Goal: Task Accomplishment & Management: Use online tool/utility

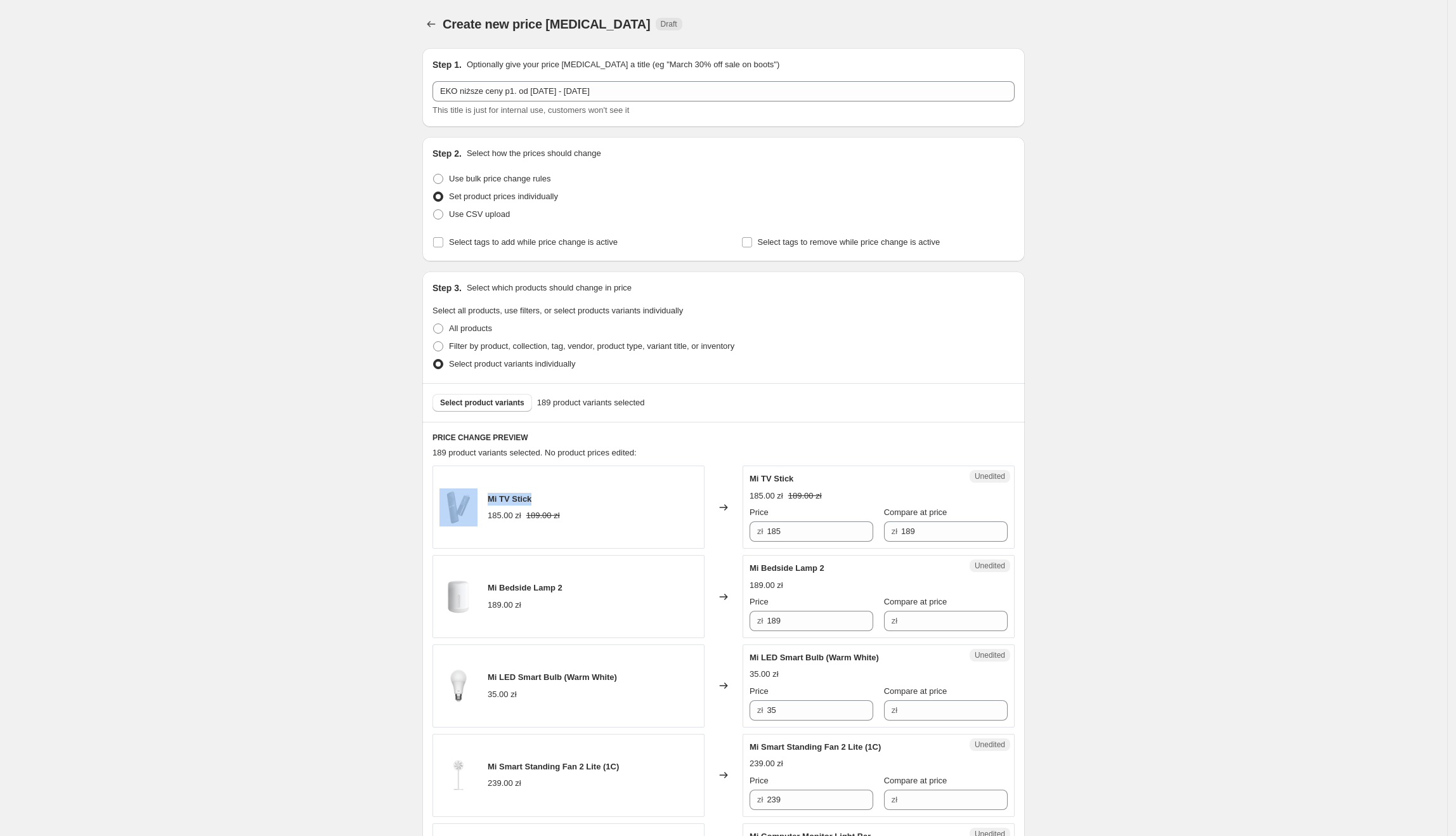
drag, startPoint x: 554, startPoint y: 499, endPoint x: 478, endPoint y: 497, distance: 76.0
click at [478, 497] on div "Mi TV Stick 185.00 zł 189.00 zł" at bounding box center [568, 507] width 272 height 83
copy div "Mi TV Stick"
drag, startPoint x: 814, startPoint y: 538, endPoint x: 771, endPoint y: 533, distance: 43.3
click at [771, 533] on input "185" at bounding box center [819, 531] width 107 height 21
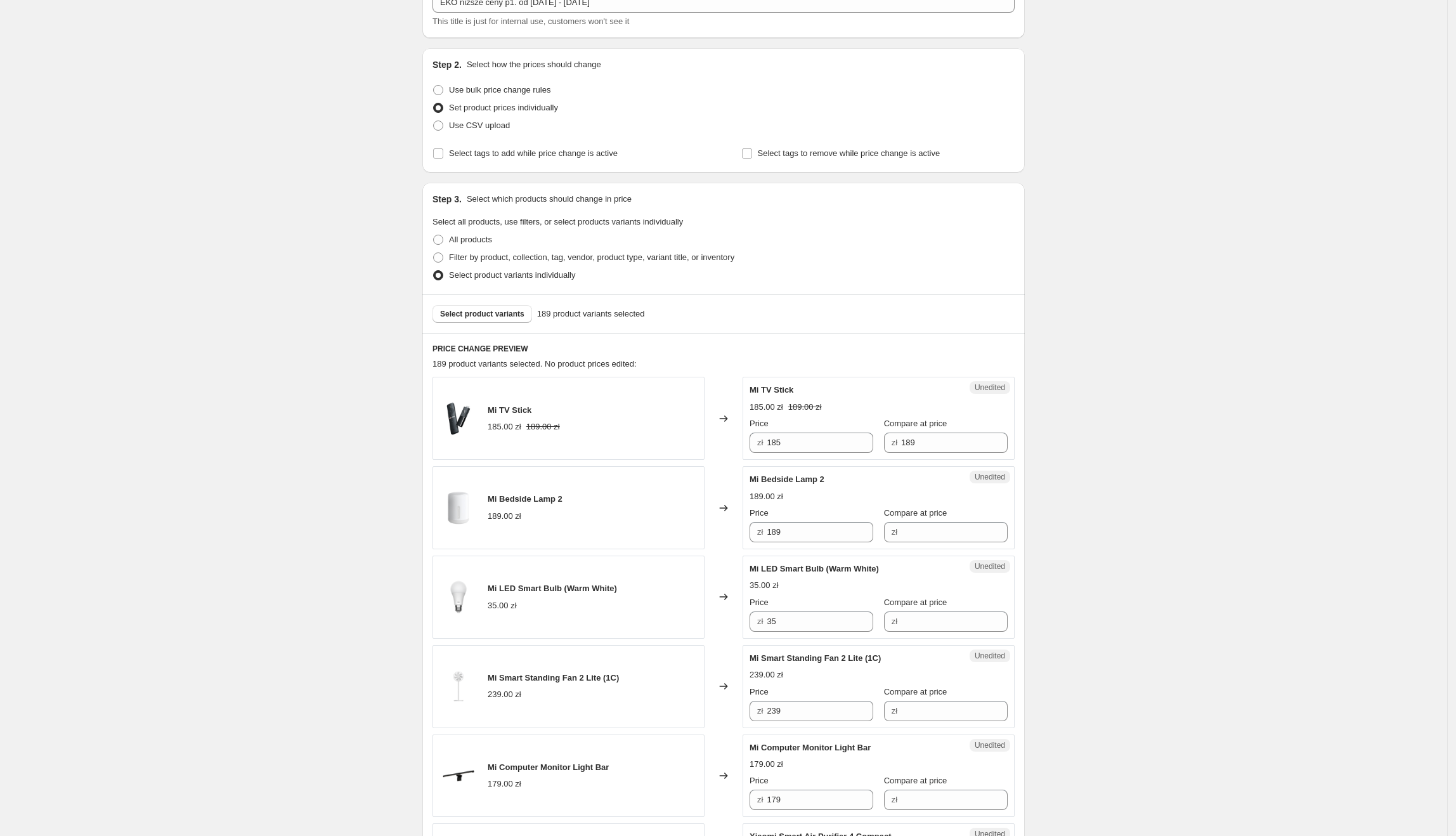
scroll to position [89, 0]
drag, startPoint x: 837, startPoint y: 440, endPoint x: 754, endPoint y: 432, distance: 83.4
click at [754, 432] on div "zł 185" at bounding box center [811, 442] width 124 height 21
type input "152.73"
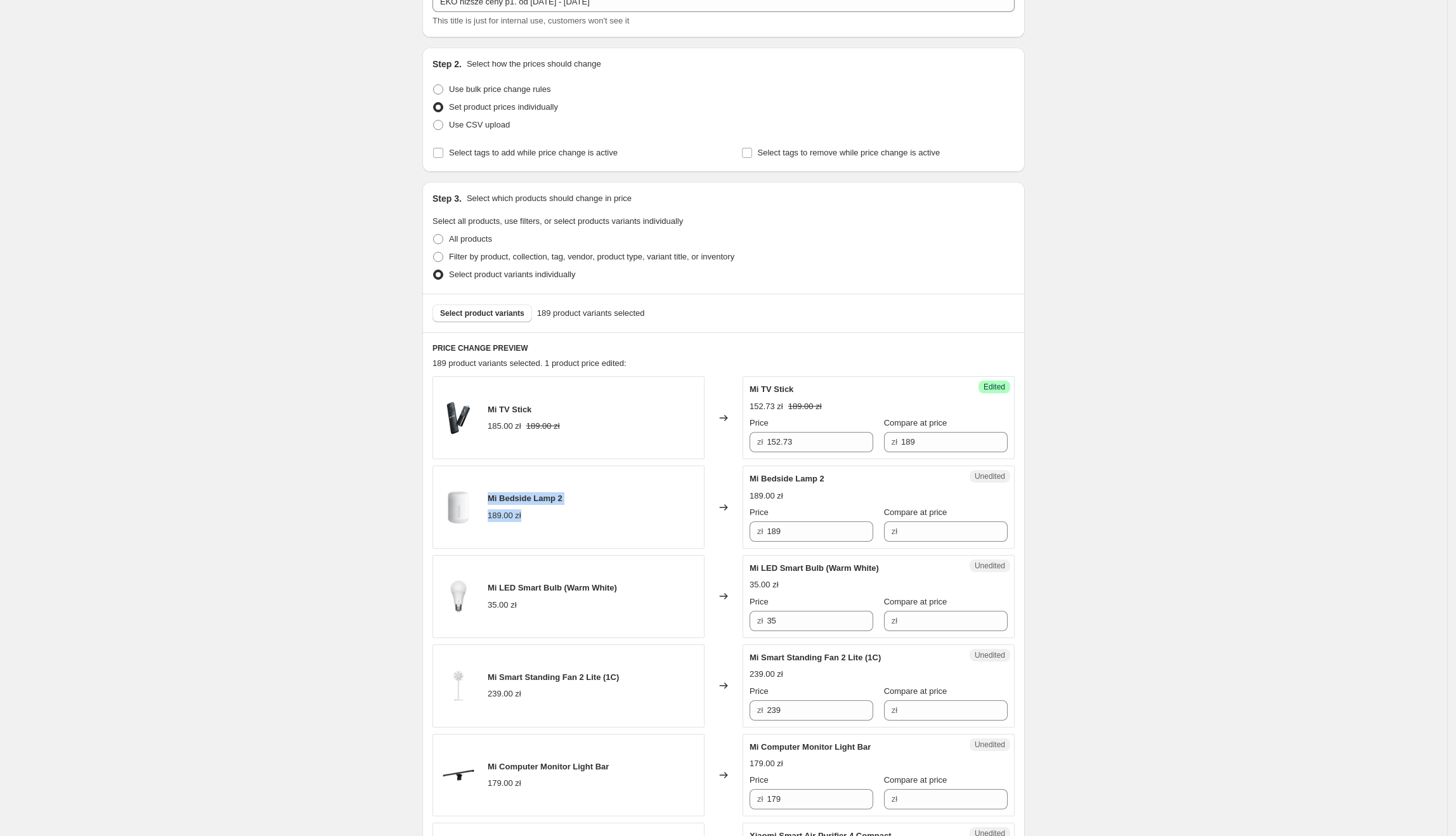
drag, startPoint x: 574, startPoint y: 505, endPoint x: 556, endPoint y: 488, distance: 24.8
click at [493, 480] on div "Mi Bedside Lamp 2 189.00 zł" at bounding box center [568, 507] width 272 height 83
click at [557, 490] on div "Mi Bedside Lamp 2 189.00 zł" at bounding box center [568, 507] width 272 height 83
click at [591, 495] on div "Mi Bedside Lamp 2 189.00 zł" at bounding box center [568, 507] width 272 height 83
drag, startPoint x: 573, startPoint y: 496, endPoint x: 492, endPoint y: 496, distance: 81.0
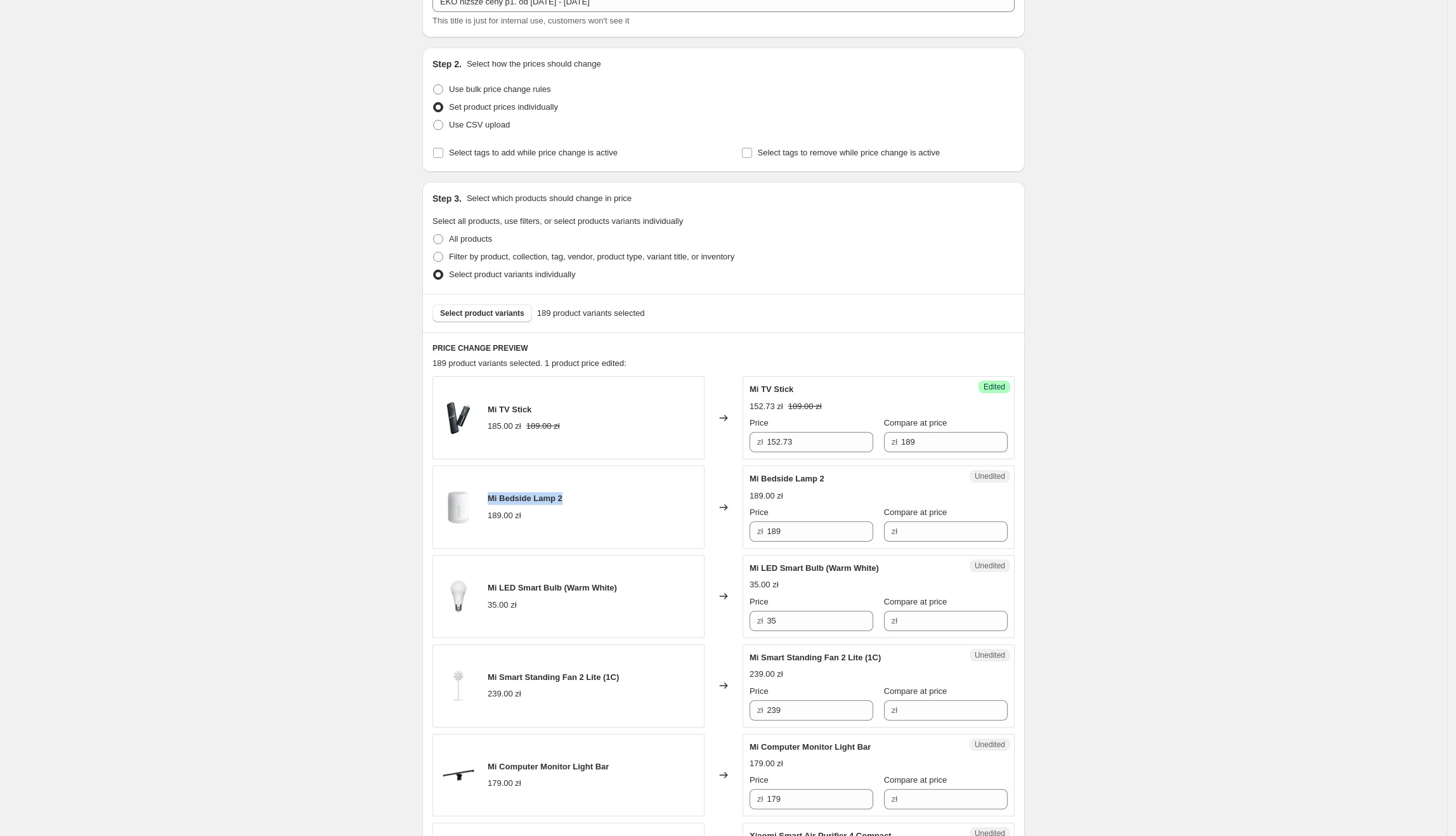
click at [492, 496] on div "Mi Bedside Lamp 2 189.00 zł" at bounding box center [568, 507] width 272 height 83
copy span "Mi Bedside Lamp 2"
drag, startPoint x: 814, startPoint y: 537, endPoint x: 751, endPoint y: 534, distance: 63.1
click at [751, 534] on div "Unedited Mi Bedside Lamp 2 189.00 zł Price zł 189 Compare at price zł" at bounding box center [878, 507] width 272 height 83
click at [966, 530] on input "Compare at price" at bounding box center [954, 531] width 107 height 21
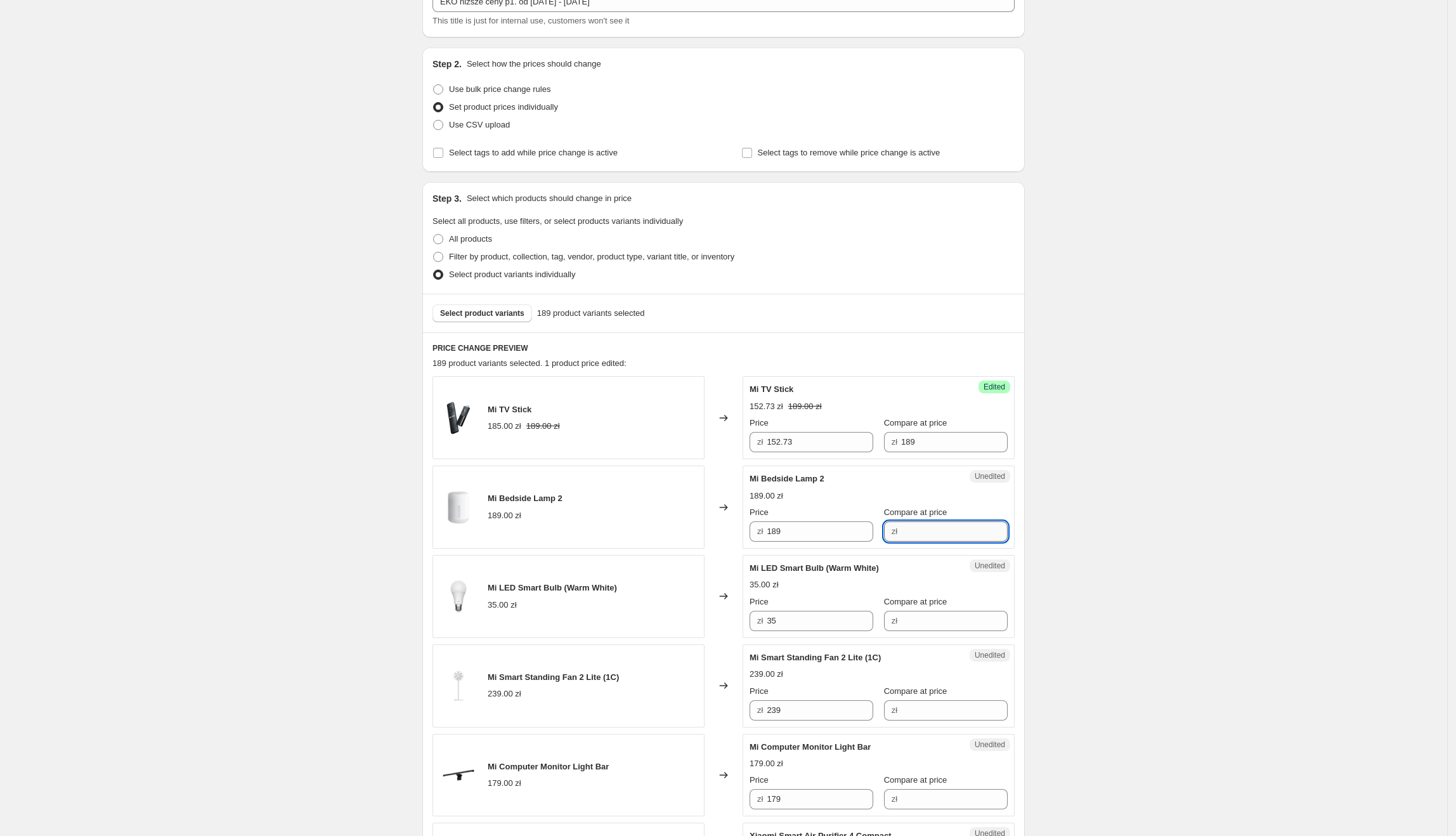
paste input "189"
type input "189"
drag, startPoint x: 751, startPoint y: 530, endPoint x: 735, endPoint y: 531, distance: 16.0
click at [735, 531] on div "Mi Bedside Lamp 2 189.00 zł Changed to Success Edited Mi Bedside Lamp 2 189.00 …" at bounding box center [723, 507] width 582 height 83
type input "136.35"
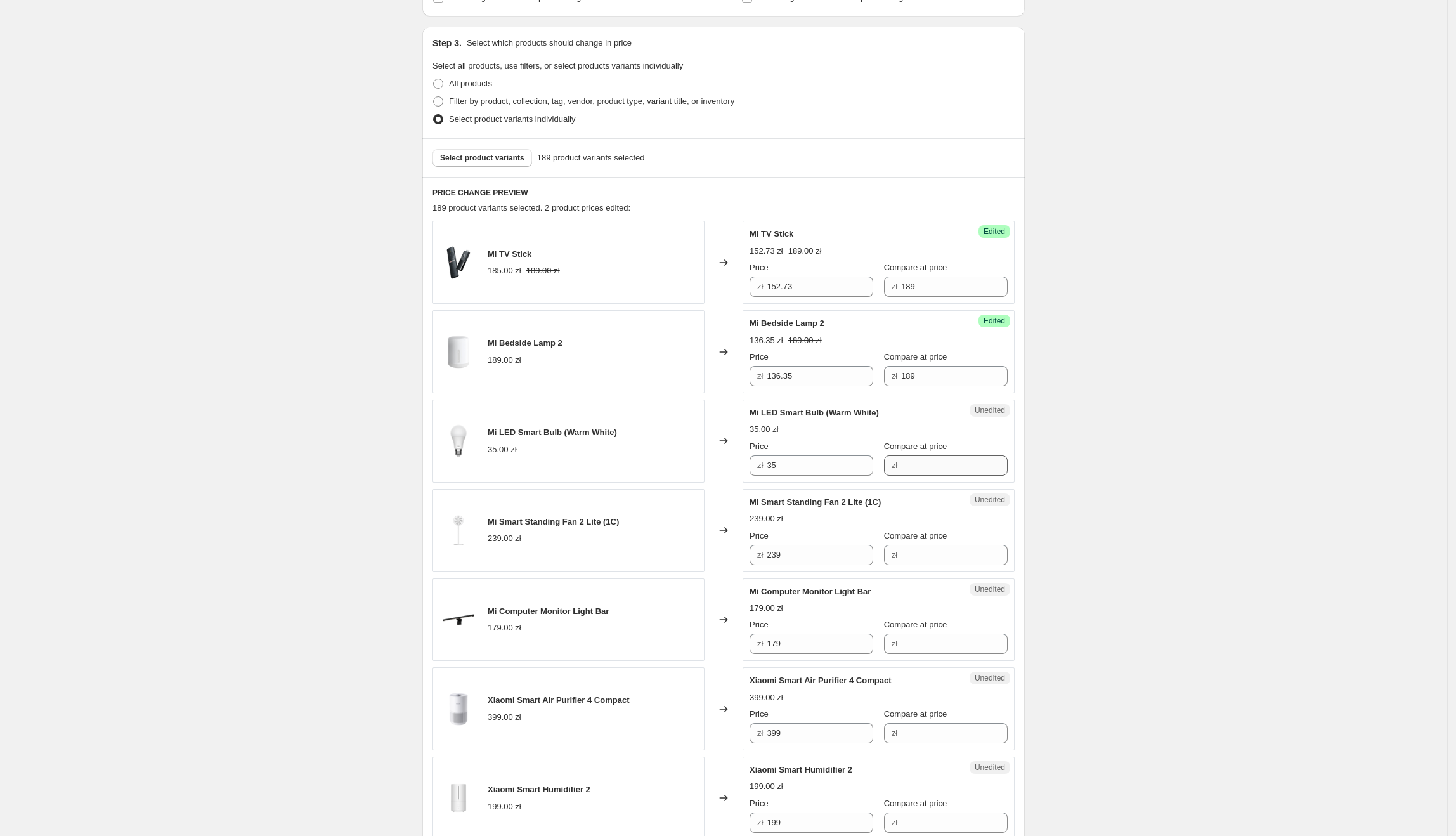
scroll to position [246, 0]
drag, startPoint x: 851, startPoint y: 468, endPoint x: 709, endPoint y: 467, distance: 142.0
click at [709, 467] on div "Mi LED Smart Bulb (Warm White) 35.00 zł Changed to Unedited Mi LED Smart Bulb (…" at bounding box center [723, 439] width 582 height 83
click at [923, 468] on input "Compare at price" at bounding box center [954, 464] width 107 height 21
paste input "35"
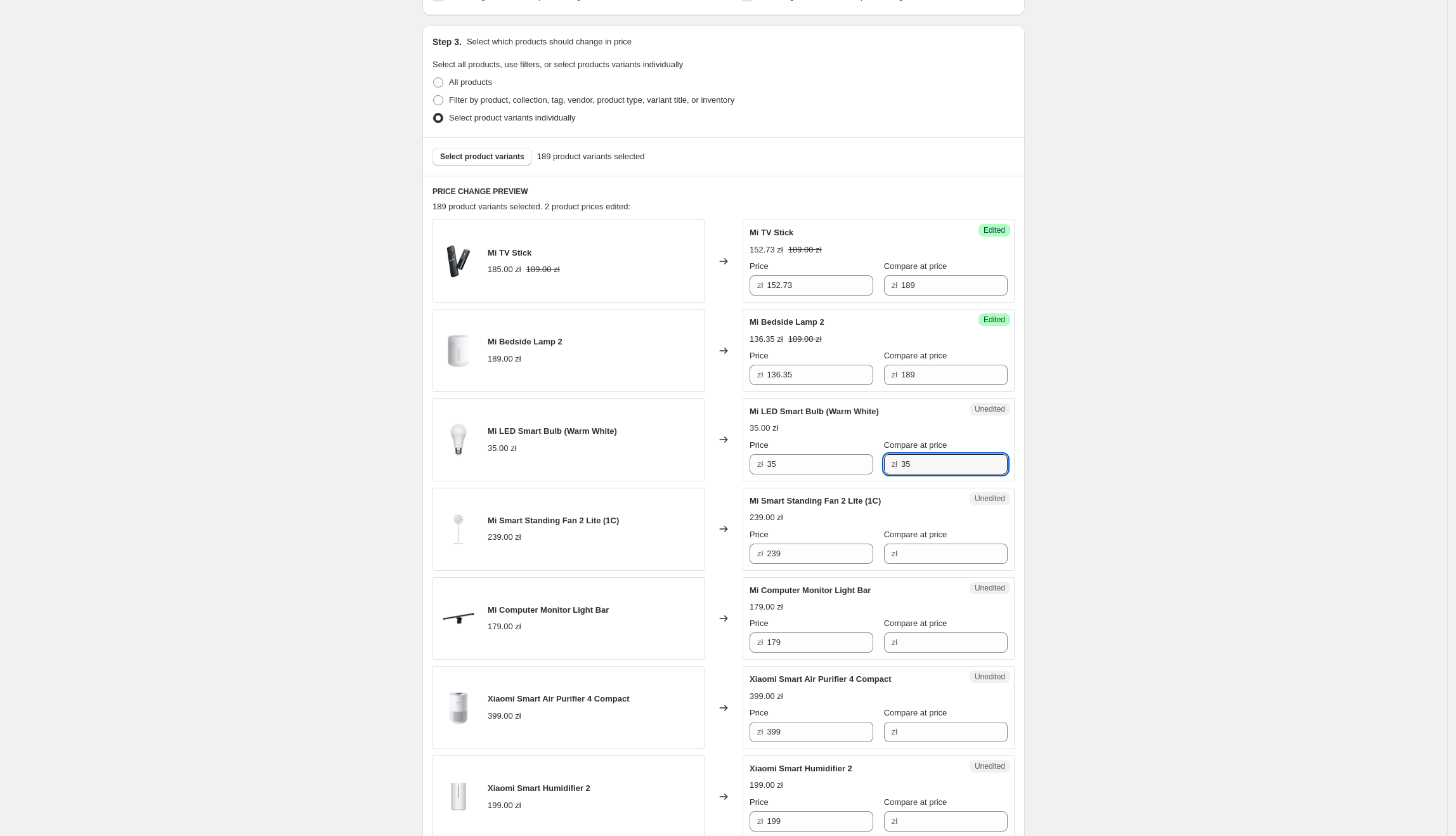
type input "35"
drag, startPoint x: 851, startPoint y: 402, endPoint x: 733, endPoint y: 402, distance: 118.0
click at [733, 402] on div "Mi LED Smart Bulb (Warm White) 35.00 zł Changed to Success Edited Mi LED Smart …" at bounding box center [723, 439] width 582 height 83
click at [868, 413] on span "Mi LED Smart Bulb (Warm White)" at bounding box center [814, 411] width 129 height 9
drag, startPoint x: 888, startPoint y: 412, endPoint x: 752, endPoint y: 413, distance: 136.0
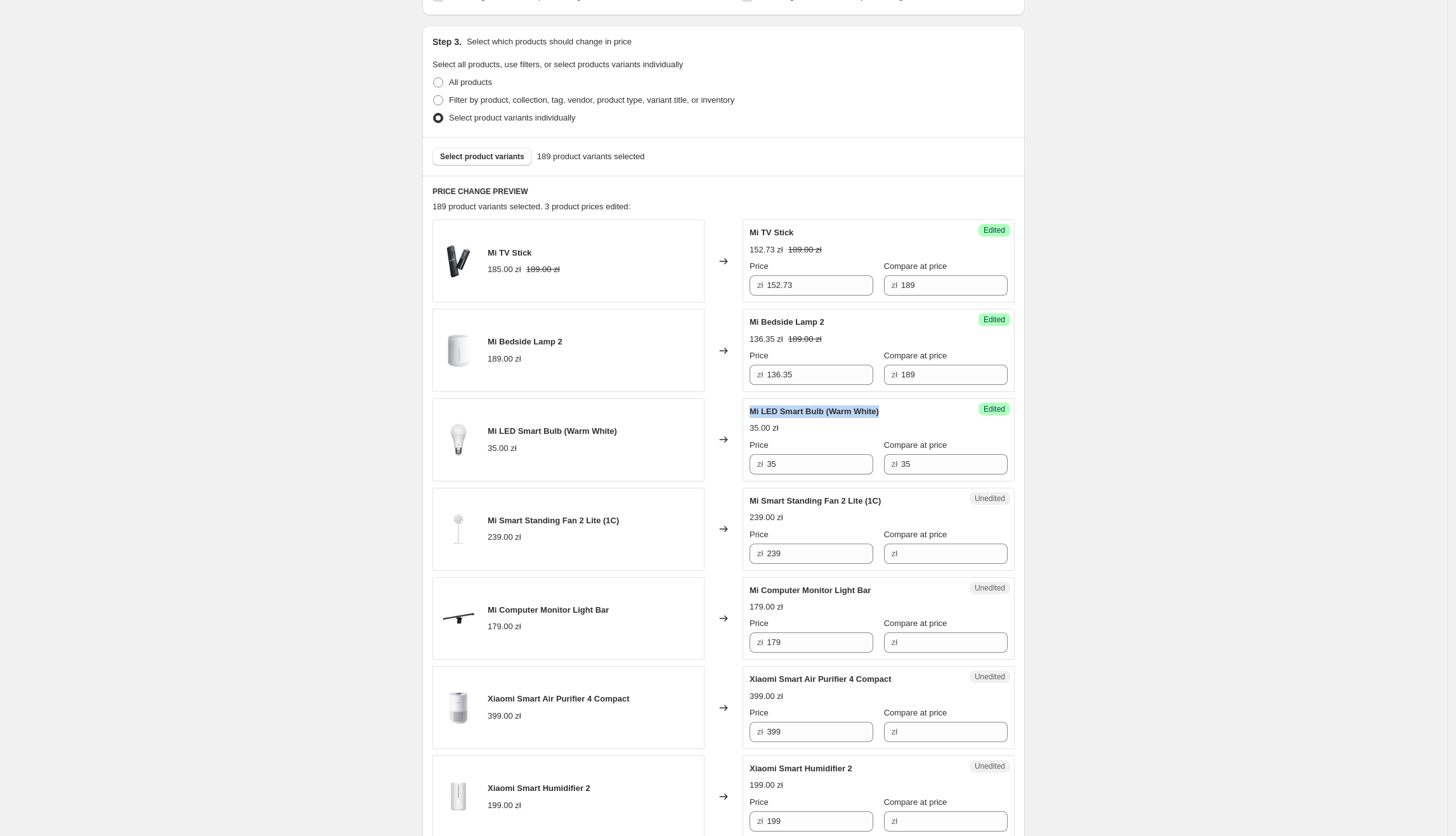
click at [752, 413] on div "Success Edited Mi LED Smart Bulb (Warm White) 35.00 zł Price zł 35 Compare at p…" at bounding box center [878, 439] width 272 height 83
copy span "Mi LED Smart Bulb (Warm White)"
drag, startPoint x: 823, startPoint y: 462, endPoint x: 769, endPoint y: 467, distance: 54.2
click at [769, 467] on div "zł 35" at bounding box center [811, 464] width 124 height 21
type input "28.09"
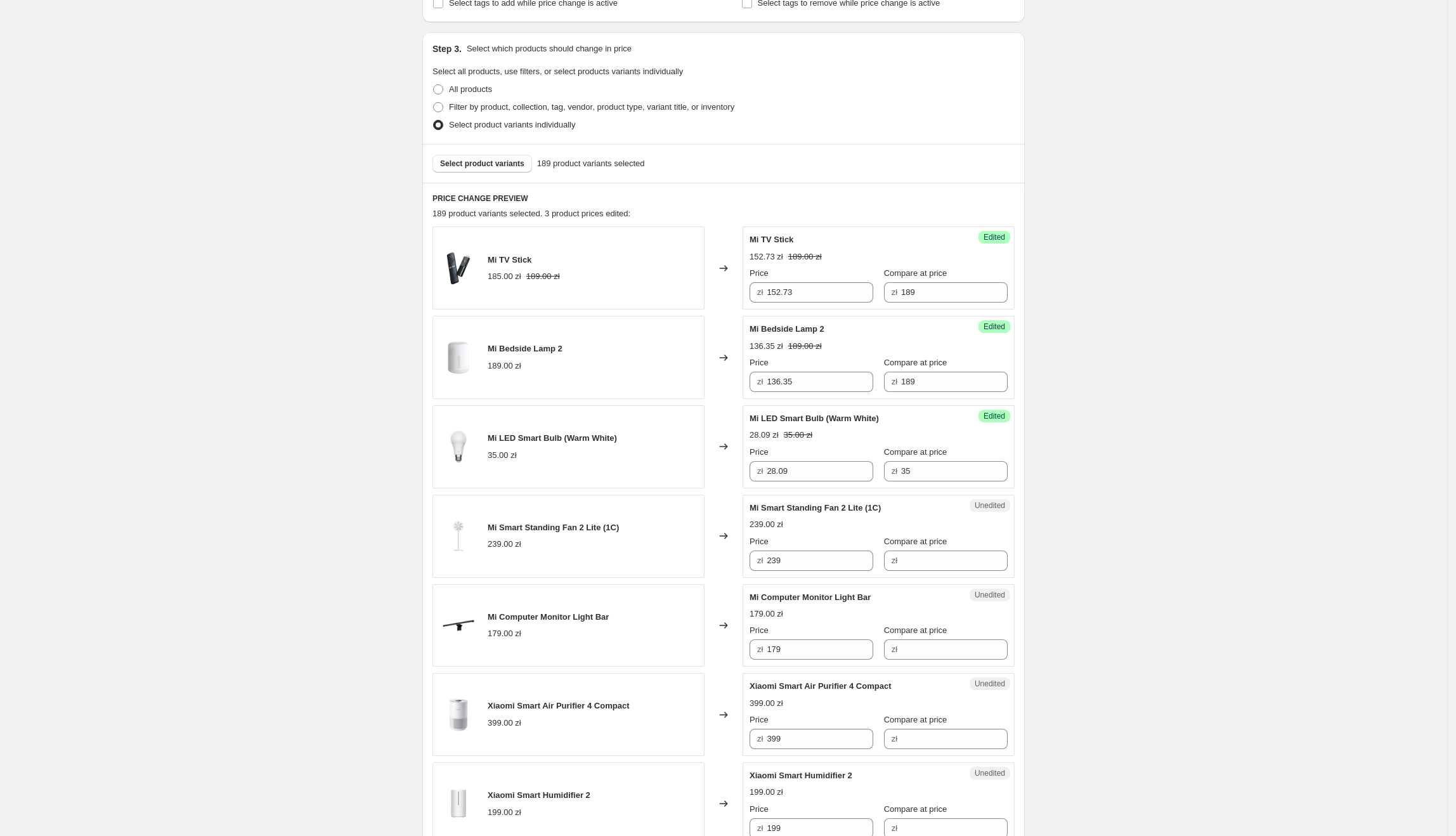
scroll to position [0, 0]
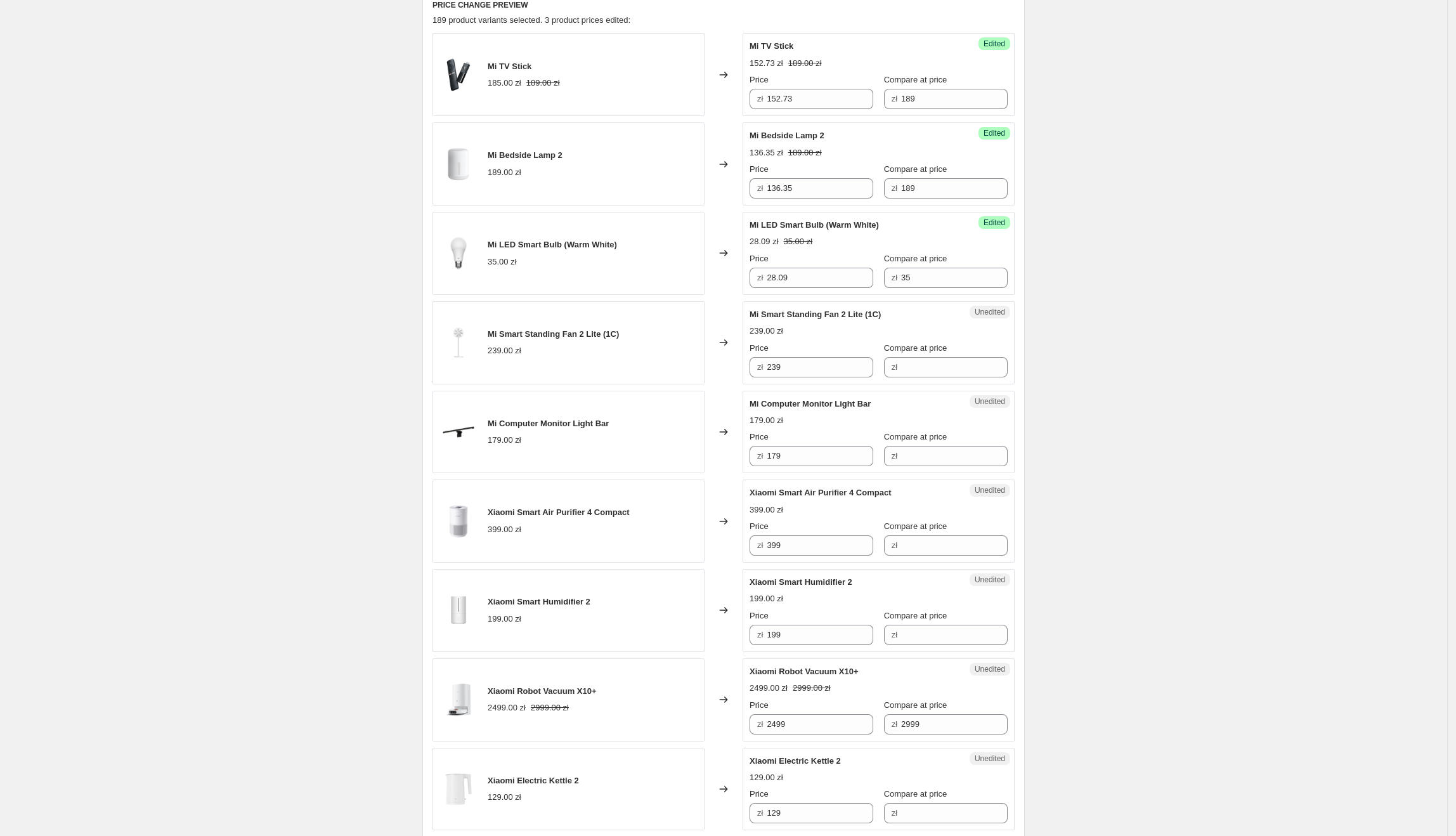
scroll to position [446, 0]
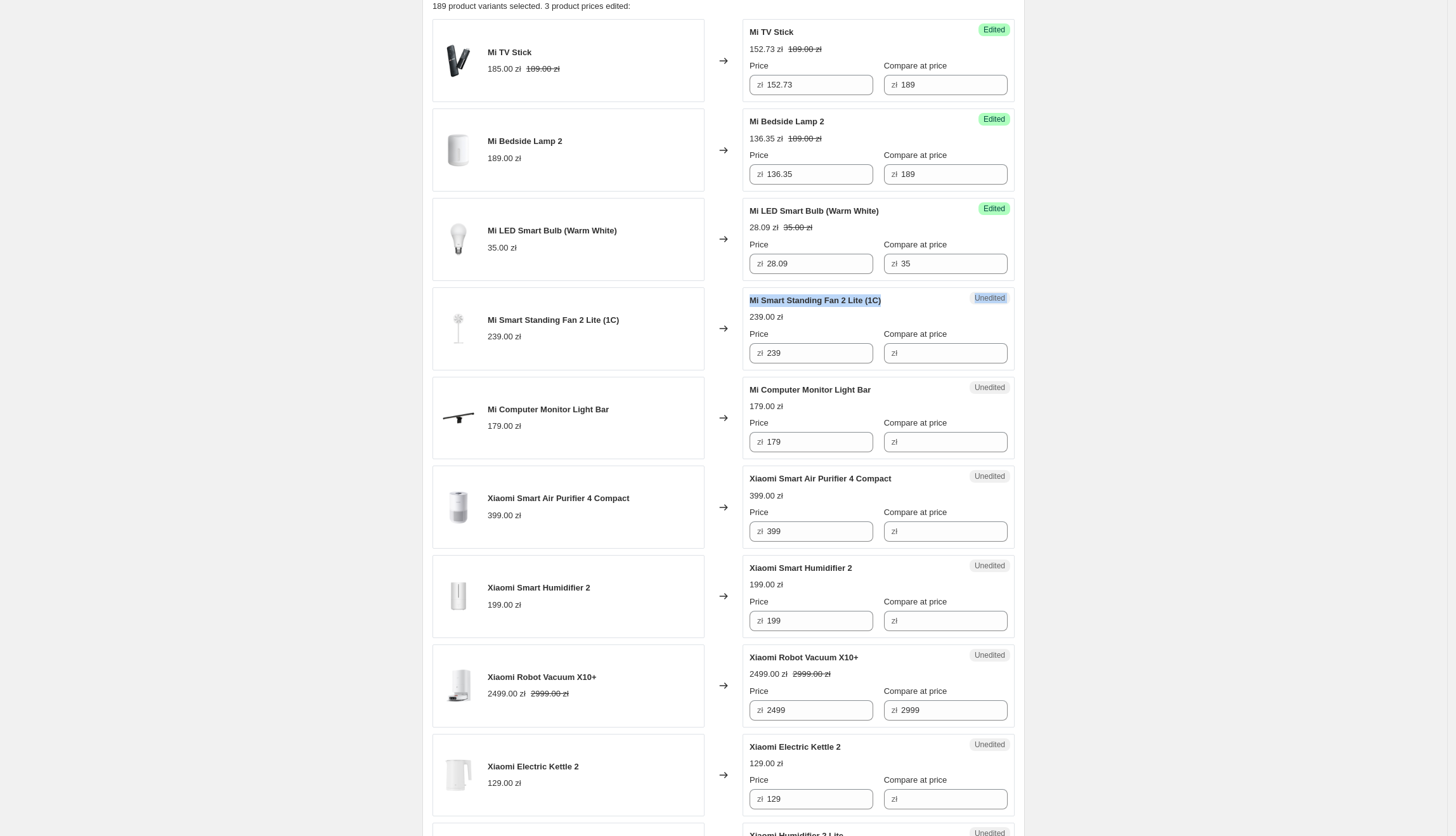
drag, startPoint x: 885, startPoint y: 305, endPoint x: 745, endPoint y: 301, distance: 140.1
click at [745, 301] on div "Mi Smart Standing Fan 2 Lite (1C) 239.00 zł Changed to Unedited Mi Smart Standi…" at bounding box center [723, 329] width 582 height 83
copy div "Unedited Mi Smart Standing Fan 2 Lite (1C)"
drag, startPoint x: 776, startPoint y: 305, endPoint x: 764, endPoint y: 295, distance: 15.6
click at [776, 305] on span "Mi Smart Standing Fan 2 Lite (1C)" at bounding box center [815, 300] width 131 height 9
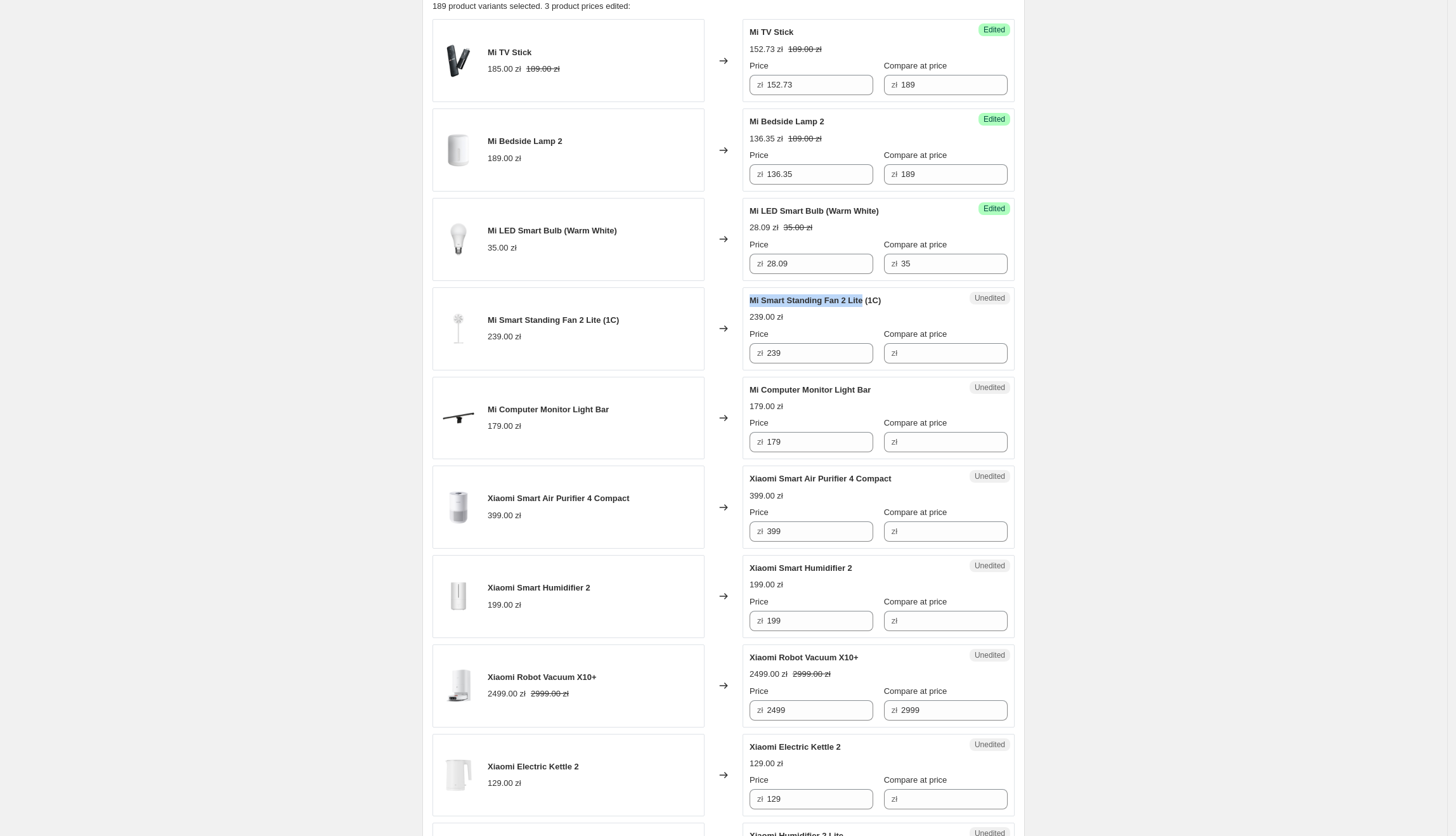
drag, startPoint x: 754, startPoint y: 302, endPoint x: 865, endPoint y: 305, distance: 111.0
click at [865, 305] on span "Mi Smart Standing Fan 2 Lite (1C)" at bounding box center [815, 300] width 131 height 9
drag, startPoint x: 780, startPoint y: 345, endPoint x: 686, endPoint y: 341, distance: 94.1
click at [686, 341] on div "Mi Smart Standing Fan 2 Lite (1C) 239.00 zł Changed to Unedited Mi Smart Standi…" at bounding box center [723, 329] width 582 height 83
click at [980, 350] on input "Compare at price" at bounding box center [954, 353] width 107 height 21
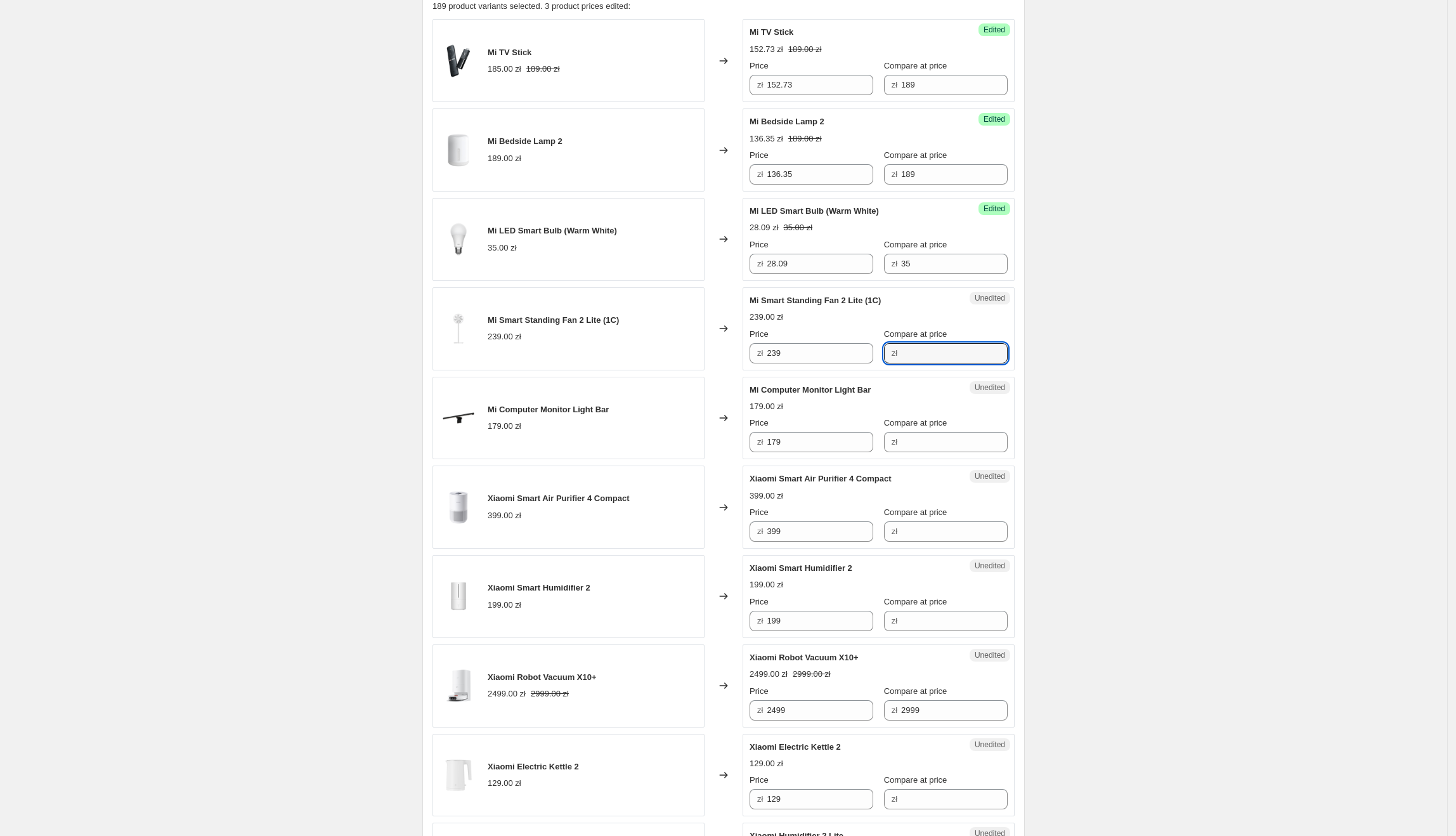
paste input "239"
type input "239"
drag, startPoint x: 812, startPoint y: 358, endPoint x: 762, endPoint y: 355, distance: 50.1
click at [762, 355] on div "zł 239" at bounding box center [811, 353] width 124 height 21
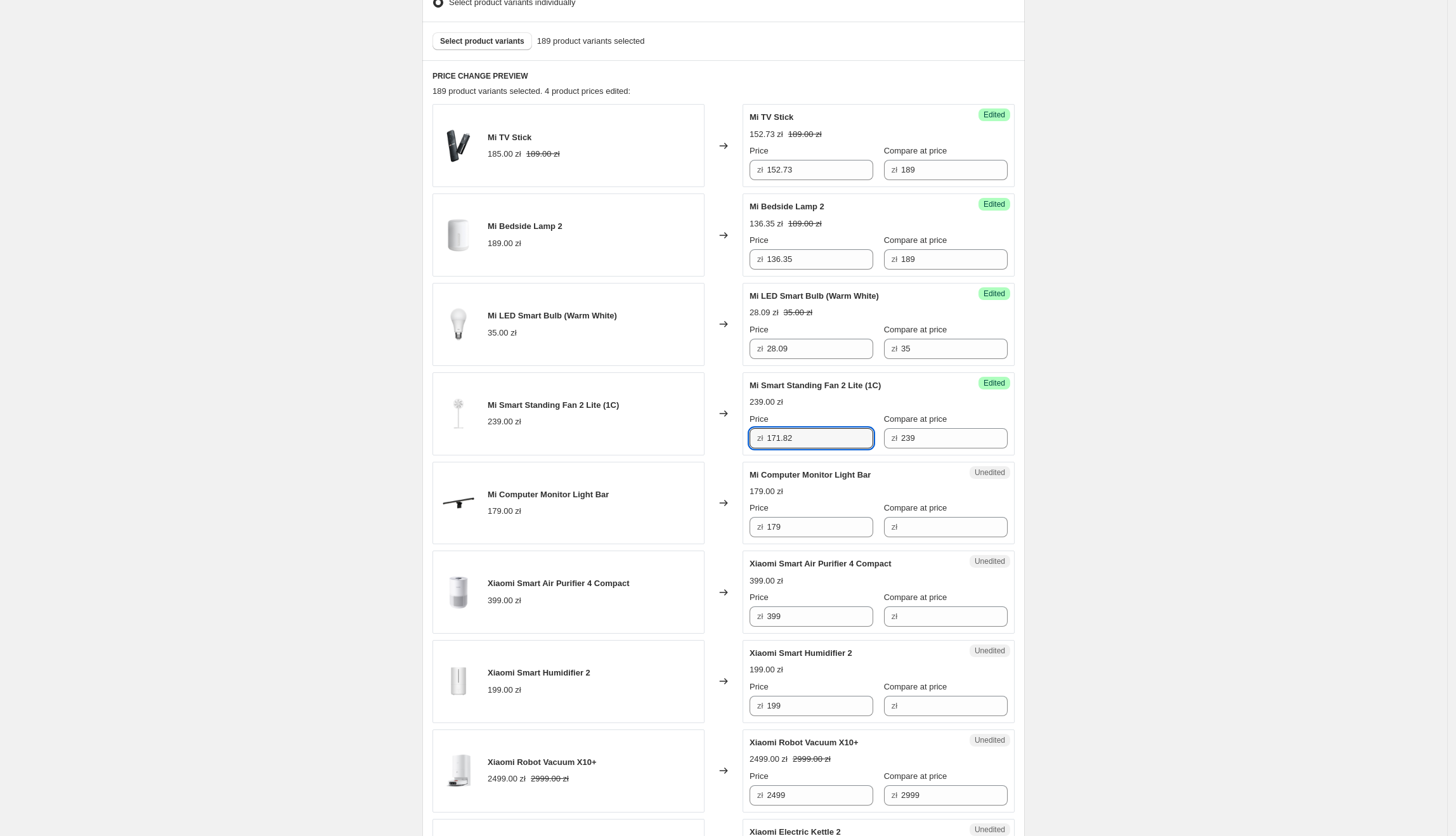
type input "171.82"
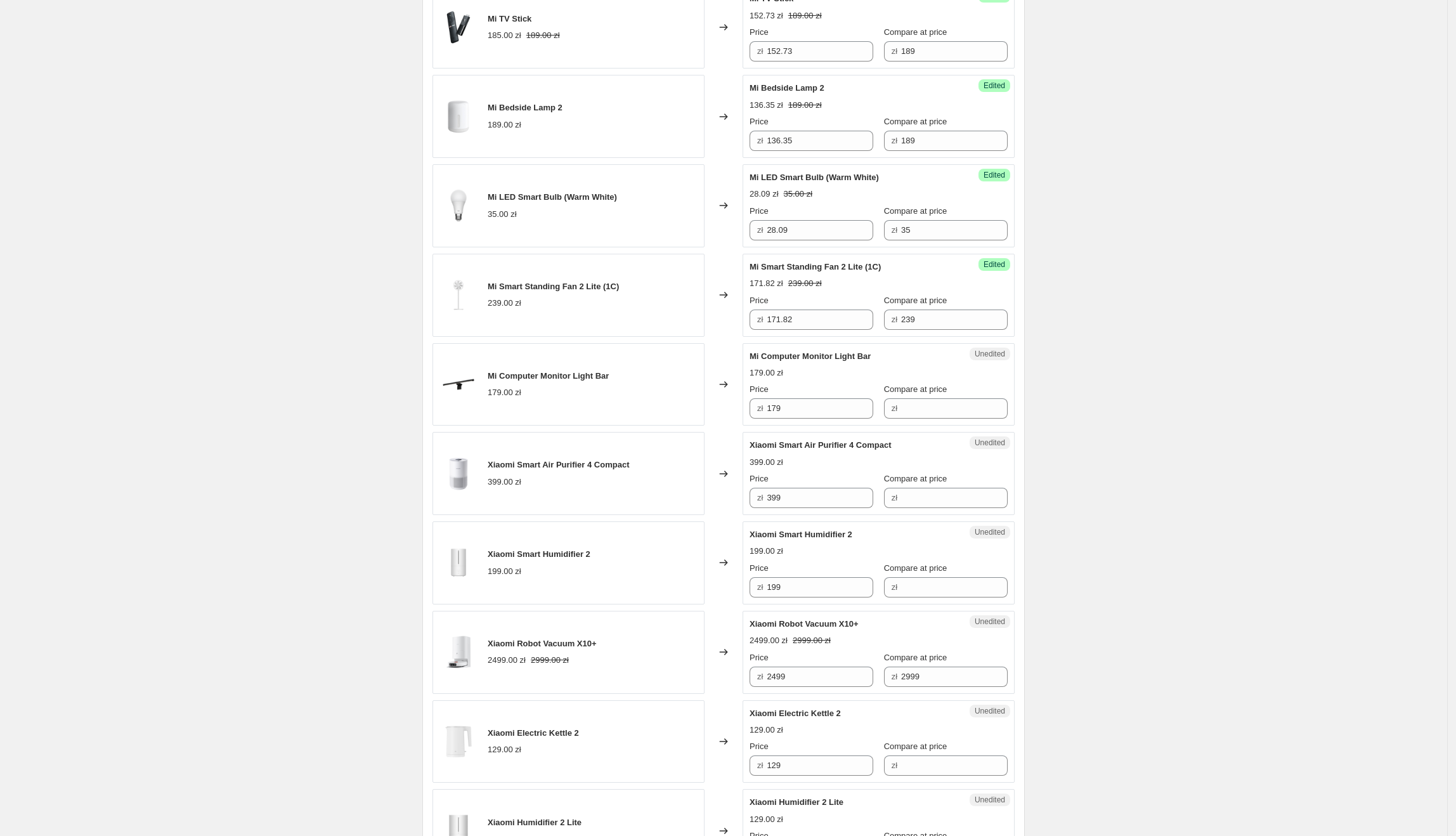
scroll to position [488, 0]
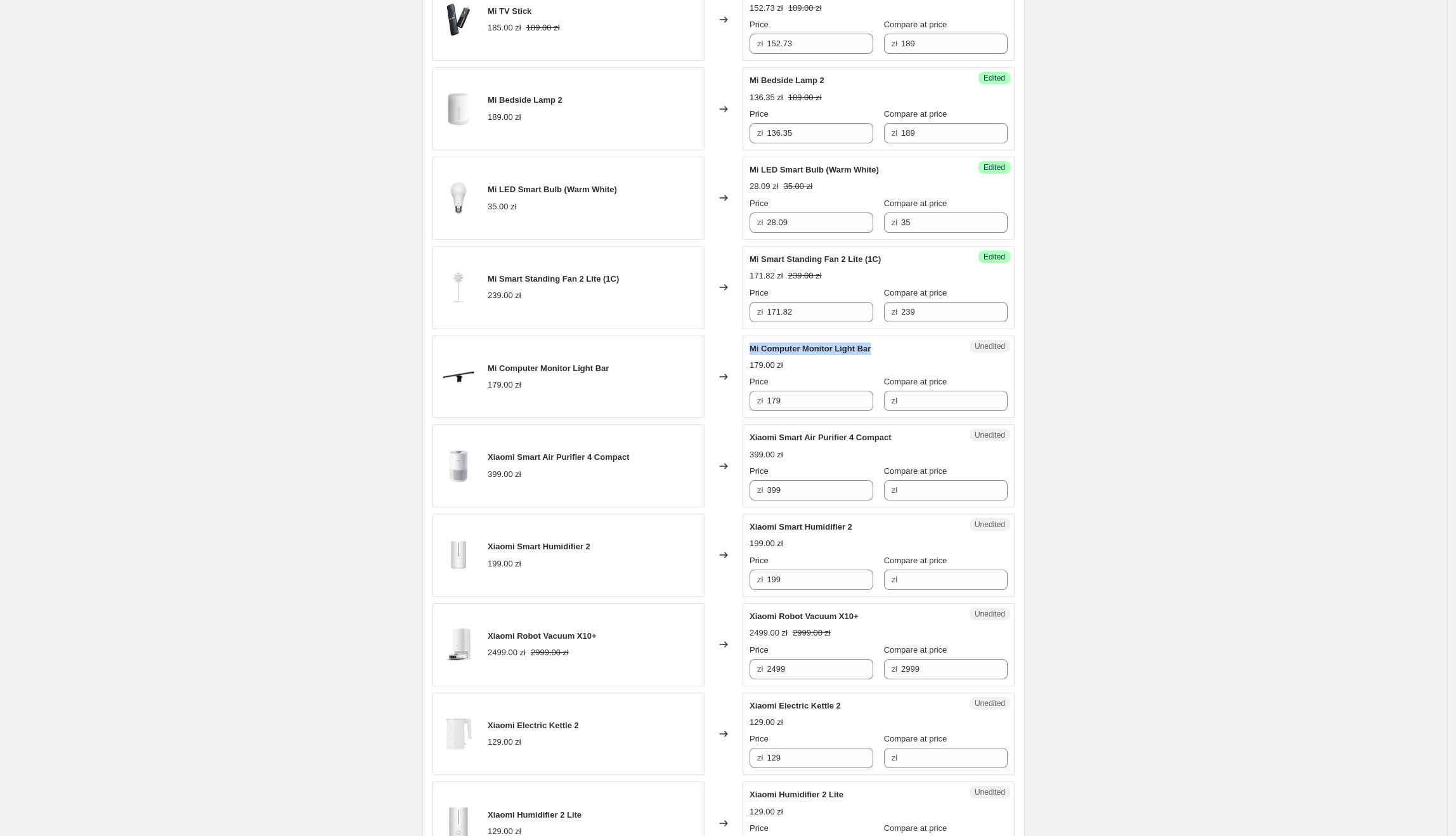
drag, startPoint x: 878, startPoint y: 350, endPoint x: 756, endPoint y: 356, distance: 122.1
click at [756, 355] on div "Mi Computer Monitor Light Bar" at bounding box center [853, 348] width 207 height 13
copy span "Mi Computer Monitor Light Bar"
drag, startPoint x: 827, startPoint y: 399, endPoint x: 759, endPoint y: 399, distance: 68.0
click at [754, 398] on div "zł 179" at bounding box center [811, 401] width 124 height 21
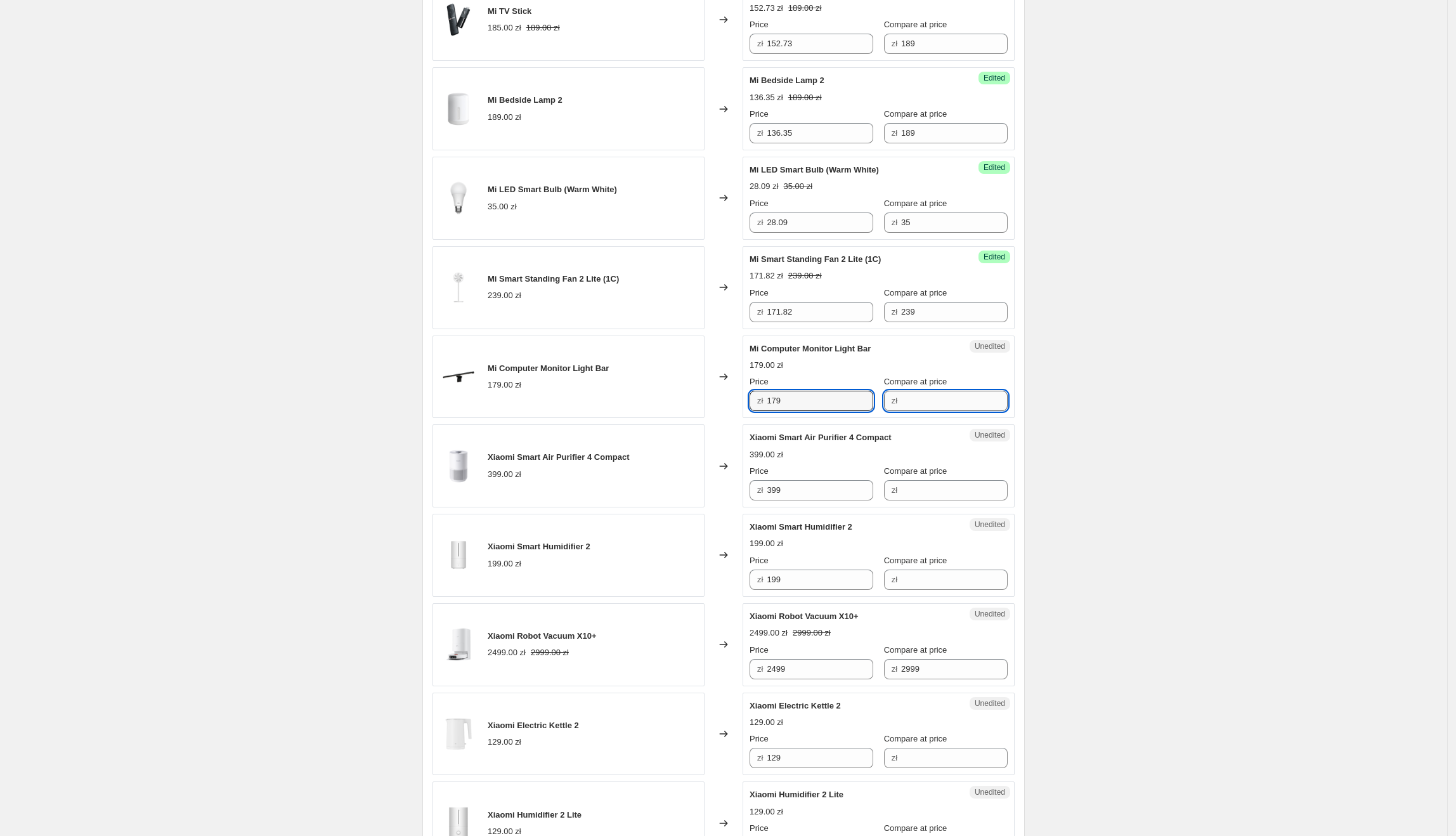
click at [962, 404] on input "Compare at price" at bounding box center [954, 401] width 107 height 21
paste input "179"
type input "179"
drag, startPoint x: 797, startPoint y: 401, endPoint x: 736, endPoint y: 399, distance: 61.0
click at [736, 399] on div "Mi Computer Monitor Light Bar 179.00 zł Changed to Success Edited Mi Computer M…" at bounding box center [723, 376] width 582 height 83
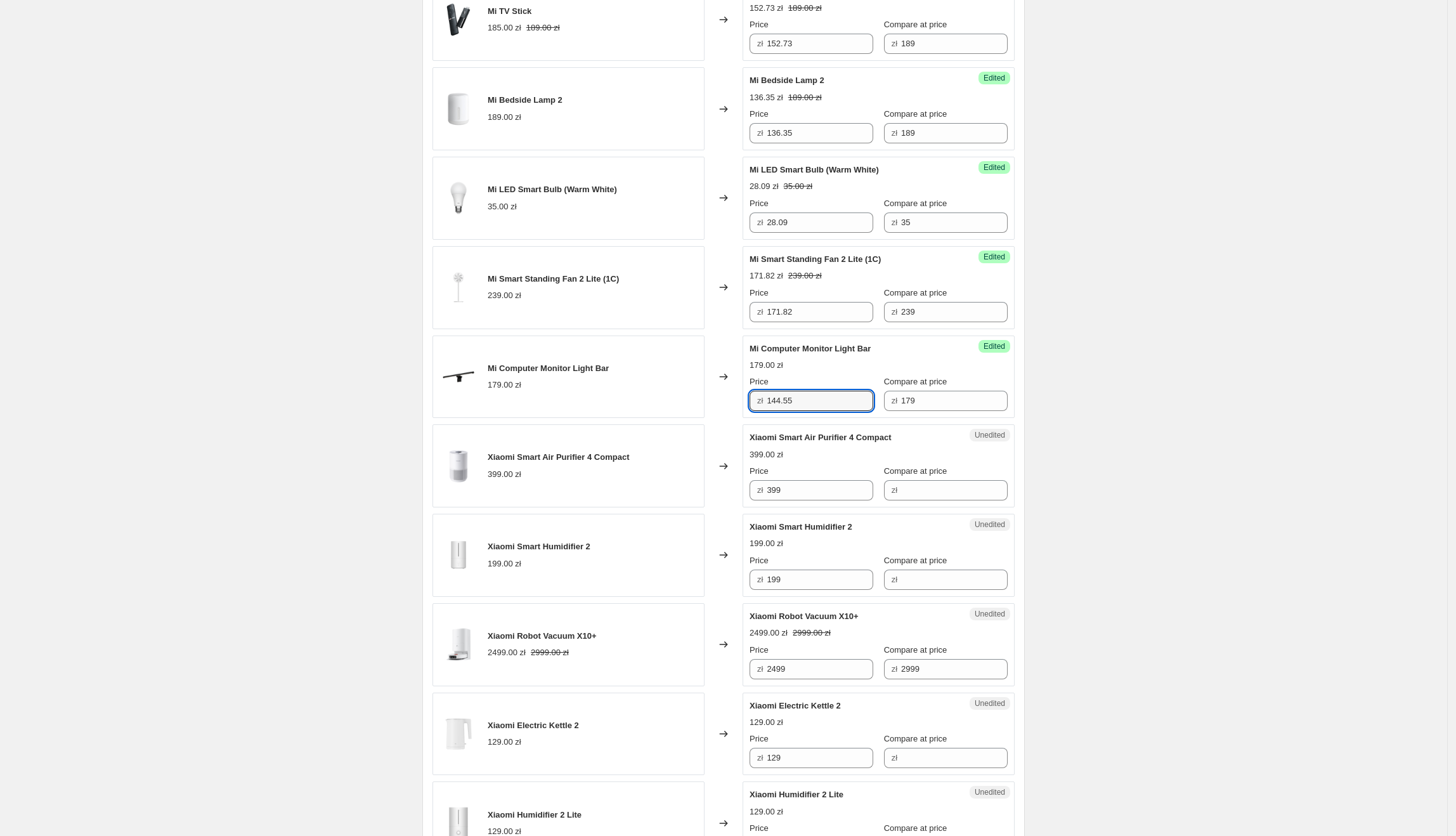
type input "144.55"
drag, startPoint x: 1083, startPoint y: 468, endPoint x: 1064, endPoint y: 469, distance: 19.0
click at [1084, 469] on div "Create new price [MEDICAL_DATA]. This page is ready Create new price [MEDICAL_D…" at bounding box center [723, 752] width 1447 height 2480
click at [899, 432] on div "Unedited Xiaomi Smart Air Purifier 4 Compact 399.00 zł Price zł 399 Compare at …" at bounding box center [878, 465] width 272 height 83
drag, startPoint x: 908, startPoint y: 440, endPoint x: 754, endPoint y: 441, distance: 154.0
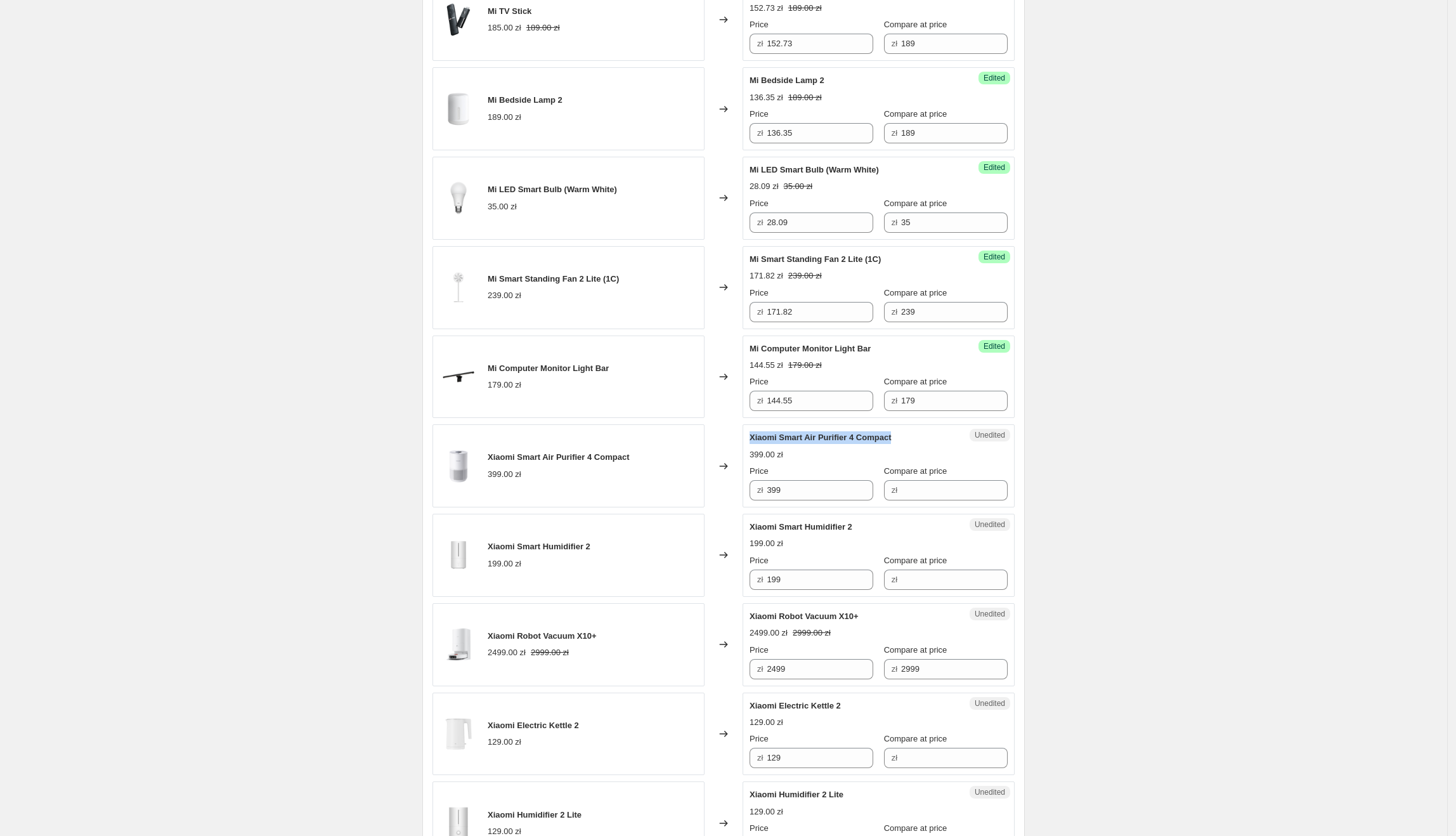
click at [754, 441] on div "Xiaomi Smart Air Purifier 4 Compact" at bounding box center [853, 437] width 207 height 13
copy span "Xiaomi Smart Air Purifier 4 Compact"
click at [765, 500] on div "zł 399" at bounding box center [811, 490] width 124 height 21
click at [969, 494] on input "Compare at price" at bounding box center [954, 490] width 107 height 21
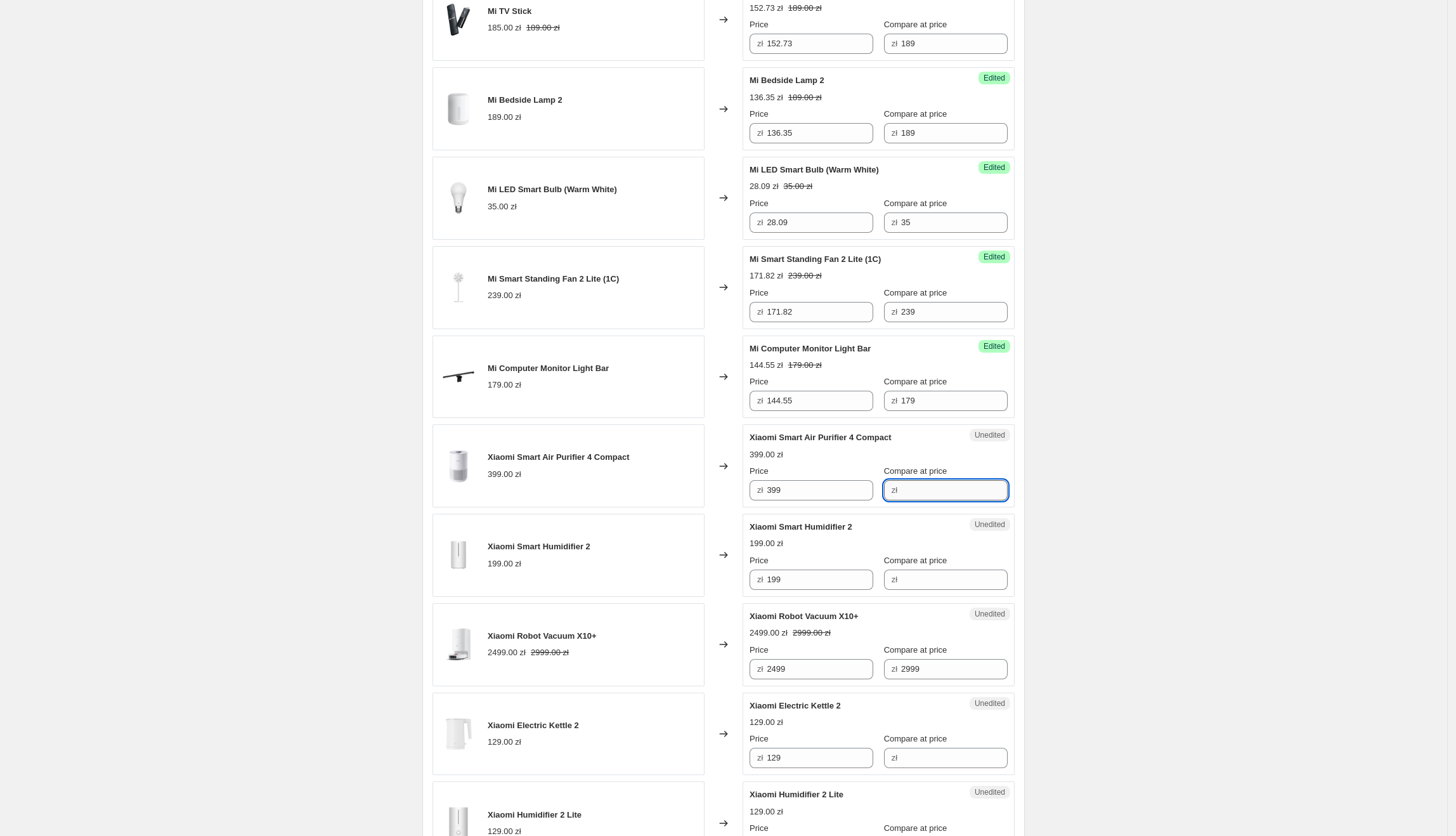
paste input "399"
type input "399"
drag, startPoint x: 811, startPoint y: 493, endPoint x: 686, endPoint y: 490, distance: 125.0
click at [686, 490] on div "Xiaomi Smart Air Purifier 4 Compact 399.00 zł Changed to Success Edited Xiaomi …" at bounding box center [723, 465] width 582 height 83
type input "259.09"
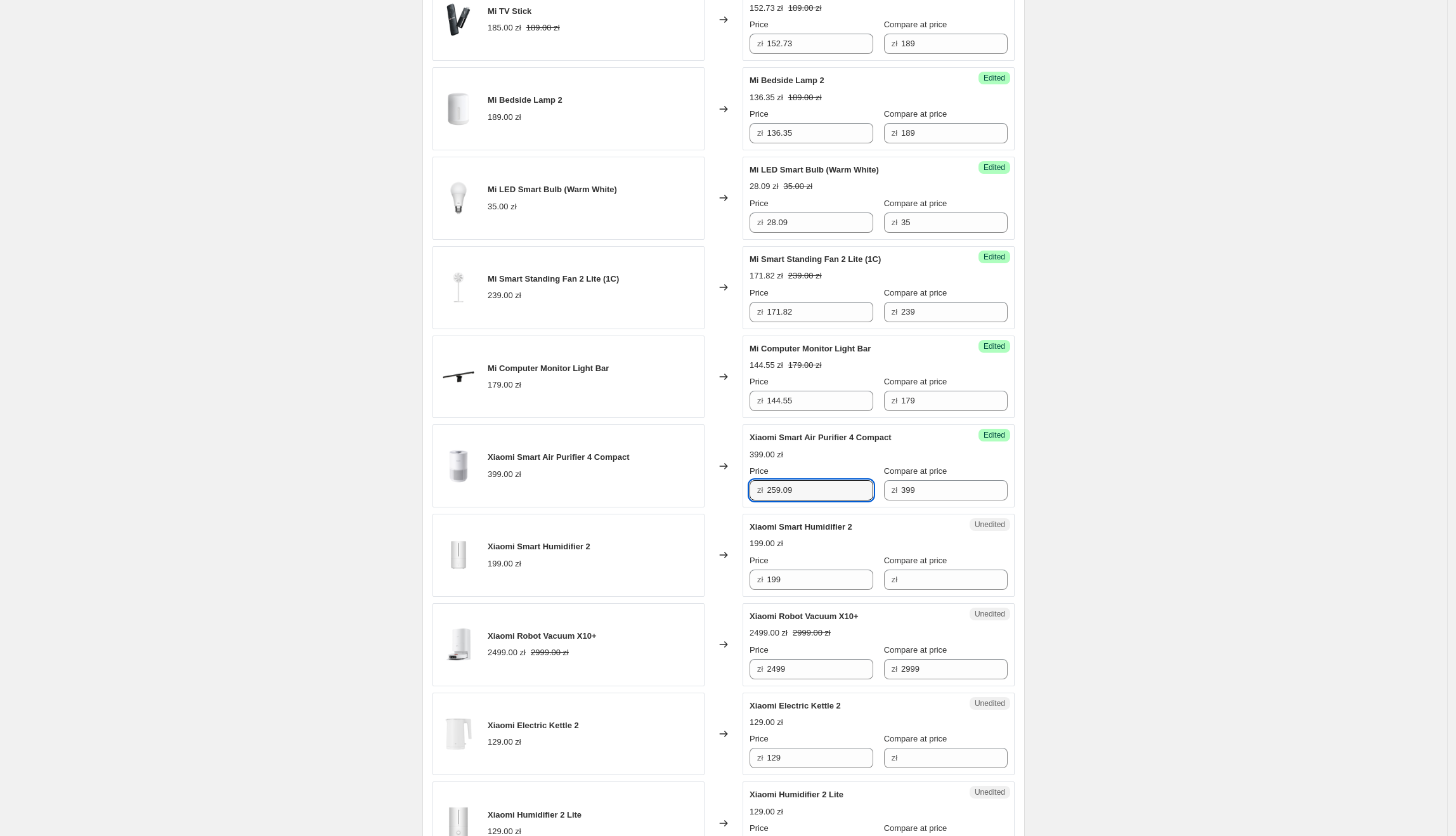
click at [1101, 409] on div "Create new price [MEDICAL_DATA]. This page is ready Create new price [MEDICAL_D…" at bounding box center [723, 752] width 1447 height 2480
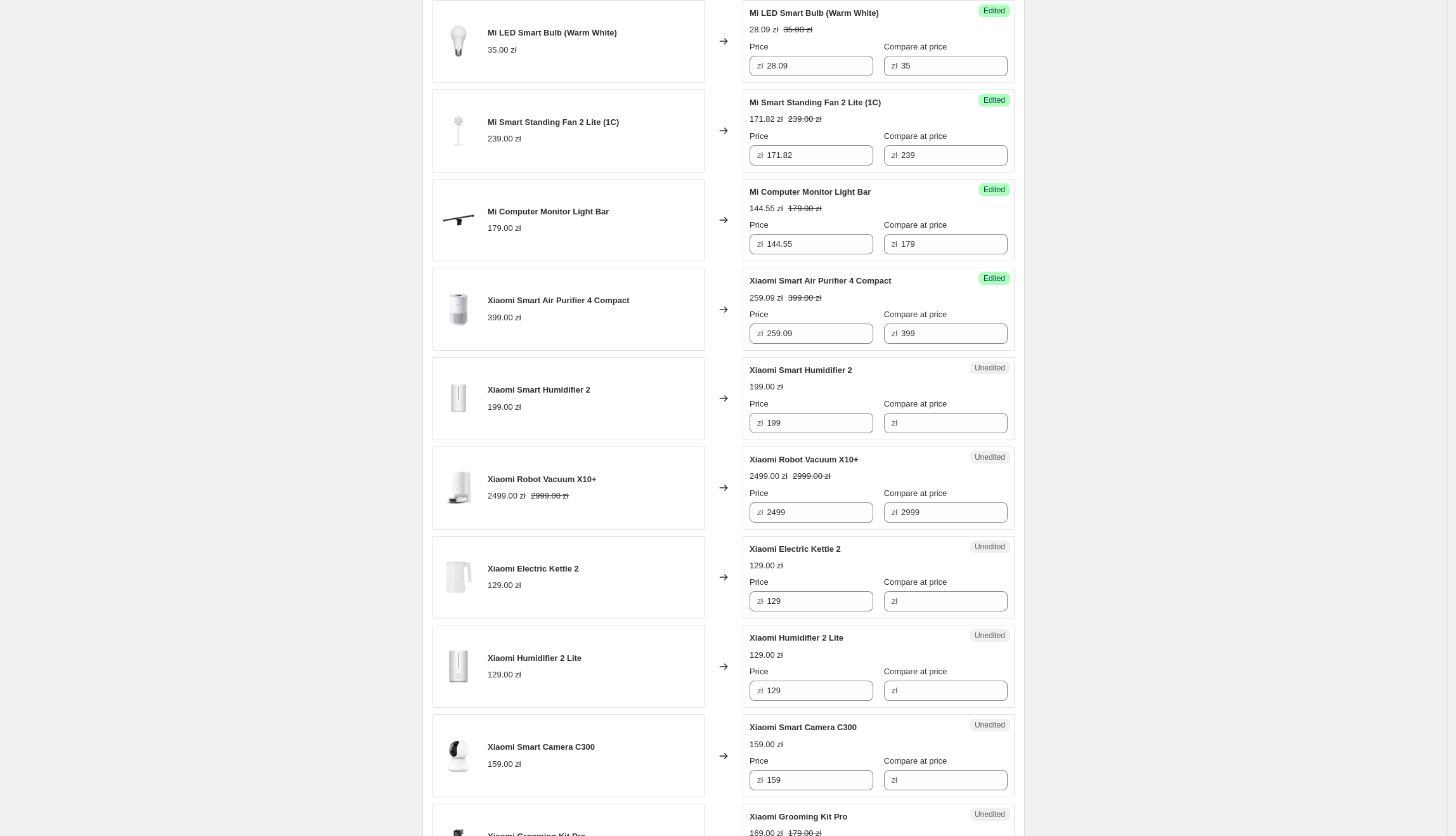
scroll to position [647, 0]
drag, startPoint x: 864, startPoint y: 374, endPoint x: 750, endPoint y: 374, distance: 114.0
click at [750, 374] on div "Unedited Xiaomi Smart Humidifier 2 199.00 zł Price zł 199 Compare at price zł" at bounding box center [878, 395] width 272 height 83
copy span "Xiaomi Smart Humidifier 2"
drag, startPoint x: 833, startPoint y: 427, endPoint x: 1053, endPoint y: 419, distance: 220.1
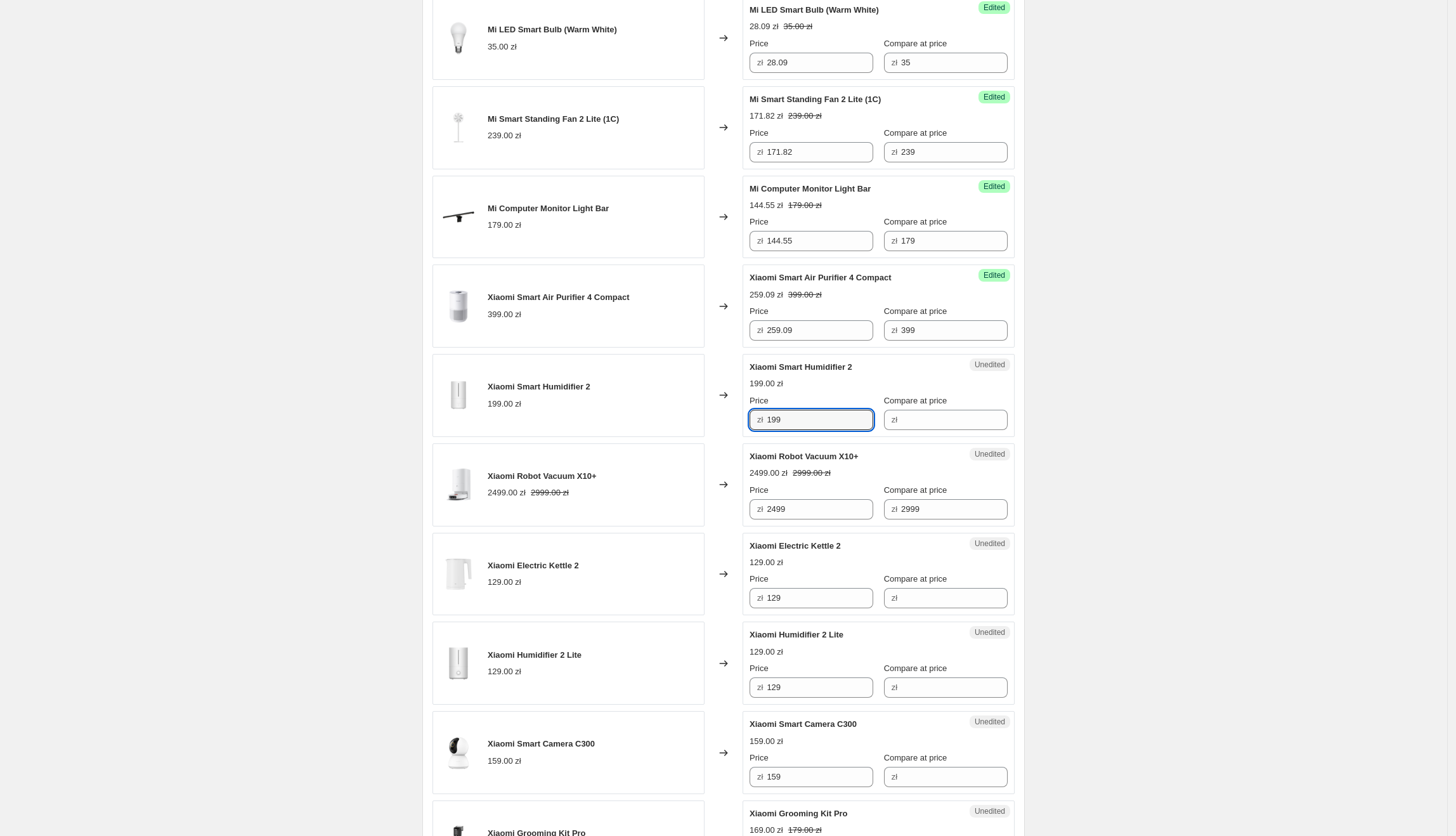
click at [645, 429] on div "Xiaomi Smart Humidifier 2 199.00 zł Changed to Unedited Xiaomi Smart Humidifier…" at bounding box center [723, 395] width 582 height 83
click at [946, 419] on input "Compare at price" at bounding box center [954, 419] width 107 height 21
paste input "199"
type input "199"
drag, startPoint x: 811, startPoint y: 429, endPoint x: 754, endPoint y: 429, distance: 57.0
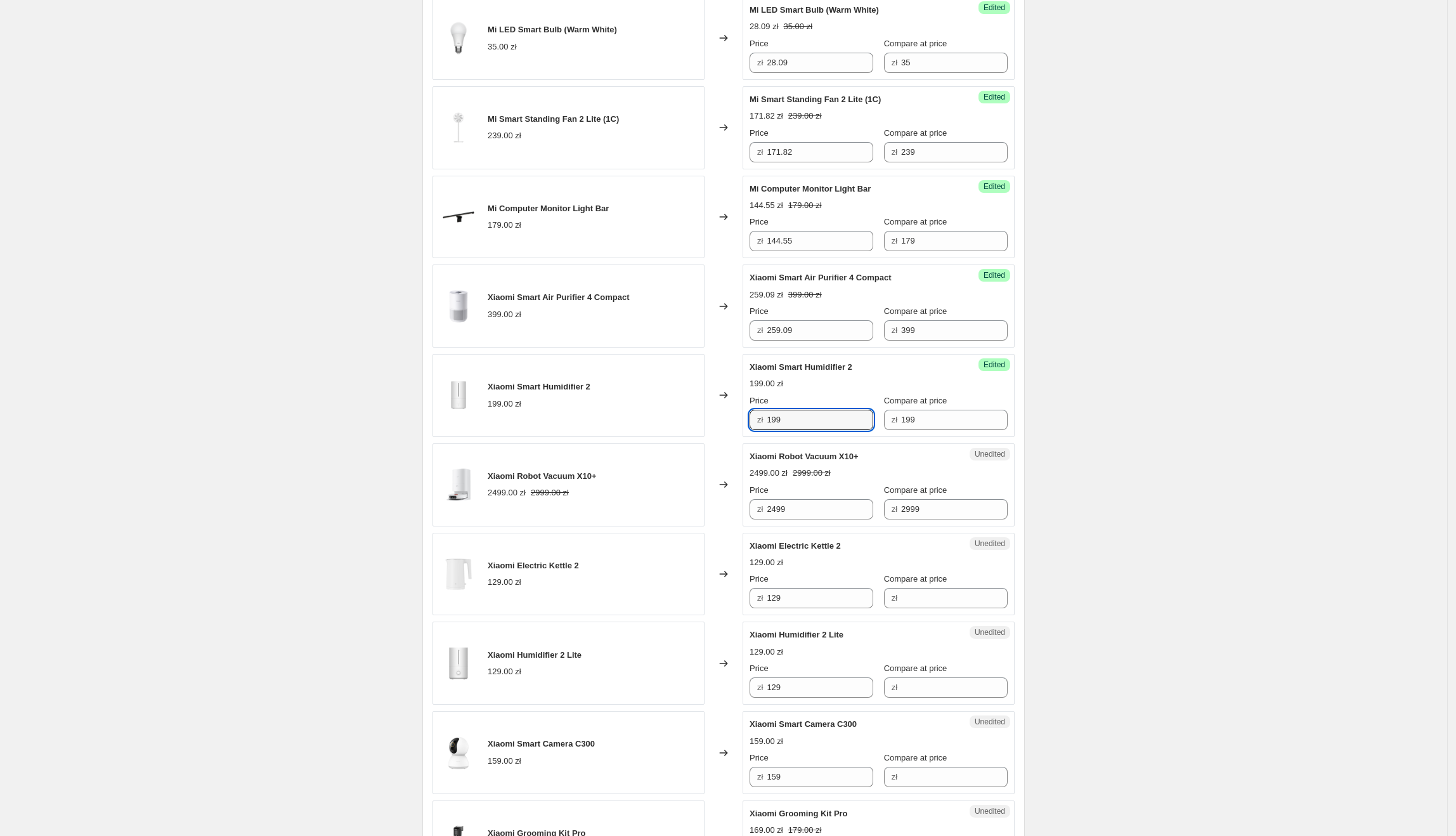
click at [754, 429] on div "zł 199" at bounding box center [811, 419] width 124 height 21
type input "139.09"
click at [719, 430] on div "Changed to" at bounding box center [723, 395] width 38 height 83
drag, startPoint x: 876, startPoint y: 462, endPoint x: 754, endPoint y: 464, distance: 122.0
click at [754, 463] on div "Xiaomi Robot Vacuum X10+" at bounding box center [853, 456] width 207 height 13
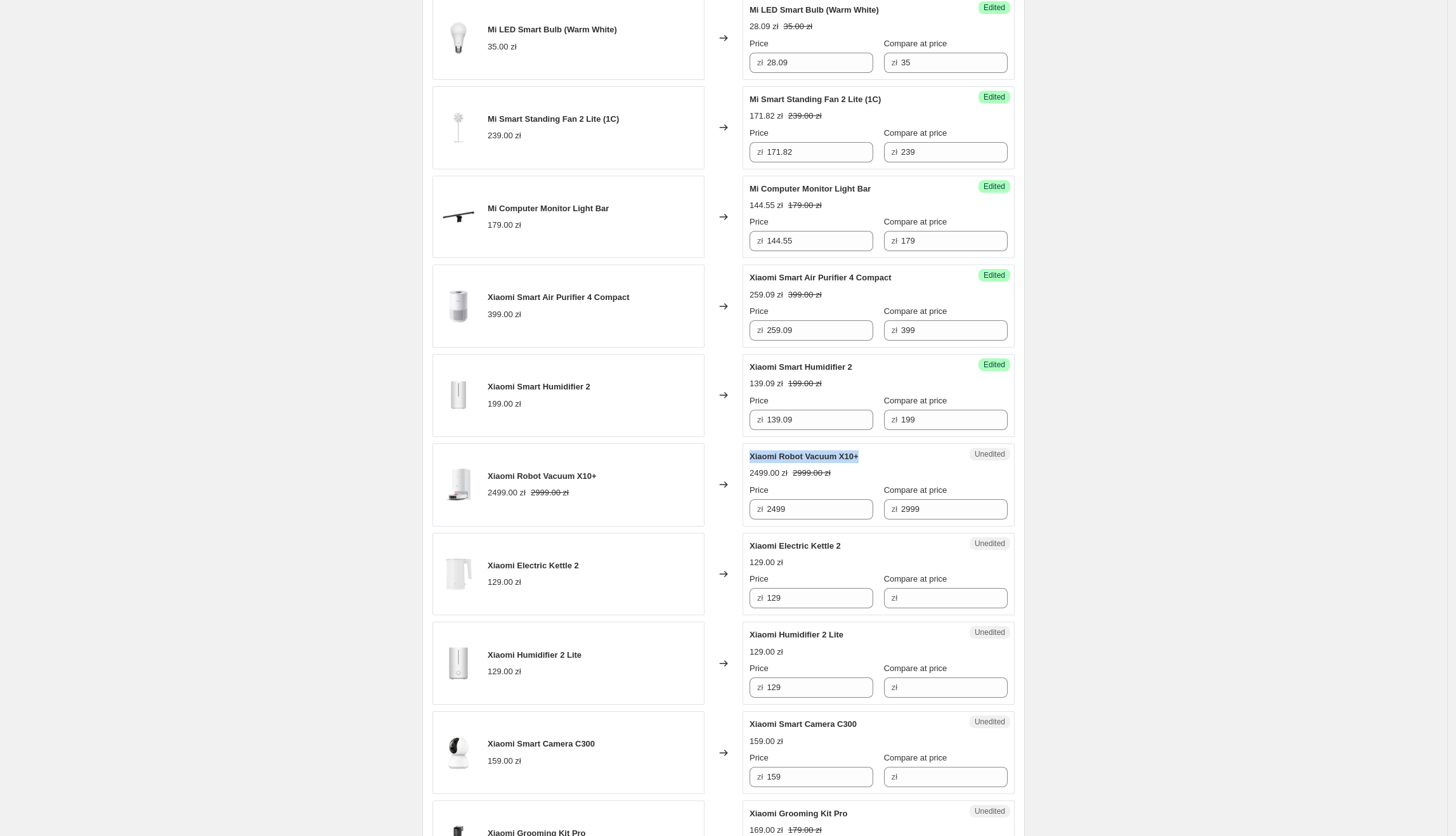
copy span "Xiaomi Robot Vacuum X10+"
drag, startPoint x: 840, startPoint y: 508, endPoint x: 754, endPoint y: 508, distance: 86.0
click at [754, 508] on div "zł 2499" at bounding box center [811, 509] width 124 height 21
type input "1451.87"
click at [705, 563] on div "Xiaomi Electric Kettle 2 129.00 zł" at bounding box center [568, 574] width 272 height 83
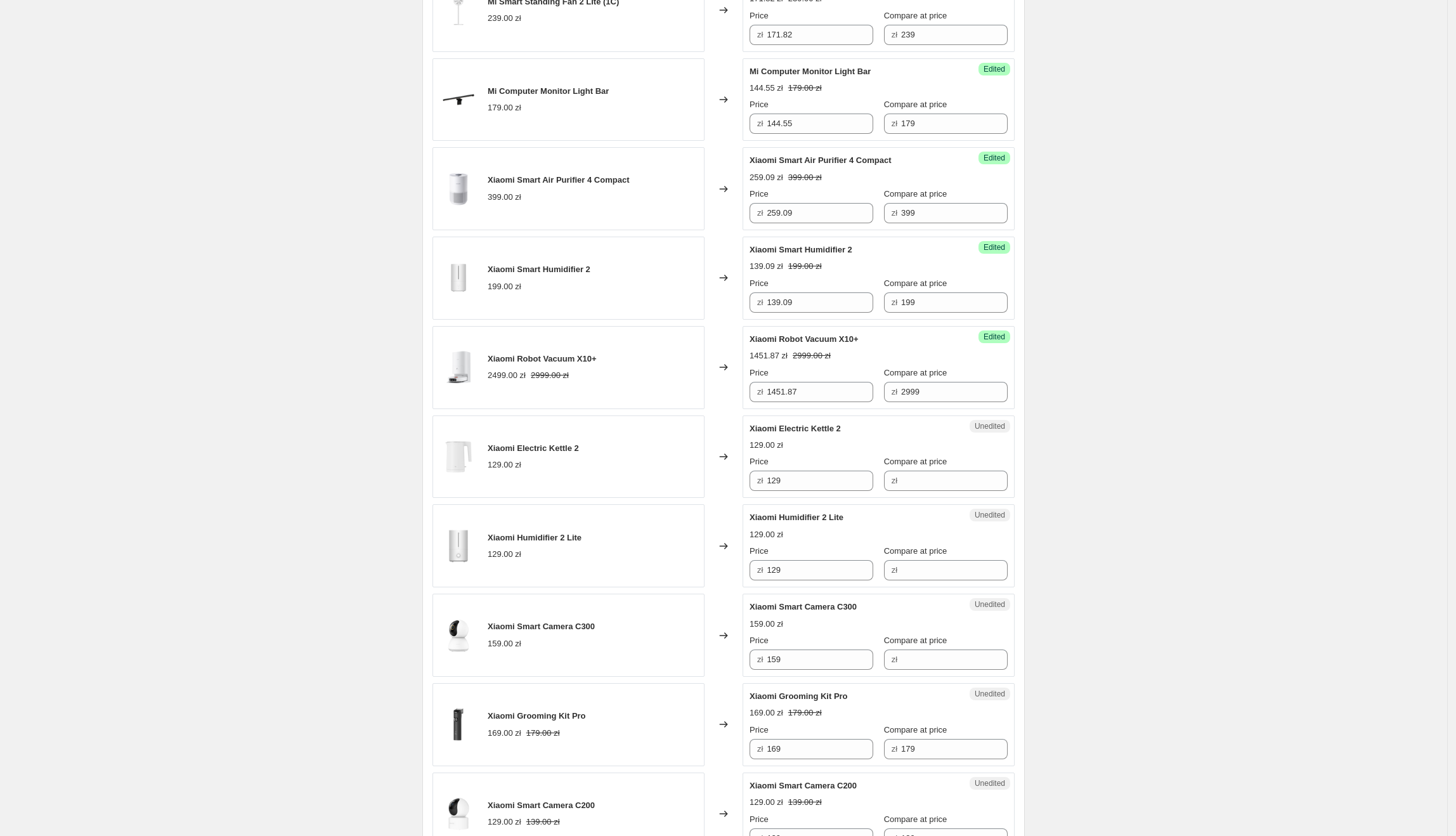
scroll to position [782, 0]
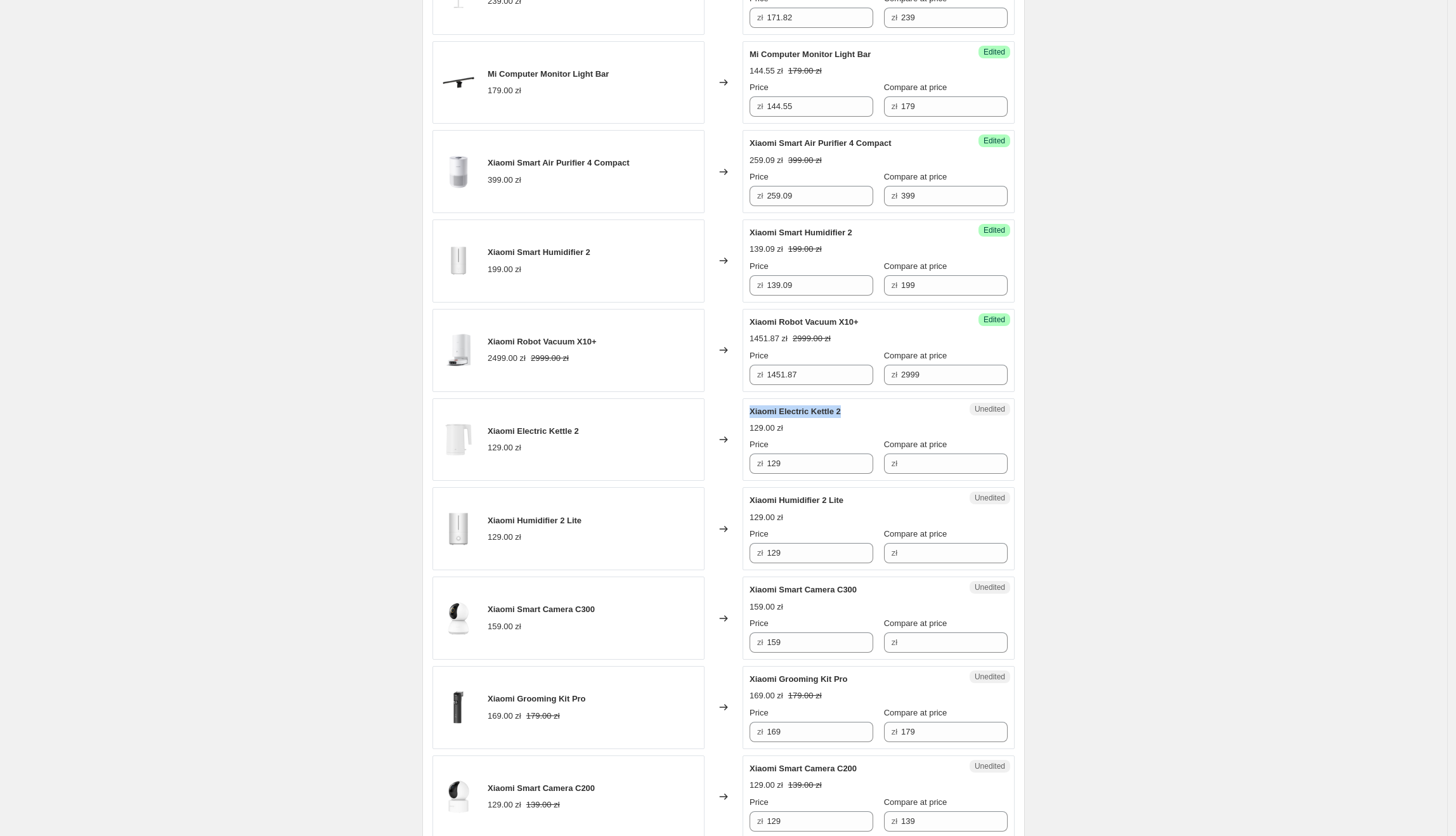
drag, startPoint x: 866, startPoint y: 417, endPoint x: 752, endPoint y: 412, distance: 114.1
click at [752, 412] on div "Unedited Xiaomi Electric Kettle 2 129.00 zł Price zł 129 Compare at price zł" at bounding box center [878, 439] width 272 height 83
copy span "Xiaomi Electric Kettle 2"
drag, startPoint x: 835, startPoint y: 472, endPoint x: 754, endPoint y: 483, distance: 81.7
click at [750, 480] on div "Unedited Xiaomi Electric Kettle 2 129.00 zł Price zł 129 Compare at price zł" at bounding box center [878, 439] width 272 height 83
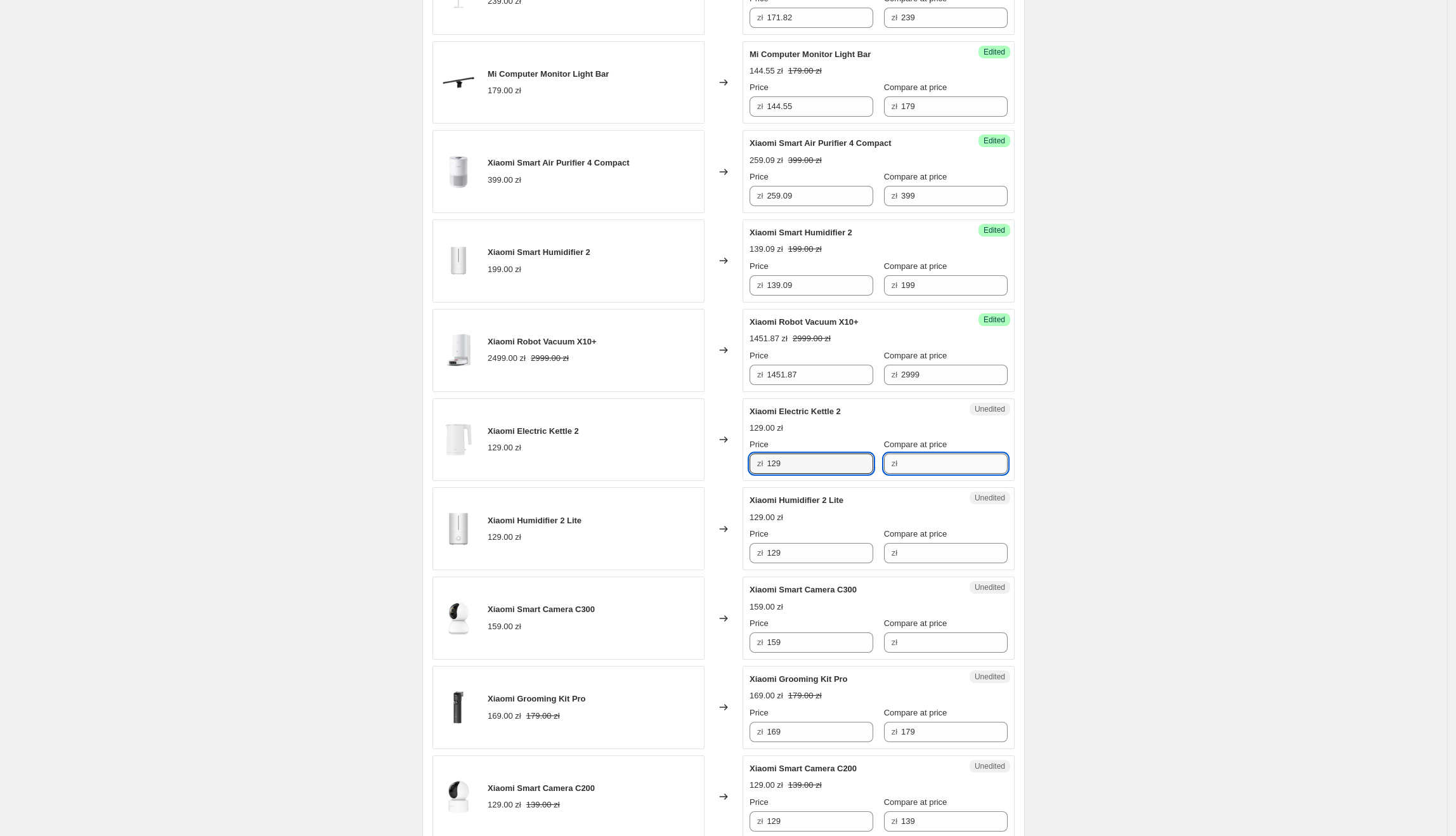
click at [923, 468] on input "Compare at price" at bounding box center [954, 463] width 107 height 21
paste input "129"
type input "129"
click at [769, 468] on div "zł 129" at bounding box center [811, 463] width 124 height 21
click at [800, 472] on input "129" at bounding box center [819, 463] width 107 height 21
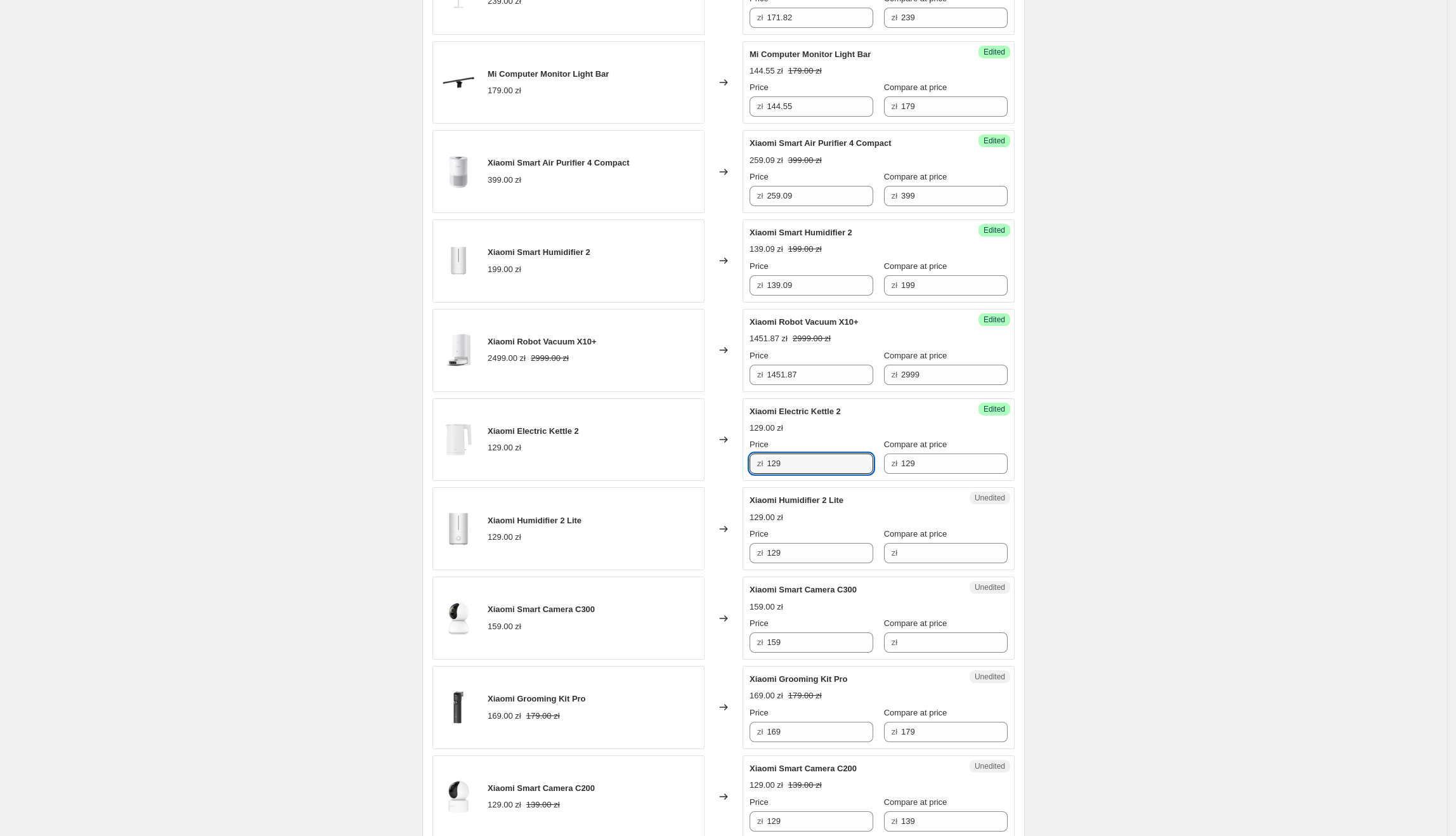
drag, startPoint x: 811, startPoint y: 470, endPoint x: 758, endPoint y: 473, distance: 53.1
click at [758, 473] on div "zł 129" at bounding box center [811, 463] width 124 height 21
type input "103.64"
click at [1106, 444] on div "Create new price [MEDICAL_DATA]. This page is ready Create new price [MEDICAL_D…" at bounding box center [723, 458] width 1447 height 2480
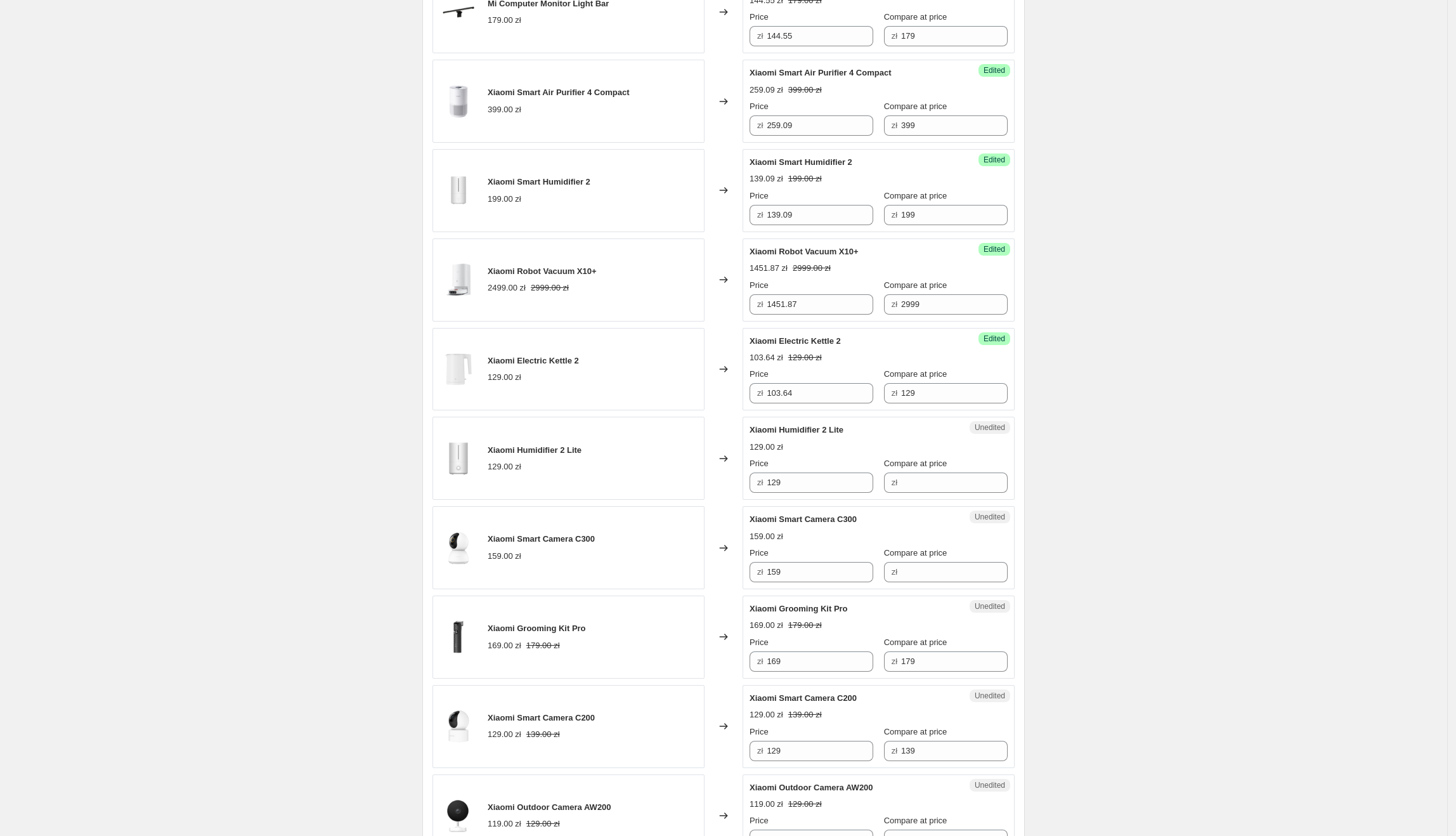
scroll to position [854, 0]
drag, startPoint x: 857, startPoint y: 437, endPoint x: 751, endPoint y: 430, distance: 106.2
click at [751, 430] on div "Unedited Xiaomi Humidifier 2 Lite 129.00 zł Price zł 129 Compare at price zł" at bounding box center [878, 456] width 272 height 83
copy span "Xiaomi Humidifier 2 Lite"
drag, startPoint x: 839, startPoint y: 481, endPoint x: 747, endPoint y: 485, distance: 92.1
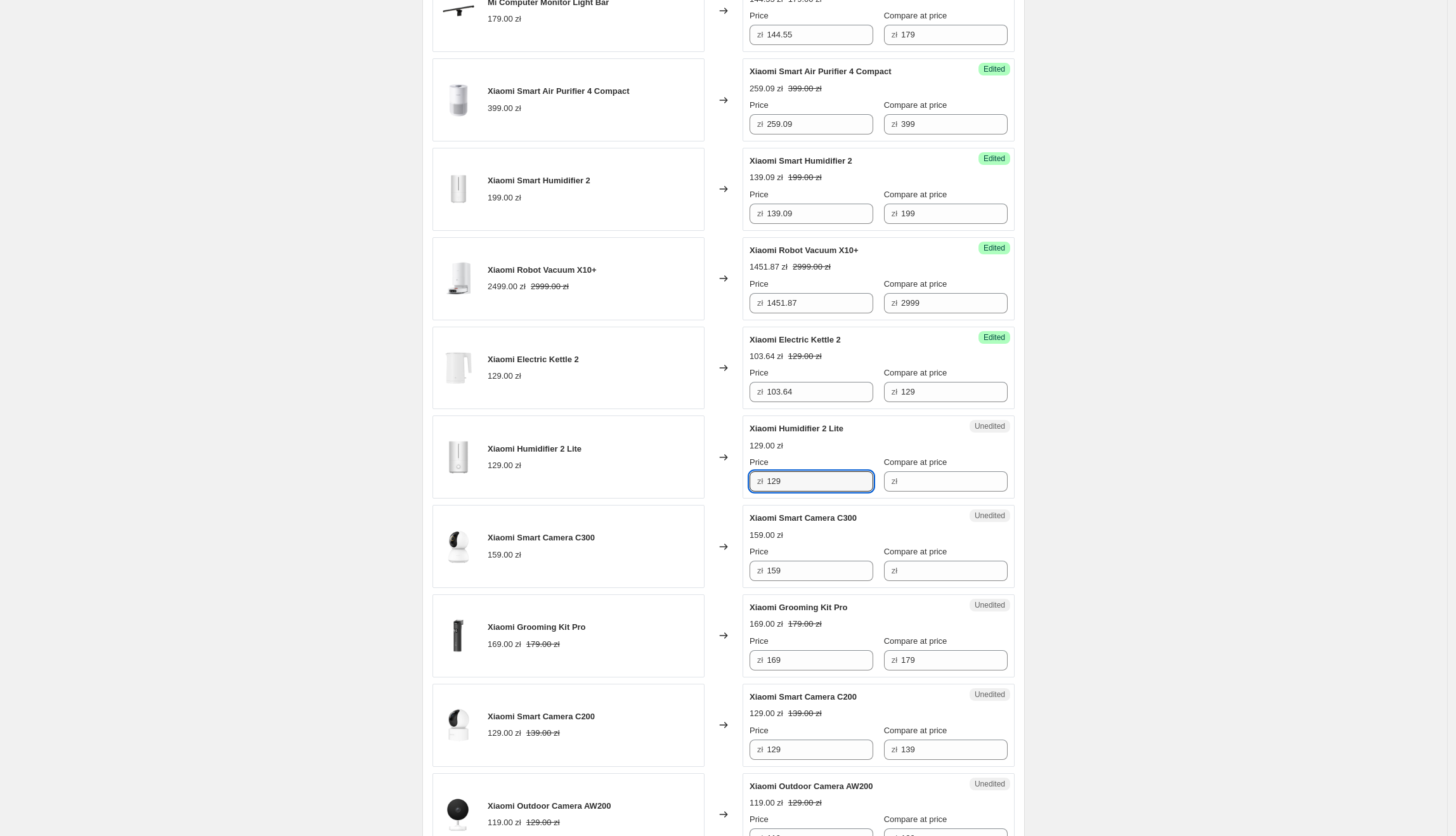
click at [743, 483] on div "Xiaomi Humidifier 2 Lite 129.00 zł Changed to Unedited Xiaomi Humidifier 2 Lite…" at bounding box center [723, 456] width 582 height 83
click at [952, 486] on input "Compare at price" at bounding box center [954, 481] width 107 height 21
paste input "129"
type input "129"
drag, startPoint x: 813, startPoint y: 488, endPoint x: 728, endPoint y: 488, distance: 85.0
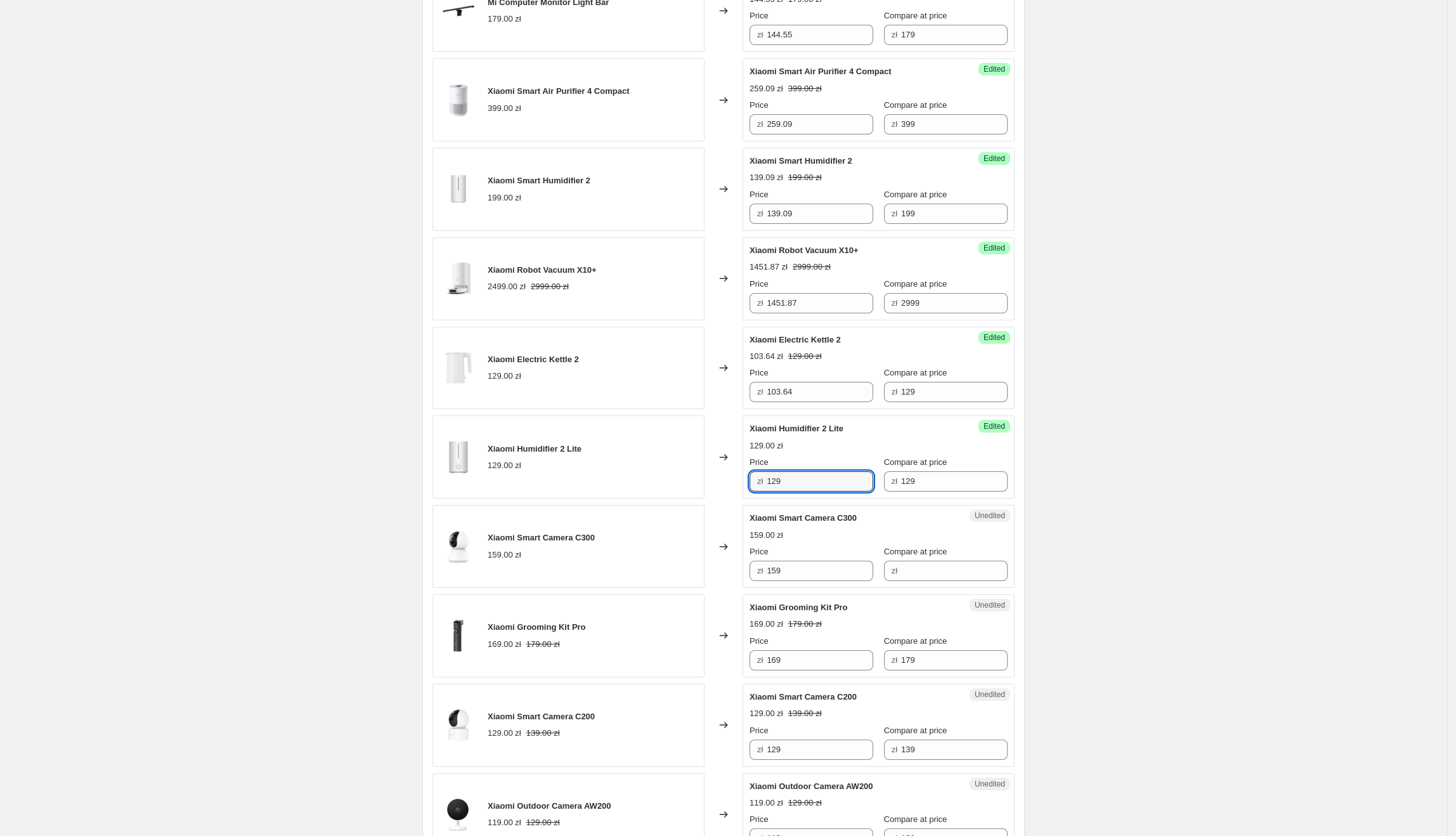
click at [728, 488] on div "Xiaomi Humidifier 2 Lite 129.00 zł Changed to Success Edited [PERSON_NAME] 2 Li…" at bounding box center [723, 456] width 582 height 83
type input "94.40"
click at [947, 556] on div "Compare at price" at bounding box center [945, 551] width 124 height 13
drag, startPoint x: 870, startPoint y: 527, endPoint x: 747, endPoint y: 527, distance: 123.0
click at [747, 527] on div "Unedited Xiaomi Smart Camera C300 159.00 zł Price zł 159 Compare at price zł" at bounding box center [878, 546] width 272 height 83
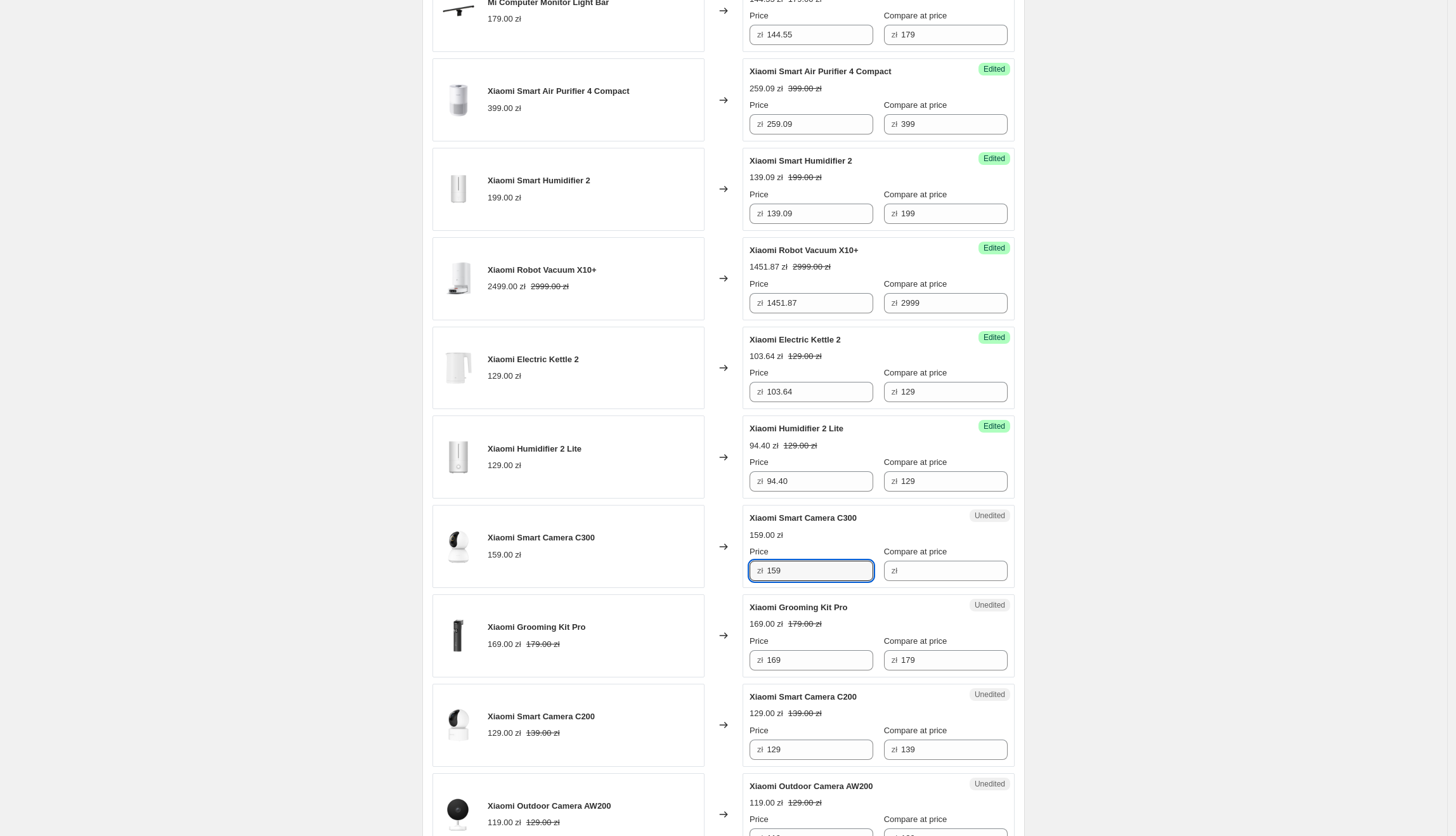
drag, startPoint x: 836, startPoint y: 585, endPoint x: 762, endPoint y: 577, distance: 74.4
click at [723, 566] on div "Xiaomi Smart Camera C300 159.00 zł Changed to Unedited Xiaomi Smart Camera C300…" at bounding box center [723, 546] width 582 height 83
click at [909, 574] on input "Compare at price" at bounding box center [954, 570] width 107 height 21
paste input "159"
type input "159"
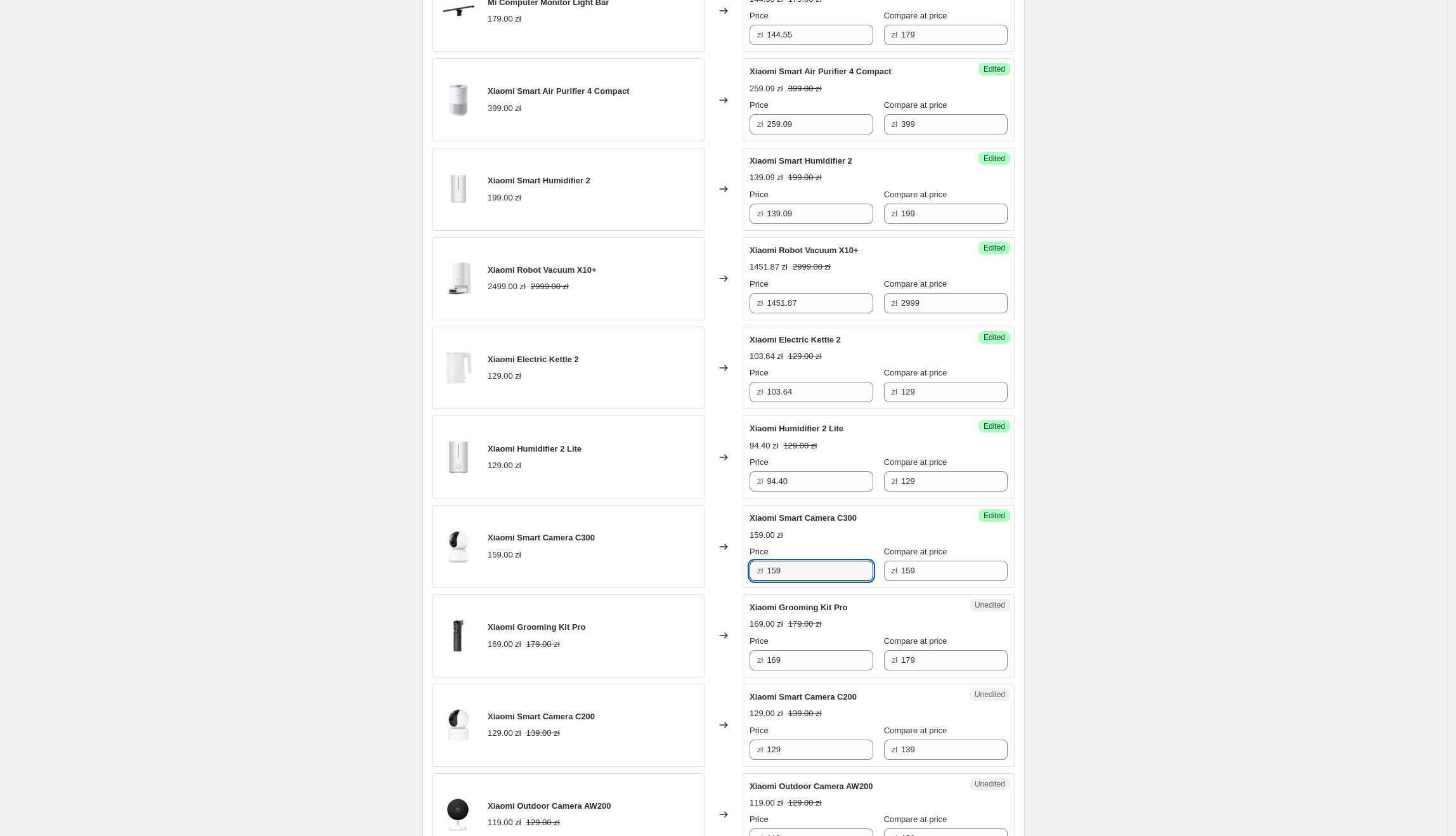
drag, startPoint x: 812, startPoint y: 576, endPoint x: 646, endPoint y: 580, distance: 166.0
click at [646, 580] on div "Xiaomi Smart Camera C300 159.00 zł Changed to Success Edited Xiaomi Smart Camer…" at bounding box center [723, 546] width 582 height 83
type input "118.17"
click at [856, 610] on div "Xiaomi Grooming Kit Pro" at bounding box center [853, 607] width 207 height 13
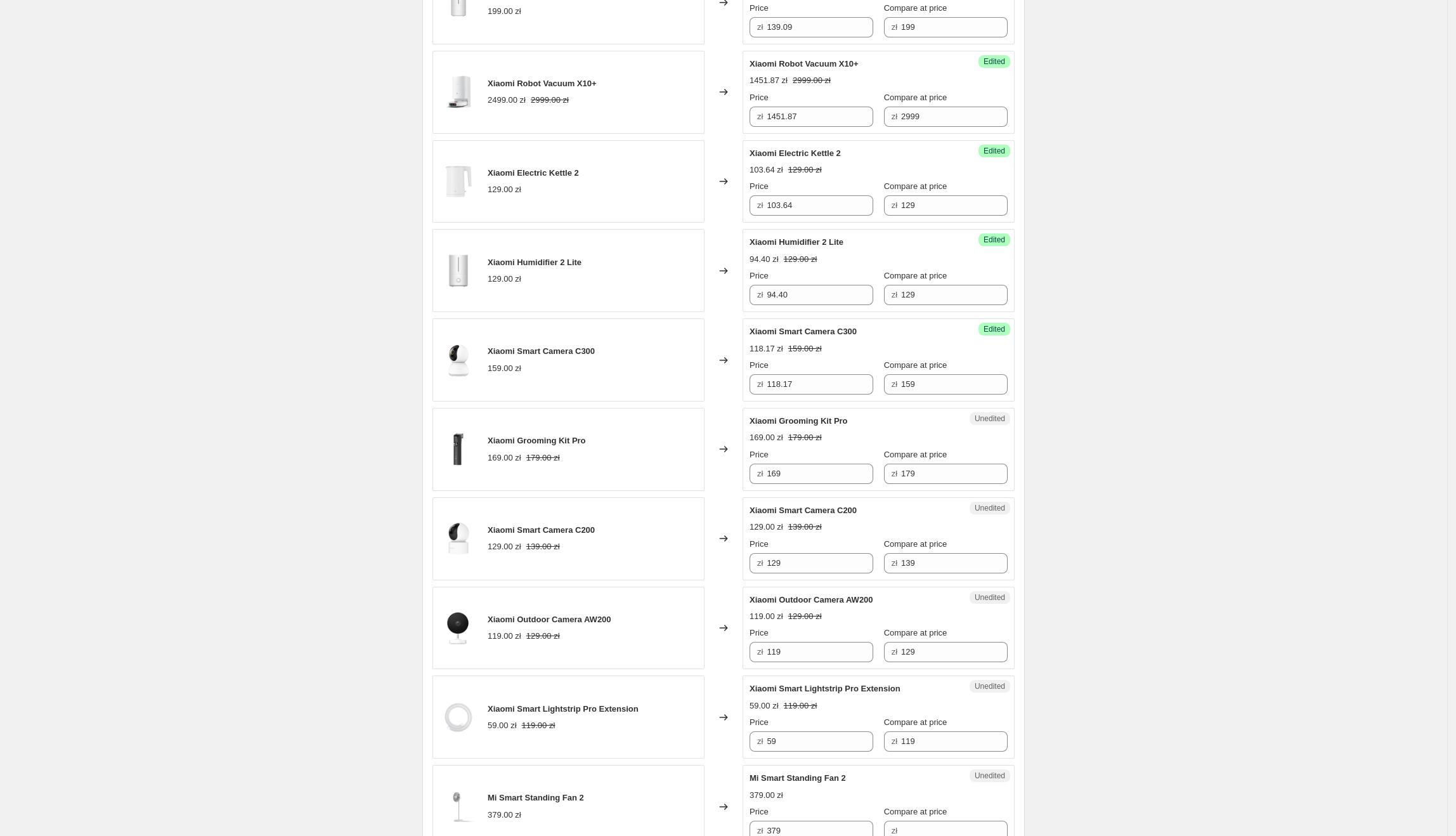
scroll to position [1041, 0]
drag, startPoint x: 862, startPoint y: 424, endPoint x: 729, endPoint y: 433, distance: 133.3
click at [729, 433] on div "Xiaomi Grooming Kit Pro 169.00 zł 179.00 zł Changed to Unedited Xiaomi Grooming…" at bounding box center [723, 448] width 582 height 83
click at [792, 432] on div "Xiaomi Grooming Kit Pro 169.00 zł 179.00 zł Price zł 169 Compare at price zł 179" at bounding box center [879, 448] width 258 height 69
drag, startPoint x: 860, startPoint y: 427, endPoint x: 754, endPoint y: 427, distance: 106.0
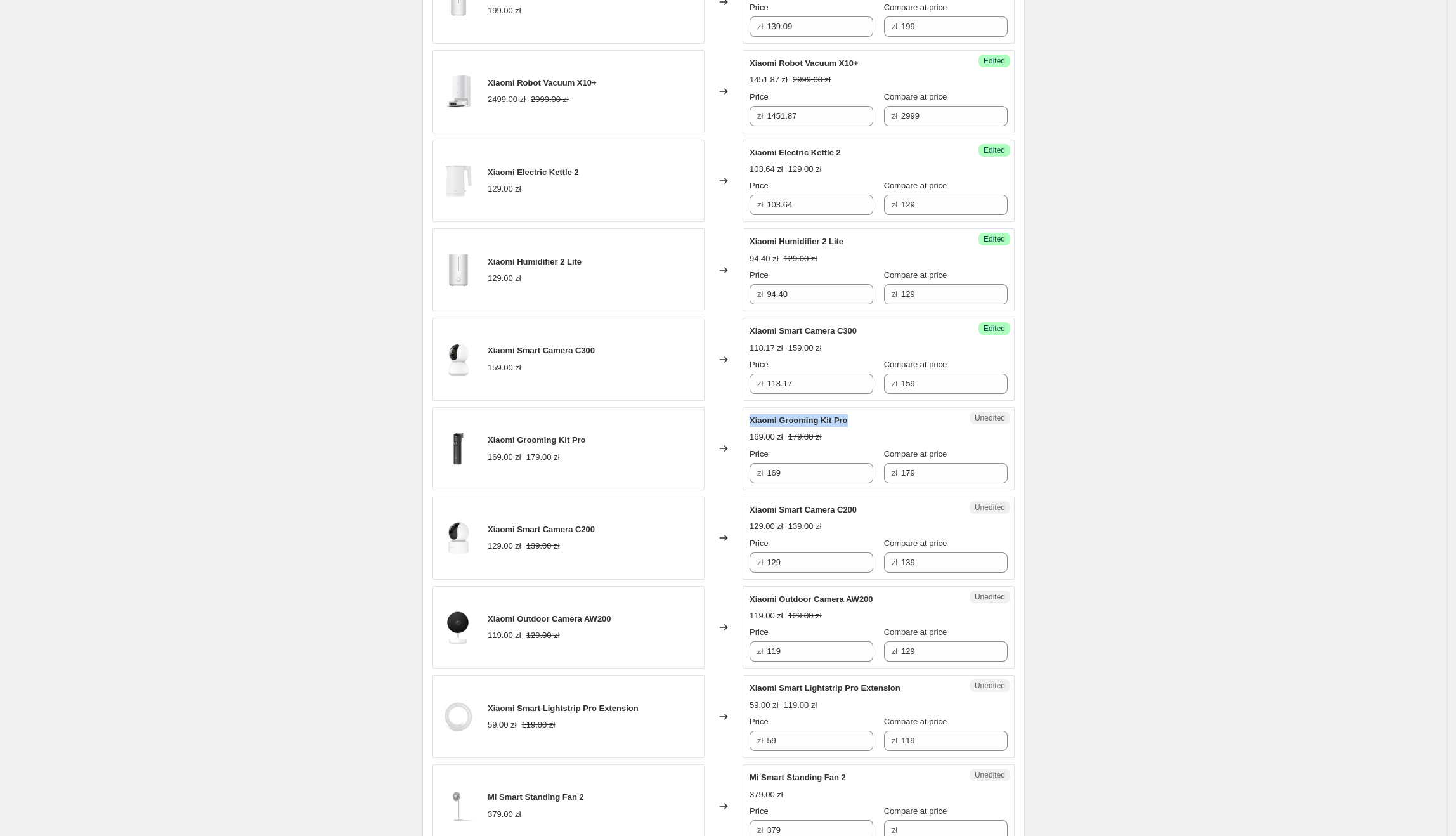
click at [754, 427] on div "Xiaomi Grooming Kit Pro" at bounding box center [853, 420] width 207 height 13
drag, startPoint x: 838, startPoint y: 480, endPoint x: 768, endPoint y: 480, distance: 70.0
click at [768, 480] on div "zł 169" at bounding box center [811, 473] width 124 height 21
type input "118.17"
click at [1076, 550] on div "Create new price [MEDICAL_DATA]. This page is ready Create new price [MEDICAL_D…" at bounding box center [723, 199] width 1447 height 2480
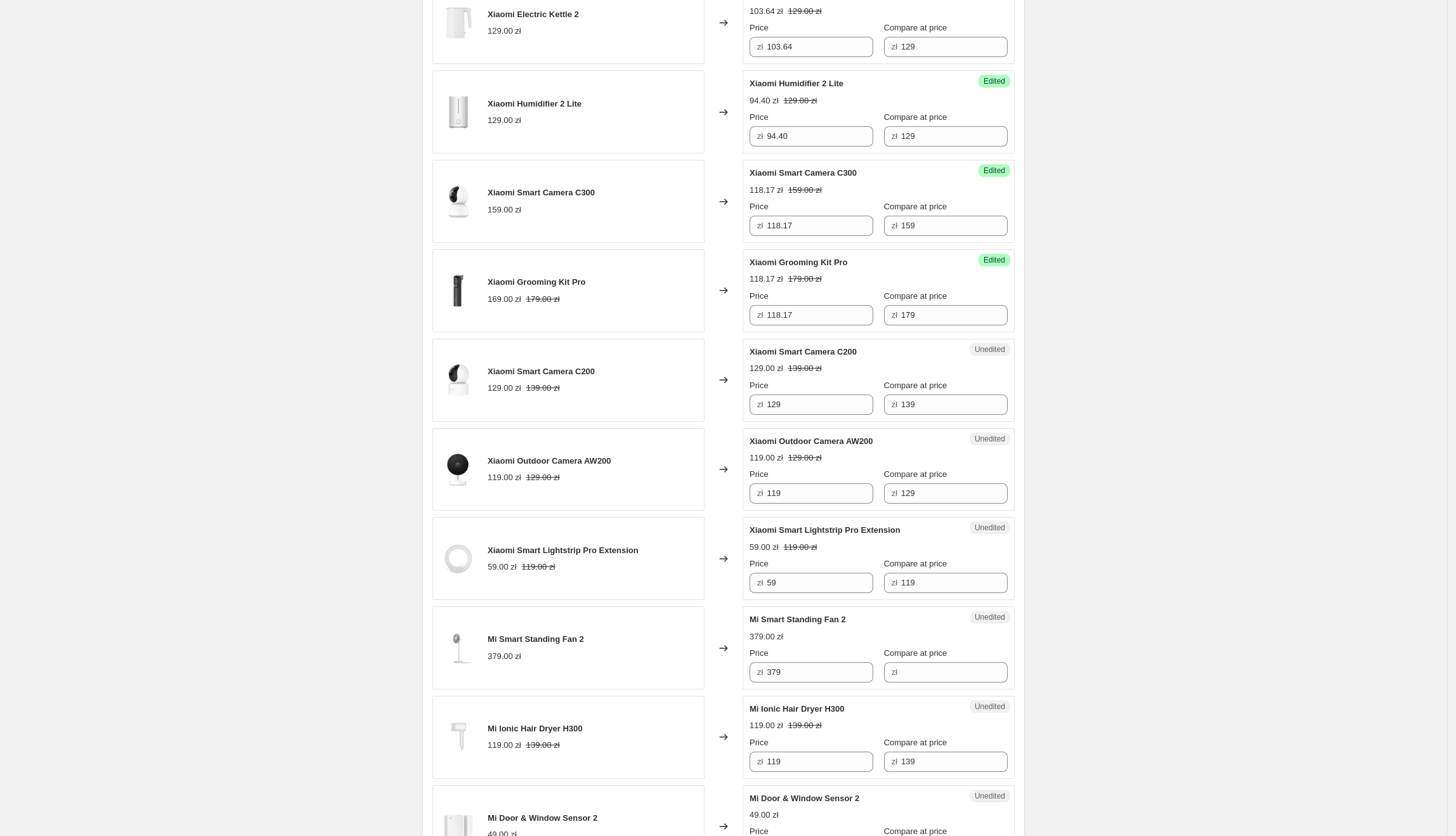
scroll to position [1223, 0]
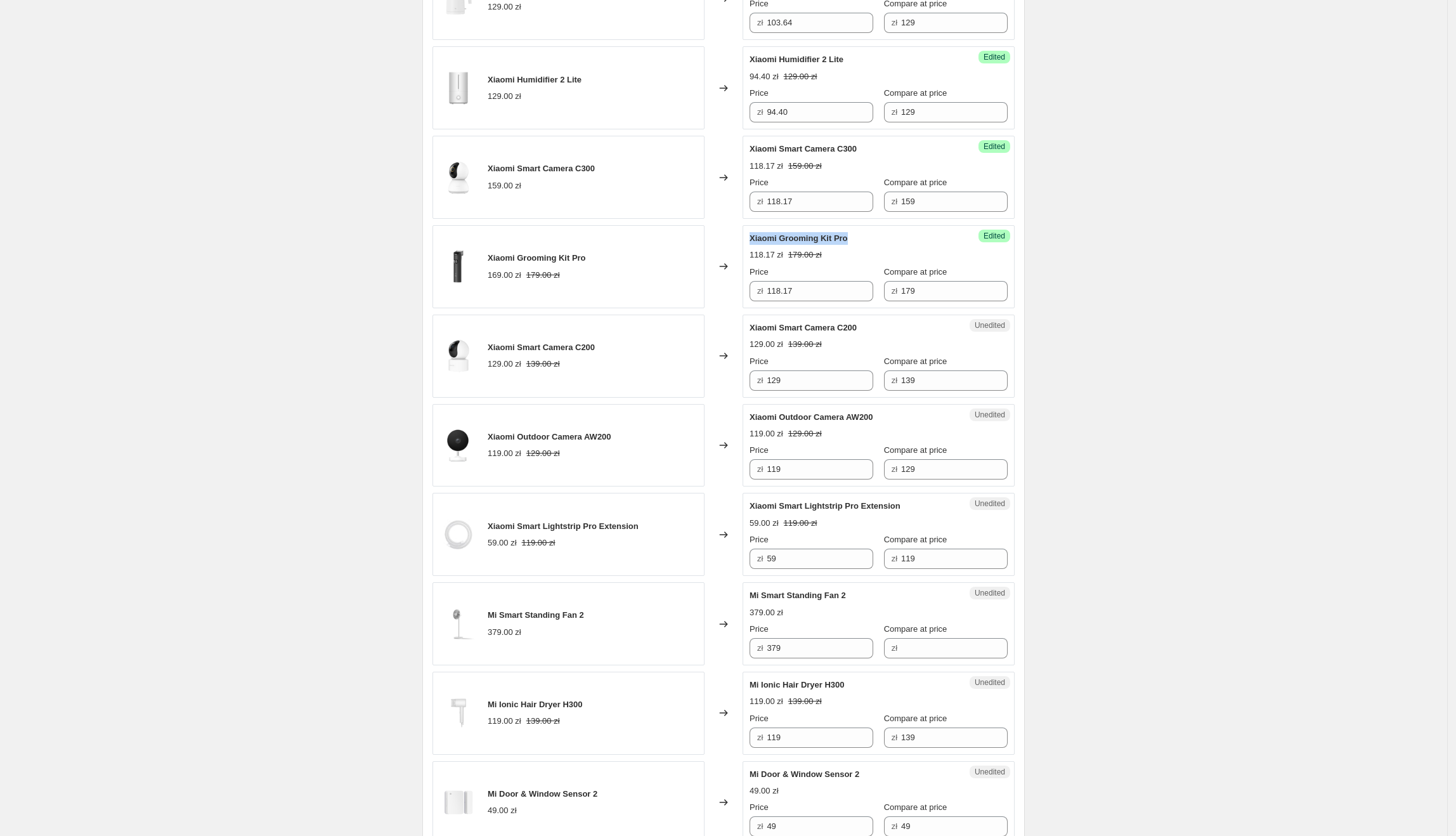
drag, startPoint x: 853, startPoint y: 244, endPoint x: 753, endPoint y: 244, distance: 100.0
click at [753, 244] on div "Xiaomi Grooming Kit Pro" at bounding box center [853, 238] width 207 height 13
drag, startPoint x: 870, startPoint y: 155, endPoint x: 750, endPoint y: 150, distance: 120.1
click at [750, 150] on div "Success Edited [PERSON_NAME] Camera C300 118.17 zł 159.00 zł Price zł 118.17 Co…" at bounding box center [878, 177] width 272 height 83
drag, startPoint x: 861, startPoint y: 334, endPoint x: 751, endPoint y: 333, distance: 110.0
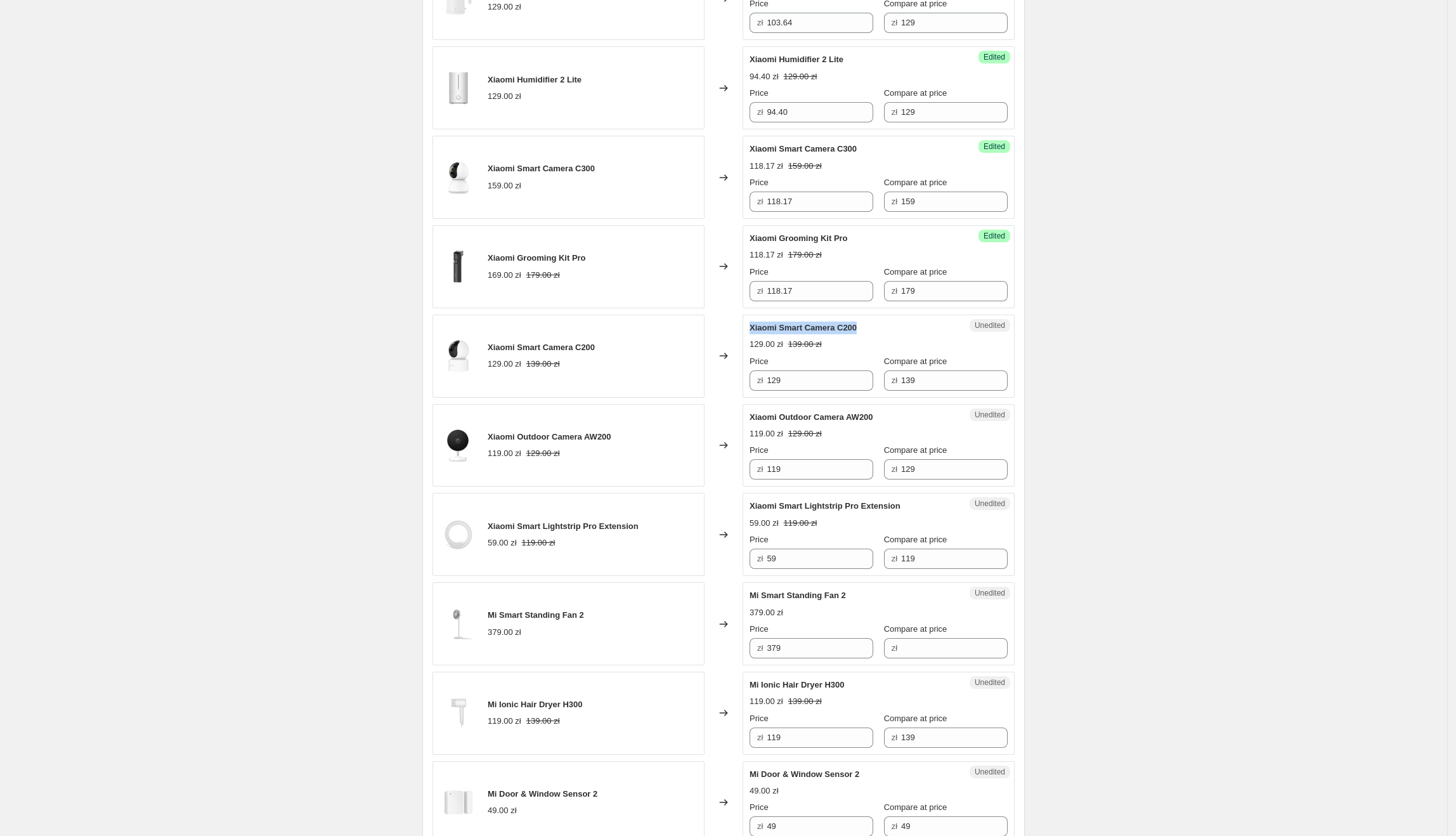
click at [751, 333] on div "Unedited Xiaomi Smart Camera C200 129.00 zł 139.00 zł Price zł 129 Compare at p…" at bounding box center [878, 356] width 272 height 83
drag, startPoint x: 800, startPoint y: 380, endPoint x: 758, endPoint y: 379, distance: 42.0
click at [758, 379] on div "zł 129" at bounding box center [811, 380] width 124 height 21
type input "92.73"
click at [1118, 447] on div "Create new price [MEDICAL_DATA]. This page is ready Create new price [MEDICAL_D…" at bounding box center [723, 17] width 1447 height 2480
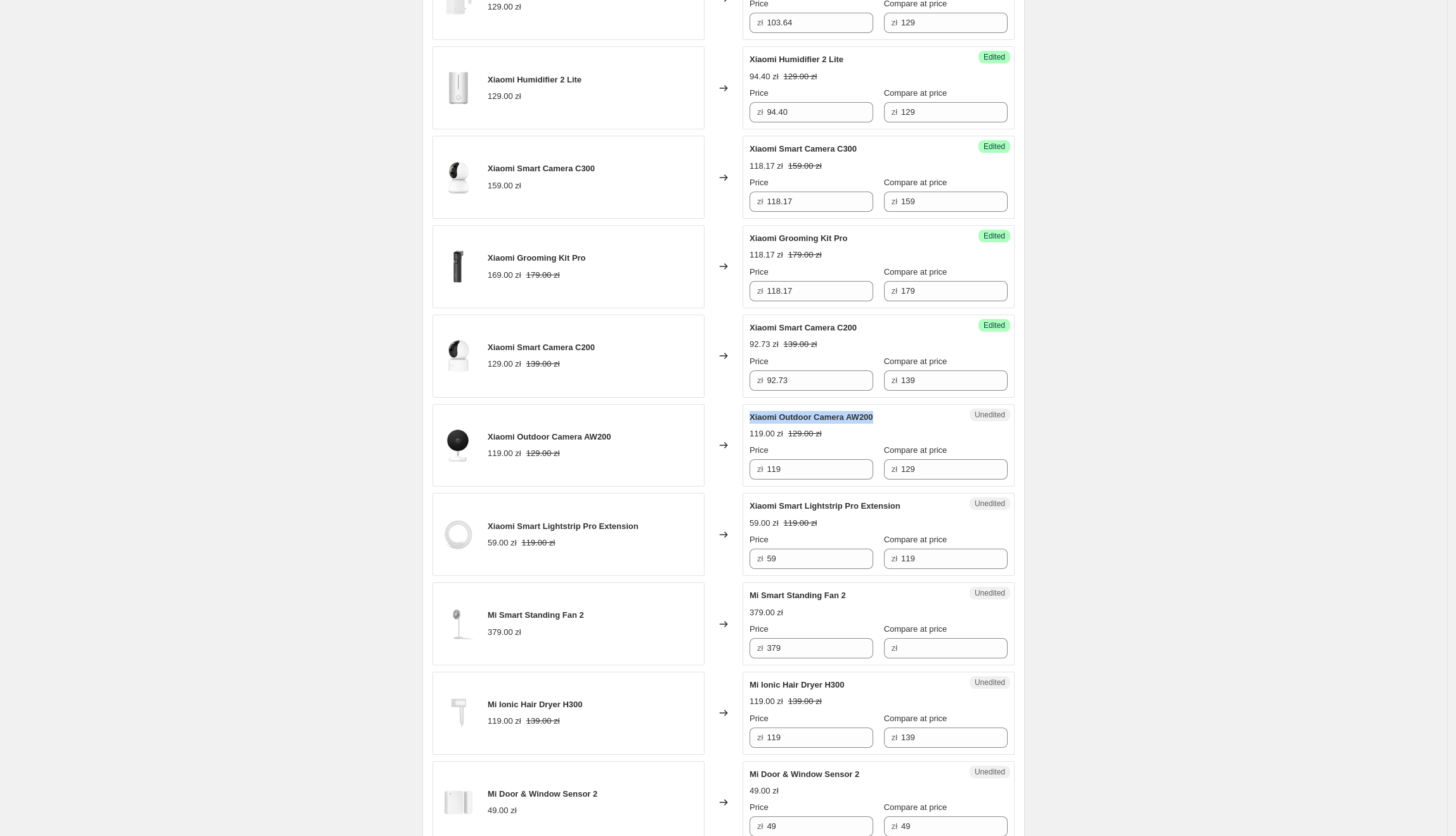
drag, startPoint x: 880, startPoint y: 426, endPoint x: 750, endPoint y: 422, distance: 130.1
click at [750, 422] on div "Unedited Xiaomi Outdoor Camera AW200 119.00 zł 129.00 zł Price zł 119 Compare a…" at bounding box center [878, 445] width 272 height 83
drag, startPoint x: 799, startPoint y: 481, endPoint x: 767, endPoint y: 481, distance: 32.0
click at [767, 480] on div "zł 119" at bounding box center [811, 469] width 124 height 21
type input "98.07"
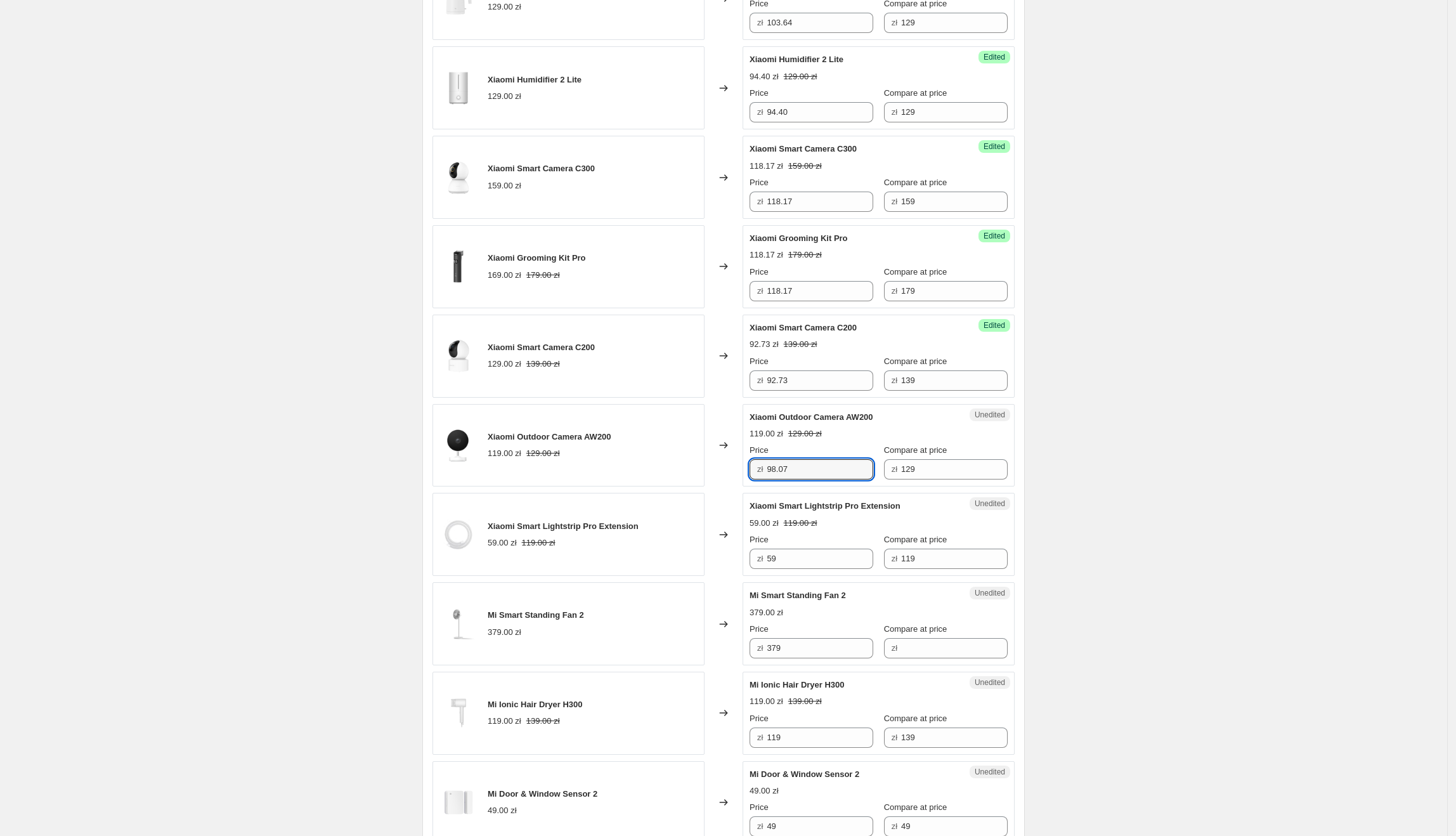
click at [1297, 441] on div "Create new price [MEDICAL_DATA]. This page is ready Create new price [MEDICAL_D…" at bounding box center [723, 17] width 1447 height 2480
drag, startPoint x: 904, startPoint y: 509, endPoint x: 753, endPoint y: 506, distance: 151.0
click at [753, 506] on div "Xiaomi Smart Lightstrip Pro Extension" at bounding box center [853, 505] width 207 height 13
drag, startPoint x: 817, startPoint y: 566, endPoint x: 774, endPoint y: 566, distance: 43.0
click at [774, 566] on input "59" at bounding box center [819, 558] width 107 height 21
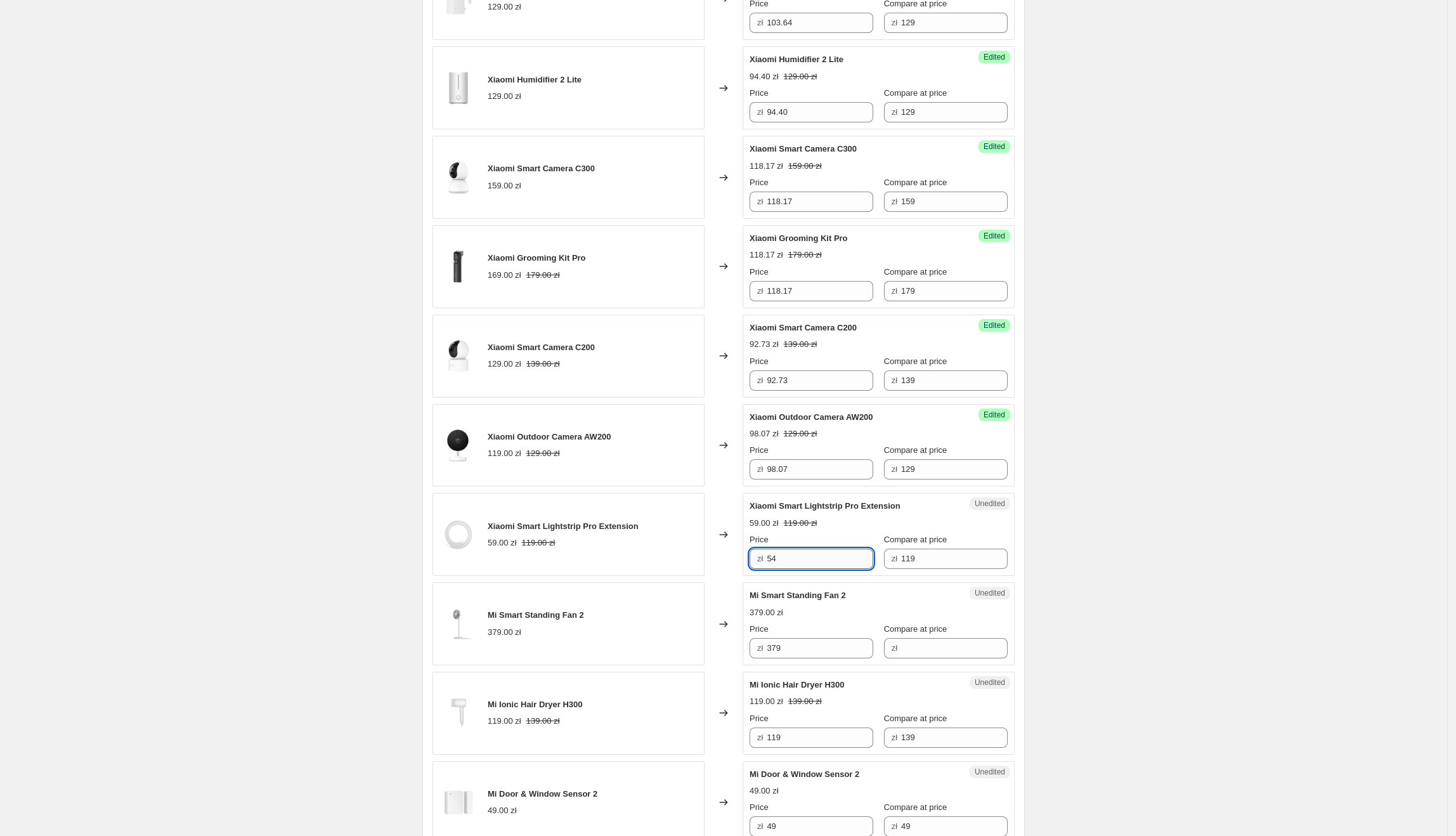
type input "5"
type input "44.55"
click at [1163, 550] on div "Create new price [MEDICAL_DATA]. This page is ready Create new price [MEDICAL_D…" at bounding box center [723, 17] width 1447 height 2480
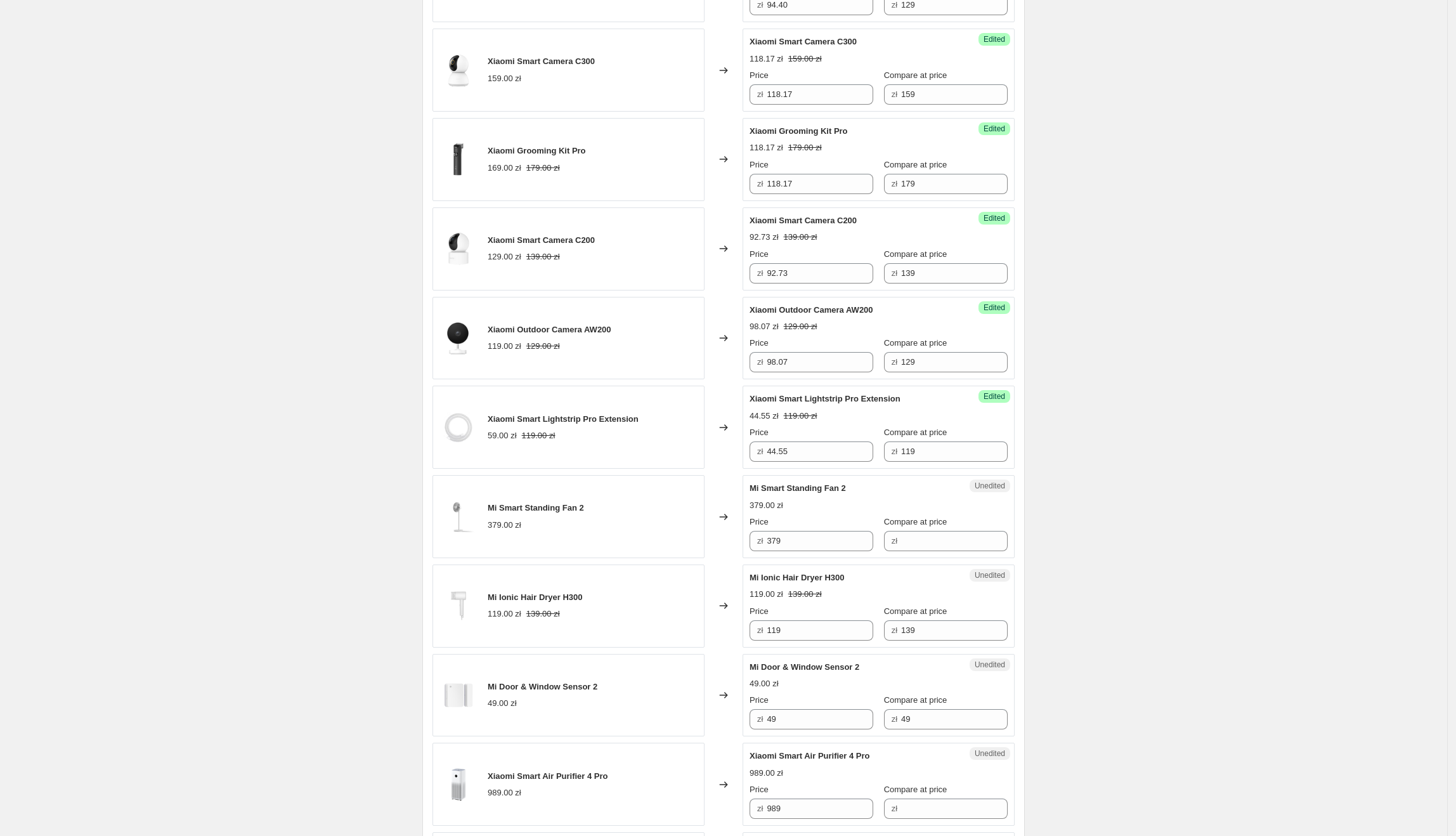
scroll to position [1349, 0]
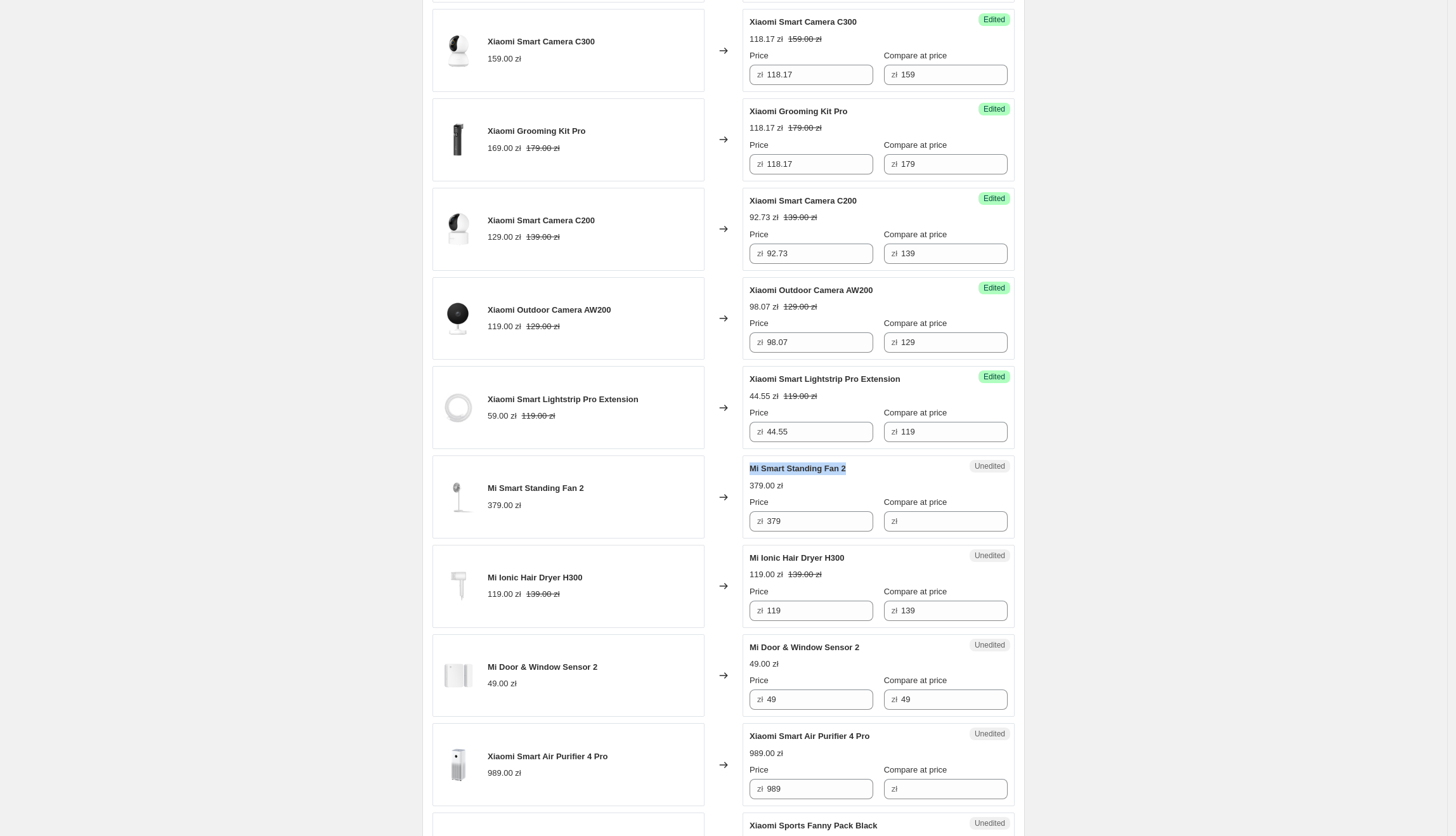
drag, startPoint x: 849, startPoint y: 477, endPoint x: 754, endPoint y: 472, distance: 95.1
click at [754, 472] on span "Mi Smart Standing Fan 2" at bounding box center [798, 468] width 97 height 9
drag, startPoint x: 815, startPoint y: 526, endPoint x: 873, endPoint y: 527, distance: 58.0
click at [753, 529] on div "zł 379" at bounding box center [811, 521] width 124 height 21
click at [913, 521] on input "Compare at price" at bounding box center [954, 521] width 107 height 21
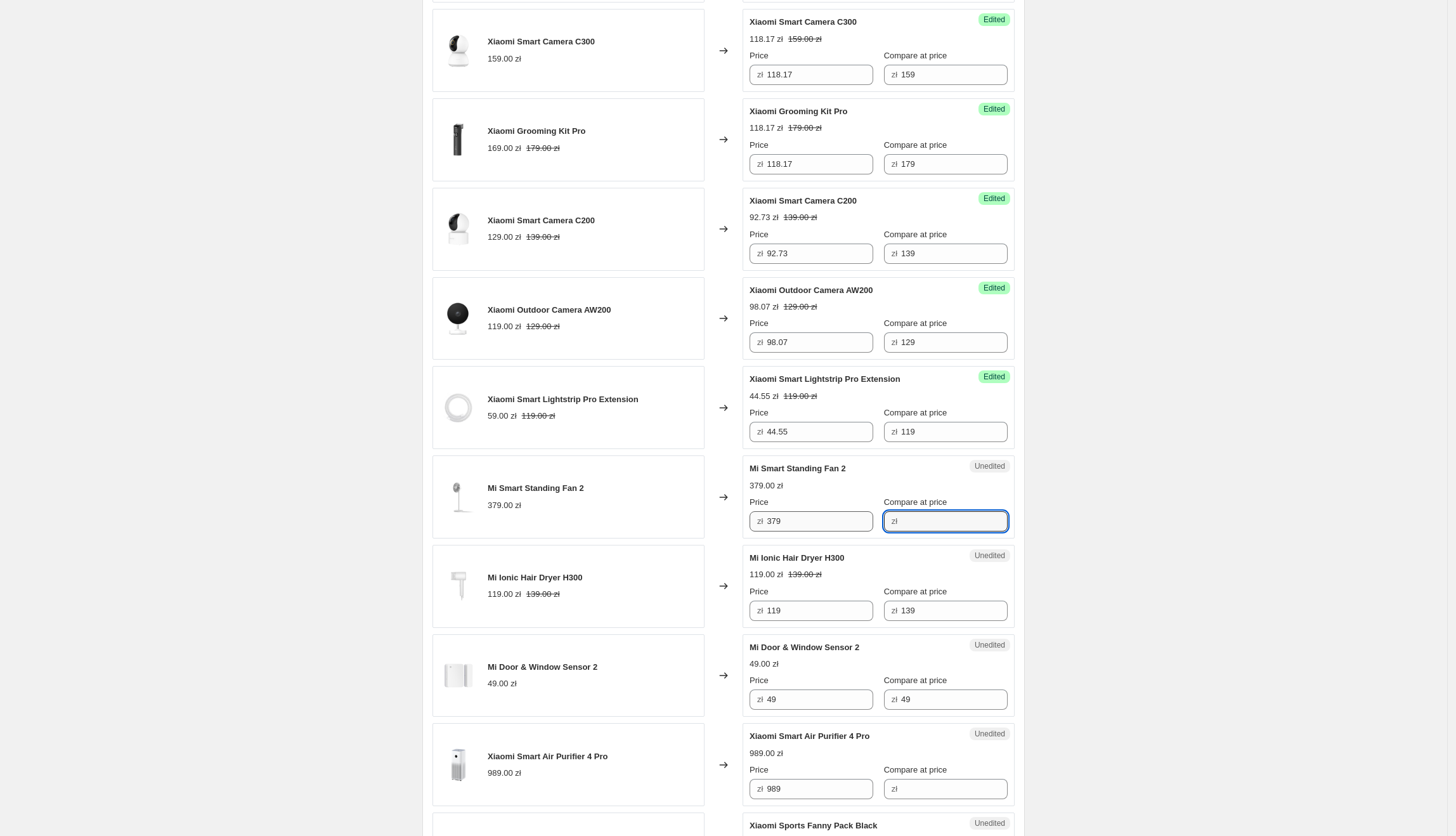
paste input "379"
type input "379"
drag, startPoint x: 793, startPoint y: 527, endPoint x: 754, endPoint y: 527, distance: 39.0
click at [754, 527] on div "zł 379" at bounding box center [811, 521] width 124 height 21
type input "236.35"
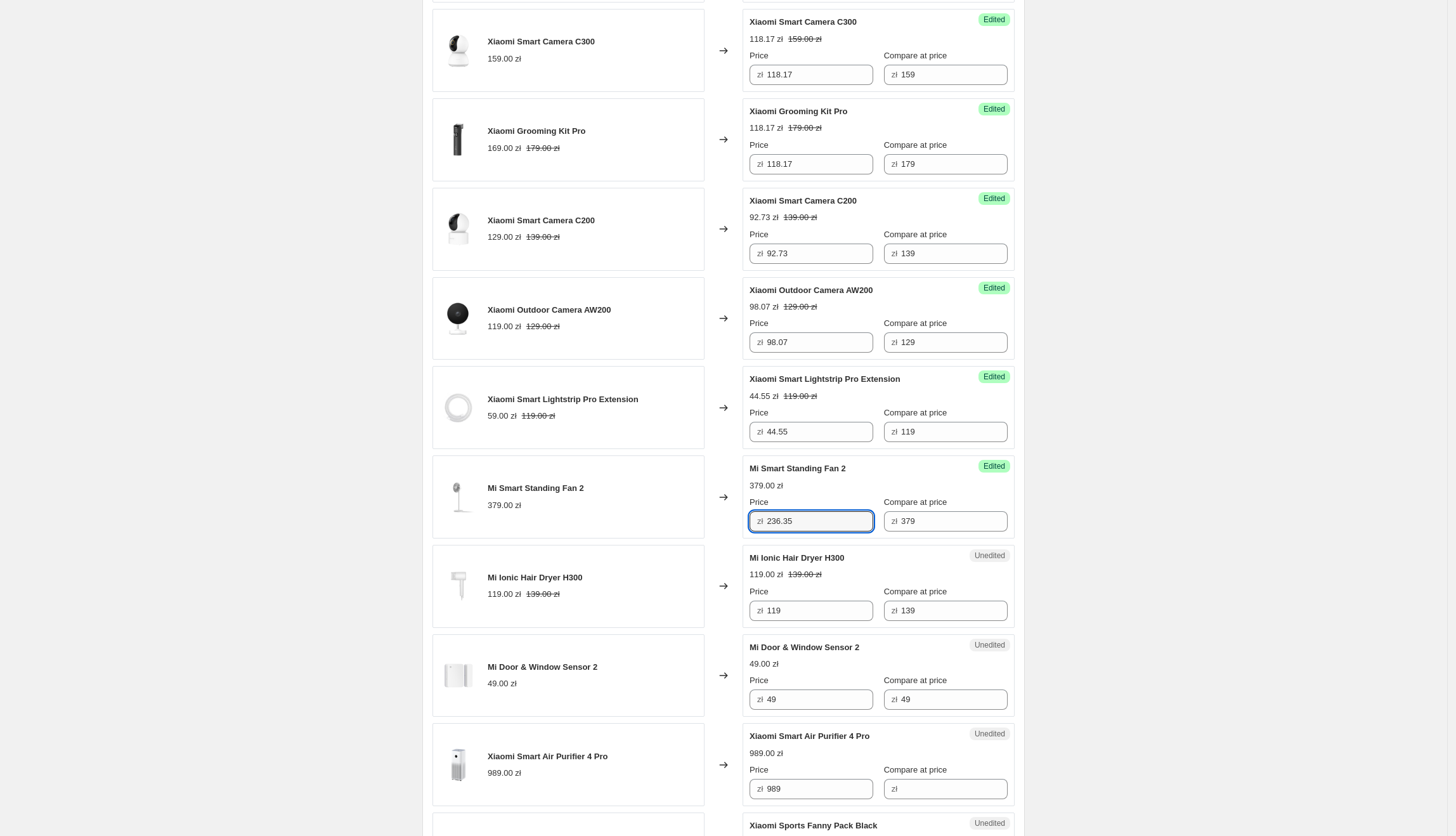
click at [927, 581] on div "119.00 zł 139.00 zł" at bounding box center [879, 574] width 258 height 13
drag, startPoint x: 862, startPoint y: 561, endPoint x: 750, endPoint y: 567, distance: 112.2
click at [750, 567] on div "Unedited Mi Ionic Hair Dryer H300 119.00 zł 139.00 zł Price zł 119 Compare at p…" at bounding box center [878, 586] width 272 height 83
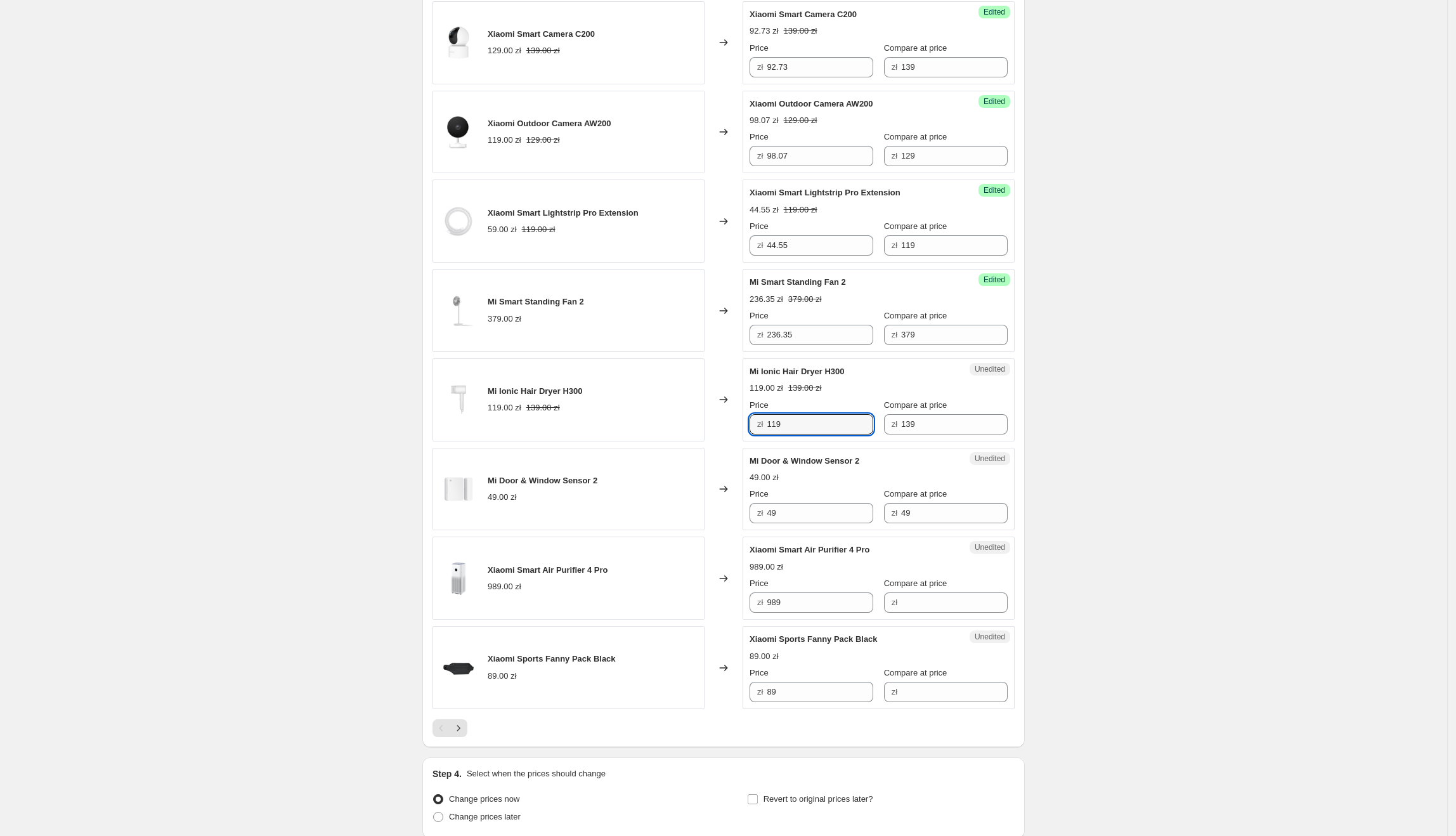
drag, startPoint x: 804, startPoint y: 432, endPoint x: 769, endPoint y: 435, distance: 35.1
click at [769, 435] on div "zł 119" at bounding box center [811, 424] width 124 height 21
type input "94.99"
click at [988, 441] on div "Unedited Mi Ionic Hair Dryer H300 119.00 zł 139.00 zł Price zł 94.99 Compare at…" at bounding box center [878, 399] width 272 height 83
drag, startPoint x: 870, startPoint y: 470, endPoint x: 752, endPoint y: 463, distance: 118.2
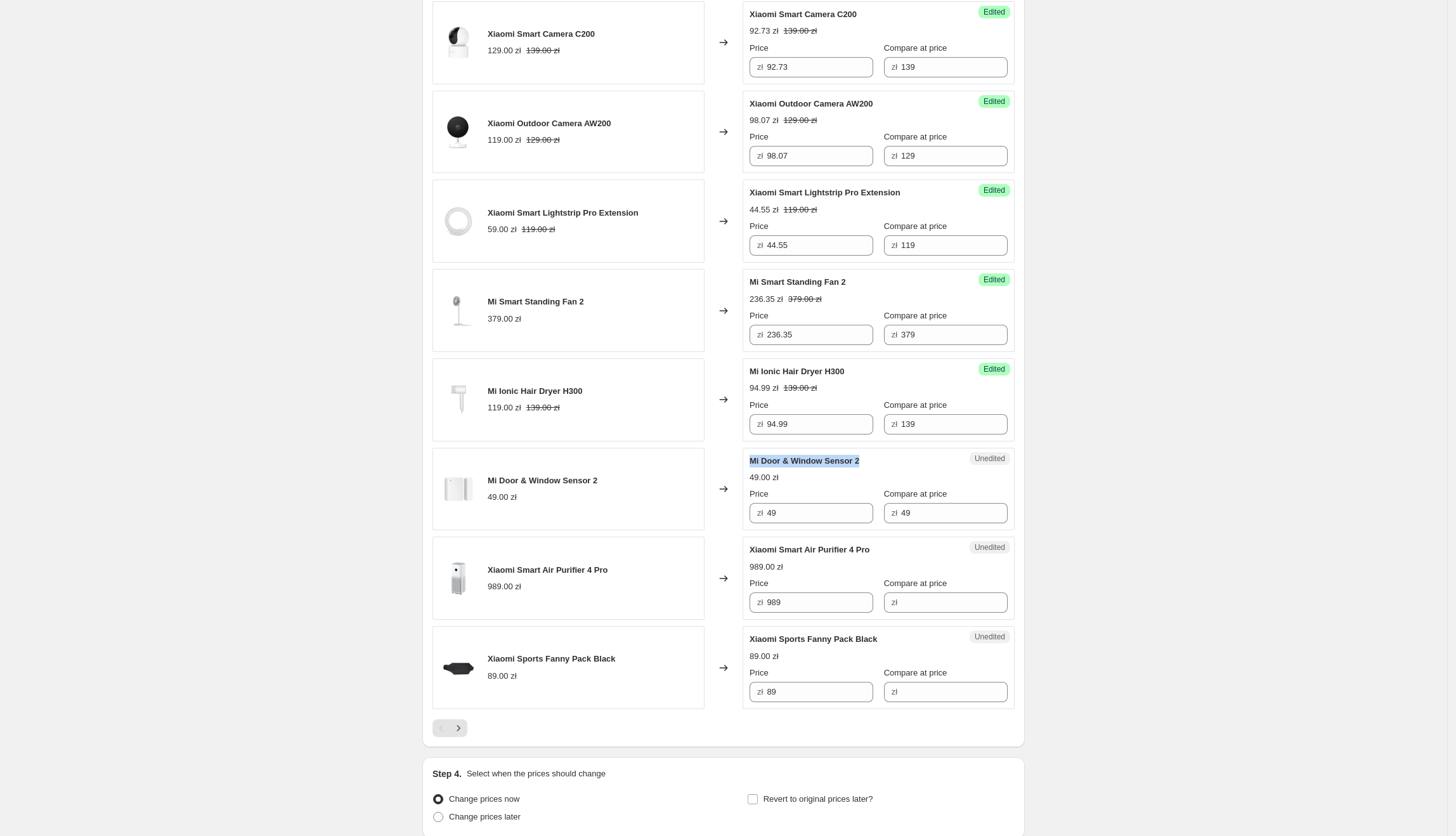
click at [752, 463] on div "Unedited Mi Door & Window Sensor 2 49.00 zł Price zł 49 Compare at price zł 49" at bounding box center [878, 489] width 272 height 83
drag, startPoint x: 832, startPoint y: 529, endPoint x: 715, endPoint y: 527, distance: 117.0
click at [714, 527] on div "Mi Door & Window Sensor 2 49.00 zł Changed to Unedited Mi Door & Window Sensor …" at bounding box center [723, 489] width 582 height 83
type input "31.82"
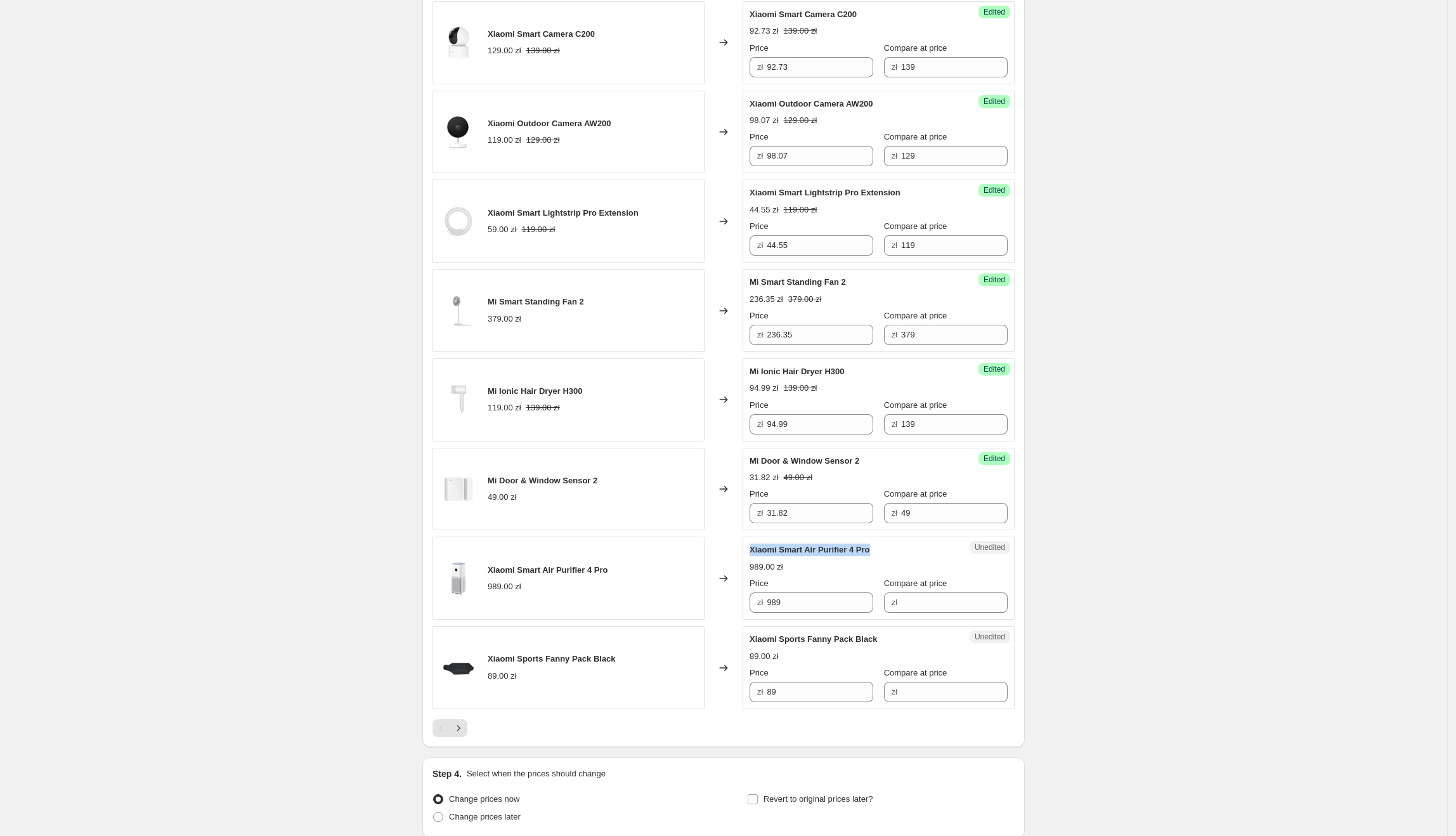
drag, startPoint x: 881, startPoint y: 559, endPoint x: 751, endPoint y: 560, distance: 130.0
click at [751, 560] on div "Unedited Xiaomi Smart Air Purifier 4 Pro 989.00 zł Price zł 989 Compare at pric…" at bounding box center [878, 578] width 272 height 83
drag, startPoint x: 820, startPoint y: 612, endPoint x: 749, endPoint y: 604, distance: 71.4
click at [749, 604] on div "Unedited Xiaomi Smart Air Purifier 4 Pro 989.00 zł Price zł 989 Compare at pric…" at bounding box center [878, 578] width 272 height 83
click at [926, 612] on input "Compare at price" at bounding box center [954, 602] width 107 height 21
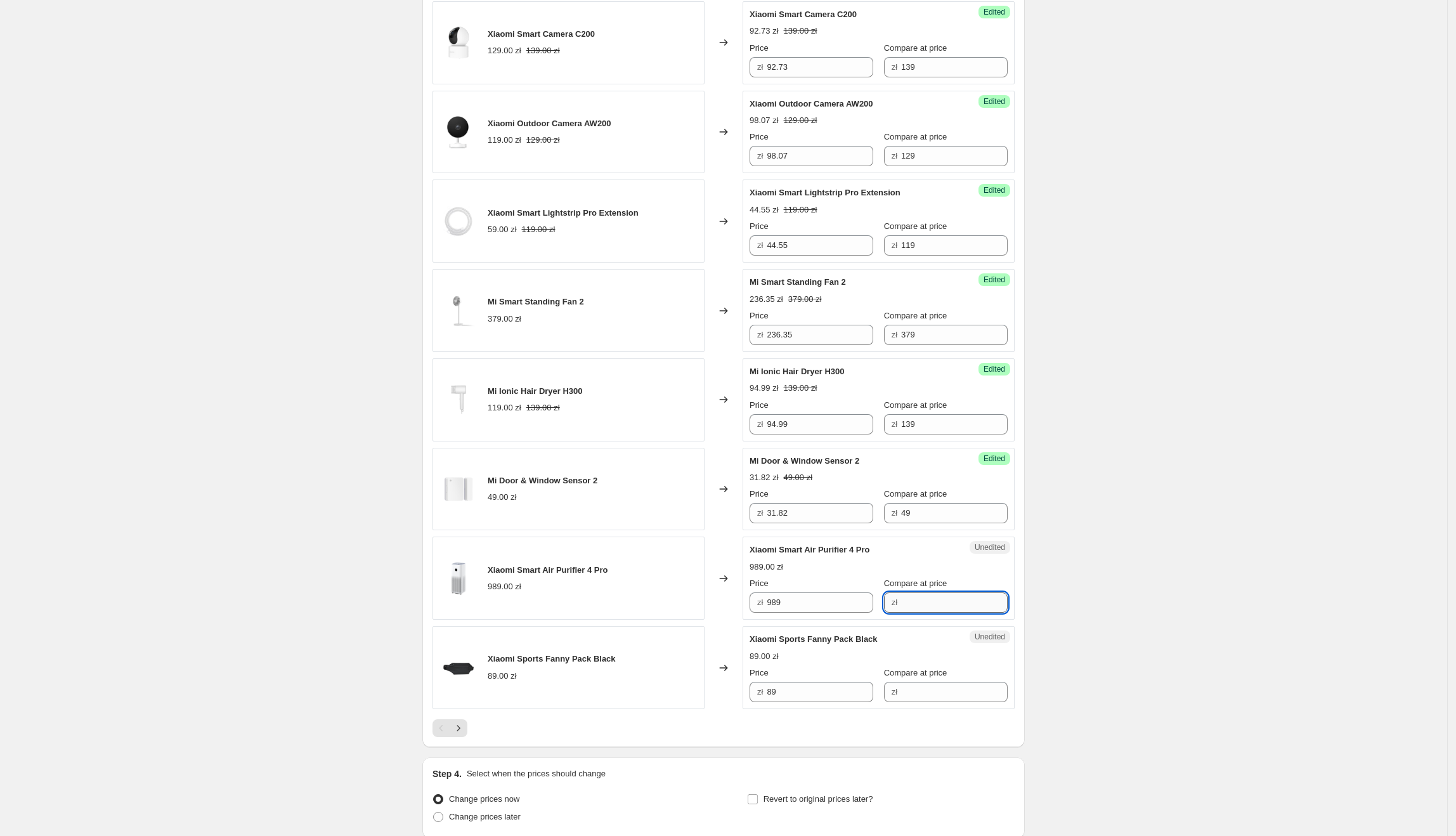
paste input "989"
type input "989"
drag, startPoint x: 814, startPoint y: 609, endPoint x: 757, endPoint y: 609, distance: 57.0
click at [757, 609] on div "zł 989" at bounding box center [811, 602] width 124 height 21
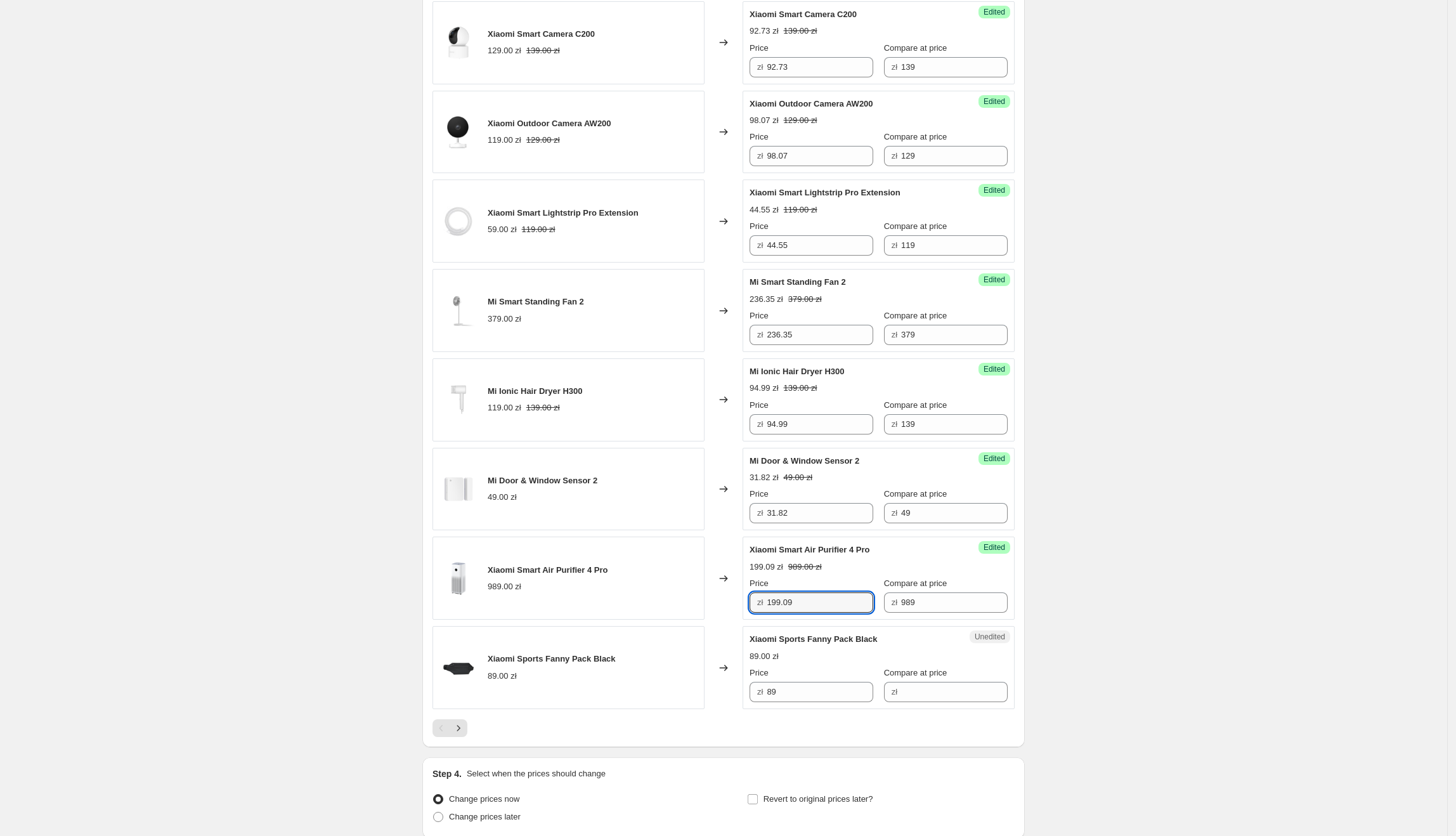
drag, startPoint x: 828, startPoint y: 609, endPoint x: 770, endPoint y: 611, distance: 58.0
click at [770, 611] on div "zł 199.09" at bounding box center [811, 602] width 124 height 21
type input "750"
drag, startPoint x: 884, startPoint y: 646, endPoint x: 750, endPoint y: 647, distance: 134.0
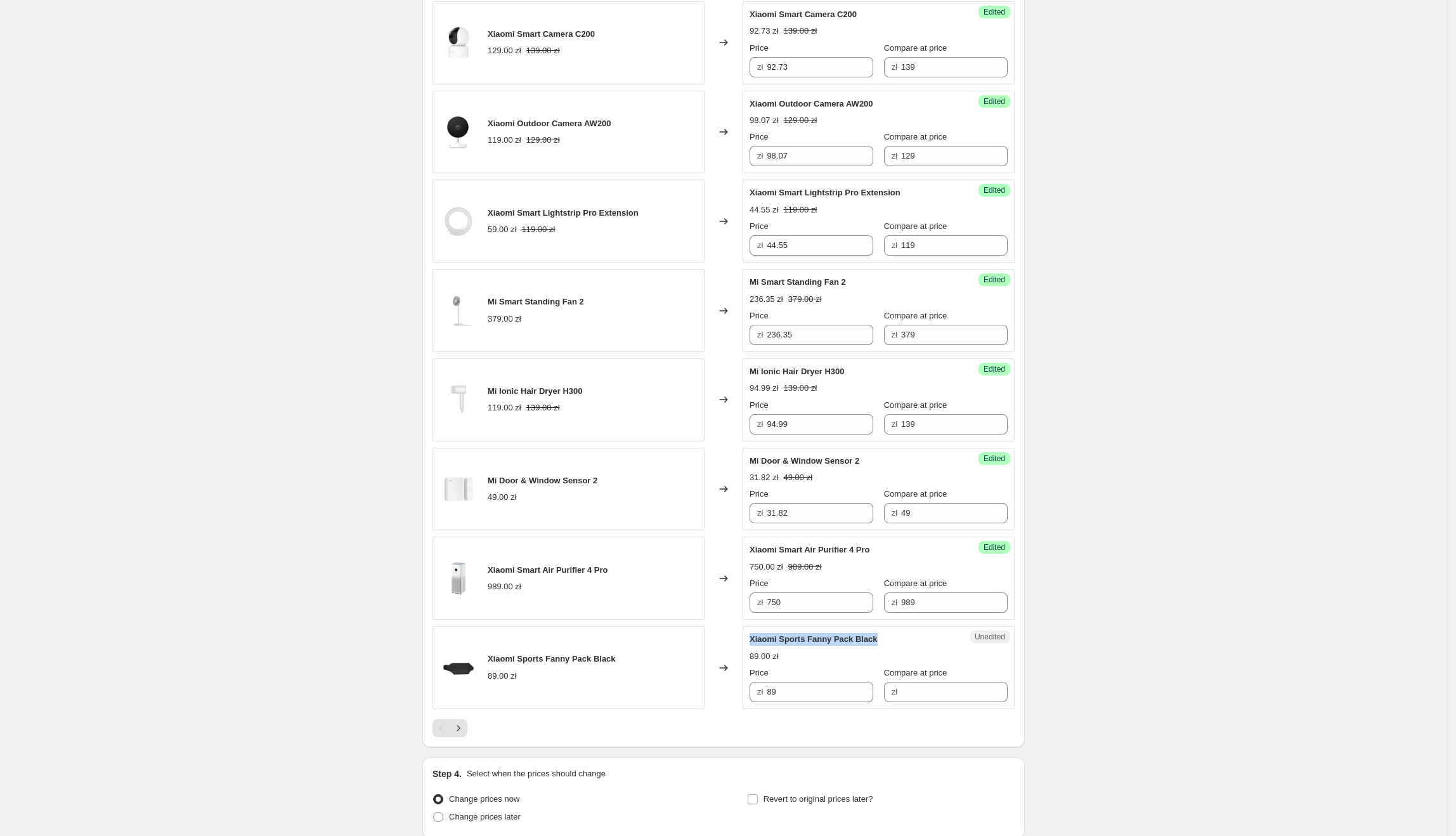
click at [750, 647] on div "Unedited Xiaomi Sports Fanny Pack Black 89.00 zł Price zł 89 Compare at price zł" at bounding box center [878, 667] width 272 height 83
click at [814, 692] on input "89" at bounding box center [819, 692] width 107 height 21
drag, startPoint x: 825, startPoint y: 693, endPoint x: 716, endPoint y: 695, distance: 109.0
click at [716, 695] on div "Xiaomi Sports Fanny Pack Black 89.00 zł Changed to Unedited Xiaomi Sports Fanny…" at bounding box center [723, 667] width 582 height 83
click at [992, 692] on div "Unedited Xiaomi Sports Fanny Pack Black 89.00 zł Price zł 89 Compare at price zł" at bounding box center [878, 667] width 272 height 83
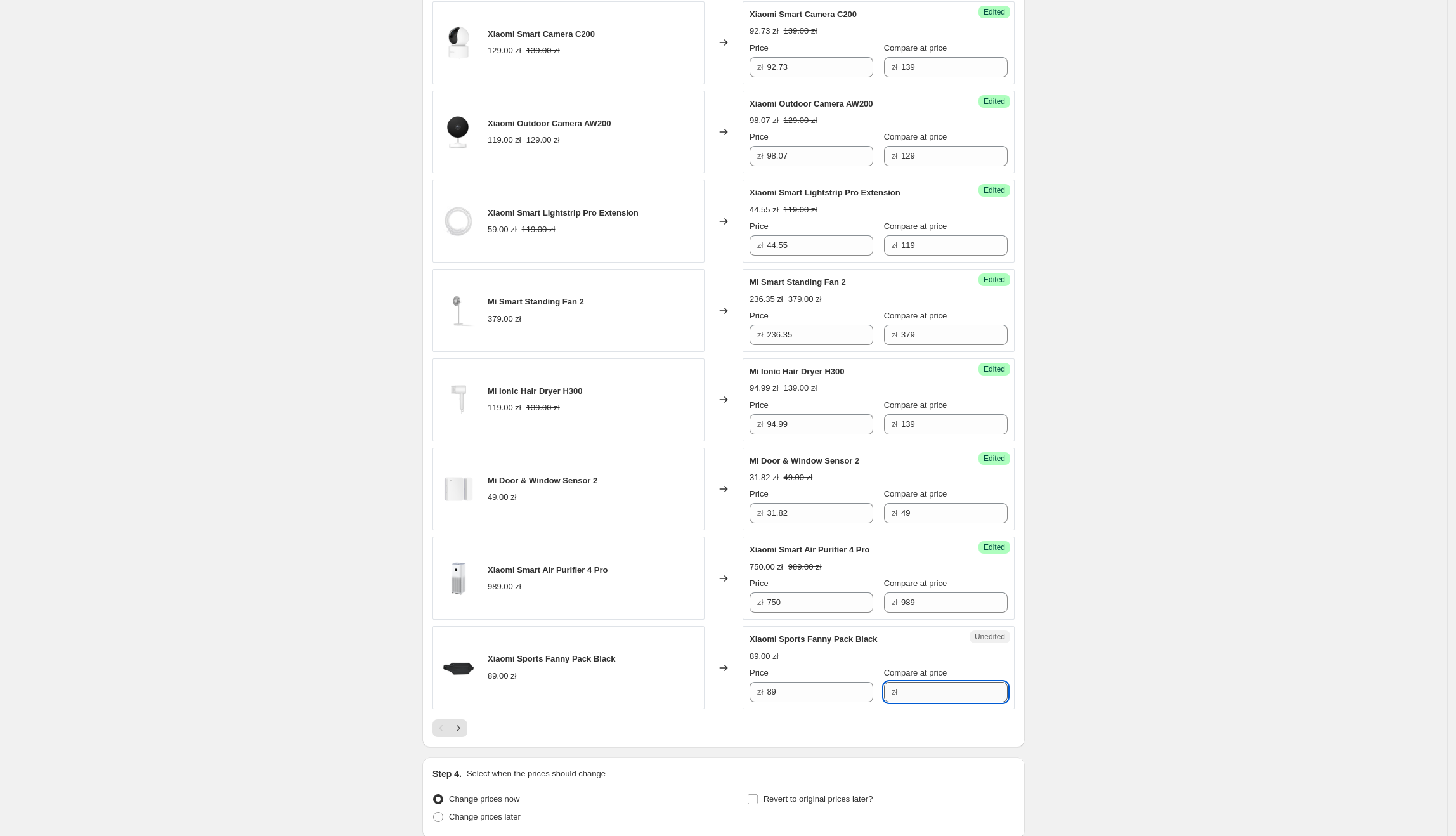
click at [966, 698] on input "Compare at price" at bounding box center [954, 692] width 107 height 21
paste input "89"
type input "89"
drag, startPoint x: 846, startPoint y: 700, endPoint x: 741, endPoint y: 700, distance: 105.0
click at [741, 700] on div "Xiaomi Sports Fanny Pack Black 89.00 zł Changed to Success Edited Xiaomi Sports…" at bounding box center [723, 667] width 582 height 83
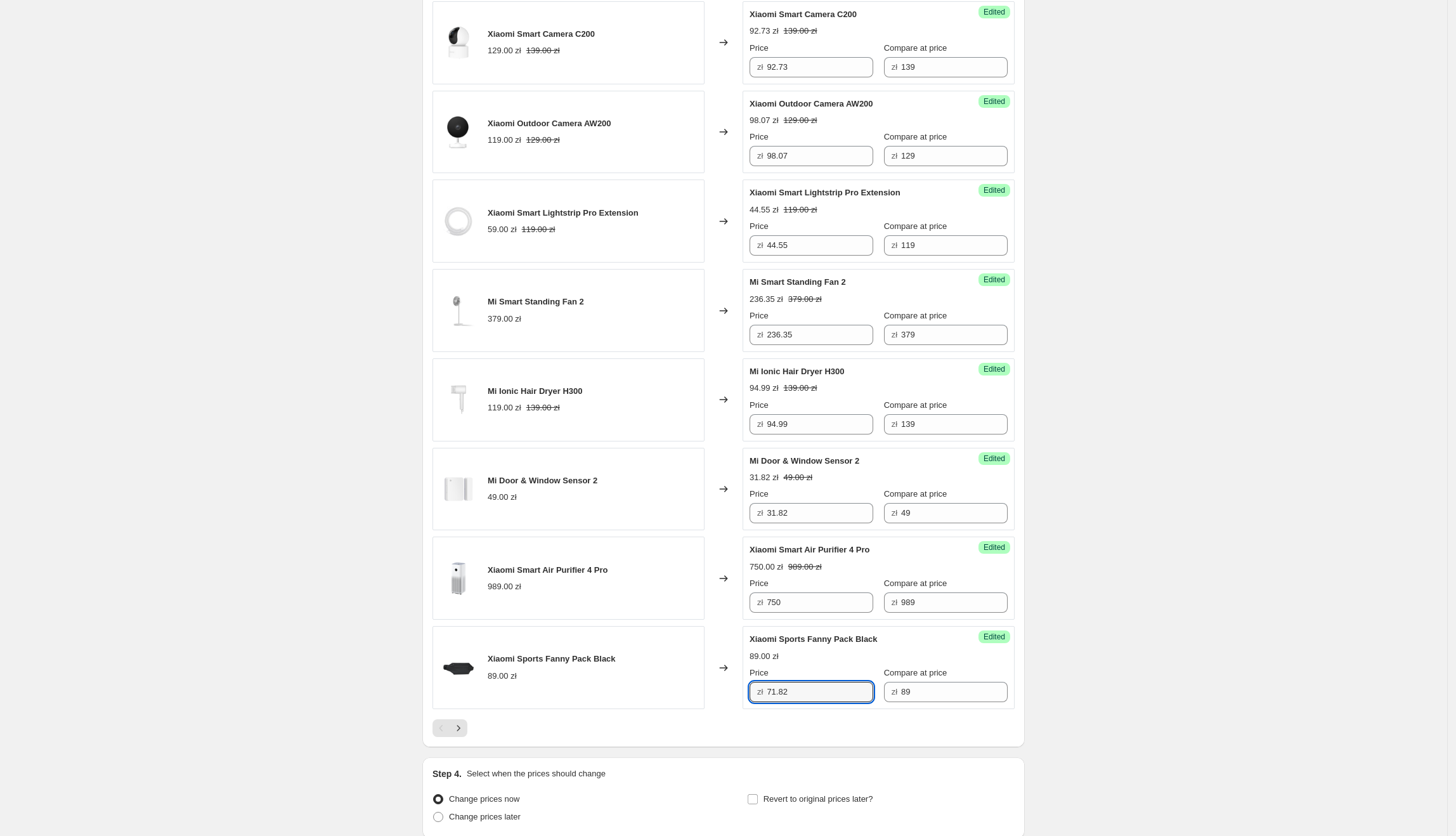
type input "71.82"
click at [465, 734] on icon "Next" at bounding box center [458, 727] width 13 height 13
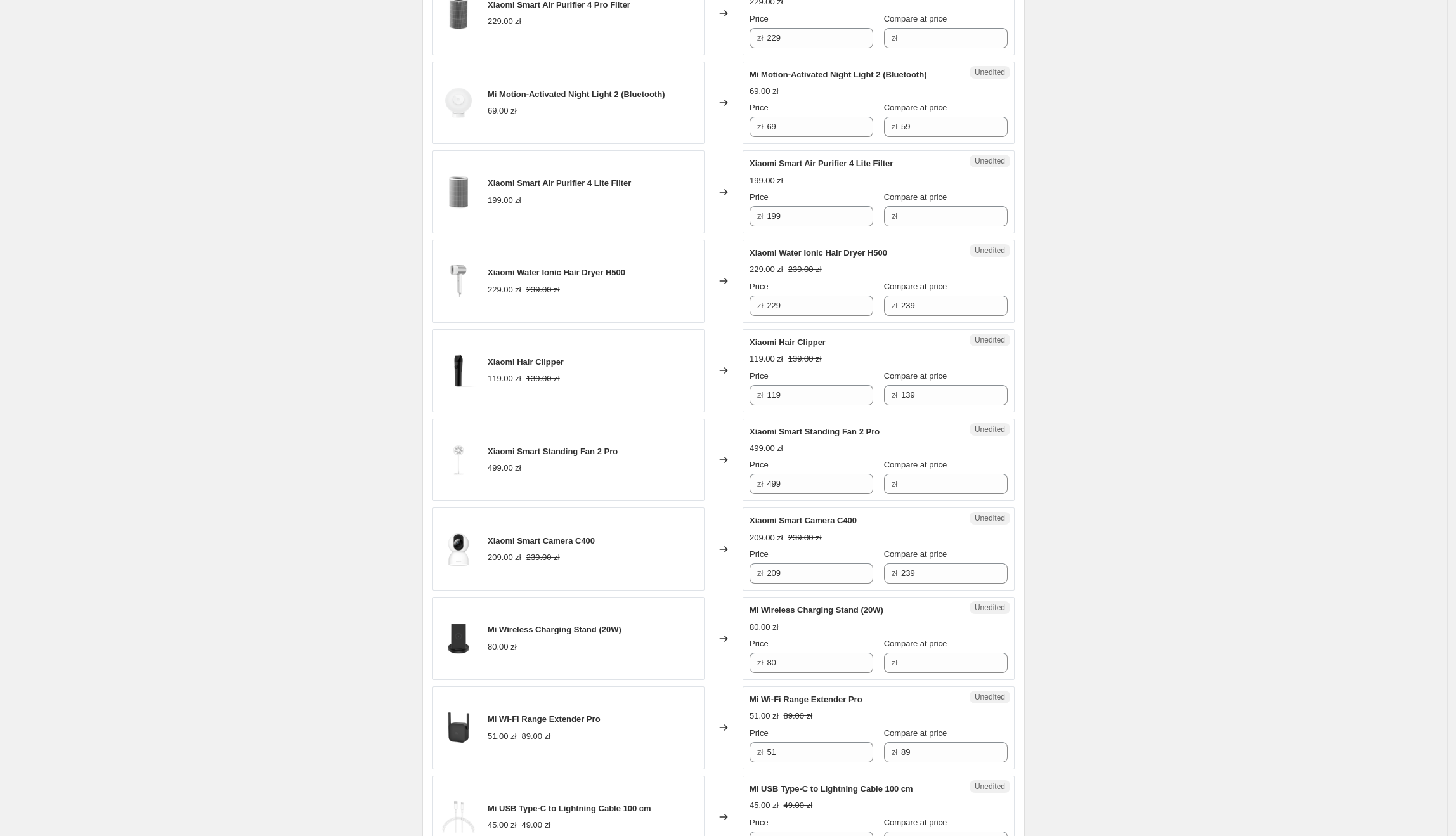
scroll to position [0, 0]
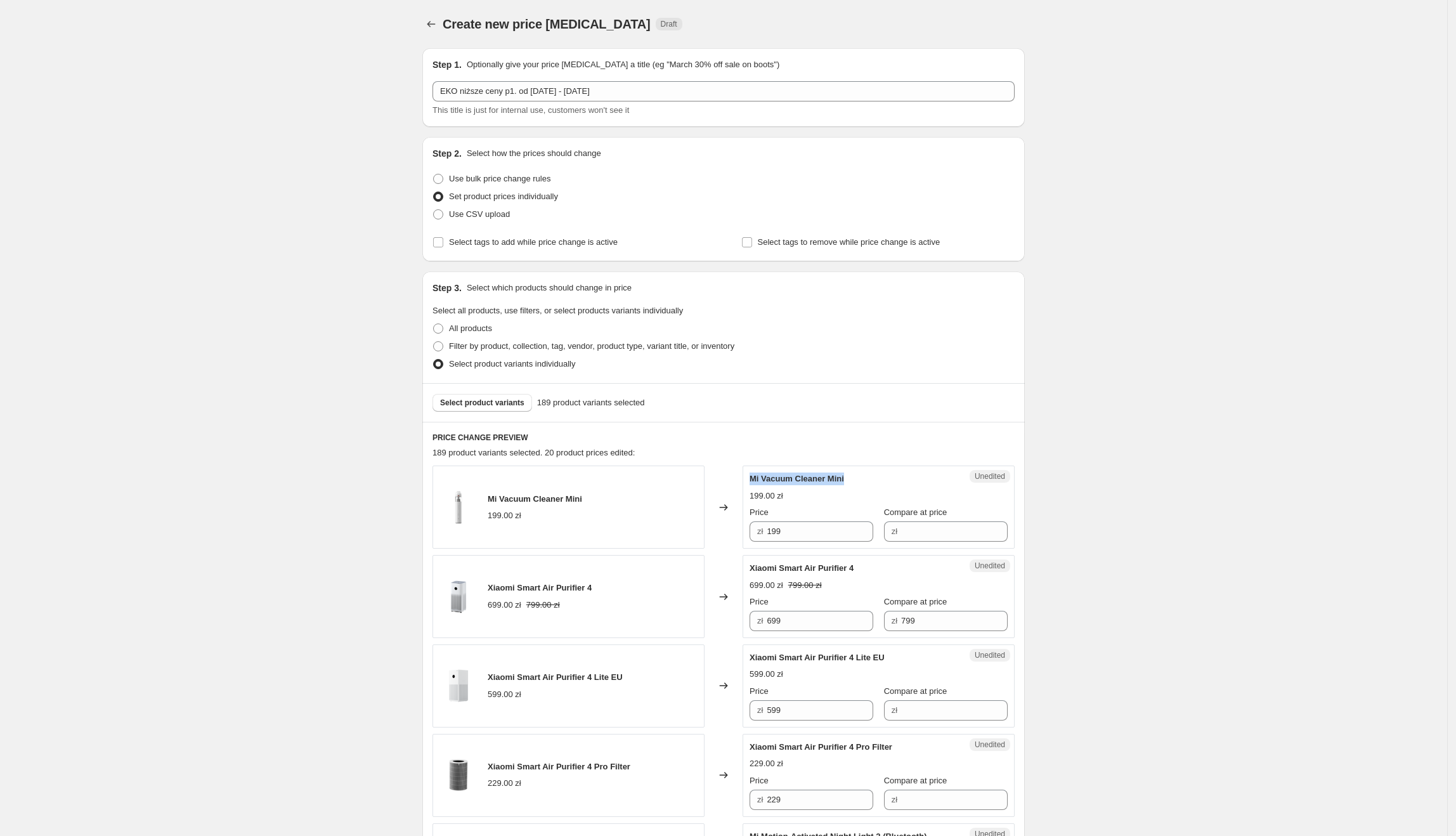
drag, startPoint x: 853, startPoint y: 483, endPoint x: 752, endPoint y: 480, distance: 101.0
click at [752, 480] on div "Unedited Mi Vacuum Cleaner Mini 199.00 zł Price zł 199 Compare at price zł" at bounding box center [878, 507] width 272 height 83
drag, startPoint x: 823, startPoint y: 537, endPoint x: 774, endPoint y: 537, distance: 49.0
click at [771, 537] on input "199" at bounding box center [819, 531] width 107 height 21
click at [950, 535] on input "Compare at price" at bounding box center [954, 531] width 107 height 21
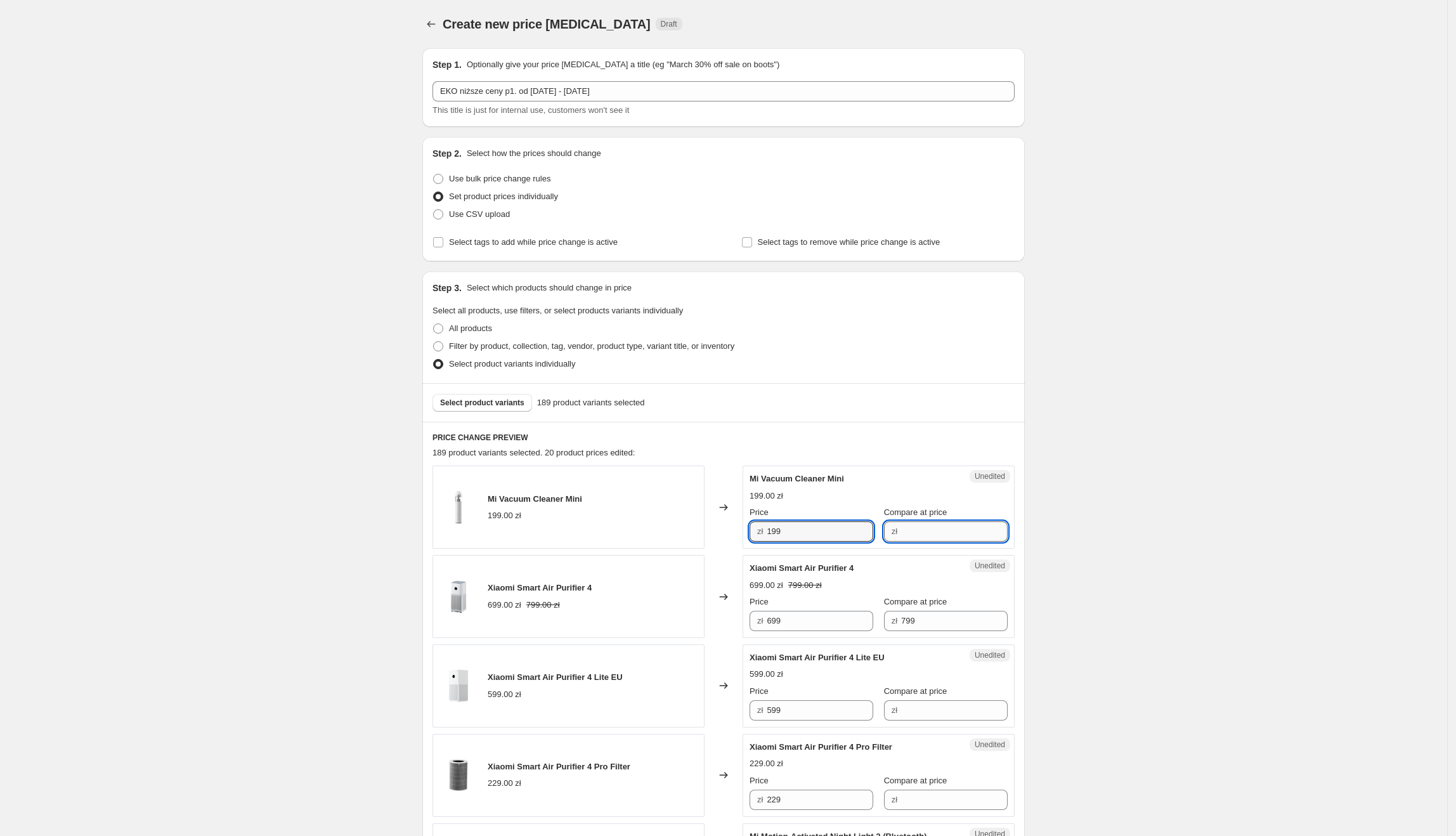
paste input "199"
type input "199"
drag, startPoint x: 817, startPoint y: 524, endPoint x: 758, endPoint y: 530, distance: 59.3
click at [758, 530] on div "zł 199" at bounding box center [811, 531] width 124 height 21
type input "150.91"
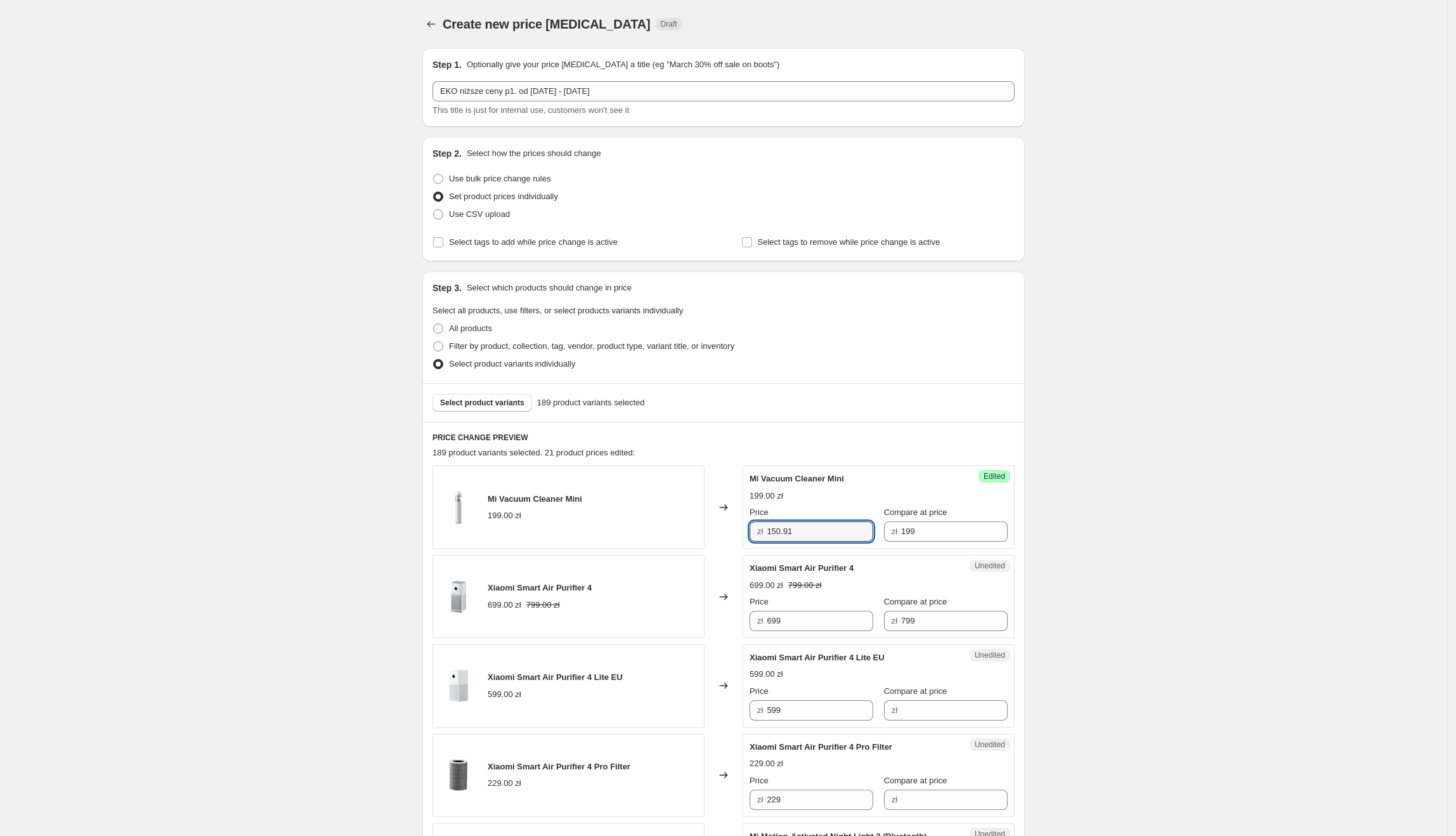
click at [1015, 527] on div "Success Edited Mi Vacuum Cleaner Mini 199.00 zł Price zł 150.91 Compare at pric…" at bounding box center [878, 507] width 272 height 83
drag, startPoint x: 868, startPoint y: 570, endPoint x: 739, endPoint y: 560, distance: 129.4
click at [739, 560] on div "Xiaomi Smart Air Purifier 4 699.00 zł 799.00 zł Changed to Unedited Xiaomi Smar…" at bounding box center [723, 596] width 582 height 83
click at [821, 584] on strike "799.00 zł" at bounding box center [805, 585] width 34 height 13
drag, startPoint x: 868, startPoint y: 571, endPoint x: 754, endPoint y: 571, distance: 114.0
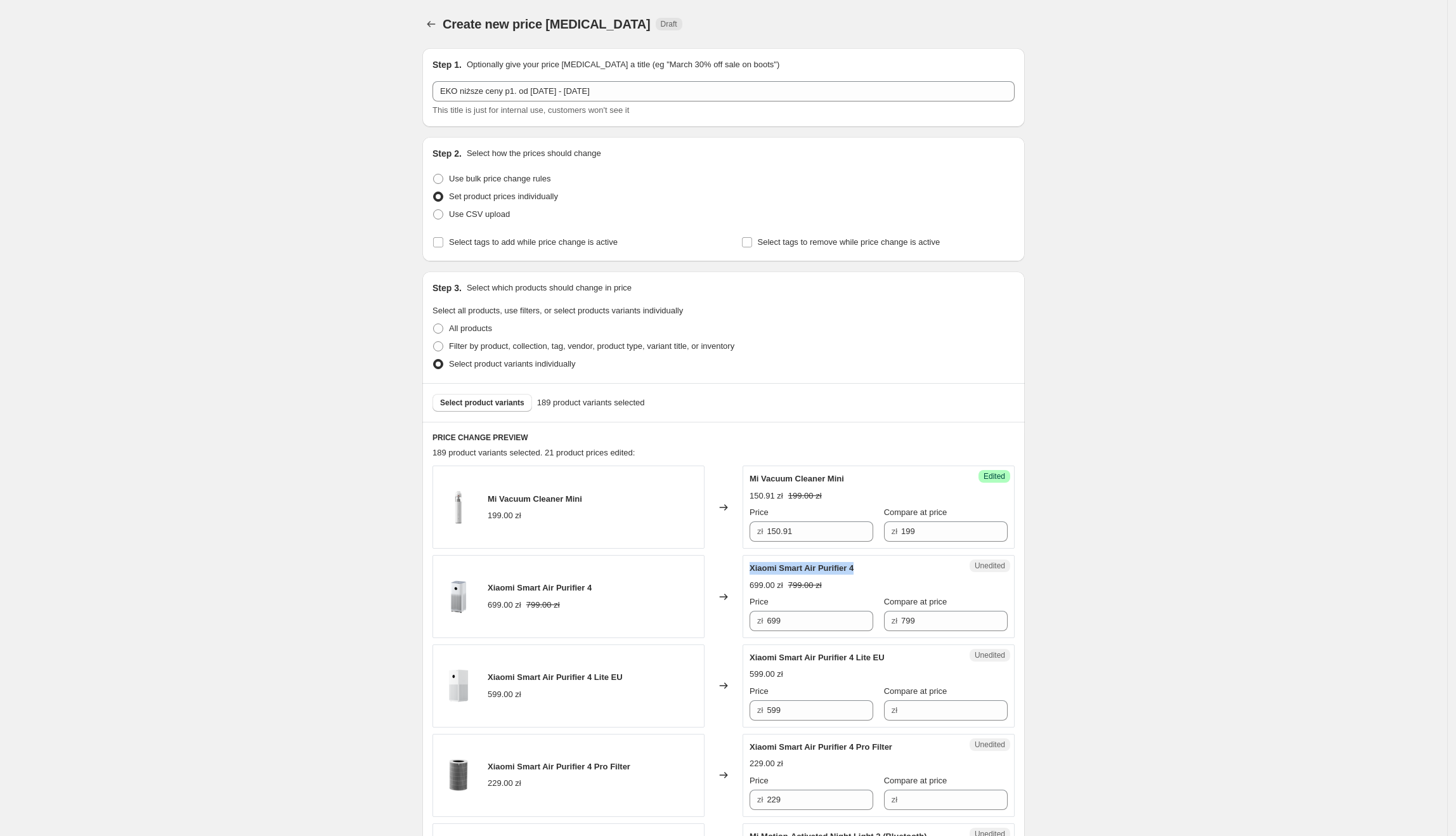
click at [754, 571] on div "Xiaomi Smart Air Purifier 4" at bounding box center [853, 568] width 207 height 13
drag, startPoint x: 817, startPoint y: 619, endPoint x: 766, endPoint y: 625, distance: 51.4
click at [766, 625] on div "zł 699" at bounding box center [811, 621] width 124 height 21
type input "544.55"
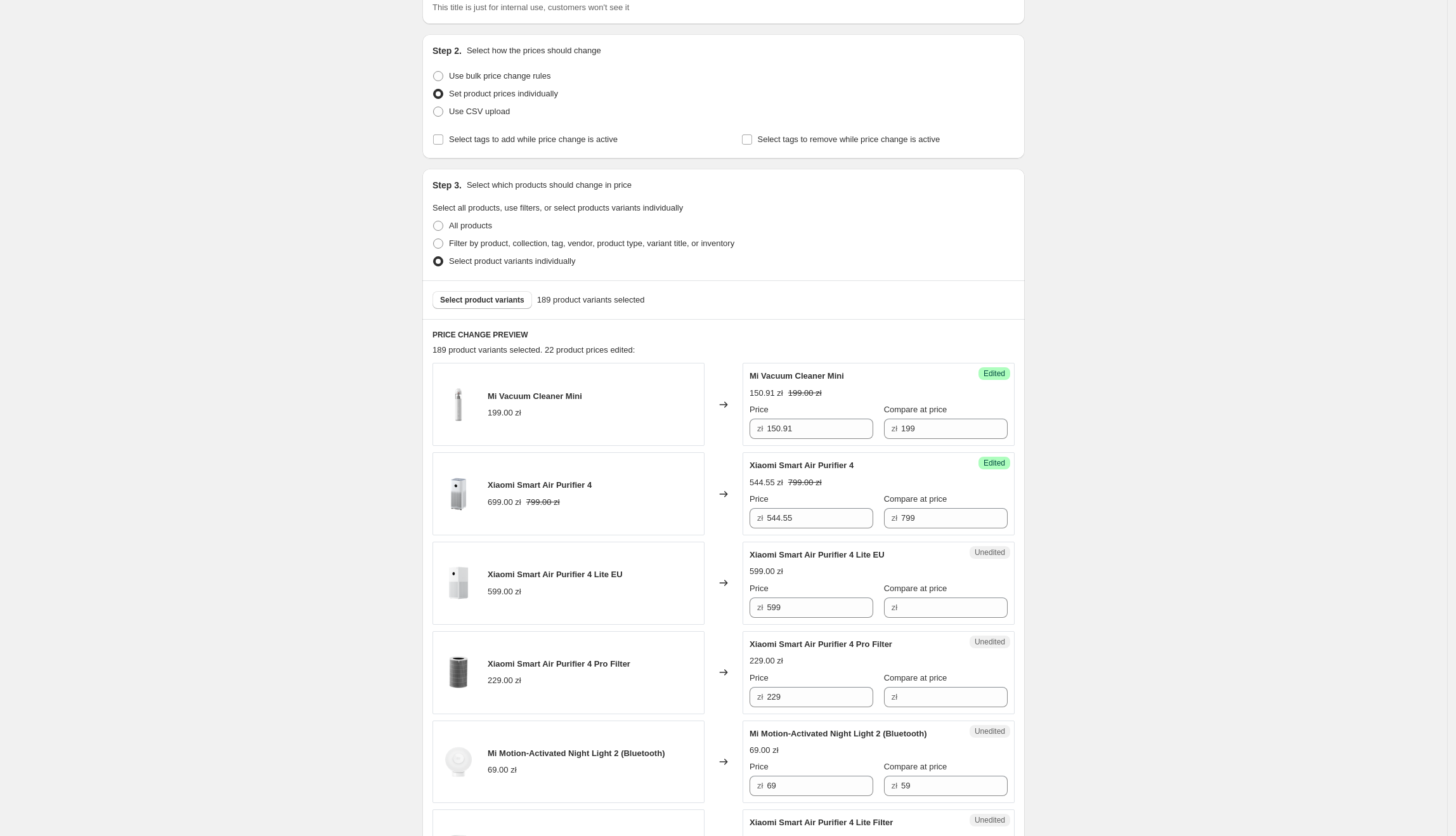
scroll to position [104, 0]
drag, startPoint x: 833, startPoint y: 605, endPoint x: 754, endPoint y: 592, distance: 80.1
click at [754, 592] on div "Price zł 599" at bounding box center [811, 599] width 124 height 36
click at [896, 614] on div "zł" at bounding box center [945, 606] width 124 height 21
paste input "599"
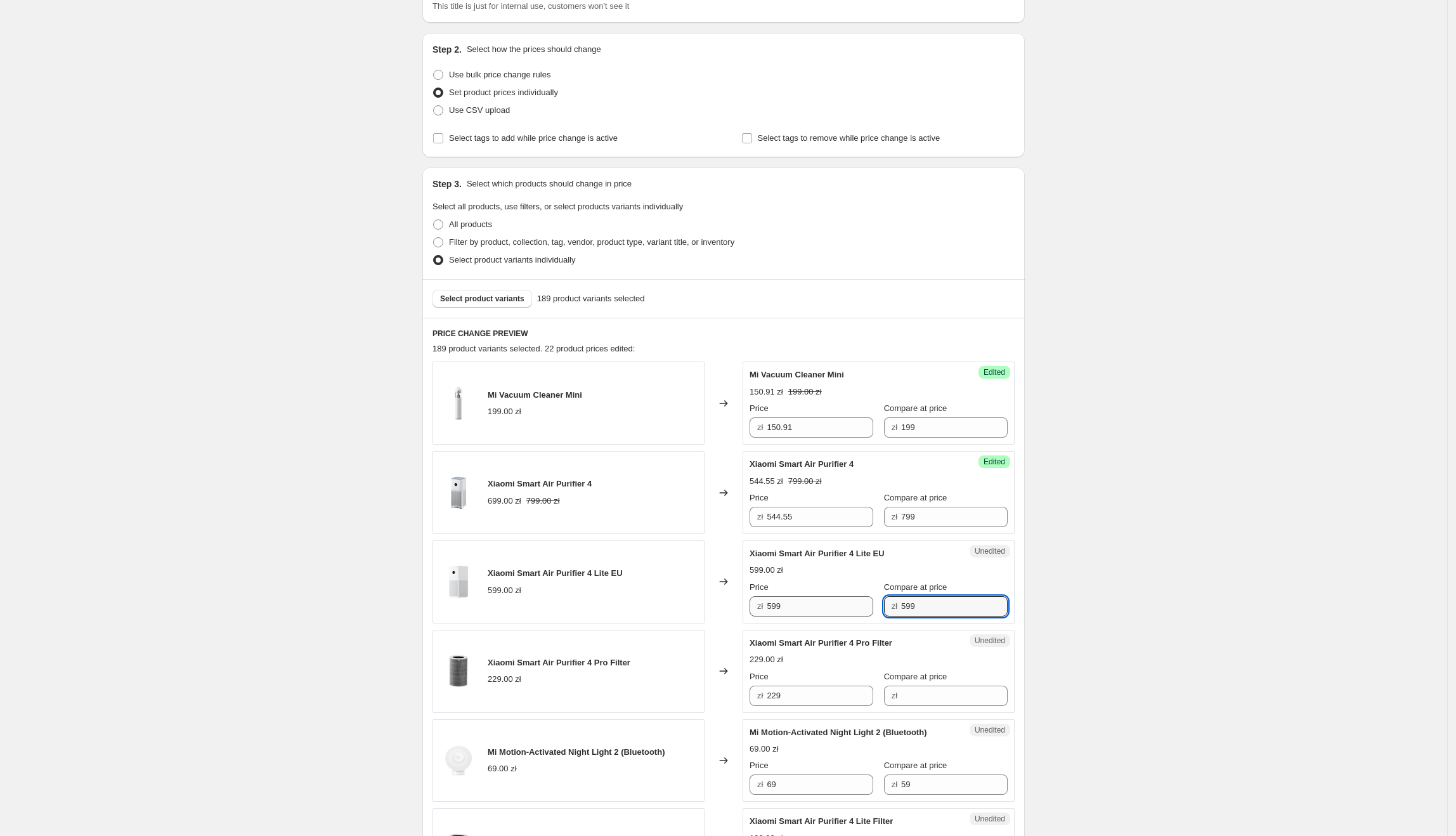
type input "599"
drag, startPoint x: 798, startPoint y: 606, endPoint x: 766, endPoint y: 607, distance: 32.0
click at [766, 607] on div "zł 599" at bounding box center [811, 606] width 124 height 21
type input "439.09"
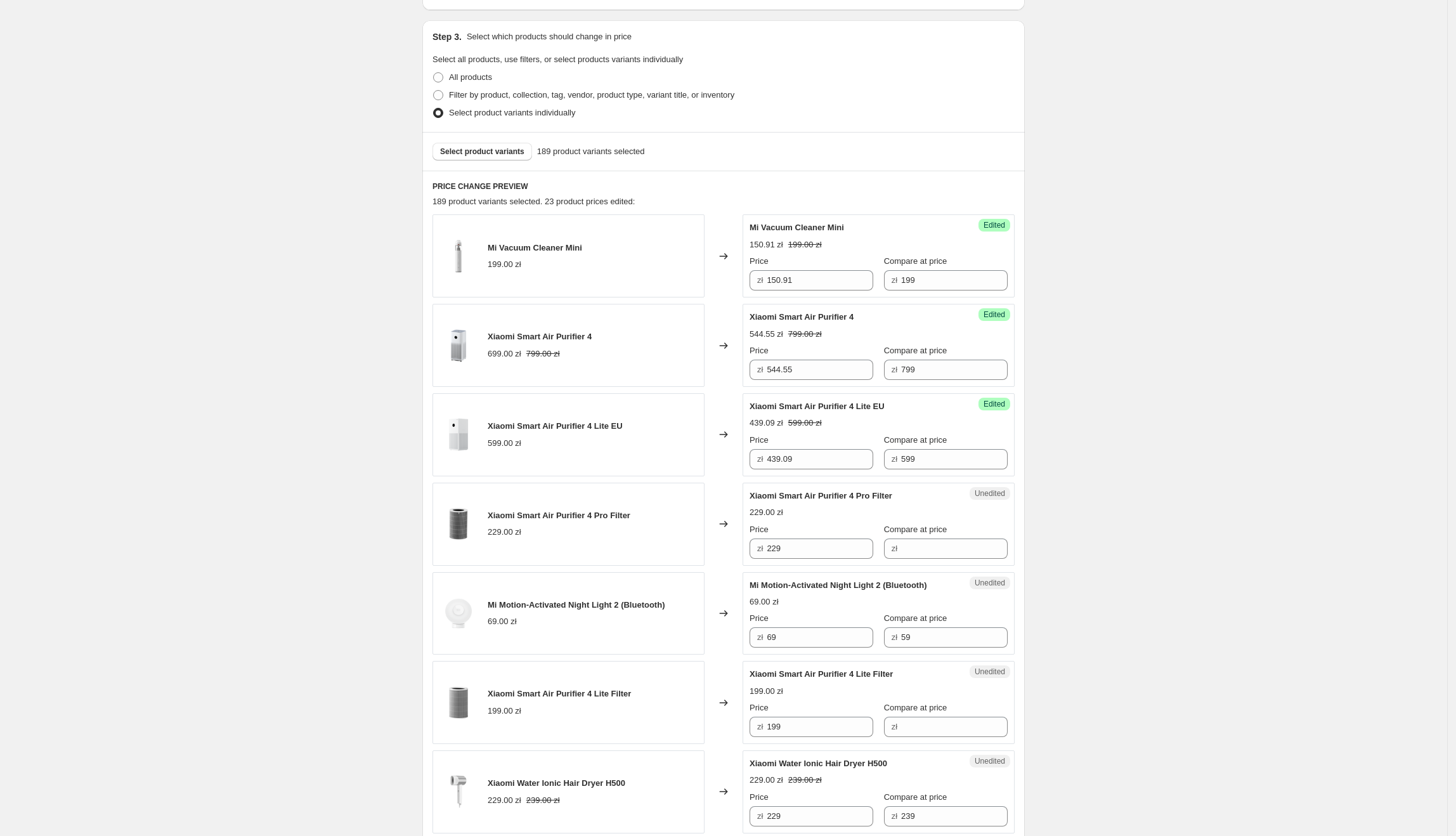
scroll to position [252, 0]
drag, startPoint x: 899, startPoint y: 496, endPoint x: 750, endPoint y: 497, distance: 149.0
click at [750, 497] on div "Unedited Xiaomi Smart Air Purifier 4 Pro Filter 229.00 zł Price zł 229 Compare …" at bounding box center [878, 523] width 272 height 83
click at [836, 548] on input "229" at bounding box center [819, 548] width 107 height 21
drag, startPoint x: 842, startPoint y: 548, endPoint x: 758, endPoint y: 548, distance: 84.0
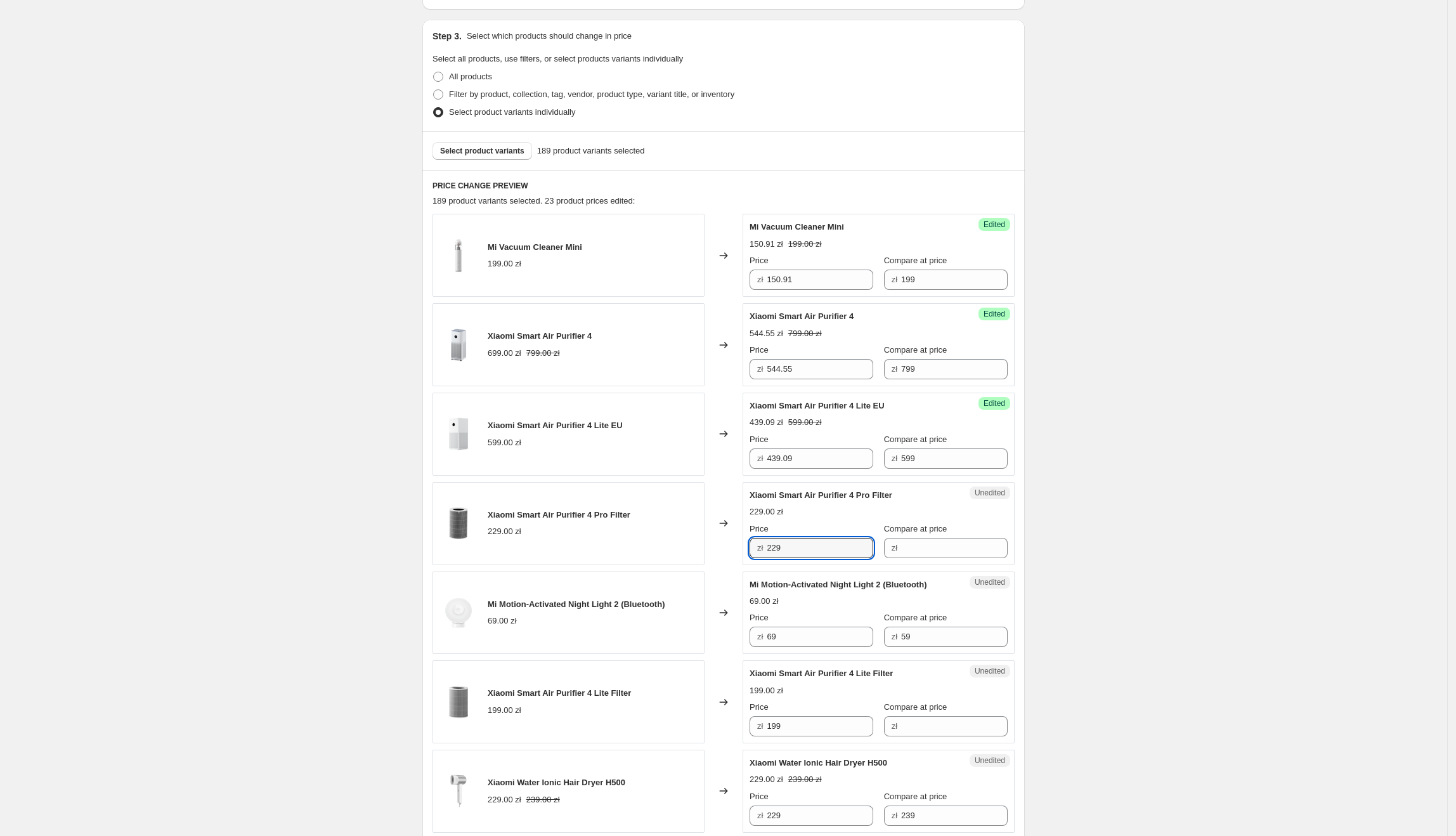
click at [758, 548] on div "zł 229" at bounding box center [811, 548] width 124 height 21
click at [986, 550] on input "Compare at price" at bounding box center [954, 548] width 107 height 21
paste input "229"
type input "229"
drag, startPoint x: 811, startPoint y: 557, endPoint x: 775, endPoint y: 557, distance: 36.0
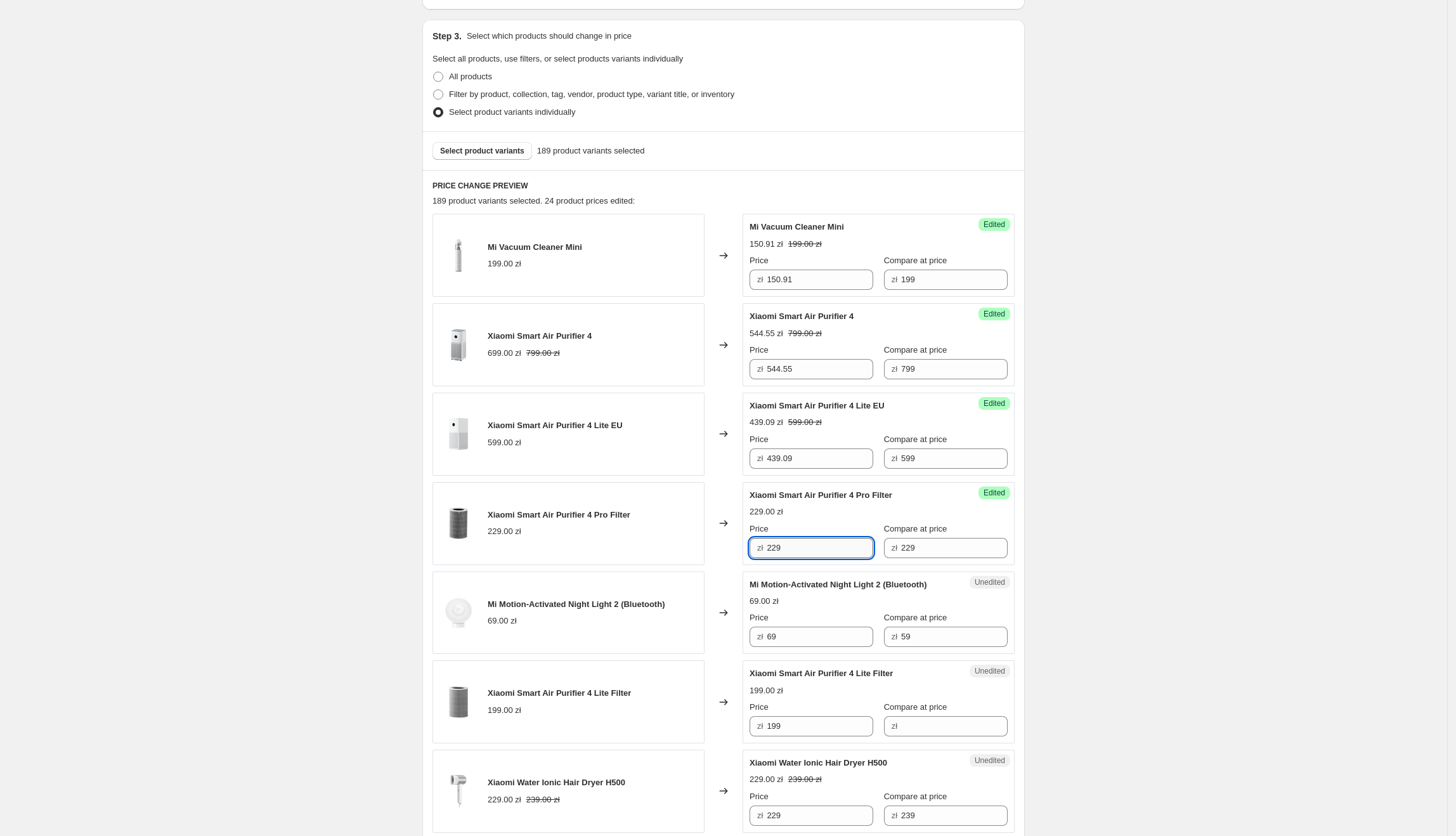
click at [775, 557] on input "229" at bounding box center [819, 548] width 107 height 21
click at [815, 560] on div "Success Edited [PERSON_NAME] Air Purifier 4 Pro Filter 229.00 zł Price zł 229 C…" at bounding box center [878, 523] width 272 height 83
drag, startPoint x: 824, startPoint y: 549, endPoint x: 766, endPoint y: 550, distance: 58.0
click at [766, 550] on div "zł 229" at bounding box center [811, 548] width 124 height 21
type input "199.09"
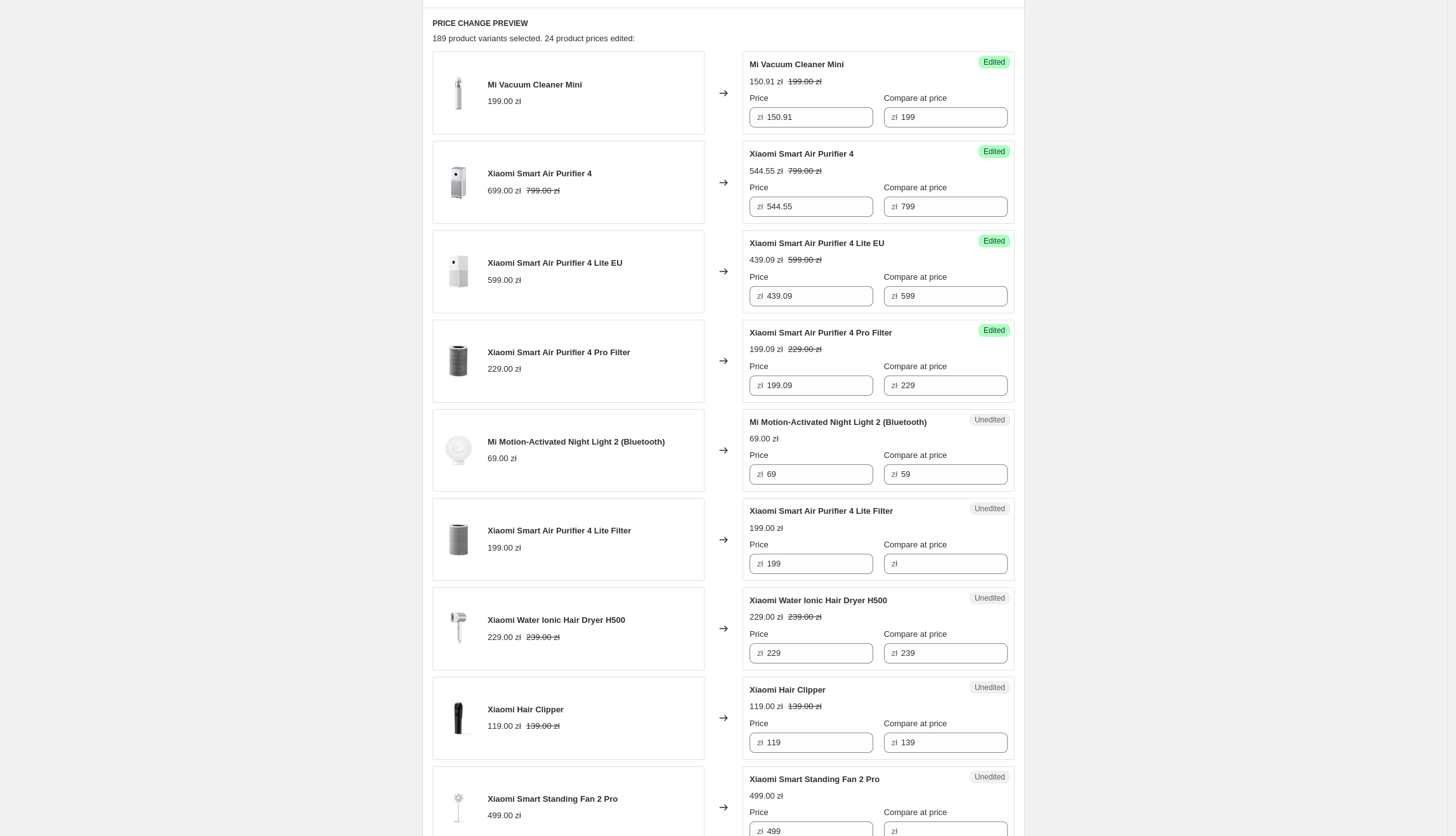
scroll to position [417, 0]
drag, startPoint x: 942, startPoint y: 419, endPoint x: 792, endPoint y: 419, distance: 150.0
click at [792, 419] on div "Mi Motion-Activated Night Light 2 (Bluetooth) 69.00 zł Price zł 69 Compare at p…" at bounding box center [879, 448] width 258 height 69
click at [780, 419] on span "Mi Motion-Activated Night Light 2 (Bluetooth)" at bounding box center [838, 419] width 177 height 9
drag, startPoint x: 754, startPoint y: 423, endPoint x: 888, endPoint y: 423, distance: 134.0
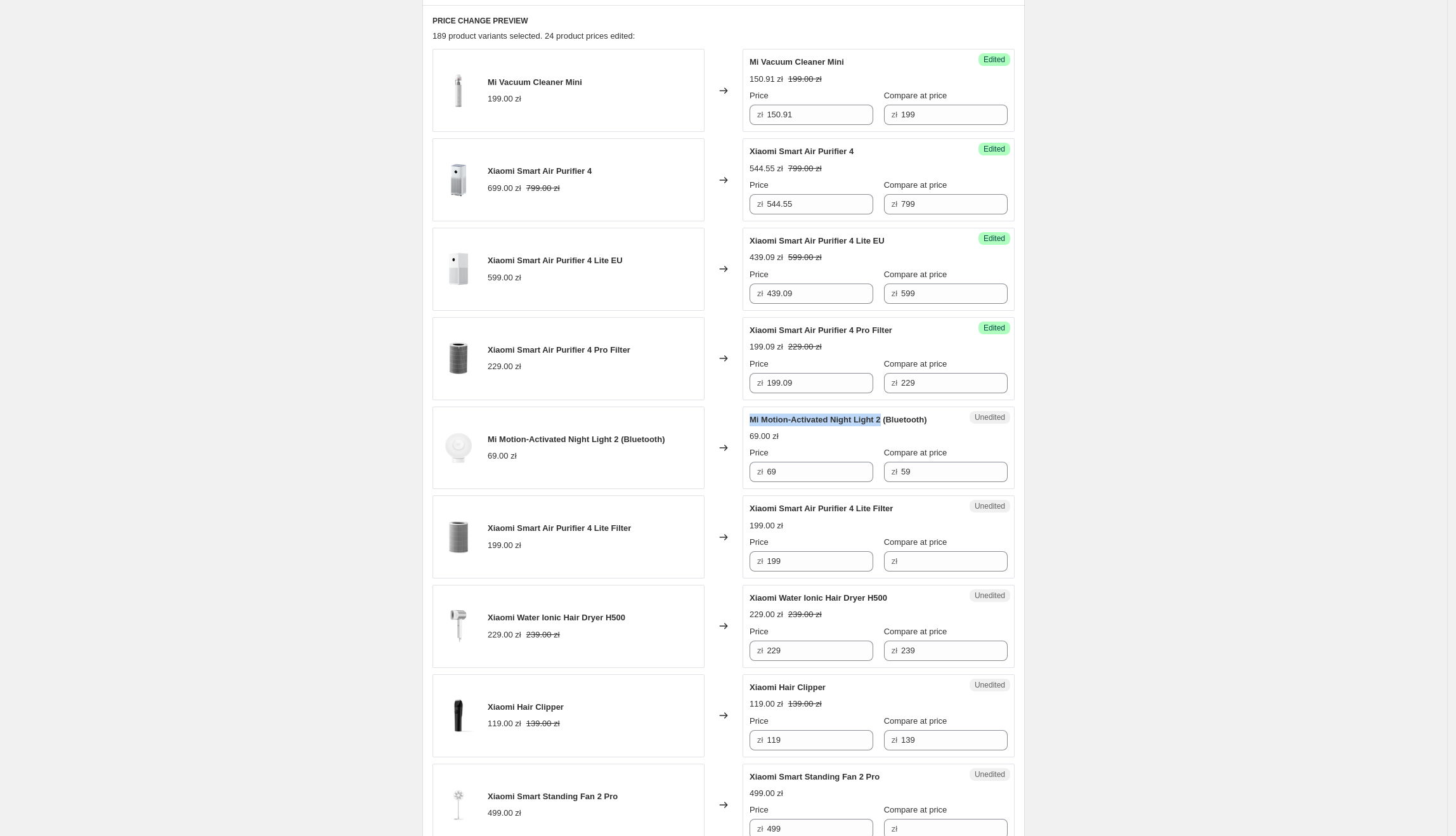
click at [888, 423] on span "Mi Motion-Activated Night Light 2 (Bluetooth)" at bounding box center [838, 419] width 177 height 9
drag, startPoint x: 856, startPoint y: 477, endPoint x: 768, endPoint y: 481, distance: 88.1
click at [768, 481] on div "zł 69" at bounding box center [811, 472] width 124 height 21
type input "38.17"
click at [1089, 409] on div "Create new price [MEDICAL_DATA]. This page is ready Create new price [MEDICAL_D…" at bounding box center [723, 823] width 1447 height 2480
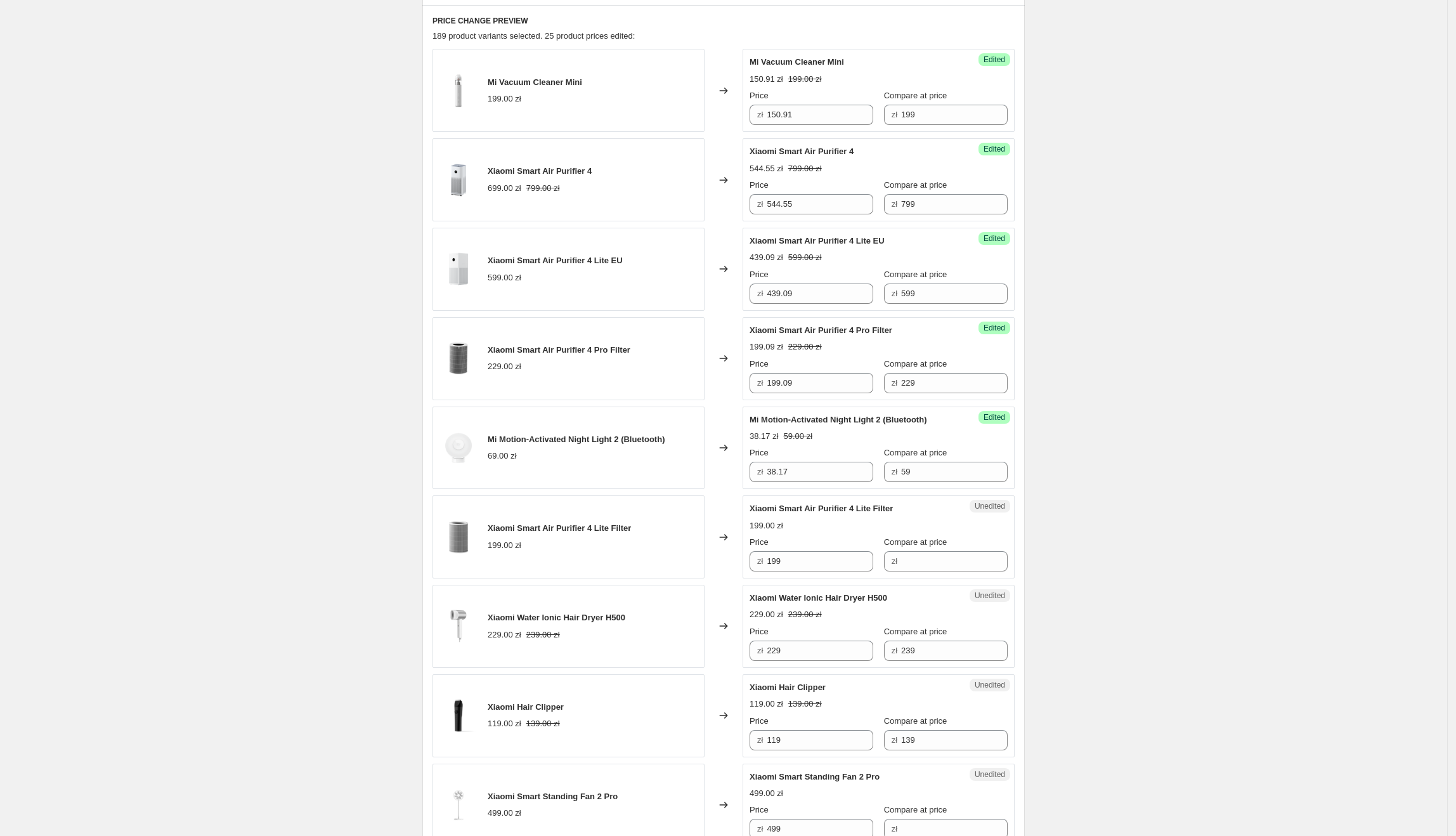
scroll to position [524, 0]
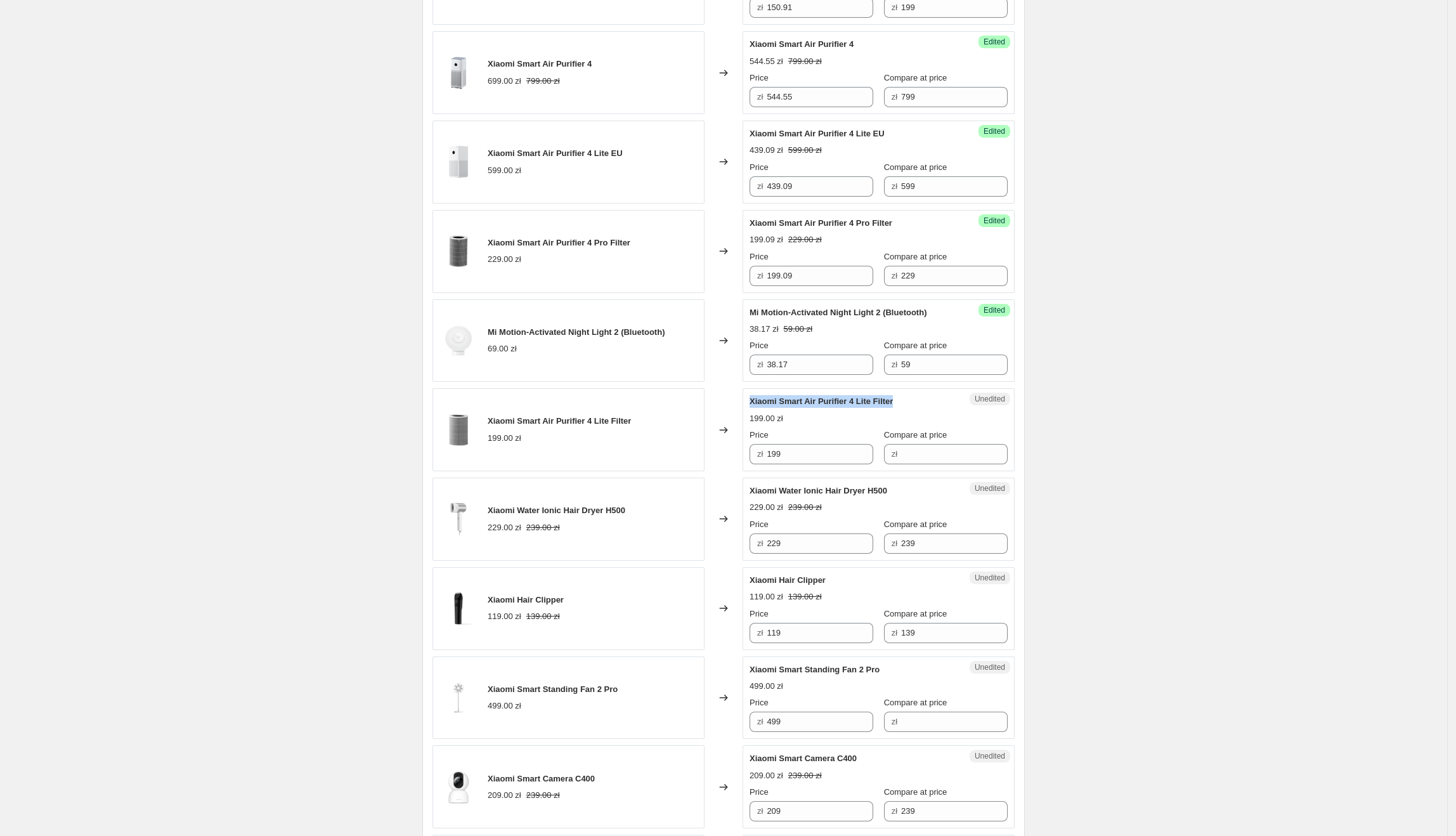
drag, startPoint x: 898, startPoint y: 409, endPoint x: 754, endPoint y: 407, distance: 144.0
click at [754, 407] on div "Xiaomi Smart Air Purifier 4 Lite Filter" at bounding box center [853, 401] width 207 height 13
drag, startPoint x: 843, startPoint y: 453, endPoint x: 692, endPoint y: 453, distance: 151.0
click at [692, 453] on div "Xiaomi Smart Air Purifier 4 Lite Filter 199.00 zł Changed to Unedited Xiaomi Sm…" at bounding box center [723, 429] width 582 height 83
click at [903, 453] on input "Compare at price" at bounding box center [954, 454] width 107 height 21
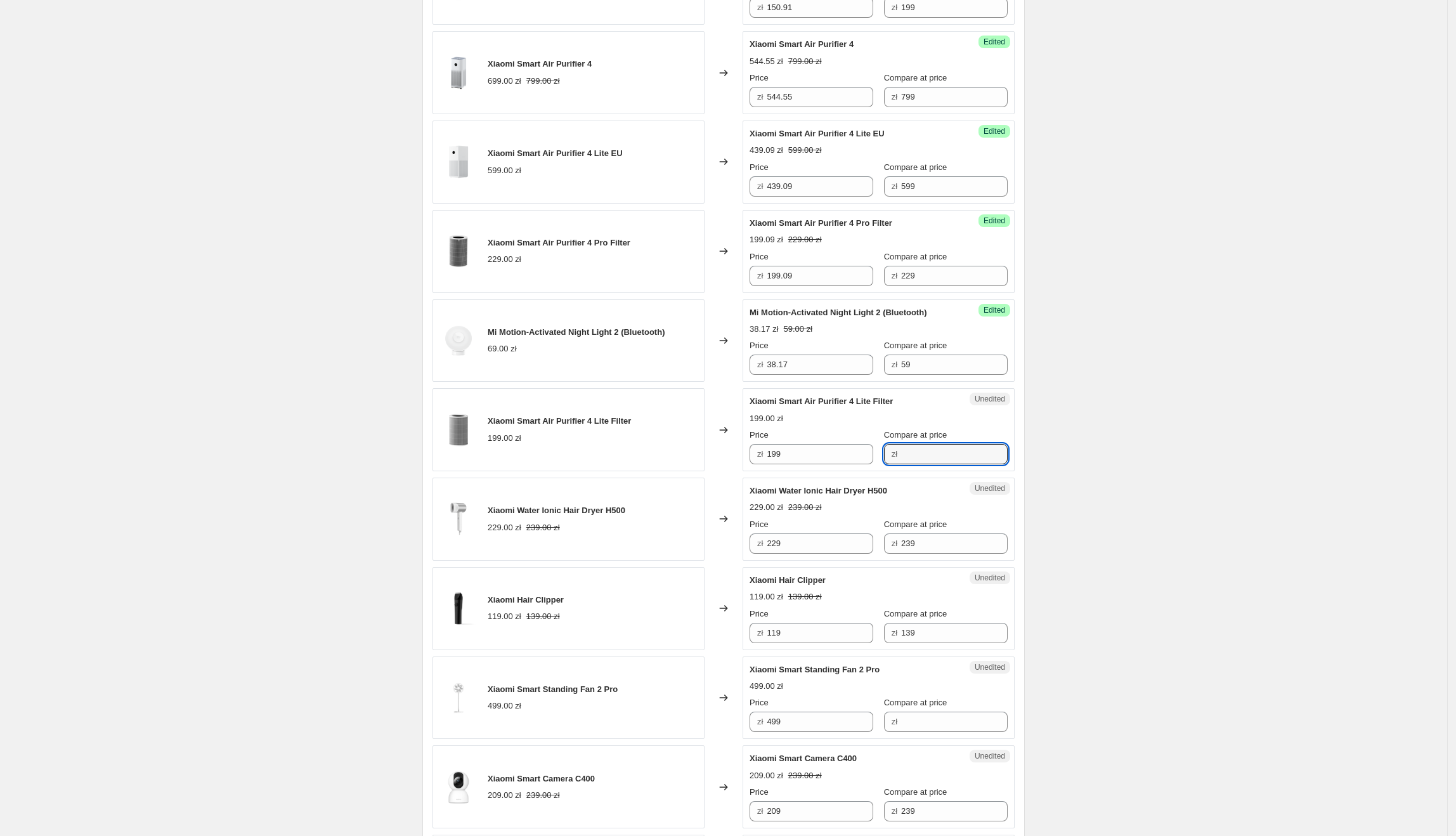
paste input "199"
type input "199"
drag, startPoint x: 799, startPoint y: 459, endPoint x: 719, endPoint y: 460, distance: 80.0
click at [719, 460] on div "Xiaomi Smart Air Purifier 4 Lite Filter 199.00 zł Changed to Success Edited Xia…" at bounding box center [723, 429] width 582 height 83
type input "131.82"
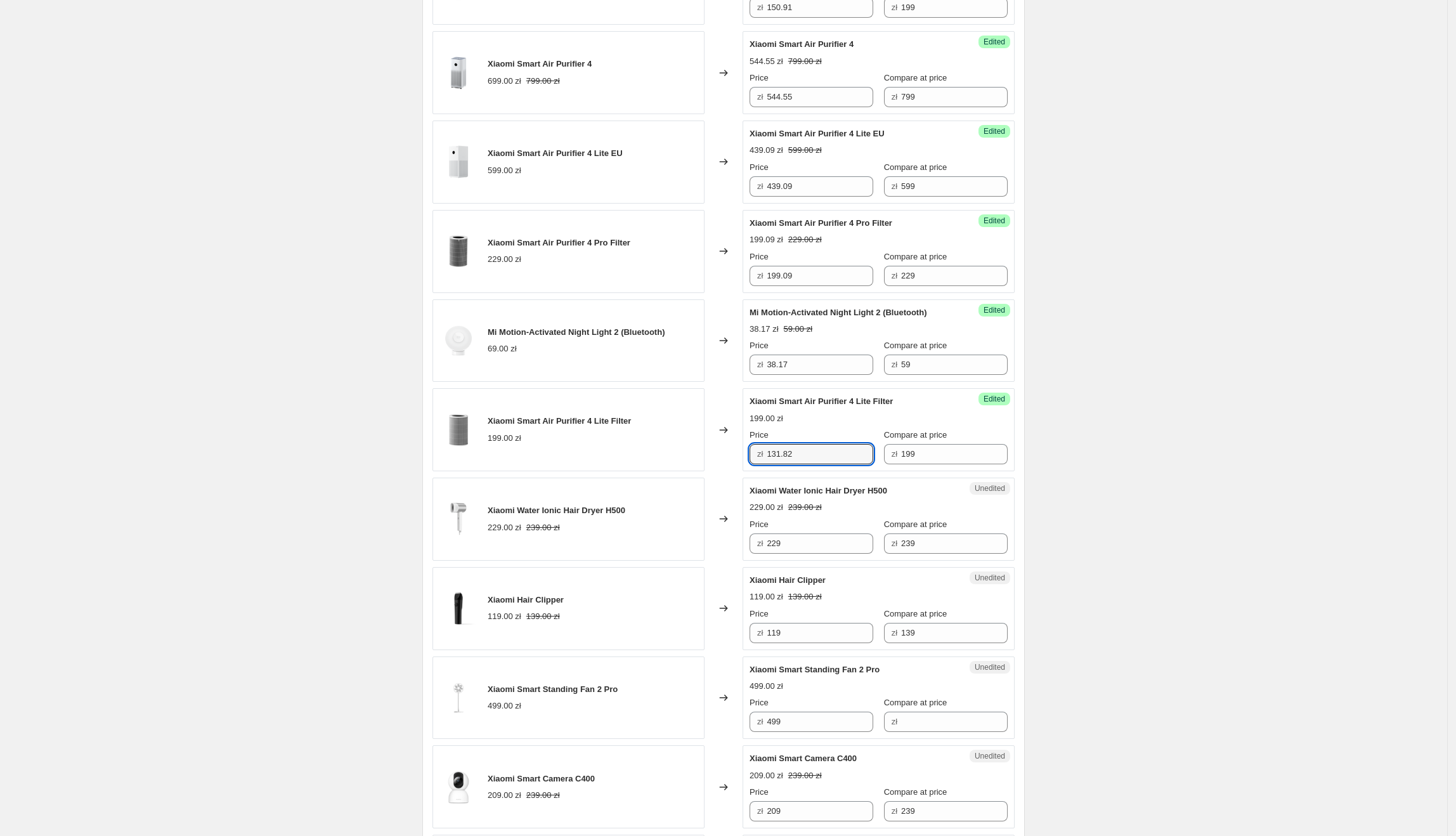
click at [1249, 353] on div "Create new price [MEDICAL_DATA]. This page is ready Create new price [MEDICAL_D…" at bounding box center [723, 715] width 1447 height 2480
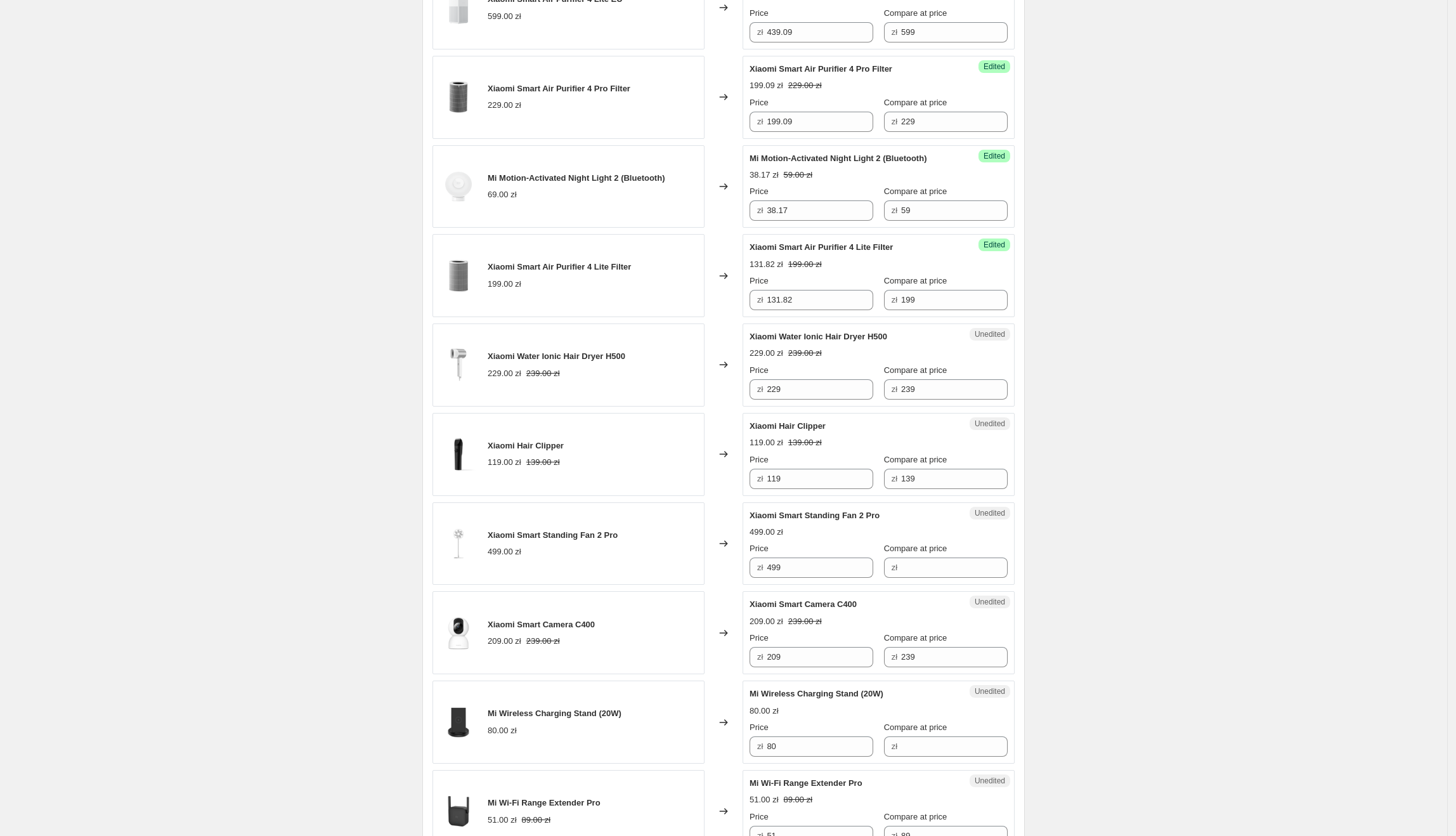
scroll to position [682, 0]
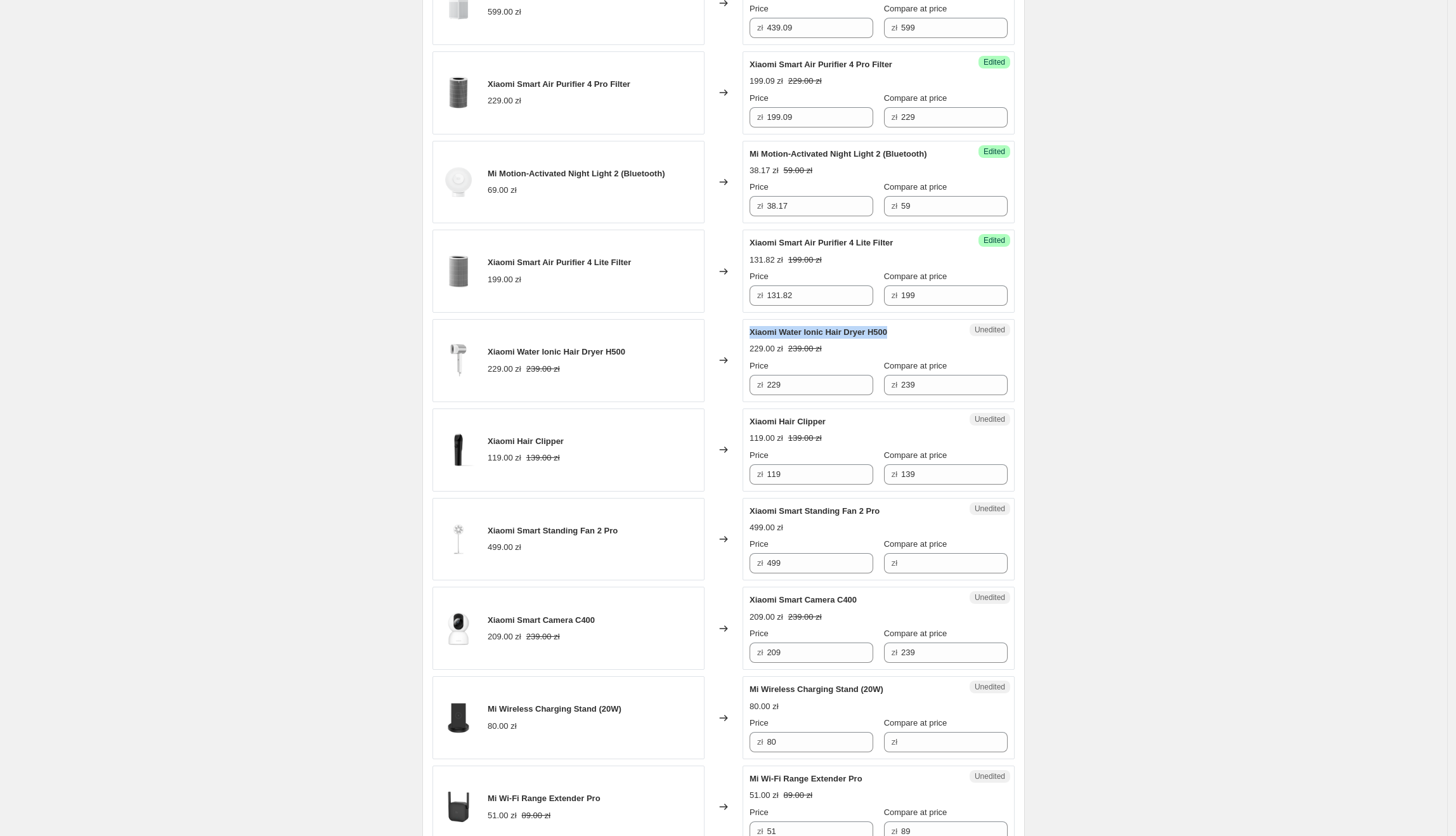
drag, startPoint x: 896, startPoint y: 336, endPoint x: 753, endPoint y: 340, distance: 143.1
click at [753, 339] on div "Xiaomi Water Ionic Hair Dryer H500" at bounding box center [853, 332] width 207 height 13
drag, startPoint x: 818, startPoint y: 390, endPoint x: 772, endPoint y: 390, distance: 46.0
click at [772, 390] on input "229" at bounding box center [819, 385] width 107 height 21
type input "180.91"
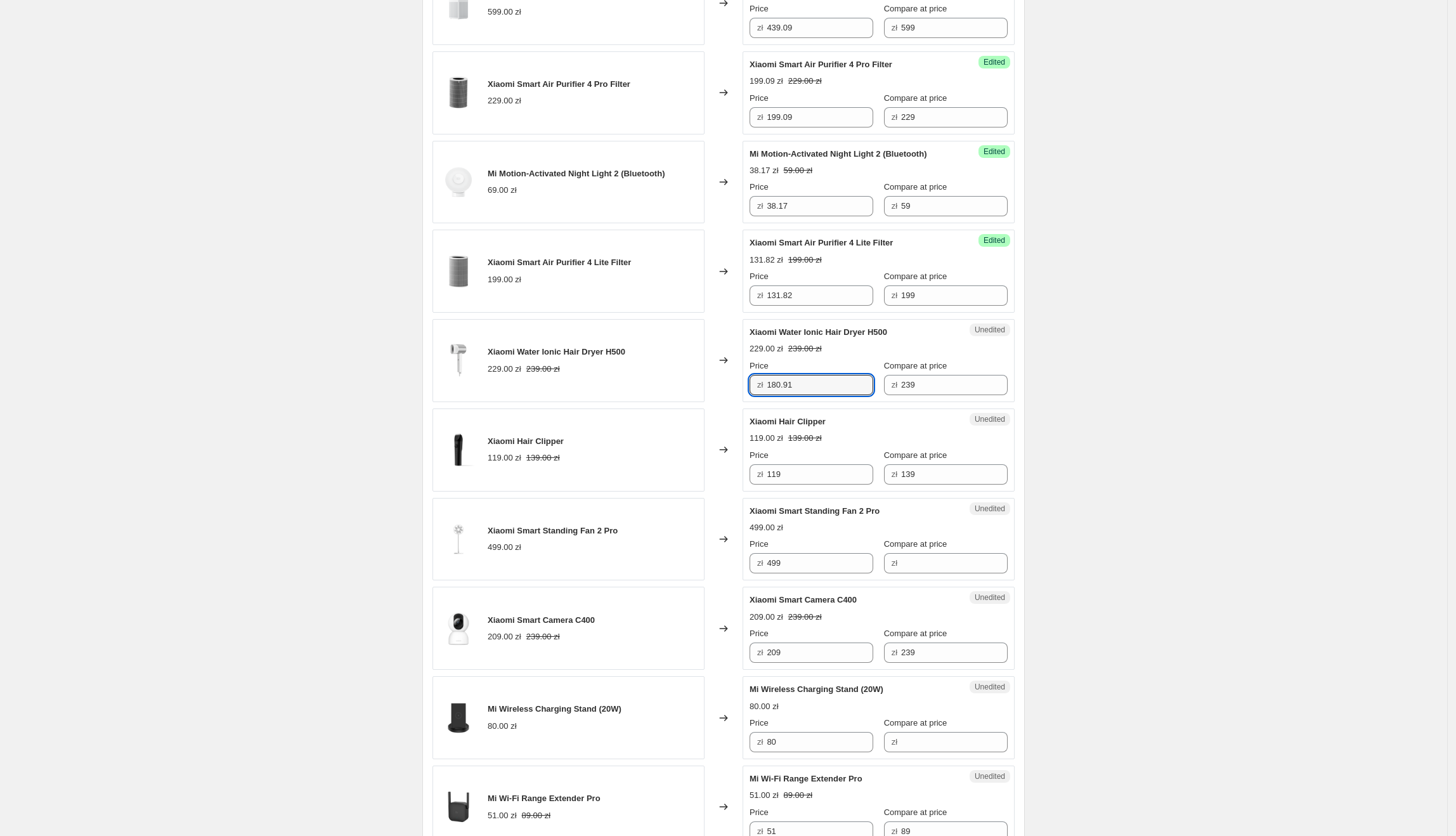
click at [1033, 401] on div "Create new price [MEDICAL_DATA]. This page is ready Create new price [MEDICAL_D…" at bounding box center [723, 557] width 633 height 2480
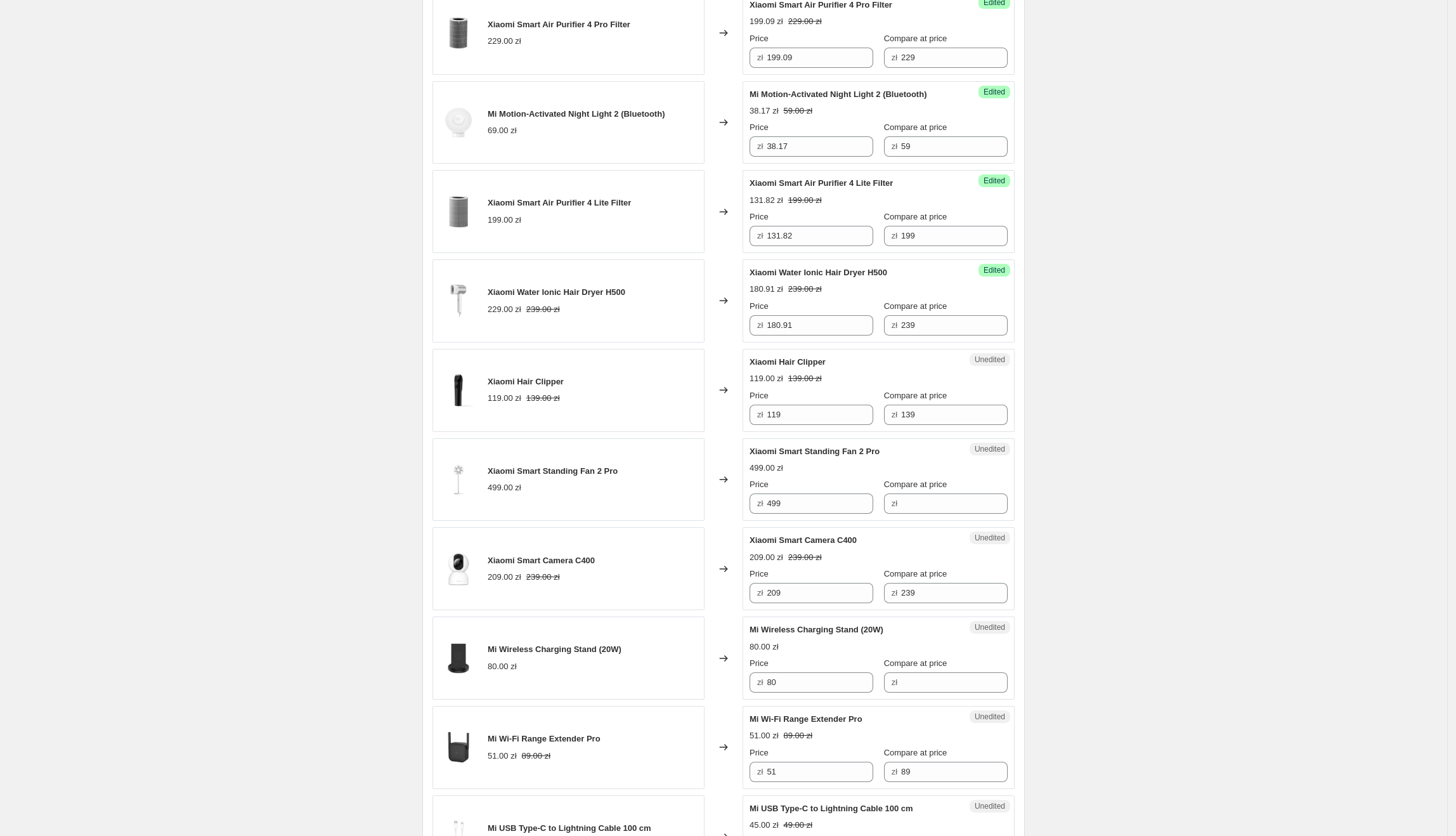
scroll to position [750, 0]
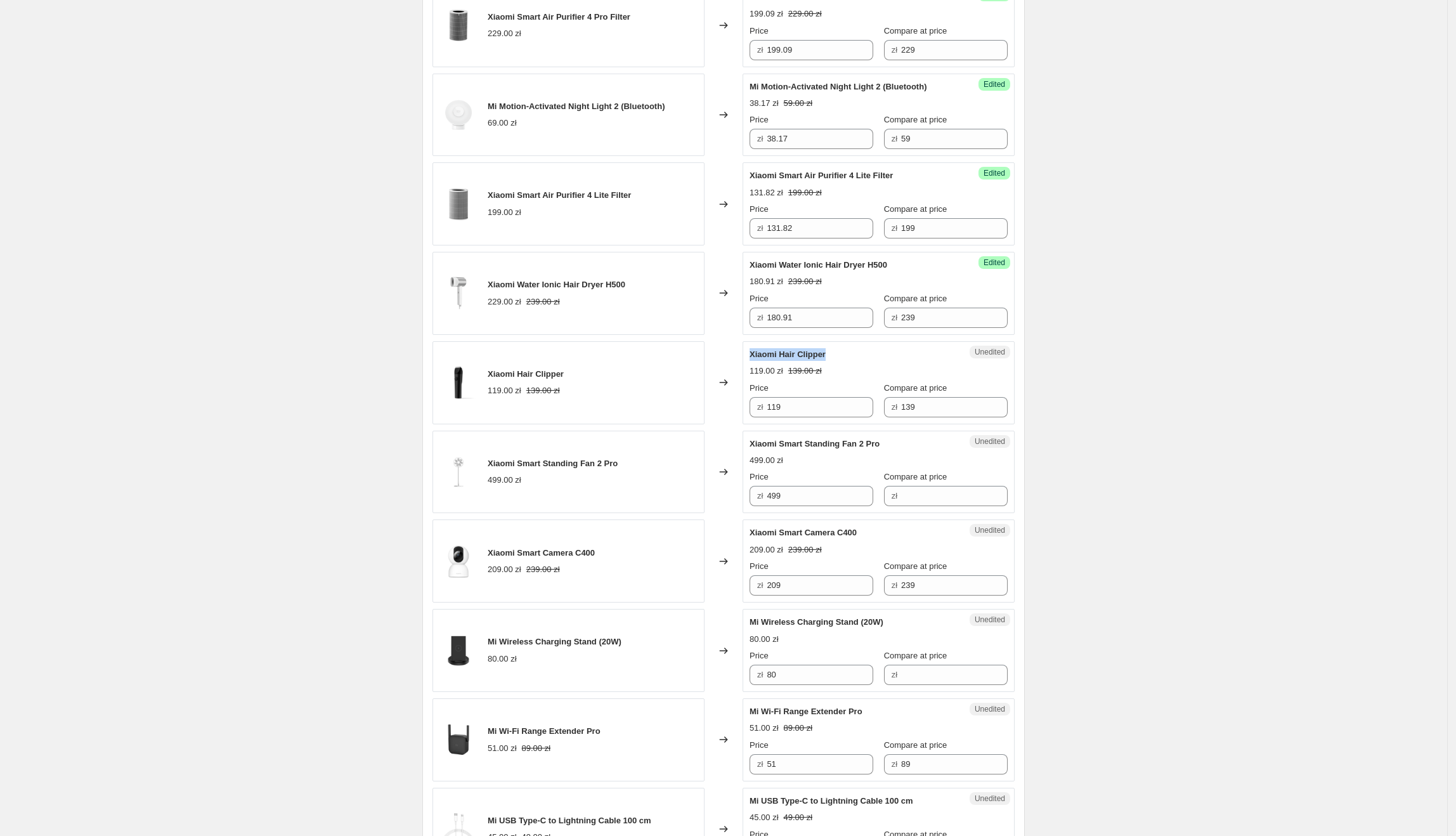
drag, startPoint x: 853, startPoint y: 361, endPoint x: 754, endPoint y: 354, distance: 99.2
click at [754, 354] on div "Xiaomi Hair Clipper" at bounding box center [853, 354] width 207 height 13
drag, startPoint x: 833, startPoint y: 412, endPoint x: 771, endPoint y: 411, distance: 62.0
click at [771, 411] on input "119" at bounding box center [819, 407] width 107 height 21
type input "99.09"
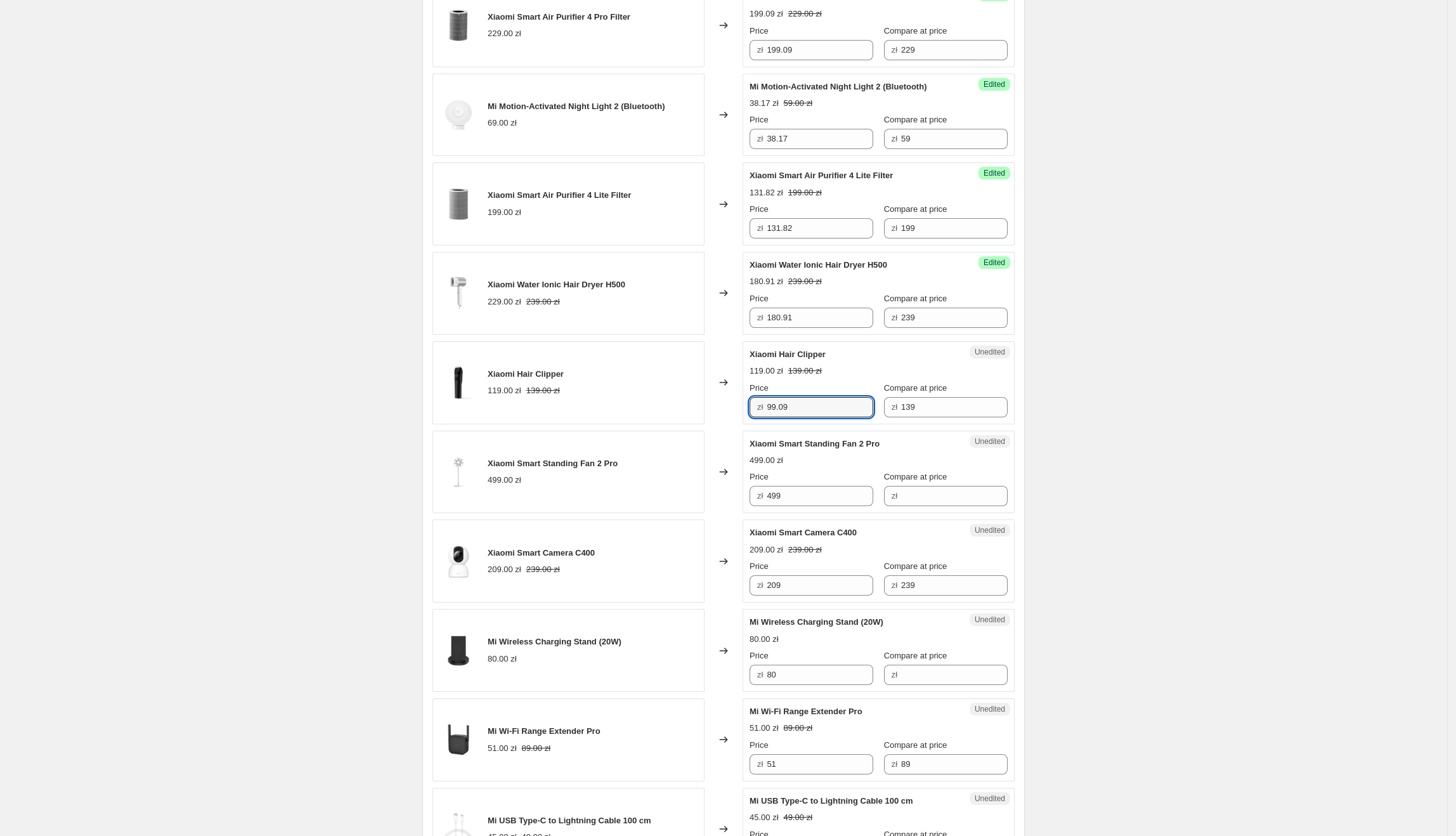
click at [1271, 447] on div "Create new price [MEDICAL_DATA]. This page is ready Create new price [MEDICAL_D…" at bounding box center [723, 490] width 1447 height 2480
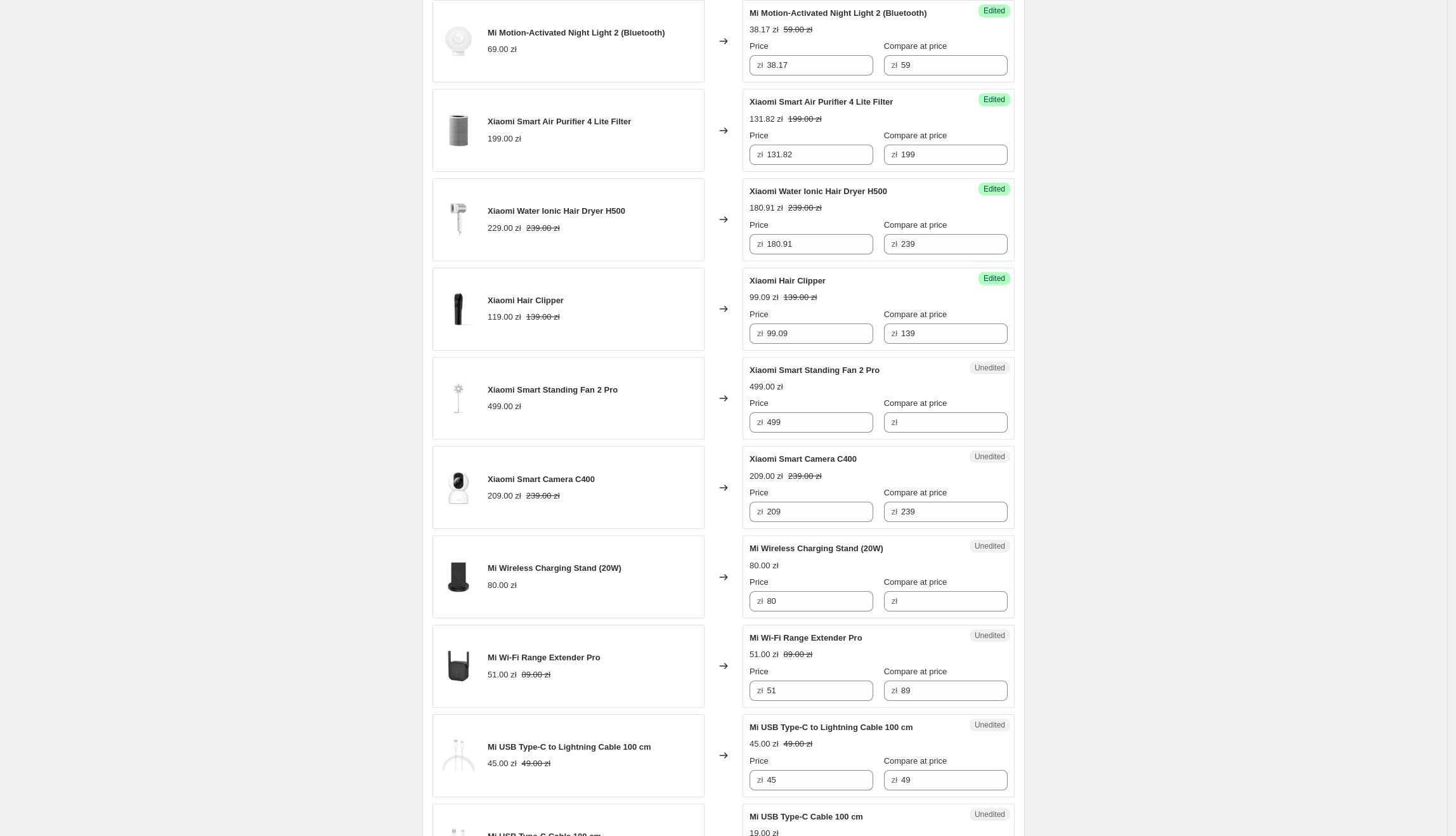
scroll to position [824, 0]
drag, startPoint x: 886, startPoint y: 373, endPoint x: 750, endPoint y: 373, distance: 136.0
click at [750, 373] on div "Unedited Xiaomi Smart Standing Fan 2 Pro 499.00 zł Price zł 499 Compare at pric…" at bounding box center [878, 397] width 272 height 83
drag, startPoint x: 808, startPoint y: 426, endPoint x: 787, endPoint y: 423, distance: 21.2
click at [752, 423] on div "Unedited Xiaomi Smart Standing Fan 2 Pro 499.00 zł Price zł 499 Compare at pric…" at bounding box center [878, 397] width 272 height 83
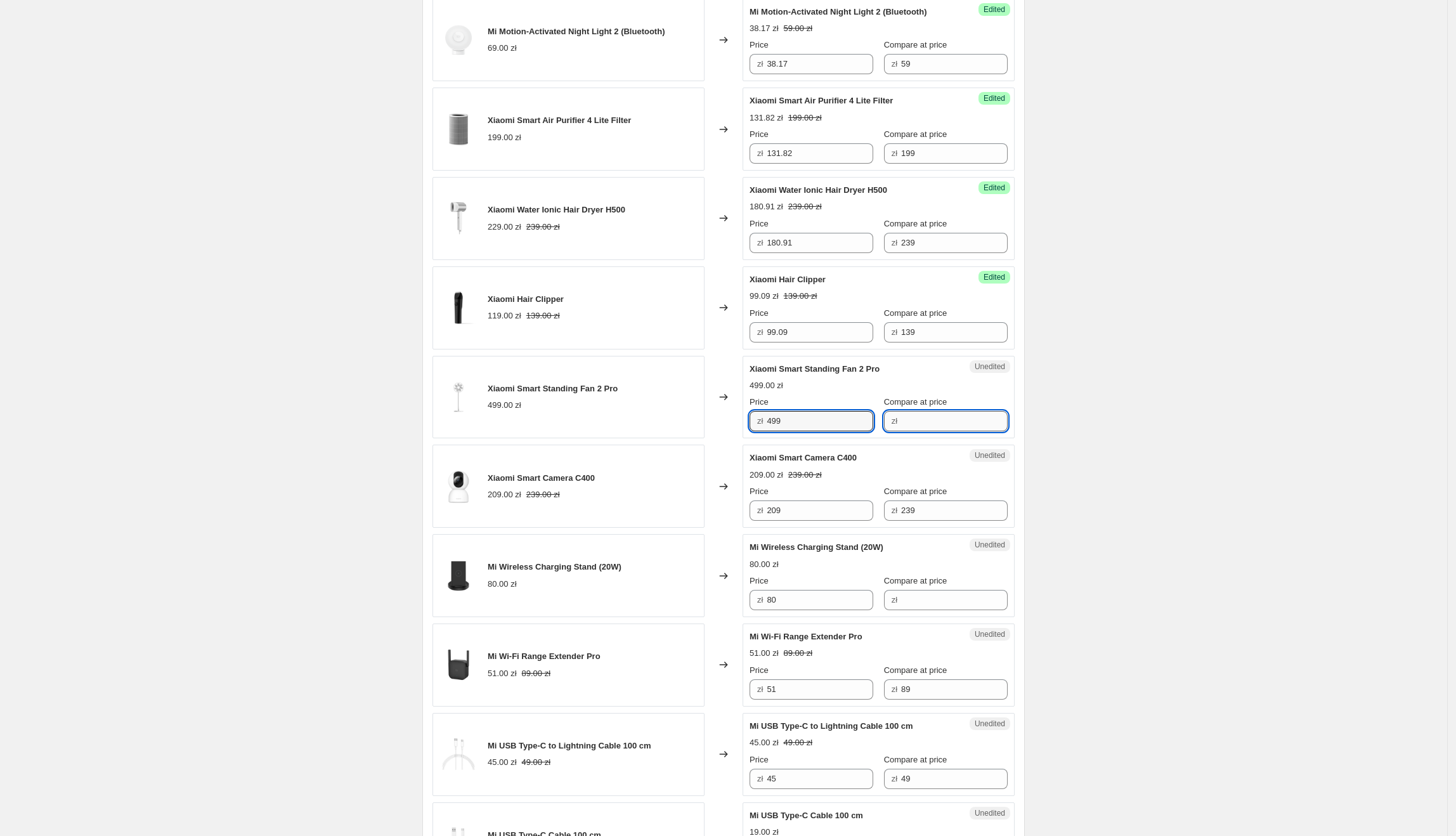
click at [947, 416] on input "Compare at price" at bounding box center [954, 421] width 107 height 21
paste input "499"
type input "499"
drag, startPoint x: 788, startPoint y: 427, endPoint x: 766, endPoint y: 427, distance: 22.0
click at [766, 427] on div "zł 499" at bounding box center [811, 421] width 124 height 21
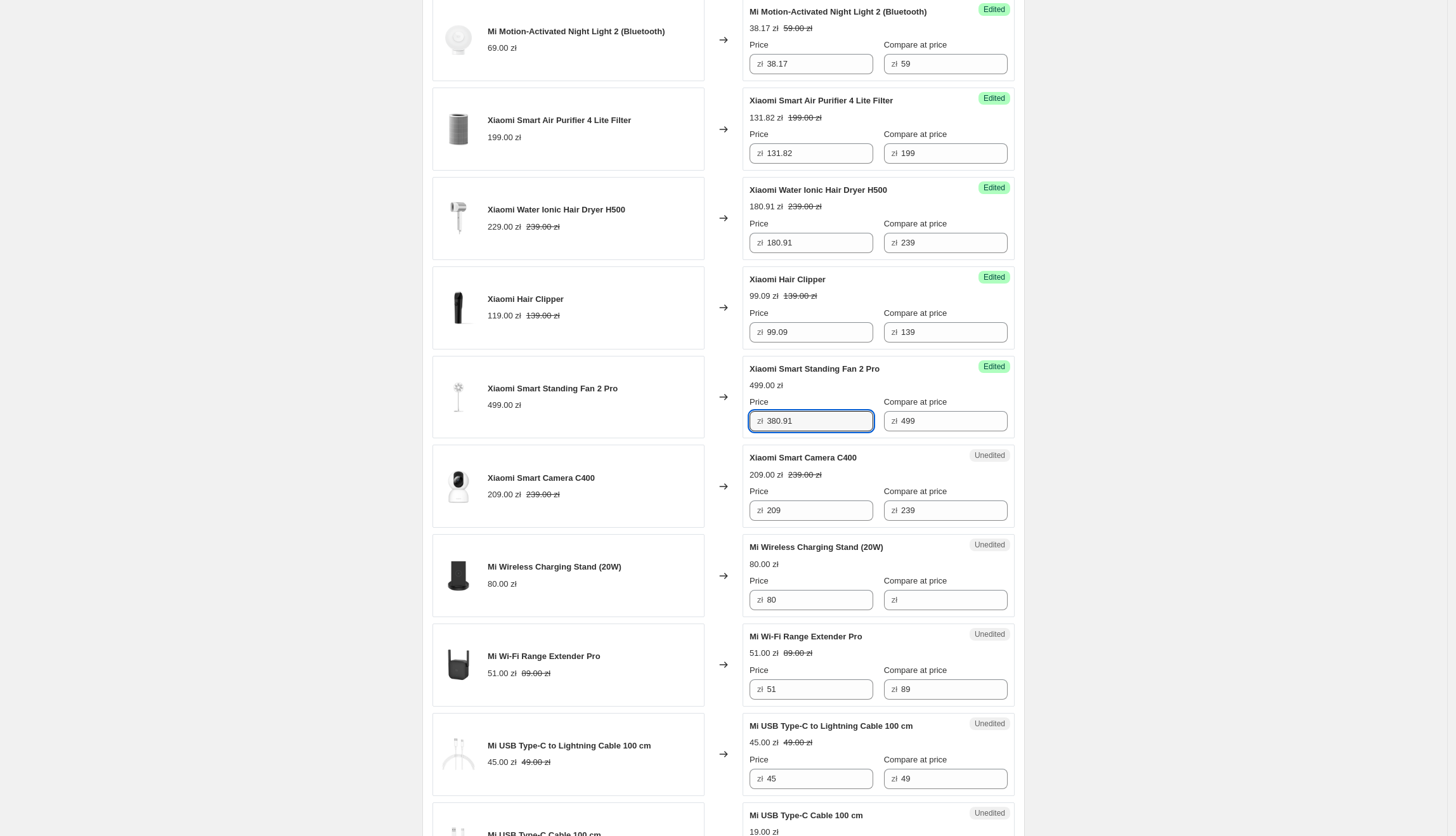
type input "380.91"
click at [1045, 468] on div "Create new price [MEDICAL_DATA]. This page is ready Create new price [MEDICAL_D…" at bounding box center [723, 415] width 1447 height 2480
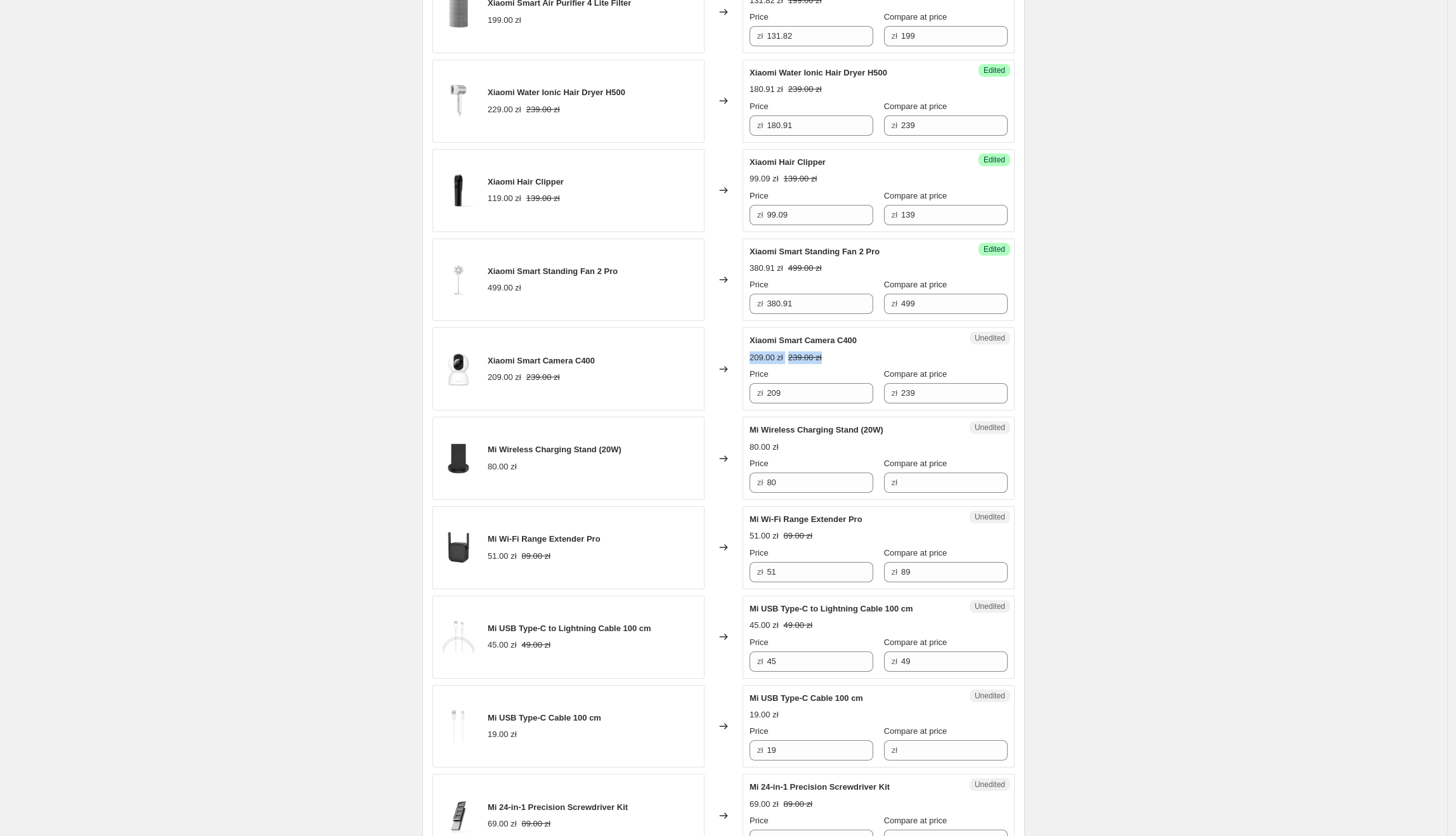
scroll to position [943, 0]
click at [892, 377] on span "Compare at price" at bounding box center [915, 373] width 64 height 9
click at [901, 382] on input "239" at bounding box center [954, 392] width 107 height 21
drag, startPoint x: 870, startPoint y: 341, endPoint x: 751, endPoint y: 345, distance: 119.1
click at [751, 345] on div "Unedited Xiaomi Smart Camera C400 209.00 zł 239.00 zł Price zł 209 Compare at p…" at bounding box center [878, 368] width 272 height 83
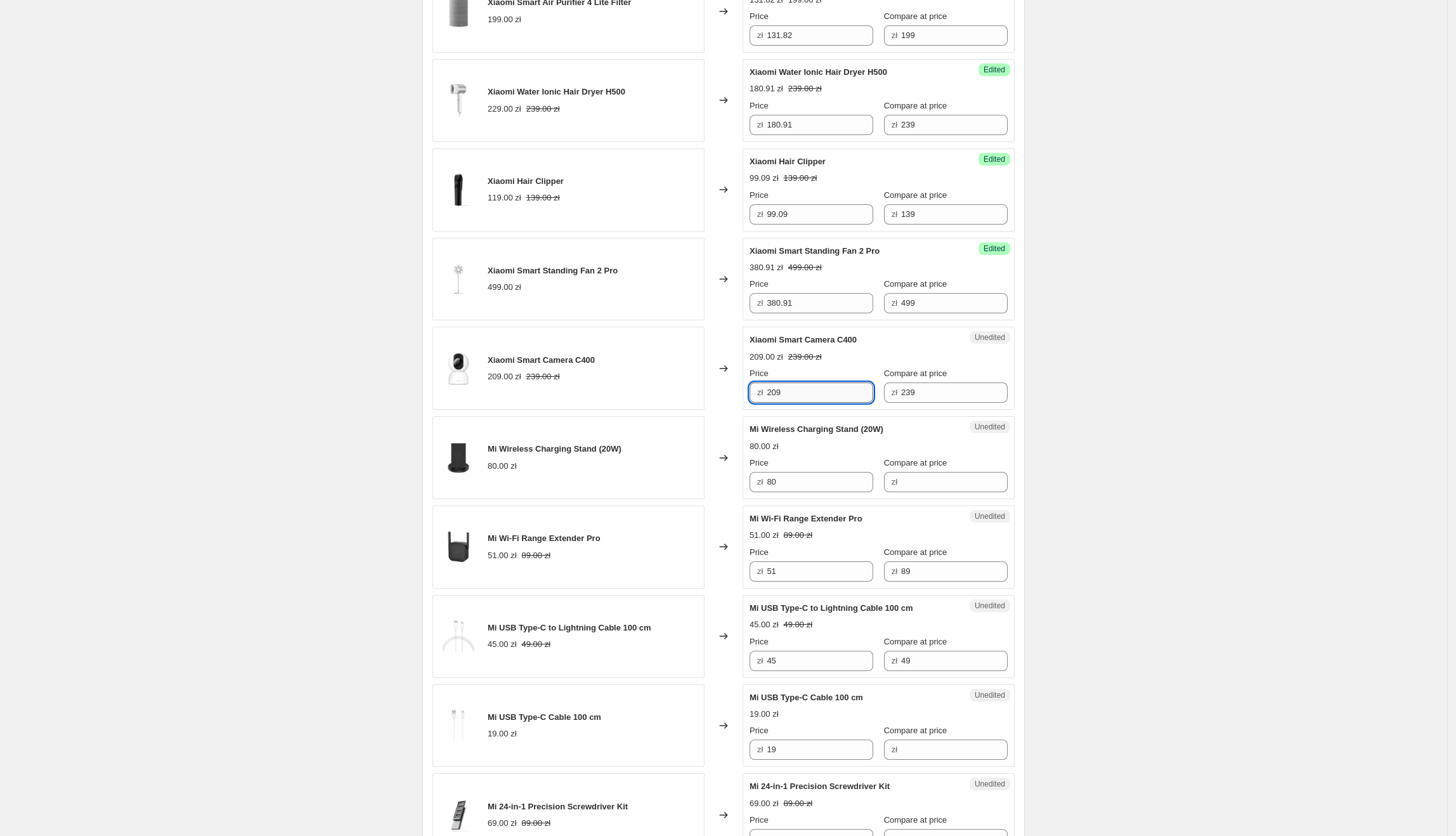
drag, startPoint x: 851, startPoint y: 399, endPoint x: 771, endPoint y: 392, distance: 80.3
click at [771, 392] on input "209" at bounding box center [819, 392] width 107 height 21
type input "145.36"
click at [1086, 379] on div "Create new price [MEDICAL_DATA]. This page is ready Create new price [MEDICAL_D…" at bounding box center [723, 297] width 1447 height 2480
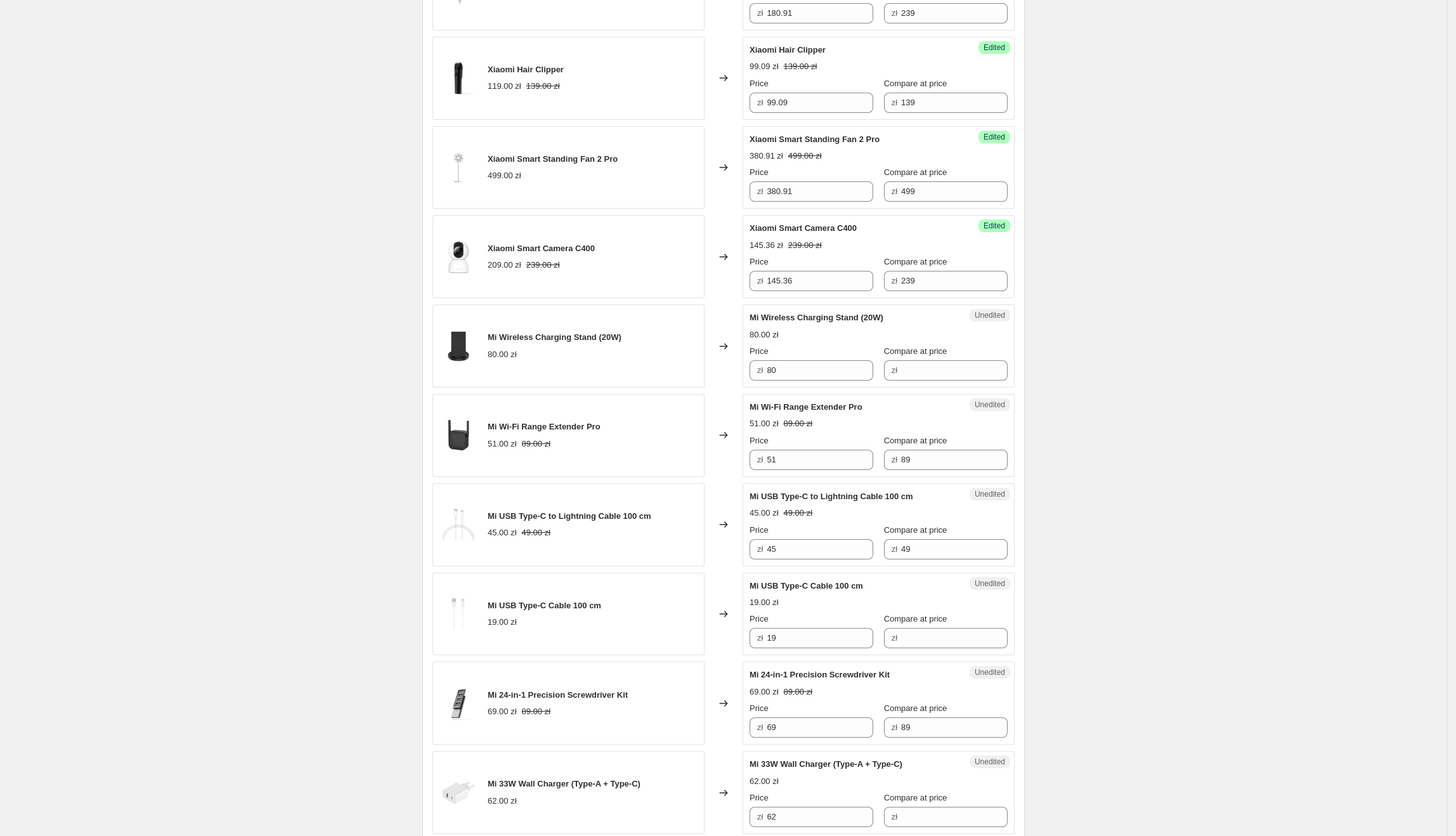
scroll to position [1061, 0]
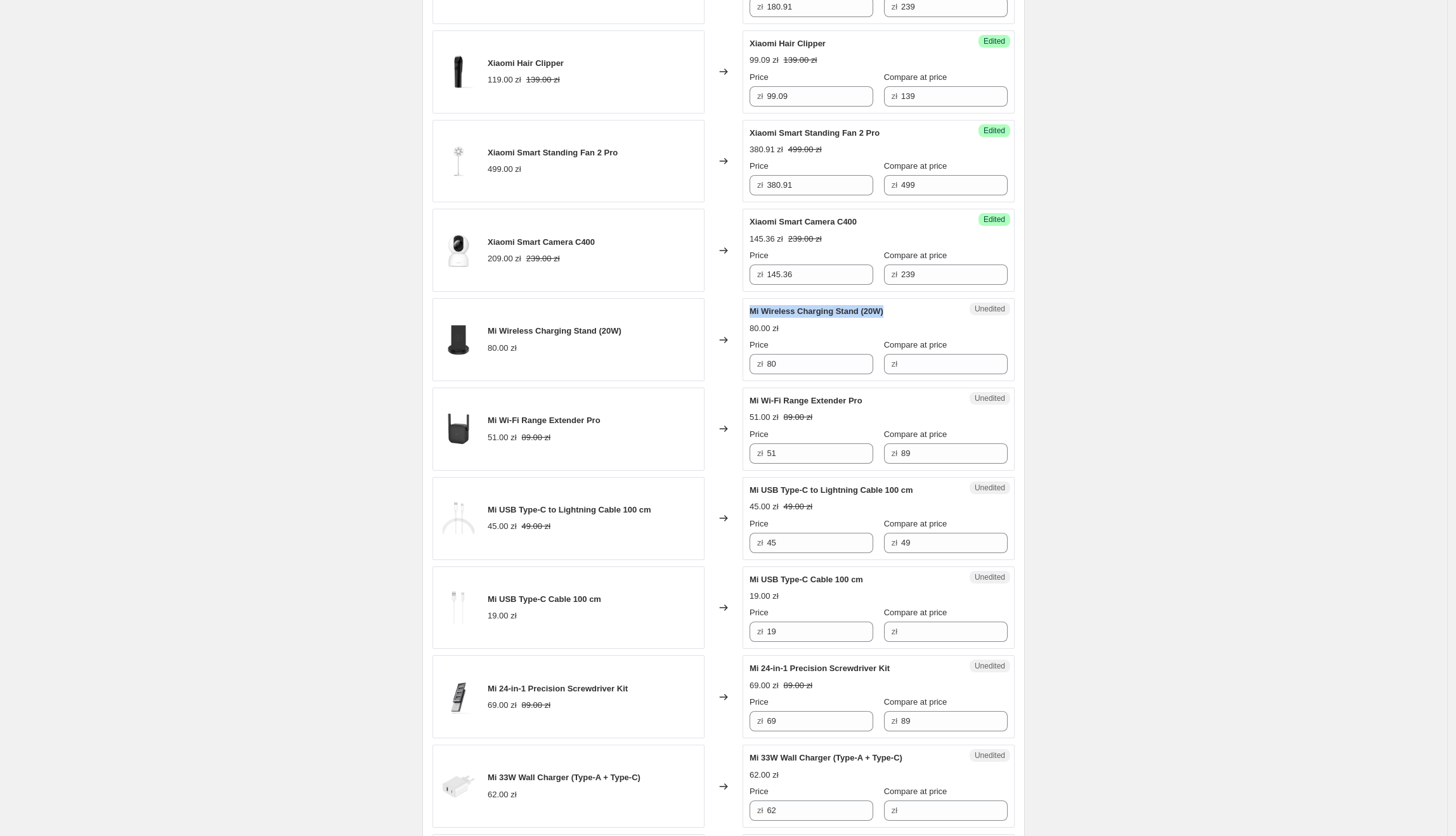
drag, startPoint x: 752, startPoint y: 318, endPoint x: 892, endPoint y: 318, distance: 140.0
click at [892, 318] on div "Unedited Mi Wireless Charging Stand (20W) 80.00 zł Price zł 80 Compare at price…" at bounding box center [878, 339] width 272 height 83
drag, startPoint x: 490, startPoint y: 333, endPoint x: 599, endPoint y: 340, distance: 109.2
click at [599, 340] on div "Mi Wireless Charging Stand (20W) 80.00 zł" at bounding box center [568, 339] width 272 height 83
drag, startPoint x: 819, startPoint y: 365, endPoint x: 766, endPoint y: 365, distance: 53.0
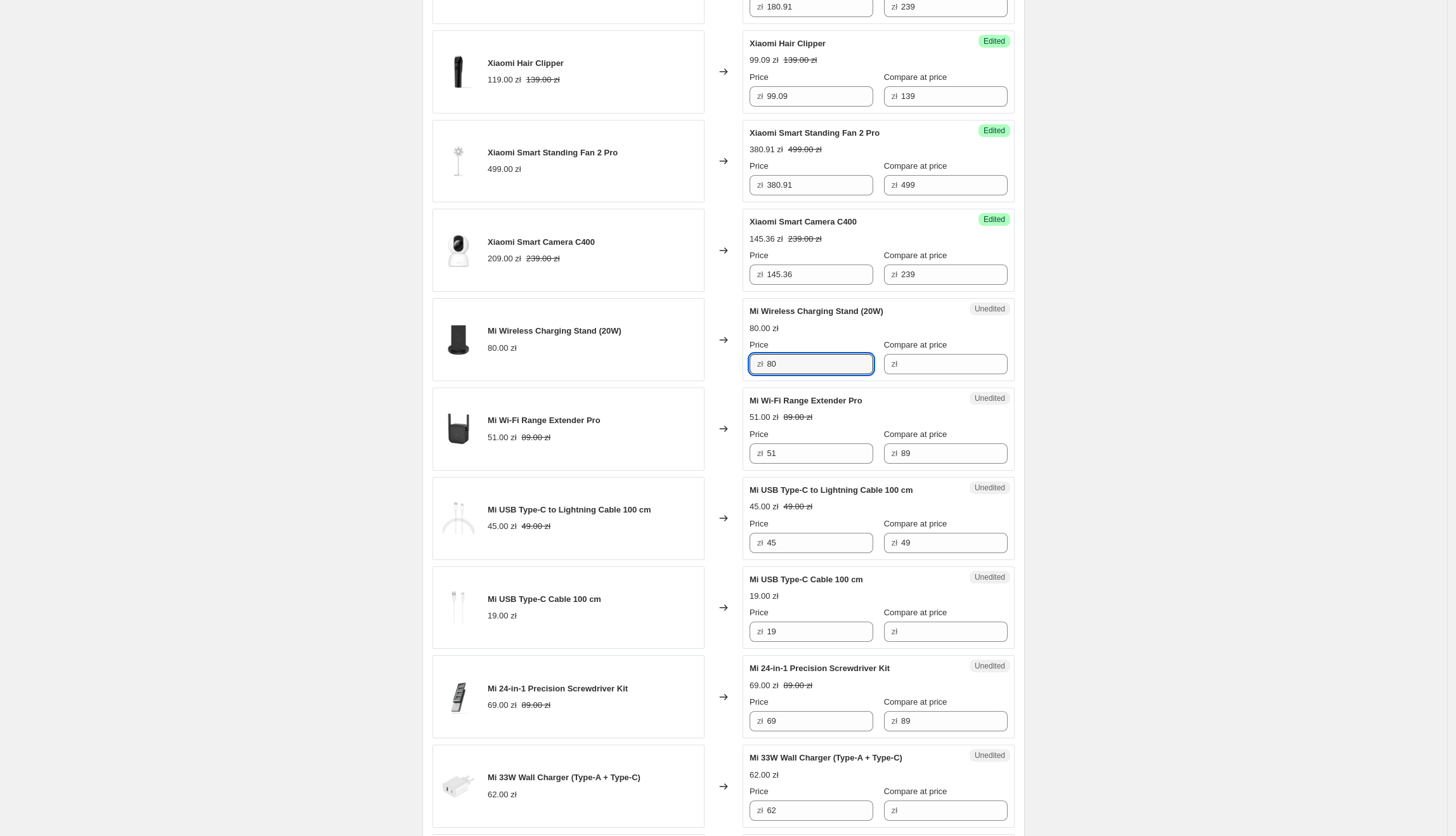
click at [766, 365] on div "zł 80" at bounding box center [811, 364] width 124 height 21
click at [904, 370] on input "Compare at price" at bounding box center [954, 364] width 107 height 21
paste input "80"
type input "80"
drag, startPoint x: 827, startPoint y: 376, endPoint x: 764, endPoint y: 374, distance: 63.0
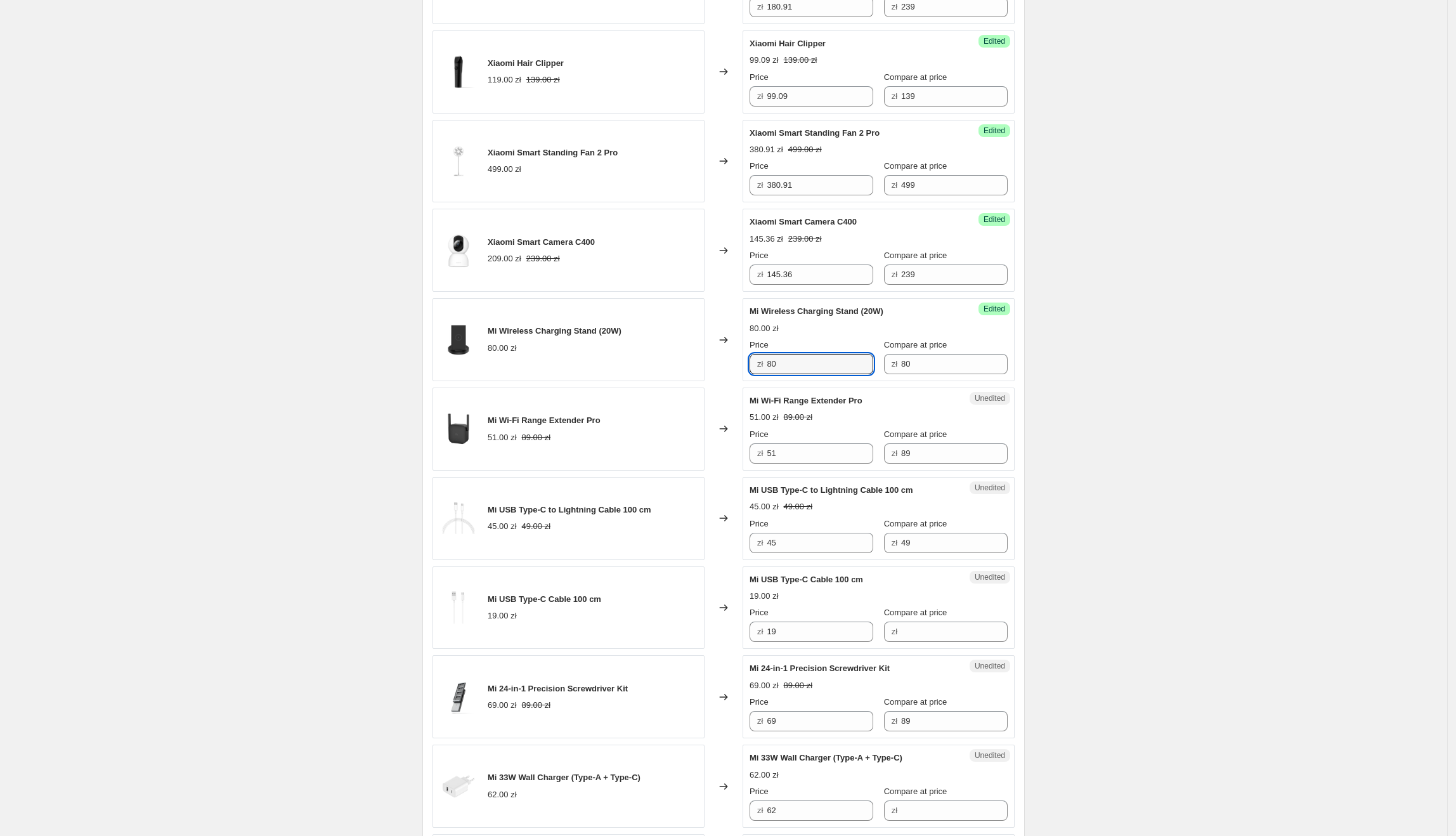
click at [764, 374] on div "zł 80" at bounding box center [811, 364] width 124 height 21
type input "71.81"
click at [861, 456] on input "51" at bounding box center [819, 453] width 107 height 21
click at [872, 403] on div "Mi Wi-Fi Range Extender Pro" at bounding box center [853, 400] width 207 height 13
drag, startPoint x: 845, startPoint y: 409, endPoint x: 754, endPoint y: 411, distance: 91.0
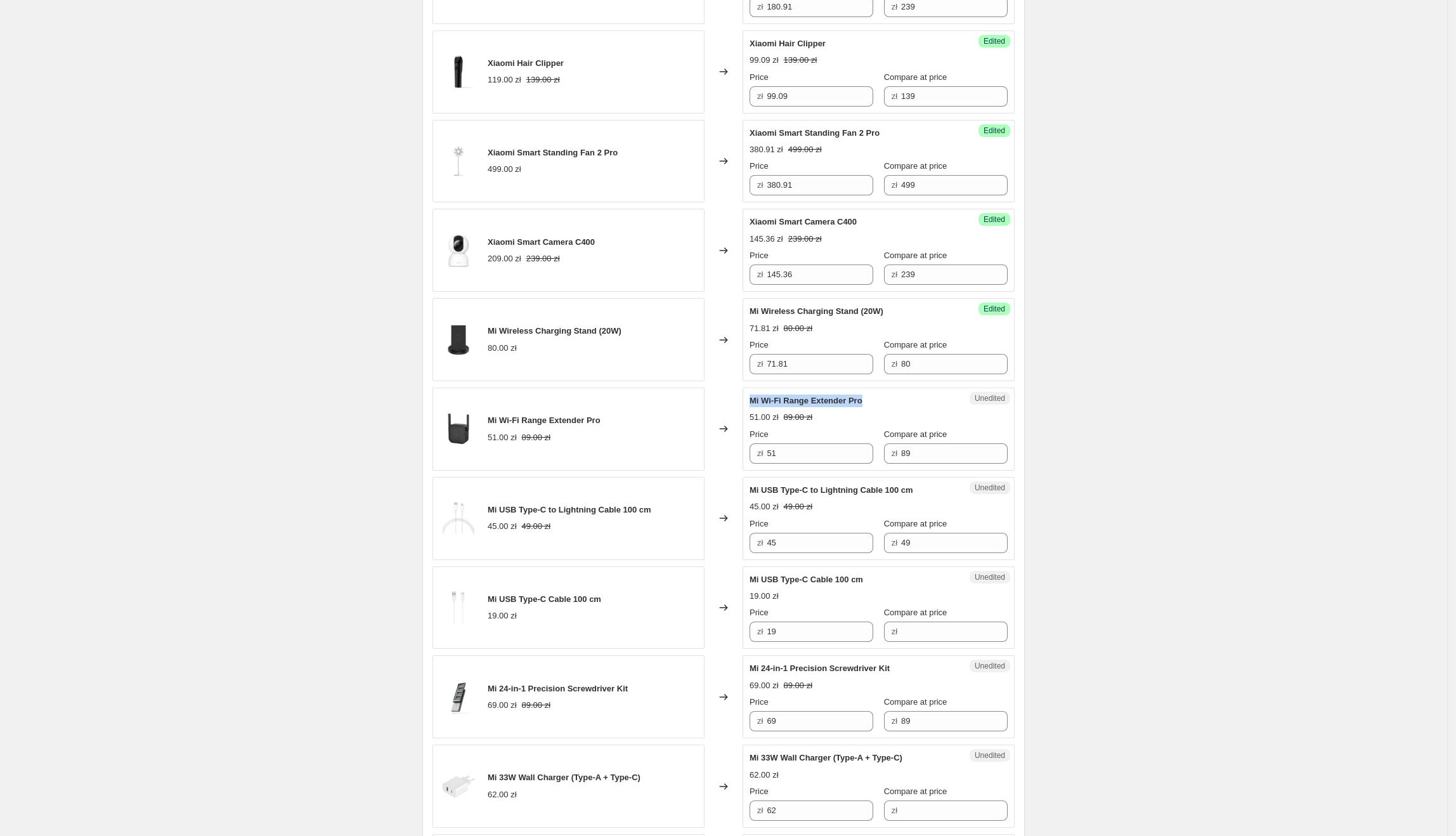
click at [754, 407] on div "Mi Wi-Fi Range Extender Pro" at bounding box center [853, 400] width 207 height 13
drag, startPoint x: 809, startPoint y: 466, endPoint x: 771, endPoint y: 460, distance: 38.5
click at [771, 460] on input "51" at bounding box center [819, 453] width 107 height 21
type input "45.45"
click at [892, 452] on span "zł" at bounding box center [894, 453] width 6 height 9
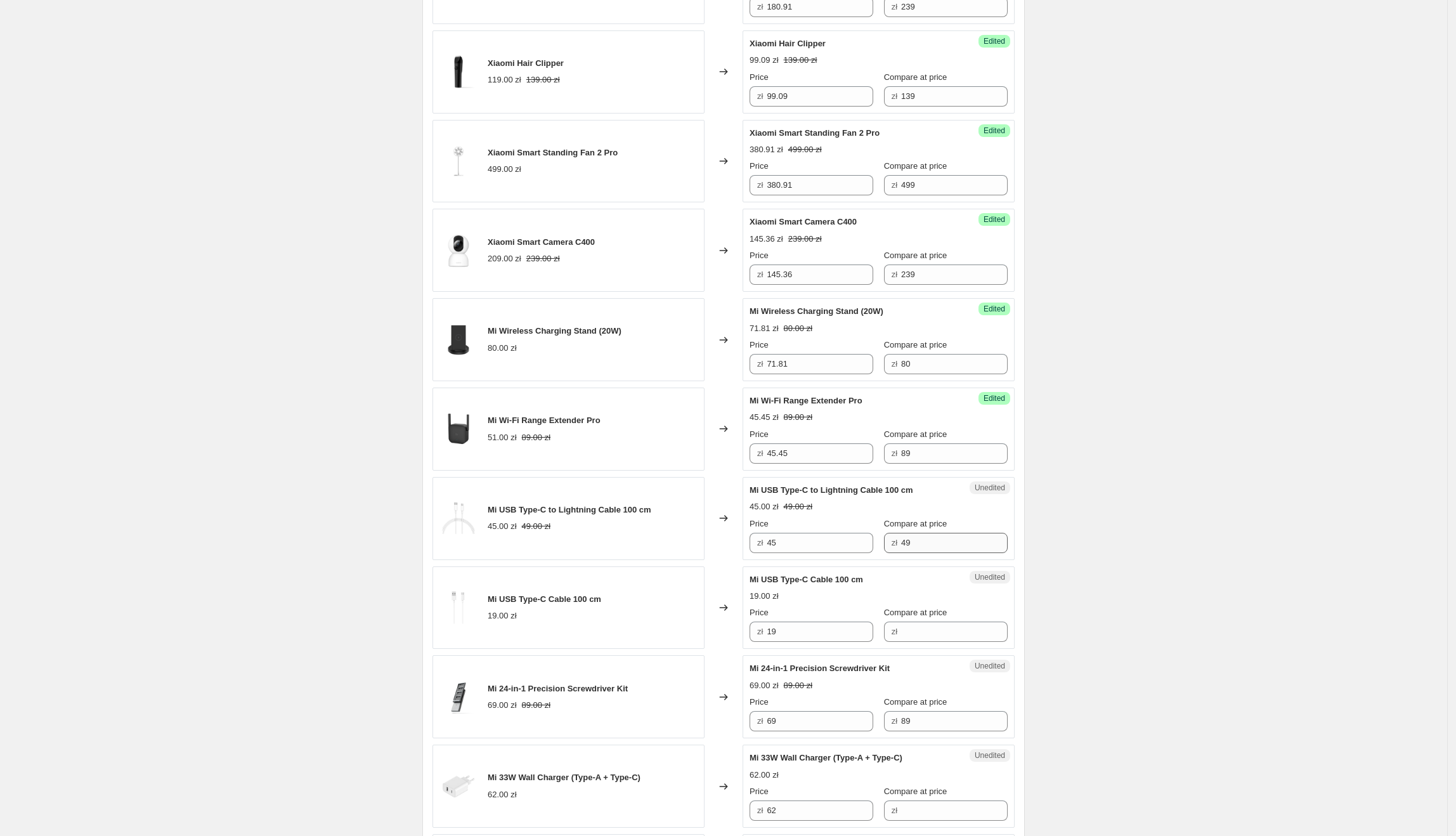
scroll to position [1139, 0]
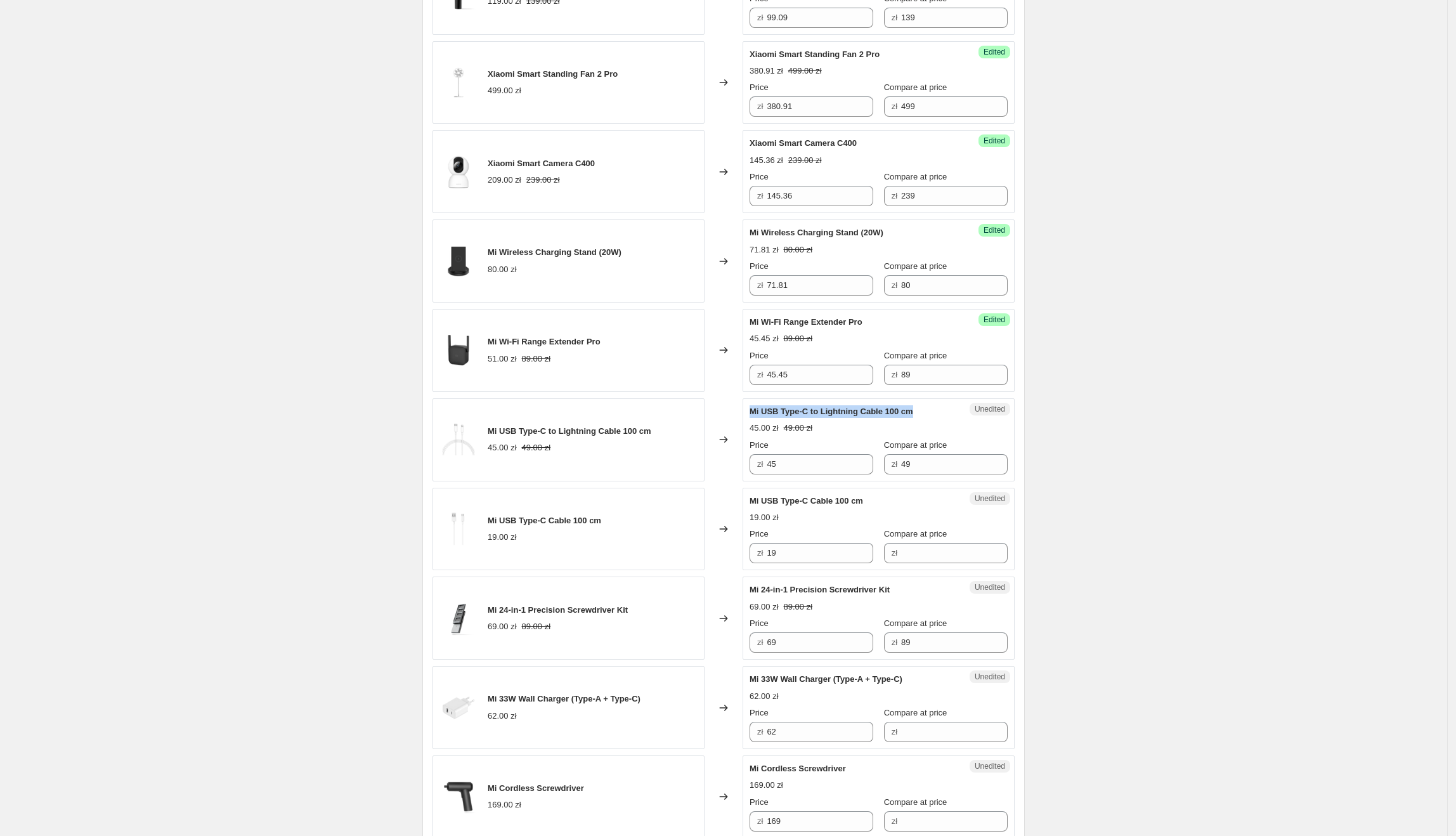
drag, startPoint x: 921, startPoint y: 419, endPoint x: 752, endPoint y: 420, distance: 169.0
click at [752, 420] on div "Unedited Mi USB Type-C to Lightning Cable 100 cm 45.00 zł 49.00 zł Price zł 45 …" at bounding box center [878, 439] width 272 height 83
click at [862, 470] on input "45" at bounding box center [819, 464] width 107 height 21
drag, startPoint x: 846, startPoint y: 467, endPoint x: 764, endPoint y: 463, distance: 82.1
click at [764, 463] on div "zł 45" at bounding box center [811, 464] width 124 height 21
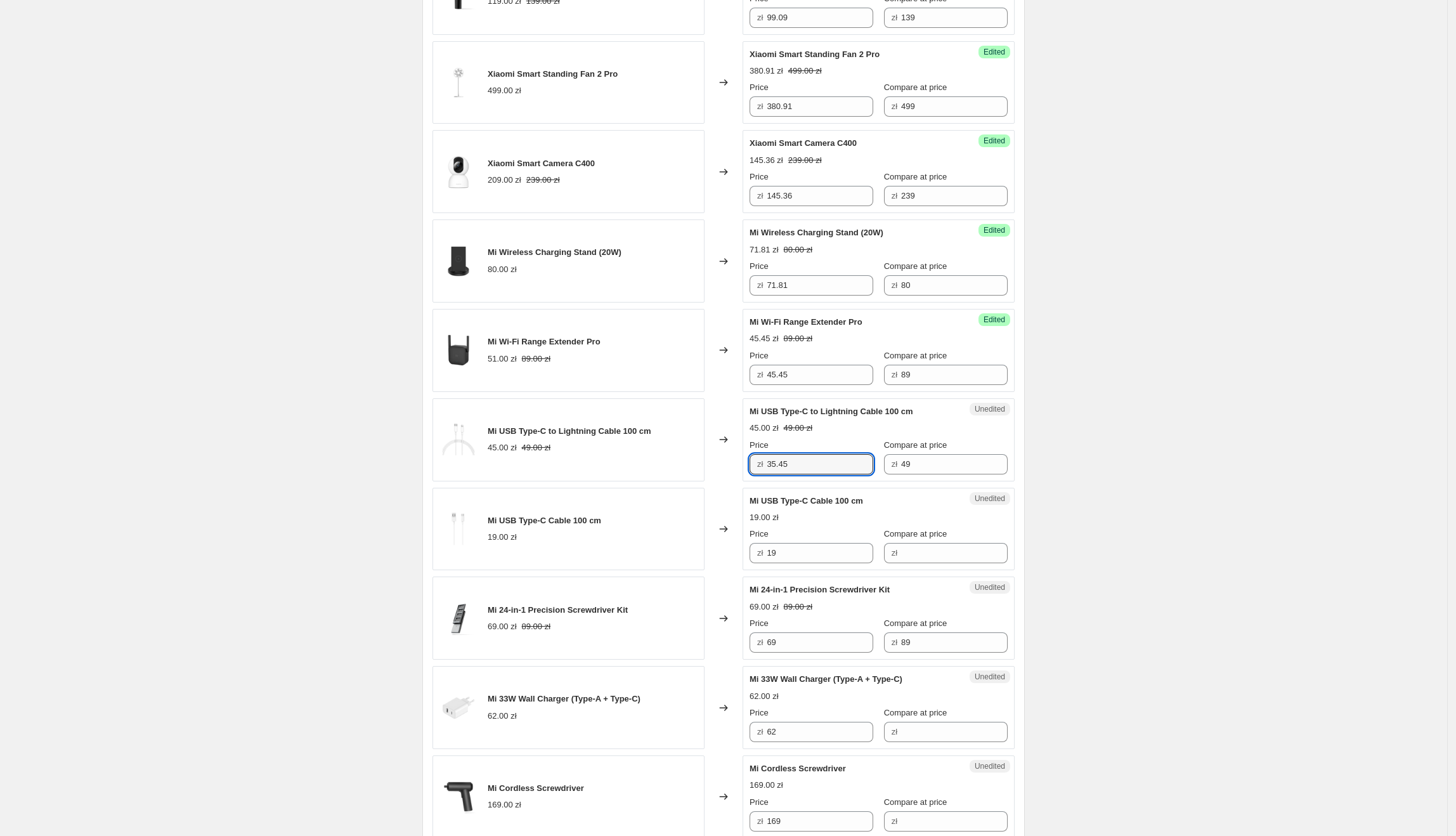
type input "35.45"
click at [1200, 383] on div "Create new price [MEDICAL_DATA]. This page is ready Create new price [MEDICAL_D…" at bounding box center [723, 101] width 1447 height 2480
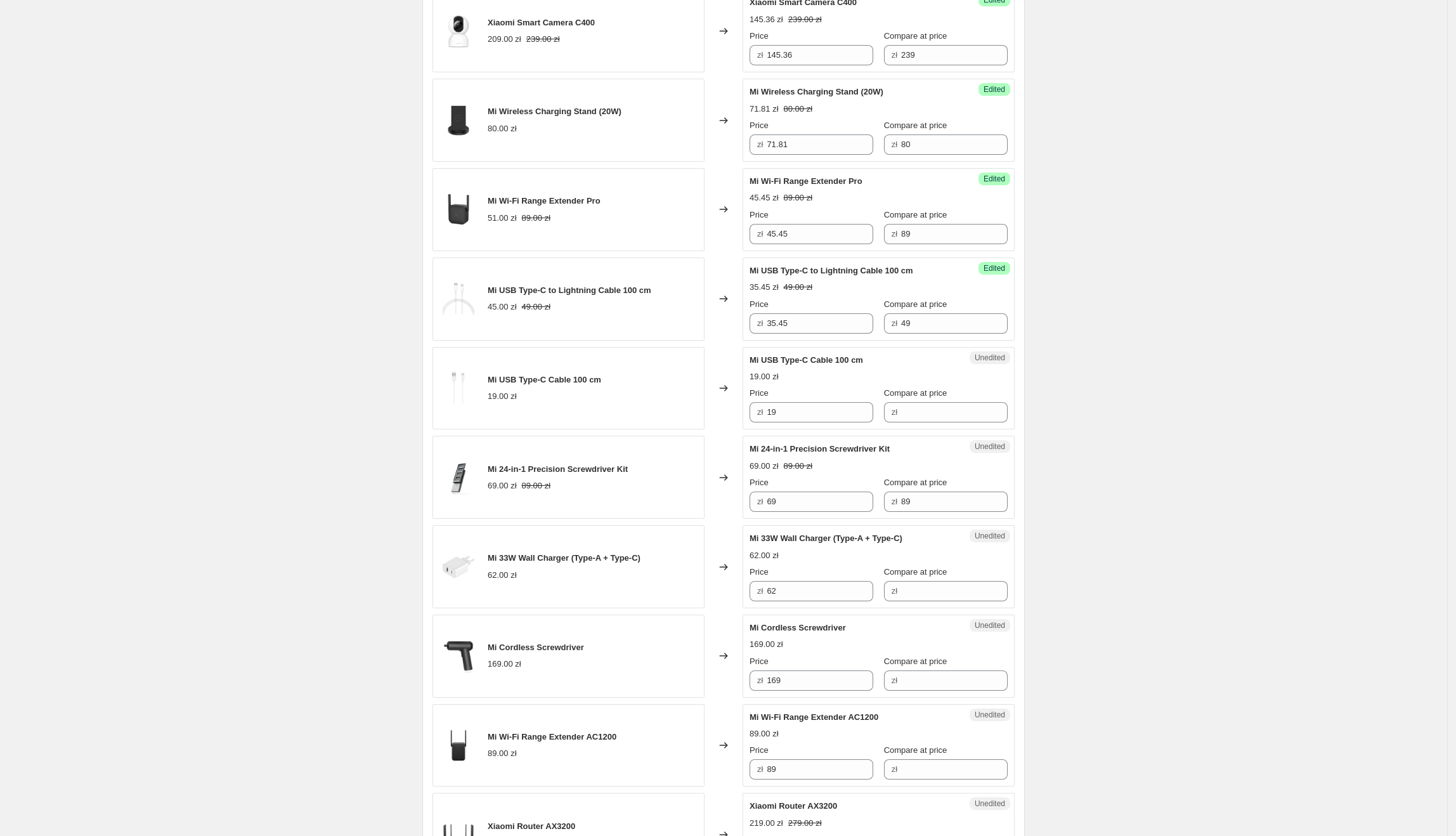
scroll to position [1281, 0]
drag, startPoint x: 872, startPoint y: 365, endPoint x: 751, endPoint y: 365, distance: 121.0
click at [751, 365] on div "Unedited Mi USB Type-C Cable 100 cm 19.00 zł Price zł 19 Compare at price zł" at bounding box center [878, 387] width 272 height 83
drag, startPoint x: 802, startPoint y: 419, endPoint x: 764, endPoint y: 421, distance: 38.1
click at [764, 421] on div "zł 19" at bounding box center [811, 411] width 124 height 21
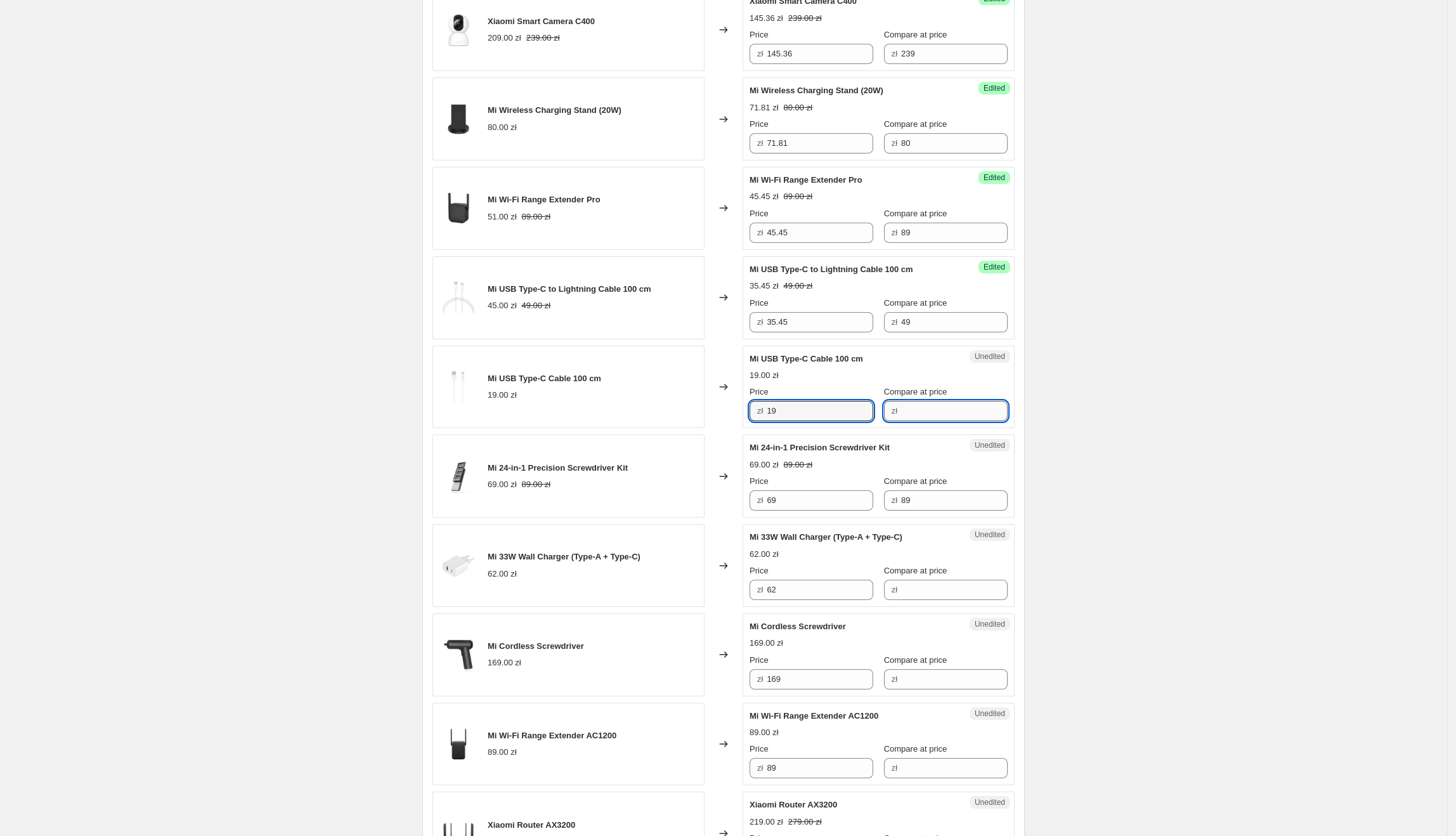
click at [909, 414] on input "Compare at price" at bounding box center [954, 411] width 107 height 21
paste input "19"
type input "19"
drag, startPoint x: 824, startPoint y: 419, endPoint x: 766, endPoint y: 419, distance: 58.0
click at [766, 419] on div "zł 19" at bounding box center [811, 411] width 124 height 21
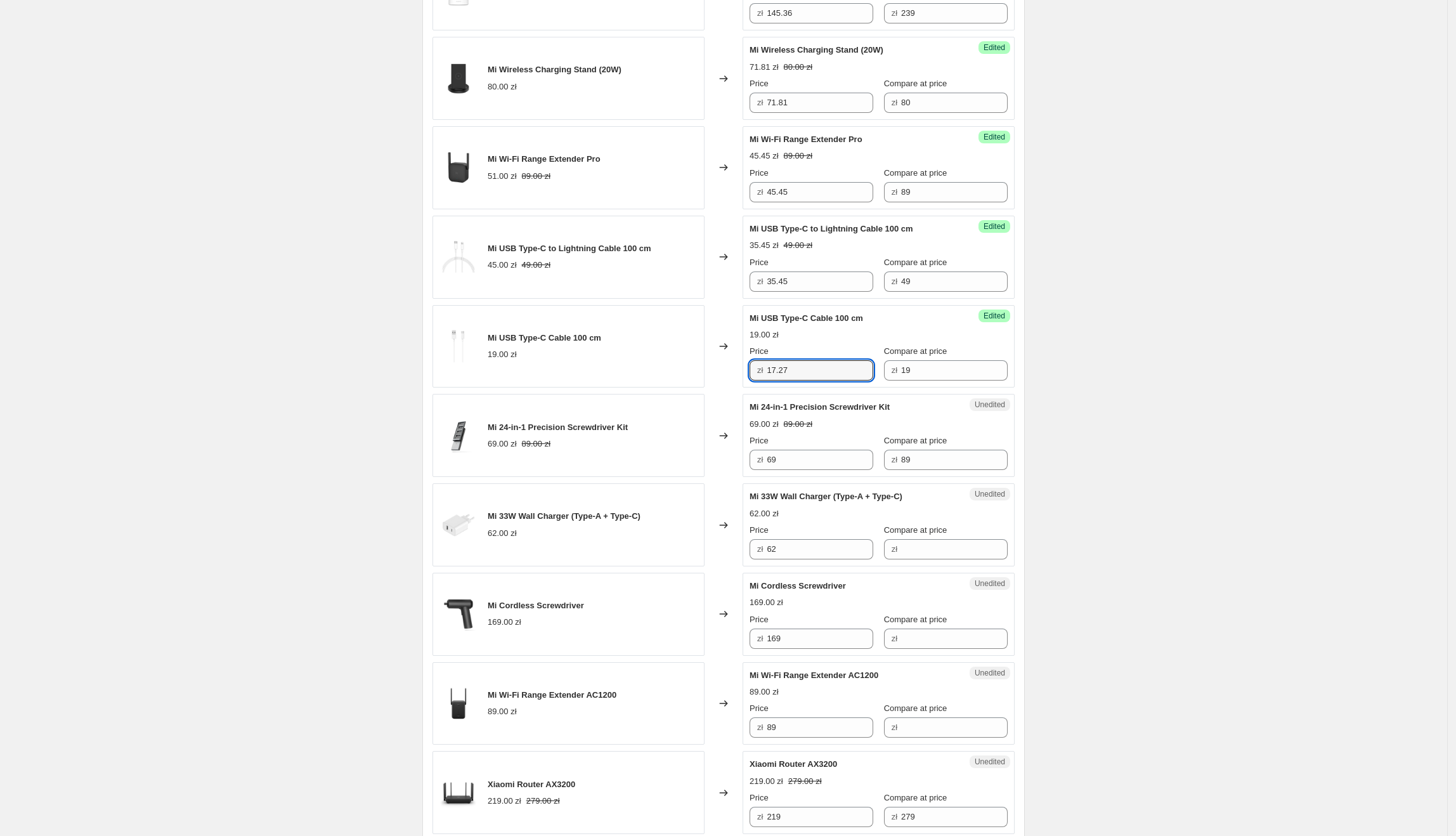
scroll to position [1322, 0]
type input "17.27"
drag, startPoint x: 910, startPoint y: 416, endPoint x: 749, endPoint y: 411, distance: 161.1
click at [749, 411] on div "Unedited Mi 24-in-1 Precision Screwdriver Kit 69.00 zł 89.00 zł Price zł 69 Com…" at bounding box center [878, 435] width 272 height 83
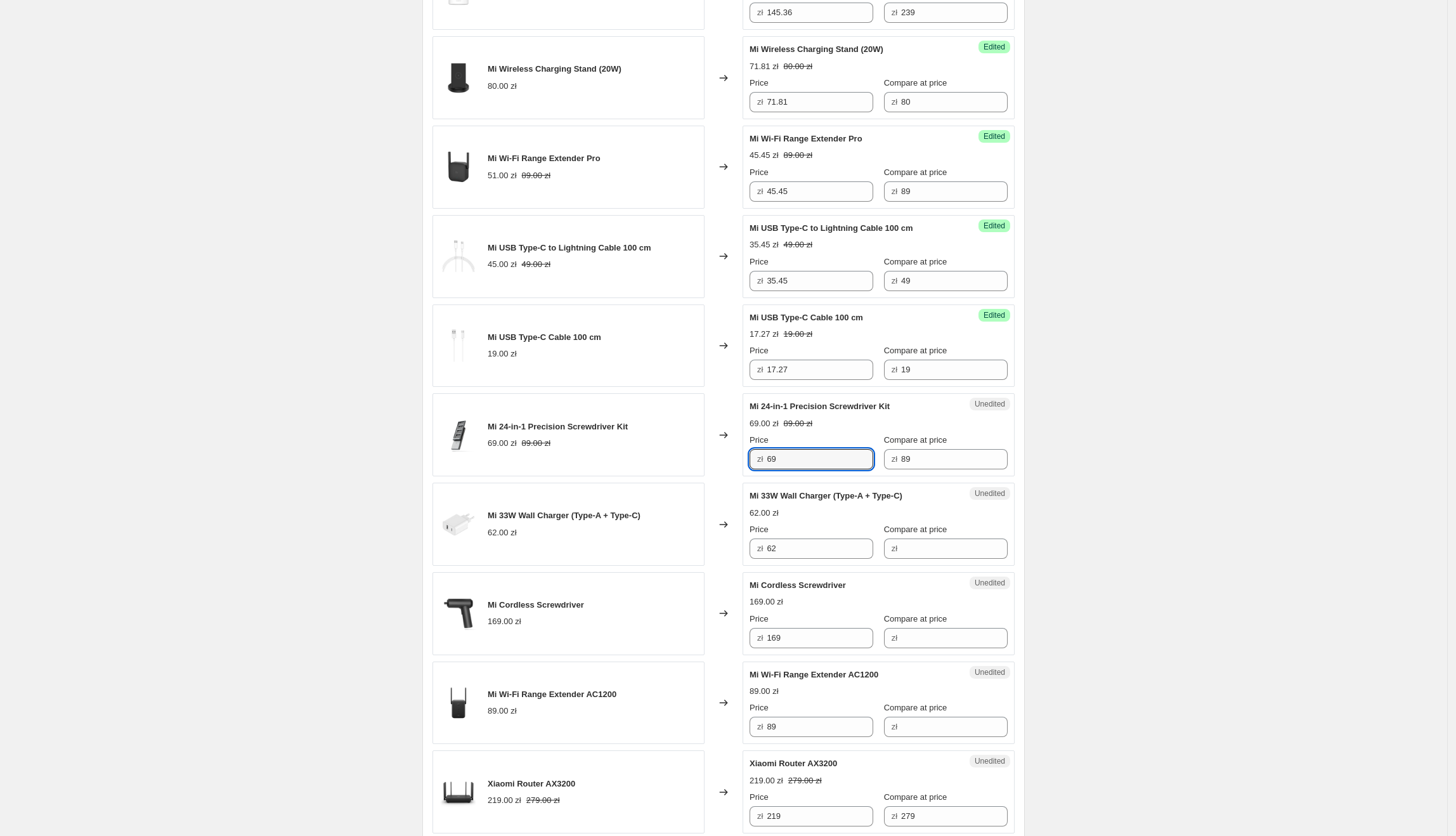
drag, startPoint x: 803, startPoint y: 469, endPoint x: 756, endPoint y: 469, distance: 47.0
click at [756, 469] on div "zł 69" at bounding box center [811, 459] width 124 height 21
type input "60.91"
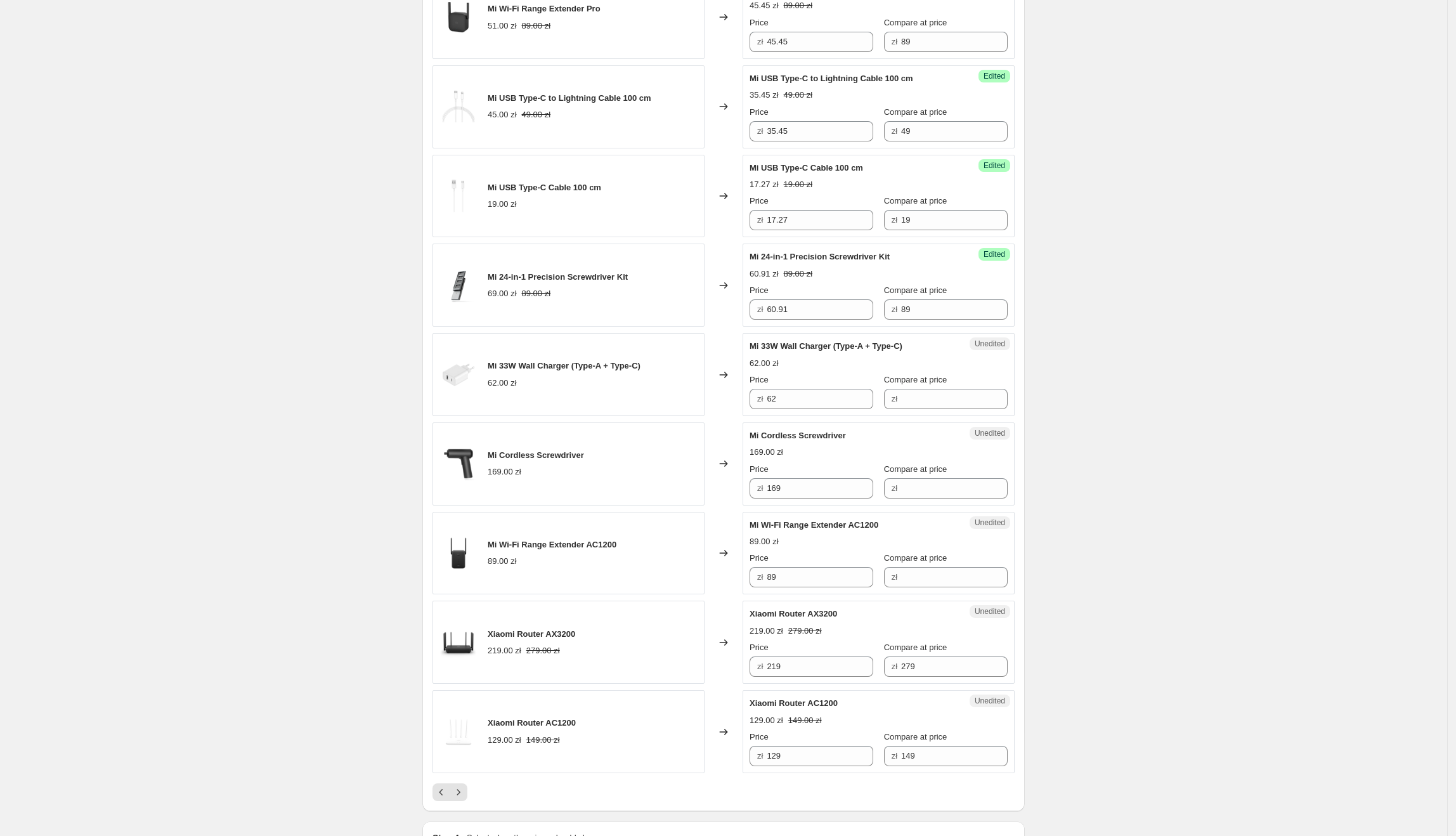
scroll to position [1473, 0]
drag, startPoint x: 753, startPoint y: 351, endPoint x: 913, endPoint y: 351, distance: 160.0
click at [913, 351] on div "Mi 33W Wall Charger (Type-A + Type-C)" at bounding box center [853, 345] width 207 height 13
drag, startPoint x: 818, startPoint y: 399, endPoint x: 759, endPoint y: 386, distance: 60.4
click at [759, 386] on div "Price zł 62" at bounding box center [811, 391] width 124 height 36
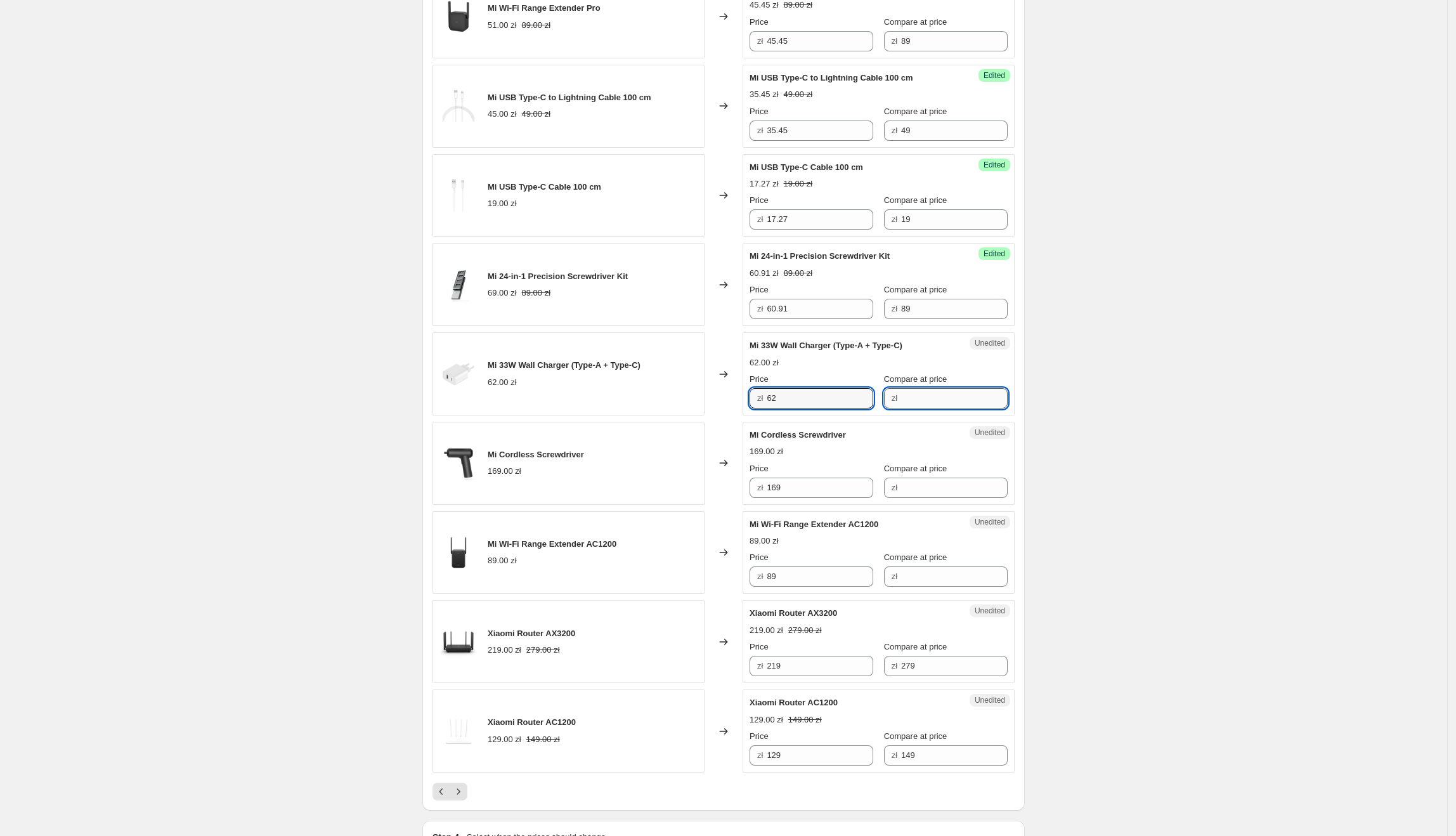
click at [937, 402] on input "Compare at price" at bounding box center [954, 398] width 107 height 21
paste input "62"
type input "62"
drag, startPoint x: 792, startPoint y: 411, endPoint x: 761, endPoint y: 409, distance: 31.1
click at [761, 409] on div "zł 62" at bounding box center [811, 398] width 124 height 21
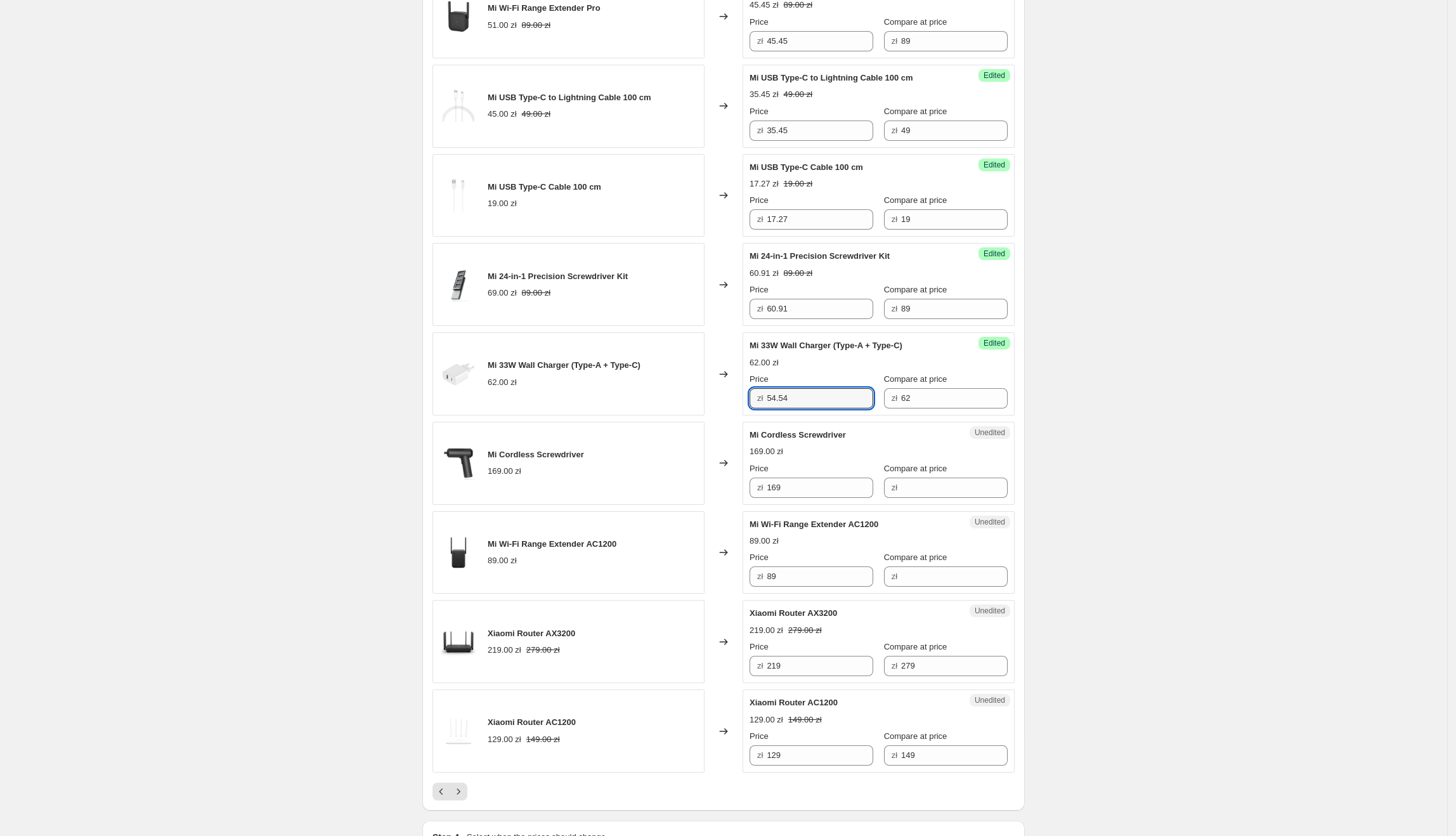
type input "54.54"
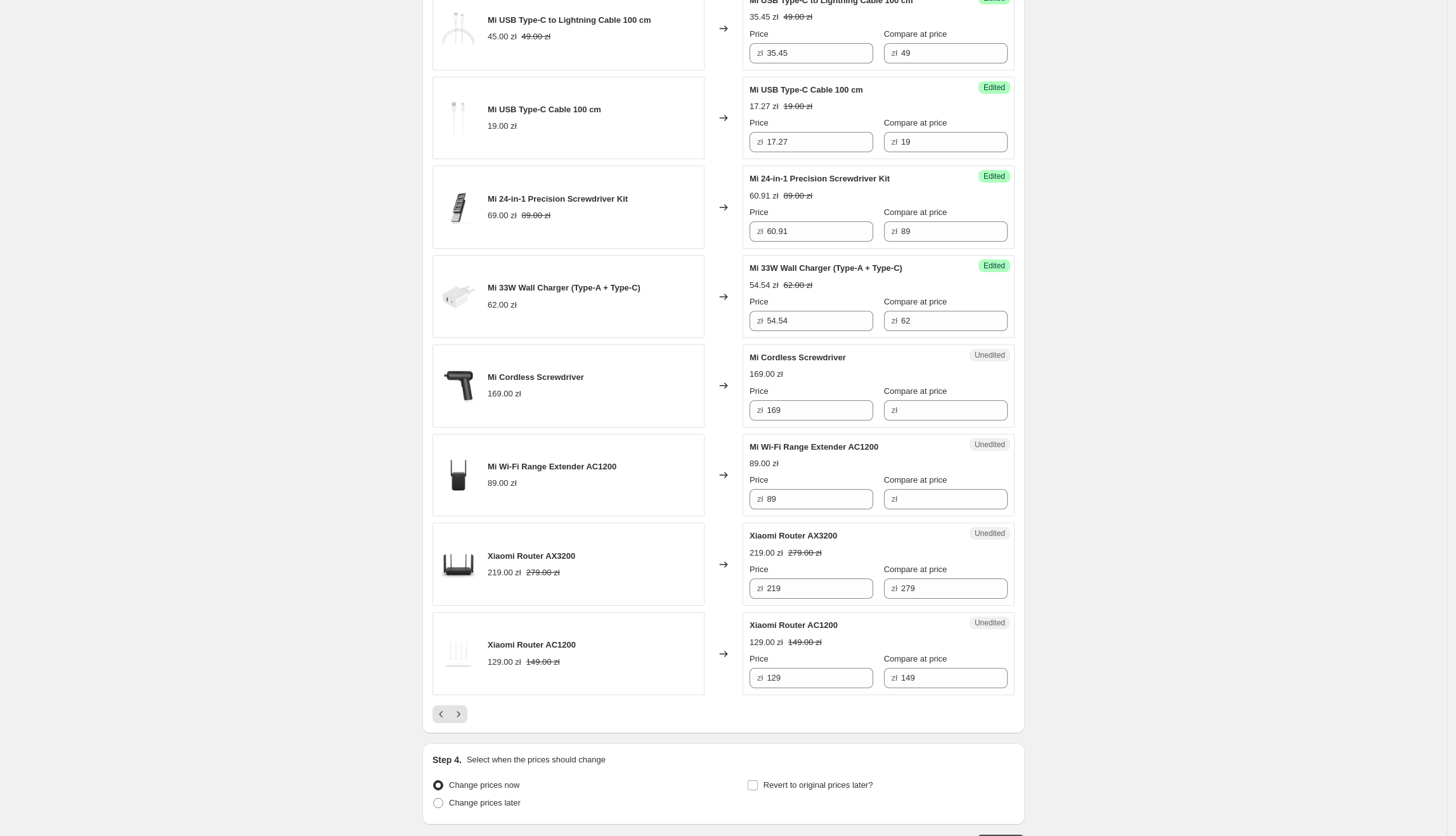
scroll to position [1551, 0]
drag, startPoint x: 853, startPoint y: 366, endPoint x: 739, endPoint y: 364, distance: 114.0
click at [739, 364] on div "Mi Cordless Screwdriver 169.00 zł Changed to Unedited Mi Cordless Screwdriver 1…" at bounding box center [723, 384] width 582 height 83
click at [786, 361] on span "Mi Cordless Screwdriver" at bounding box center [798, 356] width 97 height 9
drag, startPoint x: 752, startPoint y: 362, endPoint x: 857, endPoint y: 368, distance: 105.2
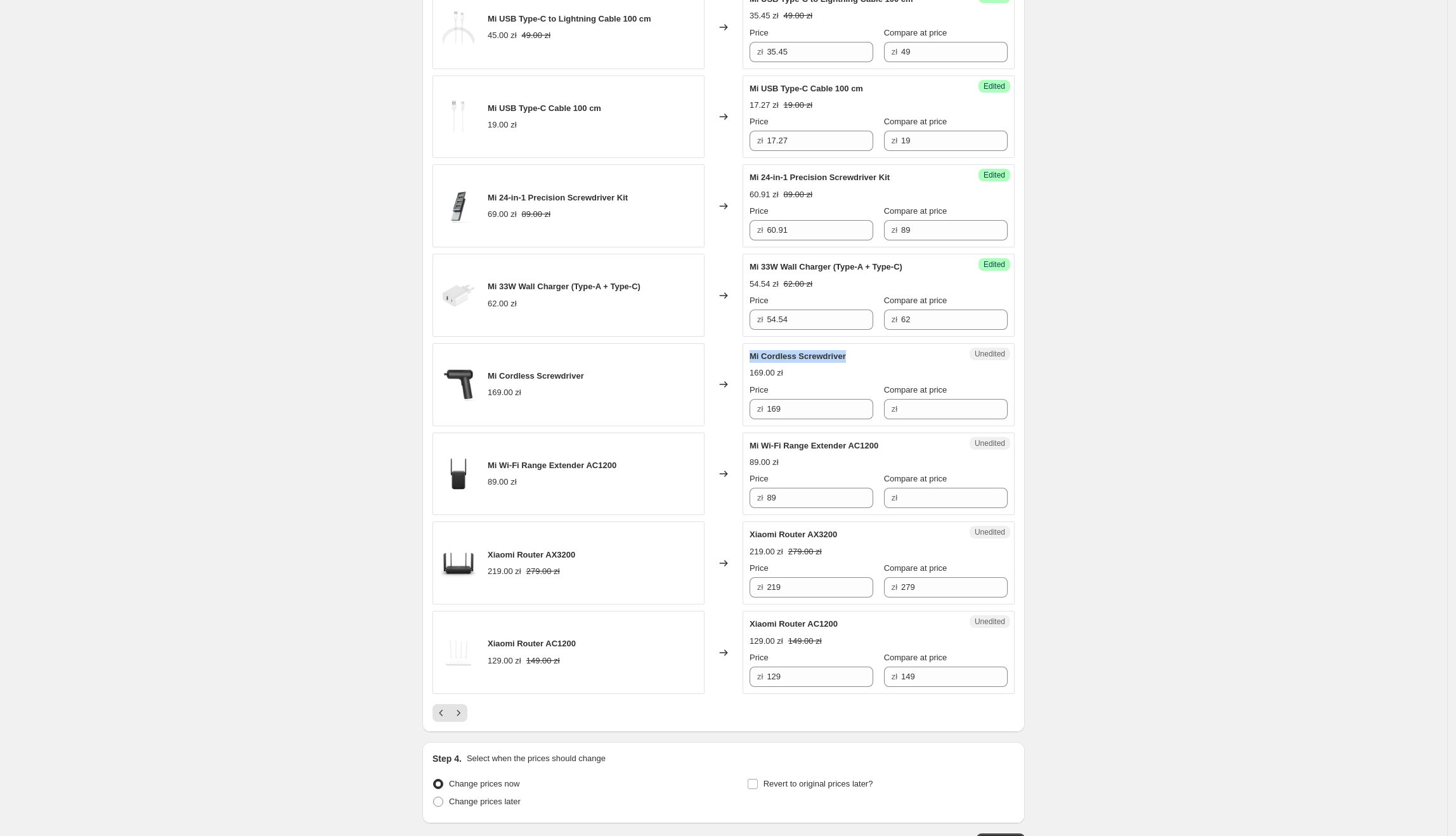
click at [857, 368] on div "Unedited Mi Cordless Screwdriver 169.00 zł Price zł 169 Compare at price zł" at bounding box center [878, 384] width 272 height 83
drag, startPoint x: 842, startPoint y: 422, endPoint x: 772, endPoint y: 421, distance: 70.0
click at [768, 419] on div "zł 169" at bounding box center [811, 409] width 124 height 21
click at [929, 413] on input "Compare at price" at bounding box center [954, 409] width 107 height 21
paste input "169"
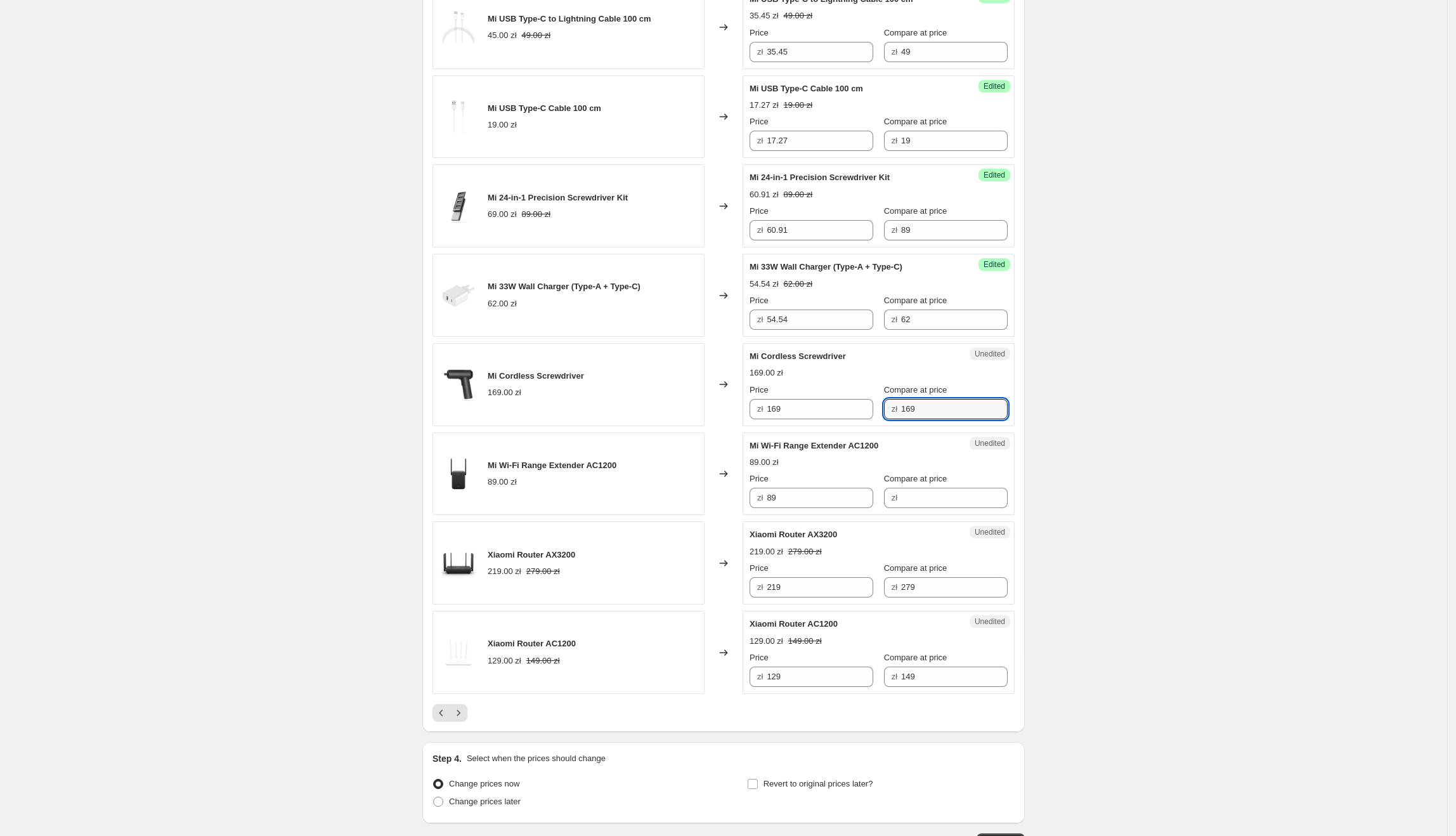
type input "169"
drag, startPoint x: 762, startPoint y: 414, endPoint x: 809, endPoint y: 415, distance: 47.0
click at [759, 419] on div "zł 169" at bounding box center [811, 409] width 124 height 21
click at [810, 417] on input "169" at bounding box center [819, 409] width 107 height 21
drag, startPoint x: 817, startPoint y: 416, endPoint x: 757, endPoint y: 423, distance: 60.4
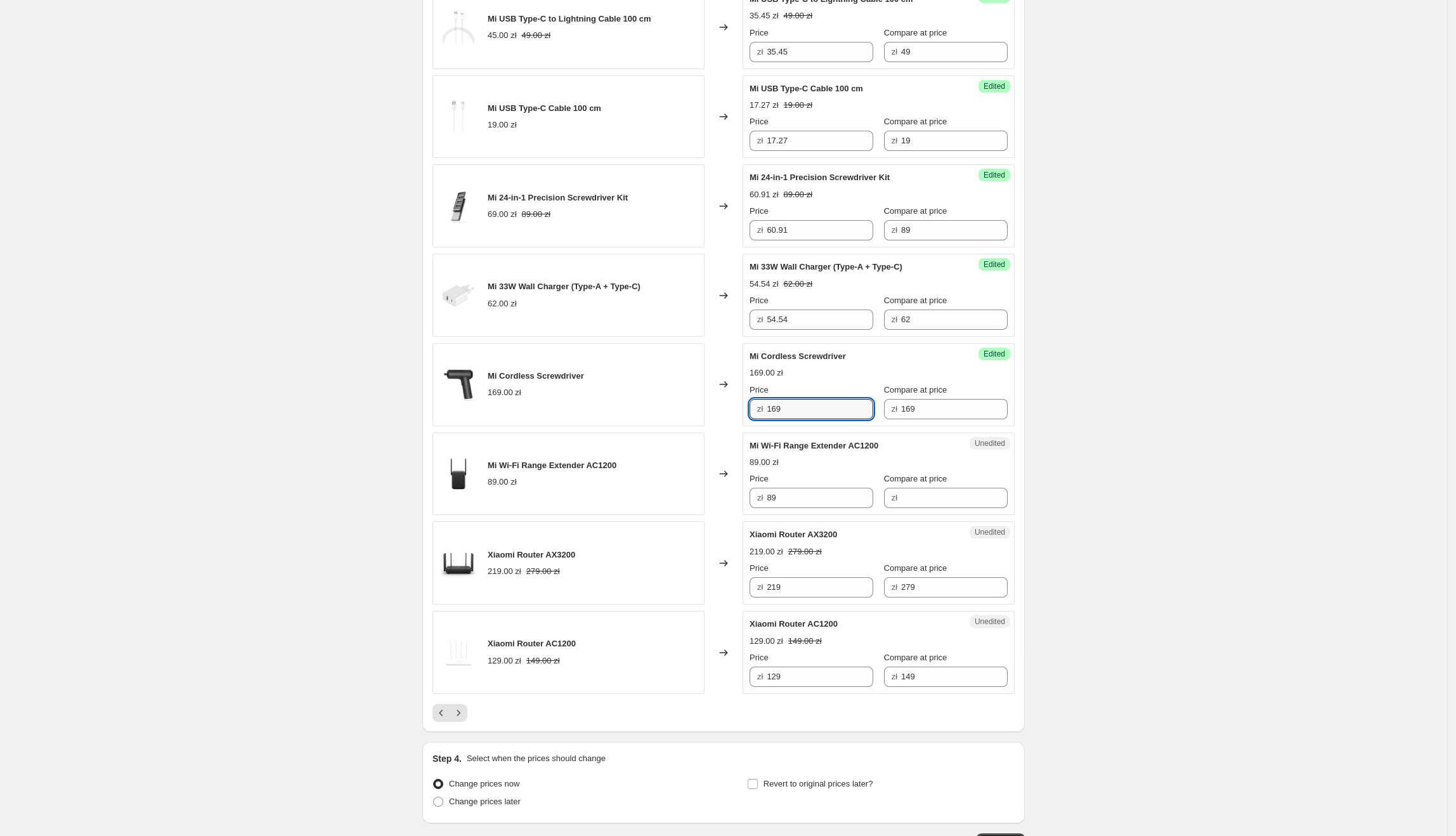
click at [757, 419] on div "zł 169" at bounding box center [811, 409] width 124 height 21
click at [988, 426] on div "Success Edited Mi Cordless Screwdriver 169.00 zł Price zł 119.28 Compare at pri…" at bounding box center [878, 384] width 272 height 83
click at [837, 419] on input "119.28" at bounding box center [819, 409] width 107 height 21
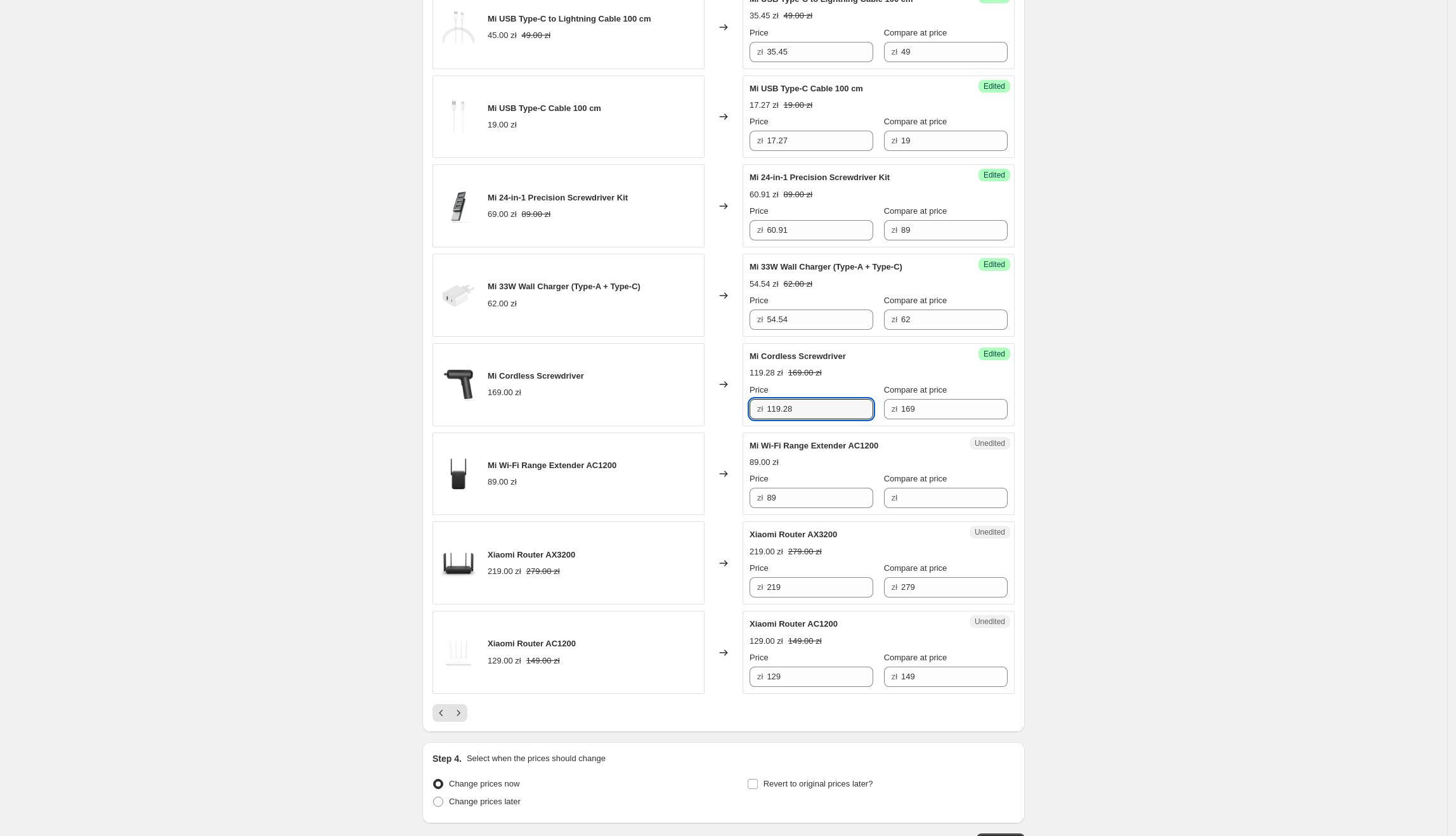
click at [906, 452] on div "Mi Wi-Fi Range Extender AC1200" at bounding box center [853, 445] width 207 height 13
click at [828, 419] on input "119.28" at bounding box center [819, 409] width 107 height 21
drag, startPoint x: 886, startPoint y: 450, endPoint x: 735, endPoint y: 446, distance: 151.1
click at [735, 446] on div "Mi Wi-Fi Range Extender AC1200 89.00 zł Changed to Unedited Mi Wi-Fi Range Exte…" at bounding box center [723, 474] width 582 height 83
click at [896, 468] on div "89.00 zł" at bounding box center [879, 462] width 258 height 13
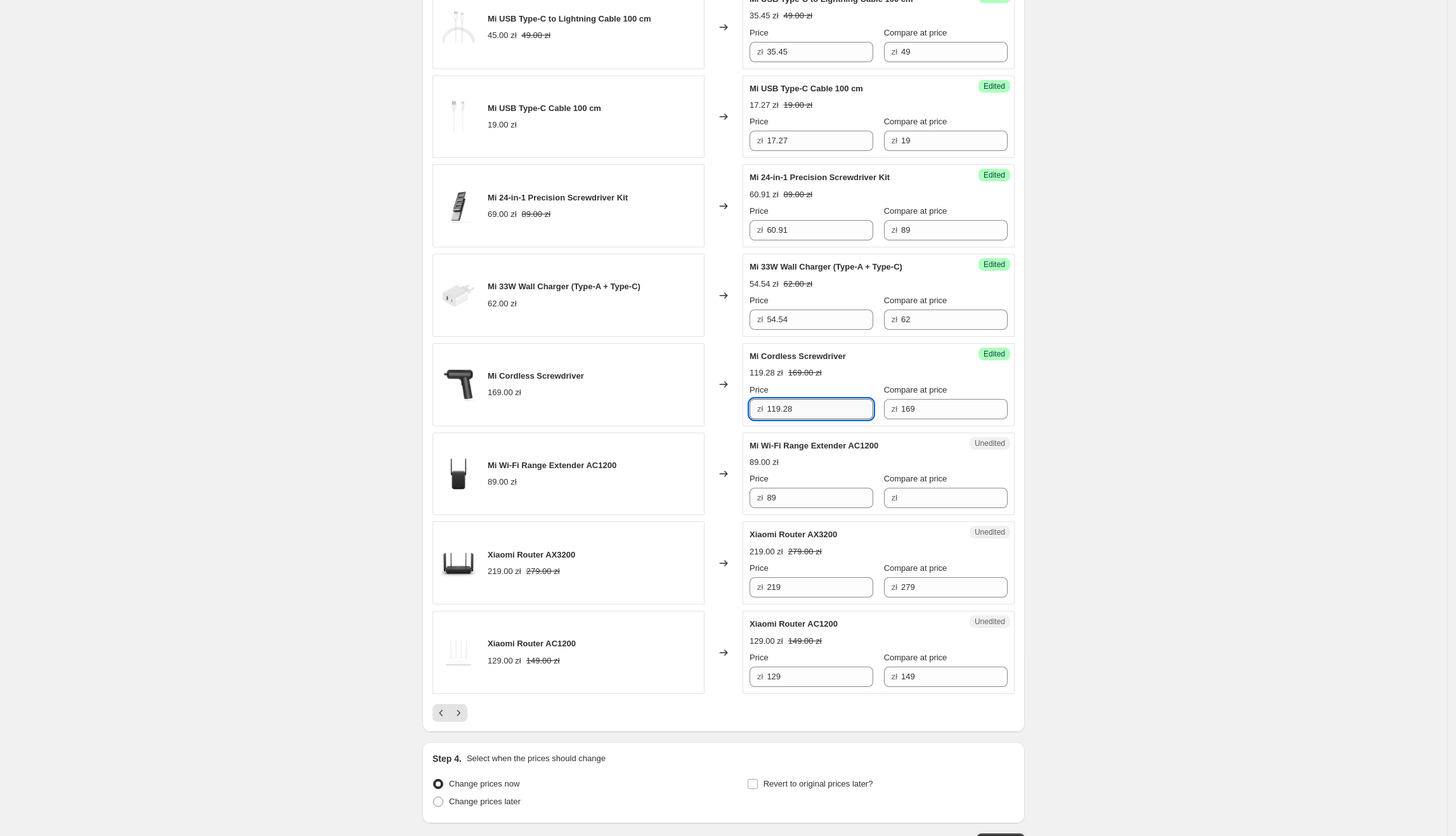
click at [823, 414] on input "119.28" at bounding box center [819, 409] width 107 height 21
drag, startPoint x: 823, startPoint y: 414, endPoint x: 792, endPoint y: 417, distance: 31.1
click at [792, 417] on input "119.28" at bounding box center [819, 409] width 107 height 21
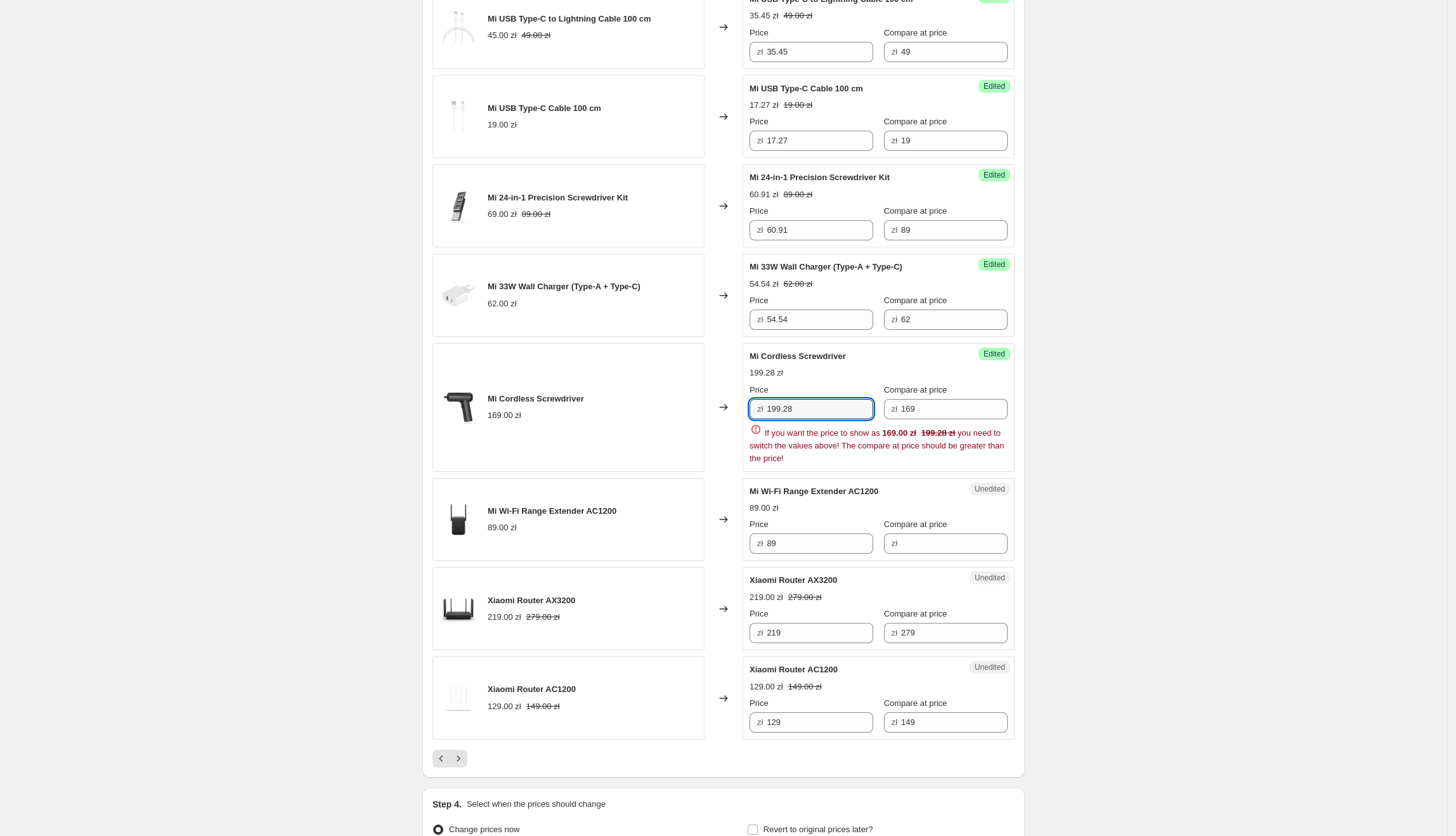
drag, startPoint x: 848, startPoint y: 417, endPoint x: 711, endPoint y: 417, distance: 137.0
click at [711, 417] on div "Mi Cordless Screwdriver 169.00 zł Changed to Success Edited Mi Cordless Screwdr…" at bounding box center [723, 407] width 582 height 129
type input "119.98"
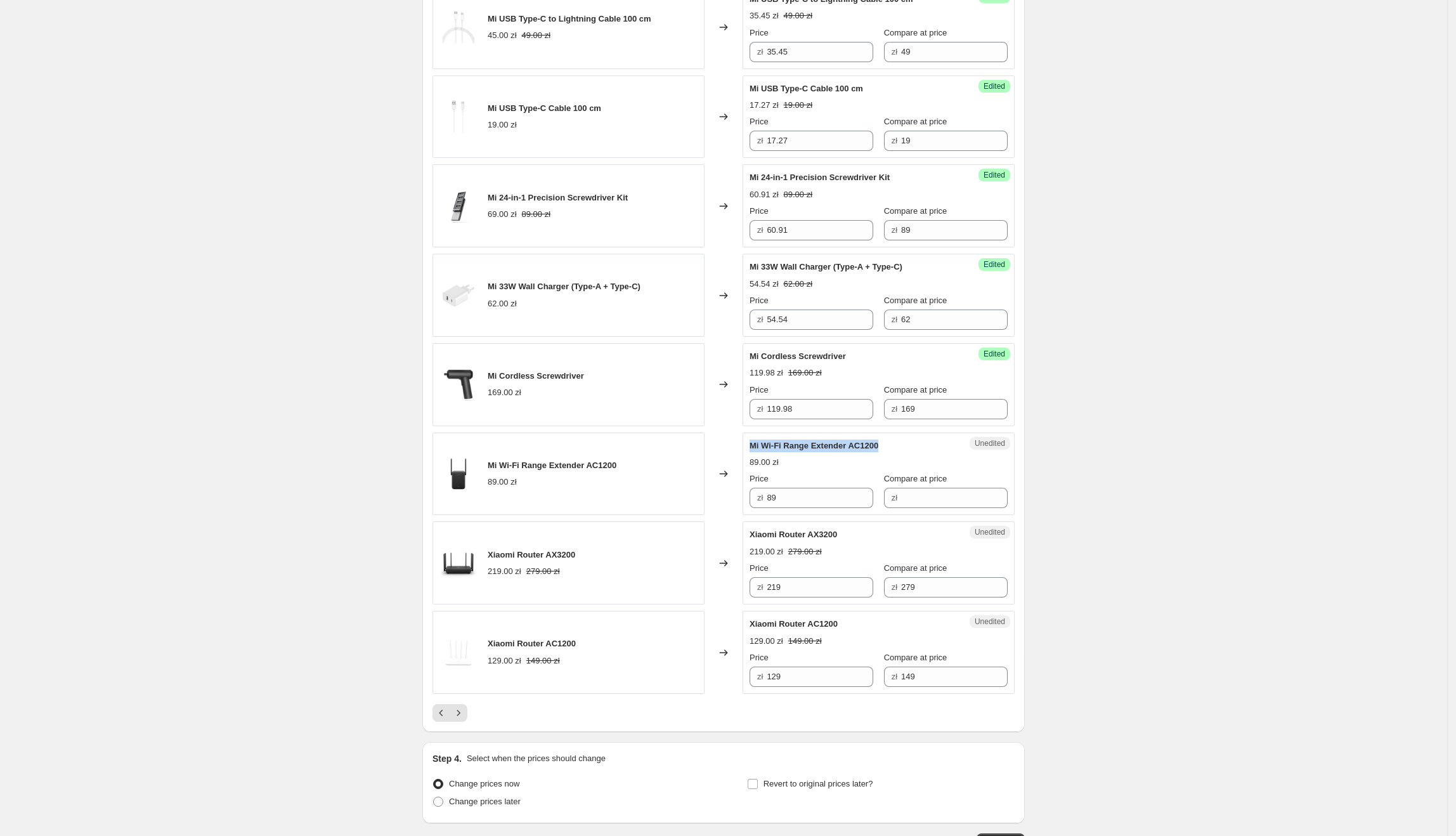
drag, startPoint x: 855, startPoint y: 450, endPoint x: 751, endPoint y: 452, distance: 104.0
click at [751, 452] on div "Unedited Mi Wi-Fi Range Extender AC1200 89.00 zł Price zł 89 Compare at price zł" at bounding box center [878, 474] width 272 height 83
click at [841, 507] on input "89" at bounding box center [819, 497] width 107 height 21
drag, startPoint x: 845, startPoint y: 506, endPoint x: 759, endPoint y: 507, distance: 86.0
click at [759, 507] on div "zł 89" at bounding box center [811, 497] width 124 height 21
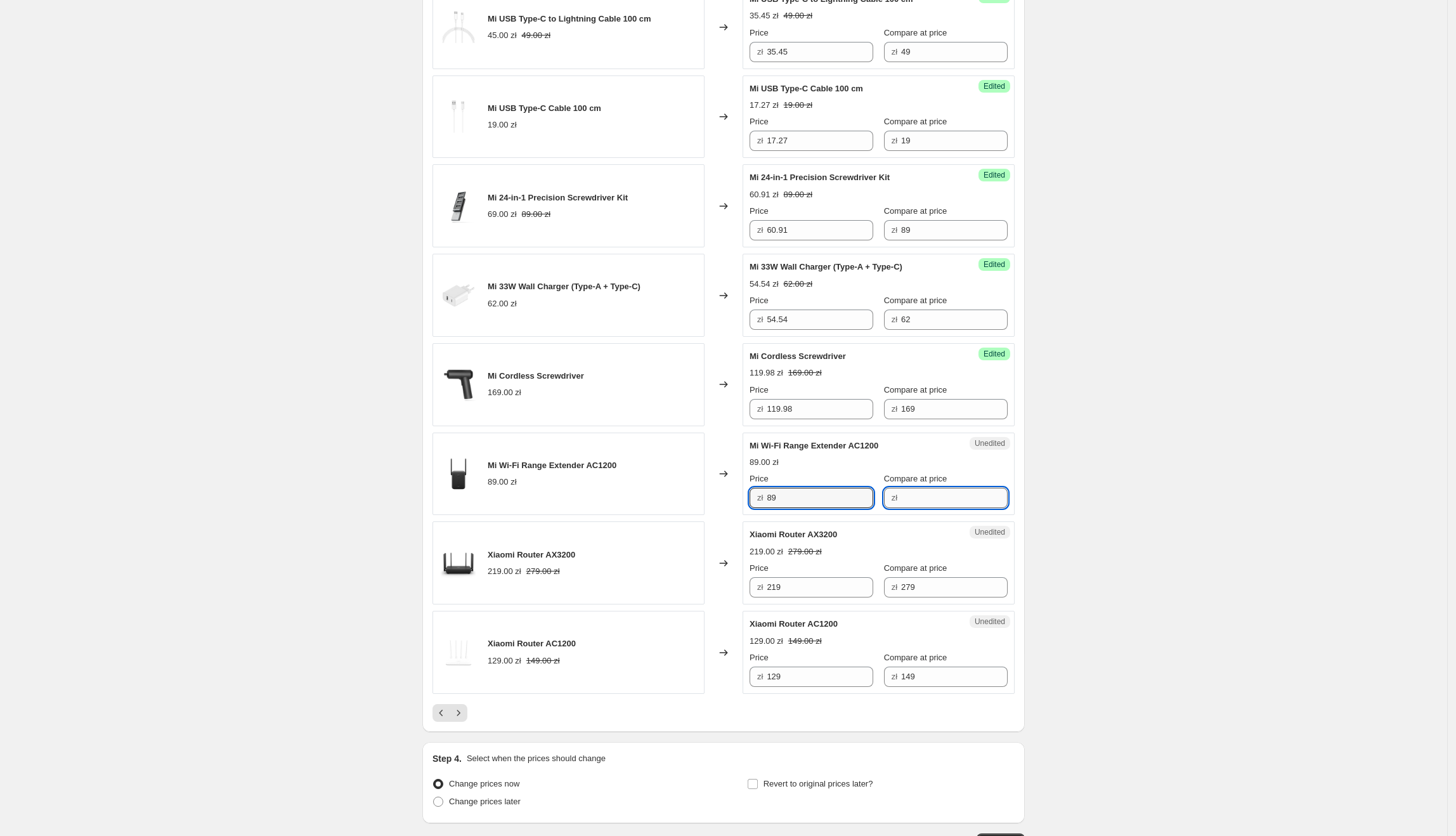
click at [906, 503] on input "Compare at price" at bounding box center [954, 497] width 107 height 21
paste input "89"
type input "89"
drag, startPoint x: 806, startPoint y: 505, endPoint x: 762, endPoint y: 505, distance: 44.0
click at [762, 505] on div "zł 89" at bounding box center [811, 497] width 124 height 21
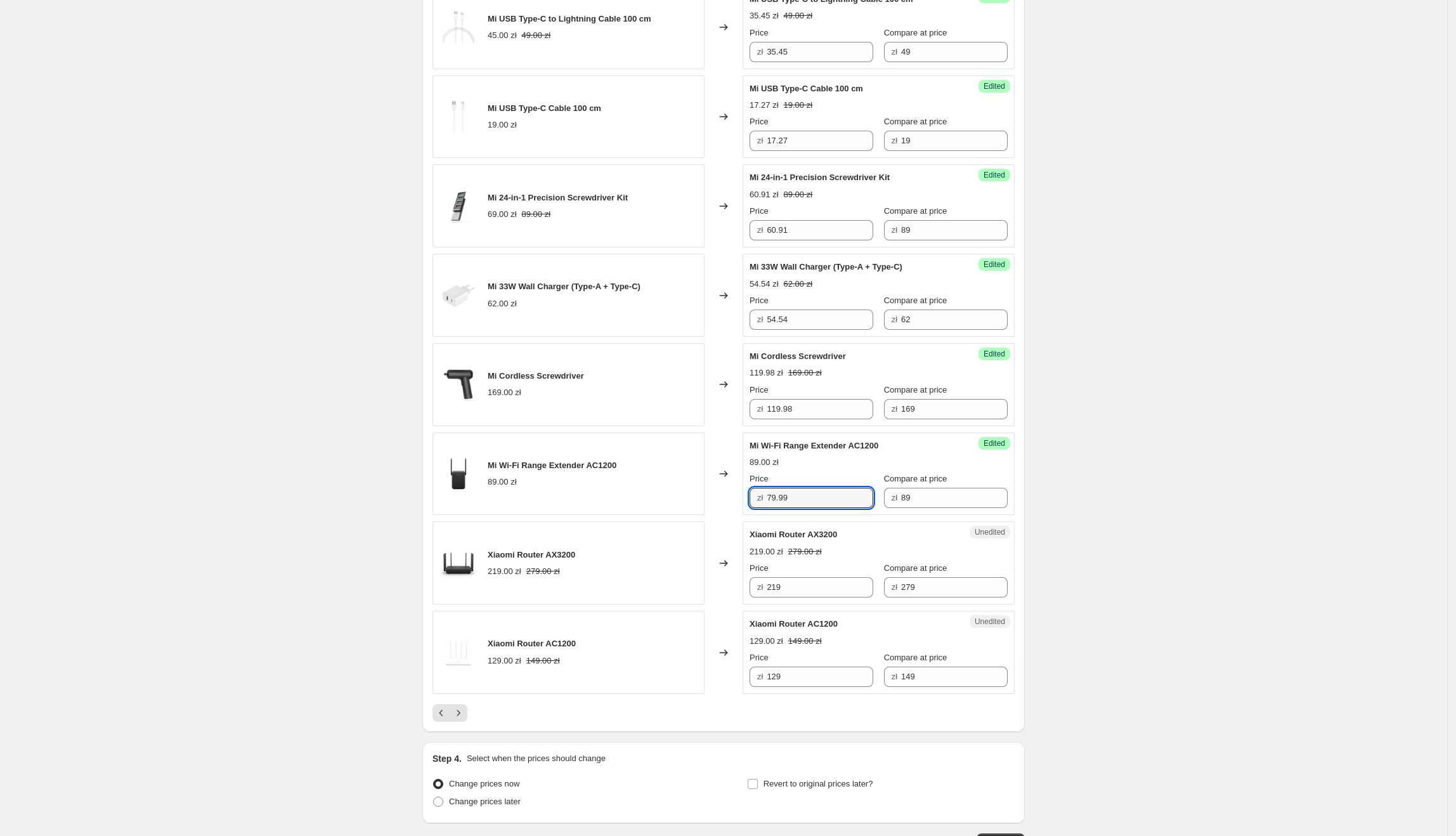
type input "79.99"
click at [788, 558] on div "219.00 zł 279.00 zł" at bounding box center [879, 551] width 258 height 13
drag, startPoint x: 839, startPoint y: 542, endPoint x: 753, endPoint y: 546, distance: 86.1
click at [753, 541] on div "Xiaomi Router AX3200" at bounding box center [853, 534] width 207 height 13
drag, startPoint x: 813, startPoint y: 600, endPoint x: 749, endPoint y: 601, distance: 64.0
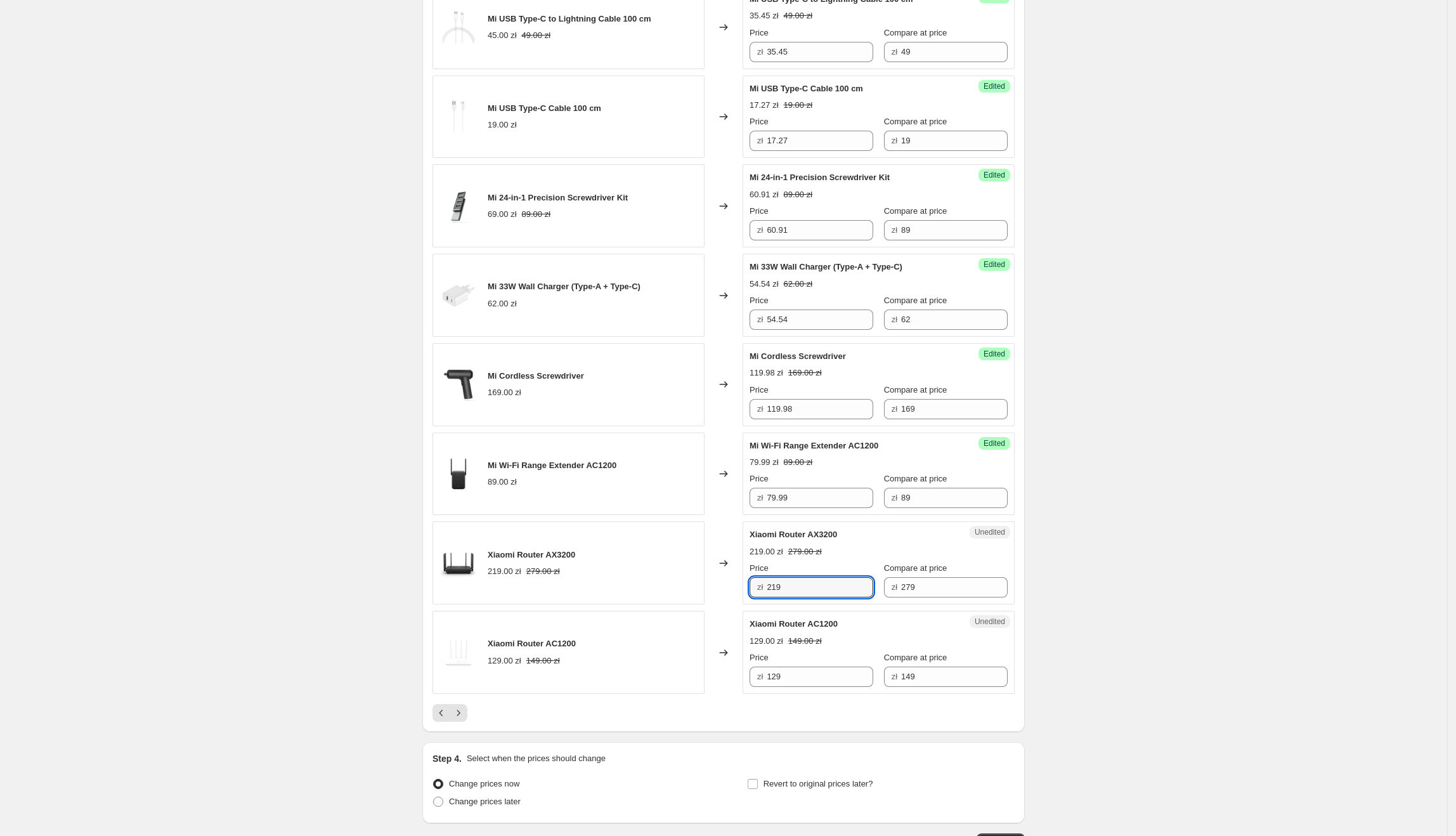
click at [749, 601] on div "Unedited Xiaomi Router AX3200 219.00 zł 279.00 zł Price zł 219 Compare at price…" at bounding box center [878, 562] width 272 height 83
type input "170.91"
drag, startPoint x: 848, startPoint y: 633, endPoint x: 754, endPoint y: 635, distance: 94.0
click at [754, 631] on div "Xiaomi Router AC1200" at bounding box center [853, 623] width 207 height 13
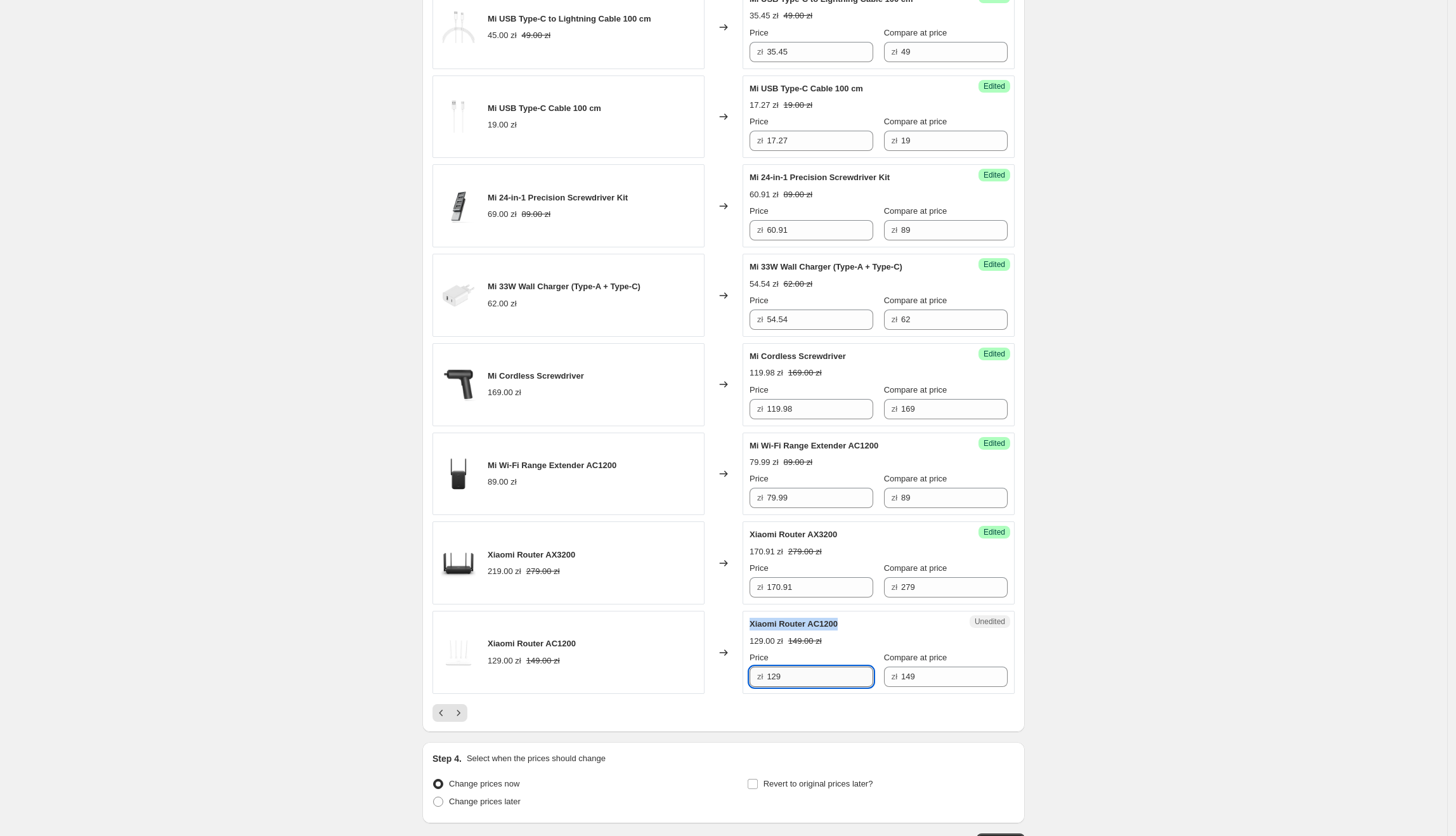
click at [845, 687] on input "129" at bounding box center [819, 676] width 107 height 21
drag, startPoint x: 849, startPoint y: 691, endPoint x: 767, endPoint y: 692, distance: 82.0
click at [767, 687] on div "zł 129" at bounding box center [811, 676] width 124 height 21
type input "90.82"
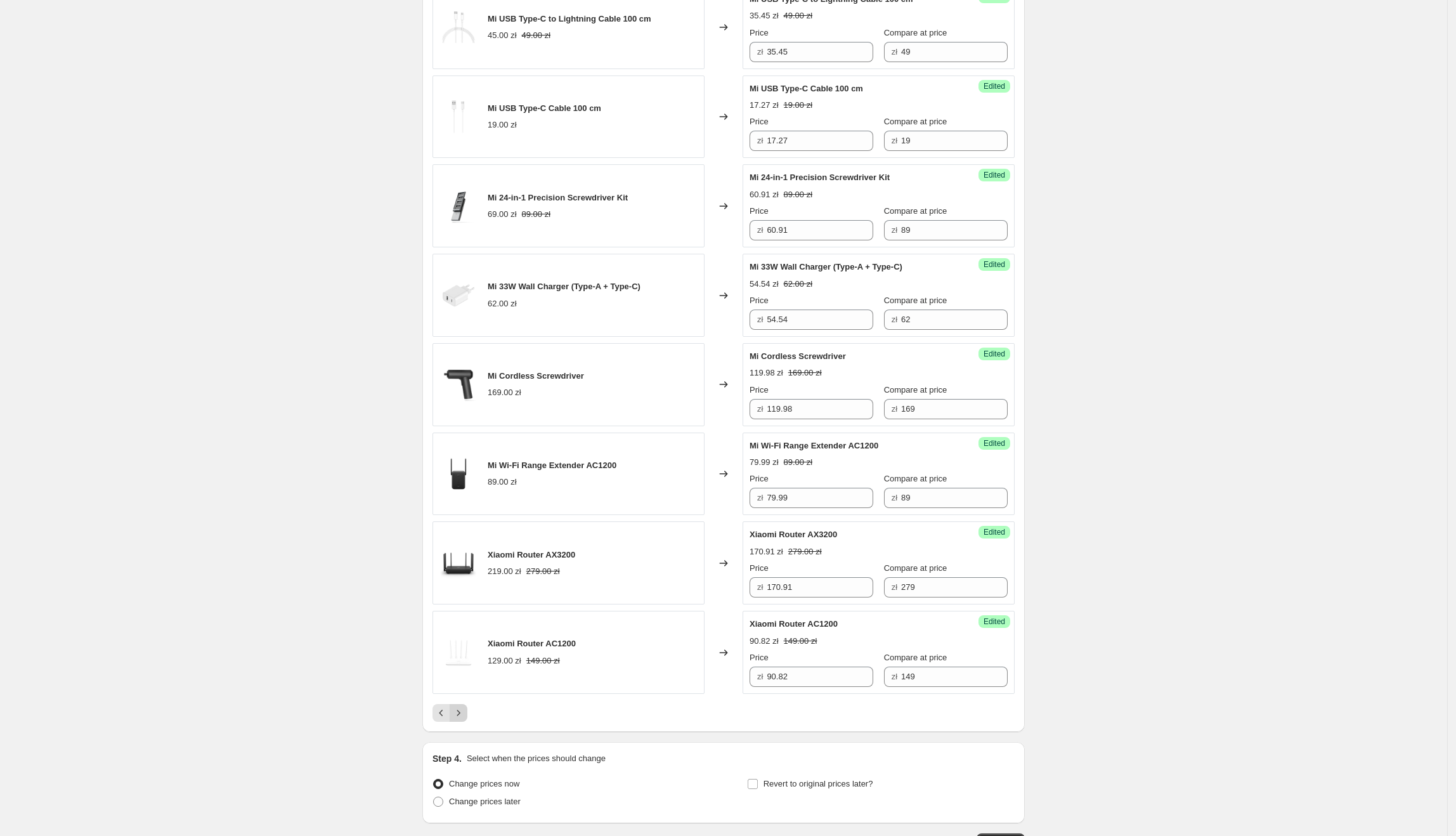
click at [465, 717] on icon "Next" at bounding box center [458, 712] width 13 height 13
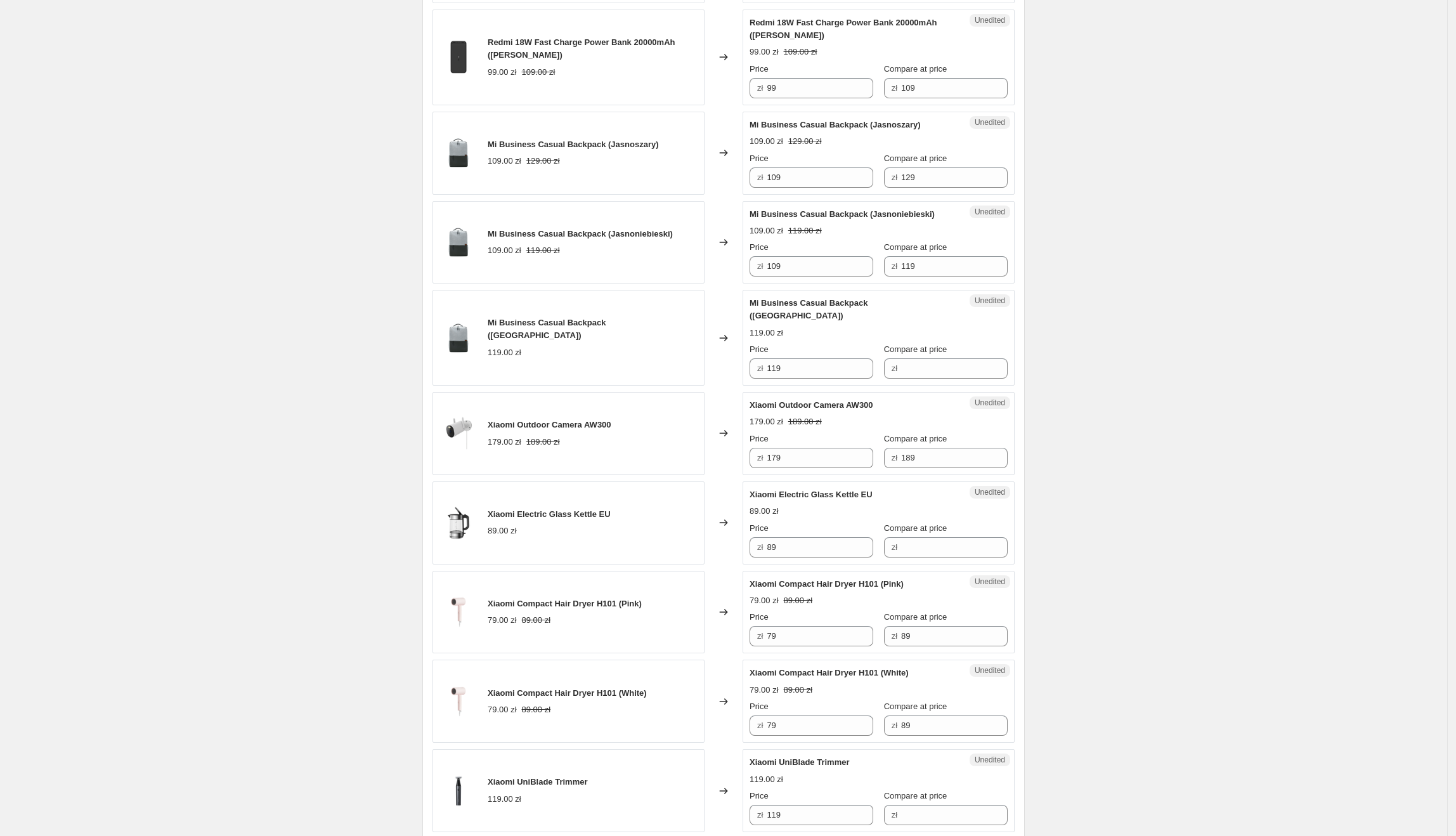
scroll to position [0, 0]
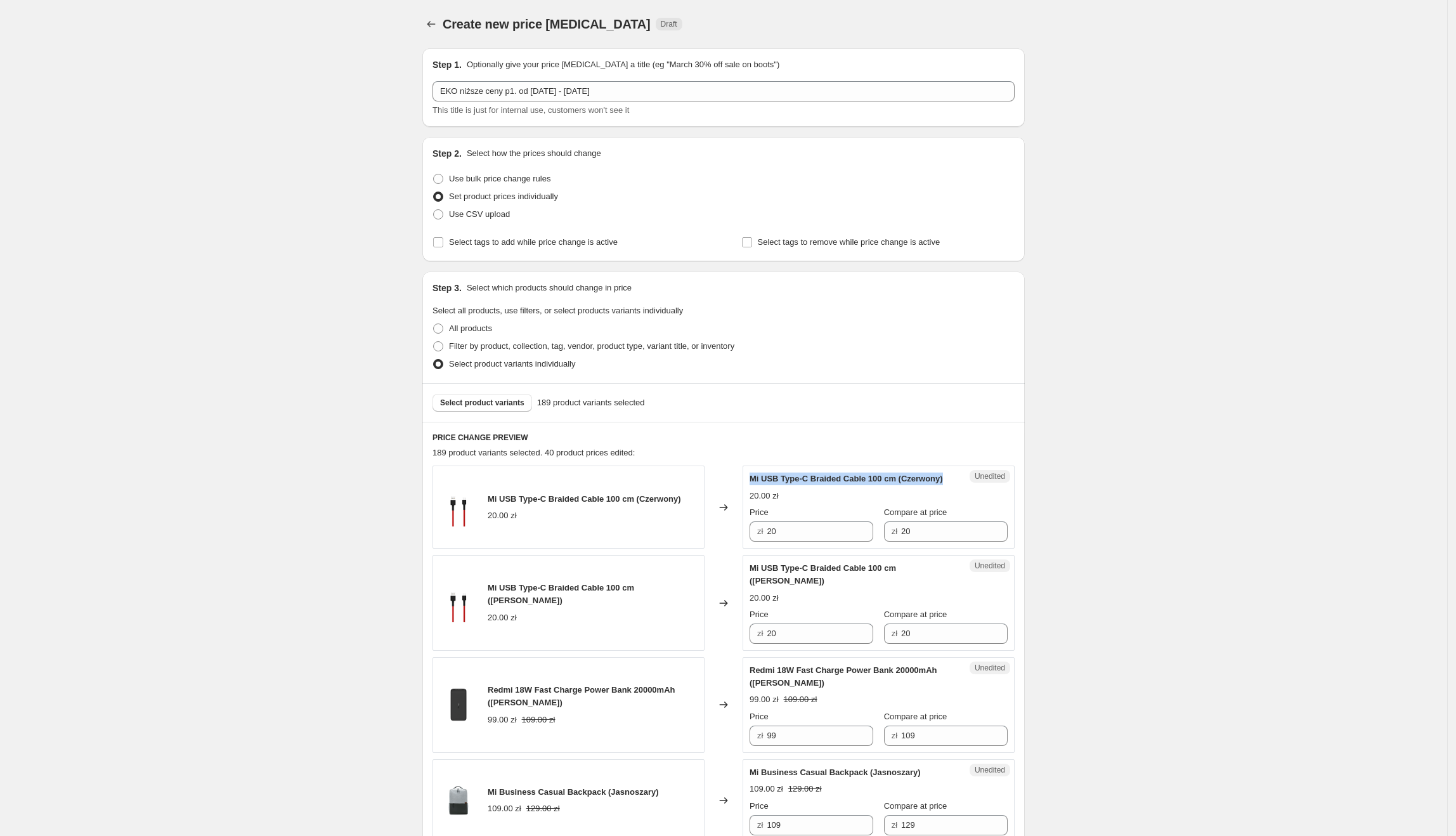
drag, startPoint x: 753, startPoint y: 478, endPoint x: 814, endPoint y: 497, distance: 63.9
click at [814, 485] on div "Mi USB Type-C Braided Cable 100 cm (Czerwony)" at bounding box center [853, 478] width 207 height 13
drag, startPoint x: 802, startPoint y: 549, endPoint x: 762, endPoint y: 549, distance: 40.0
click at [762, 542] on div "zł 20" at bounding box center [811, 531] width 124 height 21
type input "17.27"
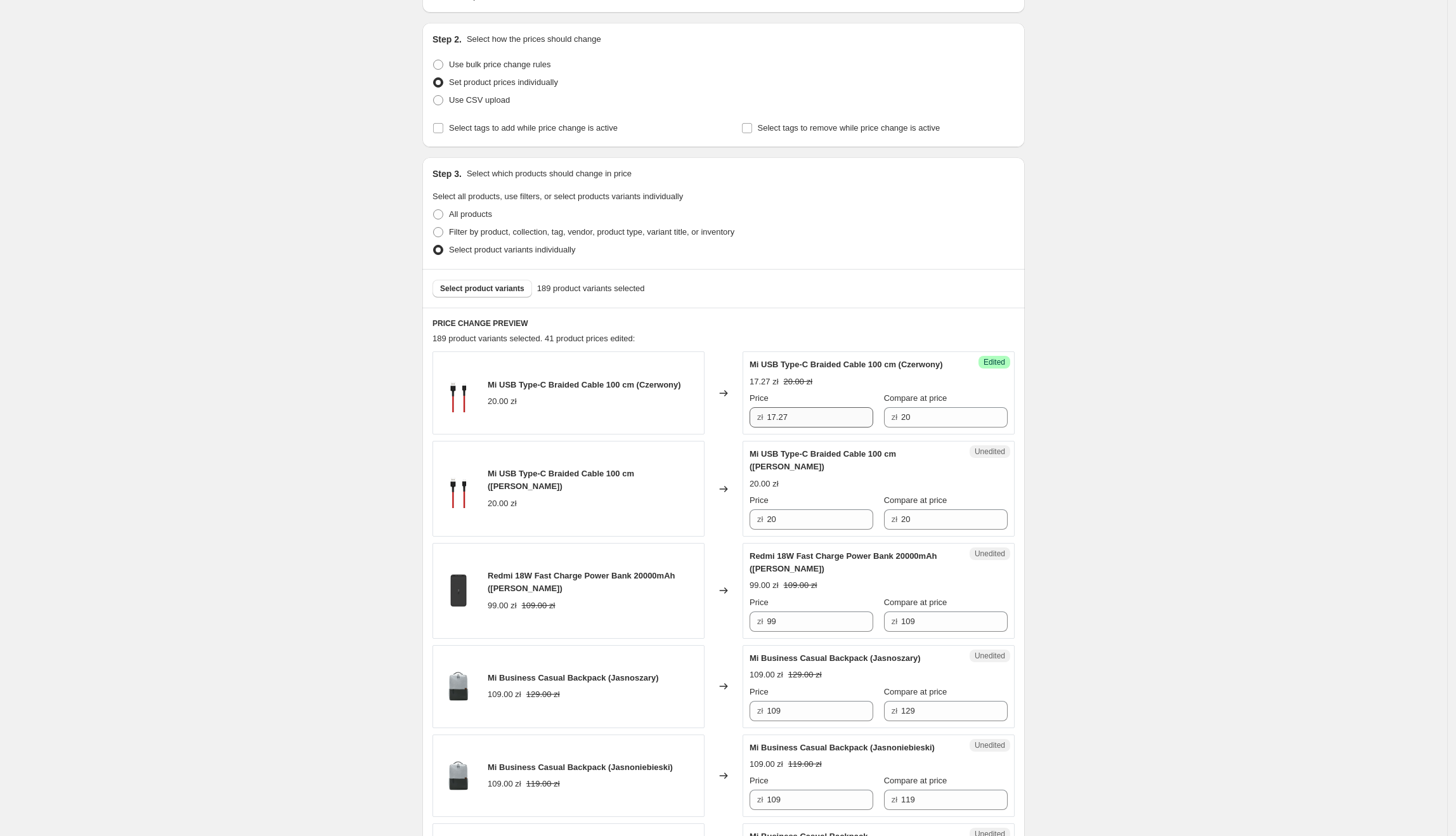
scroll to position [117, 0]
drag, startPoint x: 825, startPoint y: 431, endPoint x: 700, endPoint y: 431, distance: 125.0
click at [700, 431] on div "Mi USB Type-C Braided Cable 100 cm (Czerwony) 20.00 zł Changed to Success Edite…" at bounding box center [723, 390] width 582 height 83
paste input "17.27"
drag, startPoint x: 735, startPoint y: 516, endPoint x: 692, endPoint y: 521, distance: 43.3
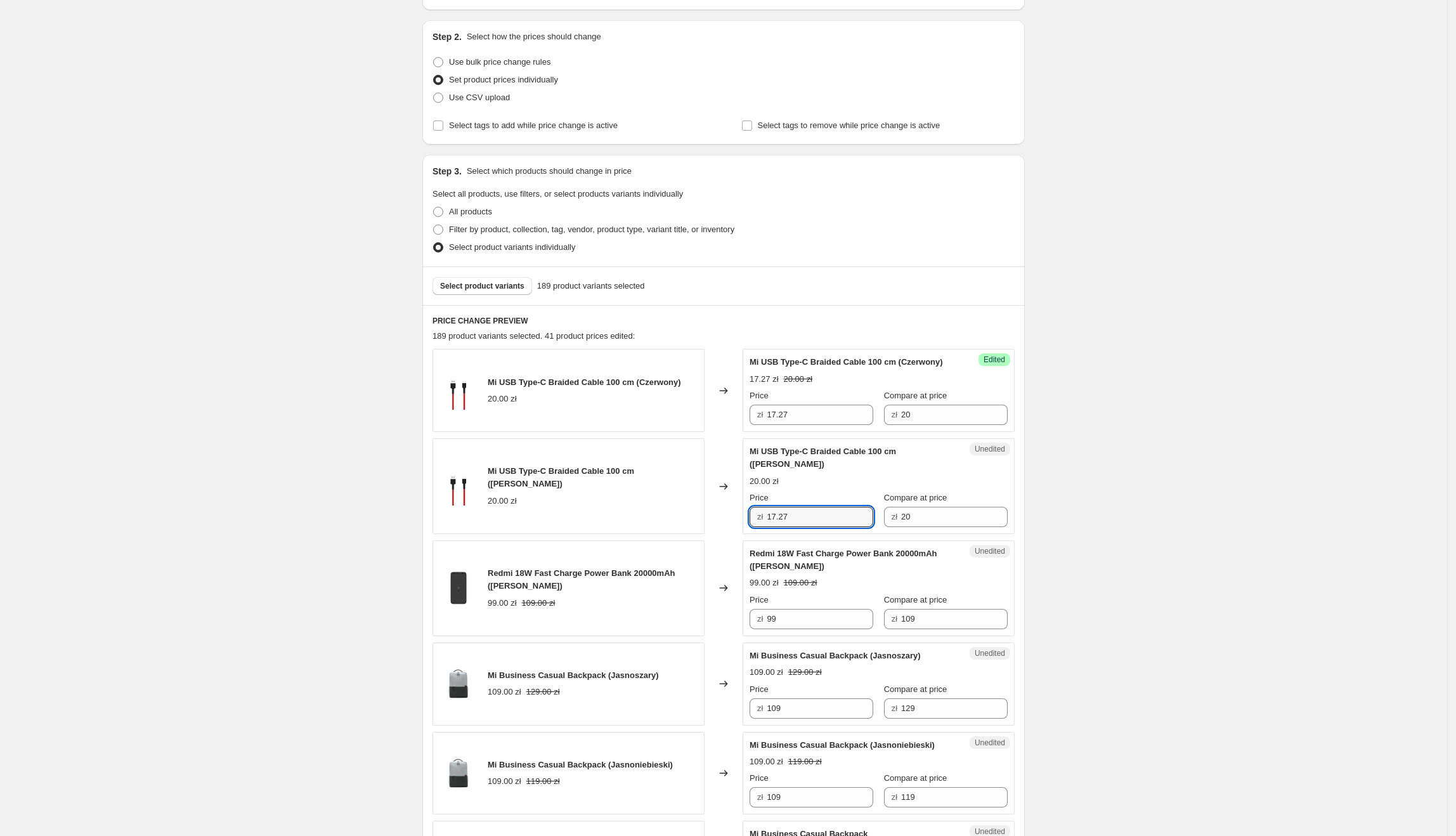
click at [692, 521] on div "Mi USB Type-C Braided Cable 100 cm ([PERSON_NAME]) 20.00 zł Changed to Unedited…" at bounding box center [723, 486] width 582 height 96
type input "17.27"
click at [695, 523] on div "Mi USB Type-C Braided Cable 100 cm ([PERSON_NAME]) 20.00 zł" at bounding box center [568, 486] width 272 height 96
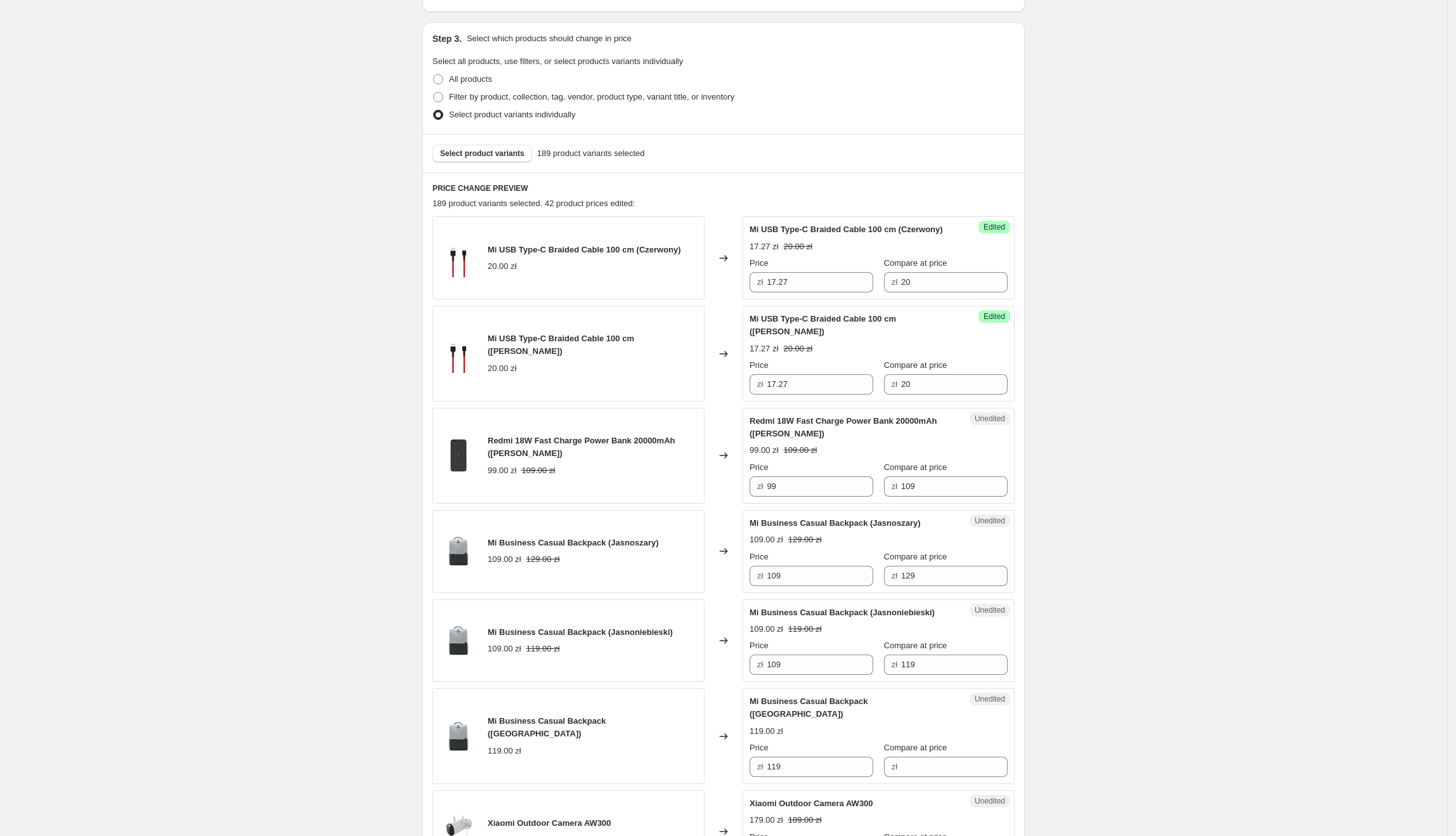
scroll to position [250, 0]
drag, startPoint x: 752, startPoint y: 421, endPoint x: 943, endPoint y: 423, distance: 191.0
click at [943, 423] on div "Unedited Redmi 18W Fast Charge Power Bank 20000mAh ([PERSON_NAME]) 99.00 zł 109…" at bounding box center [878, 455] width 272 height 96
click at [833, 496] on input "99" at bounding box center [819, 486] width 107 height 21
drag, startPoint x: 837, startPoint y: 491, endPoint x: 768, endPoint y: 488, distance: 69.1
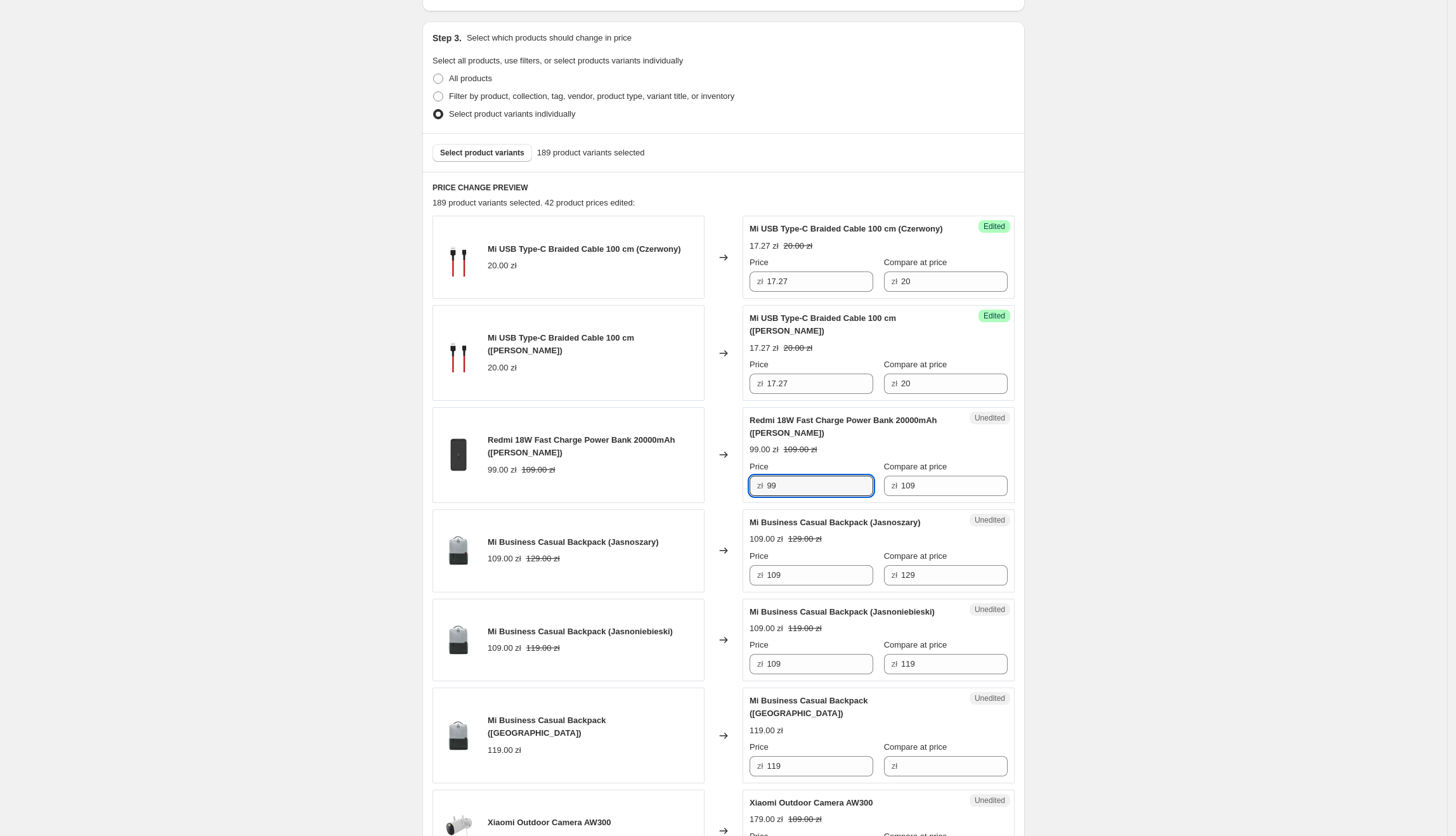
click at [768, 488] on div "zł 99" at bounding box center [811, 486] width 124 height 21
type input "62.73"
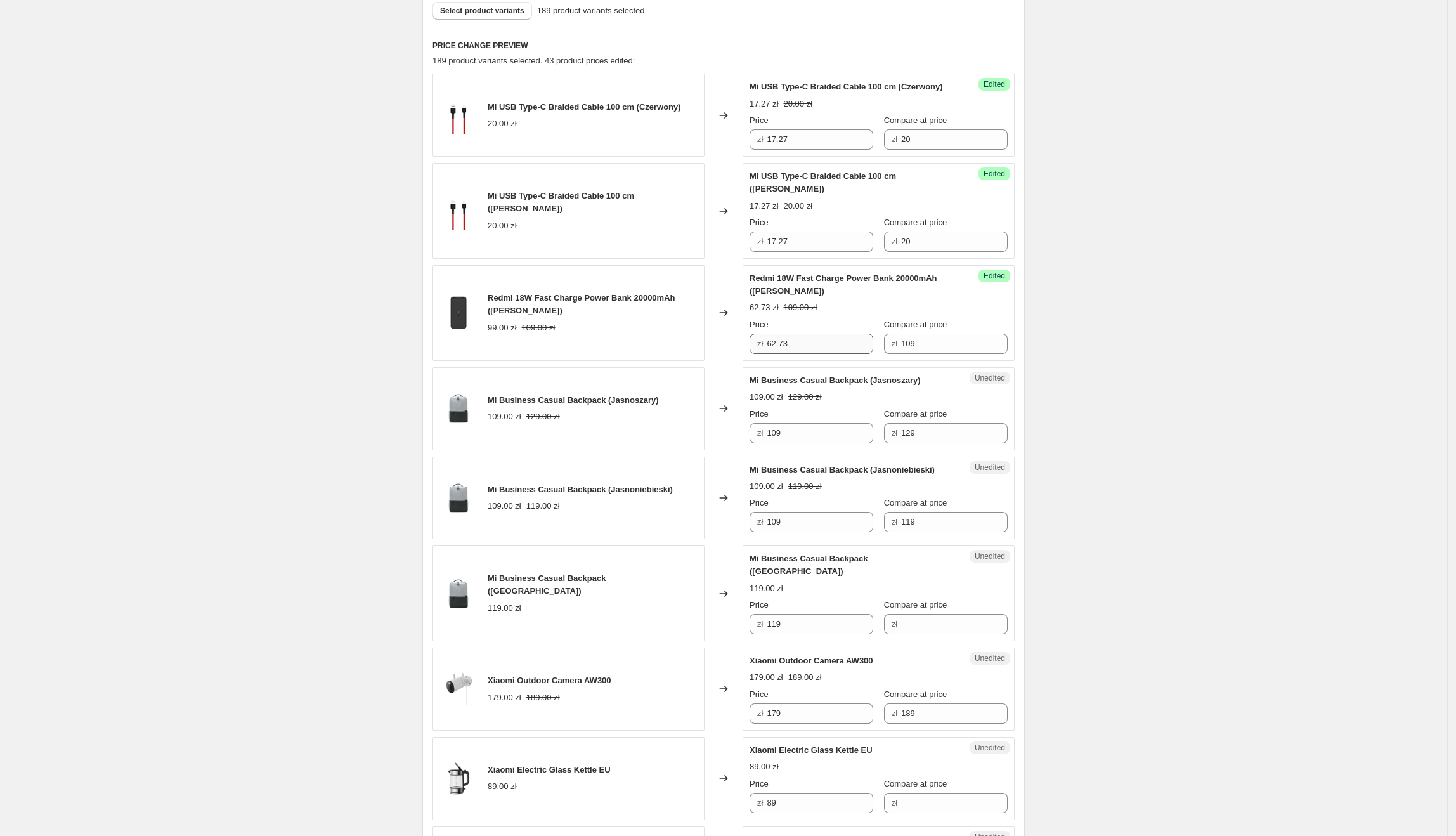
scroll to position [393, 0]
drag, startPoint x: 753, startPoint y: 381, endPoint x: 866, endPoint y: 387, distance: 113.2
click at [866, 386] on div "Mi Business Casual Backpack (Jasnoszary)" at bounding box center [853, 379] width 207 height 13
drag, startPoint x: 824, startPoint y: 434, endPoint x: 760, endPoint y: 434, distance: 64.0
click at [760, 434] on div "zł 109" at bounding box center [811, 432] width 124 height 21
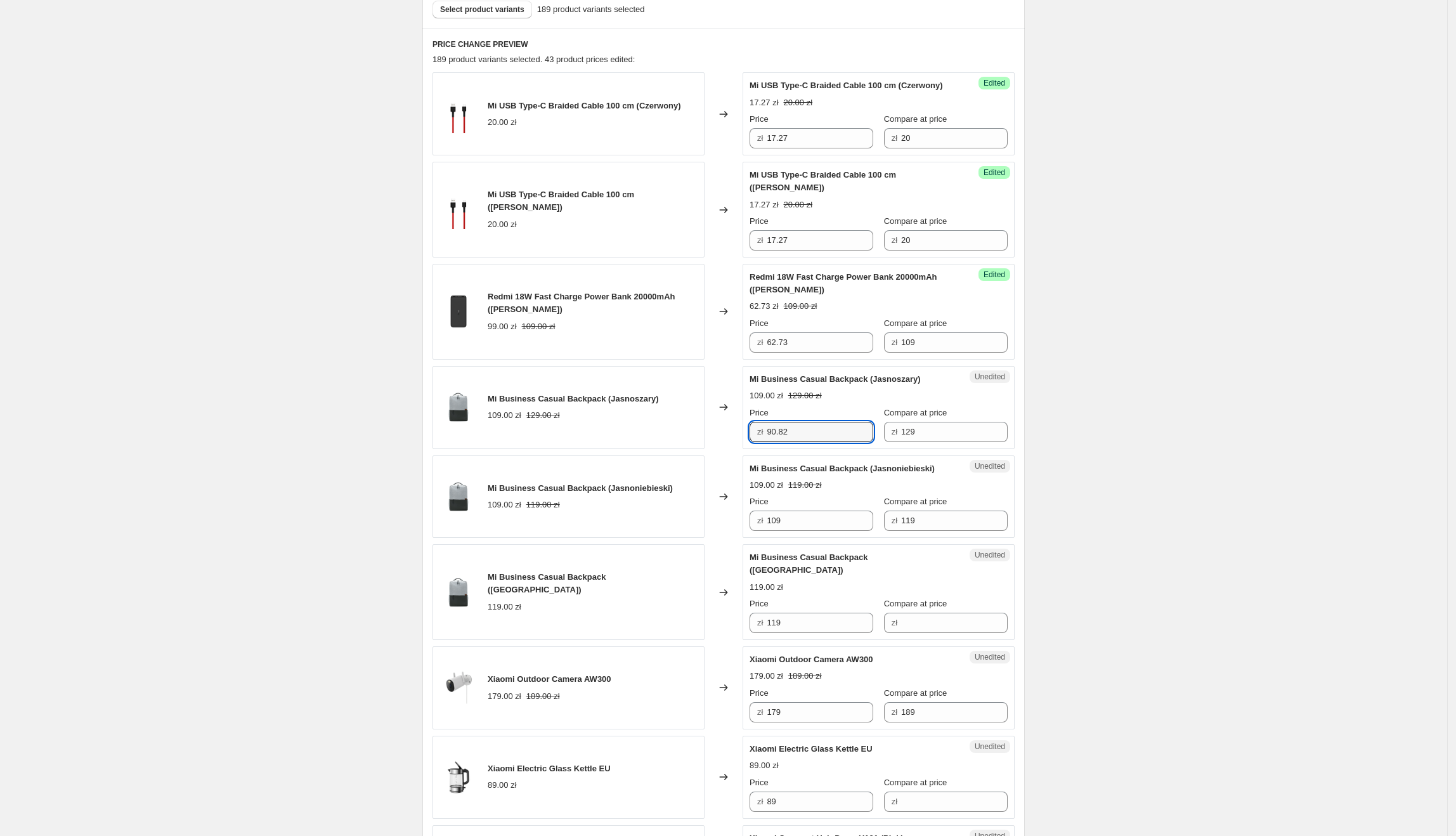
type input "90.82"
drag, startPoint x: 808, startPoint y: 427, endPoint x: 707, endPoint y: 444, distance: 102.4
click at [707, 444] on div "Mi Business Casual Backpack (Jasnoszary) 109.00 zł 129.00 zł Changed to Success…" at bounding box center [723, 407] width 582 height 83
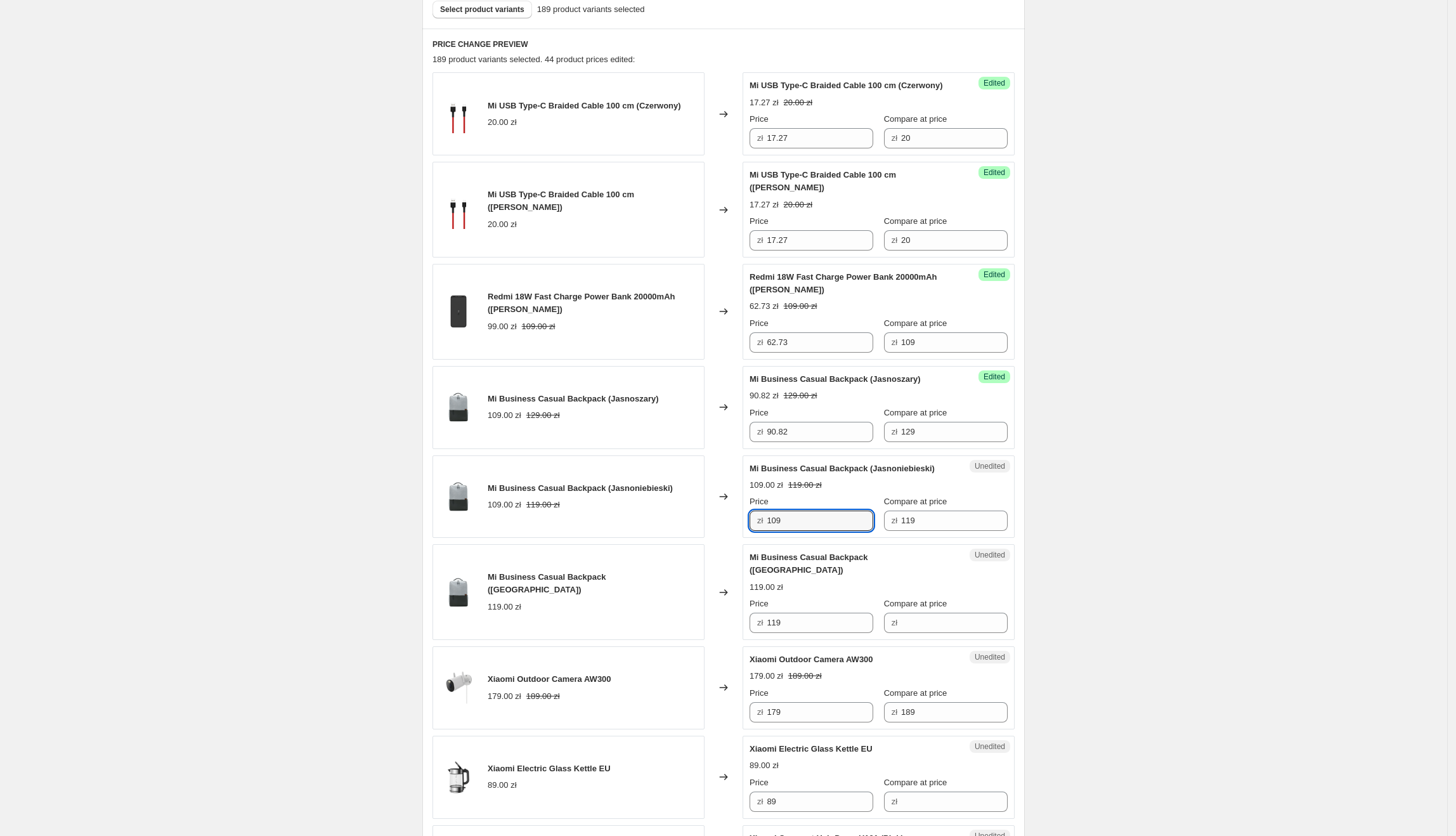
drag, startPoint x: 808, startPoint y: 523, endPoint x: 711, endPoint y: 521, distance: 97.0
click at [711, 521] on div "Mi Business Casual Backpack (Jasnoniebieski) 109.00 zł 119.00 zł Changed to Une…" at bounding box center [723, 496] width 582 height 83
paste input "90.82"
type input "90.82"
paste input "90.82"
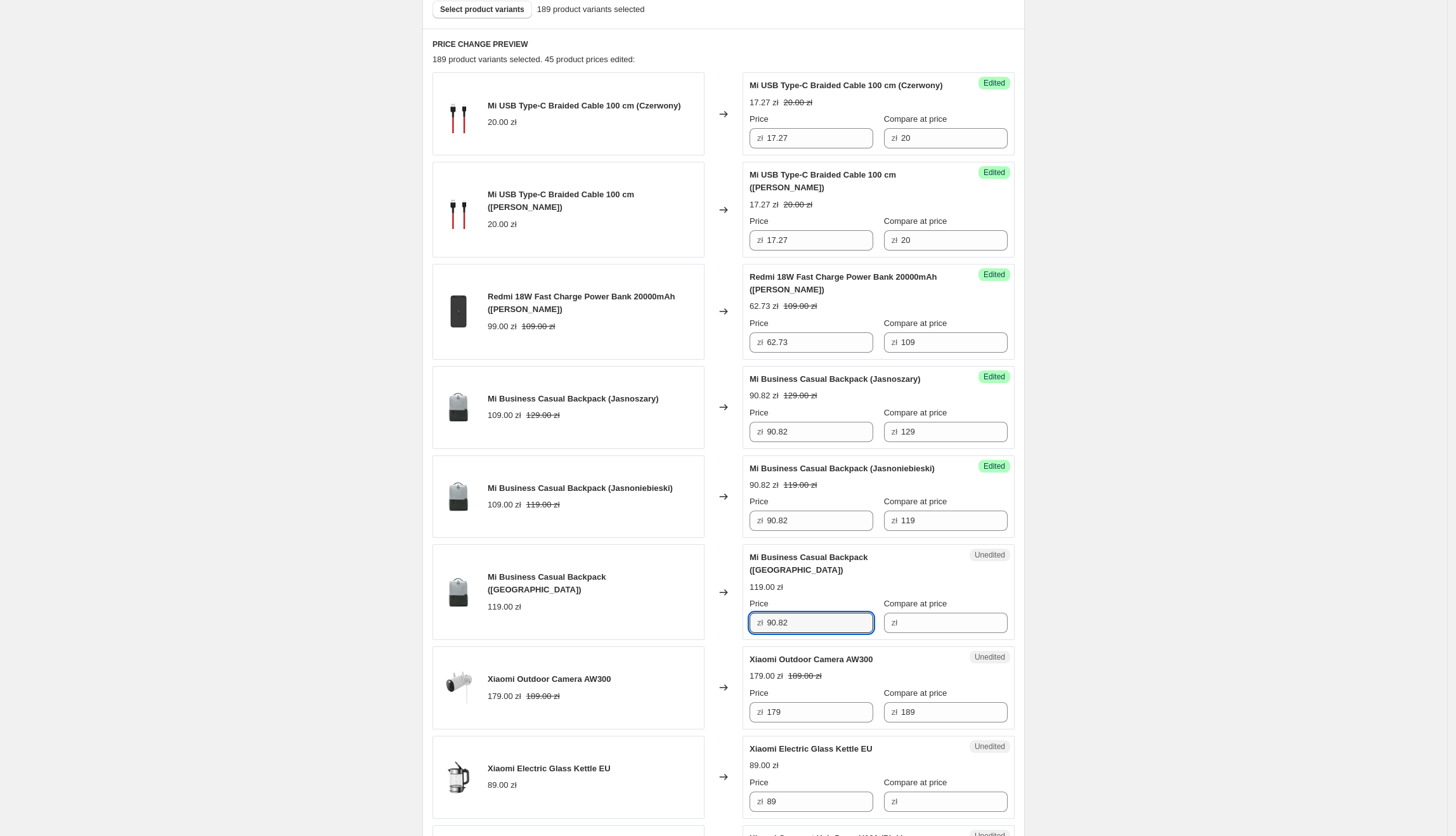
drag, startPoint x: 779, startPoint y: 612, endPoint x: 683, endPoint y: 612, distance: 96.0
click at [683, 612] on div "Mi Business Casual Backpack (Ciemnoszary) 119.00 zł Changed to Unedited Mi Busi…" at bounding box center [723, 592] width 582 height 96
type input "90.82"
drag, startPoint x: 921, startPoint y: 432, endPoint x: 892, endPoint y: 440, distance: 30.1
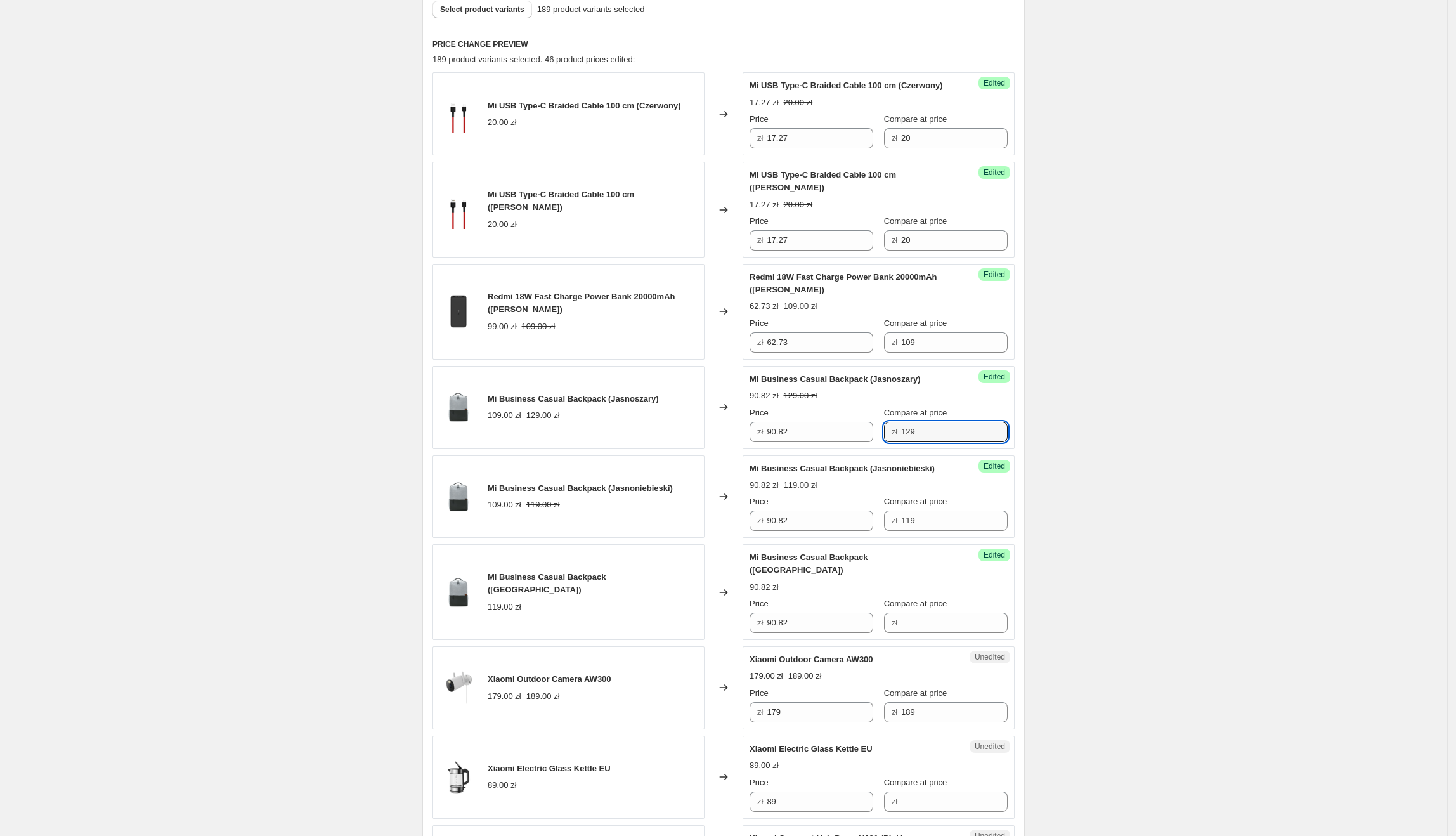
click at [886, 433] on div "zł 129" at bounding box center [945, 432] width 124 height 21
click at [950, 613] on input "Compare at price" at bounding box center [954, 623] width 107 height 21
paste input "129"
type input "129"
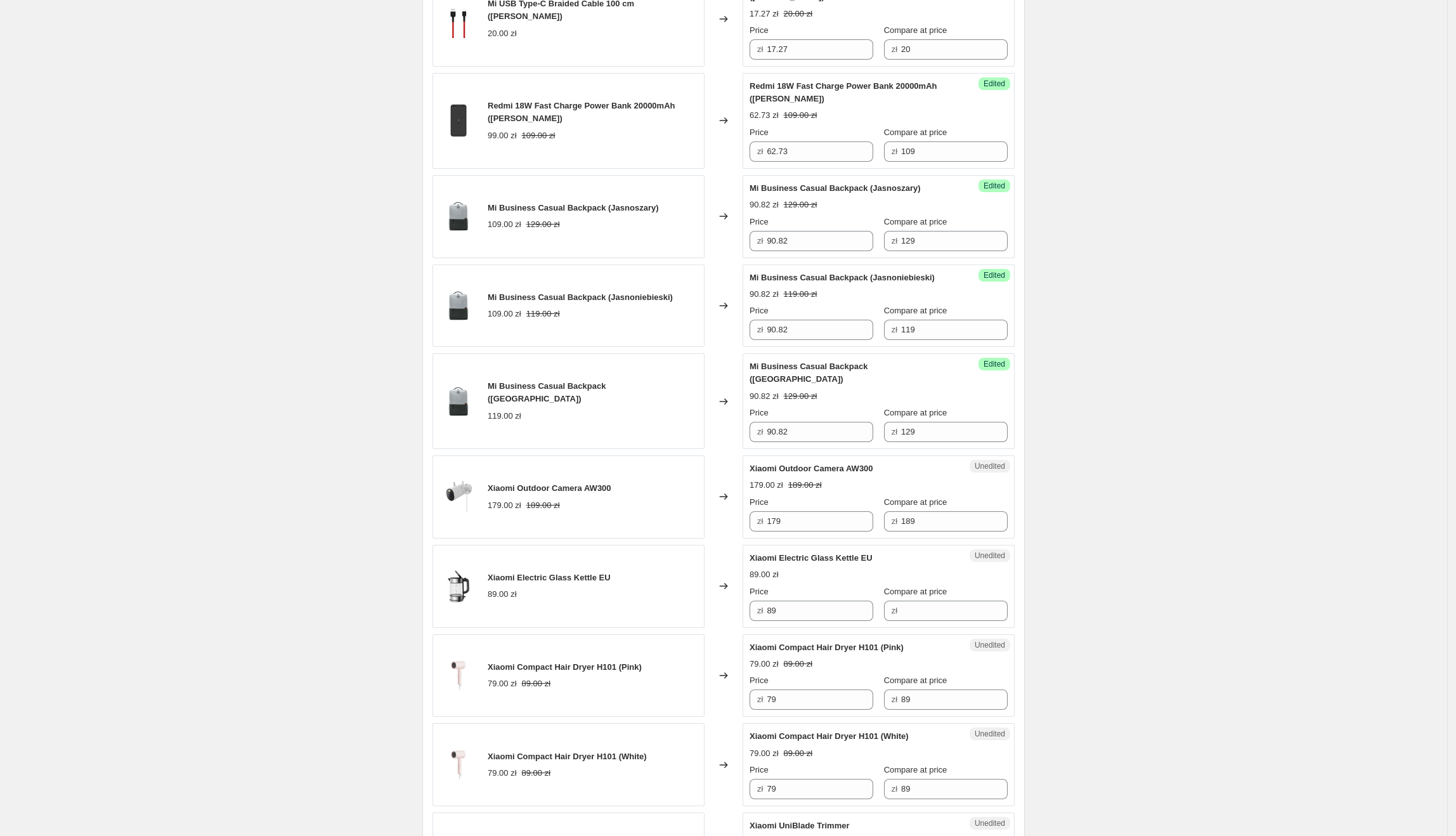
scroll to position [586, 0]
drag, startPoint x: 891, startPoint y: 457, endPoint x: 750, endPoint y: 458, distance: 141.0
click at [750, 458] on div "Unedited Xiaomi Outdoor Camera AW300 179.00 zł 189.00 zł Price zł 179 Compare a…" at bounding box center [878, 494] width 272 height 83
drag, startPoint x: 830, startPoint y: 515, endPoint x: 771, endPoint y: 508, distance: 59.4
click at [771, 509] on input "179" at bounding box center [819, 519] width 107 height 21
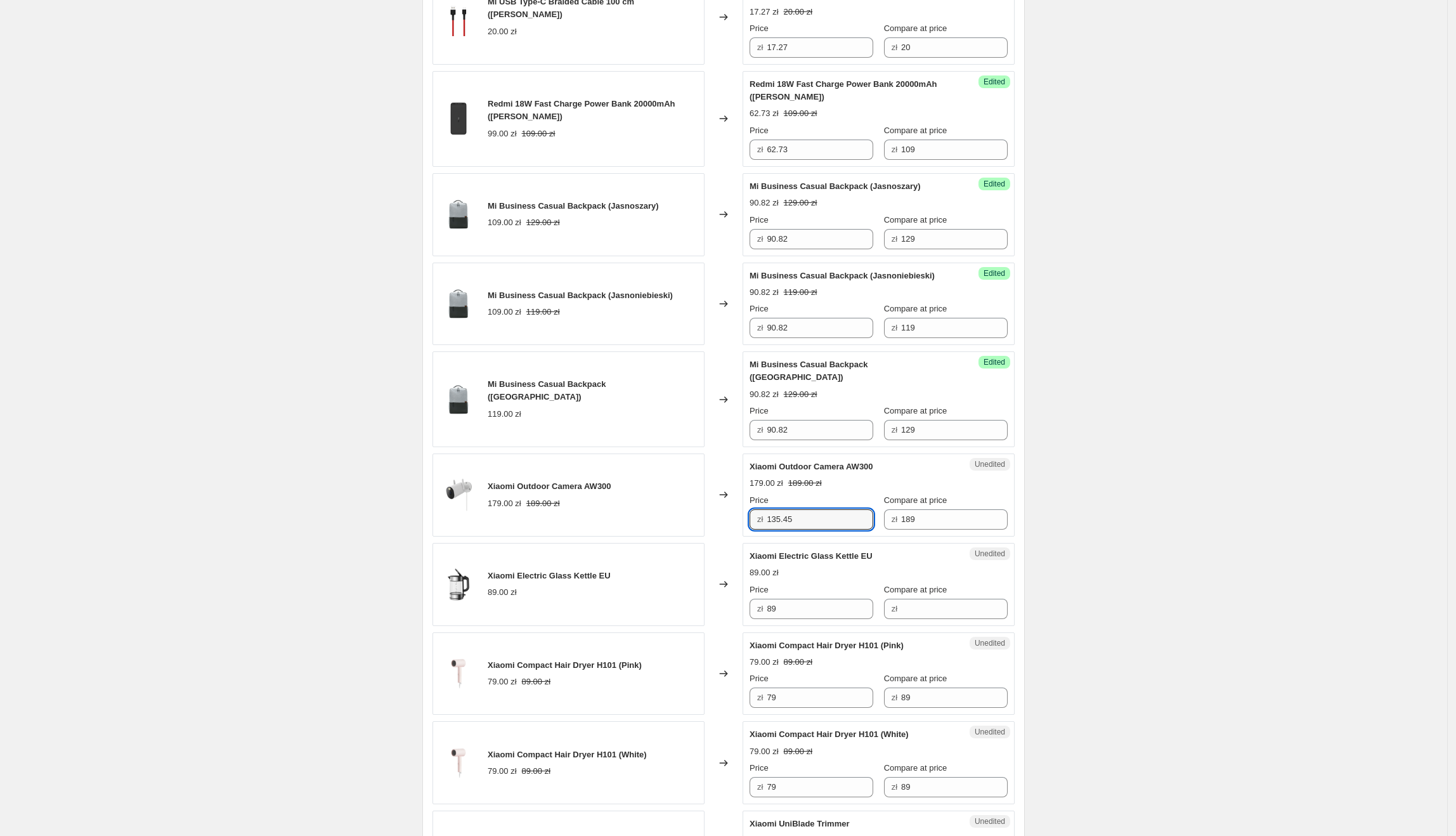
type input "135.45"
click at [1292, 505] on div "Create new price [MEDICAL_DATA]. This page is ready Create new price [MEDICAL_D…" at bounding box center [723, 672] width 1447 height 2517
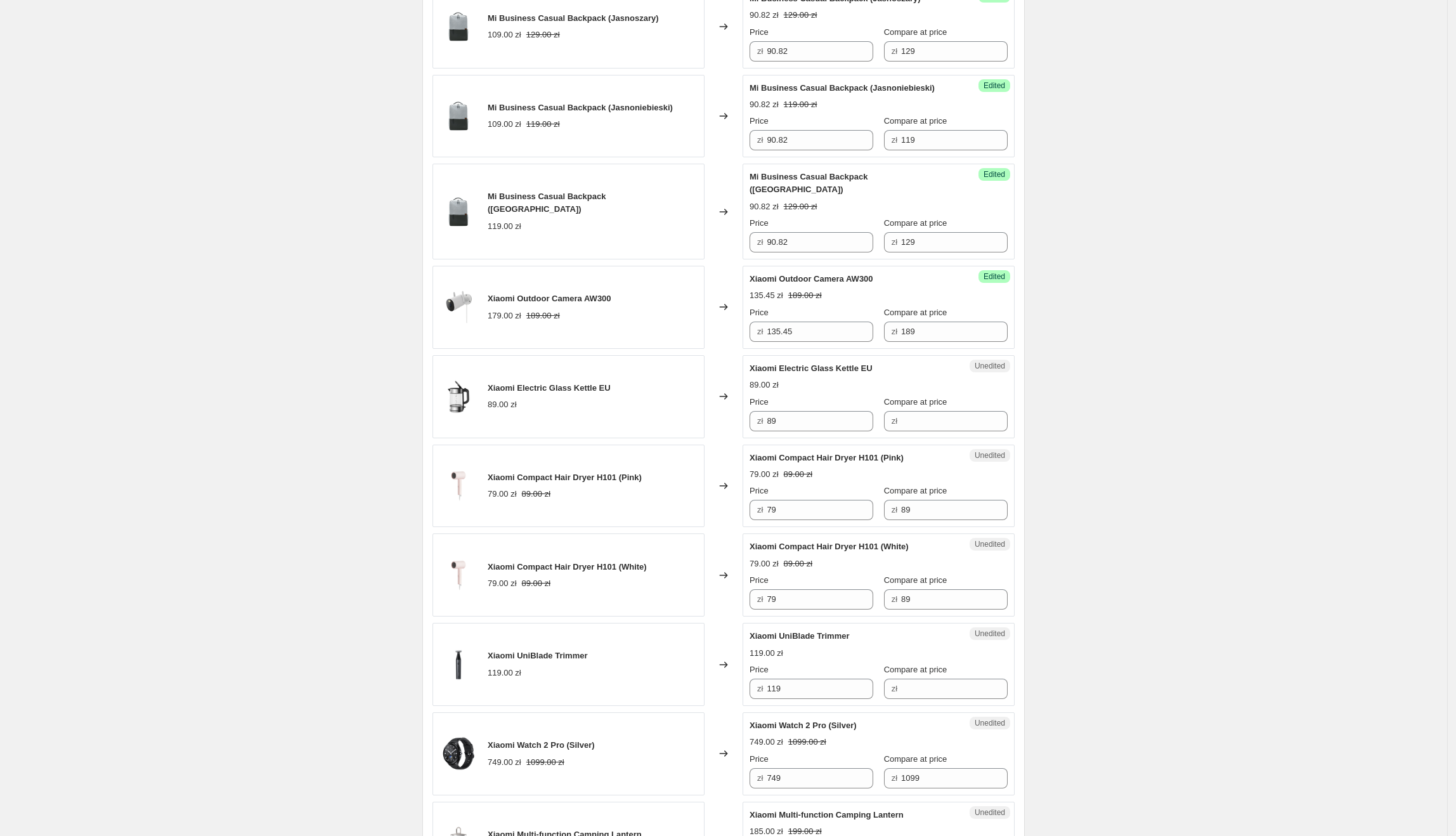
scroll to position [775, 0]
drag, startPoint x: 888, startPoint y: 358, endPoint x: 750, endPoint y: 352, distance: 138.1
click at [750, 354] on div "Unedited Xiaomi Electric Glass Kettle EU 89.00 zł Price zł 89 Compare at price …" at bounding box center [878, 395] width 272 height 83
drag, startPoint x: 825, startPoint y: 409, endPoint x: 729, endPoint y: 409, distance: 96.0
click at [729, 409] on div "Xiaomi Electric Glass Kettle EU 89.00 zł Changed to Unedited Xiaomi Electric Gl…" at bounding box center [723, 395] width 582 height 83
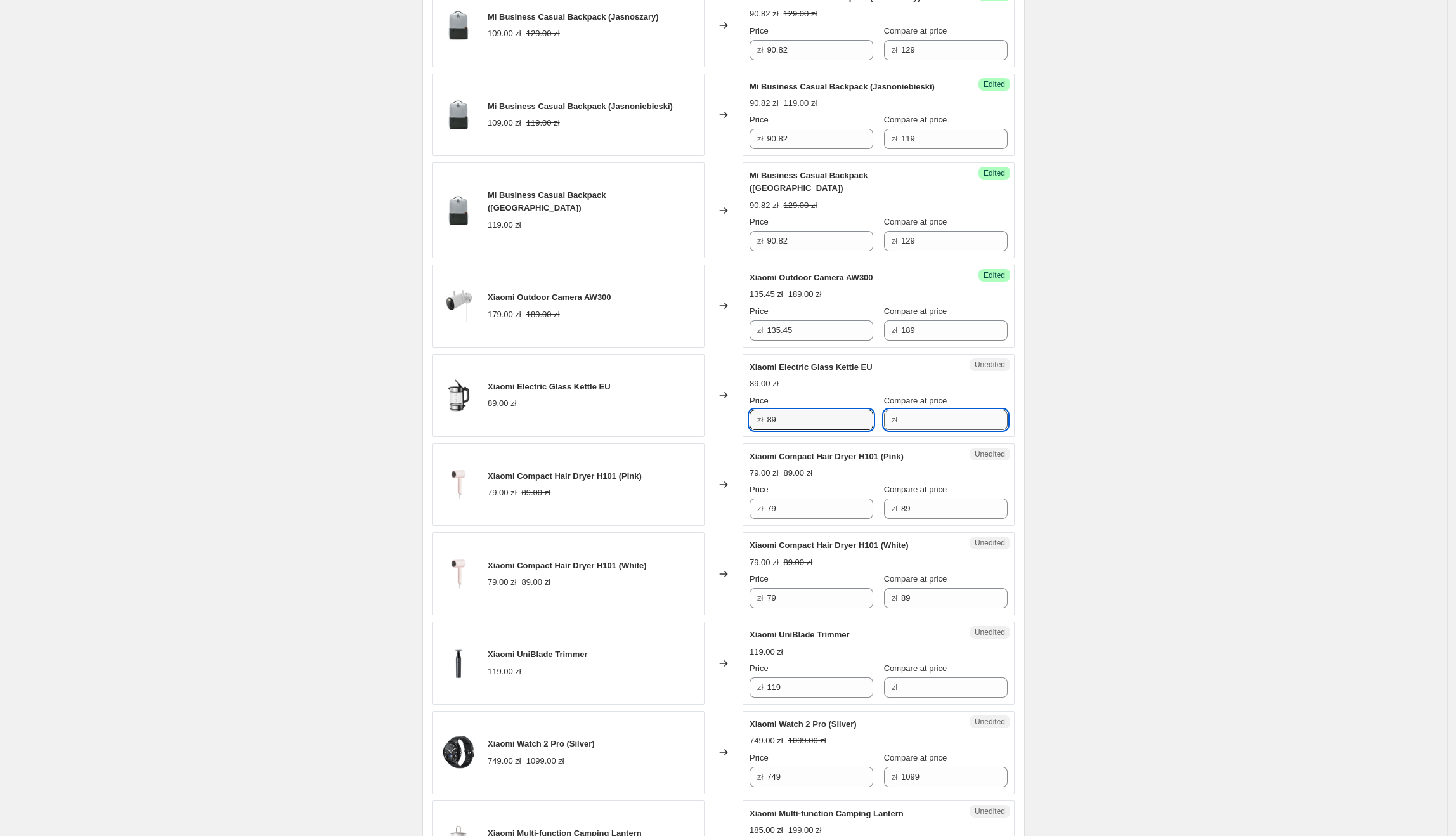
click at [960, 409] on input "Compare at price" at bounding box center [954, 419] width 107 height 21
paste input "89"
type input "89"
drag, startPoint x: 798, startPoint y: 399, endPoint x: 792, endPoint y: 403, distance: 7.2
click at [792, 409] on input "89" at bounding box center [819, 419] width 107 height 21
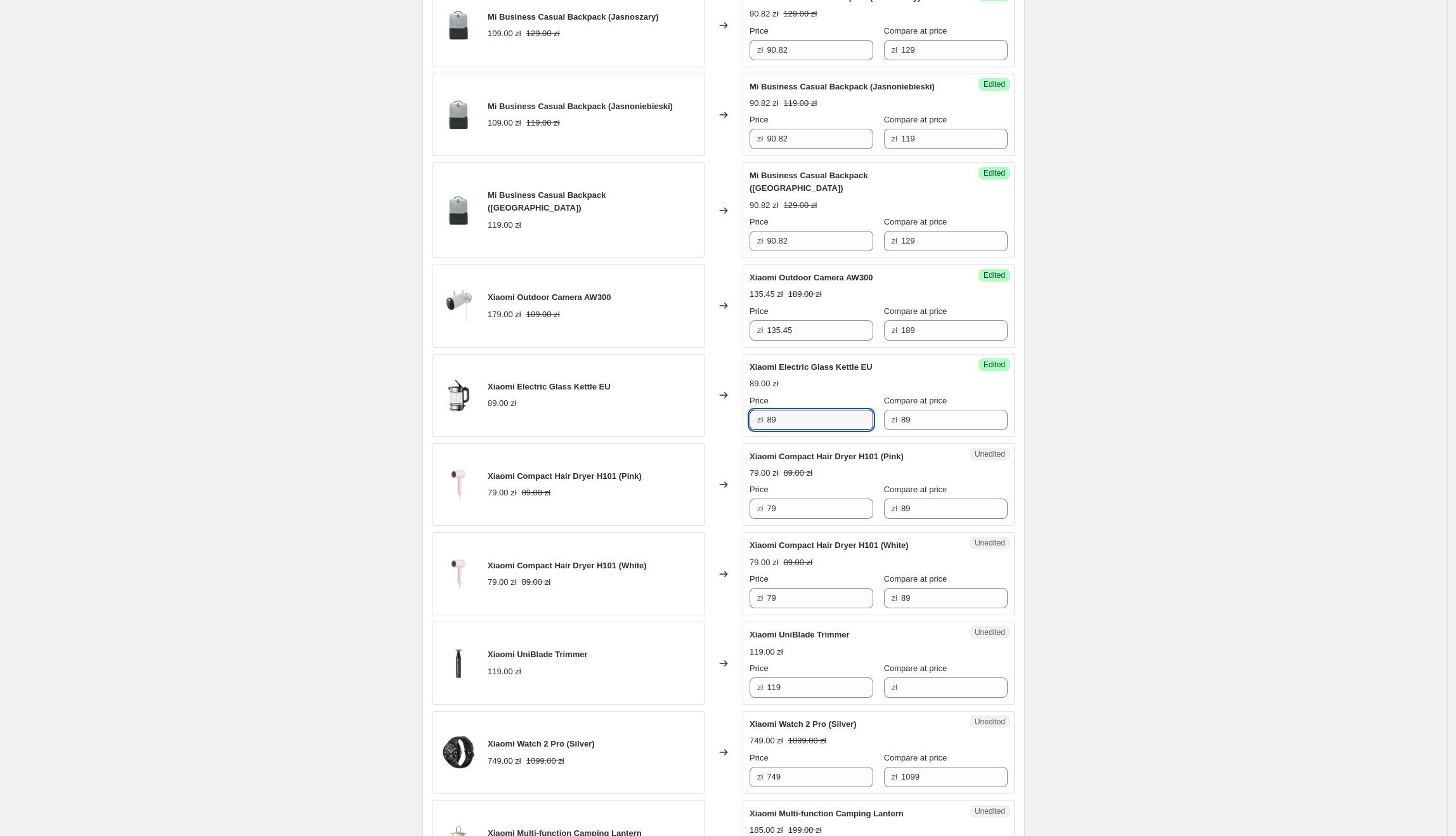
drag, startPoint x: 832, startPoint y: 413, endPoint x: 746, endPoint y: 413, distance: 86.0
click at [746, 413] on div "Xiaomi Electric Glass Kettle EU 89.00 zł Changed to Success Edited Xiaomi Elect…" at bounding box center [723, 395] width 582 height 83
type input "71.81"
click at [1015, 356] on div "Success Edited Xiaomi Electric Glass Kettle EU 89.00 zł Price zł 71.81 Compare …" at bounding box center [878, 395] width 272 height 83
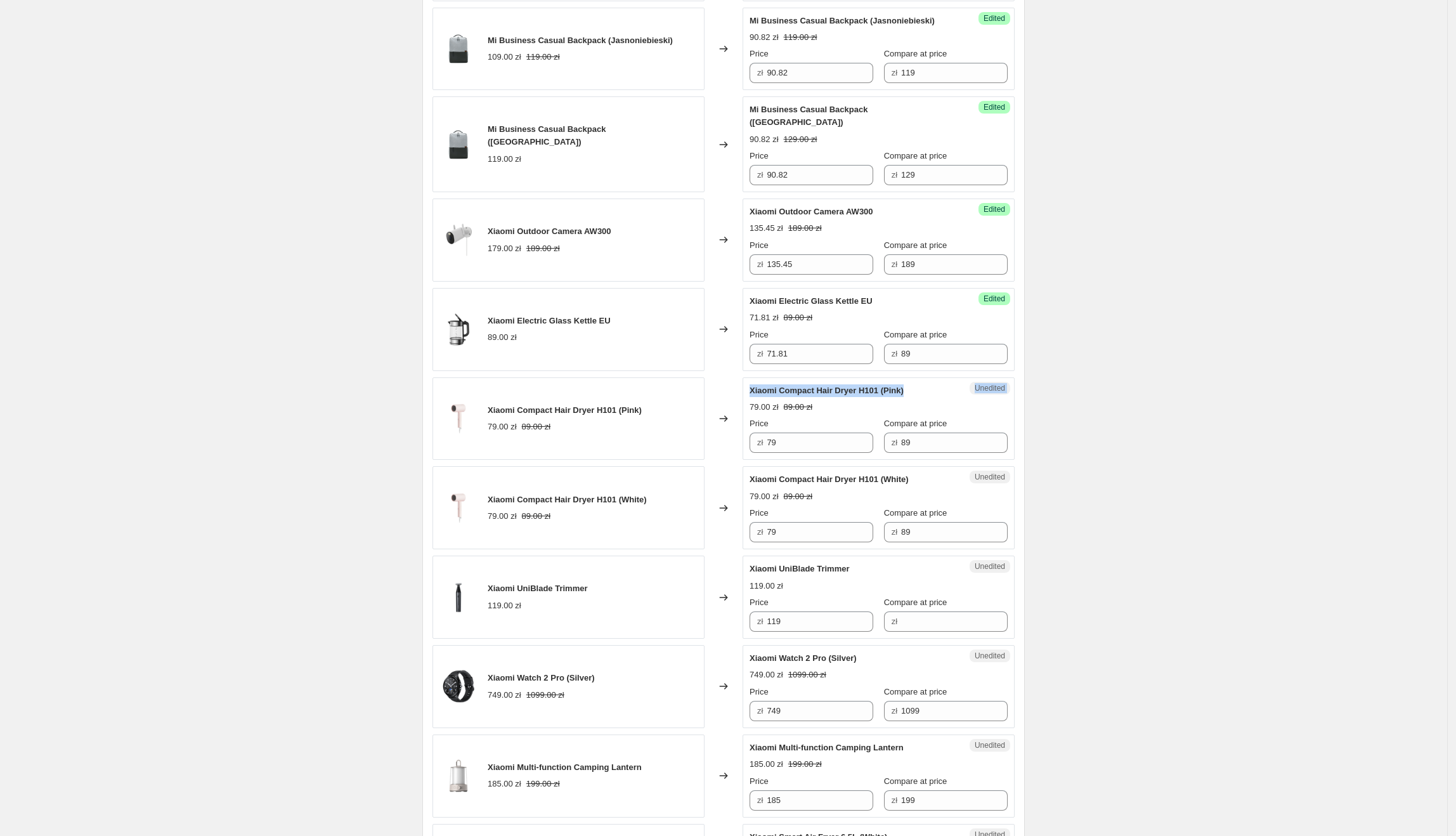
drag, startPoint x: 915, startPoint y: 384, endPoint x: 741, endPoint y: 384, distance: 174.0
click at [741, 384] on div "Xiaomi Compact Hair Dryer H101 (Pink) 79.00 zł 89.00 zł Changed to Unedited Xia…" at bounding box center [723, 419] width 582 height 83
click at [906, 419] on span "Compare at price" at bounding box center [915, 423] width 64 height 9
click at [906, 433] on input "89" at bounding box center [954, 443] width 107 height 21
drag, startPoint x: 890, startPoint y: 380, endPoint x: 756, endPoint y: 384, distance: 134.1
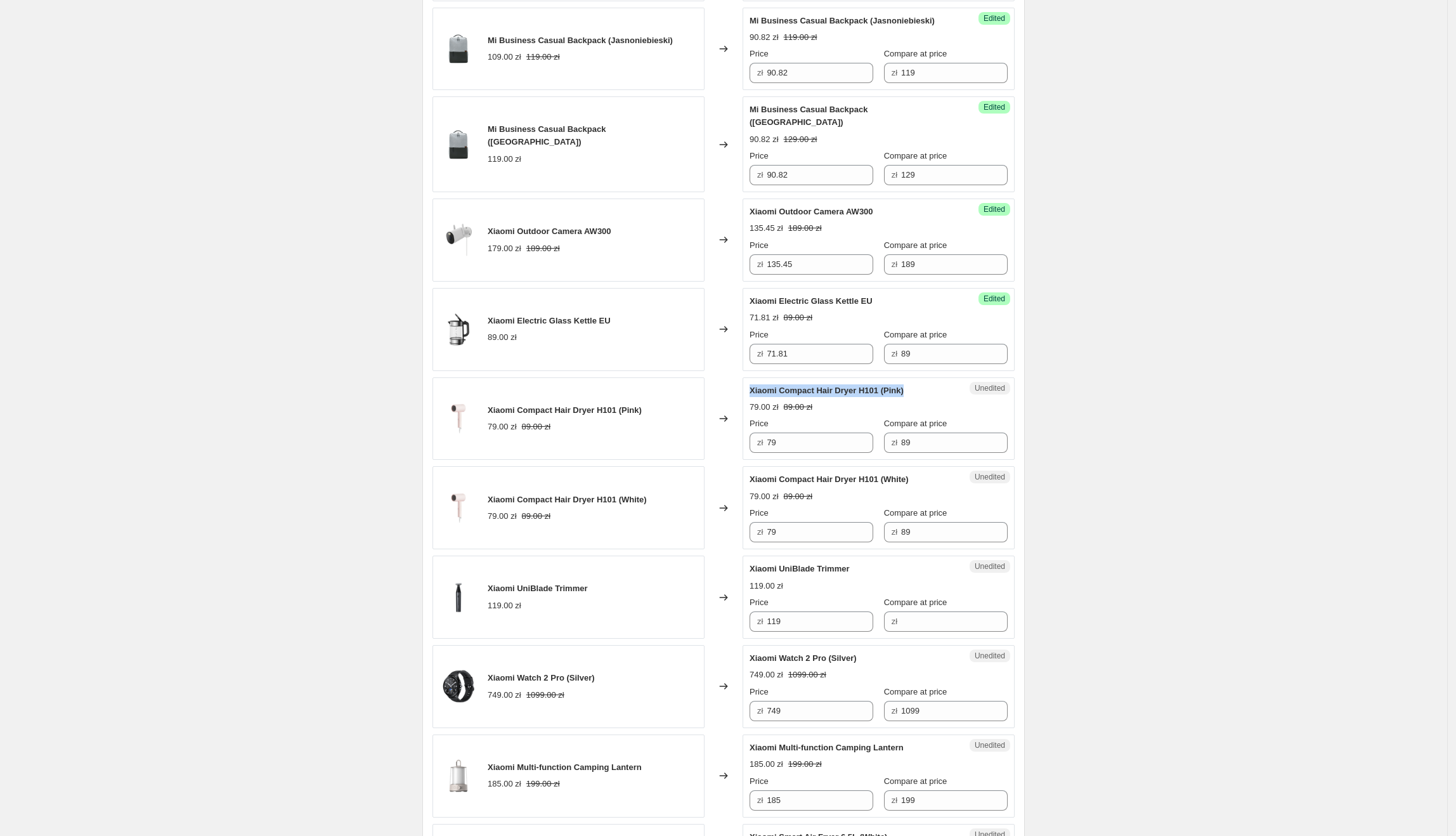
click at [756, 384] on div "Xiaomi Compact Hair Dryer H101 (Pink)" at bounding box center [853, 390] width 207 height 13
drag, startPoint x: 835, startPoint y: 435, endPoint x: 768, endPoint y: 438, distance: 67.1
click at [768, 438] on div "zł 79" at bounding box center [811, 443] width 124 height 21
type input "51.96"
click at [1195, 523] on div "Create new price [MEDICAL_DATA]. This page is ready Create new price [MEDICAL_D…" at bounding box center [723, 418] width 1447 height 2517
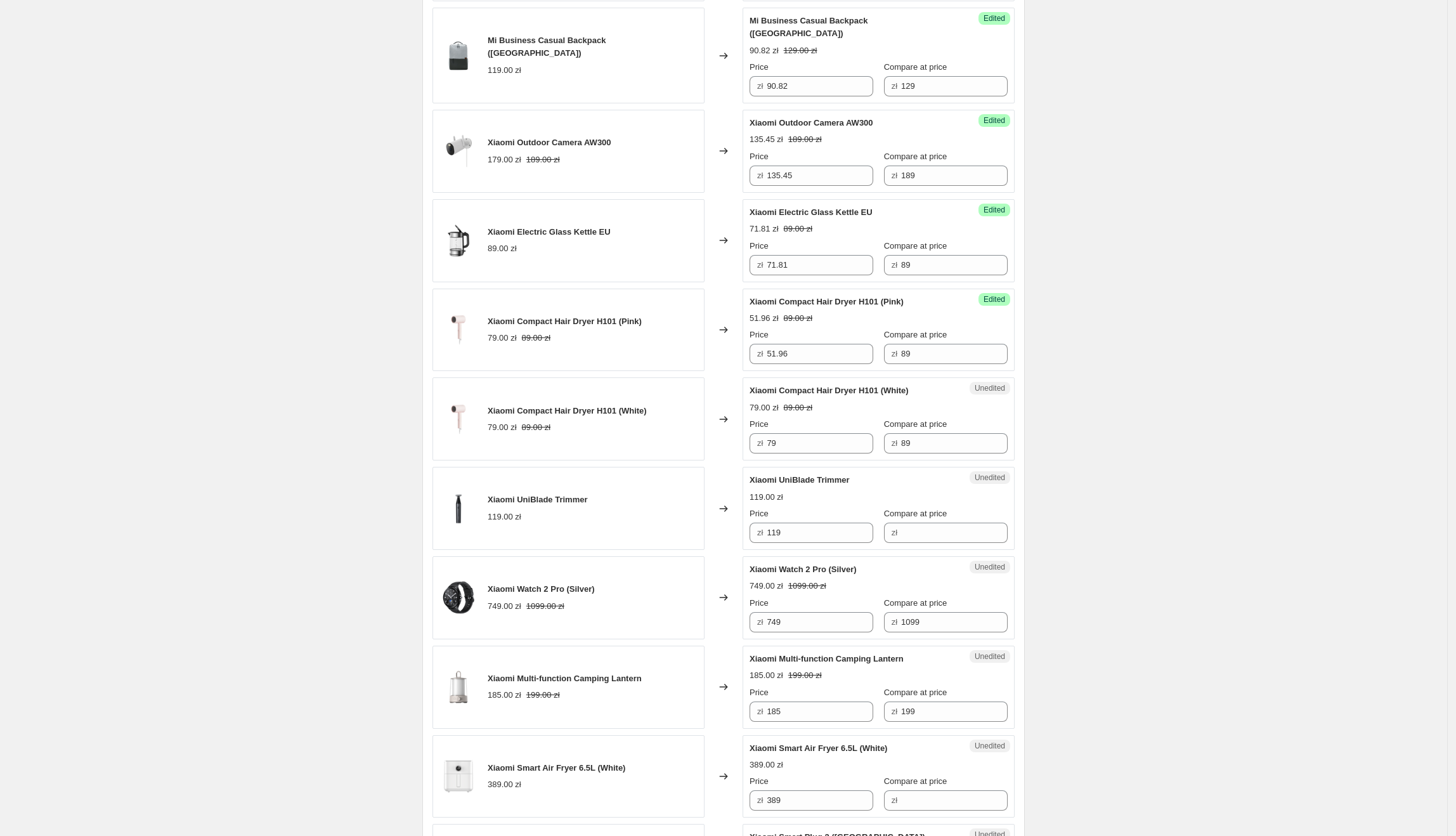
scroll to position [932, 0]
drag, startPoint x: 825, startPoint y: 339, endPoint x: 756, endPoint y: 350, distance: 69.9
click at [747, 343] on div "Success Edited Xiaomi Compact Hair Dryer H101 (Pink) 51.96 zł 89.00 zł Price zł…" at bounding box center [878, 327] width 272 height 83
drag, startPoint x: 838, startPoint y: 430, endPoint x: 754, endPoint y: 430, distance: 84.0
click at [754, 431] on div "zł 79" at bounding box center [811, 441] width 124 height 21
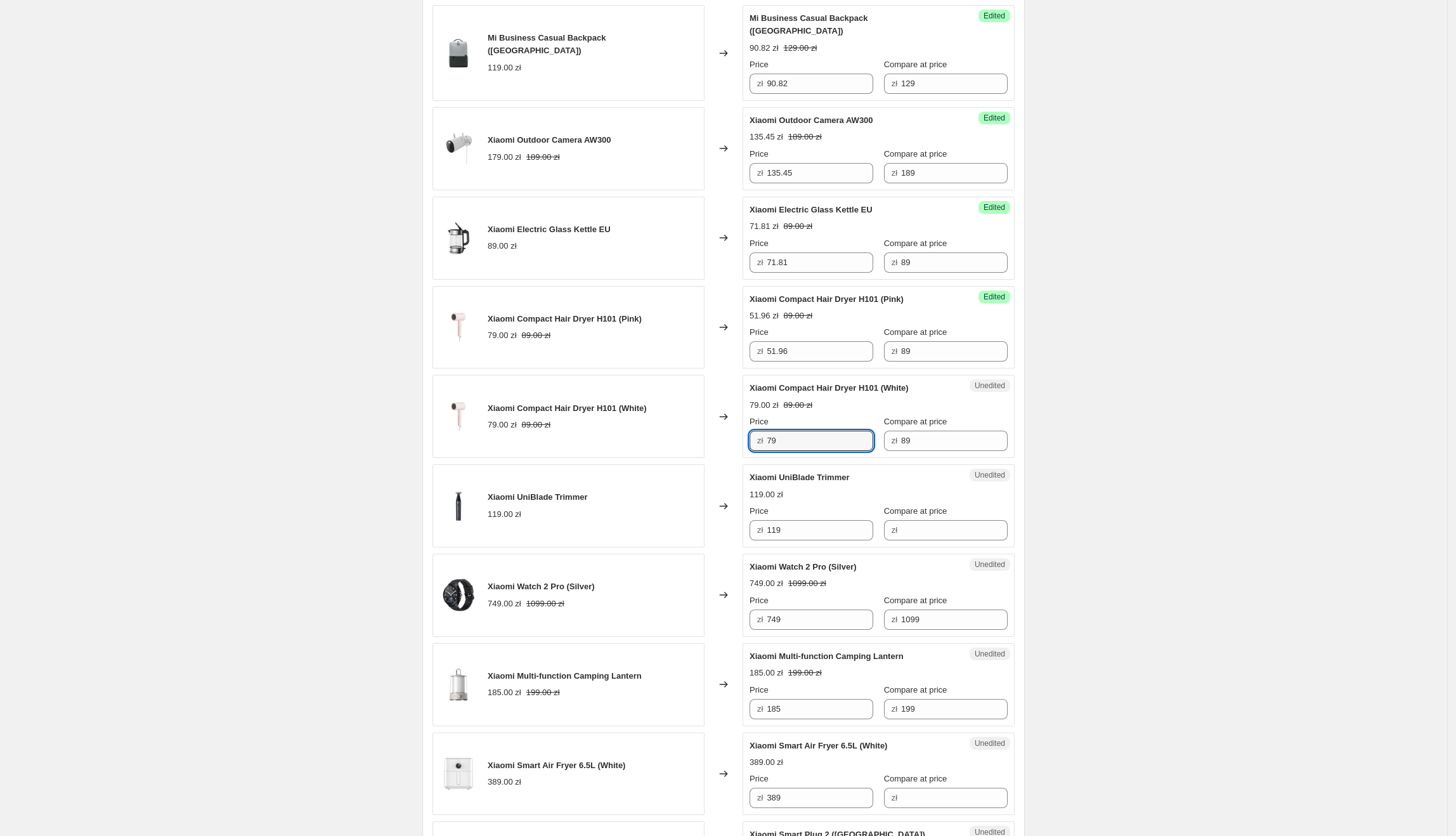
paste input "51.96"
type input "51.96"
click at [1132, 506] on div "Create new price [MEDICAL_DATA]. This page is ready Create new price [MEDICAL_D…" at bounding box center [723, 327] width 1447 height 2517
click at [850, 472] on span "Xiaomi UniBlade Trimmer" at bounding box center [800, 477] width 100 height 9
drag, startPoint x: 853, startPoint y: 470, endPoint x: 739, endPoint y: 477, distance: 114.2
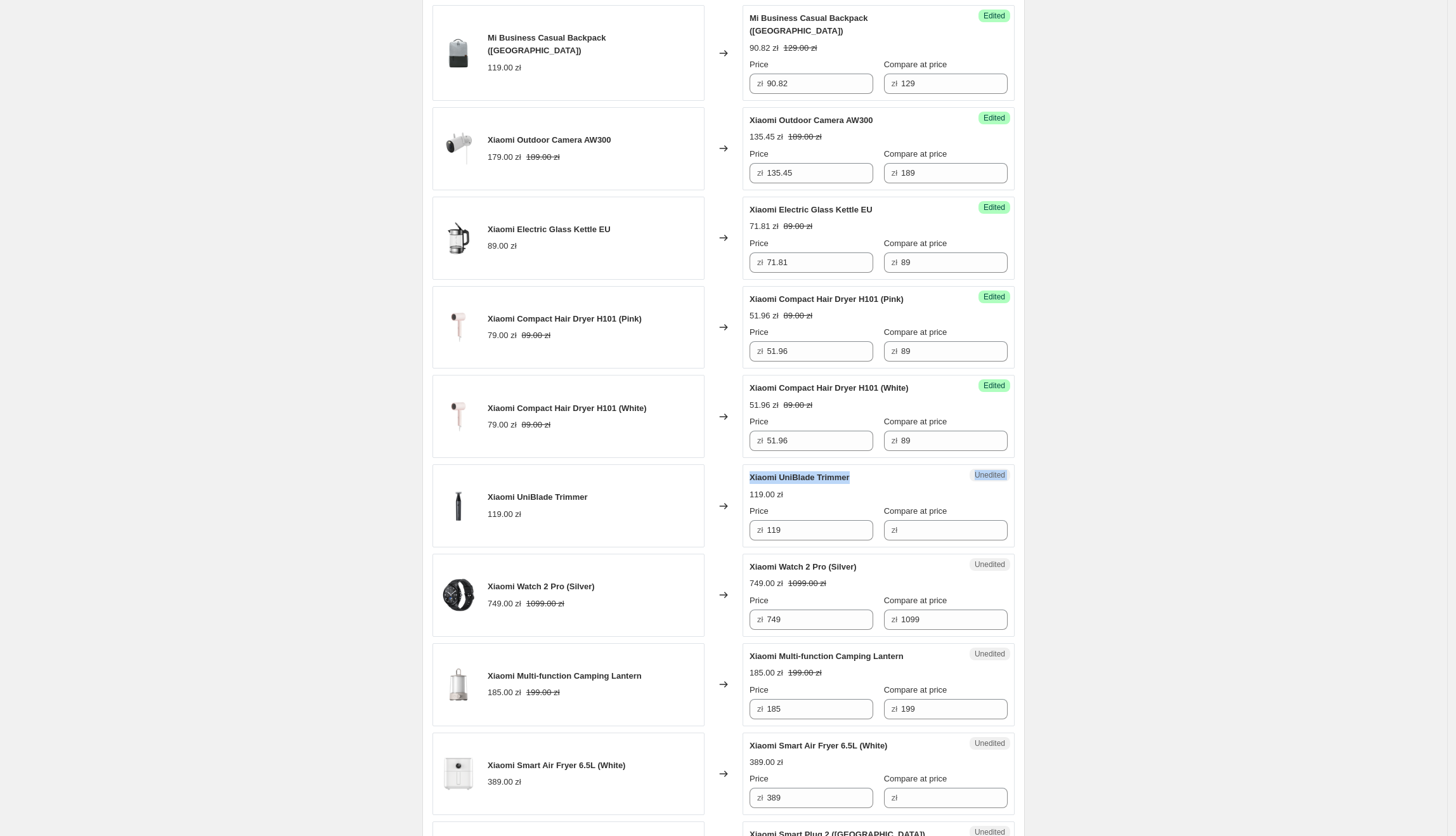
click at [739, 477] on div "Xiaomi UniBlade Trimmer 119.00 zł Changed to Unedited Xiaomi UniBlade Trimmer 1…" at bounding box center [723, 505] width 582 height 83
click at [812, 473] on span "Xiaomi UniBlade Trimmer" at bounding box center [800, 477] width 100 height 9
drag, startPoint x: 856, startPoint y: 463, endPoint x: 756, endPoint y: 470, distance: 100.2
click at [756, 471] on div "Xiaomi UniBlade Trimmer" at bounding box center [853, 477] width 207 height 13
drag, startPoint x: 807, startPoint y: 520, endPoint x: 749, endPoint y: 523, distance: 58.1
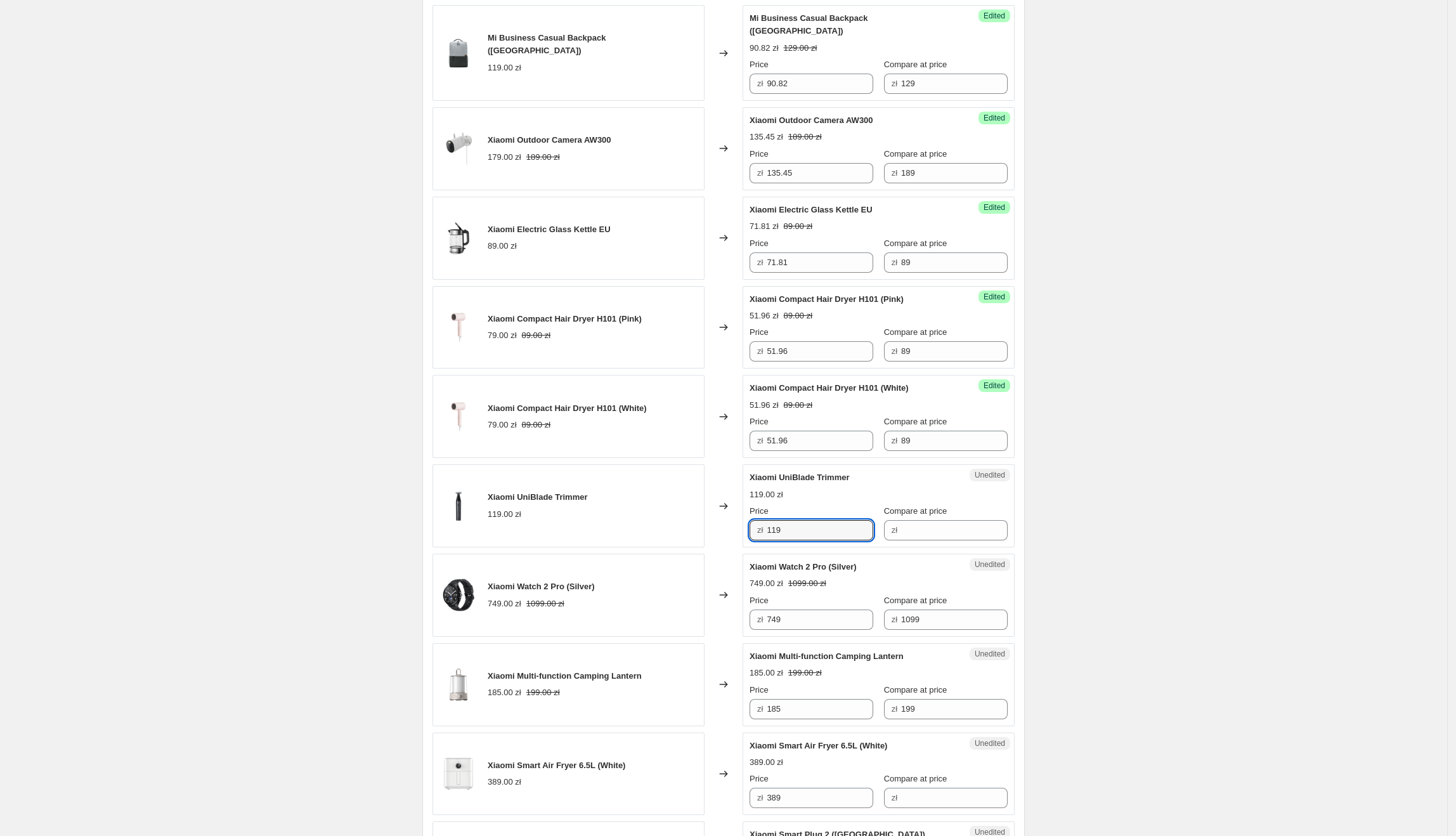
click at [749, 523] on div "Unedited Xiaomi UniBlade Trimmer 119.00 zł Price zł 119 Compare at price zł" at bounding box center [878, 505] width 272 height 83
click at [939, 520] on input "Compare at price" at bounding box center [954, 530] width 107 height 21
paste input "119"
type input "119"
drag, startPoint x: 817, startPoint y: 528, endPoint x: 772, endPoint y: 531, distance: 45.1
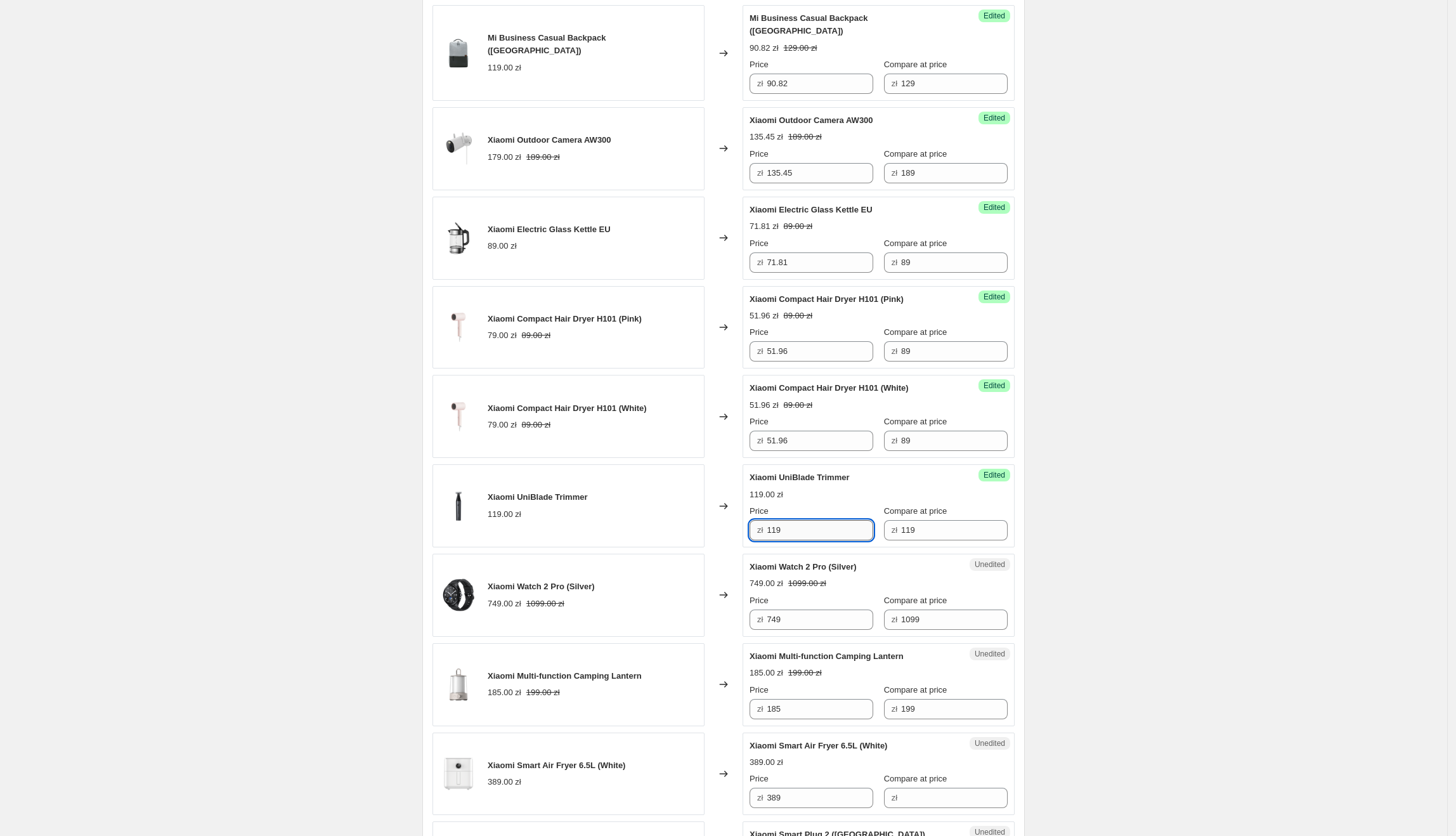
click at [772, 531] on input "119" at bounding box center [819, 530] width 107 height 21
type input "85.45"
click at [1271, 609] on div "Create new price [MEDICAL_DATA]. This page is ready Create new price [MEDICAL_D…" at bounding box center [723, 327] width 1447 height 2517
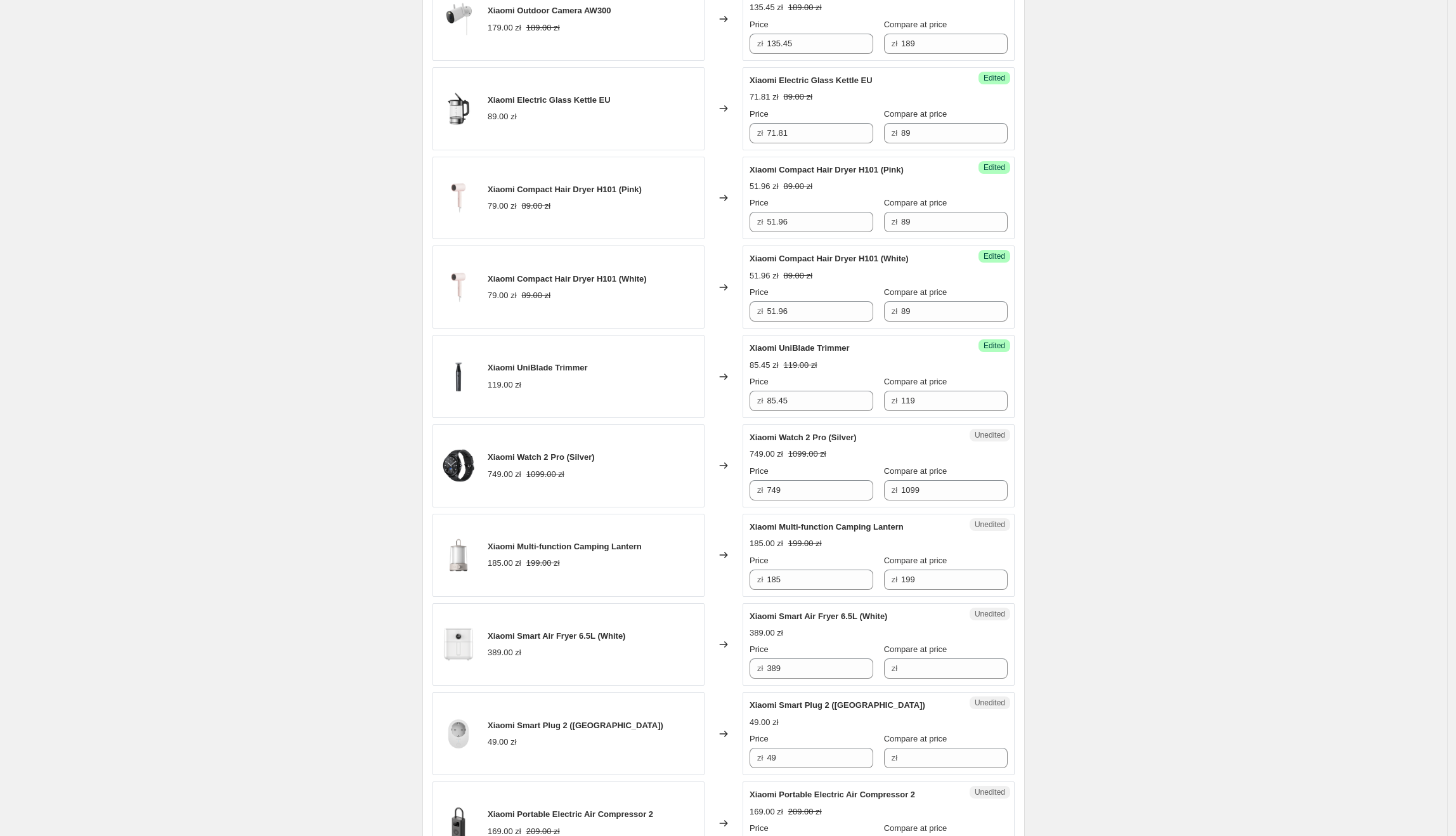
scroll to position [1065, 0]
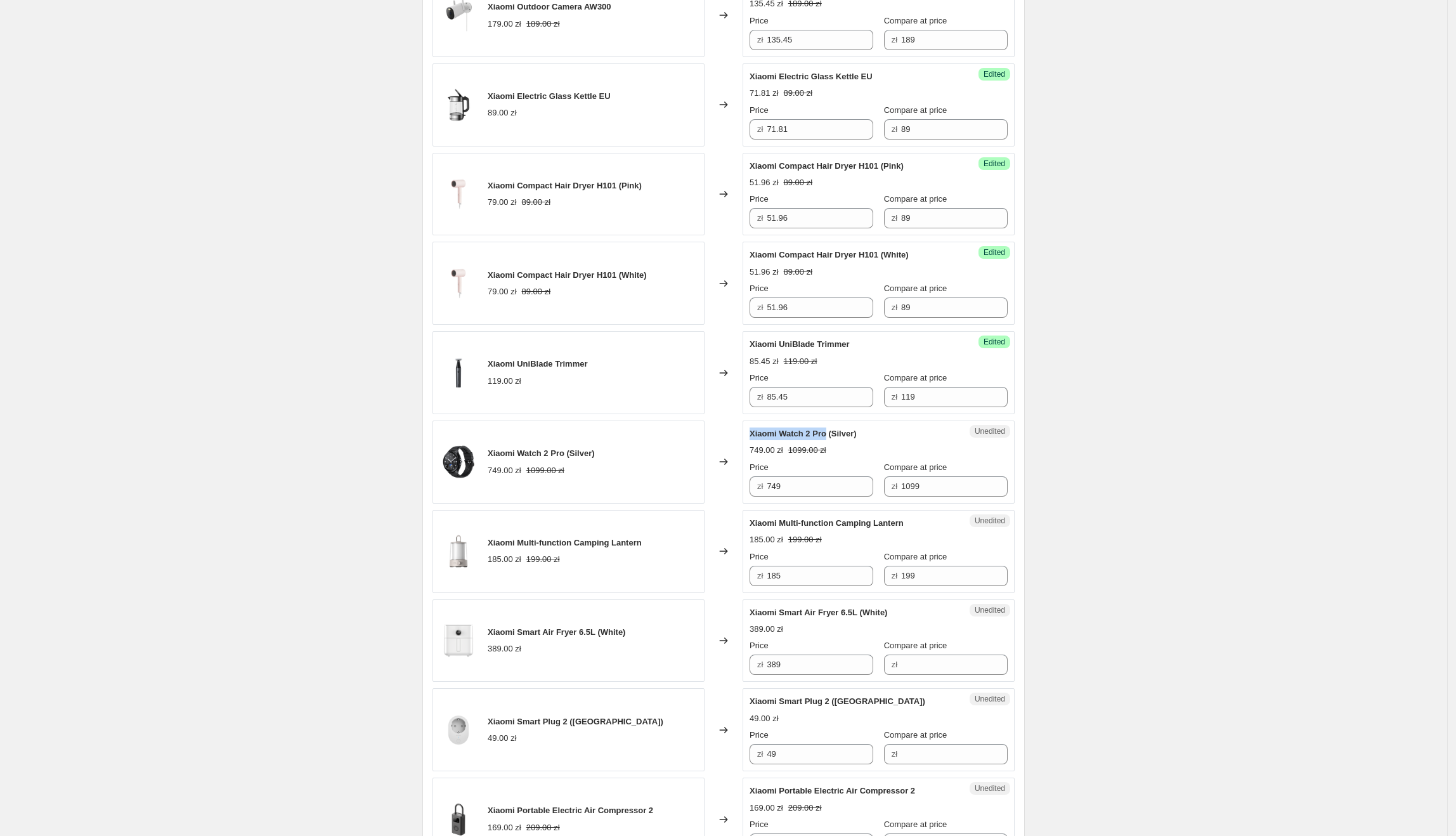
drag, startPoint x: 754, startPoint y: 425, endPoint x: 831, endPoint y: 425, distance: 77.0
click at [831, 425] on div "Unedited [PERSON_NAME] Watch 2 Pro (Silver) 749.00 zł 1099.00 zł Price zł 749 C…" at bounding box center [878, 462] width 272 height 83
drag, startPoint x: 845, startPoint y: 481, endPoint x: 762, endPoint y: 480, distance: 83.0
click at [762, 480] on div "zł 749" at bounding box center [811, 486] width 124 height 21
click at [825, 476] on input "749" at bounding box center [819, 486] width 107 height 21
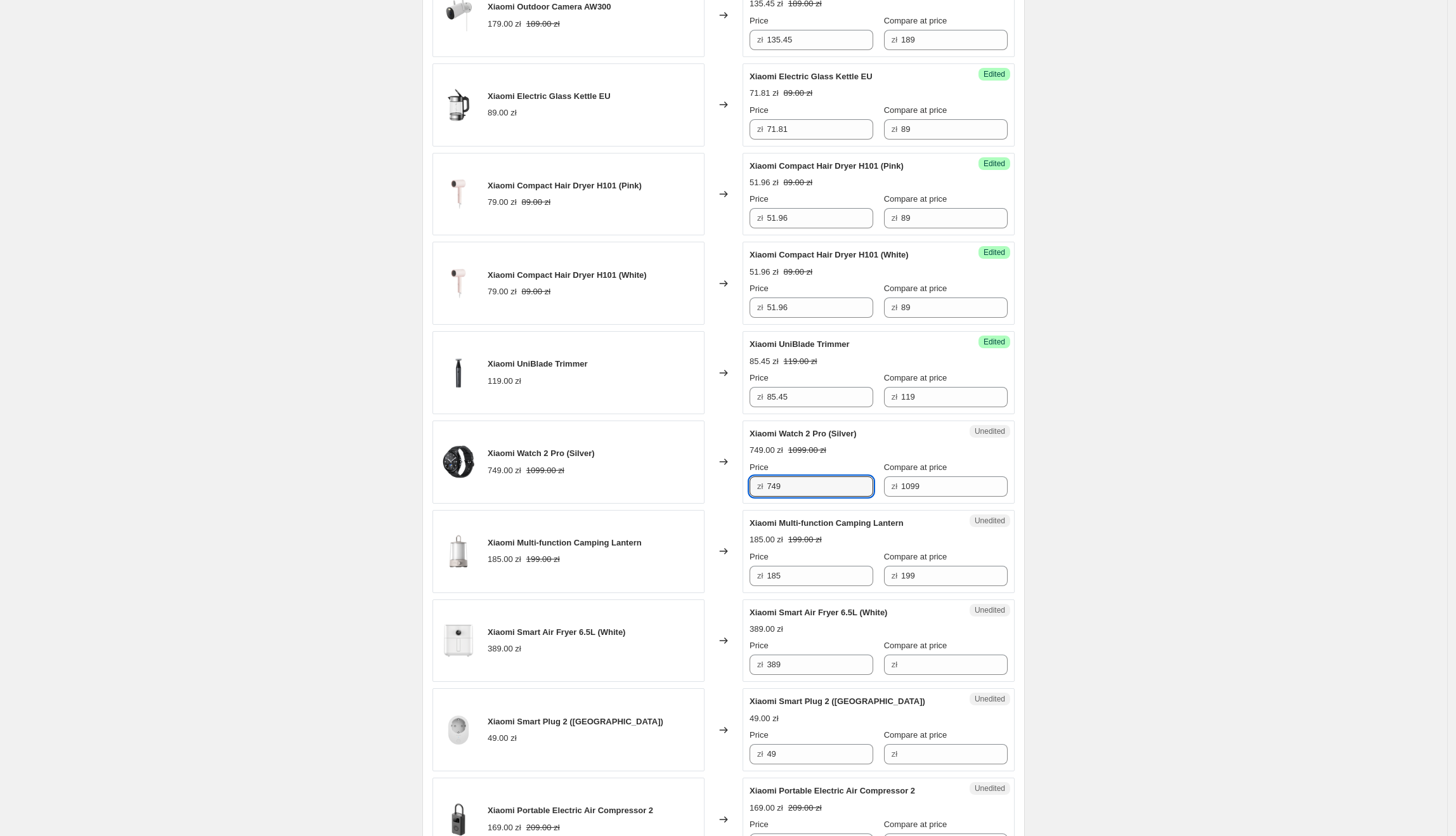
drag, startPoint x: 837, startPoint y: 475, endPoint x: 764, endPoint y: 478, distance: 73.1
click at [764, 478] on div "zł 749" at bounding box center [811, 486] width 124 height 21
type input "617.27"
click at [1325, 470] on div "Create new price [MEDICAL_DATA]. This page is ready Create new price [MEDICAL_D…" at bounding box center [723, 193] width 1447 height 2517
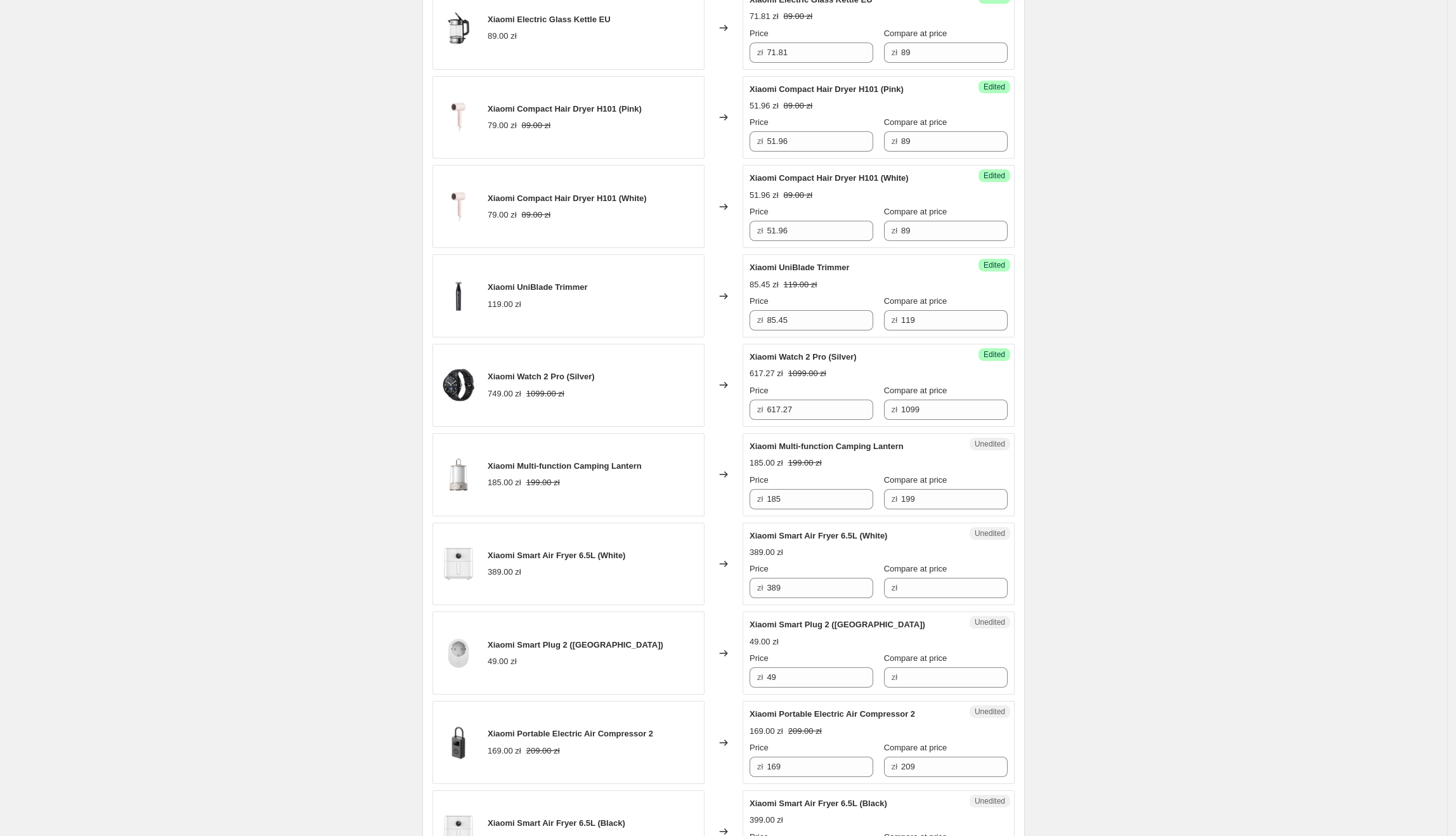
scroll to position [1143, 0]
drag, startPoint x: 927, startPoint y: 435, endPoint x: 750, endPoint y: 438, distance: 177.0
click at [750, 438] on div "Unedited Xiaomi Multi-function Camping Lantern 185.00 zł 199.00 zł Price zł 185…" at bounding box center [878, 474] width 272 height 83
click at [835, 490] on input "185" at bounding box center [819, 498] width 107 height 21
drag, startPoint x: 843, startPoint y: 490, endPoint x: 770, endPoint y: 490, distance: 73.0
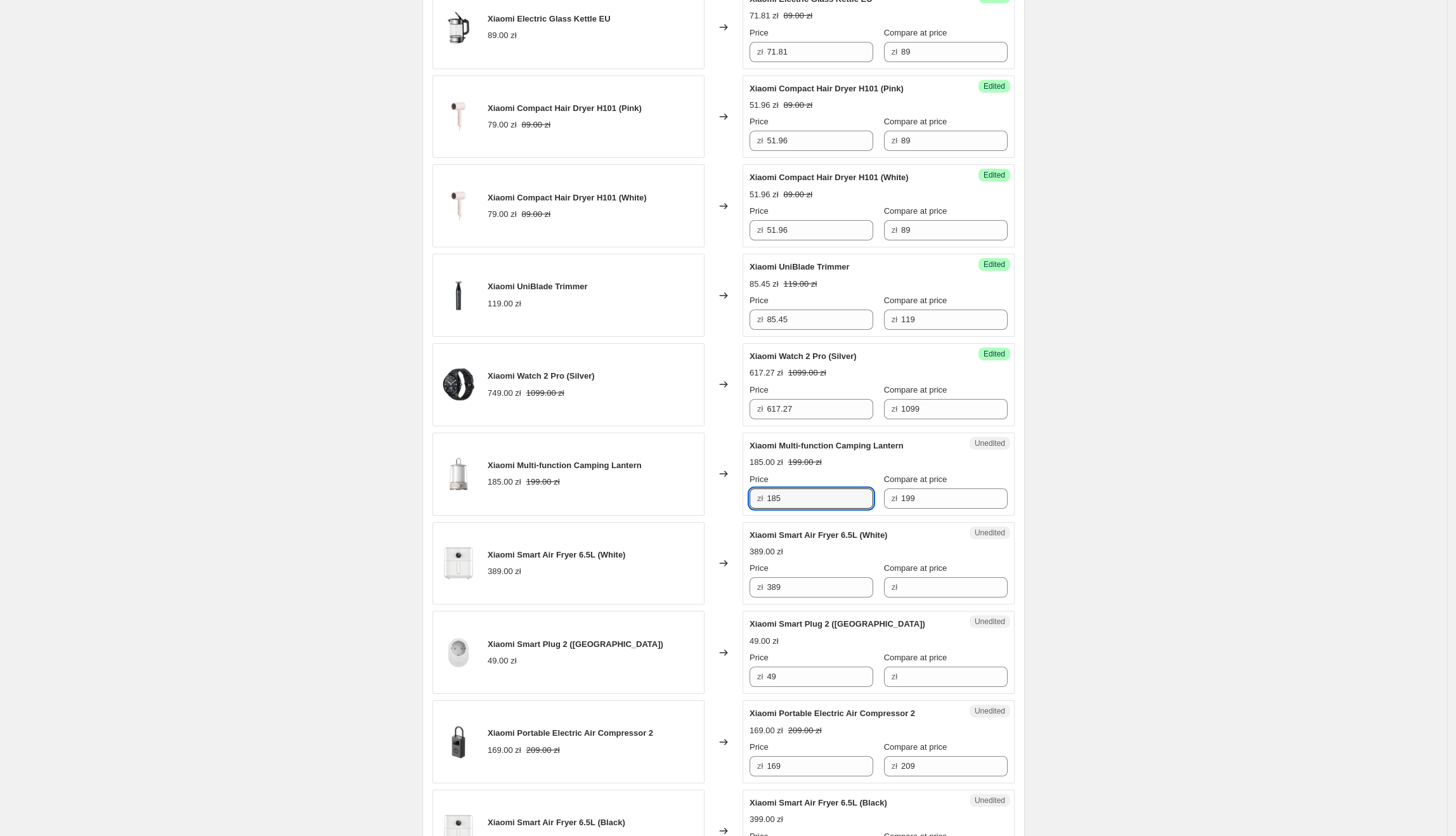
click at [770, 490] on div "zł 185" at bounding box center [811, 498] width 124 height 21
type input "153.64"
click at [1193, 467] on div "Create new price [MEDICAL_DATA]. This page is ready Create new price [MEDICAL_D…" at bounding box center [723, 116] width 1447 height 2517
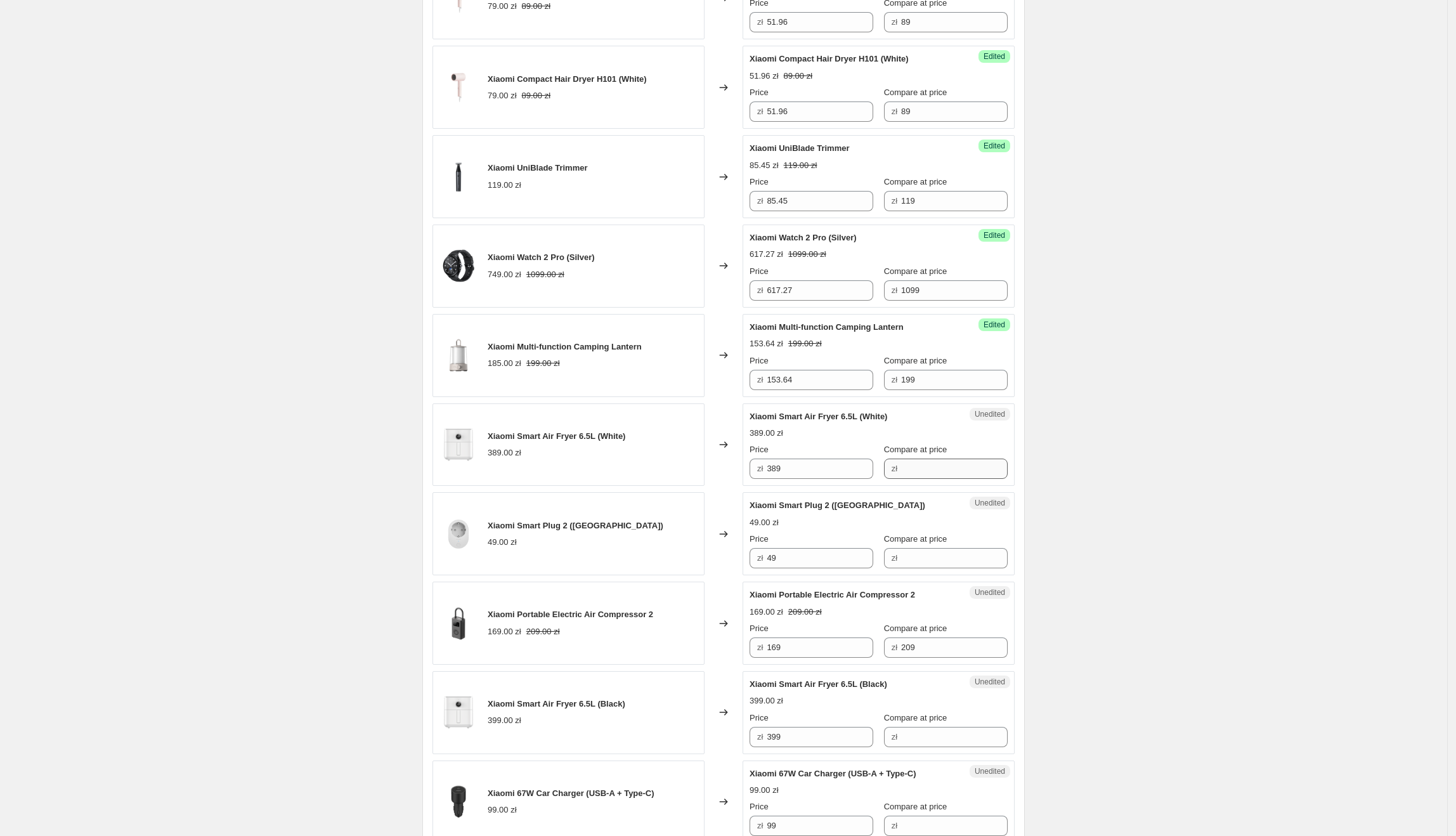
scroll to position [1264, 0]
click at [756, 409] on span "Xiaomi Smart Air Fryer 6.5L (White)" at bounding box center [819, 413] width 138 height 9
drag, startPoint x: 753, startPoint y: 409, endPoint x: 860, endPoint y: 409, distance: 107.0
click at [860, 409] on span "Xiaomi Smart Air Fryer 6.5L (White)" at bounding box center [819, 413] width 138 height 9
click at [837, 458] on input "389" at bounding box center [819, 466] width 107 height 21
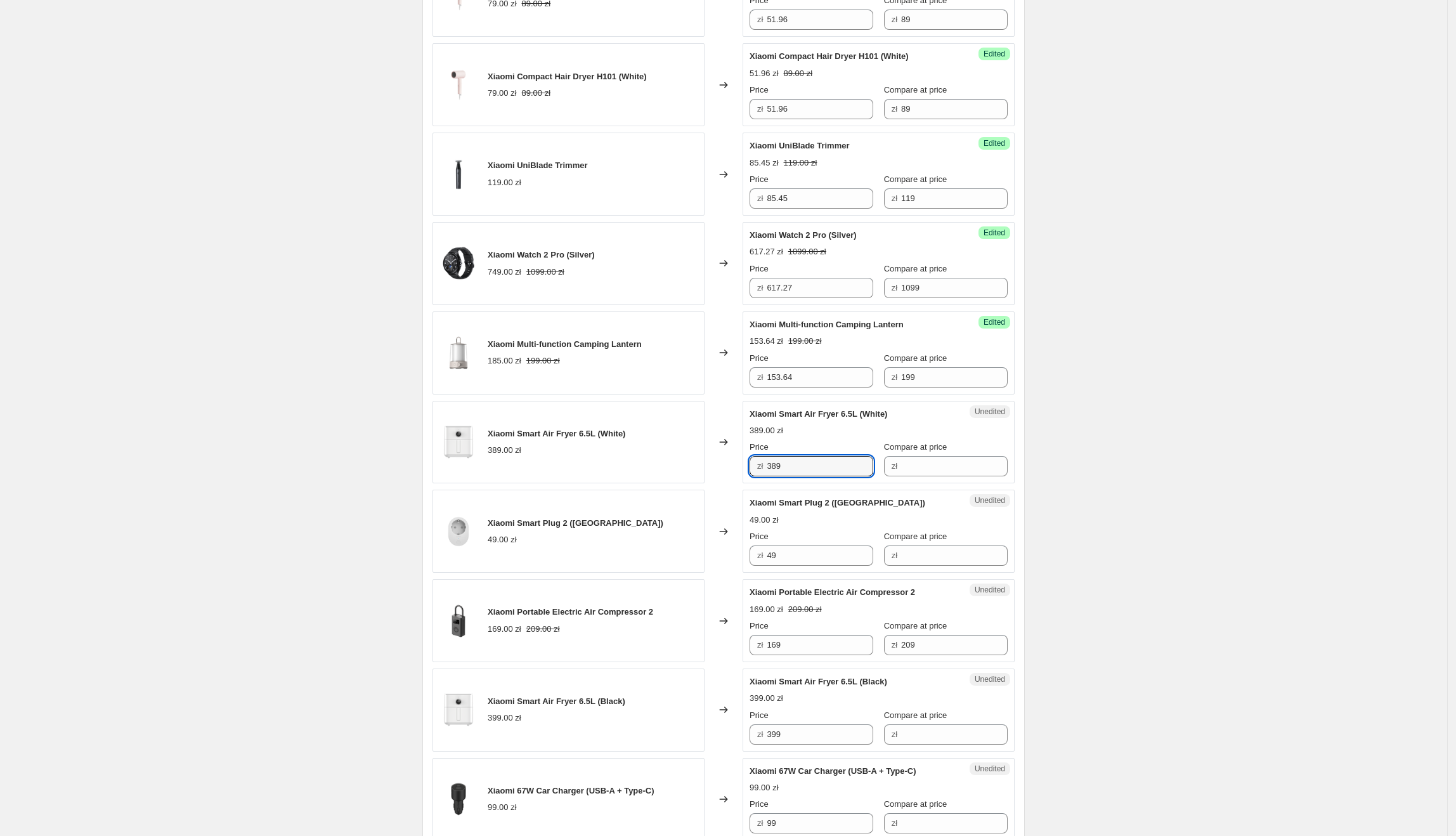
drag, startPoint x: 839, startPoint y: 459, endPoint x: 745, endPoint y: 462, distance: 94.0
click at [745, 462] on div "Xiaomi Smart Air Fryer 6.5L (White) 389.00 zł Changed to Unedited Xiaomi Smart …" at bounding box center [723, 442] width 582 height 83
click at [919, 468] on input "Compare at price" at bounding box center [954, 466] width 107 height 21
paste input "389"
type input "389"
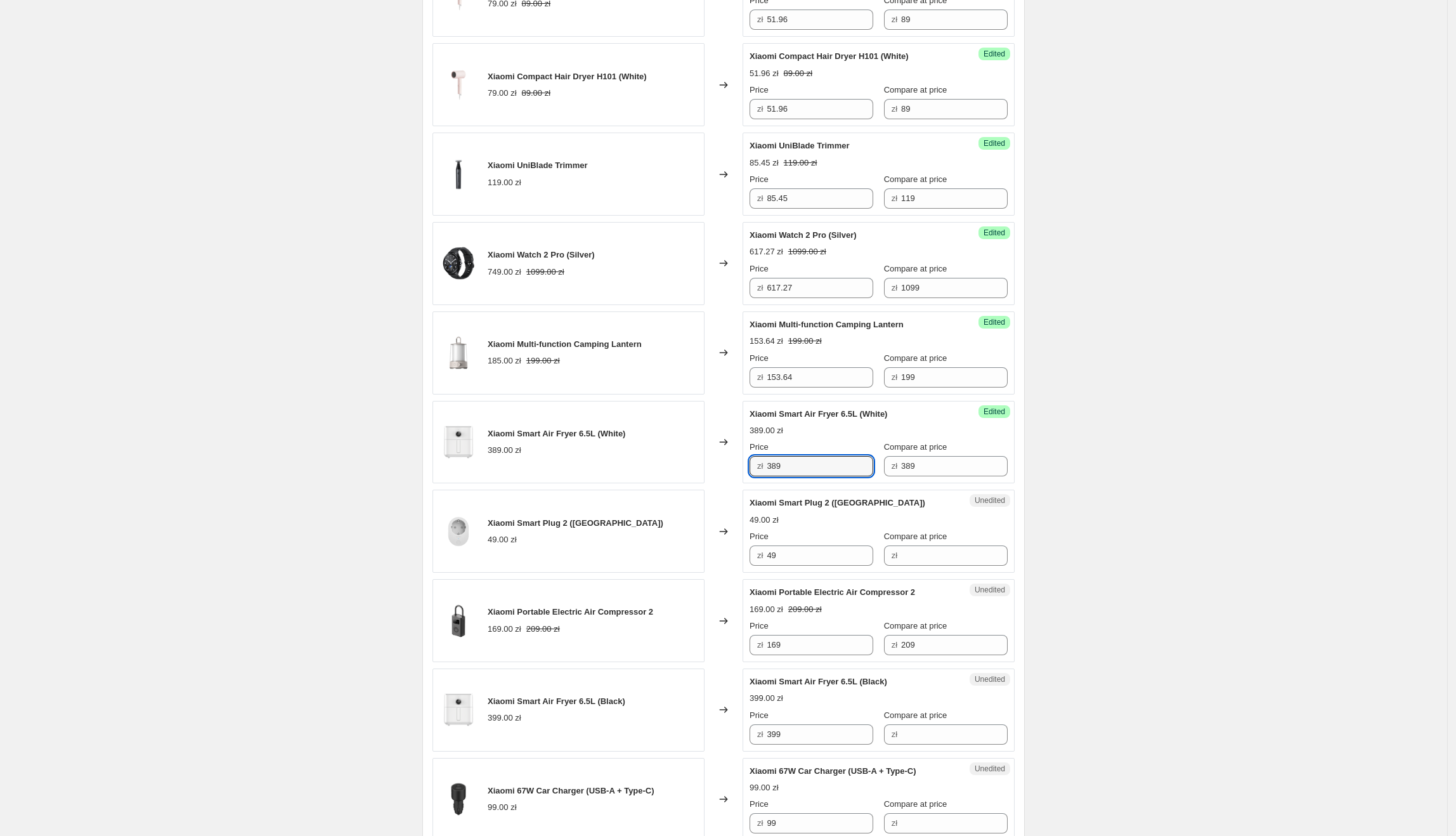
drag, startPoint x: 813, startPoint y: 464, endPoint x: 762, endPoint y: 466, distance: 51.0
click at [762, 466] on div "zł 389" at bounding box center [811, 466] width 124 height 21
type input "298.18"
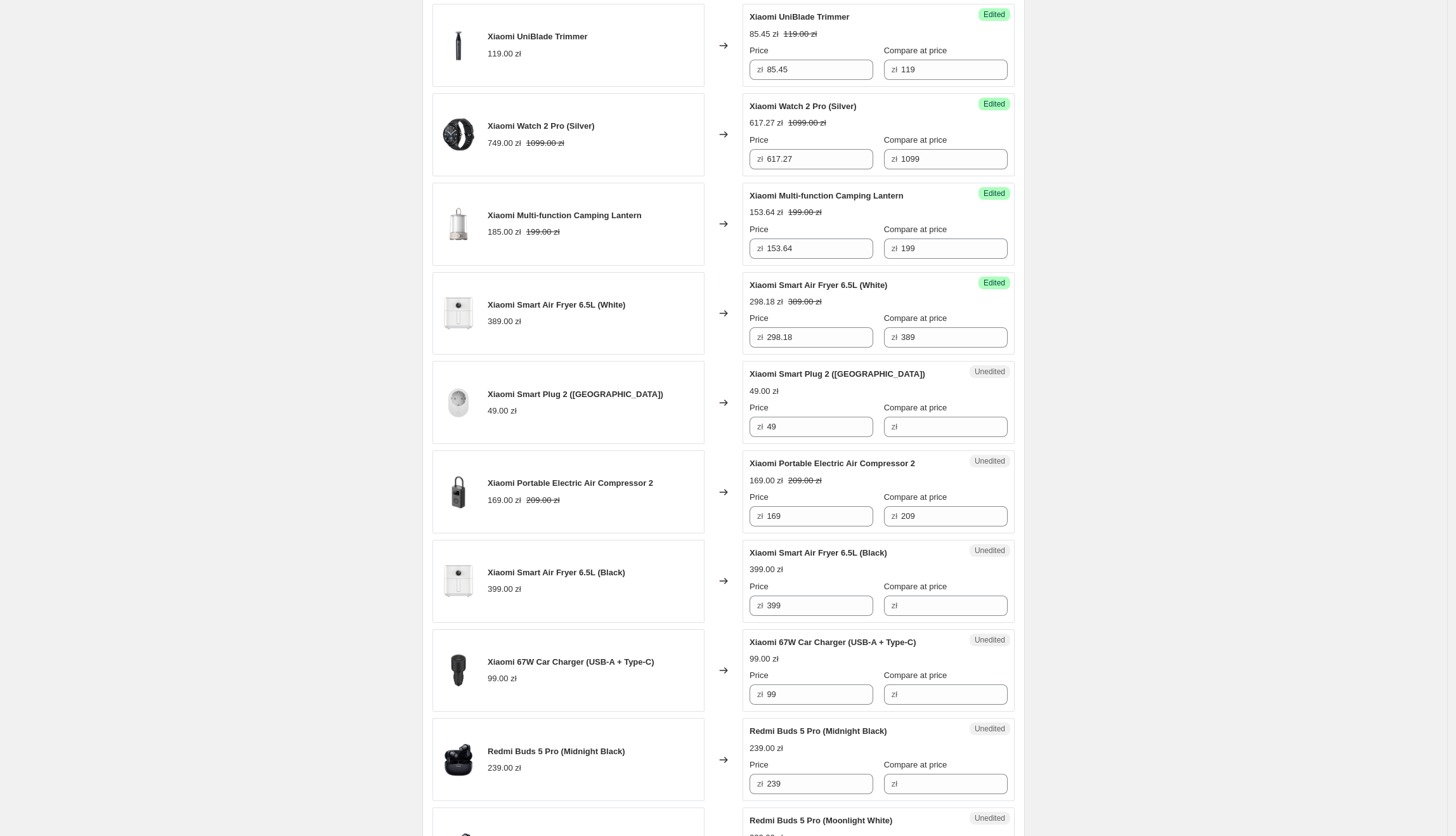
scroll to position [1394, 0]
drag, startPoint x: 752, startPoint y: 365, endPoint x: 835, endPoint y: 368, distance: 83.1
click at [835, 368] on div "Unedited Xiaomi Smart Plug 2 (EU) 49.00 zł Price zł 49 Compare at price zł" at bounding box center [878, 401] width 272 height 83
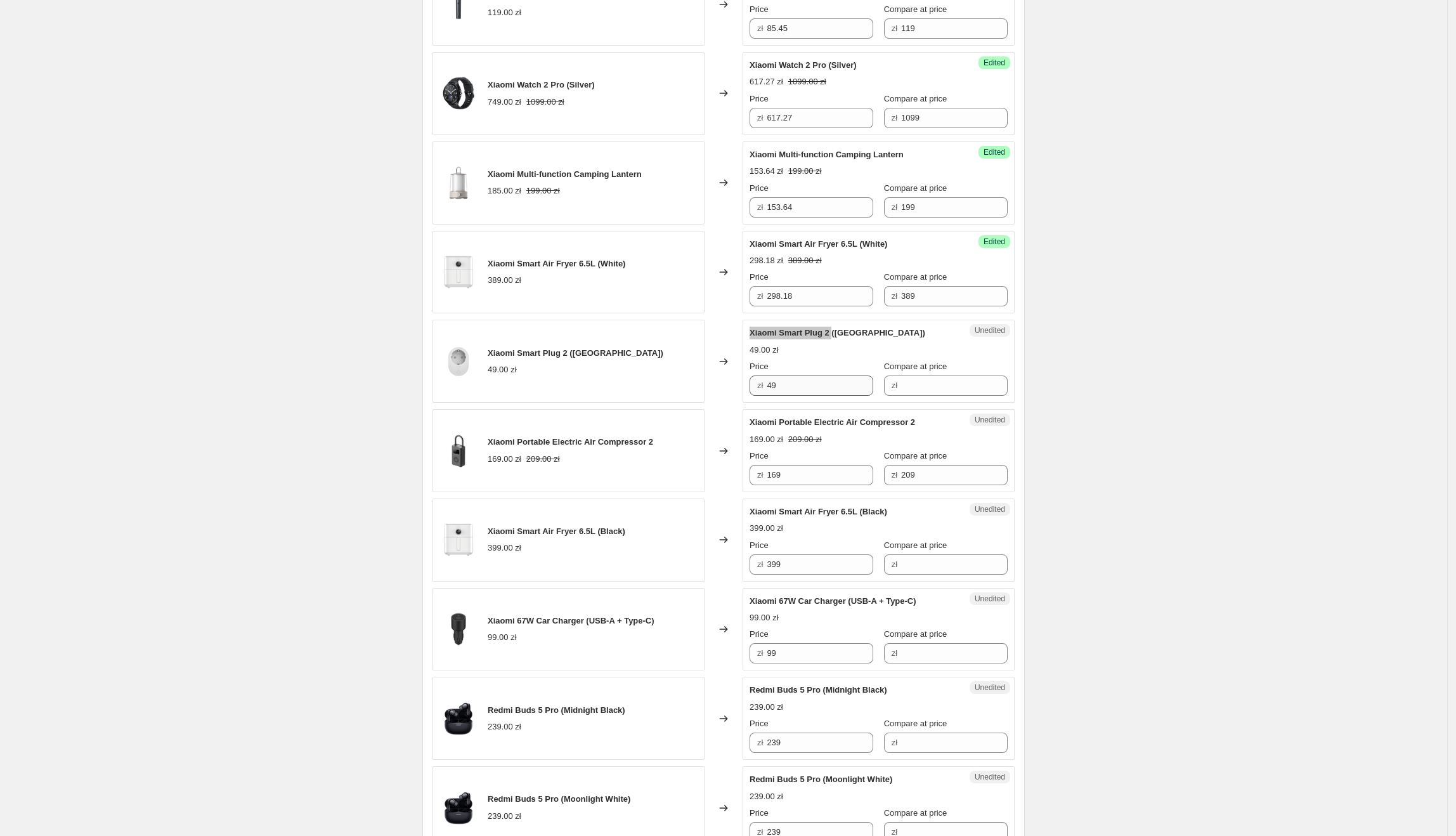
scroll to position [1436, 0]
click at [833, 377] on input "49" at bounding box center [819, 384] width 107 height 21
drag, startPoint x: 837, startPoint y: 377, endPoint x: 752, endPoint y: 387, distance: 85.6
click at [752, 387] on div "Unedited Xiaomi Smart Plug 2 (EU) 49.00 zł Price zł 49 Compare at price zł" at bounding box center [878, 359] width 272 height 83
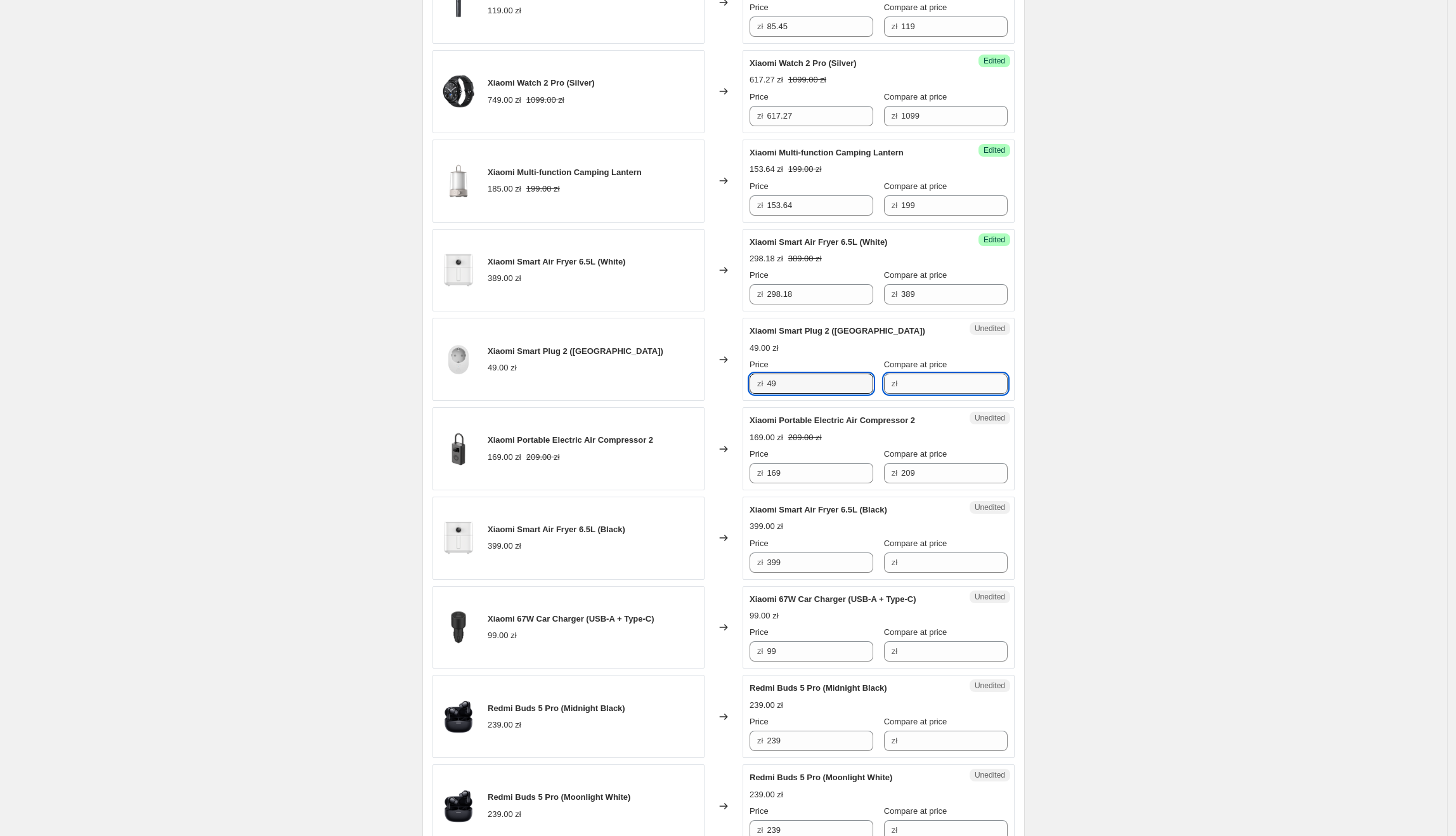
click at [946, 374] on input "Compare at price" at bounding box center [954, 384] width 107 height 21
paste input "49"
type input "49"
drag, startPoint x: 807, startPoint y: 374, endPoint x: 768, endPoint y: 378, distance: 39.2
click at [768, 378] on div "zł 49" at bounding box center [811, 384] width 124 height 21
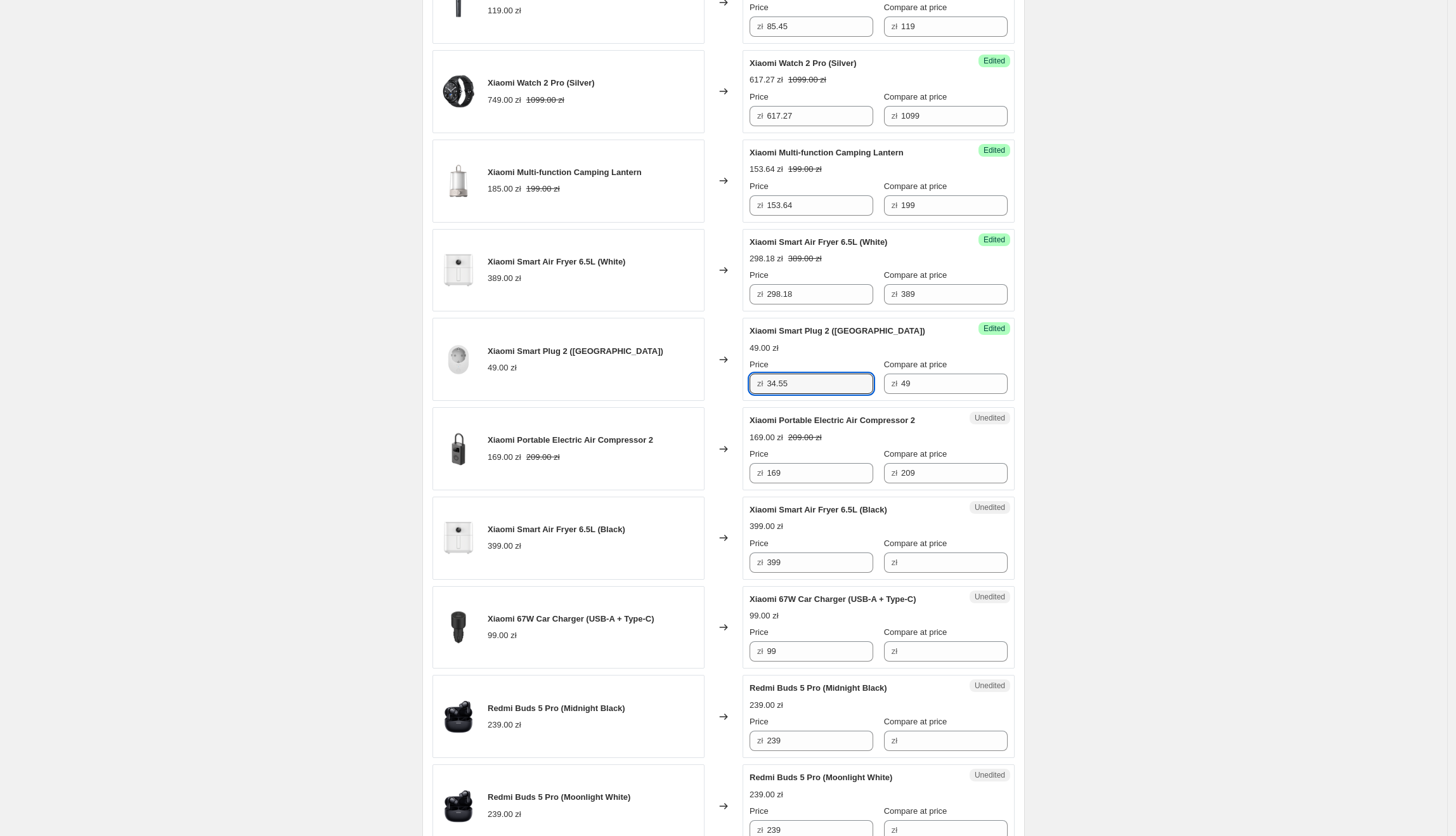
type input "34.55"
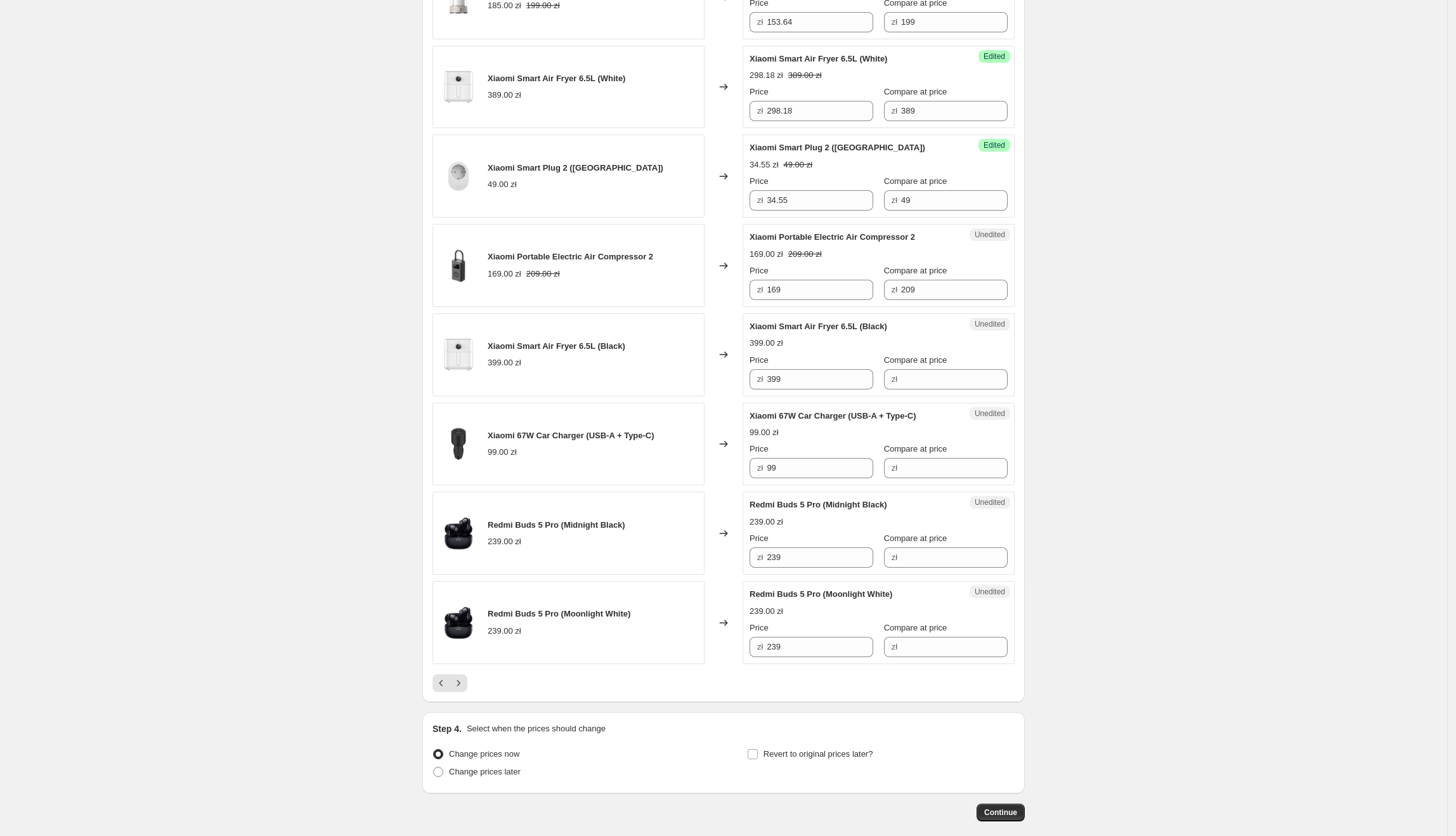
scroll to position [1622, 0]
drag, startPoint x: 752, startPoint y: 227, endPoint x: 935, endPoint y: 232, distance: 183.1
click at [935, 232] on div "Unedited Xiaomi Portable Electric Air Compressor 2 169.00 zł 209.00 zł Price zł…" at bounding box center [878, 262] width 272 height 83
click at [811, 287] on input "169" at bounding box center [819, 287] width 107 height 21
drag, startPoint x: 818, startPoint y: 284, endPoint x: 768, endPoint y: 284, distance: 50.0
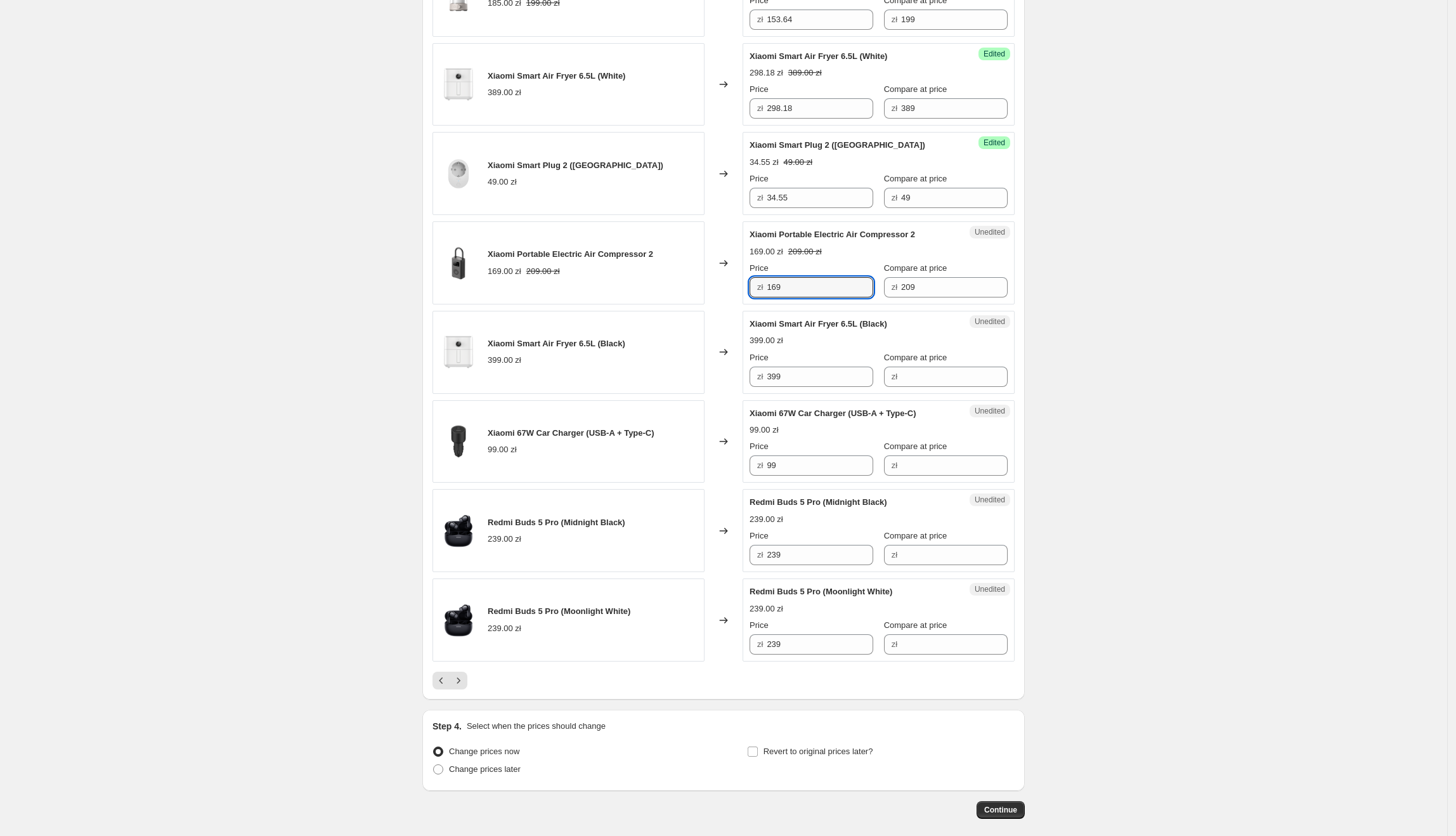
click at [768, 284] on div "zł 169" at bounding box center [811, 287] width 124 height 21
type input "146.76"
click at [931, 335] on div "399.00 zł" at bounding box center [879, 340] width 258 height 13
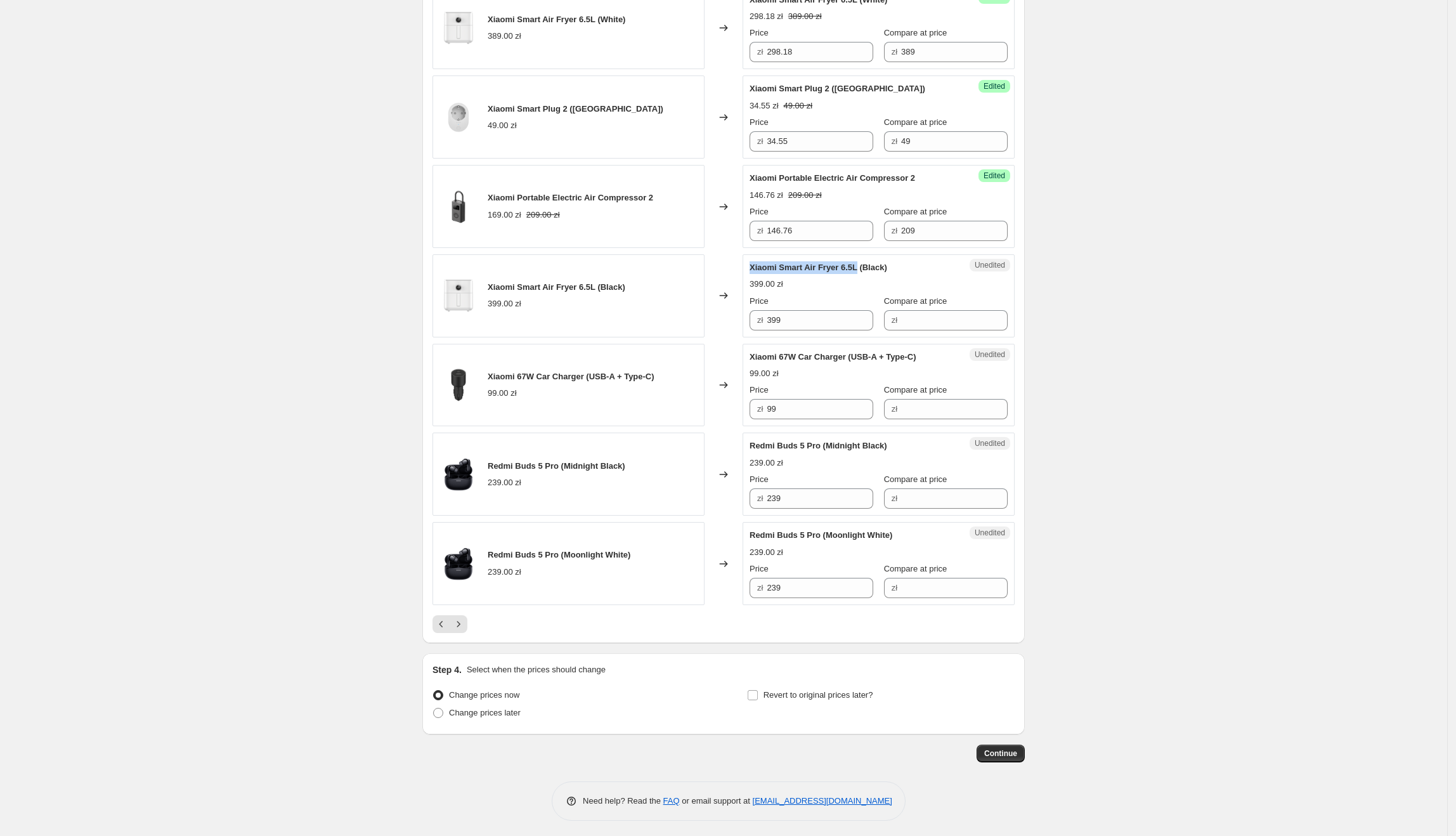
drag, startPoint x: 752, startPoint y: 262, endPoint x: 858, endPoint y: 258, distance: 106.1
click at [858, 258] on div "Unedited Xiaomi Smart Air Fryer 6.5L (Black) 399.00 zł Price zł 399 Compare at …" at bounding box center [878, 295] width 272 height 83
drag, startPoint x: 838, startPoint y: 322, endPoint x: 758, endPoint y: 319, distance: 80.1
click at [735, 319] on div "Xiaomi Smart Air Fryer 6.5L (Black) 399.00 zł Changed to Unedited Xiaomi Smart …" at bounding box center [723, 295] width 582 height 83
click at [941, 315] on input "Compare at price" at bounding box center [954, 320] width 107 height 21
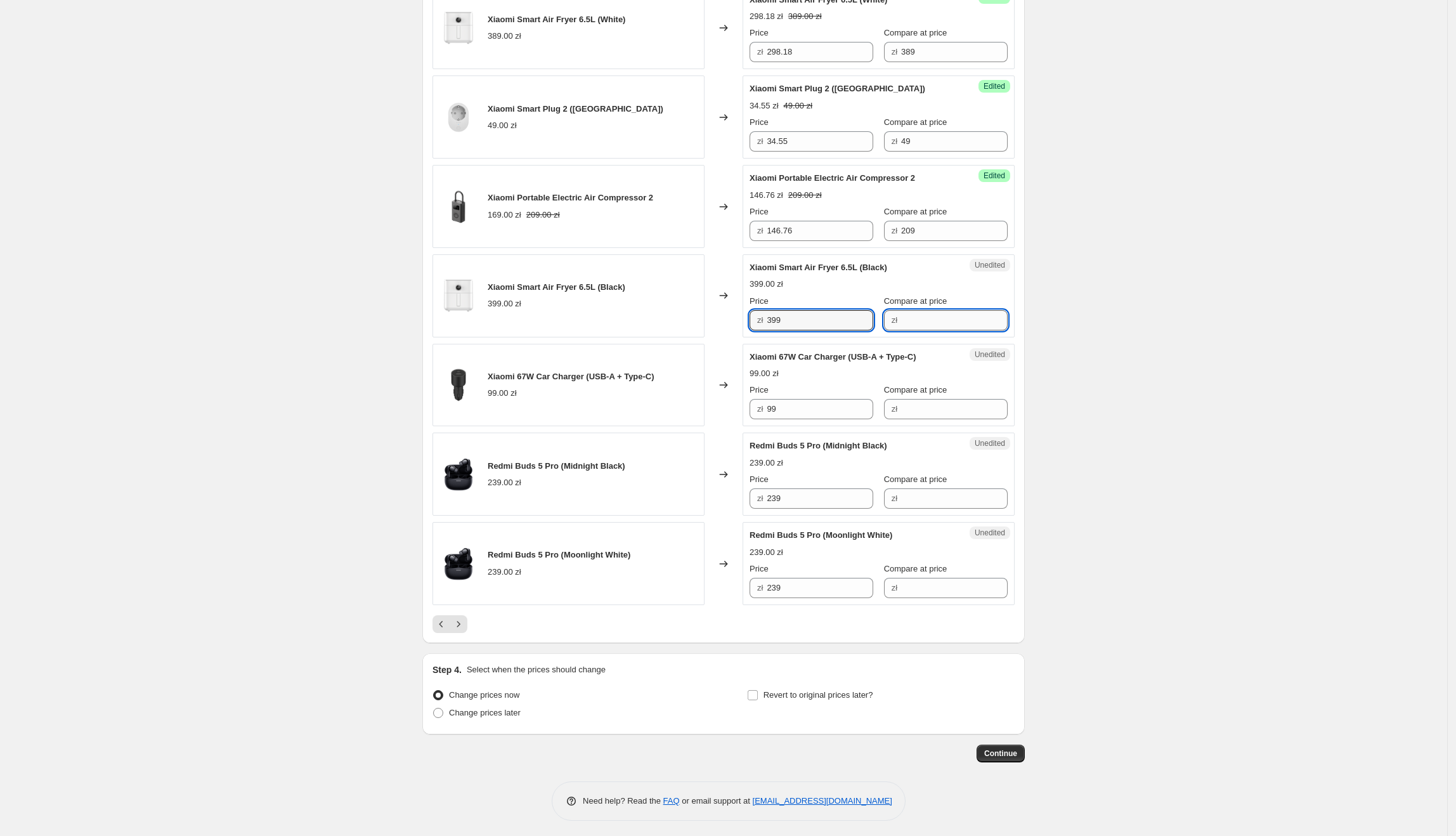
paste input "399"
type input "399"
drag, startPoint x: 798, startPoint y: 305, endPoint x: 767, endPoint y: 312, distance: 31.8
click at [767, 312] on div "zł 399" at bounding box center [811, 320] width 124 height 21
type input "309.09"
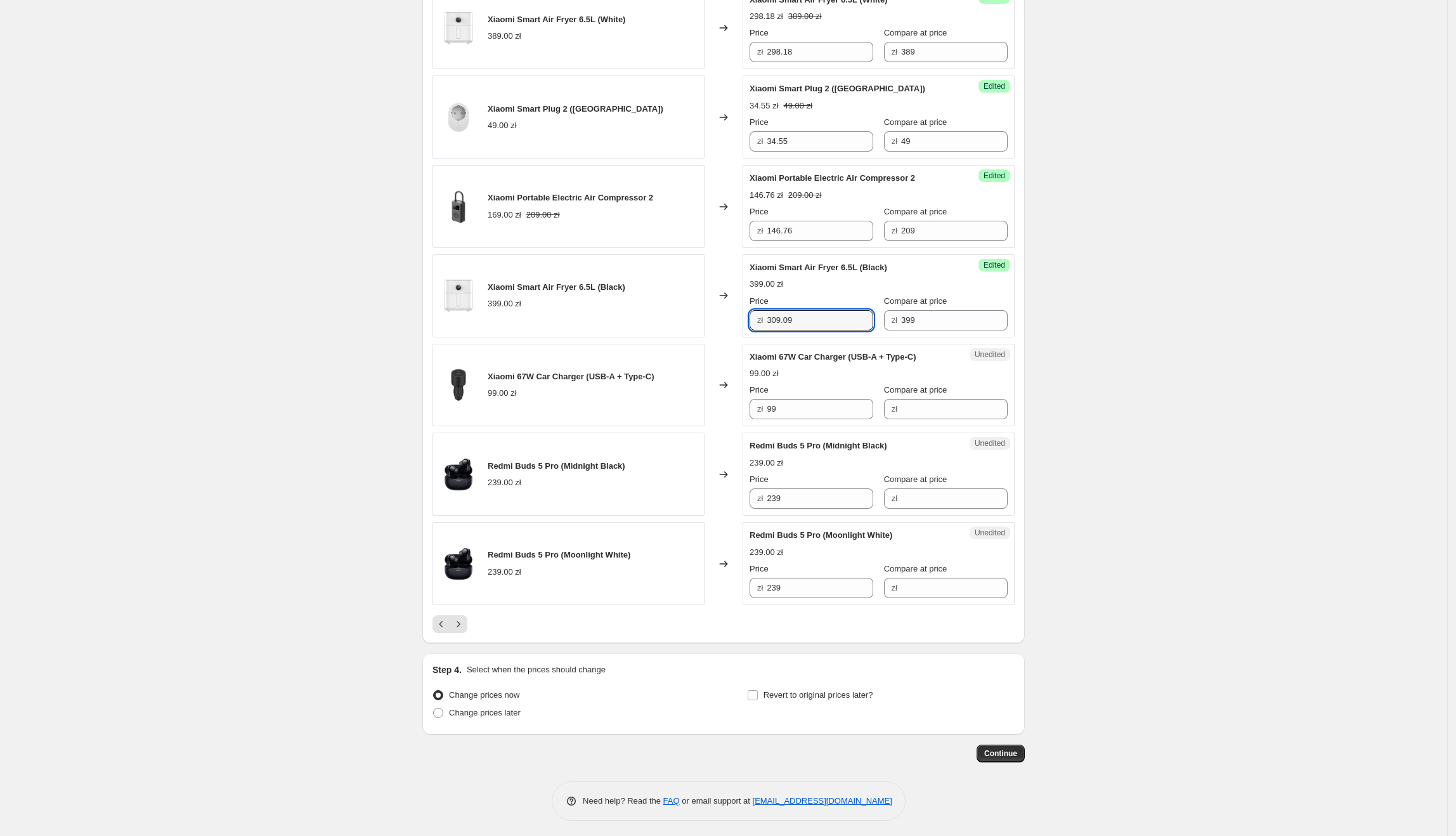
drag, startPoint x: 753, startPoint y: 352, endPoint x: 848, endPoint y: 355, distance: 95.0
click at [848, 355] on span "Xiaomi 67W Car Charger (USB-A + Type-C)" at bounding box center [833, 356] width 167 height 9
drag, startPoint x: 811, startPoint y: 401, endPoint x: 768, endPoint y: 404, distance: 43.1
click at [768, 404] on div "zł 99" at bounding box center [811, 409] width 124 height 21
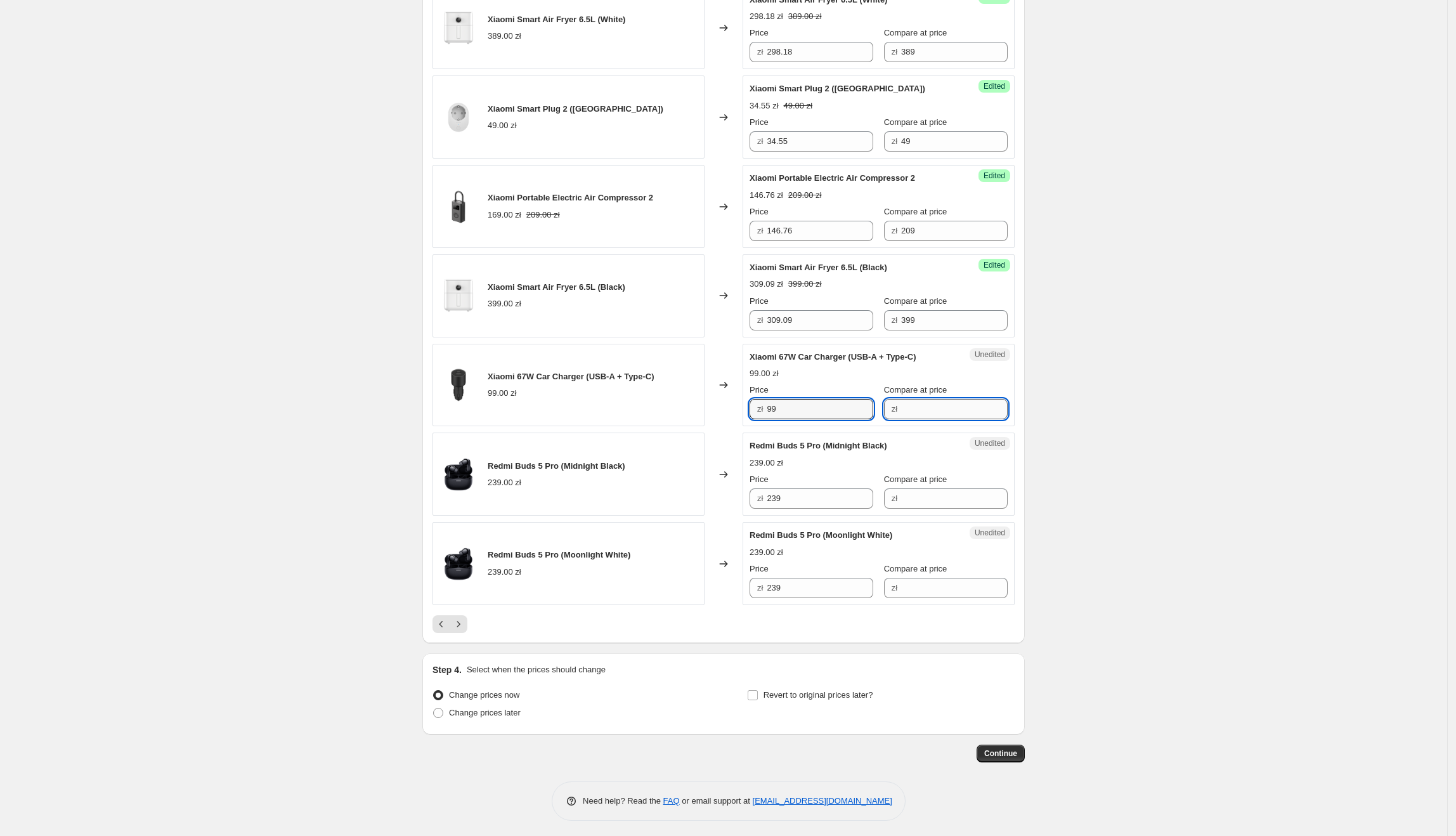
click at [919, 409] on input "Compare at price" at bounding box center [954, 409] width 107 height 21
paste input "99"
type input "99"
drag, startPoint x: 841, startPoint y: 406, endPoint x: 764, endPoint y: 406, distance: 77.0
click at [764, 406] on div "zł 99" at bounding box center [811, 409] width 124 height 21
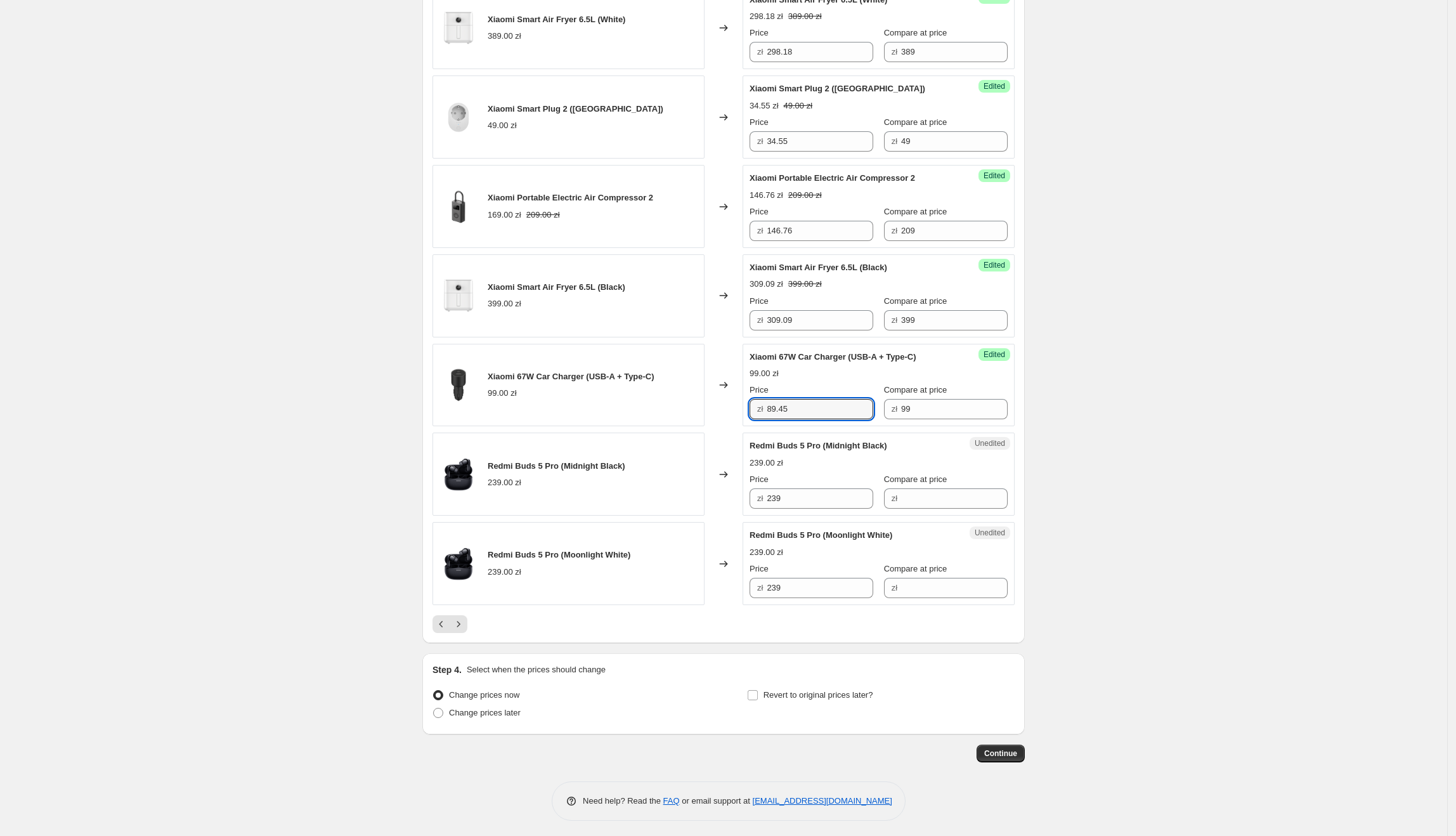
type input "89.45"
click at [998, 413] on div "Success Edited [PERSON_NAME] 67W Car Charger (USB-A + Type-C) 99.00 zł Price zł…" at bounding box center [878, 385] width 272 height 83
drag, startPoint x: 754, startPoint y: 442, endPoint x: 823, endPoint y: 445, distance: 69.1
click at [823, 445] on span "Redmi Buds 5 Pro (Midnight Black)" at bounding box center [819, 445] width 138 height 9
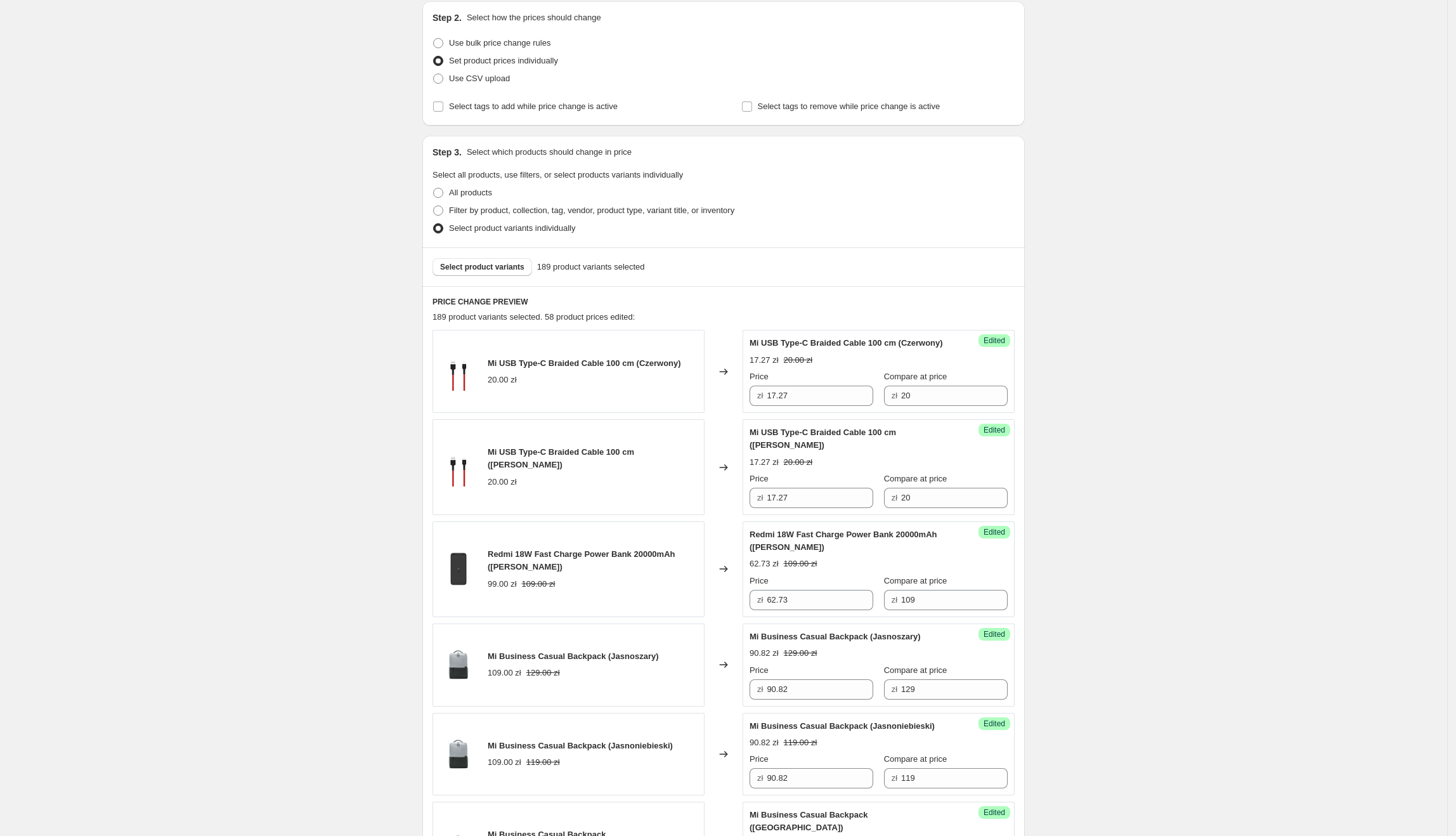
scroll to position [0, 0]
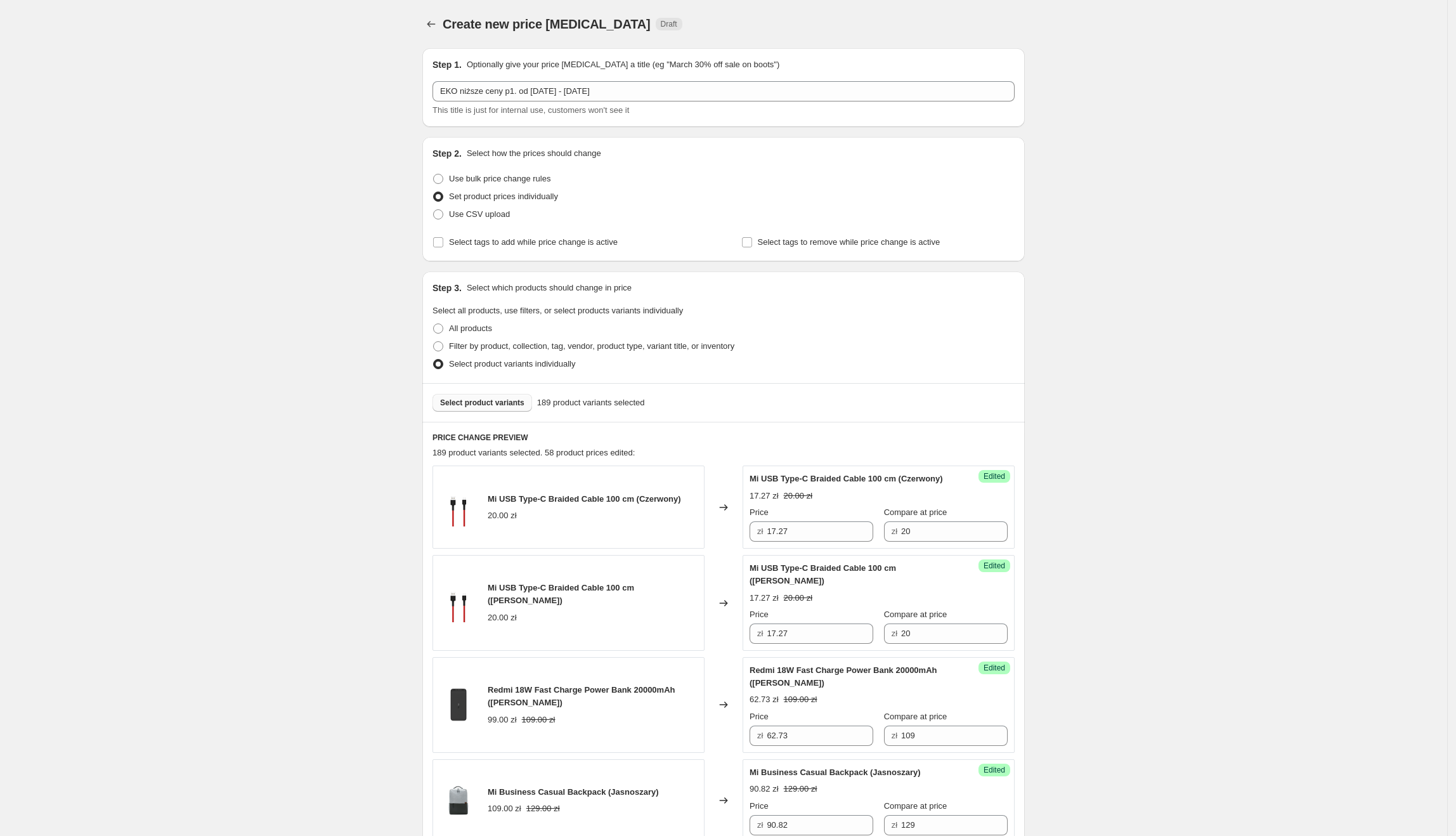
click at [512, 405] on span "Select product variants" at bounding box center [482, 402] width 84 height 10
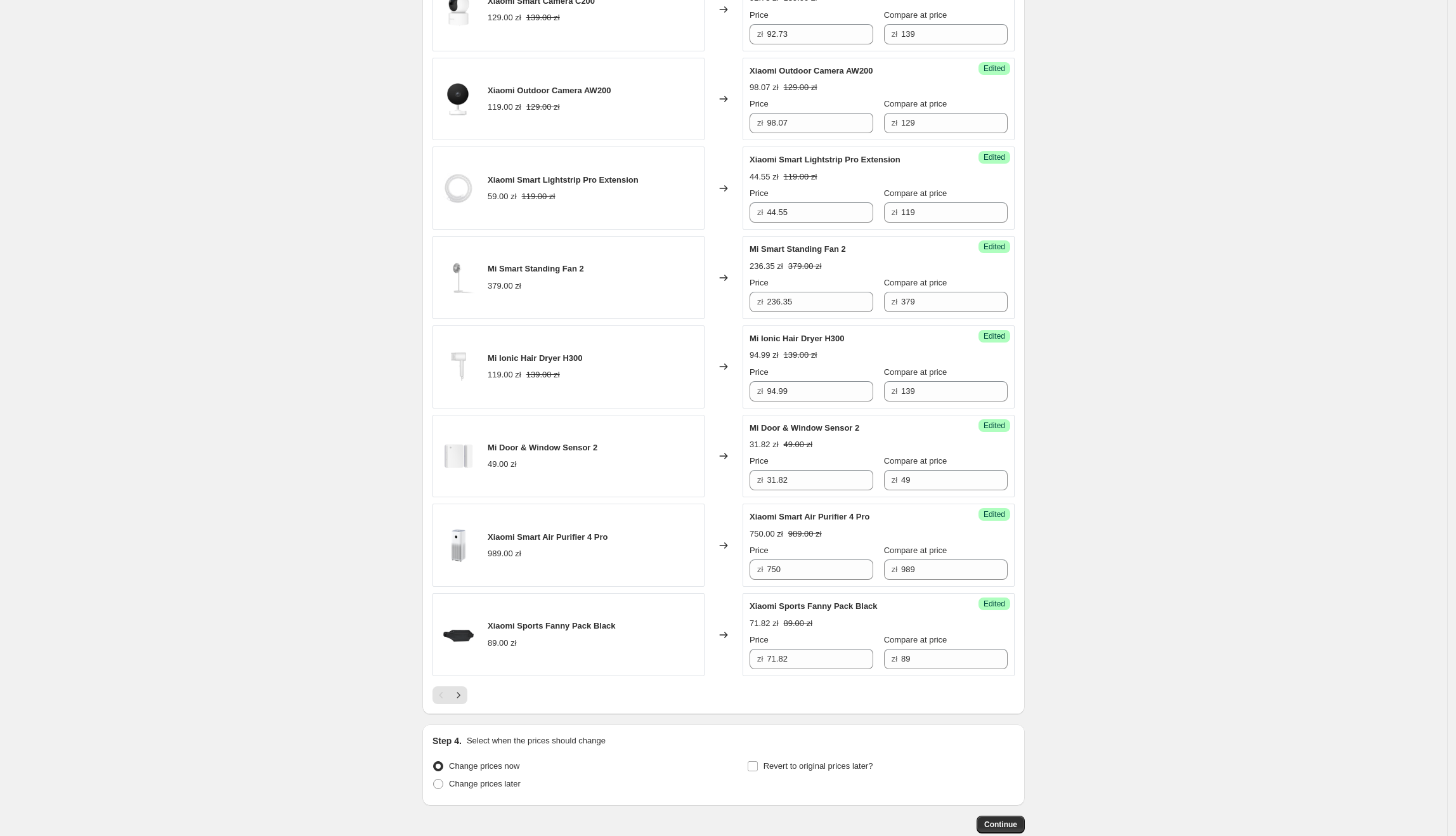
scroll to position [1653, 0]
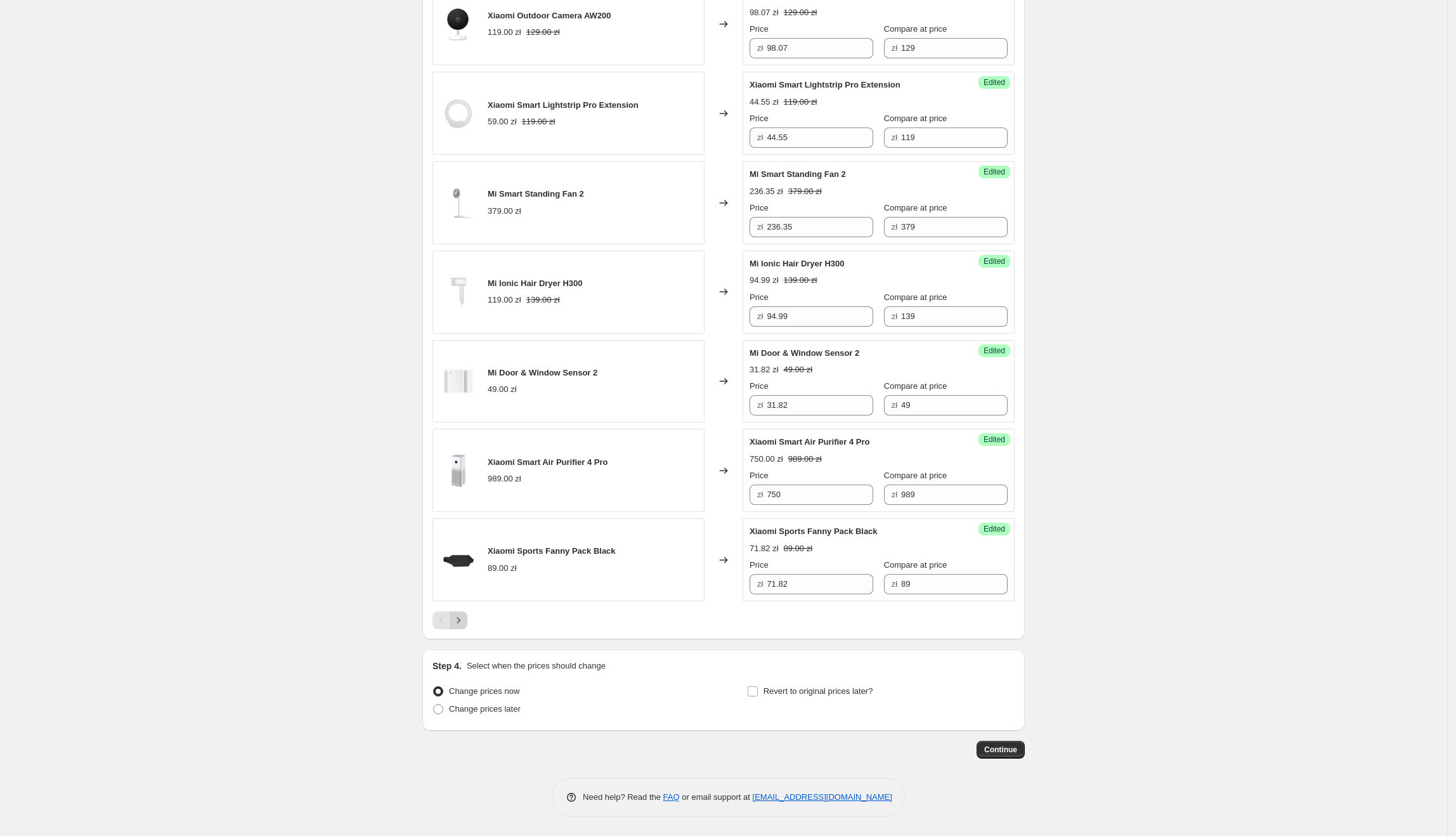
click at [462, 617] on icon "Next" at bounding box center [458, 620] width 13 height 13
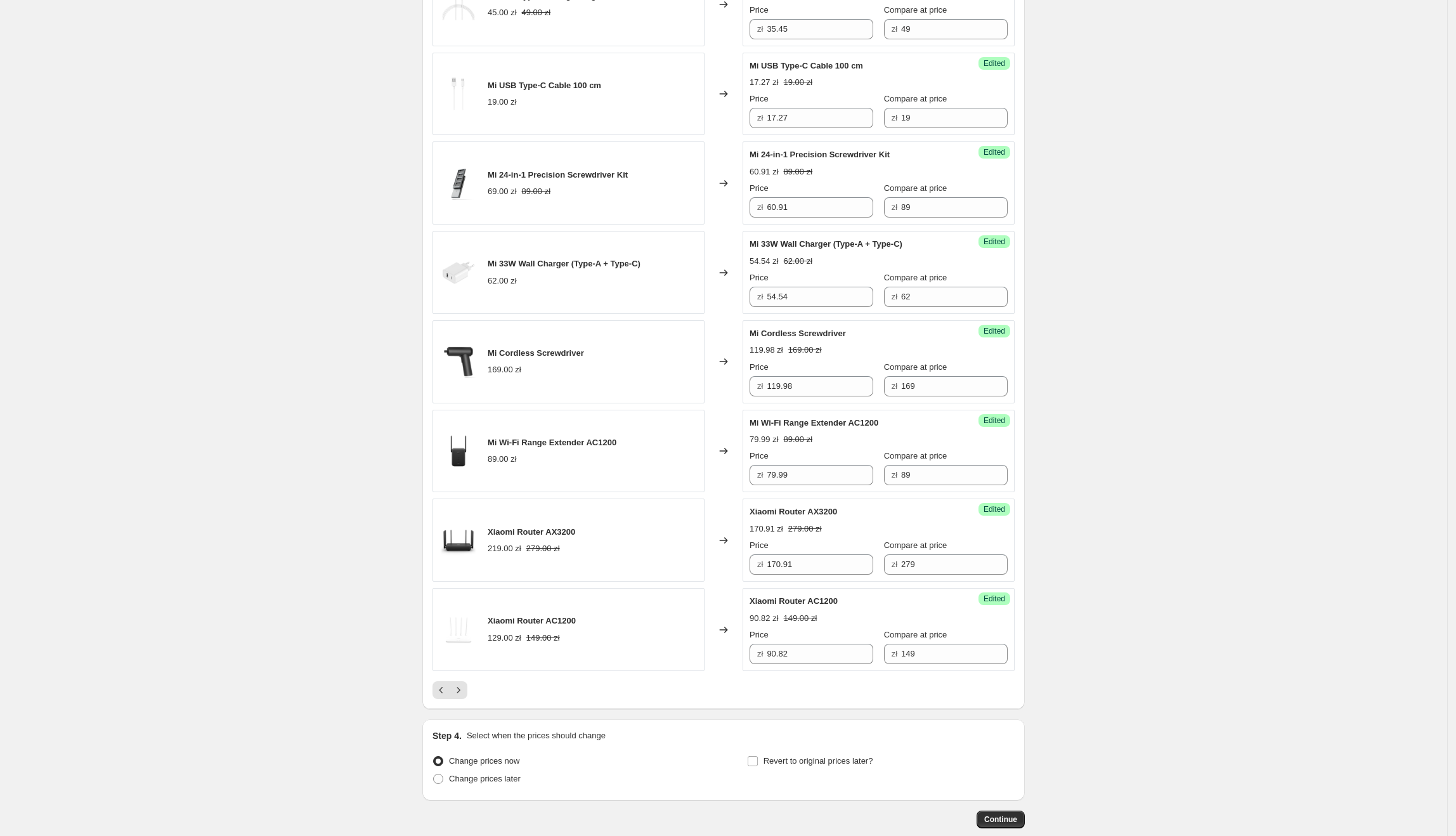
scroll to position [1579, 0]
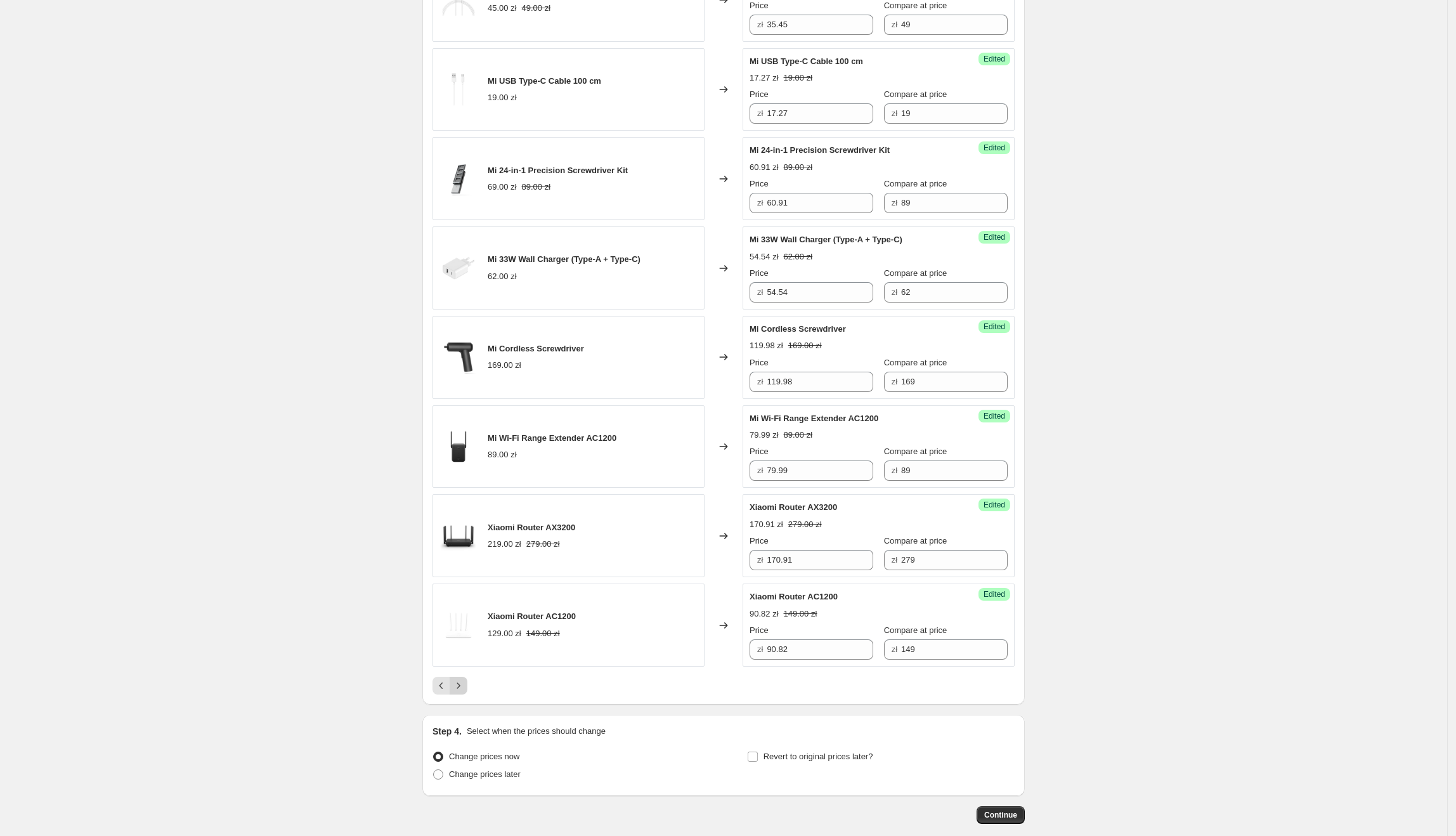
click at [457, 692] on icon "Next" at bounding box center [458, 685] width 13 height 13
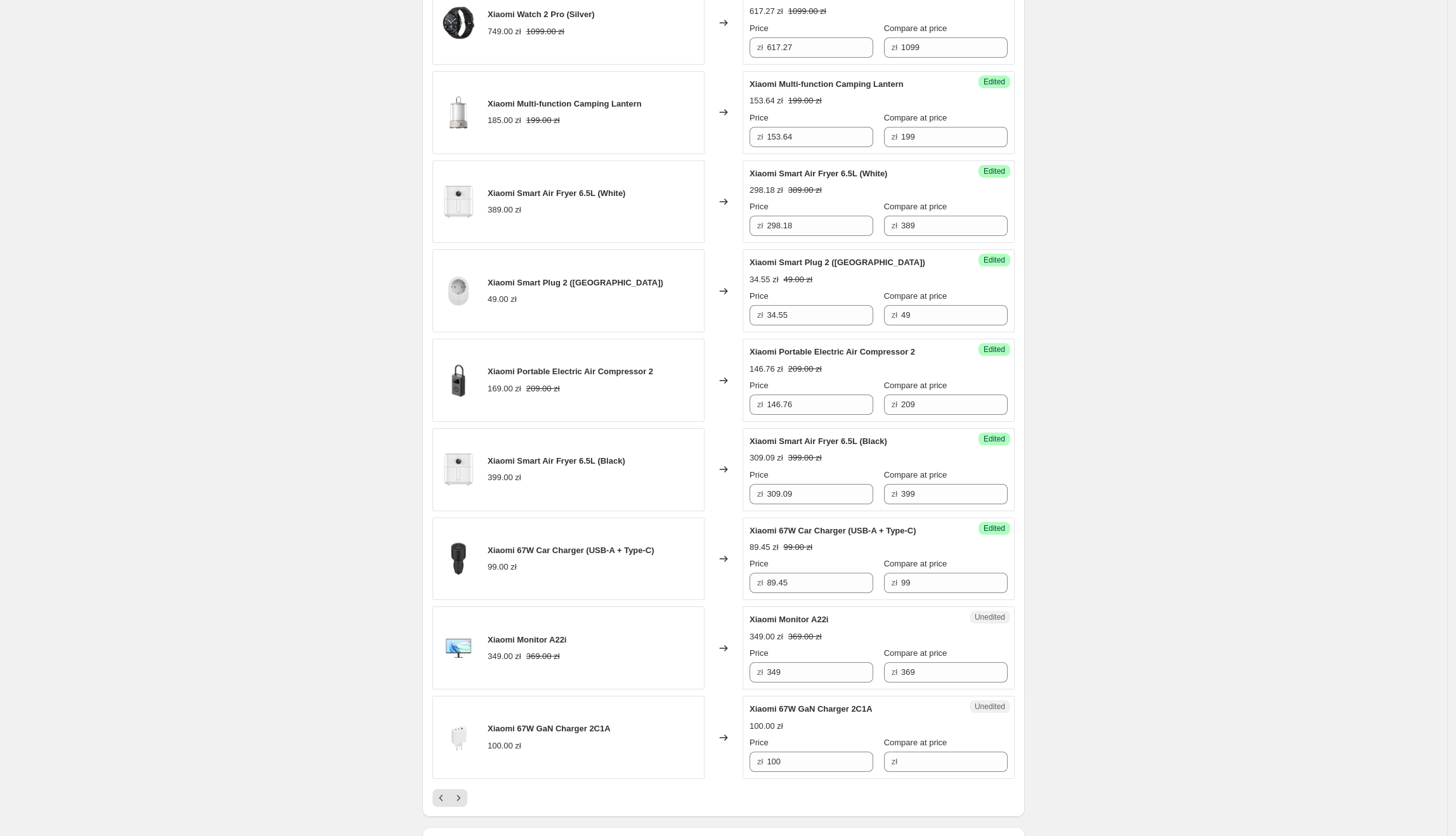
scroll to position [1505, 0]
drag, startPoint x: 840, startPoint y: 620, endPoint x: 754, endPoint y: 617, distance: 86.1
click at [754, 617] on div "Xiaomi Monitor A22i" at bounding box center [853, 619] width 207 height 13
drag, startPoint x: 822, startPoint y: 665, endPoint x: 768, endPoint y: 664, distance: 54.0
click at [768, 664] on div "zł 349" at bounding box center [811, 671] width 124 height 21
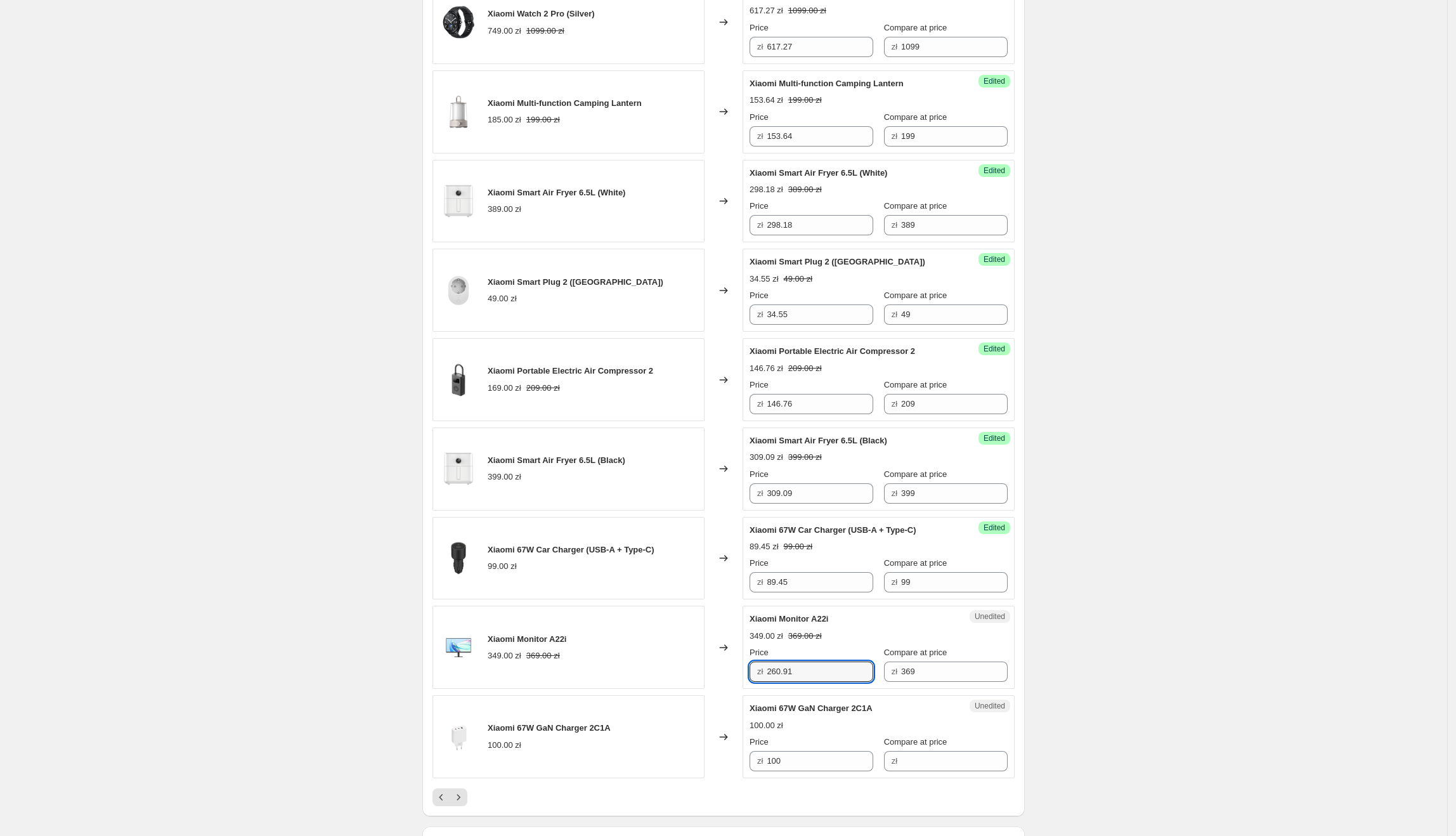
type input "260.91"
drag, startPoint x: 758, startPoint y: 706, endPoint x: 781, endPoint y: 704, distance: 23.1
click at [790, 706] on span "Xiaomi 67W GaN Charger 2C1A" at bounding box center [811, 708] width 123 height 9
click at [751, 705] on div "Unedited [PERSON_NAME] 67W GaN Charger 2C1A 100.00 zł Price zł 100 Compare at p…" at bounding box center [878, 736] width 272 height 83
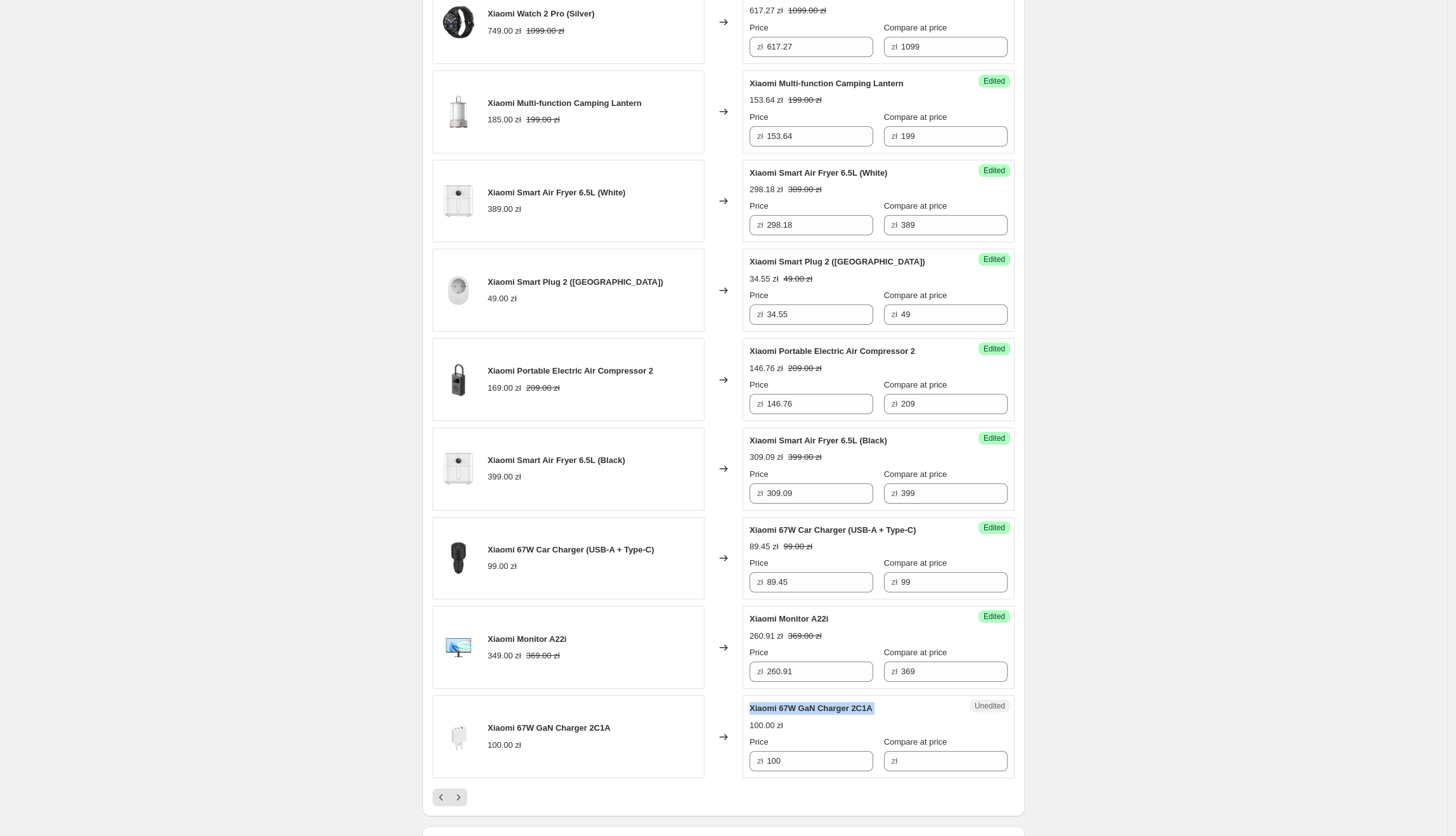
drag, startPoint x: 751, startPoint y: 705, endPoint x: 878, endPoint y: 704, distance: 127.0
click at [878, 704] on div "Unedited [PERSON_NAME] 67W GaN Charger 2C1A 100.00 zł Price zł 100 Compare at p…" at bounding box center [878, 736] width 272 height 83
drag, startPoint x: 814, startPoint y: 755, endPoint x: 766, endPoint y: 767, distance: 49.5
click at [766, 734] on div "Unedited [PERSON_NAME] 67W GaN Charger 2C1A 100.00 zł Price zł 100 Compare at p…" at bounding box center [878, 736] width 272 height 83
click at [929, 734] on input "Compare at price" at bounding box center [954, 760] width 107 height 21
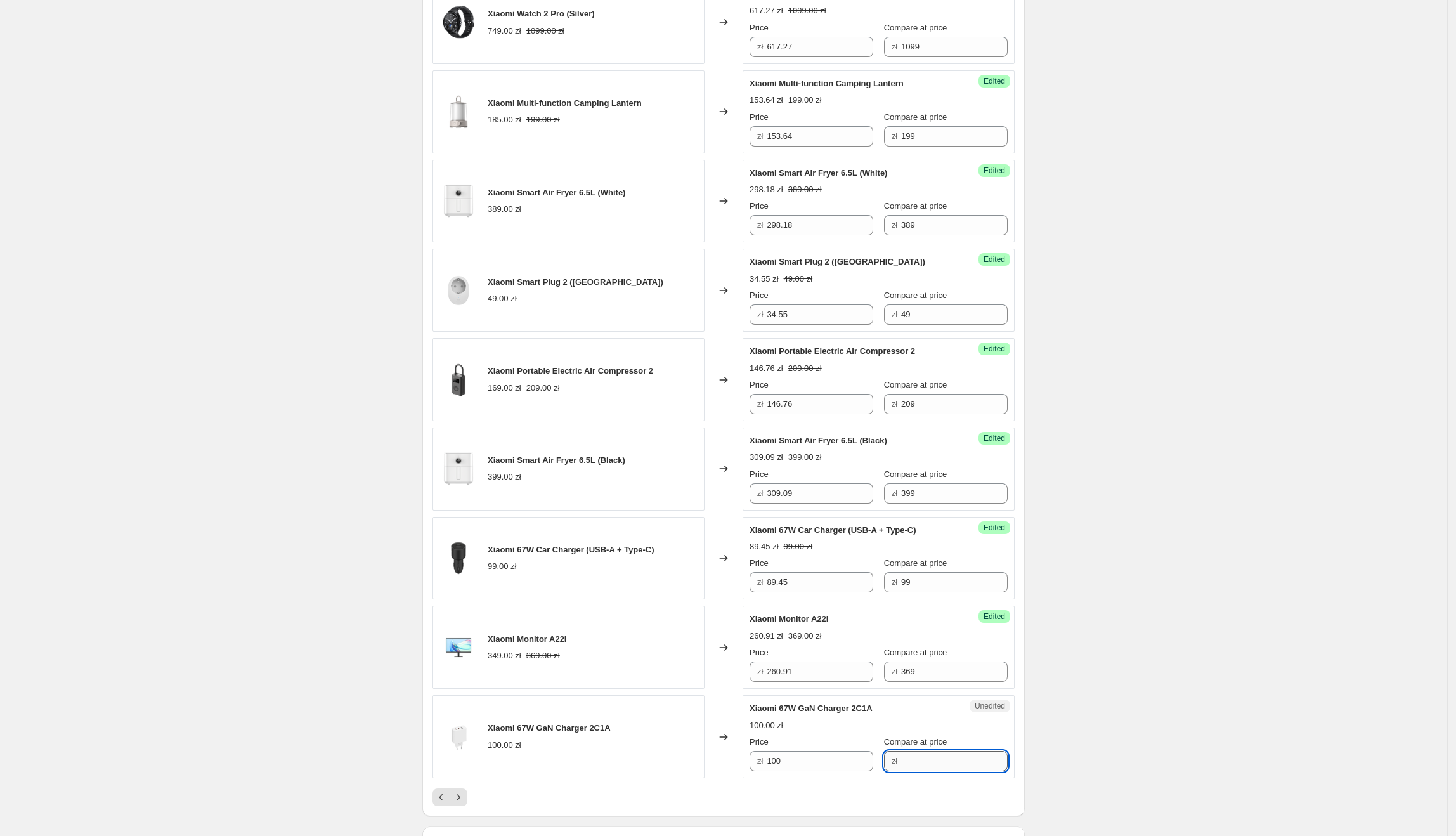
paste input "100"
type input "100"
drag, startPoint x: 802, startPoint y: 754, endPoint x: 760, endPoint y: 757, distance: 42.1
click at [760, 734] on div "zł 100" at bounding box center [811, 760] width 124 height 21
type input "90"
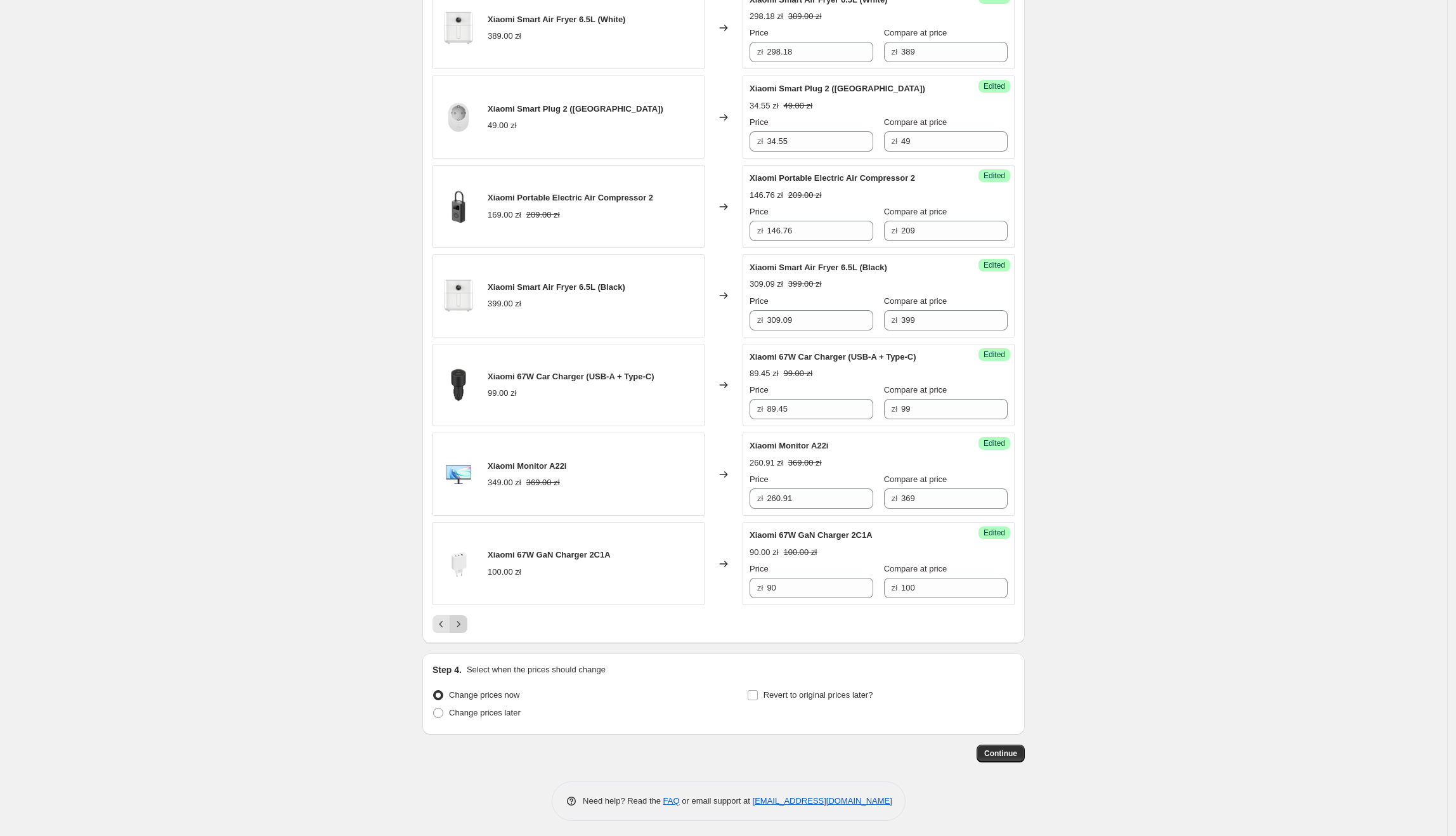
click at [460, 617] on icon "Next" at bounding box center [458, 623] width 13 height 13
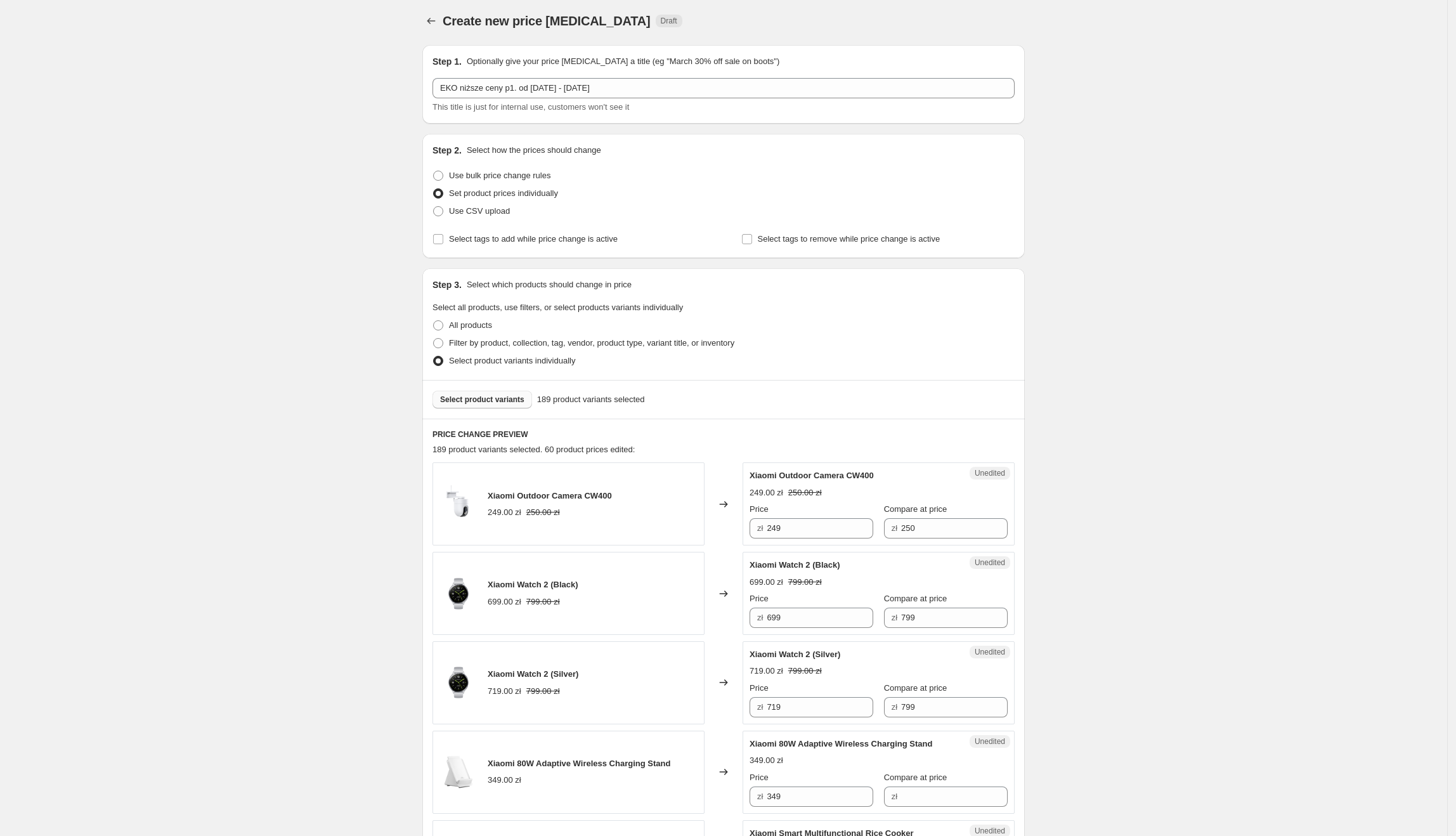
scroll to position [0, 0]
drag, startPoint x: 893, startPoint y: 481, endPoint x: 753, endPoint y: 478, distance: 140.0
click at [753, 478] on div "Xiaomi Outdoor Camera CW400" at bounding box center [853, 478] width 207 height 13
drag, startPoint x: 818, startPoint y: 536, endPoint x: 757, endPoint y: 531, distance: 61.2
click at [757, 531] on div "zł 249" at bounding box center [811, 531] width 124 height 21
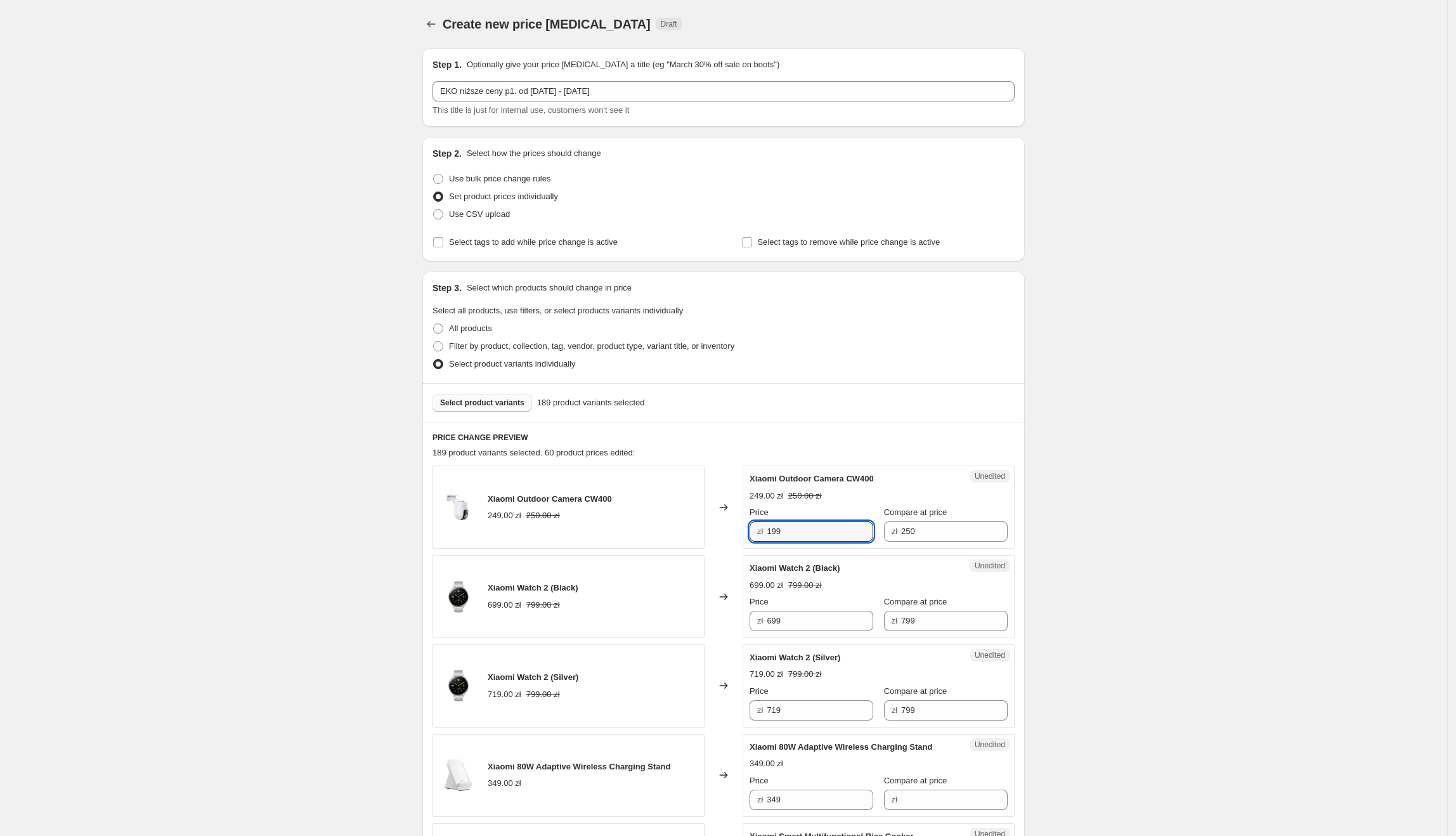
type input "199"
drag, startPoint x: 845, startPoint y: 571, endPoint x: 753, endPoint y: 572, distance: 92.0
click at [753, 572] on div "Xiaomi Watch 2 (Black)" at bounding box center [853, 568] width 207 height 13
drag, startPoint x: 841, startPoint y: 624, endPoint x: 764, endPoint y: 623, distance: 77.0
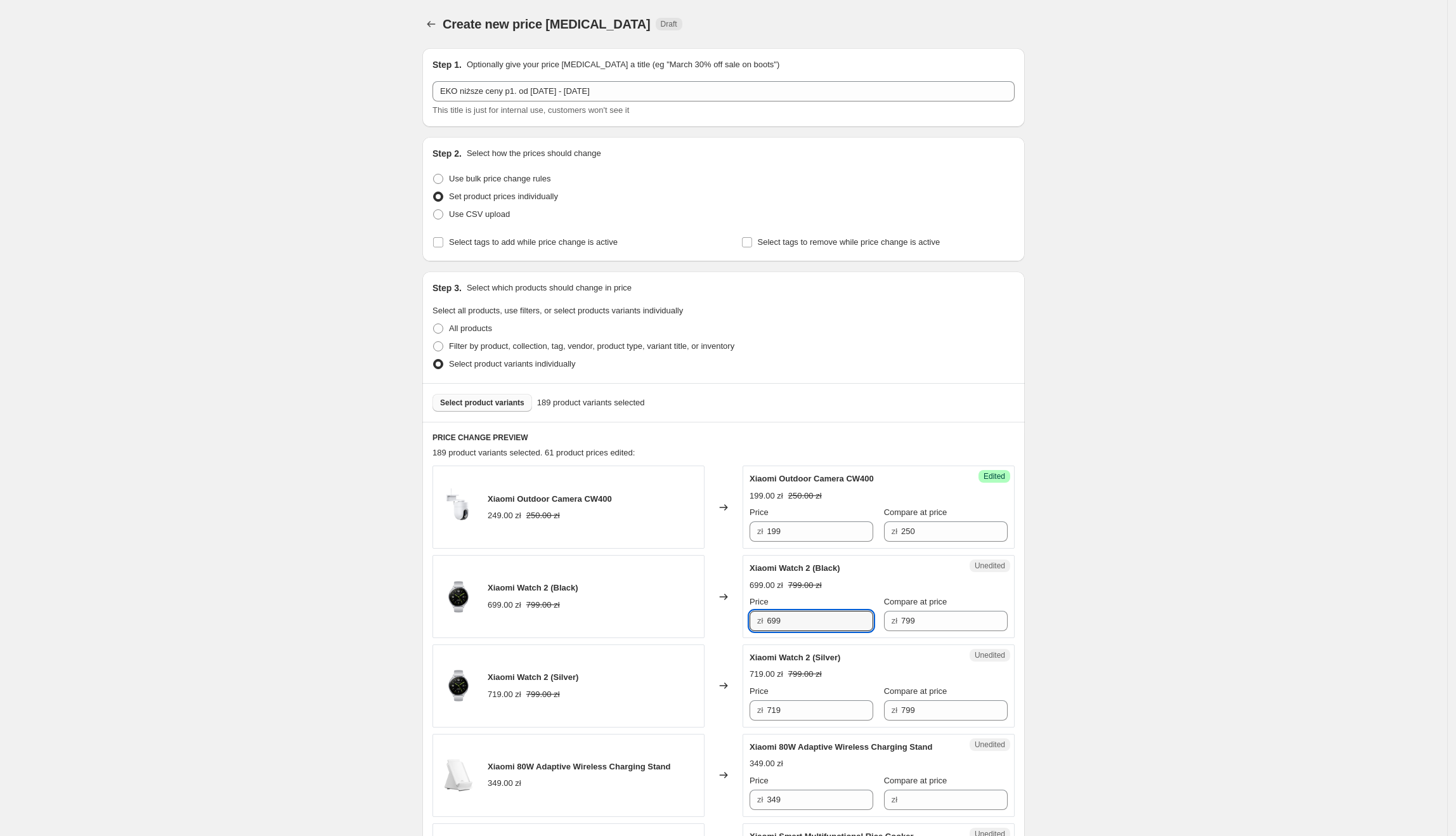
click at [764, 623] on div "zł 699" at bounding box center [811, 621] width 124 height 21
type input "426.36"
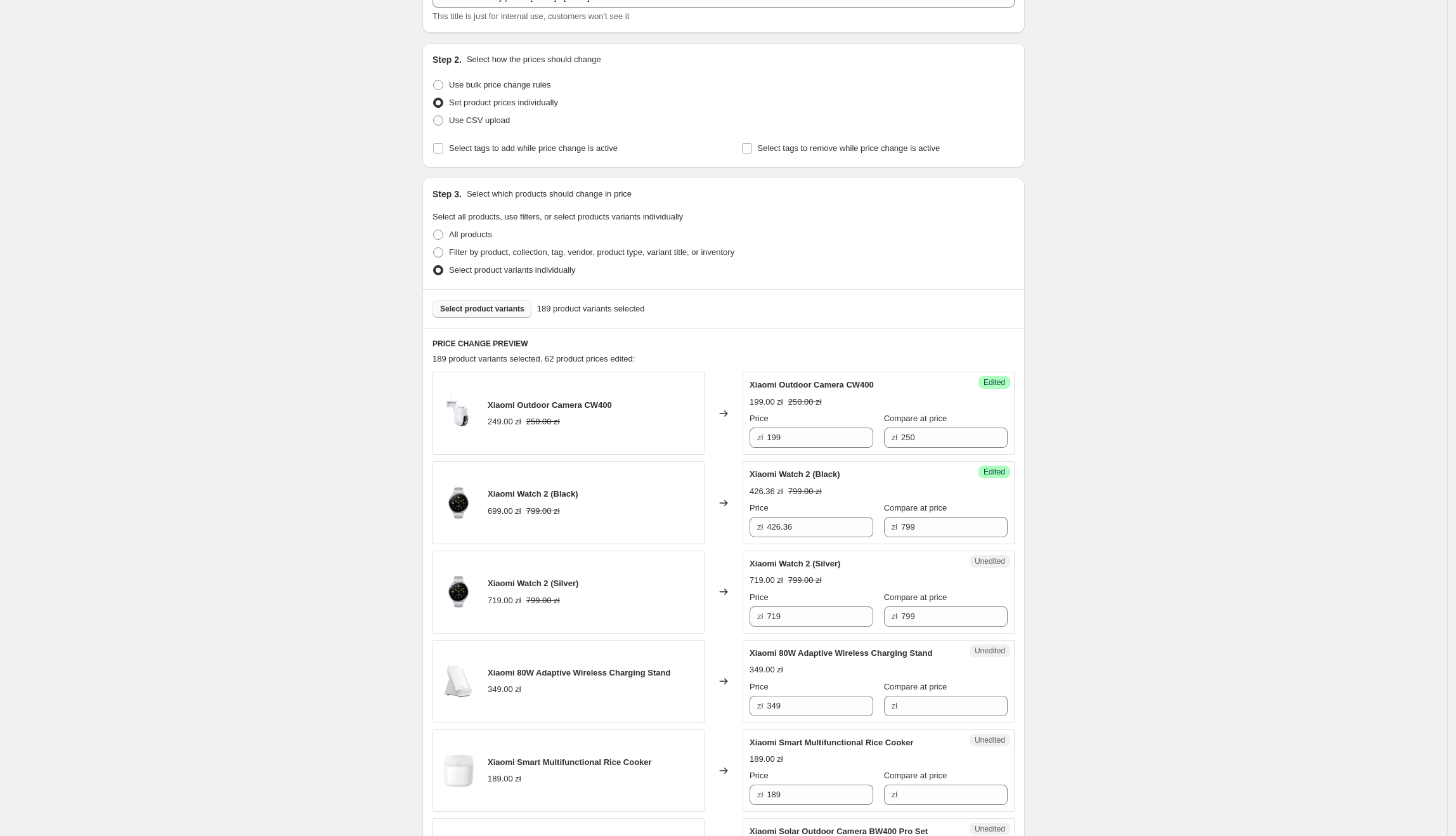
scroll to position [95, 0]
drag, startPoint x: 833, startPoint y: 609, endPoint x: 770, endPoint y: 610, distance: 63.0
click at [770, 610] on div "zł 719" at bounding box center [811, 615] width 124 height 21
type input "491.35"
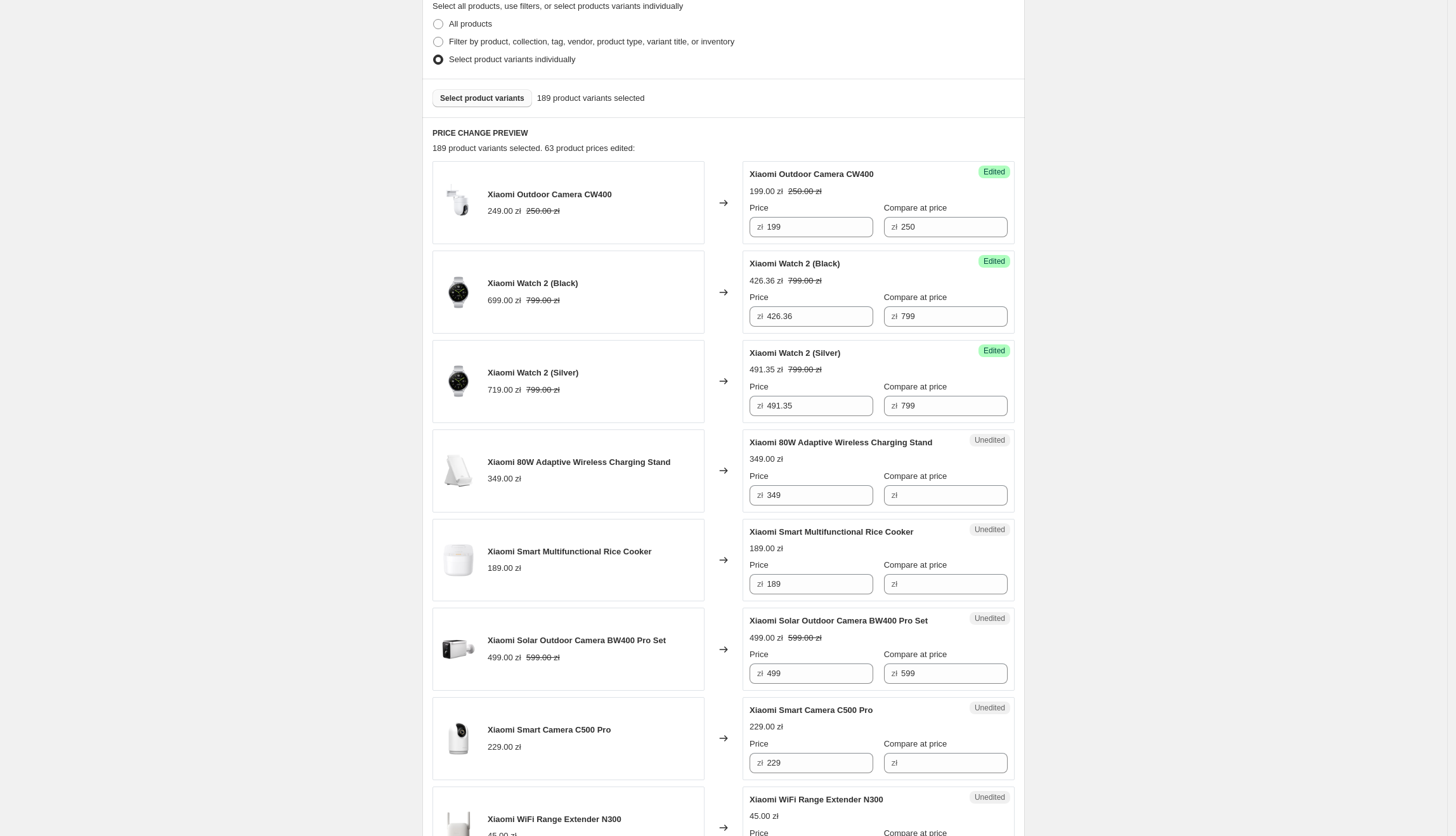
scroll to position [305, 0]
drag, startPoint x: 753, startPoint y: 447, endPoint x: 943, endPoint y: 442, distance: 190.1
click at [943, 442] on div "Xiaomi 80W Adaptive Wireless Charging Stand 349.00 zł Price zł 349 Compare at p…" at bounding box center [879, 470] width 258 height 69
drag, startPoint x: 822, startPoint y: 495, endPoint x: 753, endPoint y: 505, distance: 69.7
click at [752, 505] on div "Unedited Xiaomi 80W Adaptive Wireless Charging Stand 349.00 zł Price zł 349 Com…" at bounding box center [878, 469] width 272 height 83
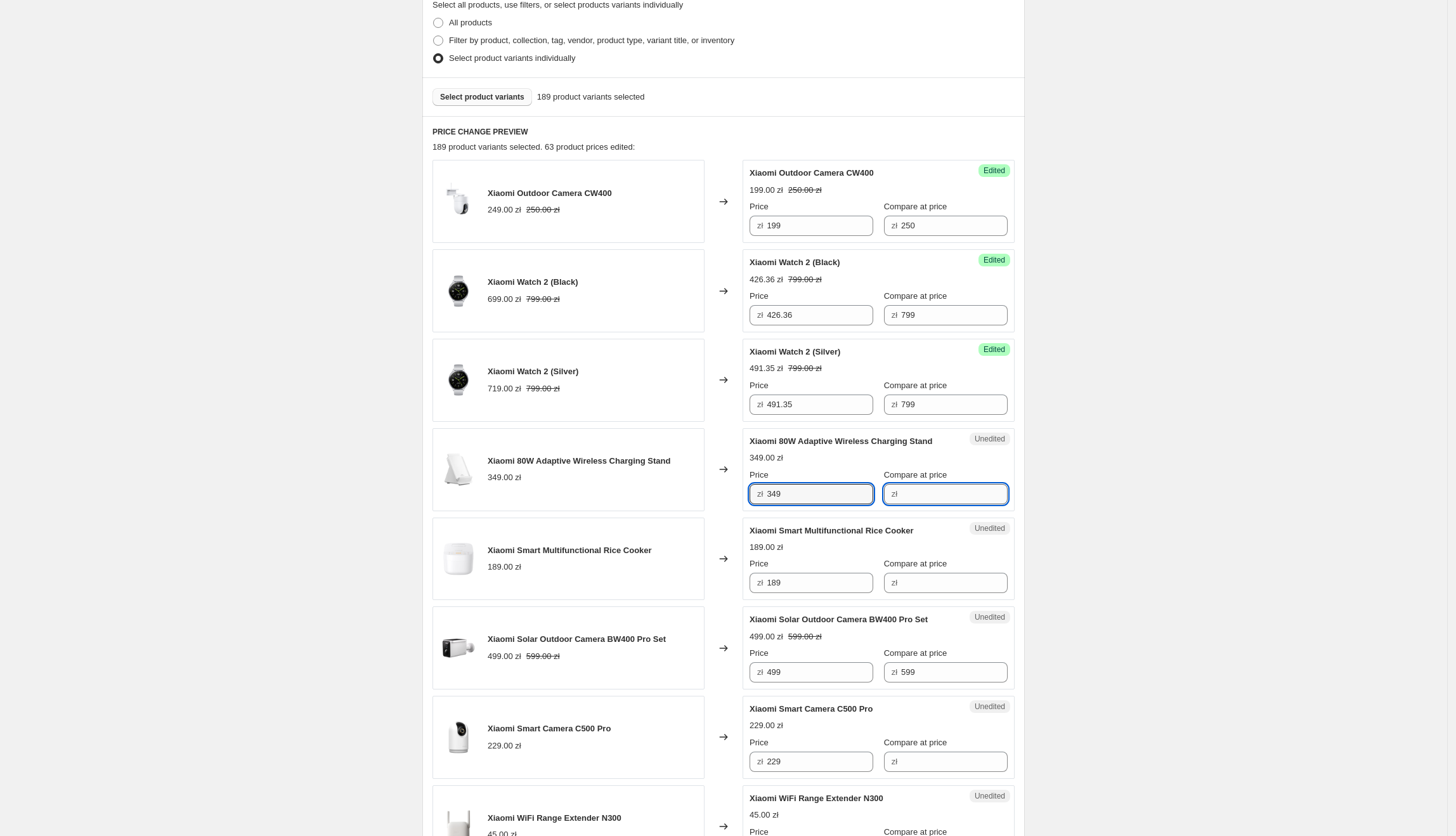
click at [929, 501] on input "Compare at price" at bounding box center [954, 494] width 107 height 21
paste input "349"
type input "349"
drag, startPoint x: 800, startPoint y: 494, endPoint x: 751, endPoint y: 503, distance: 49.8
click at [751, 503] on div "Success Edited [PERSON_NAME] 80W Adaptive Wireless Charging Stand 349.00 zł Pri…" at bounding box center [878, 469] width 272 height 83
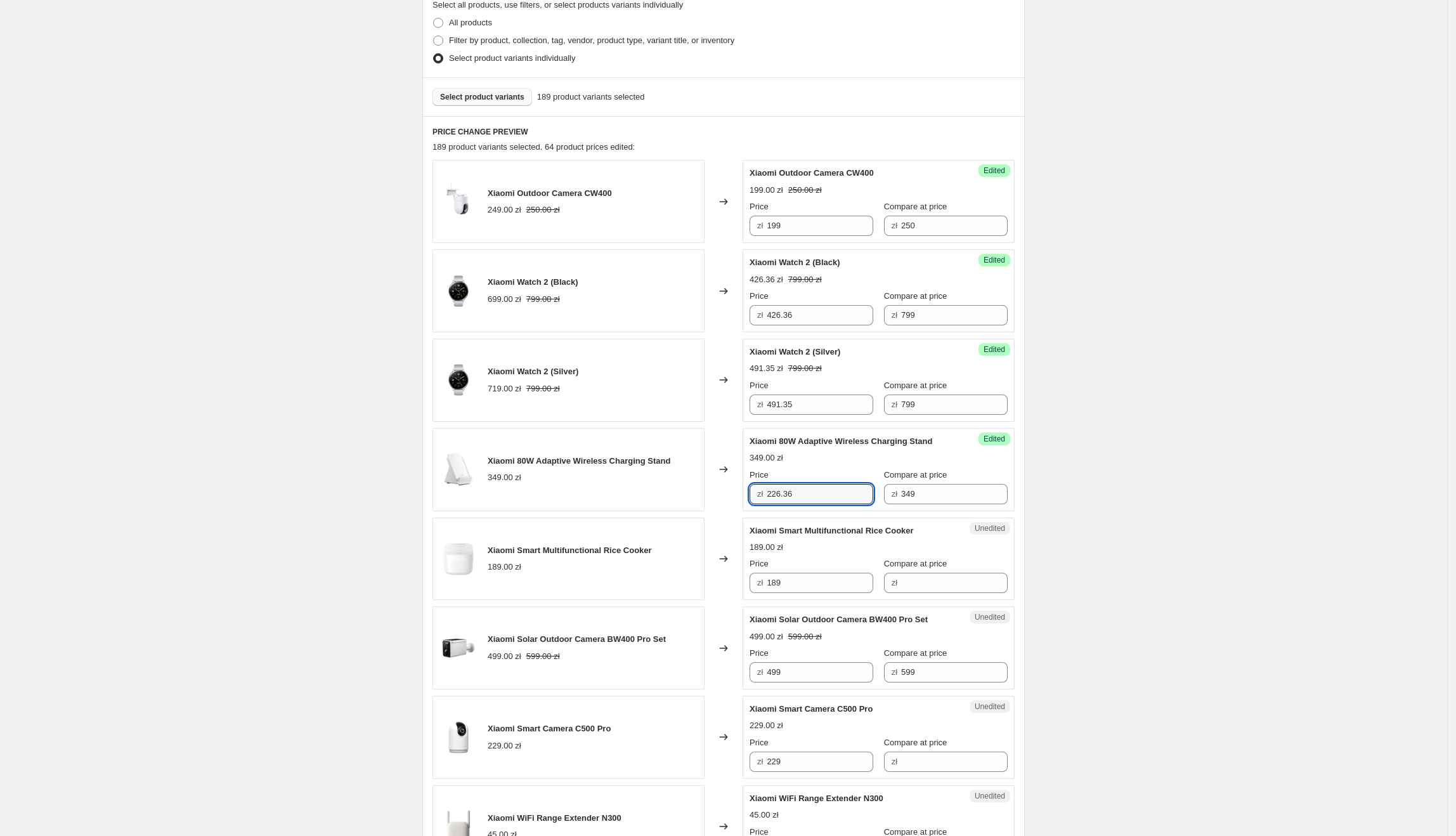
type input "226.36"
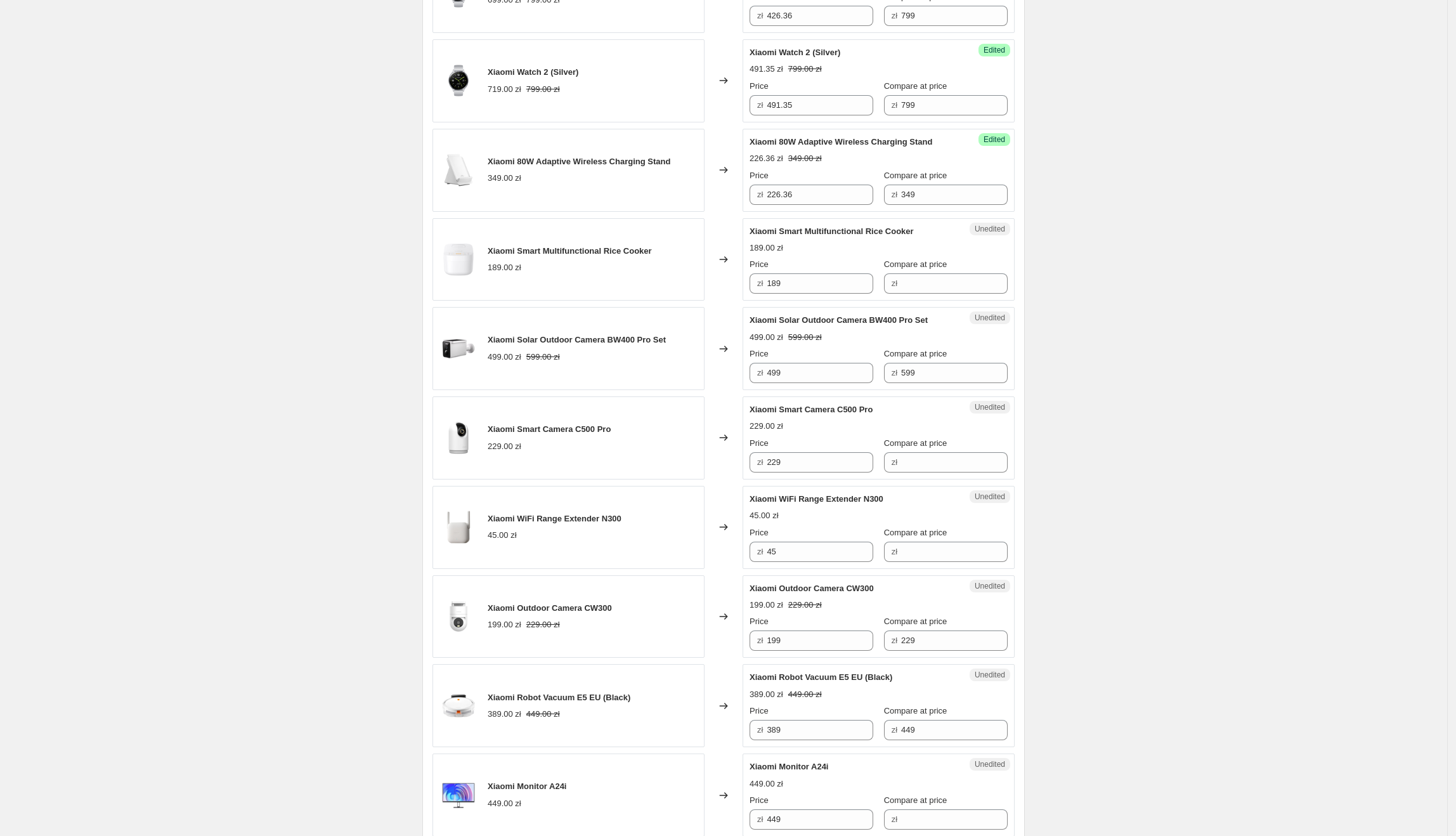
scroll to position [606, 0]
drag, startPoint x: 751, startPoint y: 231, endPoint x: 921, endPoint y: 231, distance: 170.0
click at [921, 231] on div "Unedited Xiaomi Smart Multifunctional Rice Cooker 189.00 zł Price zł 189 Compar…" at bounding box center [878, 258] width 272 height 83
drag, startPoint x: 823, startPoint y: 285, endPoint x: 831, endPoint y: 285, distance: 8.0
click at [823, 285] on input "189" at bounding box center [819, 282] width 107 height 21
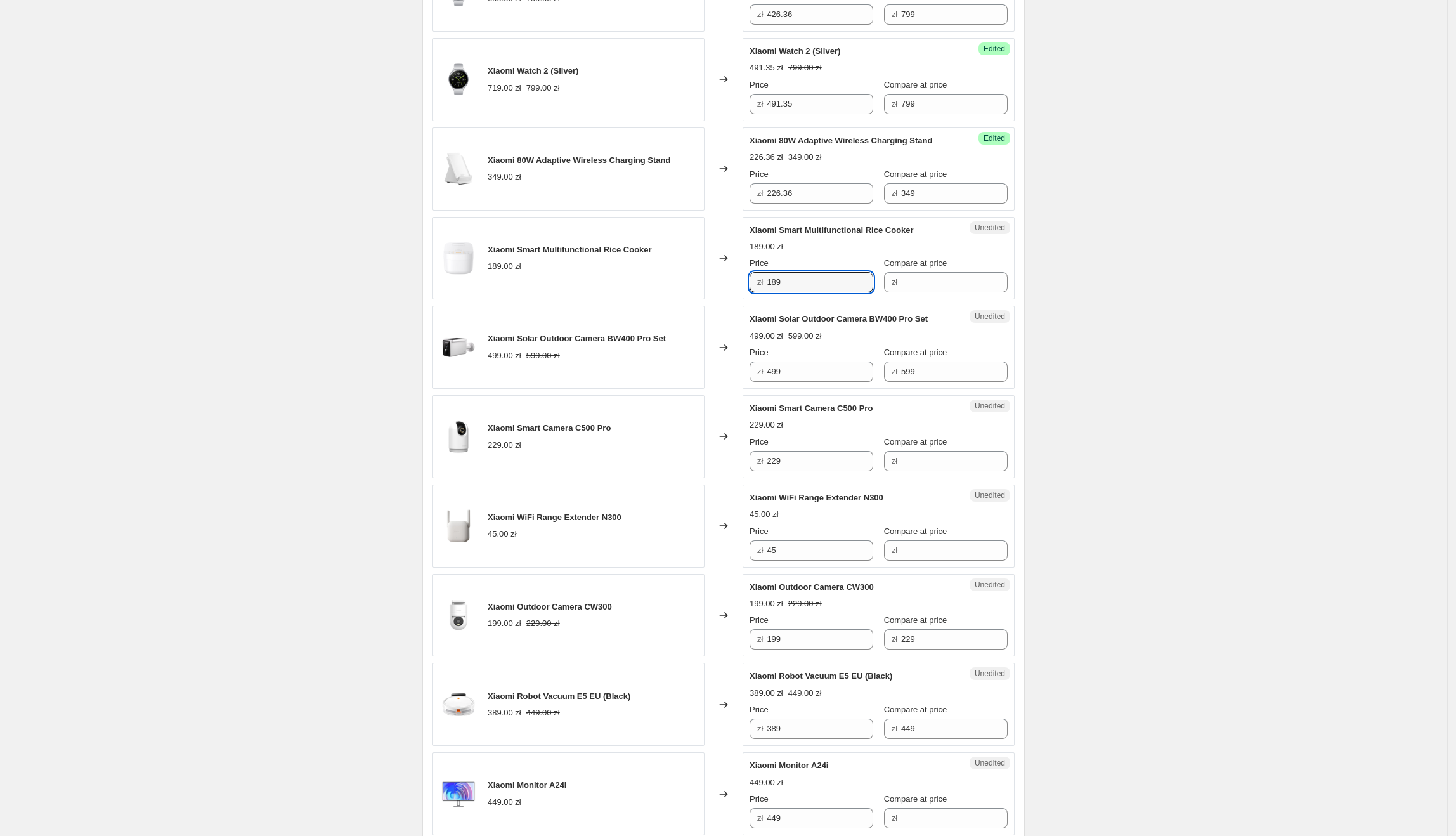
drag, startPoint x: 837, startPoint y: 282, endPoint x: 760, endPoint y: 284, distance: 77.0
click at [760, 284] on div "zł 189" at bounding box center [811, 282] width 124 height 21
click at [1000, 270] on div "Unedited Xiaomi Smart Multifunctional Rice Cooker 189.00 zł Price zł 189 Compar…" at bounding box center [878, 258] width 272 height 83
click at [947, 287] on input "Compare at price" at bounding box center [954, 282] width 107 height 21
paste input "189"
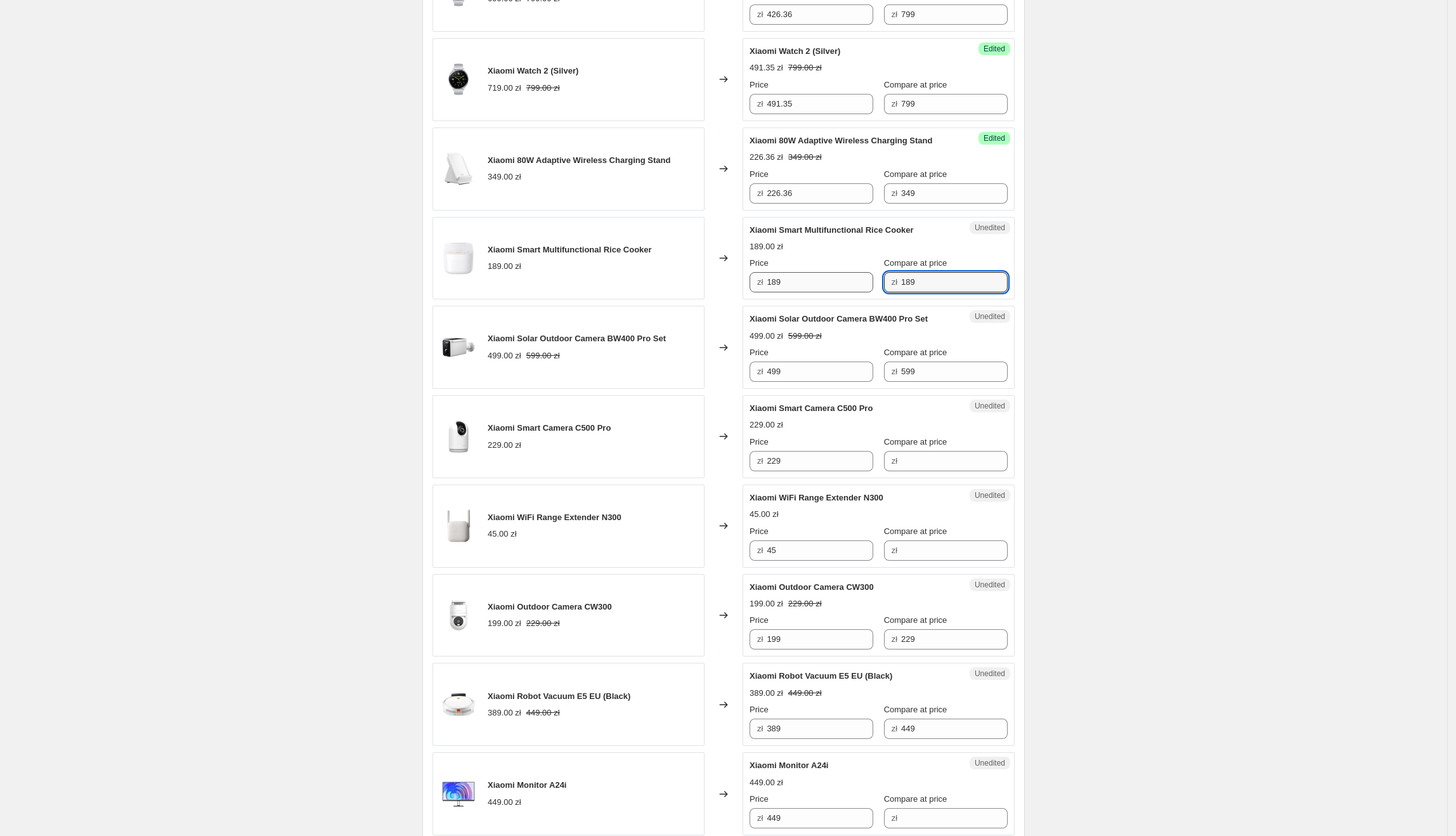
type input "189"
drag, startPoint x: 813, startPoint y: 289, endPoint x: 772, endPoint y: 289, distance: 41.0
click at [772, 289] on input "189" at bounding box center [819, 282] width 107 height 21
type input "162.73"
click at [1327, 387] on div "Create new price [MEDICAL_DATA]. This page is ready Create new price [MEDICAL_D…" at bounding box center [723, 633] width 1447 height 2480
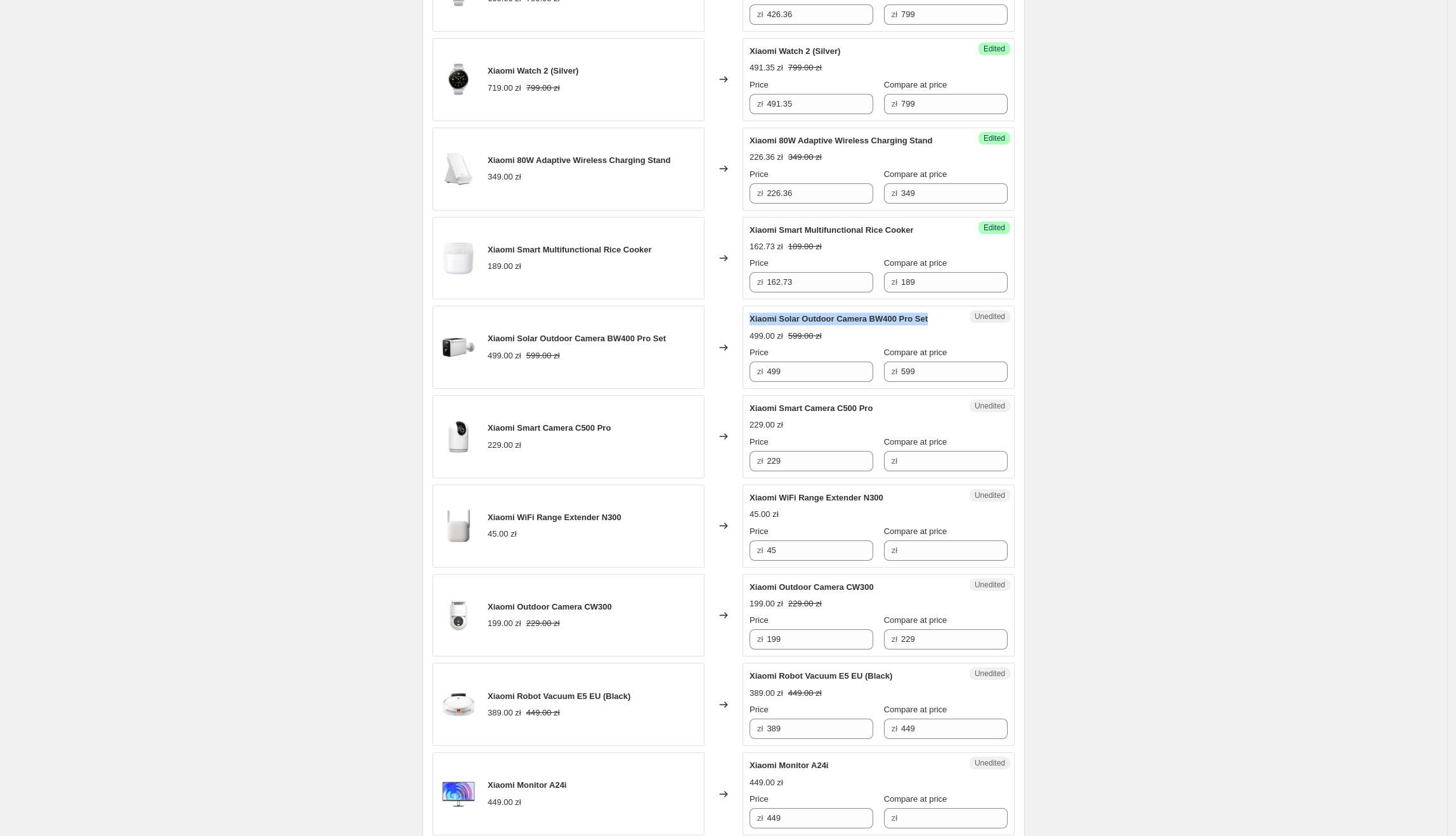
drag, startPoint x: 750, startPoint y: 322, endPoint x: 934, endPoint y: 325, distance: 184.0
click at [934, 325] on div "Unedited Xiaomi Solar Outdoor Camera BW400 Pro Set 499.00 zł 599.00 zł Price zł…" at bounding box center [878, 346] width 272 height 83
drag, startPoint x: 800, startPoint y: 370, endPoint x: 759, endPoint y: 374, distance: 41.2
click at [759, 374] on div "zł 499" at bounding box center [811, 372] width 124 height 21
type input "362.73"
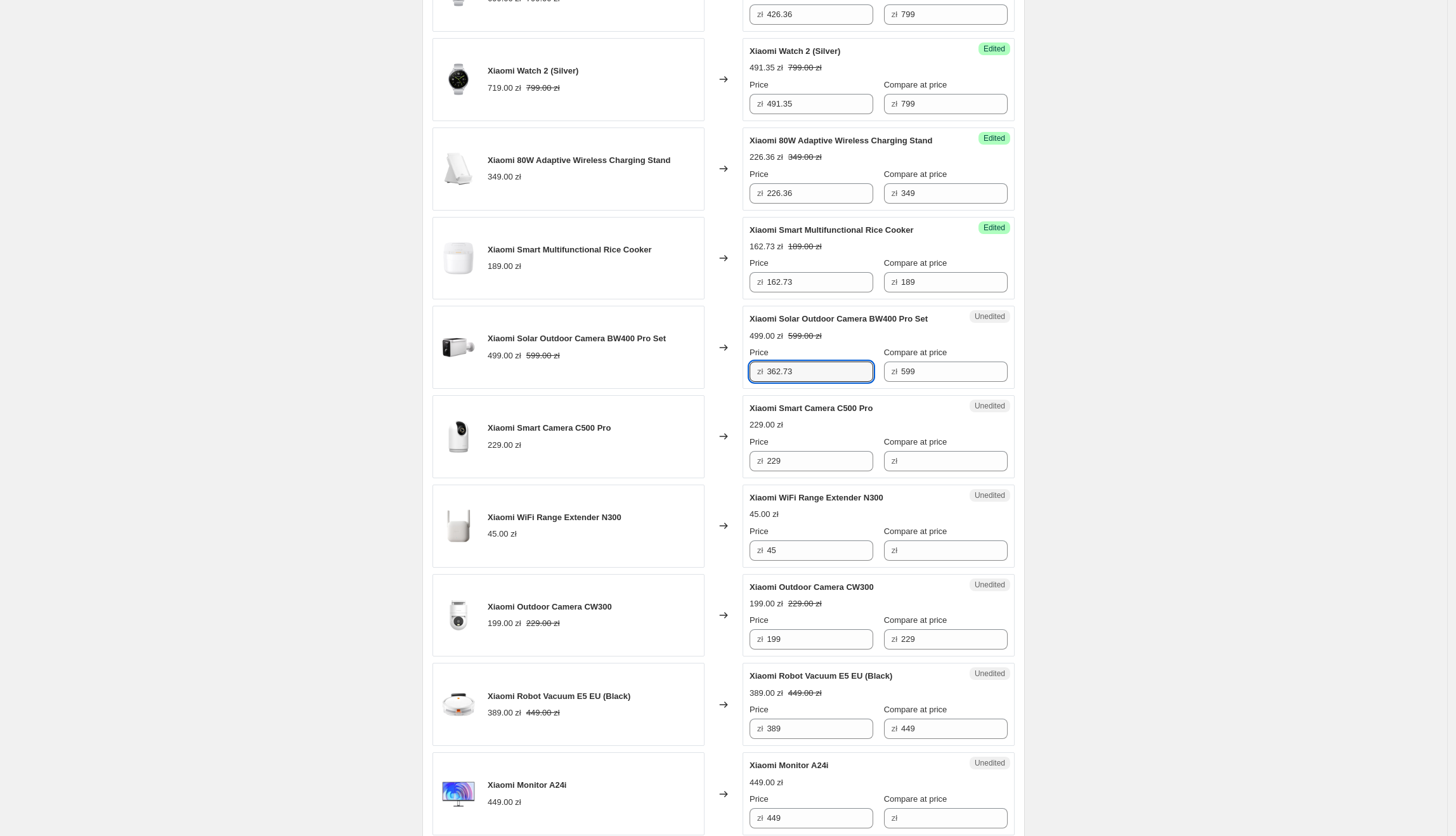
click at [1070, 319] on div "Create new price [MEDICAL_DATA]. This page is ready Create new price [MEDICAL_D…" at bounding box center [723, 633] width 1447 height 2480
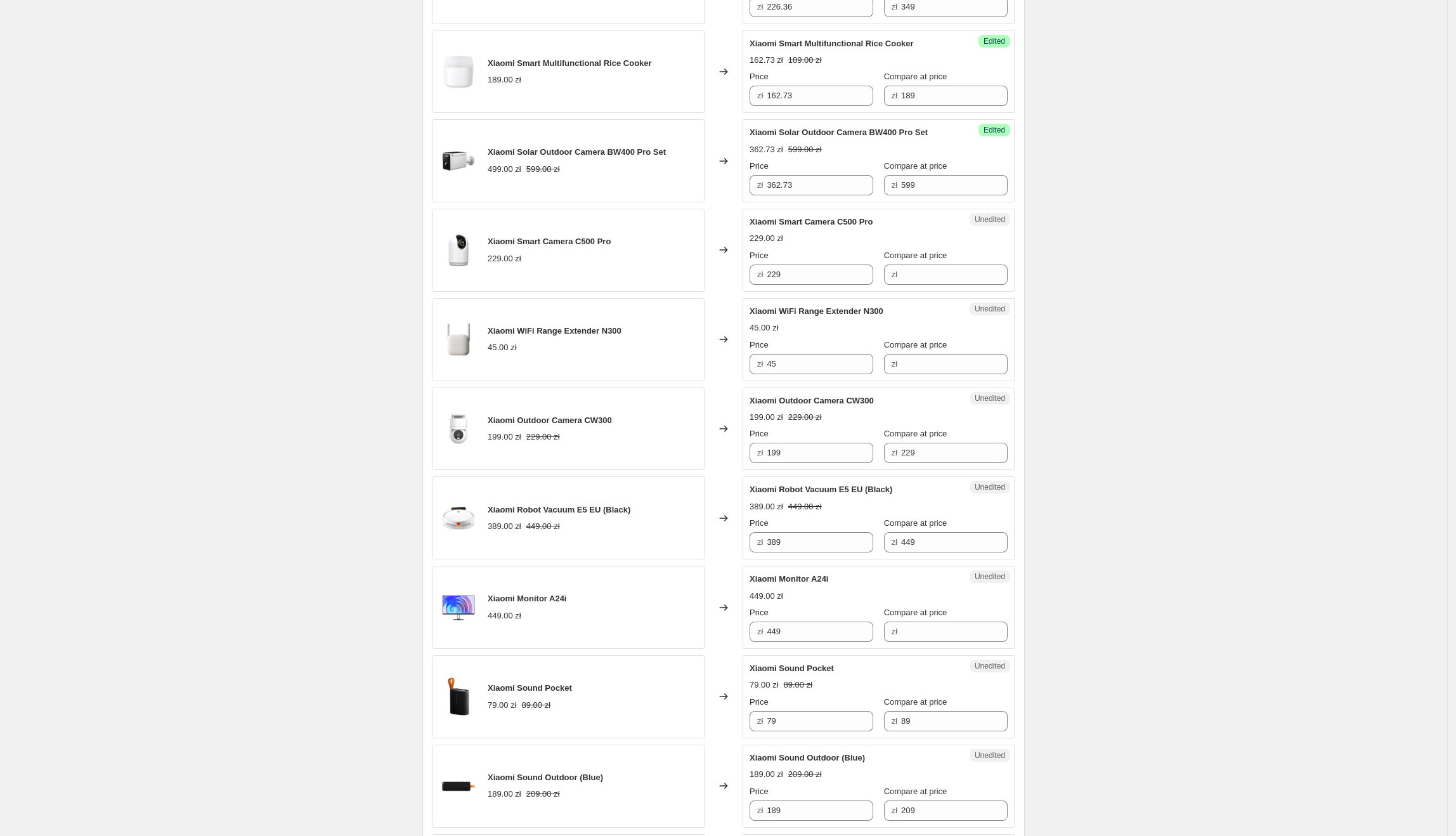
scroll to position [794, 0]
drag, startPoint x: 750, startPoint y: 221, endPoint x: 876, endPoint y: 227, distance: 126.1
click at [876, 227] on div "Unedited Xiaomi Smart Camera C500 Pro 229.00 zł Price zł 229 Compare at price zł" at bounding box center [878, 248] width 272 height 83
drag, startPoint x: 855, startPoint y: 276, endPoint x: 756, endPoint y: 268, distance: 99.3
click at [744, 268] on div "Xiaomi Smart Camera C500 Pro 229.00 zł Changed to Unedited Xiaomi Smart Camera …" at bounding box center [723, 248] width 582 height 83
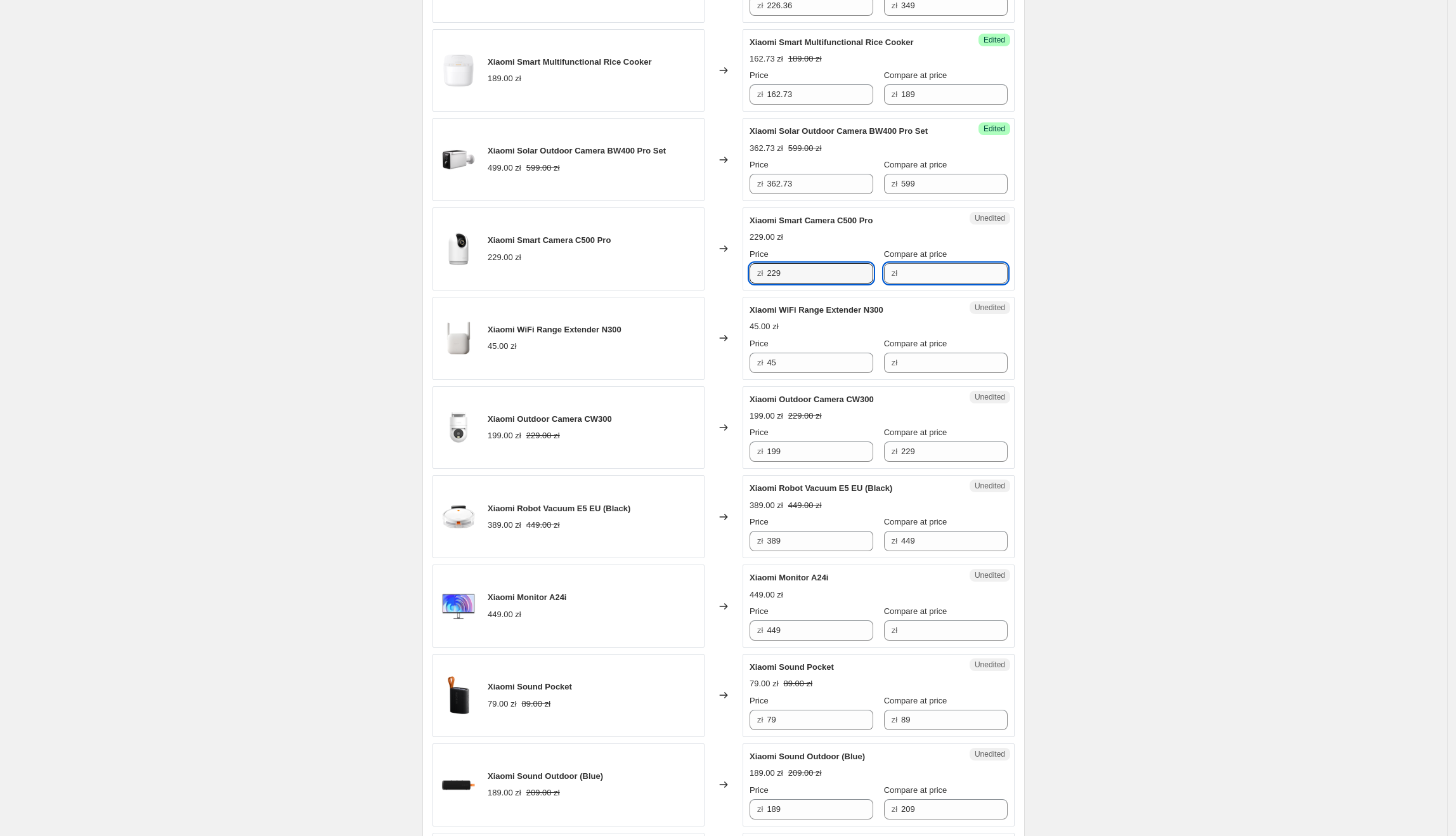
click at [945, 268] on input "Compare at price" at bounding box center [954, 273] width 107 height 21
paste input "229"
type input "229"
drag, startPoint x: 808, startPoint y: 273, endPoint x: 759, endPoint y: 272, distance: 49.0
click at [759, 272] on div "zł 229" at bounding box center [811, 273] width 124 height 21
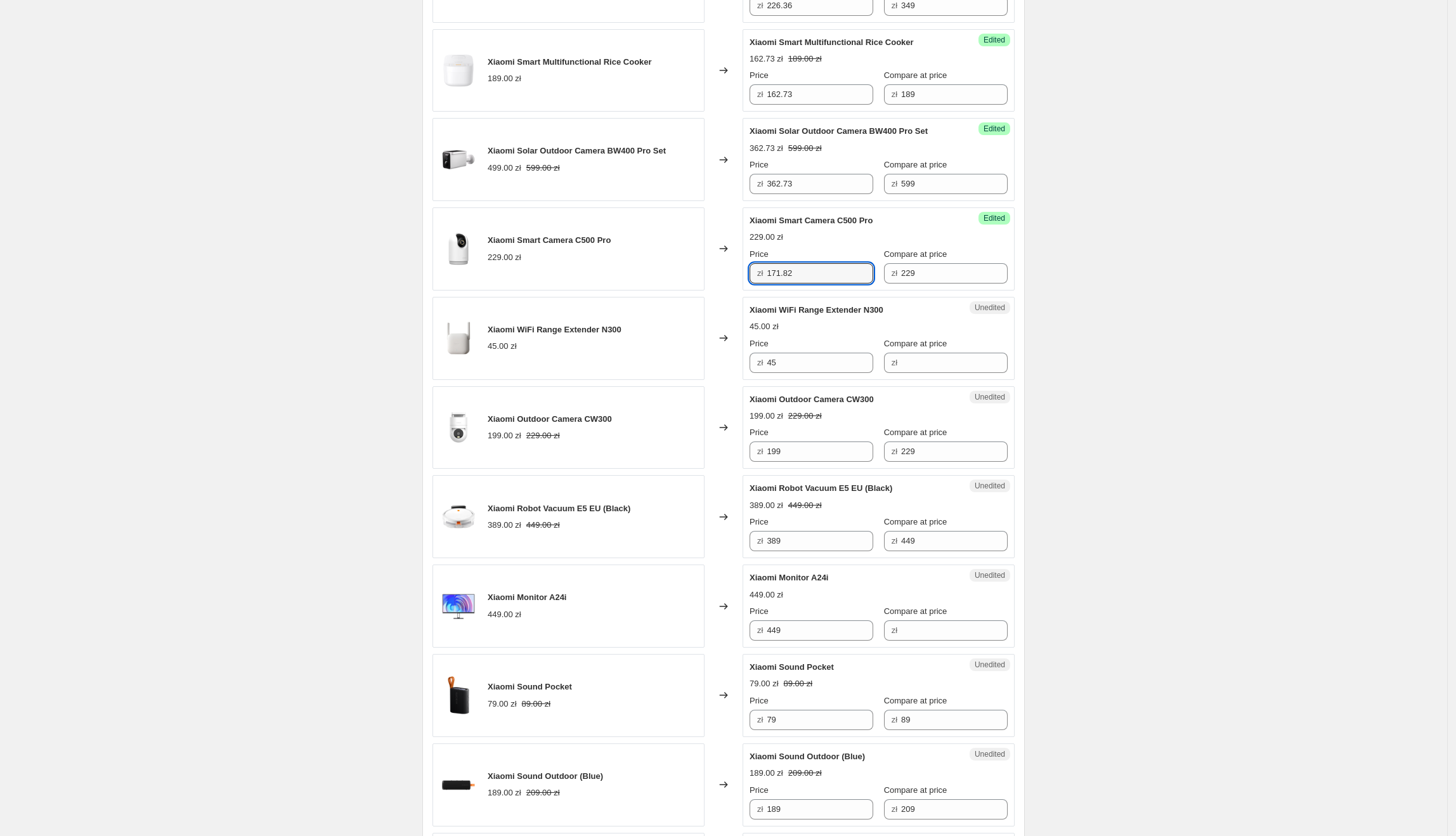
type input "171.82"
click at [1233, 417] on div "Create new price [MEDICAL_DATA]. This page is ready Create new price [MEDICAL_D…" at bounding box center [723, 445] width 1447 height 2480
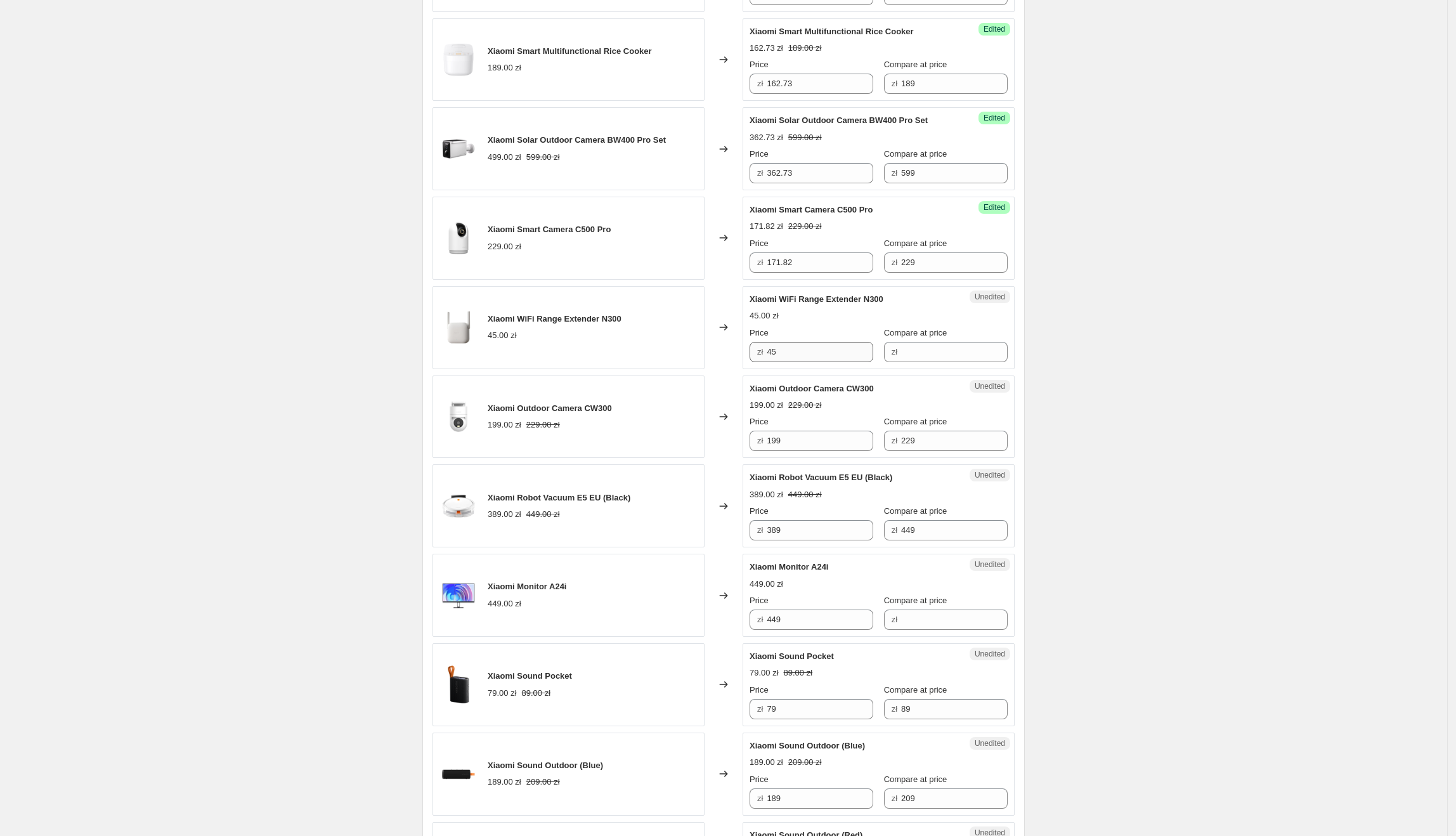
scroll to position [876, 0]
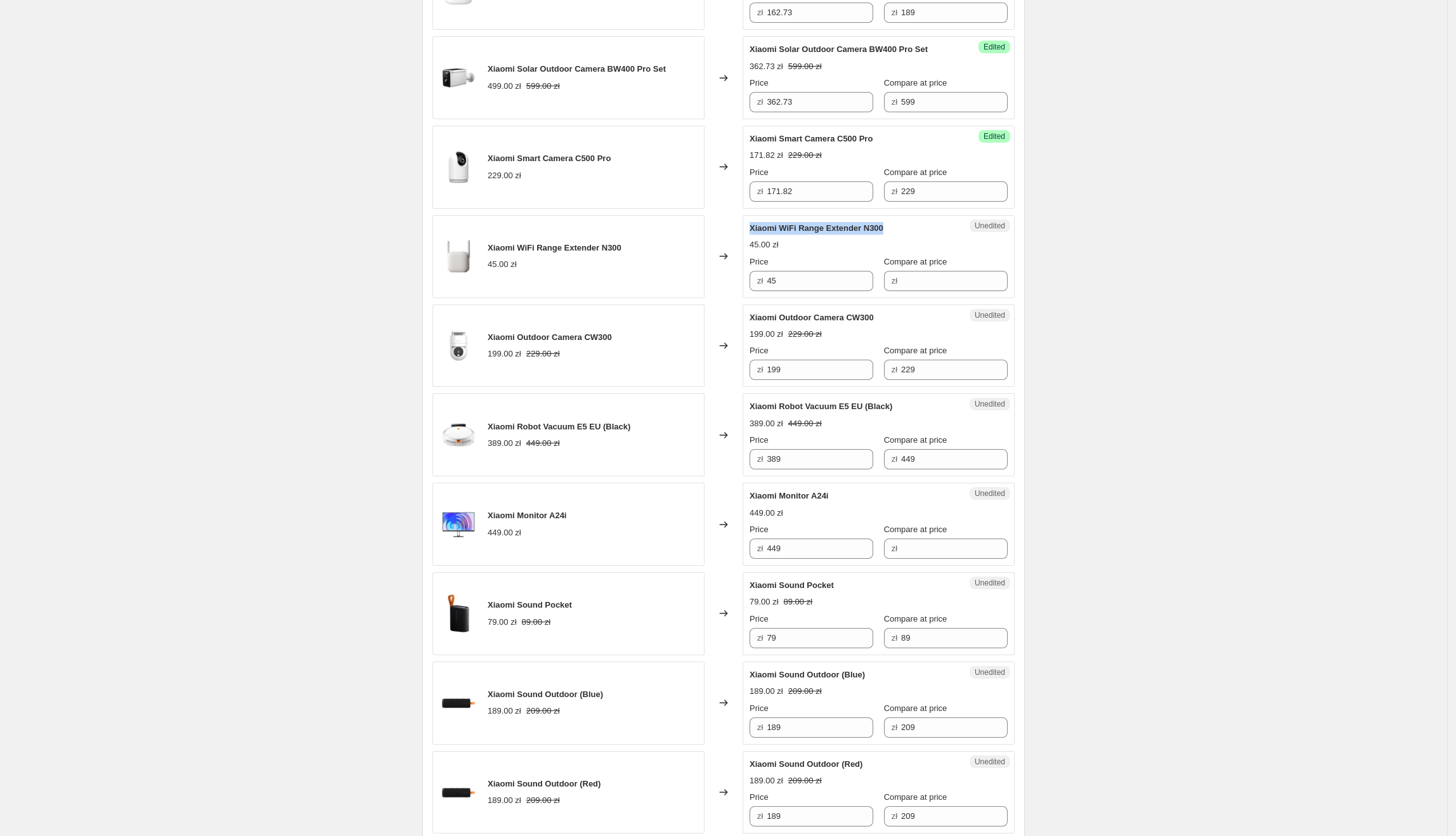
drag, startPoint x: 752, startPoint y: 233, endPoint x: 889, endPoint y: 236, distance: 137.0
click at [889, 236] on div "Unedited Xiaomi WiFi Range Extender N300 45.00 zł Price zł 45 Compare at price …" at bounding box center [878, 256] width 272 height 83
drag, startPoint x: 832, startPoint y: 285, endPoint x: 767, endPoint y: 287, distance: 65.0
click at [766, 287] on div "zł 45" at bounding box center [811, 281] width 124 height 21
click at [921, 287] on input "Compare at price" at bounding box center [954, 281] width 107 height 21
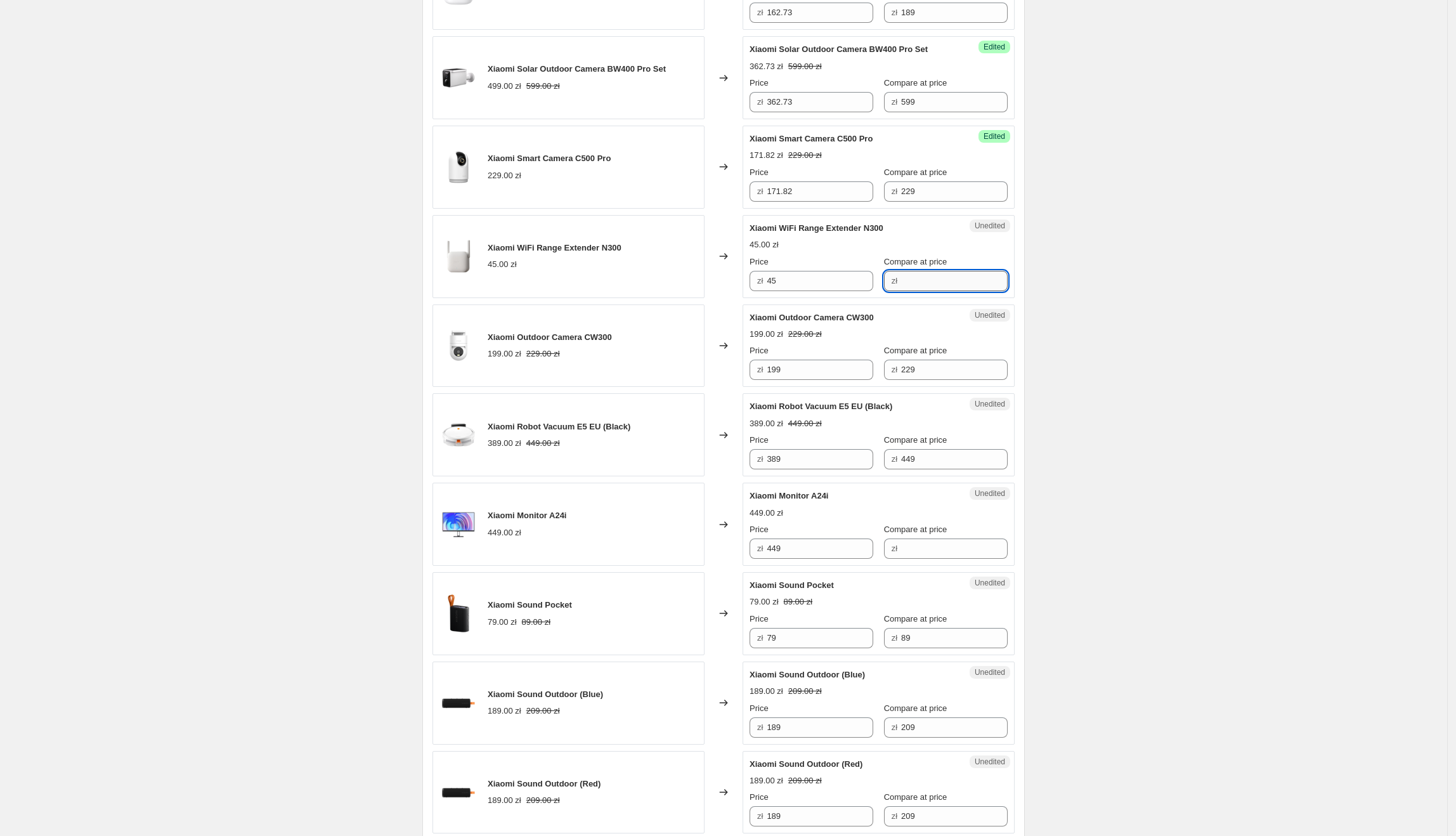
paste input "45"
type input "45"
drag, startPoint x: 795, startPoint y: 285, endPoint x: 765, endPoint y: 285, distance: 30.0
click at [765, 285] on div "zł 45" at bounding box center [811, 281] width 124 height 21
type input "39.55"
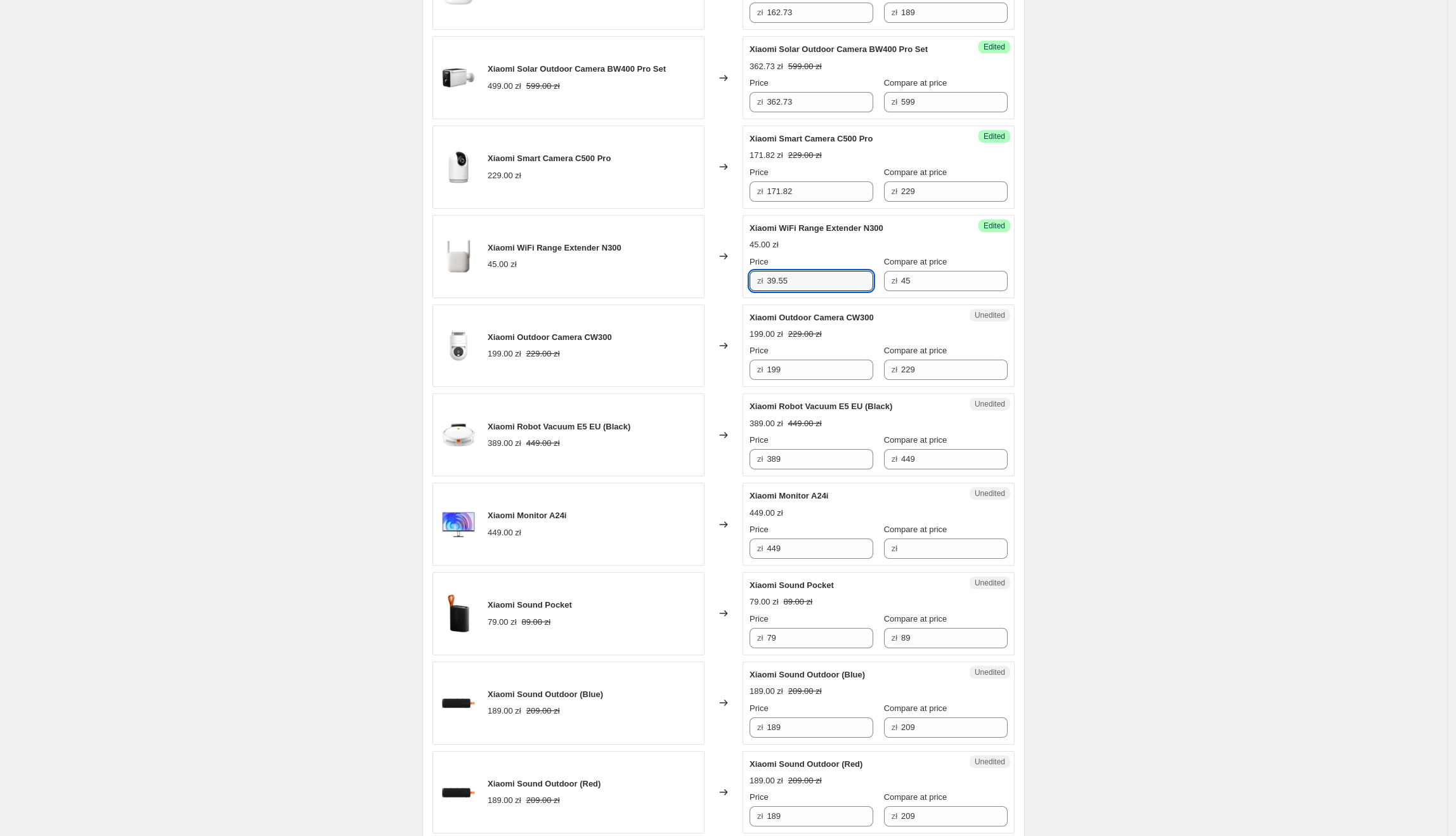
click at [1188, 279] on div "Create new price [MEDICAL_DATA]. This page is ready Create new price [MEDICAL_D…" at bounding box center [723, 364] width 1447 height 2480
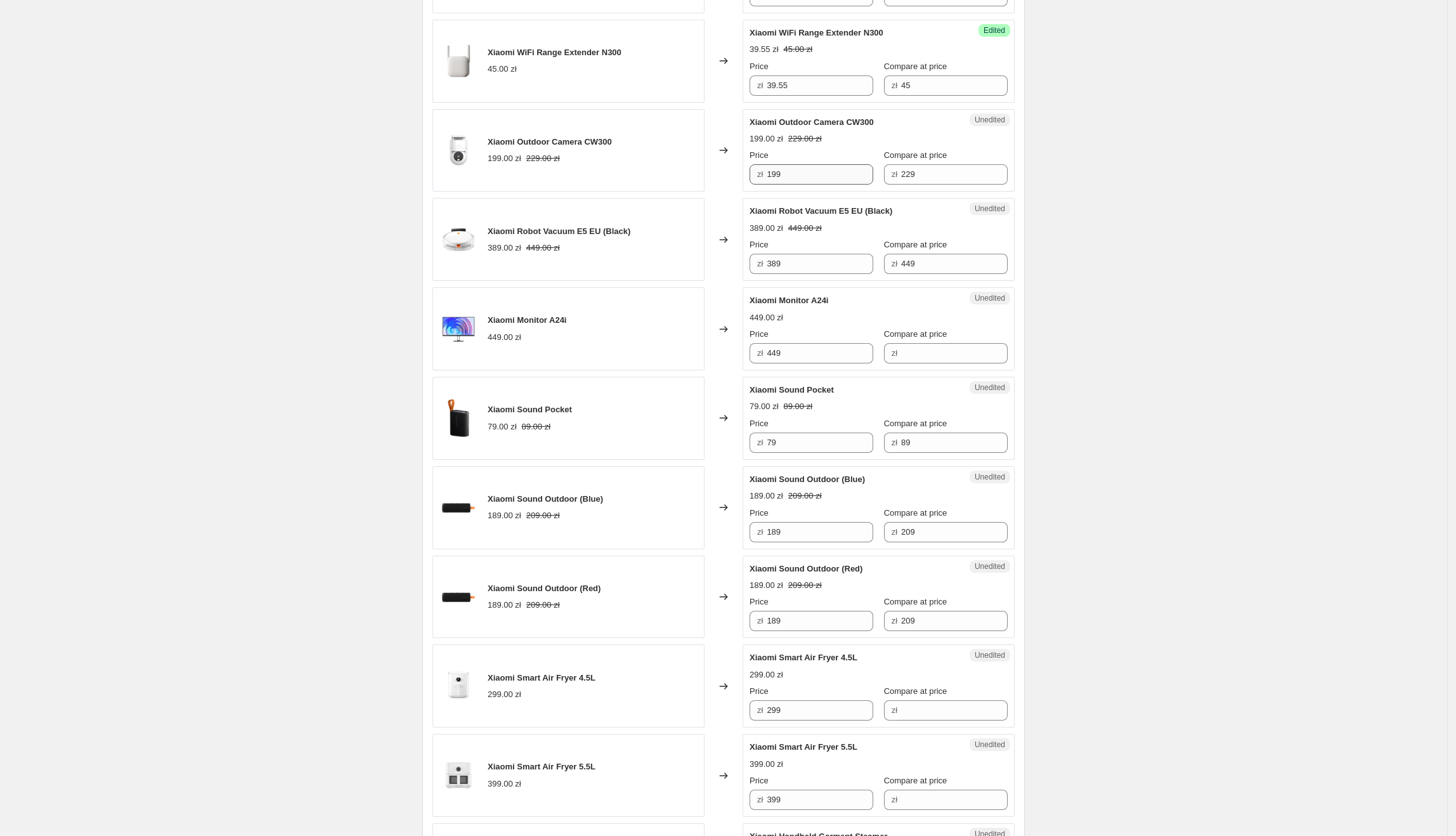
scroll to position [1072, 0]
drag, startPoint x: 751, startPoint y: 123, endPoint x: 878, endPoint y: 128, distance: 127.1
click at [878, 128] on div "Unedited Xiaomi Outdoor Camera CW300 199.00 zł 229.00 zł Price zł 199 Compare a…" at bounding box center [878, 150] width 272 height 83
drag, startPoint x: 809, startPoint y: 168, endPoint x: 772, endPoint y: 178, distance: 38.3
click at [772, 178] on input "199" at bounding box center [819, 174] width 107 height 21
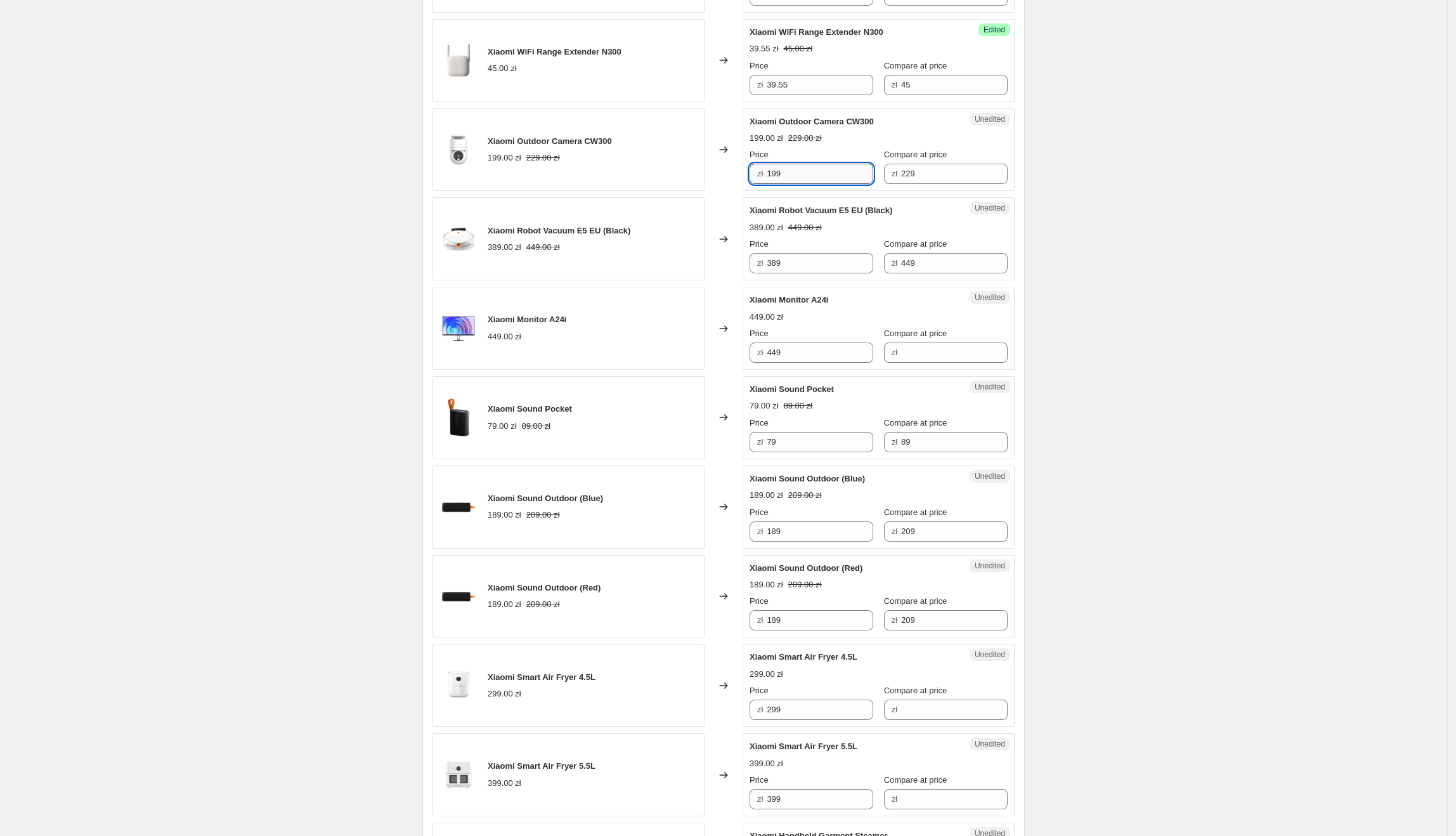
click at [830, 176] on input "199" at bounding box center [819, 174] width 107 height 21
drag, startPoint x: 833, startPoint y: 174, endPoint x: 769, endPoint y: 181, distance: 64.4
click at [770, 181] on div "zł 199" at bounding box center [811, 174] width 124 height 21
type input "170.97"
click at [1100, 235] on div "Create new price [MEDICAL_DATA]. This page is ready Create new price [MEDICAL_D…" at bounding box center [723, 168] width 1447 height 2480
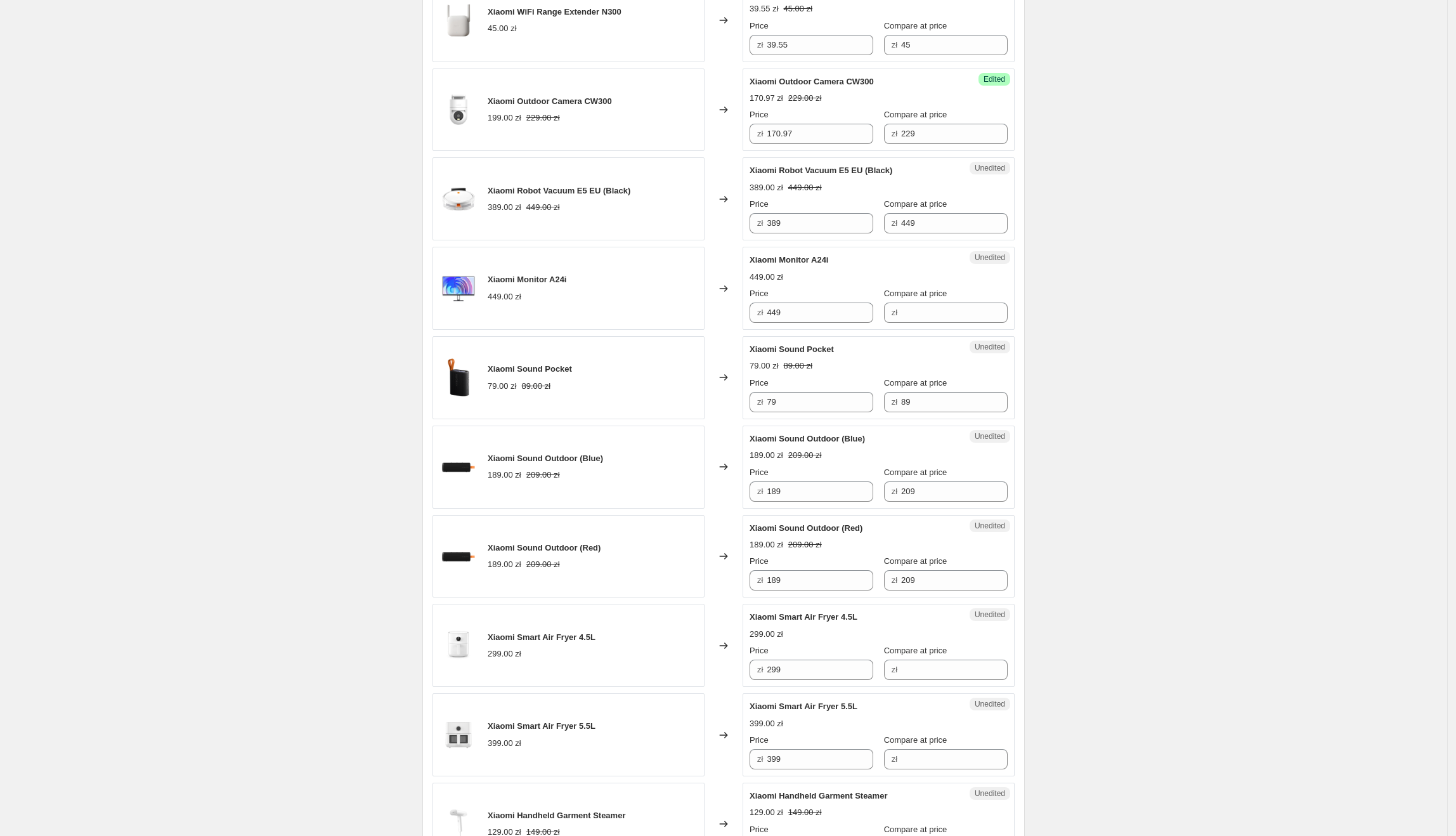
scroll to position [1140, 0]
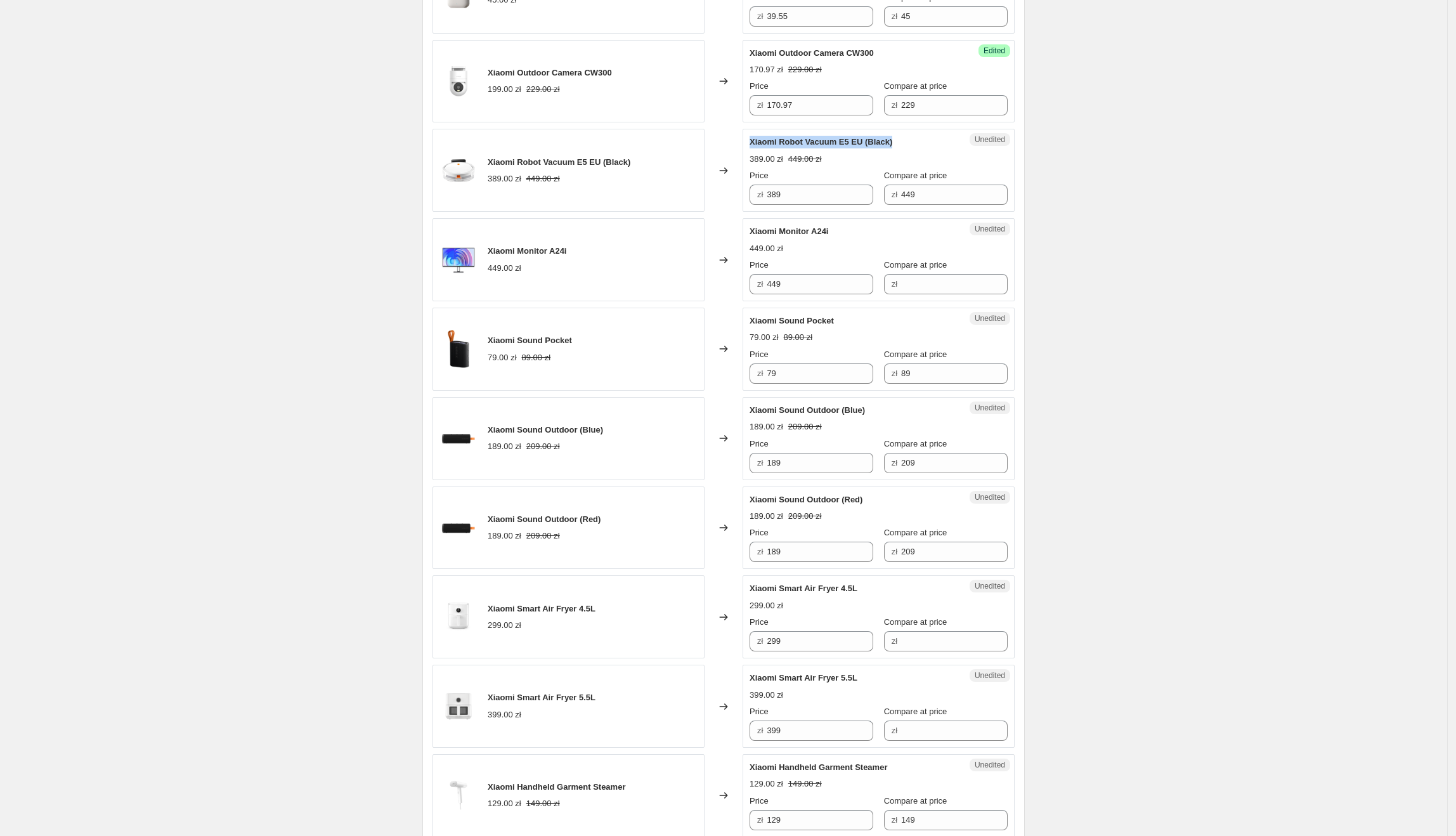
drag, startPoint x: 754, startPoint y: 148, endPoint x: 894, endPoint y: 148, distance: 140.0
click at [894, 148] on div "Xiaomi Robot Vacuum E5 EU (Black)" at bounding box center [853, 142] width 207 height 13
drag, startPoint x: 829, startPoint y: 196, endPoint x: 767, endPoint y: 201, distance: 62.2
click at [767, 201] on div "zł 389" at bounding box center [811, 195] width 124 height 21
type input "344.55"
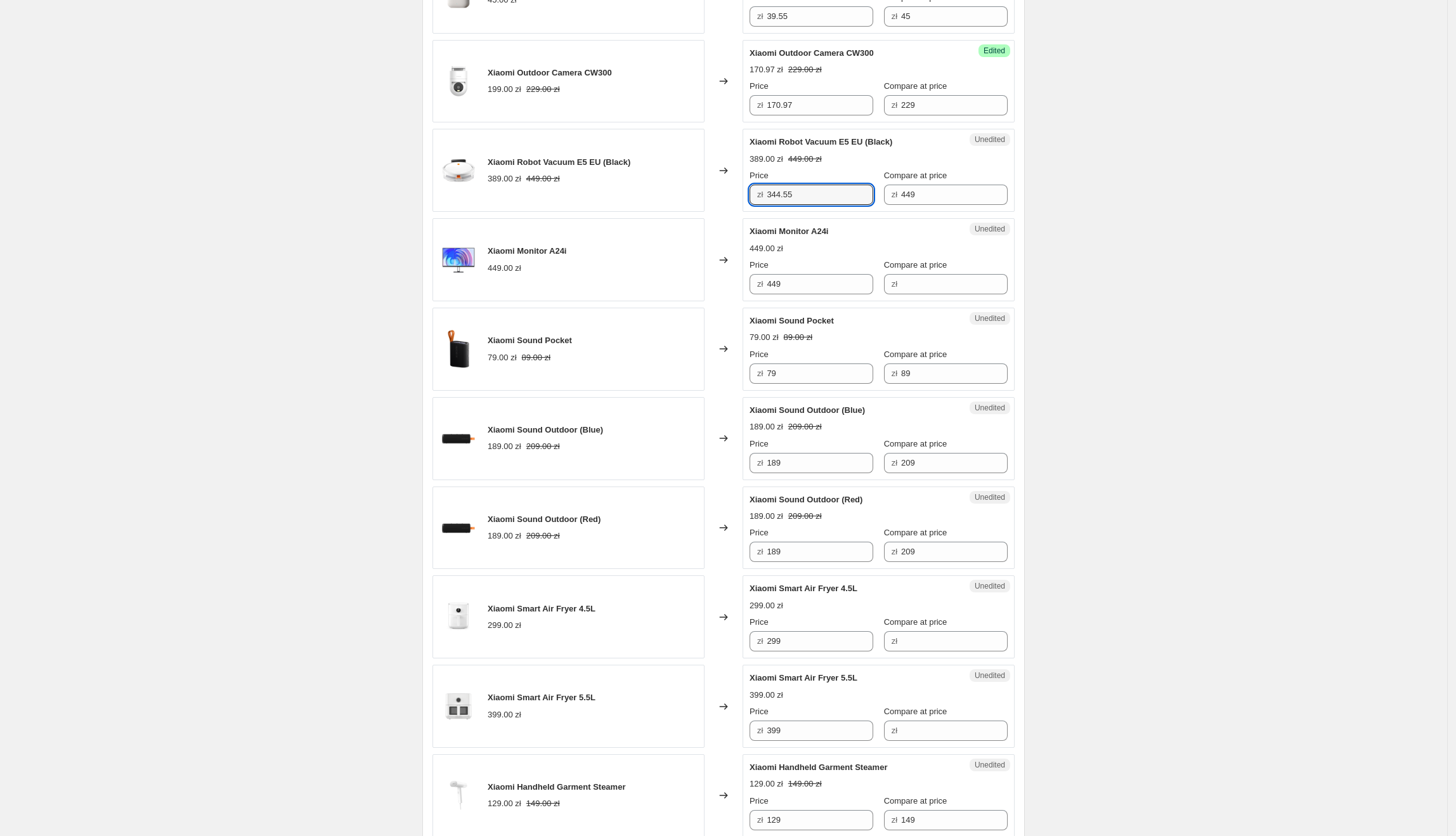
click at [1165, 247] on div "Create new price [MEDICAL_DATA]. This page is ready Create new price [MEDICAL_D…" at bounding box center [723, 99] width 1447 height 2480
drag, startPoint x: 754, startPoint y: 238, endPoint x: 837, endPoint y: 238, distance: 83.0
click at [837, 238] on div "Xiaomi Monitor A24i" at bounding box center [853, 231] width 207 height 13
drag, startPoint x: 821, startPoint y: 286, endPoint x: 774, endPoint y: 300, distance: 49.0
click at [771, 300] on div "Unedited Xiaomi Monitor A24i 449.00 zł Price zł 449 Compare at price zł" at bounding box center [878, 259] width 272 height 83
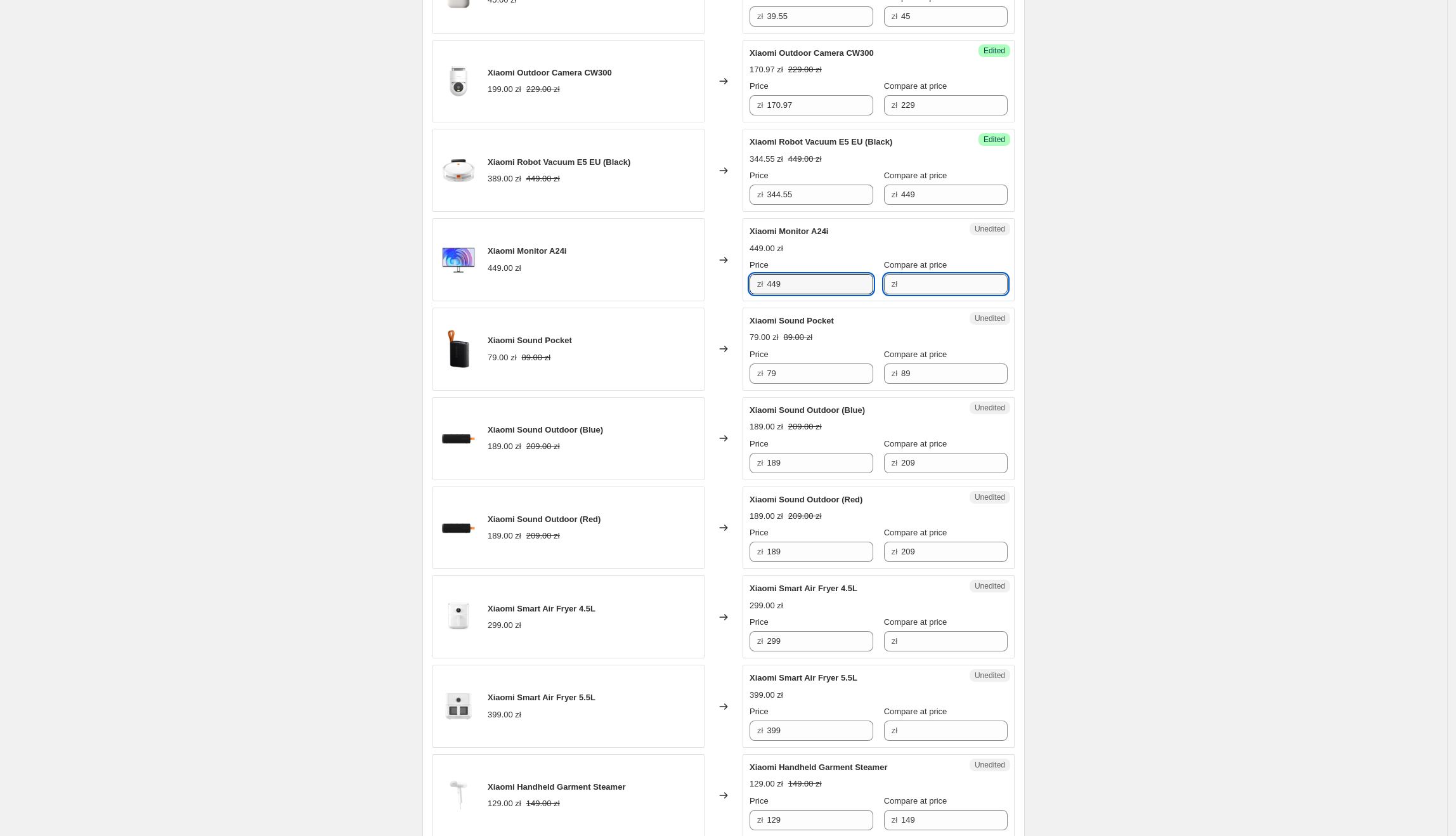
click at [978, 286] on input "Compare at price" at bounding box center [954, 284] width 107 height 21
paste input "449"
type input "449"
drag, startPoint x: 822, startPoint y: 287, endPoint x: 772, endPoint y: 291, distance: 50.2
click at [772, 291] on input "449" at bounding box center [819, 284] width 107 height 21
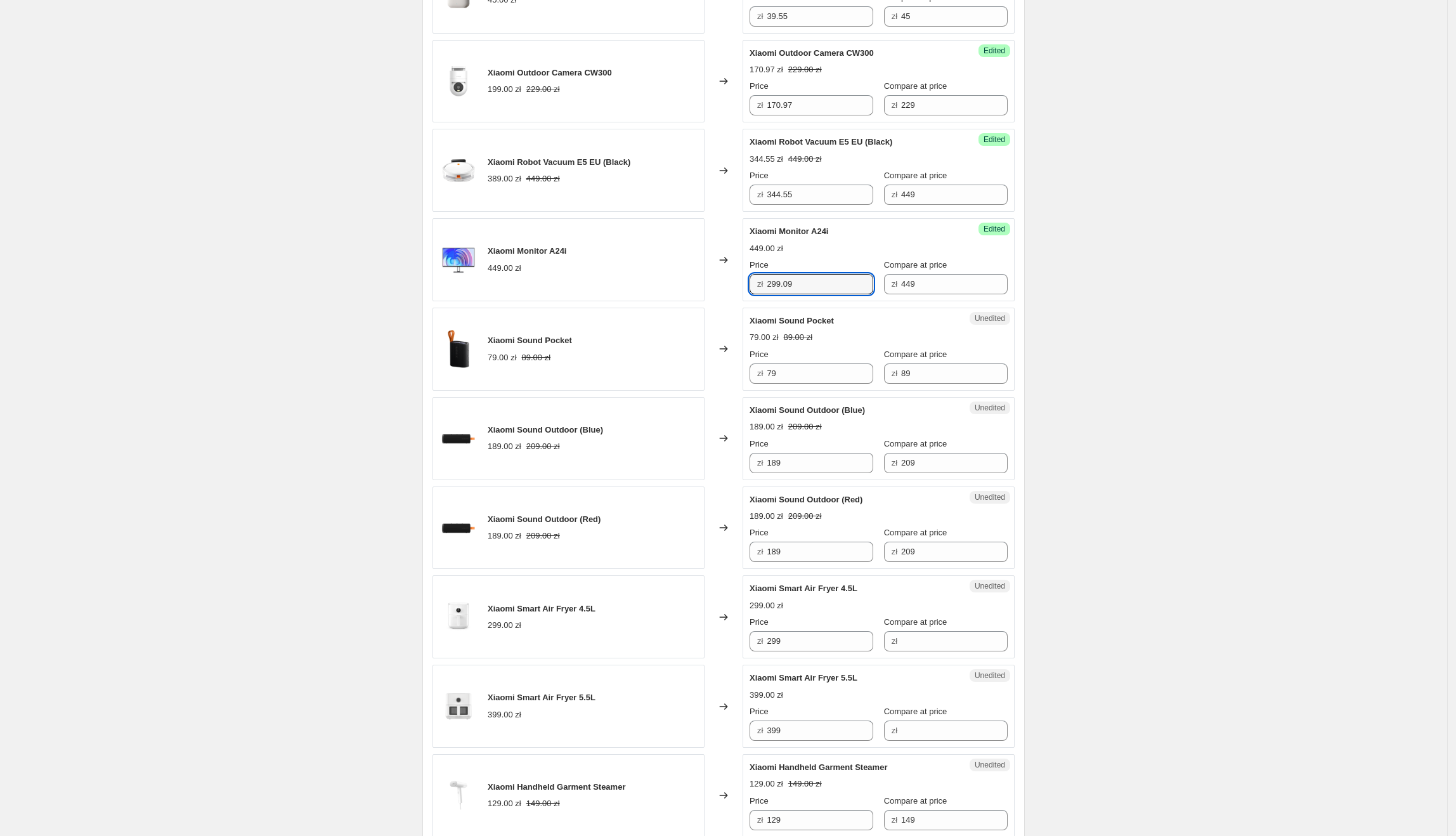
type input "299.09"
click at [1362, 280] on div "Create new price [MEDICAL_DATA]. This page is ready Create new price [MEDICAL_D…" at bounding box center [723, 99] width 1447 height 2480
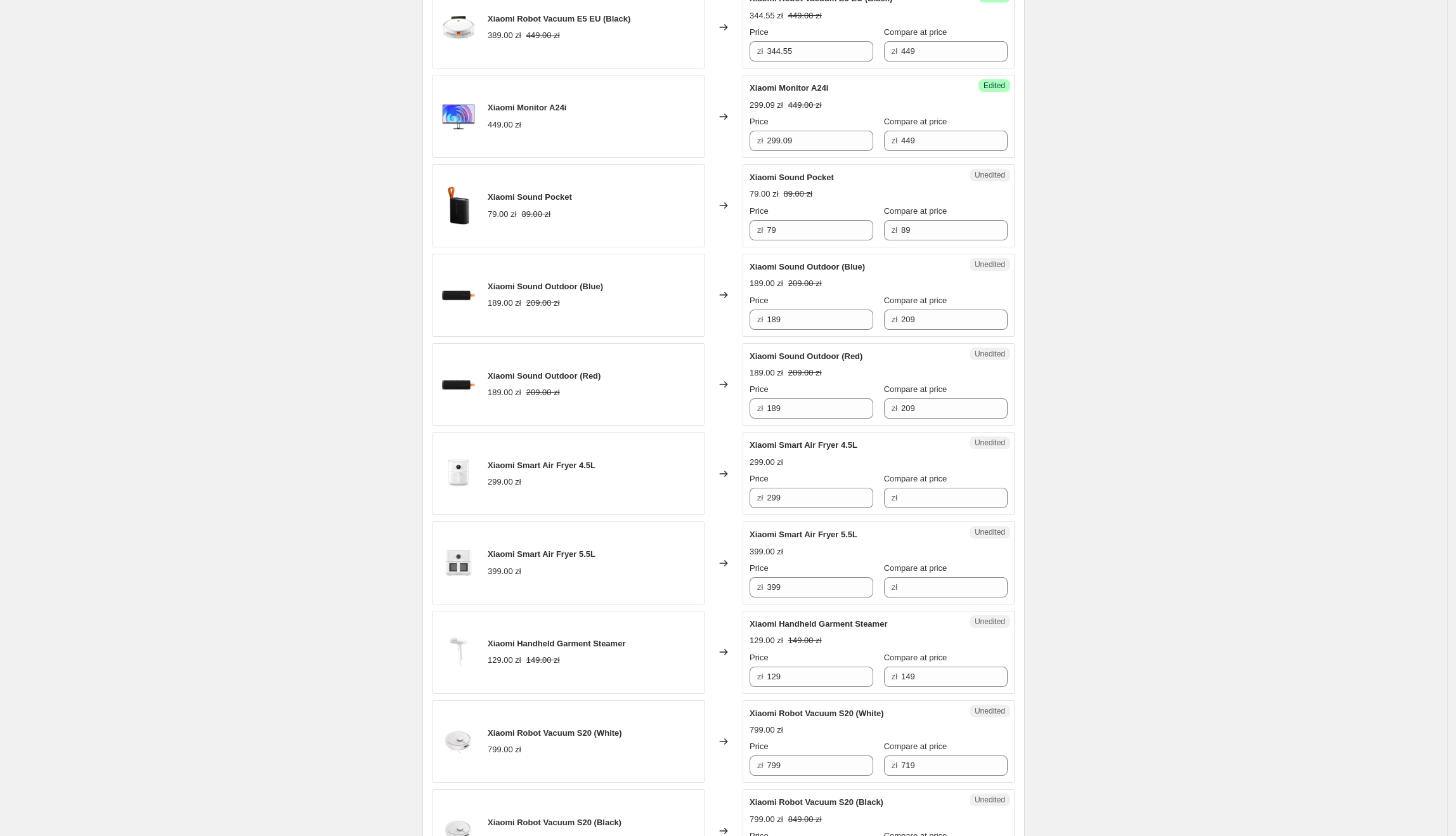
scroll to position [1284, 0]
drag, startPoint x: 846, startPoint y: 179, endPoint x: 754, endPoint y: 184, distance: 92.1
click at [754, 183] on div "Xiaomi Sound Pocket" at bounding box center [853, 177] width 207 height 13
drag, startPoint x: 812, startPoint y: 235, endPoint x: 753, endPoint y: 236, distance: 59.0
click at [753, 236] on div "zł 79" at bounding box center [811, 229] width 124 height 21
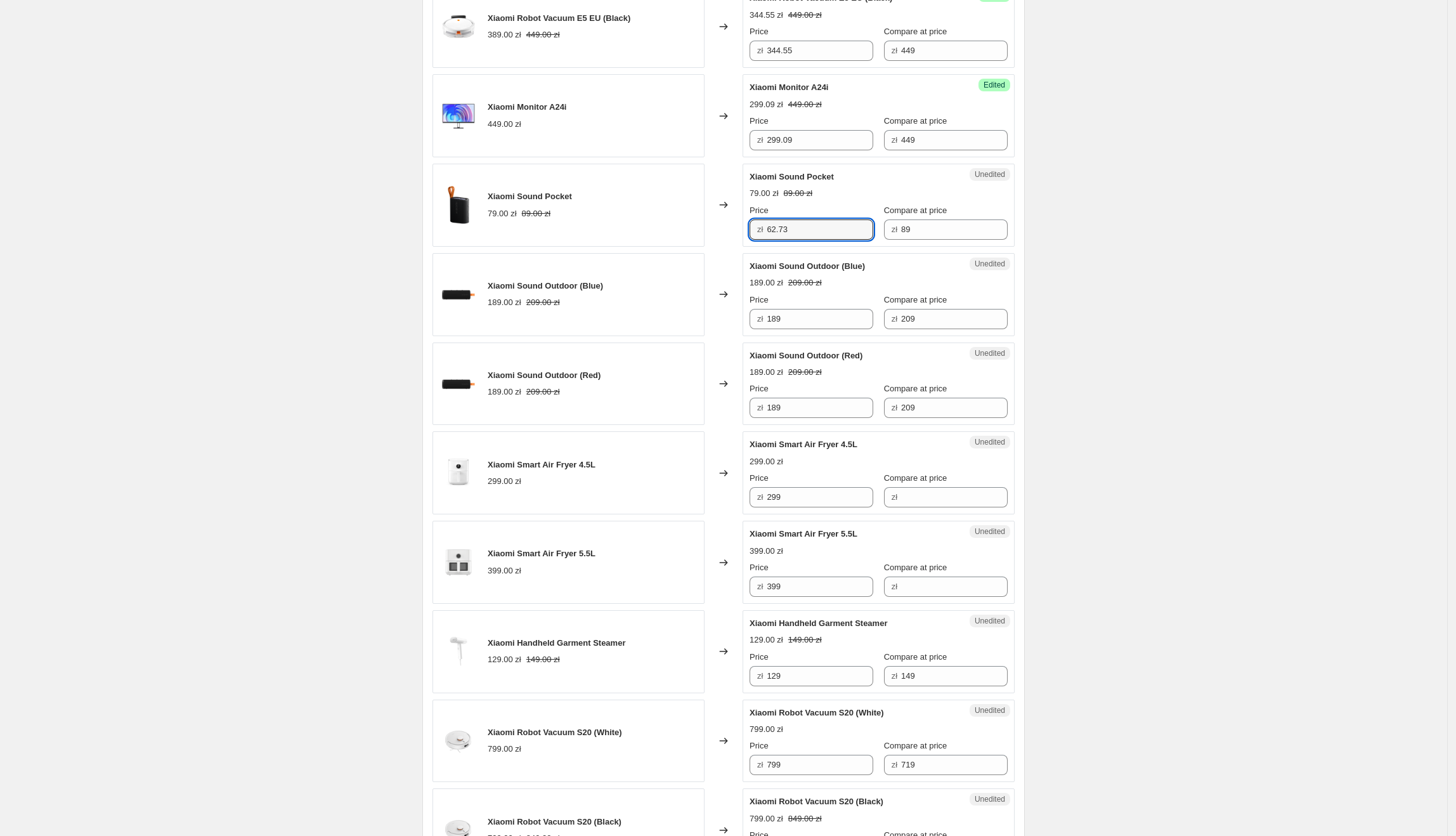
type input "62.73"
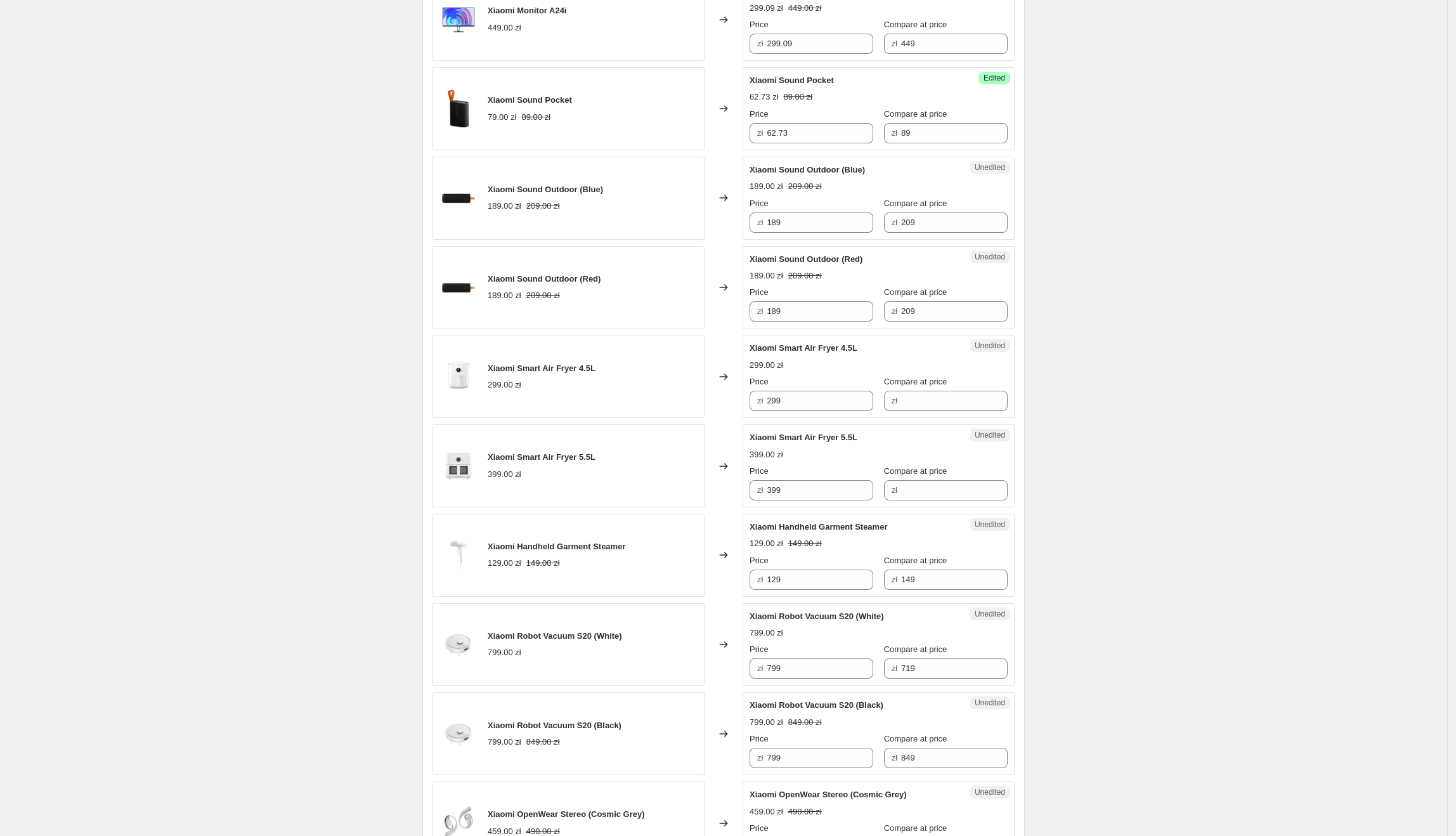
scroll to position [1385, 0]
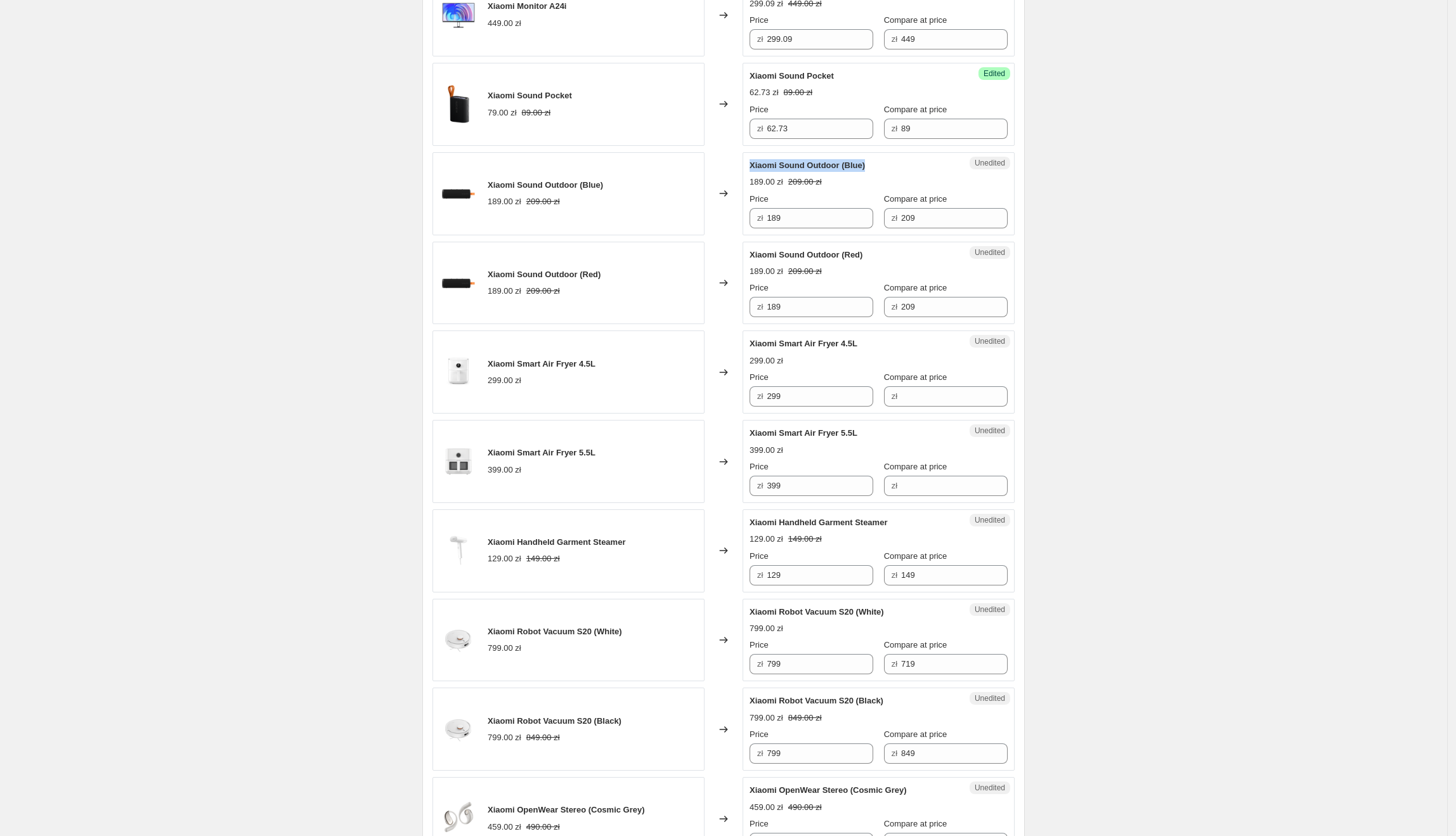
drag, startPoint x: 871, startPoint y: 173, endPoint x: 754, endPoint y: 171, distance: 117.0
click at [754, 171] on div "Xiaomi Sound Outdoor (Blue)" at bounding box center [853, 165] width 207 height 13
drag, startPoint x: 845, startPoint y: 227, endPoint x: 761, endPoint y: 231, distance: 84.1
click at [761, 229] on div "zł 189" at bounding box center [811, 218] width 124 height 21
type input "150"
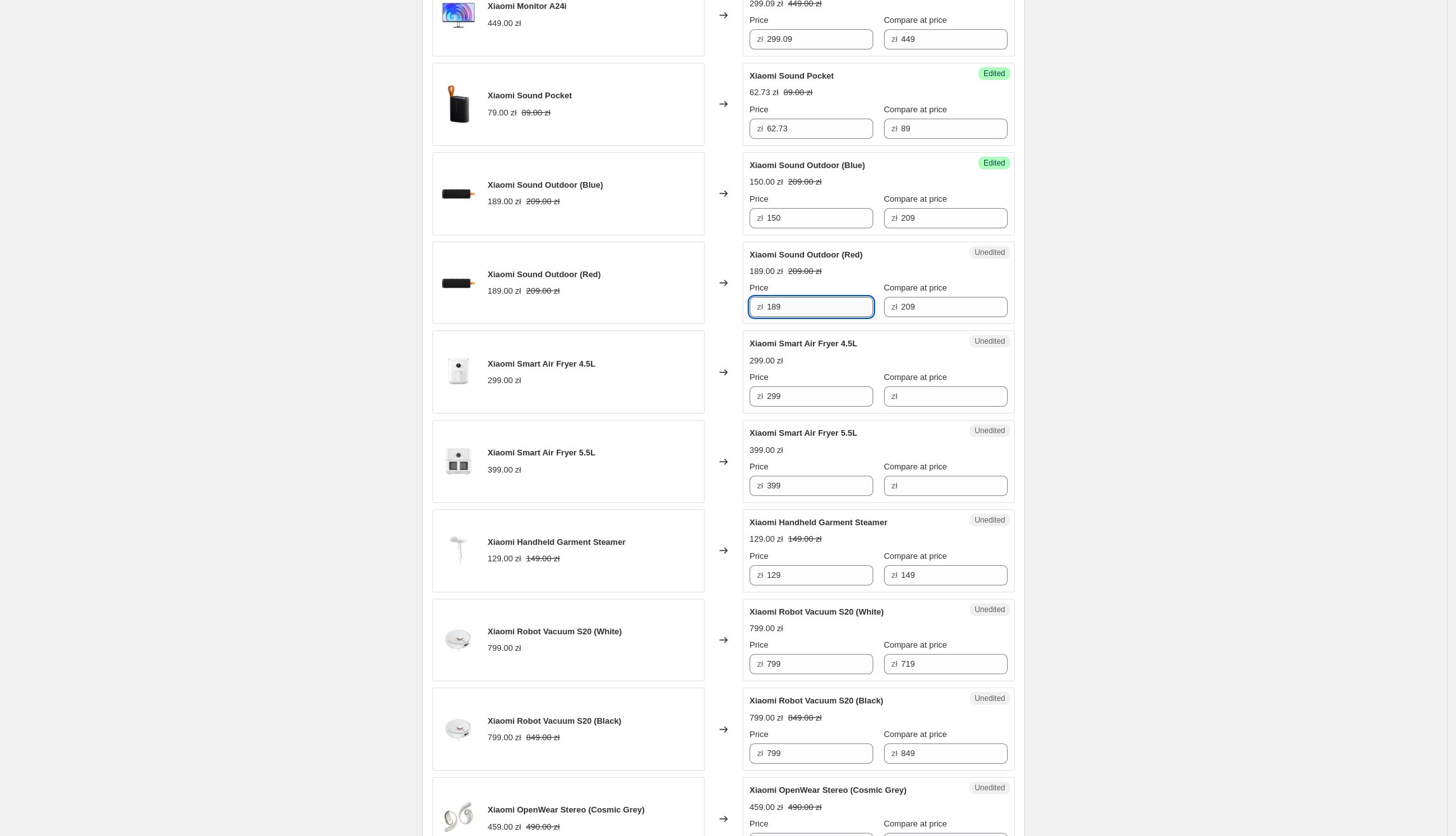
drag, startPoint x: 807, startPoint y: 318, endPoint x: 772, endPoint y: 315, distance: 35.1
click at [772, 315] on input "189" at bounding box center [819, 307] width 107 height 21
type input "136.27"
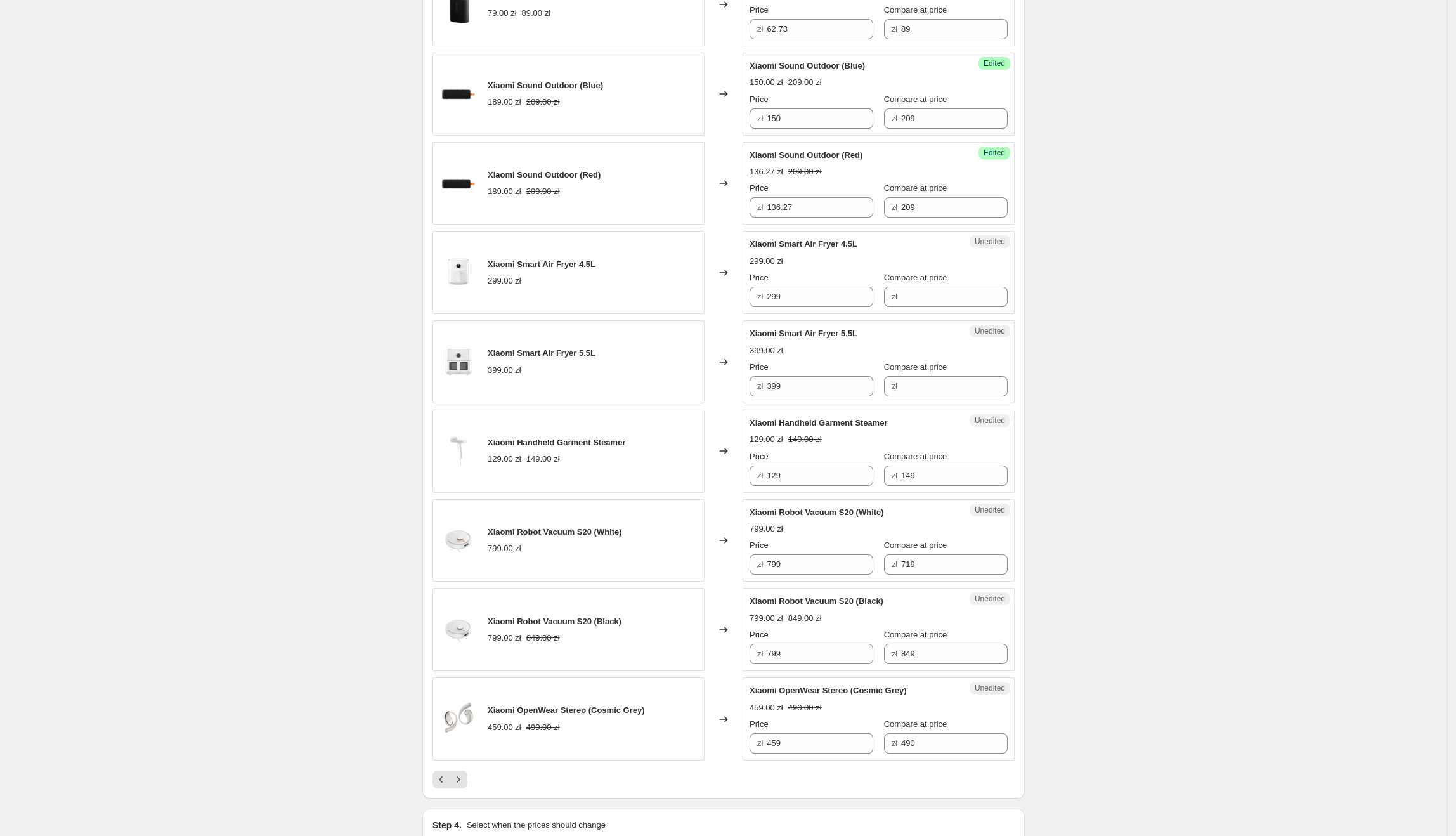
scroll to position [1485, 0]
drag, startPoint x: 863, startPoint y: 246, endPoint x: 754, endPoint y: 249, distance: 109.0
click at [754, 249] on div "Xiaomi Smart Air Fryer 4.5L" at bounding box center [853, 243] width 207 height 13
drag, startPoint x: 813, startPoint y: 297, endPoint x: 759, endPoint y: 298, distance: 54.0
click at [759, 298] on div "zł 299" at bounding box center [811, 296] width 124 height 21
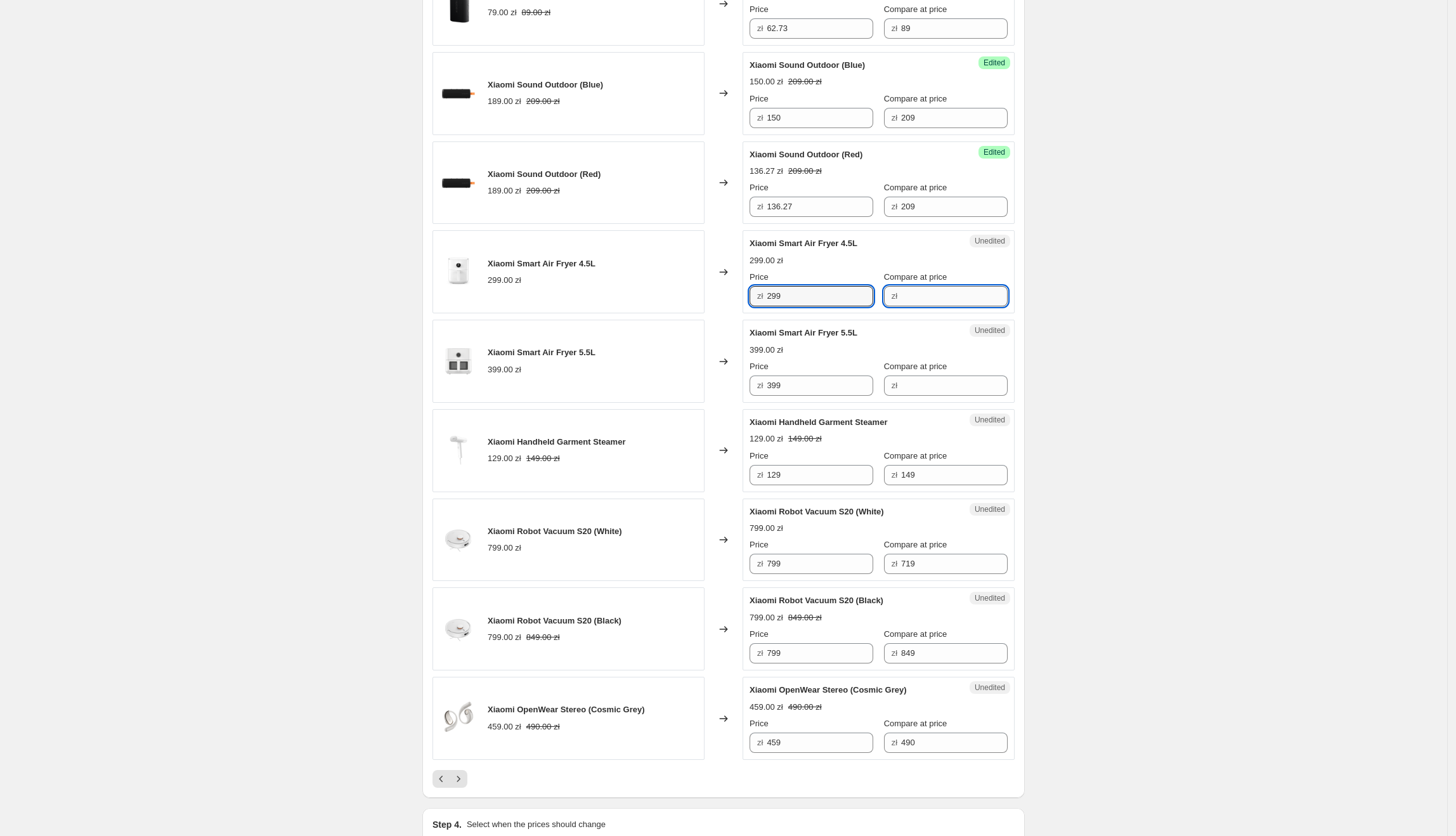
click at [916, 300] on input "Compare at price" at bounding box center [954, 296] width 107 height 21
paste input "299"
type input "299"
drag, startPoint x: 849, startPoint y: 303, endPoint x: 747, endPoint y: 316, distance: 102.8
click at [747, 313] on div "Success Edited [PERSON_NAME] Air [PERSON_NAME] 4.5L 299.00 zł Price zł 299 Comp…" at bounding box center [878, 271] width 272 height 83
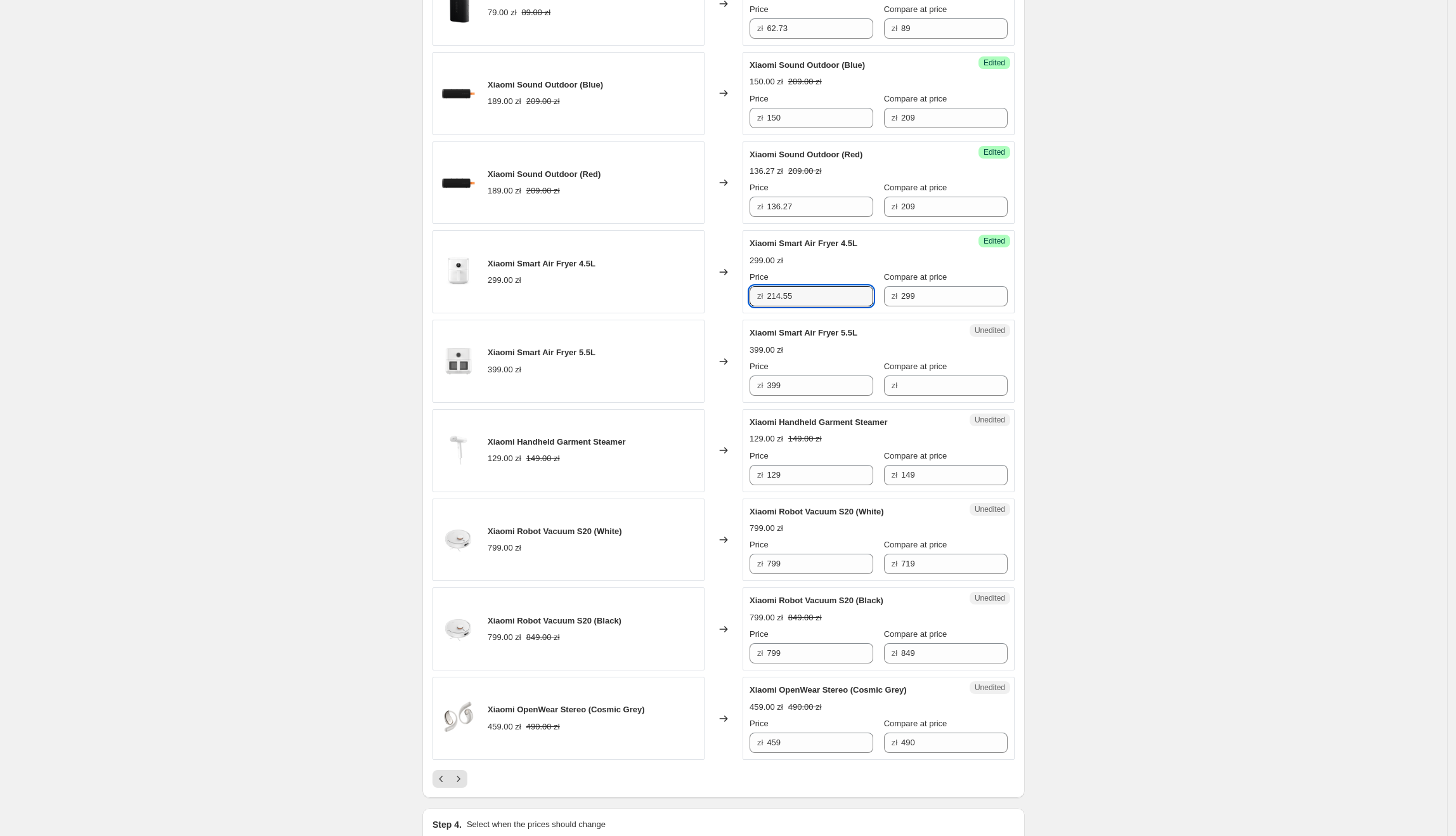
type input "214.55"
drag, startPoint x: 874, startPoint y: 346, endPoint x: 774, endPoint y: 344, distance: 100.0
click at [752, 338] on div "Unedited Xiaomi Smart Air Fryer 5.5L 399.00 zł Price zł 399 Compare at price zł" at bounding box center [878, 360] width 272 height 83
click at [824, 352] on div "399.00 zł" at bounding box center [879, 350] width 258 height 13
click at [876, 338] on div "Xiaomi Smart Air Fryer 5.5L" at bounding box center [853, 333] width 207 height 13
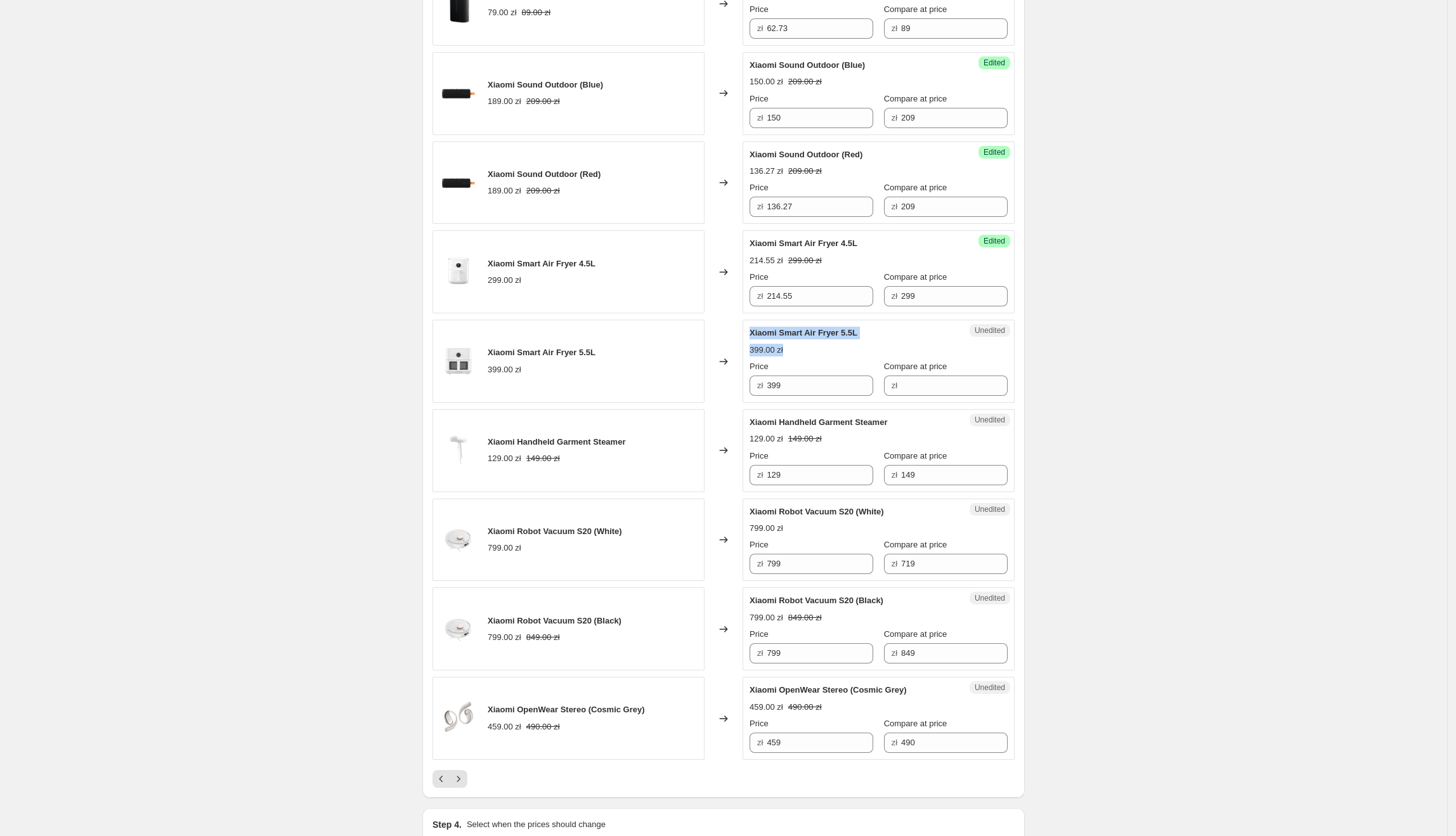
click at [875, 337] on div "Xiaomi Smart Air Fryer 5.5L" at bounding box center [853, 333] width 207 height 13
drag, startPoint x: 874, startPoint y: 335, endPoint x: 753, endPoint y: 335, distance: 121.0
click at [753, 335] on div "Xiaomi Smart Air Fryer 5.5L" at bounding box center [853, 333] width 207 height 13
drag, startPoint x: 810, startPoint y: 389, endPoint x: 922, endPoint y: 379, distance: 112.4
click at [719, 376] on div "Xiaomi Smart Air Fryer 5.5L 399.00 zł Changed to Unedited Xiaomi Smart Air Frye…" at bounding box center [723, 360] width 582 height 83
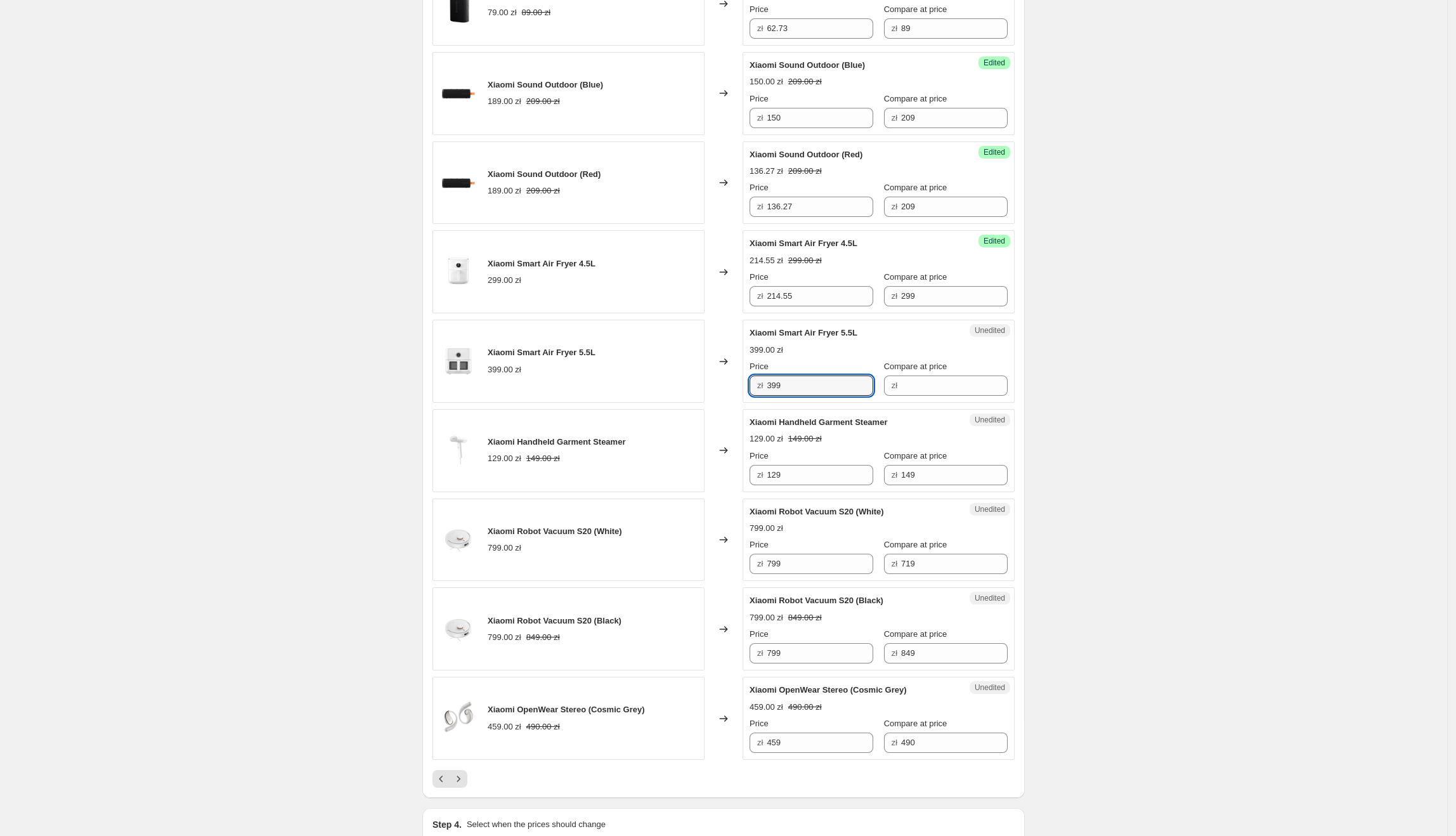
click at [943, 379] on div "Compare at price zł" at bounding box center [945, 378] width 124 height 36
click at [945, 384] on input "Compare at price" at bounding box center [954, 386] width 107 height 21
paste input "399"
type input "399"
drag, startPoint x: 777, startPoint y: 386, endPoint x: 765, endPoint y: 389, distance: 12.4
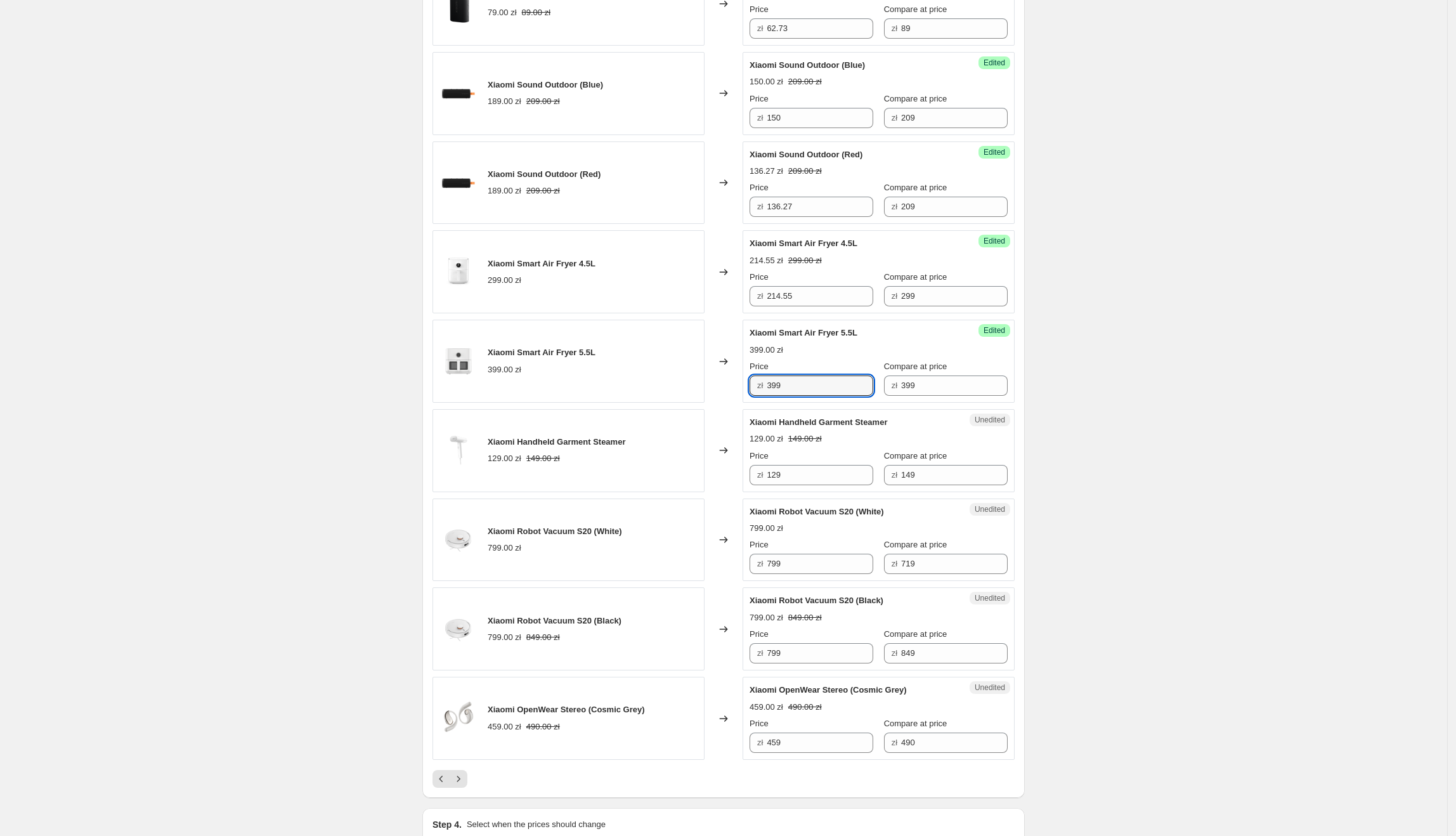
click at [765, 389] on div "zł 399" at bounding box center [811, 386] width 124 height 21
type input "279.27"
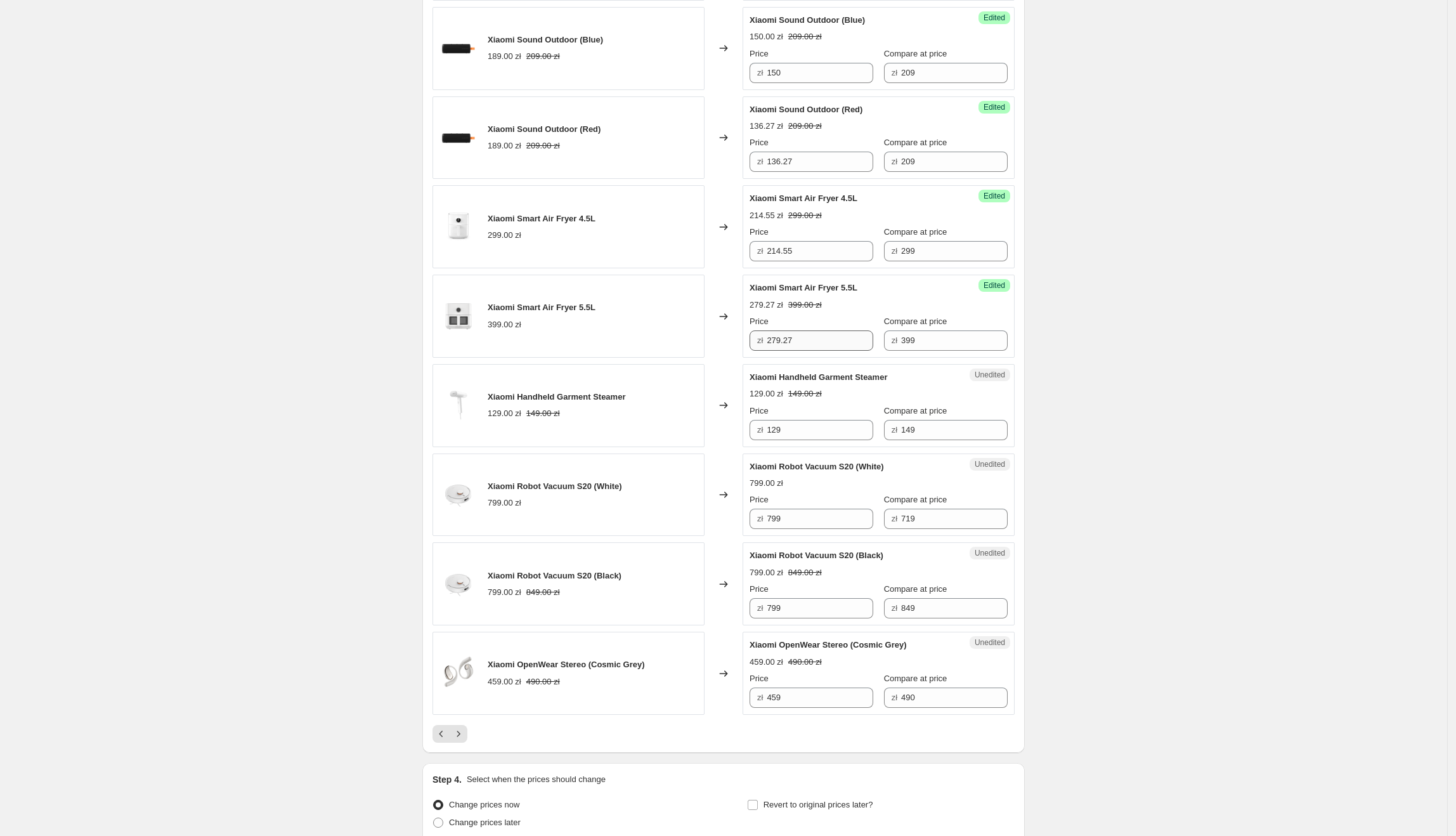
scroll to position [1534, 0]
drag, startPoint x: 900, startPoint y: 376, endPoint x: 753, endPoint y: 380, distance: 147.1
click at [753, 380] on div "Xiaomi Handheld Garment Steamer" at bounding box center [853, 374] width 207 height 13
drag, startPoint x: 820, startPoint y: 433, endPoint x: 751, endPoint y: 434, distance: 69.0
click at [751, 434] on div "Unedited Xiaomi Handheld Garment Steamer 129.00 zł 149.00 zł Price zł 129 Compa…" at bounding box center [878, 402] width 272 height 83
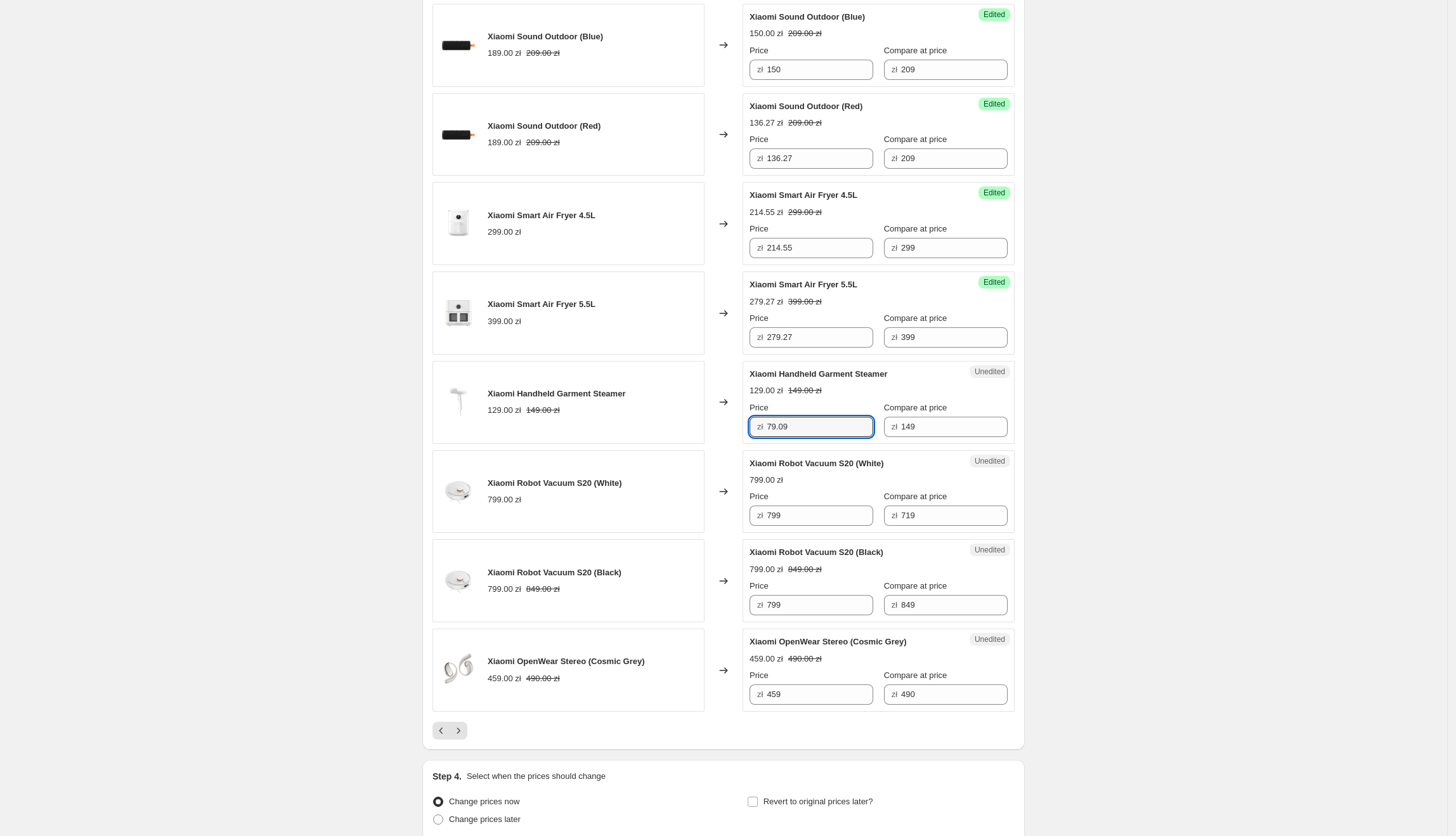
type input "79.09"
drag, startPoint x: 754, startPoint y: 470, endPoint x: 855, endPoint y: 472, distance: 101.0
click at [855, 468] on span "Xiaomi Robot Vacuum S20 (White)" at bounding box center [817, 463] width 134 height 9
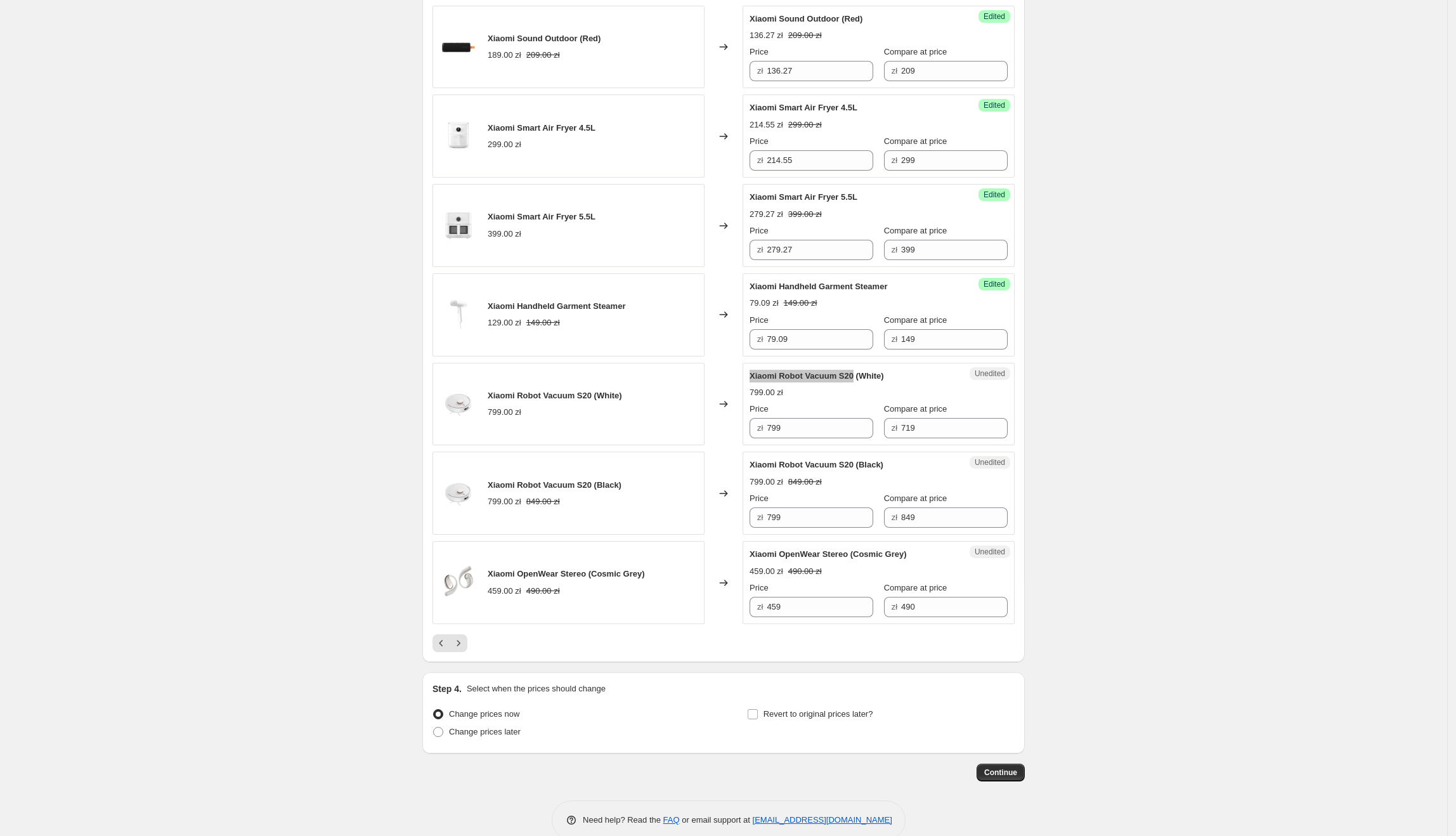
scroll to position [1622, 0]
drag, startPoint x: 822, startPoint y: 437, endPoint x: 767, endPoint y: 446, distance: 55.7
click at [767, 444] on div "Unedited Xiaomi Robot Vacuum S20 (White) 799.00 zł Price zł 799 Compare at pric…" at bounding box center [878, 403] width 272 height 83
type input "561.81"
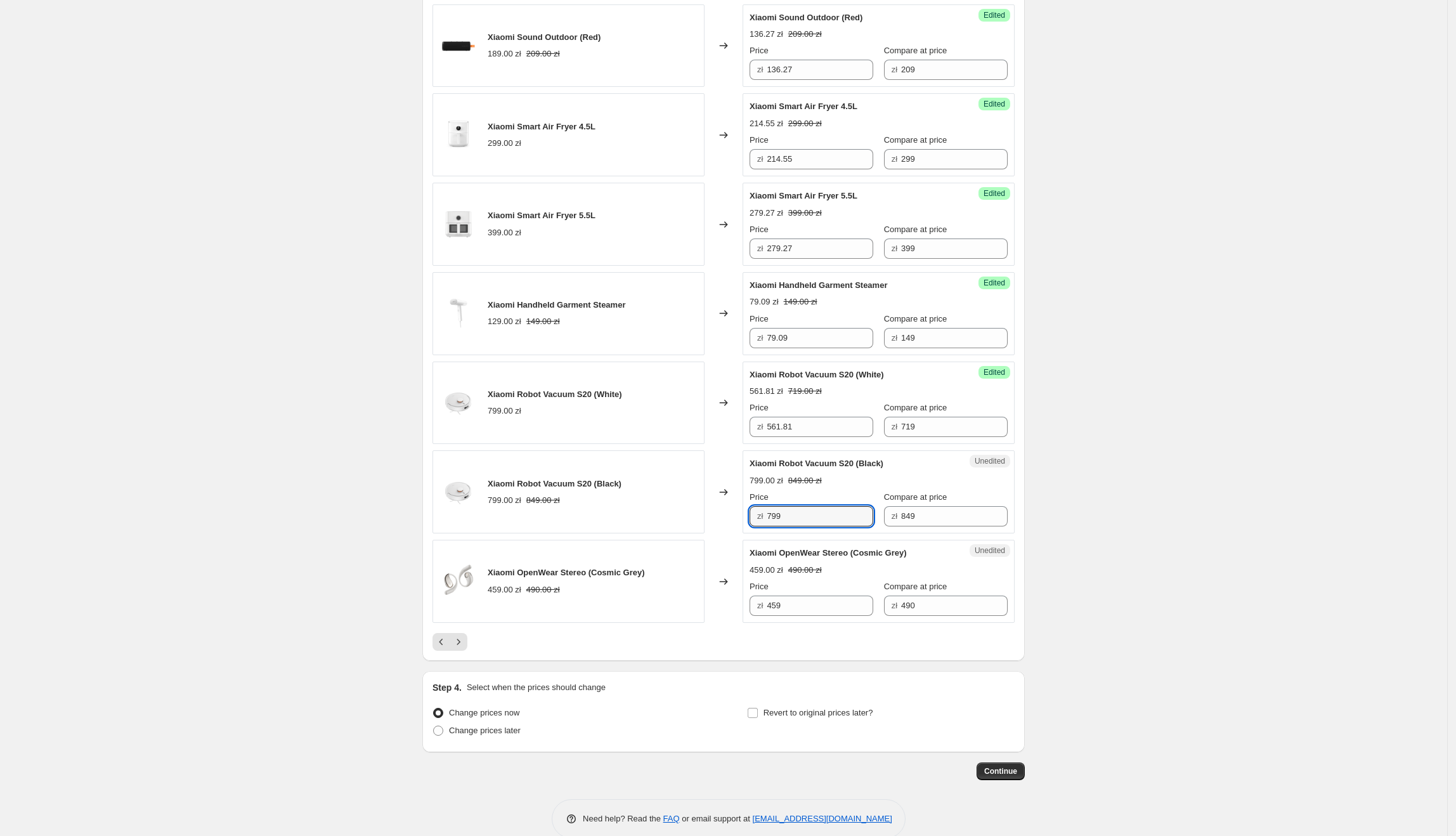
drag, startPoint x: 841, startPoint y: 527, endPoint x: 769, endPoint y: 527, distance: 72.0
click at [769, 527] on div "zł 799" at bounding box center [811, 516] width 124 height 21
type input "536.36"
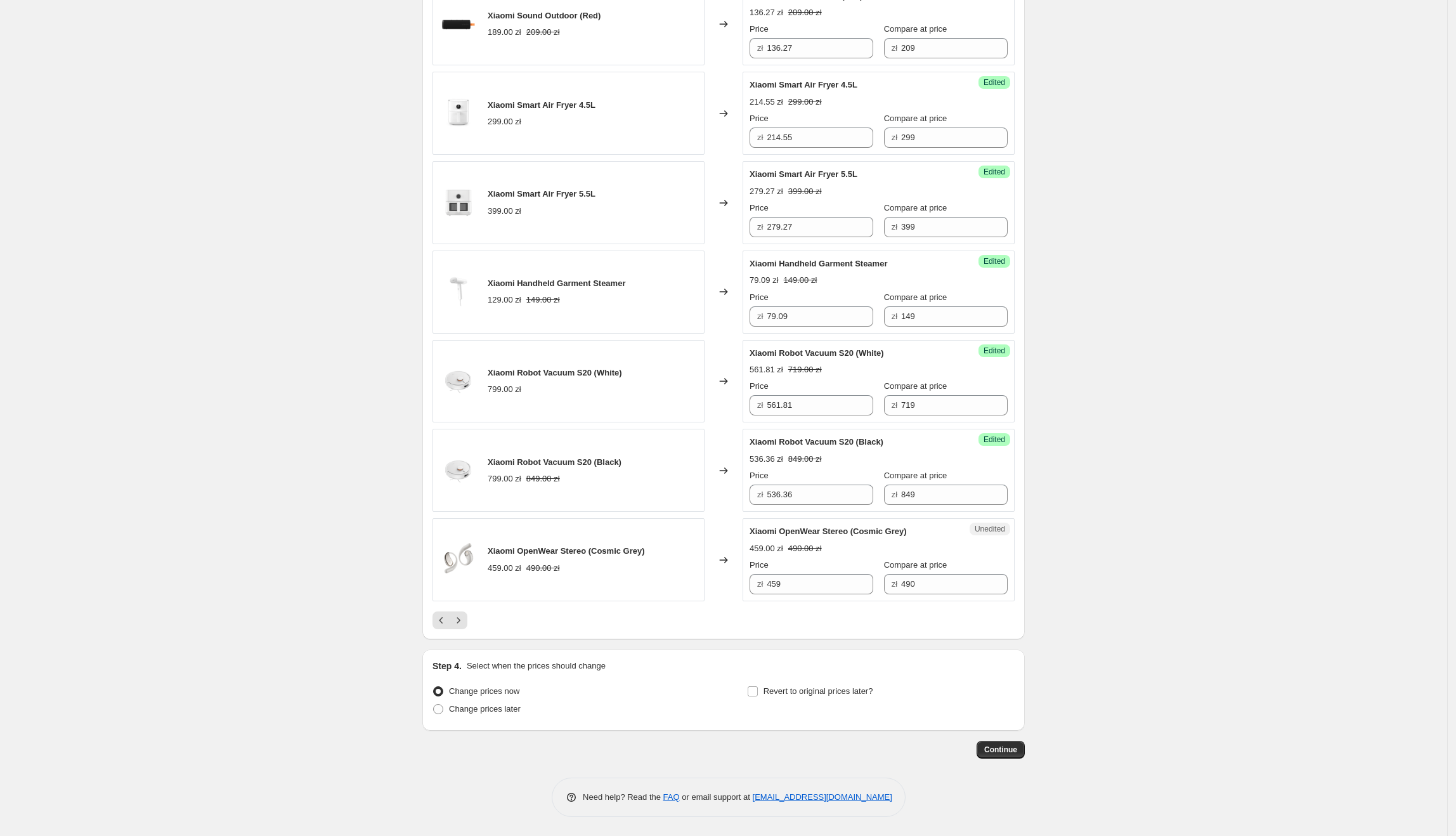
scroll to position [1652, 0]
drag, startPoint x: 753, startPoint y: 533, endPoint x: 849, endPoint y: 533, distance: 96.0
click at [849, 533] on span "Xiaomi OpenWear Stereo (Cosmic Grey)" at bounding box center [828, 531] width 157 height 9
drag, startPoint x: 831, startPoint y: 576, endPoint x: 764, endPoint y: 580, distance: 67.1
click at [764, 580] on div "zł 459" at bounding box center [811, 584] width 124 height 21
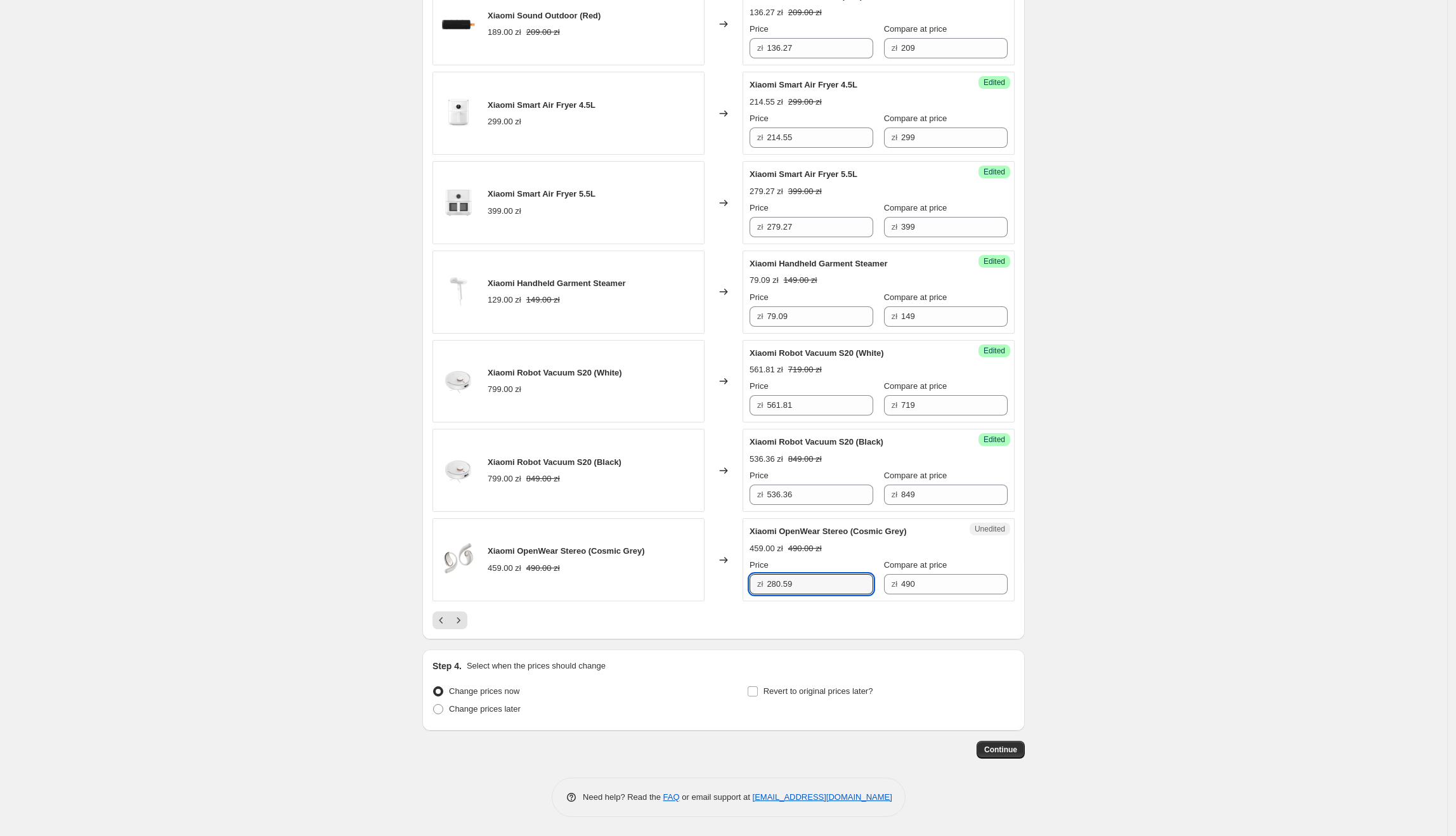
type input "280.59"
click at [465, 616] on icon "Next" at bounding box center [458, 620] width 13 height 13
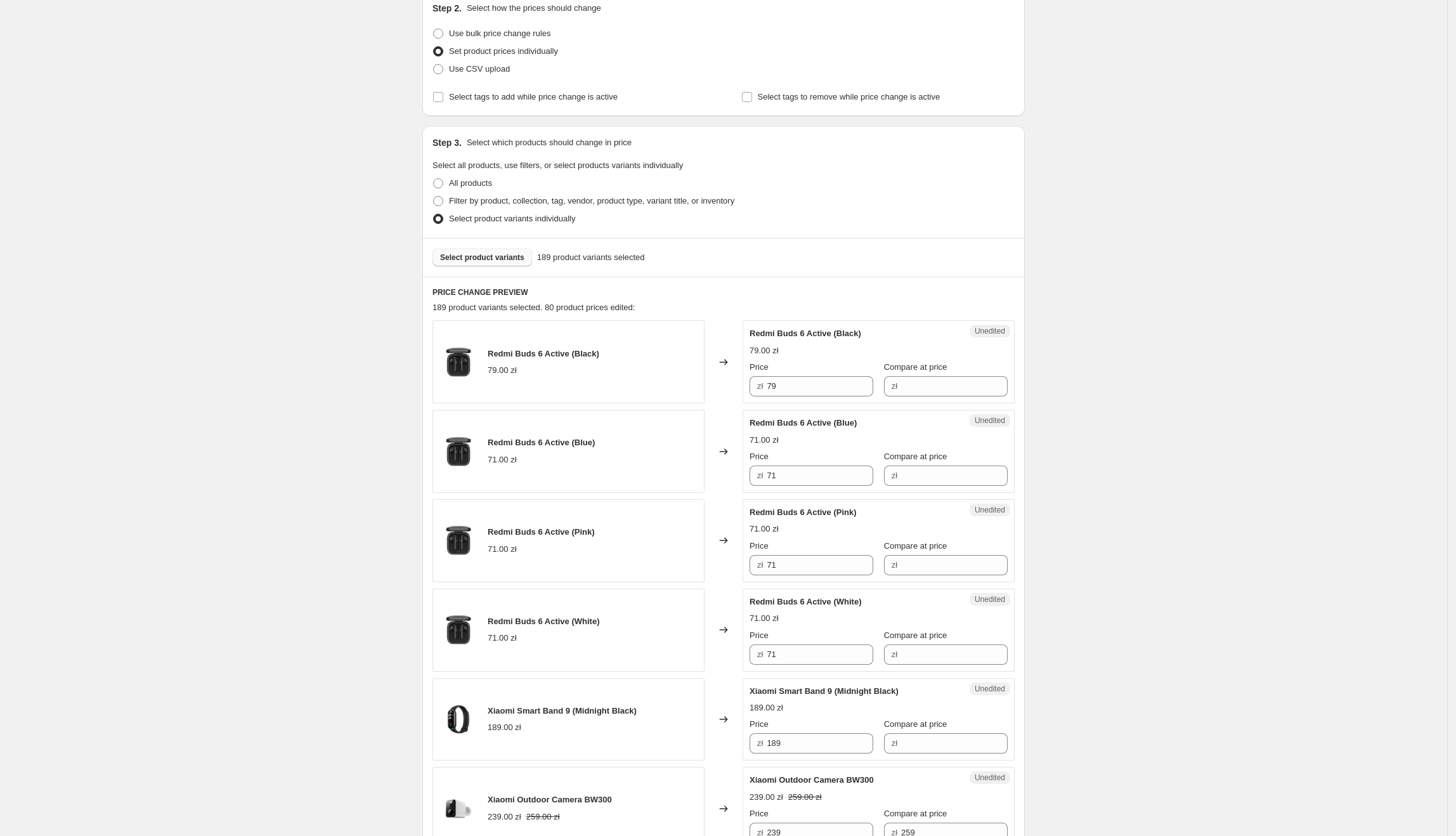
scroll to position [146, 0]
drag, startPoint x: 751, startPoint y: 335, endPoint x: 835, endPoint y: 333, distance: 84.0
click at [835, 333] on div "Unedited Redmi Buds 6 Active (Black) 79.00 zł Price zł 79 Compare at price zł" at bounding box center [878, 360] width 272 height 83
drag, startPoint x: 780, startPoint y: 388, endPoint x: 760, endPoint y: 392, distance: 20.4
click at [760, 392] on div "zł 79" at bounding box center [811, 386] width 124 height 21
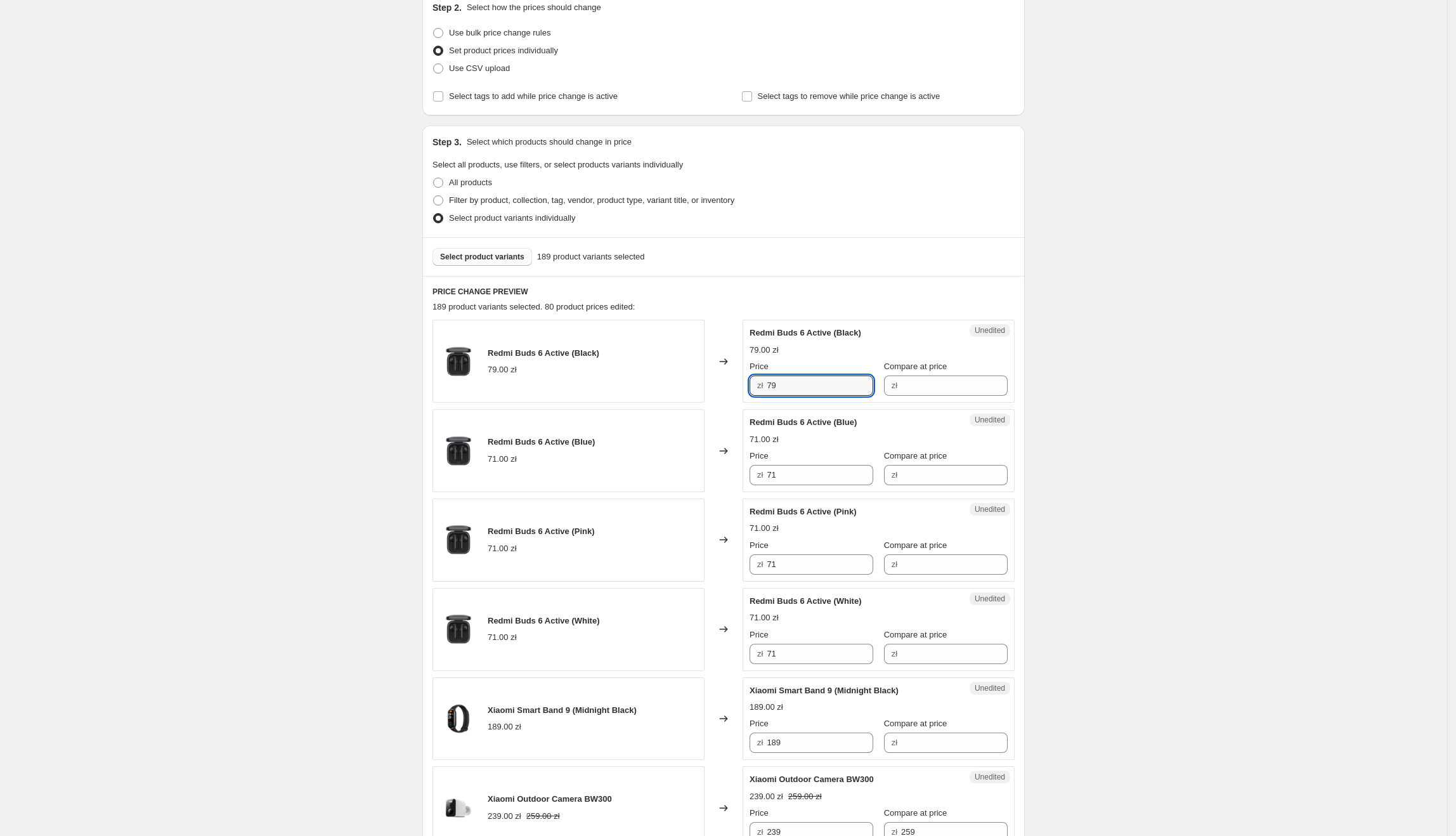
click at [891, 390] on div "zł" at bounding box center [945, 386] width 124 height 21
paste input "79"
type input "79"
drag, startPoint x: 837, startPoint y: 381, endPoint x: 741, endPoint y: 383, distance: 96.0
click at [741, 383] on div "Redmi Buds 6 Active (Black) 79.00 zł Changed to Success Edited Redmi Buds 6 Act…" at bounding box center [723, 360] width 582 height 83
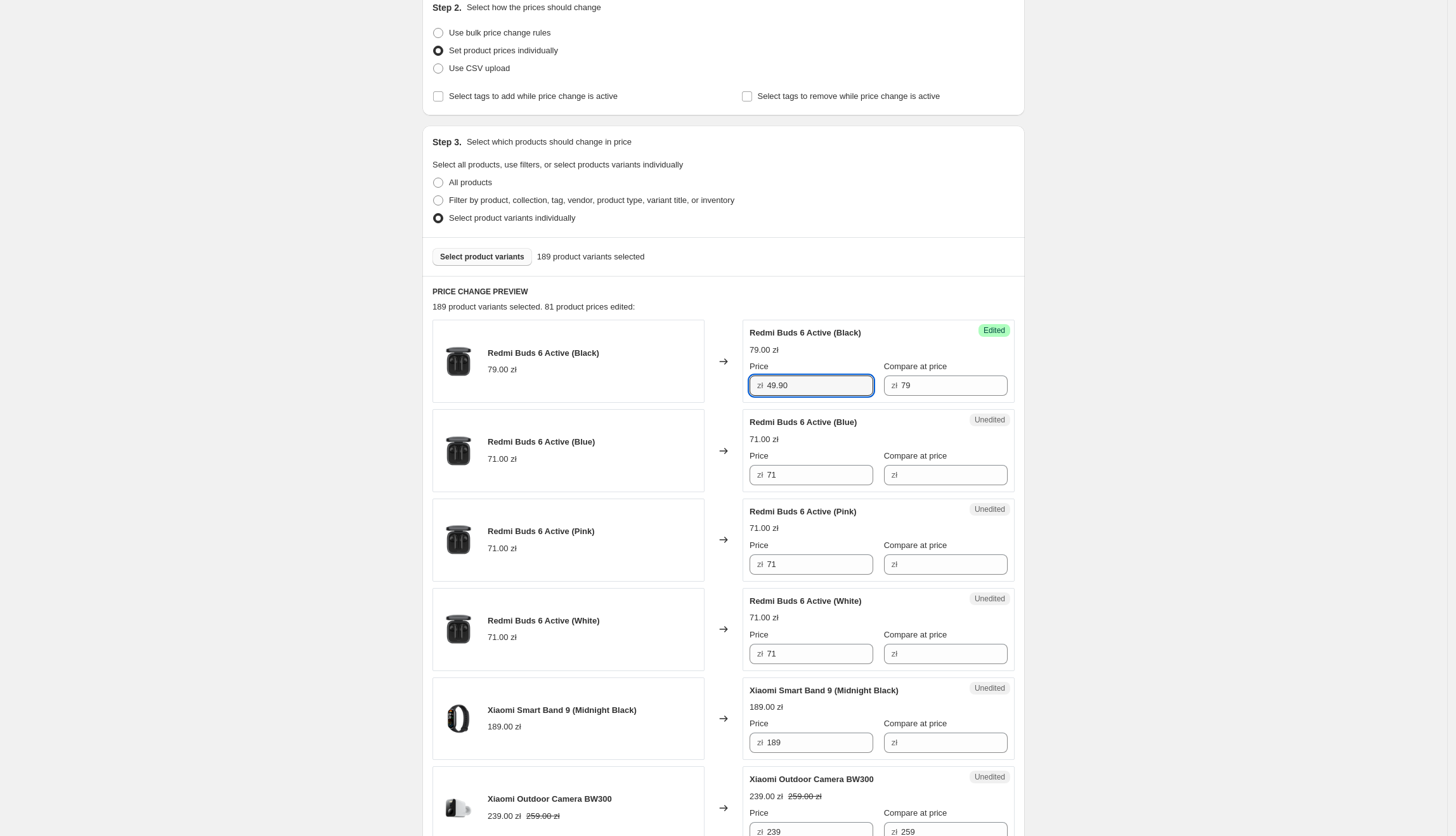
type input "49.90"
drag, startPoint x: 754, startPoint y: 422, endPoint x: 833, endPoint y: 424, distance: 79.0
click at [833, 424] on span "Redmi Buds 6 Active (Blue)" at bounding box center [804, 422] width 107 height 9
drag, startPoint x: 812, startPoint y: 470, endPoint x: 765, endPoint y: 467, distance: 47.1
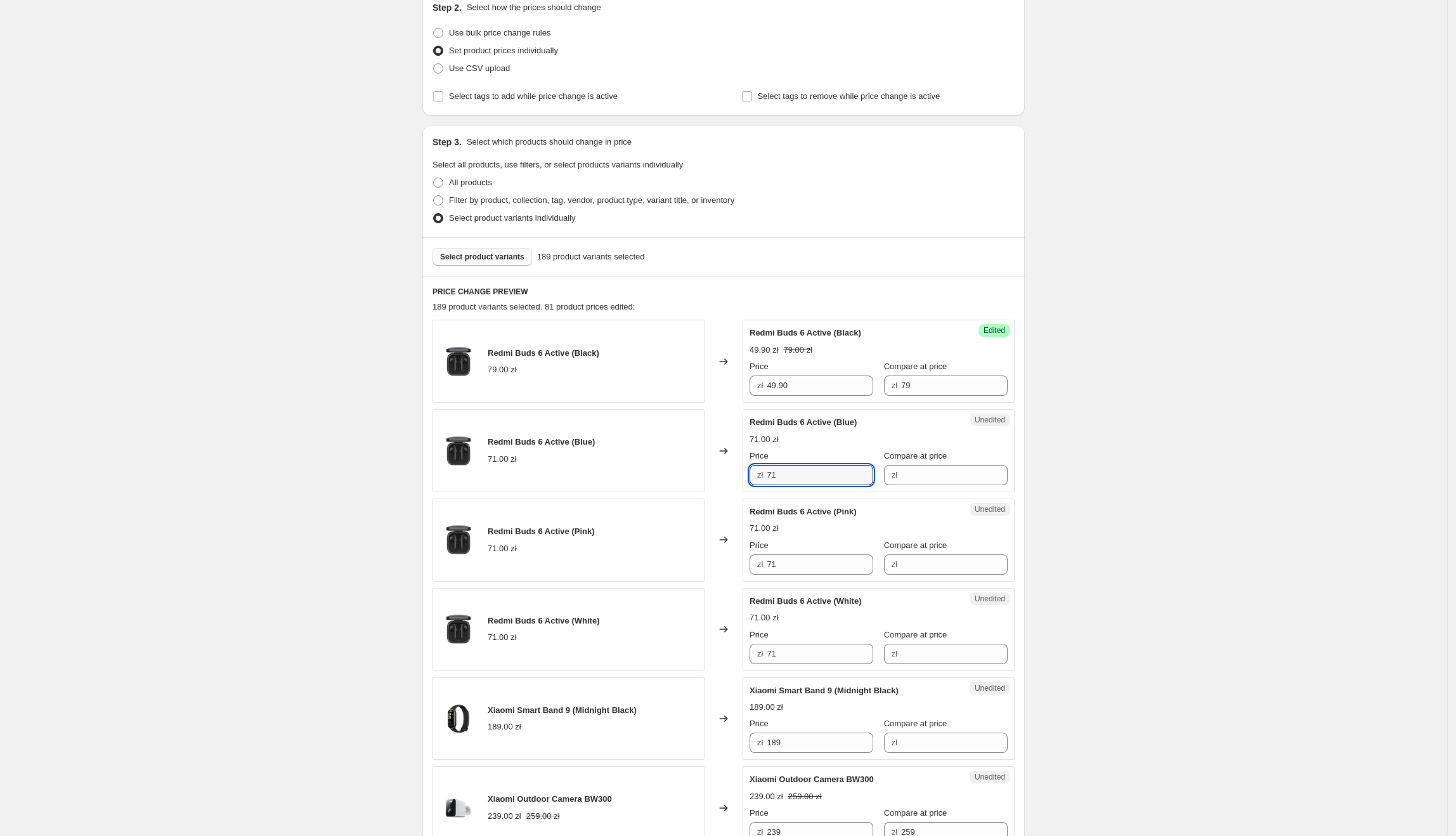
click at [765, 467] on div "zł 71" at bounding box center [811, 475] width 124 height 21
click at [923, 470] on input "Compare at price" at bounding box center [954, 475] width 107 height 21
paste input "71"
type input "71"
drag, startPoint x: 833, startPoint y: 466, endPoint x: 766, endPoint y: 478, distance: 68.1
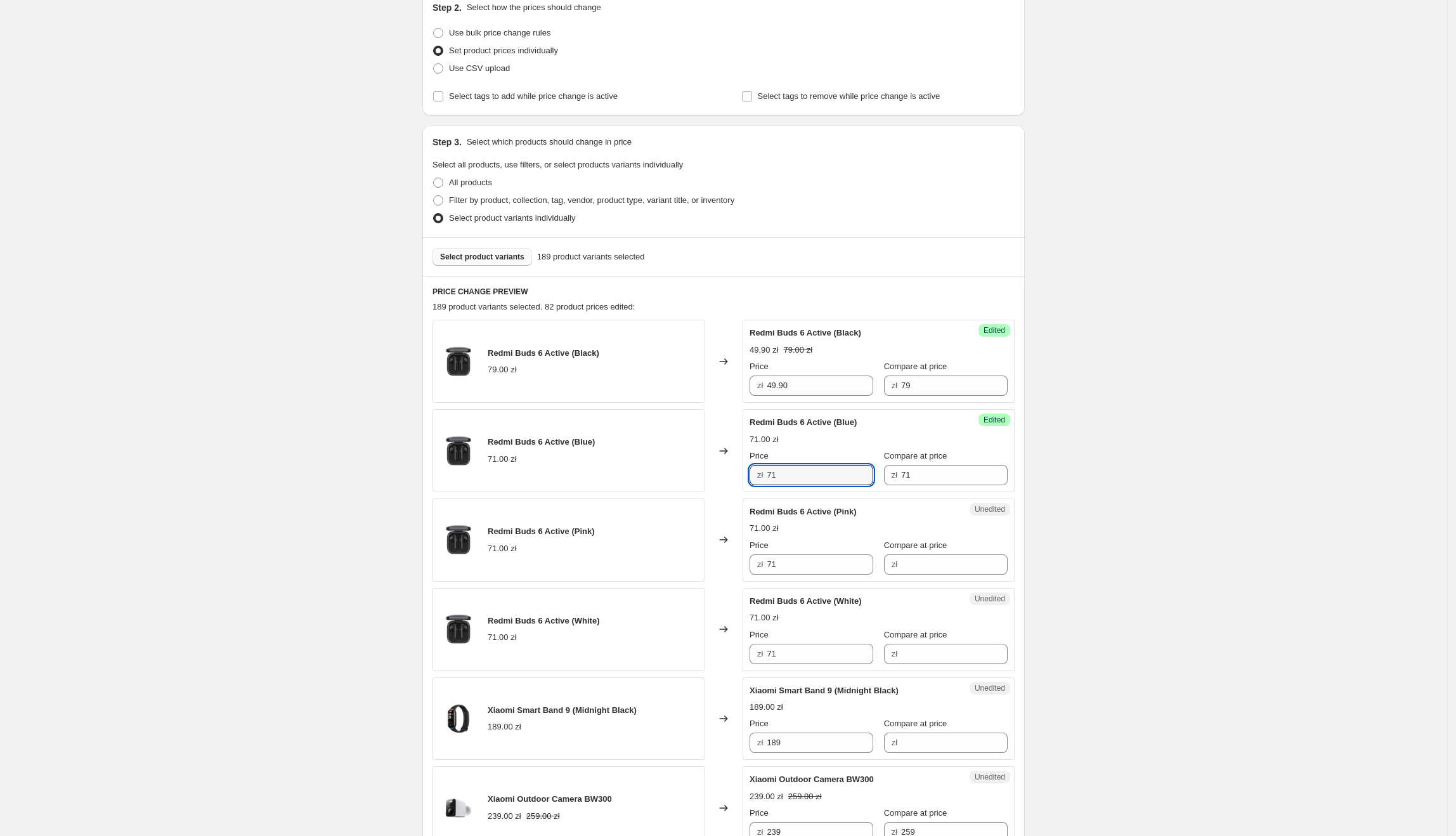
click at [766, 478] on div "zł 71" at bounding box center [811, 475] width 124 height 21
type input "51.81"
drag, startPoint x: 751, startPoint y: 513, endPoint x: 833, endPoint y: 512, distance: 82.0
click at [833, 512] on div "Unedited Redmi Buds 6 Active (Pink) 71.00 zł Price zł 71 Compare at price zł" at bounding box center [878, 539] width 272 height 83
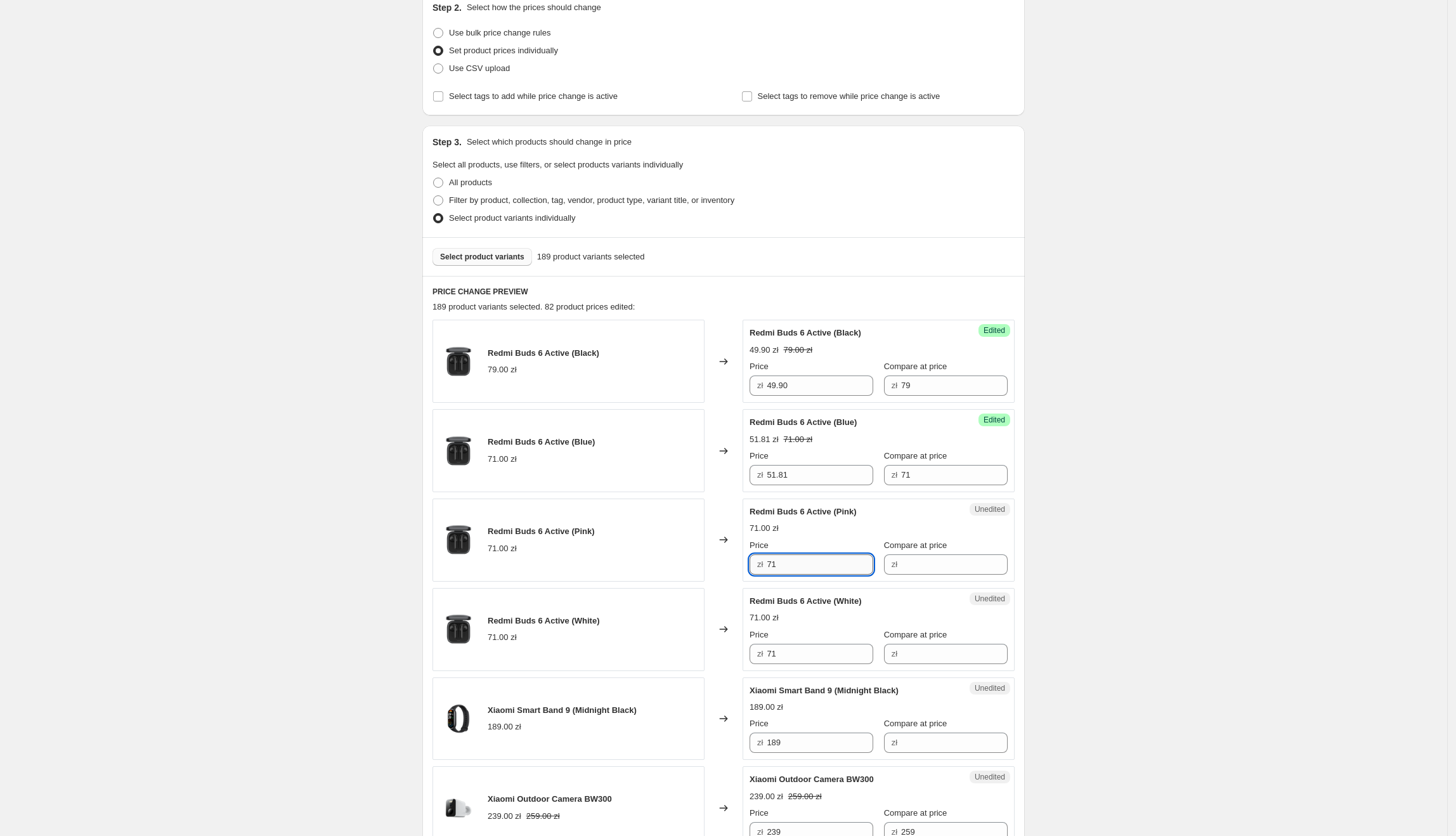
drag, startPoint x: 797, startPoint y: 569, endPoint x: 772, endPoint y: 569, distance: 25.0
click at [772, 569] on input "71" at bounding box center [819, 564] width 107 height 21
click at [925, 568] on input "Compare at price" at bounding box center [954, 564] width 107 height 21
paste input "71"
type input "71"
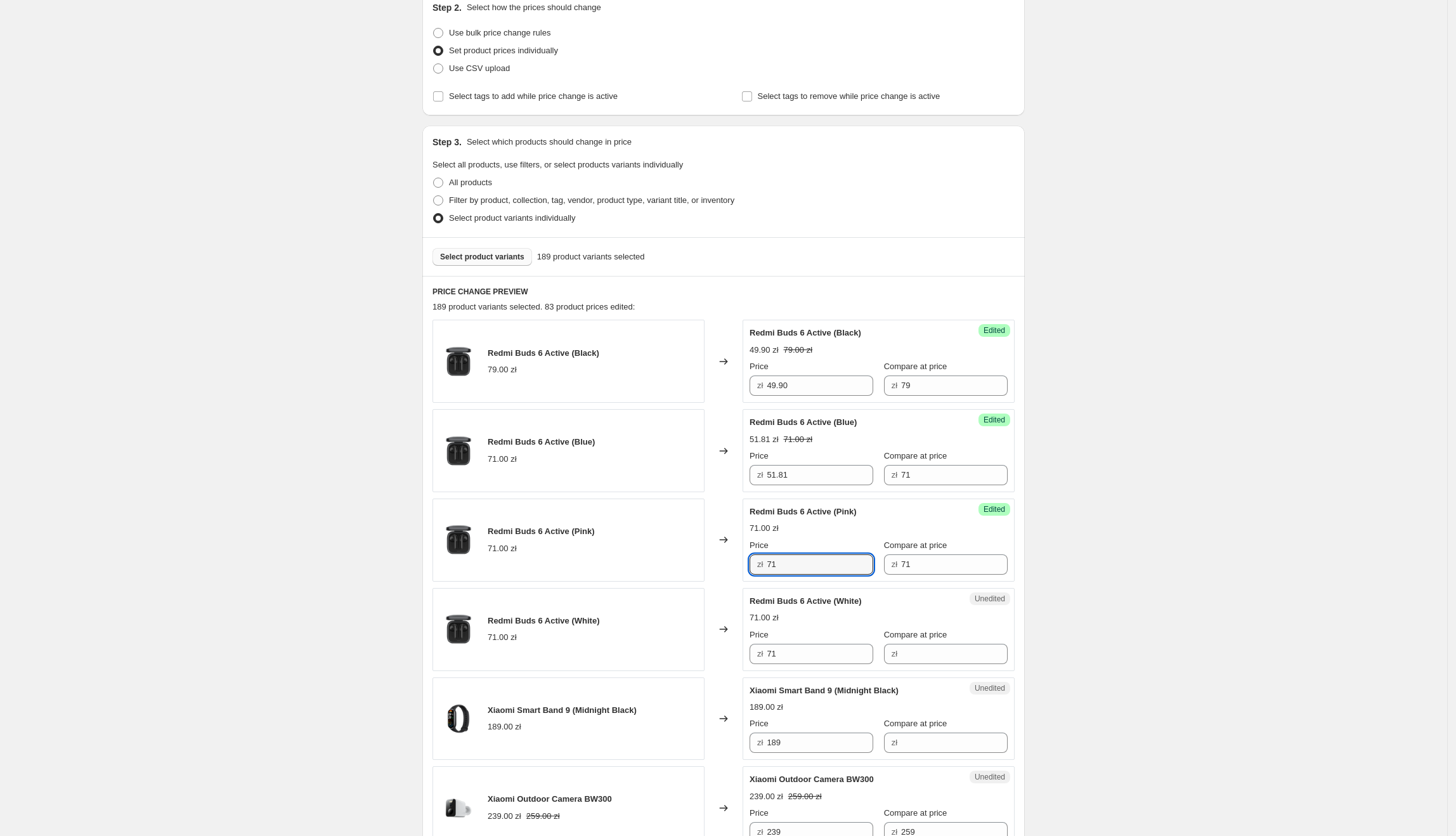
drag, startPoint x: 815, startPoint y: 564, endPoint x: 767, endPoint y: 572, distance: 48.7
click at [767, 572] on div "zł 71" at bounding box center [811, 564] width 124 height 21
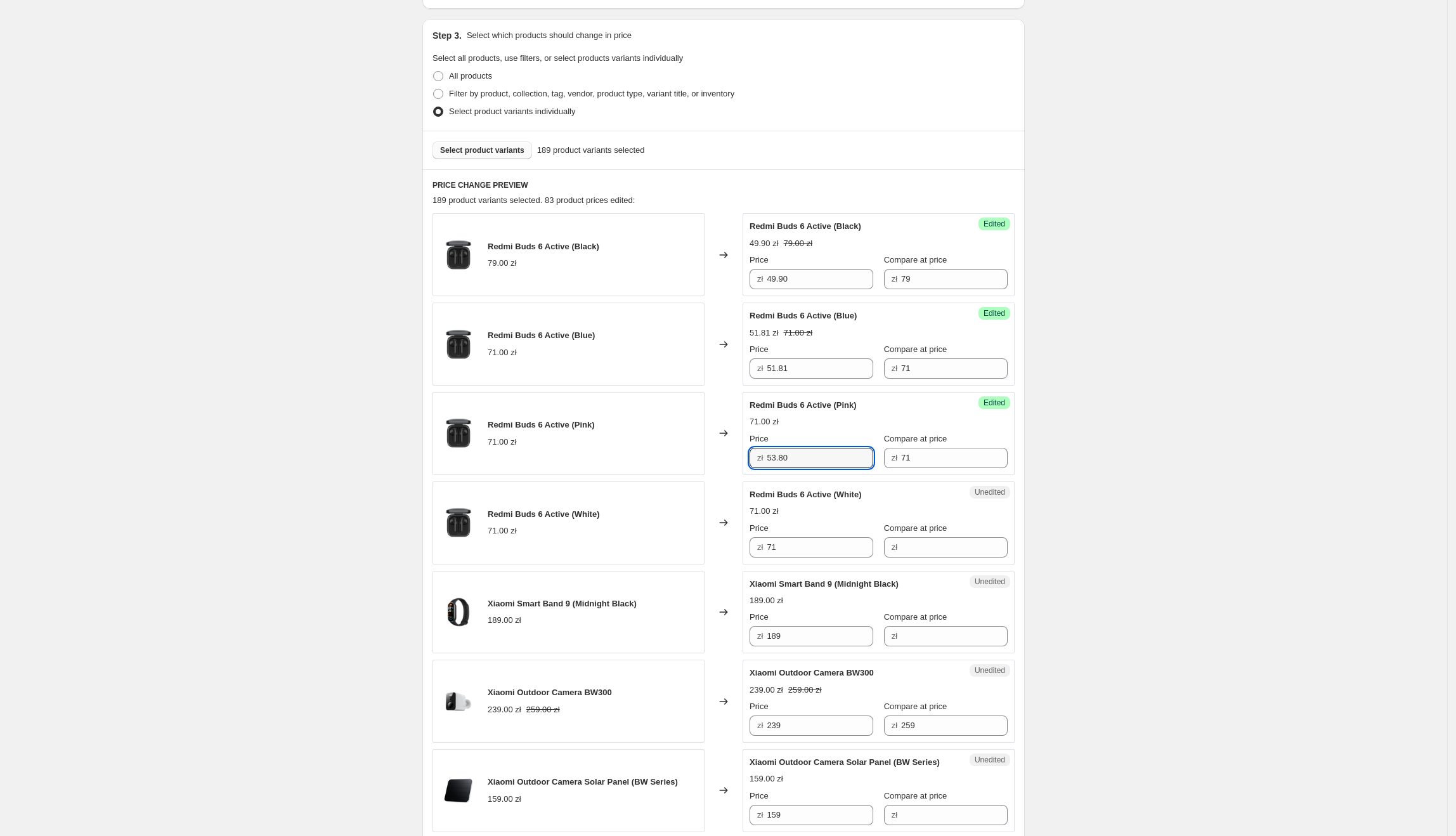
scroll to position [254, 0]
type input "53.80"
click at [711, 483] on div "Changed to" at bounding box center [723, 521] width 38 height 83
drag, startPoint x: 829, startPoint y: 550, endPoint x: 767, endPoint y: 547, distance: 62.1
click at [767, 547] on div "zł 71" at bounding box center [811, 546] width 124 height 21
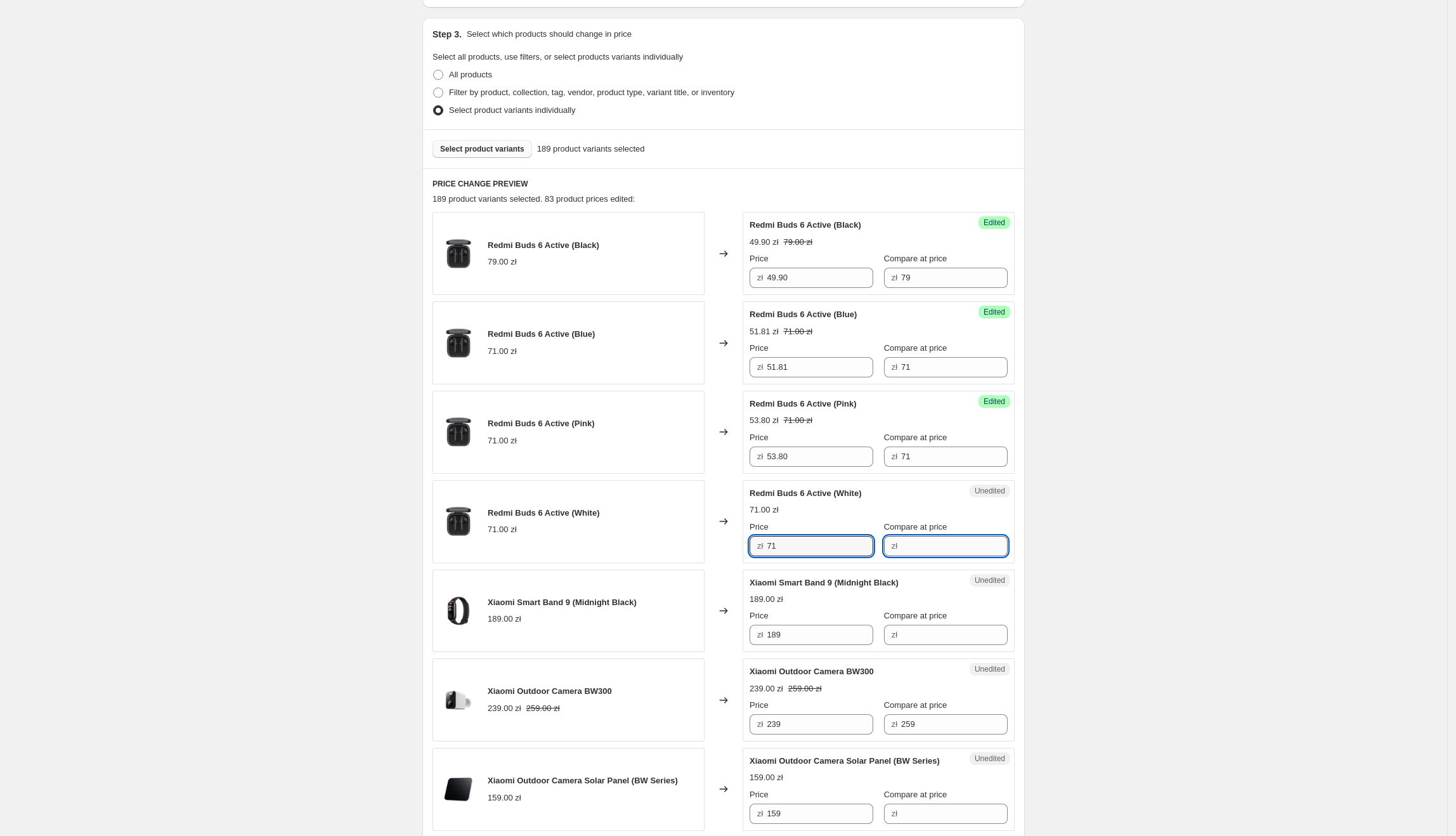
click at [913, 547] on input "Compare at price" at bounding box center [954, 546] width 107 height 21
paste input "71"
type input "71"
drag, startPoint x: 774, startPoint y: 543, endPoint x: 710, endPoint y: 549, distance: 64.3
click at [710, 549] on div "Redmi Buds 6 Active (White) 71.00 zł Changed to Success Edited Redmi Buds 6 Act…" at bounding box center [723, 521] width 582 height 83
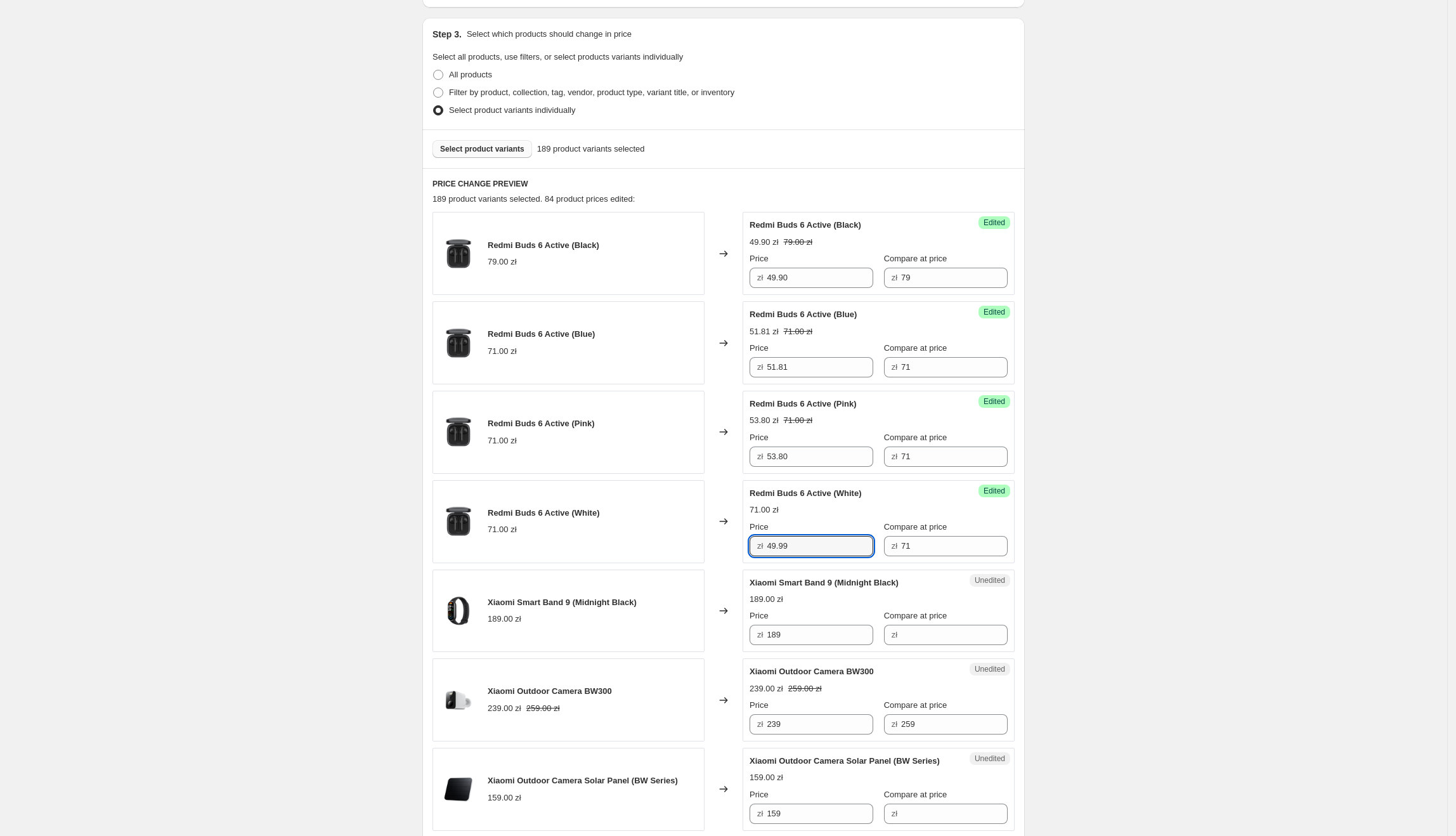
type input "49.99"
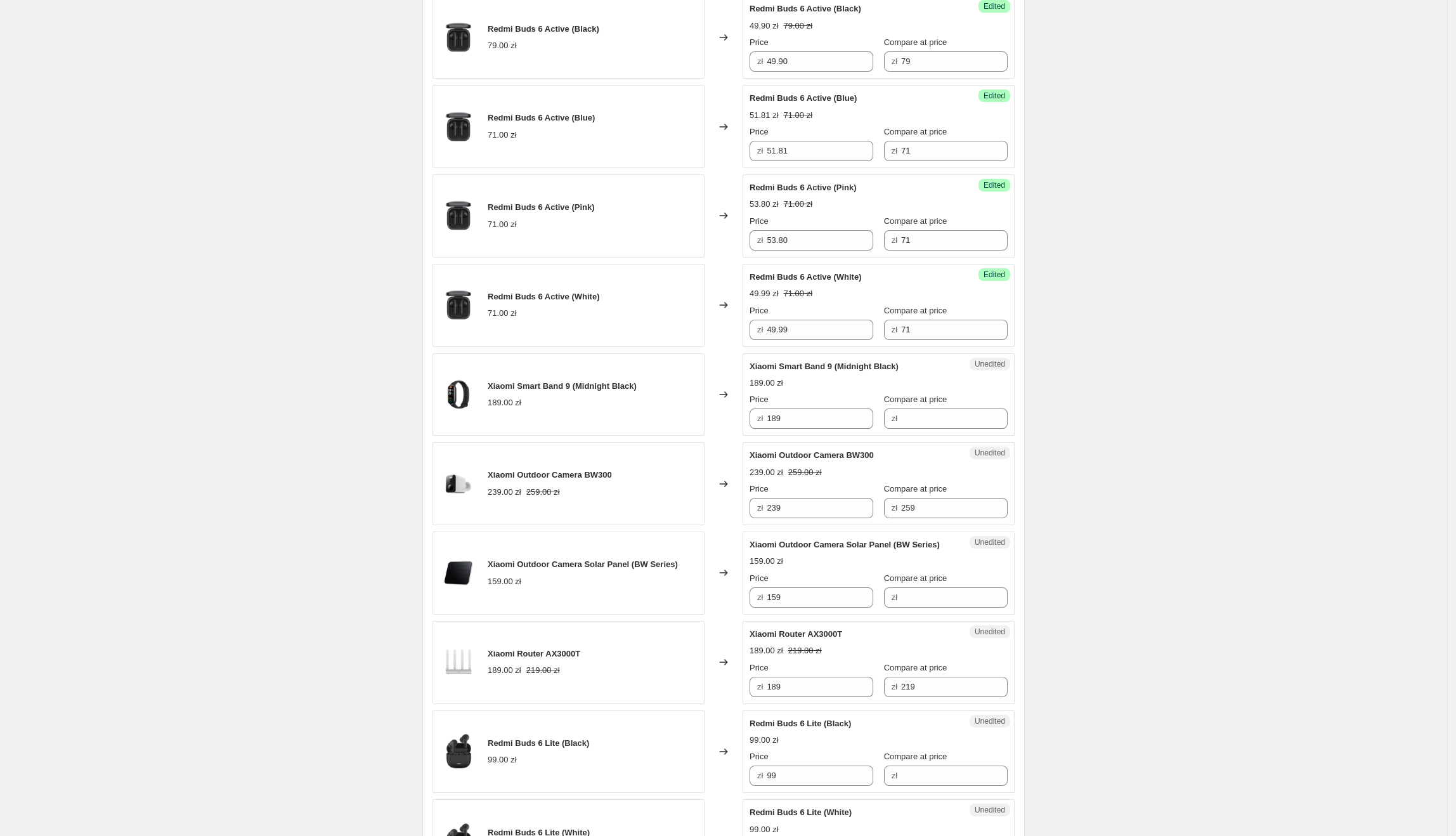
scroll to position [470, 0]
drag, startPoint x: 754, startPoint y: 368, endPoint x: 837, endPoint y: 370, distance: 83.0
click at [837, 370] on span "Xiaomi Smart Band 9 (Midnight Black)" at bounding box center [824, 366] width 149 height 9
drag, startPoint x: 806, startPoint y: 417, endPoint x: 772, endPoint y: 420, distance: 34.1
click at [772, 419] on input "189" at bounding box center [819, 418] width 107 height 21
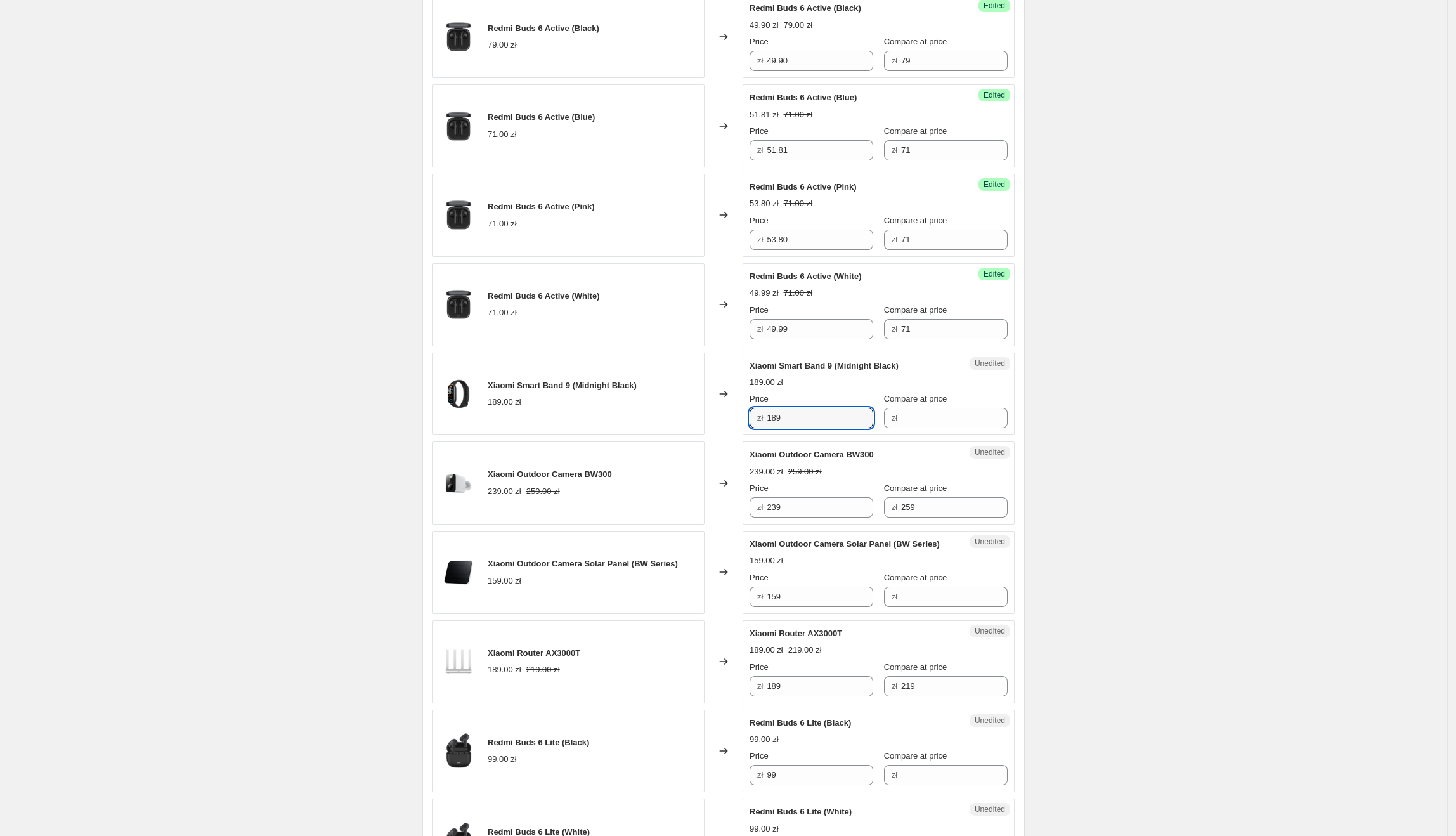
click at [945, 432] on div "Unedited [PERSON_NAME] Band 9 (Midnight Black) 189.00 zł Price zł 189 Compare a…" at bounding box center [878, 393] width 272 height 83
click at [945, 428] on input "Compare at price" at bounding box center [954, 418] width 107 height 21
paste input "189"
type input "189"
drag, startPoint x: 857, startPoint y: 419, endPoint x: 771, endPoint y: 417, distance: 86.0
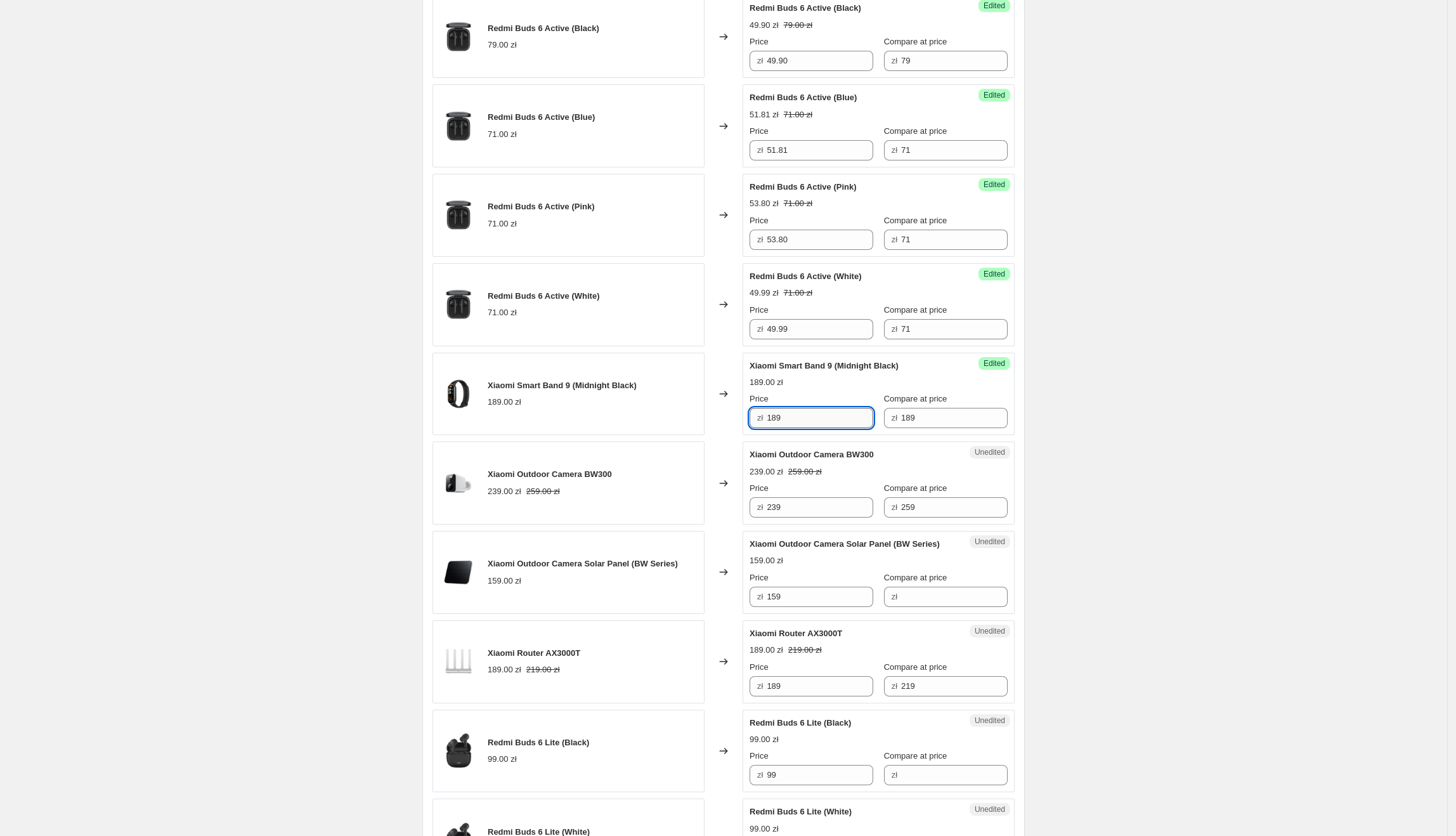
click at [771, 417] on input "189" at bounding box center [819, 418] width 107 height 21
click at [827, 423] on input "189" at bounding box center [819, 418] width 107 height 21
drag, startPoint x: 827, startPoint y: 423, endPoint x: 786, endPoint y: 423, distance: 41.0
click at [786, 423] on input "189" at bounding box center [819, 418] width 107 height 21
type input "132.68"
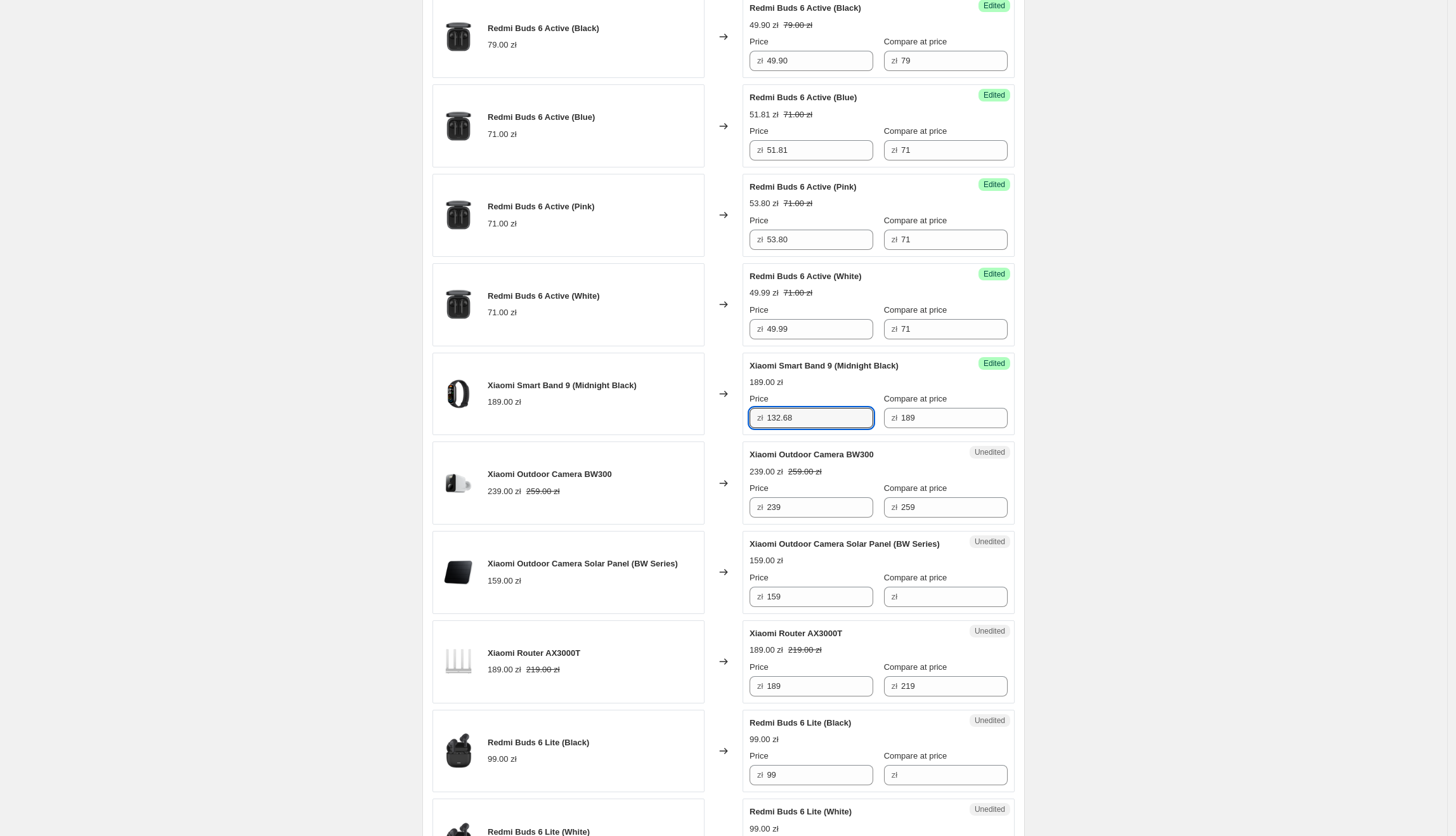
click at [1349, 472] on div "Create new price [MEDICAL_DATA]. This page is ready Create new price [MEDICAL_D…" at bounding box center [723, 769] width 1447 height 2480
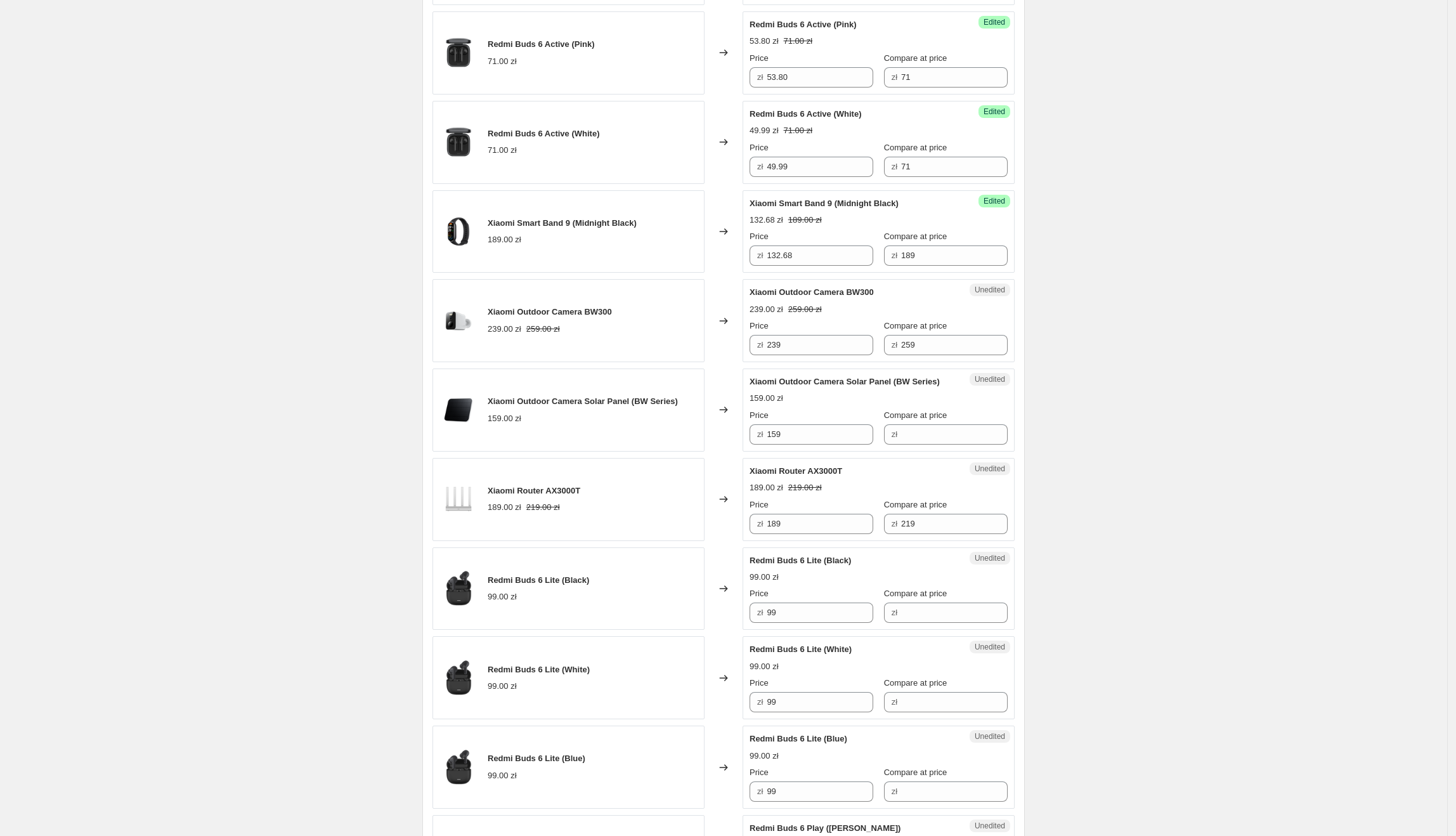
scroll to position [634, 0]
drag, startPoint x: 753, startPoint y: 295, endPoint x: 878, endPoint y: 295, distance: 125.0
click at [874, 295] on span "Xiaomi Outdoor Camera BW300" at bounding box center [812, 291] width 125 height 9
drag, startPoint x: 818, startPoint y: 350, endPoint x: 766, endPoint y: 350, distance: 52.0
click at [766, 350] on div "zł 239" at bounding box center [811, 344] width 124 height 21
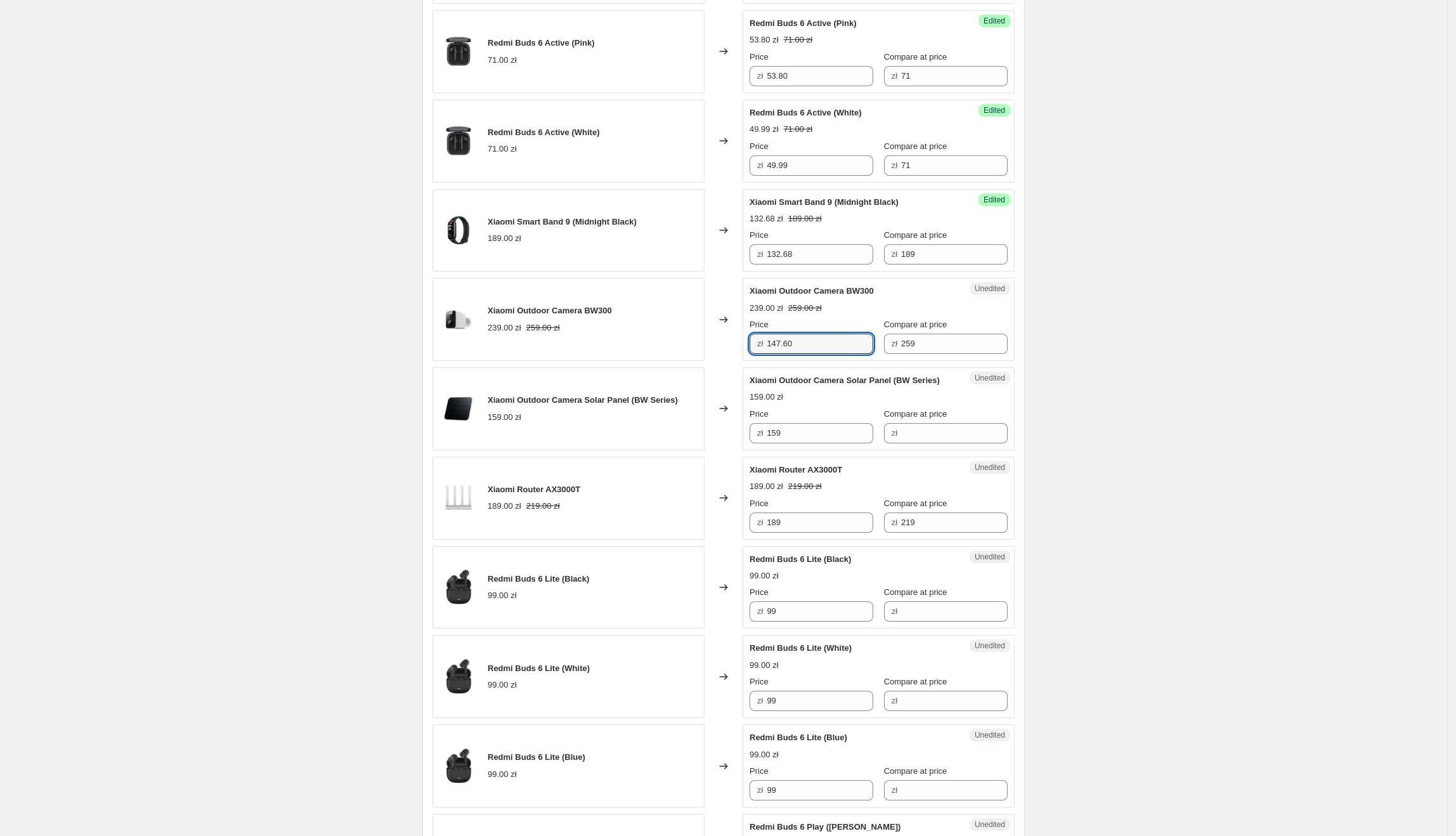
type input "147.60"
click at [961, 419] on div "Compare at price" at bounding box center [945, 414] width 124 height 13
drag, startPoint x: 751, startPoint y: 382, endPoint x: 894, endPoint y: 384, distance: 143.0
click at [894, 384] on div "Unedited Xiaomi Outdoor Camera Solar Panel (BW Series) 159.00 zł Price zł 159 C…" at bounding box center [878, 408] width 272 height 83
drag, startPoint x: 829, startPoint y: 437, endPoint x: 772, endPoint y: 439, distance: 57.0
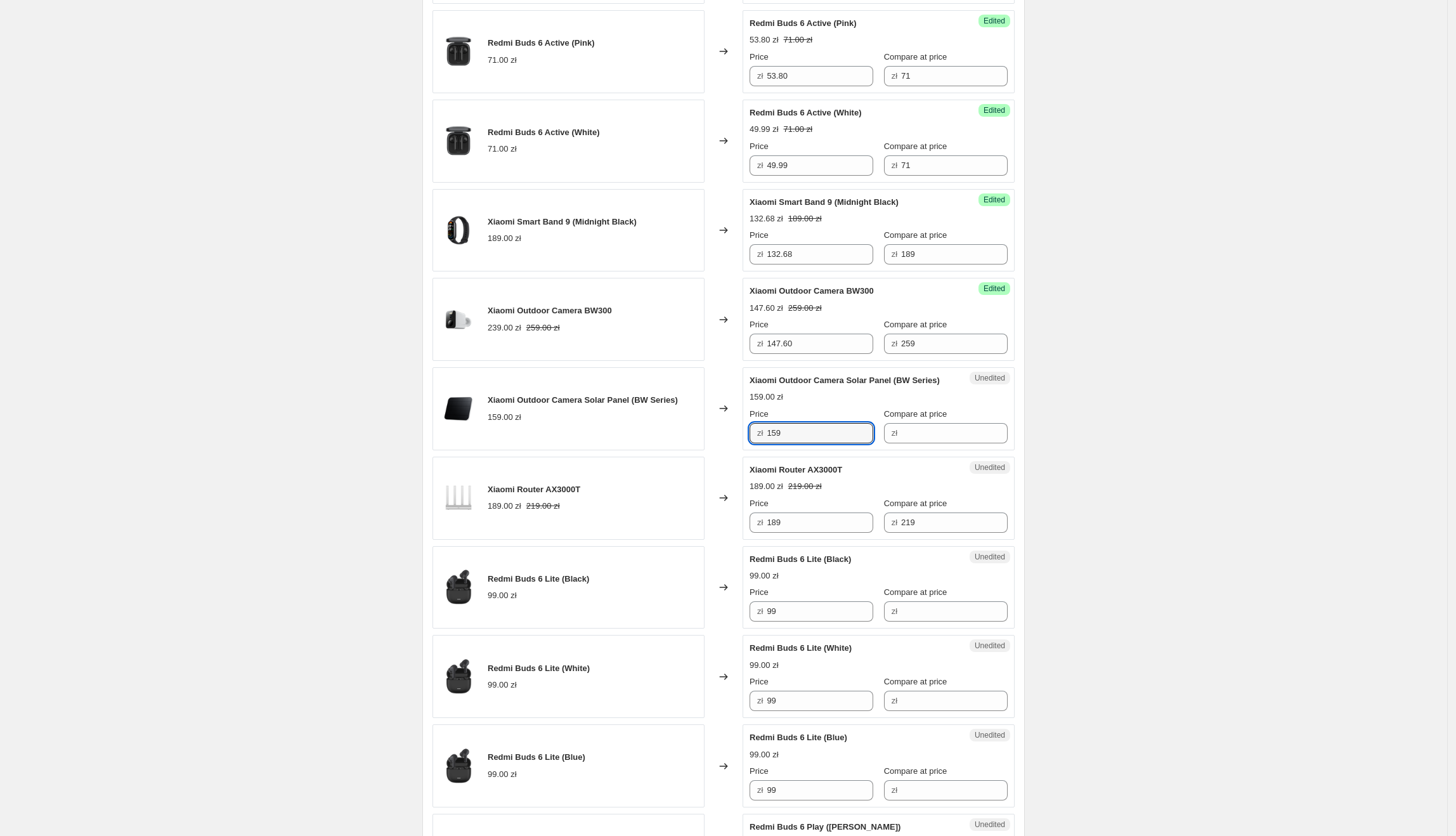
click at [762, 437] on div "zł 159" at bounding box center [811, 433] width 124 height 21
click at [925, 443] on input "Compare at price" at bounding box center [954, 433] width 107 height 21
paste input "159"
type input "159"
drag, startPoint x: 829, startPoint y: 434, endPoint x: 775, endPoint y: 434, distance: 54.0
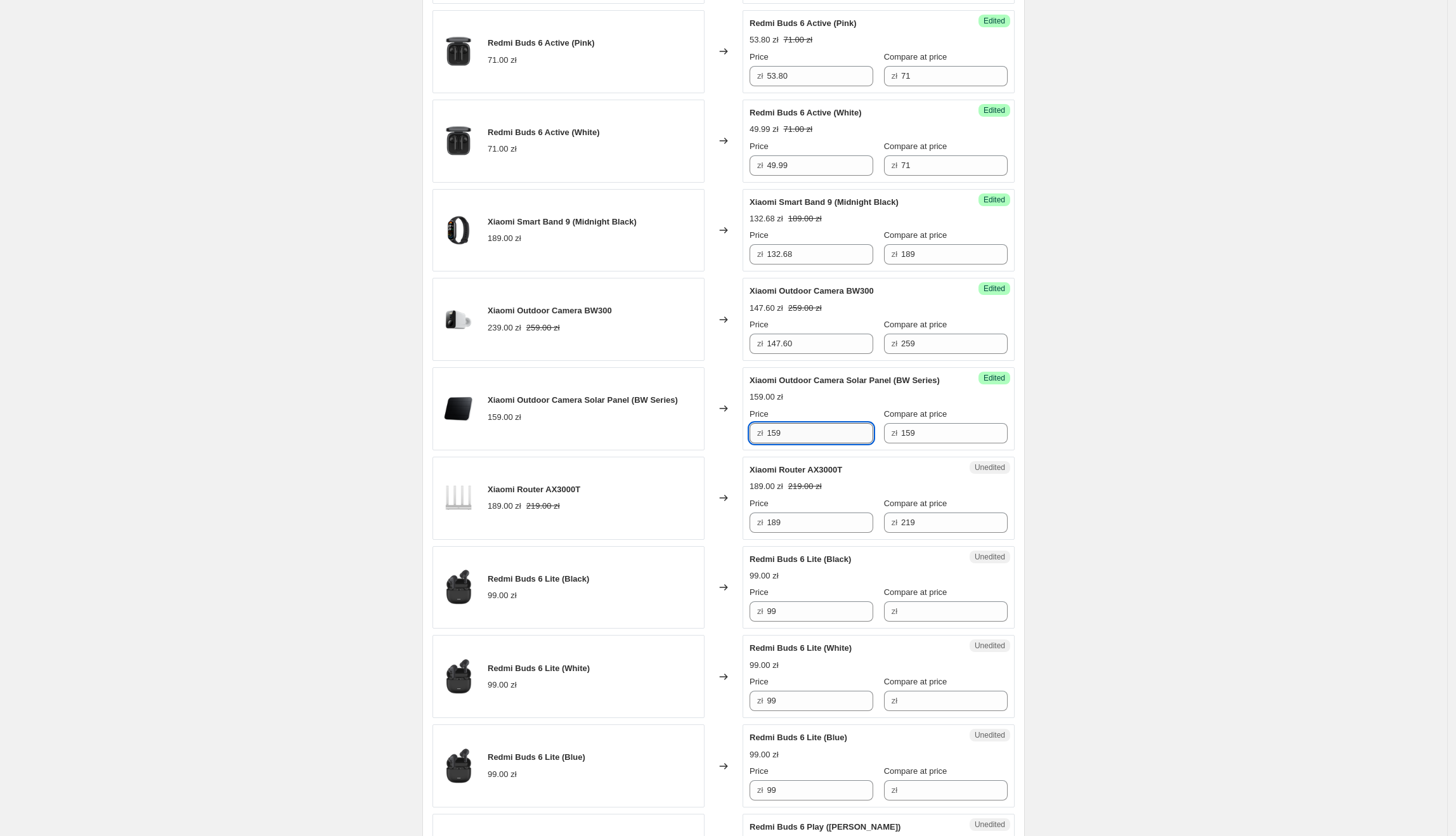
click at [775, 434] on input "159" at bounding box center [819, 433] width 107 height 21
click at [807, 437] on input "11" at bounding box center [819, 433] width 107 height 21
type input "102.48"
click at [1252, 649] on div "Create new price [MEDICAL_DATA]. This page is ready Create new price [MEDICAL_D…" at bounding box center [723, 605] width 1447 height 2480
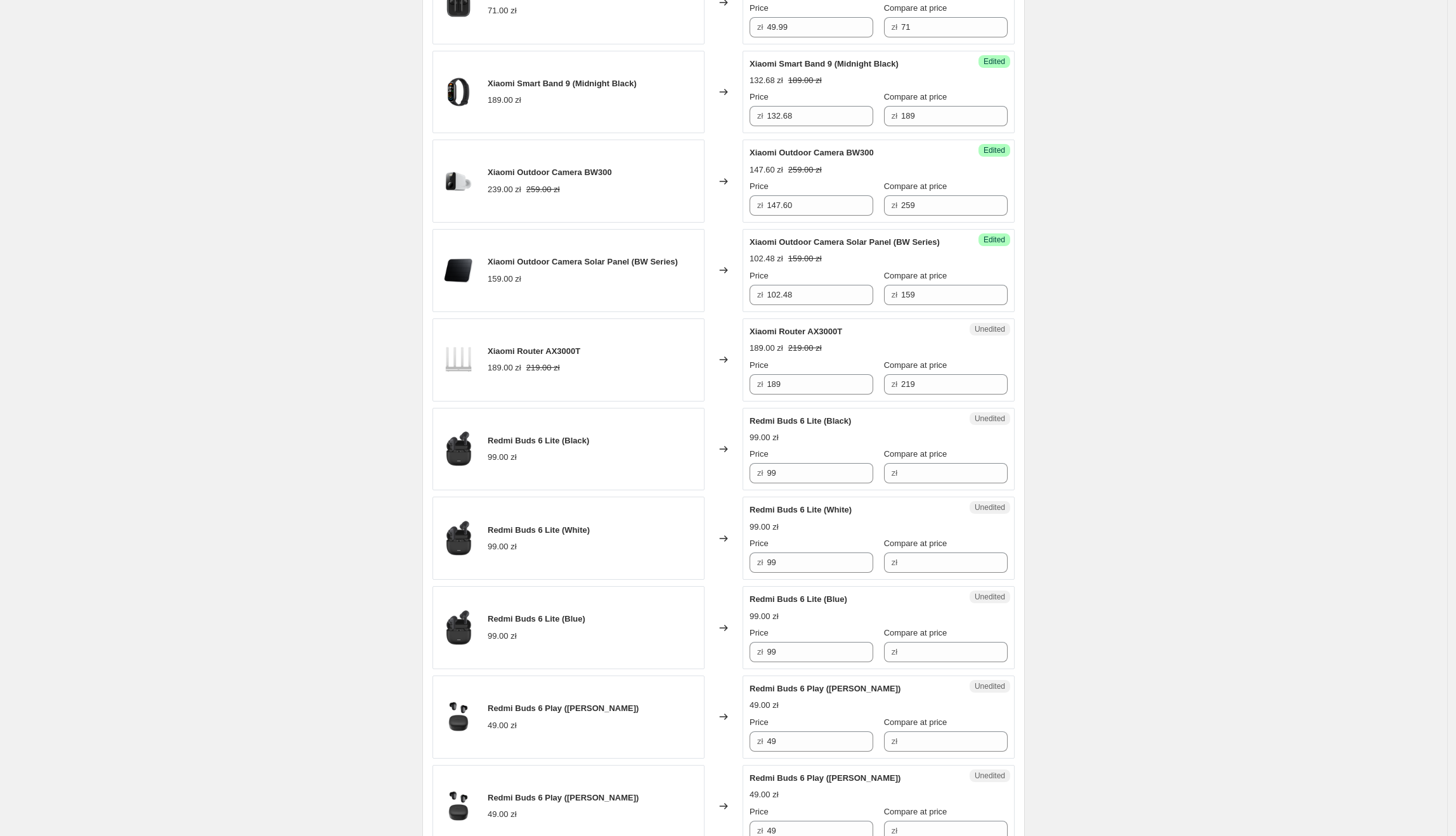
scroll to position [774, 0]
drag, startPoint x: 752, startPoint y: 336, endPoint x: 850, endPoint y: 331, distance: 98.1
click at [850, 331] on div "Unedited Xiaomi Router AX3000T 189.00 zł 219.00 zł Price zł 189 Compare at pric…" at bounding box center [878, 358] width 272 height 83
drag, startPoint x: 830, startPoint y: 379, endPoint x: 771, endPoint y: 380, distance: 59.0
click at [771, 380] on input "189" at bounding box center [819, 383] width 107 height 21
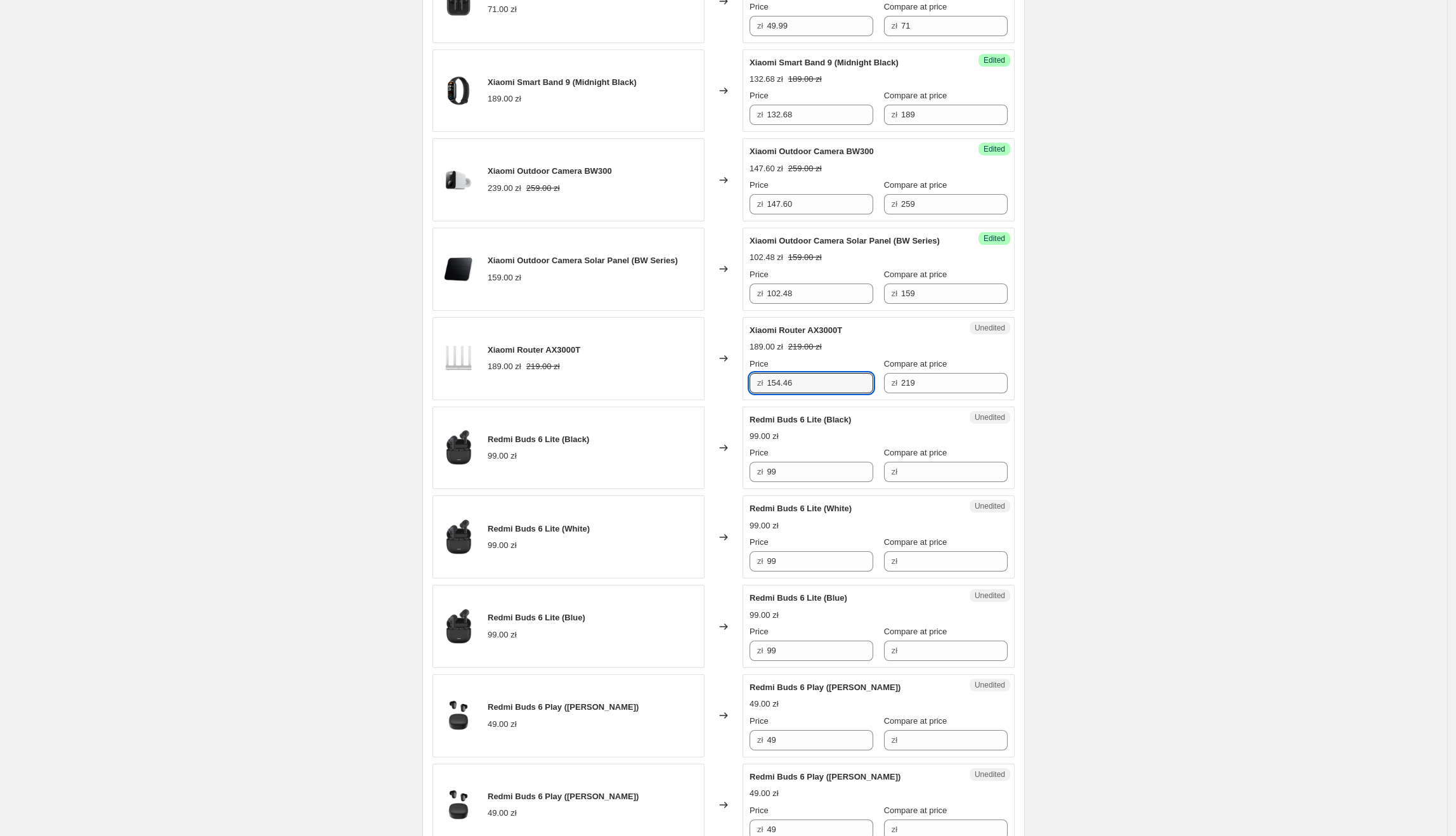
type input "154.46"
click at [1110, 396] on div "Create new price [MEDICAL_DATA]. This page is ready Create new price [MEDICAL_D…" at bounding box center [723, 466] width 1447 height 2480
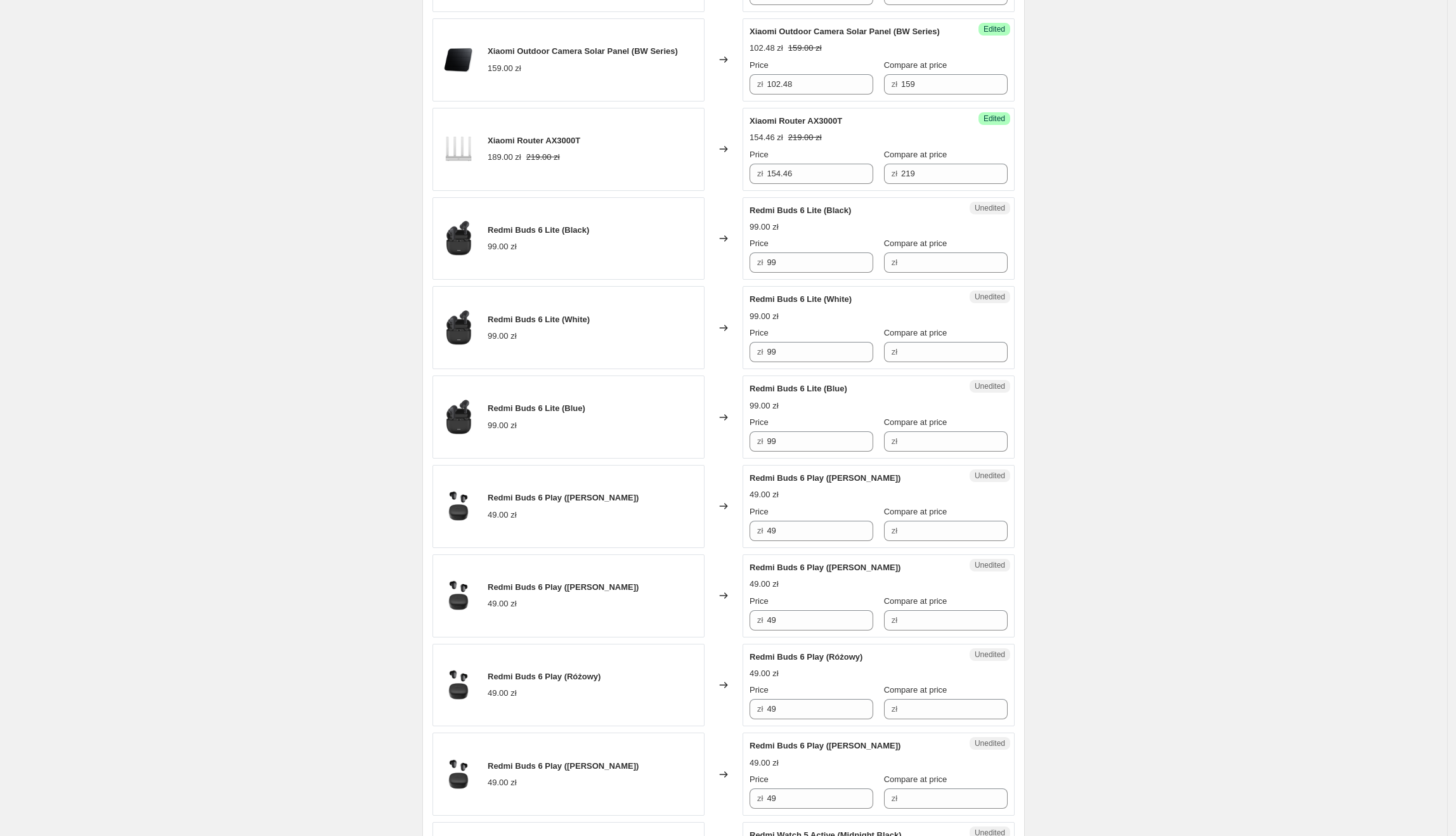
scroll to position [985, 0]
drag, startPoint x: 754, startPoint y: 215, endPoint x: 823, endPoint y: 214, distance: 69.0
click at [823, 213] on span "Redmi Buds 6 Lite (Black)" at bounding box center [800, 208] width 101 height 9
drag, startPoint x: 812, startPoint y: 260, endPoint x: 767, endPoint y: 258, distance: 45.0
click at [767, 258] on div "zł 99" at bounding box center [811, 260] width 124 height 21
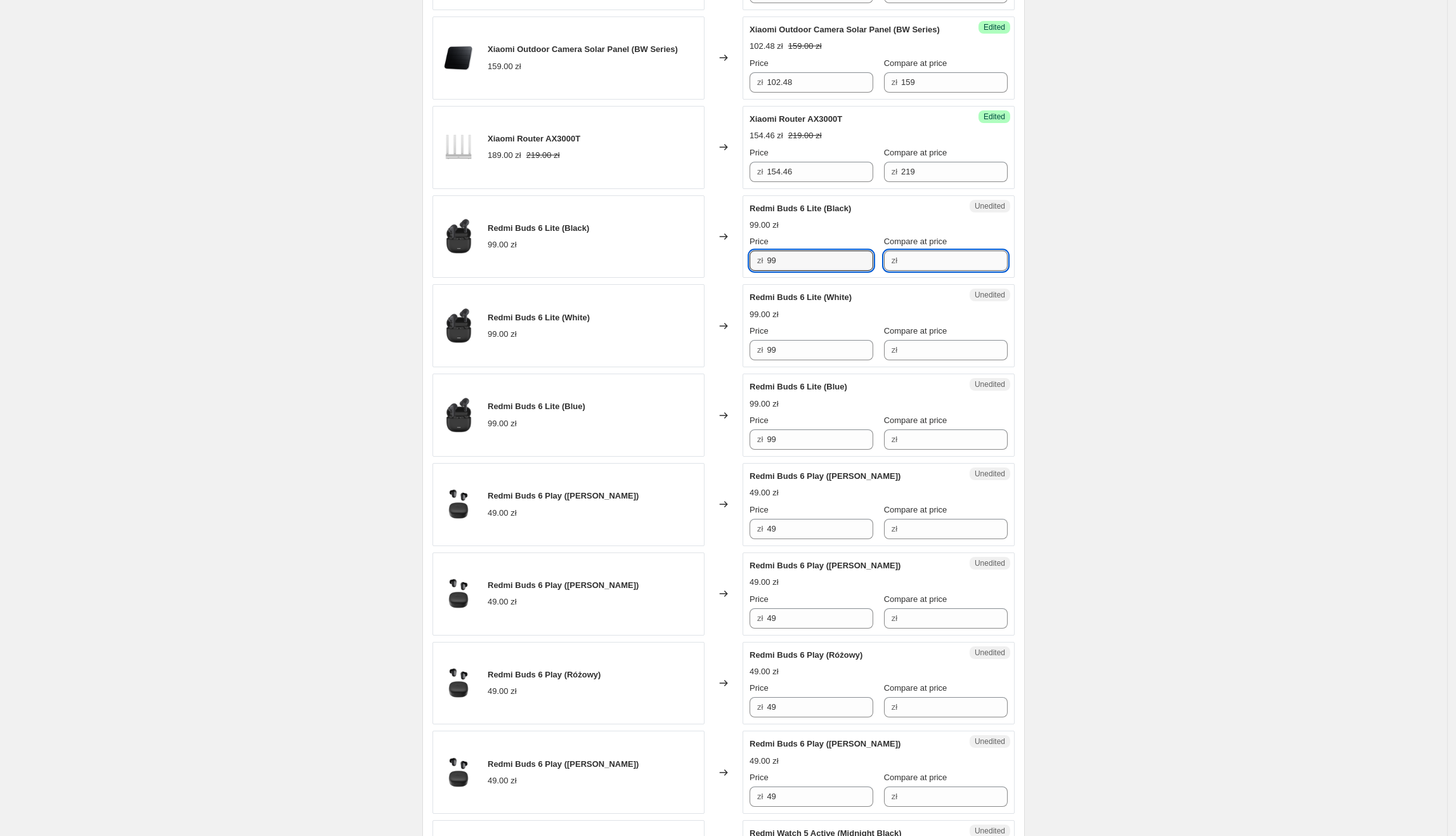
click at [982, 265] on input "Compare at price" at bounding box center [954, 260] width 107 height 21
paste input "99"
type input "99"
drag, startPoint x: 820, startPoint y: 273, endPoint x: 769, endPoint y: 275, distance: 51.0
click at [769, 275] on div "Success Edited [PERSON_NAME] 6 Lite (Black) 99.00 zł Price zł 99 Compare at pri…" at bounding box center [878, 236] width 272 height 83
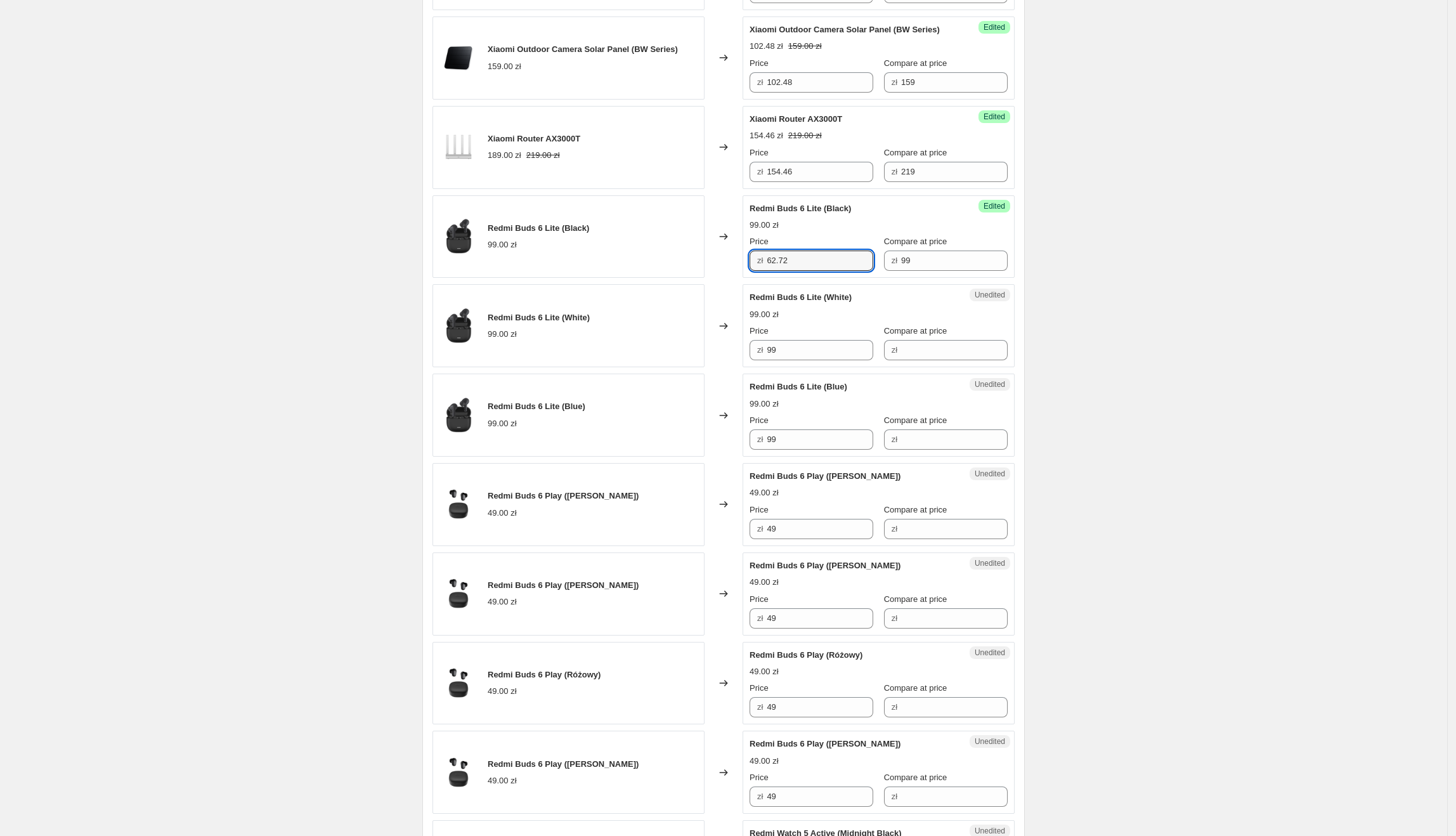
type input "62.72"
click at [1032, 322] on div "Create new price [MEDICAL_DATA]. This page is ready Create new price [MEDICAL_D…" at bounding box center [723, 254] width 633 height 2480
drag, startPoint x: 818, startPoint y: 355, endPoint x: 762, endPoint y: 355, distance: 56.0
click at [762, 355] on div "zł 99" at bounding box center [811, 350] width 124 height 21
click at [932, 358] on input "Compare at price" at bounding box center [954, 350] width 107 height 21
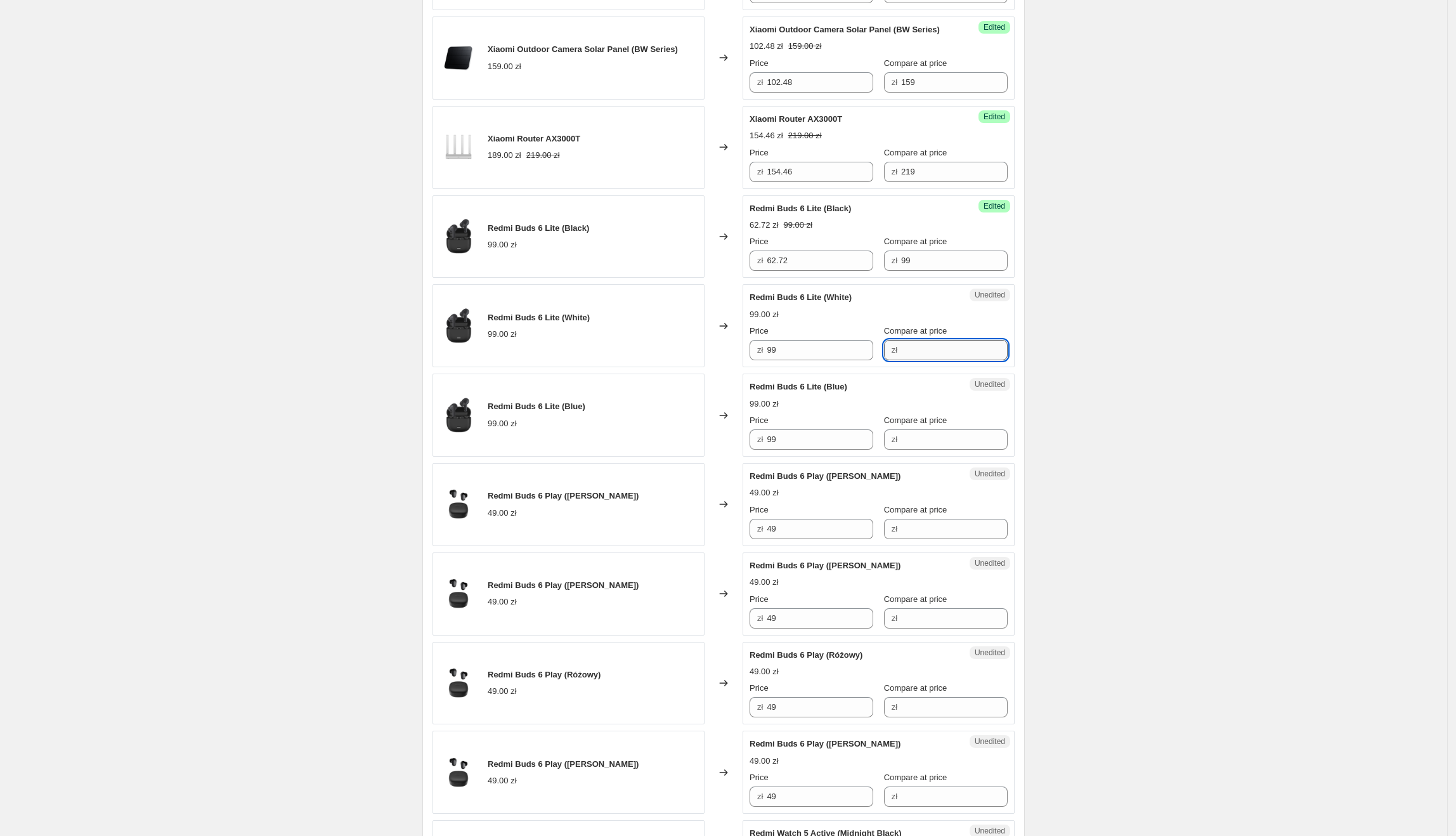
paste input "99"
type input "99"
drag, startPoint x: 833, startPoint y: 361, endPoint x: 761, endPoint y: 359, distance: 72.0
click at [761, 359] on div "zł 99" at bounding box center [811, 350] width 124 height 21
type input "69.99"
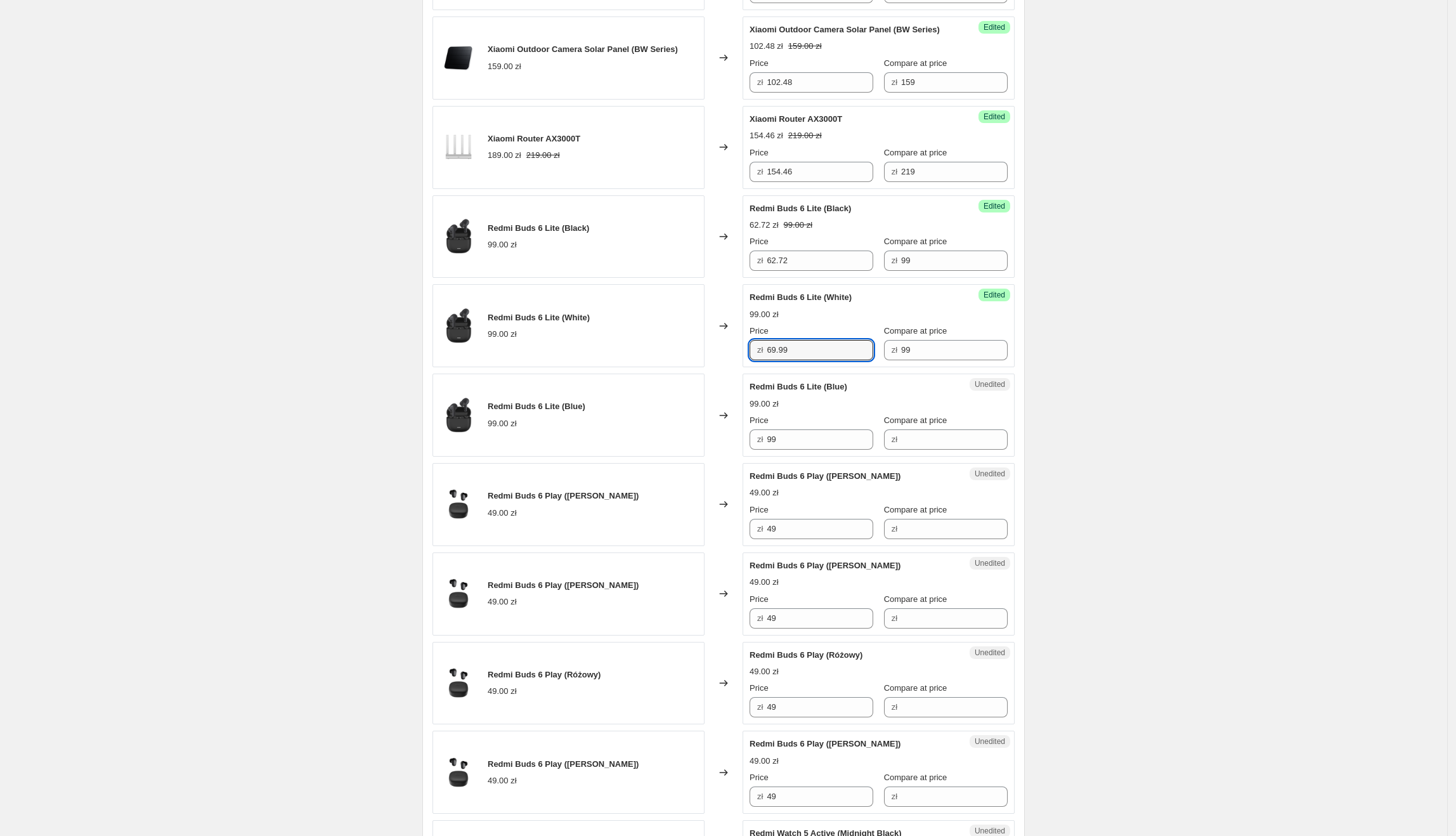
click at [1117, 376] on div "Create new price [MEDICAL_DATA]. This page is ready Create new price [MEDICAL_D…" at bounding box center [723, 254] width 1447 height 2480
drag, startPoint x: 817, startPoint y: 444, endPoint x: 739, endPoint y: 444, distance: 78.0
click at [739, 444] on div "Redmi Buds 6 Lite (Blue) 99.00 zł Changed to Unedited Redmi Buds 6 Lite (Blue) …" at bounding box center [723, 415] width 582 height 83
click at [957, 441] on input "Compare at price" at bounding box center [954, 439] width 107 height 21
paste input "99"
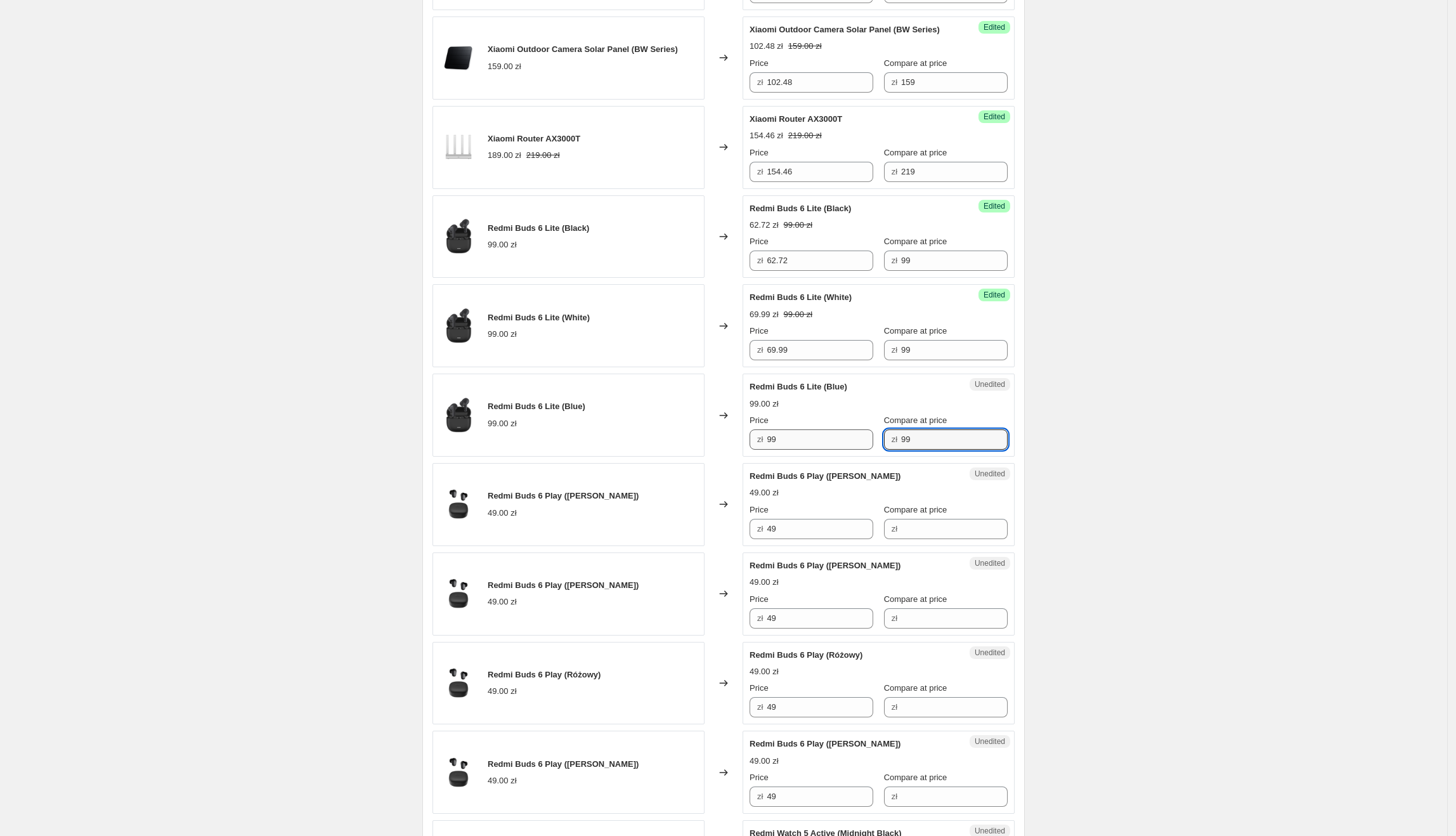
type input "99"
drag, startPoint x: 807, startPoint y: 443, endPoint x: 760, endPoint y: 444, distance: 47.0
click at [760, 444] on div "zł 99" at bounding box center [811, 439] width 124 height 21
type input "5"
type input "63.31"
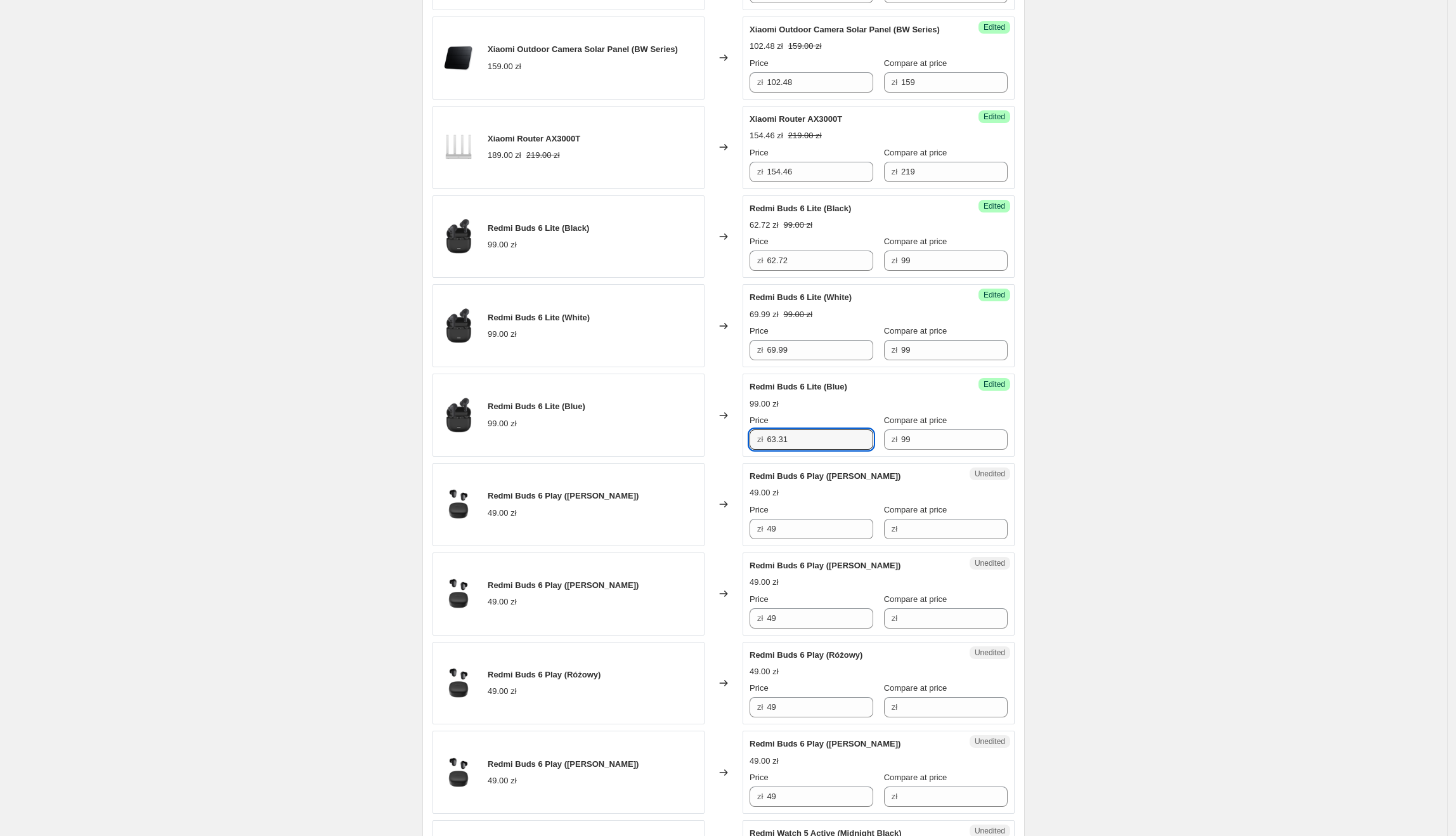
click at [1073, 472] on div "Create new price [MEDICAL_DATA]. This page is ready Create new price [MEDICAL_D…" at bounding box center [723, 254] width 1447 height 2480
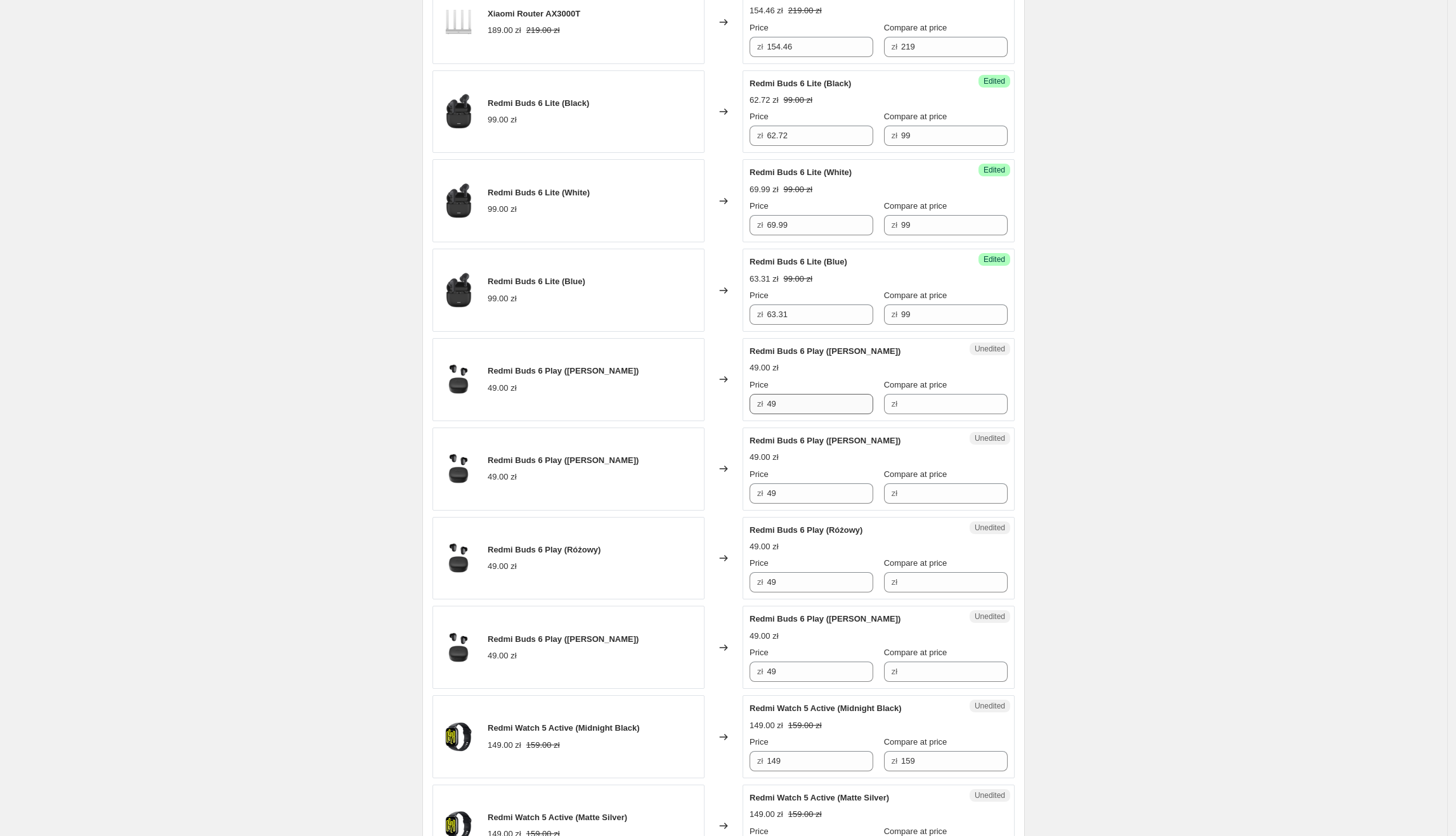
scroll to position [1111, 0]
drag, startPoint x: 754, startPoint y: 355, endPoint x: 825, endPoint y: 358, distance: 71.1
click at [825, 354] on span "Redmi Buds 6 Play ([PERSON_NAME])" at bounding box center [825, 350] width 151 height 9
drag, startPoint x: 854, startPoint y: 403, endPoint x: 762, endPoint y: 395, distance: 92.3
click at [762, 395] on div "Price zł 49" at bounding box center [811, 395] width 124 height 36
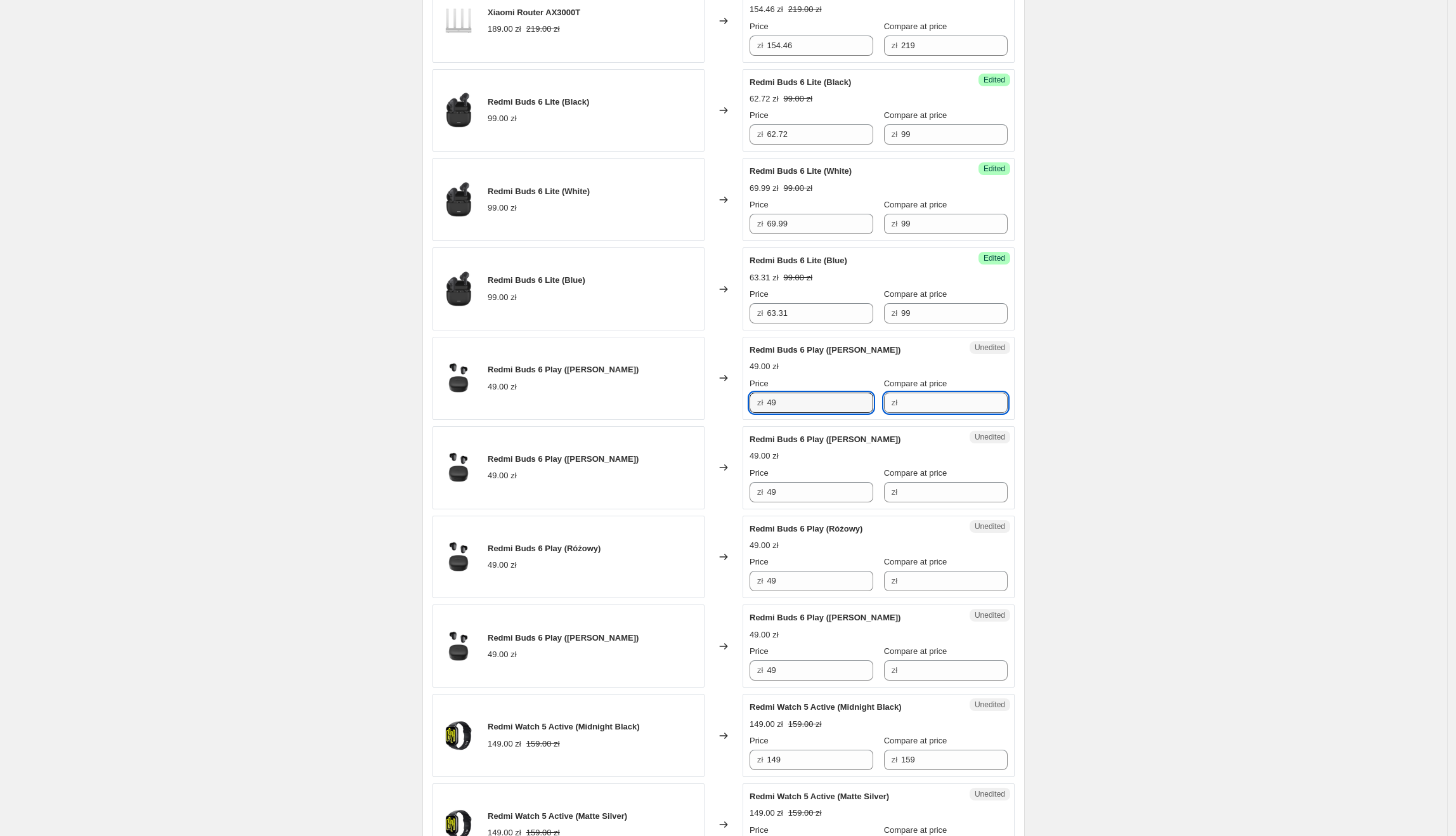
click at [984, 398] on input "Compare at price" at bounding box center [954, 403] width 107 height 21
paste input "49"
type input "49"
drag, startPoint x: 814, startPoint y: 406, endPoint x: 769, endPoint y: 412, distance: 45.4
click at [769, 412] on div "zł 49" at bounding box center [811, 403] width 124 height 21
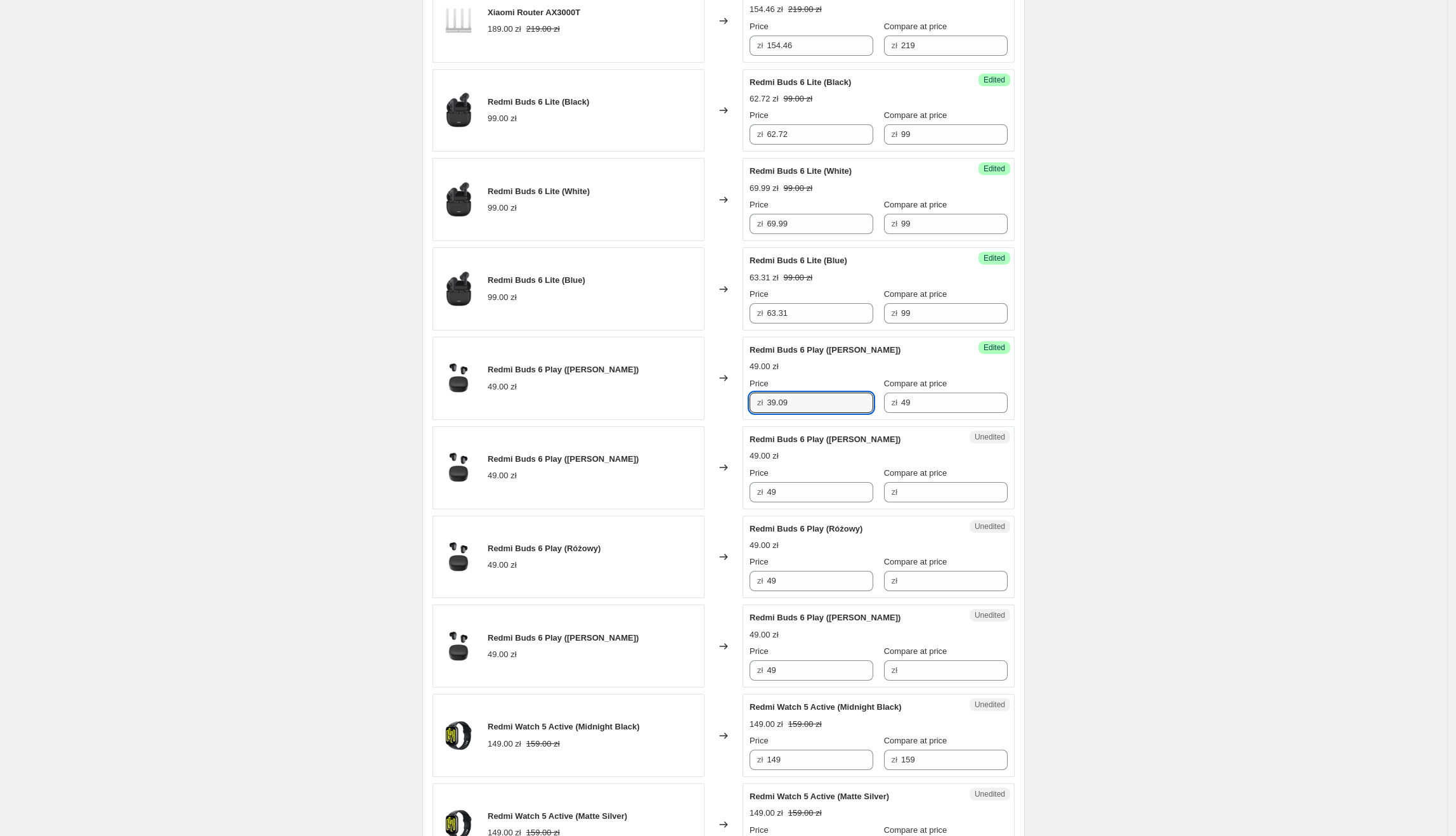
type input "39.09"
click at [1013, 409] on div "Success Edited [PERSON_NAME] 6 Play ([PERSON_NAME]) 49.00 zł Price zł 39.09 Com…" at bounding box center [878, 378] width 272 height 83
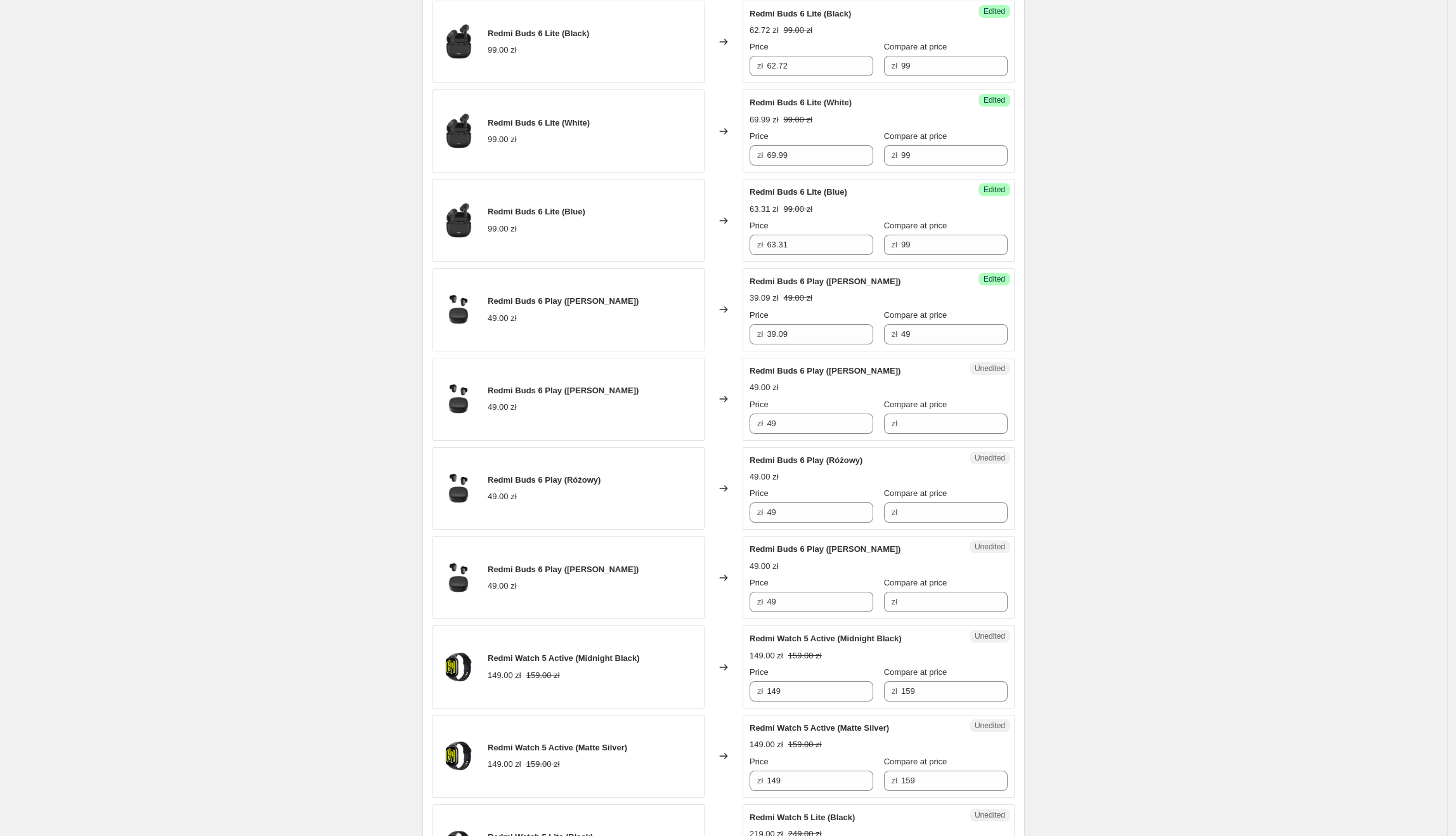
scroll to position [1190, 0]
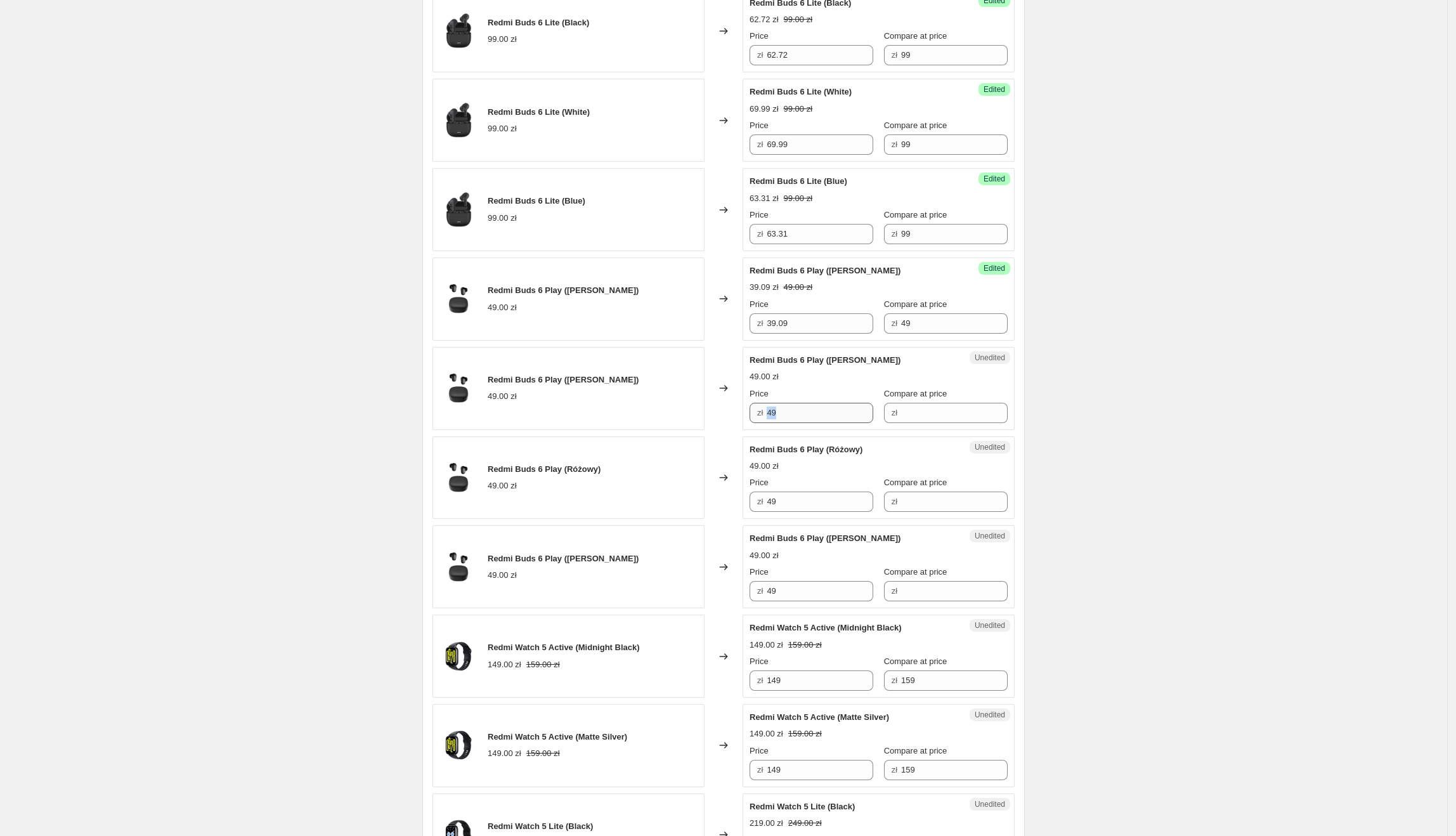
drag, startPoint x: 837, startPoint y: 431, endPoint x: 772, endPoint y: 426, distance: 65.2
click at [772, 426] on div "Unedited Redmi Buds 6 Play ([PERSON_NAME]) 49.00 zł Price zł 49 Compare at pric…" at bounding box center [878, 388] width 272 height 83
click at [789, 417] on input "49" at bounding box center [819, 413] width 107 height 21
drag, startPoint x: 812, startPoint y: 416, endPoint x: 767, endPoint y: 416, distance: 45.0
click at [767, 416] on div "zł 49" at bounding box center [811, 413] width 124 height 21
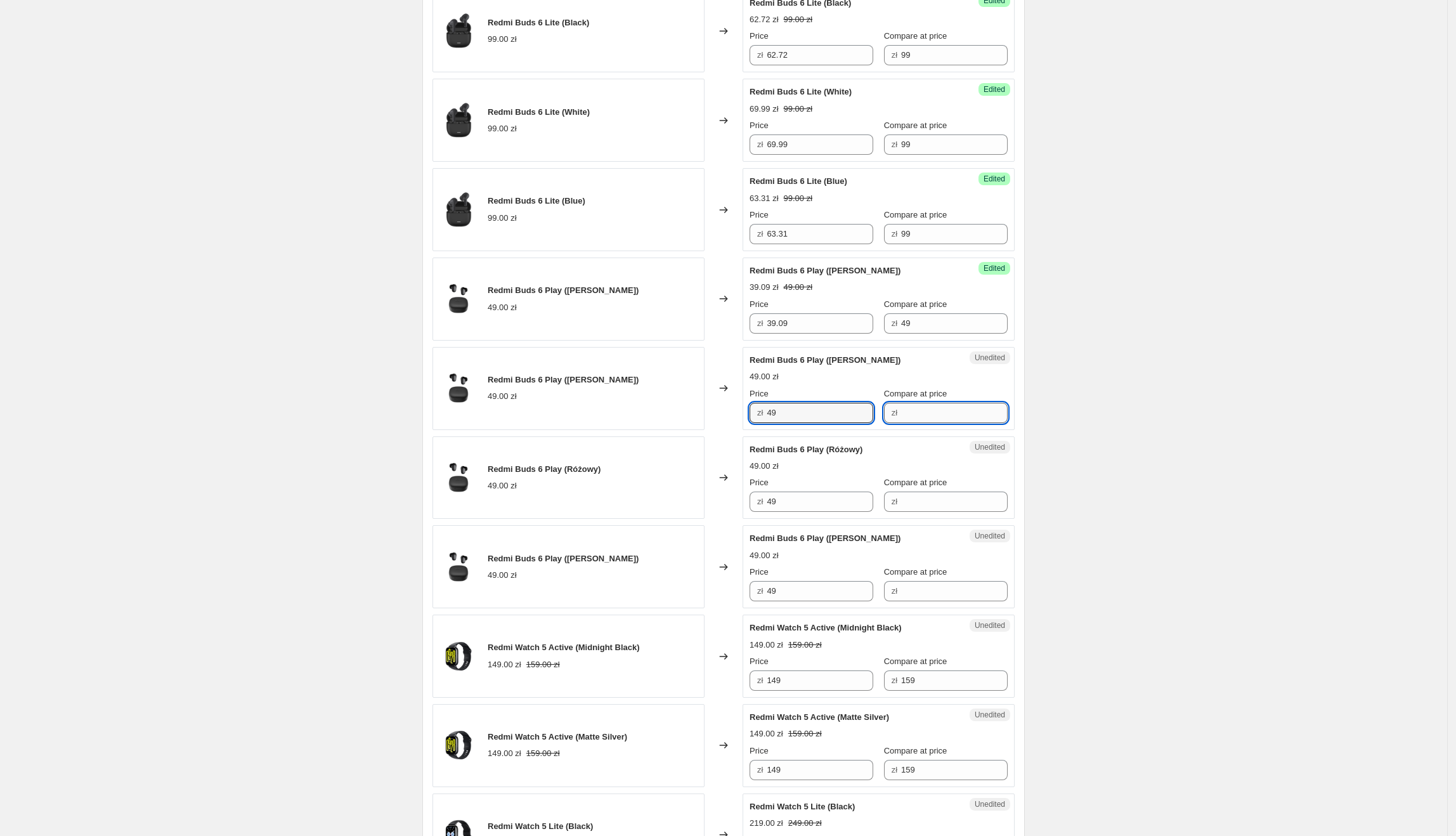
click at [911, 417] on input "Compare at price" at bounding box center [954, 413] width 107 height 21
paste input "49"
type input "49"
drag, startPoint x: 817, startPoint y: 417, endPoint x: 772, endPoint y: 419, distance: 45.0
click at [772, 419] on input "49" at bounding box center [819, 413] width 107 height 21
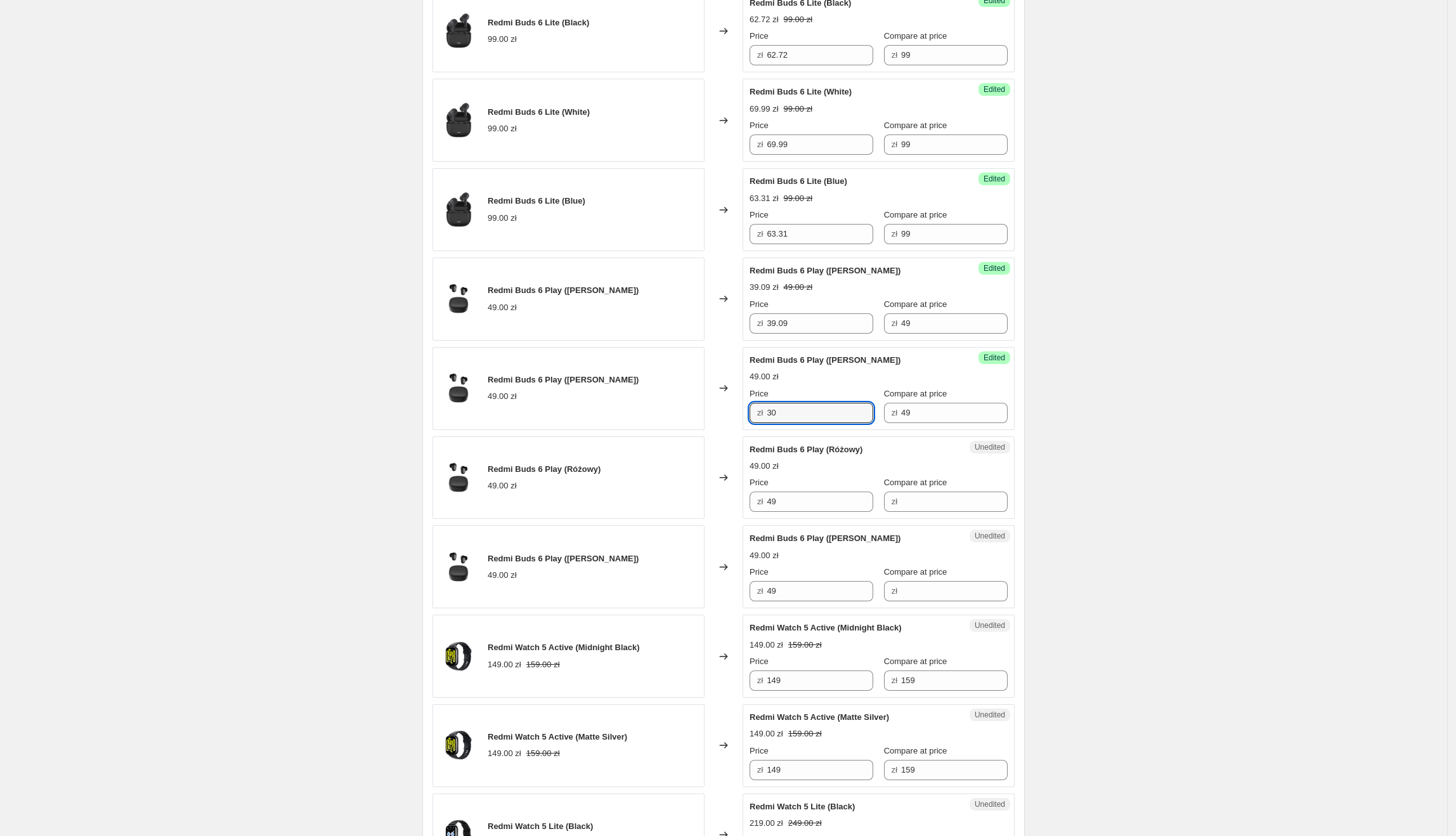
type input "30"
click at [1106, 433] on div "Create new price [MEDICAL_DATA]. This page is ready Create new price [MEDICAL_D…" at bounding box center [723, 49] width 1447 height 2480
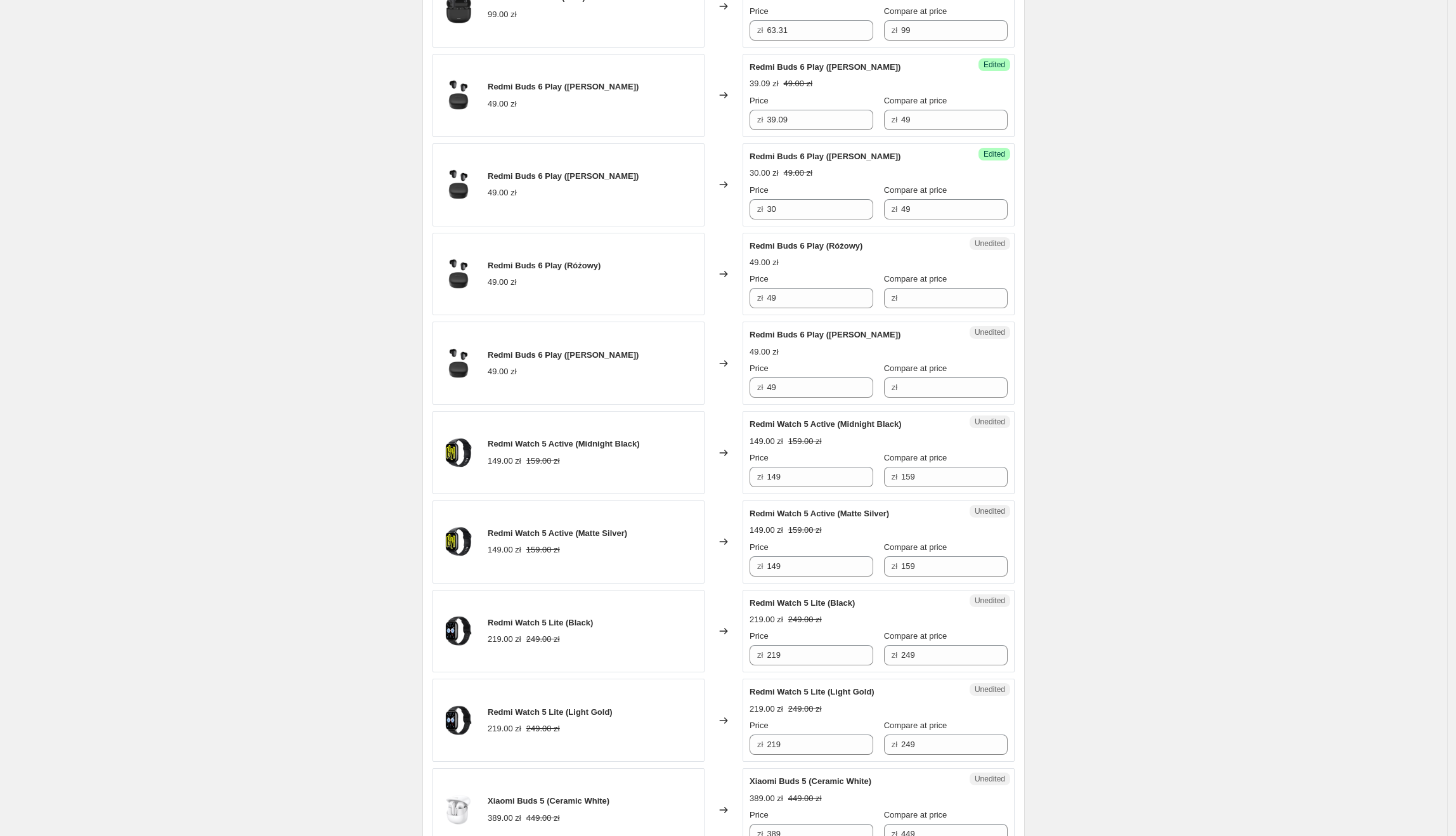
scroll to position [1395, 0]
drag, startPoint x: 800, startPoint y: 303, endPoint x: 766, endPoint y: 305, distance: 34.1
click at [757, 305] on div "zł 49" at bounding box center [811, 297] width 124 height 21
click at [967, 307] on input "Compare at price" at bounding box center [954, 297] width 107 height 21
paste input "49"
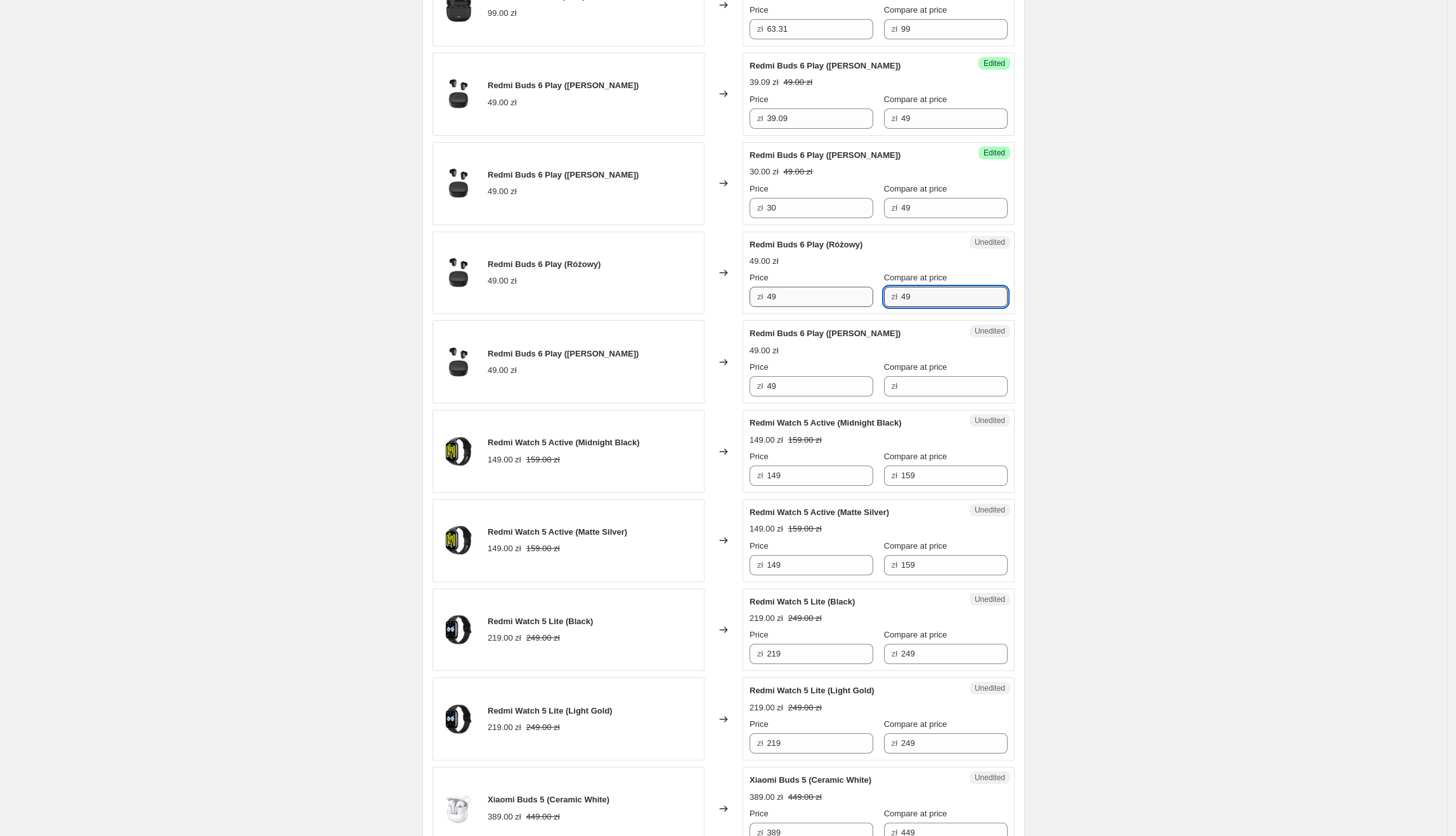
type input "49"
drag, startPoint x: 833, startPoint y: 305, endPoint x: 774, endPoint y: 305, distance: 59.0
click at [774, 305] on input "49" at bounding box center [819, 297] width 107 height 21
click at [819, 305] on input "49" at bounding box center [819, 297] width 107 height 21
drag, startPoint x: 821, startPoint y: 305, endPoint x: 762, endPoint y: 305, distance: 59.0
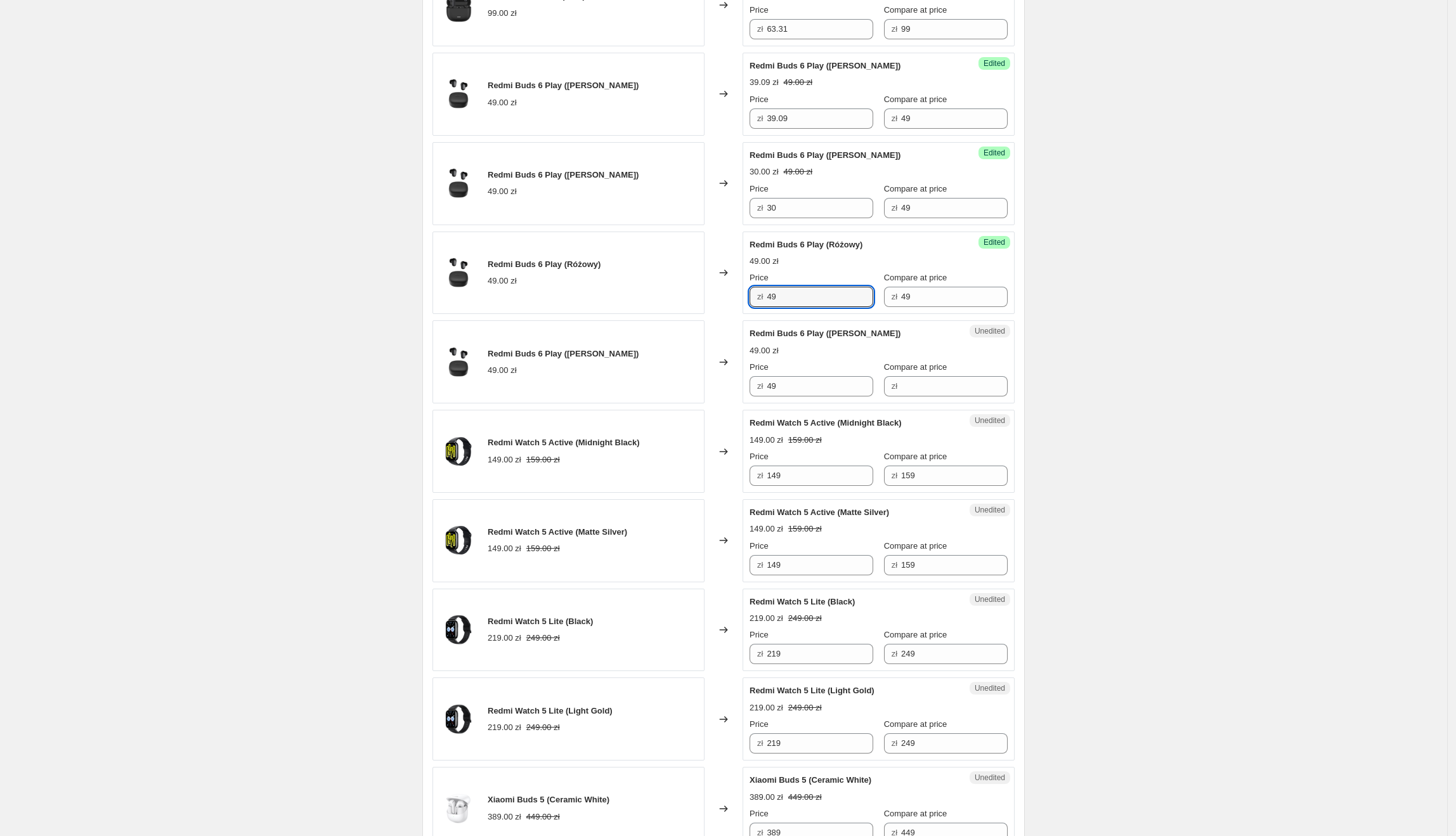
click at [762, 305] on div "zł 49" at bounding box center [811, 297] width 124 height 21
type input "40.91"
drag, startPoint x: 824, startPoint y: 386, endPoint x: 750, endPoint y: 392, distance: 74.2
click at [750, 392] on div "Unedited Redmi Buds 6 Play (Niebieski) 49.00 zł Price zł 49 Compare at price zł" at bounding box center [878, 361] width 272 height 83
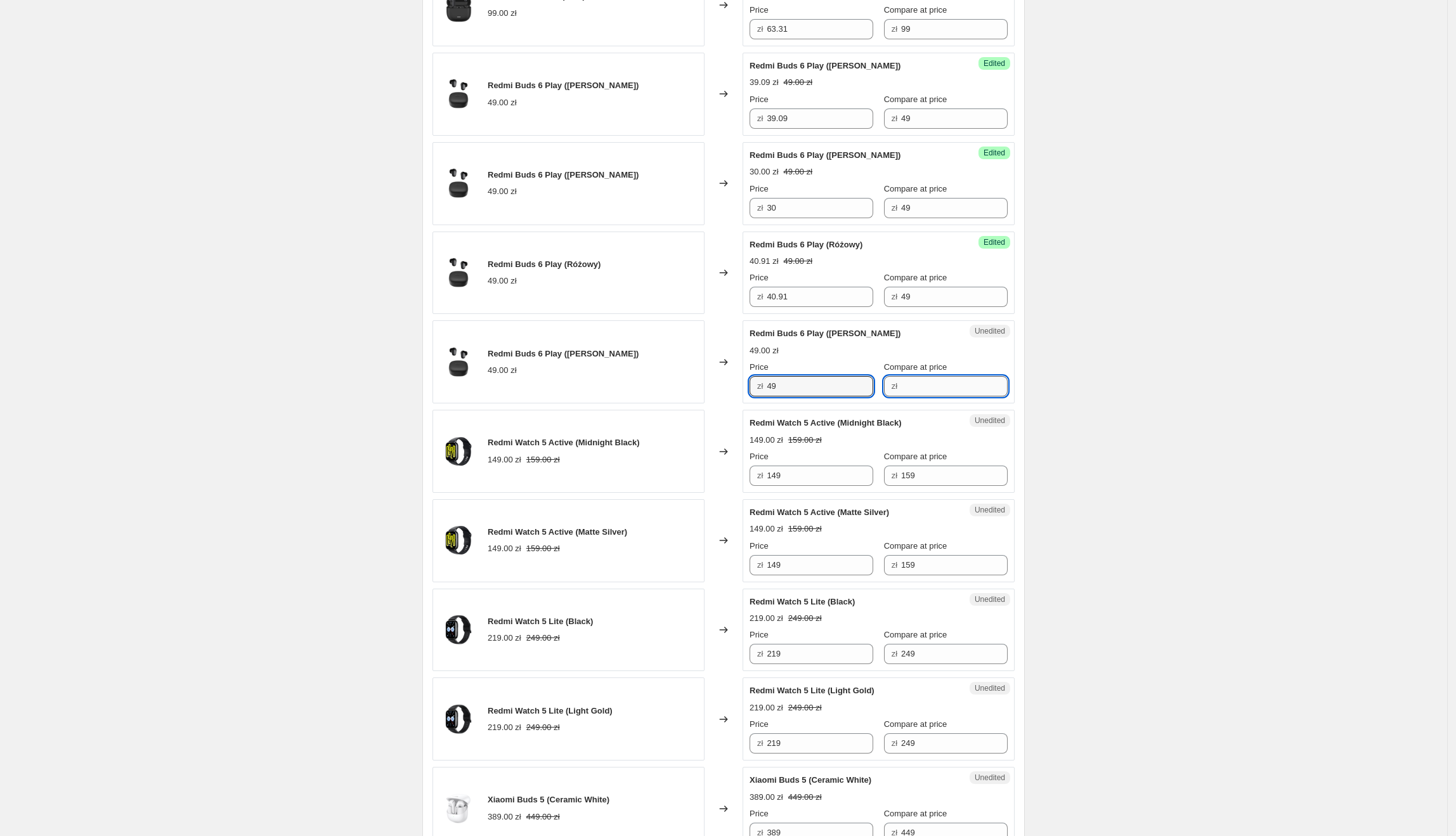
click at [939, 396] on input "Compare at price" at bounding box center [954, 386] width 107 height 21
paste input "49"
type input "49"
drag, startPoint x: 843, startPoint y: 393, endPoint x: 767, endPoint y: 394, distance: 76.0
click at [767, 394] on div "zł 49" at bounding box center [811, 386] width 124 height 21
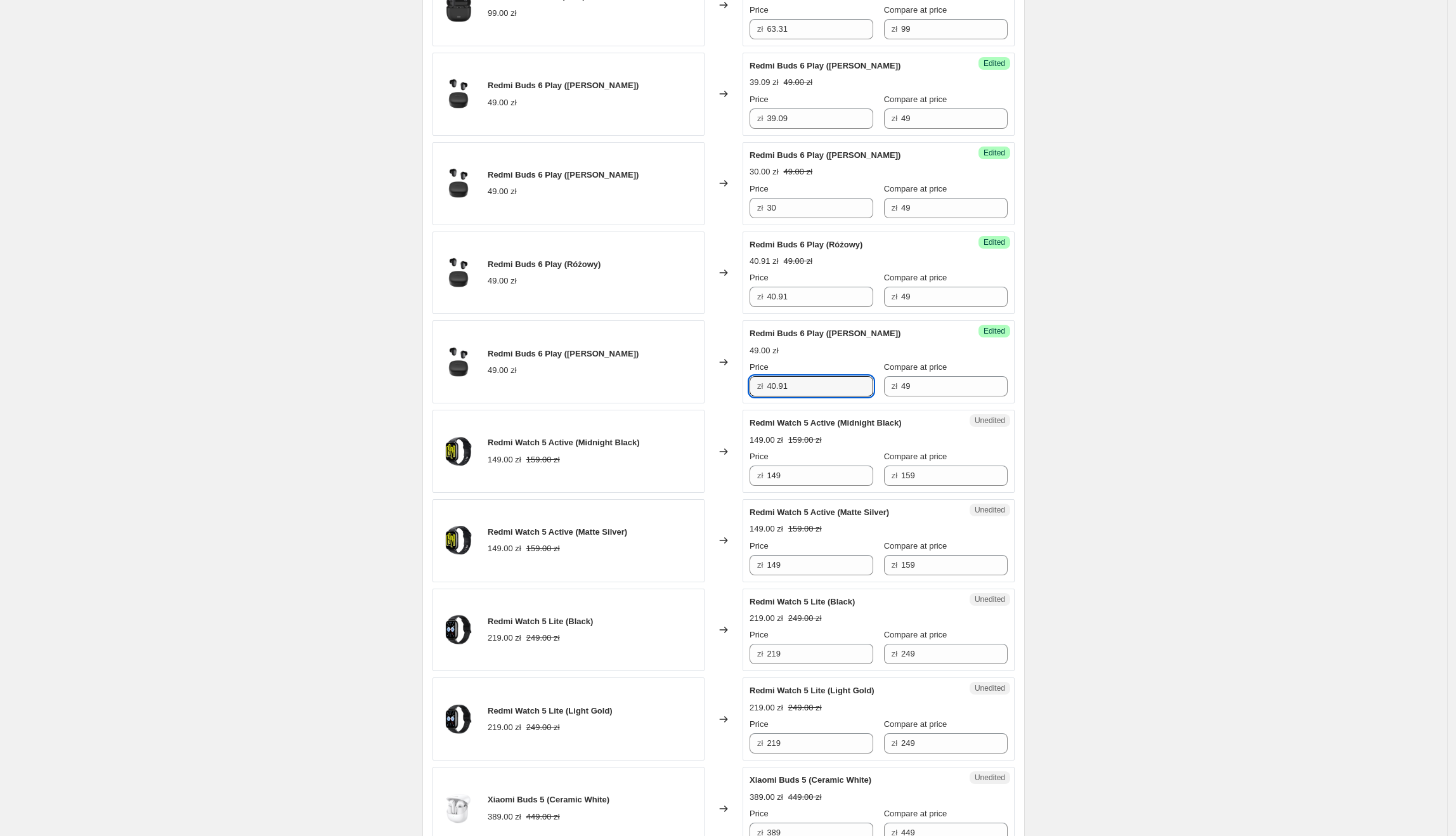
type input "40.91"
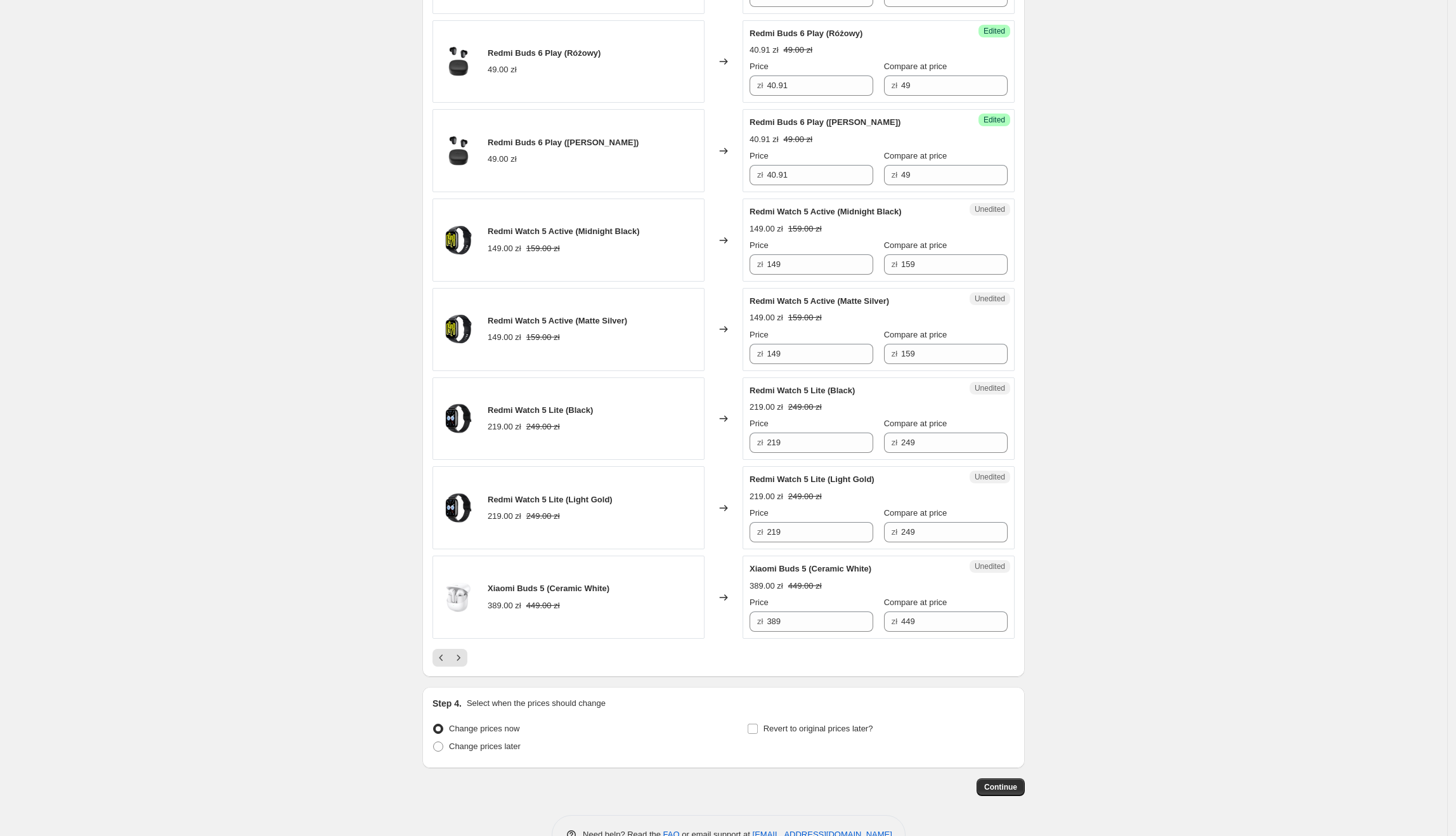
scroll to position [1611, 0]
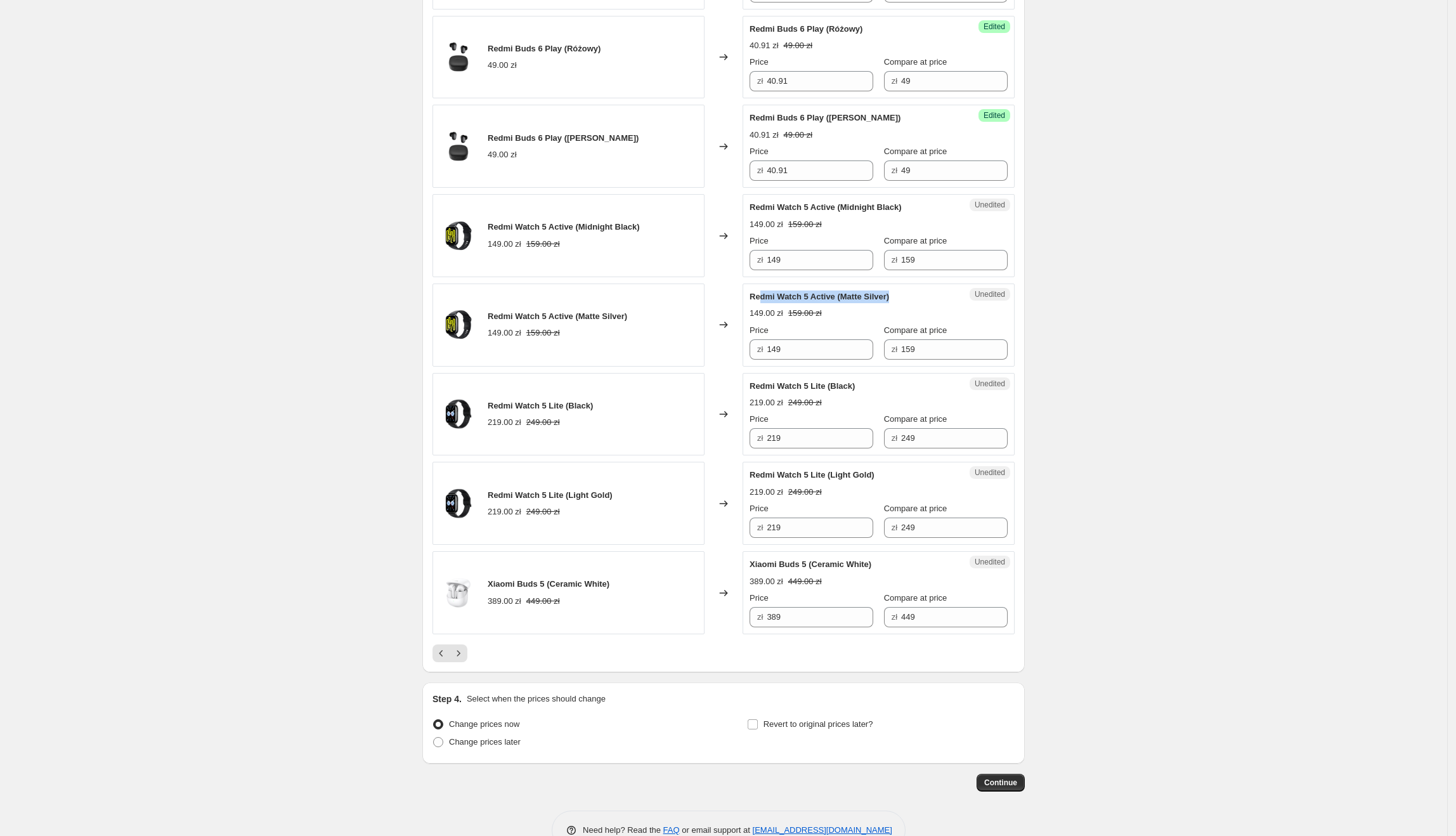
drag, startPoint x: 899, startPoint y: 303, endPoint x: 764, endPoint y: 307, distance: 135.1
click at [764, 303] on div "Redmi Watch 5 Active (Matte Silver)" at bounding box center [853, 296] width 207 height 13
drag, startPoint x: 907, startPoint y: 217, endPoint x: 754, endPoint y: 218, distance: 153.0
click at [754, 214] on div "Redmi Watch 5 Active (Midnight Black)" at bounding box center [853, 207] width 207 height 13
click at [820, 266] on input "149" at bounding box center [819, 260] width 107 height 21
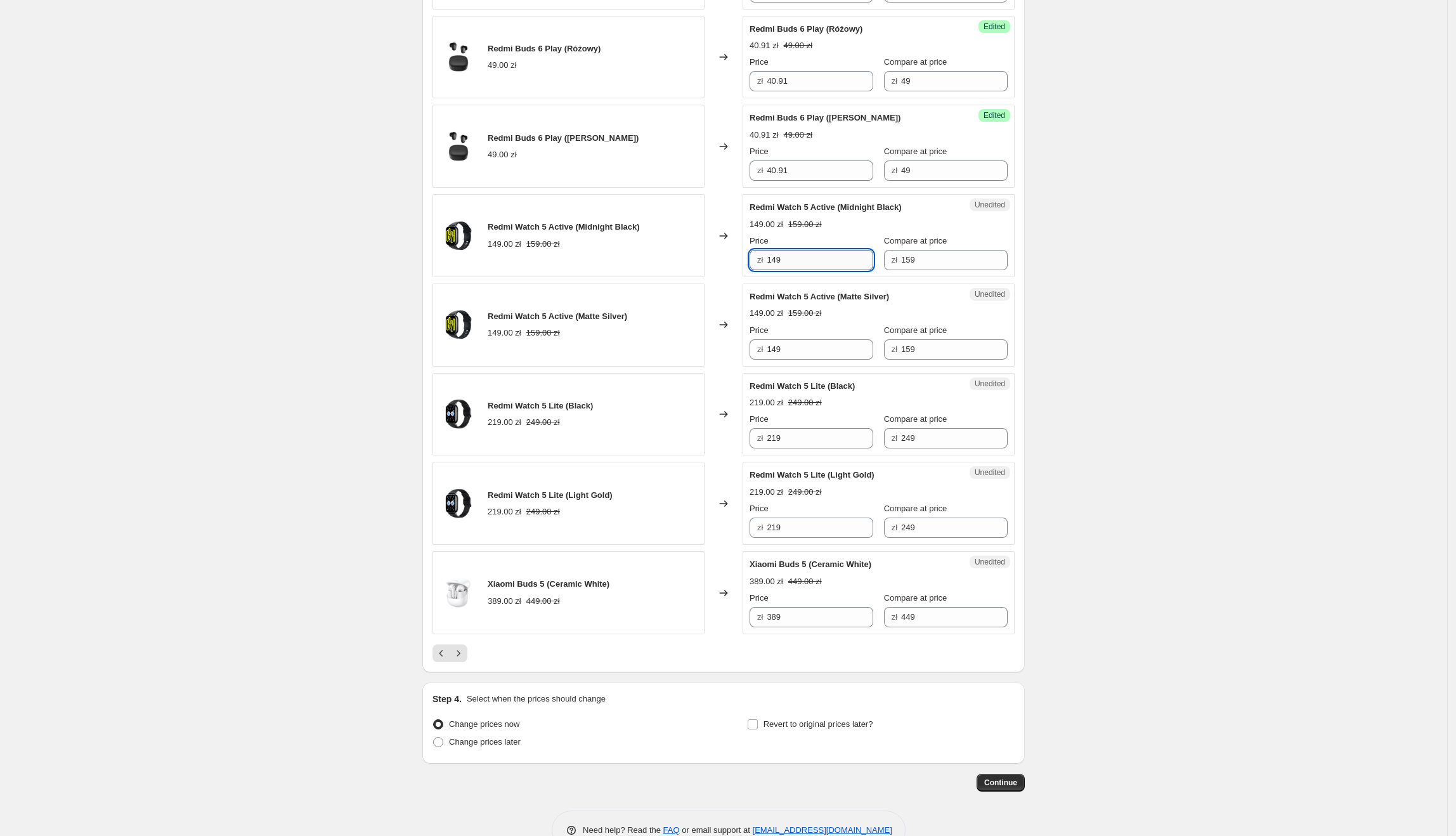
drag, startPoint x: 820, startPoint y: 266, endPoint x: 789, endPoint y: 267, distance: 31.0
click at [789, 267] on input "149" at bounding box center [819, 260] width 107 height 21
type input "102.64"
click at [890, 319] on div "149.00 zł 159.00 zł" at bounding box center [879, 313] width 258 height 13
drag, startPoint x: 833, startPoint y: 368, endPoint x: 799, endPoint y: 368, distance: 34.0
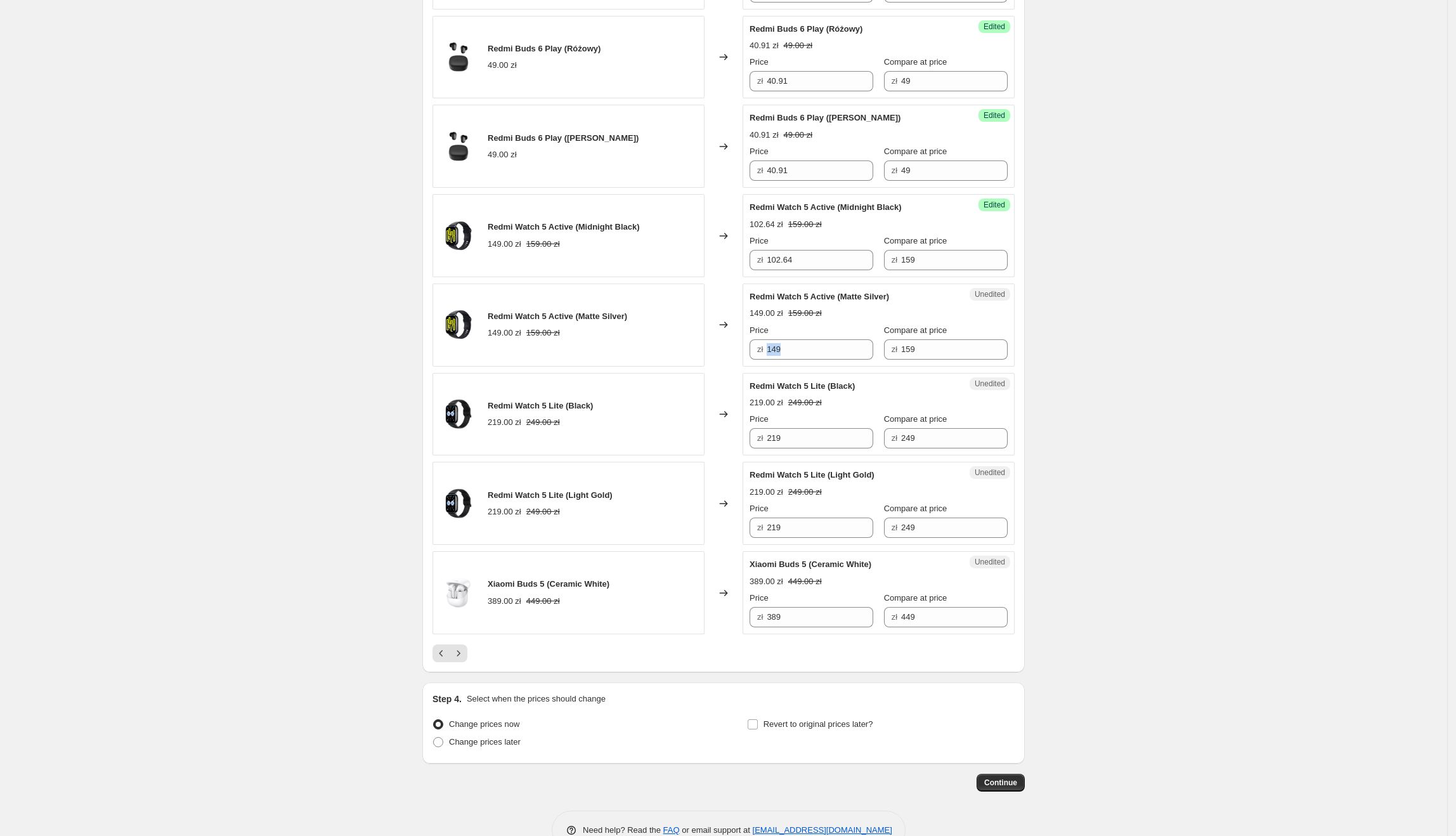
click at [794, 366] on div "Unedited Redmi Watch 5 Active (Matte Silver) 149.00 zł 159.00 zł Price zł 149 C…" at bounding box center [878, 325] width 272 height 83
drag, startPoint x: 811, startPoint y: 364, endPoint x: 824, endPoint y: 362, distance: 13.2
click at [814, 360] on input "149" at bounding box center [819, 349] width 107 height 21
click at [830, 360] on input "149" at bounding box center [819, 349] width 107 height 21
click at [868, 342] on div "Price zł 149 Compare at price zł 159" at bounding box center [879, 342] width 258 height 36
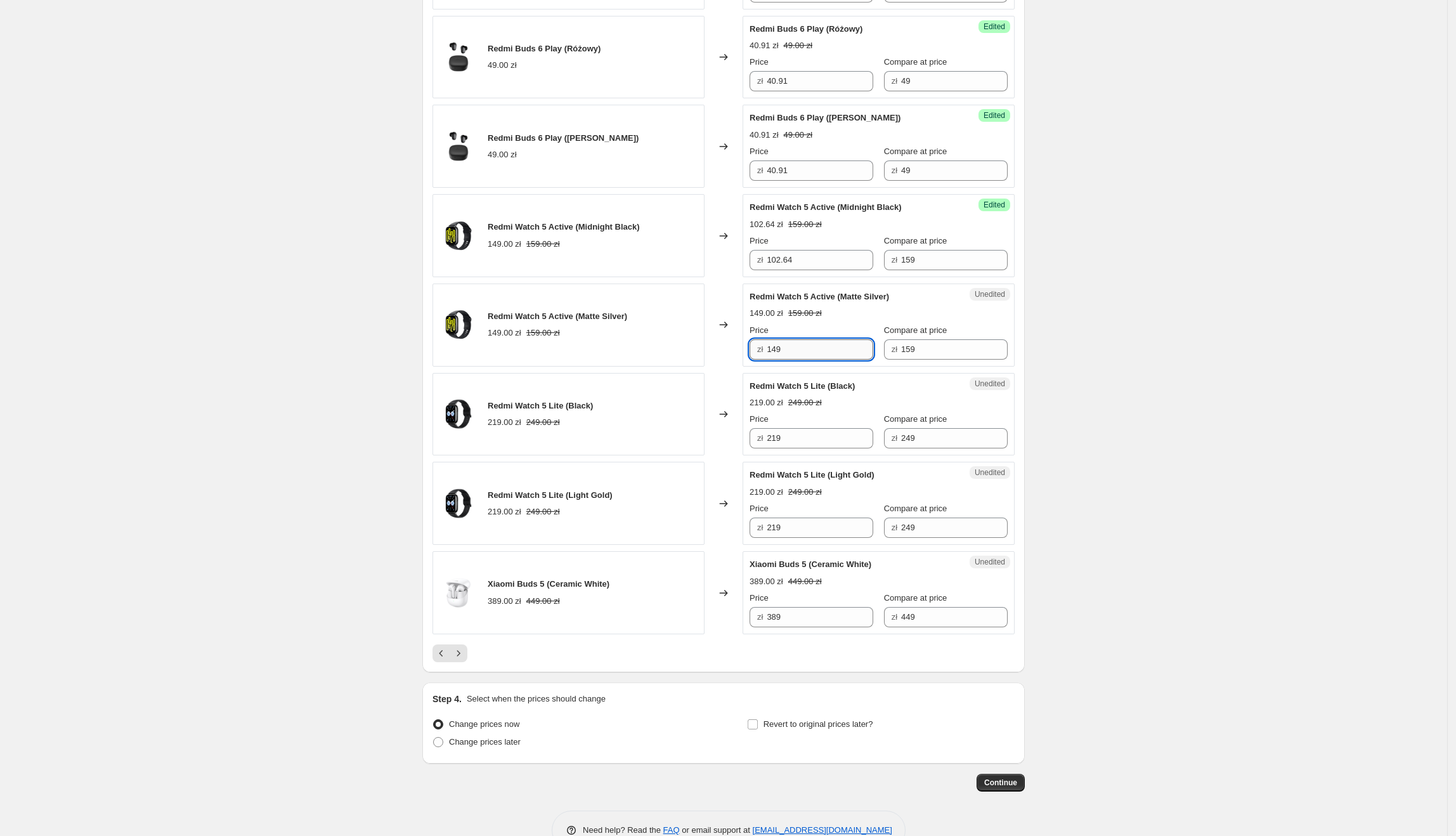
drag, startPoint x: 811, startPoint y: 352, endPoint x: 771, endPoint y: 356, distance: 40.2
click at [771, 356] on input "149" at bounding box center [819, 349] width 107 height 21
type input "97.27"
click at [807, 383] on div "Unedited Redmi Watch 5 Lite (Black) 219.00 zł 249.00 zł Price zł 219 Compare at…" at bounding box center [878, 414] width 272 height 83
drag, startPoint x: 752, startPoint y: 393, endPoint x: 827, endPoint y: 396, distance: 75.1
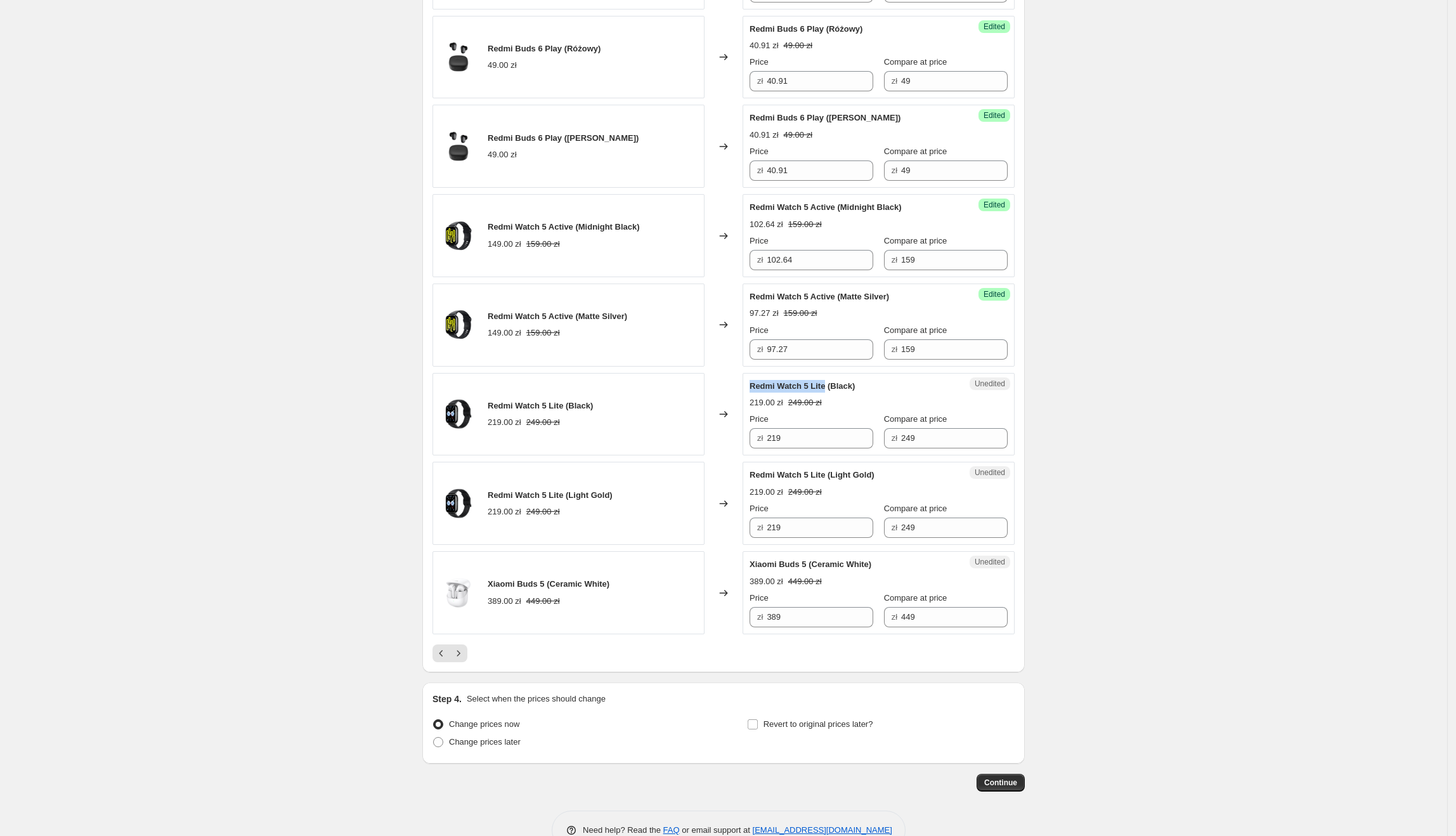
click at [827, 396] on div "Unedited Redmi Watch 5 Lite (Black) 219.00 zł 249.00 zł Price zł 219 Compare at…" at bounding box center [878, 414] width 272 height 83
drag, startPoint x: 812, startPoint y: 443, endPoint x: 754, endPoint y: 445, distance: 58.0
click at [754, 445] on div "zł 219" at bounding box center [811, 438] width 124 height 21
type input "171.82"
click at [874, 472] on div "Unedited Redmi Watch 5 Lite (Light Gold) 219.00 zł 249.00 zł Price zł 219 Compa…" at bounding box center [878, 503] width 272 height 83
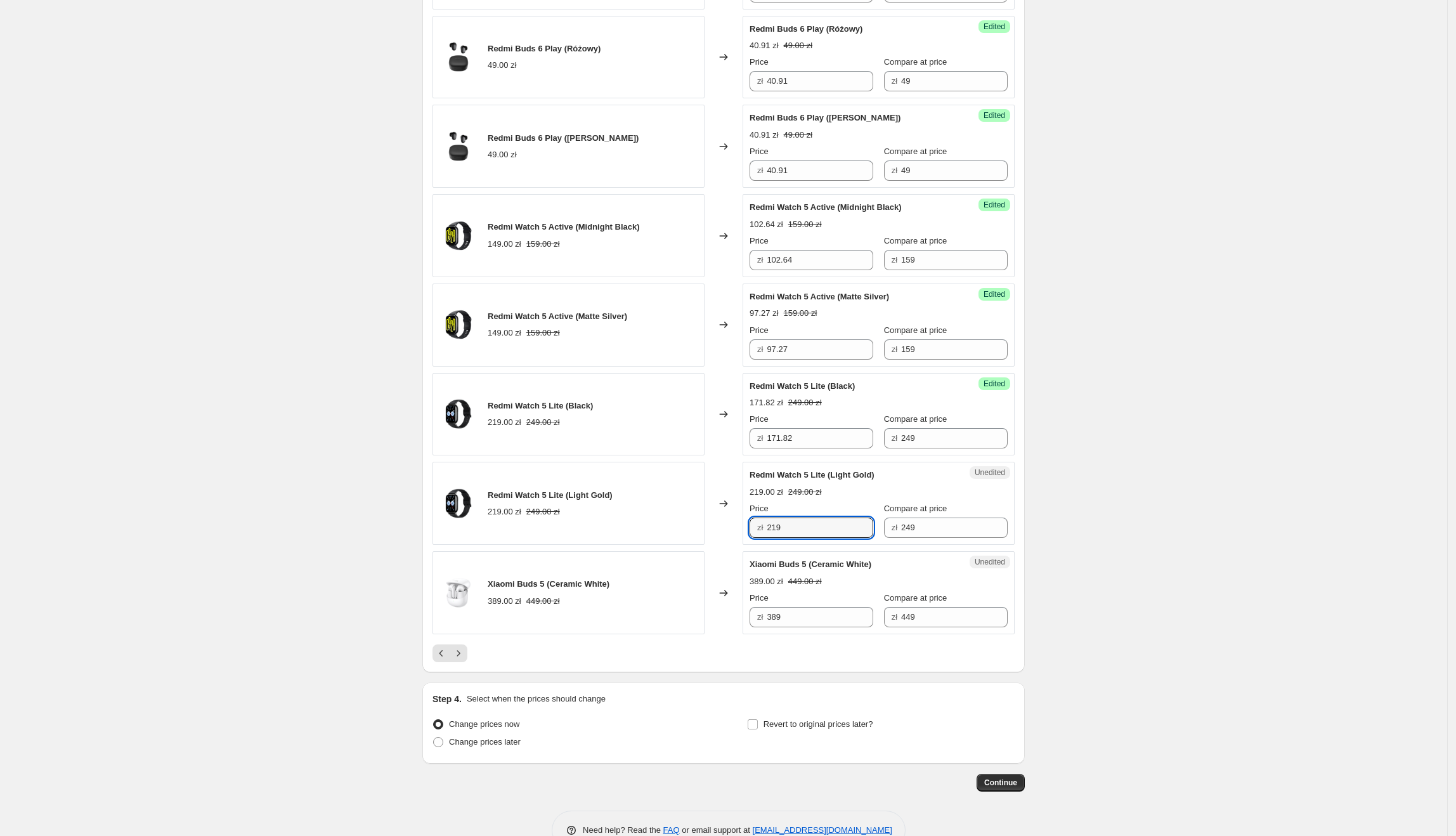
drag, startPoint x: 833, startPoint y: 529, endPoint x: 767, endPoint y: 527, distance: 66.0
click at [767, 527] on div "zł 219" at bounding box center [811, 527] width 124 height 21
type input "162.73"
click at [845, 561] on div "Unedited Xiaomi Buds 5 (Ceramic White) 389.00 zł 449.00 zł Price zł 389 Compare…" at bounding box center [878, 592] width 272 height 83
drag, startPoint x: 754, startPoint y: 572, endPoint x: 809, endPoint y: 576, distance: 55.1
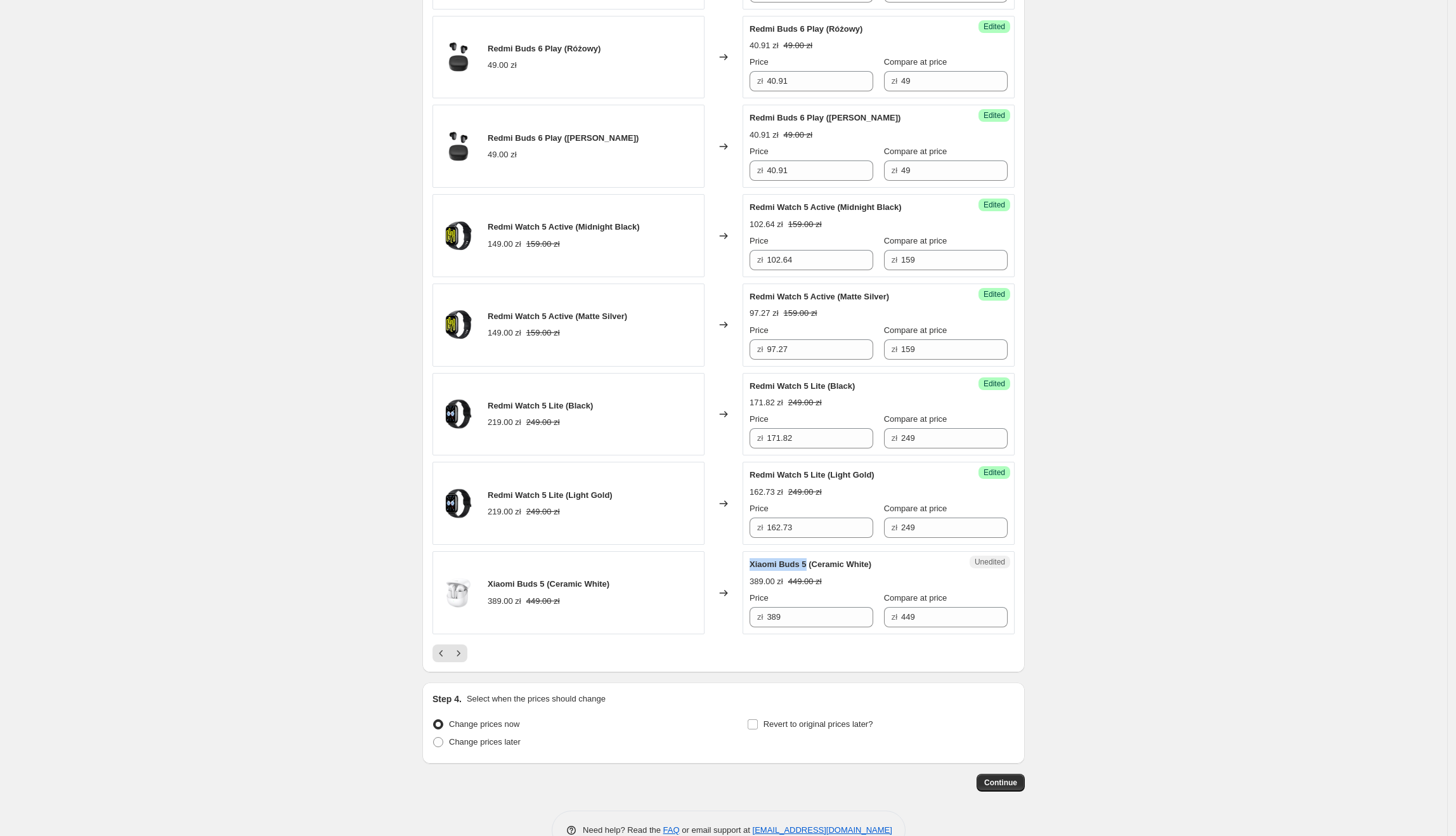
click at [809, 569] on span "Xiaomi Buds 5 (Ceramic White)" at bounding box center [811, 564] width 122 height 9
click at [827, 624] on input "389" at bounding box center [819, 617] width 107 height 21
drag, startPoint x: 839, startPoint y: 624, endPoint x: 769, endPoint y: 624, distance: 70.0
click at [769, 624] on div "zł 389" at bounding box center [811, 617] width 124 height 21
click at [848, 624] on input "389" at bounding box center [819, 617] width 107 height 21
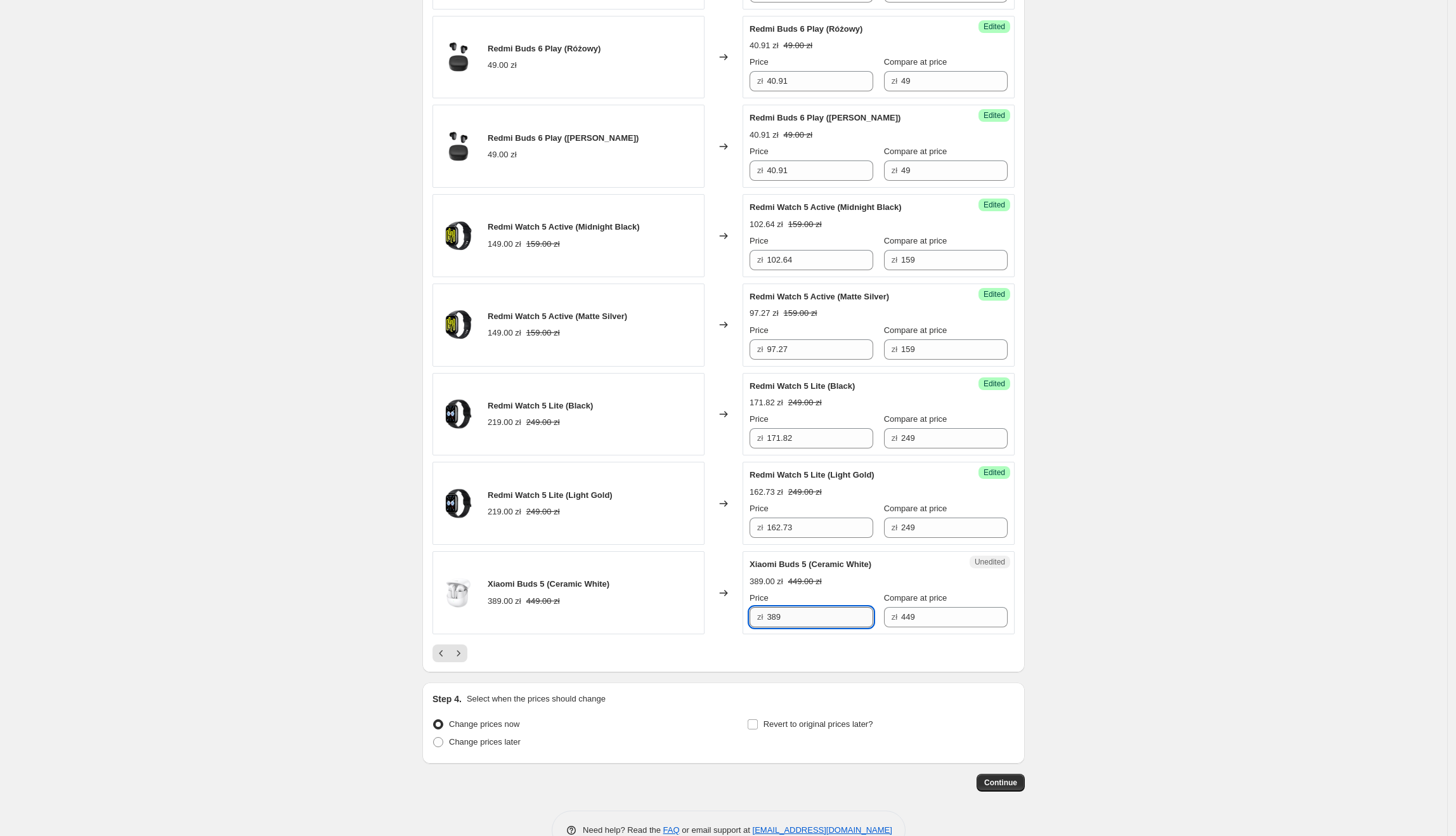
click at [854, 623] on input "389" at bounding box center [819, 617] width 107 height 21
drag, startPoint x: 854, startPoint y: 623, endPoint x: 787, endPoint y: 620, distance: 67.1
click at [787, 620] on input "389" at bounding box center [819, 617] width 107 height 21
type input "259.20"
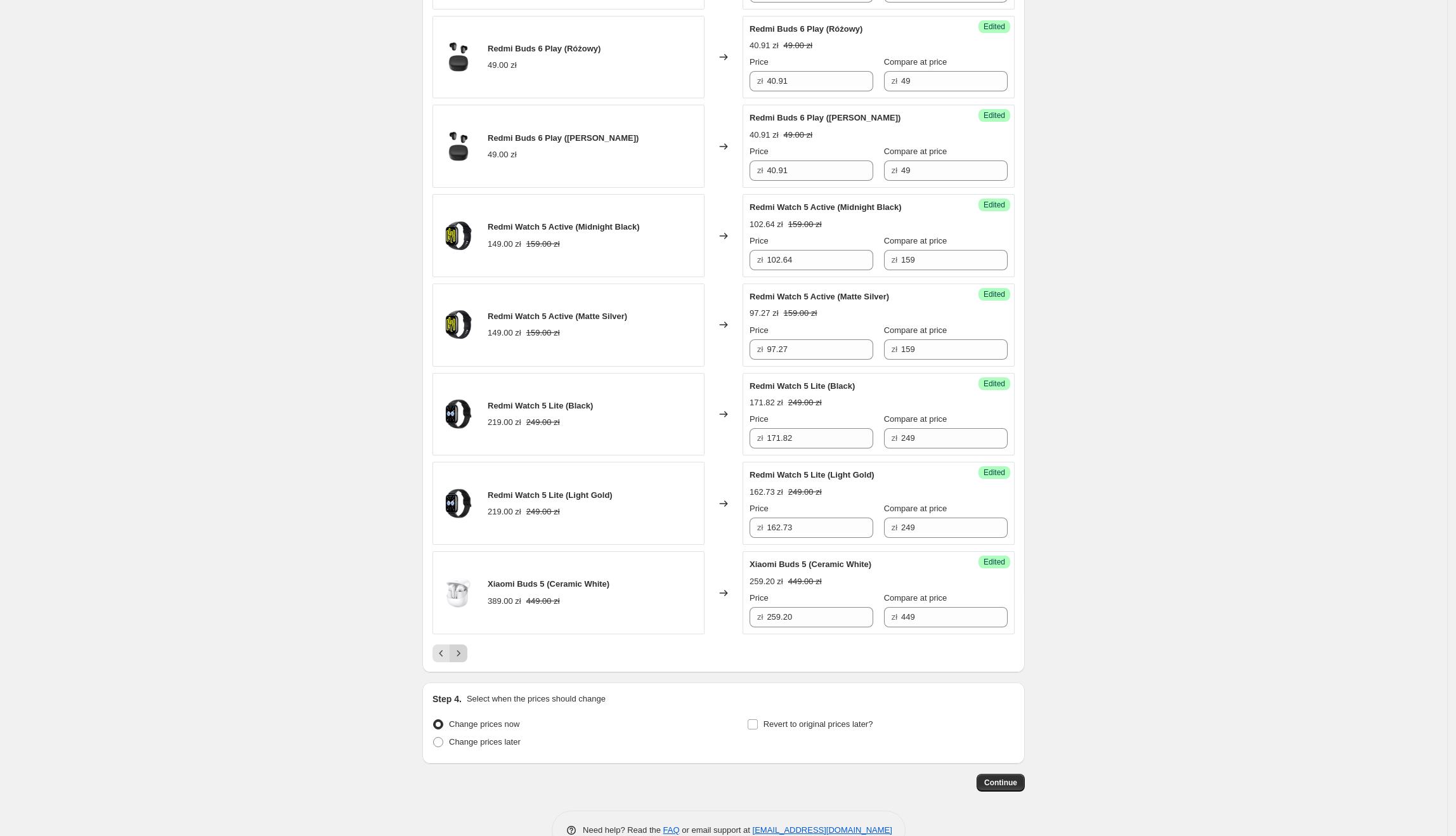
click at [468, 662] on button "Next" at bounding box center [458, 653] width 18 height 18
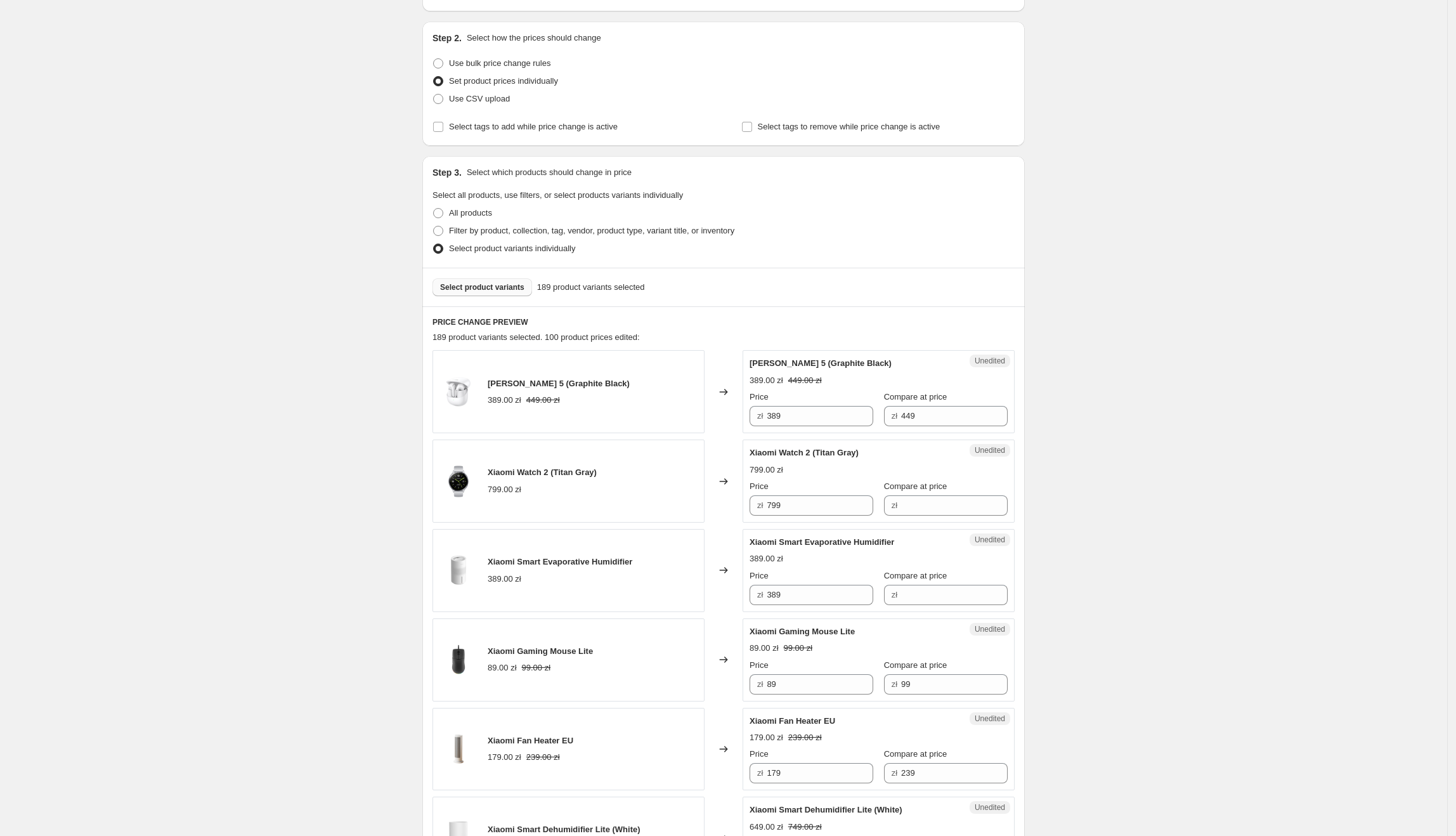
scroll to position [122, 0]
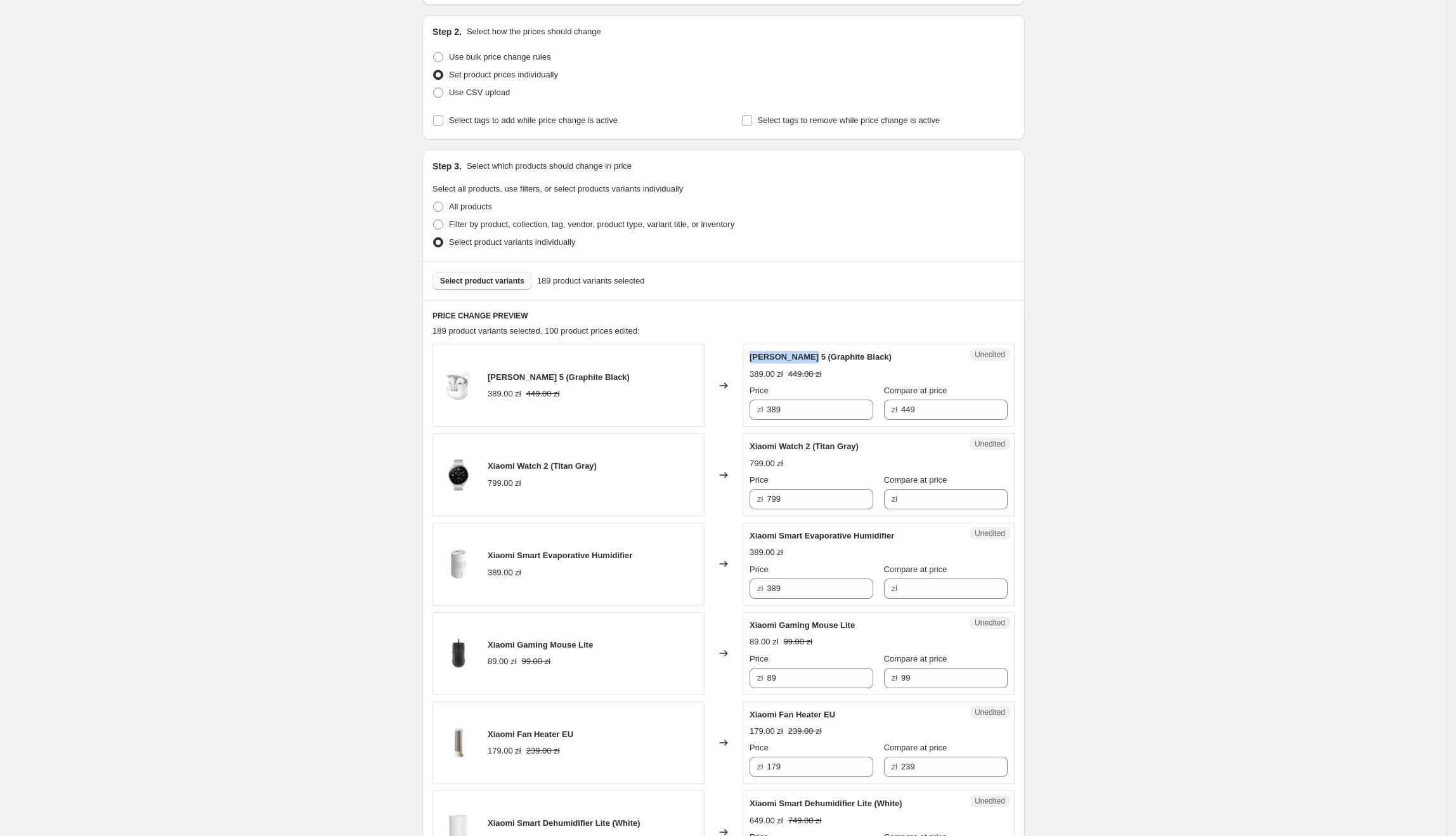
drag, startPoint x: 754, startPoint y: 356, endPoint x: 809, endPoint y: 358, distance: 55.0
click at [809, 358] on span "[PERSON_NAME] 5 (Graphite Black)" at bounding box center [821, 356] width 142 height 9
drag, startPoint x: 839, startPoint y: 409, endPoint x: 745, endPoint y: 411, distance: 94.0
click at [745, 411] on div "Xiaomi Buds 5 (Graphite Black) 389.00 zł 449.00 zł Changed to Unedited Xiaomi B…" at bounding box center [723, 385] width 582 height 83
type input "263.63"
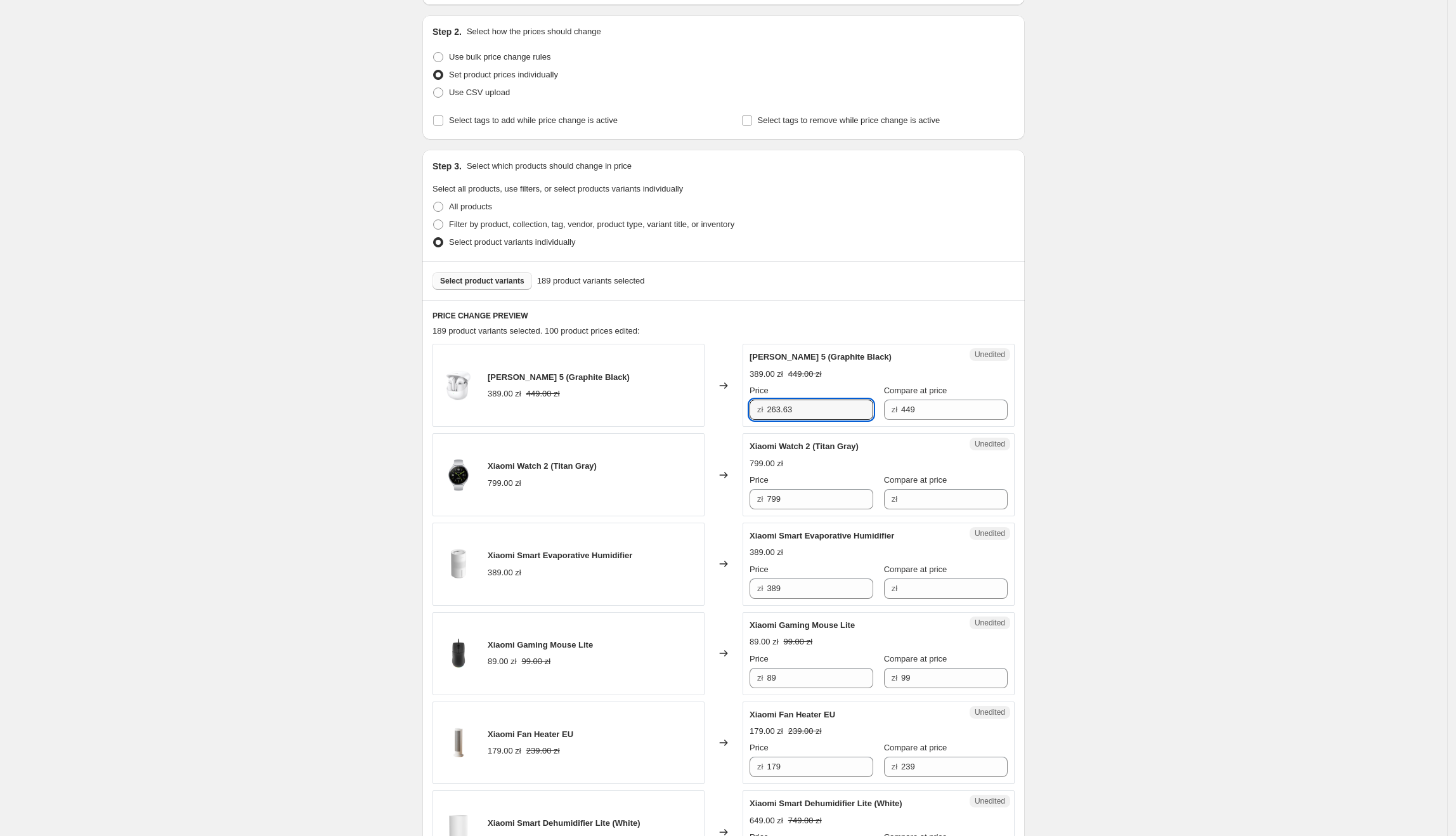
click at [756, 450] on span "Xiaomi Watch 2 (Titan Gray)" at bounding box center [804, 446] width 109 height 9
drag, startPoint x: 754, startPoint y: 449, endPoint x: 815, endPoint y: 445, distance: 61.1
click at [815, 445] on span "Xiaomi Watch 2 (Titan Gray)" at bounding box center [804, 446] width 109 height 9
drag, startPoint x: 811, startPoint y: 496, endPoint x: 792, endPoint y: 497, distance: 19.0
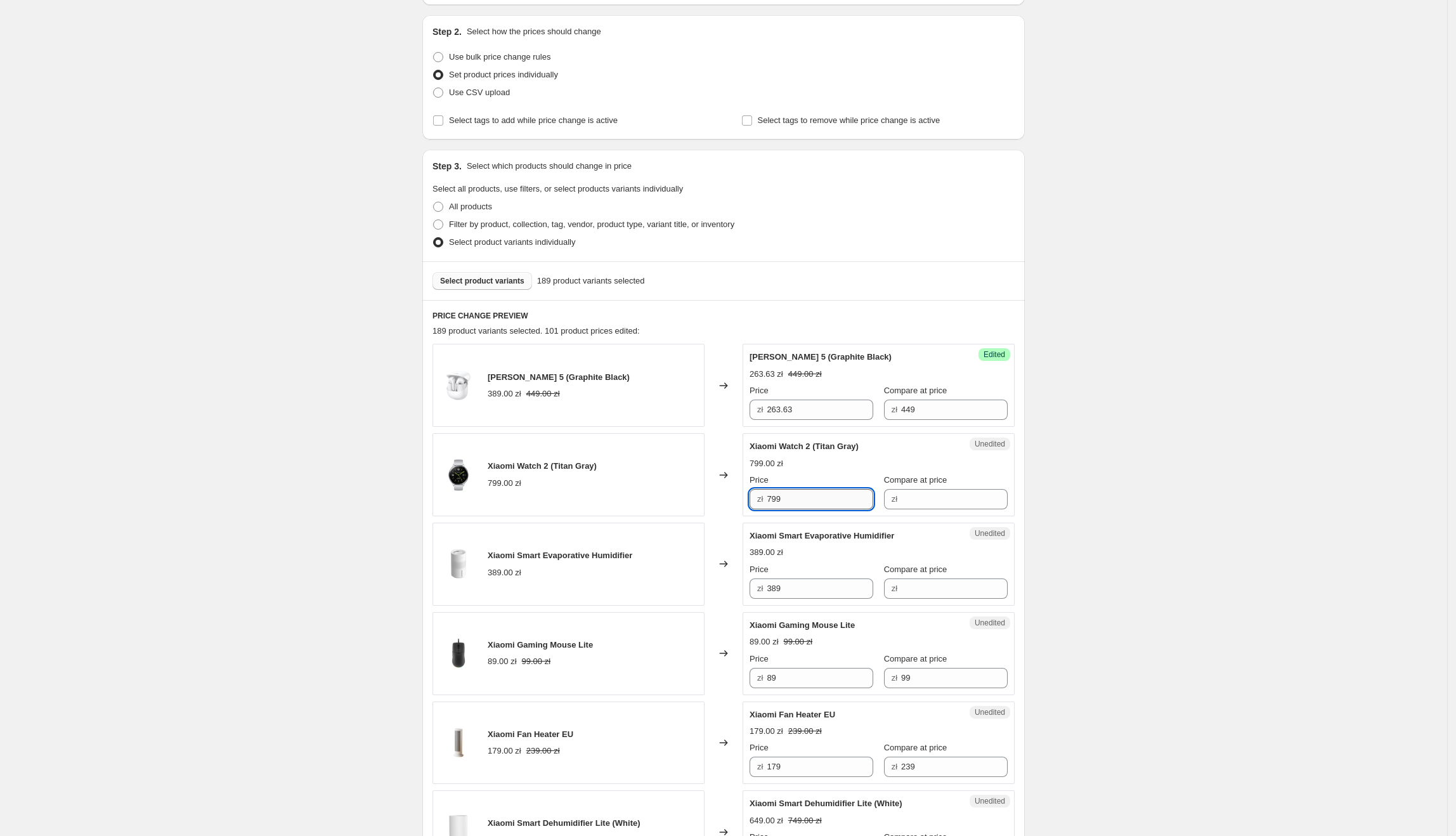
click at [792, 497] on input "799" at bounding box center [819, 499] width 107 height 21
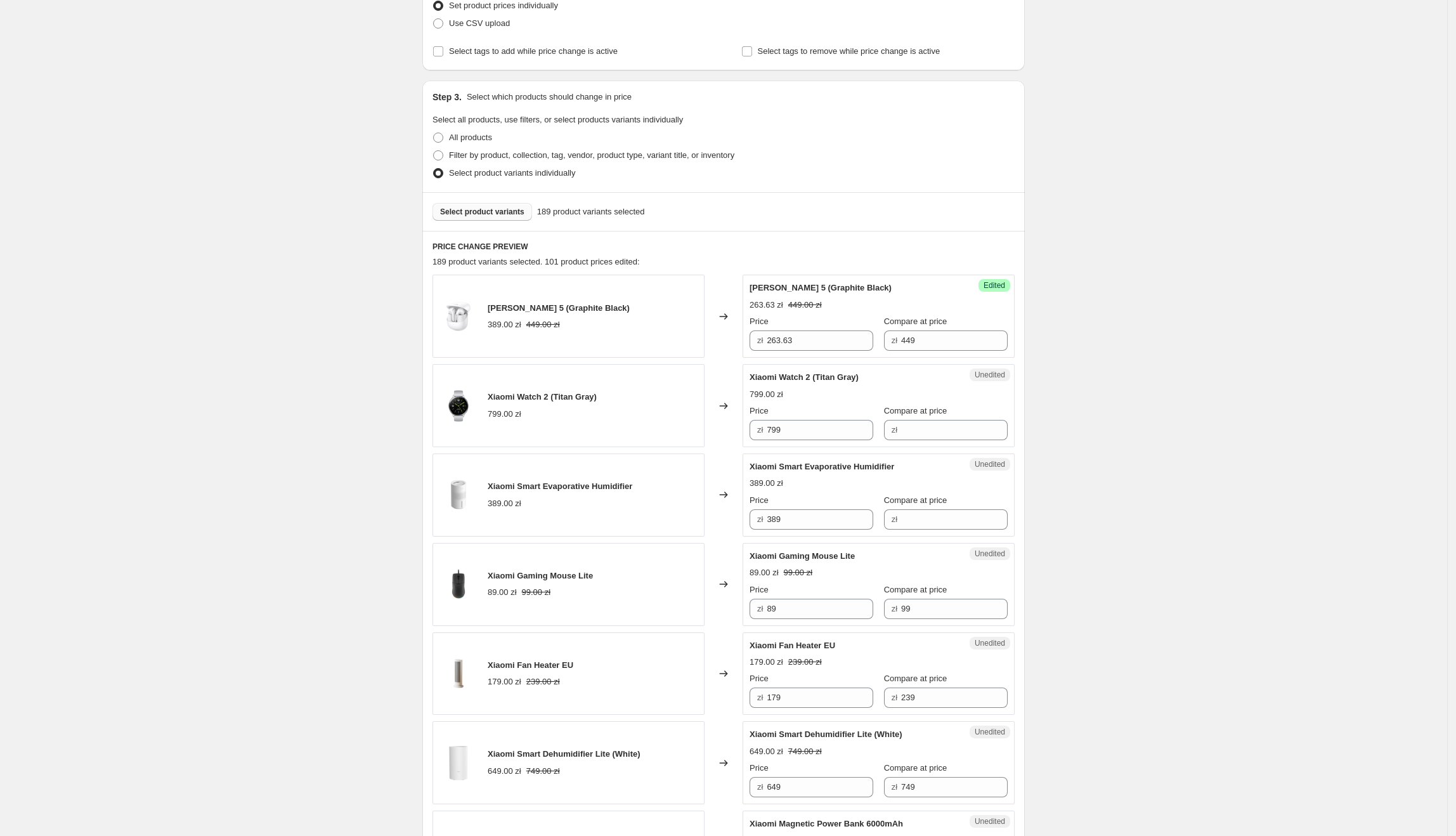
scroll to position [246, 0]
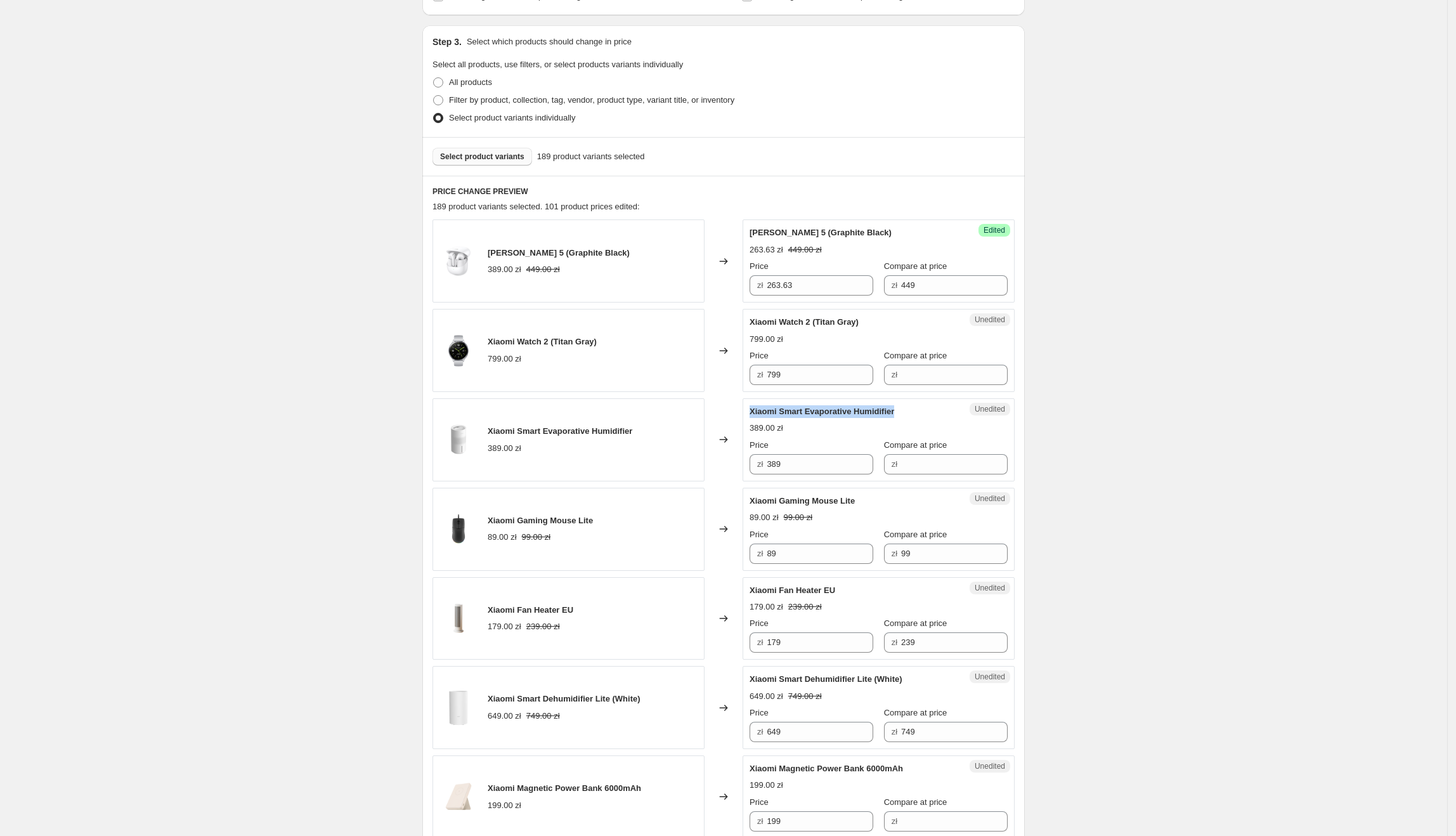
drag, startPoint x: 913, startPoint y: 413, endPoint x: 752, endPoint y: 409, distance: 161.0
click at [752, 409] on div "Unedited [PERSON_NAME] Evaporative Humidifier 389.00 zł Price zł 389 Compare at…" at bounding box center [878, 439] width 272 height 83
drag, startPoint x: 818, startPoint y: 462, endPoint x: 734, endPoint y: 467, distance: 84.1
click at [734, 467] on div "Xiaomi Smart Evaporative Humidifier 389.00 zł Changed to Unedited Xiaomi Smart …" at bounding box center [723, 439] width 582 height 83
click at [919, 460] on input "Compare at price" at bounding box center [954, 464] width 107 height 21
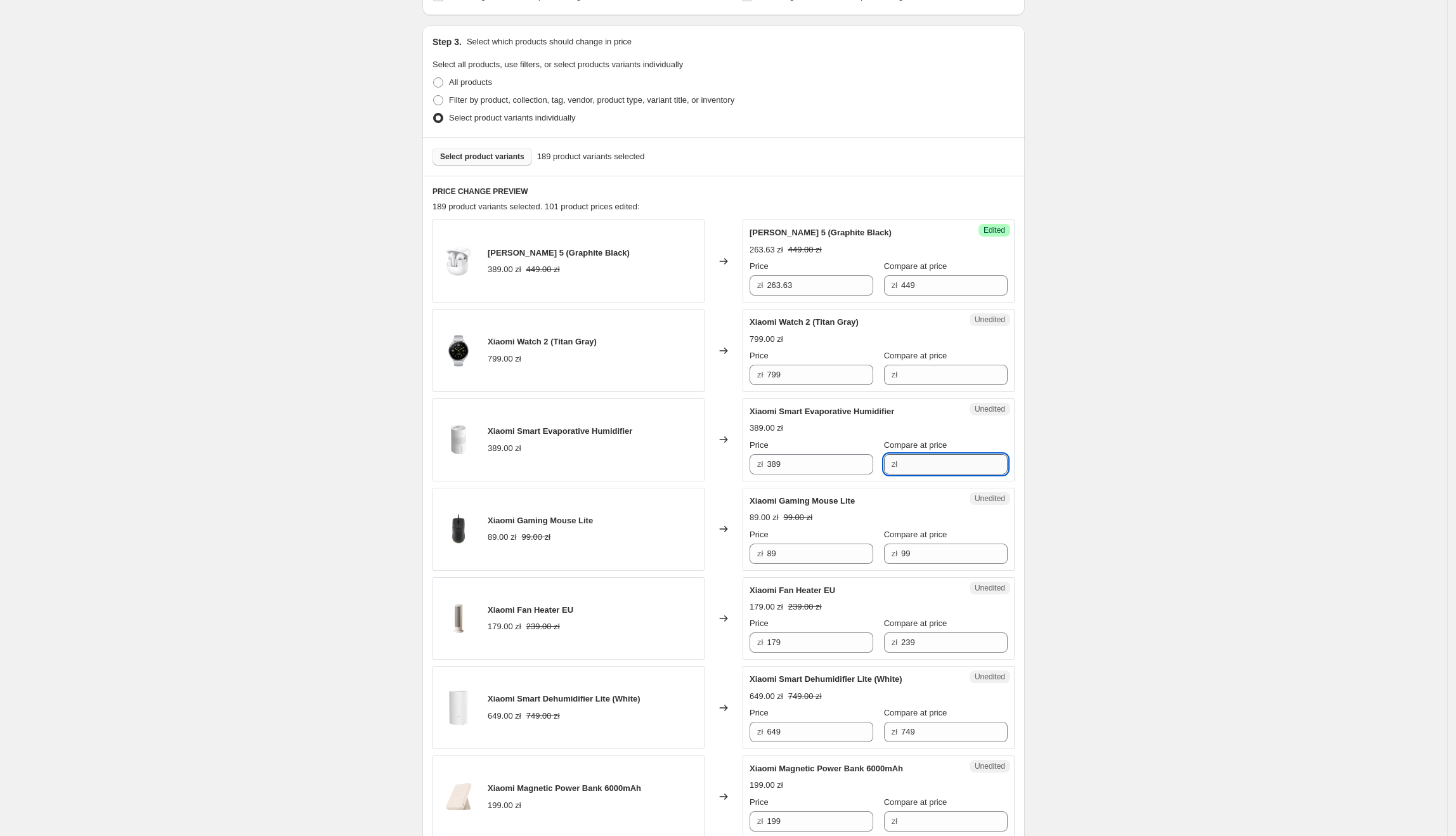
paste input "389"
type input "389"
drag, startPoint x: 799, startPoint y: 468, endPoint x: 743, endPoint y: 469, distance: 56.0
click at [743, 469] on div "Xiaomi Smart Evaporative Humidifier 389.00 zł Changed to Success Edited [PERSON…" at bounding box center [723, 439] width 582 height 83
click at [833, 452] on div "Price" at bounding box center [811, 444] width 124 height 13
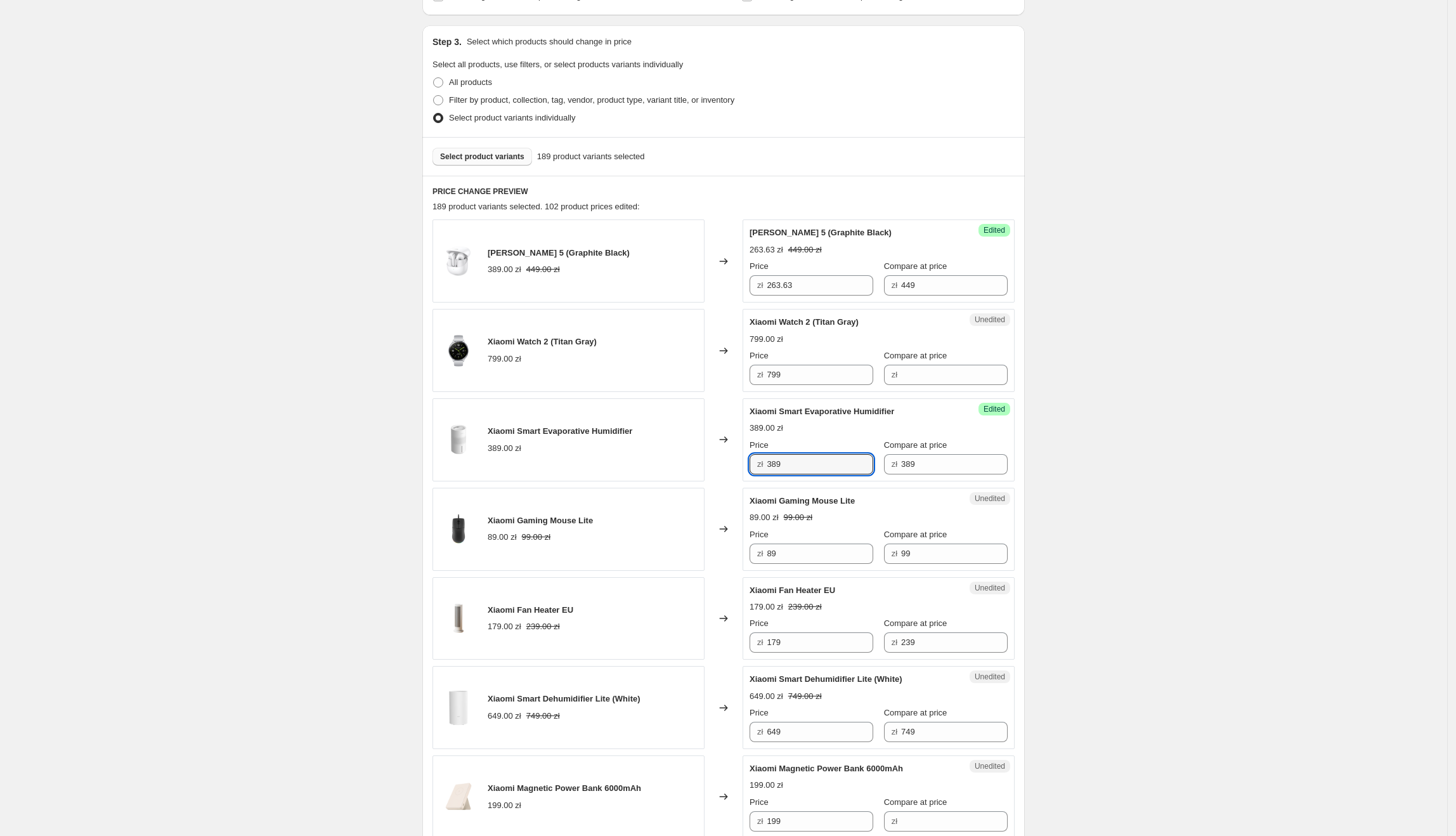
drag, startPoint x: 822, startPoint y: 463, endPoint x: 766, endPoint y: 468, distance: 56.2
click at [766, 468] on div "zł 389" at bounding box center [811, 464] width 124 height 21
type input "263.35"
click at [970, 427] on div "389.00 zł" at bounding box center [879, 428] width 258 height 13
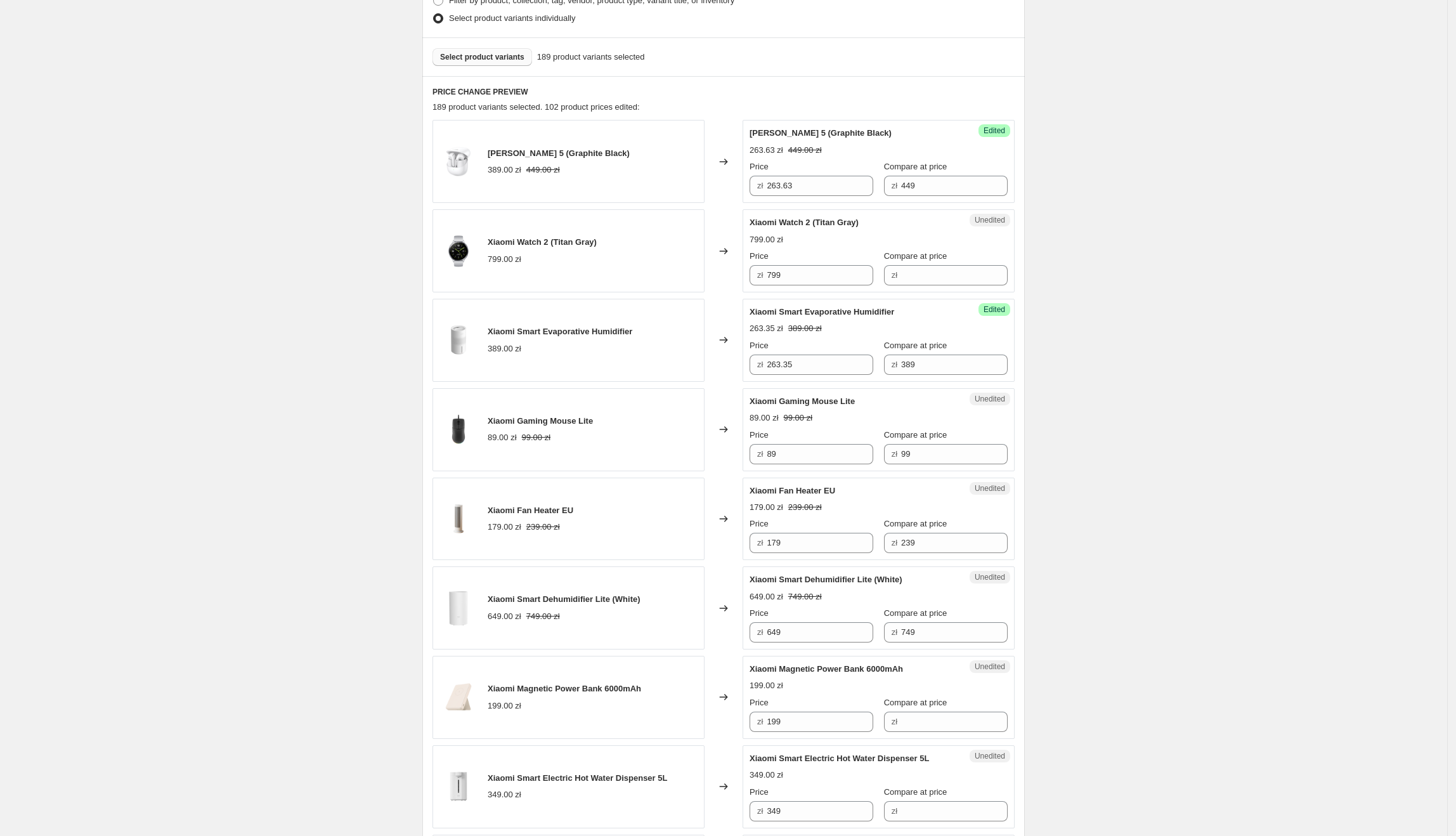
scroll to position [346, 0]
drag, startPoint x: 752, startPoint y: 407, endPoint x: 856, endPoint y: 402, distance: 104.1
click at [856, 402] on div "Unedited Xiaomi Gaming Mouse Lite 89.00 zł 99.00 zł Price zł 89 Compare at pric…" at bounding box center [878, 429] width 272 height 83
drag, startPoint x: 800, startPoint y: 460, endPoint x: 766, endPoint y: 455, distance: 34.4
click at [766, 455] on div "zł 89" at bounding box center [811, 453] width 124 height 21
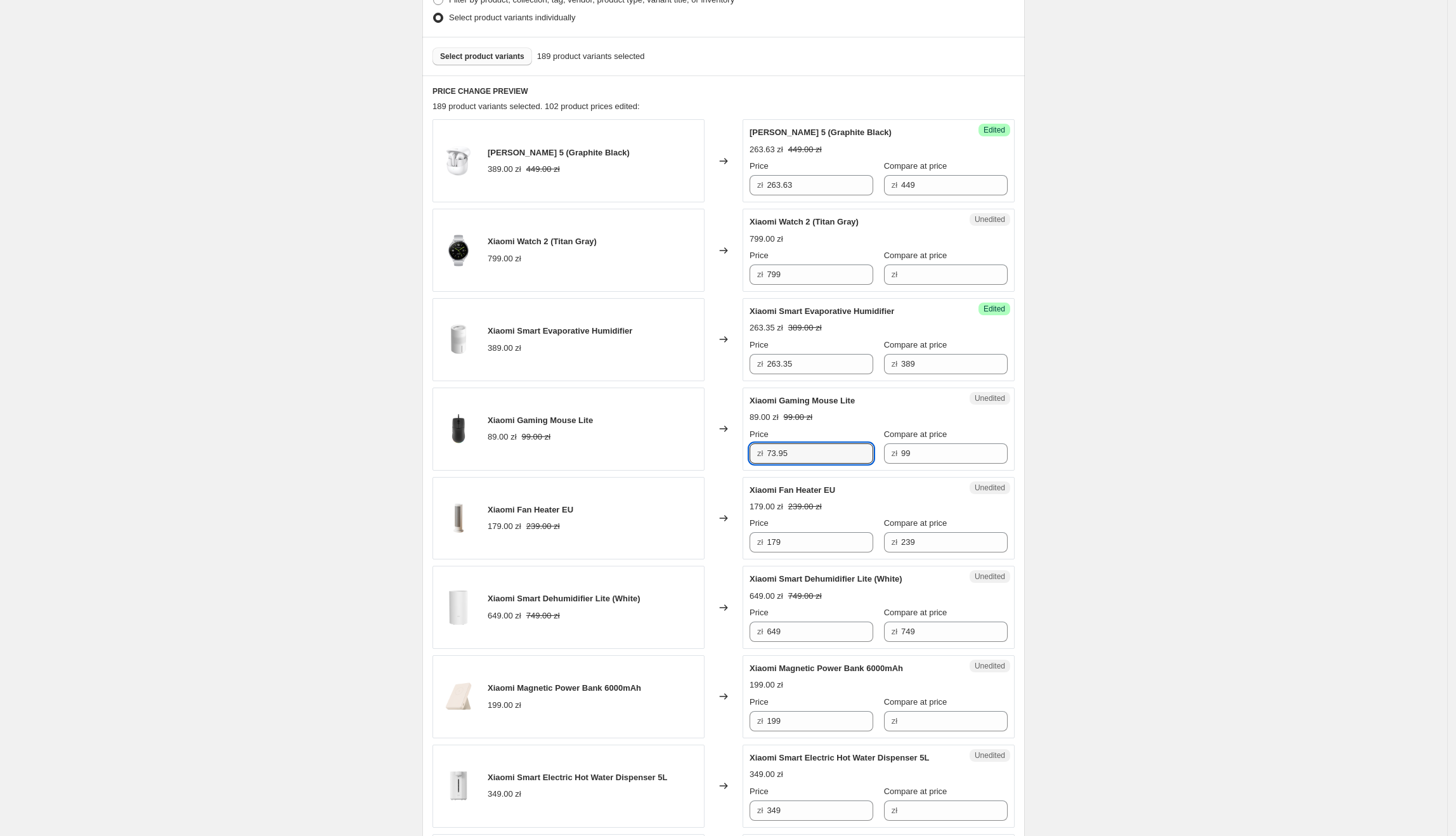
type input "73.95"
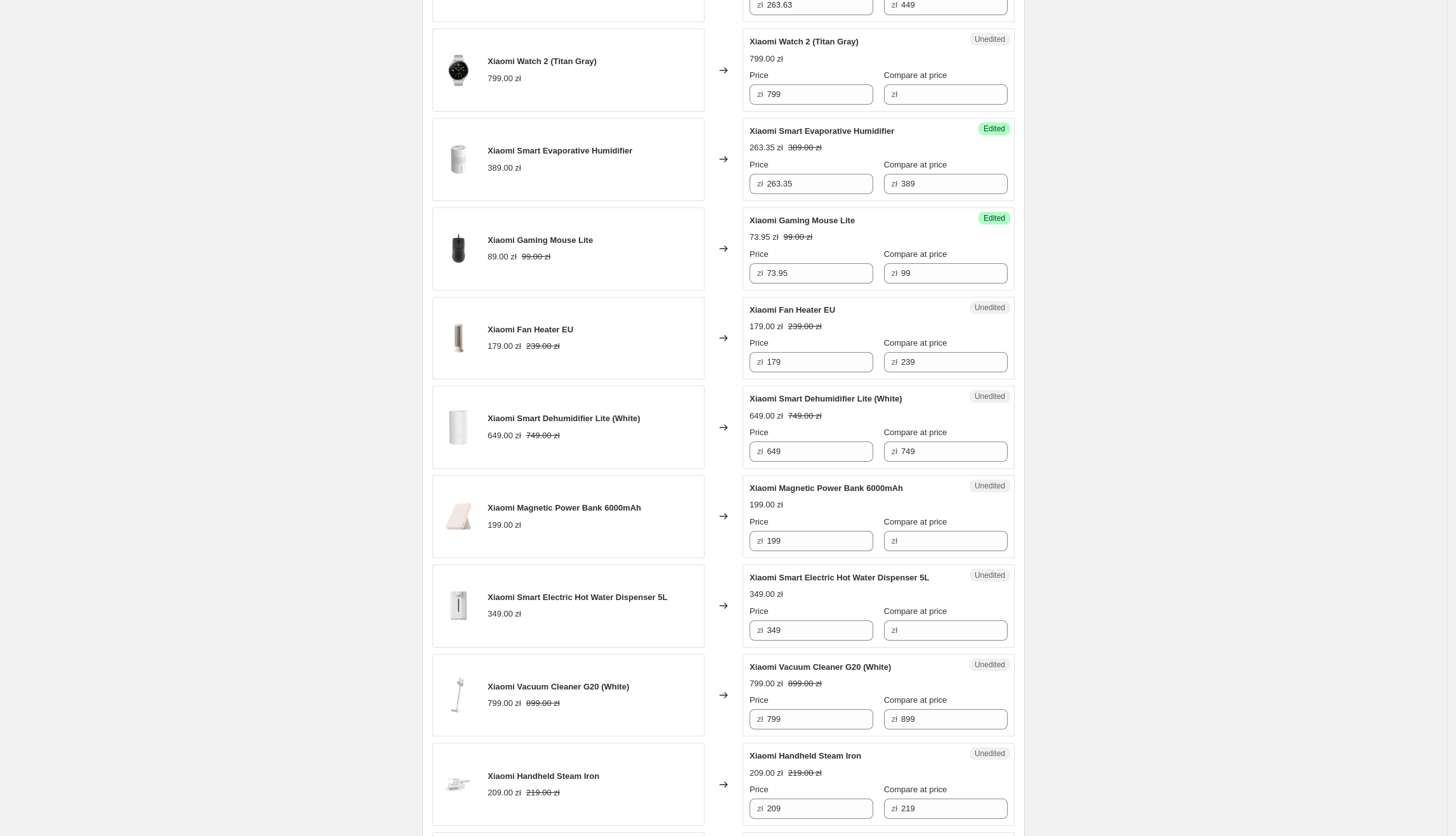
scroll to position [564, 0]
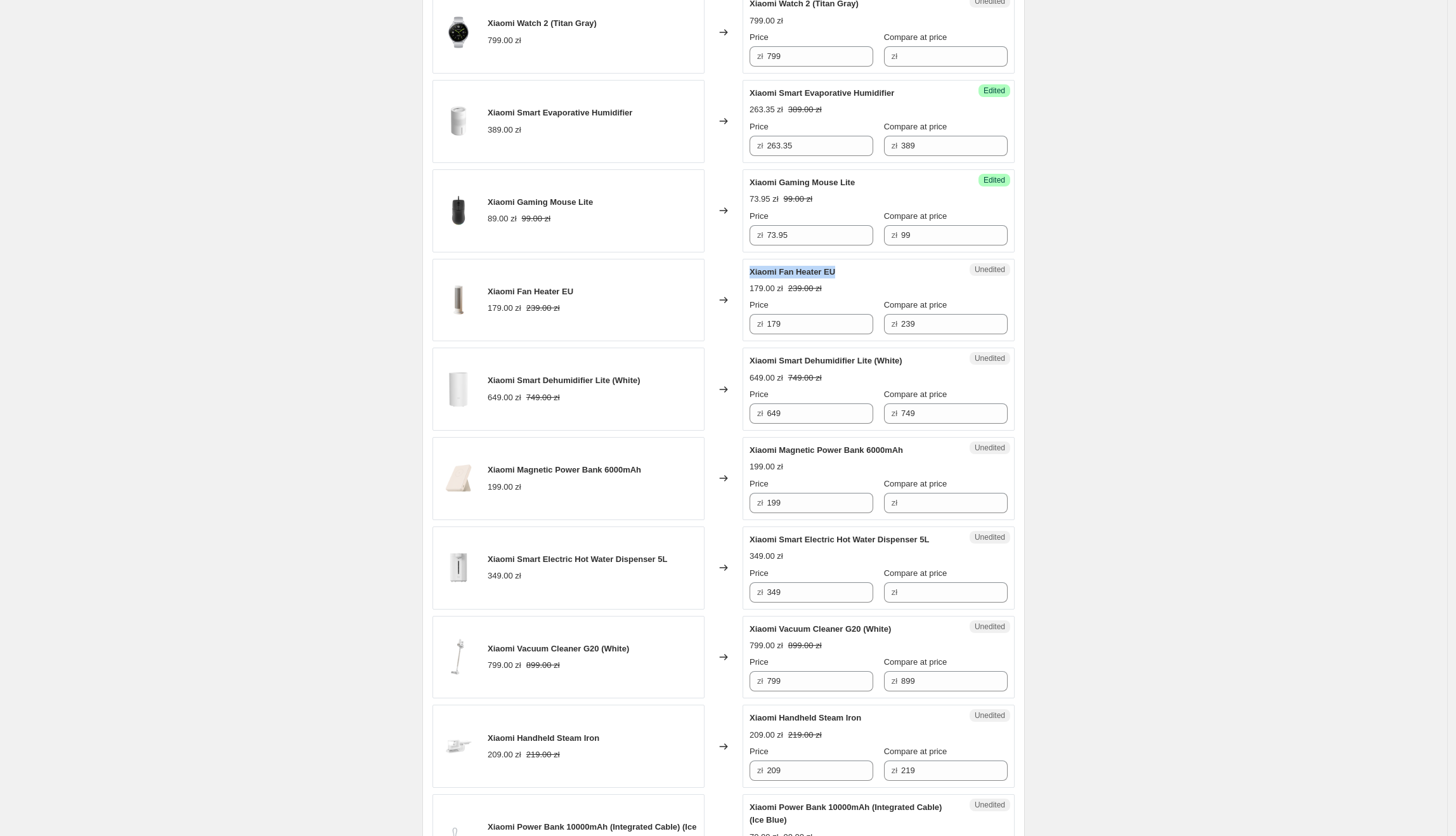
drag, startPoint x: 849, startPoint y: 270, endPoint x: 753, endPoint y: 275, distance: 96.1
click at [753, 275] on div "Xiaomi Fan Heater EU" at bounding box center [853, 272] width 207 height 13
drag, startPoint x: 823, startPoint y: 331, endPoint x: 767, endPoint y: 331, distance: 56.0
click at [767, 331] on div "zł 179" at bounding box center [811, 324] width 124 height 21
type input "140.45"
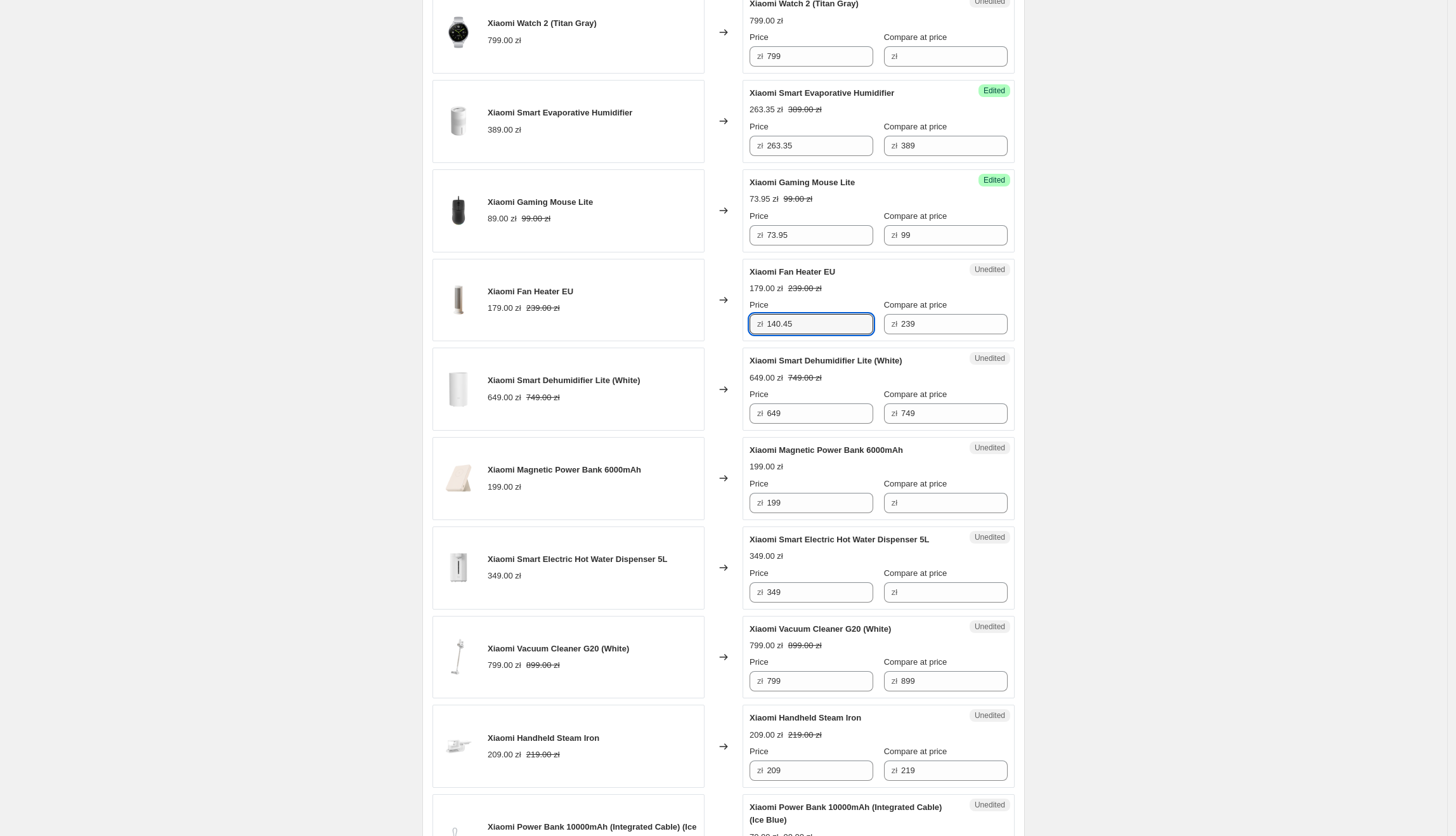
click at [1031, 372] on div "Create new price [MEDICAL_DATA]. This page is ready Create new price [MEDICAL_D…" at bounding box center [723, 688] width 633 height 2505
drag, startPoint x: 751, startPoint y: 362, endPoint x: 878, endPoint y: 364, distance: 127.0
click at [878, 364] on div "Unedited [PERSON_NAME] Dehumidifier Lite (White) 649.00 zł 749.00 zł Price zł 6…" at bounding box center [878, 389] width 272 height 83
drag, startPoint x: 853, startPoint y: 423, endPoint x: 768, endPoint y: 422, distance: 85.0
click at [768, 422] on div "zł 649" at bounding box center [811, 413] width 124 height 21
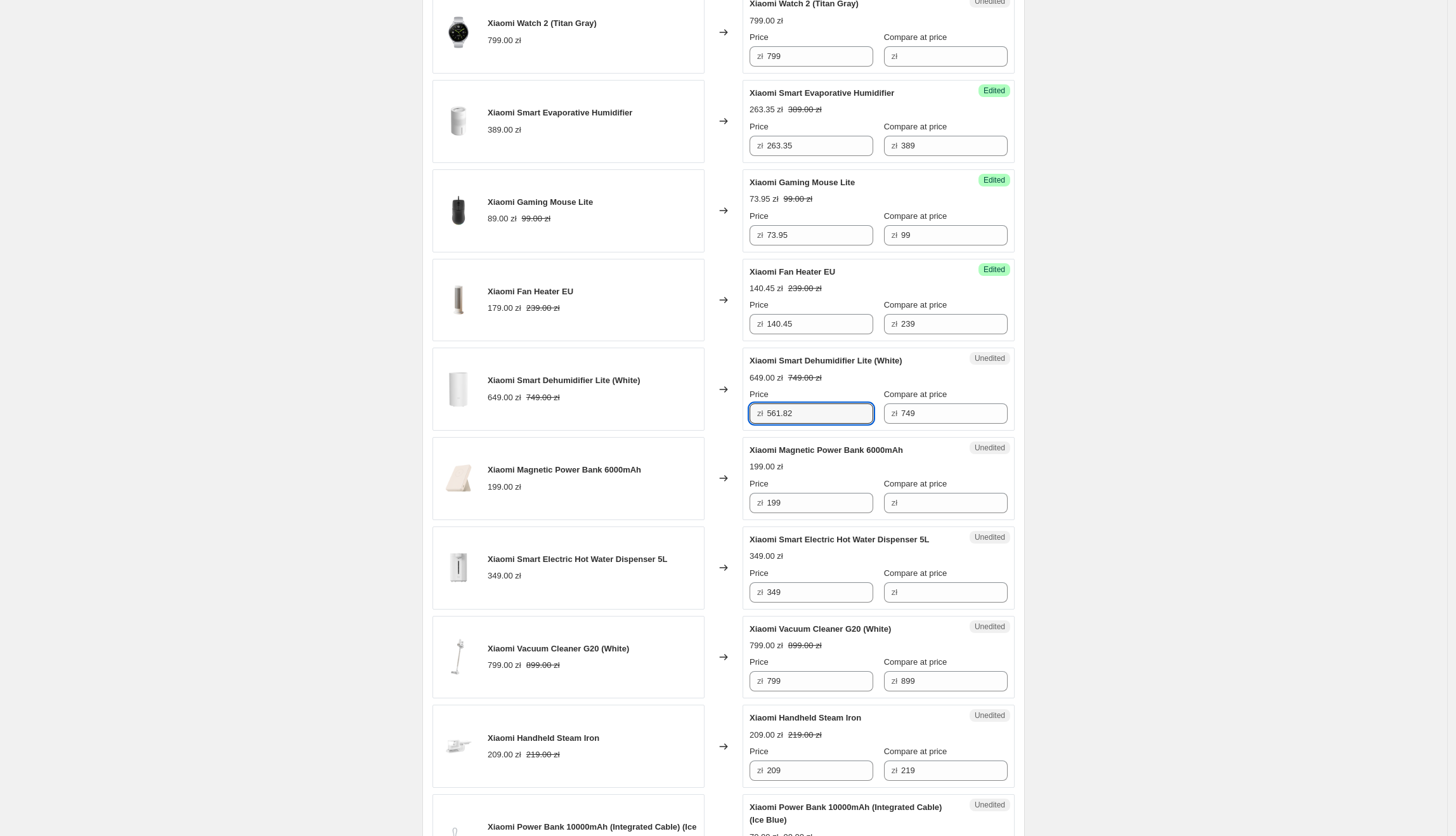
type input "561.82"
click at [908, 429] on div "Unedited [PERSON_NAME] Dehumidifier Lite (White) 649.00 zł 749.00 zł Price zł 5…" at bounding box center [878, 389] width 272 height 83
drag, startPoint x: 913, startPoint y: 450, endPoint x: 756, endPoint y: 452, distance: 157.0
click at [756, 452] on div "Xiaomi Magnetic Power Bank 6000mAh" at bounding box center [853, 450] width 207 height 13
drag, startPoint x: 810, startPoint y: 505, endPoint x: 754, endPoint y: 505, distance: 56.0
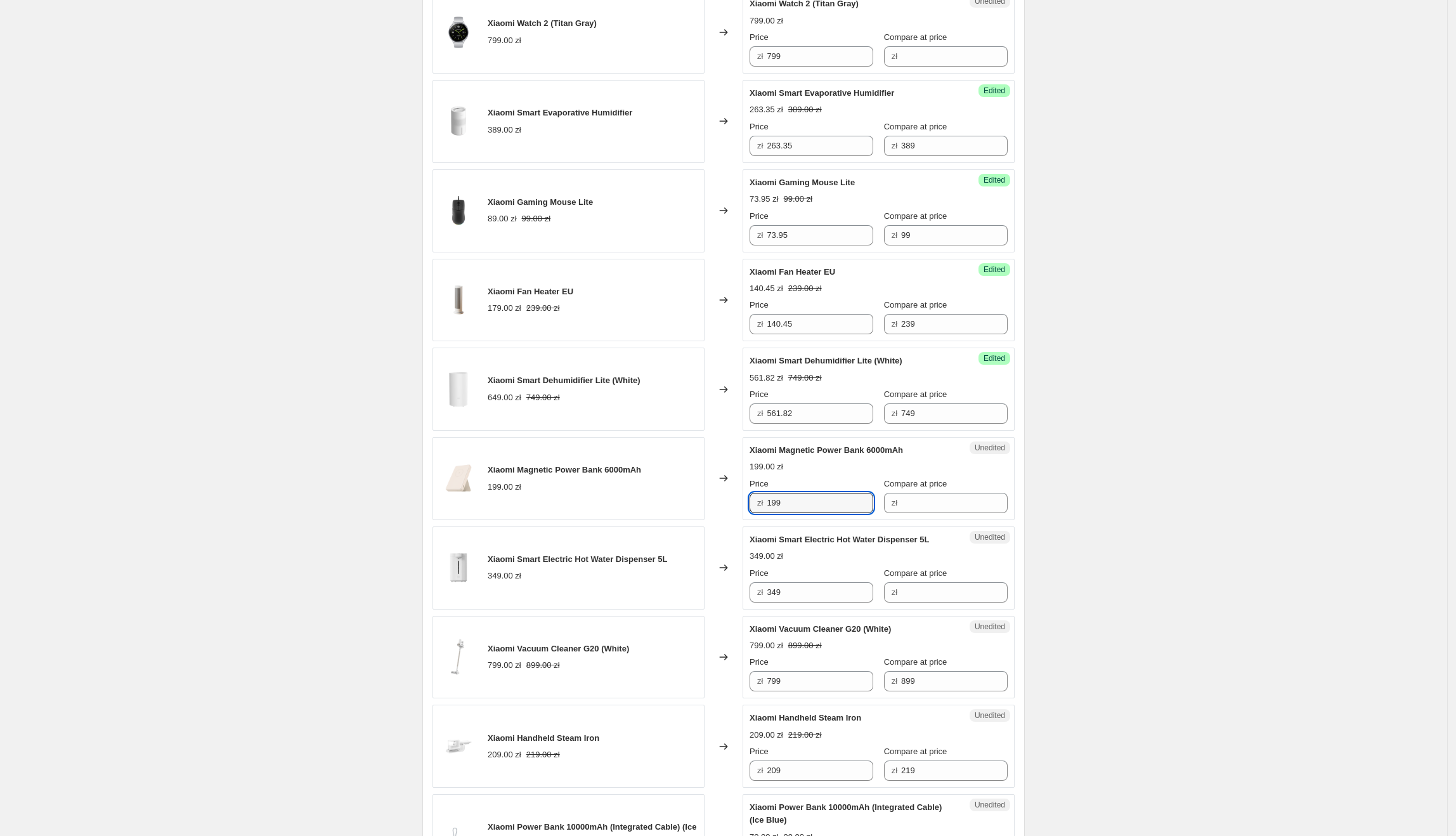
click at [754, 505] on div "zł 199" at bounding box center [811, 503] width 124 height 21
drag, startPoint x: 990, startPoint y: 515, endPoint x: 976, endPoint y: 513, distance: 14.1
click at [979, 513] on input "Compare at price" at bounding box center [954, 503] width 107 height 21
paste input "199"
type input "199"
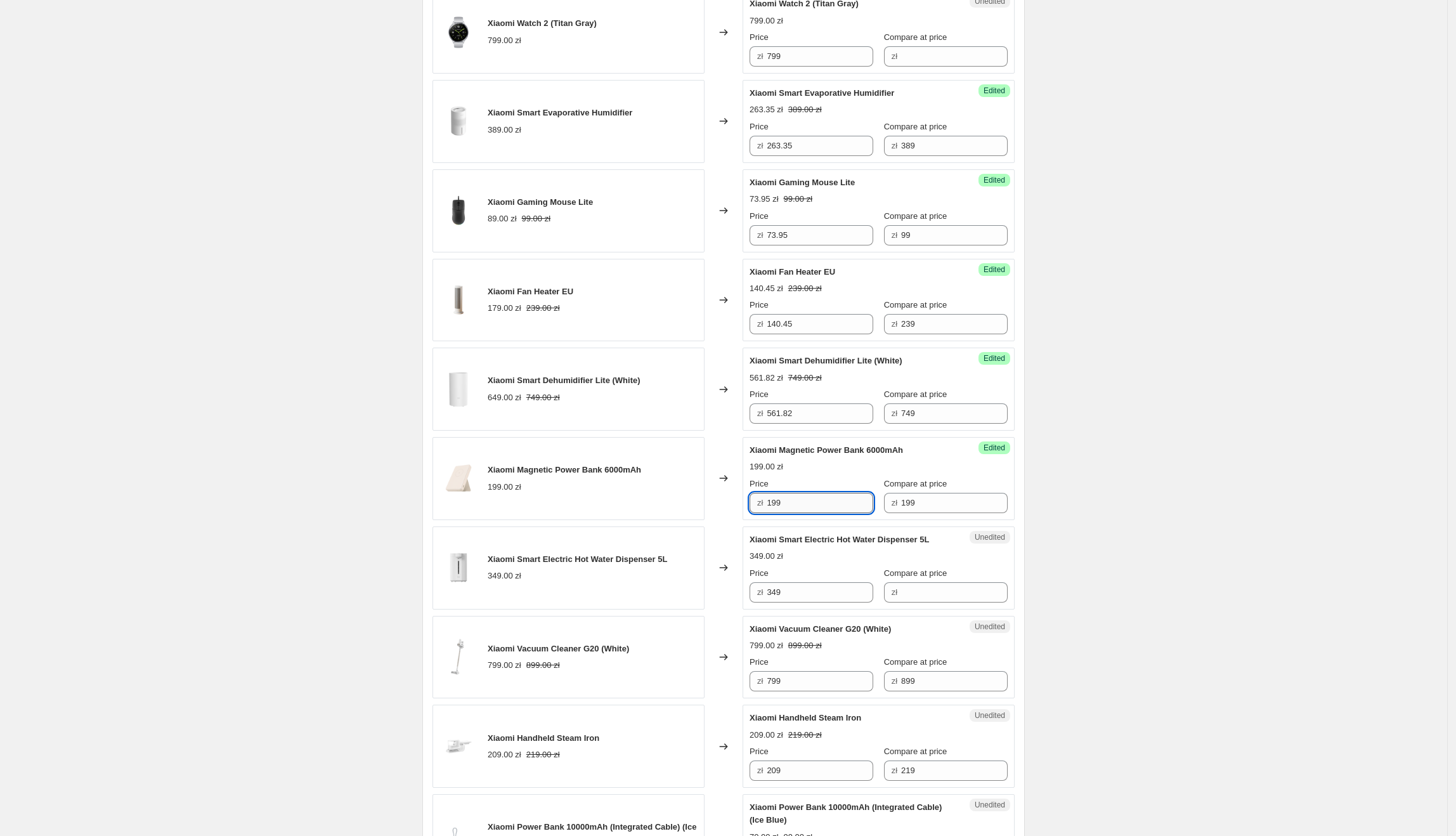
drag, startPoint x: 840, startPoint y: 508, endPoint x: 774, endPoint y: 511, distance: 66.1
click at [774, 511] on input "199" at bounding box center [819, 503] width 107 height 21
click at [1129, 486] on div "Create new price [MEDICAL_DATA]. This page is ready Create new price [MEDICAL_D…" at bounding box center [723, 688] width 1447 height 2505
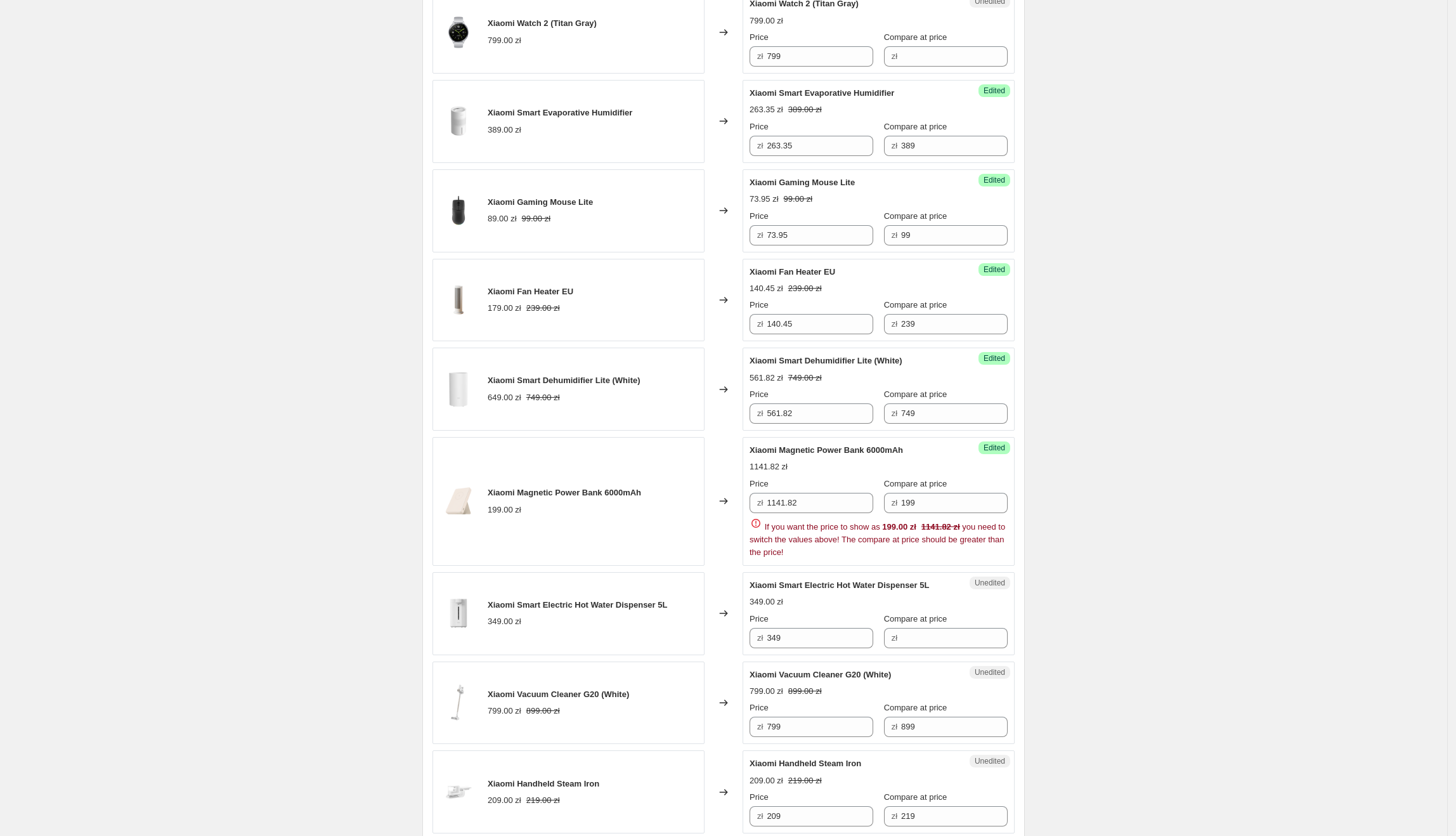
drag, startPoint x: 1127, startPoint y: 484, endPoint x: 1013, endPoint y: 500, distance: 115.1
click at [1013, 500] on div "Create new price [MEDICAL_DATA]. This page is ready Create new price [MEDICAL_D…" at bounding box center [723, 711] width 1447 height 2550
click at [849, 507] on input "1141.82" at bounding box center [819, 503] width 107 height 21
drag, startPoint x: 848, startPoint y: 505, endPoint x: 745, endPoint y: 505, distance: 103.0
click at [745, 505] on div "Xiaomi Magnetic Power Bank 6000mAh 199.00 zł Changed to Success Edited Xiaomi M…" at bounding box center [723, 501] width 582 height 129
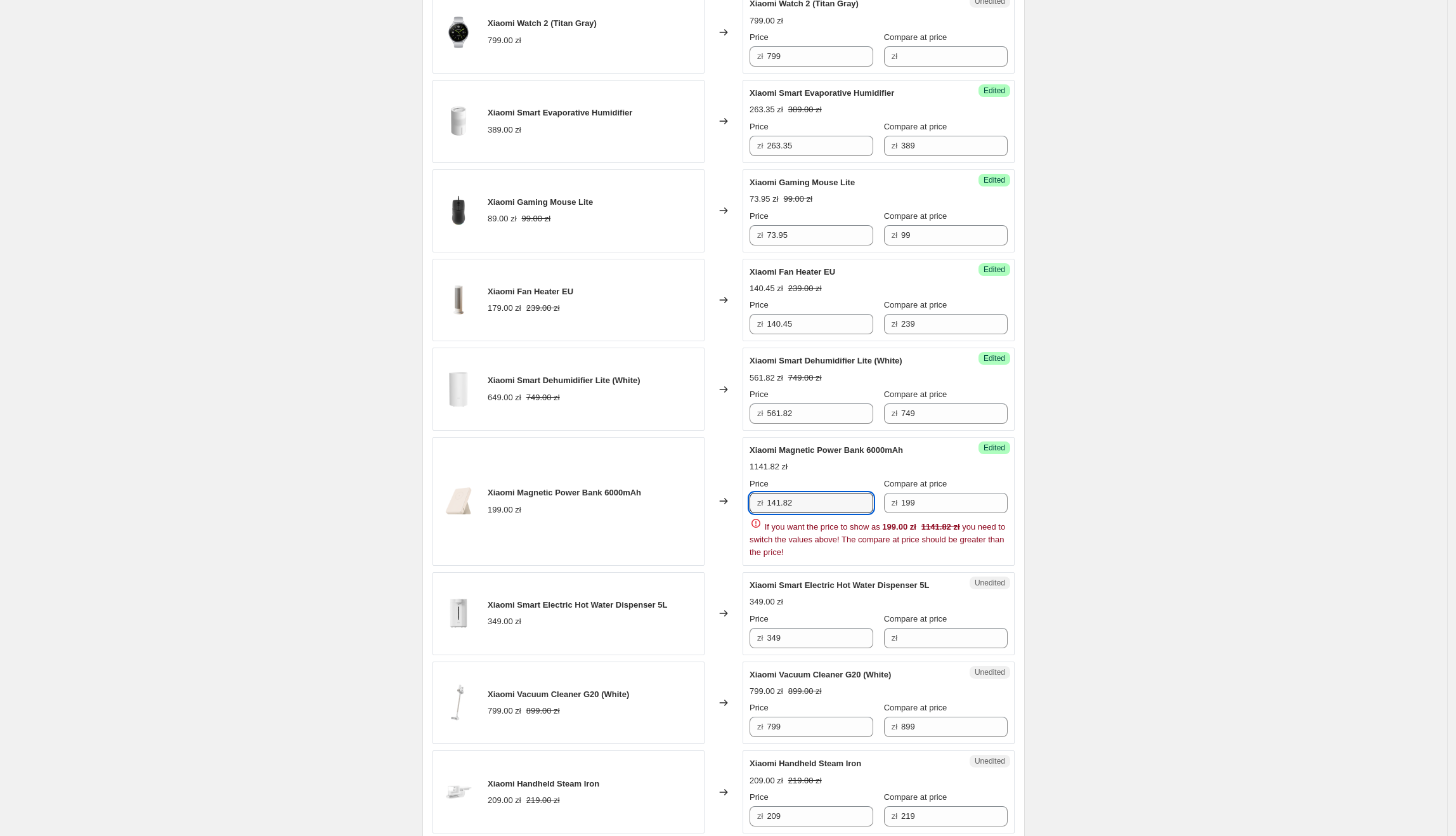
type input "141.82"
click at [1163, 476] on div "Create new price [MEDICAL_DATA]. This page is ready Create new price [MEDICAL_D…" at bounding box center [723, 711] width 1447 height 2550
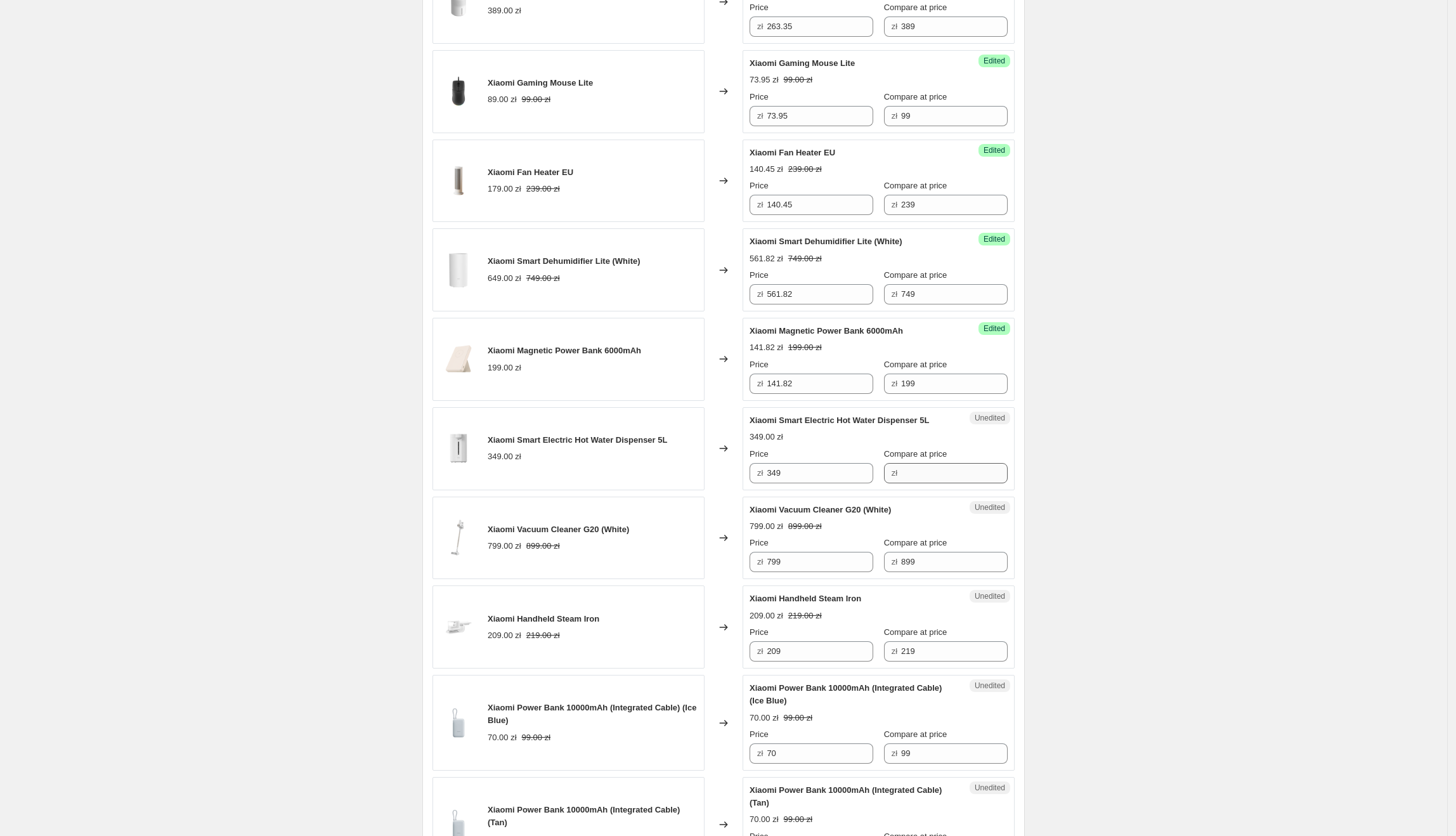
scroll to position [690, 0]
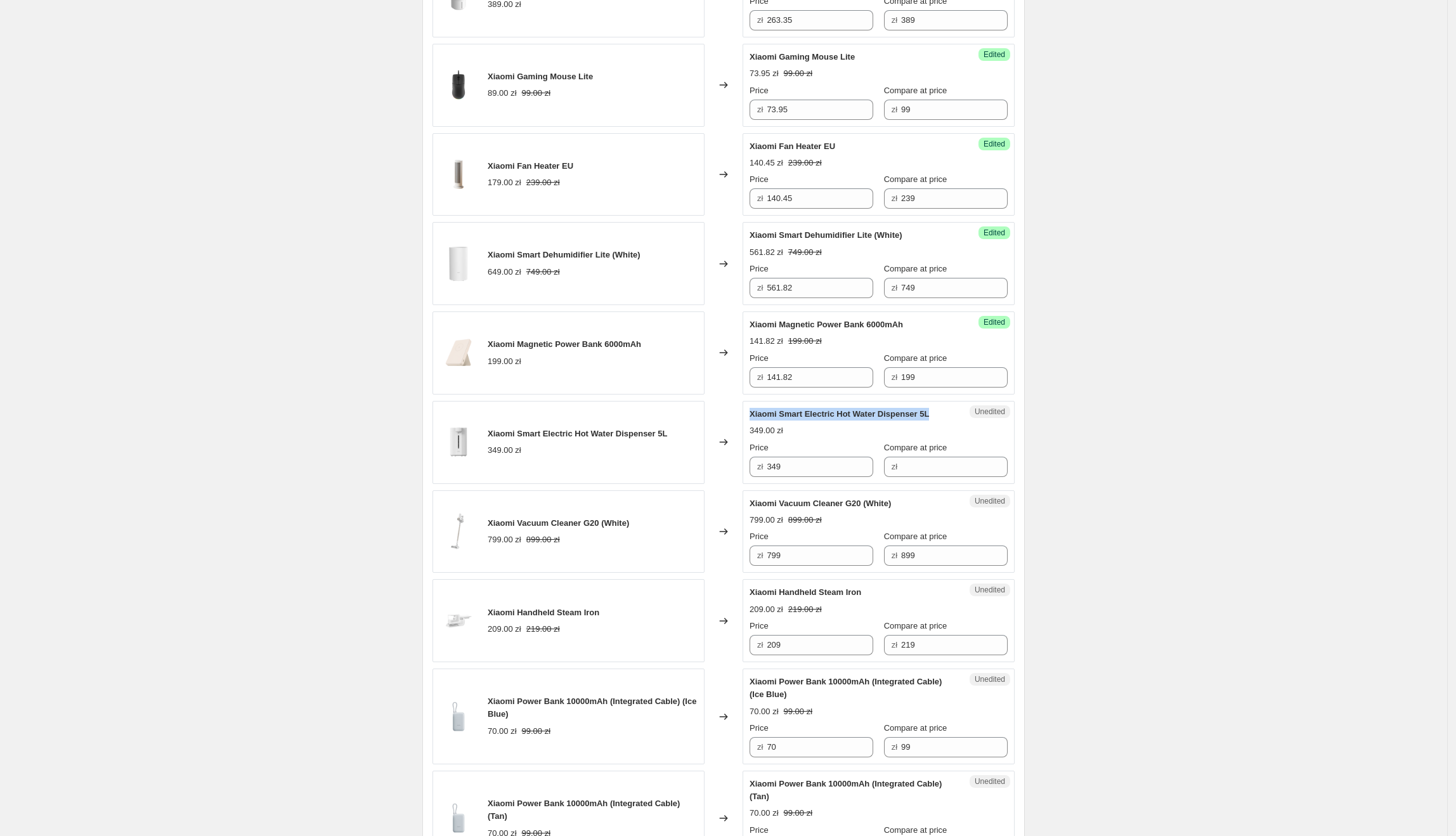
drag, startPoint x: 935, startPoint y: 423, endPoint x: 751, endPoint y: 420, distance: 184.0
click at [751, 420] on div "Unedited Xiaomi Smart Electric Hot Water Dispenser 5L 349.00 zł Price zł 349 Co…" at bounding box center [878, 442] width 272 height 83
drag, startPoint x: 818, startPoint y: 470, endPoint x: 896, endPoint y: 481, distance: 78.8
click at [768, 468] on div "zł 349" at bounding box center [811, 466] width 124 height 21
click at [908, 480] on div "Unedited Xiaomi Smart Electric Hot Water Dispenser 5L 349.00 zł Price zł 349 Co…" at bounding box center [878, 442] width 272 height 83
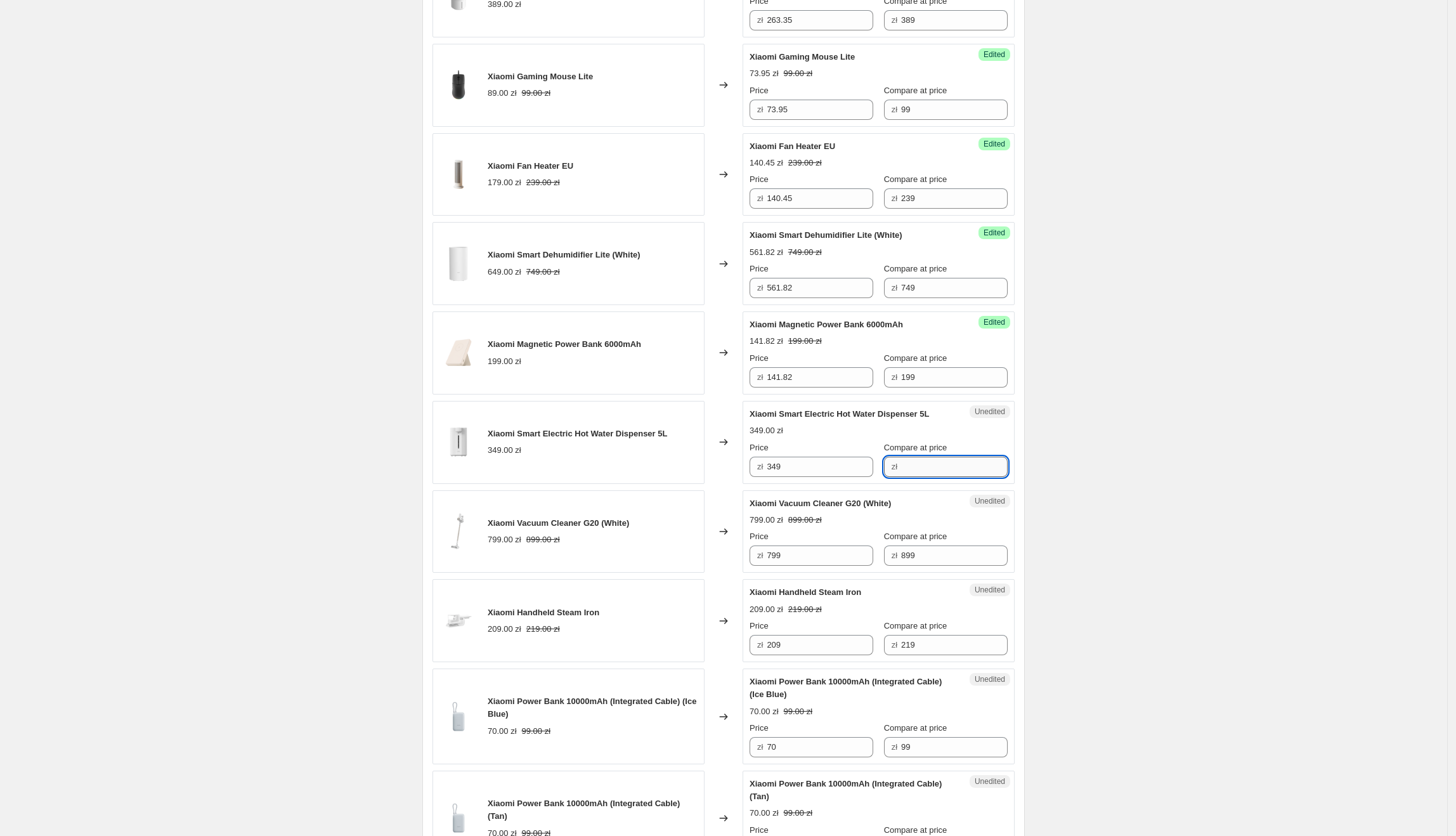
click at [911, 472] on input "Compare at price" at bounding box center [954, 466] width 107 height 21
paste input "349"
type input "349"
drag, startPoint x: 805, startPoint y: 472, endPoint x: 761, endPoint y: 469, distance: 44.1
click at [761, 469] on div "zł 349" at bounding box center [811, 466] width 124 height 21
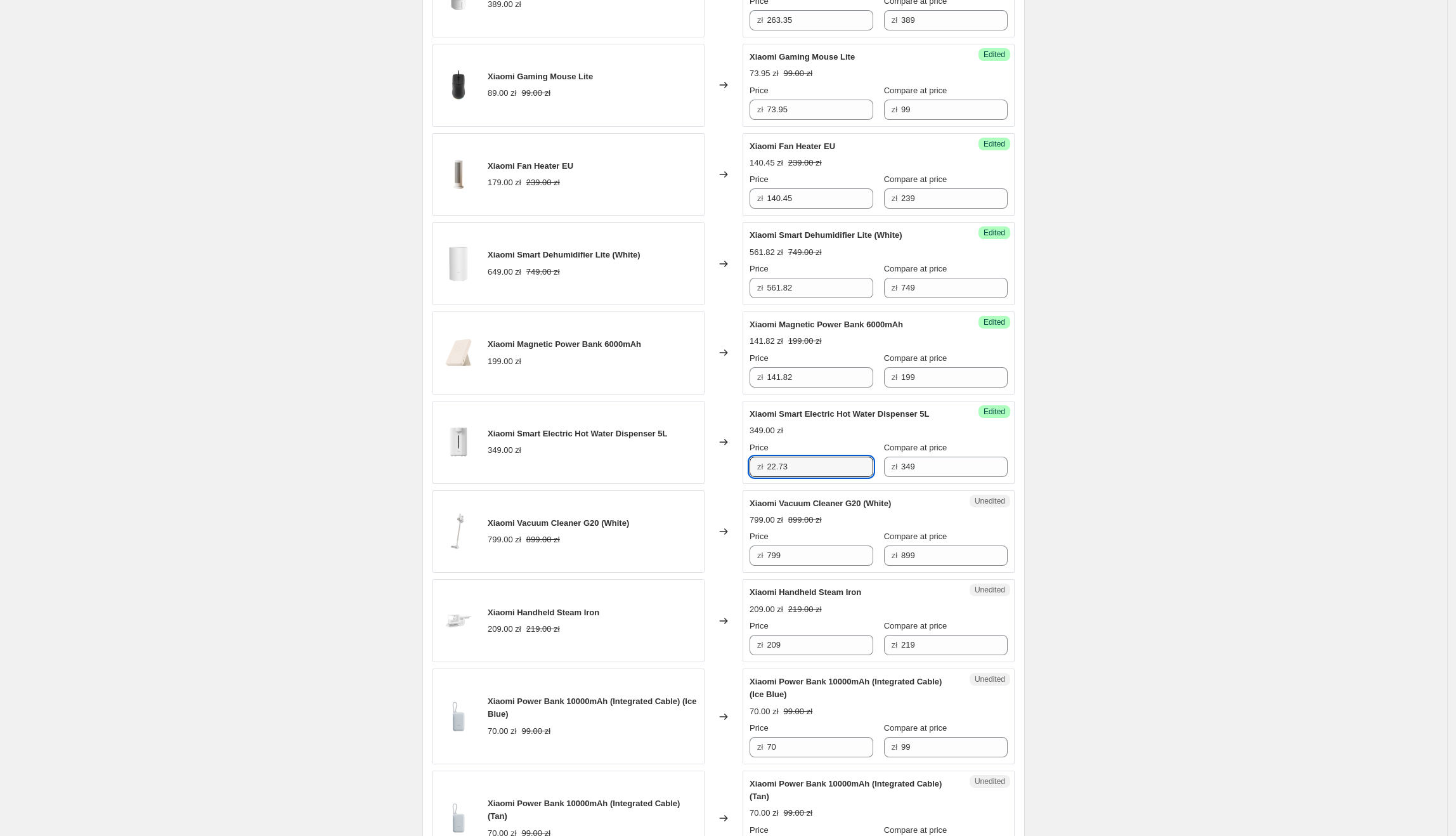
click at [1129, 466] on div "Create new price [MEDICAL_DATA]. This page is ready Create new price [MEDICAL_D…" at bounding box center [723, 562] width 1447 height 2505
drag, startPoint x: 836, startPoint y: 470, endPoint x: 768, endPoint y: 474, distance: 68.1
click at [768, 474] on div "zł 22.73" at bounding box center [811, 466] width 124 height 21
type input "262.73"
click at [1263, 433] on div "Create new price [MEDICAL_DATA]. This page is ready Create new price [MEDICAL_D…" at bounding box center [723, 562] width 1447 height 2505
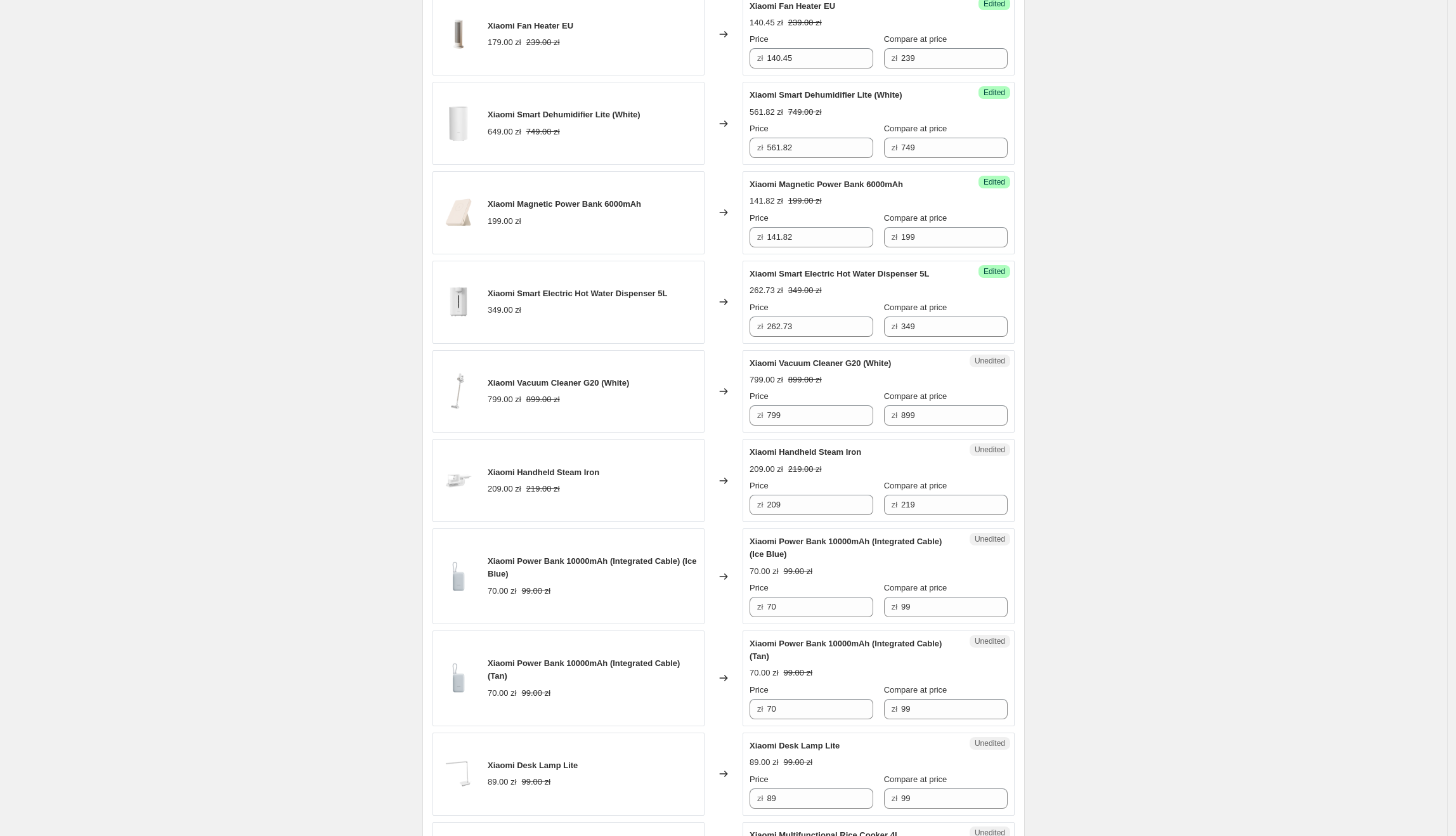
scroll to position [831, 0]
drag, startPoint x: 908, startPoint y: 364, endPoint x: 753, endPoint y: 366, distance: 155.0
click at [753, 366] on div "Xiaomi Vacuum Cleaner G20 (White)" at bounding box center [853, 362] width 207 height 13
drag, startPoint x: 830, startPoint y: 417, endPoint x: 766, endPoint y: 417, distance: 64.0
click at [766, 417] on div "zł 799" at bounding box center [811, 415] width 124 height 21
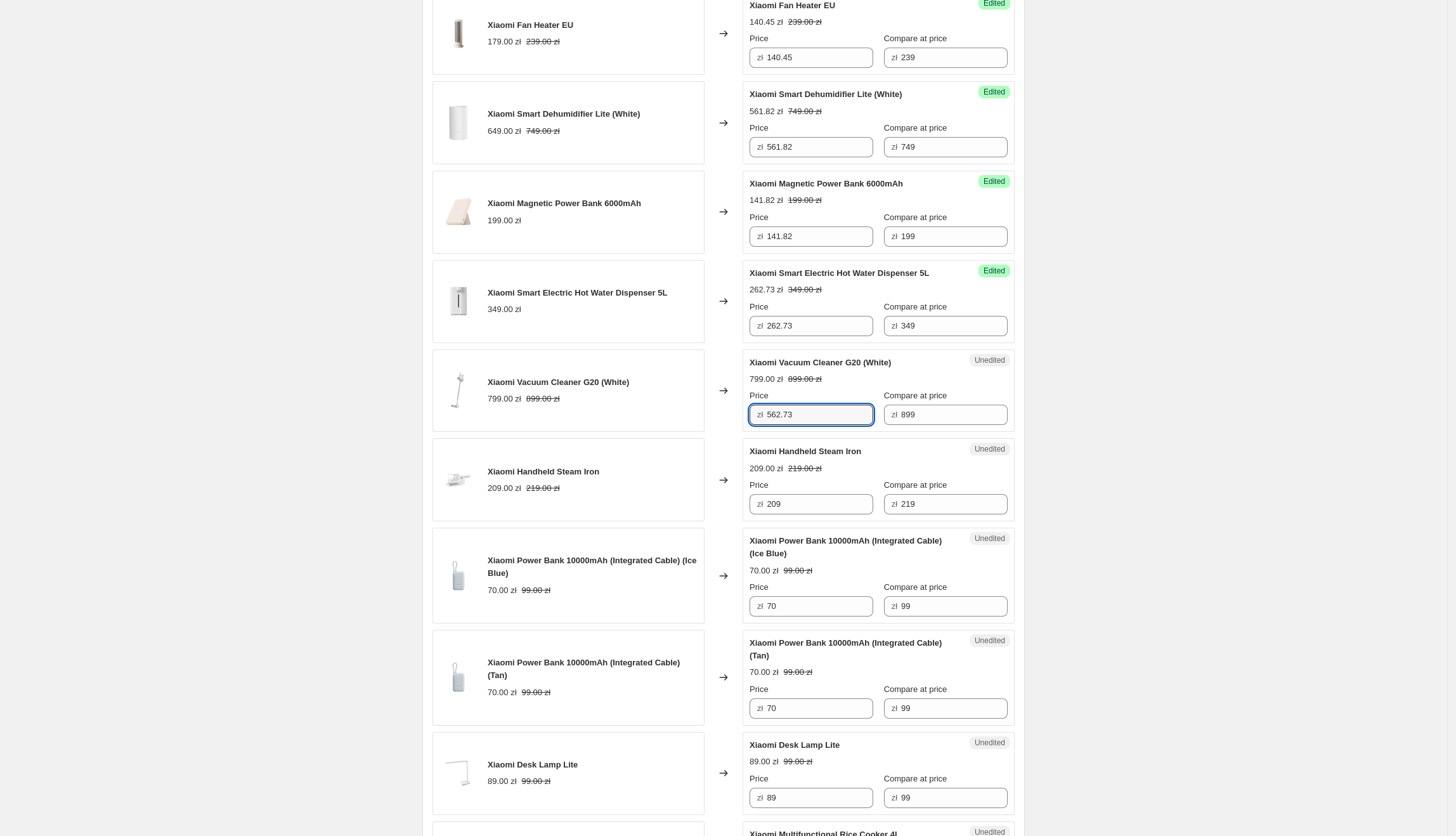
type input "562.73"
click at [1170, 353] on div "Create new price [MEDICAL_DATA]. This page is ready Create new price [MEDICAL_D…" at bounding box center [723, 421] width 1447 height 2505
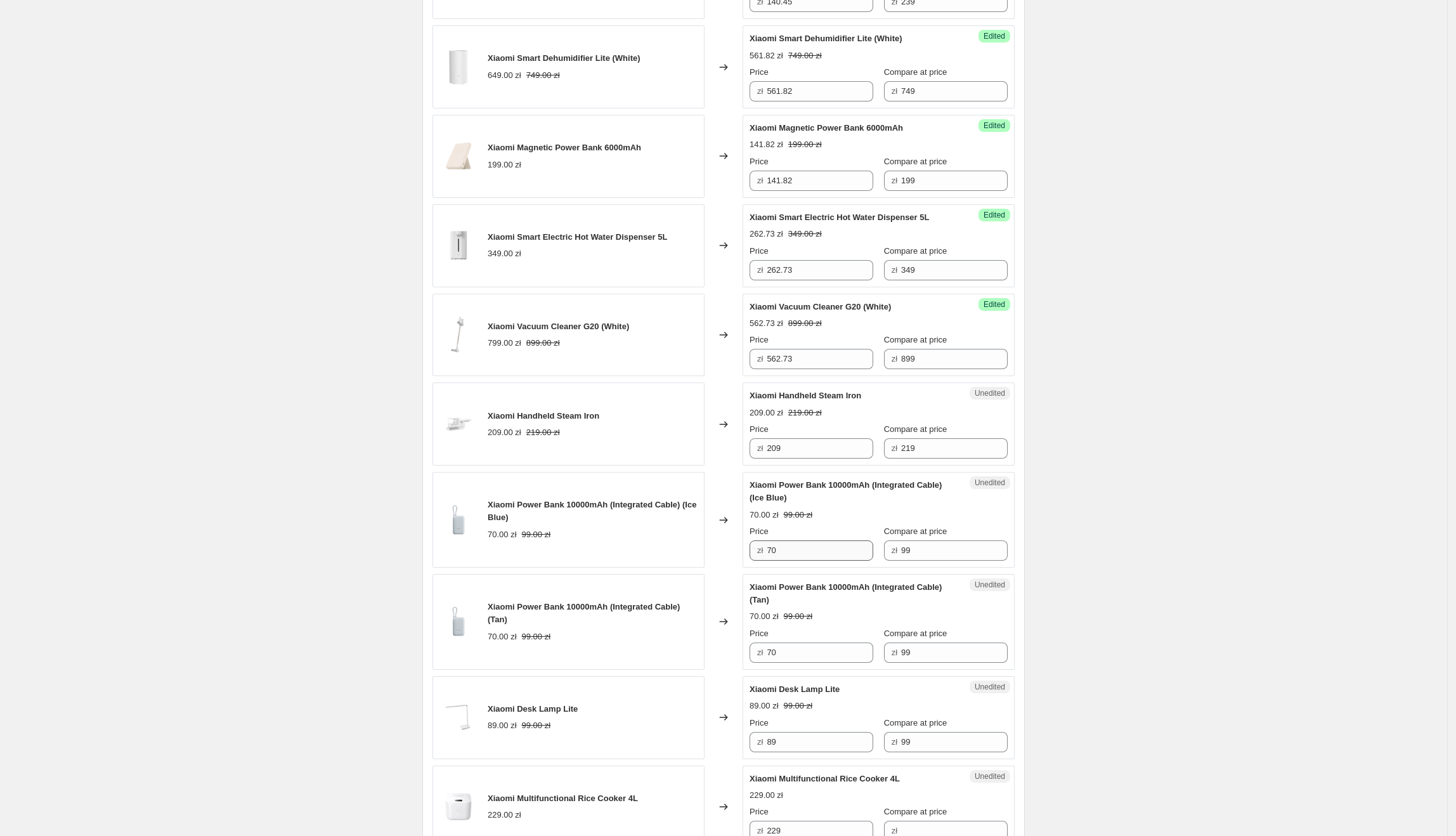
scroll to position [888, 0]
drag, startPoint x: 802, startPoint y: 398, endPoint x: 754, endPoint y: 401, distance: 48.1
click at [754, 400] on div "Xiaomi Handheld Steam Iron" at bounding box center [853, 393] width 207 height 13
drag, startPoint x: 820, startPoint y: 450, endPoint x: 760, endPoint y: 457, distance: 60.4
click at [760, 456] on div "zł 209" at bounding box center [811, 446] width 124 height 21
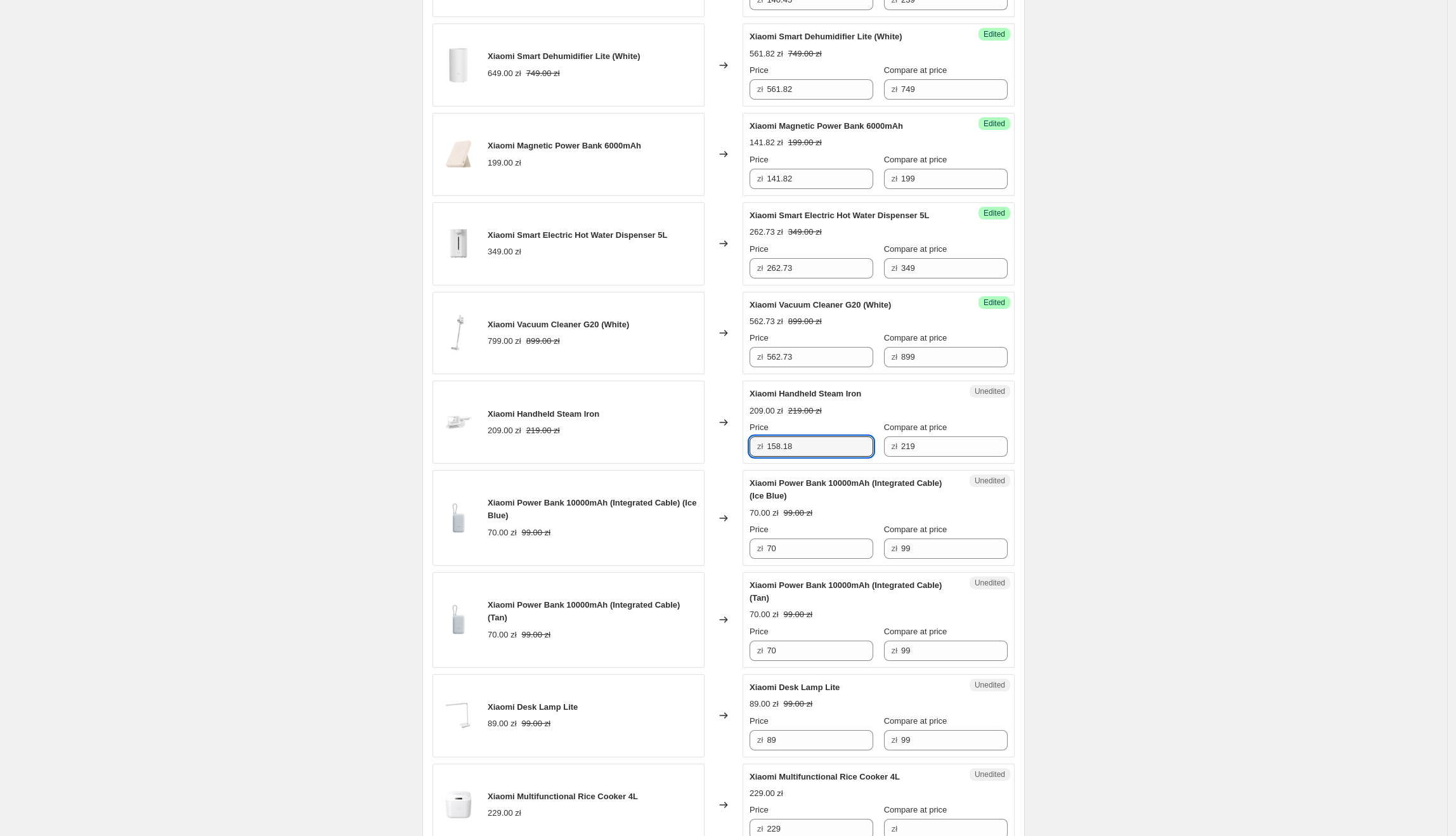
type input "158.18"
click at [1001, 460] on div "Unedited Xiaomi Handheld Steam Iron 209.00 zł 219.00 zł Price zł 158.18 Compare…" at bounding box center [878, 421] width 272 height 83
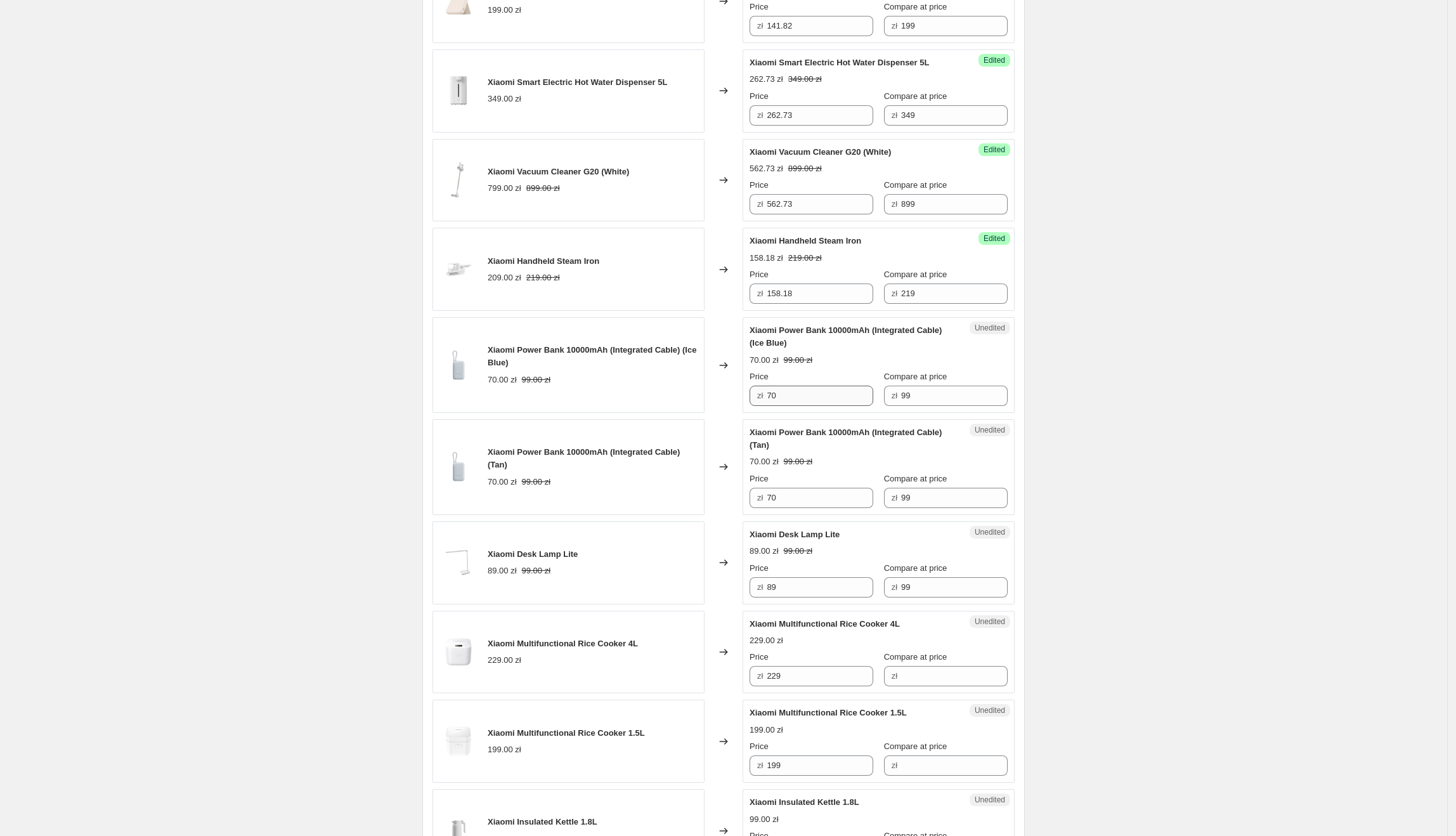
scroll to position [1043, 0]
drag, startPoint x: 752, startPoint y: 335, endPoint x: 873, endPoint y: 336, distance: 121.0
click at [873, 336] on div "Unedited Xiaomi Power Bank 10000mAh (Integrated Cable) (Ice Blue) 70.00 zł 99.0…" at bounding box center [878, 364] width 272 height 96
drag, startPoint x: 825, startPoint y: 401, endPoint x: 764, endPoint y: 399, distance: 61.0
click at [764, 399] on div "zł 70" at bounding box center [811, 394] width 124 height 21
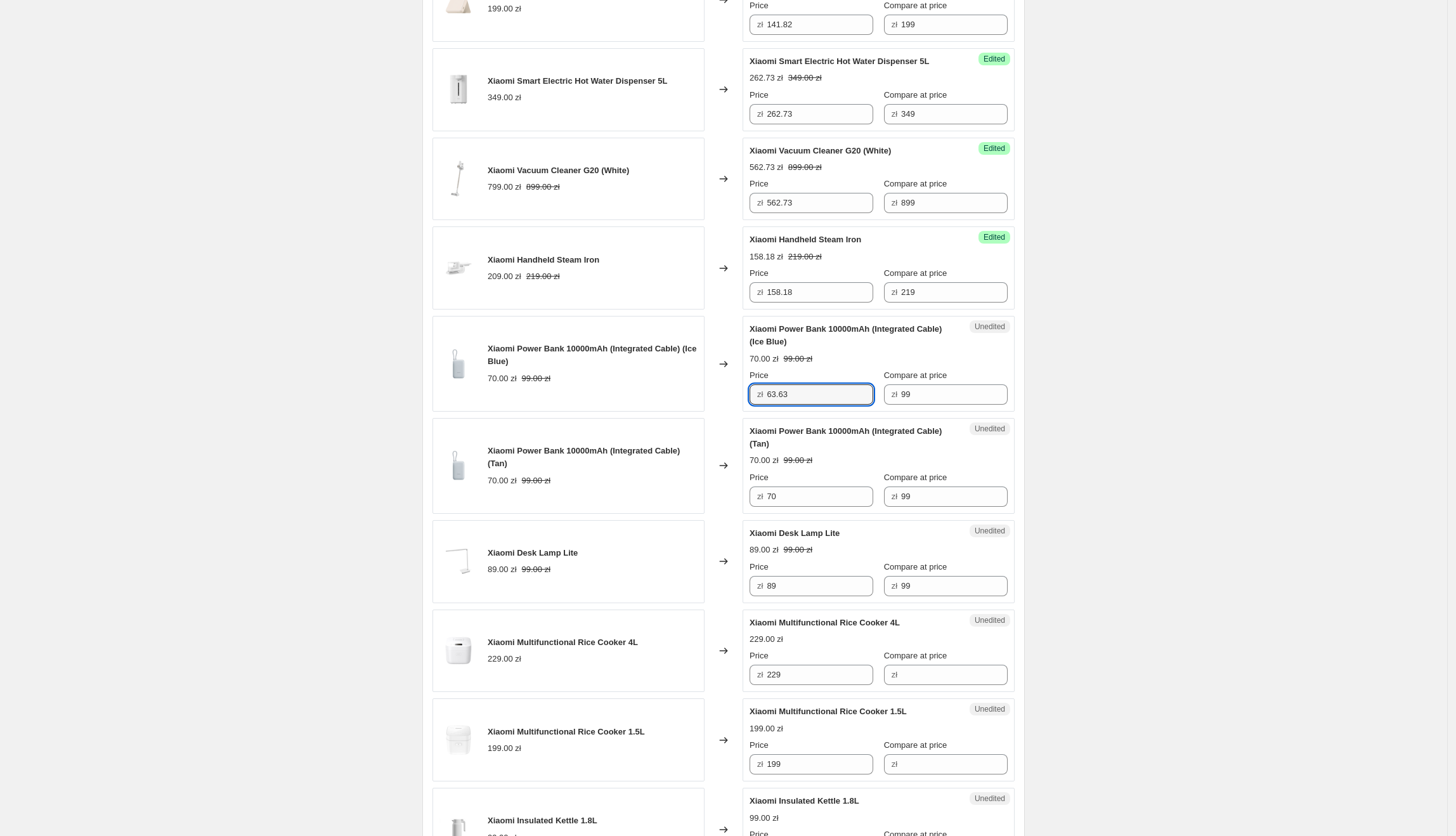
type input "63.63"
click at [1048, 421] on div "Create new price [MEDICAL_DATA]. This page is ready Create new price [MEDICAL_D…" at bounding box center [723, 209] width 1447 height 2505
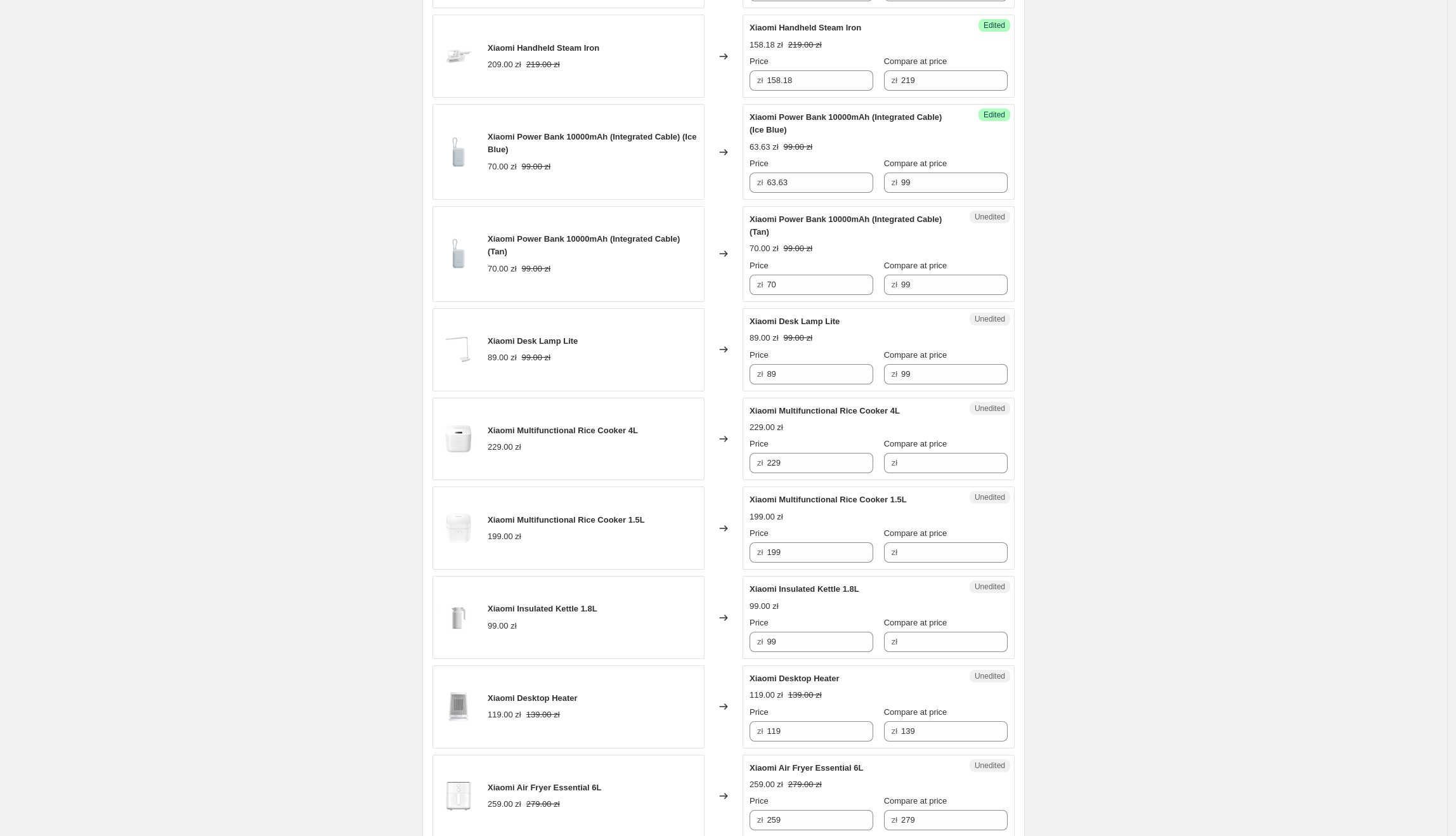
scroll to position [1255, 0]
drag, startPoint x: 838, startPoint y: 191, endPoint x: 796, endPoint y: 283, distance: 101.1
click at [743, 193] on div "Xiaomi Power Bank 10000mAh (Integrated Cable) (Ice Blue) 70.00 zł 99.00 zł Chan…" at bounding box center [723, 150] width 582 height 96
drag, startPoint x: 800, startPoint y: 287, endPoint x: 734, endPoint y: 287, distance: 66.0
click at [734, 287] on div "Xiaomi Power Bank 10000mAh (Integrated Cable) (Tan) 70.00 zł 99.00 zł Changed t…" at bounding box center [723, 252] width 582 height 96
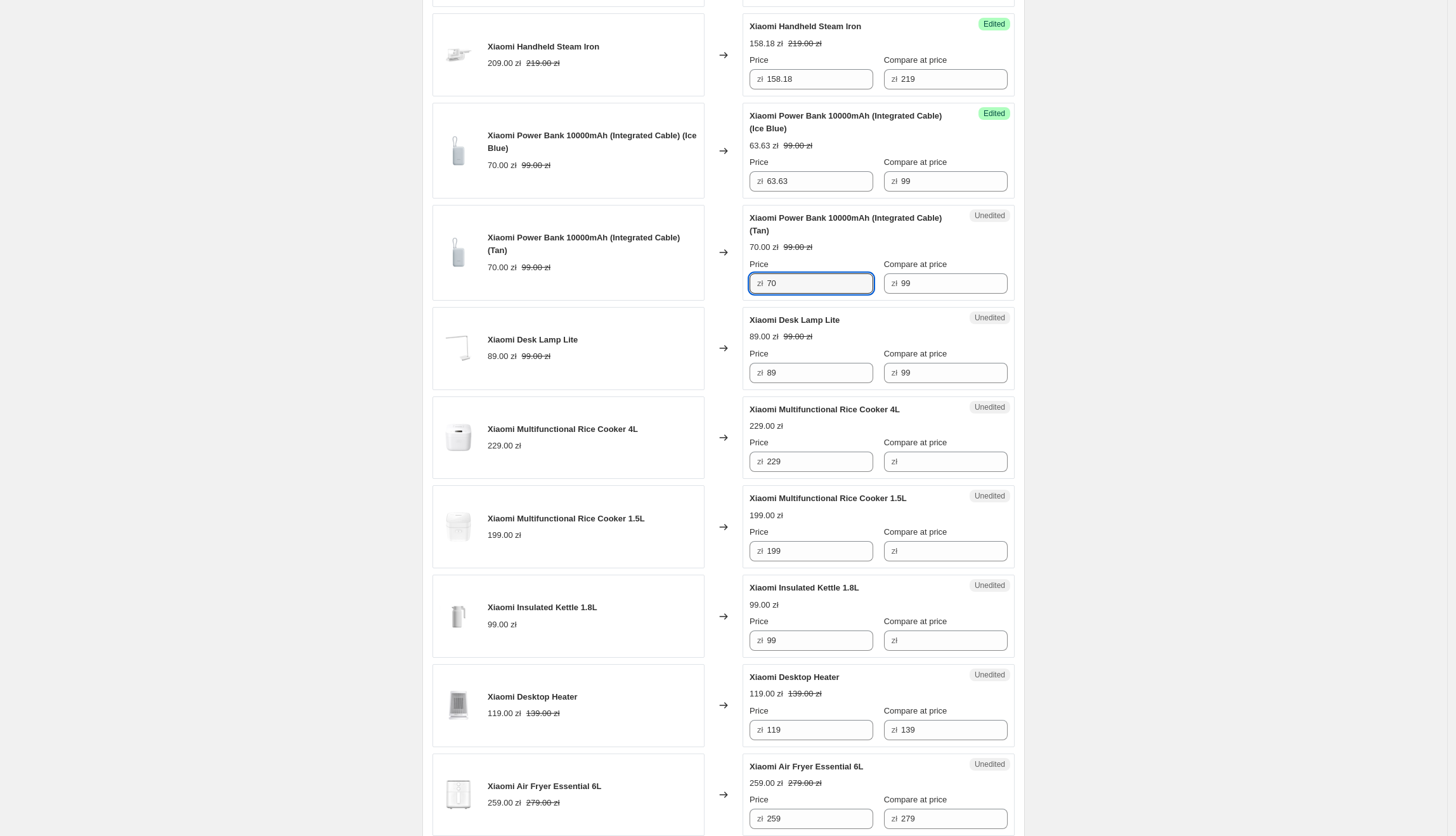
paste input "63.63"
type input "63.63"
click at [735, 289] on div "Changed to" at bounding box center [723, 252] width 38 height 96
drag, startPoint x: 868, startPoint y: 323, endPoint x: 747, endPoint y: 323, distance: 121.0
click at [747, 323] on div "Unedited Xiaomi Desk Lamp Lite 89.00 zł 99.00 zł Price zł 89 Compare at price z…" at bounding box center [878, 348] width 272 height 83
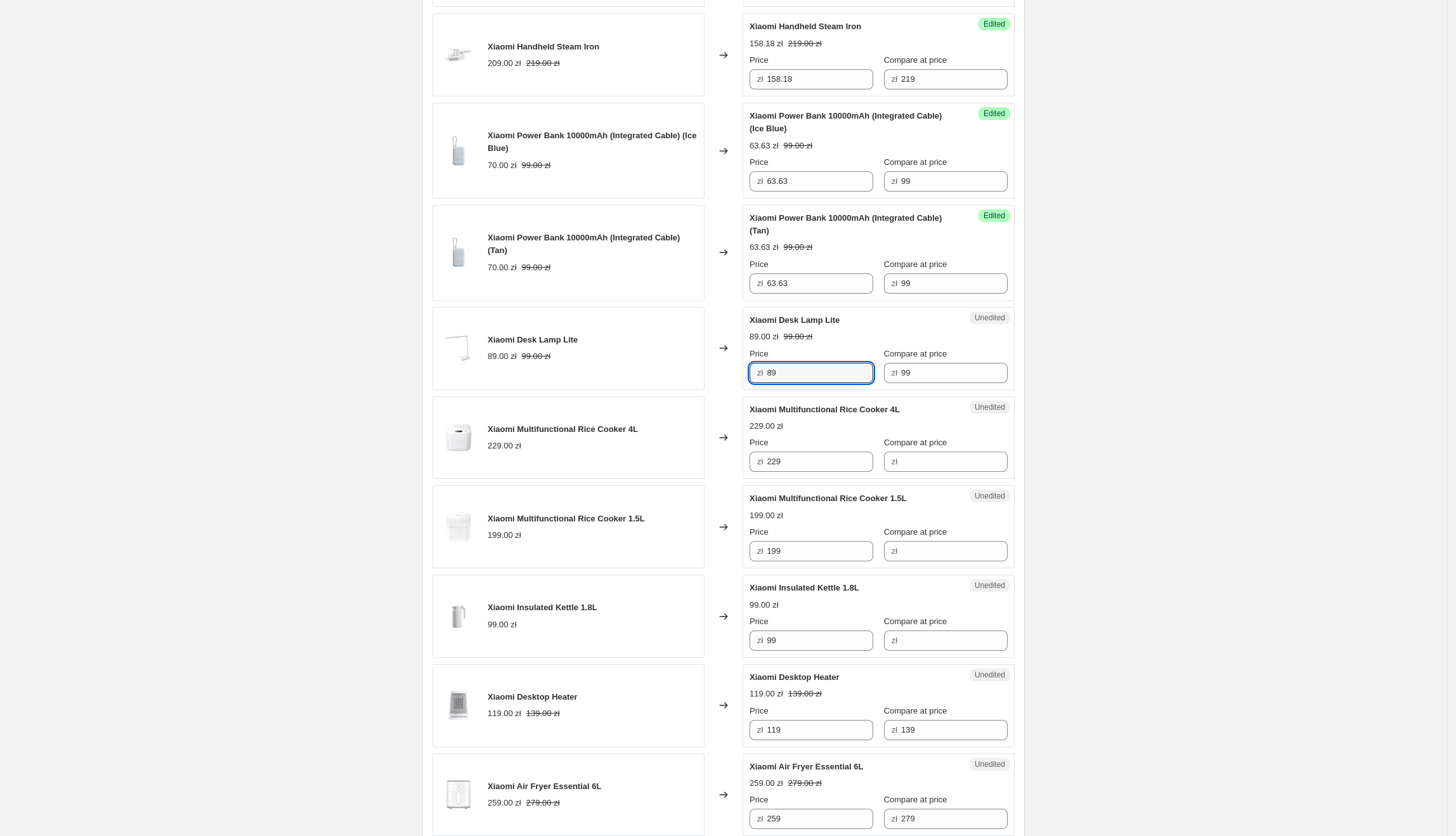
drag, startPoint x: 836, startPoint y: 370, endPoint x: 739, endPoint y: 371, distance: 97.0
click at [739, 371] on div "Xiaomi Desk Lamp Lite 89.00 zł 99.00 zł Changed to Unedited Xiaomi Desk Lamp Li…" at bounding box center [723, 348] width 582 height 83
type input "77.27"
drag, startPoint x: 752, startPoint y: 417, endPoint x: 906, endPoint y: 414, distance: 154.0
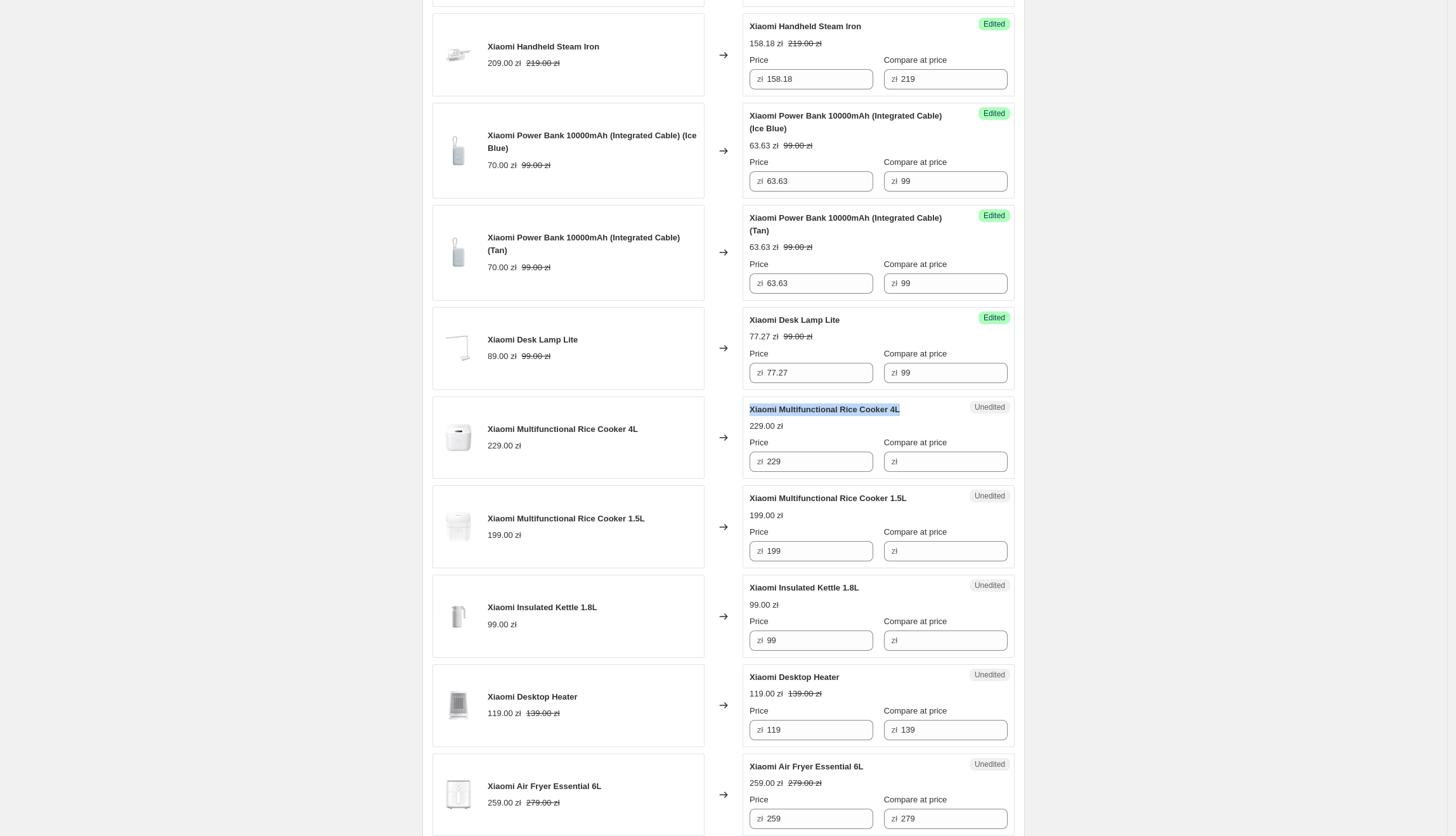
click at [906, 414] on div "Unedited Xiaomi Multifunctional Rice Cooker 4L 229.00 zł Price zł 229 Compare a…" at bounding box center [878, 437] width 272 height 83
click at [813, 462] on input "229" at bounding box center [819, 462] width 107 height 21
click at [815, 463] on input "229" at bounding box center [819, 462] width 107 height 21
drag, startPoint x: 820, startPoint y: 463, endPoint x: 711, endPoint y: 457, distance: 109.2
click at [707, 458] on div "Xiaomi Multifunctional Rice Cooker 4L 229.00 zł Changed to Unedited Xiaomi Mult…" at bounding box center [723, 437] width 582 height 83
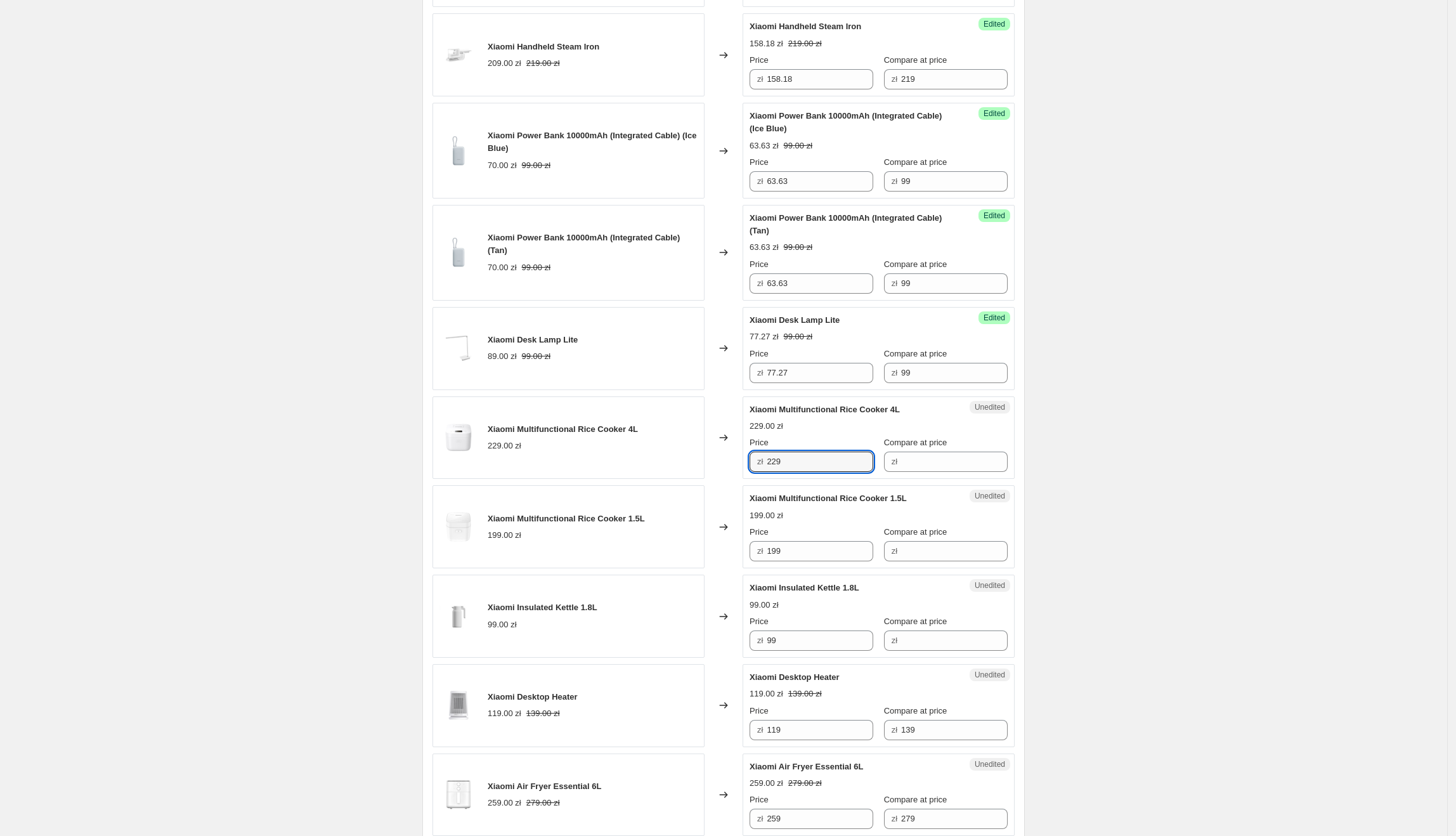
click at [892, 466] on span "zł" at bounding box center [894, 461] width 6 height 9
click at [913, 468] on input "Compare at price" at bounding box center [954, 462] width 107 height 21
paste input "229"
type input "229"
drag, startPoint x: 819, startPoint y: 467, endPoint x: 719, endPoint y: 460, distance: 100.2
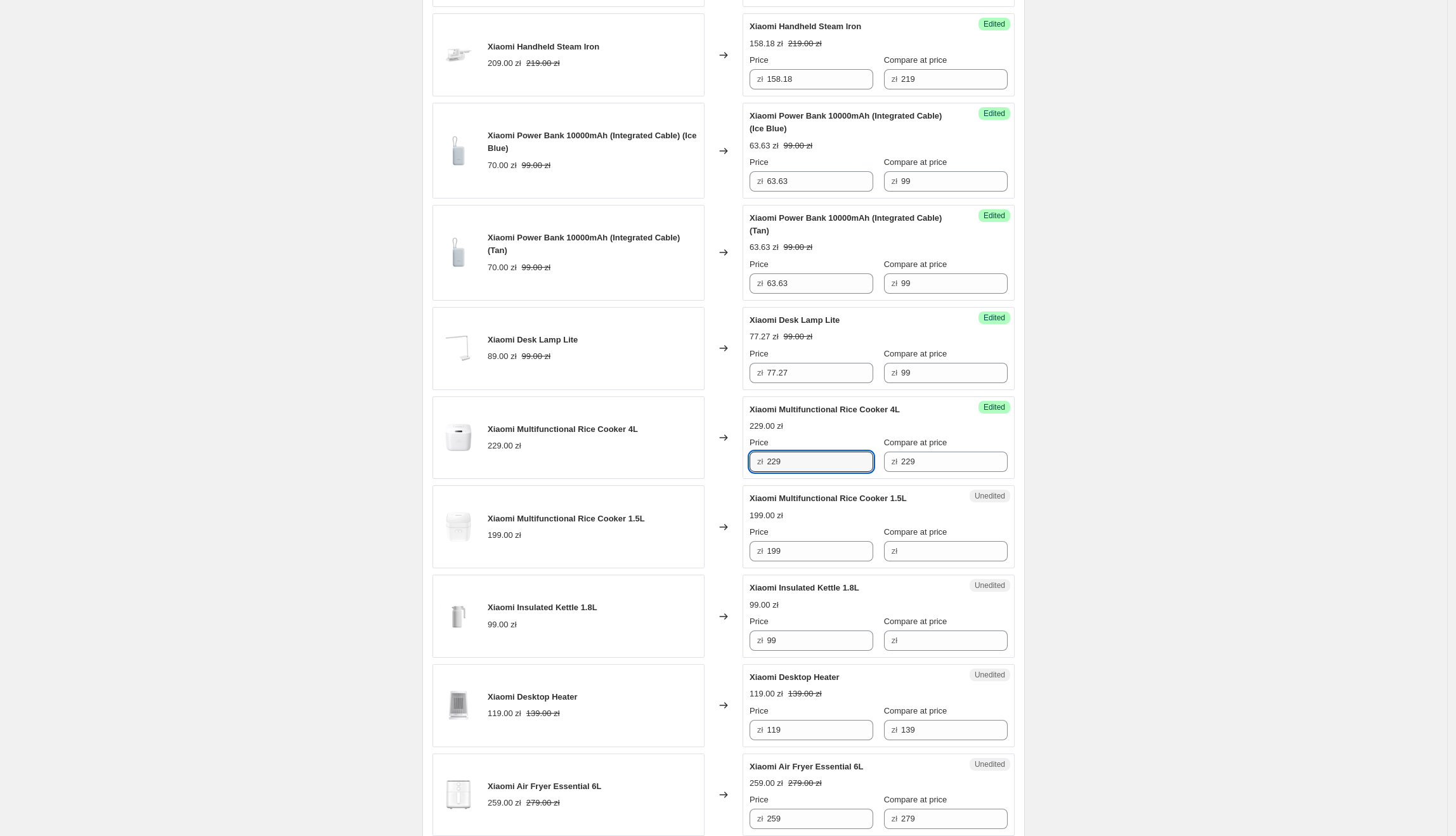
click at [719, 460] on div "Xiaomi Multifunctional Rice Cooker 4L 229.00 zł Changed to Success Edited Xiaom…" at bounding box center [723, 437] width 582 height 83
type input "158.20"
click at [1008, 513] on div "Unedited Xiaomi Multifunctional Rice Cooker 1.5L 199.00 zł Price zł 199 Compare…" at bounding box center [878, 526] width 272 height 83
drag, startPoint x: 931, startPoint y: 503, endPoint x: 735, endPoint y: 499, distance: 196.0
click at [735, 499] on div "Xiaomi Multifunctional Rice Cooker 1.5L 199.00 zł Changed to Unedited Xiaomi Mu…" at bounding box center [723, 526] width 582 height 83
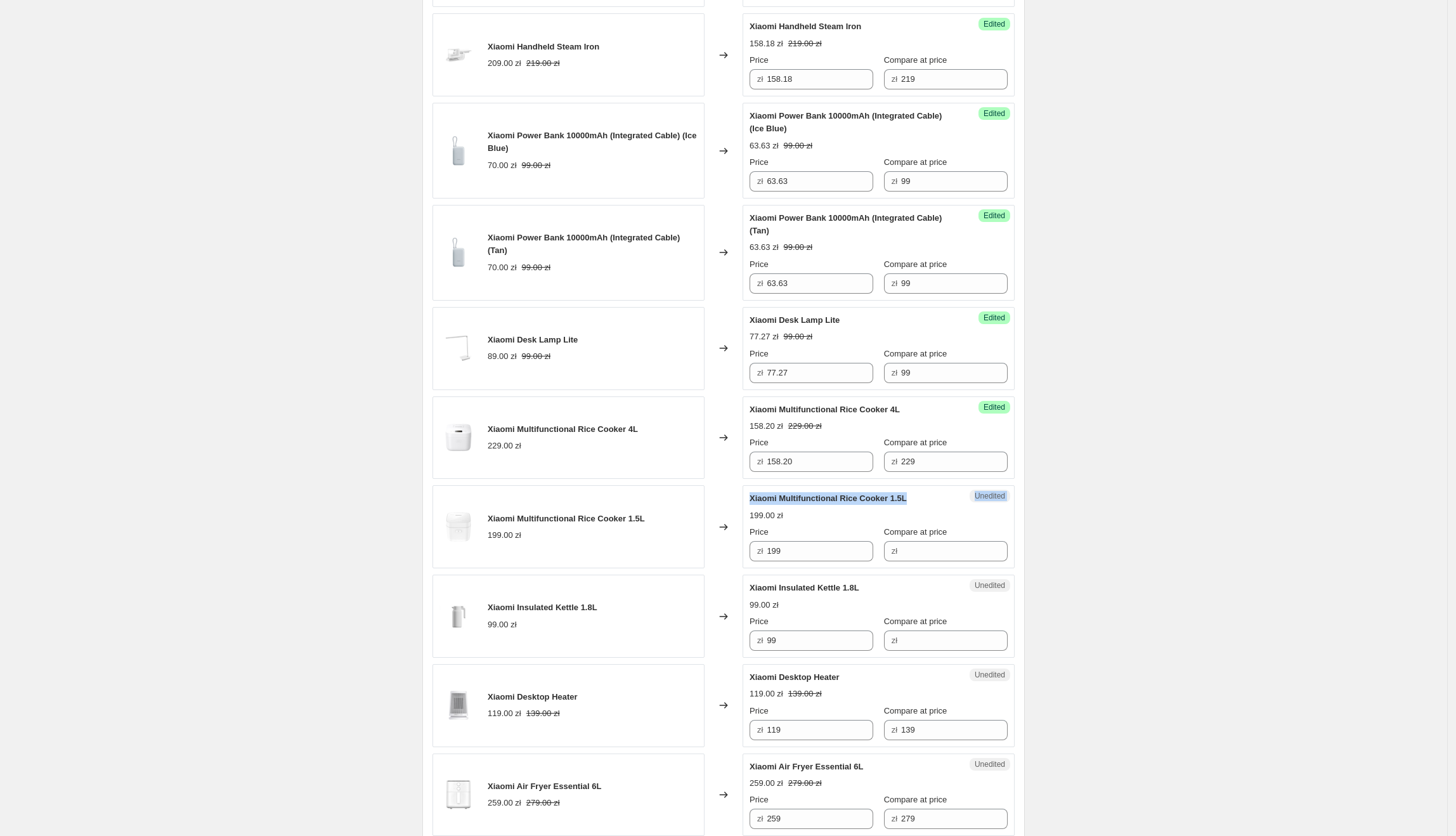
click at [798, 499] on span "Xiaomi Multifunctional Rice Cooker 1.5L" at bounding box center [828, 498] width 157 height 9
drag, startPoint x: 753, startPoint y: 503, endPoint x: 909, endPoint y: 508, distance: 156.1
click at [907, 503] on span "Xiaomi Multifunctional Rice Cooker 1.5L" at bounding box center [828, 498] width 157 height 9
drag, startPoint x: 846, startPoint y: 560, endPoint x: 756, endPoint y: 556, distance: 90.1
click at [756, 556] on div "zł 199" at bounding box center [811, 551] width 124 height 21
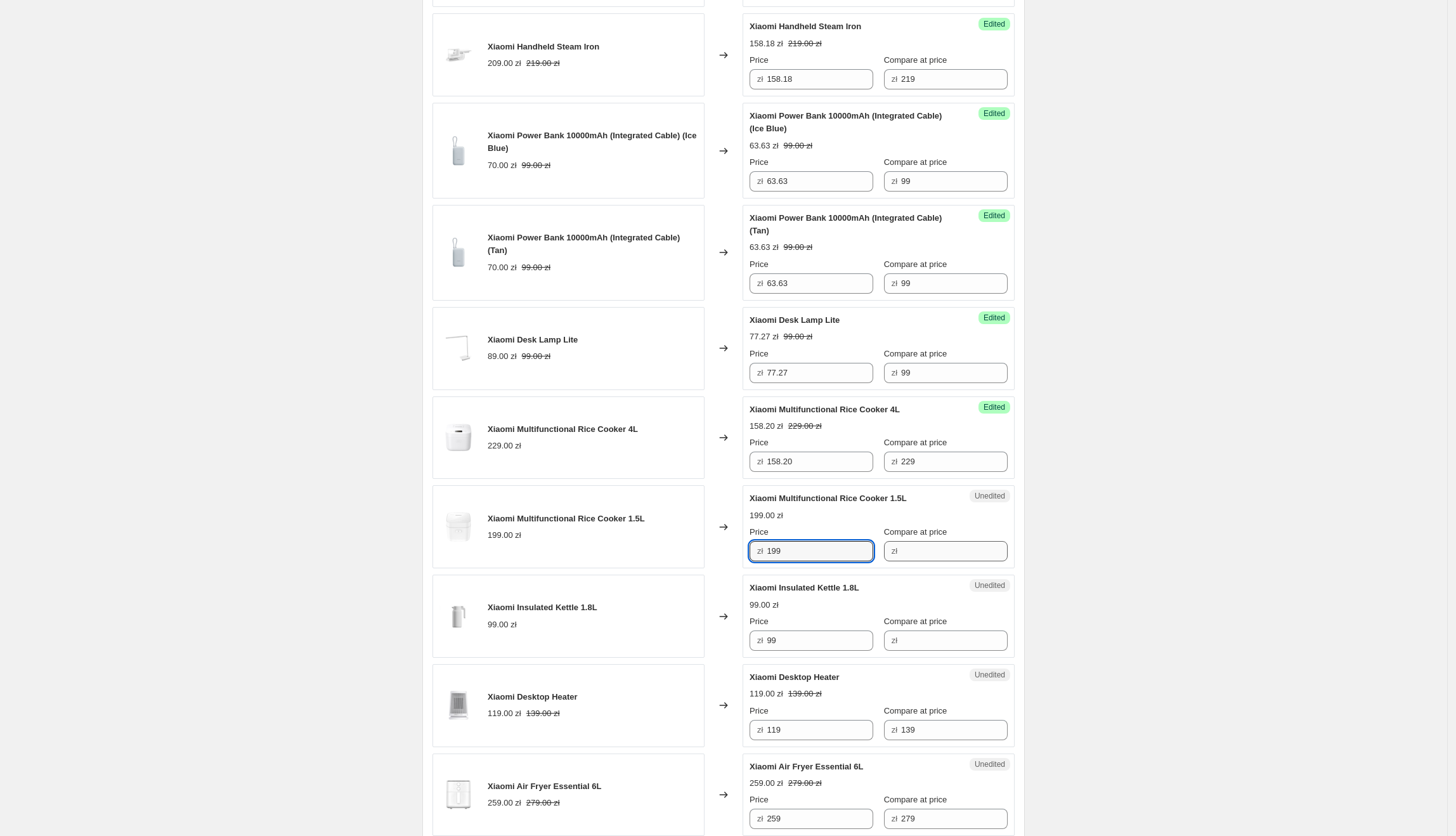
click at [892, 556] on span "zł" at bounding box center [894, 550] width 6 height 9
click at [913, 558] on input "Compare at price" at bounding box center [954, 551] width 107 height 21
paste input "199"
type input "199"
drag, startPoint x: 821, startPoint y: 564, endPoint x: 723, endPoint y: 554, distance: 98.5
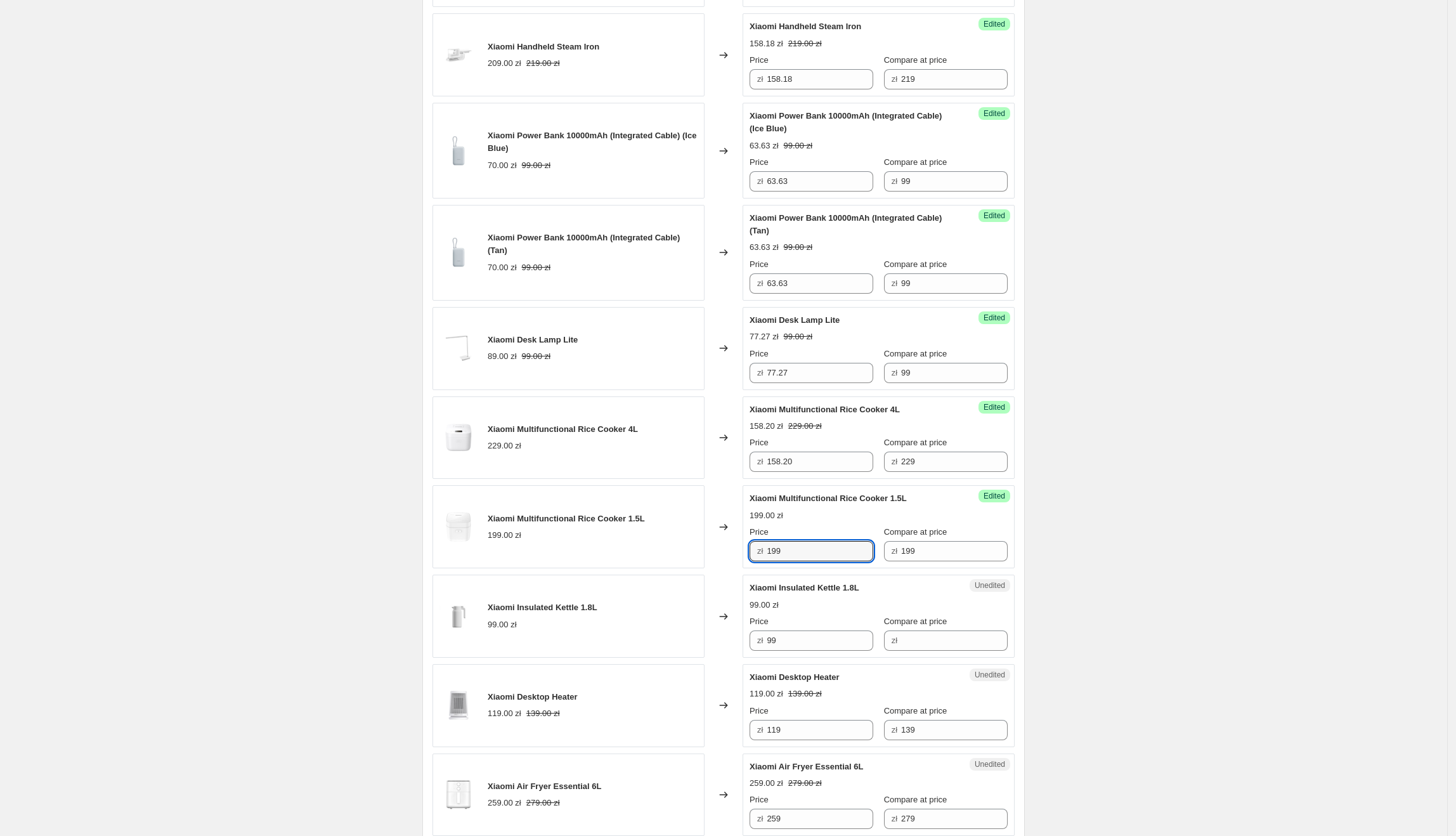
click at [723, 554] on div "Xiaomi Multifunctional Rice Cooker 1.5L 199.00 zł Changed to Success Edited Xia…" at bounding box center [723, 526] width 582 height 83
type input "160"
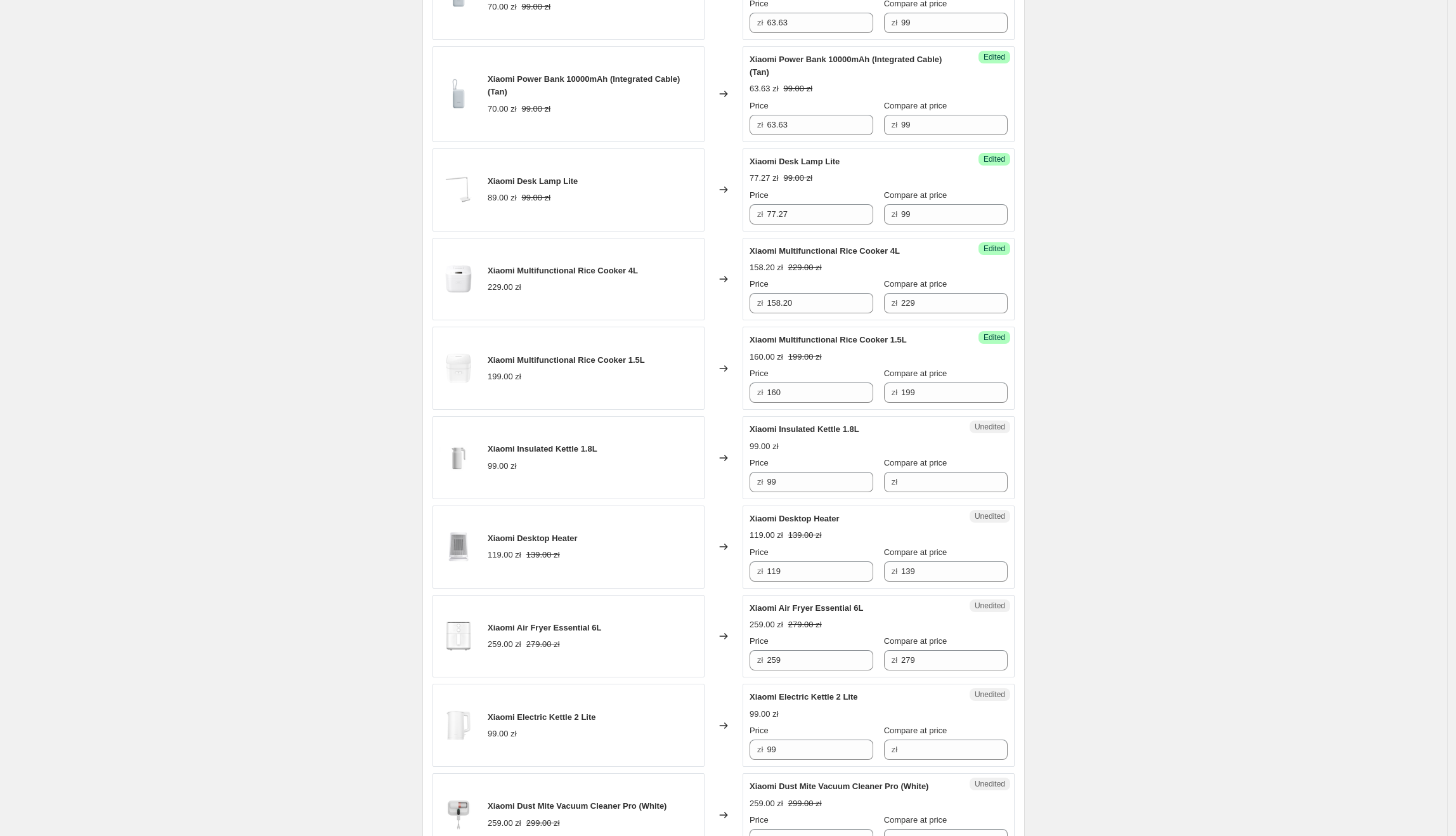
scroll to position [1420, 0]
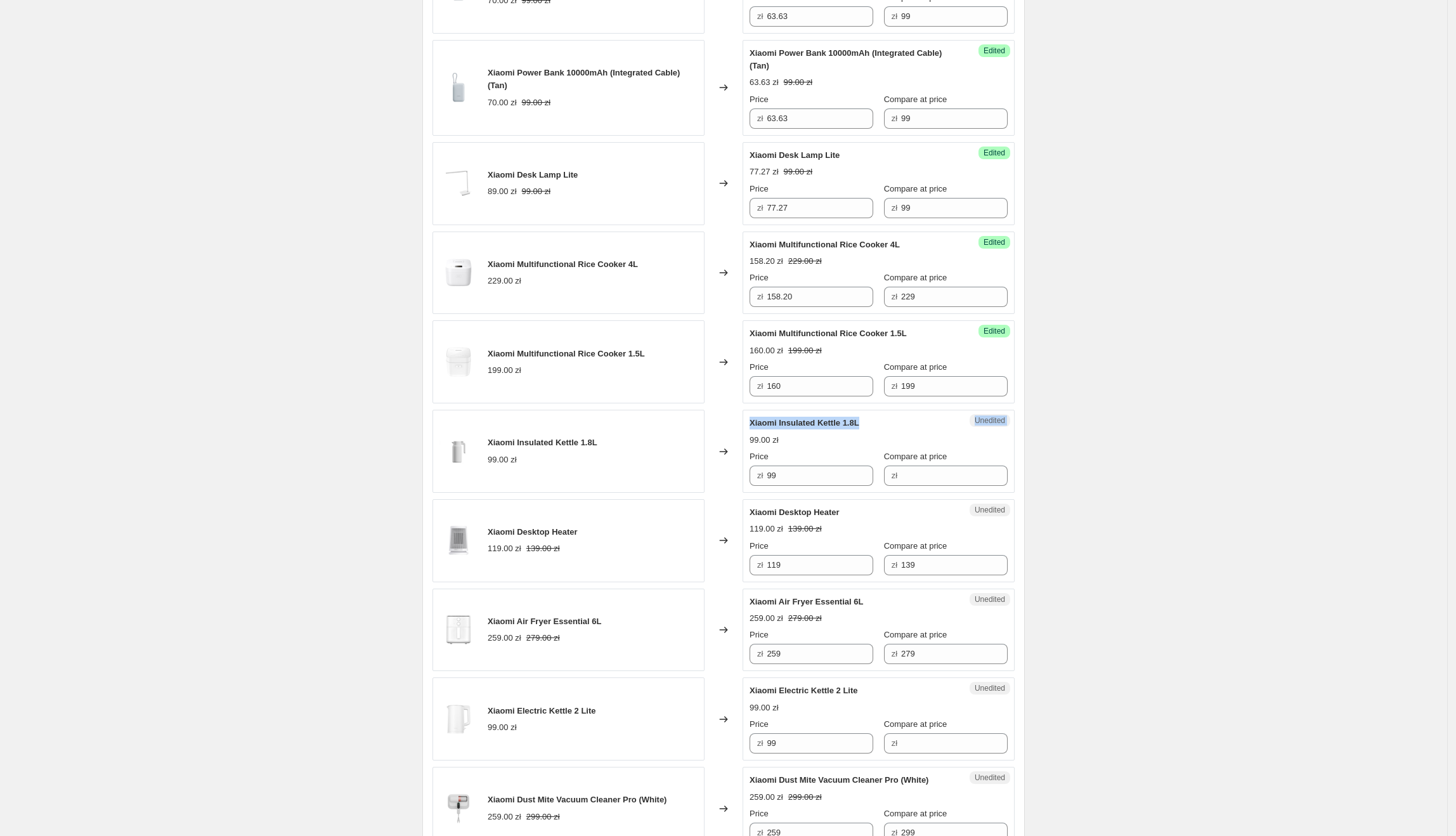
drag, startPoint x: 868, startPoint y: 433, endPoint x: 737, endPoint y: 425, distance: 131.2
click at [737, 425] on div "Xiaomi Insulated Kettle 1.8L 99.00 zł Changed to Unedited Xiaomi Insulated Kett…" at bounding box center [723, 450] width 582 height 83
click at [788, 427] on span "Xiaomi Insulated Kettle 1.8L" at bounding box center [805, 423] width 110 height 9
drag, startPoint x: 751, startPoint y: 427, endPoint x: 866, endPoint y: 433, distance: 115.2
click at [866, 433] on div "Unedited Xiaomi Insulated Kettle 1.8L 99.00 zł Price zł 99 Compare at price zł" at bounding box center [878, 450] width 272 height 83
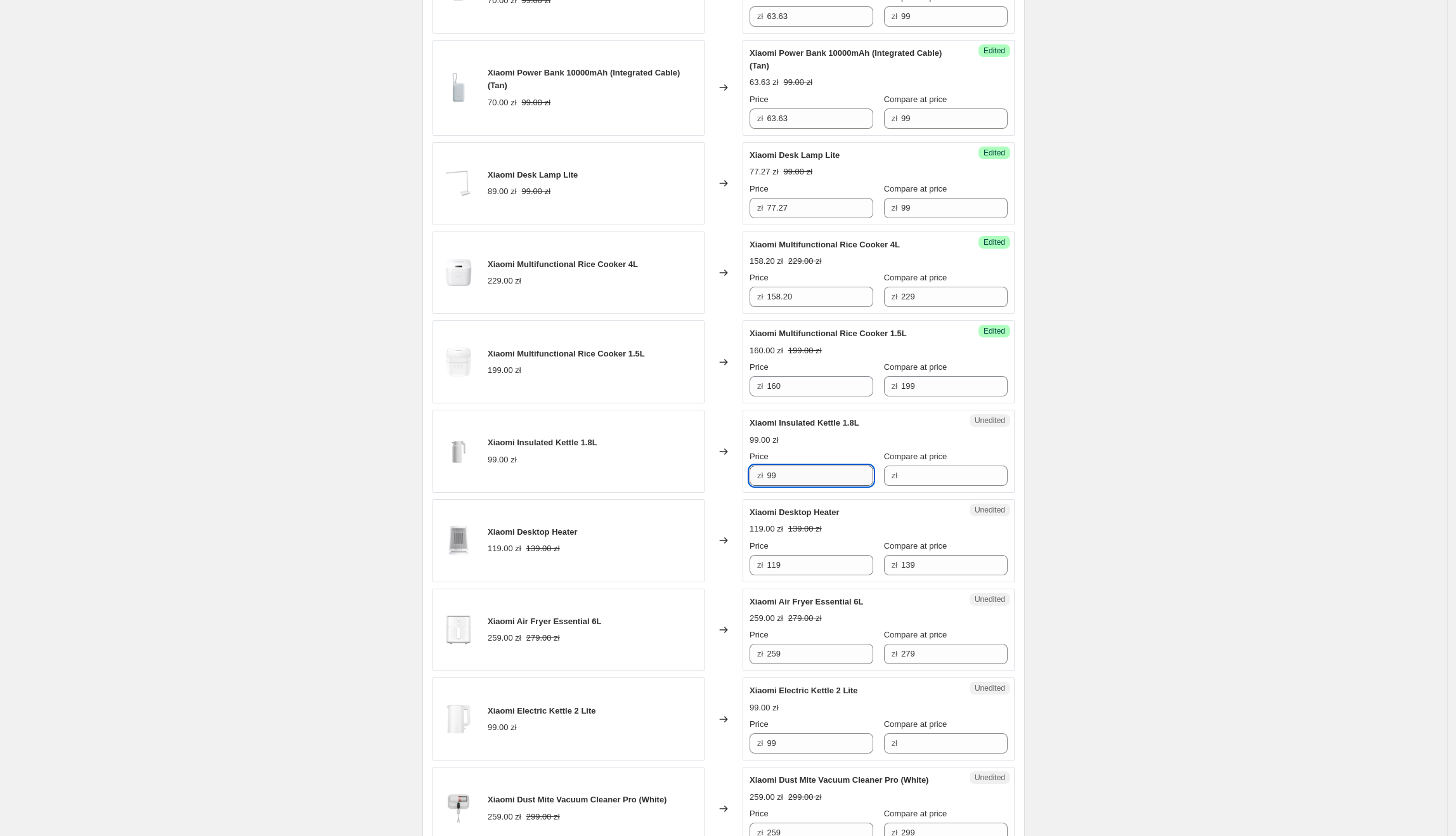
drag, startPoint x: 843, startPoint y: 484, endPoint x: 772, endPoint y: 480, distance: 71.1
click at [770, 480] on div "zł 99" at bounding box center [811, 476] width 124 height 21
click at [970, 472] on div "Compare at price zł" at bounding box center [945, 468] width 124 height 36
click at [970, 474] on input "Compare at price" at bounding box center [954, 476] width 107 height 21
paste input "99"
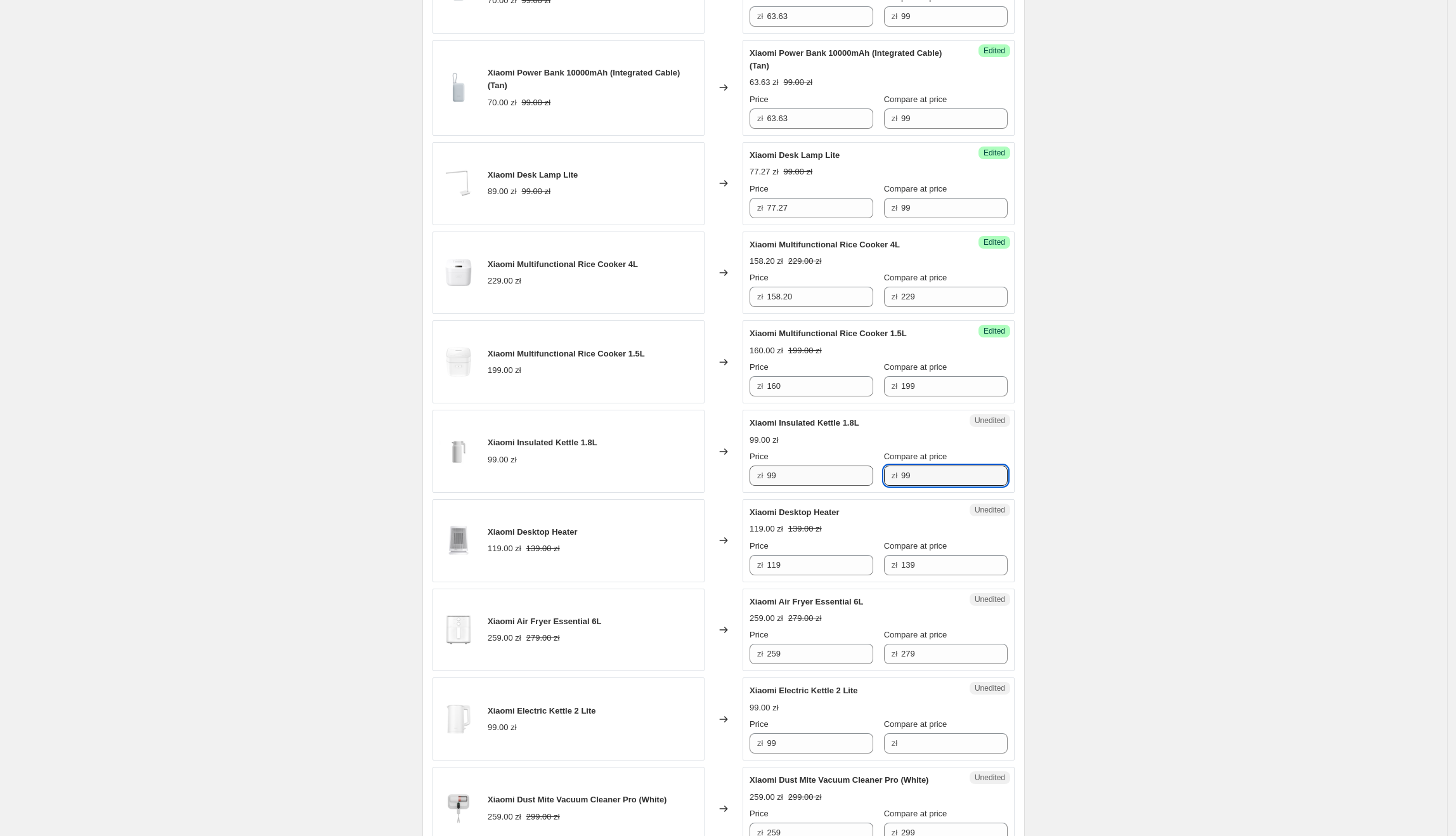
type input "99"
drag, startPoint x: 813, startPoint y: 483, endPoint x: 764, endPoint y: 484, distance: 49.0
click at [764, 484] on div "zł 99" at bounding box center [811, 476] width 124 height 21
type input "73.64"
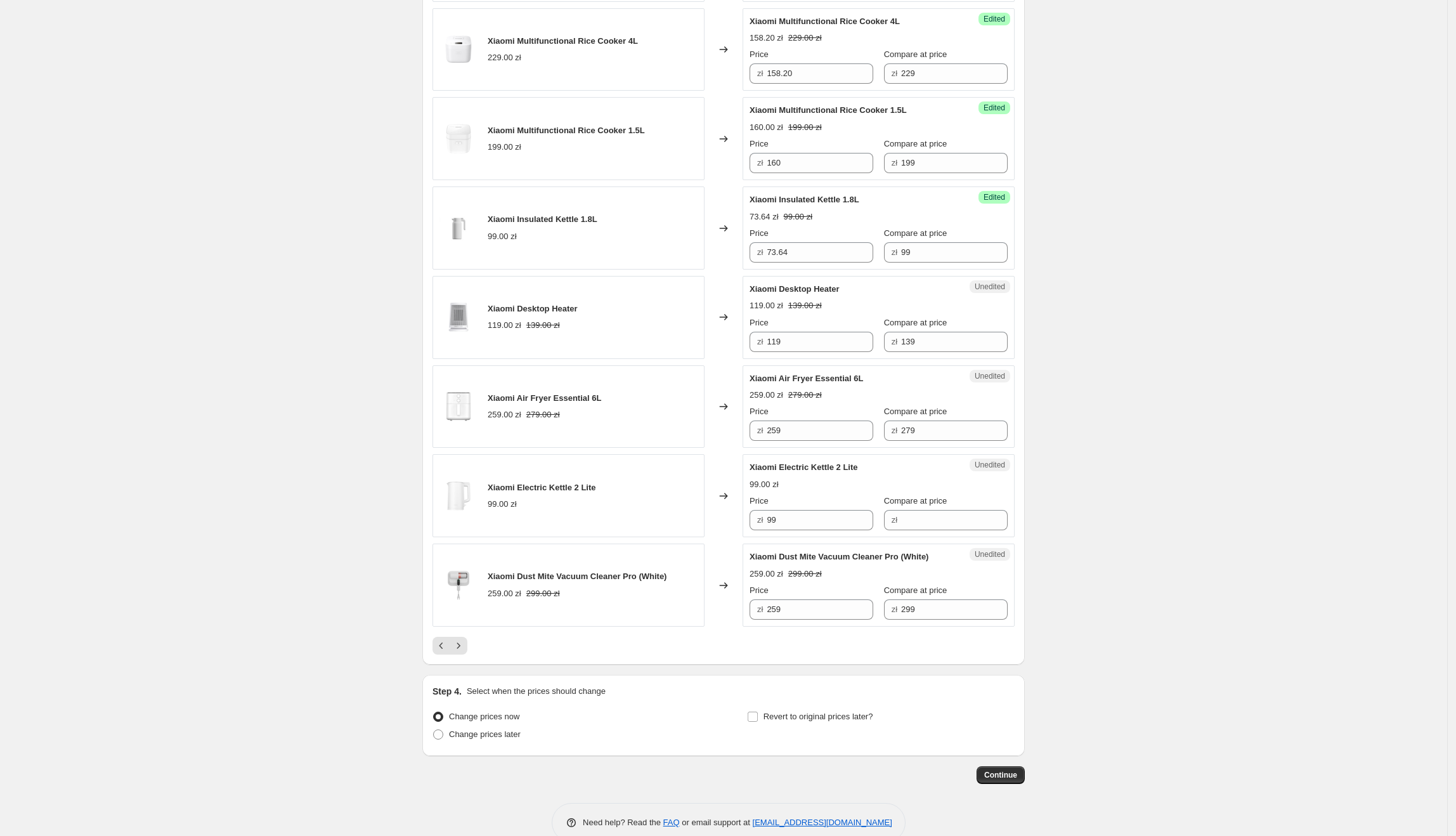
scroll to position [1646, 0]
drag, startPoint x: 845, startPoint y: 293, endPoint x: 753, endPoint y: 292, distance: 92.0
click at [753, 292] on div "Xiaomi Desktop Heater" at bounding box center [853, 286] width 207 height 13
drag, startPoint x: 815, startPoint y: 346, endPoint x: 764, endPoint y: 346, distance: 51.0
click at [764, 346] on div "zł 119" at bounding box center [811, 339] width 124 height 21
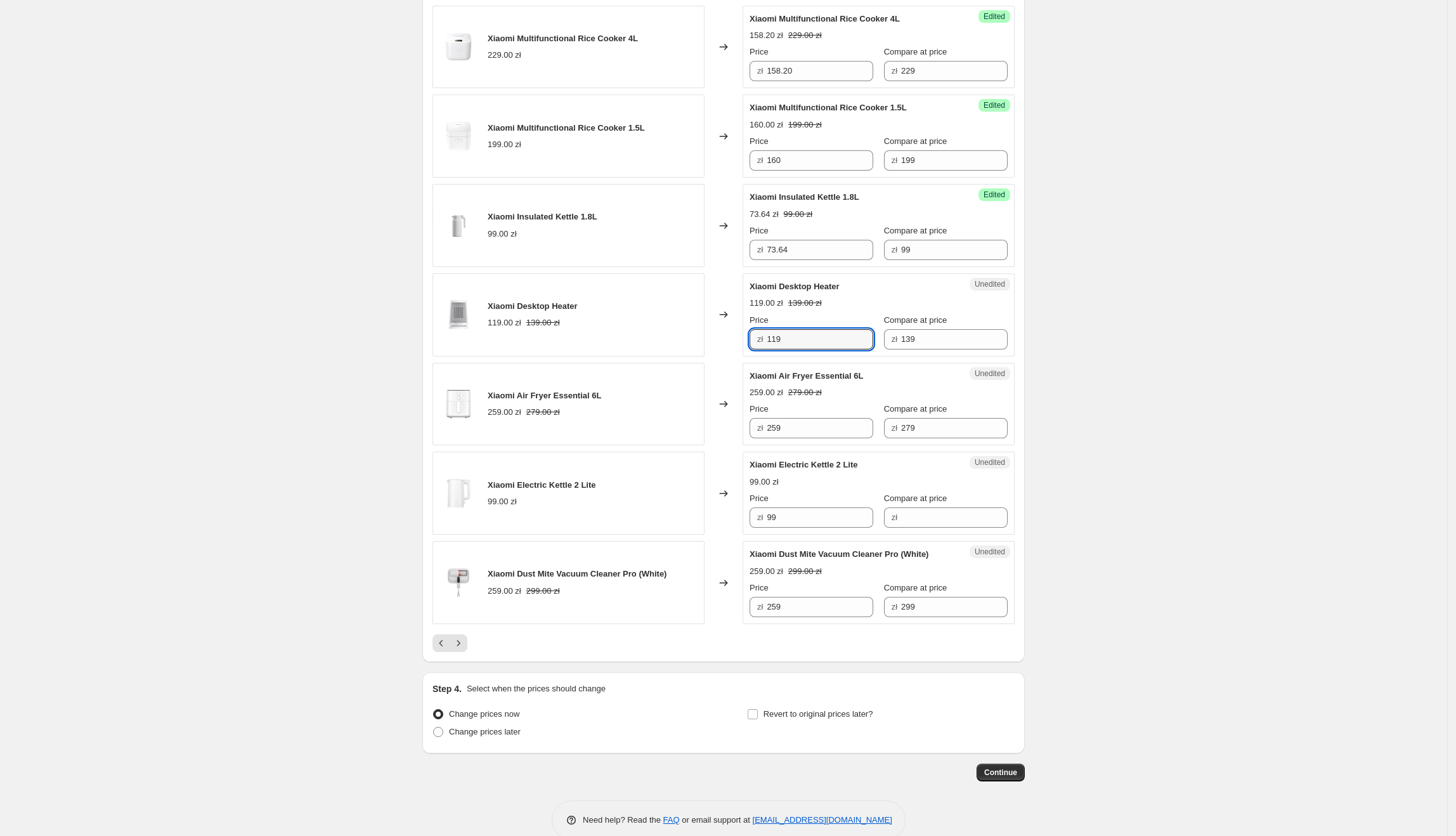
type input "8"
type input "91.59"
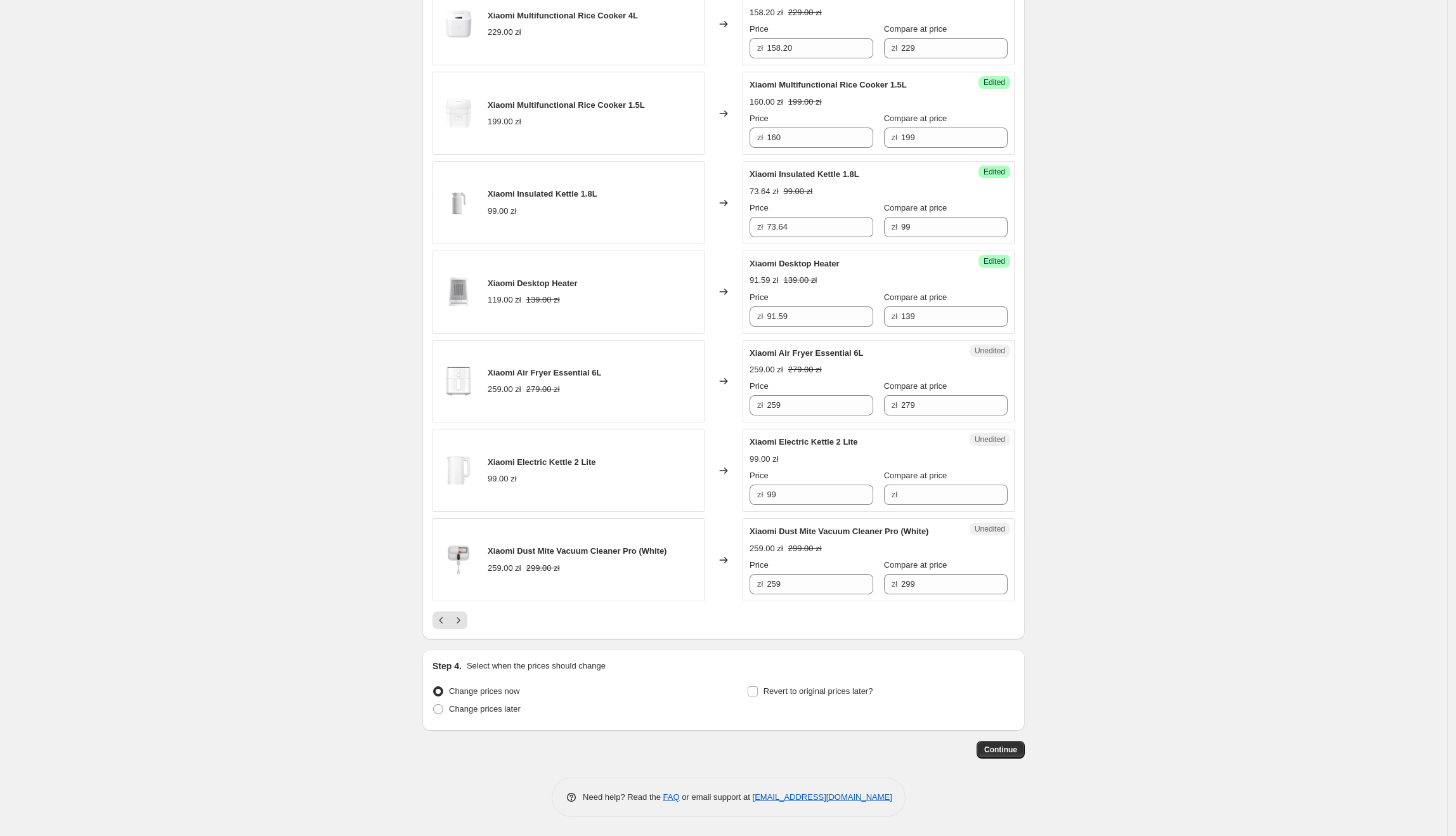
scroll to position [1678, 0]
drag, startPoint x: 864, startPoint y: 350, endPoint x: 752, endPoint y: 355, distance: 112.1
click at [752, 355] on div "Unedited Xiaomi Air Fryer Essential 6L 259.00 zł 279.00 zł Price zł 259 Compare…" at bounding box center [878, 381] width 272 height 83
drag, startPoint x: 807, startPoint y: 401, endPoint x: 765, endPoint y: 404, distance: 42.1
click at [765, 404] on div "zł 259" at bounding box center [811, 405] width 124 height 21
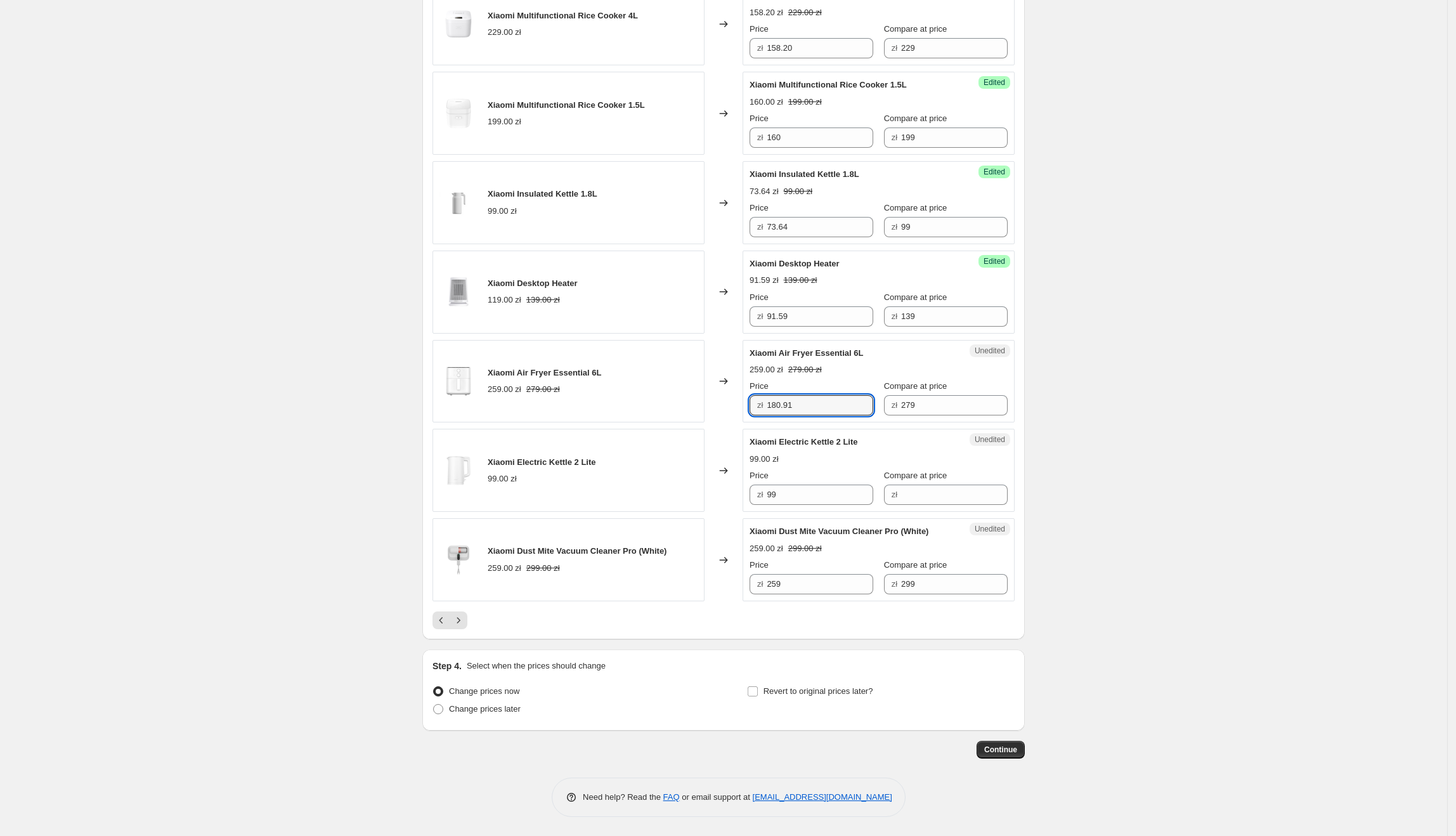
type input "180.91"
drag, startPoint x: 884, startPoint y: 438, endPoint x: 752, endPoint y: 440, distance: 132.0
click at [752, 440] on div "Unedited Xiaomi Electric Kettle 2 Lite 99.00 zł Price zł 99 Compare at price zł" at bounding box center [878, 470] width 272 height 83
drag, startPoint x: 800, startPoint y: 496, endPoint x: 765, endPoint y: 496, distance: 35.0
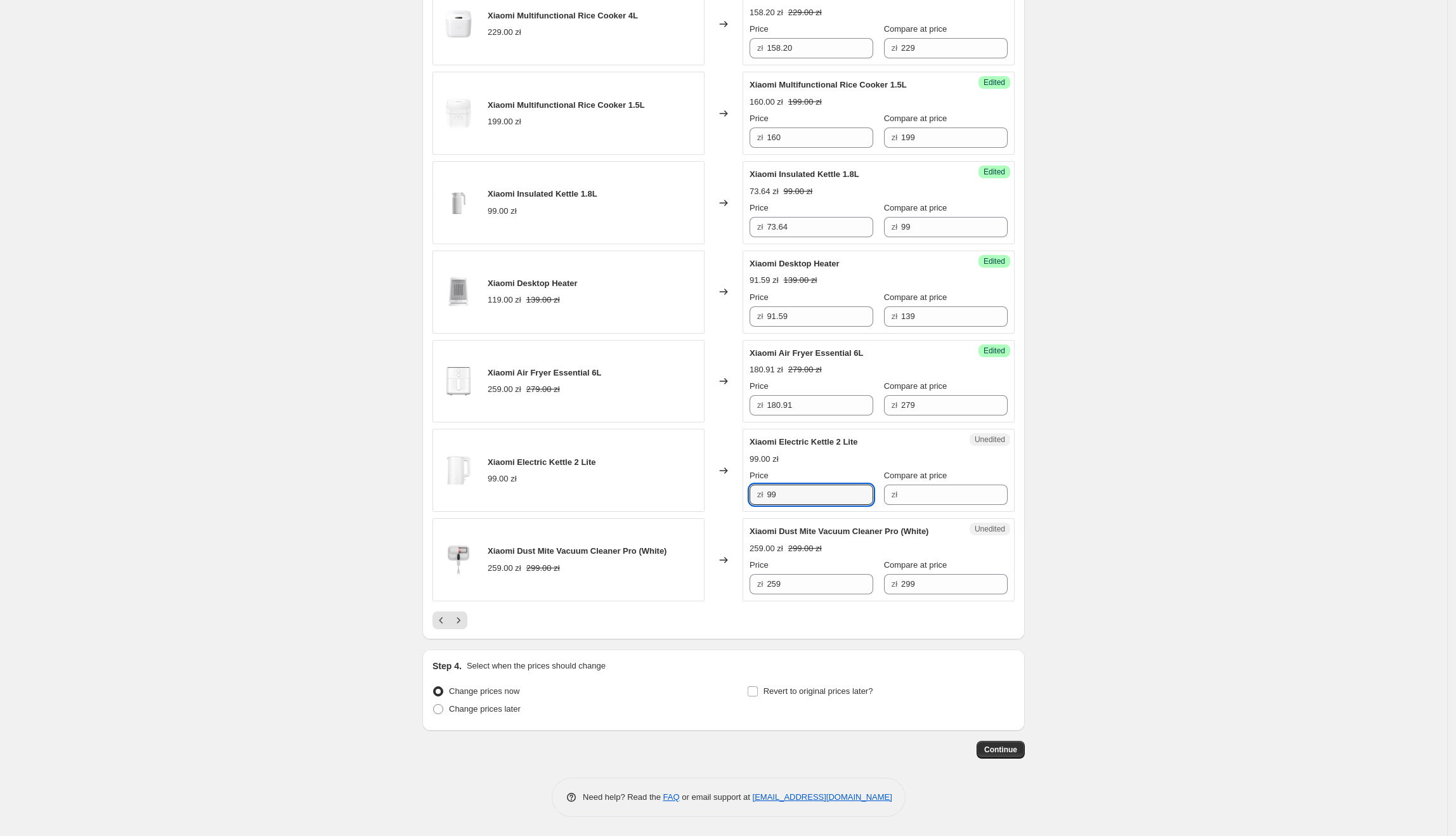
click at [765, 496] on div "zł 99" at bounding box center [811, 494] width 124 height 21
click at [919, 488] on input "Compare at price" at bounding box center [954, 494] width 107 height 21
paste input "99"
type input "99"
drag, startPoint x: 827, startPoint y: 492, endPoint x: 751, endPoint y: 494, distance: 76.0
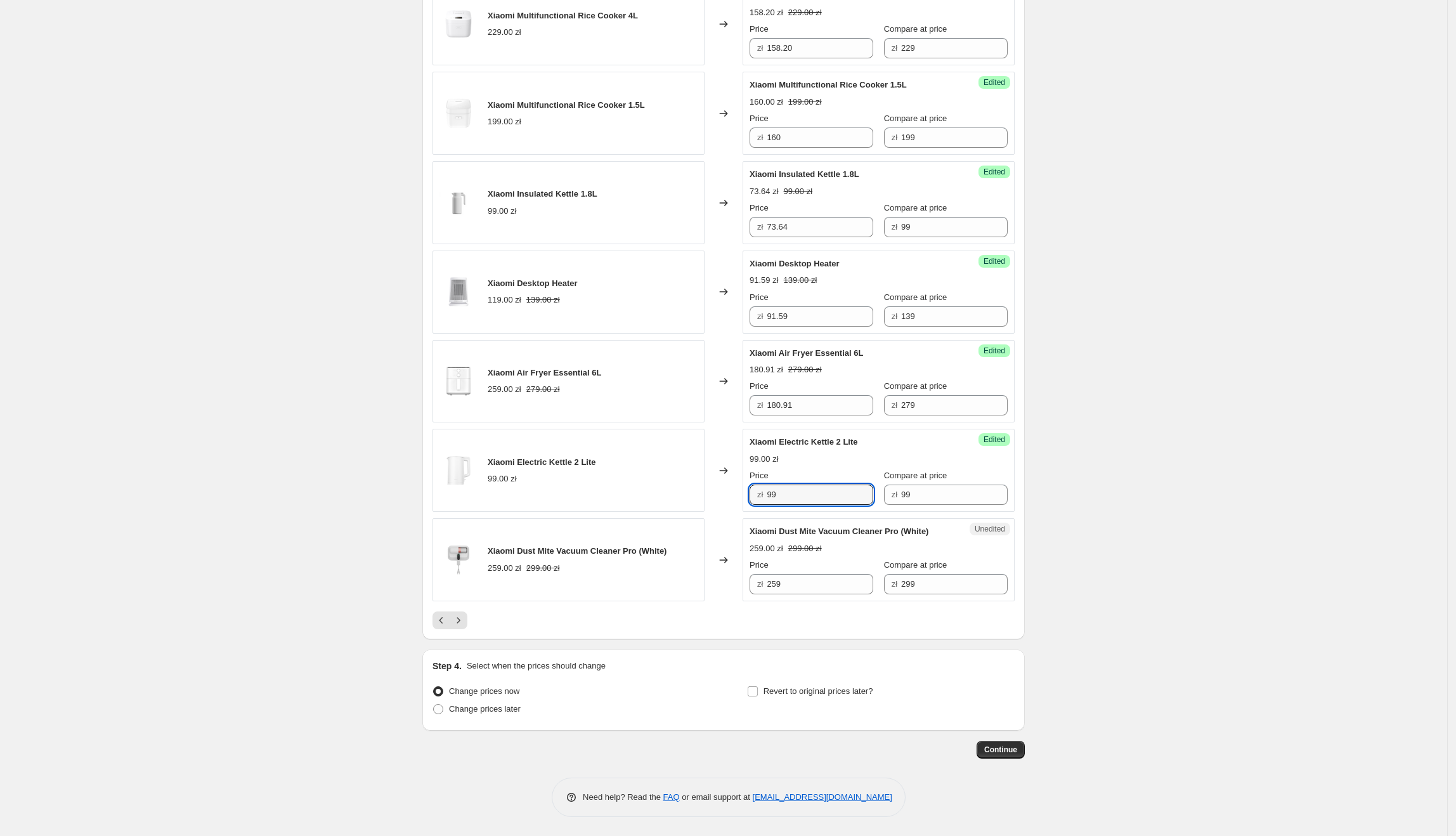
click at [751, 494] on div "Success Edited Xiaomi Electric Kettle 2 Lite 99.00 zł Price zł 99 Compare at pr…" at bounding box center [878, 470] width 272 height 83
type input "65.45"
drag, startPoint x: 943, startPoint y: 527, endPoint x: 753, endPoint y: 529, distance: 190.0
click at [753, 529] on div "Xiaomi Dust Mite Vacuum Cleaner Pro (White) 259.00 zł 299.00 zł Price zł 259 Co…" at bounding box center [879, 560] width 258 height 69
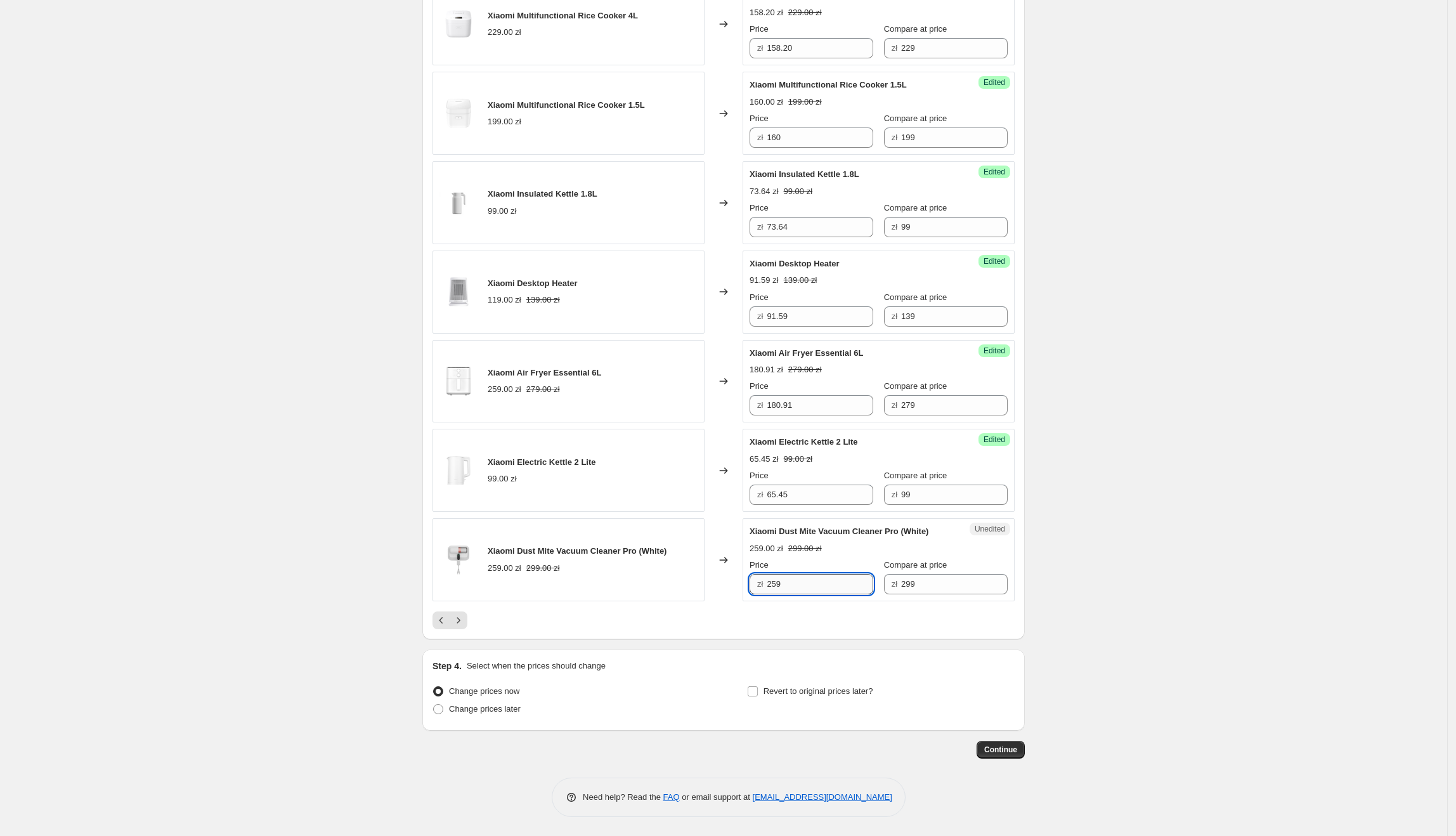
drag, startPoint x: 827, startPoint y: 579, endPoint x: 771, endPoint y: 579, distance: 56.0
click at [771, 579] on input "259" at bounding box center [819, 584] width 107 height 21
type input "216.36"
click at [457, 619] on icon "Next" at bounding box center [458, 620] width 13 height 13
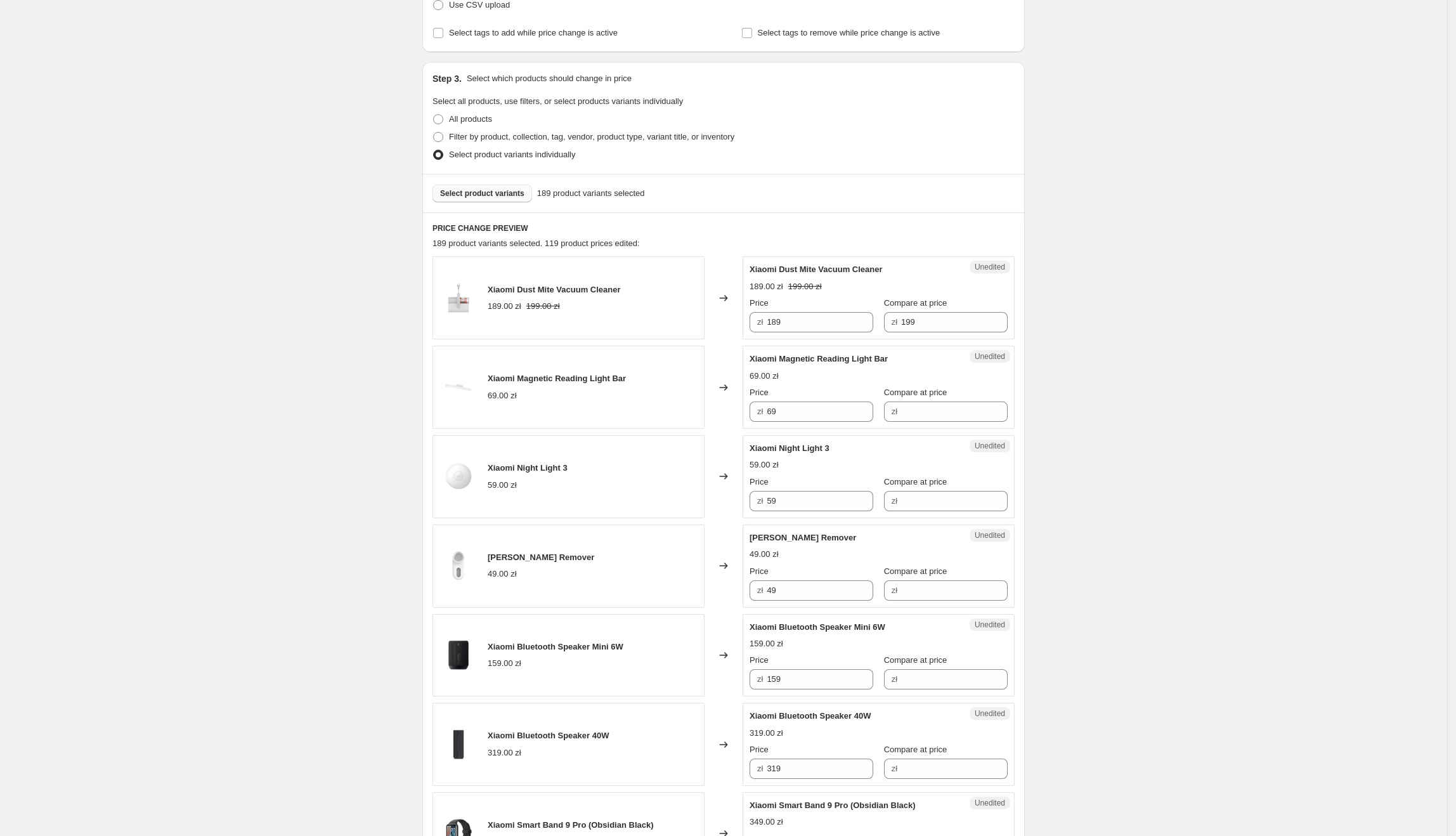
scroll to position [224, 0]
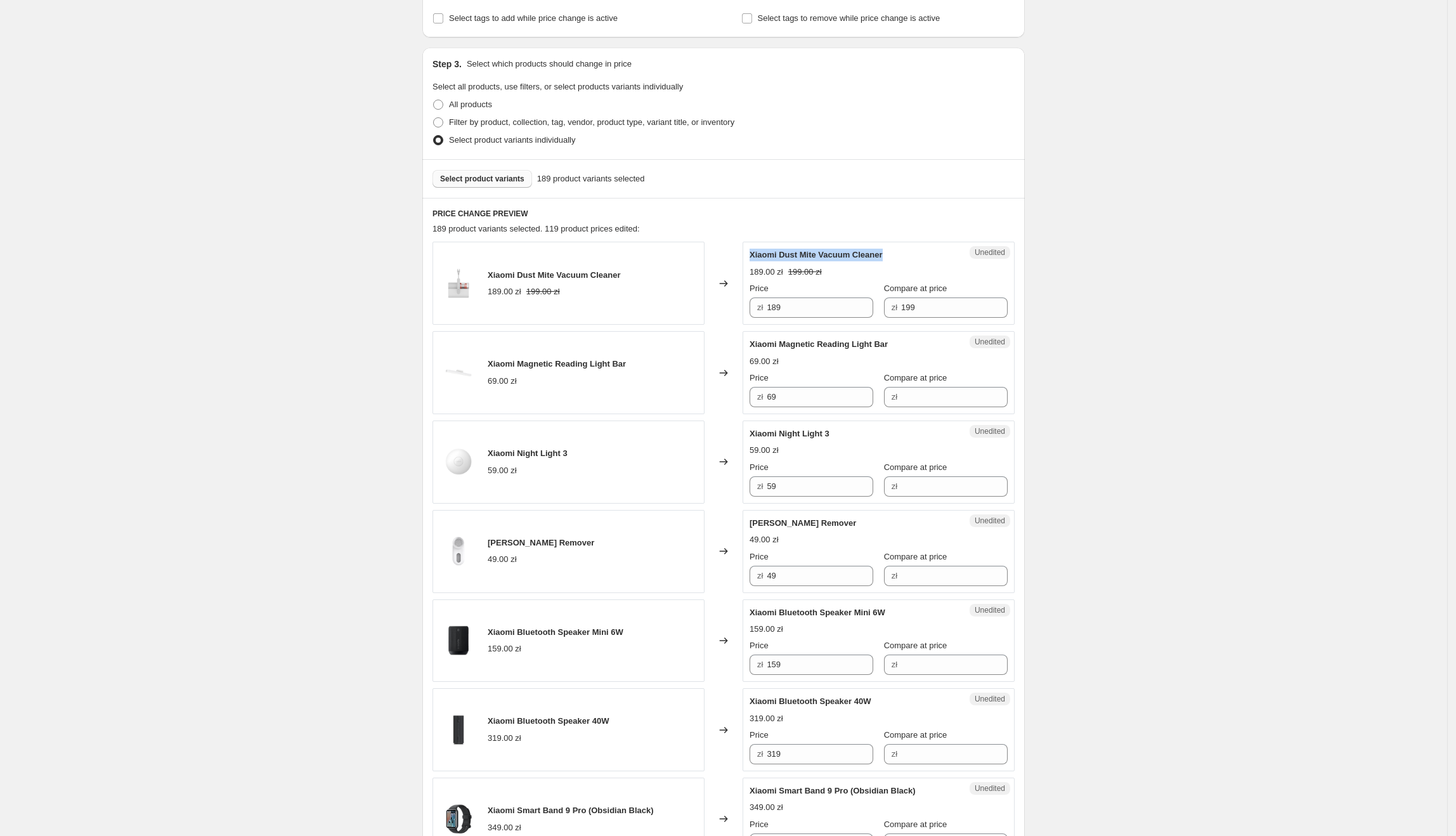
drag, startPoint x: 894, startPoint y: 252, endPoint x: 749, endPoint y: 250, distance: 145.0
click at [749, 250] on div "Unedited Xiaomi Dust Mite Vacuum Cleaner 189.00 zł 199.00 zł Price zł 189 Compa…" at bounding box center [878, 283] width 272 height 83
drag, startPoint x: 849, startPoint y: 317, endPoint x: 775, endPoint y: 311, distance: 74.2
click at [775, 311] on input "189" at bounding box center [819, 307] width 107 height 21
click at [792, 310] on input "189" at bounding box center [819, 307] width 107 height 21
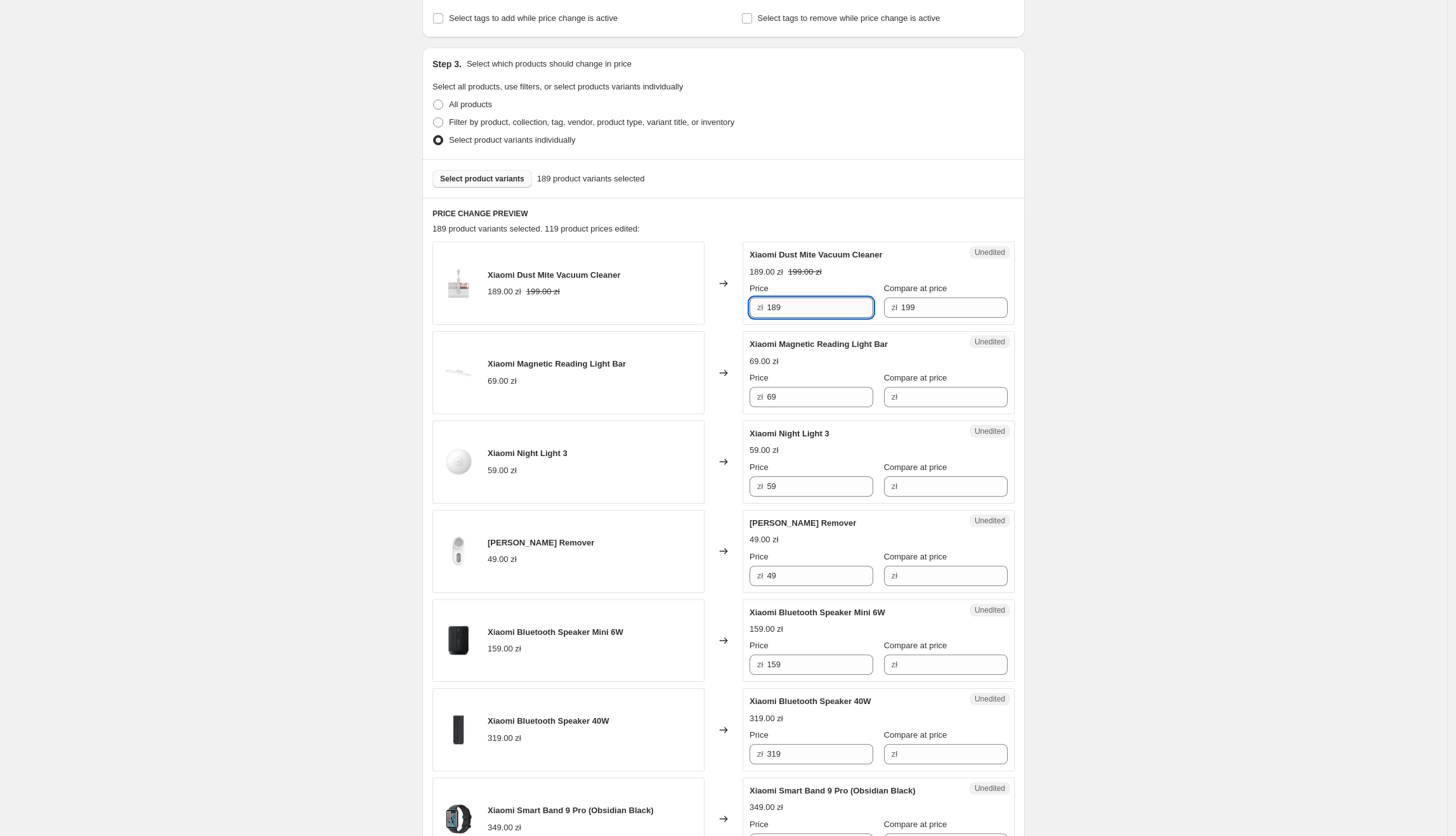
drag, startPoint x: 800, startPoint y: 307, endPoint x: 772, endPoint y: 305, distance: 28.1
click at [772, 305] on input "189" at bounding box center [819, 307] width 107 height 21
type input "127.18"
drag, startPoint x: 915, startPoint y: 342, endPoint x: 751, endPoint y: 343, distance: 164.0
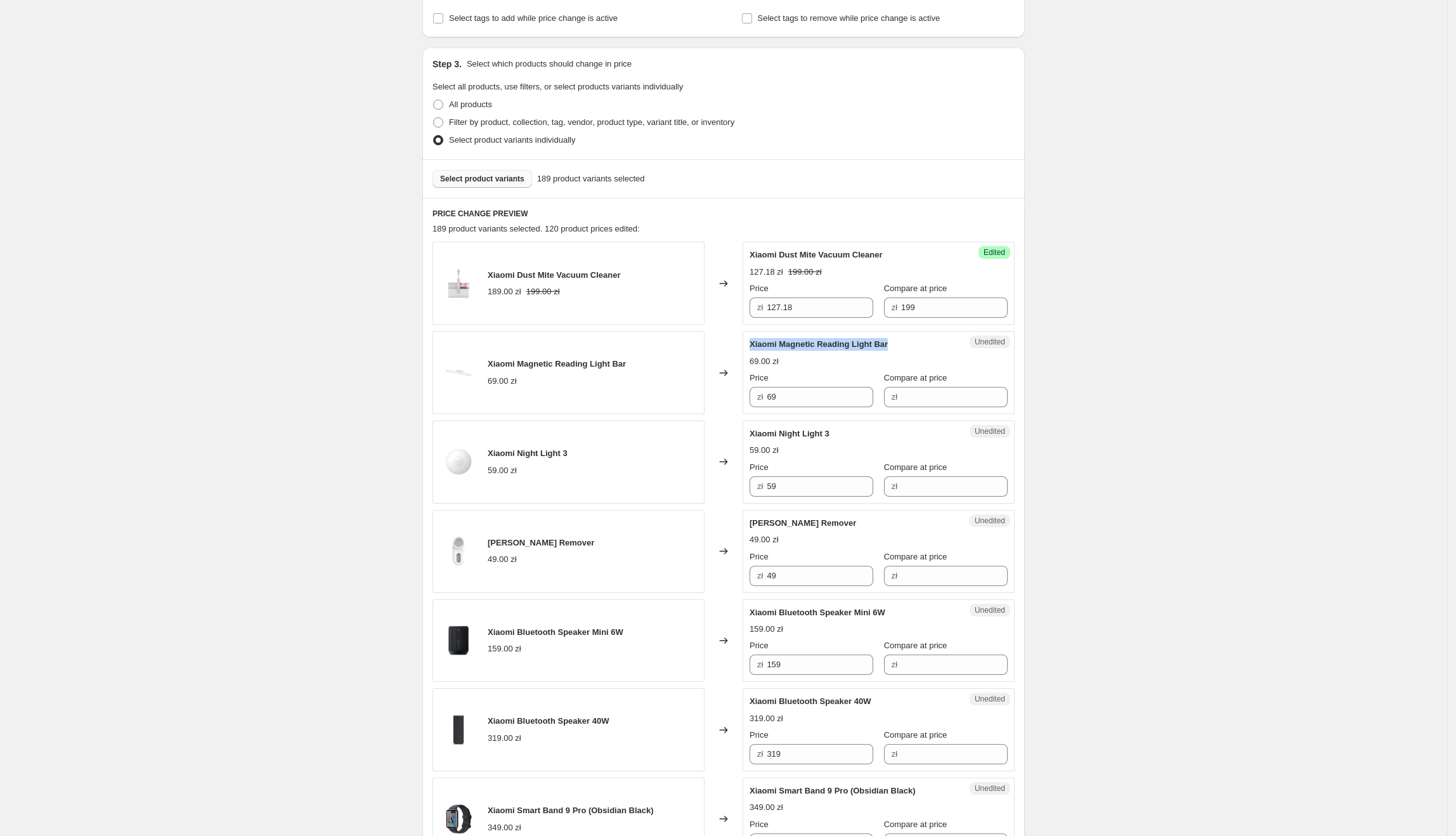
click at [752, 345] on div "Unedited Xiaomi Magnetic Reading Light Bar 69.00 zł Price zł 69 Compare at pric…" at bounding box center [878, 372] width 272 height 83
drag, startPoint x: 829, startPoint y: 393, endPoint x: 711, endPoint y: 401, distance: 118.3
click at [711, 401] on div "Xiaomi Magnetic Reading Light Bar 69.00 zł Changed to Unedited Xiaomi Magnetic …" at bounding box center [723, 372] width 582 height 83
click at [957, 393] on input "Compare at price" at bounding box center [954, 397] width 107 height 21
paste input "69"
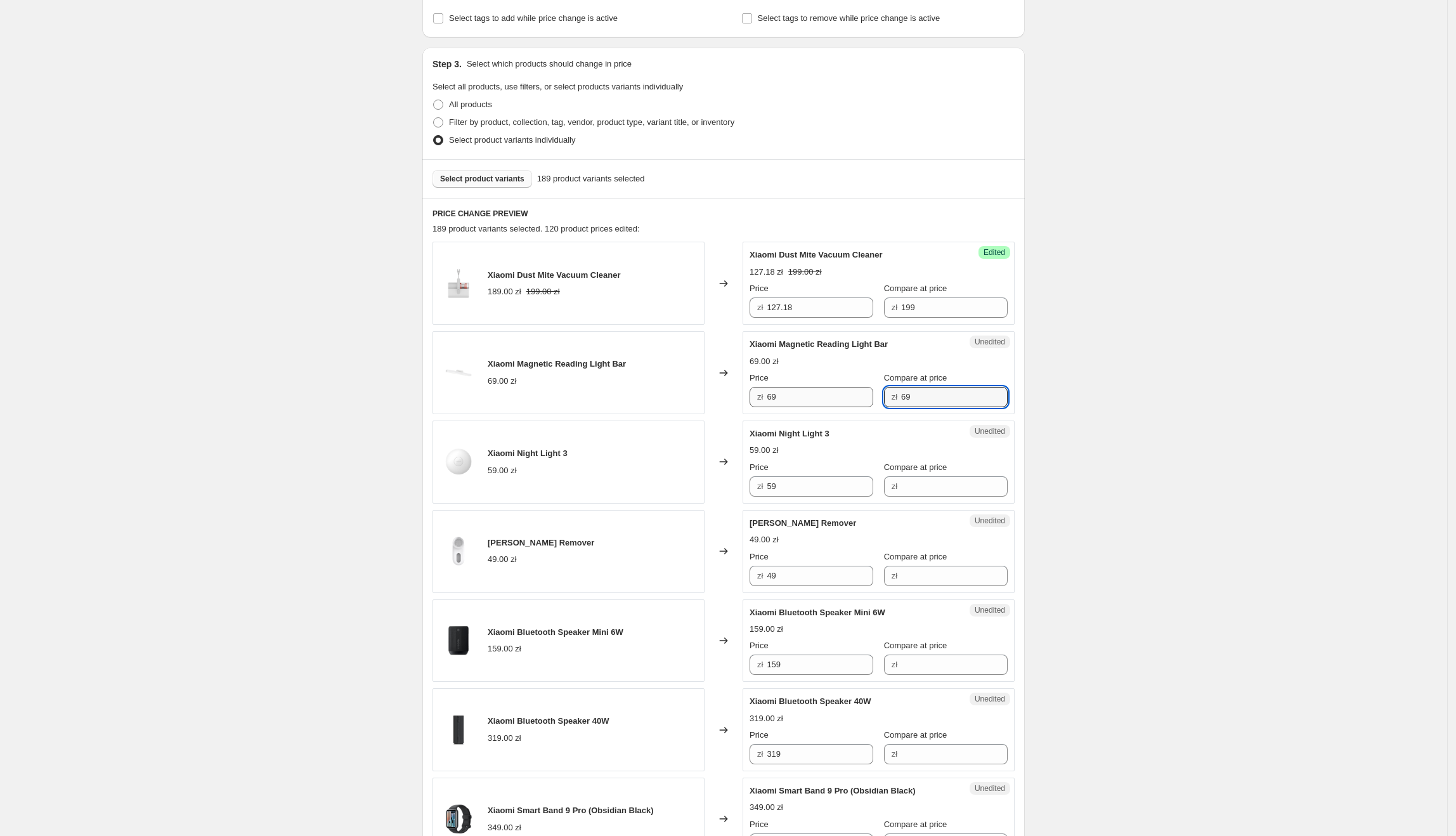
type input "69"
drag, startPoint x: 833, startPoint y: 398, endPoint x: 772, endPoint y: 399, distance: 61.0
click at [772, 399] on input "69" at bounding box center [819, 397] width 107 height 21
type input "39.87"
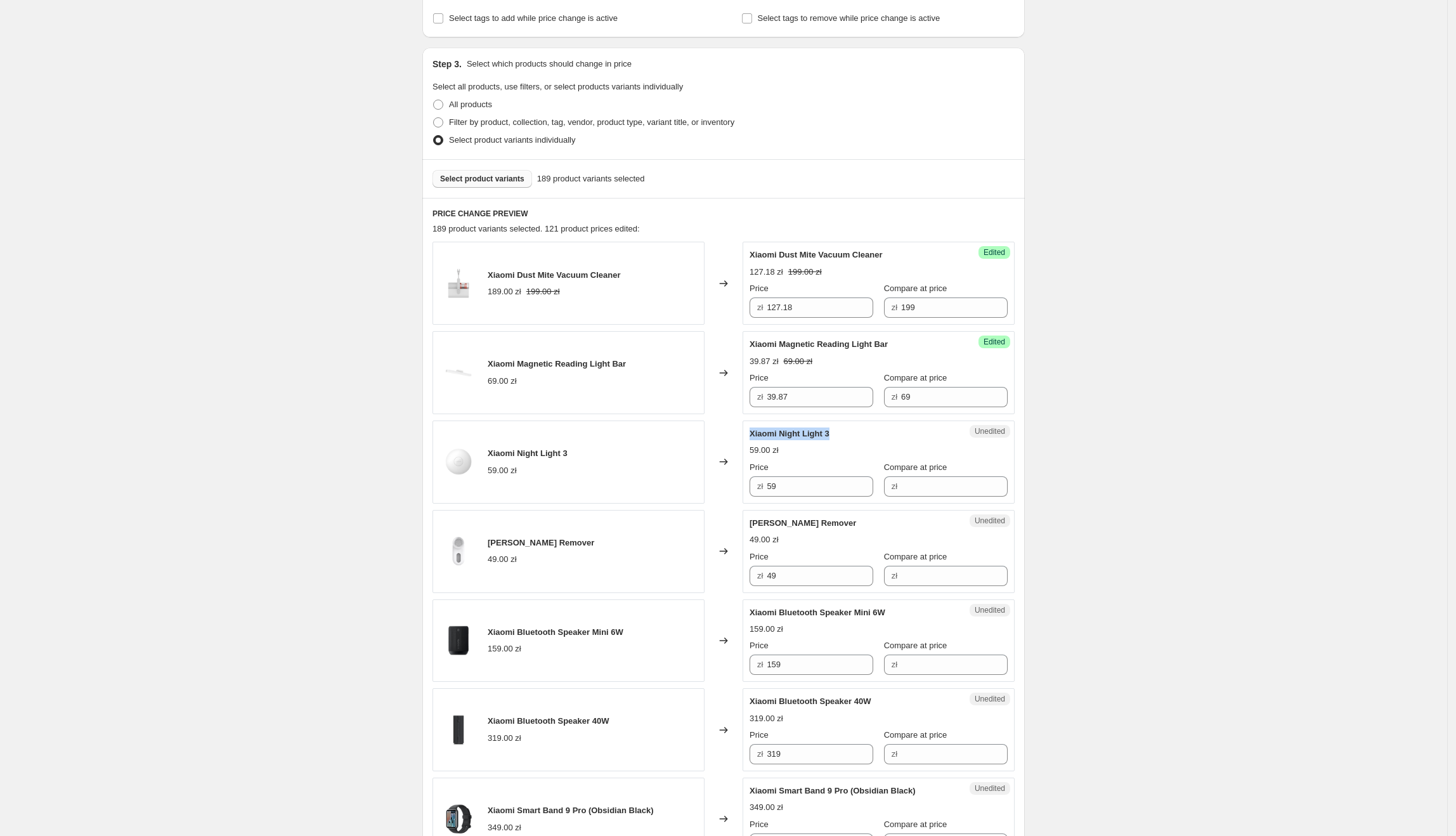
drag, startPoint x: 847, startPoint y: 435, endPoint x: 751, endPoint y: 439, distance: 96.1
click at [751, 439] on div "Unedited Xiaomi Night Light 3 59.00 zł Price zł 59 Compare at price zł" at bounding box center [878, 462] width 272 height 83
drag, startPoint x: 804, startPoint y: 490, endPoint x: 771, endPoint y: 490, distance: 33.0
click at [771, 490] on input "59" at bounding box center [819, 486] width 107 height 21
click at [919, 488] on input "Compare at price" at bounding box center [954, 486] width 107 height 21
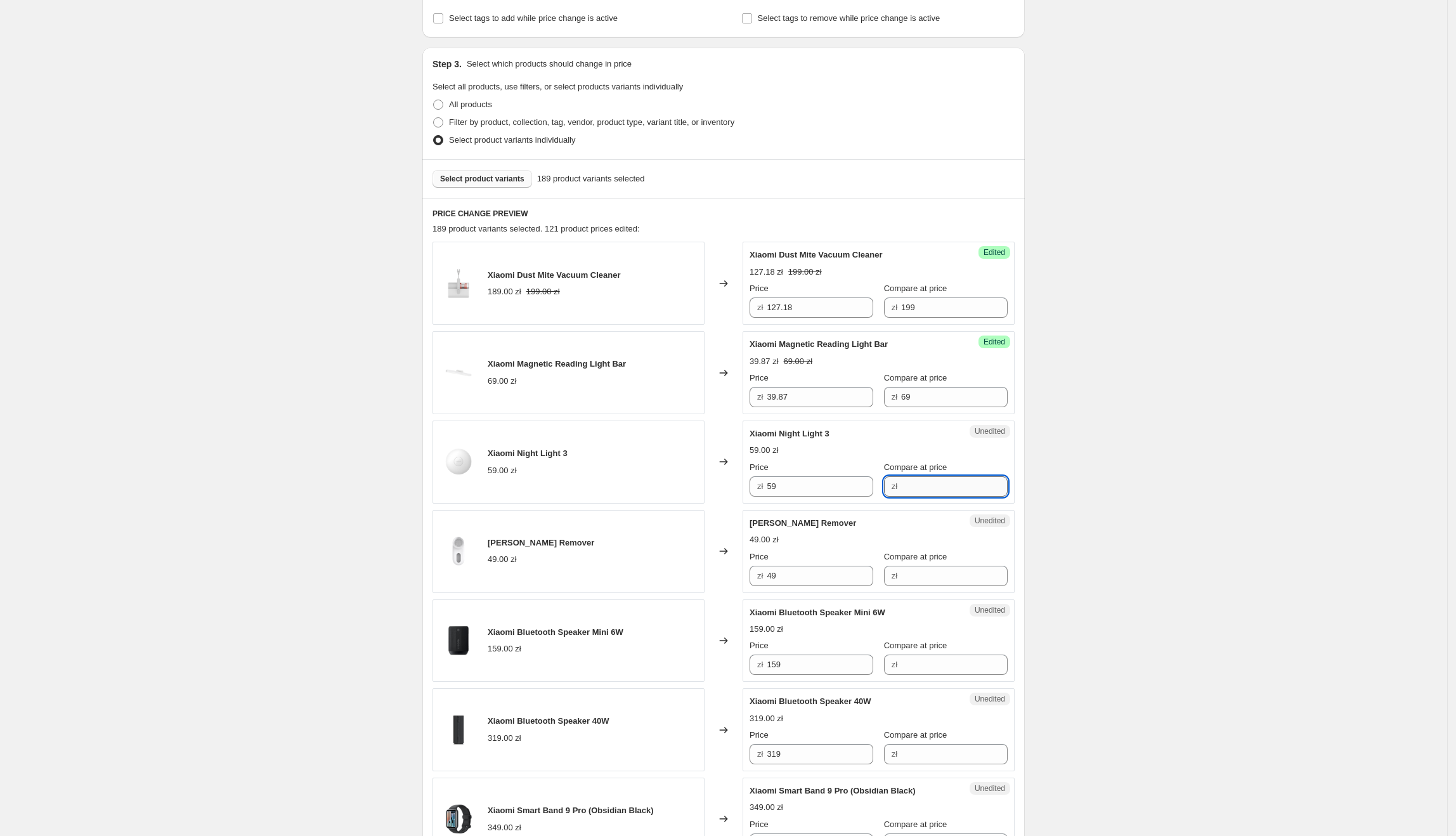
paste input "59"
type input "59"
drag, startPoint x: 841, startPoint y: 488, endPoint x: 764, endPoint y: 491, distance: 77.1
click at [764, 491] on div "zł 59" at bounding box center [811, 486] width 124 height 21
type input "44.55"
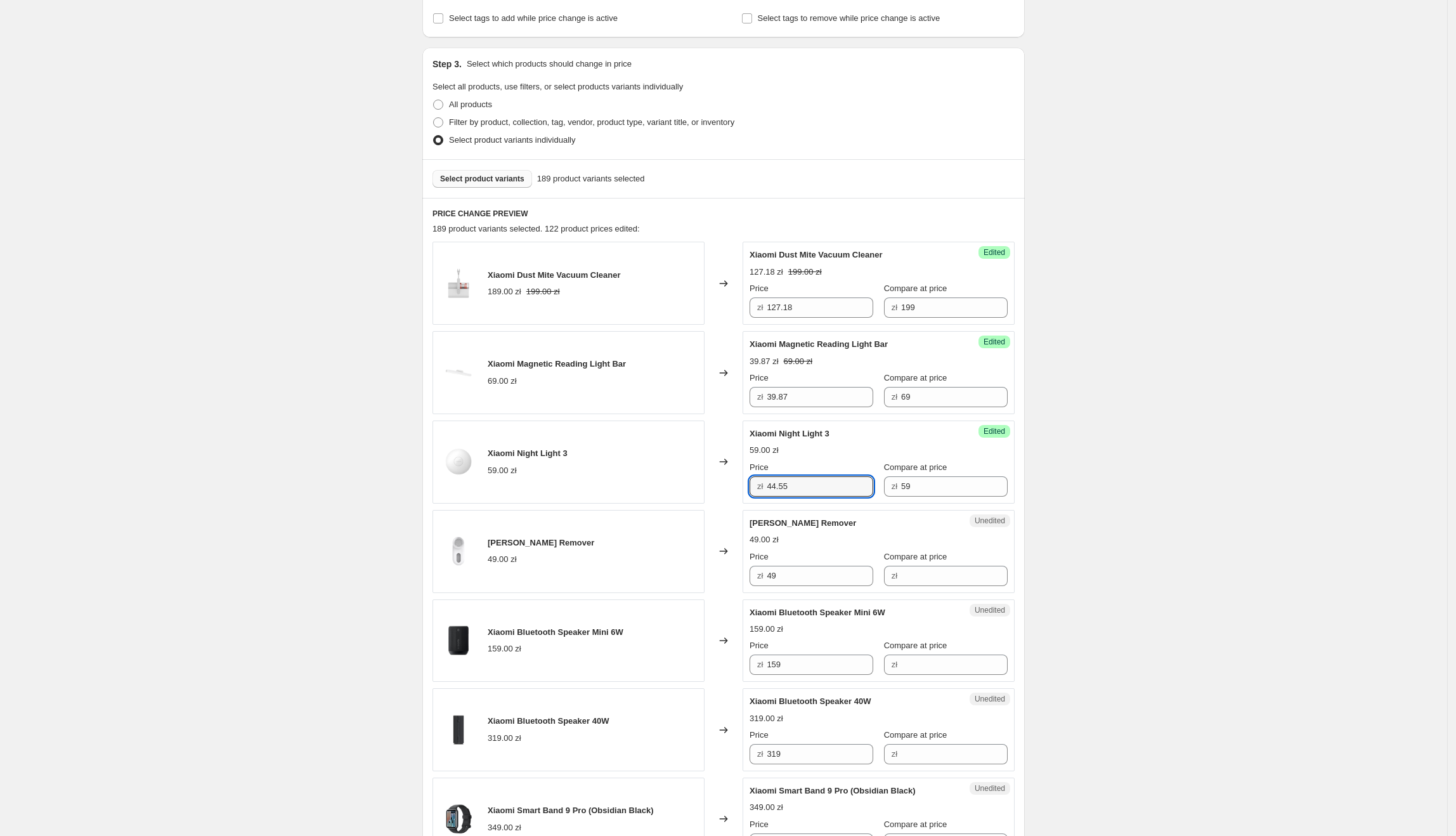
drag, startPoint x: 851, startPoint y: 527, endPoint x: 751, endPoint y: 526, distance: 100.0
click at [751, 526] on div "Unedited [PERSON_NAME] Remover 49.00 zł Price zł 49 Compare at price zł" at bounding box center [878, 551] width 272 height 83
drag, startPoint x: 805, startPoint y: 581, endPoint x: 770, endPoint y: 578, distance: 35.1
click at [770, 578] on div "zł 49" at bounding box center [811, 576] width 124 height 21
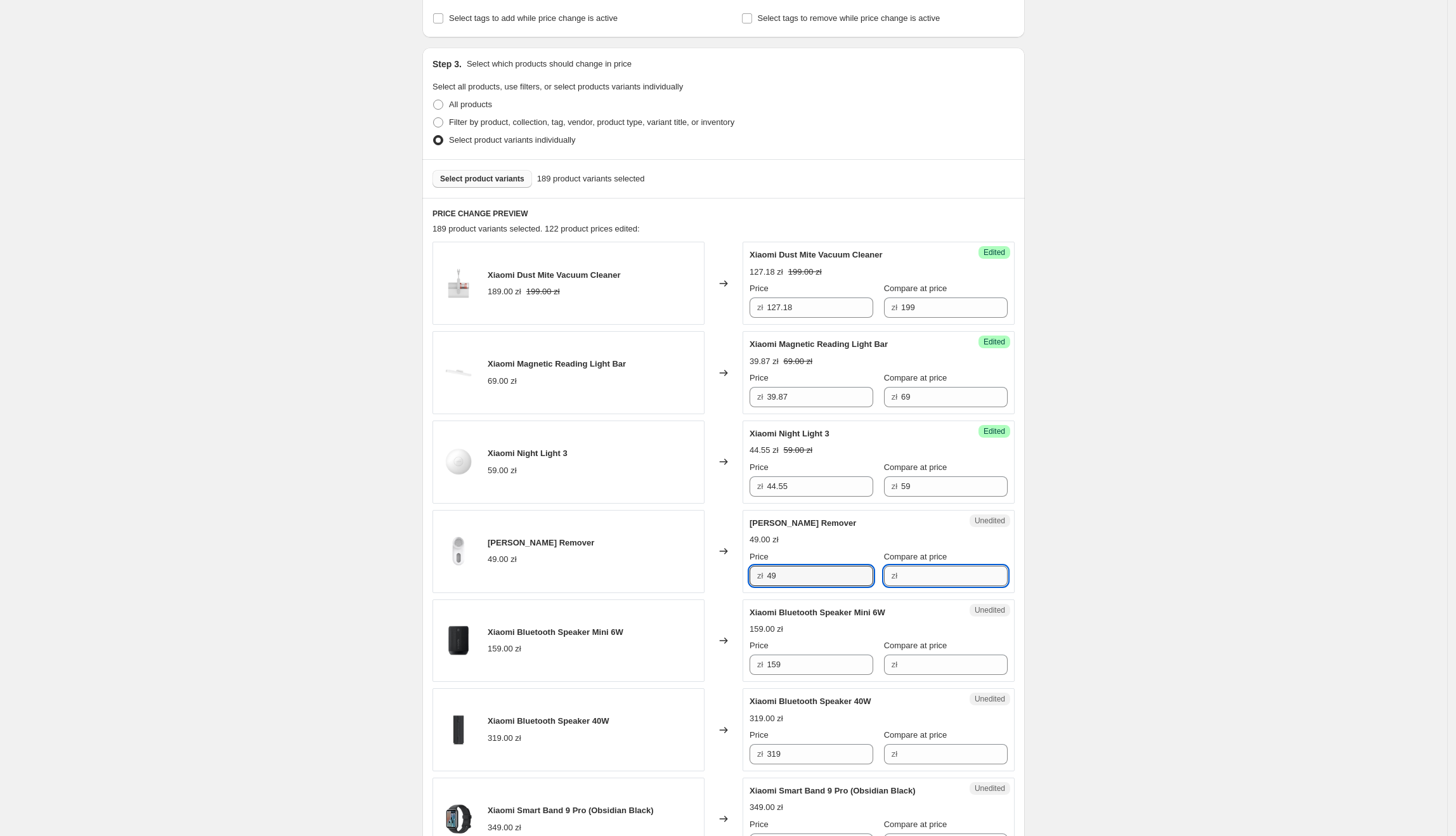
click at [918, 576] on input "Compare at price" at bounding box center [954, 576] width 107 height 21
paste input "49"
type input "49"
drag, startPoint x: 782, startPoint y: 582, endPoint x: 766, endPoint y: 582, distance: 16.0
click at [766, 582] on div "zł 49" at bounding box center [811, 576] width 124 height 21
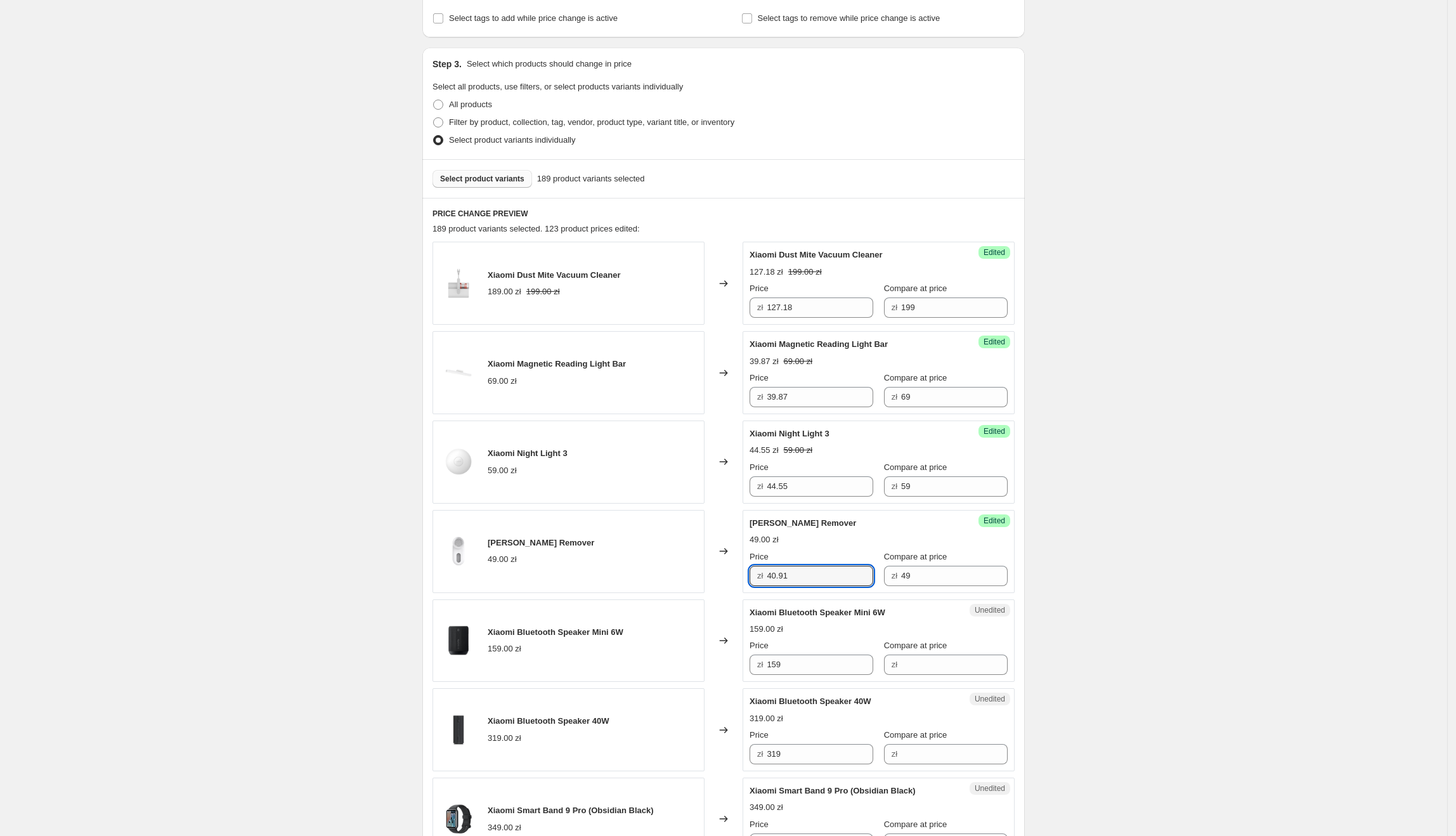
type input "40.91"
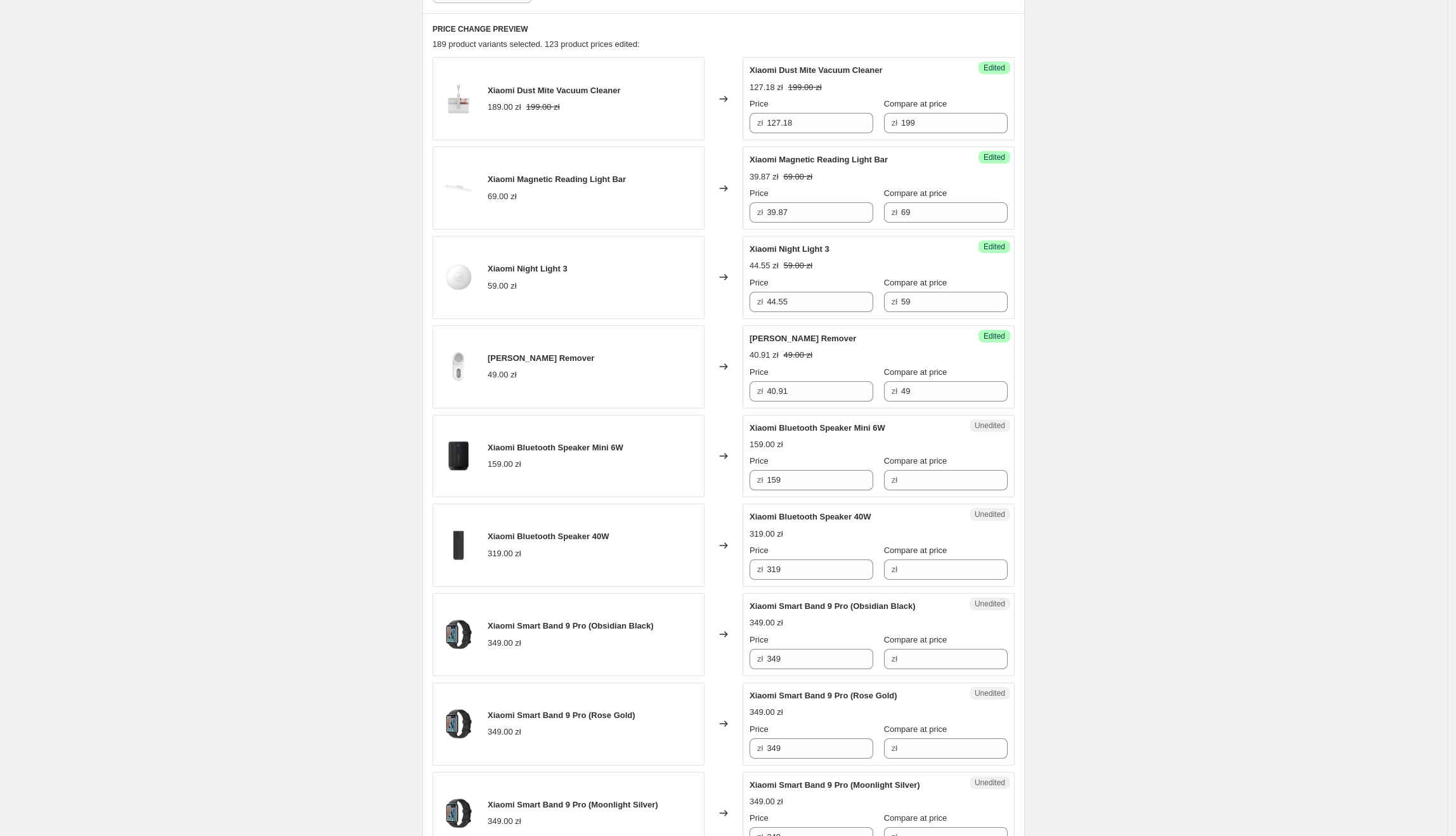
scroll to position [409, 0]
drag, startPoint x: 879, startPoint y: 427, endPoint x: 756, endPoint y: 429, distance: 123.0
click at [756, 429] on div "Xiaomi Bluetooth Speaker Mini 6W" at bounding box center [853, 427] width 207 height 13
drag, startPoint x: 807, startPoint y: 483, endPoint x: 784, endPoint y: 485, distance: 23.1
click at [764, 485] on div "zł 159" at bounding box center [811, 478] width 124 height 21
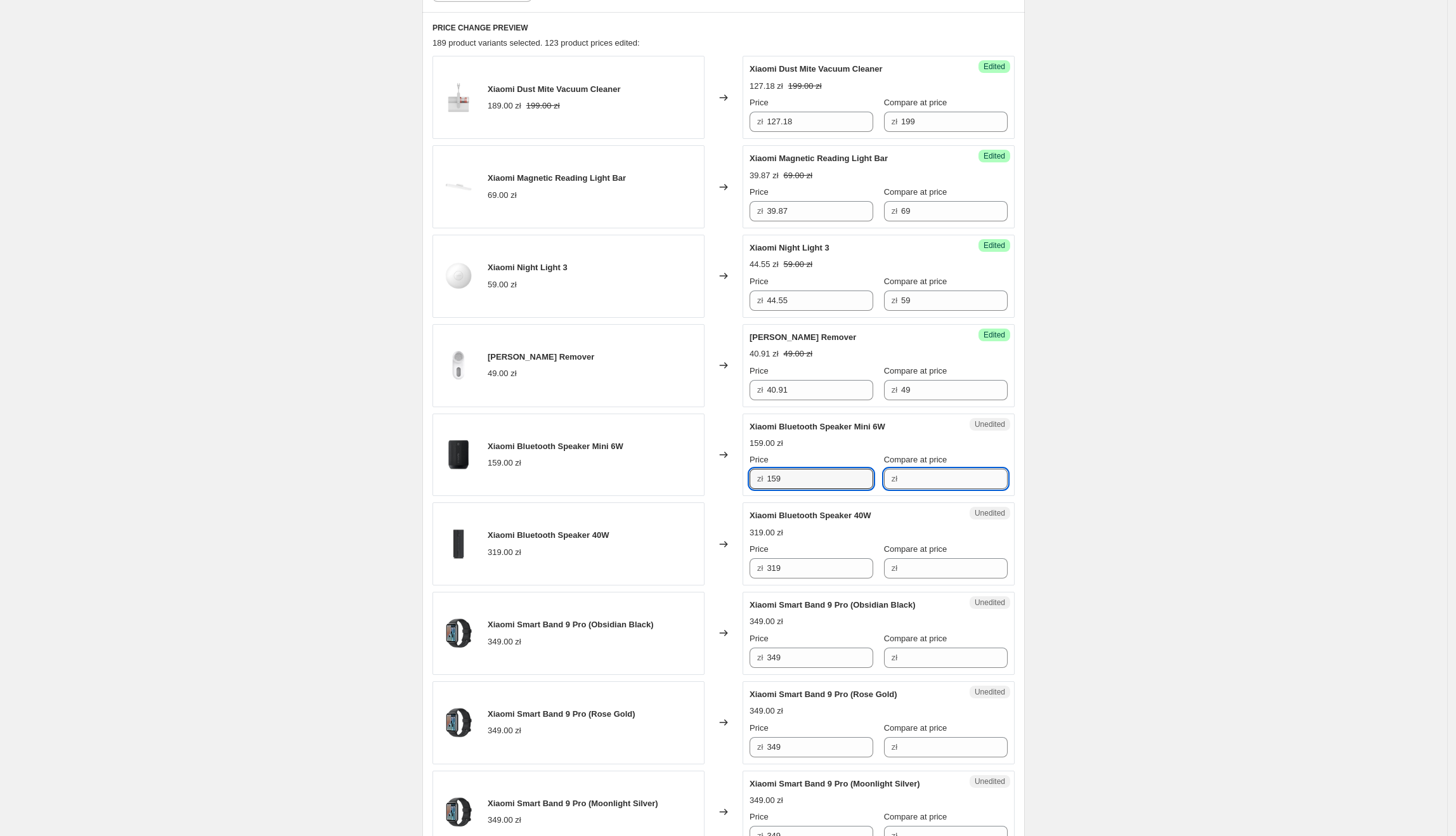
click at [902, 478] on input "Compare at price" at bounding box center [954, 478] width 107 height 21
paste input "159"
type input "159"
drag, startPoint x: 805, startPoint y: 486, endPoint x: 772, endPoint y: 487, distance: 33.0
click at [772, 487] on input "159" at bounding box center [819, 478] width 107 height 21
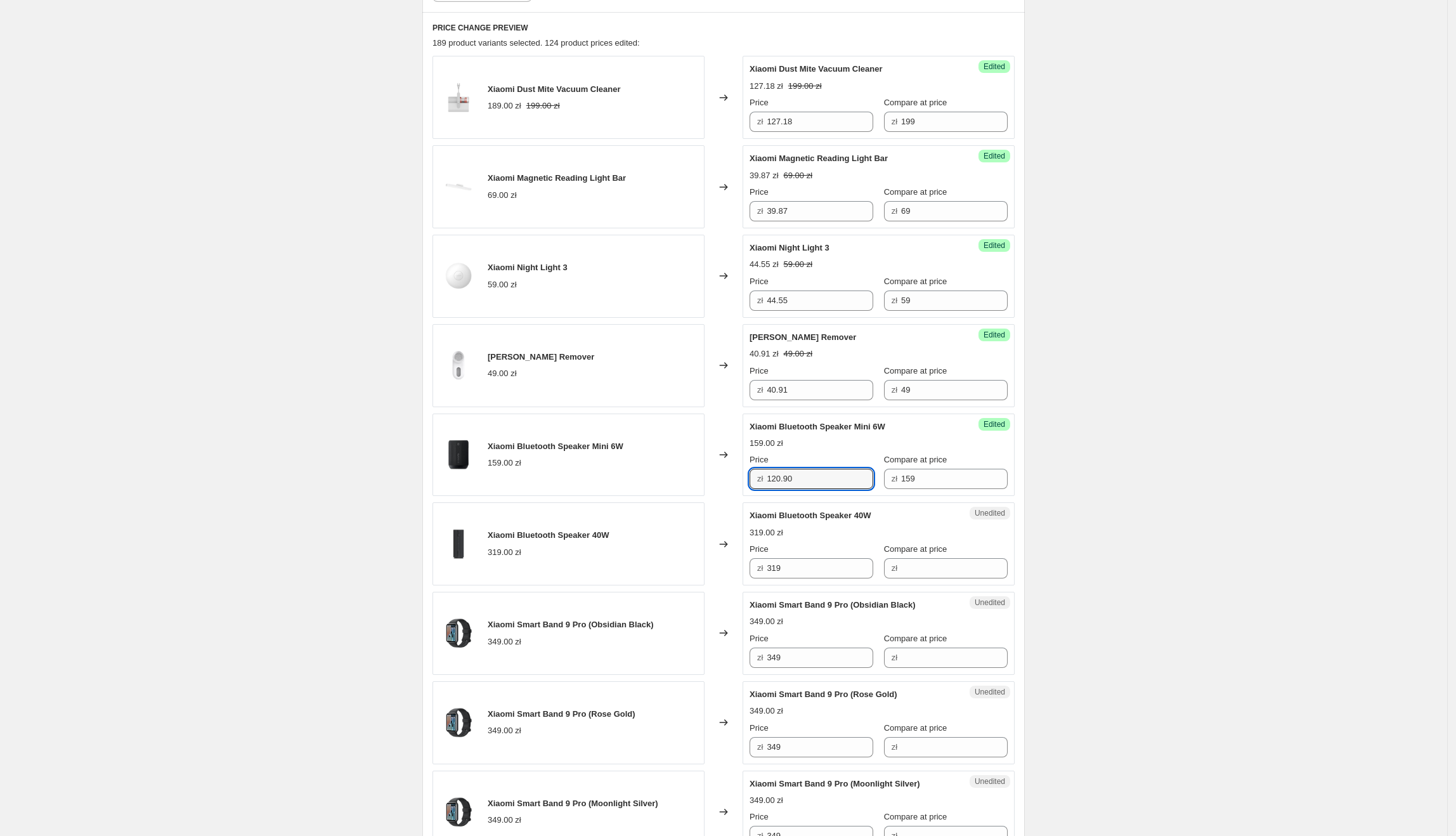
type input "120.90"
click at [1120, 488] on div "Create new price [MEDICAL_DATA]. This page is ready Create new price [MEDICAL_D…" at bounding box center [723, 837] width 1447 height 2492
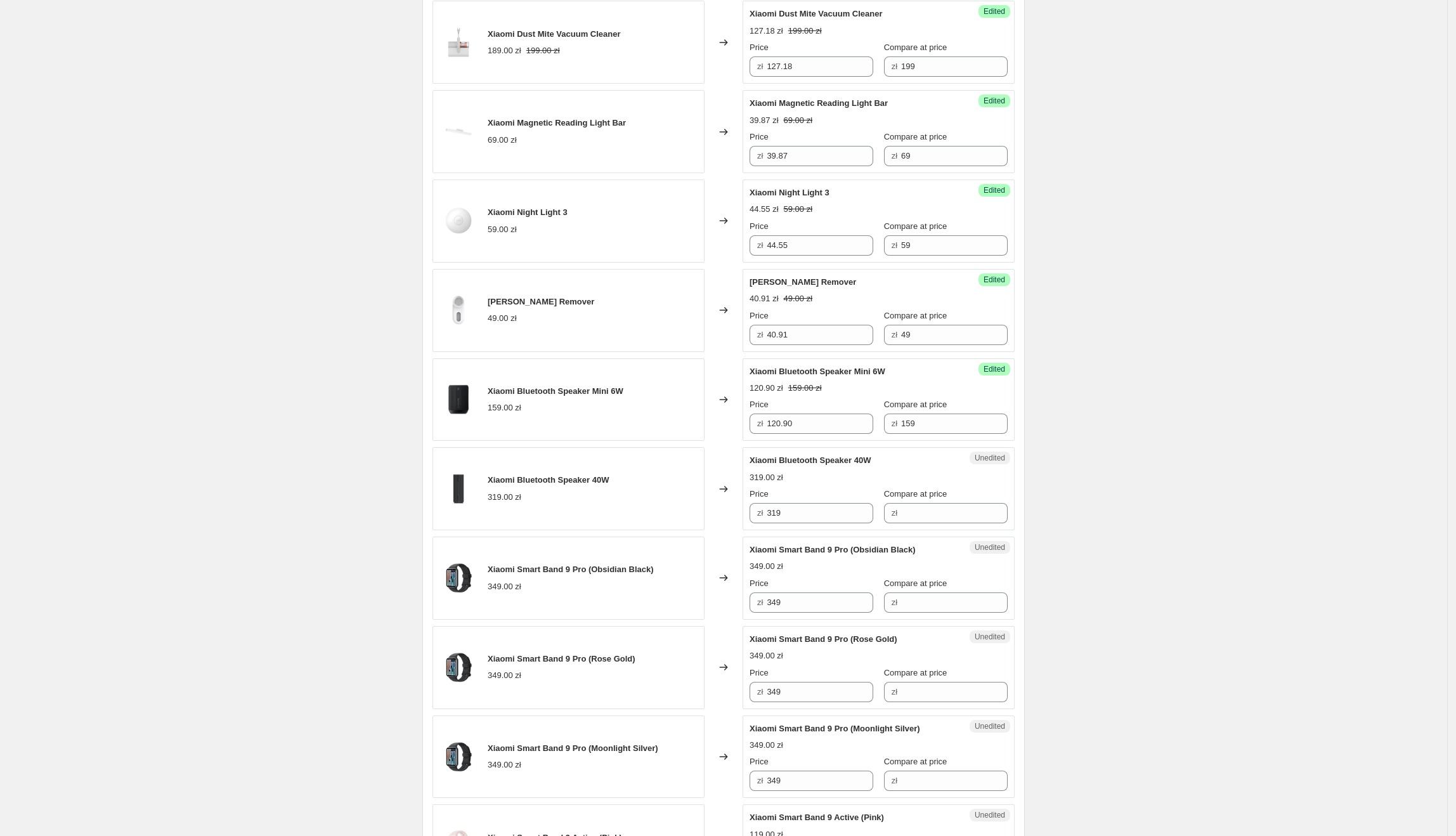
scroll to position [470, 0]
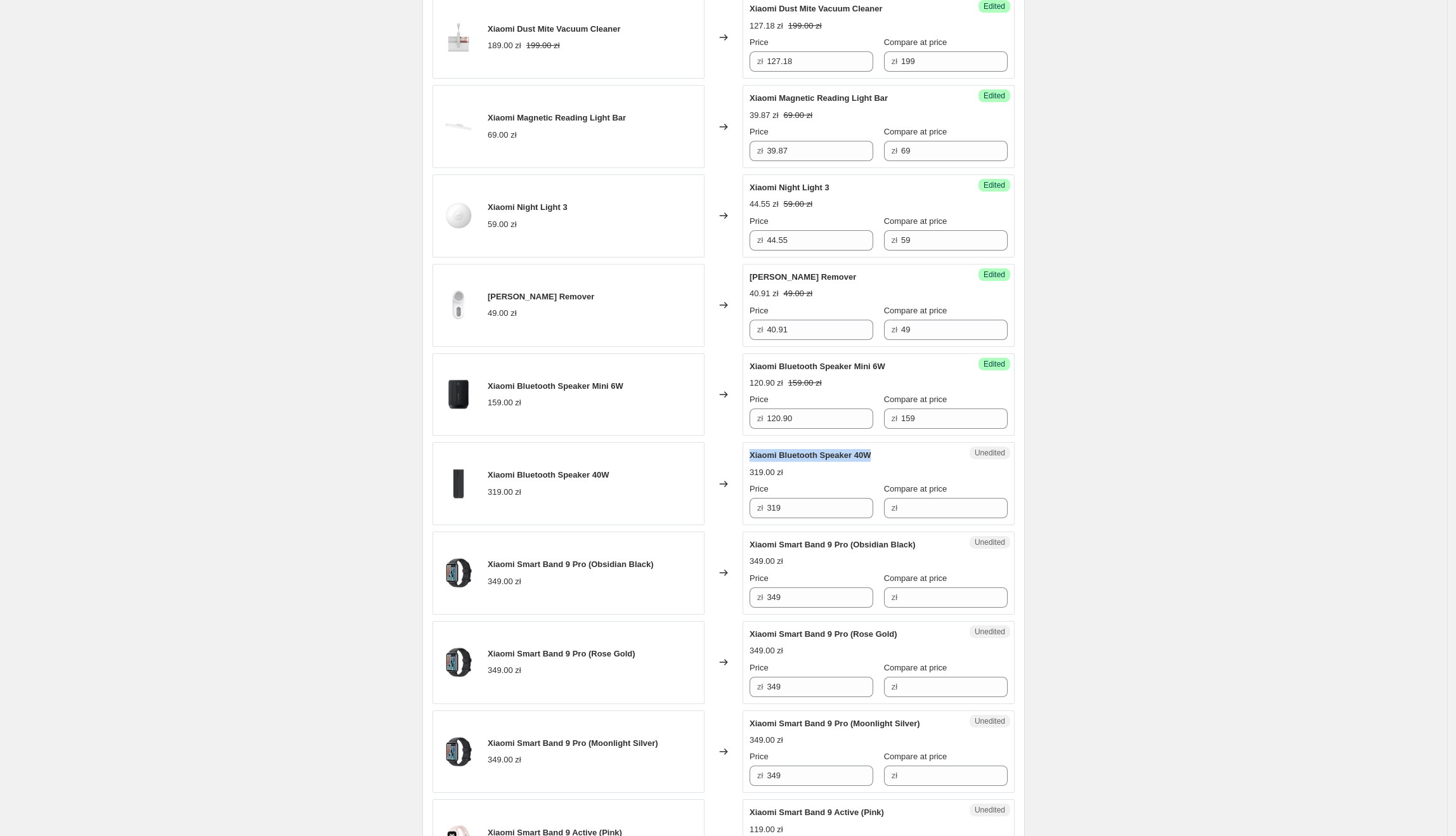
drag, startPoint x: 876, startPoint y: 458, endPoint x: 754, endPoint y: 460, distance: 122.0
click at [754, 460] on div "Xiaomi Bluetooth Speaker 40W" at bounding box center [853, 455] width 207 height 13
drag, startPoint x: 828, startPoint y: 503, endPoint x: 780, endPoint y: 515, distance: 49.5
click at [753, 507] on div "zł 319" at bounding box center [811, 507] width 124 height 21
click at [922, 511] on input "Compare at price" at bounding box center [954, 507] width 107 height 21
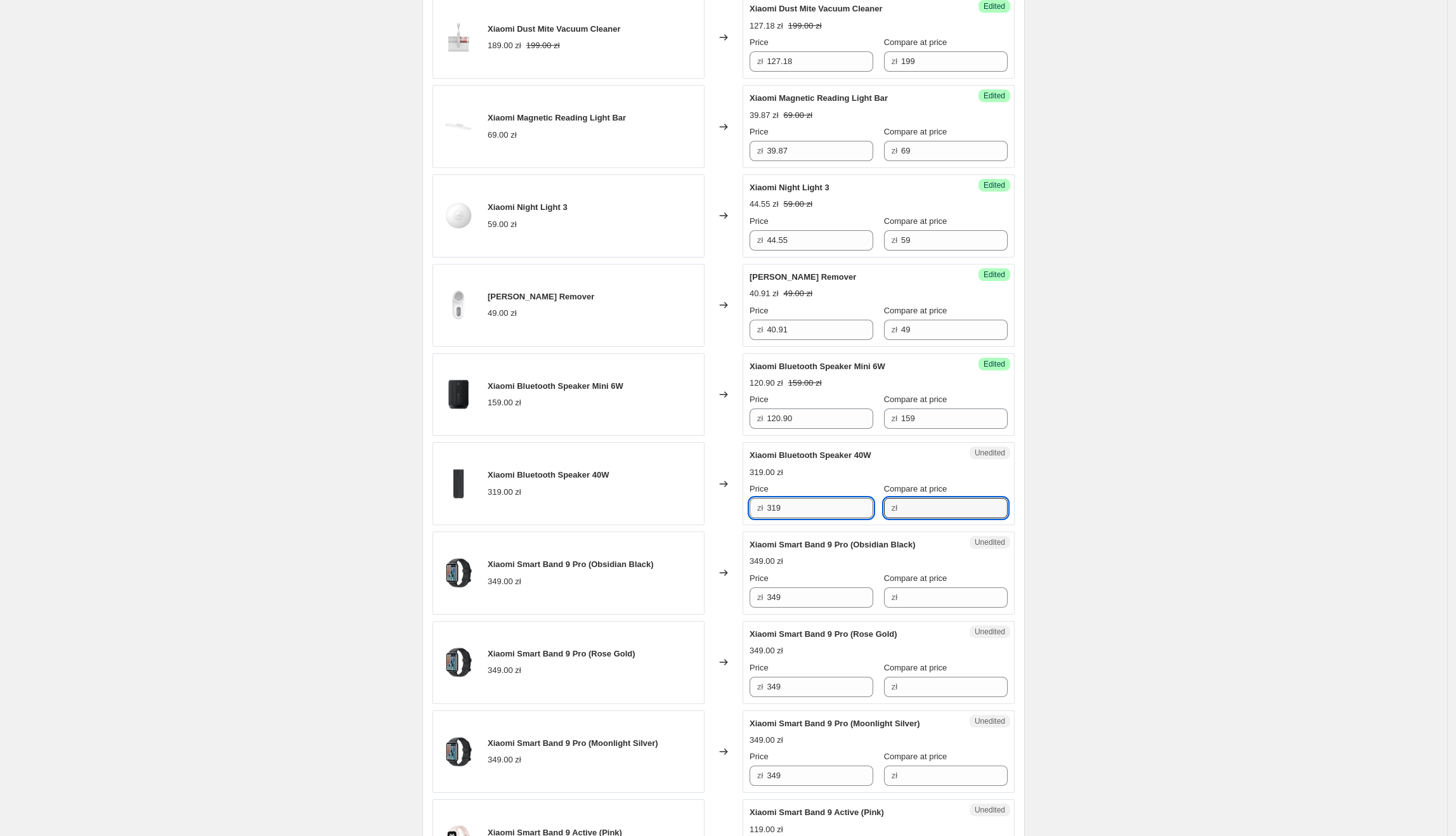
paste input "319"
type input "319"
drag, startPoint x: 794, startPoint y: 505, endPoint x: 770, endPoint y: 510, distance: 24.5
click at [770, 510] on div "zł 319" at bounding box center [811, 507] width 124 height 21
type input "244.35"
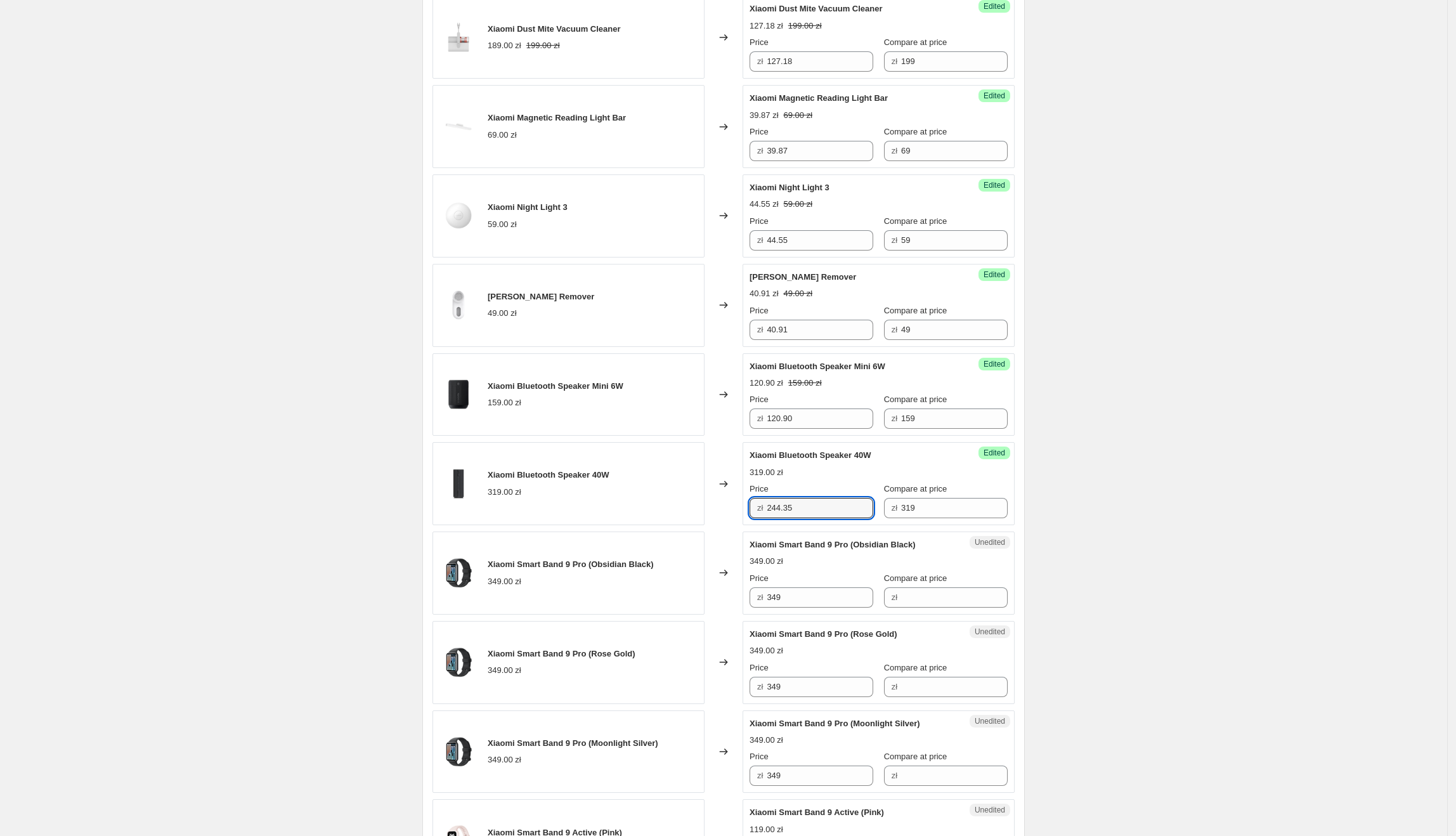
click at [1175, 544] on div "Create new price [MEDICAL_DATA]. This page is ready Create new price [MEDICAL_D…" at bounding box center [723, 776] width 1447 height 2492
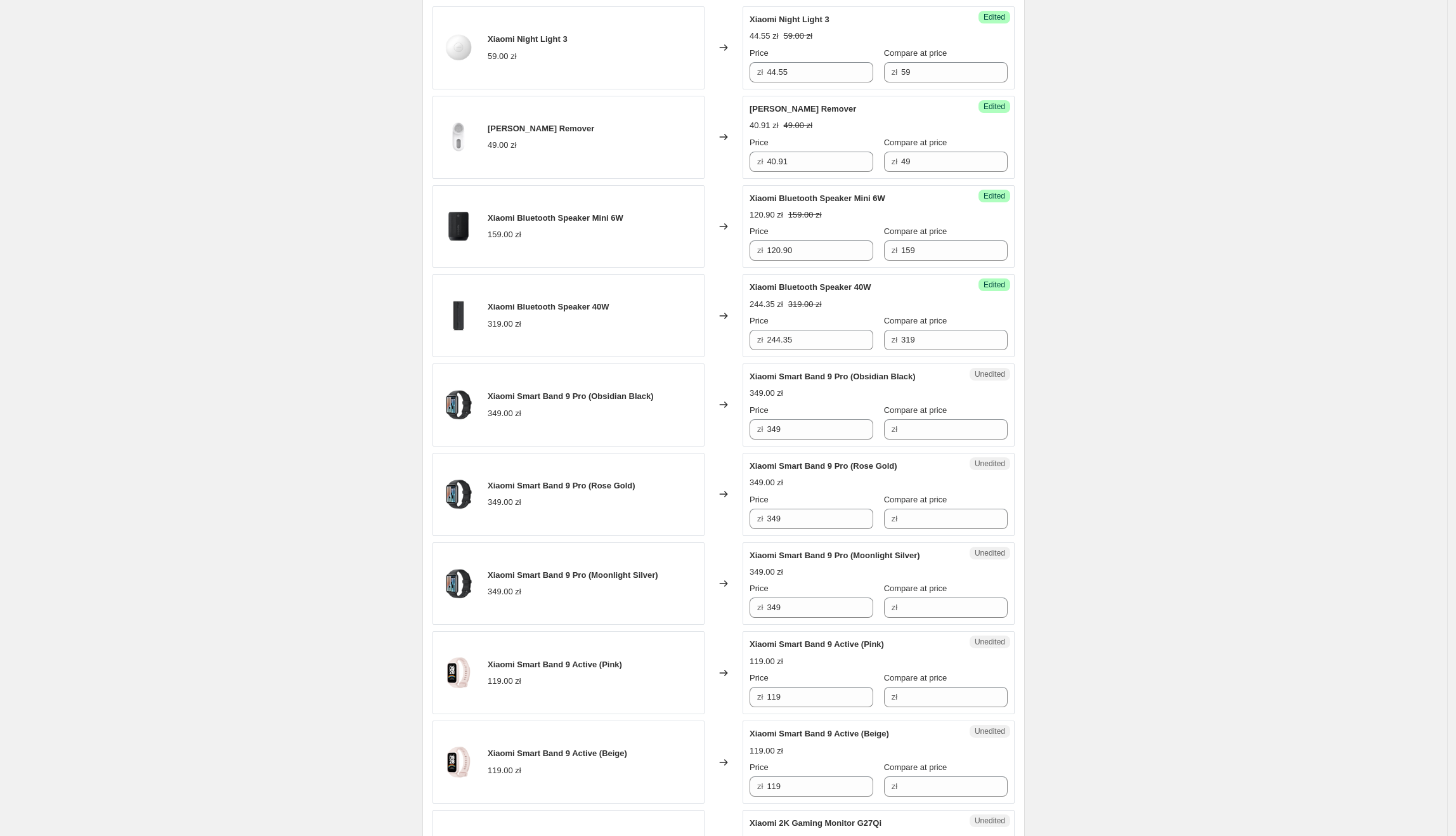
scroll to position [639, 0]
drag, startPoint x: 752, startPoint y: 379, endPoint x: 850, endPoint y: 376, distance: 98.0
click at [850, 376] on div "Unedited Xiaomi Smart Band 9 Pro (Obsidian Black) 349.00 zł Price zł 349 Compar…" at bounding box center [878, 403] width 272 height 83
drag, startPoint x: 817, startPoint y: 423, endPoint x: 772, endPoint y: 423, distance: 45.0
click at [772, 423] on input "349" at bounding box center [819, 428] width 107 height 21
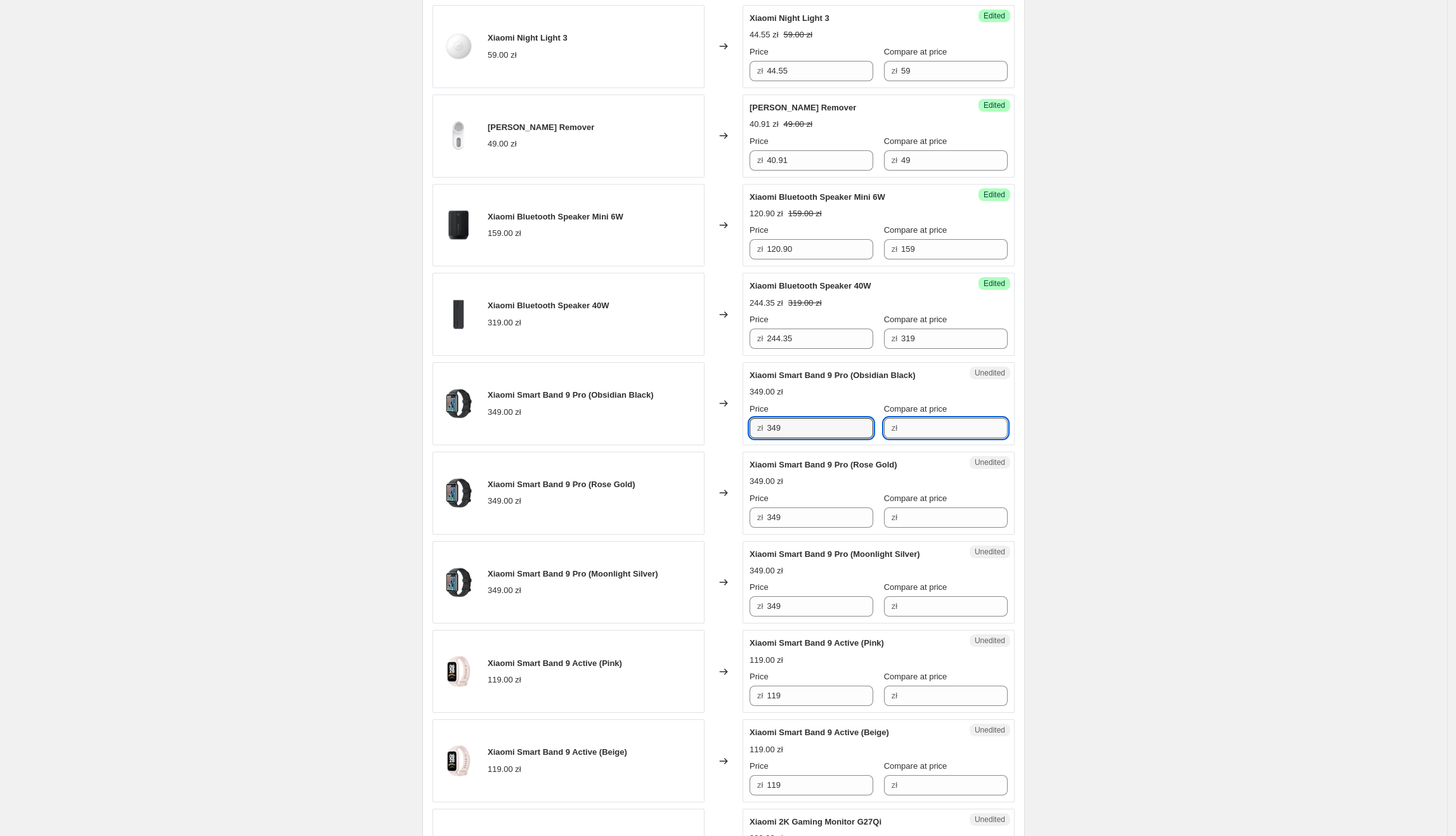
click at [945, 423] on input "Compare at price" at bounding box center [954, 428] width 107 height 21
paste input "349"
type input "349"
drag, startPoint x: 805, startPoint y: 434, endPoint x: 762, endPoint y: 430, distance: 43.2
click at [762, 430] on div "zł 349" at bounding box center [811, 428] width 124 height 21
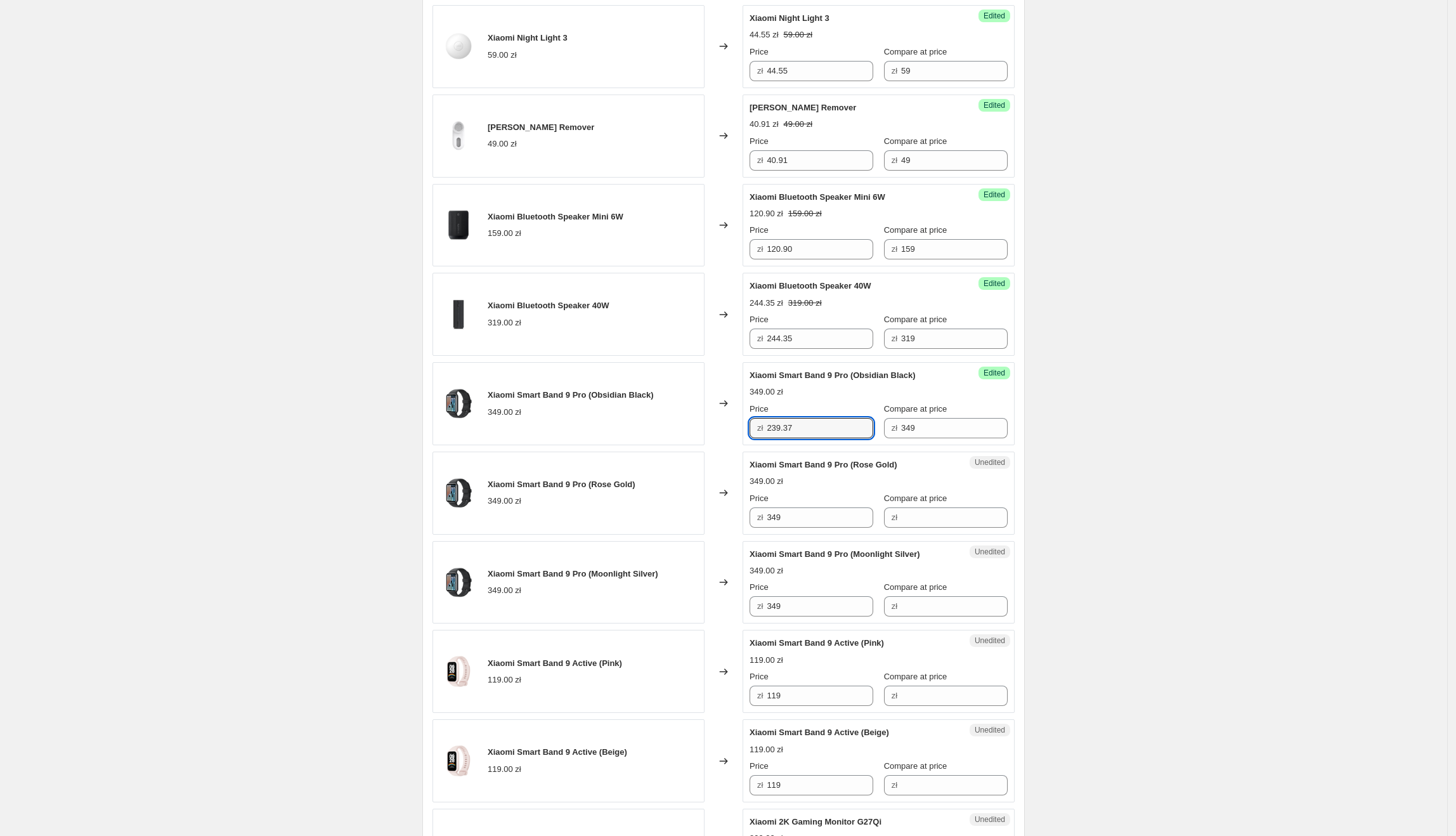
type input "239.37"
click at [1119, 443] on div "Create new price [MEDICAL_DATA]. This page is ready Create new price [MEDICAL_D…" at bounding box center [723, 607] width 1447 height 2492
drag, startPoint x: 823, startPoint y: 431, endPoint x: 757, endPoint y: 431, distance: 66.0
click at [757, 431] on div "zł 239.37" at bounding box center [811, 428] width 124 height 21
drag, startPoint x: 846, startPoint y: 525, endPoint x: 696, endPoint y: 525, distance: 150.0
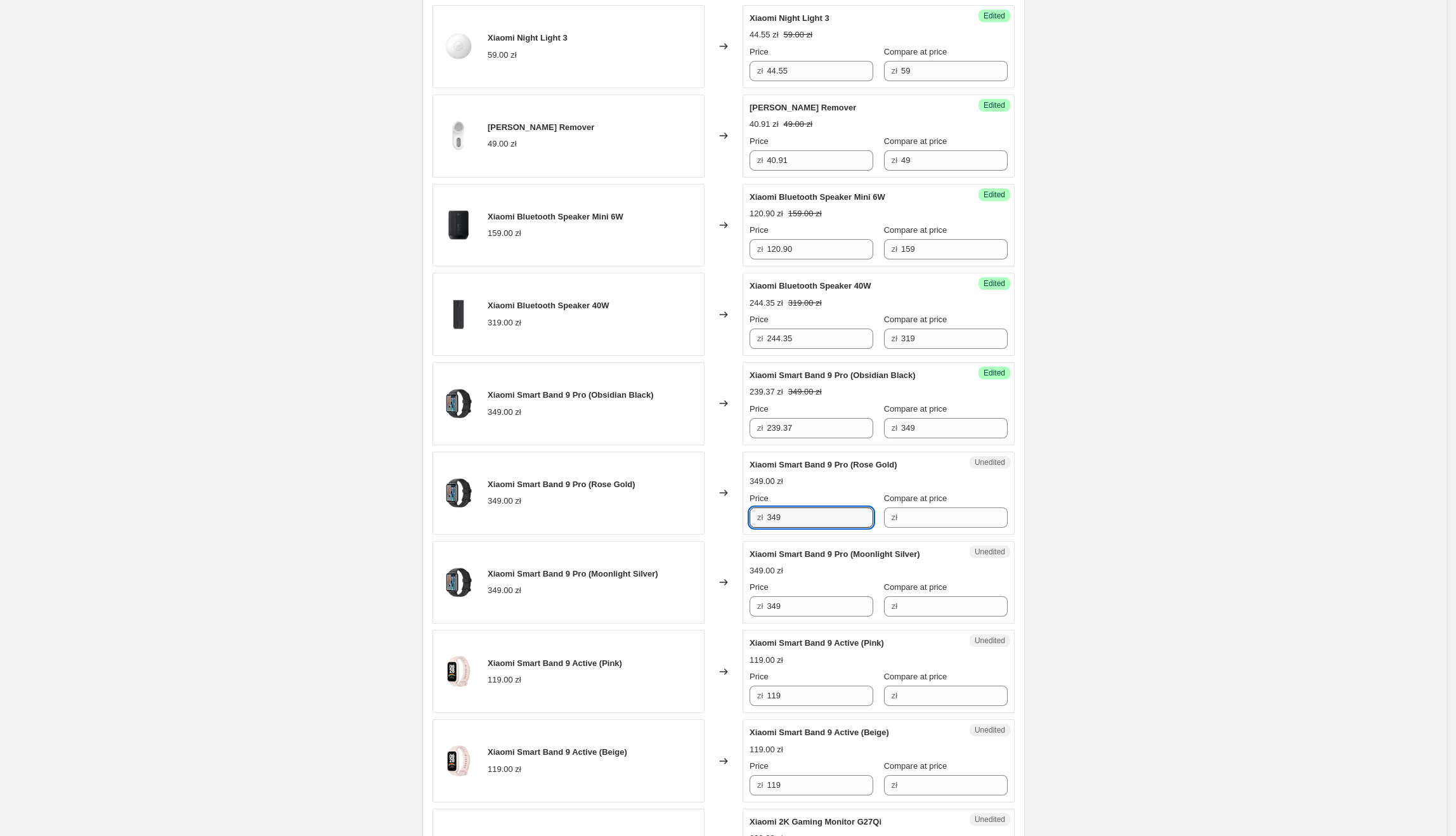
click at [696, 525] on div "Xiaomi Smart Band 9 Pro (Rose Gold) 349.00 zł Changed to Unedited Xiaomi Smart …" at bounding box center [723, 493] width 582 height 83
paste input "239.37"
type input "239.37"
click at [696, 524] on div "Xiaomi Smart Band 9 Pro (Rose Gold) 349.00 zł" at bounding box center [568, 493] width 272 height 83
drag, startPoint x: 929, startPoint y: 427, endPoint x: 874, endPoint y: 435, distance: 55.6
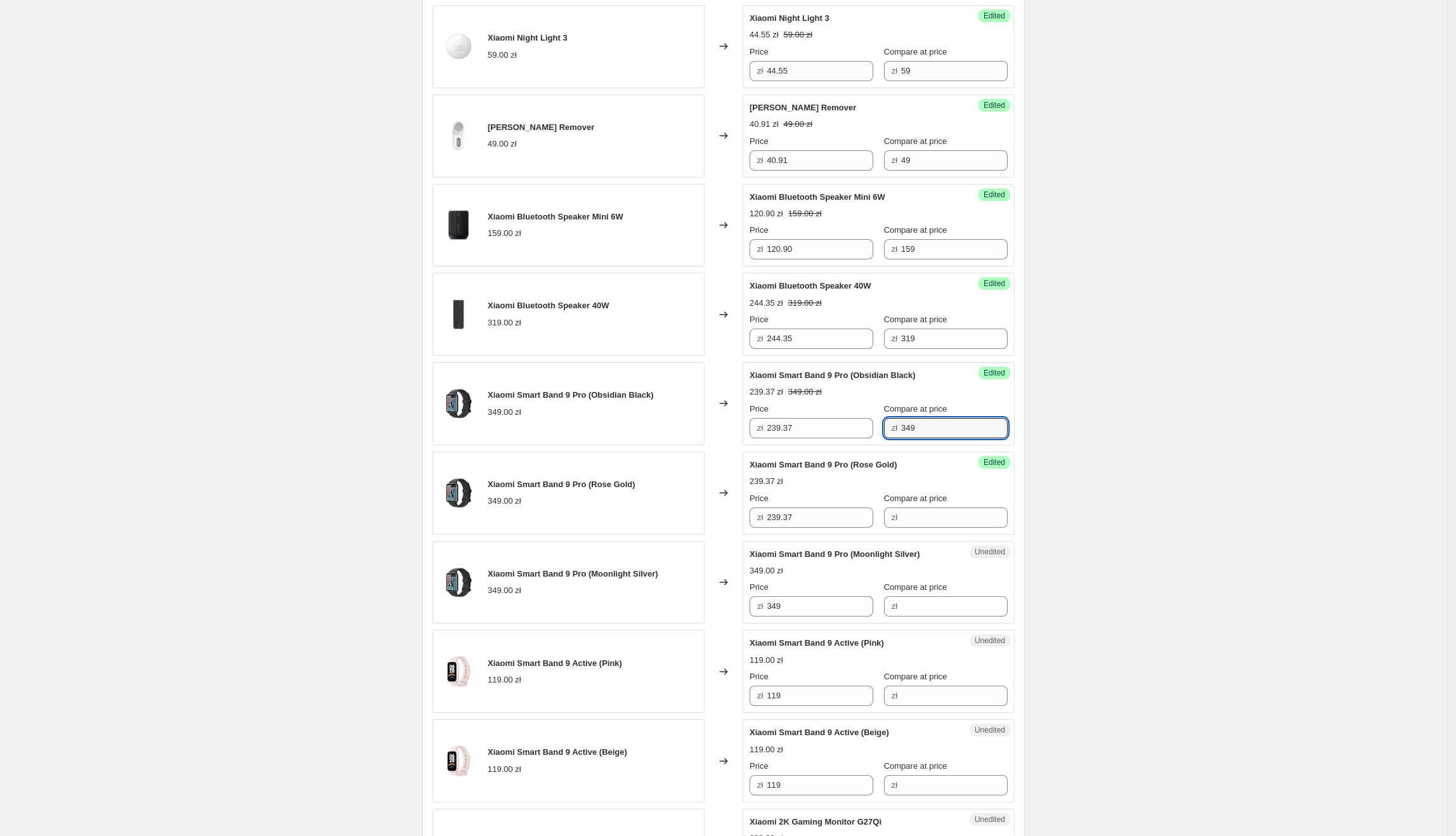
click at [874, 435] on div "Price zł 239.37 Compare at price zł 349" at bounding box center [879, 421] width 258 height 36
click at [943, 527] on input "Compare at price" at bounding box center [954, 517] width 107 height 21
paste input "349"
type input "349"
click at [1100, 441] on div "Create new price [MEDICAL_DATA]. This page is ready Create new price [MEDICAL_D…" at bounding box center [723, 607] width 1447 height 2492
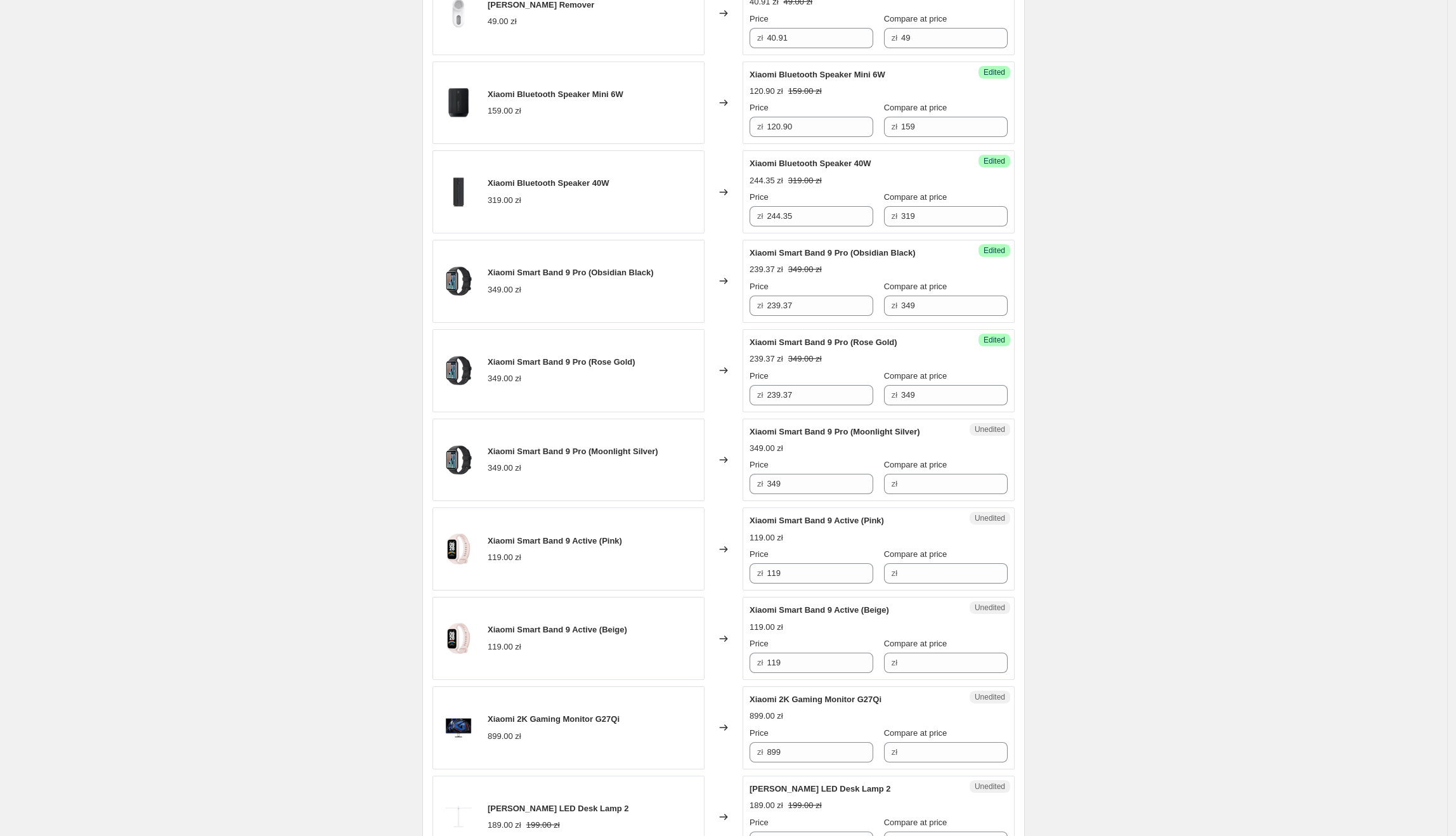
scroll to position [764, 0]
drag, startPoint x: 768, startPoint y: 491, endPoint x: 711, endPoint y: 493, distance: 57.0
click at [700, 492] on div "Xiaomi Smart Band 9 Pro (Moonlight Silver) 349.00 zł Changed to Unedited Xiaomi…" at bounding box center [723, 457] width 582 height 83
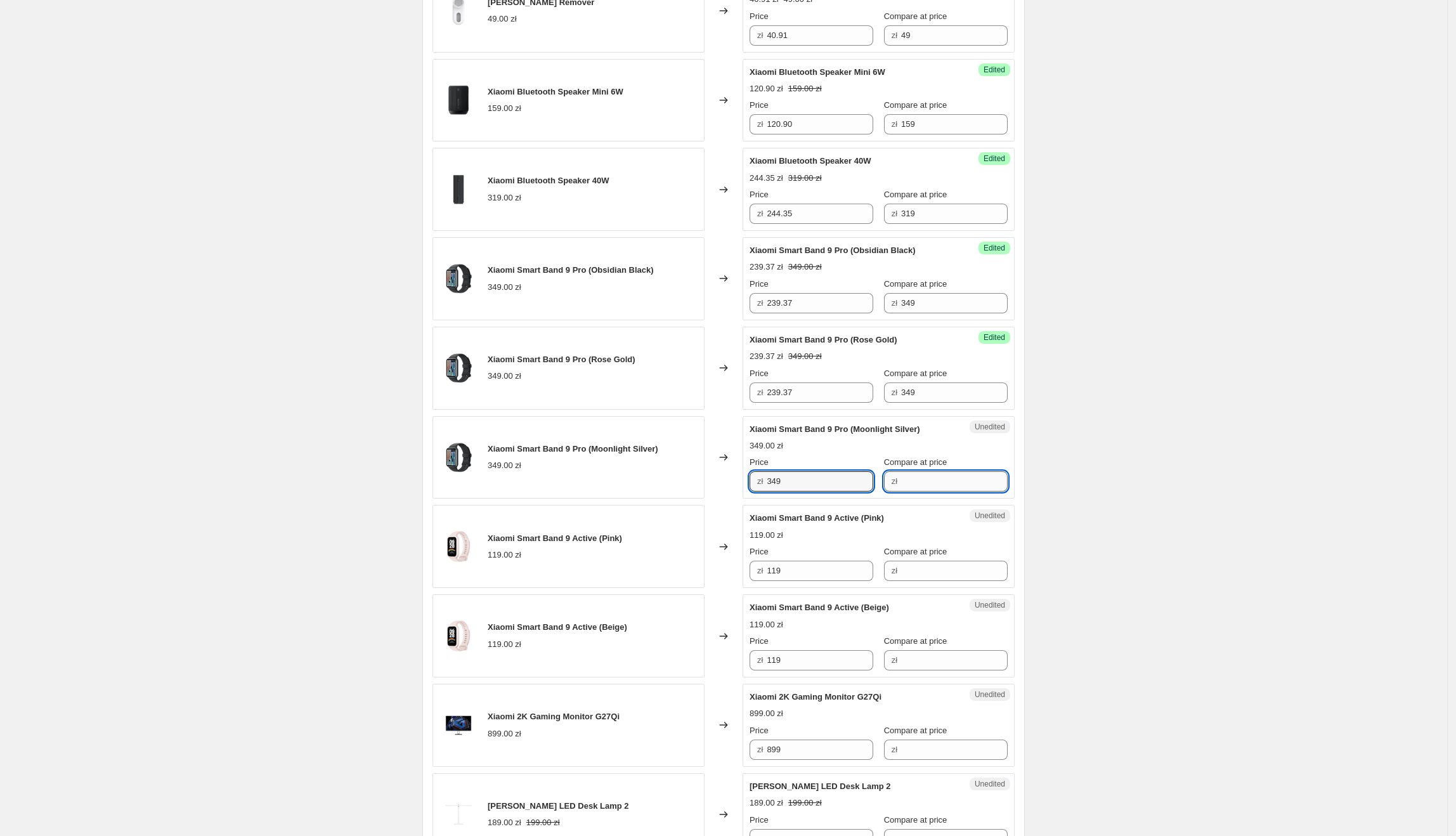
click at [937, 491] on input "Compare at price" at bounding box center [954, 481] width 107 height 21
paste input "349"
type input "349"
drag, startPoint x: 792, startPoint y: 488, endPoint x: 769, endPoint y: 488, distance: 23.0
click at [769, 488] on div "zł 349" at bounding box center [811, 481] width 124 height 21
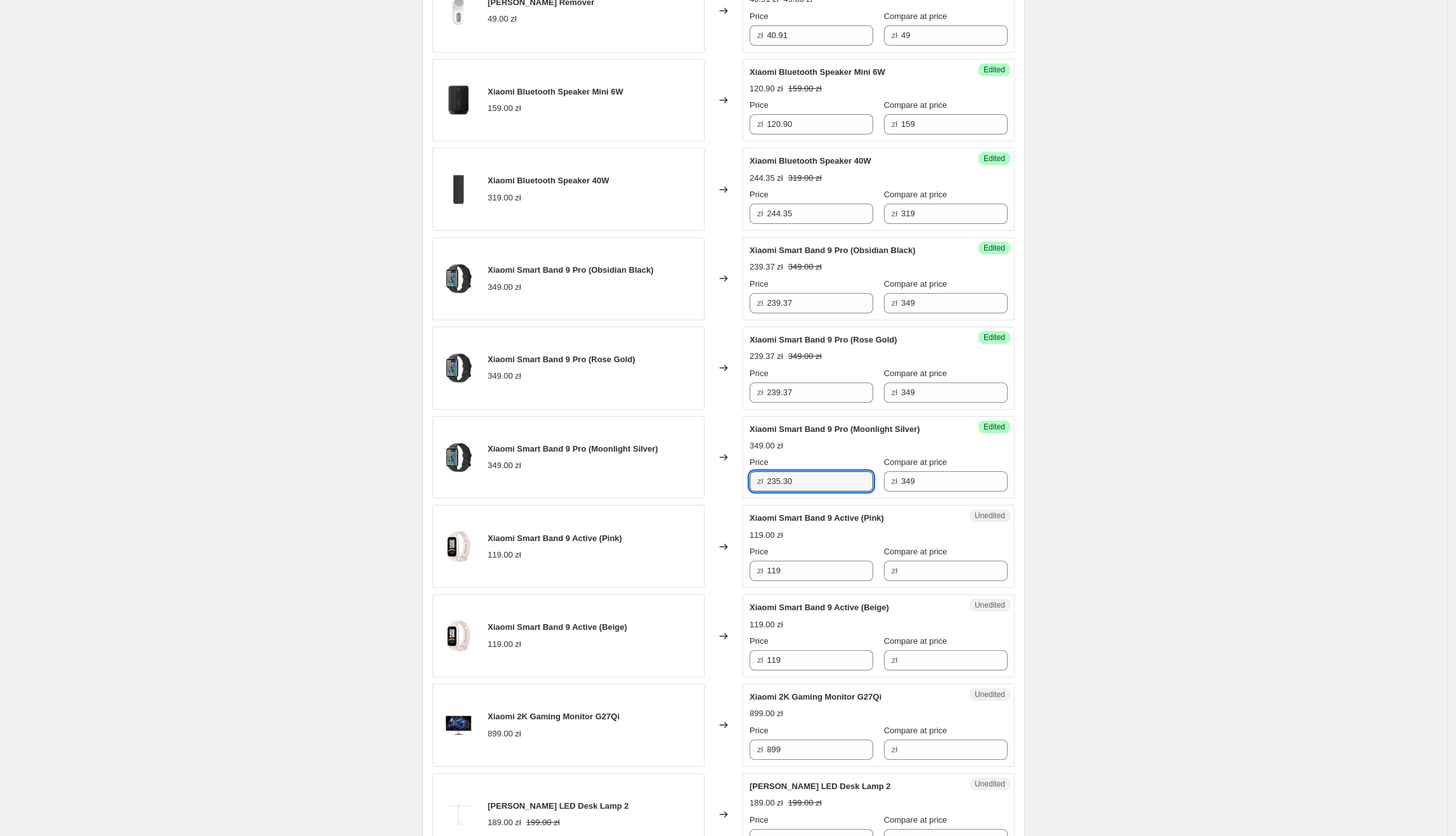
type input "235.30"
click at [1300, 361] on div "Create new price [MEDICAL_DATA]. This page is ready Create new price [MEDICAL_D…" at bounding box center [723, 482] width 1447 height 2492
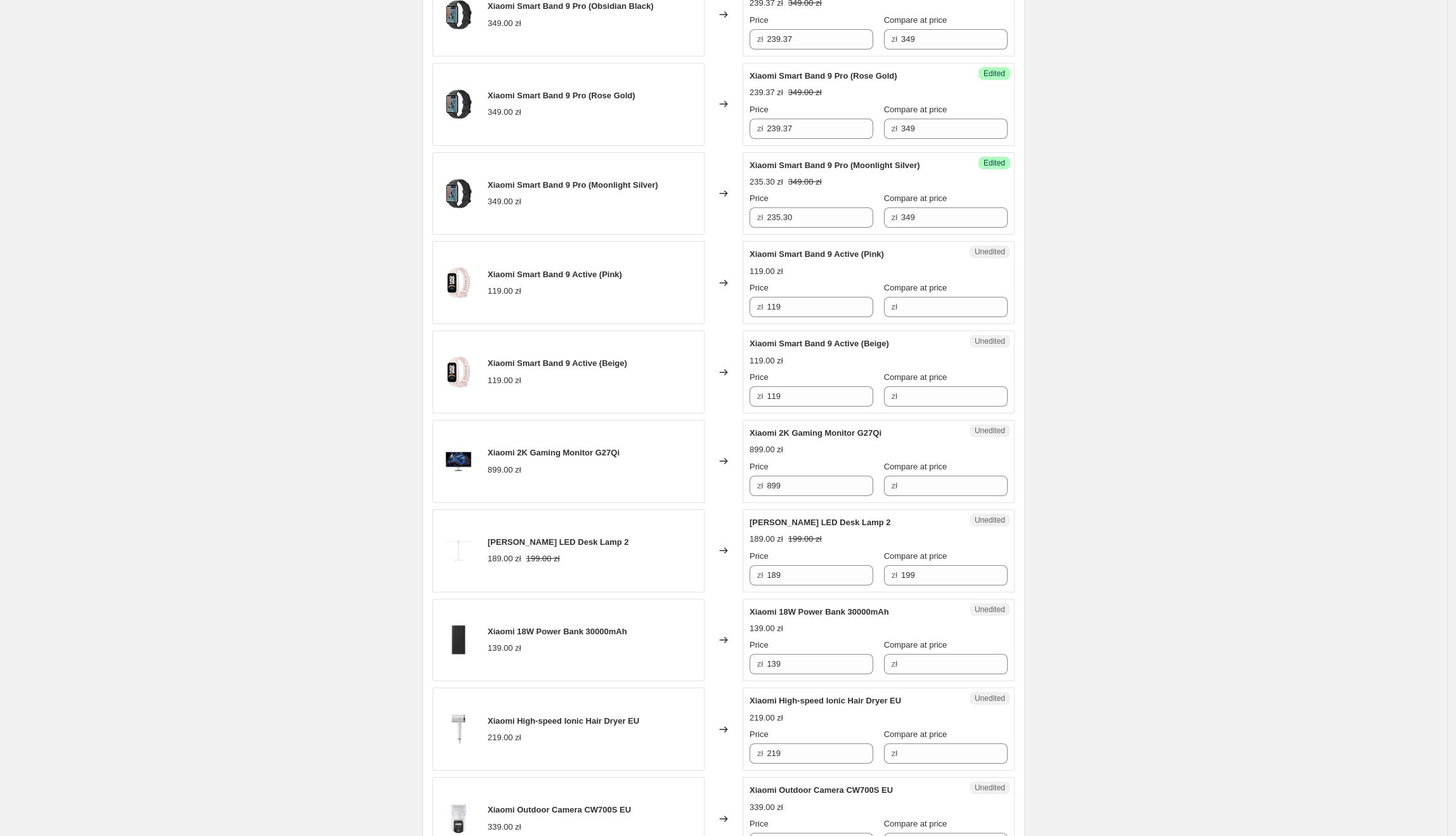
scroll to position [1035, 0]
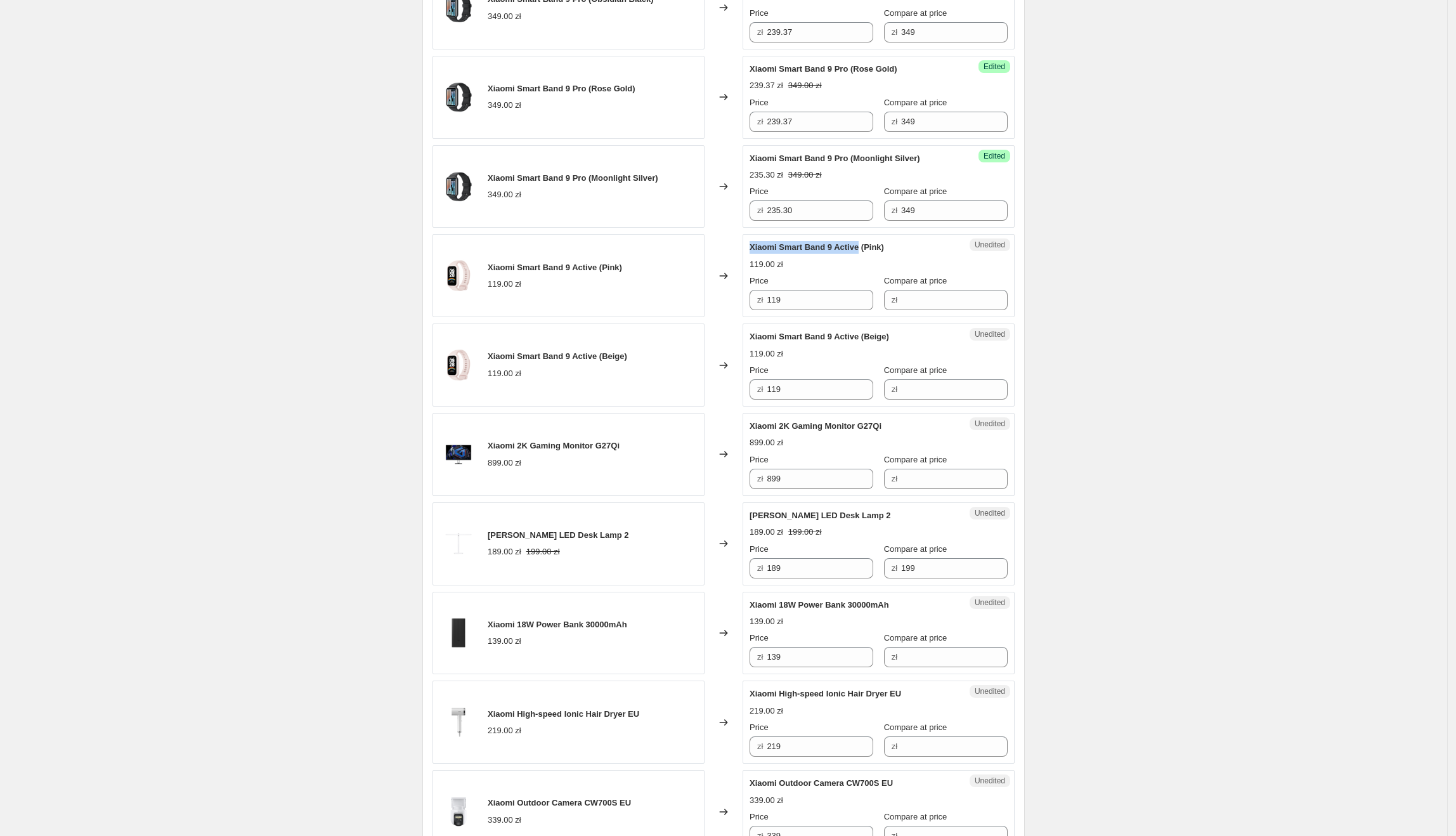
drag, startPoint x: 754, startPoint y: 252, endPoint x: 861, endPoint y: 255, distance: 107.0
click at [861, 252] on span "Xiaomi Smart Band 9 Active (Pink)" at bounding box center [817, 247] width 134 height 9
drag, startPoint x: 825, startPoint y: 303, endPoint x: 779, endPoint y: 307, distance: 46.2
click at [741, 305] on div "Xiaomi Smart Band 9 Active (Pink) 119.00 zł Changed to Unedited Xiaomi Smart Ba…" at bounding box center [723, 275] width 582 height 83
click at [901, 305] on input "Compare at price" at bounding box center [954, 299] width 107 height 21
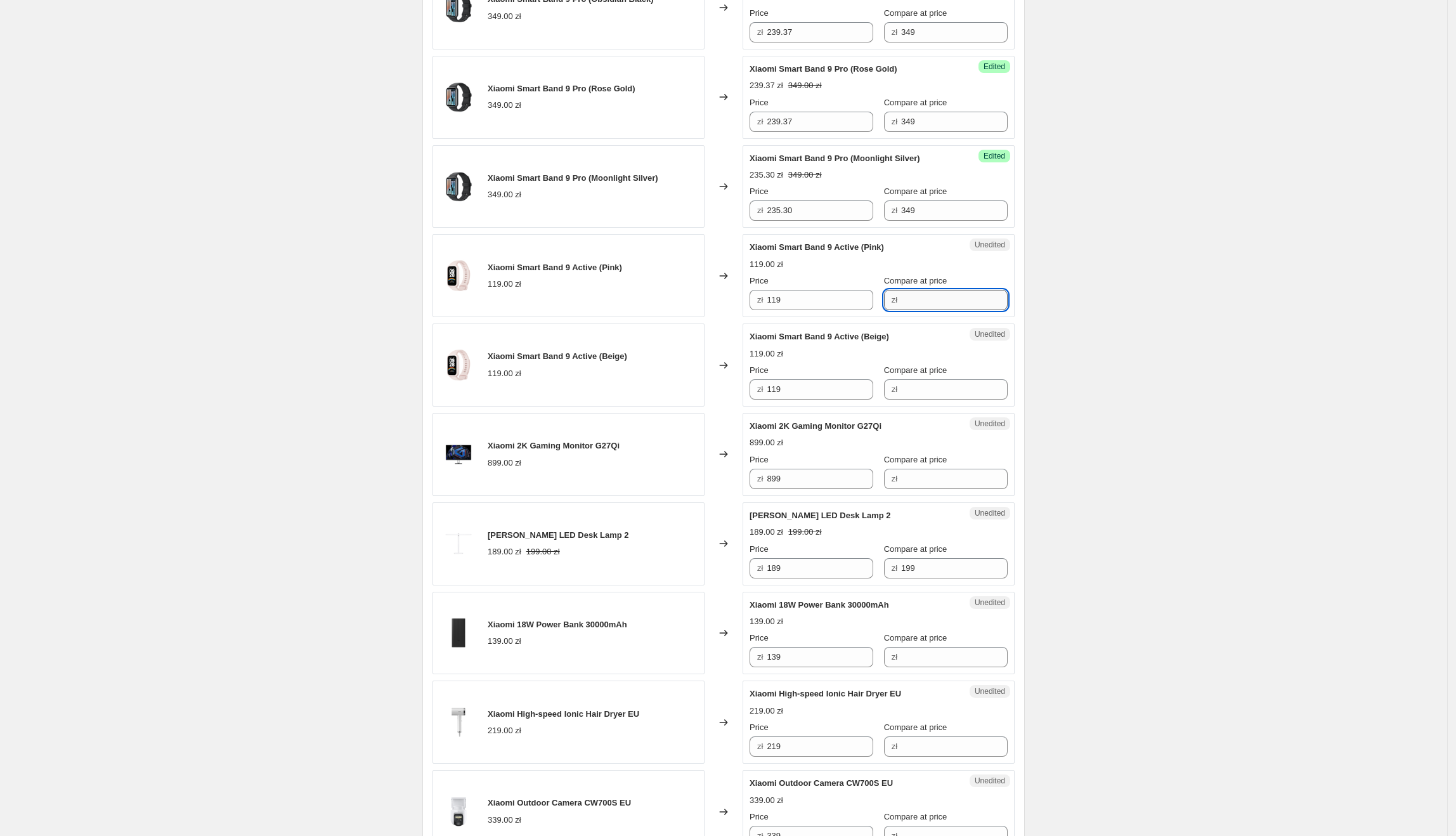
paste input "119"
type input "119"
drag, startPoint x: 727, startPoint y: 305, endPoint x: 711, endPoint y: 307, distance: 16.1
click at [711, 307] on div "Xiaomi Smart Band 9 Active (Pink) 119.00 zł Changed to Success Edited [PERSON_N…" at bounding box center [723, 275] width 582 height 83
type input "85.45"
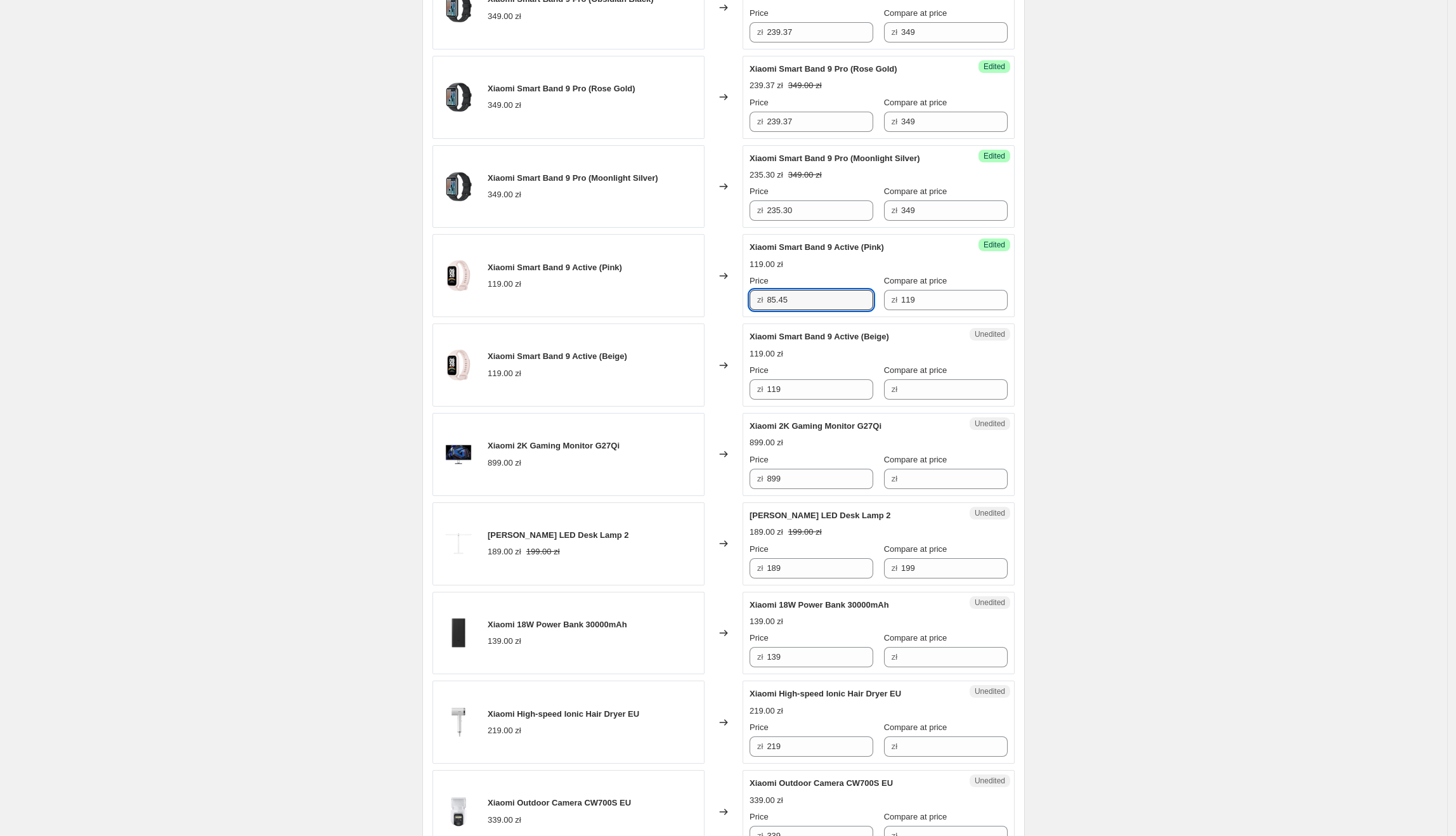
click at [1057, 319] on div "Create new price [MEDICAL_DATA]. This page is ready Create new price [MEDICAL_D…" at bounding box center [723, 211] width 1447 height 2492
drag, startPoint x: 825, startPoint y: 309, endPoint x: 803, endPoint y: 344, distance: 41.3
click at [751, 295] on div "Success Edited [PERSON_NAME] Band 9 Active (Pink) 85.45 zł 119.00 zł Price zł 8…" at bounding box center [878, 275] width 272 height 83
drag, startPoint x: 824, startPoint y: 399, endPoint x: 723, endPoint y: 401, distance: 101.0
click at [723, 401] on div "Xiaomi Smart Band 9 Active (Beige) 119.00 zł Changed to Unedited Xiaomi Smart B…" at bounding box center [723, 364] width 582 height 83
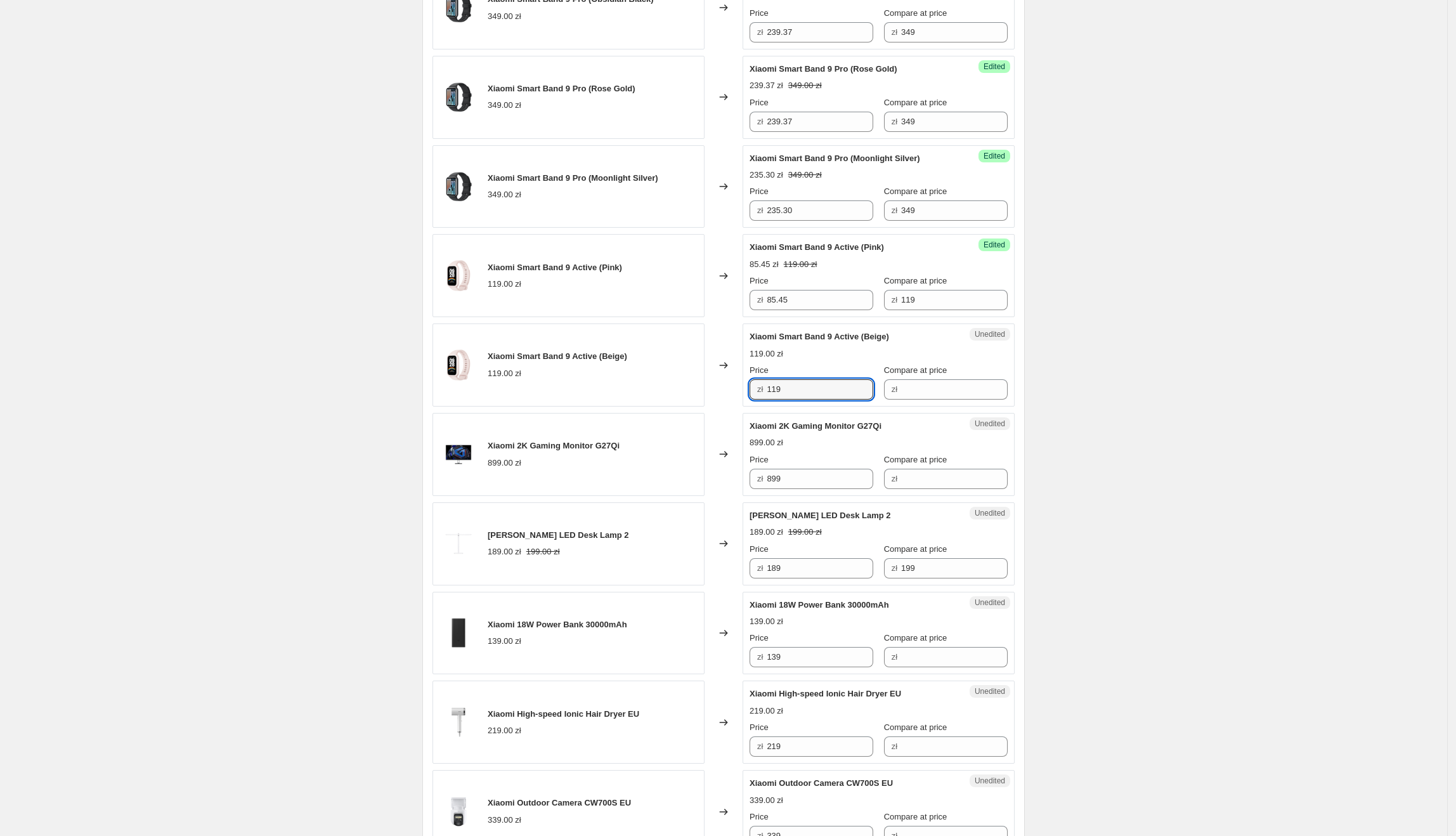
paste input "85.45"
type input "85.45"
drag, startPoint x: 723, startPoint y: 401, endPoint x: 745, endPoint y: 398, distance: 22.2
click at [724, 401] on div "Changed to" at bounding box center [723, 364] width 38 height 83
drag, startPoint x: 912, startPoint y: 315, endPoint x: 874, endPoint y: 313, distance: 38.1
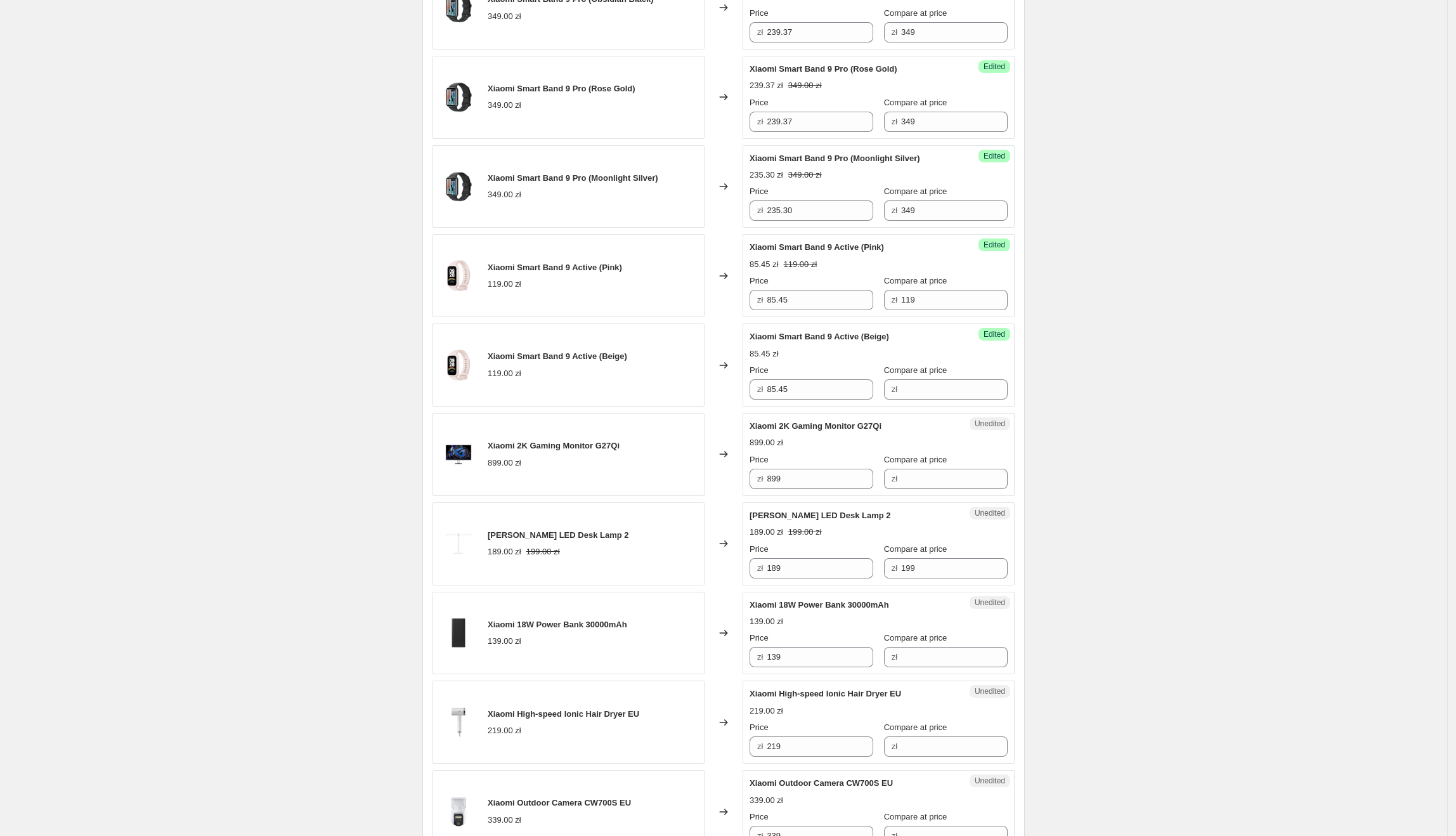
click at [874, 313] on div "Success Edited [PERSON_NAME] Band 9 Active (Pink) 85.45 zł 119.00 zł Price zł 8…" at bounding box center [878, 275] width 272 height 83
drag, startPoint x: 932, startPoint y: 303, endPoint x: 854, endPoint y: 303, distance: 78.0
click at [853, 303] on div "Price zł 85.45 Compare at price zł 119" at bounding box center [879, 293] width 258 height 36
click at [937, 392] on input "Compare at price" at bounding box center [954, 389] width 107 height 21
paste input "119"
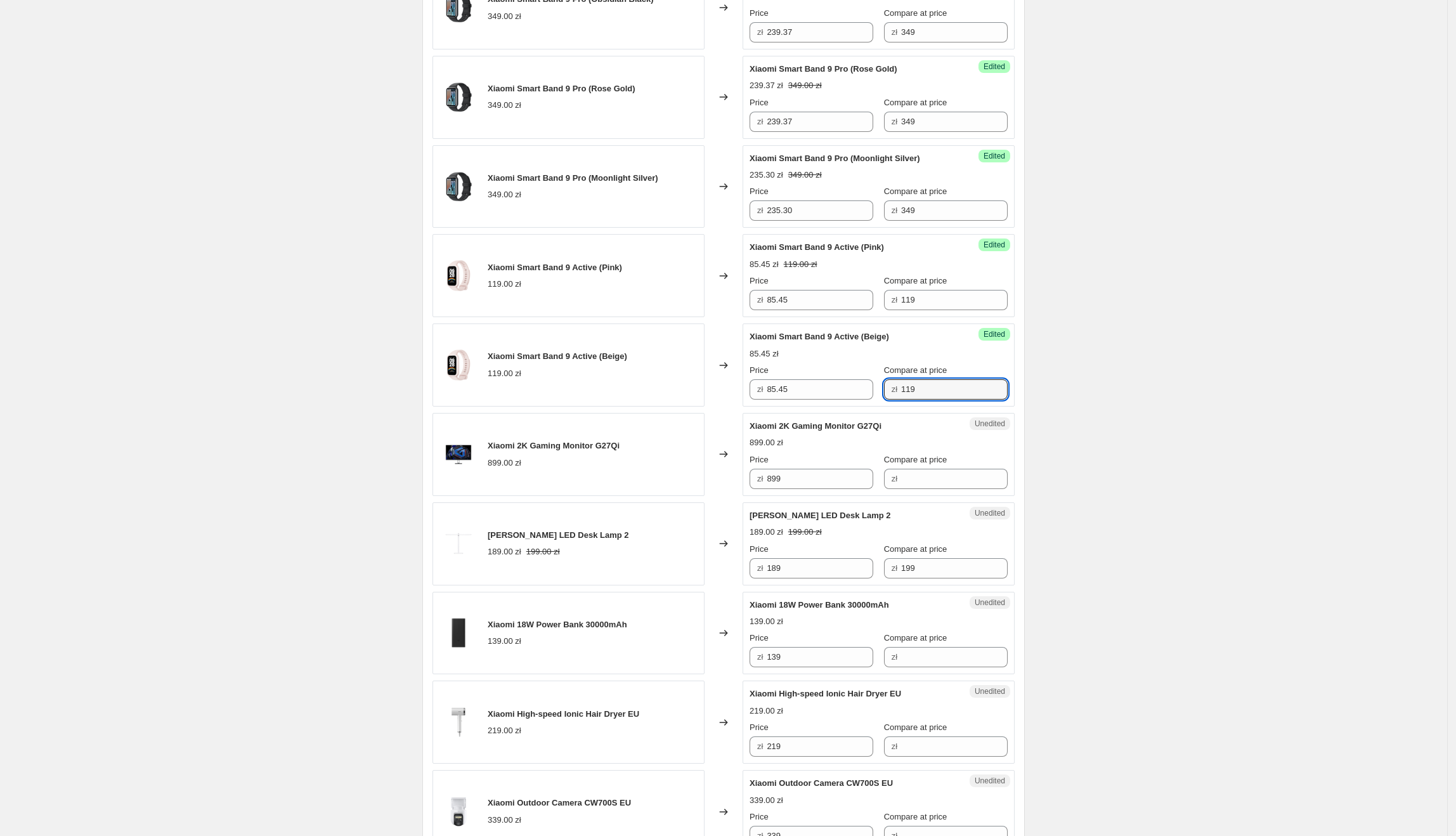
type input "119"
click at [1111, 383] on div "Create new price [MEDICAL_DATA]. This page is ready Create new price [MEDICAL_D…" at bounding box center [723, 211] width 1447 height 2492
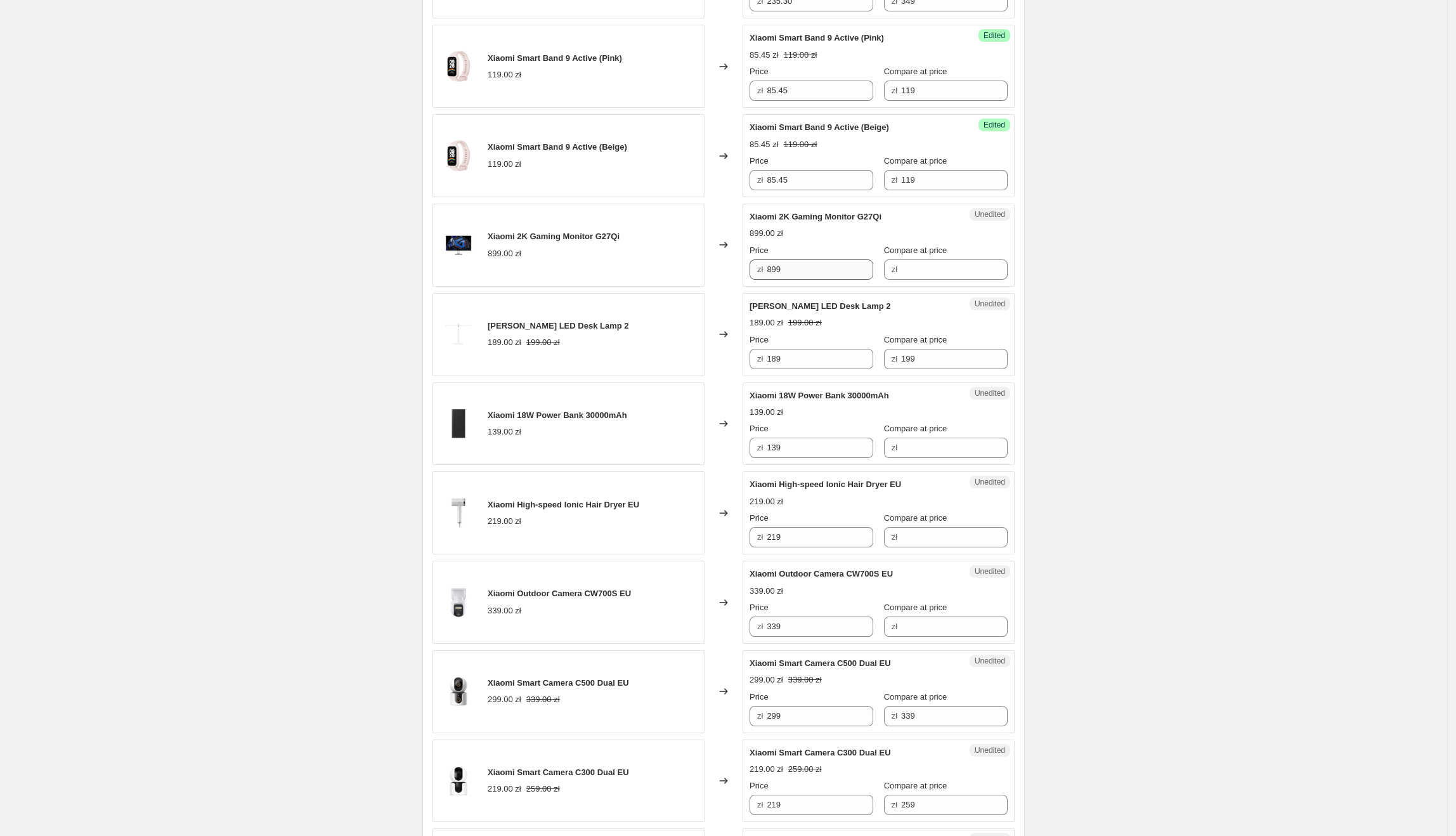
scroll to position [1247, 0]
drag, startPoint x: 888, startPoint y: 222, endPoint x: 752, endPoint y: 223, distance: 136.0
click at [752, 223] on div "Unedited Xiaomi 2K Gaming Monitor G27Qi 899.00 zł Price zł 899 Compare at price…" at bounding box center [878, 242] width 272 height 83
drag, startPoint x: 809, startPoint y: 270, endPoint x: 758, endPoint y: 275, distance: 51.2
click at [747, 275] on div "Unedited Xiaomi 2K Gaming Monitor G27Qi 899.00 zł Price zł 899 Compare at price…" at bounding box center [878, 242] width 272 height 83
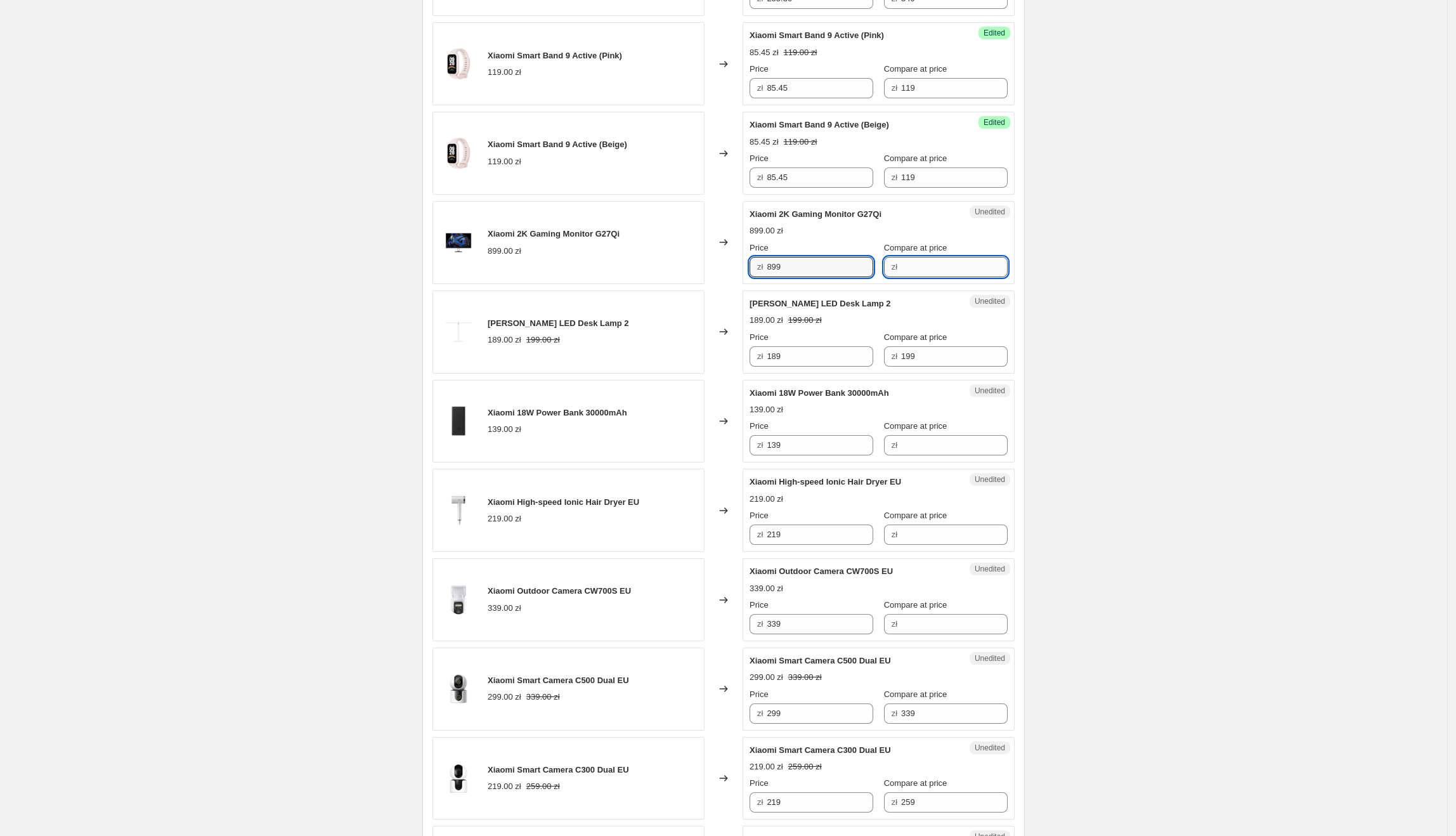
click at [952, 275] on input "Compare at price" at bounding box center [954, 267] width 107 height 21
paste input "899"
drag, startPoint x: 805, startPoint y: 269, endPoint x: 771, endPoint y: 269, distance: 34.0
click at [771, 269] on input "899" at bounding box center [819, 267] width 107 height 21
drag, startPoint x: 858, startPoint y: 300, endPoint x: 747, endPoint y: 311, distance: 111.5
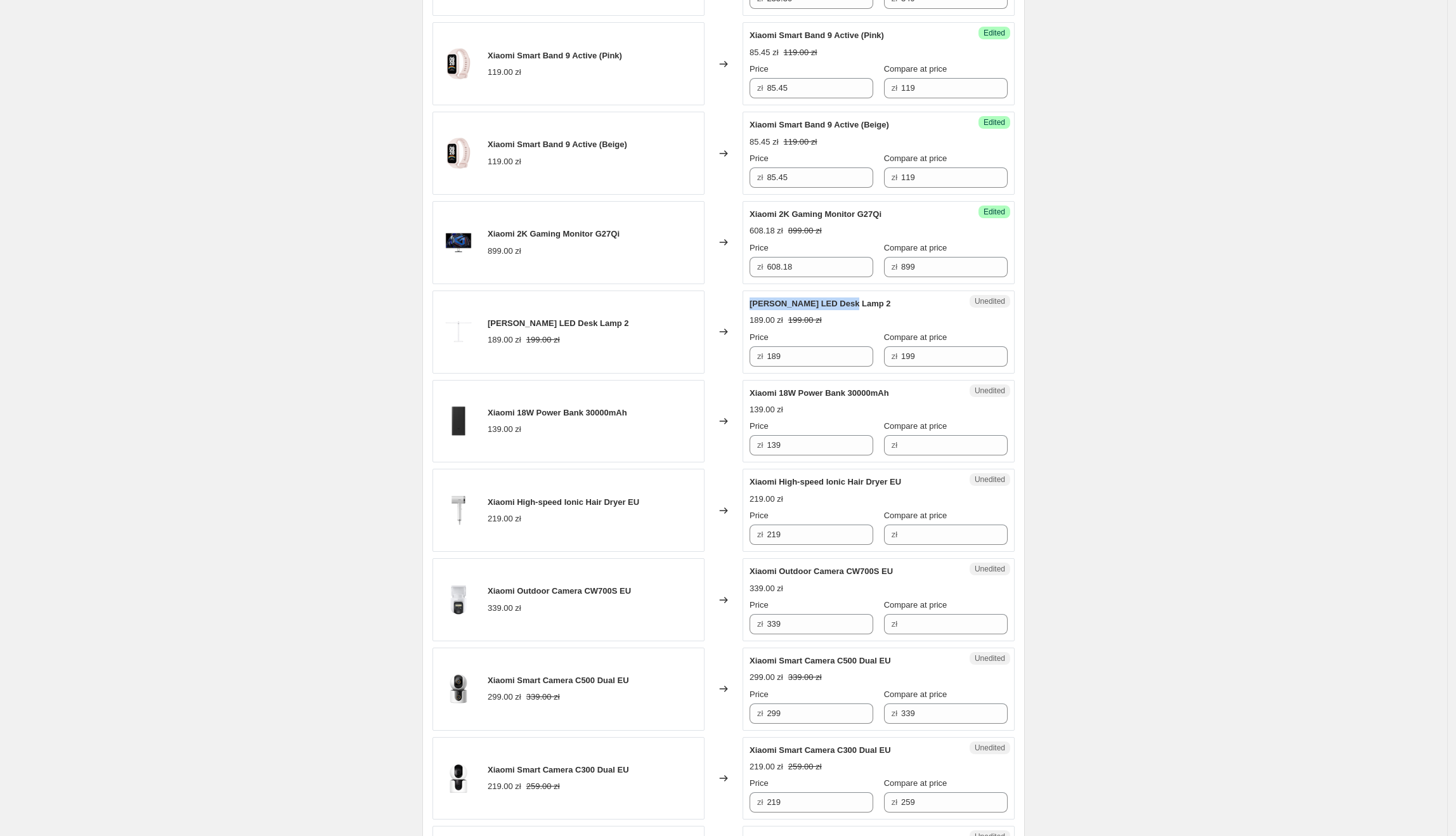
click at [747, 311] on div "Unedited [PERSON_NAME] LED Desk Lamp 2 189.00 zł 199.00 zł Price zł 189 Compare…" at bounding box center [878, 331] width 272 height 83
drag, startPoint x: 827, startPoint y: 361, endPoint x: 771, endPoint y: 359, distance: 56.0
click at [771, 359] on input "189" at bounding box center [819, 356] width 107 height 21
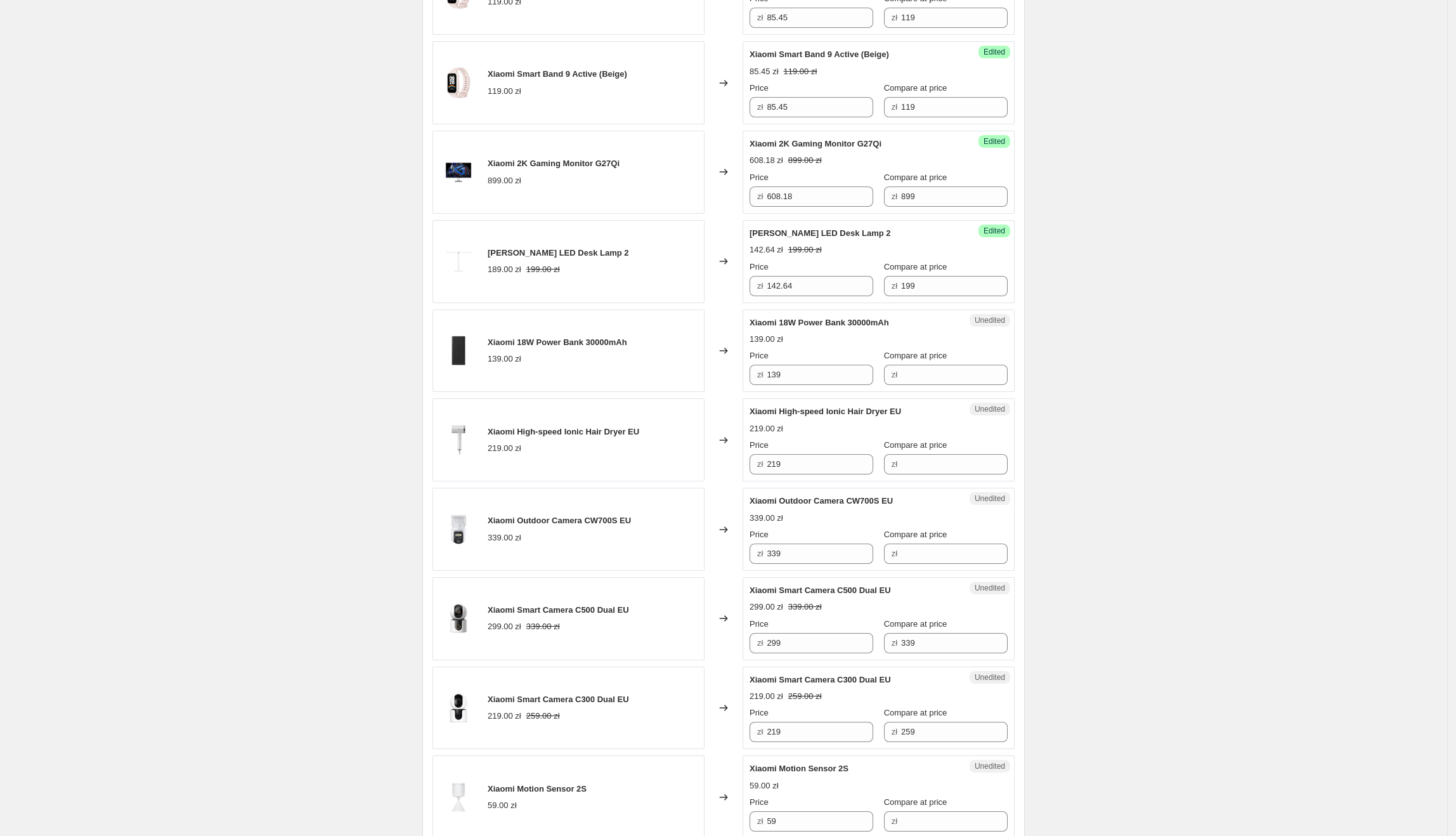
scroll to position [1339, 0]
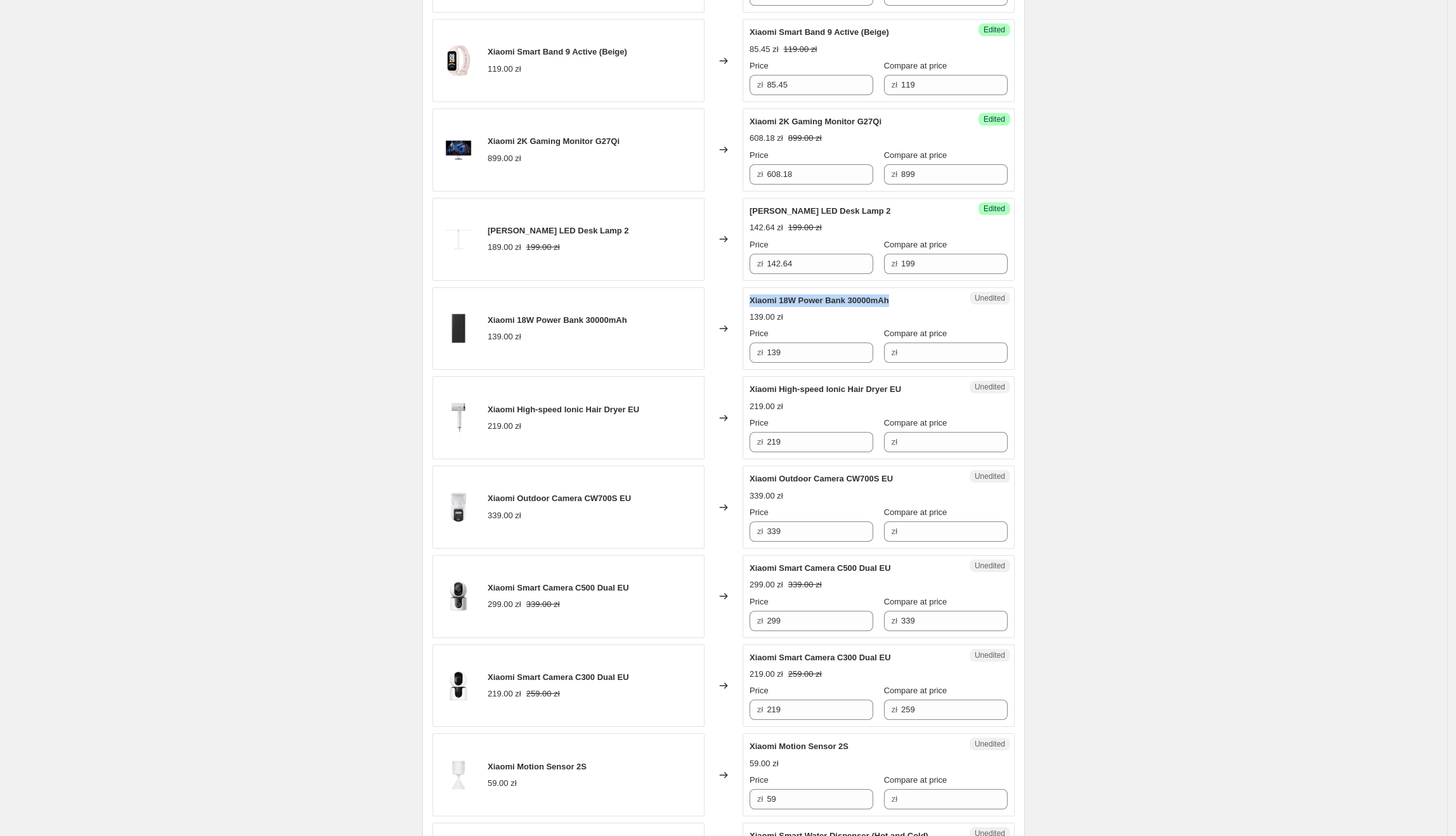
drag, startPoint x: 899, startPoint y: 305, endPoint x: 754, endPoint y: 305, distance: 145.0
click at [754, 305] on div "Xiaomi 18W Power Bank 30000mAh" at bounding box center [853, 300] width 207 height 13
drag, startPoint x: 830, startPoint y: 371, endPoint x: 800, endPoint y: 361, distance: 31.6
click at [800, 362] on div "Unedited [PERSON_NAME] 18W Power Bank 30000mAh 139.00 zł Price zł 139 Compare a…" at bounding box center [878, 329] width 272 height 83
drag, startPoint x: 805, startPoint y: 356, endPoint x: 756, endPoint y: 356, distance: 49.0
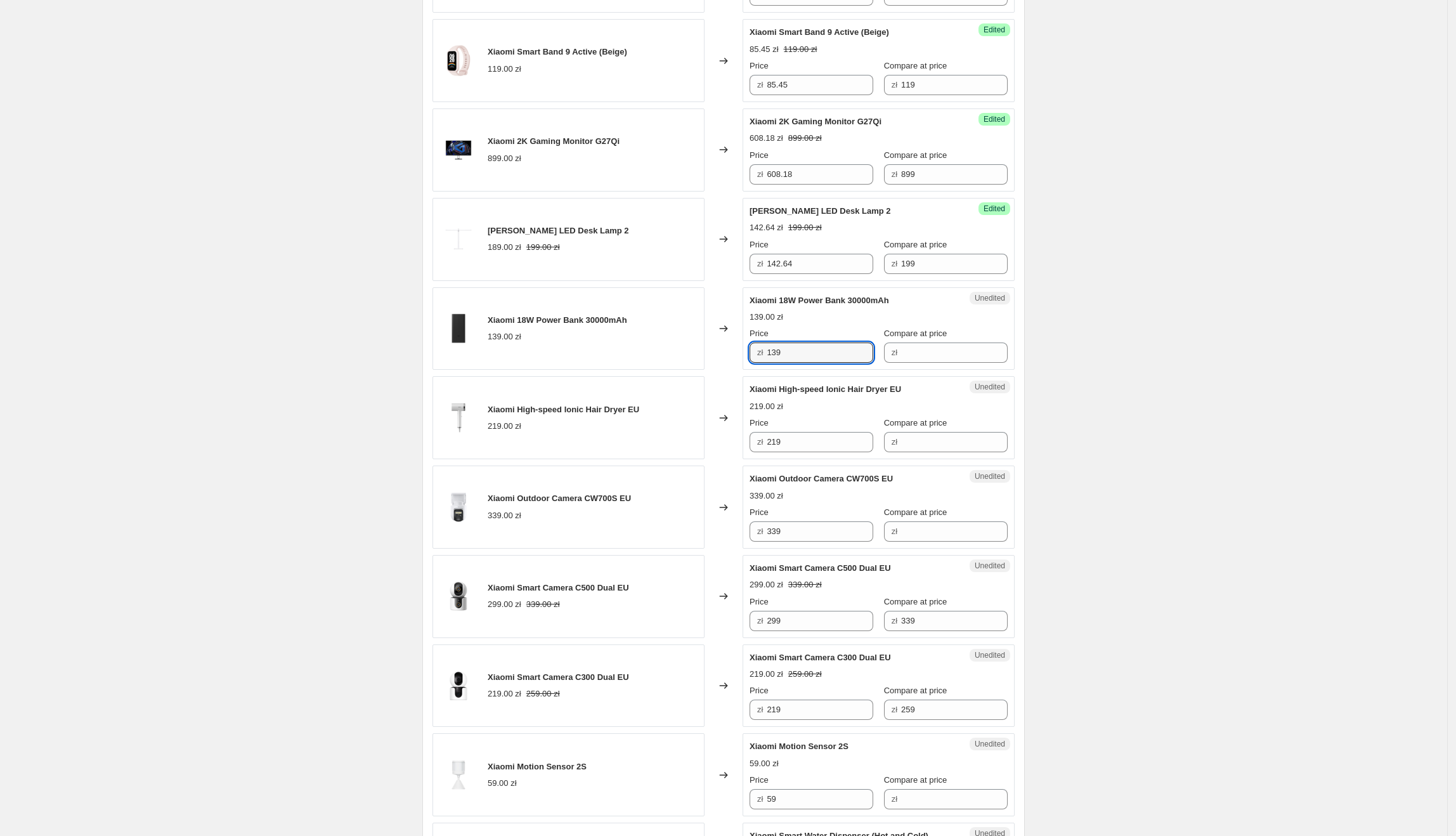
click at [756, 356] on div "zł 139" at bounding box center [811, 352] width 124 height 21
drag, startPoint x: 936, startPoint y: 362, endPoint x: 927, endPoint y: 362, distance: 9.0
click at [935, 362] on input "Compare at price" at bounding box center [954, 352] width 107 height 21
paste input "139"
drag, startPoint x: 795, startPoint y: 362, endPoint x: 766, endPoint y: 358, distance: 29.3
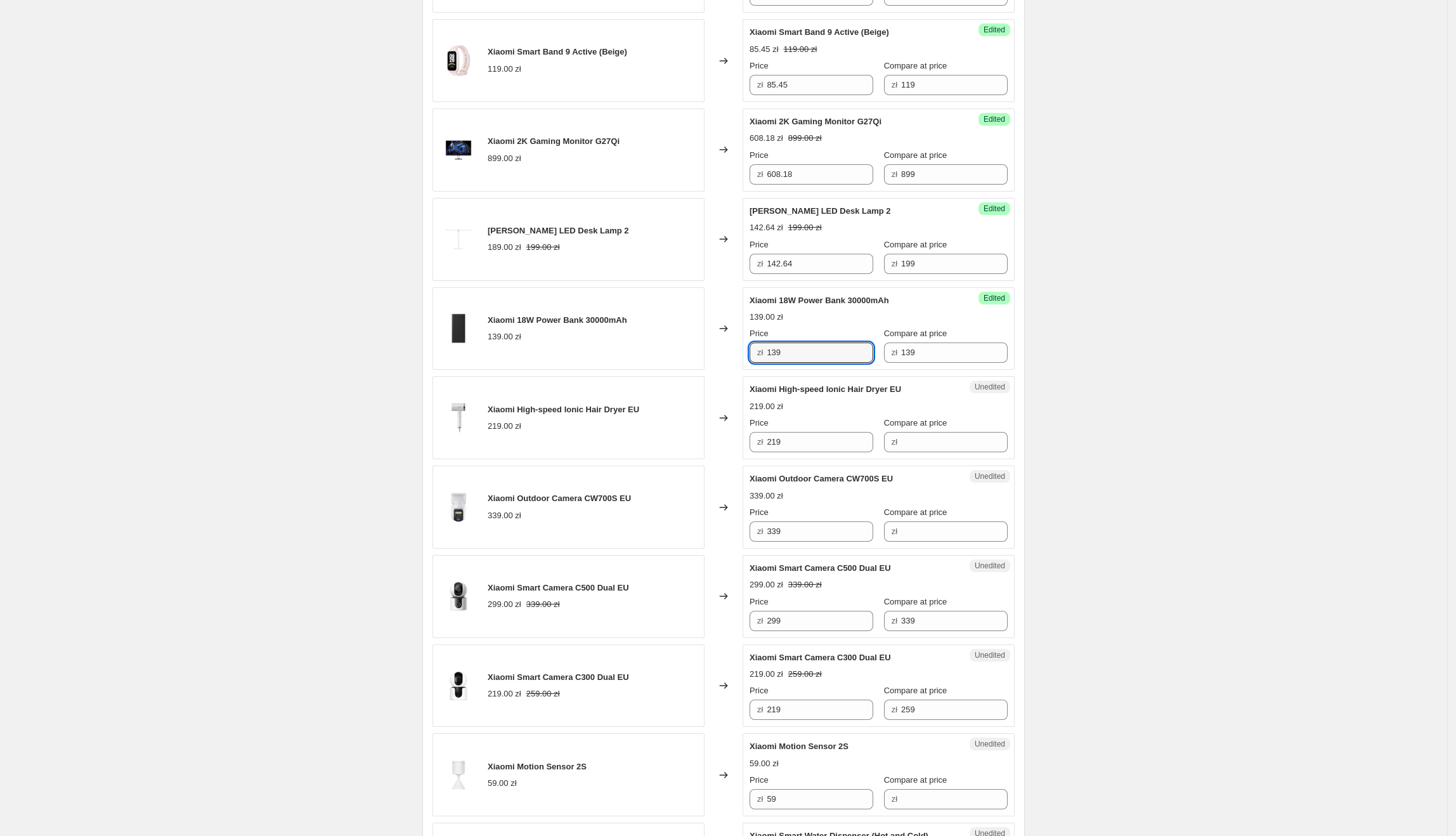
click at [766, 358] on div "zł 139" at bounding box center [811, 352] width 124 height 21
drag, startPoint x: 907, startPoint y: 393, endPoint x: 754, endPoint y: 398, distance: 153.1
click at [754, 395] on div "Xiaomi High-speed Ionic Hair Dryer EU" at bounding box center [853, 389] width 207 height 13
drag, startPoint x: 813, startPoint y: 445, endPoint x: 780, endPoint y: 445, distance: 33.0
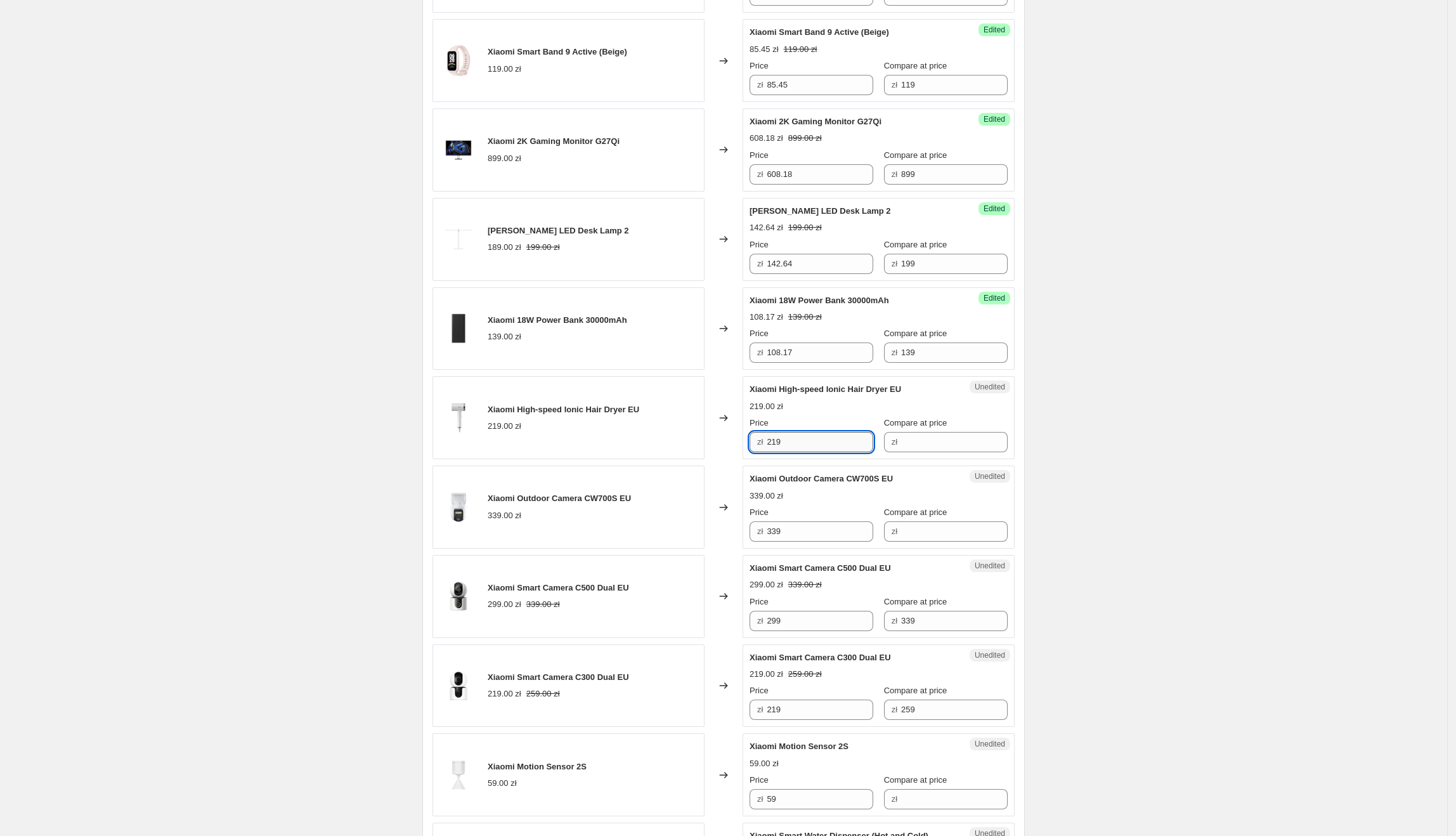
click at [780, 445] on input "219" at bounding box center [819, 442] width 107 height 21
click at [843, 452] on input "219" at bounding box center [819, 442] width 107 height 21
drag, startPoint x: 840, startPoint y: 452, endPoint x: 966, endPoint y: 450, distance: 126.0
click at [753, 450] on div "zł 219" at bounding box center [811, 442] width 124 height 21
click at [970, 448] on input "Compare at price" at bounding box center [954, 442] width 107 height 21
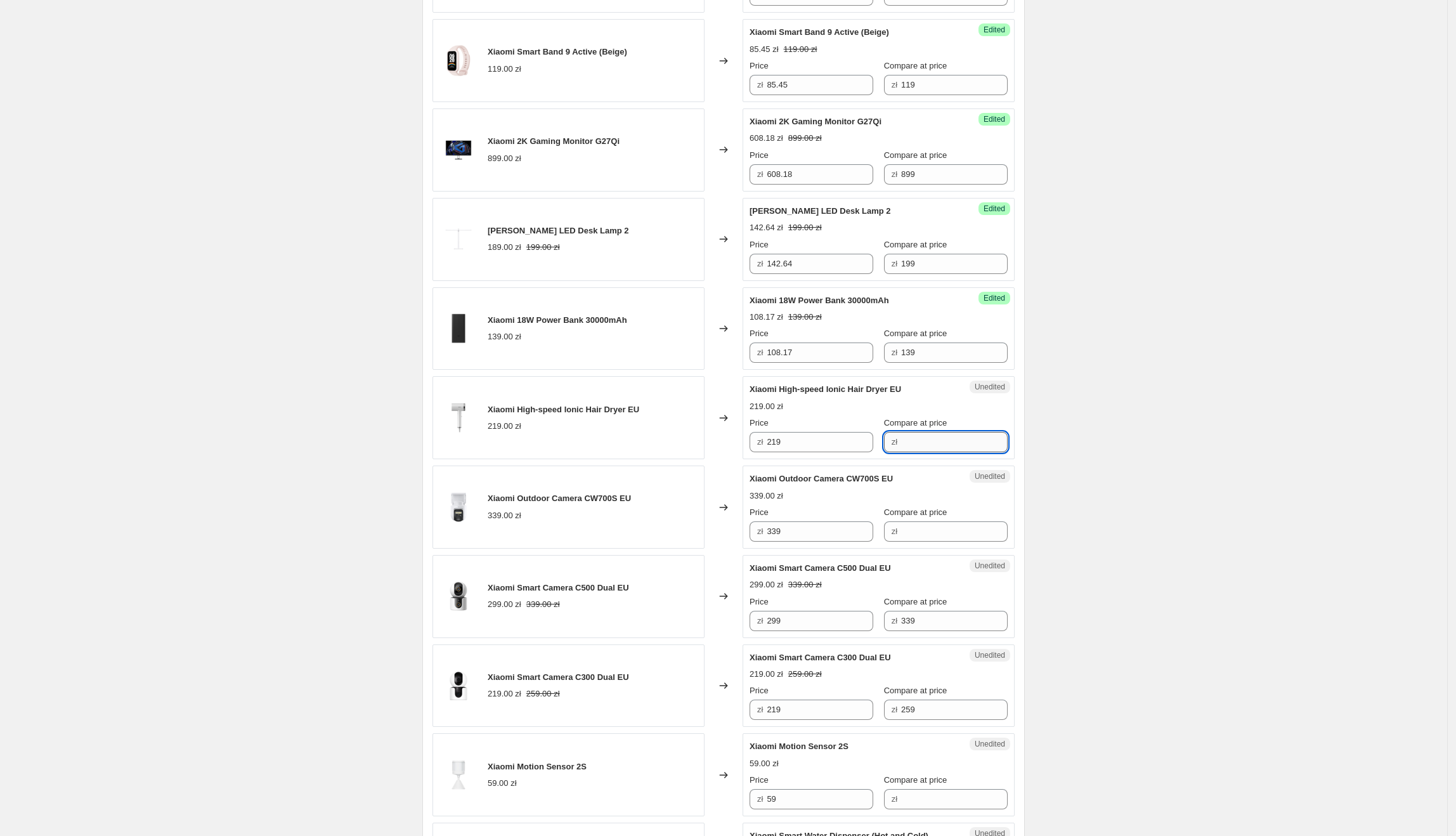
paste input "219"
drag, startPoint x: 802, startPoint y: 453, endPoint x: 754, endPoint y: 453, distance: 48.0
click at [754, 452] on div "zł 219" at bounding box center [811, 442] width 124 height 21
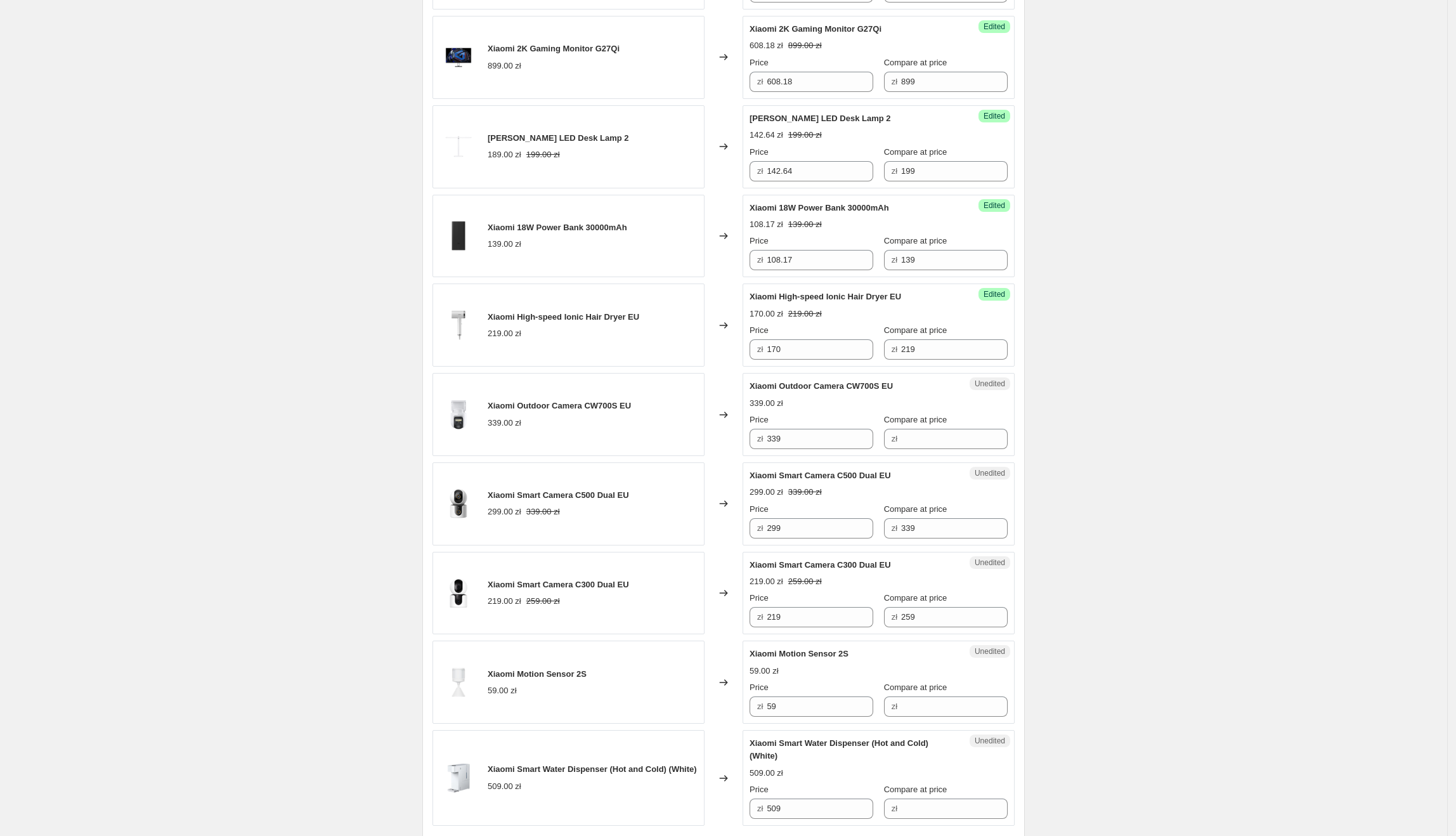
scroll to position [1433, 0]
drag, startPoint x: 900, startPoint y: 392, endPoint x: 754, endPoint y: 391, distance: 146.0
click at [754, 391] on div "Xiaomi Outdoor Camera CW700S EU" at bounding box center [853, 385] width 207 height 13
drag, startPoint x: 850, startPoint y: 442, endPoint x: 780, endPoint y: 441, distance: 70.0
click at [765, 439] on div "zł 339" at bounding box center [811, 437] width 124 height 21
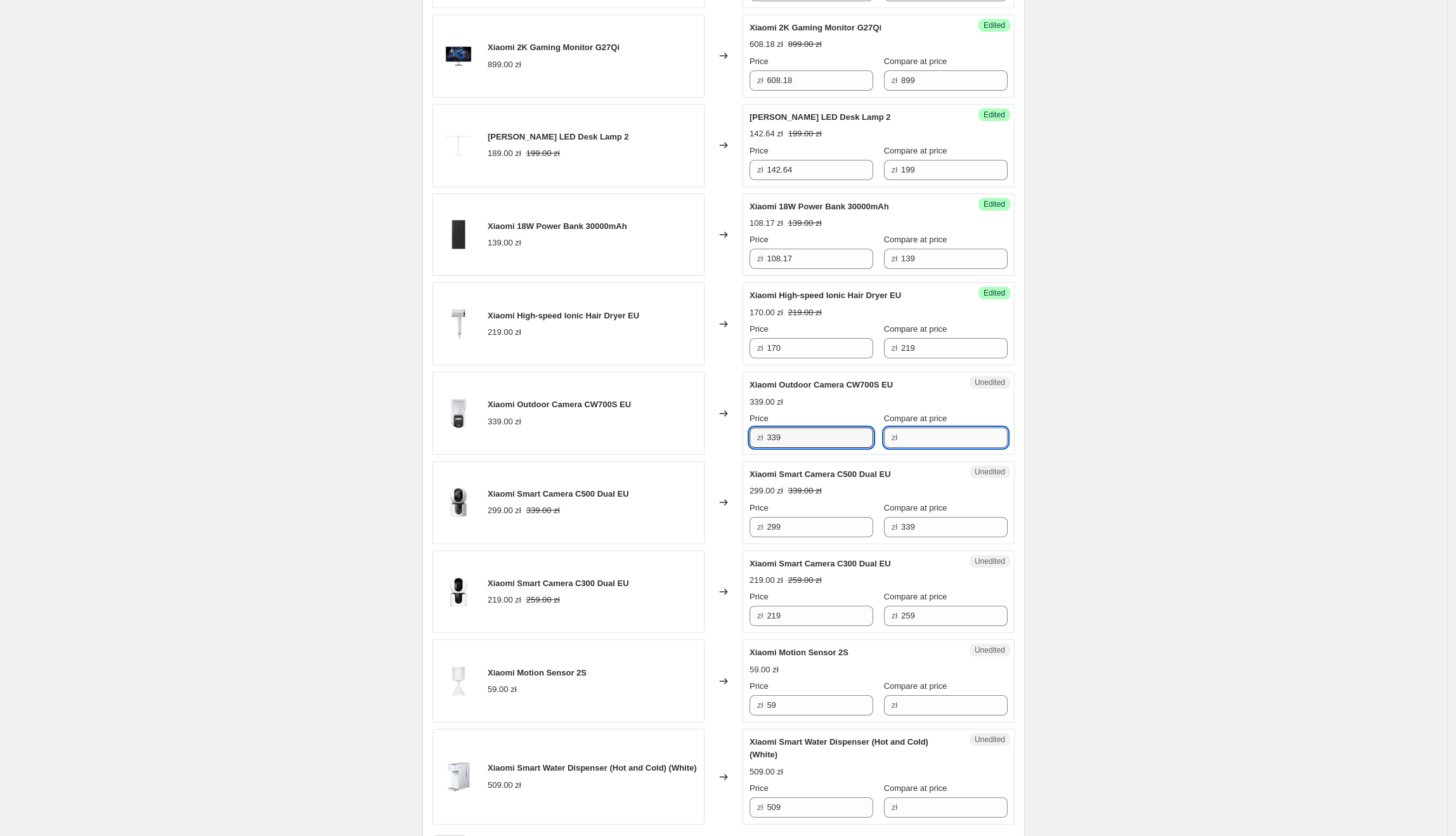
click at [934, 443] on input "Compare at price" at bounding box center [954, 437] width 107 height 21
paste input "339"
drag, startPoint x: 789, startPoint y: 443, endPoint x: 768, endPoint y: 447, distance: 21.4
click at [768, 447] on div "zł 339" at bounding box center [811, 437] width 124 height 21
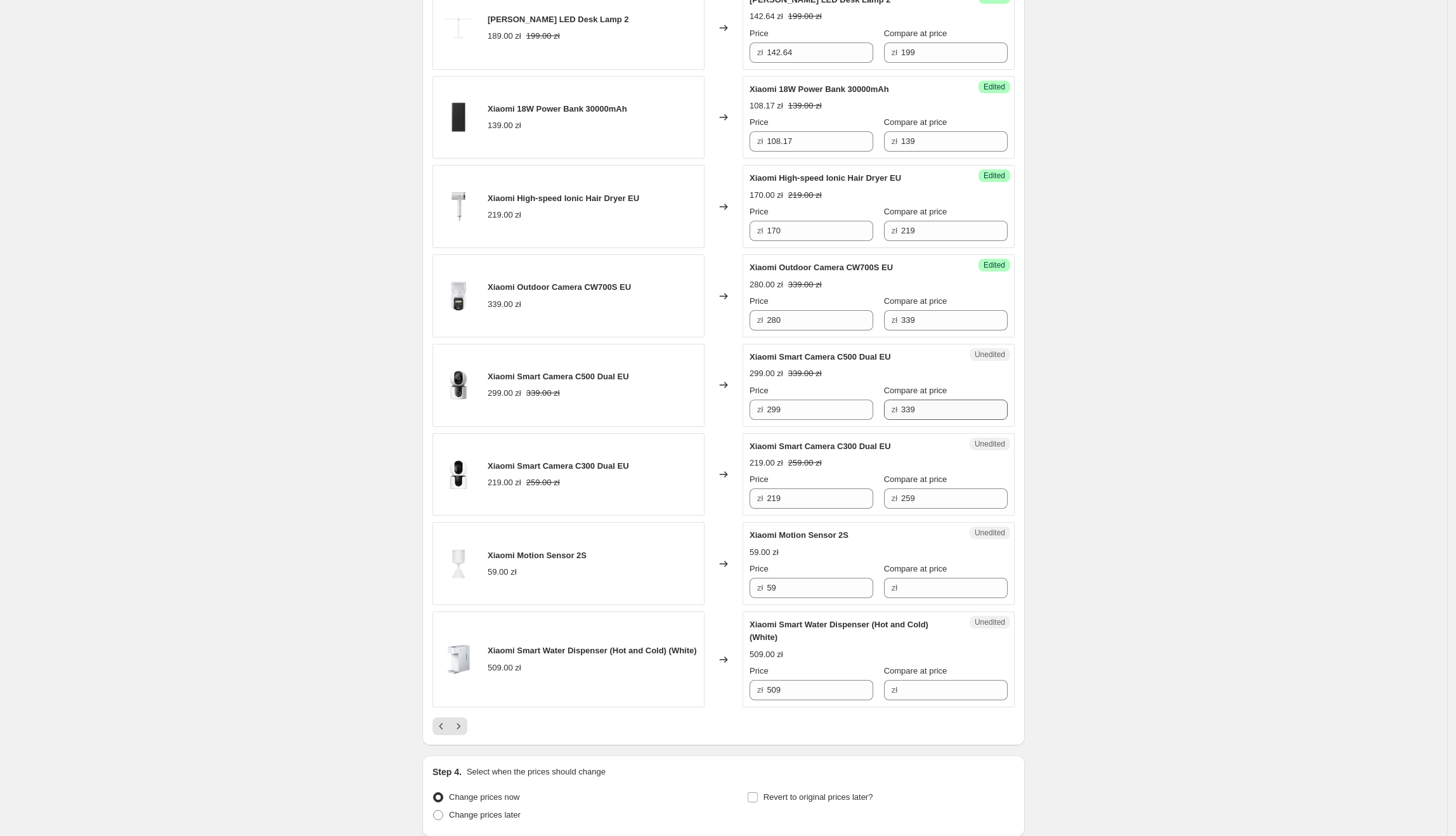
scroll to position [1551, 0]
drag, startPoint x: 894, startPoint y: 369, endPoint x: 754, endPoint y: 358, distance: 140.4
click at [754, 358] on div "Xiaomi Smart Camera C500 Dual EU" at bounding box center [853, 356] width 207 height 13
drag, startPoint x: 842, startPoint y: 417, endPoint x: 770, endPoint y: 411, distance: 72.2
click at [770, 411] on div "zł 299" at bounding box center [811, 409] width 124 height 21
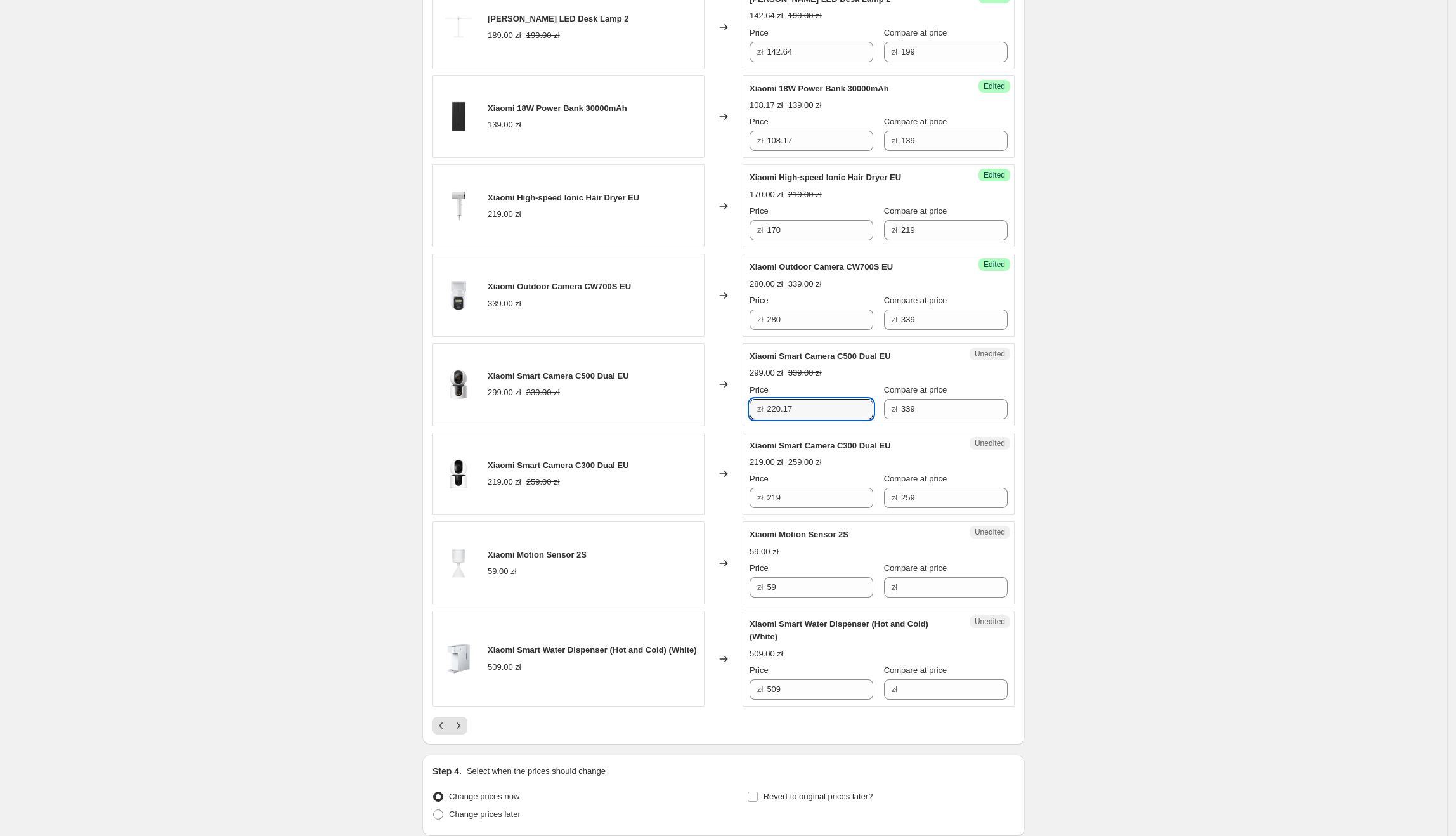
drag, startPoint x: 902, startPoint y: 454, endPoint x: 754, endPoint y: 455, distance: 148.0
click at [754, 452] on div "Xiaomi Smart Camera C300 Dual EU" at bounding box center [853, 445] width 207 height 13
drag, startPoint x: 808, startPoint y: 503, endPoint x: 770, endPoint y: 505, distance: 38.1
click at [770, 505] on div "zł 219" at bounding box center [811, 497] width 124 height 21
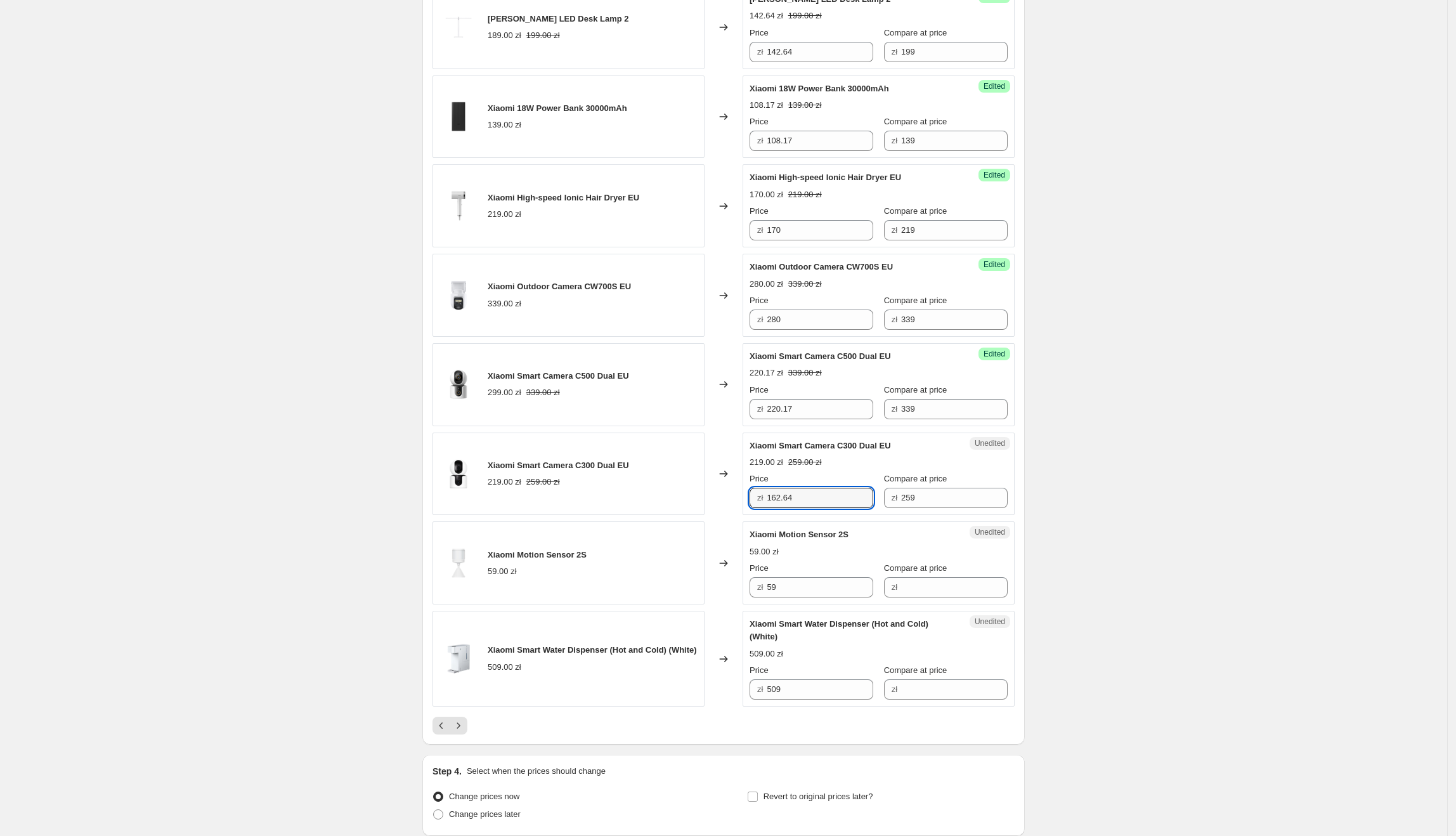
drag, startPoint x: 845, startPoint y: 543, endPoint x: 751, endPoint y: 543, distance: 94.0
click at [751, 543] on div "Unedited Xiaomi Motion Sensor 2S 59.00 zł Price zł 59 Compare at price zł" at bounding box center [878, 562] width 272 height 83
drag, startPoint x: 803, startPoint y: 596, endPoint x: 768, endPoint y: 605, distance: 36.1
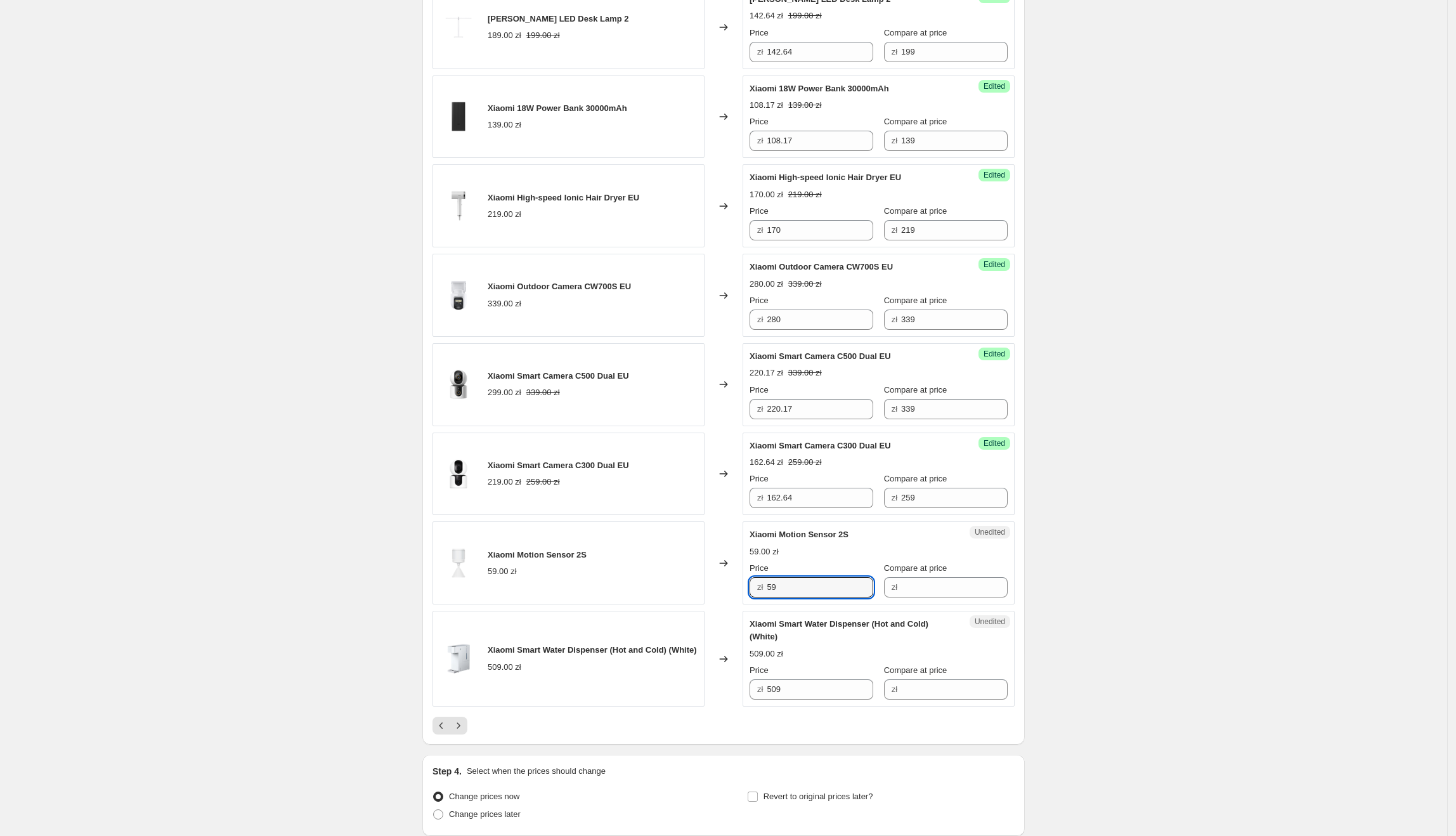
click at [760, 598] on div "zł 59" at bounding box center [811, 587] width 124 height 21
click at [950, 595] on input "Compare at price" at bounding box center [954, 587] width 107 height 21
paste input "59"
drag, startPoint x: 810, startPoint y: 599, endPoint x: 766, endPoint y: 599, distance: 44.0
click at [766, 598] on div "zł 59" at bounding box center [811, 587] width 124 height 21
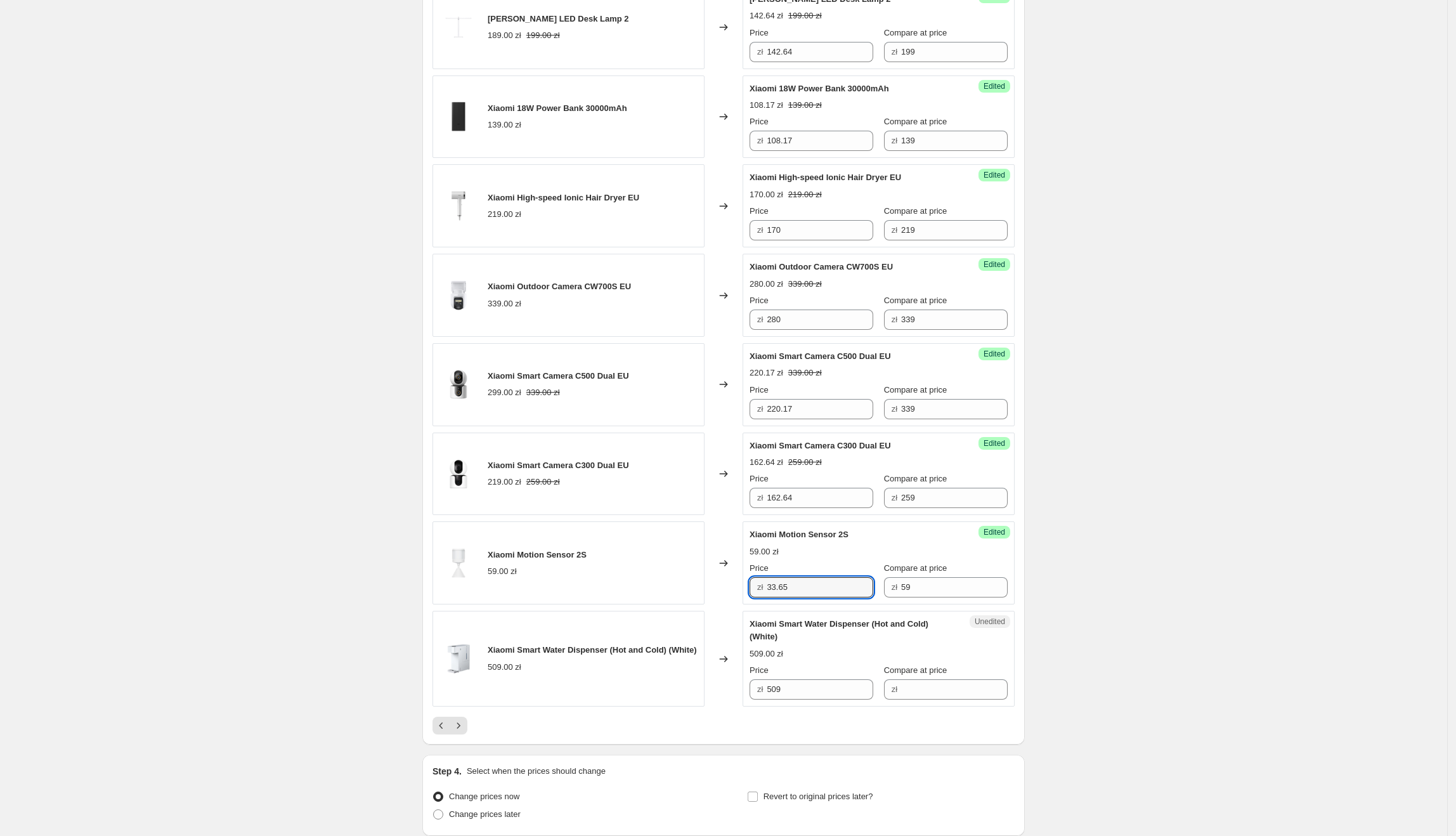
drag, startPoint x: 753, startPoint y: 635, endPoint x: 870, endPoint y: 637, distance: 117.0
click at [870, 637] on span "Xiaomi Smart Water Dispenser (Hot and Cold) (White)" at bounding box center [839, 630] width 179 height 23
drag, startPoint x: 818, startPoint y: 703, endPoint x: 825, endPoint y: 704, distance: 7.1
click at [777, 700] on input "509" at bounding box center [819, 689] width 107 height 21
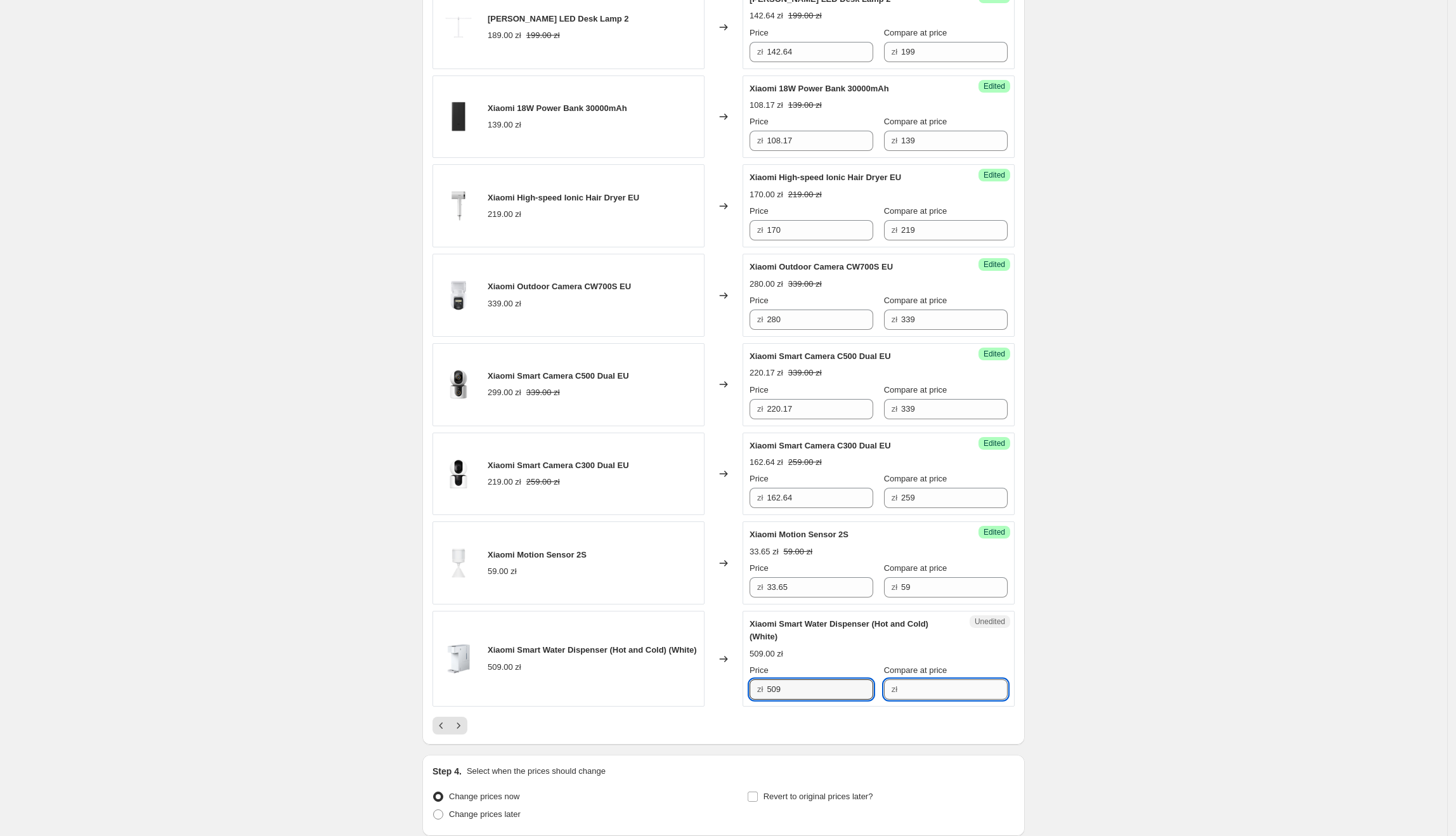
click at [911, 699] on input "Compare at price" at bounding box center [954, 689] width 107 height 21
paste input "509"
drag, startPoint x: 807, startPoint y: 701, endPoint x: 766, endPoint y: 702, distance: 41.0
click at [766, 700] on div "zł 509" at bounding box center [811, 689] width 124 height 21
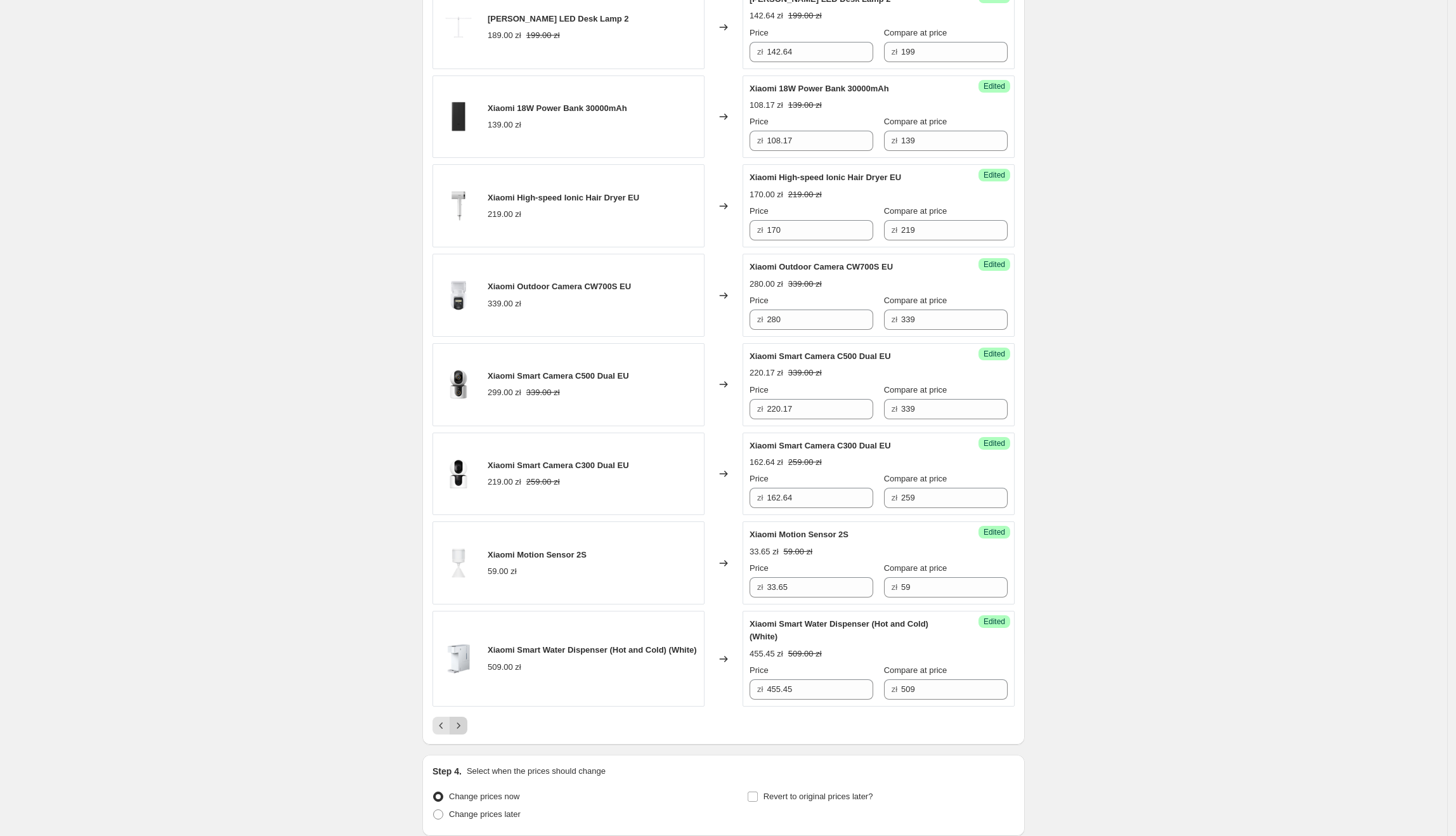
click at [465, 732] on icon "Next" at bounding box center [458, 725] width 13 height 13
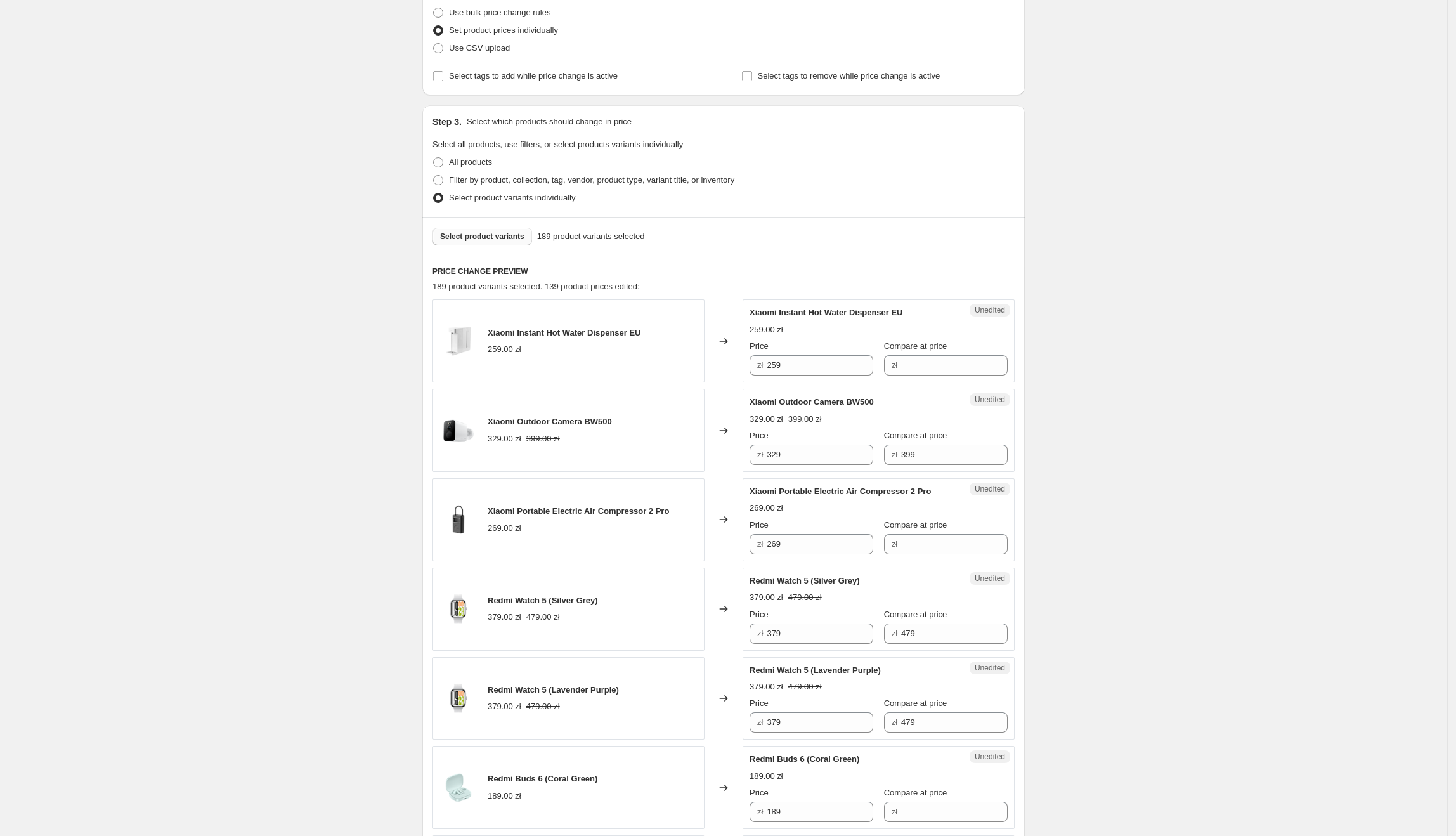
scroll to position [0, 0]
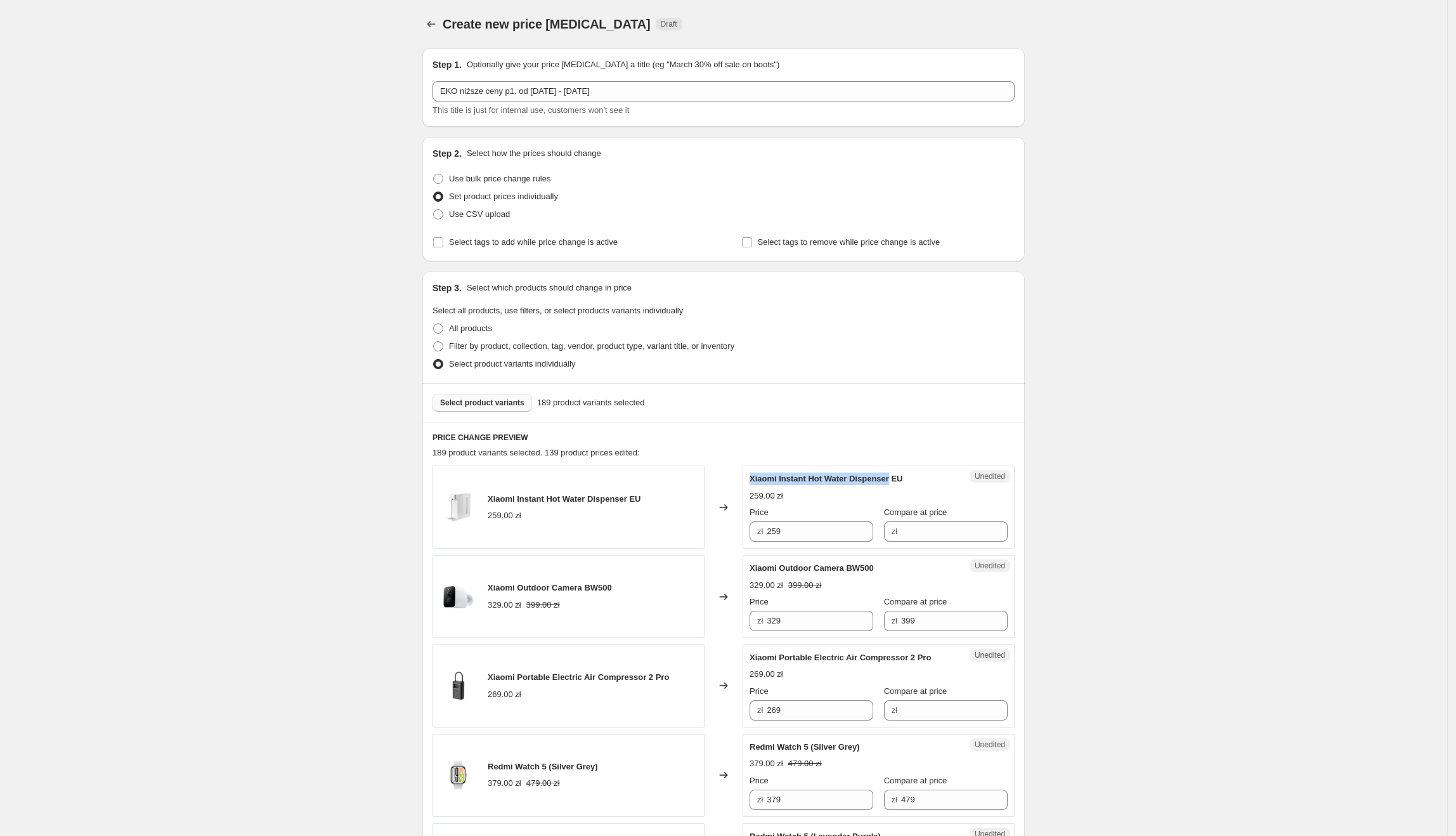
drag, startPoint x: 753, startPoint y: 477, endPoint x: 892, endPoint y: 480, distance: 139.0
click at [892, 480] on span "Xiaomi Instant Hot Water Dispenser EU" at bounding box center [827, 478] width 154 height 9
drag, startPoint x: 809, startPoint y: 527, endPoint x: 762, endPoint y: 537, distance: 48.1
click at [735, 533] on div "Xiaomi Instant Hot Water Dispenser EU 259.00 zł Changed to Unedited Xiaomi Inst…" at bounding box center [723, 507] width 582 height 83
drag, startPoint x: 1066, startPoint y: 523, endPoint x: 1006, endPoint y: 527, distance: 60.1
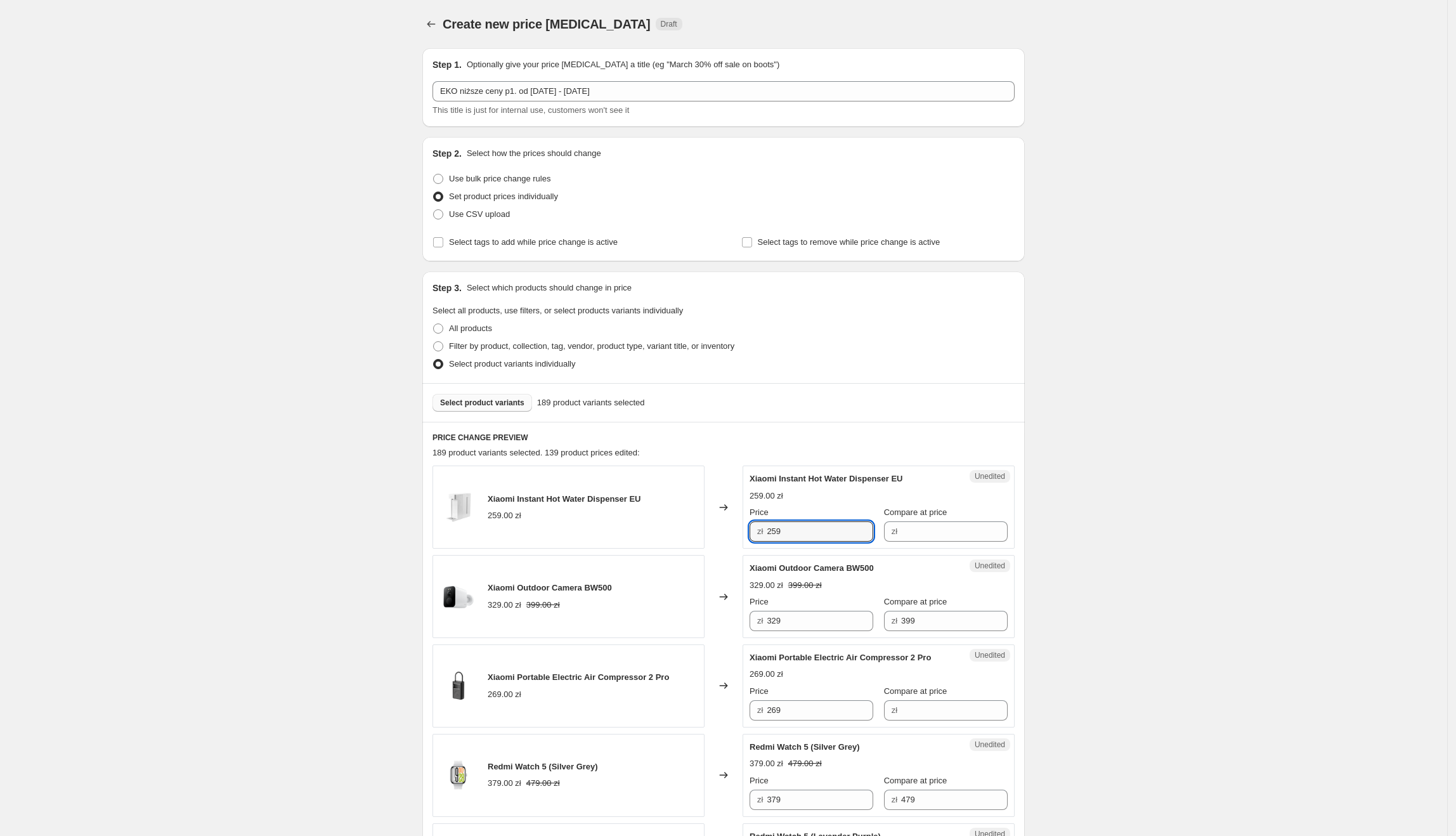
click at [996, 526] on div "Unedited Xiaomi Instant Hot Water Dispenser EU 259.00 zł Price zł 259 Compare a…" at bounding box center [878, 507] width 272 height 83
click at [964, 526] on input "Compare at price" at bounding box center [954, 531] width 107 height 21
paste input "259"
drag, startPoint x: 828, startPoint y: 533, endPoint x: 768, endPoint y: 533, distance: 60.0
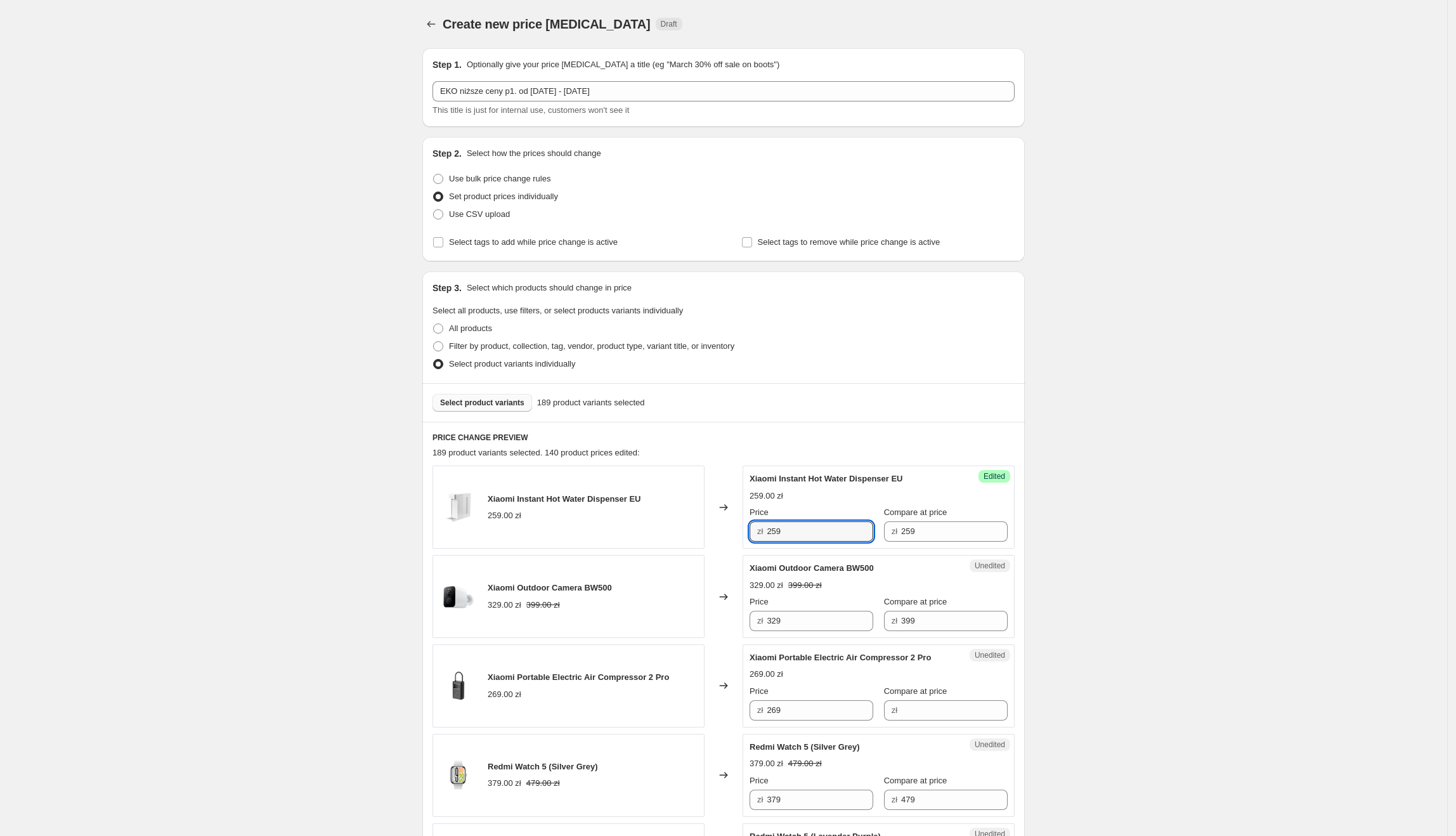
click at [768, 533] on div "zł 259" at bounding box center [811, 531] width 124 height 21
drag, startPoint x: 883, startPoint y: 567, endPoint x: 754, endPoint y: 567, distance: 129.0
click at [754, 567] on div "Xiaomi Outdoor Camera BW500" at bounding box center [853, 568] width 207 height 13
drag, startPoint x: 810, startPoint y: 617, endPoint x: 770, endPoint y: 619, distance: 40.0
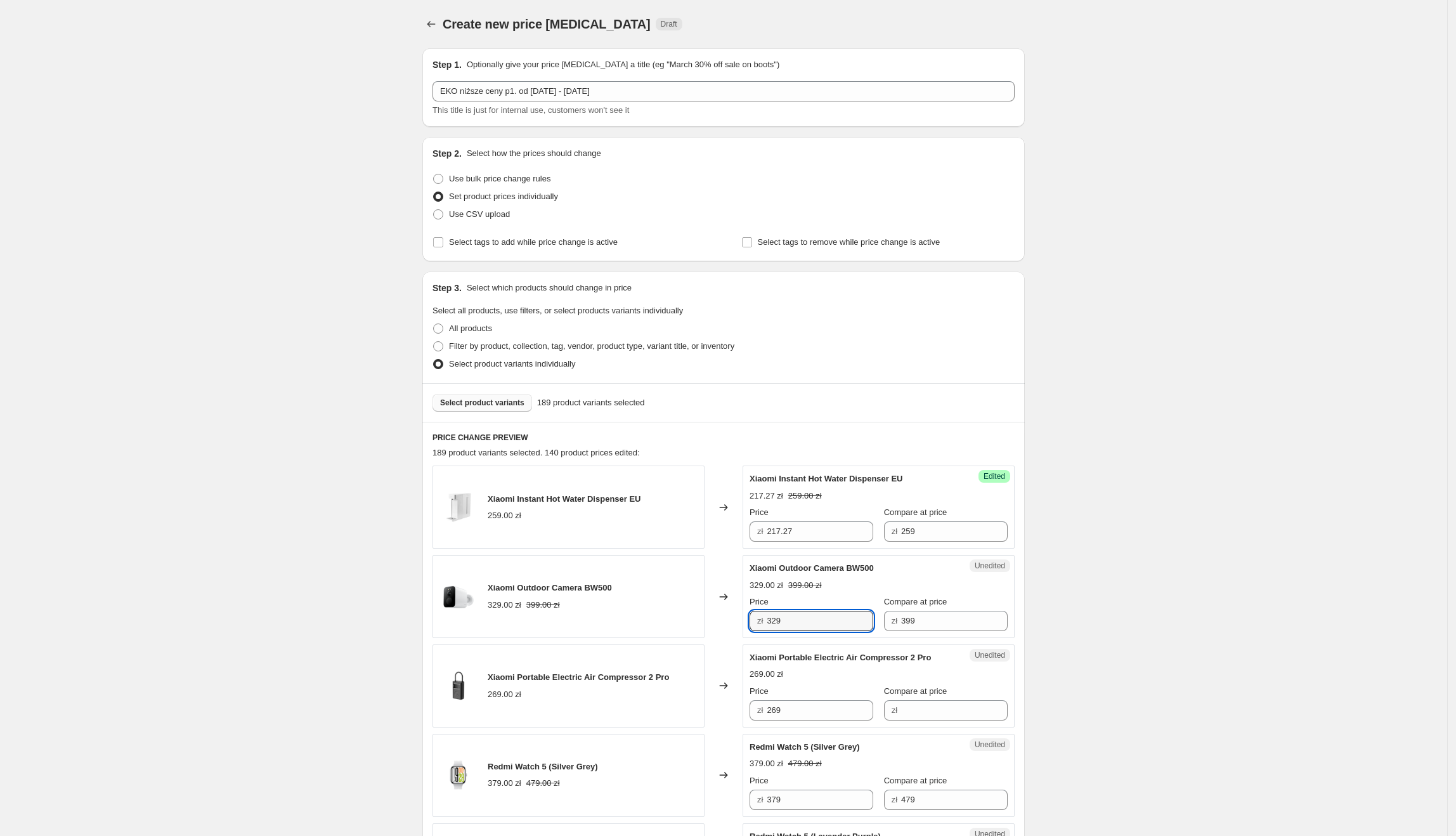
click at [770, 619] on div "zł 329" at bounding box center [811, 621] width 124 height 21
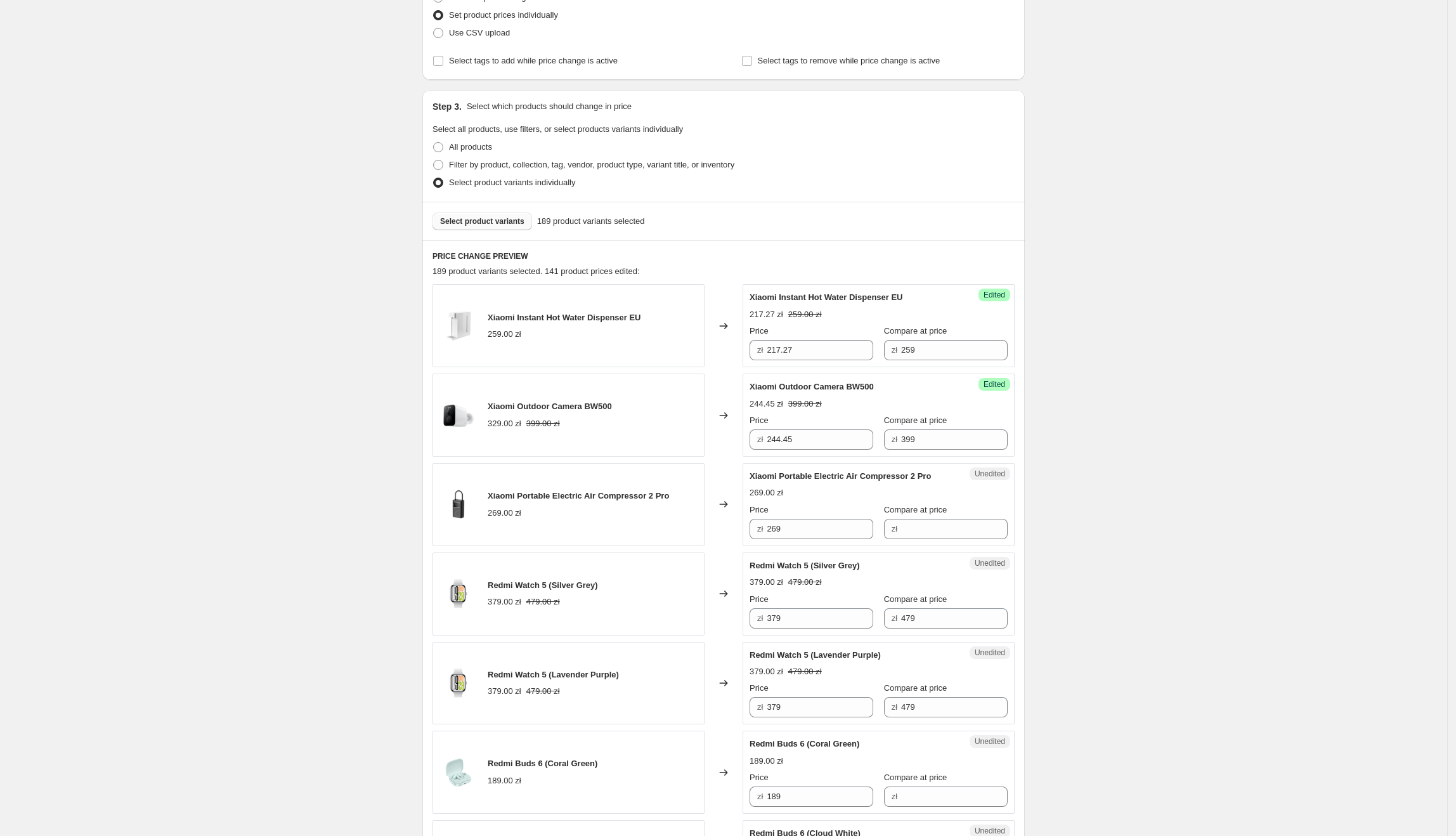
scroll to position [183, 0]
drag, startPoint x: 937, startPoint y: 476, endPoint x: 753, endPoint y: 478, distance: 184.0
click at [753, 478] on div "Xiaomi Portable Electric Air Compressor 2 Pro" at bounding box center [853, 474] width 207 height 13
drag, startPoint x: 802, startPoint y: 535, endPoint x: 770, endPoint y: 536, distance: 32.0
click at [765, 535] on div "zł 269" at bounding box center [811, 527] width 124 height 21
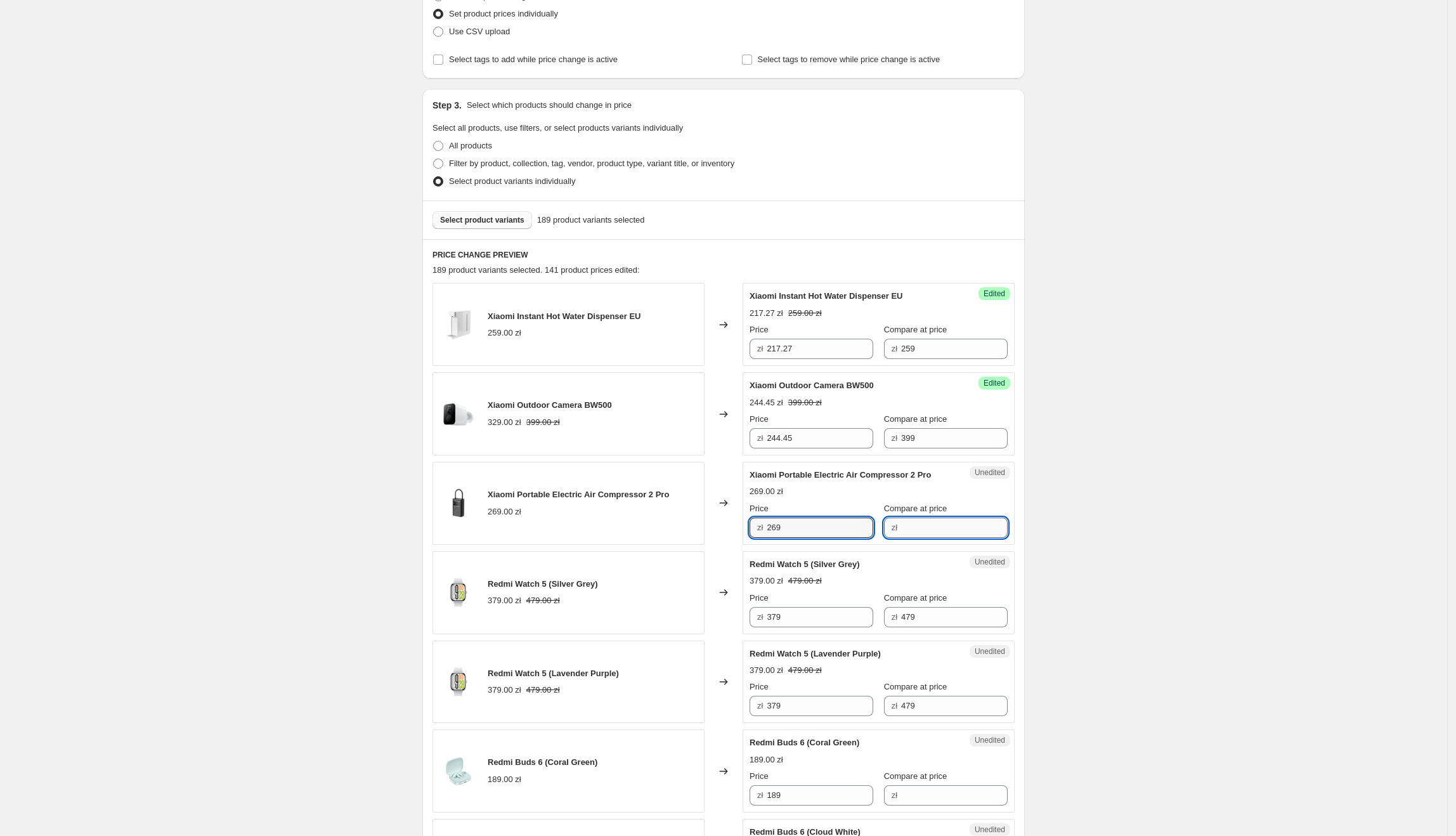
click at [923, 529] on input "Compare at price" at bounding box center [954, 527] width 107 height 21
paste input "269"
drag, startPoint x: 812, startPoint y: 529, endPoint x: 771, endPoint y: 529, distance: 41.0
click at [771, 529] on input "269" at bounding box center [819, 527] width 107 height 21
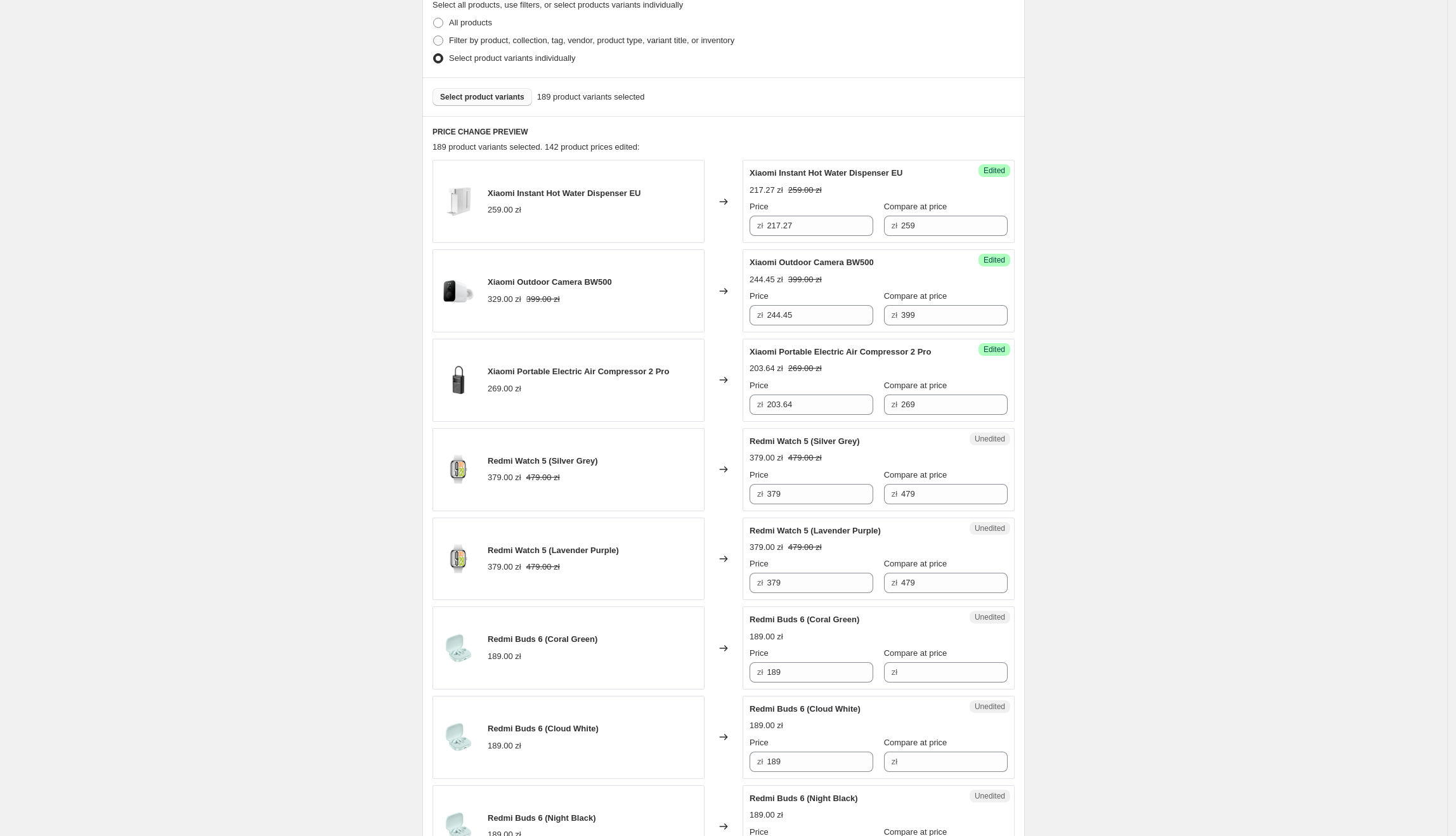
scroll to position [307, 0]
drag, startPoint x: 754, startPoint y: 442, endPoint x: 812, endPoint y: 443, distance: 58.0
click at [812, 443] on span "Redmi Watch 5 (Silver Grey)" at bounding box center [805, 440] width 111 height 9
drag, startPoint x: 822, startPoint y: 490, endPoint x: 764, endPoint y: 492, distance: 58.0
click at [764, 492] on div "zł 379" at bounding box center [811, 493] width 124 height 21
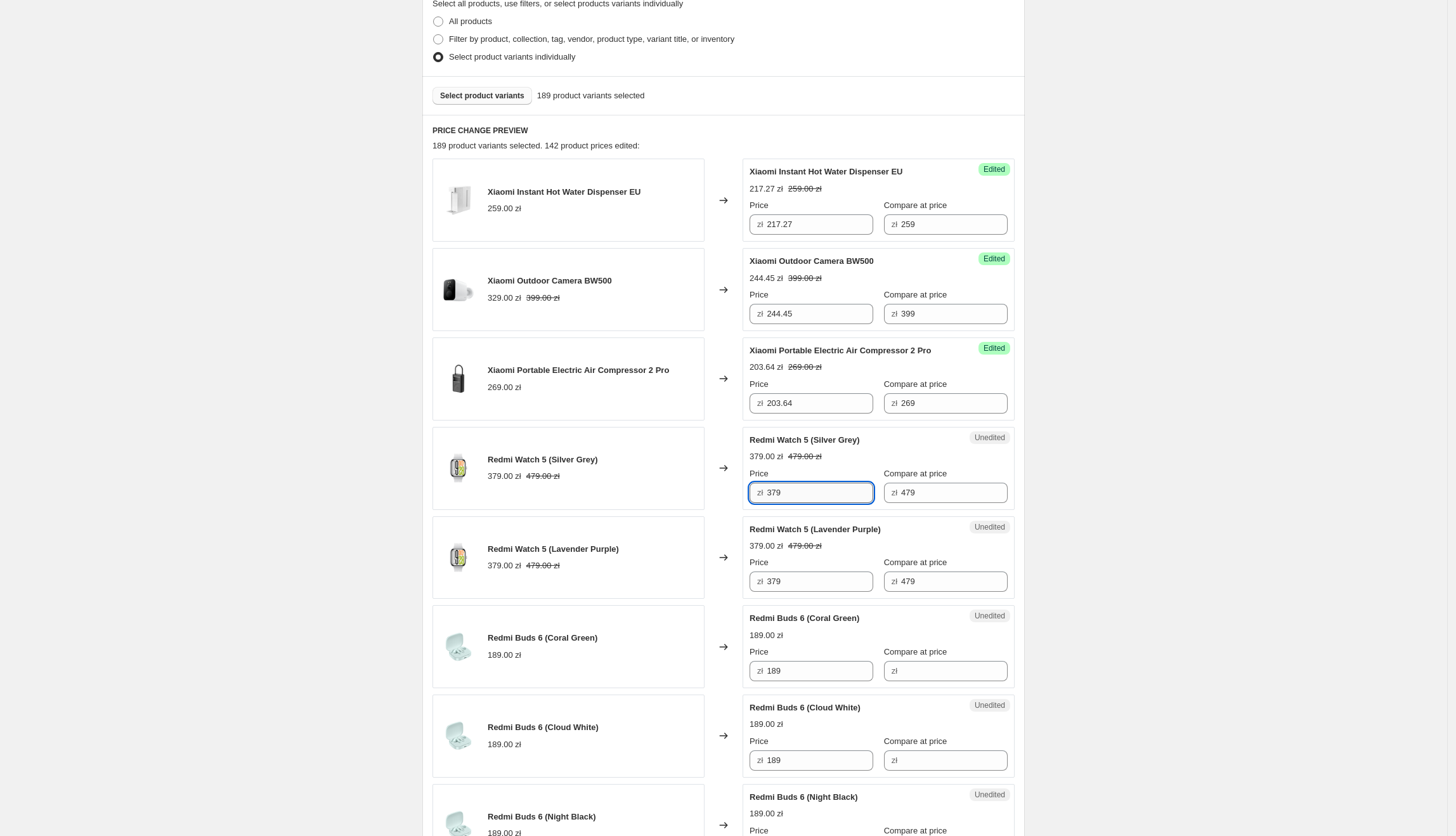
click at [823, 497] on input "379" at bounding box center [819, 493] width 107 height 21
drag, startPoint x: 825, startPoint y: 496, endPoint x: 764, endPoint y: 497, distance: 61.0
click at [764, 497] on div "zł 379" at bounding box center [811, 493] width 124 height 21
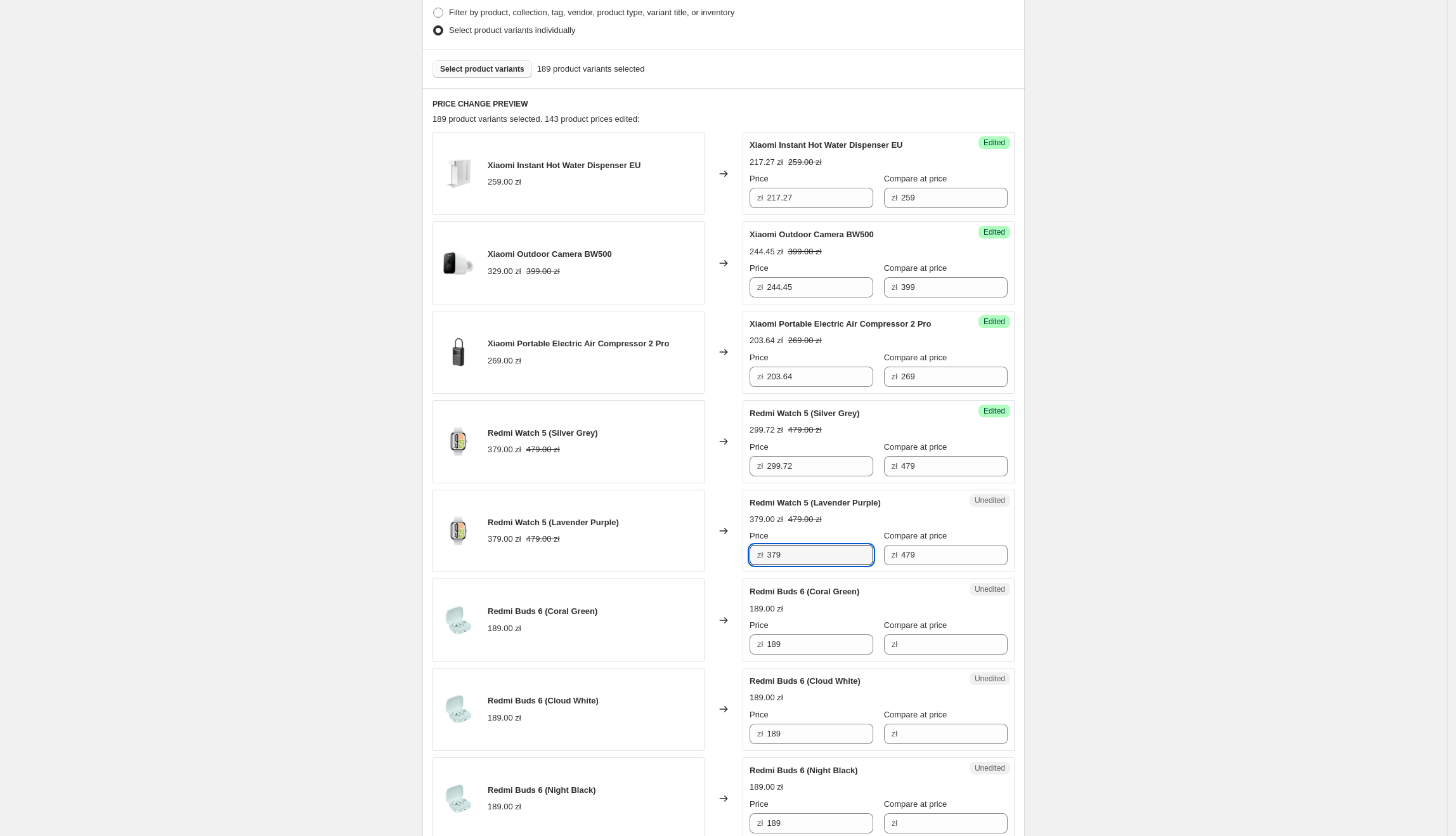
drag, startPoint x: 803, startPoint y: 550, endPoint x: 769, endPoint y: 554, distance: 34.2
click at [769, 554] on div "zł 379" at bounding box center [811, 554] width 124 height 21
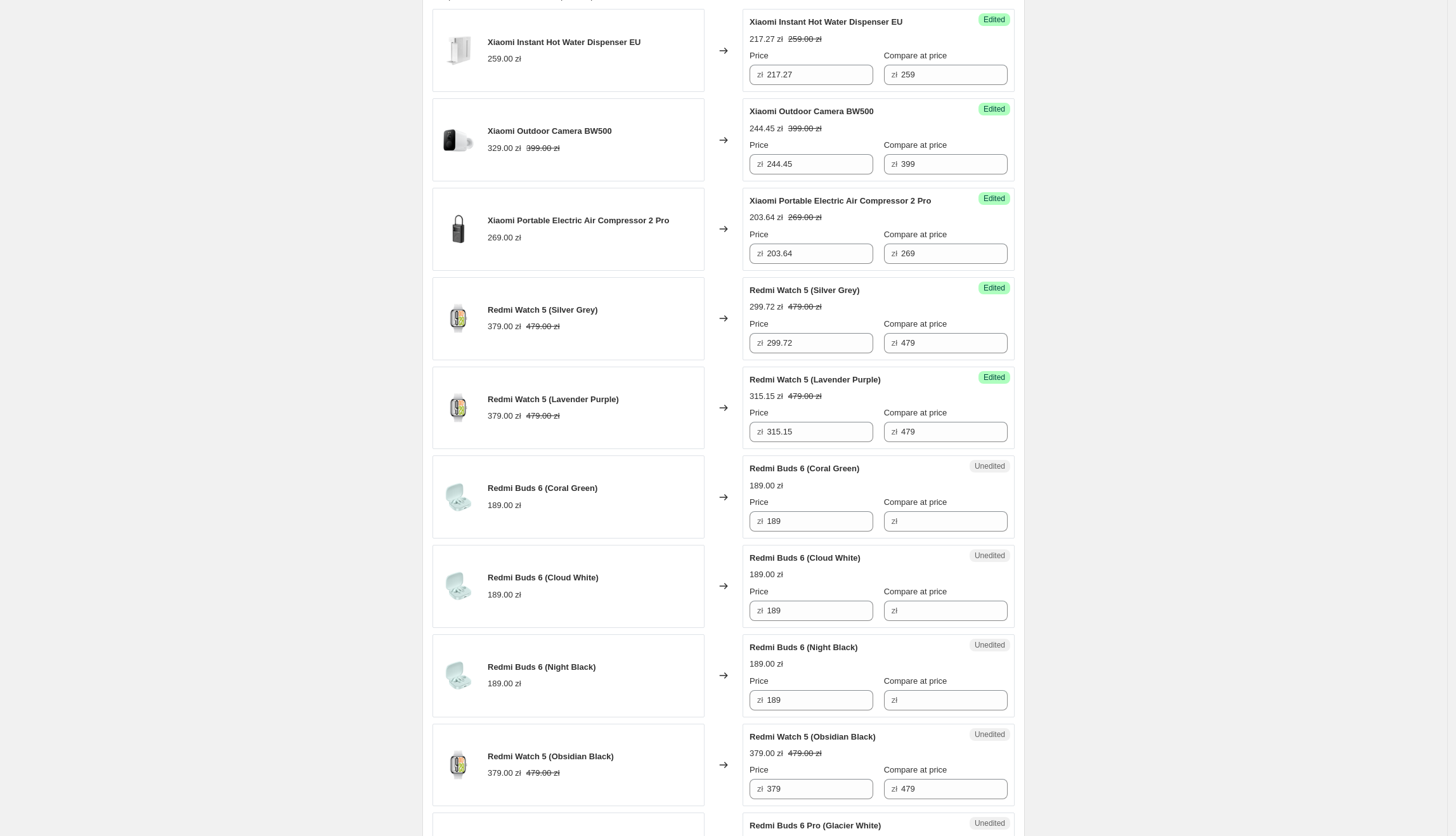
scroll to position [460, 0]
drag, startPoint x: 847, startPoint y: 526, endPoint x: 840, endPoint y: 527, distance: 7.1
click at [736, 527] on div "Redmi Buds 6 (Coral Green) 189.00 zł Changed to Unedited Redmi Buds 6 (Coral Gr…" at bounding box center [723, 494] width 582 height 83
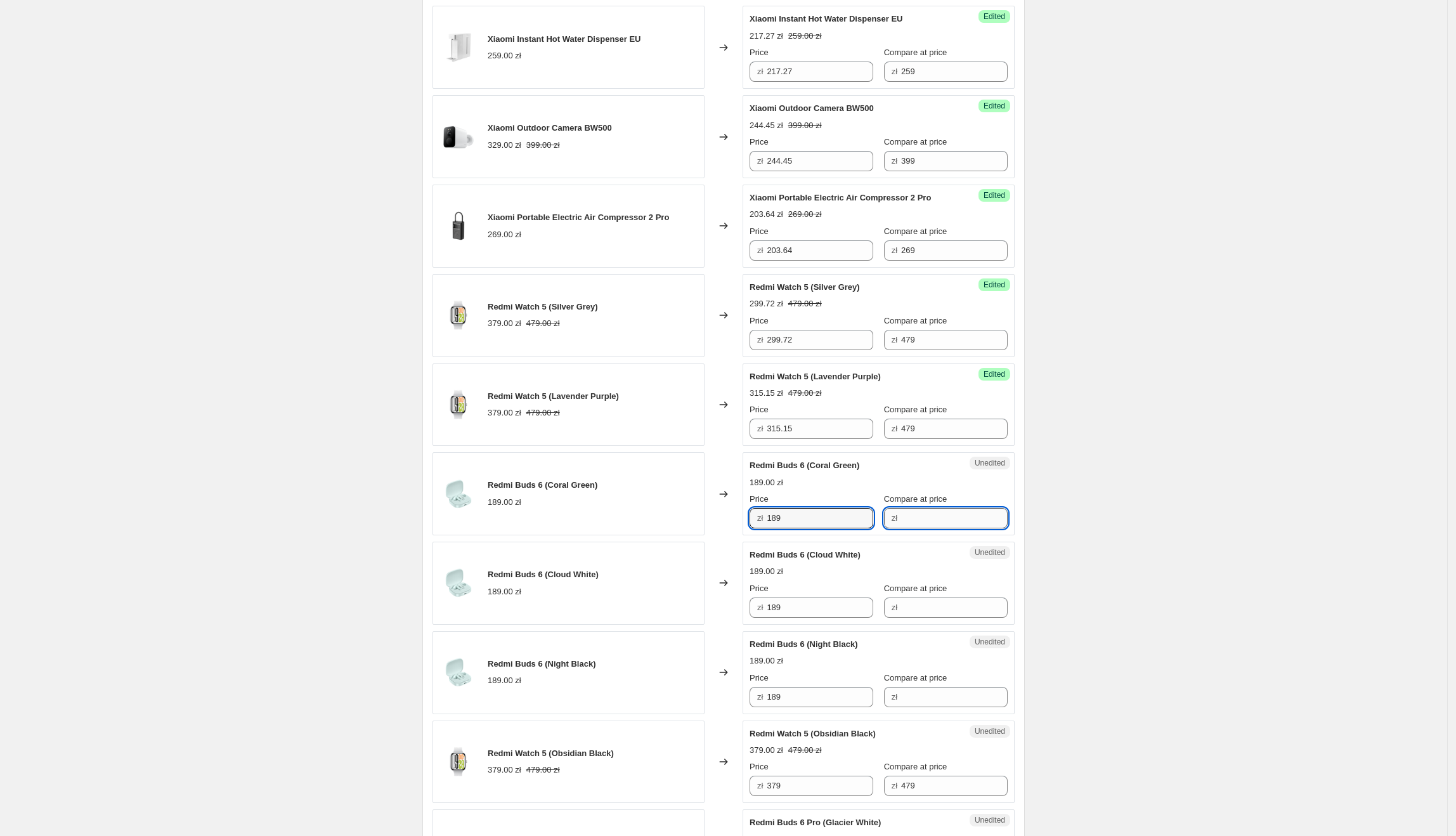
click at [915, 523] on input "Compare at price" at bounding box center [954, 518] width 107 height 21
paste input "189"
drag, startPoint x: 839, startPoint y: 523, endPoint x: 765, endPoint y: 534, distance: 74.8
click at [765, 534] on div "Success Edited [PERSON_NAME] 6 (Coral Green) 189.00 zł Price zł 189 Compare at …" at bounding box center [878, 494] width 272 height 83
drag, startPoint x: 753, startPoint y: 470, endPoint x: 807, endPoint y: 470, distance: 54.0
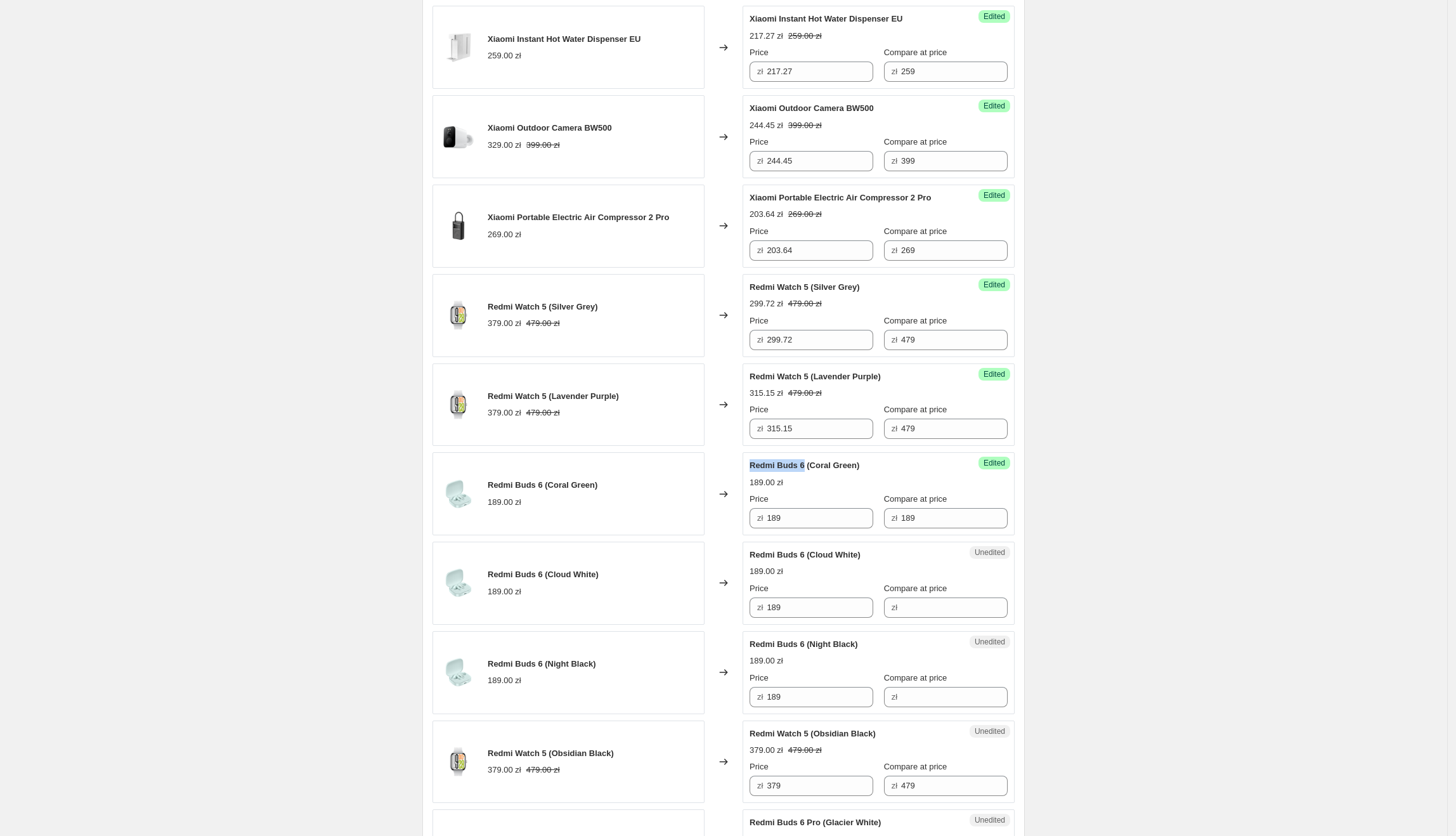
click at [807, 470] on span "Redmi Buds 6 (Coral Green)" at bounding box center [805, 465] width 110 height 9
drag, startPoint x: 822, startPoint y: 519, endPoint x: 836, endPoint y: 523, distance: 14.6
click at [823, 519] on input "189" at bounding box center [819, 518] width 107 height 21
drag, startPoint x: 842, startPoint y: 523, endPoint x: 761, endPoint y: 524, distance: 81.0
click at [761, 524] on div "zł 189" at bounding box center [811, 518] width 124 height 21
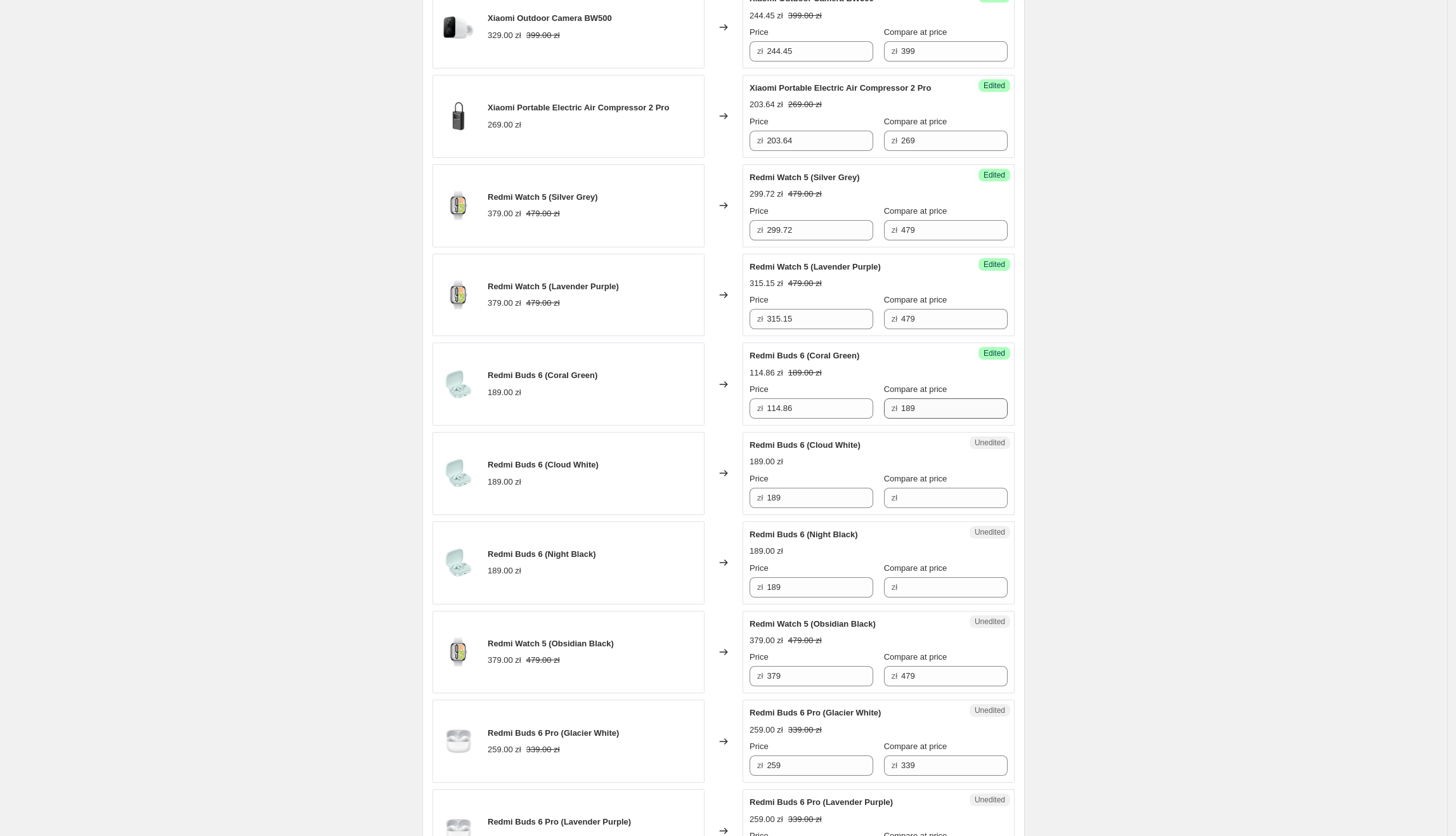
scroll to position [571, 0]
drag, startPoint x: 823, startPoint y: 499, endPoint x: 765, endPoint y: 497, distance: 58.0
click at [765, 497] on div "zł 189" at bounding box center [811, 496] width 124 height 21
click at [894, 510] on div "Unedited Redmi Buds 6 (Cloud White) 189.00 zł Price zł 189 Compare at price zł" at bounding box center [878, 472] width 272 height 83
click at [906, 505] on input "Compare at price" at bounding box center [954, 496] width 107 height 21
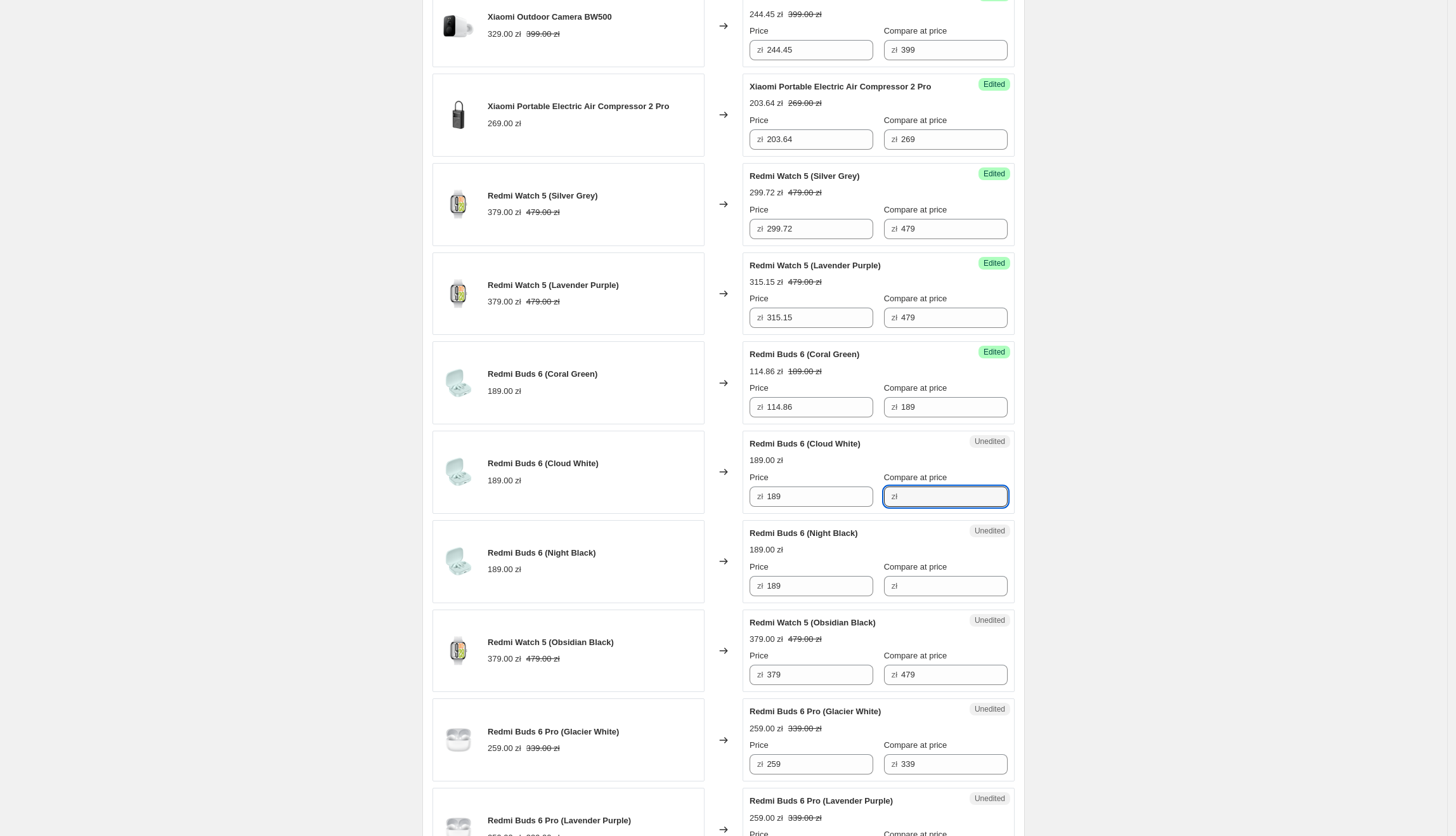
paste input "189"
drag, startPoint x: 825, startPoint y: 494, endPoint x: 766, endPoint y: 510, distance: 61.1
click at [766, 510] on div "Success Edited [PERSON_NAME] 6 (Cloud White) 189.00 zł Price zł 189 Compare at …" at bounding box center [878, 472] width 272 height 83
click at [1355, 457] on div "Create new price [MEDICAL_DATA]. This page is ready Create new price [MEDICAL_D…" at bounding box center [723, 668] width 1447 height 2480
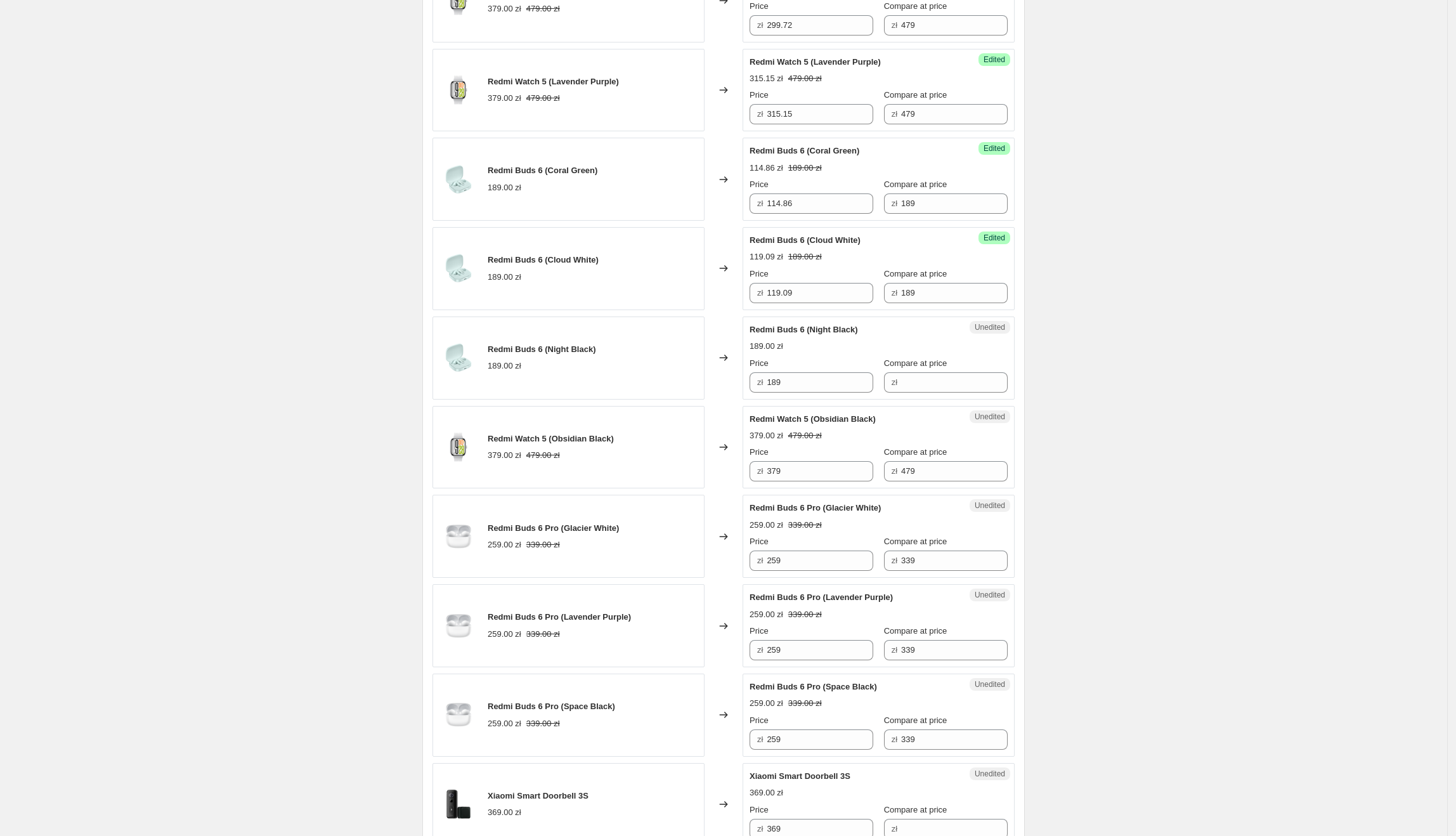
scroll to position [782, 0]
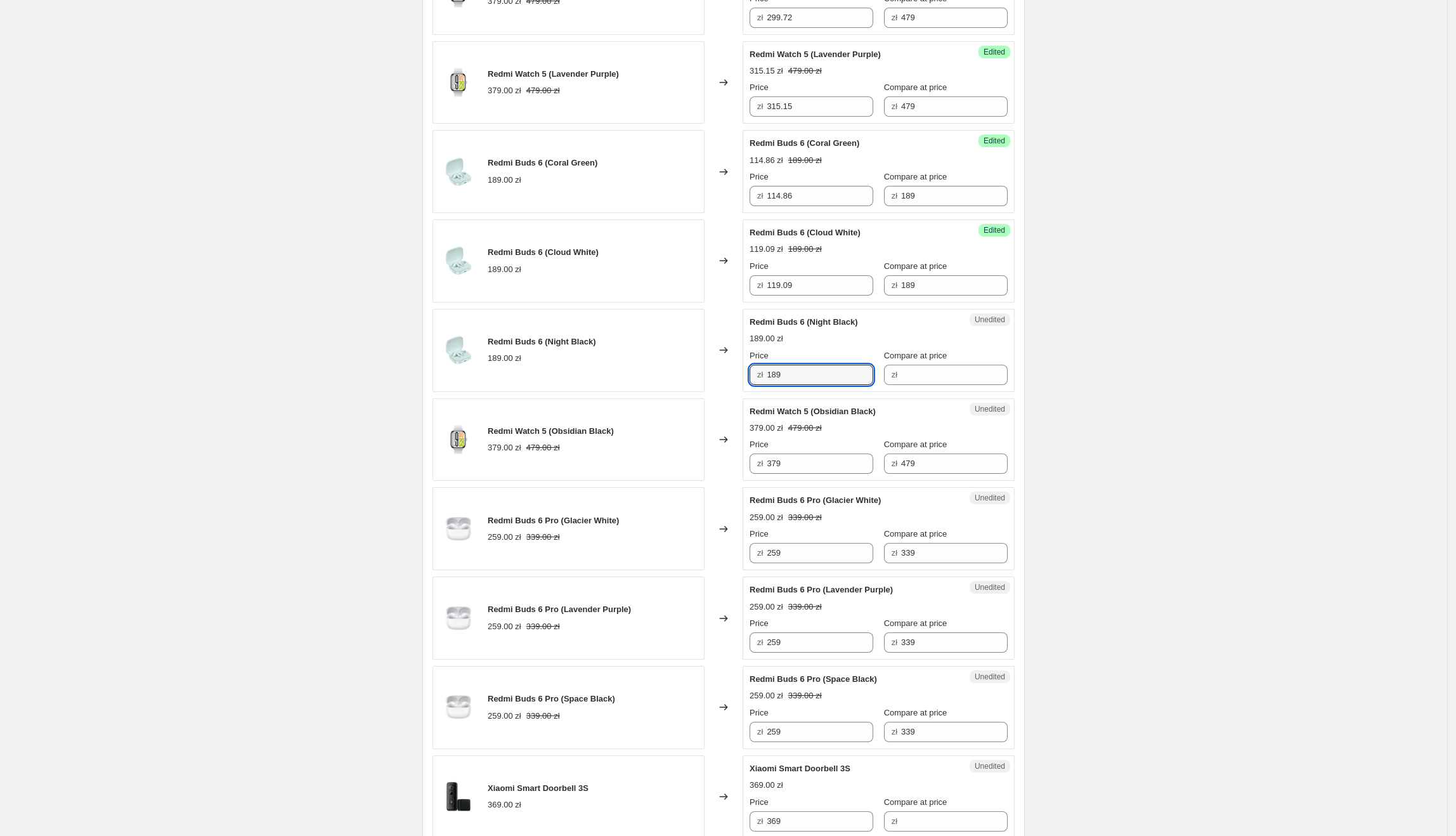
drag, startPoint x: 809, startPoint y: 382, endPoint x: 766, endPoint y: 381, distance: 43.0
click at [766, 381] on div "zł 189" at bounding box center [811, 374] width 124 height 21
click at [901, 377] on input "Compare at price" at bounding box center [954, 374] width 107 height 21
paste input "189"
drag, startPoint x: 837, startPoint y: 380, endPoint x: 767, endPoint y: 376, distance: 70.1
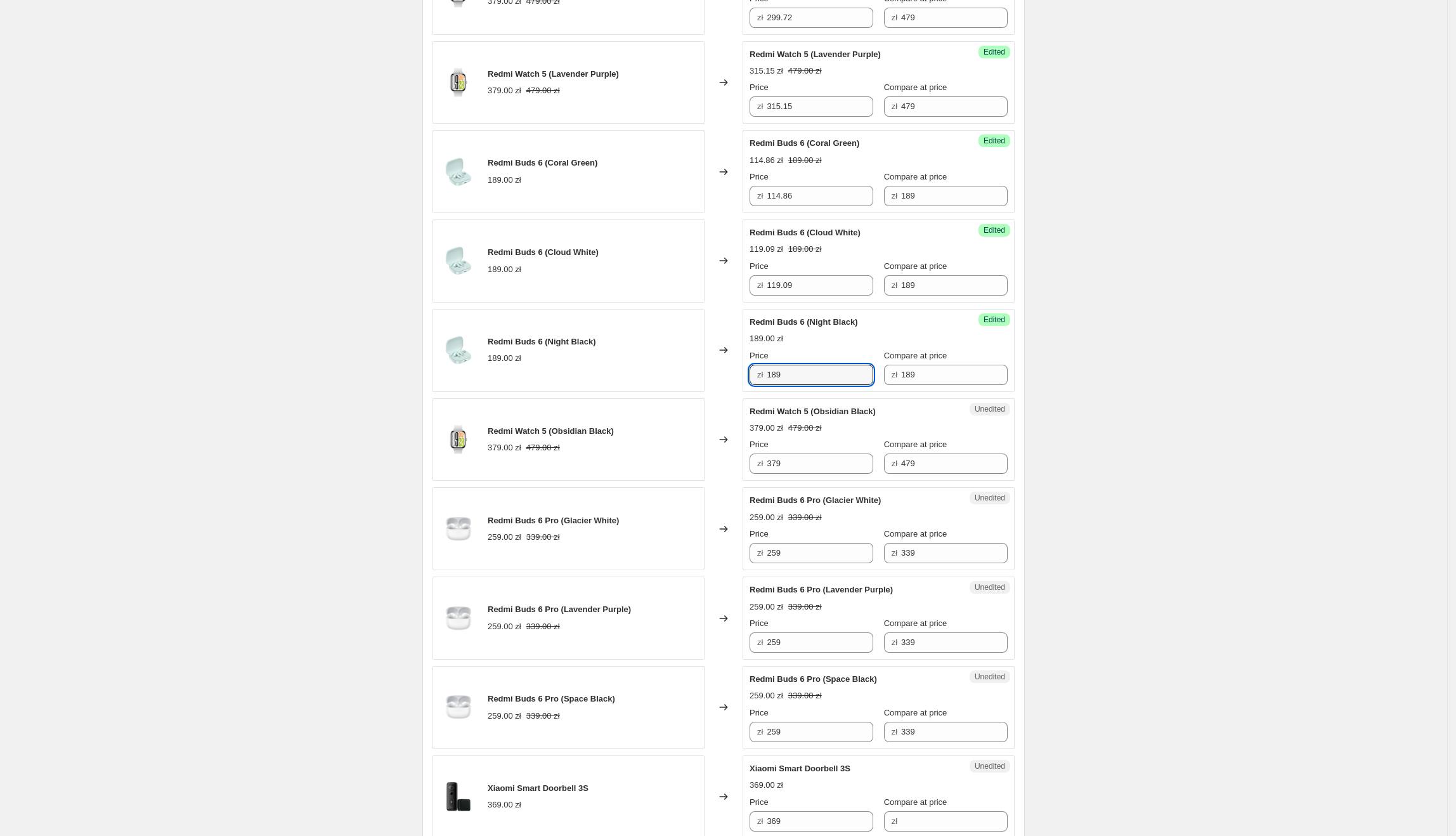
click at [767, 376] on div "zł 189" at bounding box center [811, 374] width 124 height 21
click at [1069, 362] on div "Create new price [MEDICAL_DATA]. This page is ready Create new price [MEDICAL_D…" at bounding box center [723, 458] width 1447 height 2480
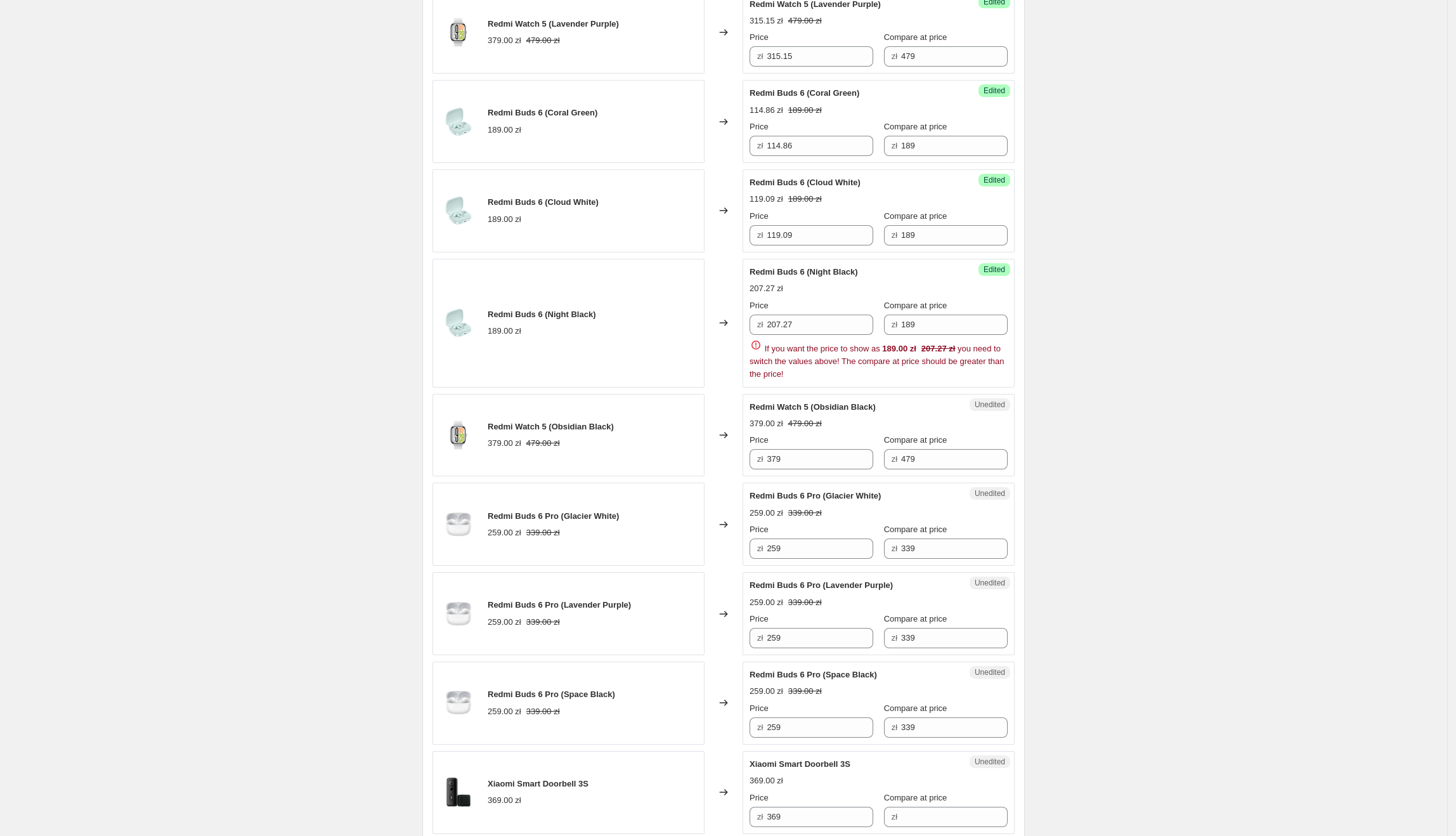
scroll to position [833, 0]
drag, startPoint x: 807, startPoint y: 335, endPoint x: 756, endPoint y: 335, distance: 51.0
click at [756, 334] on div "zł 207.27" at bounding box center [811, 324] width 124 height 21
click at [1166, 393] on div "Create new price [MEDICAL_DATA]. This page is ready Create new price [MEDICAL_D…" at bounding box center [723, 430] width 1447 height 2525
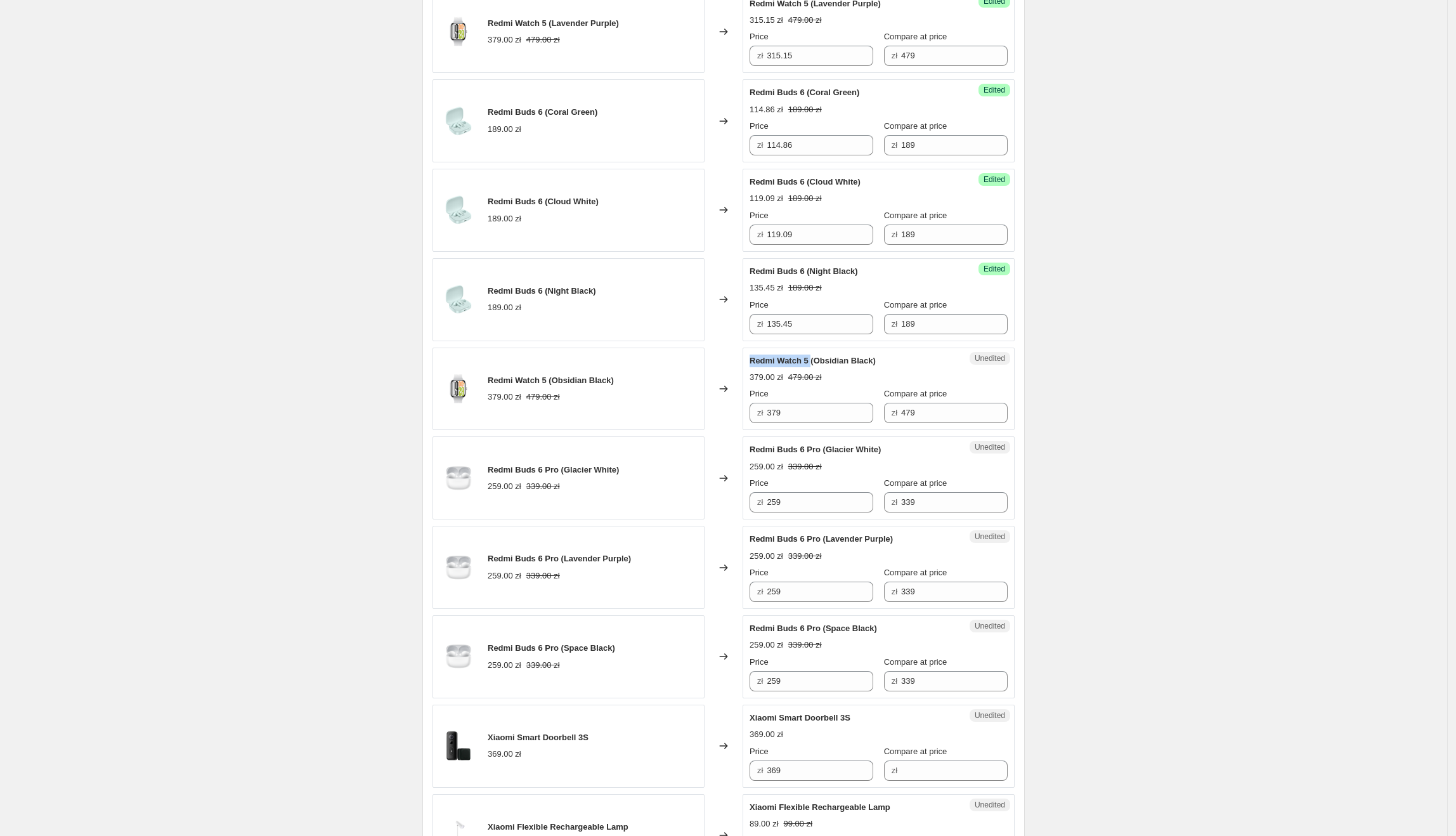
drag, startPoint x: 754, startPoint y: 366, endPoint x: 814, endPoint y: 366, distance: 60.0
click at [814, 365] on span "Redmi Watch 5 (Obsidian Black)" at bounding box center [813, 360] width 127 height 9
drag, startPoint x: 817, startPoint y: 419, endPoint x: 770, endPoint y: 419, distance: 47.0
click at [770, 419] on div "zł 379" at bounding box center [811, 413] width 124 height 21
click at [827, 416] on input "379" at bounding box center [819, 413] width 107 height 21
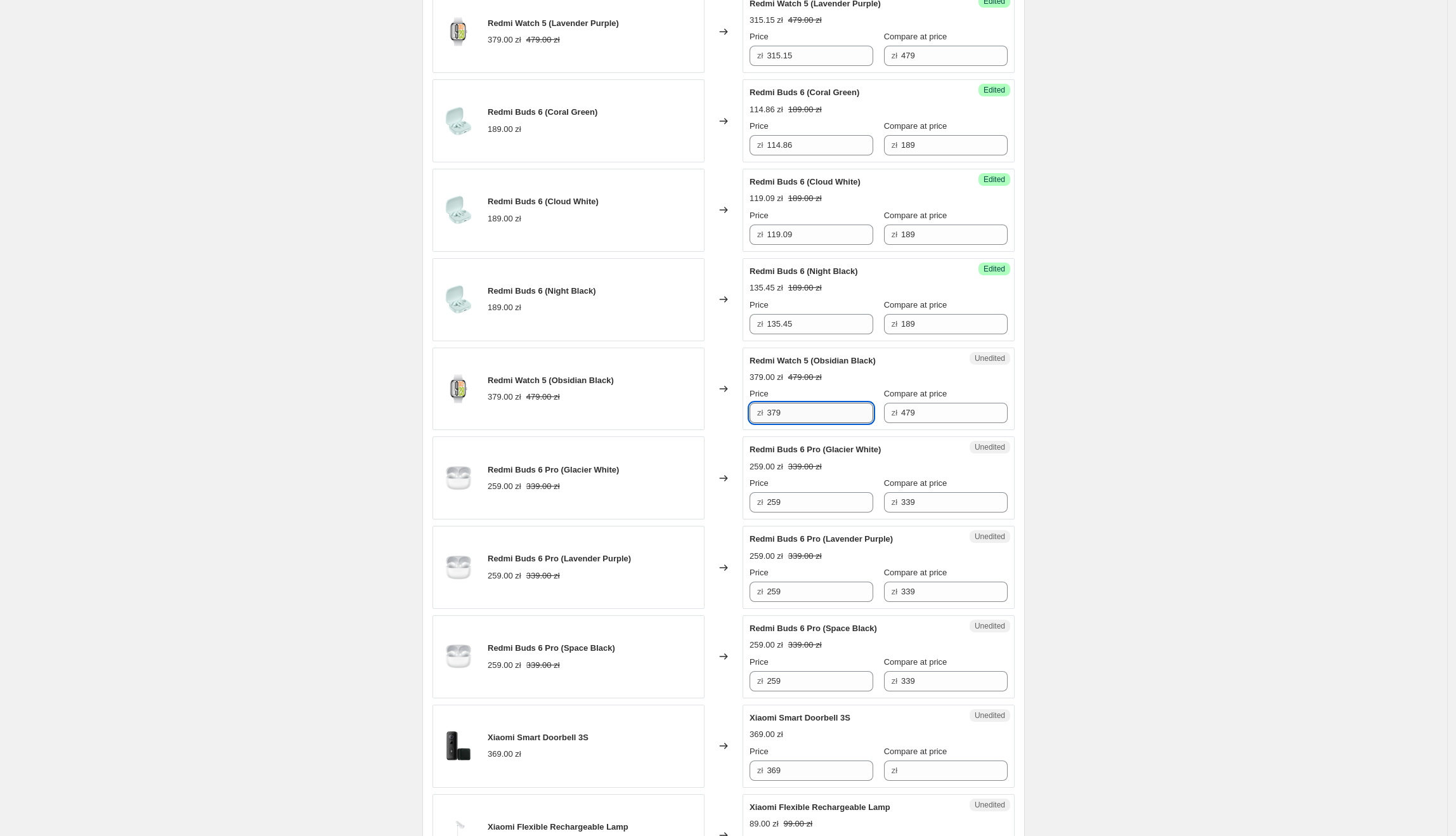
drag, startPoint x: 792, startPoint y: 420, endPoint x: 771, endPoint y: 419, distance: 21.0
click at [771, 419] on input "379" at bounding box center [819, 413] width 107 height 21
click at [1325, 377] on div "Create new price [MEDICAL_DATA]. This page is ready Create new price [MEDICAL_D…" at bounding box center [723, 407] width 1447 height 2480
drag, startPoint x: 754, startPoint y: 453, endPoint x: 823, endPoint y: 456, distance: 69.1
click at [823, 454] on span "Redmi Buds 6 Pro (Glacier White)" at bounding box center [815, 449] width 131 height 9
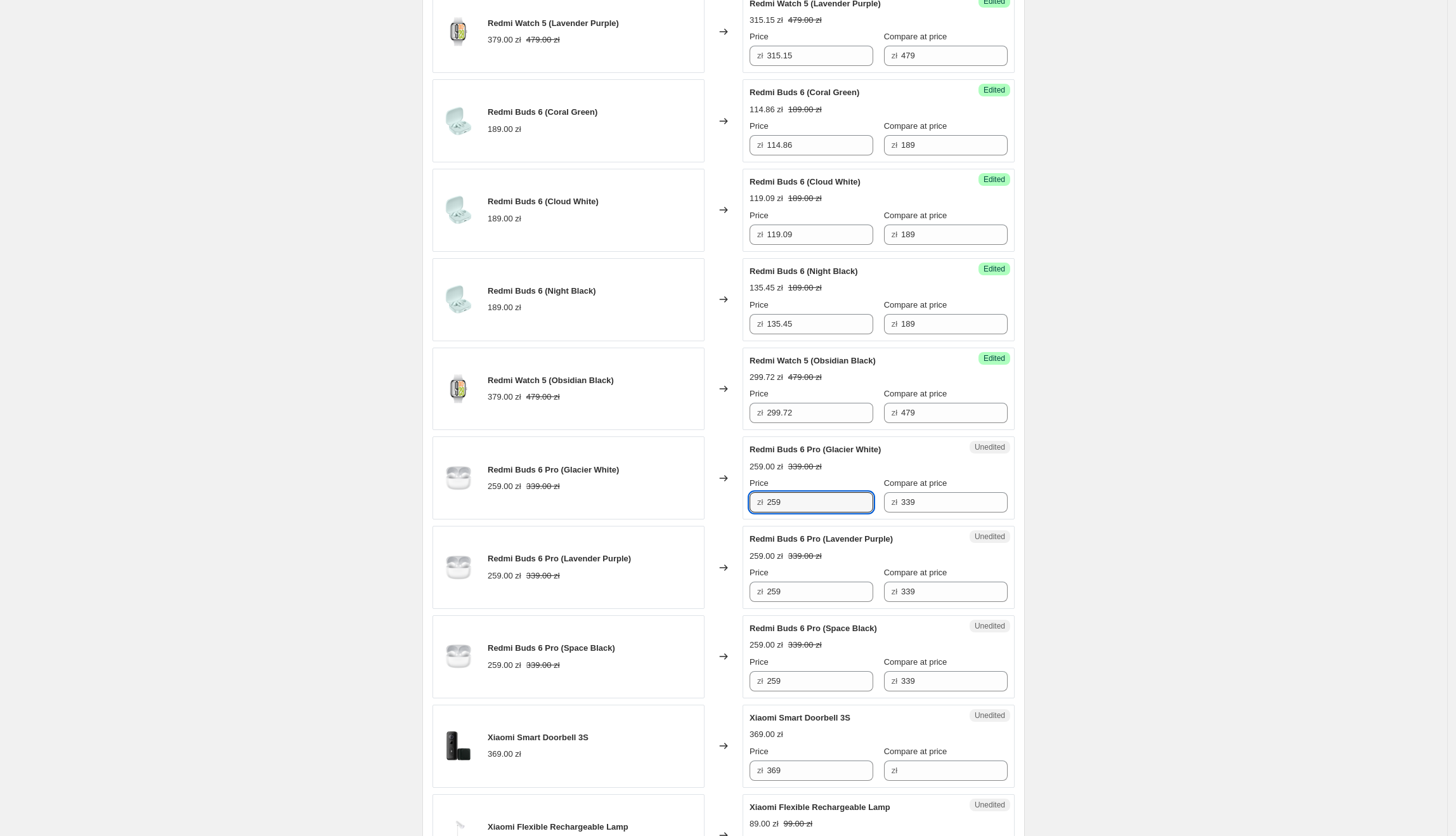
drag, startPoint x: 813, startPoint y: 503, endPoint x: 766, endPoint y: 506, distance: 47.1
click at [766, 506] on div "zł 259" at bounding box center [811, 502] width 124 height 21
click at [808, 507] on input "259" at bounding box center [819, 502] width 107 height 21
drag, startPoint x: 819, startPoint y: 507, endPoint x: 770, endPoint y: 507, distance: 49.0
click at [770, 507] on div "zł 259" at bounding box center [811, 502] width 124 height 21
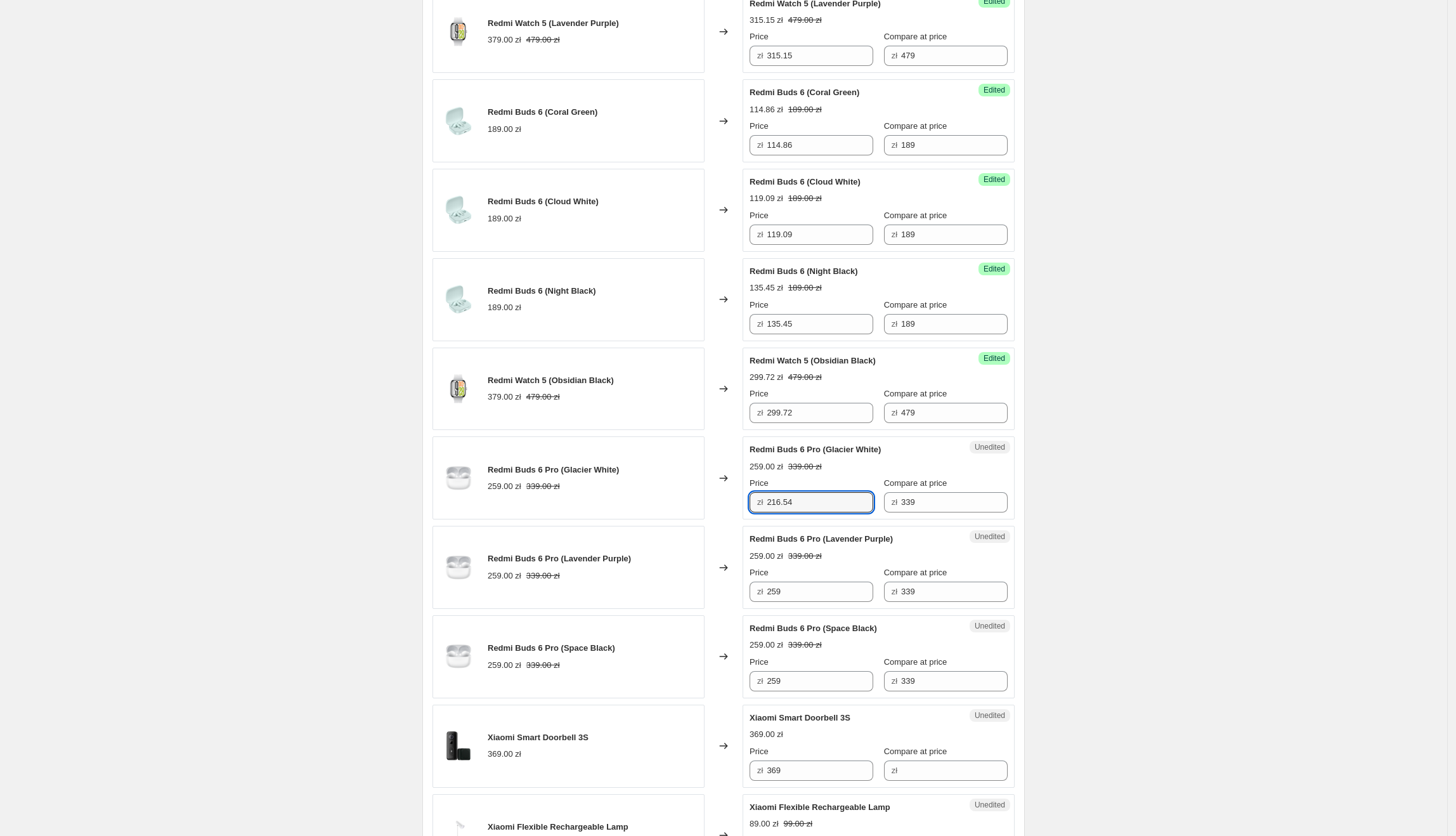
click at [1092, 246] on div "Create new price [MEDICAL_DATA]. This page is ready Create new price [MEDICAL_D…" at bounding box center [723, 407] width 1447 height 2480
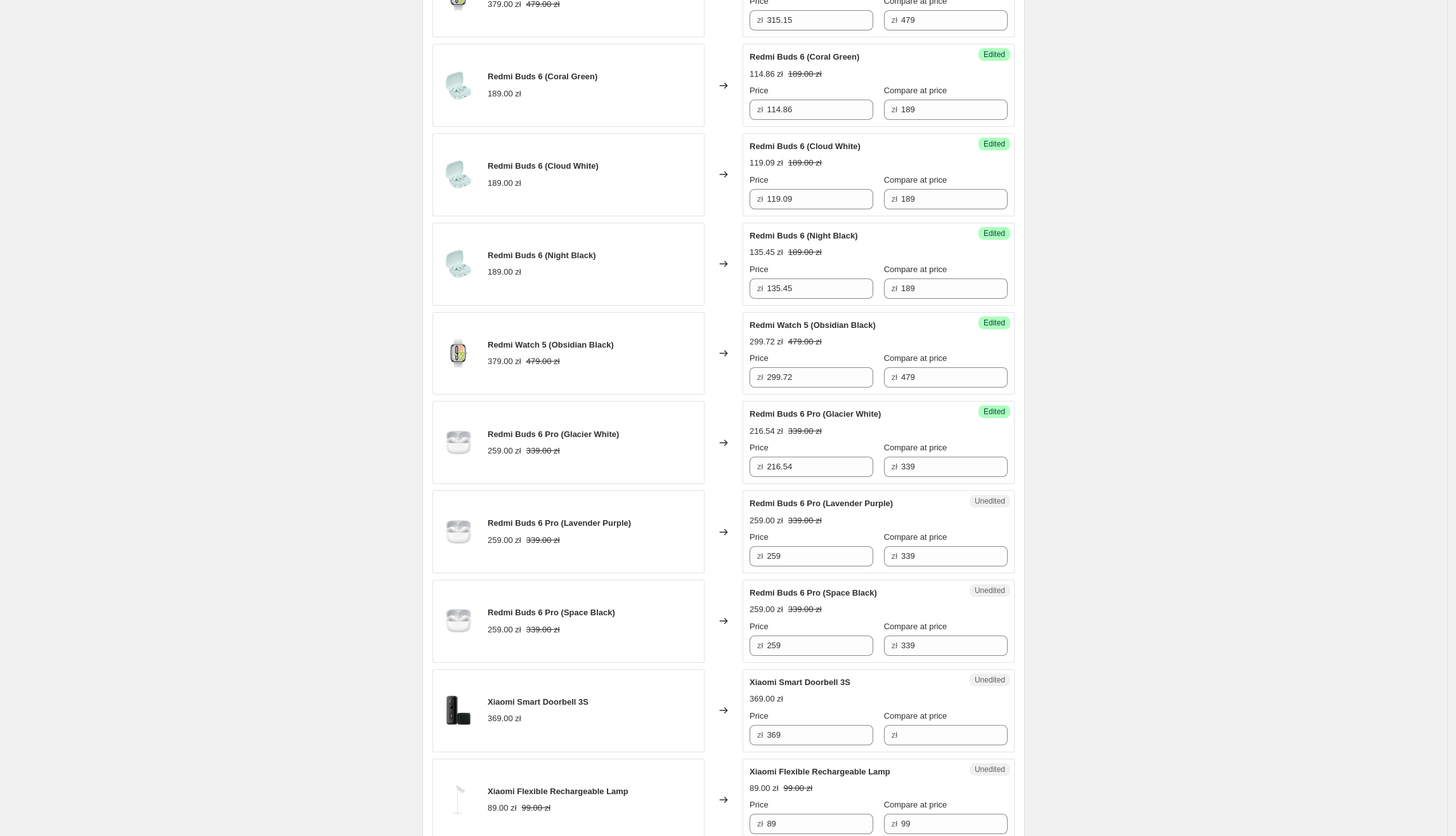
scroll to position [876, 0]
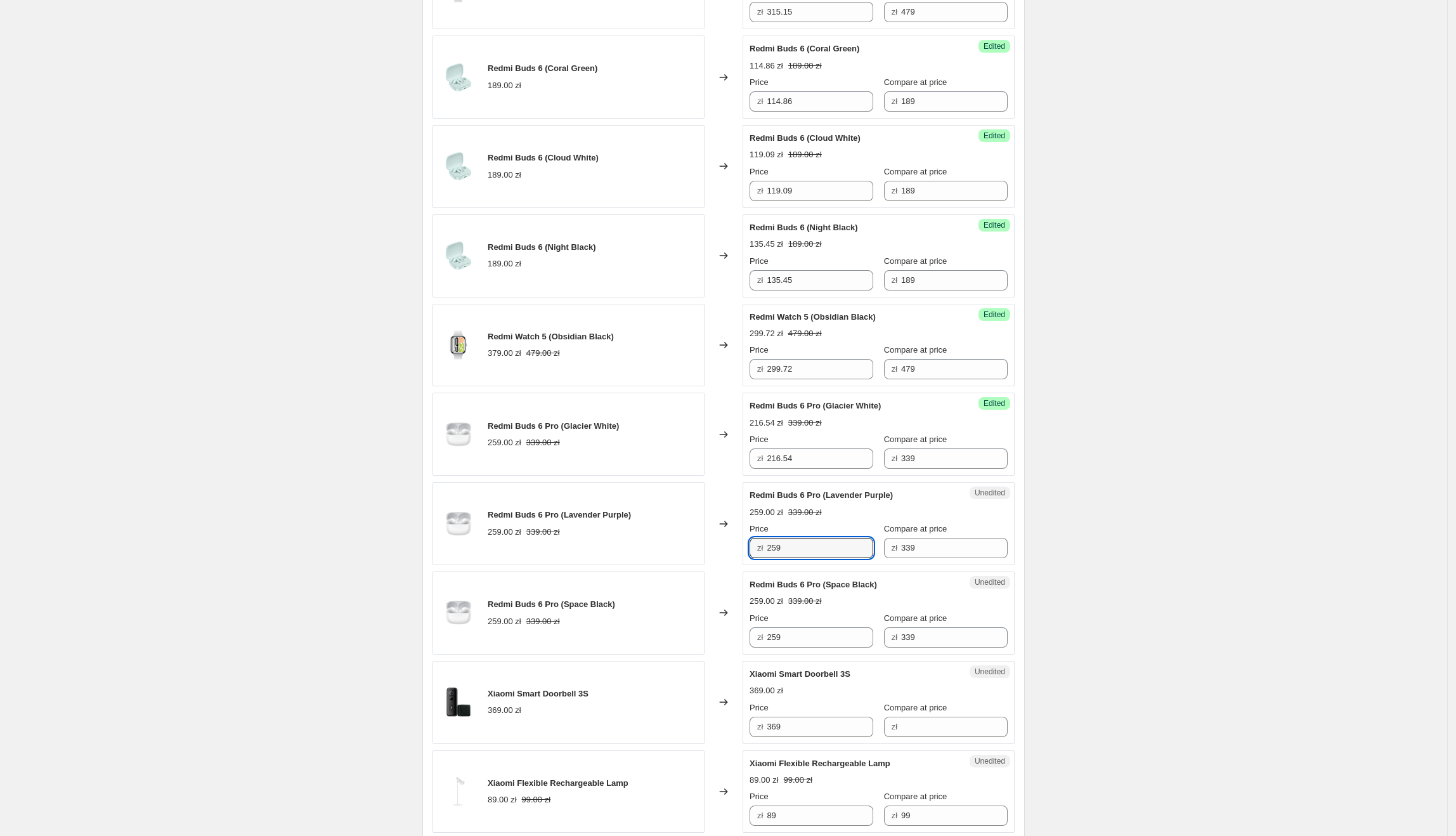
drag, startPoint x: 820, startPoint y: 554, endPoint x: 767, endPoint y: 552, distance: 53.0
click at [767, 552] on div "zł 259" at bounding box center [811, 548] width 124 height 21
click at [1136, 529] on div "Create new price [MEDICAL_DATA]. This page is ready Create new price [MEDICAL_D…" at bounding box center [723, 363] width 1447 height 2480
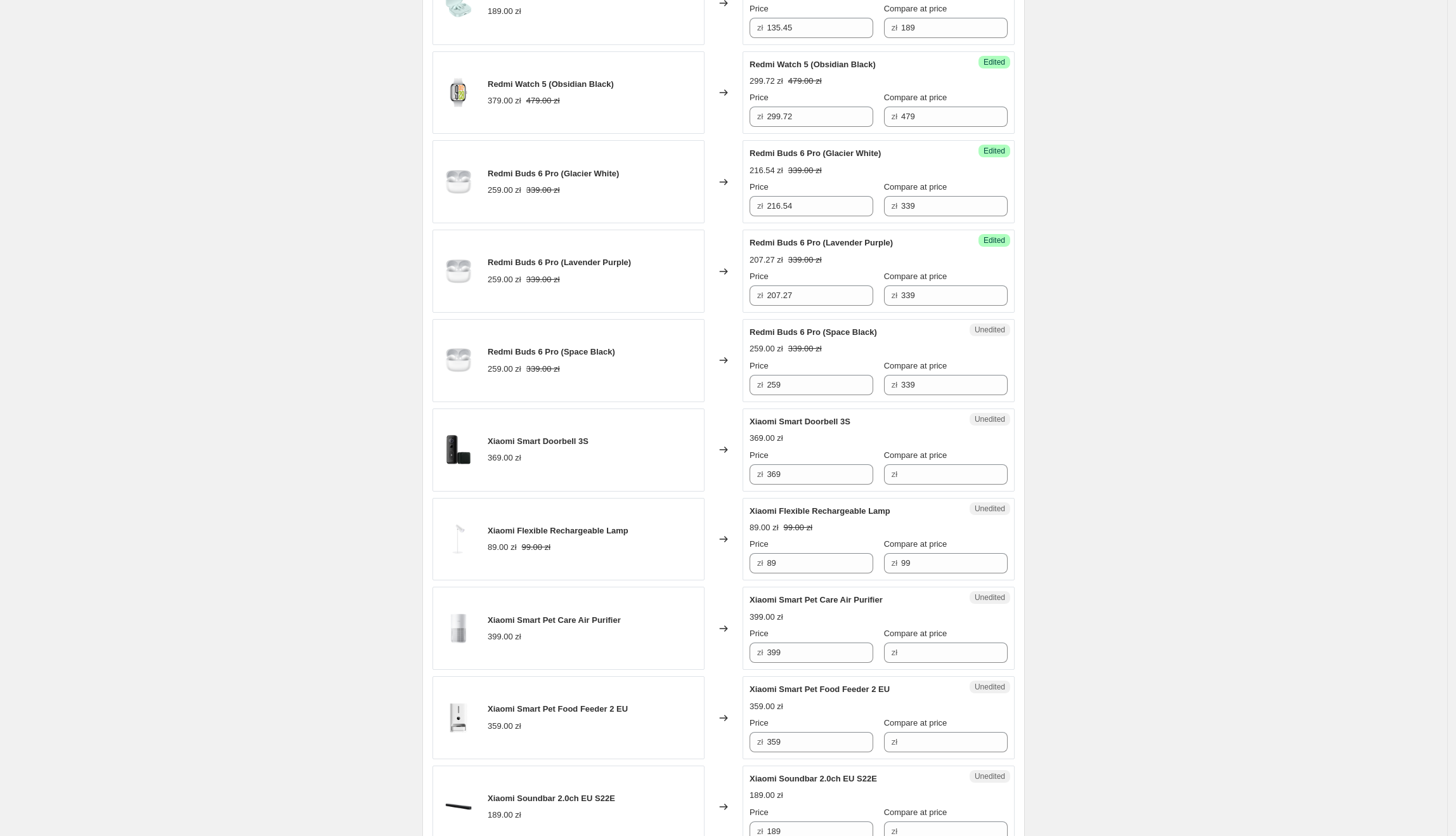
scroll to position [1132, 0]
drag, startPoint x: 814, startPoint y: 387, endPoint x: 768, endPoint y: 386, distance: 46.0
click at [768, 386] on div "zł 259" at bounding box center [811, 382] width 124 height 21
click at [1078, 360] on div "Create new price [MEDICAL_DATA]. This page is ready Create new price [MEDICAL_D…" at bounding box center [723, 107] width 1447 height 2480
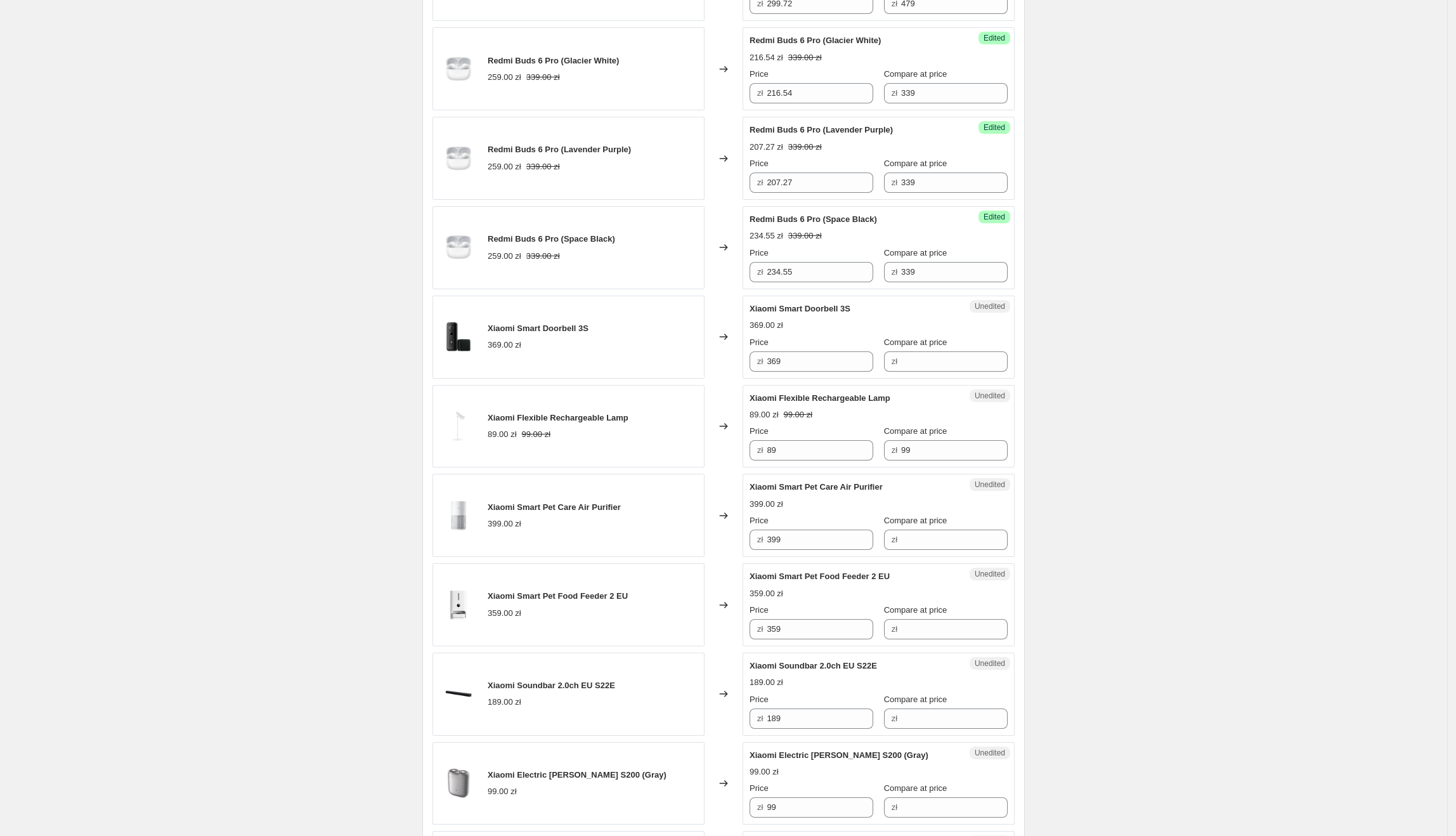
scroll to position [1243, 0]
drag, startPoint x: 861, startPoint y: 313, endPoint x: 751, endPoint y: 316, distance: 110.0
click at [751, 316] on div "Unedited Xiaomi Smart Doorbell 3S 369.00 zł Price zł 369 Compare at price zł" at bounding box center [878, 335] width 272 height 83
drag, startPoint x: 851, startPoint y: 360, endPoint x: 958, endPoint y: 383, distance: 109.4
click at [756, 370] on div "zł 369" at bounding box center [811, 360] width 124 height 21
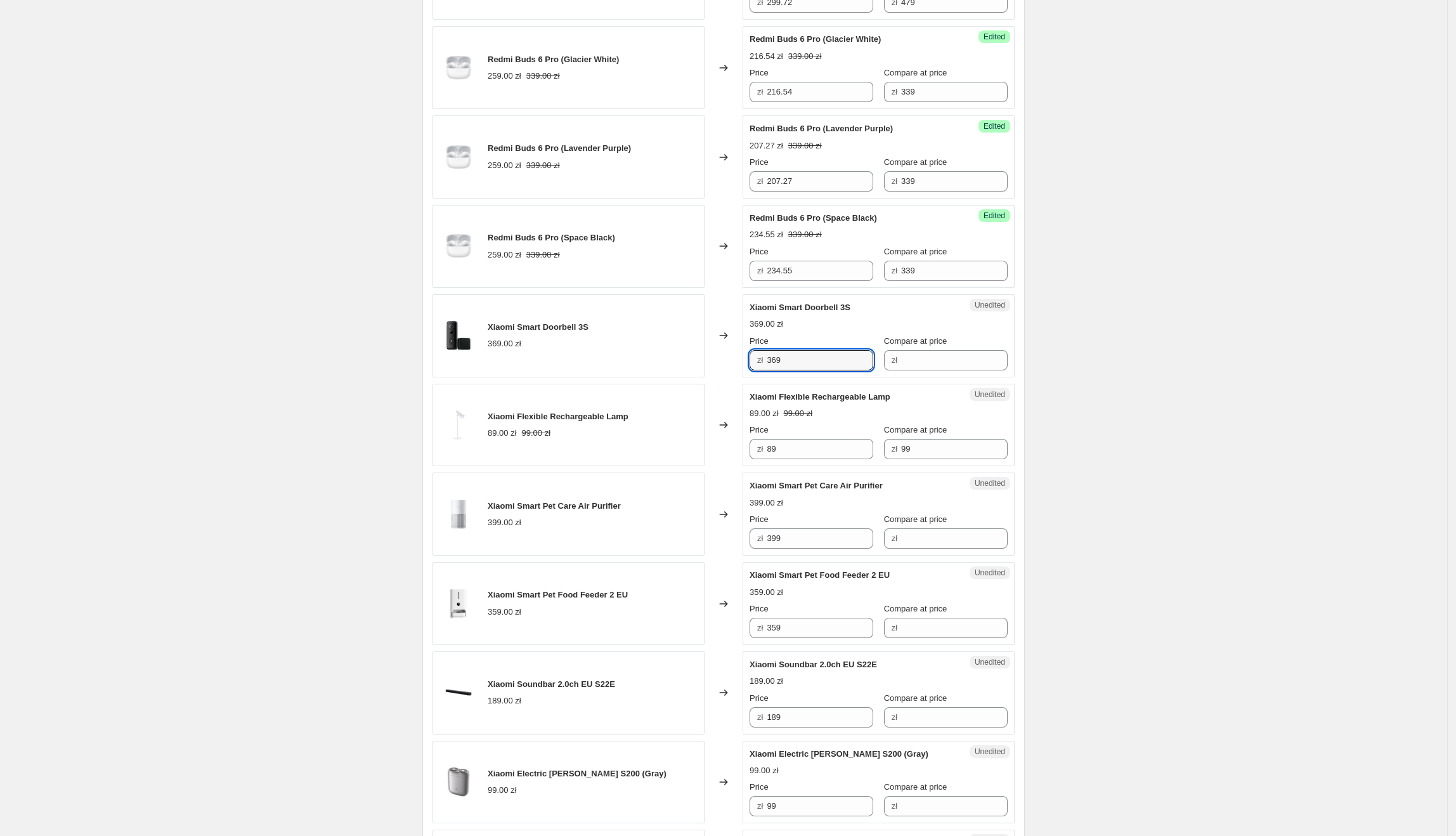
click at [958, 378] on div "Unedited Xiaomi Smart Doorbell 3S 369.00 zł Price zł 369 Compare at price zł" at bounding box center [878, 335] width 272 height 83
click at [955, 378] on div "Unedited Xiaomi Smart Doorbell 3S 369.00 zł Price zł 369 Compare at price zł" at bounding box center [878, 335] width 272 height 83
click at [955, 368] on input "Compare at price" at bounding box center [954, 360] width 107 height 21
paste input "369"
drag, startPoint x: 802, startPoint y: 363, endPoint x: 741, endPoint y: 366, distance: 61.1
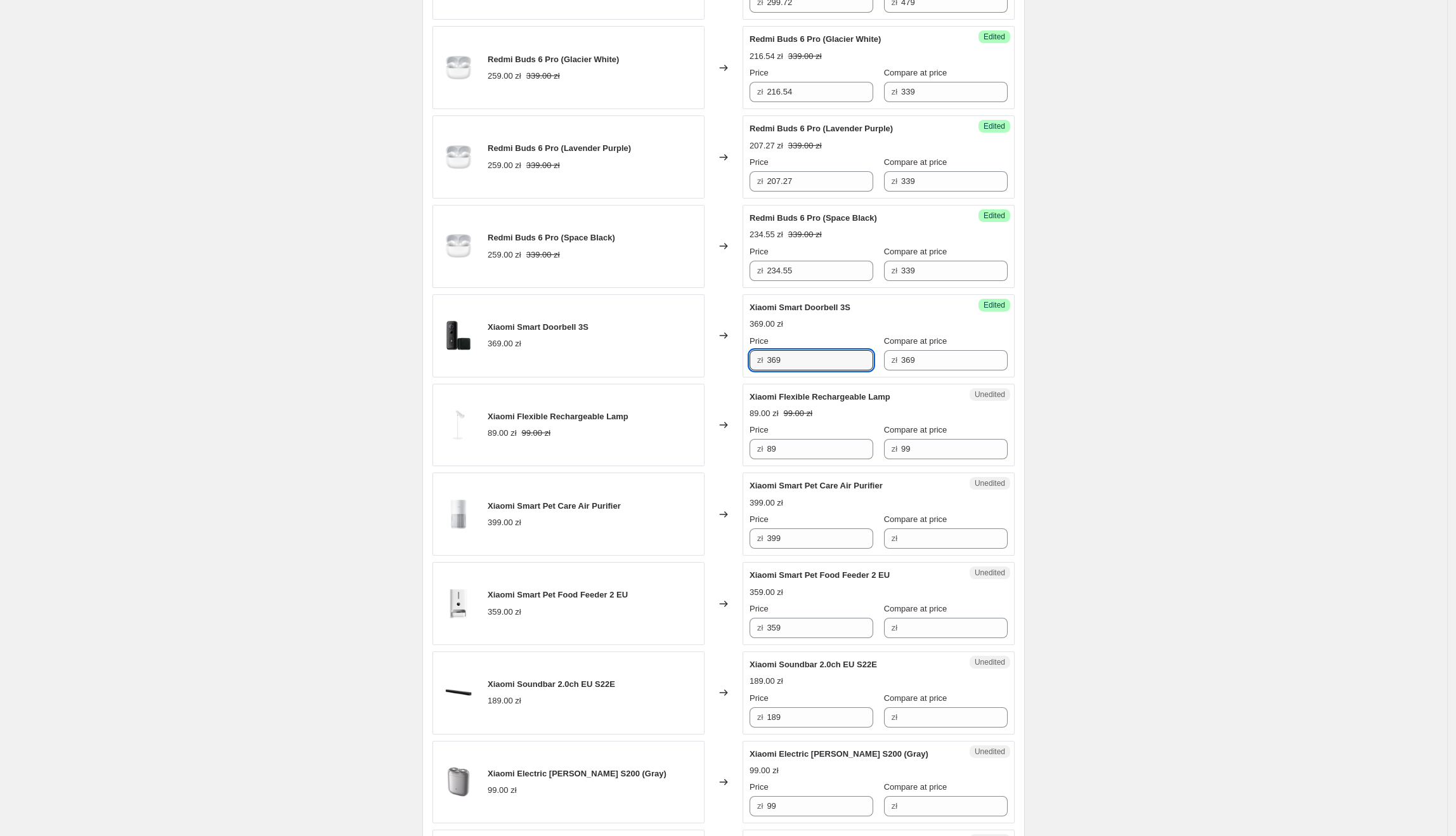
click at [741, 366] on div "Xiaomi Smart Doorbell 3S 369.00 zł Changed to Success Edited [PERSON_NAME] Door…" at bounding box center [723, 335] width 582 height 83
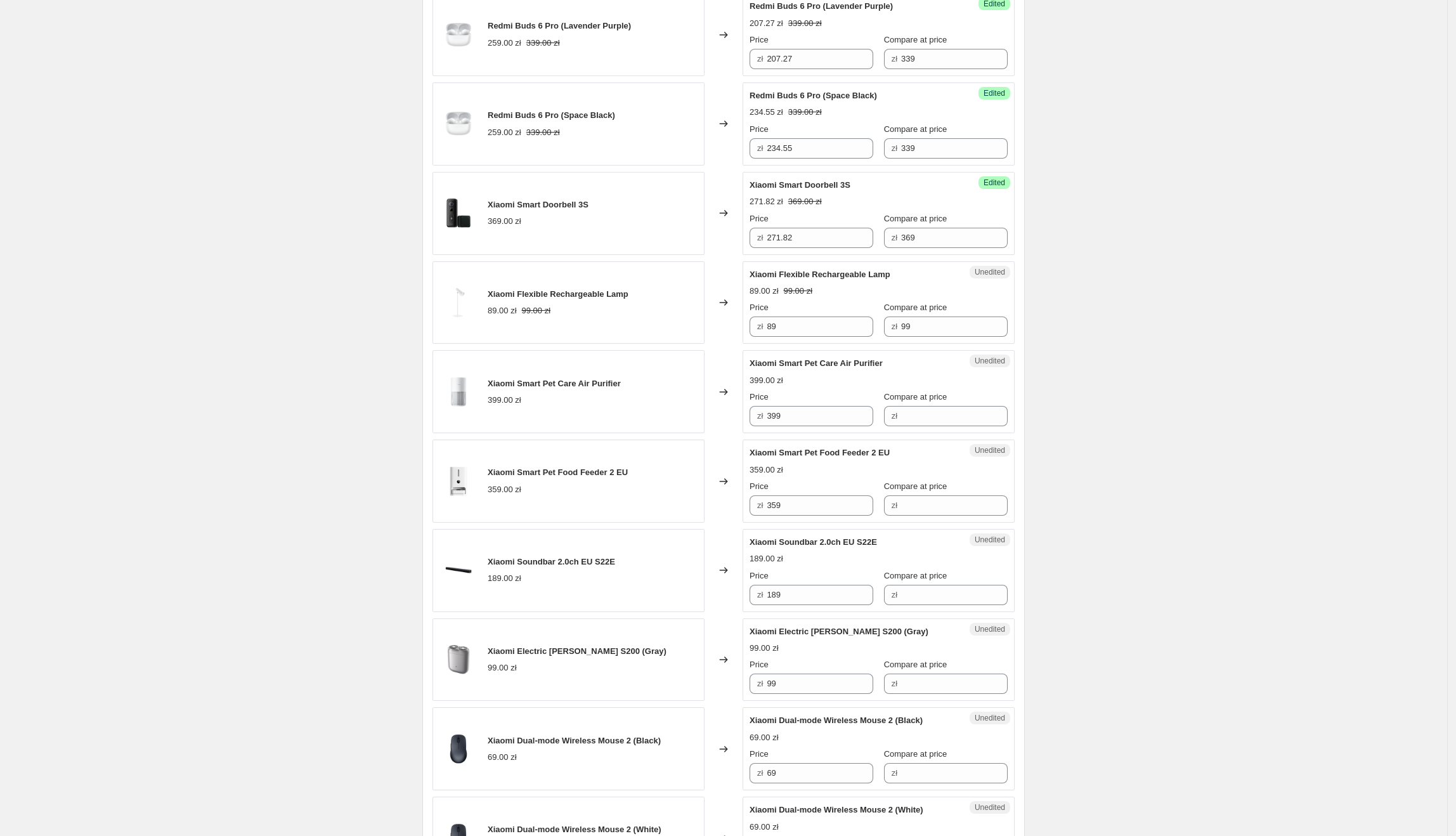
scroll to position [1368, 0]
drag, startPoint x: 902, startPoint y: 277, endPoint x: 751, endPoint y: 272, distance: 151.1
click at [751, 272] on div "Unedited Xiaomi Flexible Rechargeable Lamp 89.00 zł 99.00 zł Price zł 89 Compar…" at bounding box center [878, 300] width 272 height 83
drag, startPoint x: 804, startPoint y: 336, endPoint x: 769, endPoint y: 333, distance: 35.1
click at [769, 333] on div "zł 89" at bounding box center [811, 324] width 124 height 21
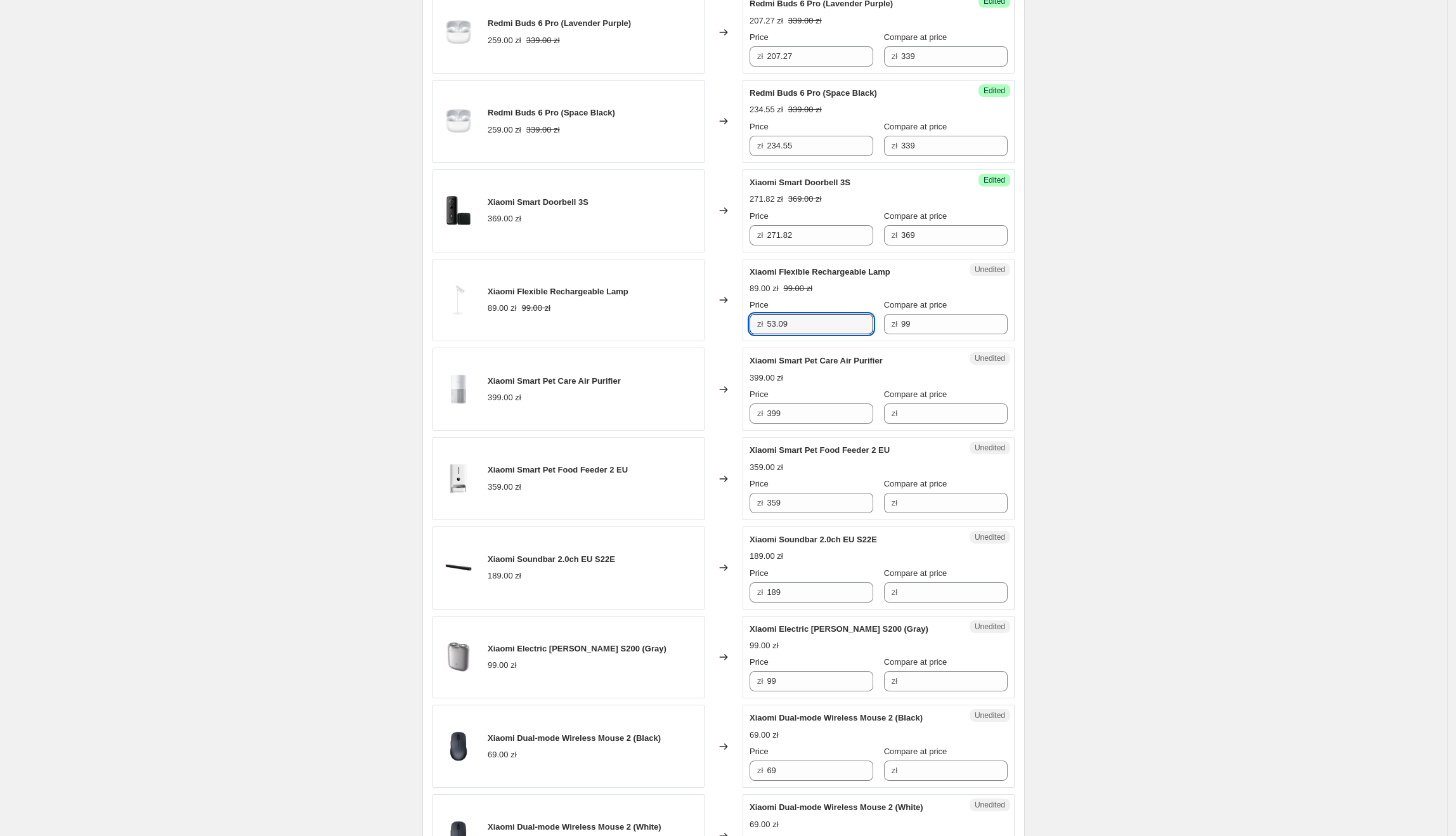
drag, startPoint x: 889, startPoint y: 364, endPoint x: 753, endPoint y: 366, distance: 136.0
click at [753, 366] on div "Unedited Xiaomi Smart Pet Care Air Purifier 399.00 zł Price zł 399 Compare at p…" at bounding box center [878, 389] width 272 height 83
drag, startPoint x: 851, startPoint y: 416, endPoint x: 843, endPoint y: 435, distance: 20.6
click at [789, 423] on input "399" at bounding box center [819, 413] width 107 height 21
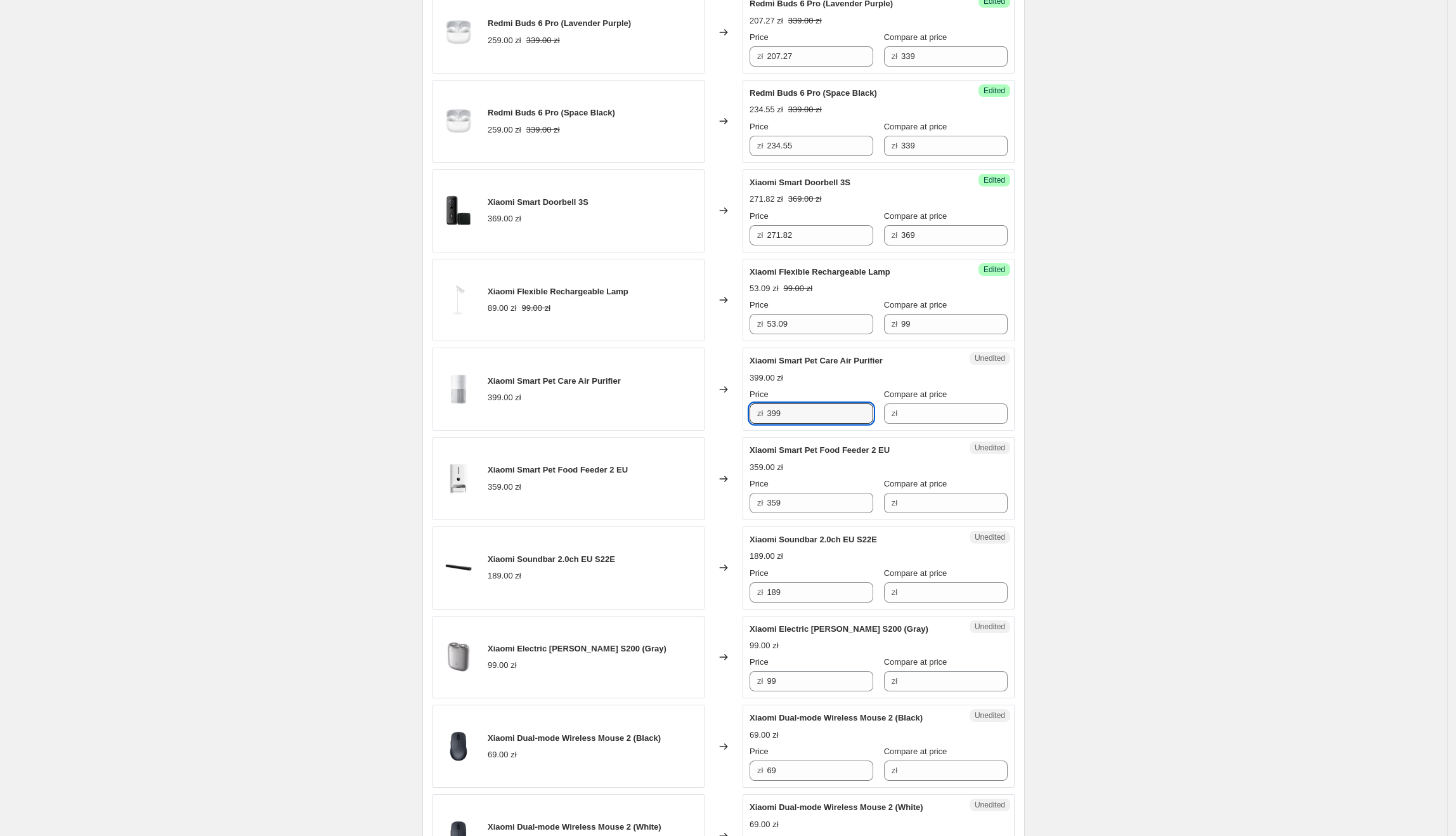
click at [913, 431] on div "Unedited Xiaomi Smart Pet Care Air Purifier 399.00 zł Price zł 399 Compare at p…" at bounding box center [878, 389] width 272 height 83
click at [919, 423] on input "Compare at price" at bounding box center [954, 413] width 107 height 21
paste input "399"
drag, startPoint x: 839, startPoint y: 423, endPoint x: 765, endPoint y: 423, distance: 74.0
click at [765, 423] on div "zł 399" at bounding box center [811, 413] width 124 height 21
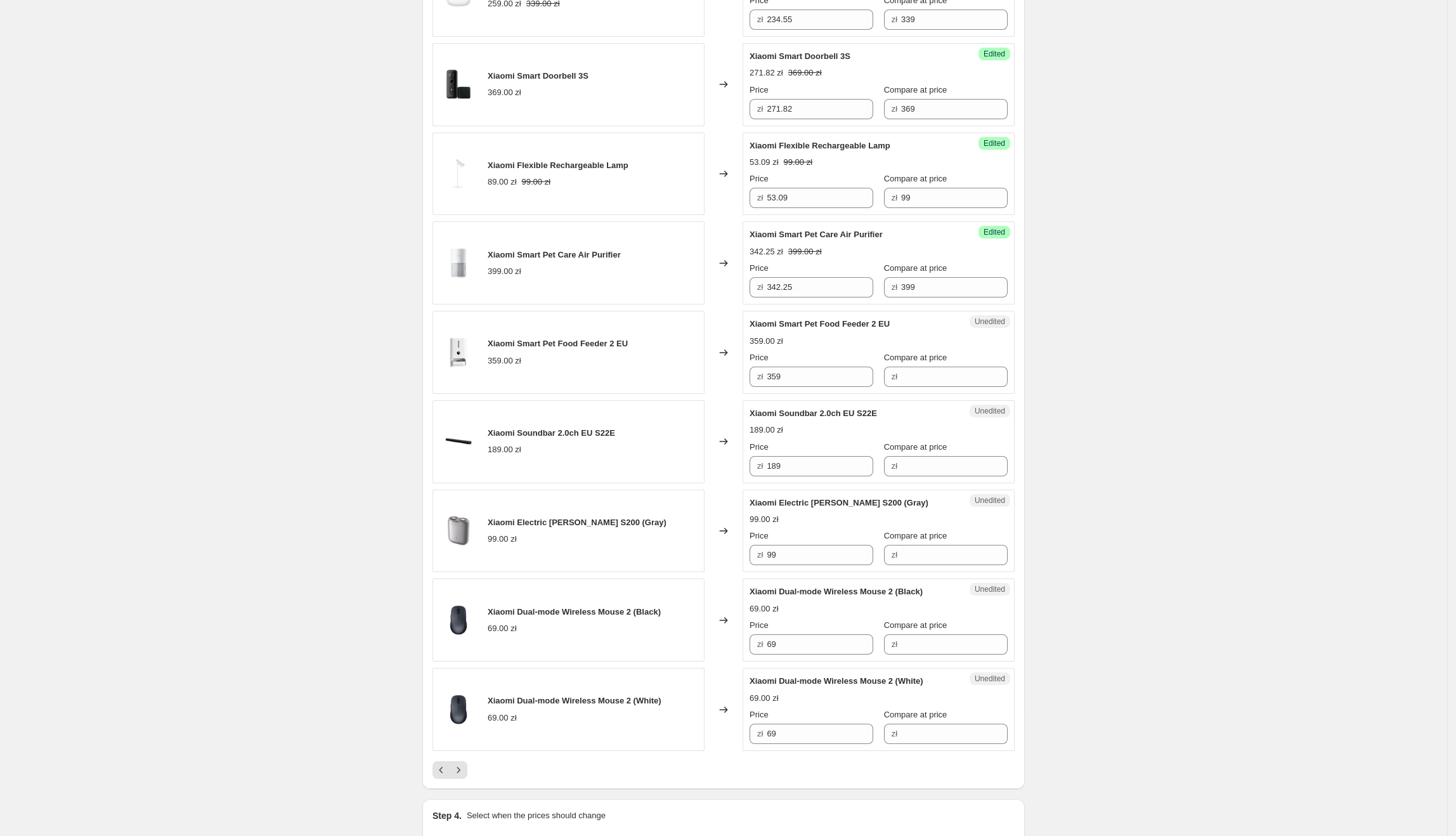
scroll to position [1497, 0]
drag, startPoint x: 903, startPoint y: 333, endPoint x: 749, endPoint y: 331, distance: 154.0
click at [749, 331] on div "Unedited Xiaomi Smart Pet Food Feeder 2 EU 359.00 zł Price zł 359 Compare at pr…" at bounding box center [878, 348] width 272 height 83
drag, startPoint x: 827, startPoint y: 376, endPoint x: 823, endPoint y: 398, distance: 22.4
click at [747, 391] on div "Unedited Xiaomi Smart Pet Food Feeder 2 EU 359.00 zł Price zł 359 Compare at pr…" at bounding box center [878, 348] width 272 height 83
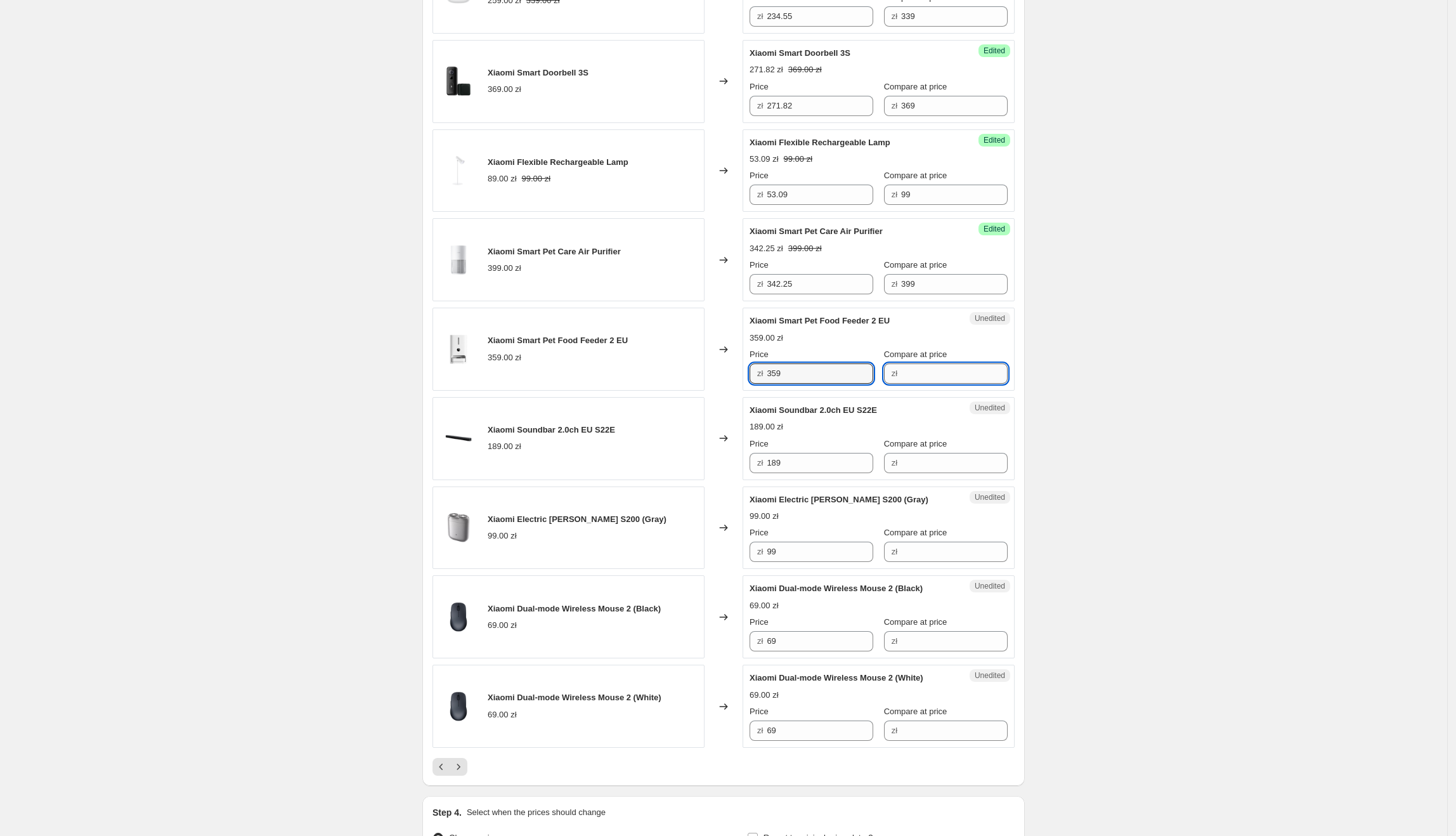
click at [916, 382] on input "Compare at price" at bounding box center [954, 374] width 107 height 21
paste input "359"
drag, startPoint x: 795, startPoint y: 380, endPoint x: 760, endPoint y: 384, distance: 35.2
click at [760, 384] on div "zł 359" at bounding box center [811, 374] width 124 height 21
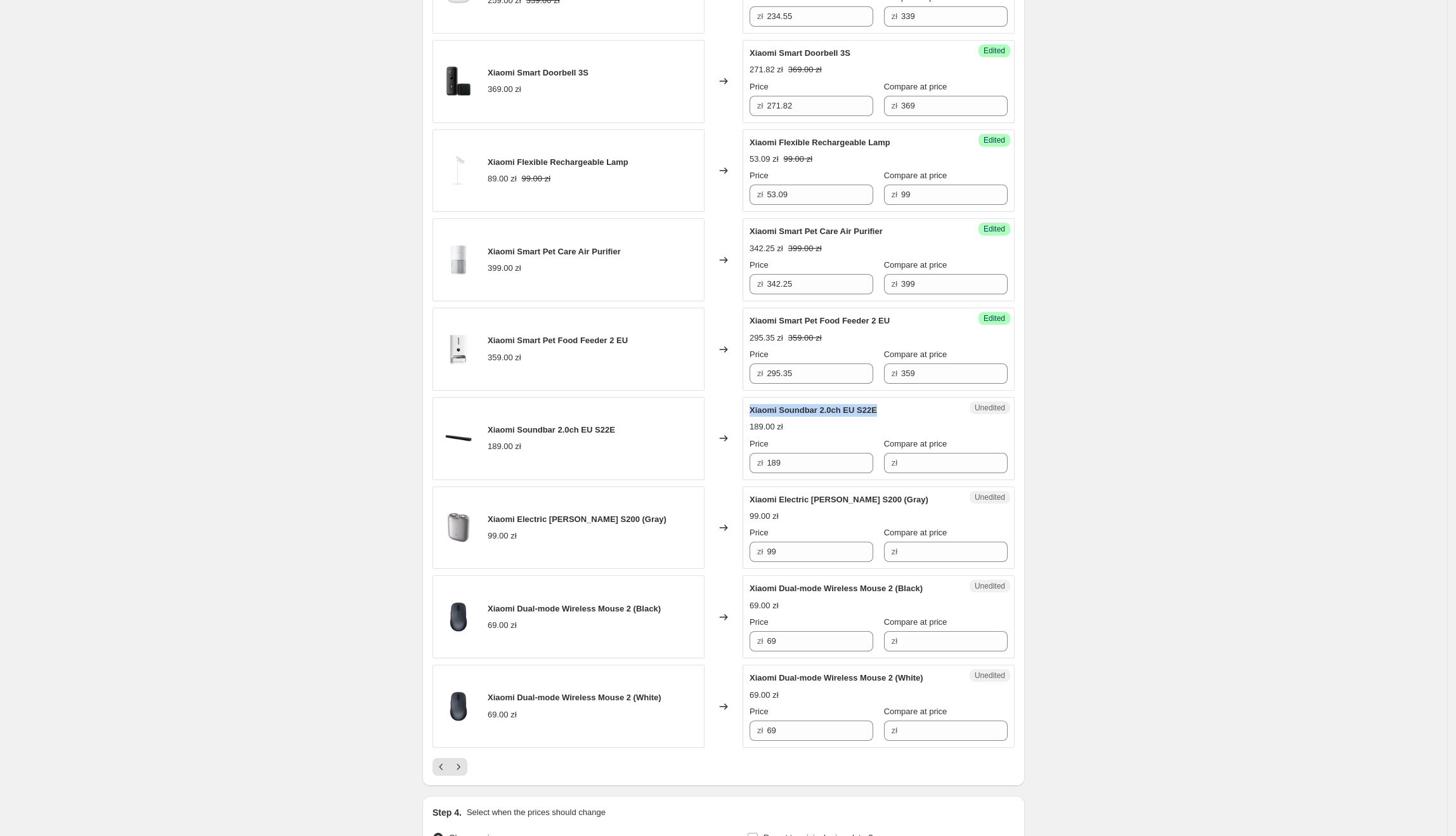
drag, startPoint x: 886, startPoint y: 413, endPoint x: 751, endPoint y: 417, distance: 135.1
click at [751, 417] on div "Unedited Xiaomi Soundbar 2.0ch EU S22E 189.00 zł Price zł 189 Compare at price …" at bounding box center [878, 438] width 272 height 83
drag, startPoint x: 823, startPoint y: 470, endPoint x: 752, endPoint y: 470, distance: 71.0
click at [752, 470] on div "Unedited Xiaomi Soundbar 2.0ch EU S22E 189.00 zł Price zł 189 Compare at price …" at bounding box center [878, 438] width 272 height 83
click at [931, 473] on input "Compare at price" at bounding box center [954, 463] width 107 height 21
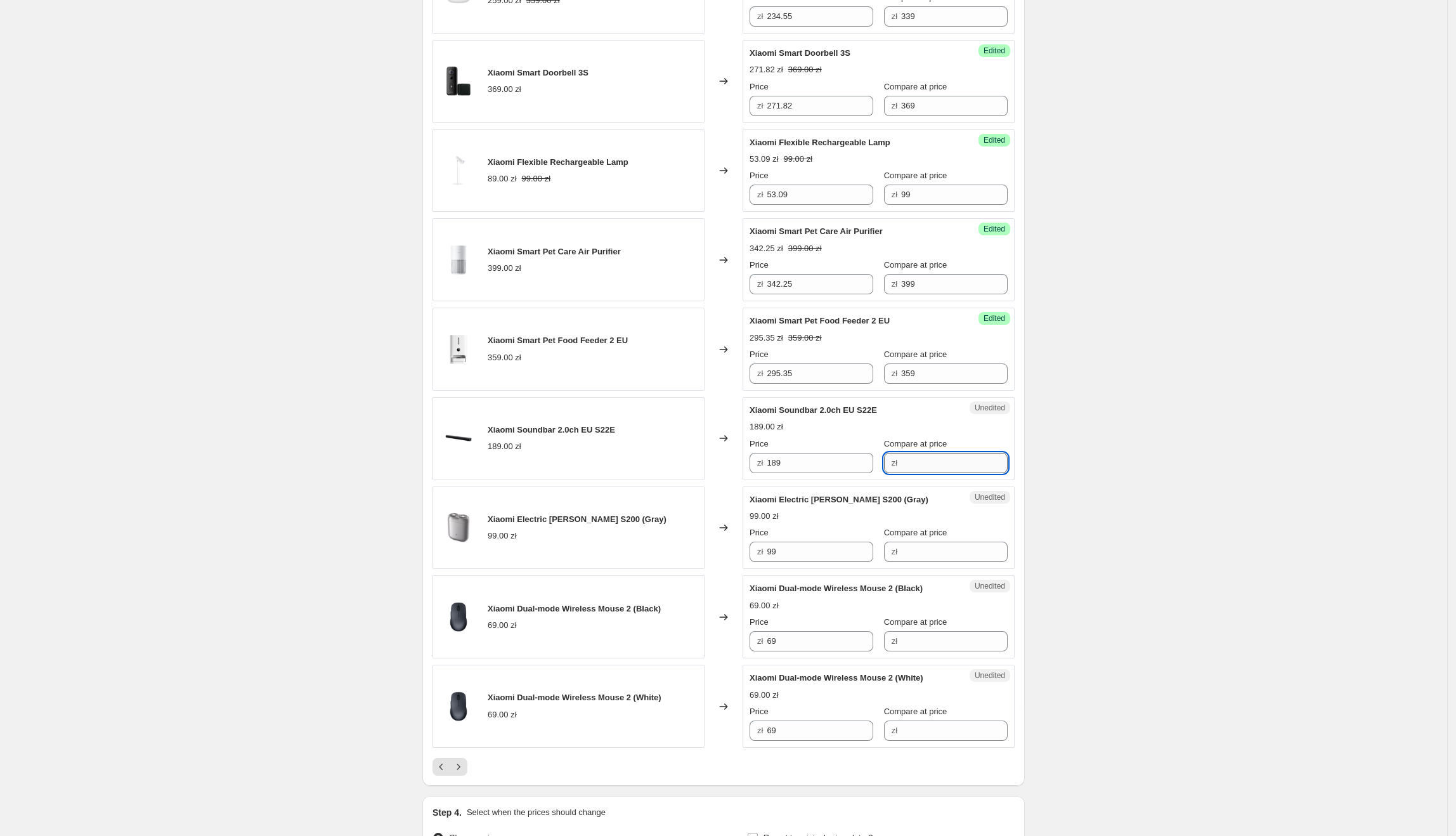
paste input "189"
drag, startPoint x: 803, startPoint y: 470, endPoint x: 757, endPoint y: 470, distance: 46.0
click at [757, 470] on div "zł 189" at bounding box center [811, 463] width 124 height 21
drag, startPoint x: 753, startPoint y: 506, endPoint x: 858, endPoint y: 509, distance: 105.0
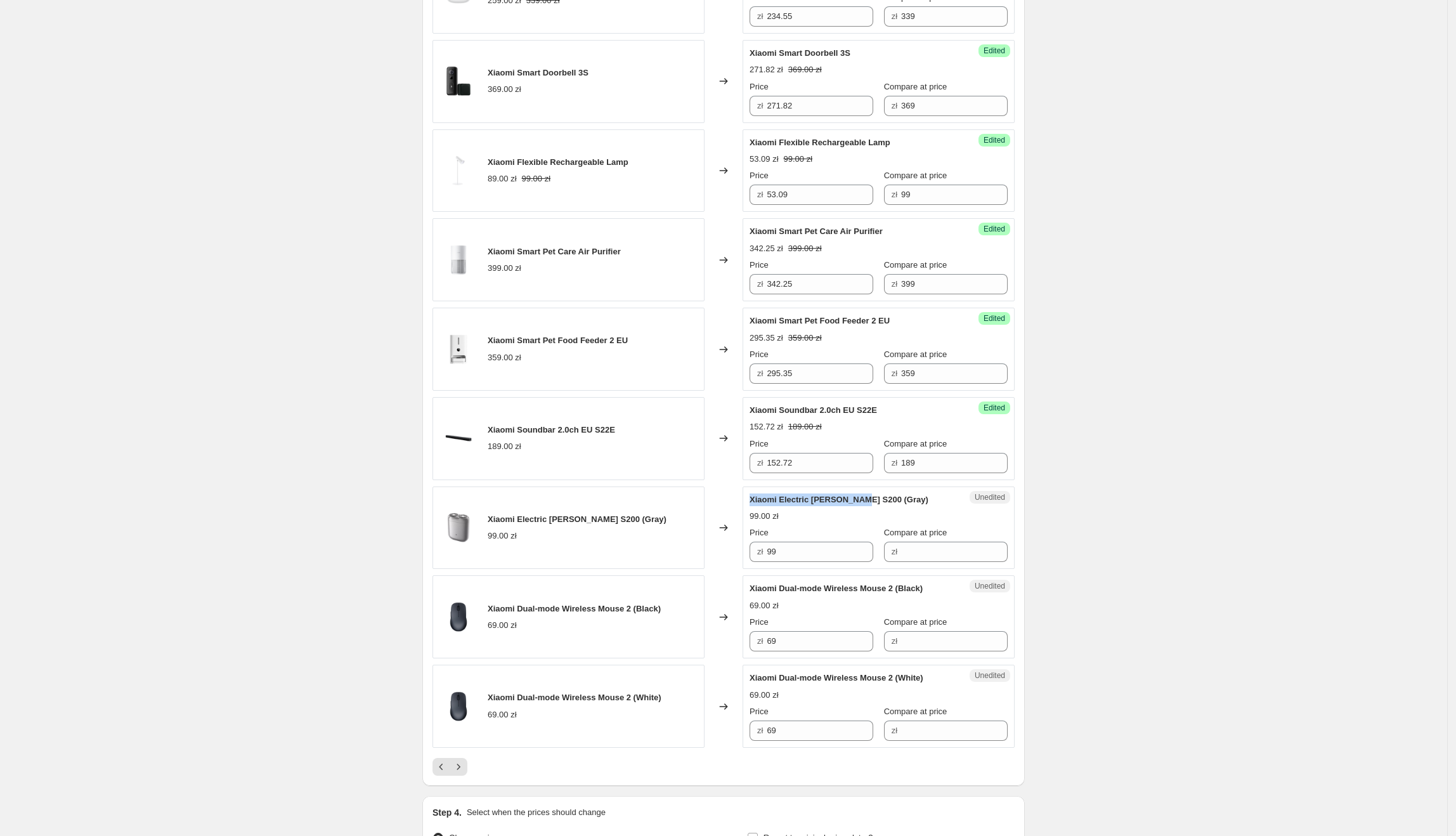
click at [858, 504] on span "Xiaomi Electric [PERSON_NAME] S200 (Gray)" at bounding box center [839, 499] width 179 height 9
drag, startPoint x: 823, startPoint y: 558, endPoint x: 766, endPoint y: 549, distance: 57.7
click at [766, 549] on div "zł 99" at bounding box center [811, 552] width 124 height 21
click at [937, 549] on input "Compare at price" at bounding box center [954, 552] width 107 height 21
paste input "99"
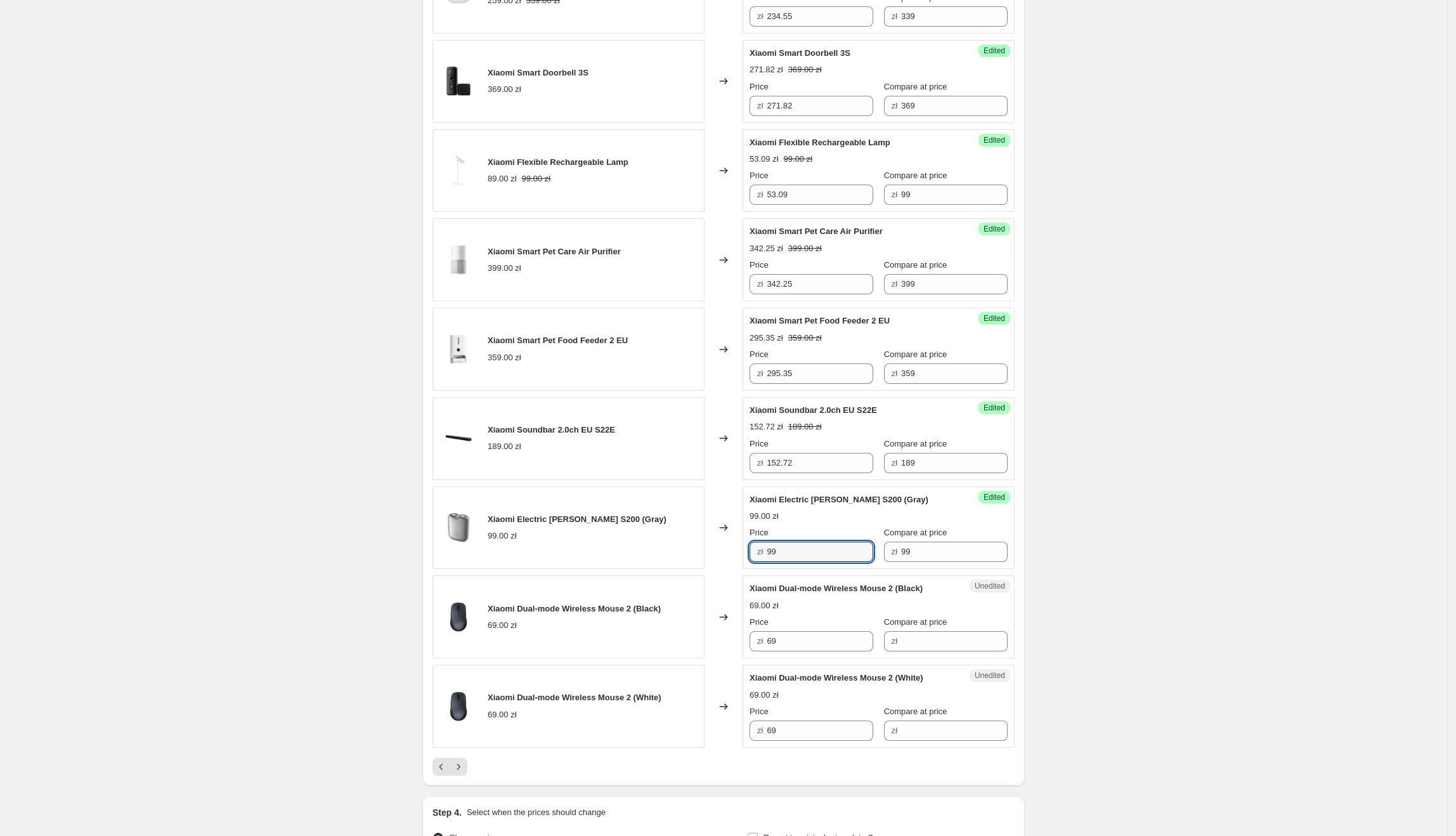
drag, startPoint x: 793, startPoint y: 554, endPoint x: 768, endPoint y: 554, distance: 25.0
click at [768, 554] on div "zł 99" at bounding box center [811, 552] width 124 height 21
drag, startPoint x: 753, startPoint y: 597, endPoint x: 897, endPoint y: 598, distance: 144.0
click at [892, 593] on span "Xiaomi Dual-mode Wireless Mouse 2 (Black)" at bounding box center [836, 588] width 173 height 9
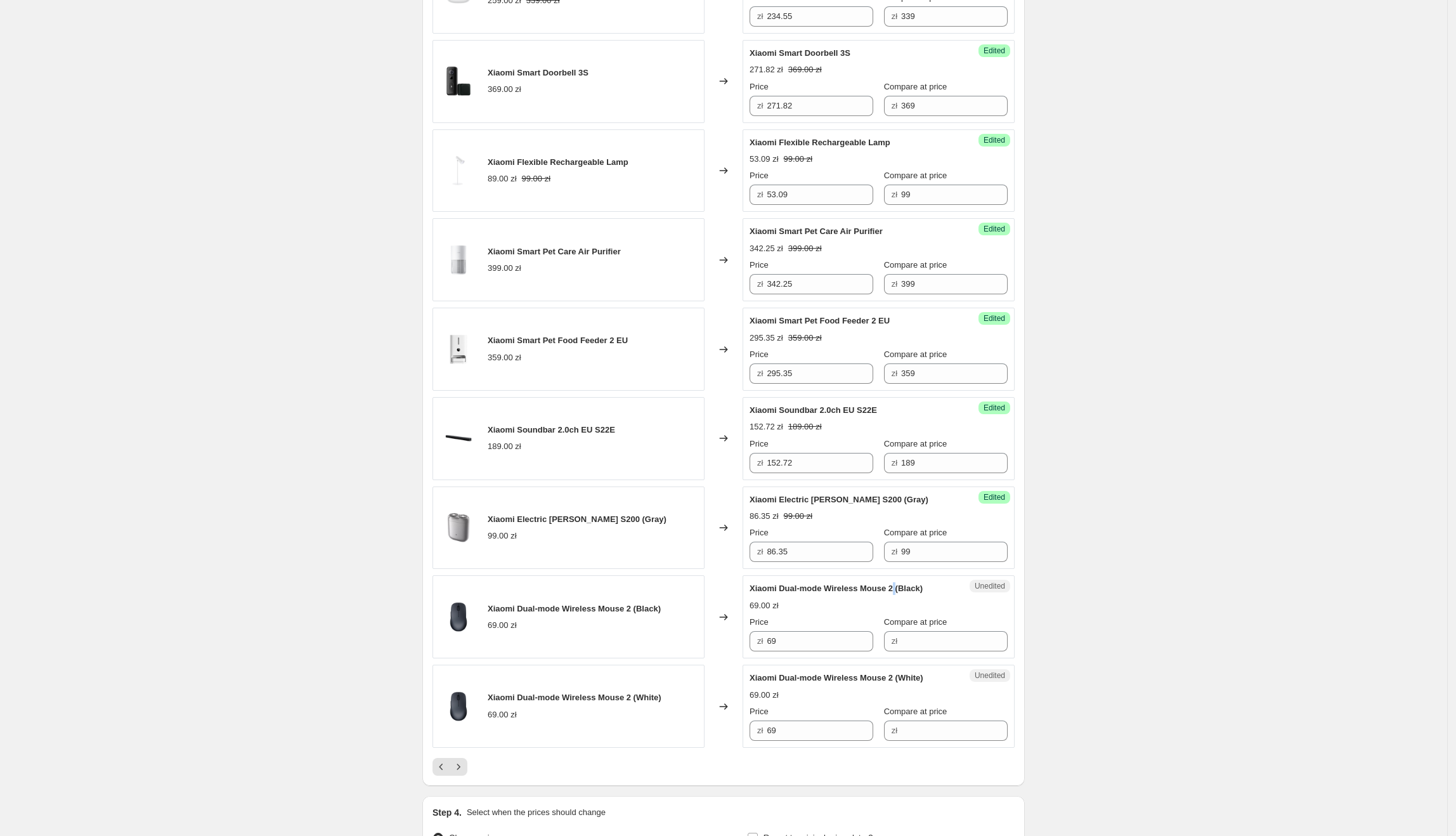
click at [898, 593] on span "Xiaomi Dual-mode Wireless Mouse 2 (Black)" at bounding box center [836, 588] width 173 height 9
drag, startPoint x: 752, startPoint y: 596, endPoint x: 896, endPoint y: 598, distance: 144.0
click at [896, 598] on div "Unedited Xiaomi Dual-mode Wireless Mouse 2 (Black) 69.00 zł Price zł 69 Compare…" at bounding box center [878, 616] width 272 height 83
drag, startPoint x: 814, startPoint y: 647, endPoint x: 749, endPoint y: 646, distance: 65.0
click at [749, 646] on div "Unedited Xiaomi Dual-mode Wireless Mouse 2 (Black) 69.00 zł Price zł 69 Compare…" at bounding box center [878, 616] width 272 height 83
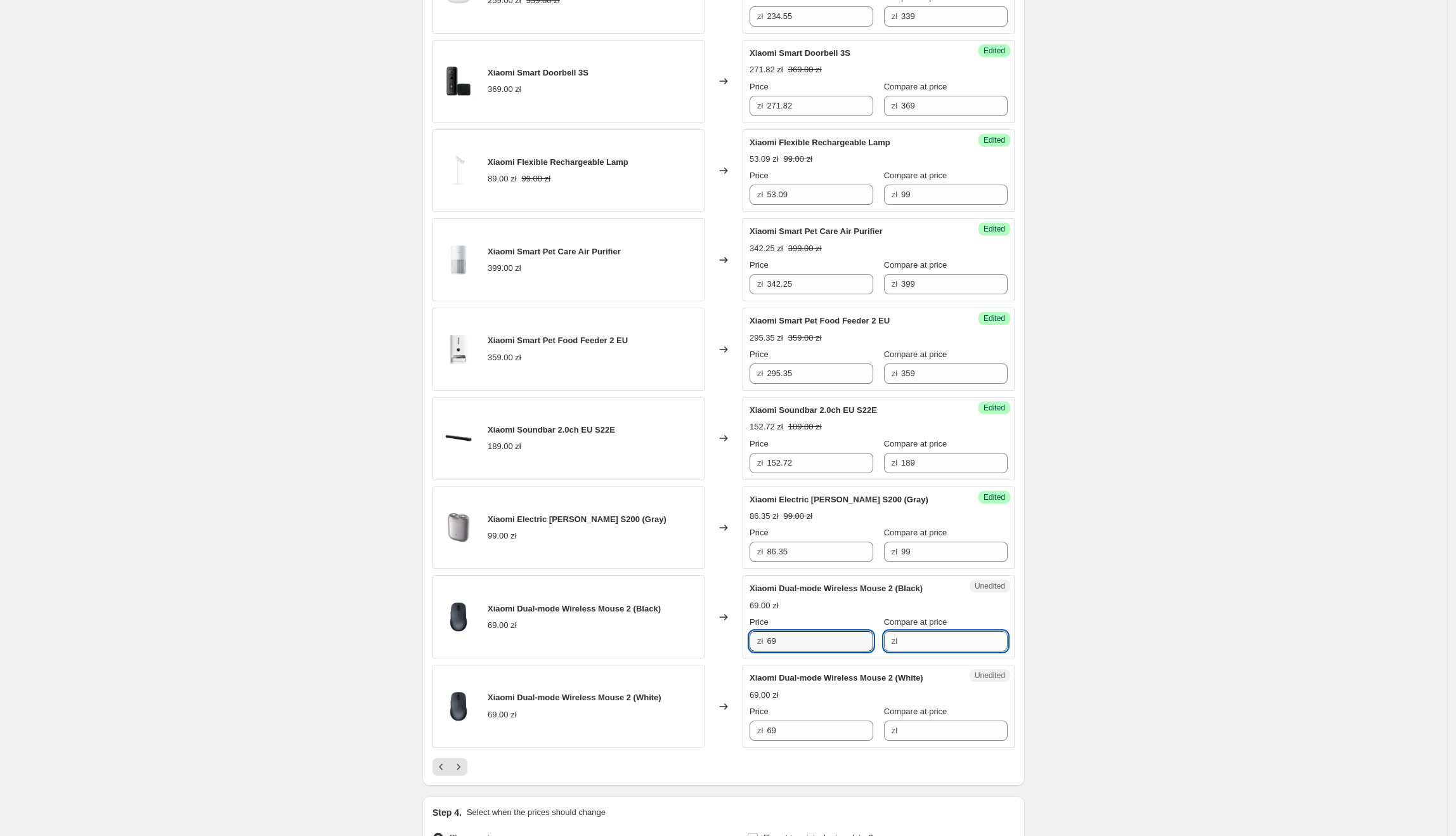
click at [904, 643] on input "Compare at price" at bounding box center [954, 641] width 107 height 21
paste input "69"
drag, startPoint x: 828, startPoint y: 647, endPoint x: 767, endPoint y: 648, distance: 61.0
click at [767, 648] on div "zł 69" at bounding box center [811, 641] width 124 height 21
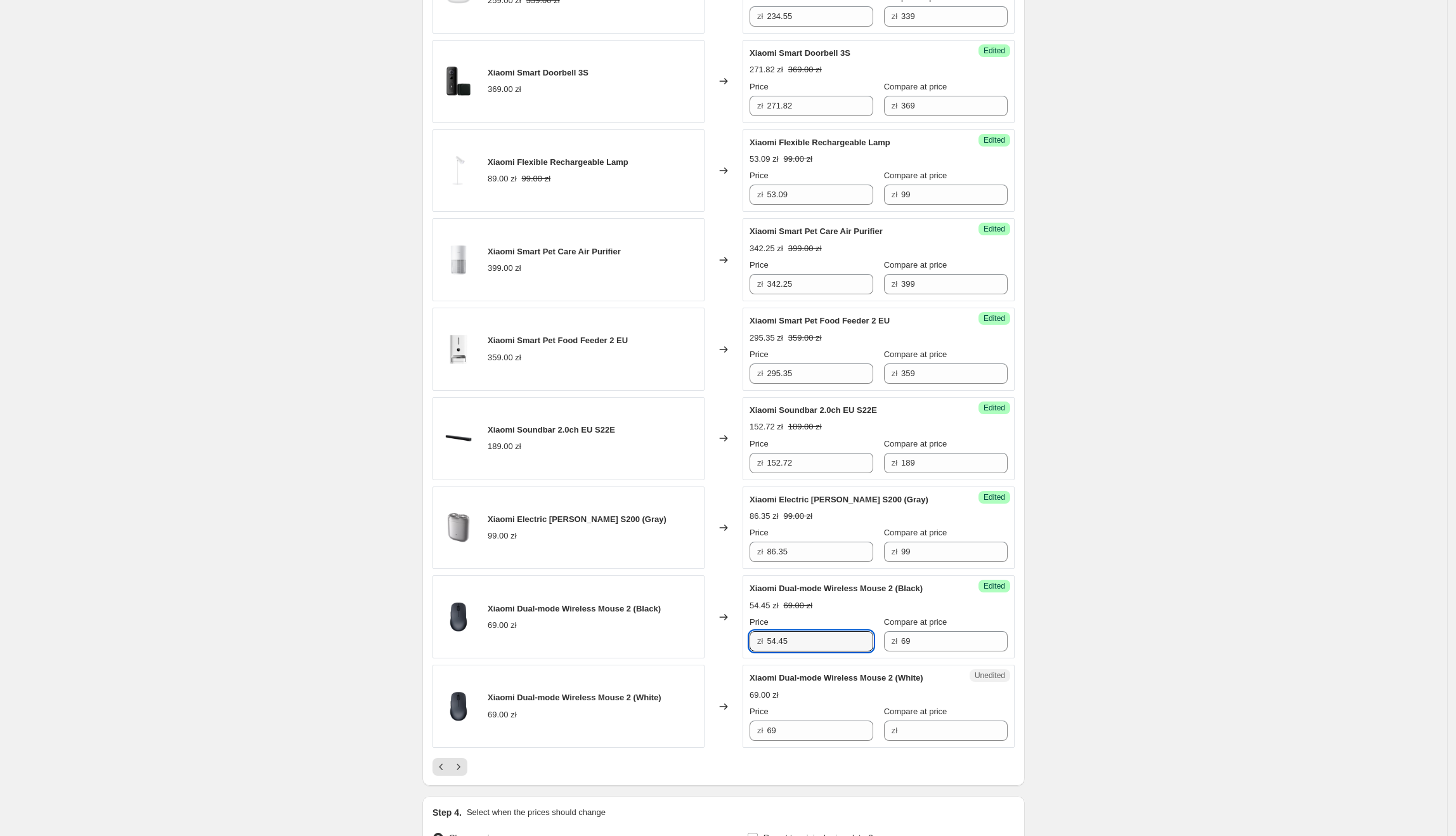
drag, startPoint x: 792, startPoint y: 651, endPoint x: 696, endPoint y: 653, distance: 96.0
click at [696, 653] on div "Xiaomi Dual-mode Wireless Mouse 2 (Black) 69.00 zł Changed to Success Edited Xi…" at bounding box center [723, 616] width 582 height 83
drag, startPoint x: 824, startPoint y: 741, endPoint x: 735, endPoint y: 739, distance: 89.0
click at [735, 734] on div "Xiaomi Dual-mode Wireless Mouse 2 (White) 69.00 zł Changed to Unedited Xiaomi D…" at bounding box center [723, 705] width 582 height 83
paste input "54.45"
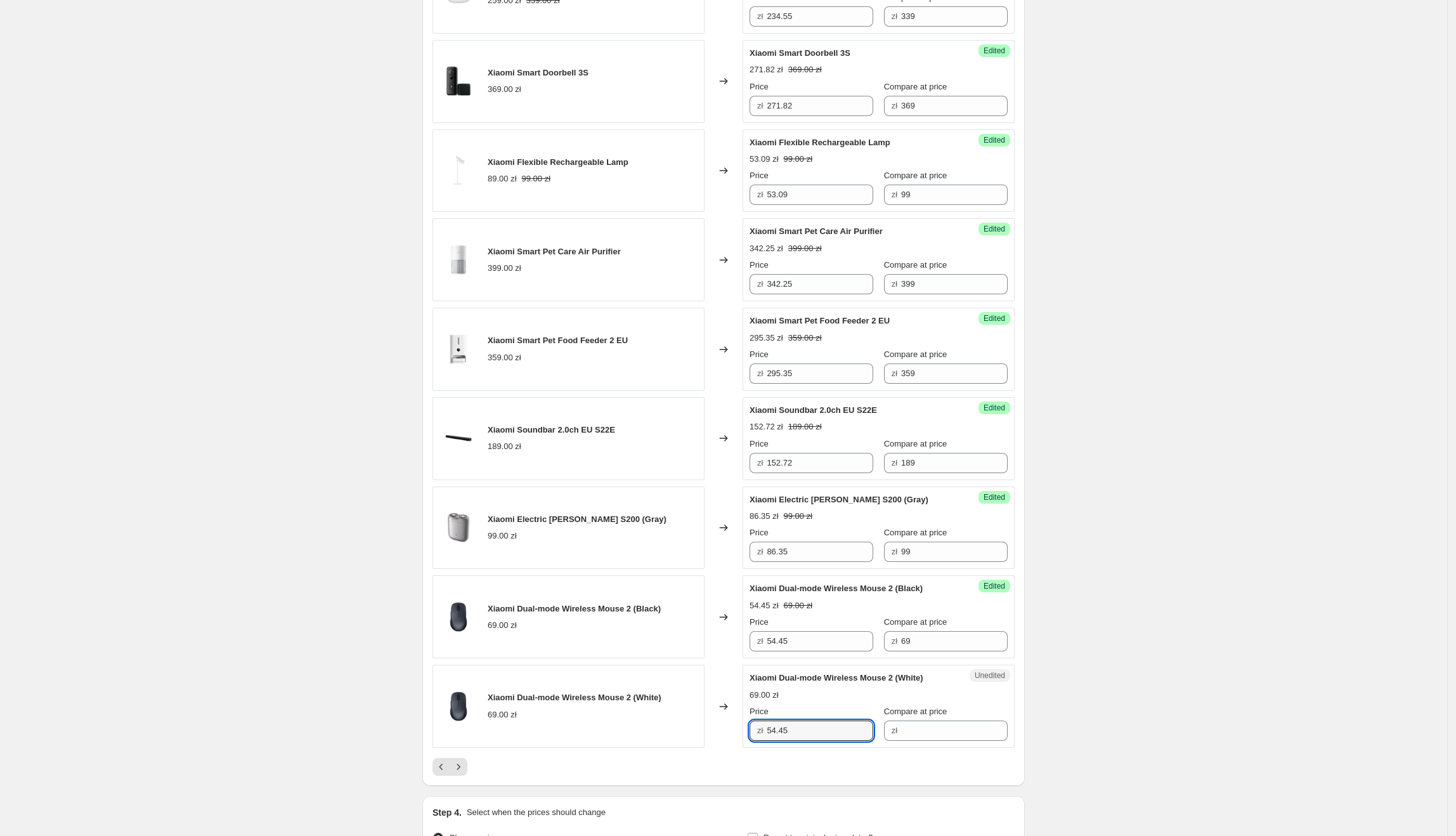
click at [731, 731] on div "Changed to" at bounding box center [723, 705] width 38 height 83
drag, startPoint x: 967, startPoint y: 653, endPoint x: 893, endPoint y: 739, distance: 113.5
click at [894, 734] on div "zł" at bounding box center [945, 730] width 124 height 21
paste input "69"
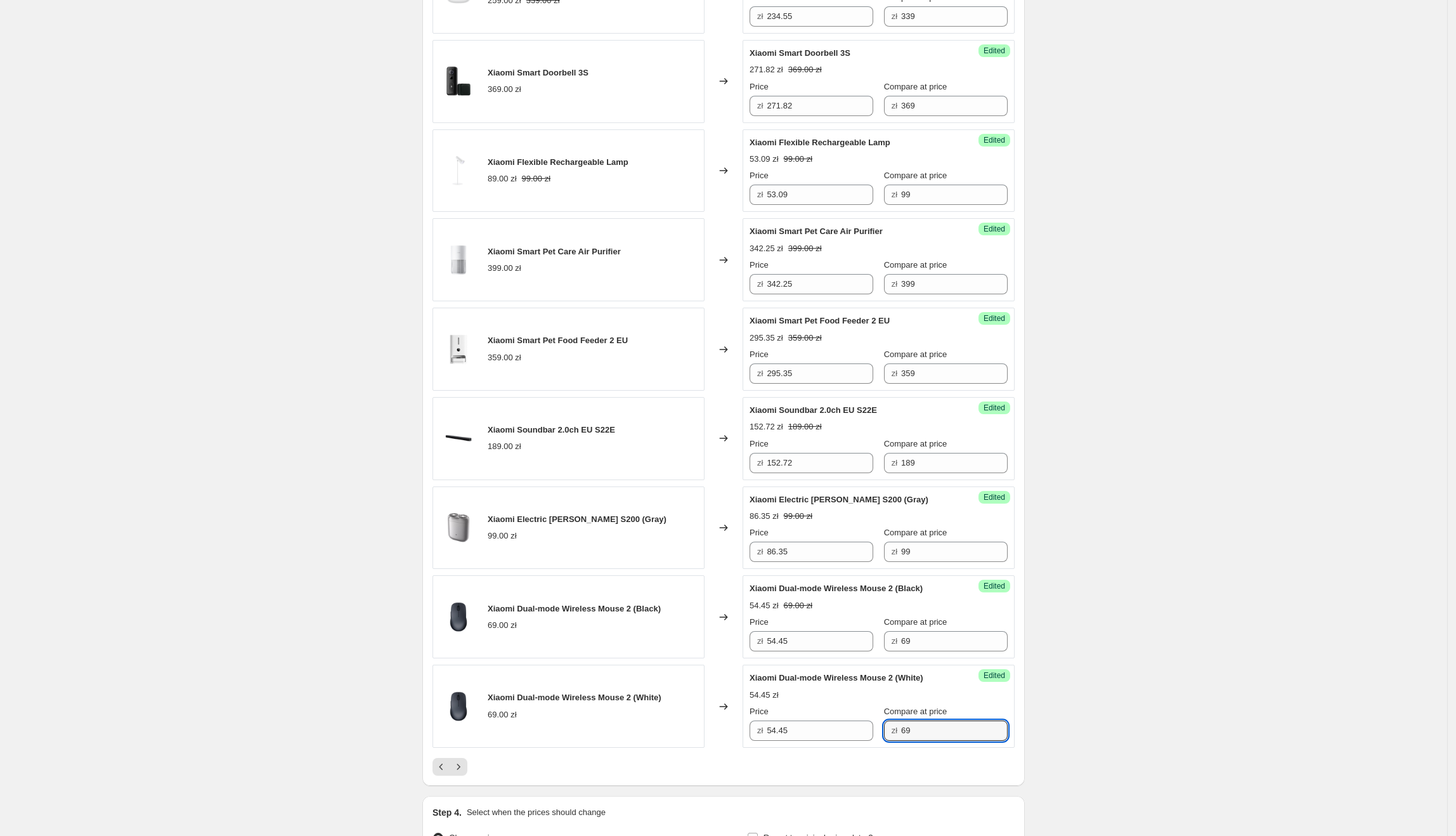
click at [458, 734] on icon "Next" at bounding box center [458, 766] width 13 height 13
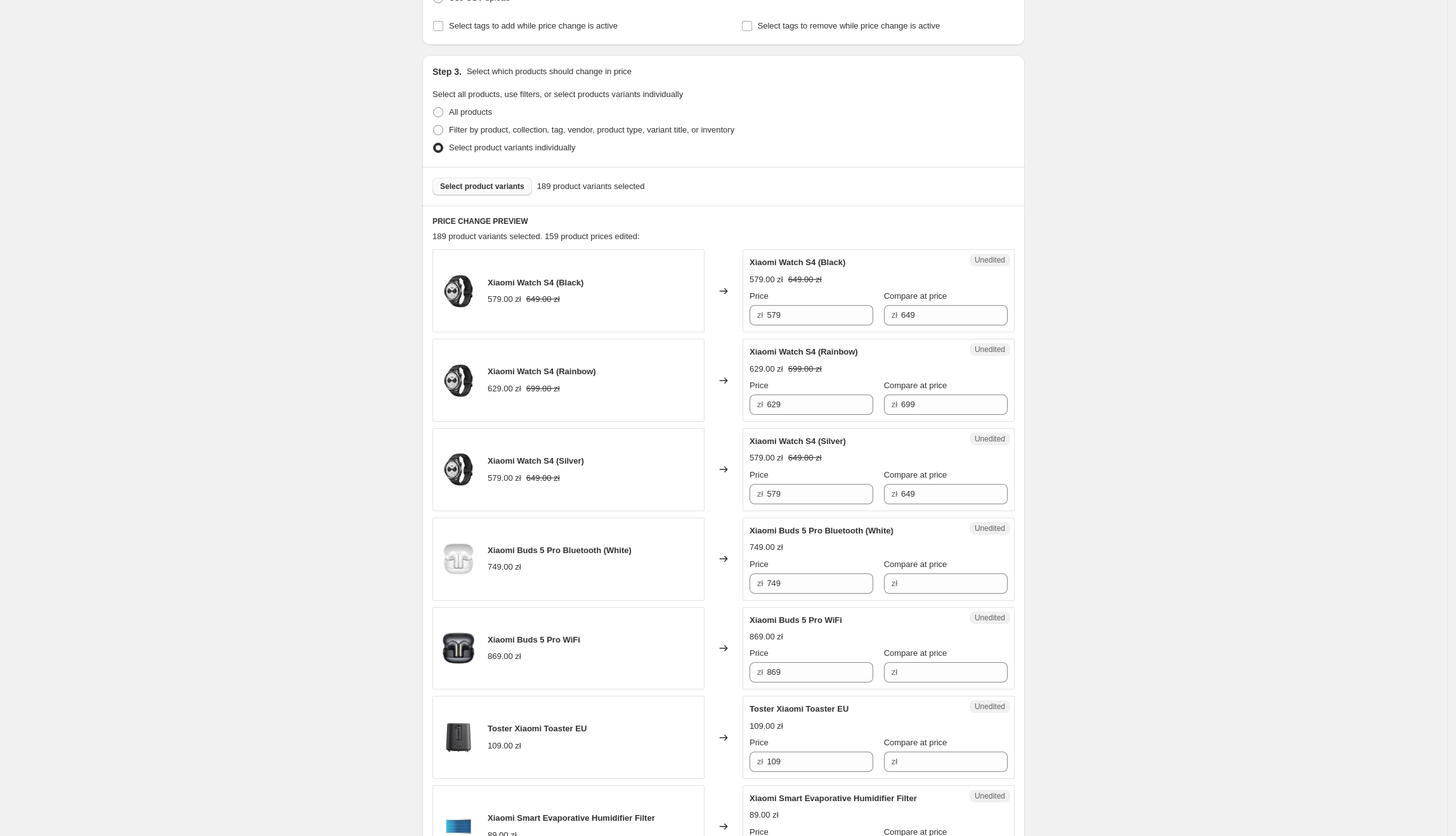
scroll to position [215, 0]
drag, startPoint x: 754, startPoint y: 266, endPoint x: 819, endPoint y: 261, distance: 65.2
click at [819, 261] on span "Xiaomi Watch S4 (Black)" at bounding box center [798, 263] width 96 height 9
drag, startPoint x: 809, startPoint y: 320, endPoint x: 758, endPoint y: 321, distance: 51.0
click at [758, 321] on div "zł 579" at bounding box center [811, 315] width 124 height 21
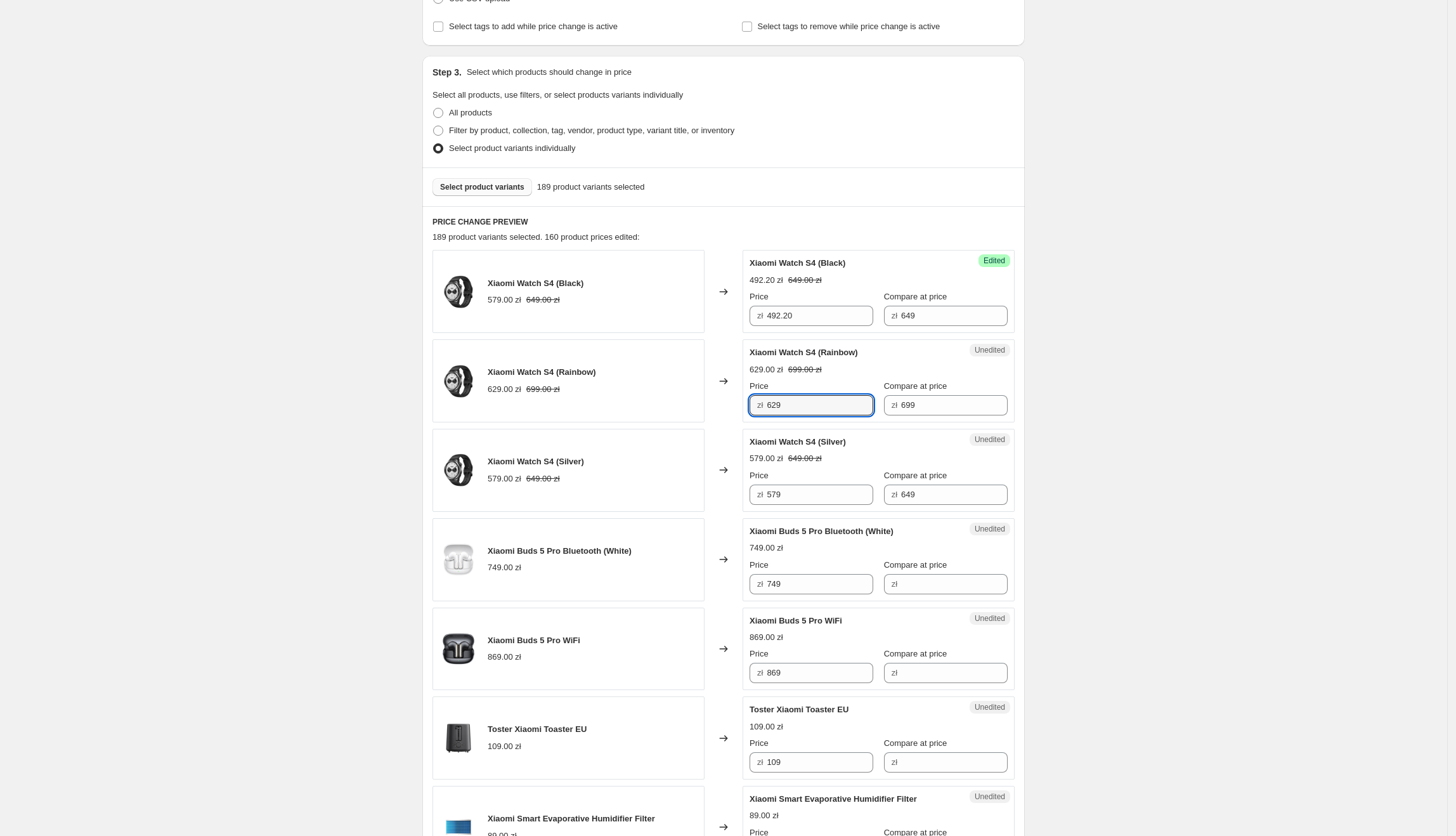
drag, startPoint x: 820, startPoint y: 409, endPoint x: 769, endPoint y: 409, distance: 51.0
click at [769, 409] on div "zł 629" at bounding box center [811, 405] width 124 height 21
drag, startPoint x: 855, startPoint y: 496, endPoint x: 765, endPoint y: 496, distance: 90.0
click at [765, 496] on div "zł 579" at bounding box center [811, 494] width 124 height 21
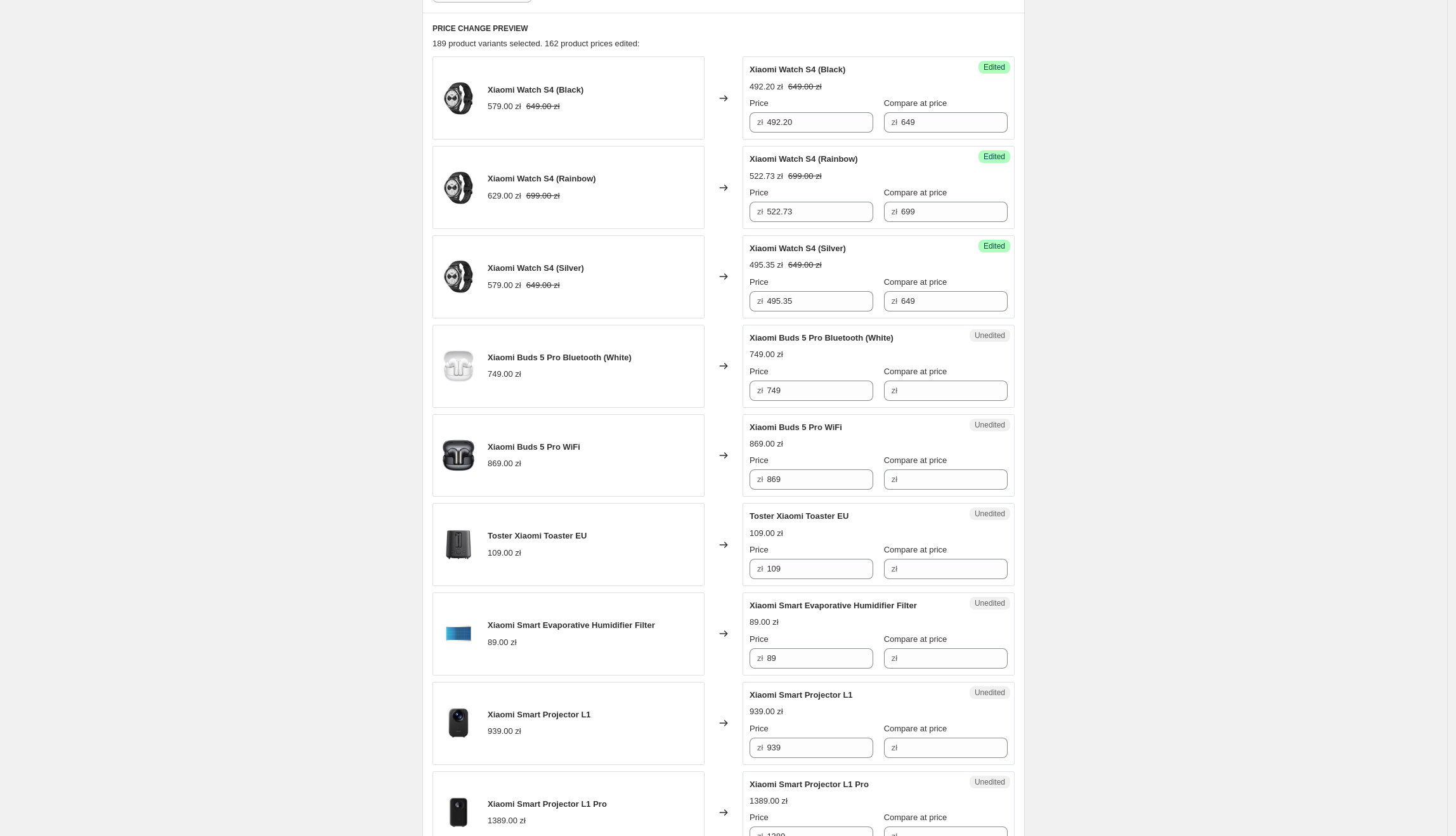
scroll to position [468, 0]
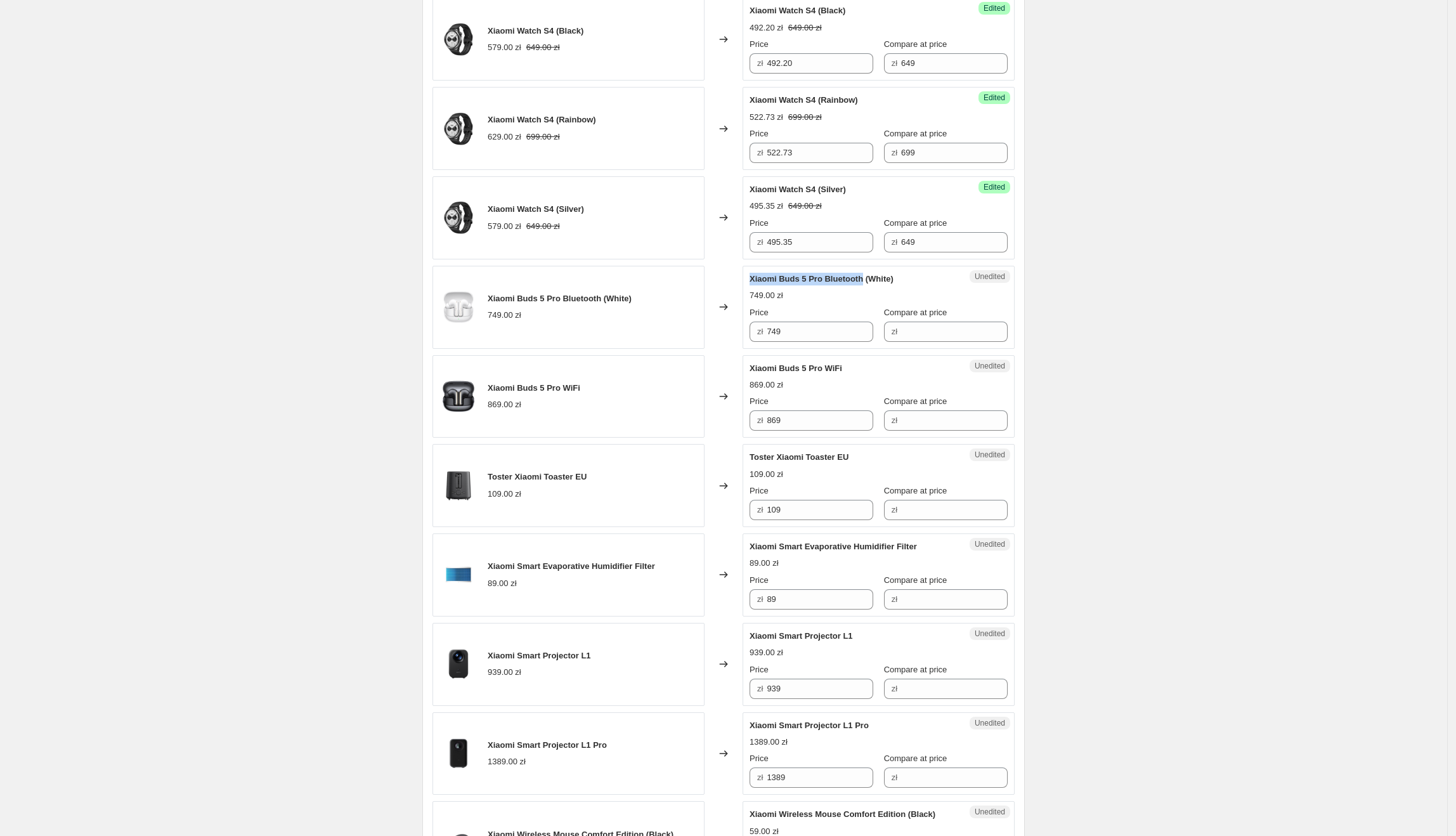
drag, startPoint x: 752, startPoint y: 279, endPoint x: 864, endPoint y: 282, distance: 112.0
click at [864, 282] on div "Unedited Xiaomi Buds 5 Pro Bluetooth (White) 749.00 zł Price zł 749 Compare at …" at bounding box center [878, 307] width 272 height 83
drag, startPoint x: 809, startPoint y: 335, endPoint x: 761, endPoint y: 336, distance: 48.0
click at [756, 335] on div "zł 749" at bounding box center [811, 331] width 124 height 21
click at [918, 334] on input "Compare at price" at bounding box center [954, 331] width 107 height 21
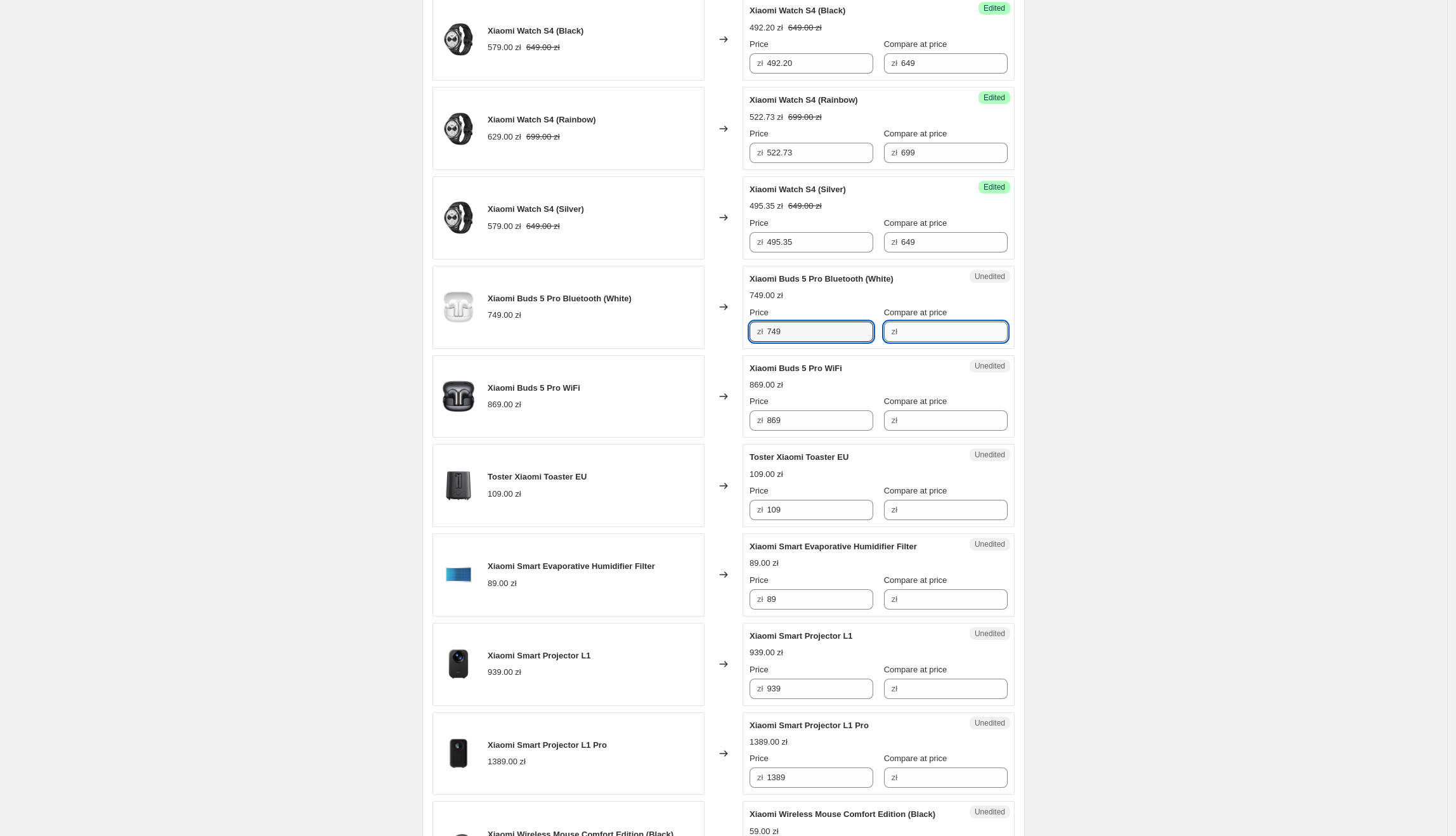
paste input "749"
drag, startPoint x: 784, startPoint y: 333, endPoint x: 761, endPoint y: 333, distance: 23.0
click at [761, 333] on div "zł 749" at bounding box center [811, 331] width 124 height 21
click at [1139, 401] on div "Create new price [MEDICAL_DATA]. This page is ready Create new price [MEDICAL_D…" at bounding box center [723, 772] width 1447 height 2480
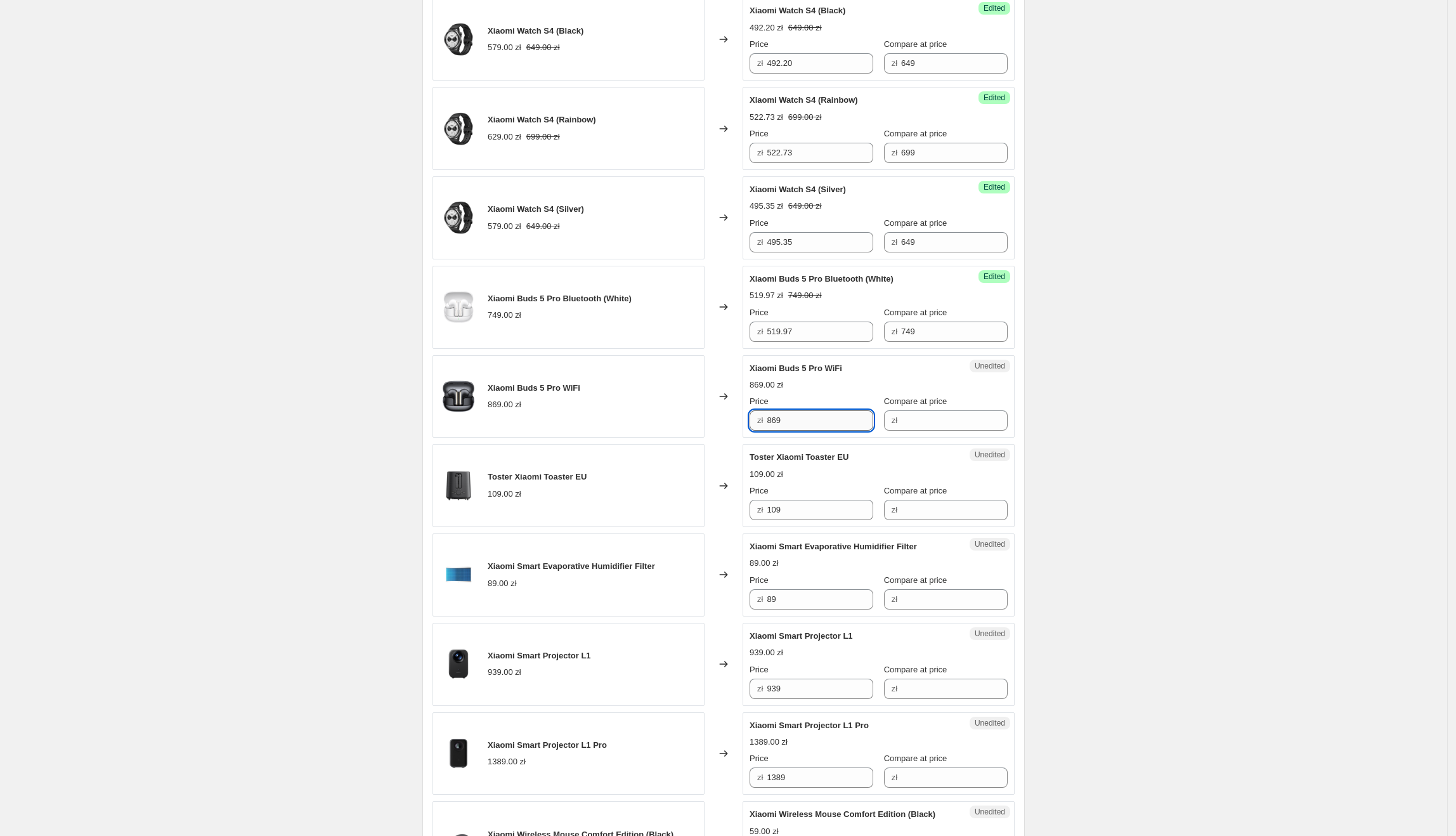
drag, startPoint x: 827, startPoint y: 427, endPoint x: 772, endPoint y: 424, distance: 55.1
click at [766, 425] on div "zł 869" at bounding box center [811, 420] width 124 height 21
click at [894, 417] on div "zł" at bounding box center [945, 420] width 124 height 21
paste input "869"
drag, startPoint x: 803, startPoint y: 419, endPoint x: 769, endPoint y: 420, distance: 34.0
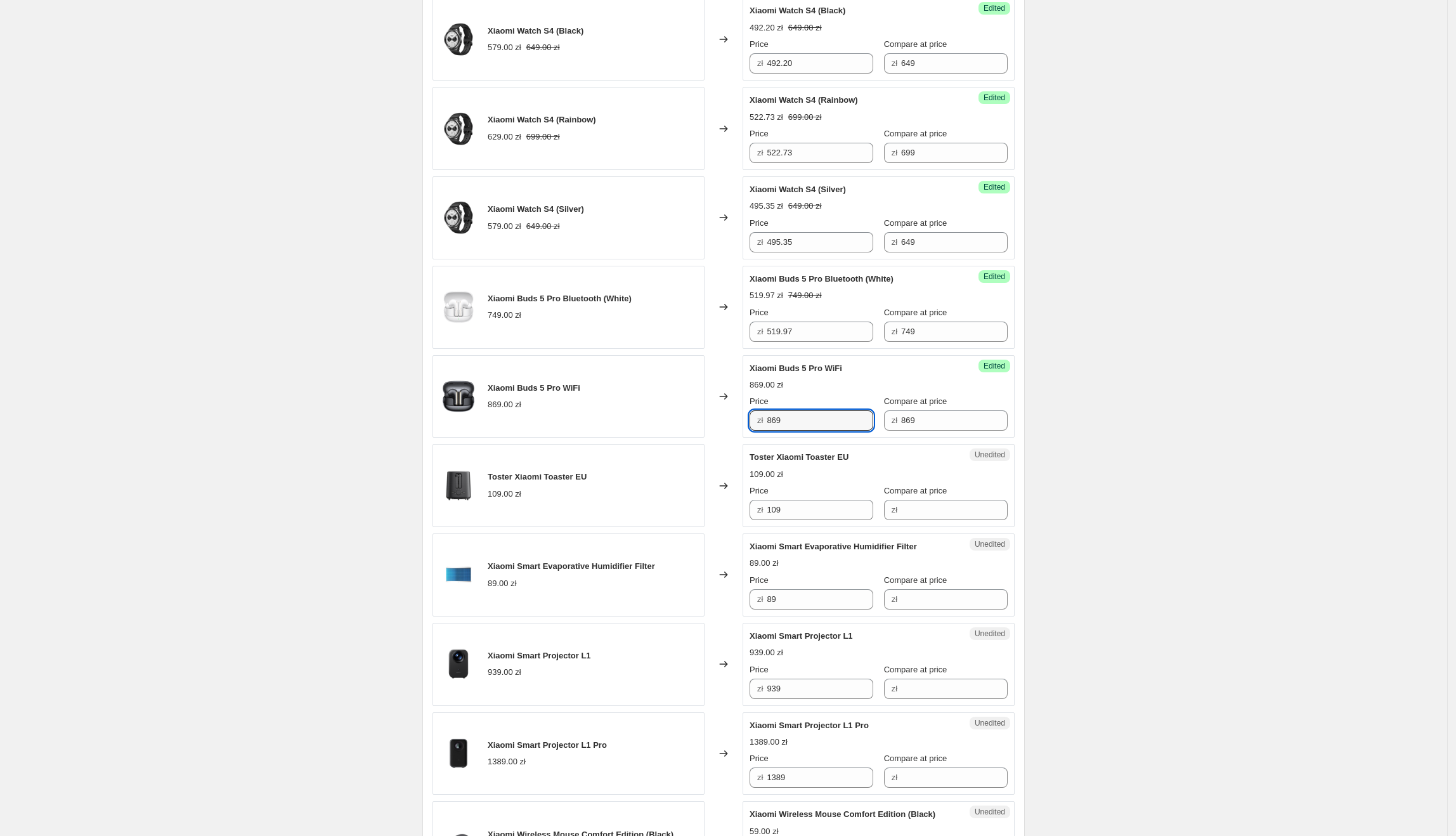
click at [769, 420] on div "zł 869" at bounding box center [811, 420] width 124 height 21
click at [1051, 417] on div "Create new price [MEDICAL_DATA]. This page is ready Create new price [MEDICAL_D…" at bounding box center [723, 772] width 1447 height 2480
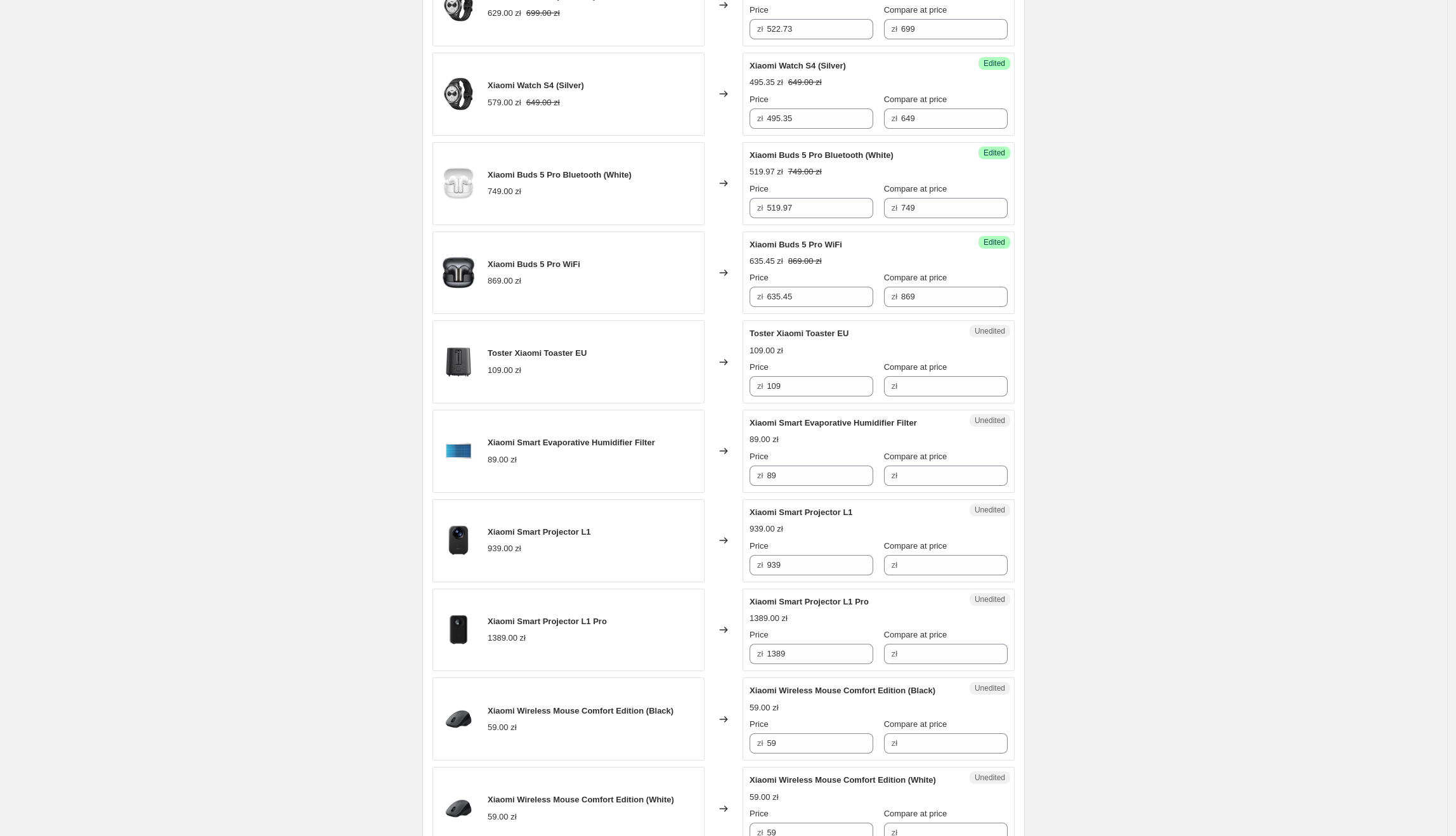
scroll to position [599, 0]
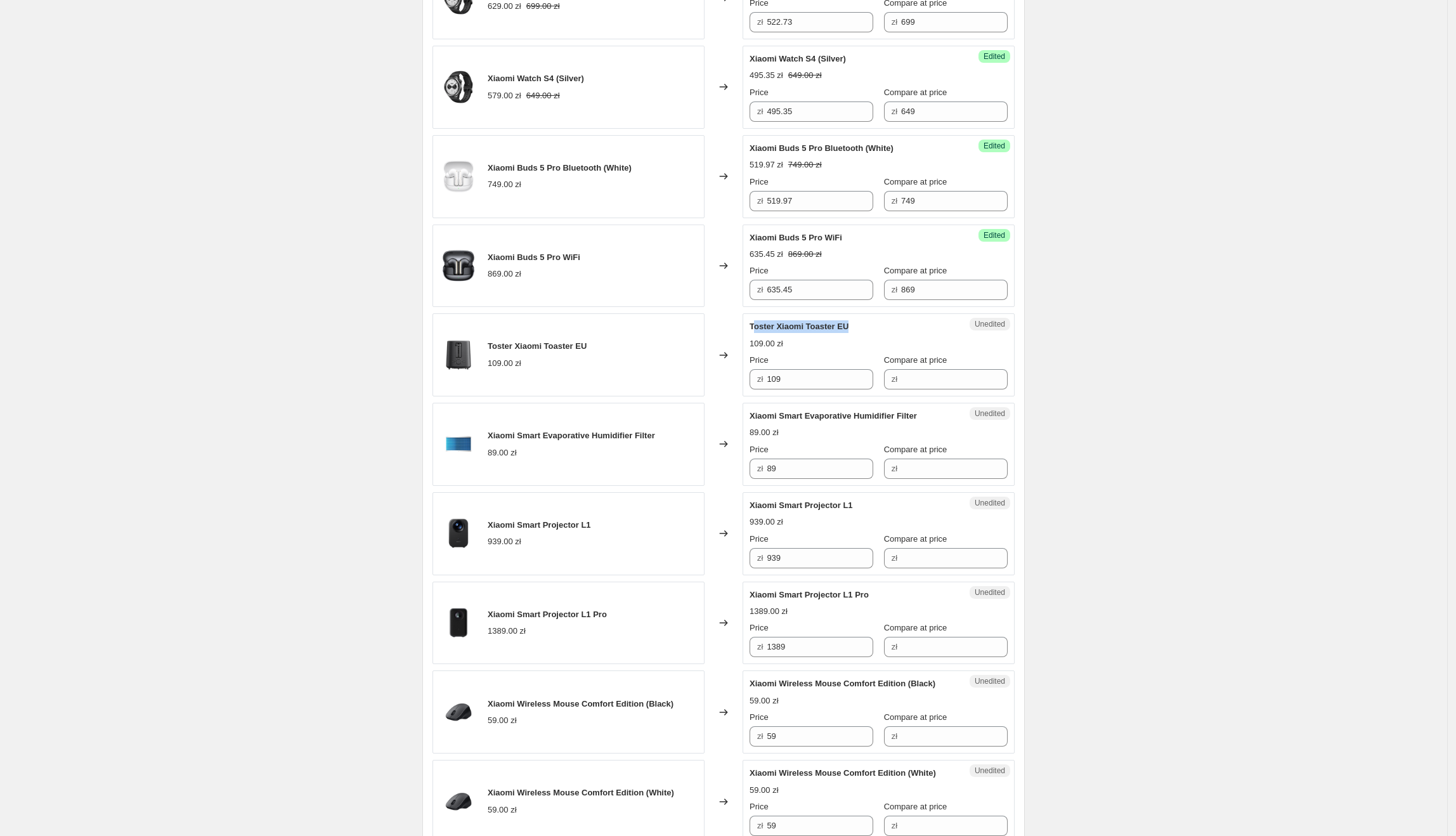
drag, startPoint x: 858, startPoint y: 333, endPoint x: 756, endPoint y: 335, distance: 102.0
click at [756, 333] on div "Toster Xiaomi Toaster EU" at bounding box center [853, 326] width 207 height 13
click at [756, 331] on span "Toster Xiaomi Toaster EU" at bounding box center [799, 326] width 99 height 9
drag, startPoint x: 862, startPoint y: 326, endPoint x: 749, endPoint y: 328, distance: 113.0
click at [749, 328] on div "Unedited Toster Xiaomi Toaster EU 109.00 zł Price zł 109 Compare at price zł" at bounding box center [878, 354] width 272 height 83
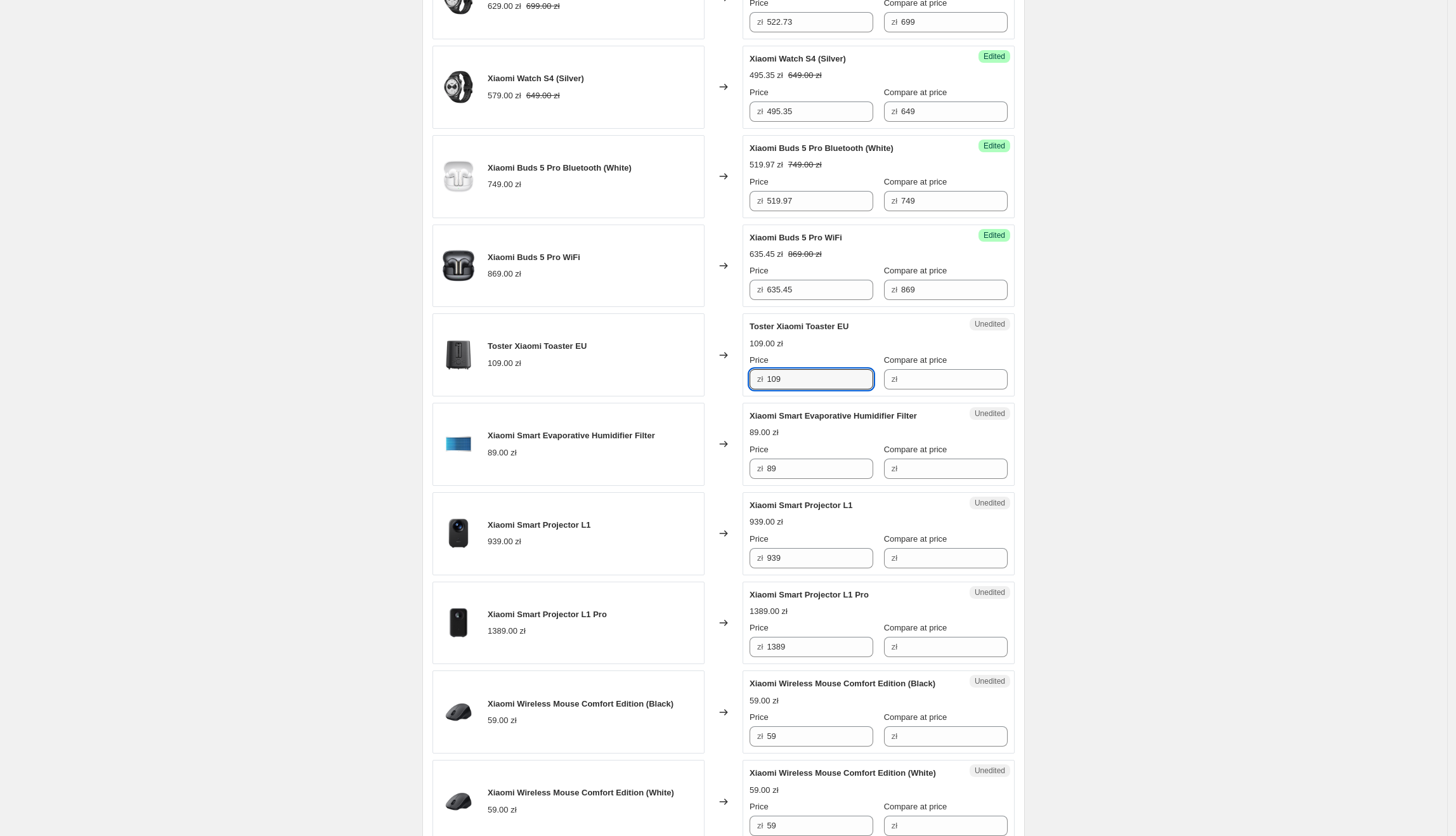
drag, startPoint x: 814, startPoint y: 387, endPoint x: 839, endPoint y: 396, distance: 26.6
click at [749, 392] on div "Unedited Toster Xiaomi Toaster EU 109.00 zł Price zł 109 Compare at price zł" at bounding box center [878, 354] width 272 height 83
click at [935, 384] on input "Compare at price" at bounding box center [954, 379] width 107 height 21
paste input "109"
click at [781, 386] on input "109" at bounding box center [819, 379] width 107 height 21
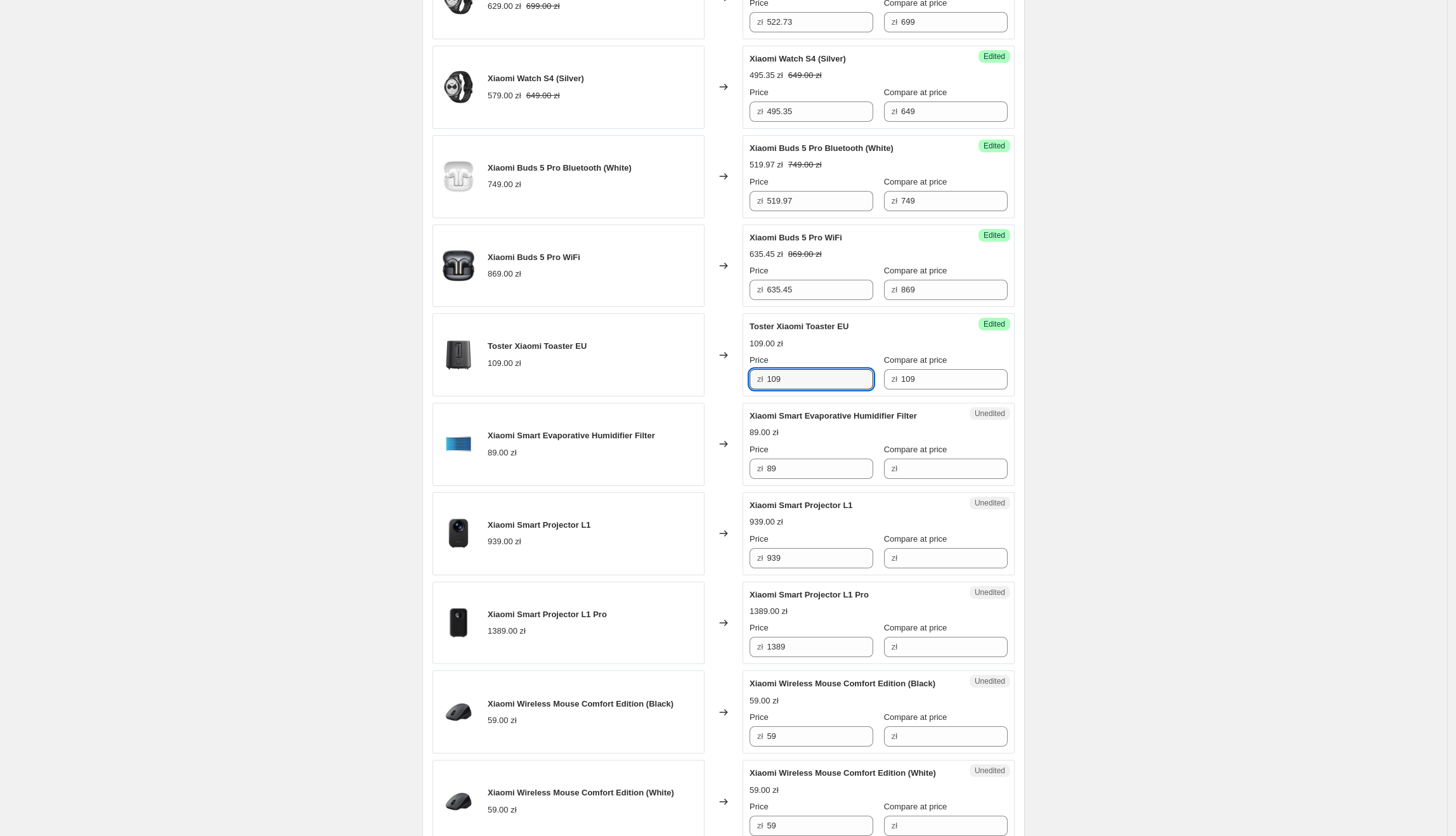
drag, startPoint x: 793, startPoint y: 384, endPoint x: 769, endPoint y: 384, distance: 24.0
click at [769, 384] on div "zł 109" at bounding box center [811, 379] width 124 height 21
click at [1230, 329] on div "Create new price [MEDICAL_DATA]. This page is ready Create new price [MEDICAL_D…" at bounding box center [723, 641] width 1447 height 2480
drag, startPoint x: 935, startPoint y: 421, endPoint x: 756, endPoint y: 422, distance: 179.0
click at [756, 422] on div "Xiaomi Smart Evaporative Humidifier Filter" at bounding box center [853, 415] width 207 height 13
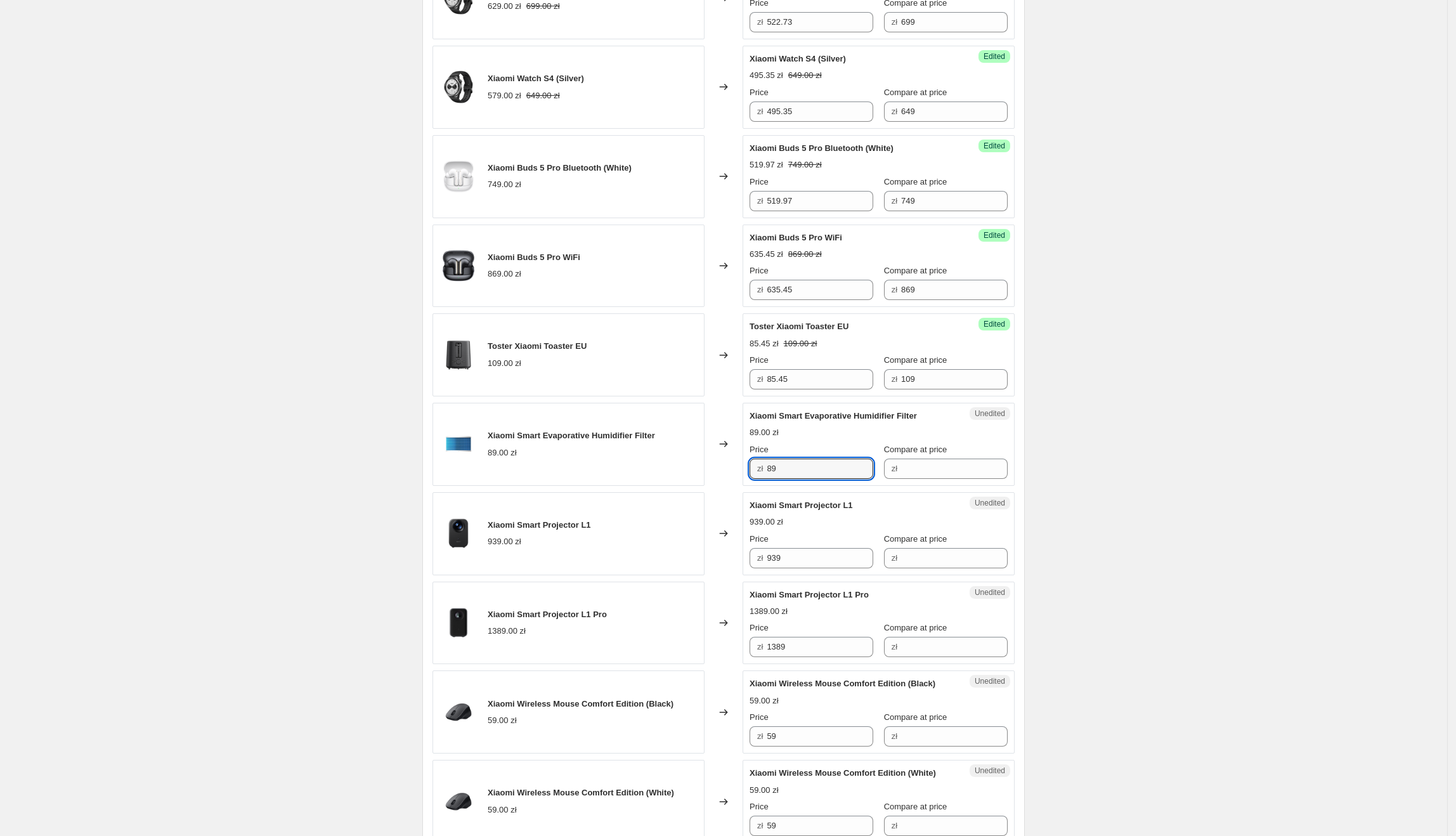
drag, startPoint x: 814, startPoint y: 470, endPoint x: 764, endPoint y: 473, distance: 50.1
click at [764, 473] on div "zł 89" at bounding box center [811, 468] width 124 height 21
click at [927, 472] on input "Compare at price" at bounding box center [954, 468] width 107 height 21
paste input "89"
drag, startPoint x: 792, startPoint y: 469, endPoint x: 767, endPoint y: 469, distance: 25.0
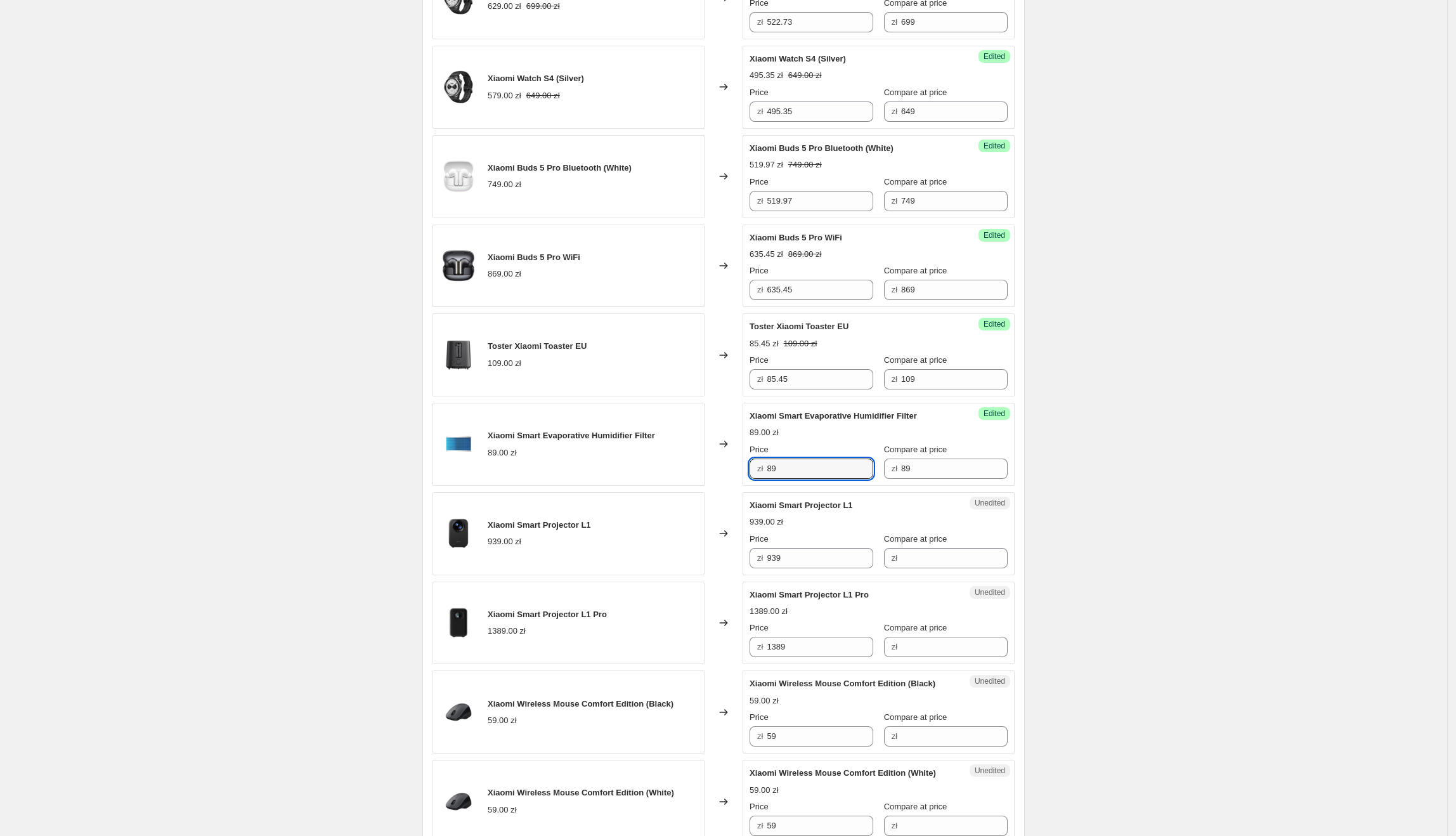
click at [767, 469] on div "zł 89" at bounding box center [811, 468] width 124 height 21
click at [1280, 459] on div "Create new price [MEDICAL_DATA]. This page is ready Create new price [MEDICAL_D…" at bounding box center [723, 641] width 1447 height 2480
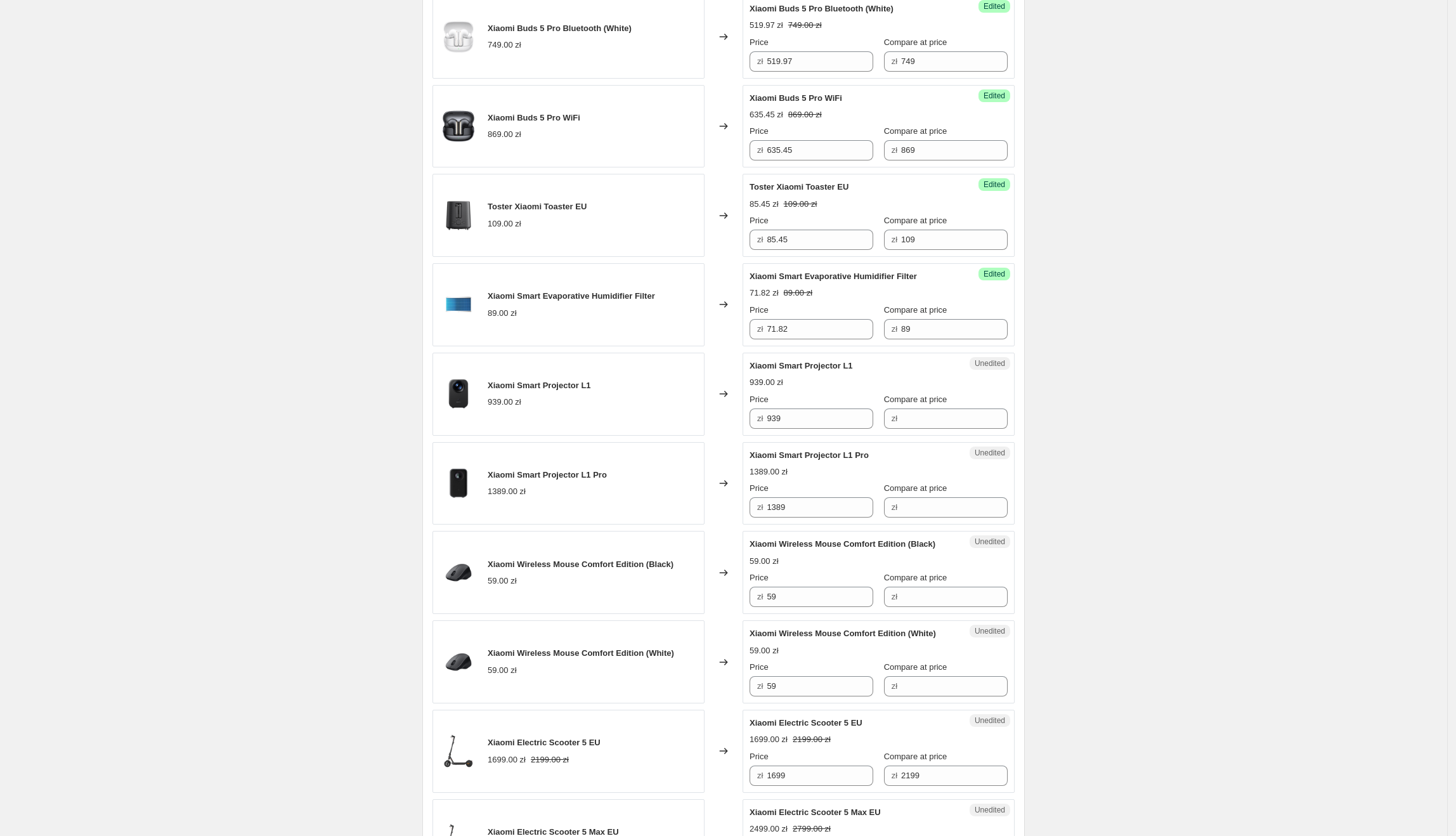
scroll to position [739, 0]
drag, startPoint x: 857, startPoint y: 370, endPoint x: 753, endPoint y: 372, distance: 104.0
click at [753, 372] on div "Xiaomi Smart Projector L1" at bounding box center [853, 365] width 207 height 13
drag, startPoint x: 825, startPoint y: 417, endPoint x: 749, endPoint y: 415, distance: 76.0
click at [749, 415] on div "Unedited Xiaomi Smart Projector L1 939.00 zł Price zł 939 Compare at price zł" at bounding box center [878, 393] width 272 height 83
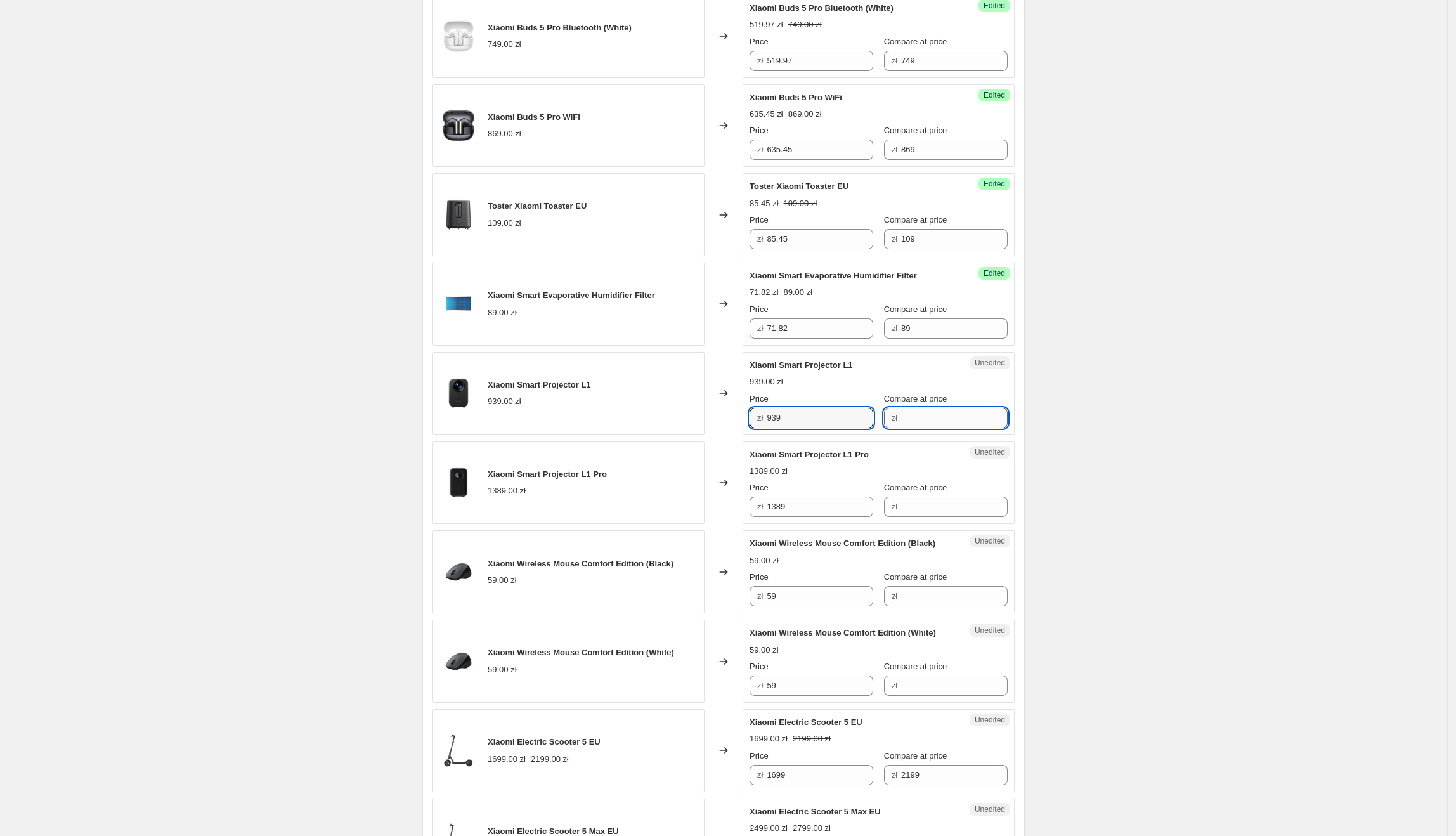
click at [944, 419] on input "Compare at price" at bounding box center [954, 418] width 107 height 21
paste input "939"
drag, startPoint x: 794, startPoint y: 419, endPoint x: 765, endPoint y: 417, distance: 29.1
click at [765, 417] on div "zł 939" at bounding box center [811, 418] width 124 height 21
click at [982, 413] on div "Compare at price zł 939" at bounding box center [945, 411] width 124 height 36
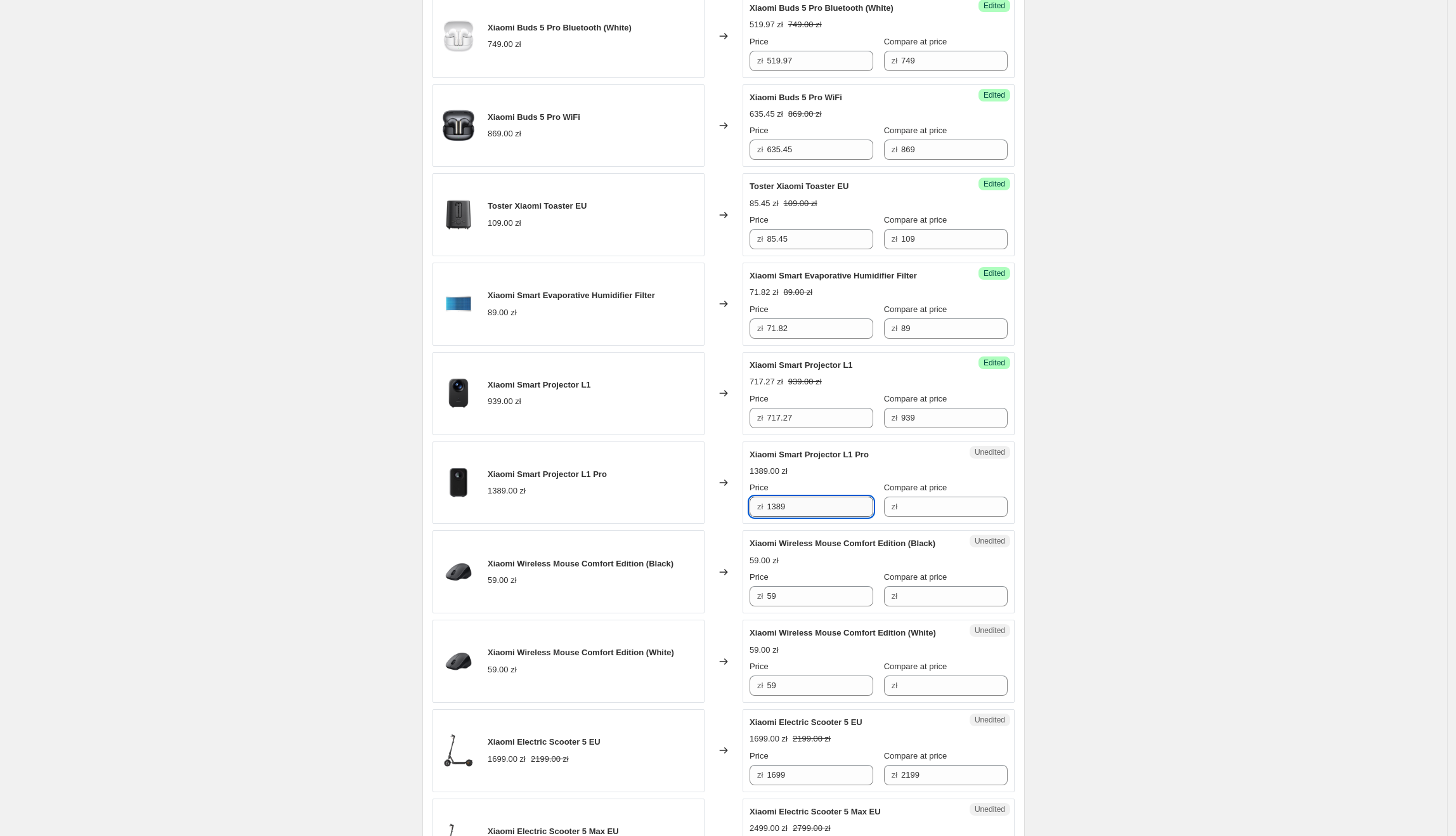
drag, startPoint x: 815, startPoint y: 513, endPoint x: 785, endPoint y: 512, distance: 30.0
click at [785, 512] on input "1389" at bounding box center [819, 507] width 107 height 21
click at [822, 517] on input "1389" at bounding box center [819, 507] width 107 height 21
drag, startPoint x: 835, startPoint y: 515, endPoint x: 721, endPoint y: 515, distance: 114.0
click at [721, 515] on div "Xiaomi Smart Projector L1 Pro 1389.00 zł Changed to Unedited Xiaomi Smart Proje…" at bounding box center [723, 482] width 582 height 83
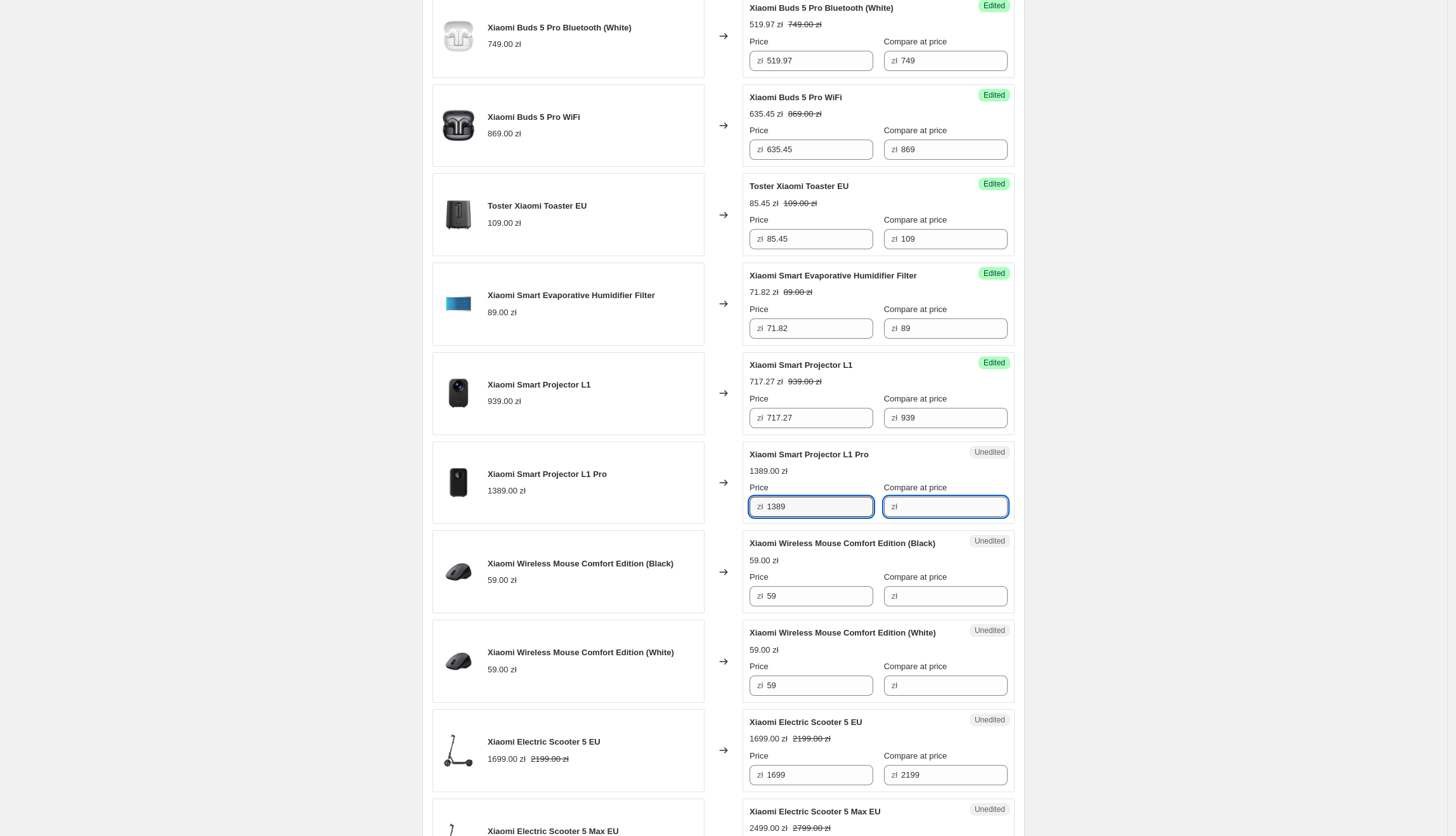
click at [927, 509] on input "Compare at price" at bounding box center [954, 507] width 107 height 21
paste input "1389"
drag, startPoint x: 817, startPoint y: 506, endPoint x: 764, endPoint y: 510, distance: 53.2
click at [764, 510] on div "zł 1389" at bounding box center [811, 507] width 124 height 21
click at [1252, 535] on div "Create new price [MEDICAL_DATA]. This page is ready Create new price [MEDICAL_D…" at bounding box center [723, 501] width 1447 height 2480
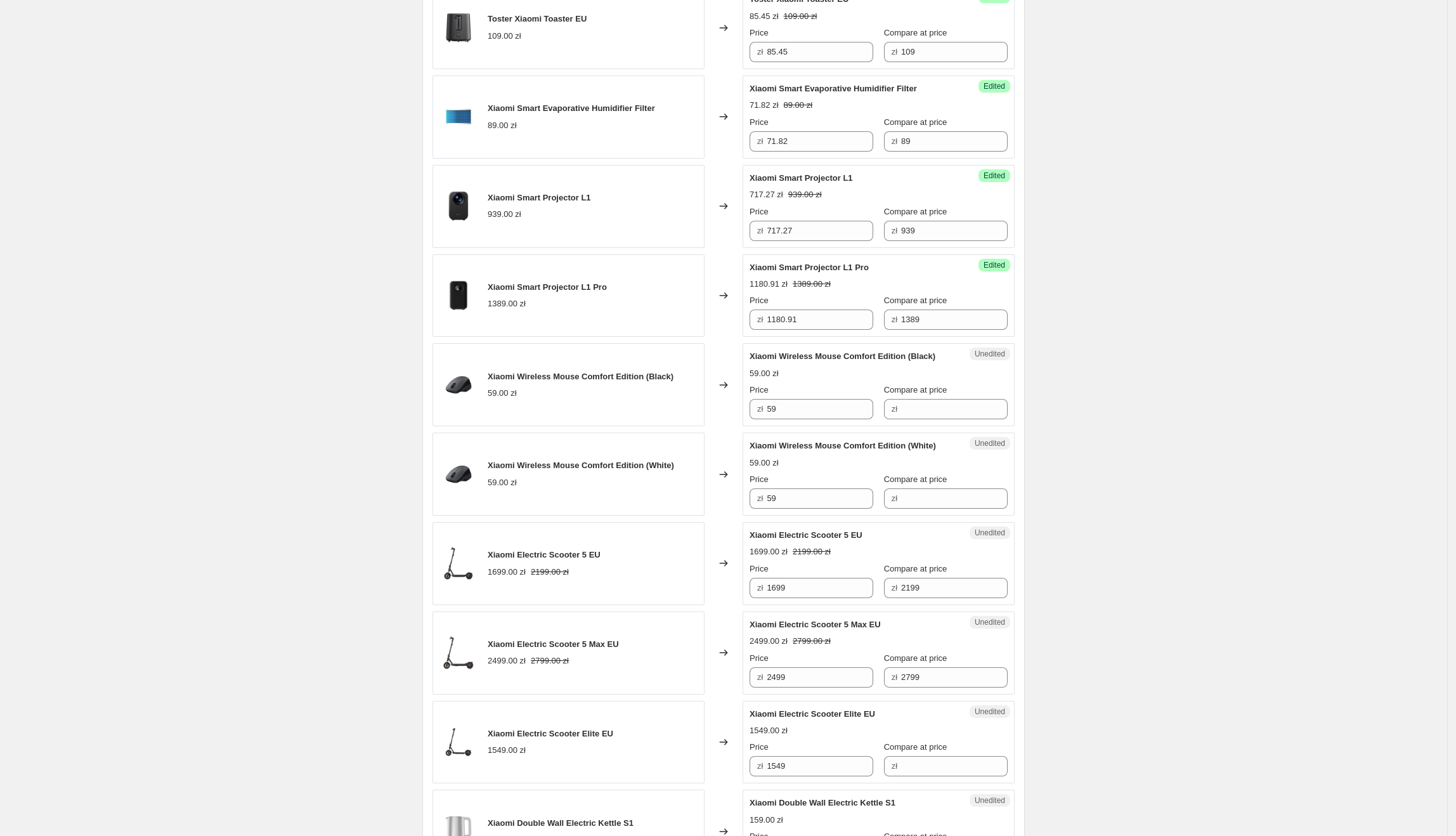
scroll to position [967, 0]
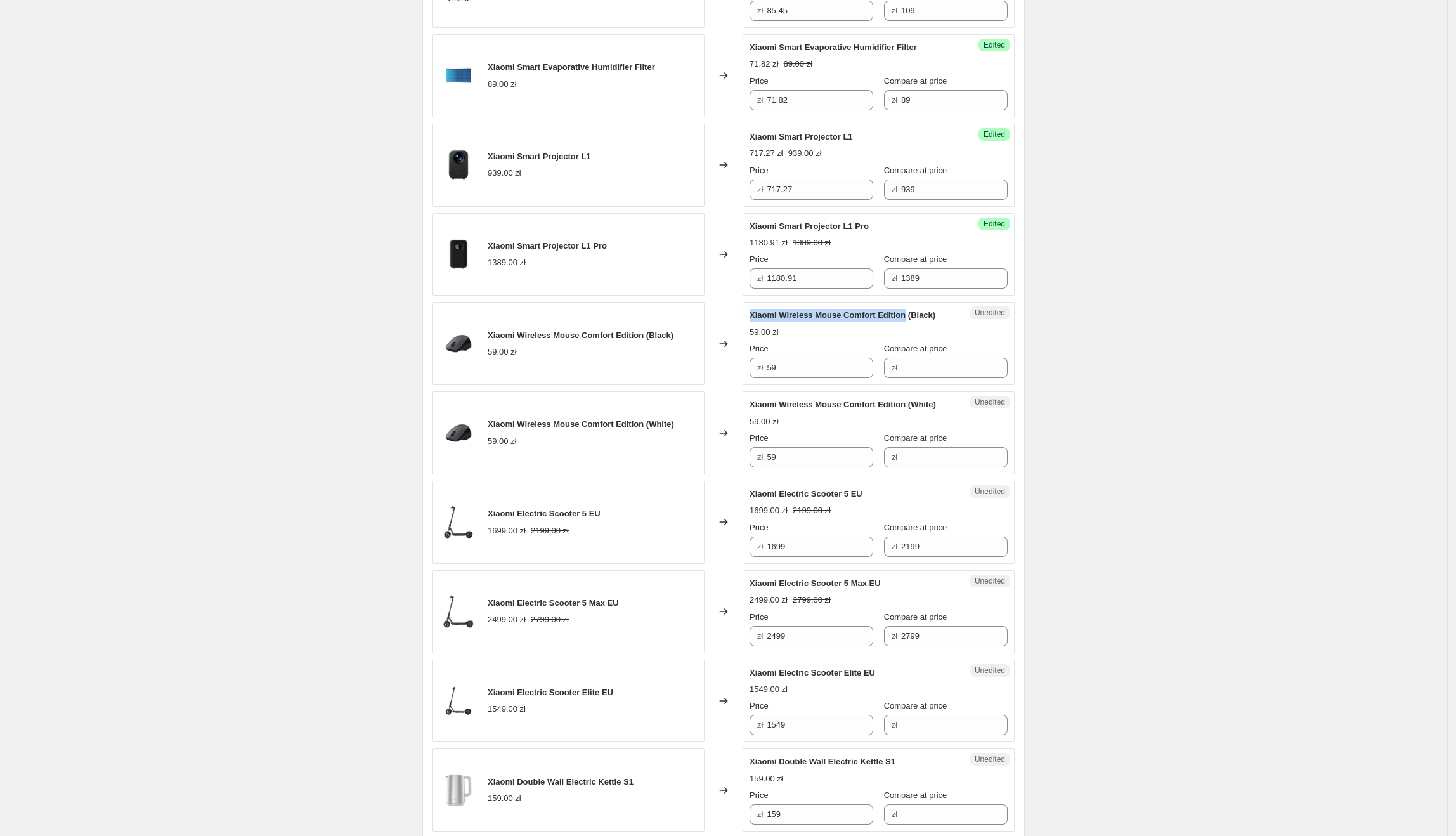
drag, startPoint x: 753, startPoint y: 319, endPoint x: 909, endPoint y: 325, distance: 156.1
click at [909, 319] on span "Xiaomi Wireless Mouse Comfort Edition (Black)" at bounding box center [843, 315] width 185 height 9
click at [761, 371] on div "zł 59" at bounding box center [811, 368] width 124 height 21
click at [962, 371] on input "Compare at price" at bounding box center [954, 368] width 107 height 21
paste input "59"
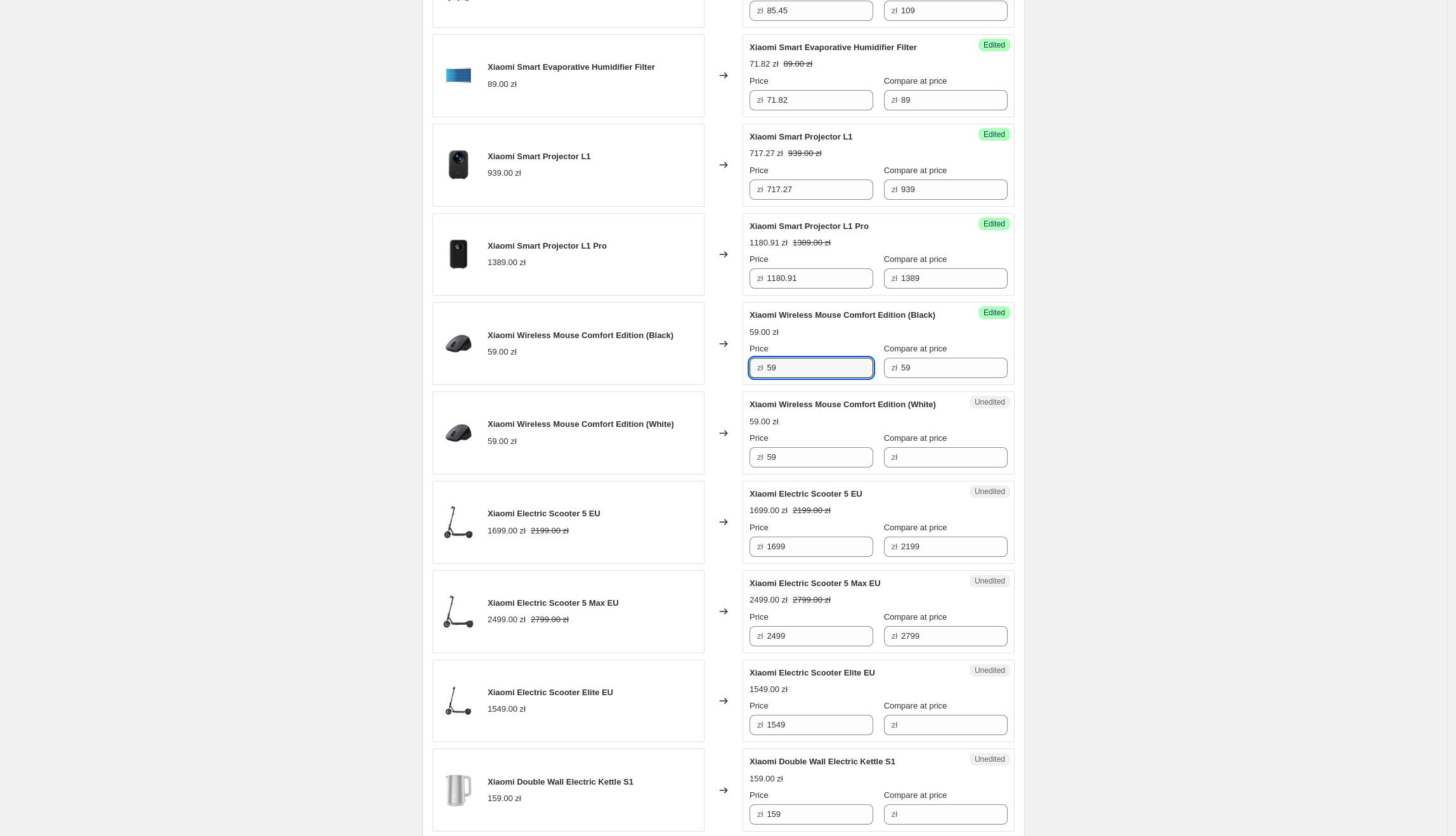
drag, startPoint x: 770, startPoint y: 372, endPoint x: 761, endPoint y: 372, distance: 9.0
click at [761, 372] on div "zł 59" at bounding box center [811, 368] width 124 height 21
click at [1200, 415] on div "Create new price [MEDICAL_DATA]. This page is ready Create new price [MEDICAL_D…" at bounding box center [723, 272] width 1447 height 2480
drag, startPoint x: 854, startPoint y: 365, endPoint x: 821, endPoint y: 462, distance: 102.5
click at [753, 368] on div "zł 40.82" at bounding box center [811, 368] width 124 height 21
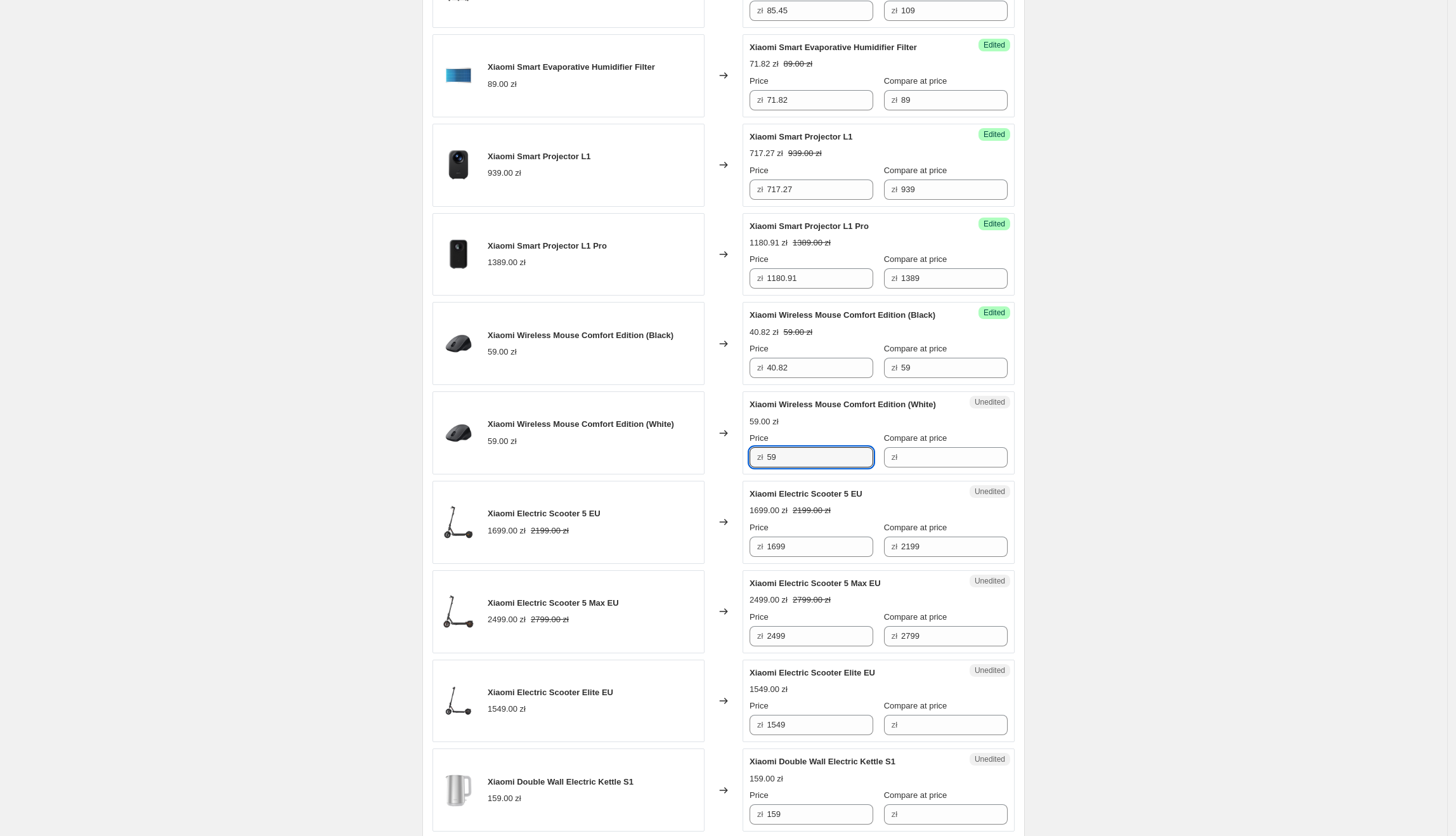
paste
drag, startPoint x: 756, startPoint y: 454, endPoint x: 640, endPoint y: 454, distance: 116.0
click at [640, 454] on div "Xiaomi Wireless Mouse Comfort Edition (White) 59.00 zł Changed to Unedited Xiao…" at bounding box center [723, 433] width 582 height 83
click at [643, 454] on div "Xiaomi Wireless Mouse Comfort Edition (White) 59.00 zł" at bounding box center [568, 433] width 272 height 83
drag, startPoint x: 941, startPoint y: 365, endPoint x: 898, endPoint y: 399, distance: 54.8
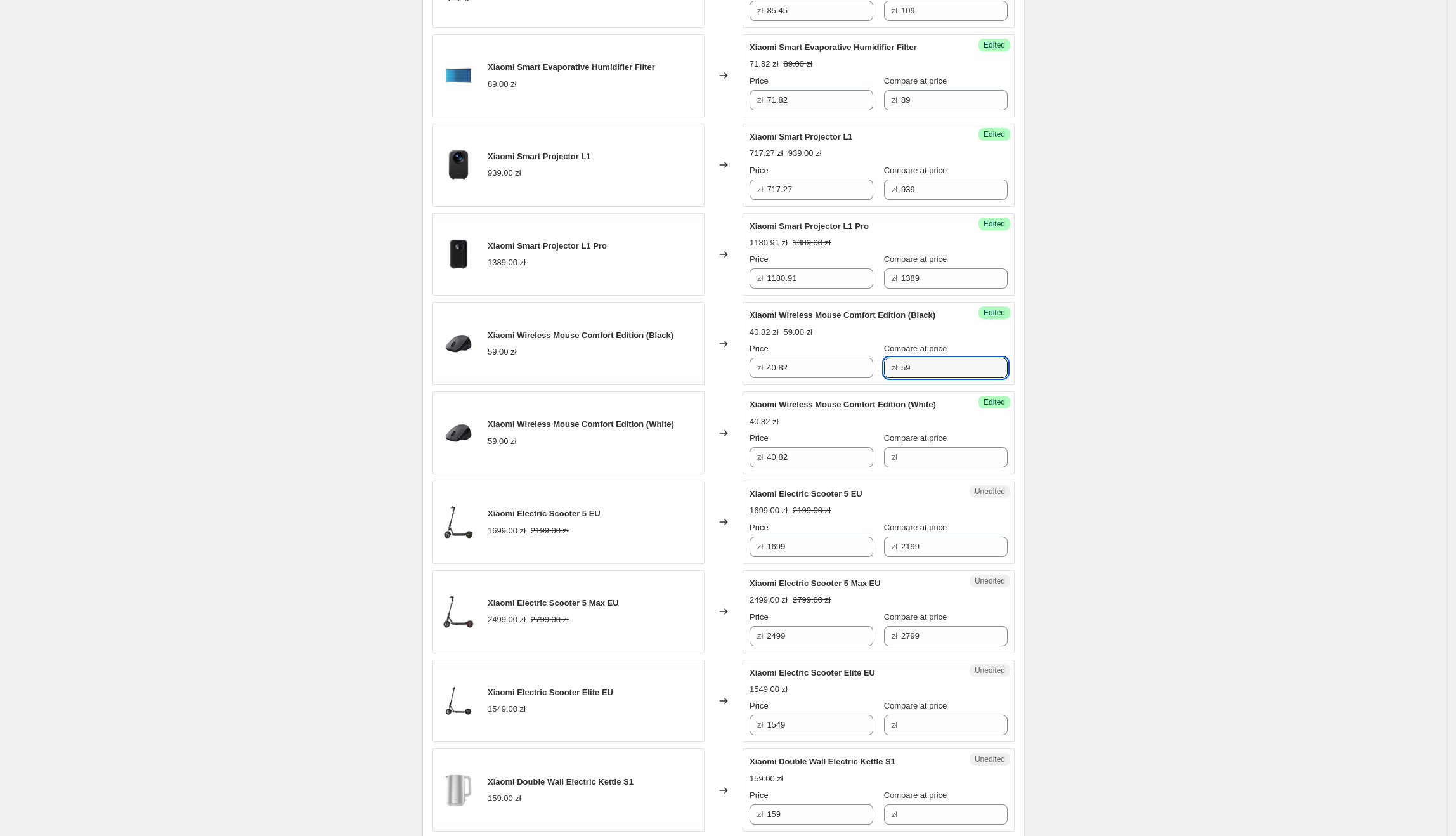
click at [864, 374] on div "Price zł 40.82 Compare at price zł 59" at bounding box center [879, 360] width 258 height 36
click at [945, 455] on input "Compare at price" at bounding box center [954, 457] width 107 height 21
click at [1147, 425] on div "Create new price [MEDICAL_DATA]. This page is ready Create new price [MEDICAL_D…" at bounding box center [723, 272] width 1447 height 2480
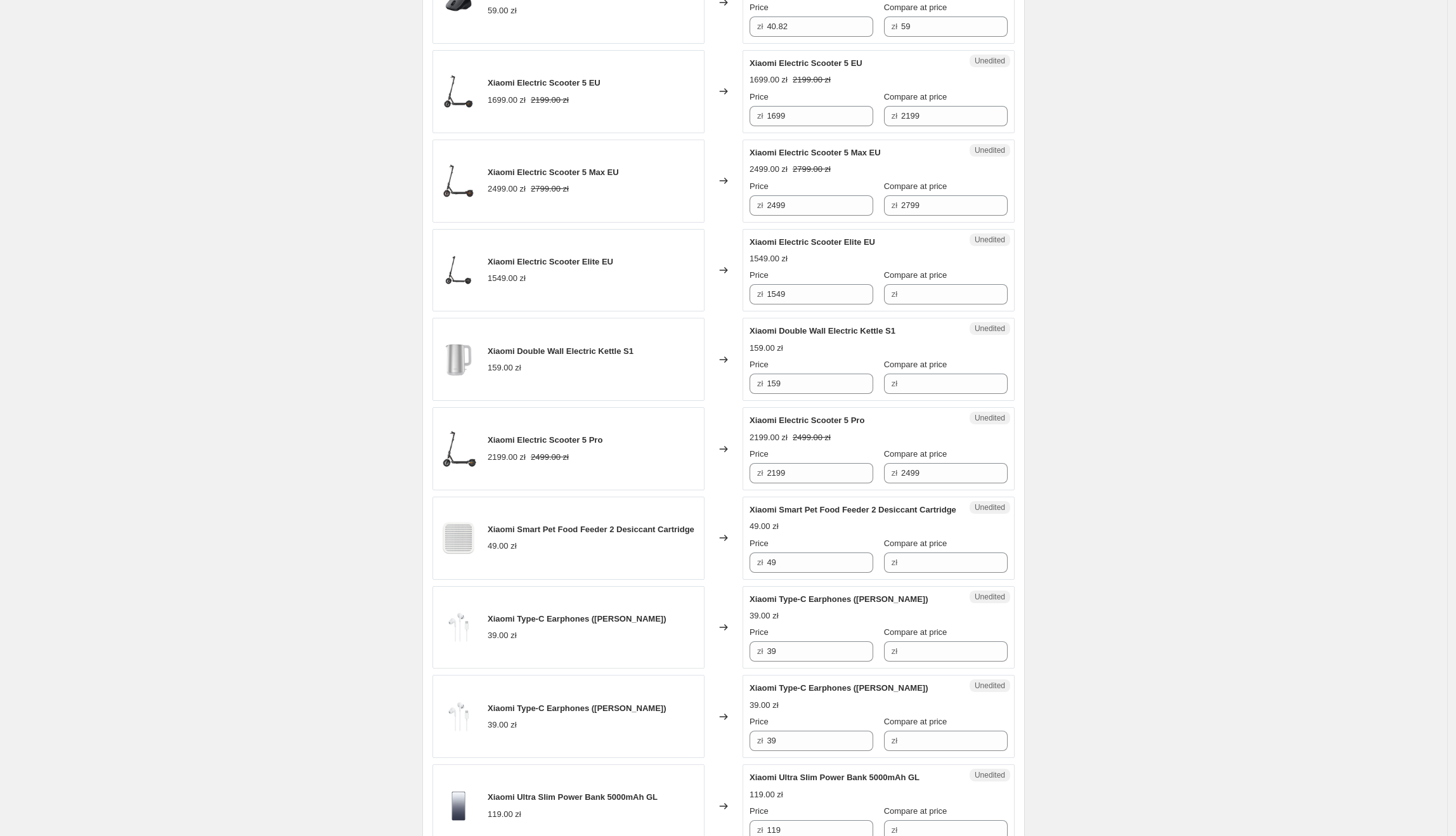
scroll to position [1406, 0]
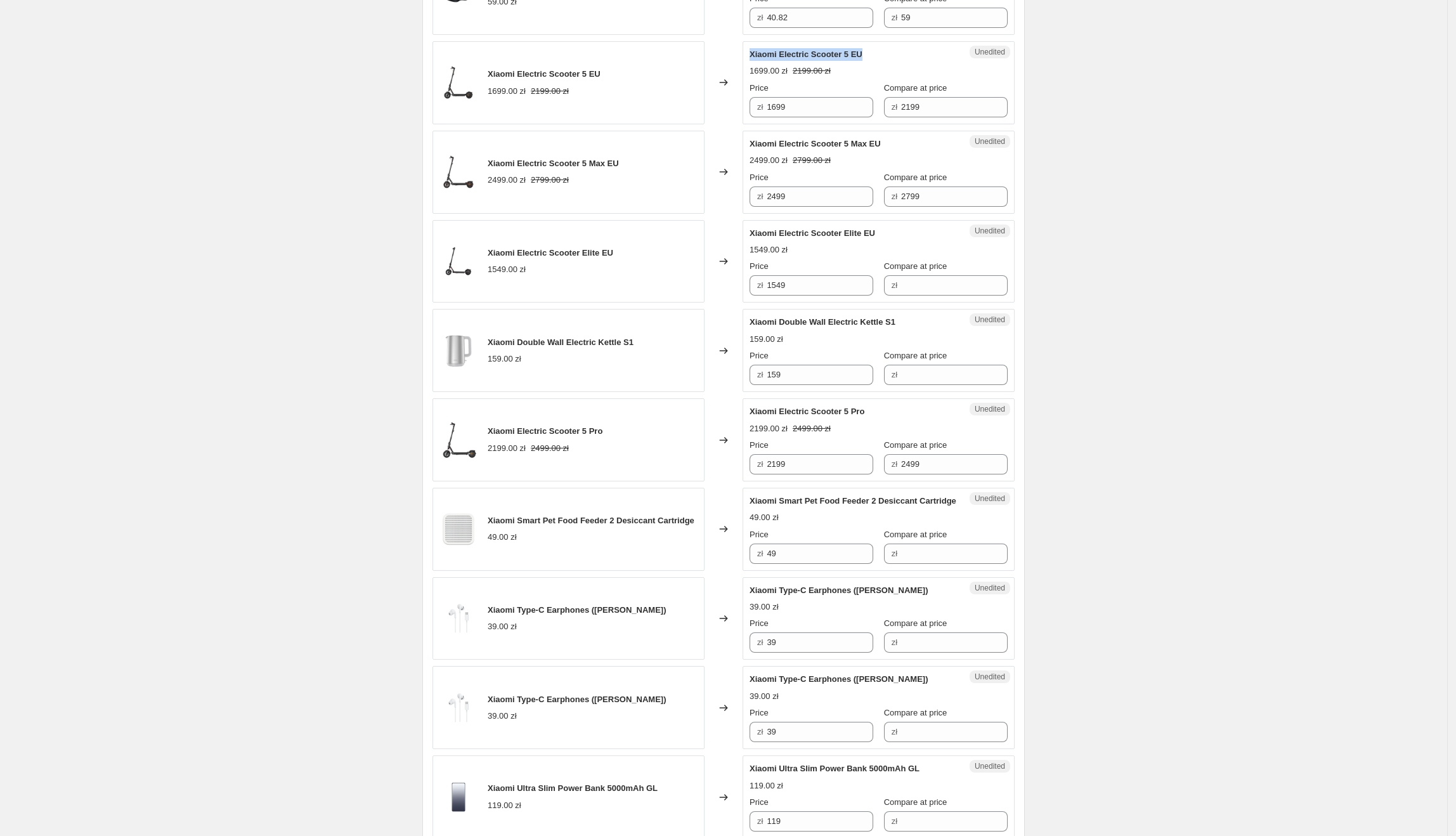
drag, startPoint x: 879, startPoint y: 61, endPoint x: 750, endPoint y: 56, distance: 129.1
click at [750, 56] on div "Unedited Xiaomi Electric Scooter 5 EU 1699.00 zł 2199.00 zł Price zł 1699 Compa…" at bounding box center [878, 82] width 272 height 83
drag, startPoint x: 817, startPoint y: 107, endPoint x: 769, endPoint y: 107, distance: 48.0
click at [769, 107] on div "zł 1699" at bounding box center [811, 107] width 124 height 21
click at [807, 99] on div "Price zł 1699" at bounding box center [811, 99] width 124 height 36
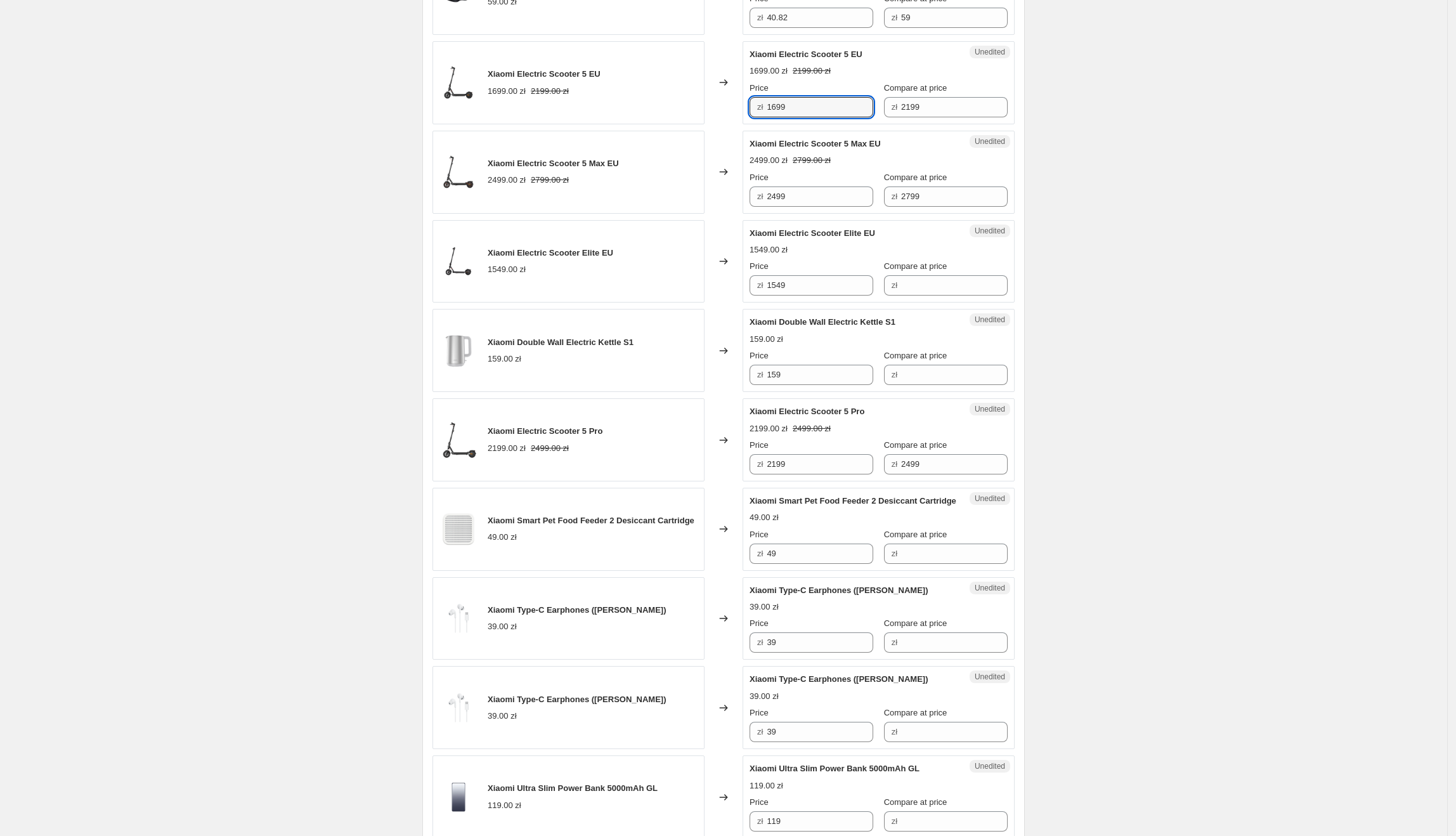
drag, startPoint x: 815, startPoint y: 107, endPoint x: 770, endPoint y: 108, distance: 45.0
click at [770, 108] on div "zł 1699" at bounding box center [811, 107] width 124 height 21
click at [815, 115] on input "1699" at bounding box center [819, 107] width 107 height 21
drag, startPoint x: 823, startPoint y: 115, endPoint x: 772, endPoint y: 112, distance: 51.1
click at [772, 112] on input "1699" at bounding box center [819, 107] width 107 height 21
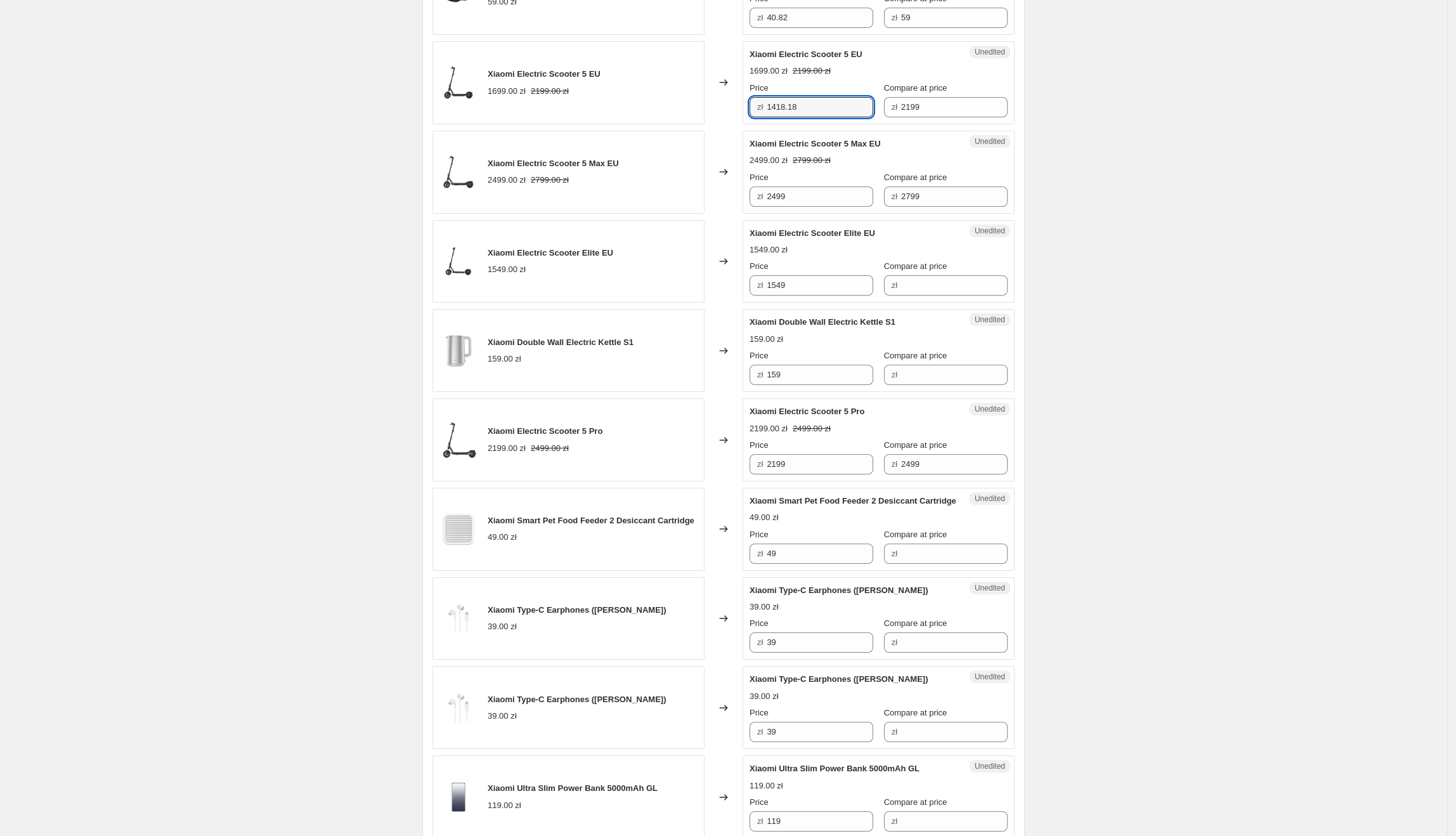
drag, startPoint x: 815, startPoint y: 205, endPoint x: 768, endPoint y: 204, distance: 47.0
click at [768, 204] on div "zł 2499" at bounding box center [811, 196] width 124 height 21
click at [843, 207] on input "2499" at bounding box center [819, 196] width 107 height 21
drag, startPoint x: 850, startPoint y: 201, endPoint x: 758, endPoint y: 199, distance: 92.0
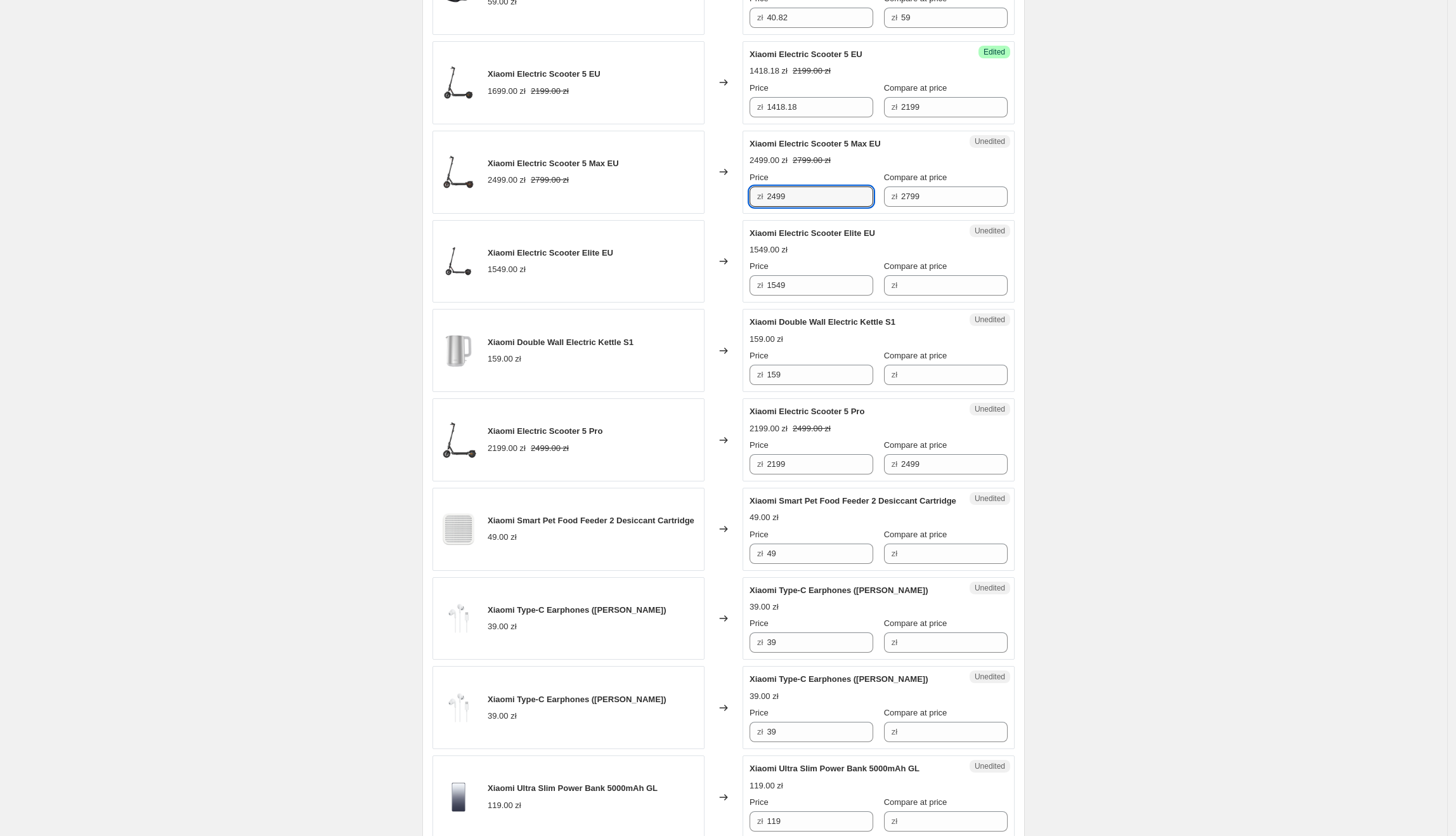
click at [758, 199] on div "zł 2499" at bounding box center [811, 196] width 124 height 21
drag, startPoint x: 876, startPoint y: 241, endPoint x: 753, endPoint y: 233, distance: 123.3
click at [753, 233] on div "Xiaomi Electric Scooter Elite EU" at bounding box center [853, 233] width 207 height 13
drag, startPoint x: 820, startPoint y: 291, endPoint x: 802, endPoint y: 290, distance: 18.0
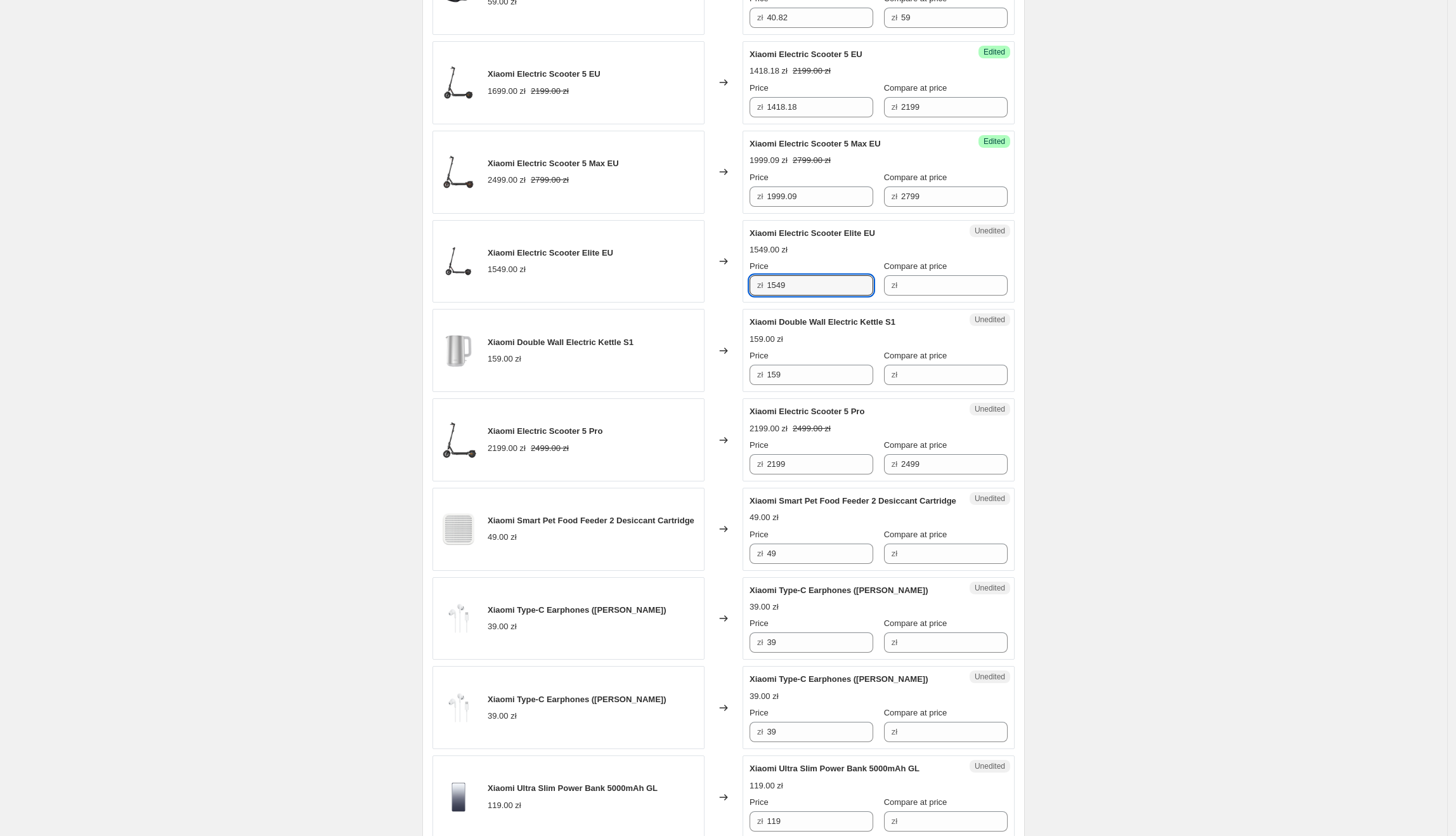
click at [770, 290] on div "zł 1549" at bounding box center [811, 285] width 124 height 21
click at [901, 286] on input "Compare at price" at bounding box center [954, 285] width 107 height 21
drag, startPoint x: 849, startPoint y: 294, endPoint x: 772, endPoint y: 289, distance: 77.2
click at [772, 289] on input "1549" at bounding box center [819, 285] width 107 height 21
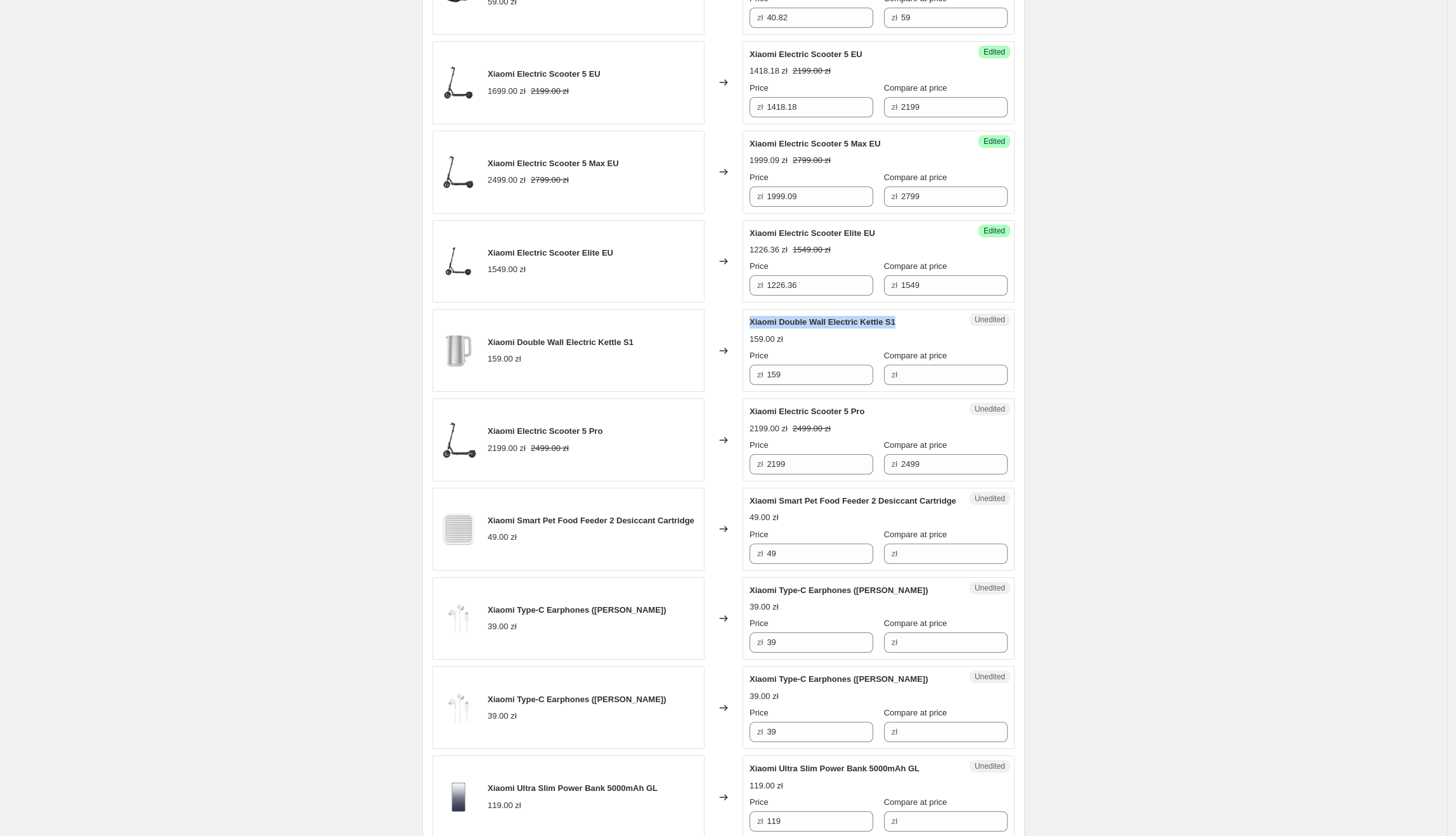
drag, startPoint x: 896, startPoint y: 327, endPoint x: 751, endPoint y: 333, distance: 145.1
click at [751, 333] on div "Unedited Xiaomi Double Wall Electric Kettle S1 159.00 zł Price zł 159 Compare a…" at bounding box center [878, 350] width 272 height 83
drag, startPoint x: 799, startPoint y: 380, endPoint x: 825, endPoint y: 386, distance: 26.7
click at [766, 378] on div "zł 159" at bounding box center [811, 374] width 124 height 21
click at [901, 385] on input "Compare at price" at bounding box center [954, 374] width 107 height 21
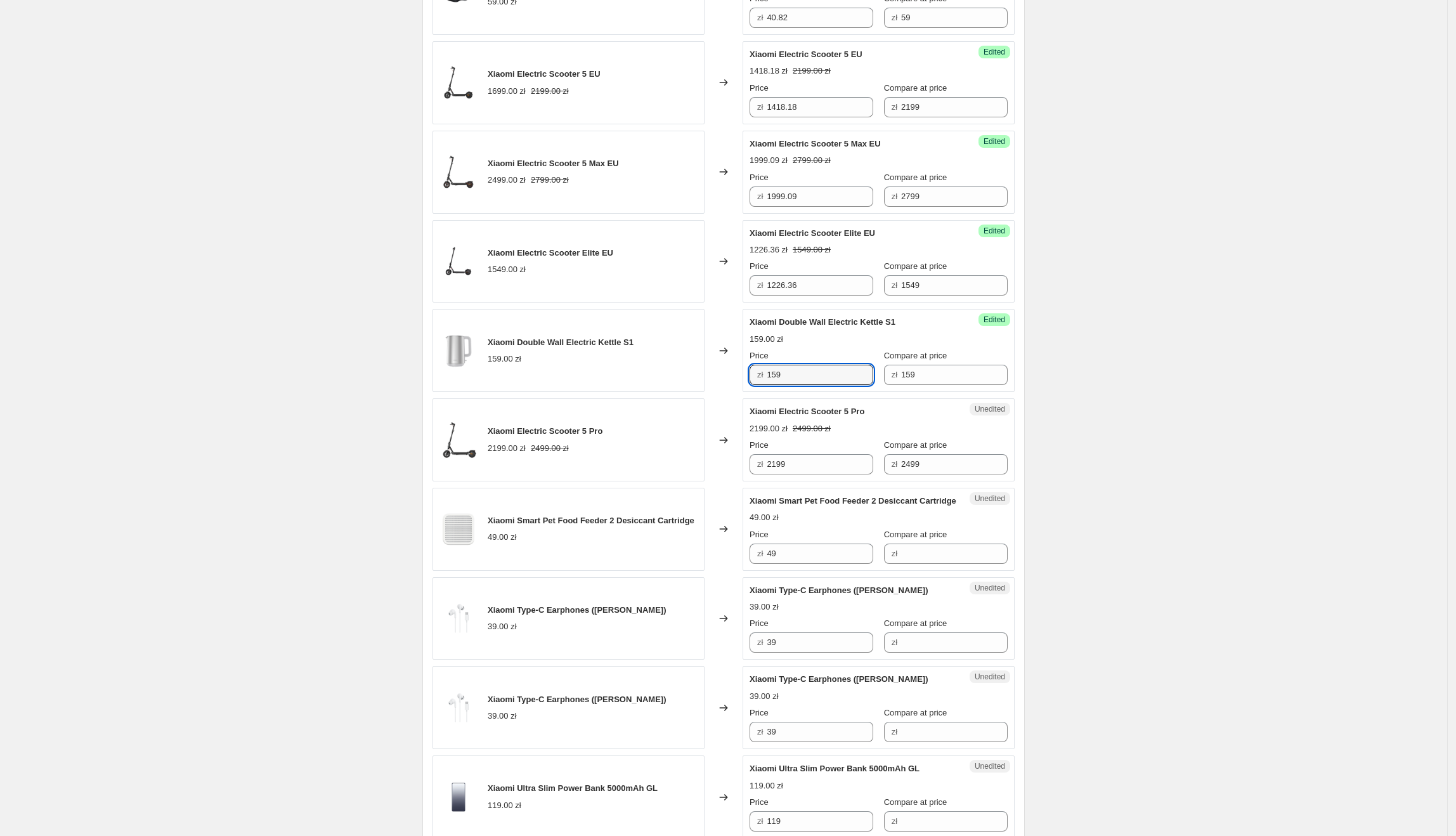
drag, startPoint x: 785, startPoint y: 386, endPoint x: 762, endPoint y: 386, distance: 23.0
click at [762, 385] on div "zł 159" at bounding box center [811, 374] width 124 height 21
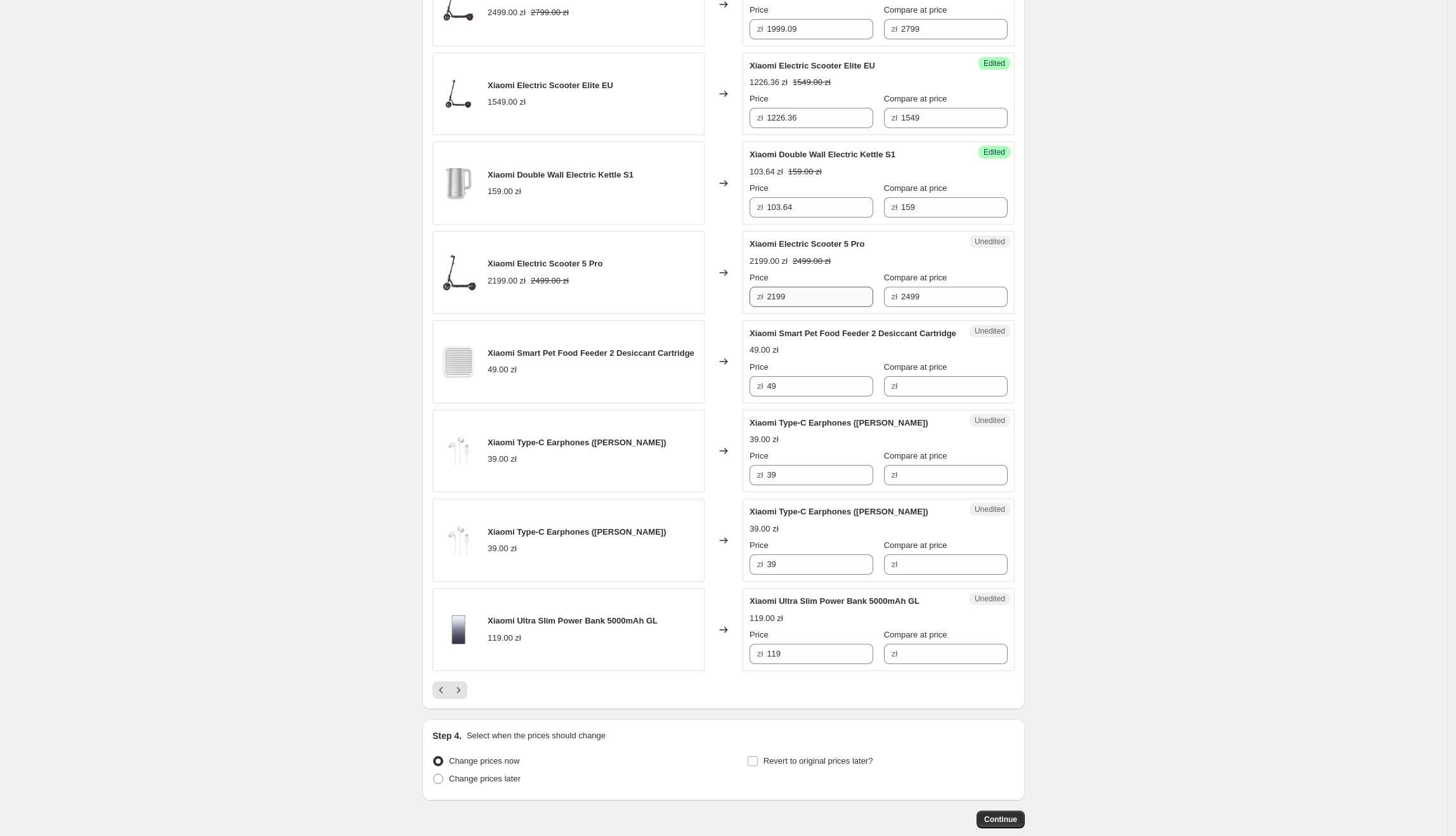
scroll to position [1575, 0]
drag, startPoint x: 868, startPoint y: 242, endPoint x: 753, endPoint y: 244, distance: 115.0
click at [753, 244] on div "Unedited Xiaomi Electric Scooter 5 Pro 2199.00 zł 2499.00 zł Price zł 2199 Comp…" at bounding box center [878, 271] width 272 height 83
drag, startPoint x: 790, startPoint y: 302, endPoint x: 762, endPoint y: 303, distance: 28.0
click at [762, 303] on div "zł 2199" at bounding box center [811, 295] width 124 height 21
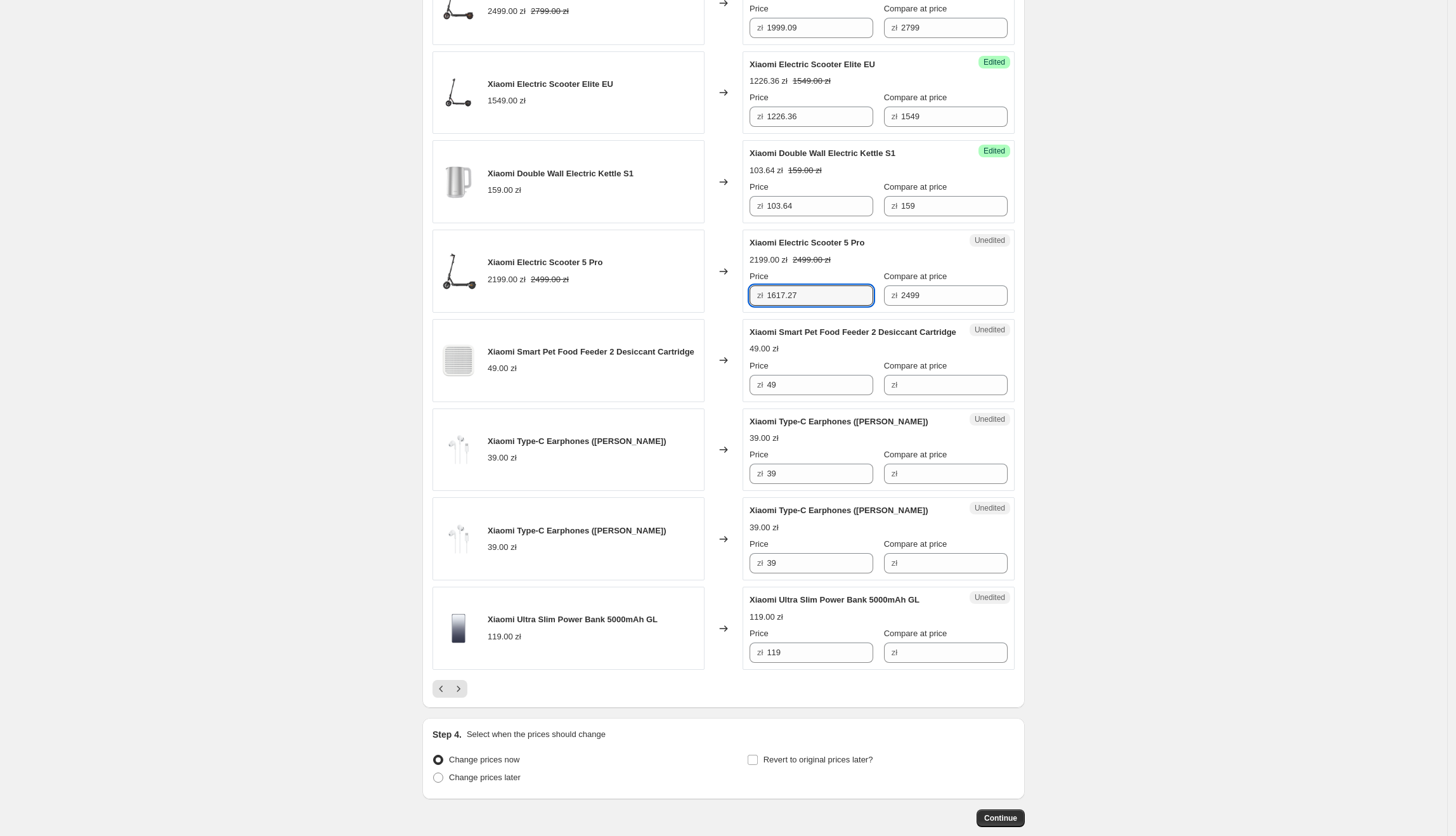
drag, startPoint x: 802, startPoint y: 358, endPoint x: 772, endPoint y: 340, distance: 35.0
click at [759, 339] on div "Xiaomi Smart Pet Food Feeder 2 Desiccant Cartridge" at bounding box center [853, 332] width 207 height 13
drag, startPoint x: 779, startPoint y: 343, endPoint x: 799, endPoint y: 350, distance: 21.2
click at [780, 337] on span "Xiaomi Smart Pet Food Feeder 2 Desiccant Cartridge" at bounding box center [853, 332] width 207 height 9
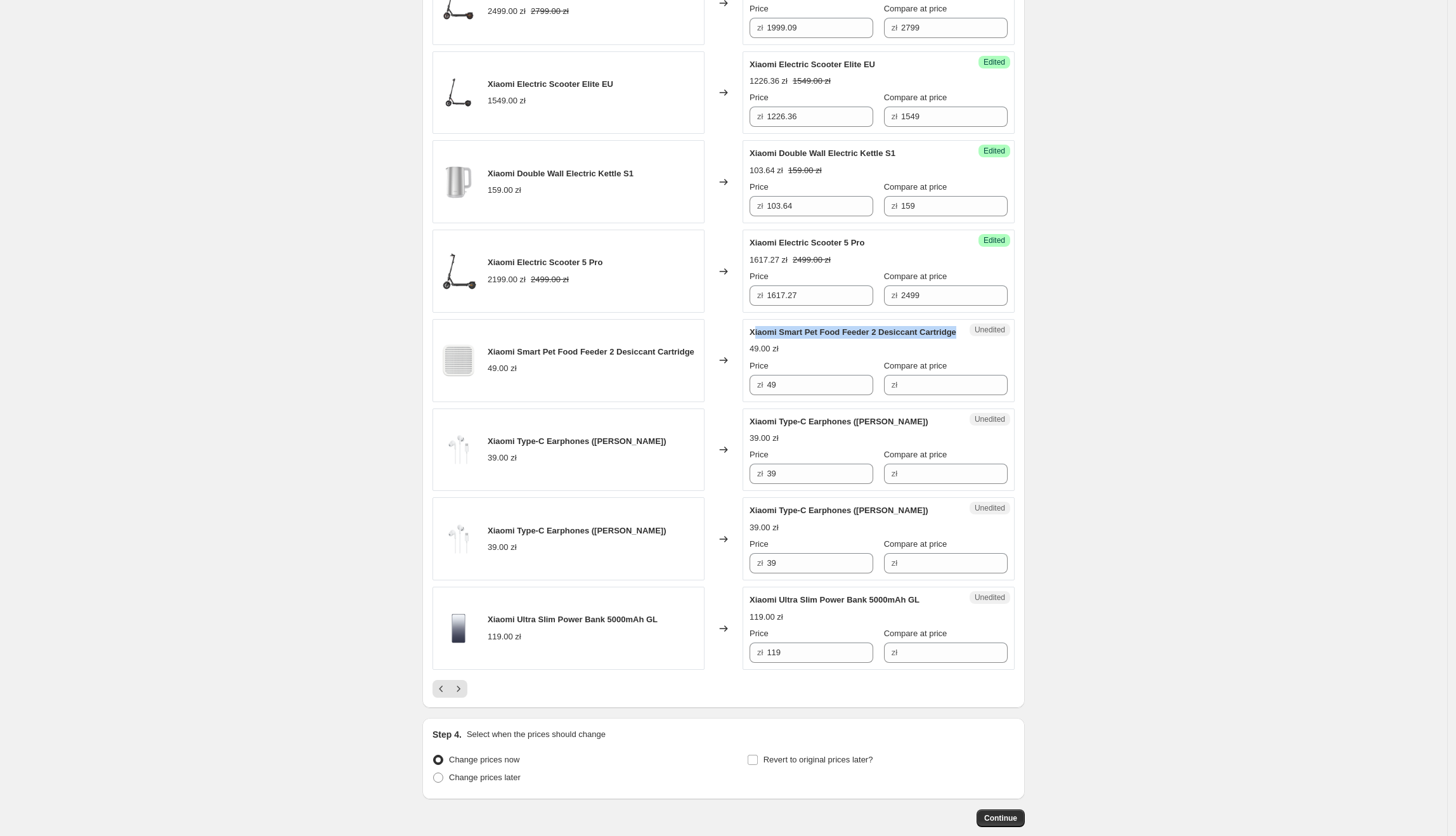
click at [799, 339] on div "Xiaomi Smart Pet Food Feeder 2 Desiccant Cartridge" at bounding box center [853, 332] width 207 height 13
drag, startPoint x: 799, startPoint y: 350, endPoint x: 751, endPoint y: 339, distance: 49.2
click at [751, 339] on div "Unedited Xiaomi Smart Pet Food Feeder 2 Desiccant Cartridge 49.00 zł Price zł 4…" at bounding box center [878, 360] width 272 height 83
drag, startPoint x: 837, startPoint y: 407, endPoint x: 754, endPoint y: 399, distance: 83.4
click at [754, 395] on div "zł 49" at bounding box center [811, 385] width 124 height 21
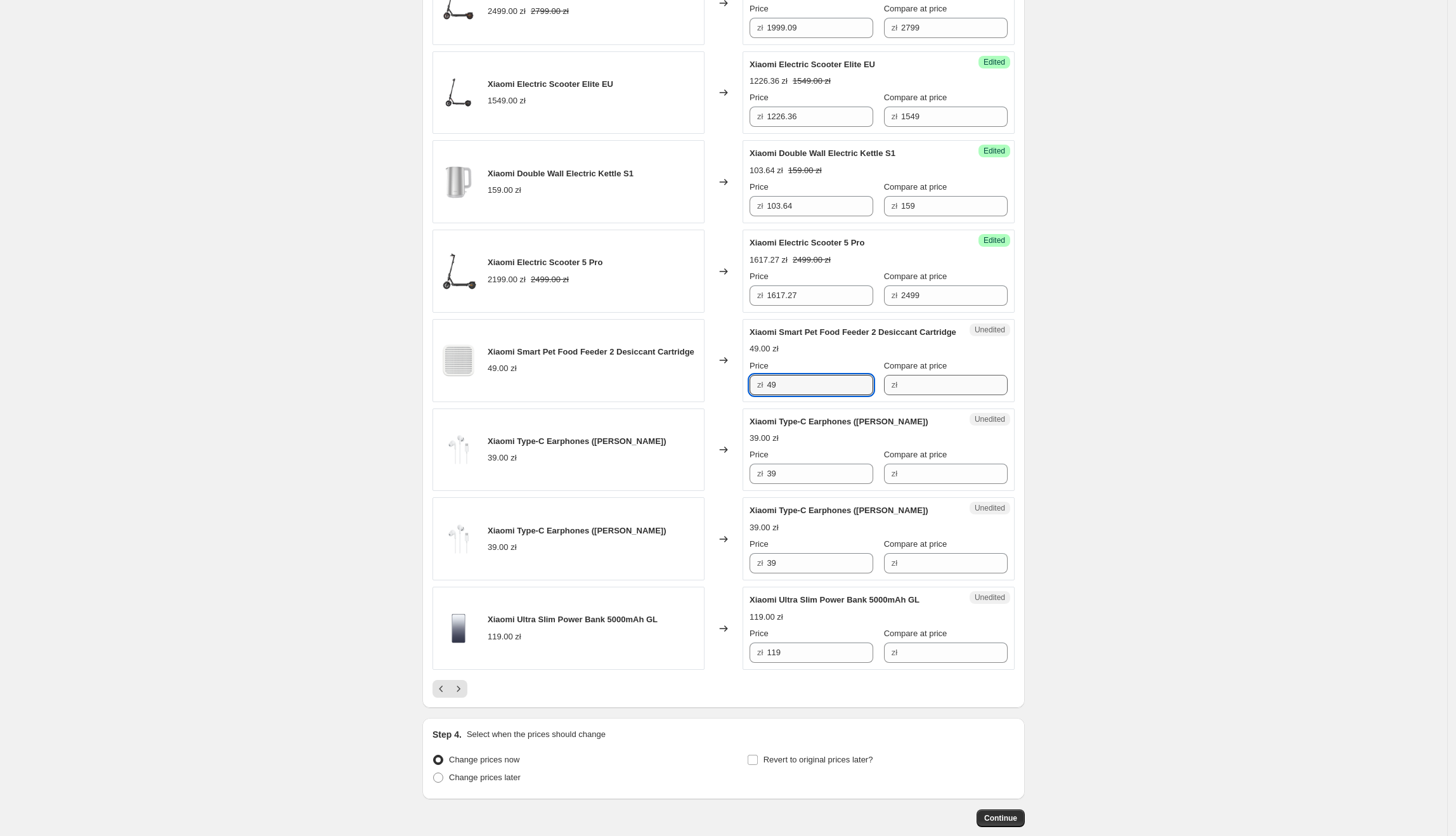
click at [889, 395] on div "zł" at bounding box center [945, 385] width 124 height 21
click at [910, 395] on input "Compare at price" at bounding box center [954, 385] width 107 height 21
drag, startPoint x: 819, startPoint y: 406, endPoint x: 764, endPoint y: 407, distance: 55.0
click at [764, 395] on div "zł 49" at bounding box center [811, 385] width 124 height 21
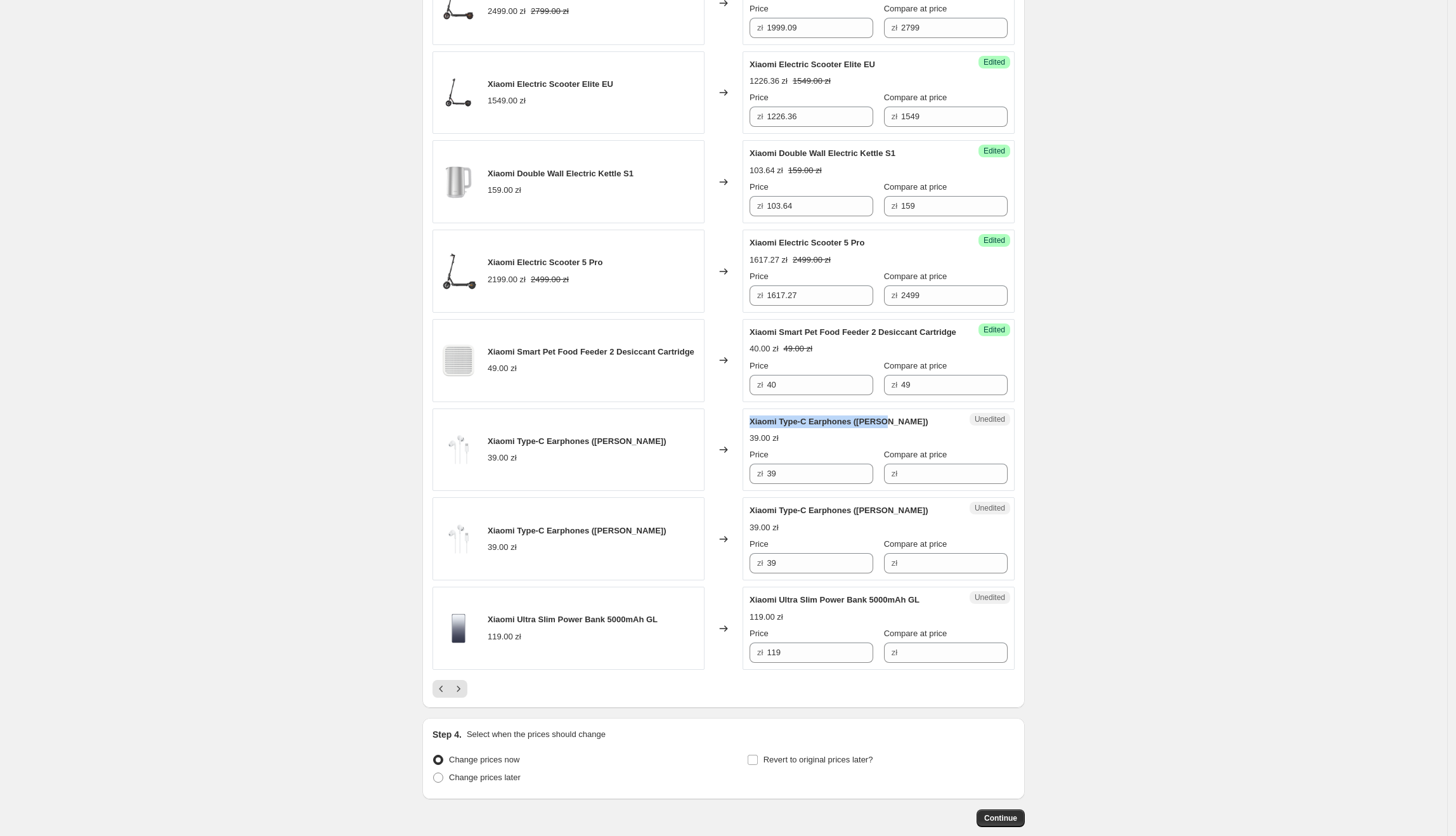
drag, startPoint x: 890, startPoint y: 444, endPoint x: 749, endPoint y: 446, distance: 141.0
click at [749, 446] on div "Unedited Xiaomi Type-C Earphones ([PERSON_NAME]) 39.00 zł Price zł 39 Compare a…" at bounding box center [878, 450] width 272 height 83
drag, startPoint x: 827, startPoint y: 487, endPoint x: 752, endPoint y: 494, distance: 75.3
click at [752, 492] on div "Unedited Xiaomi Type-C Earphones ([PERSON_NAME]) 39.00 zł Price zł 39 Compare a…" at bounding box center [878, 450] width 272 height 83
click at [933, 484] on input "Compare at price" at bounding box center [954, 474] width 107 height 21
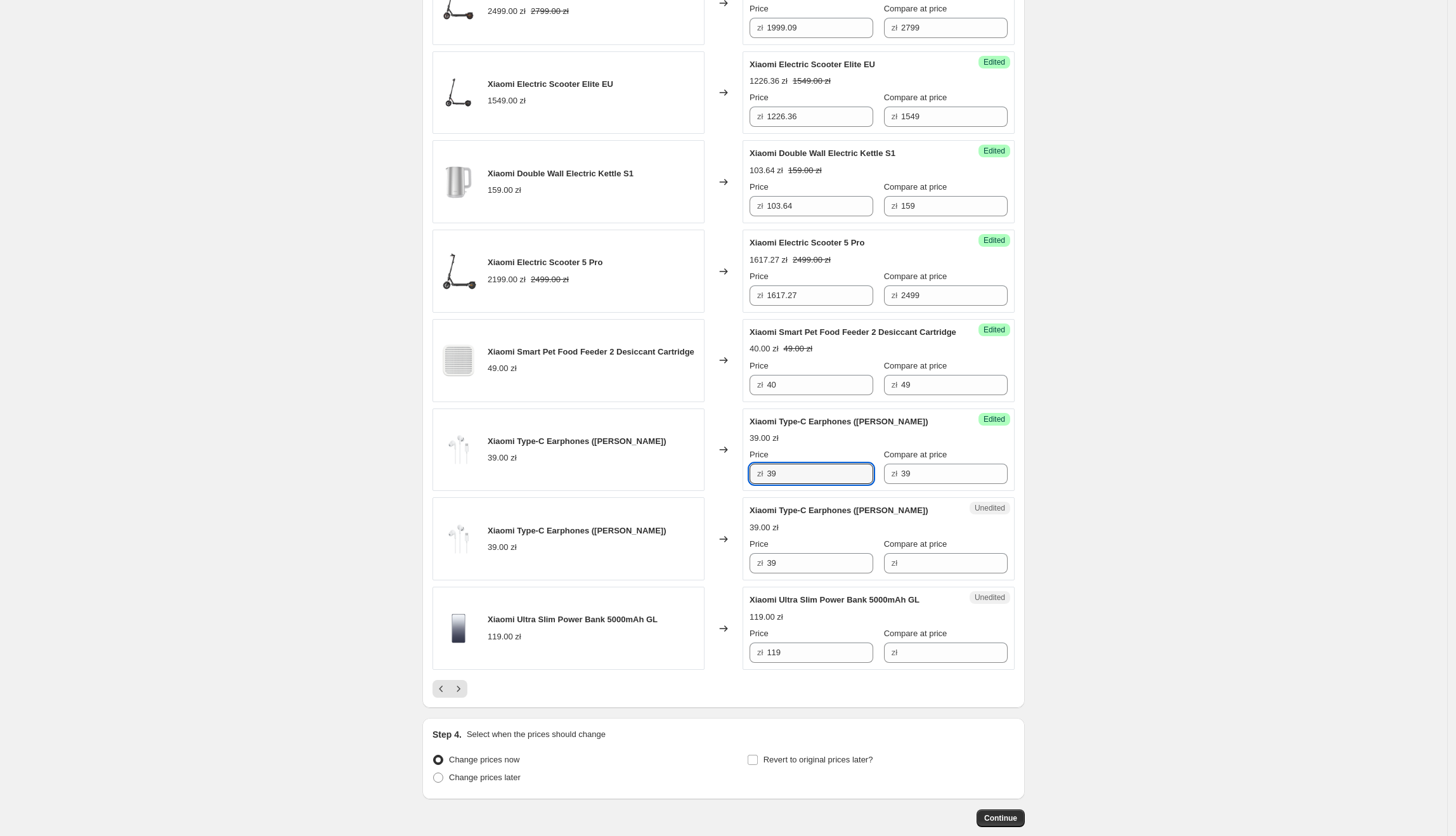
drag, startPoint x: 784, startPoint y: 491, endPoint x: 751, endPoint y: 491, distance: 33.0
click at [751, 491] on div "Success Edited Xiaomi Type-C Earphones ([PERSON_NAME]) 39.00 zł Price zł 39 Com…" at bounding box center [878, 450] width 272 height 83
drag, startPoint x: 825, startPoint y: 595, endPoint x: 726, endPoint y: 584, distance: 99.6
click at [726, 580] on div "Xiaomi Type-C Earphones ([PERSON_NAME]) 39.00 zł Changed to Unedited Xiaomi Typ…" at bounding box center [723, 539] width 582 height 83
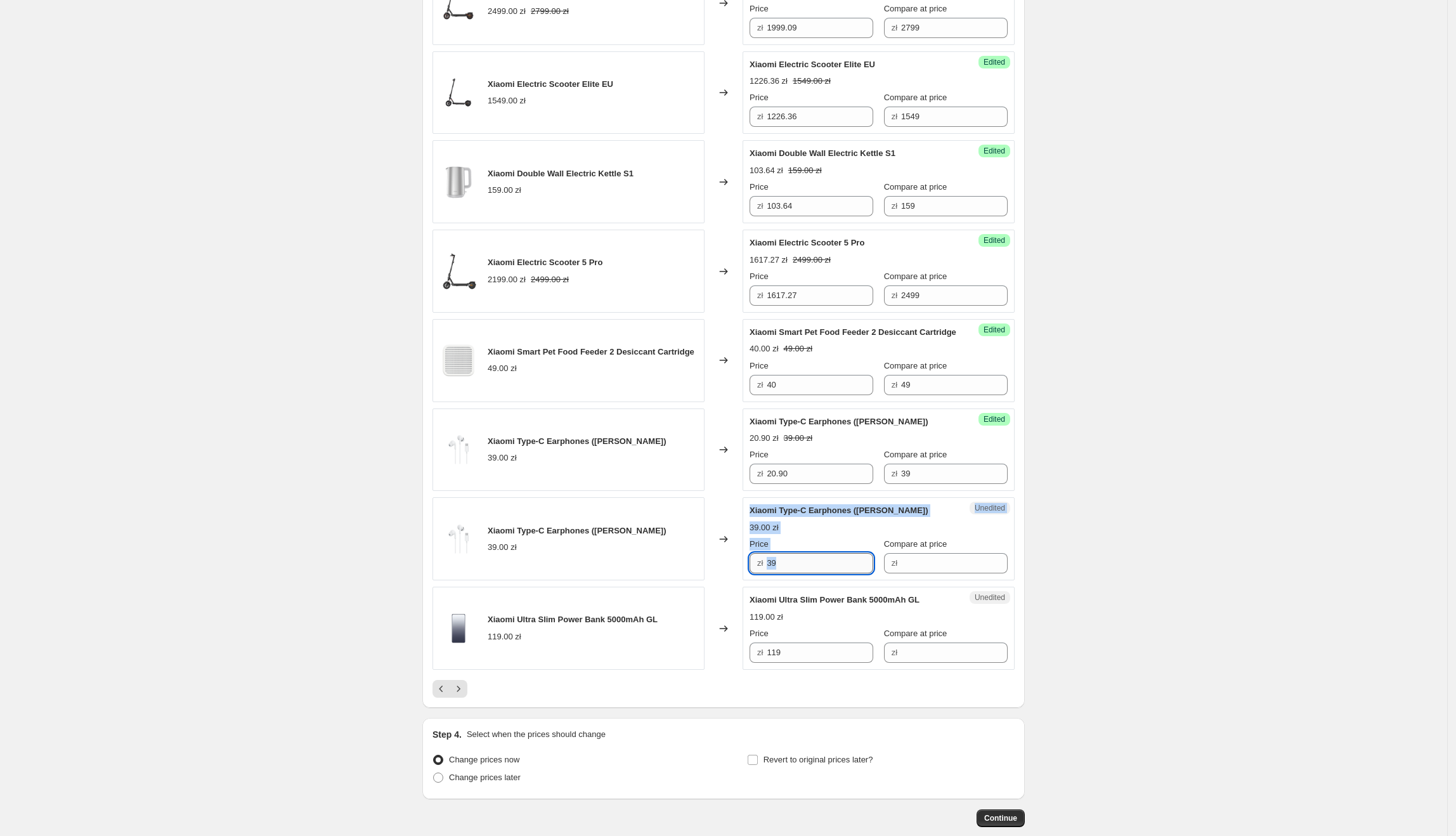
click at [788, 573] on input "39" at bounding box center [819, 563] width 107 height 21
drag, startPoint x: 792, startPoint y: 582, endPoint x: 838, endPoint y: 584, distance: 46.0
click at [759, 573] on div "zł 39" at bounding box center [811, 563] width 124 height 21
click at [903, 573] on input "Compare at price" at bounding box center [954, 563] width 107 height 21
drag, startPoint x: 835, startPoint y: 587, endPoint x: 764, endPoint y: 584, distance: 71.1
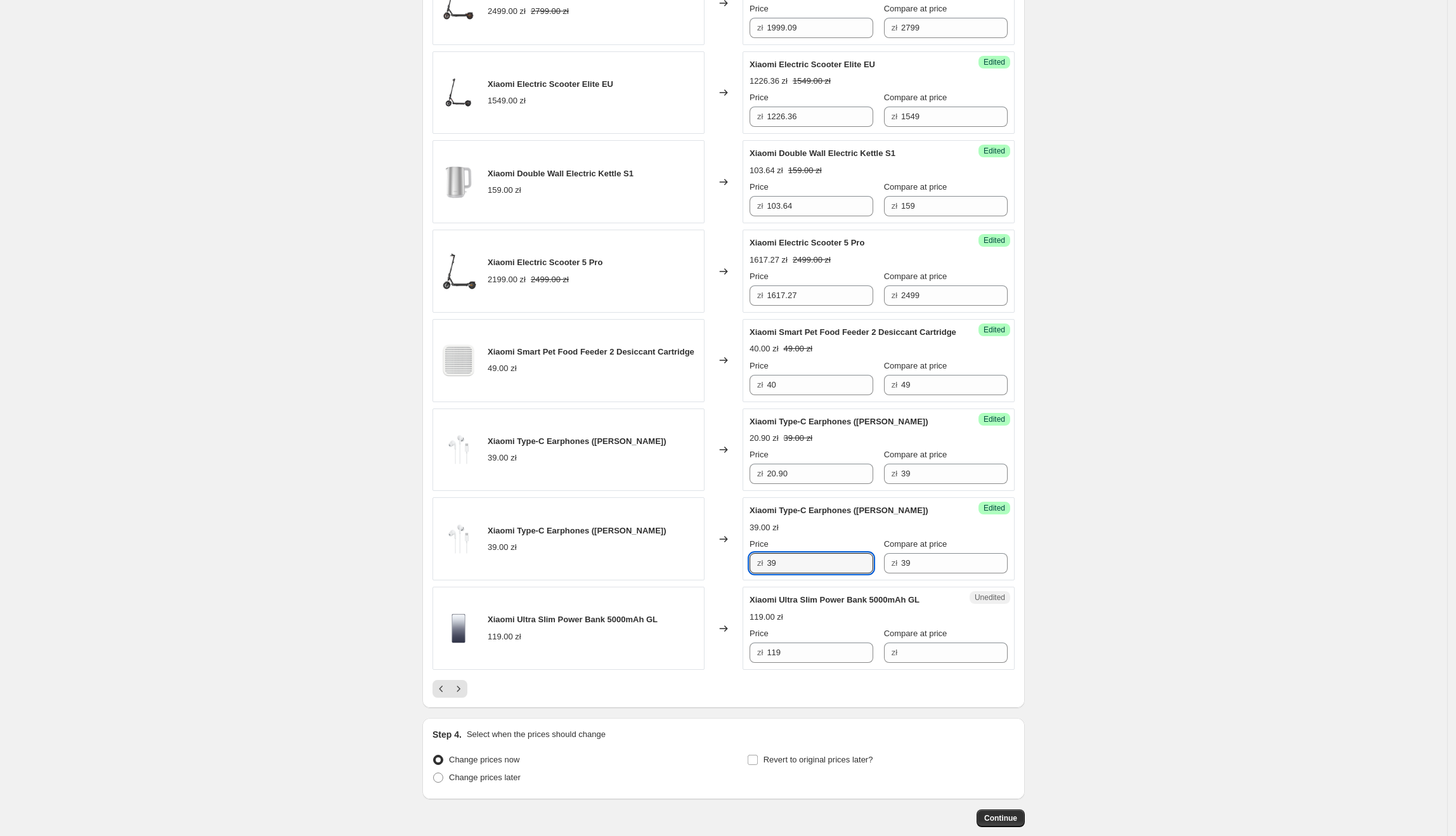
click at [764, 573] on div "zł 39" at bounding box center [811, 563] width 124 height 21
drag, startPoint x: 839, startPoint y: 683, endPoint x: 772, endPoint y: 671, distance: 68.1
click at [772, 662] on input "119" at bounding box center [819, 653] width 107 height 21
click at [915, 662] on input "Compare at price" at bounding box center [954, 653] width 107 height 21
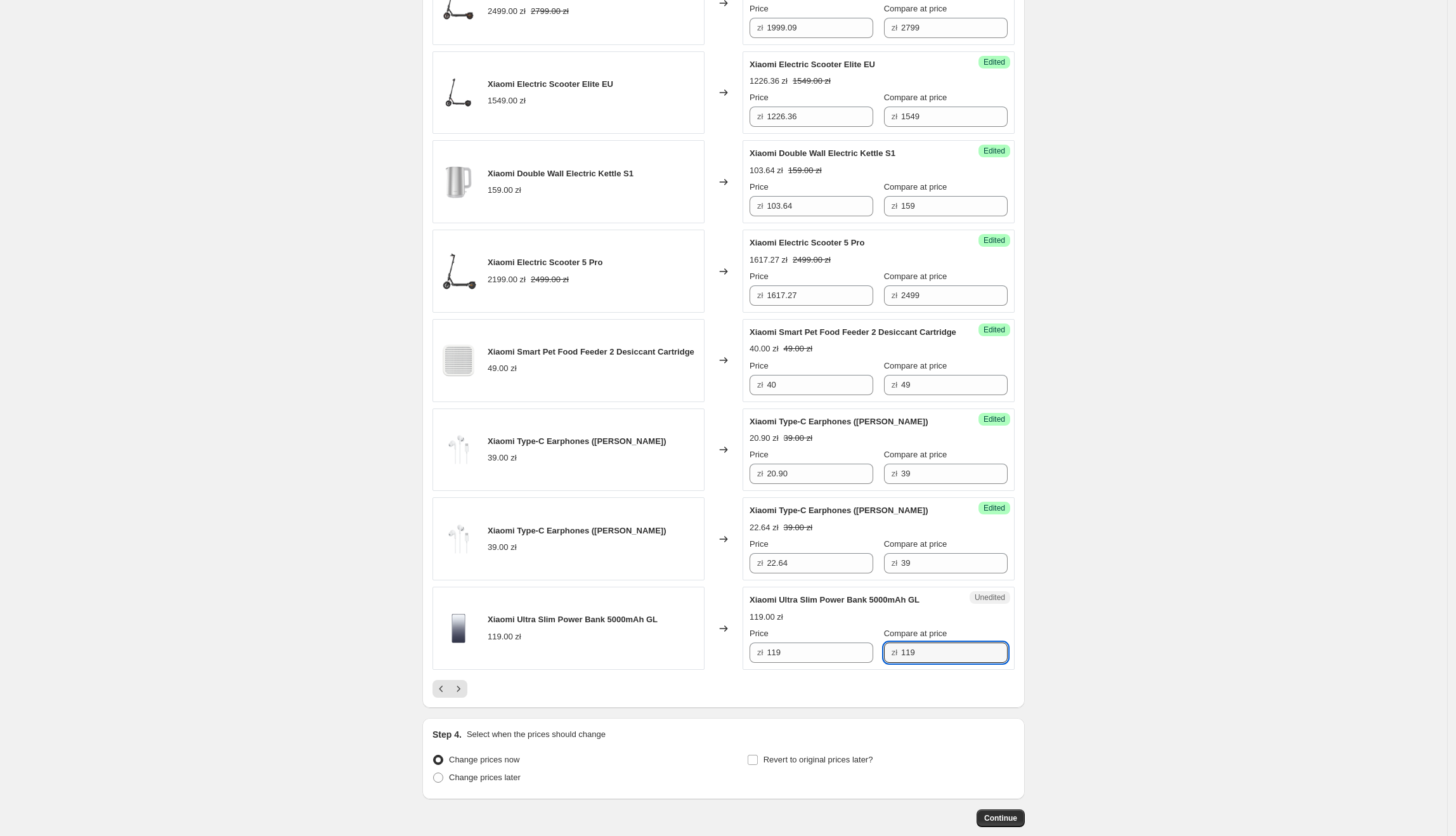
click at [825, 640] on div "Price" at bounding box center [811, 633] width 124 height 13
drag, startPoint x: 924, startPoint y: 619, endPoint x: 754, endPoint y: 620, distance: 170.0
click at [754, 606] on div "Xiaomi Ultra Slim Power Bank 5000mAh GL" at bounding box center [853, 600] width 207 height 13
drag, startPoint x: 807, startPoint y: 672, endPoint x: 815, endPoint y: 672, distance: 8.0
click at [807, 662] on input "119" at bounding box center [819, 653] width 107 height 21
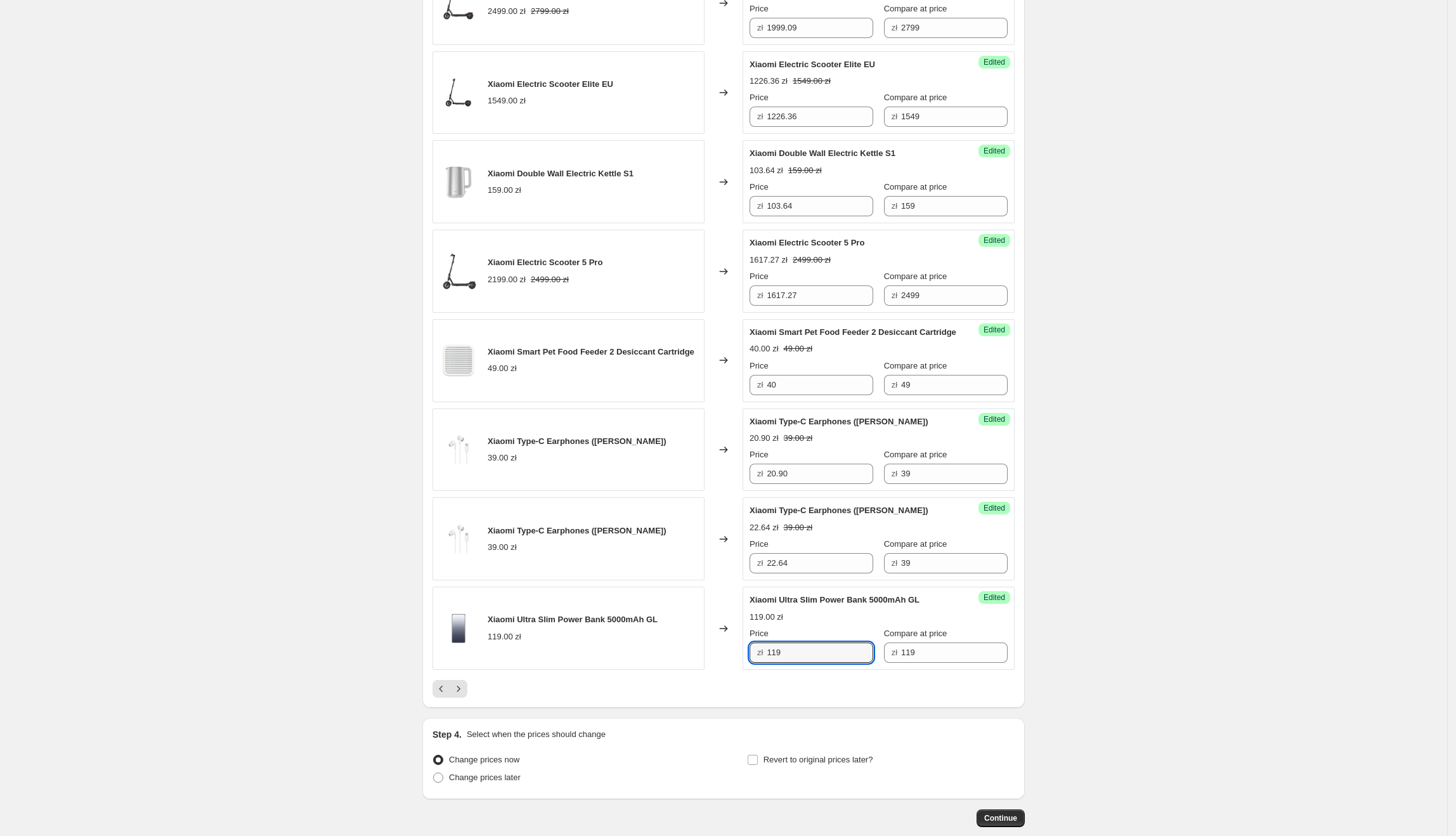
drag, startPoint x: 815, startPoint y: 671, endPoint x: 754, endPoint y: 674, distance: 61.1
click at [754, 662] on div "zł 119" at bounding box center [811, 653] width 124 height 21
click at [465, 695] on icon "Next" at bounding box center [458, 688] width 13 height 13
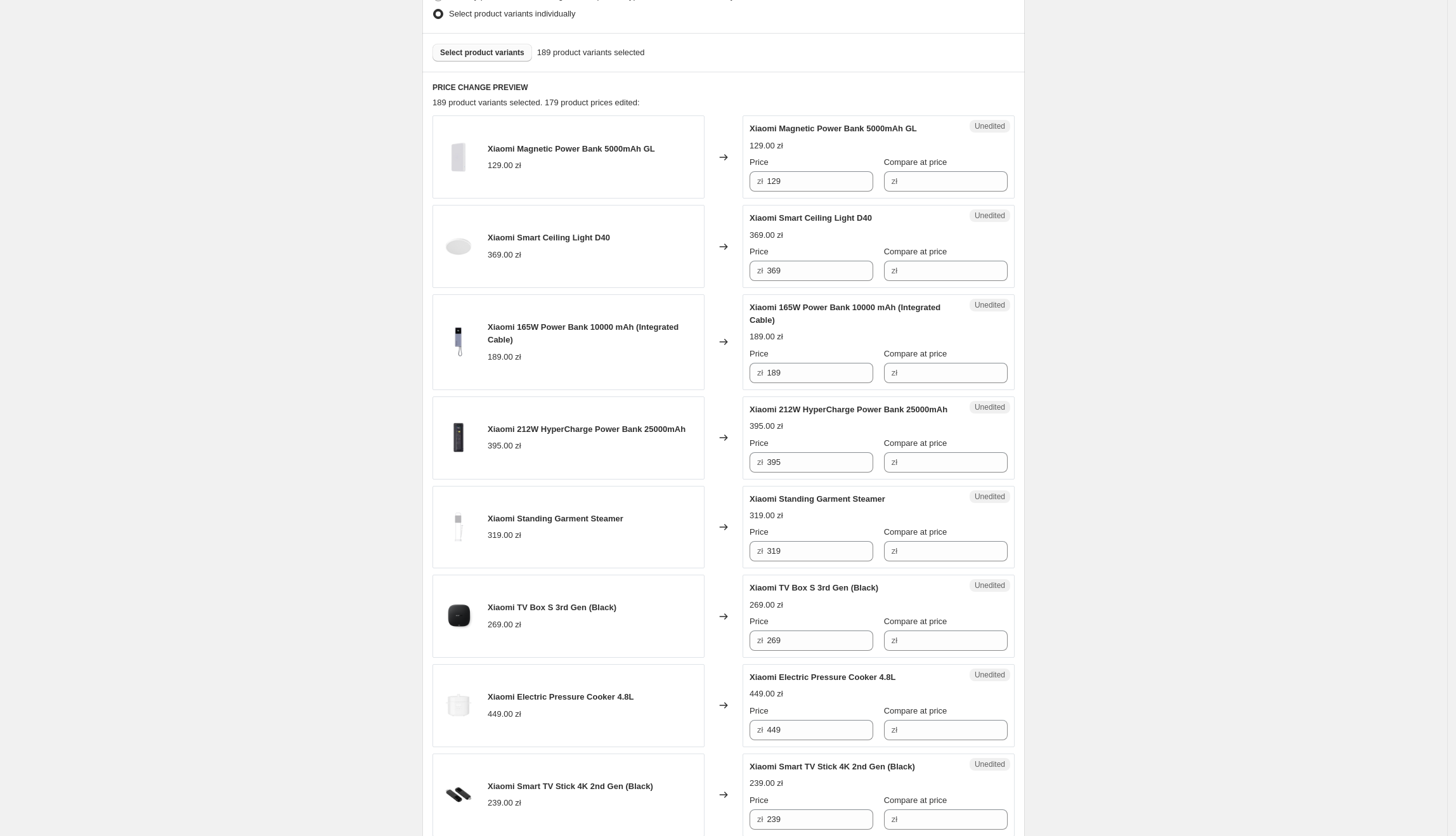
scroll to position [348, 0]
drag, startPoint x: 800, startPoint y: 186, endPoint x: 762, endPoint y: 186, distance: 38.0
click at [762, 186] on div "zł 129" at bounding box center [811, 183] width 124 height 21
click at [927, 184] on input "Compare at price" at bounding box center [954, 183] width 107 height 21
click at [915, 133] on span "Xiaomi Magnetic Power Bank 5000mAh GL" at bounding box center [833, 131] width 168 height 9
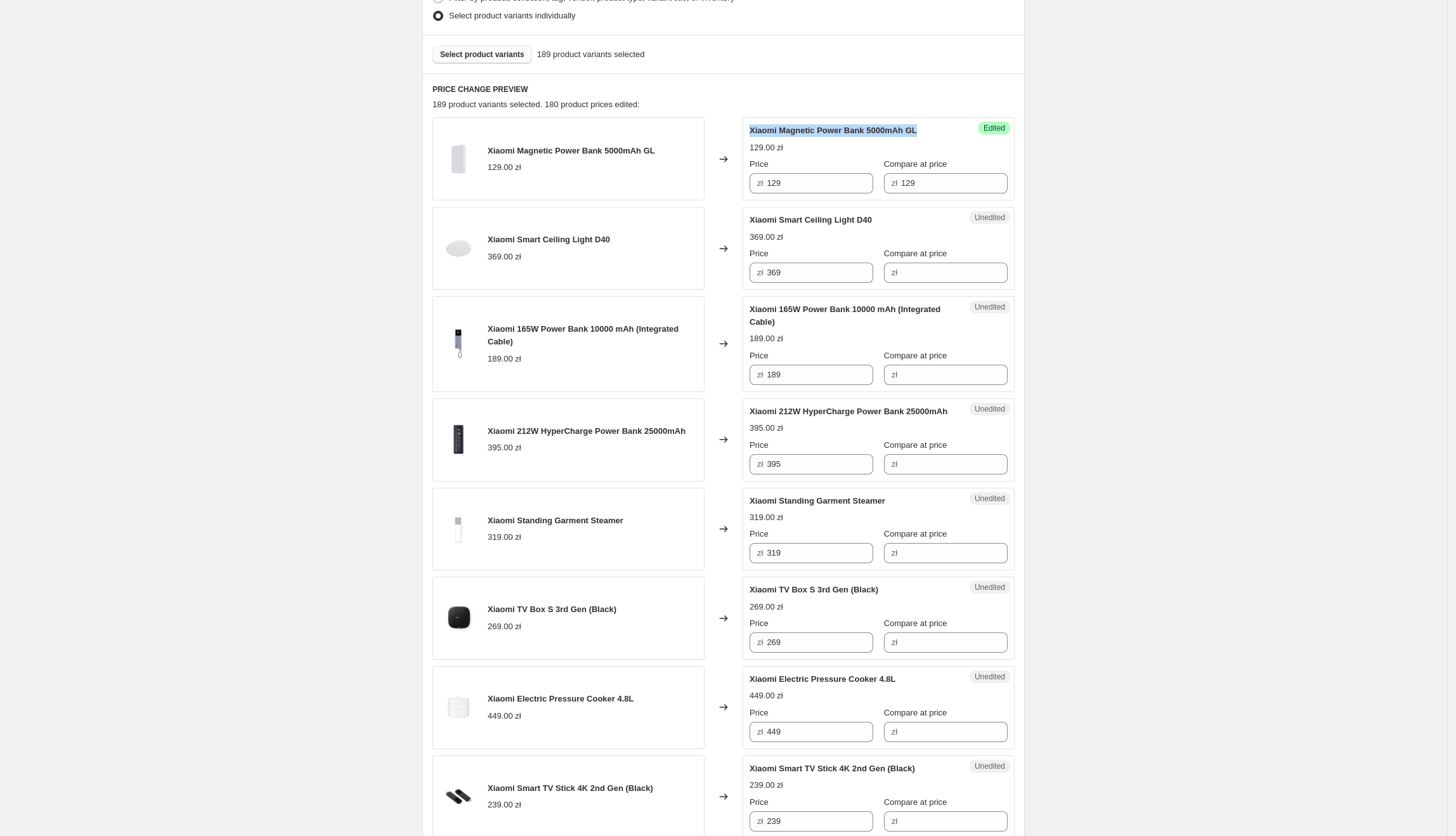
drag, startPoint x: 927, startPoint y: 130, endPoint x: 754, endPoint y: 131, distance: 173.0
click at [754, 131] on div "Xiaomi Magnetic Power Bank 5000mAh GL" at bounding box center [853, 131] width 207 height 13
drag, startPoint x: 809, startPoint y: 181, endPoint x: 764, endPoint y: 185, distance: 45.2
click at [764, 185] on div "zł 129" at bounding box center [811, 183] width 124 height 21
click at [907, 242] on div "369.00 zł" at bounding box center [879, 236] width 258 height 13
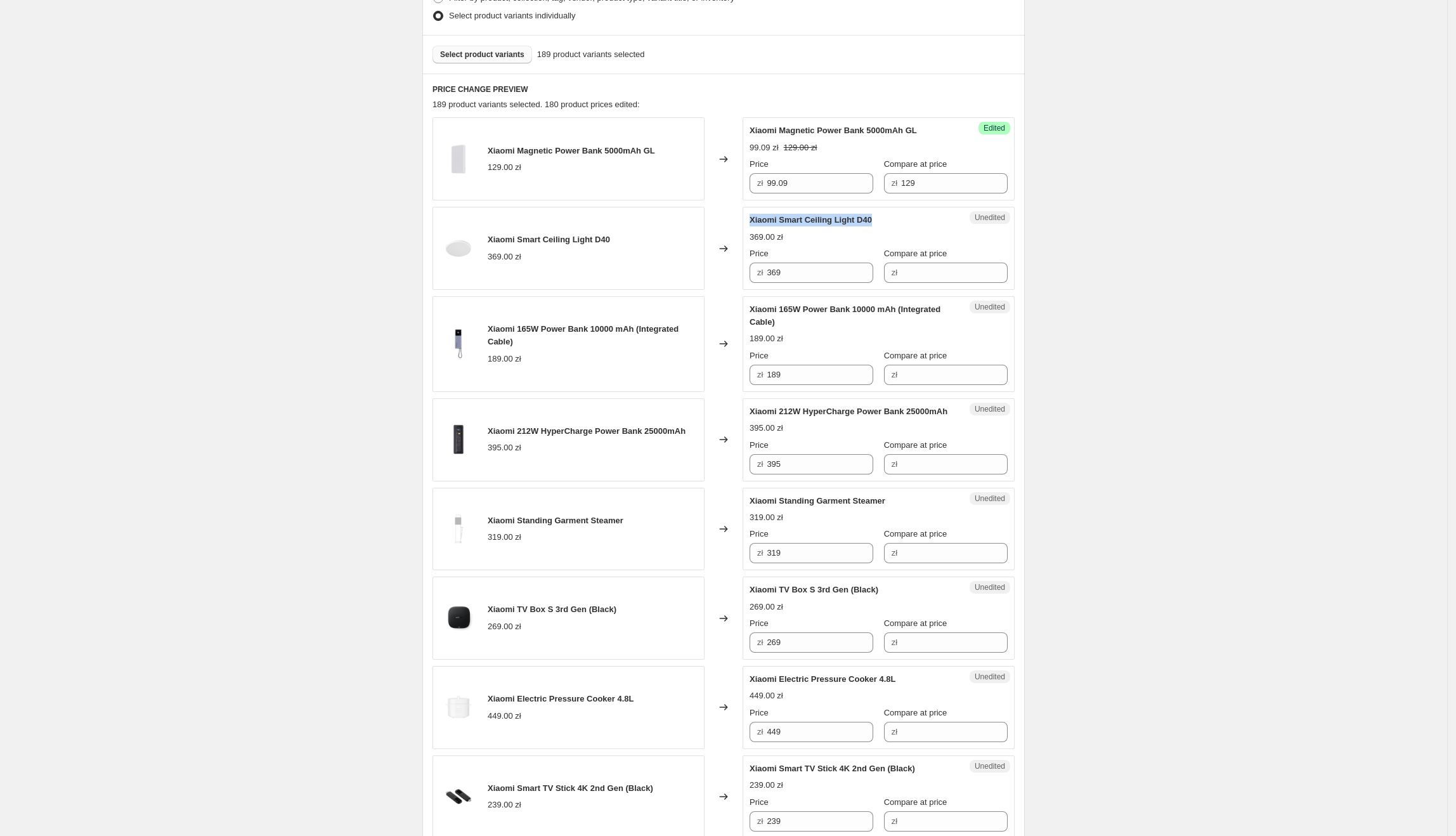
drag, startPoint x: 879, startPoint y: 218, endPoint x: 754, endPoint y: 216, distance: 125.0
click at [754, 216] on div "Xiaomi Smart Ceiling Light D40" at bounding box center [853, 220] width 207 height 13
drag, startPoint x: 802, startPoint y: 268, endPoint x: 688, endPoint y: 287, distance: 115.6
click at [688, 287] on div "Xiaomi Smart Ceiling Light D40 369.00 zł Changed to Unedited Xiaomi Smart Ceili…" at bounding box center [723, 248] width 582 height 83
click at [932, 284] on div "Unedited Xiaomi Smart Ceiling Light D40 369.00 zł Price zł 369 Compare at price…" at bounding box center [878, 248] width 272 height 83
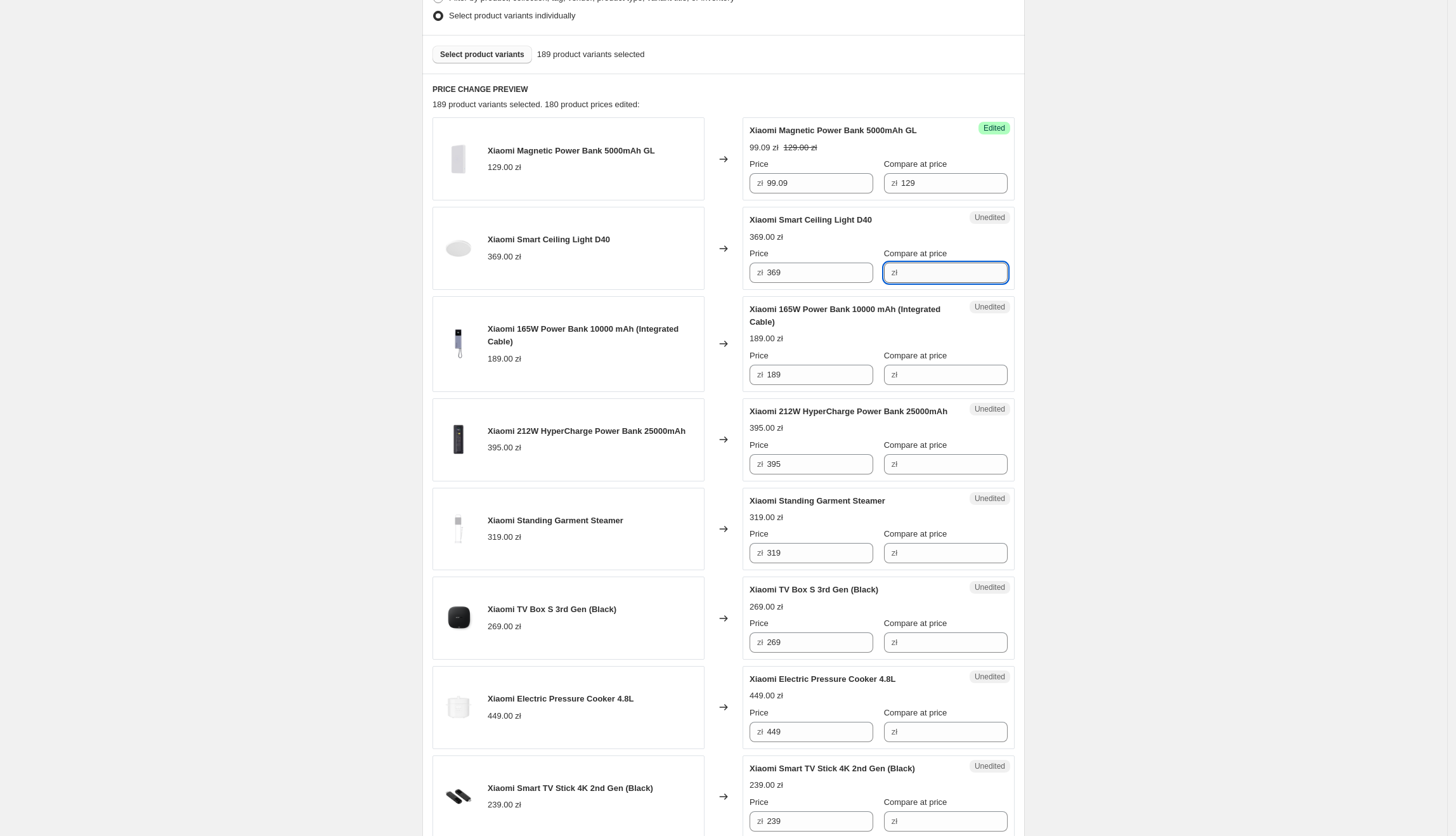
click at [934, 277] on input "Compare at price" at bounding box center [954, 272] width 107 height 21
click at [753, 276] on div "zł 369" at bounding box center [811, 272] width 124 height 21
click at [1114, 269] on div "Create new price [MEDICAL_DATA]. This page is ready Create new price [MEDICAL_D…" at bounding box center [723, 406] width 1447 height 1510
drag, startPoint x: 888, startPoint y: 310, endPoint x: 741, endPoint y: 308, distance: 147.0
click at [741, 308] on div "Xiaomi 165W Power Bank 10000 mAh (Integrated Cable) 189.00 zł Changed to Unedit…" at bounding box center [723, 344] width 582 height 96
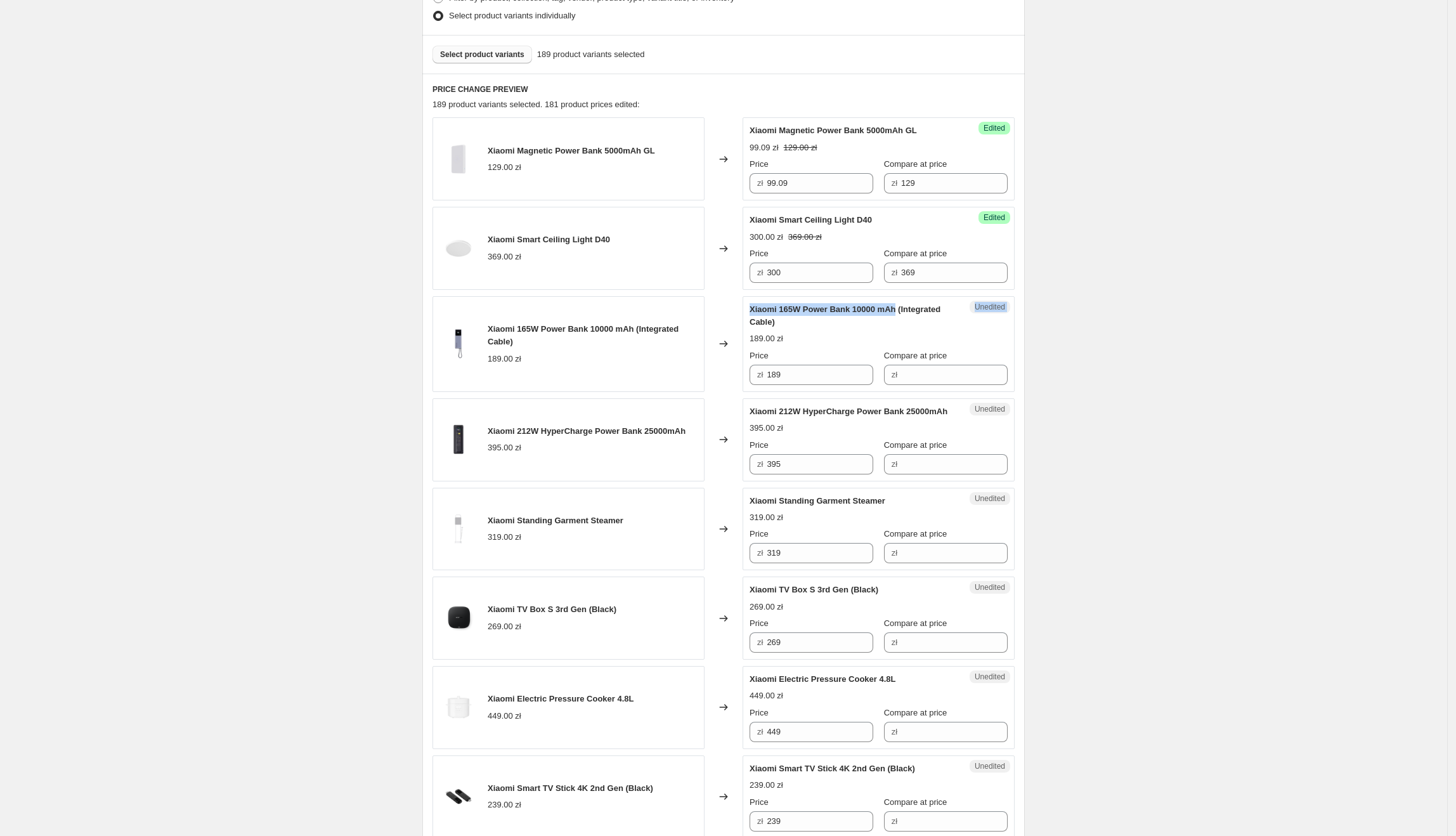
click at [857, 315] on span "Xiaomi 165W Power Bank 10000 mAh (Integrated Cable)" at bounding box center [845, 316] width 191 height 23
drag, startPoint x: 912, startPoint y: 311, endPoint x: 754, endPoint y: 308, distance: 158.0
click at [754, 308] on div "Xiaomi 165W Power Bank 10000 mAh (Integrated Cable)" at bounding box center [853, 316] width 207 height 25
drag, startPoint x: 822, startPoint y: 384, endPoint x: 830, endPoint y: 383, distance: 8.1
click at [822, 384] on input "189" at bounding box center [819, 374] width 107 height 21
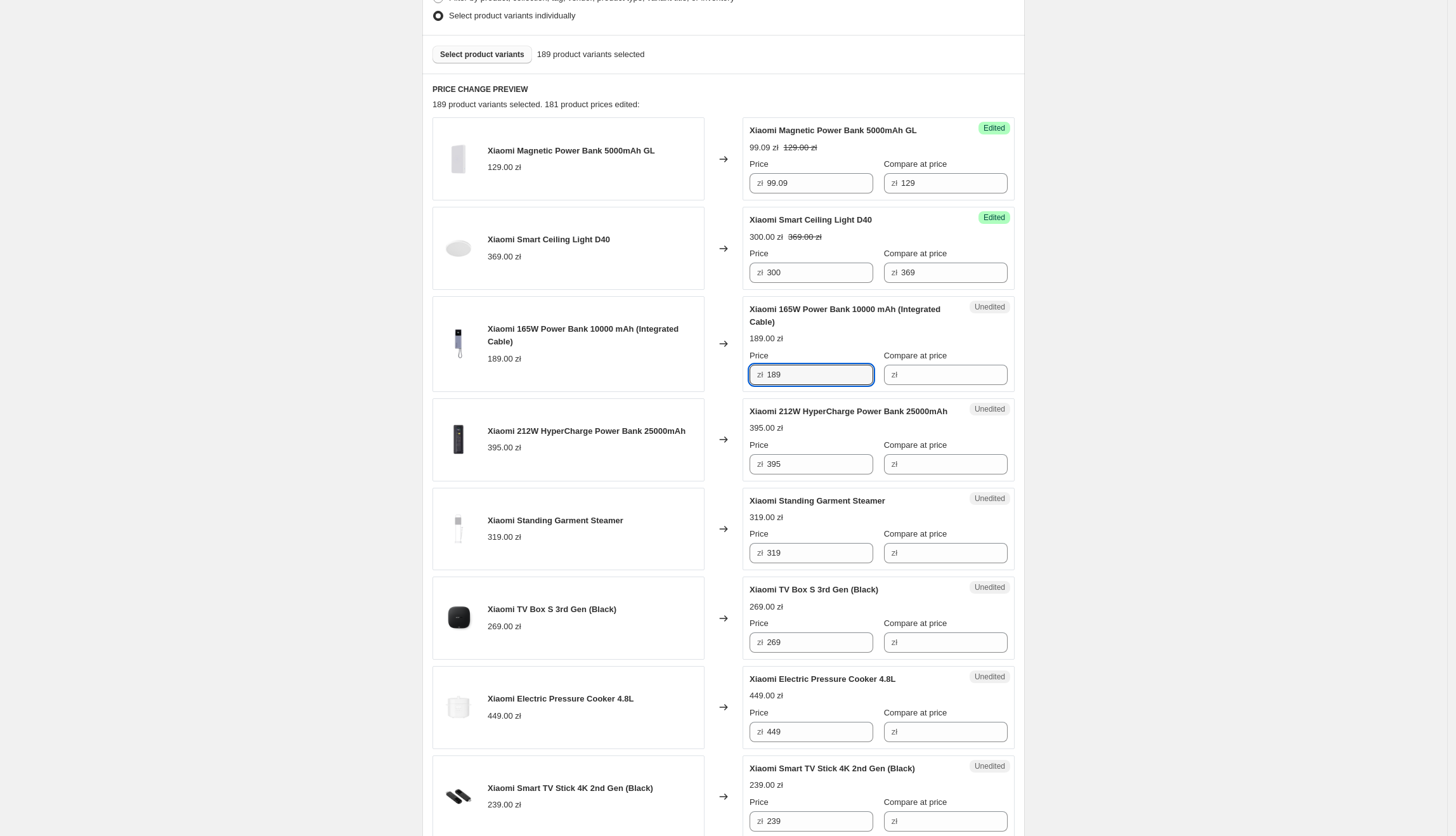
drag, startPoint x: 830, startPoint y: 383, endPoint x: 751, endPoint y: 380, distance: 79.1
click at [750, 380] on div "Unedited Xiaomi 165W Power Bank 10000 mAh (Integrated Cable) 189.00 zł Price zł…" at bounding box center [878, 344] width 272 height 96
click at [986, 380] on input "Compare at price" at bounding box center [954, 374] width 107 height 21
drag, startPoint x: 823, startPoint y: 368, endPoint x: 766, endPoint y: 366, distance: 57.0
click at [766, 366] on div "zł 189" at bounding box center [811, 374] width 124 height 21
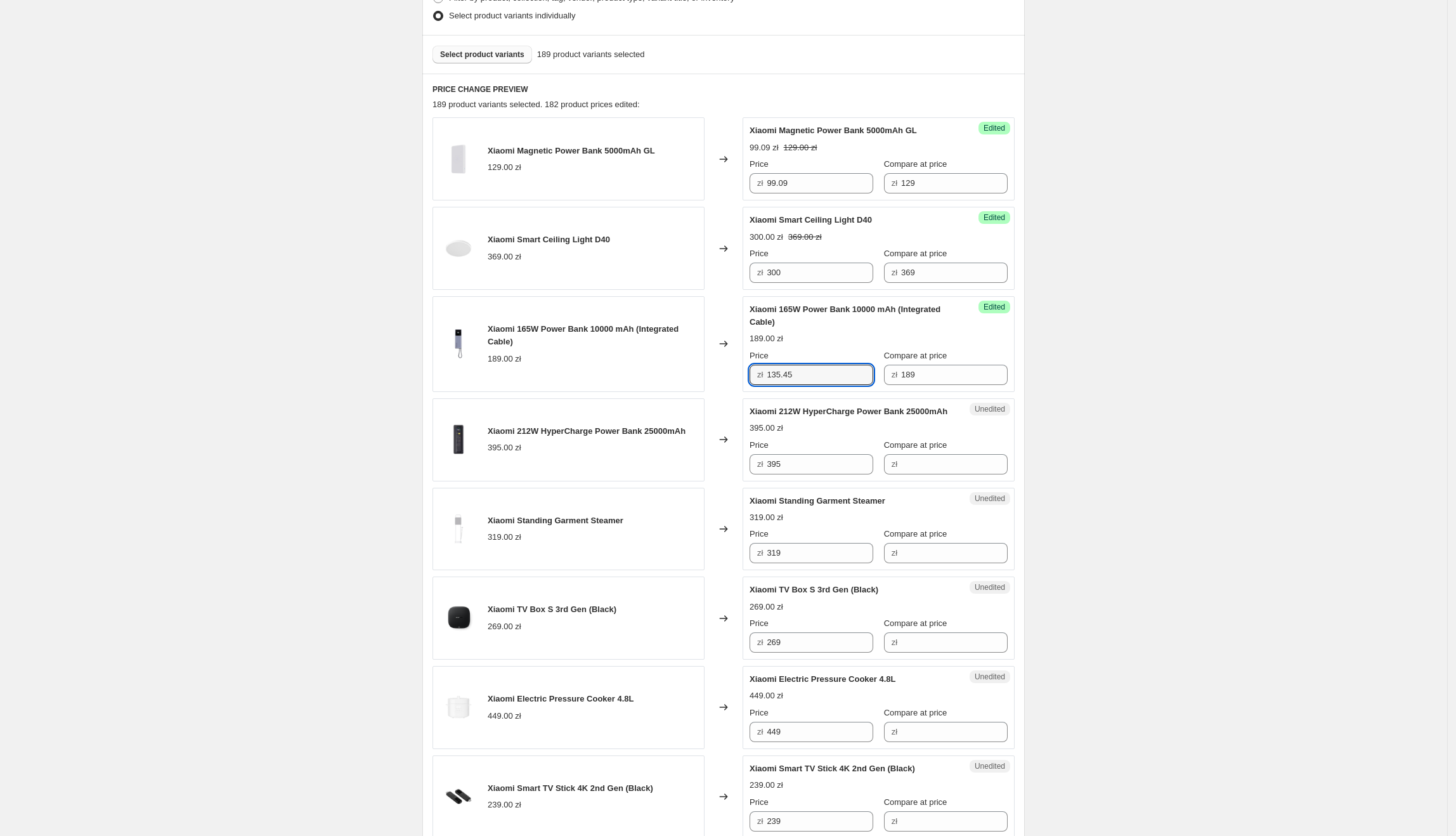
click at [1221, 401] on div "Create new price [MEDICAL_DATA]. This page is ready Create new price [MEDICAL_D…" at bounding box center [723, 406] width 1447 height 1510
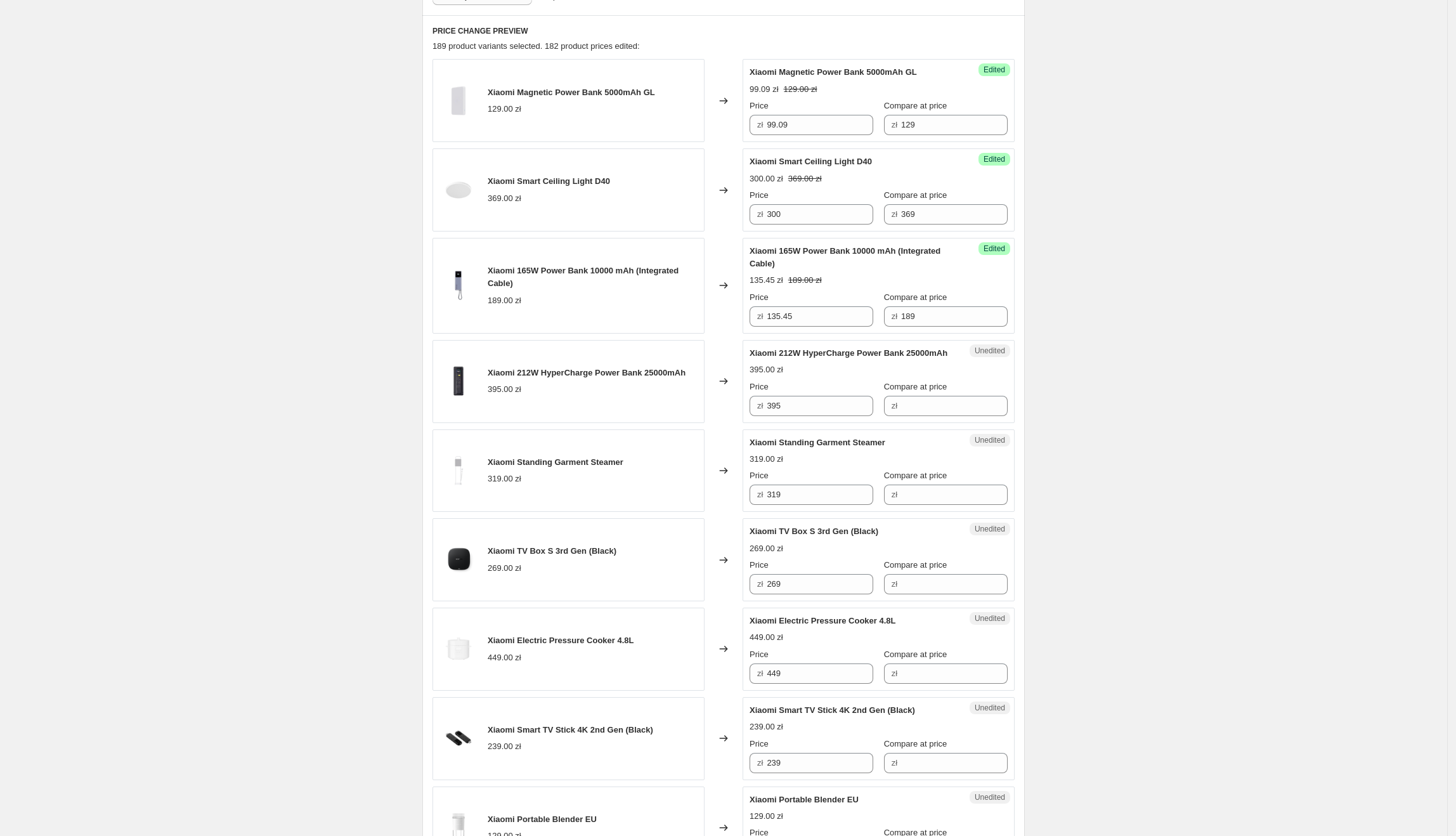
scroll to position [407, 0]
drag, startPoint x: 799, startPoint y: 366, endPoint x: 750, endPoint y: 356, distance: 50.0
click at [750, 356] on div "Unedited [PERSON_NAME] 212W HyperCharge Power Bank 25000mAh 395.00 zł Price zł …" at bounding box center [878, 380] width 272 height 83
drag, startPoint x: 845, startPoint y: 414, endPoint x: 766, endPoint y: 419, distance: 79.2
click at [766, 415] on div "zł 395" at bounding box center [811, 405] width 124 height 21
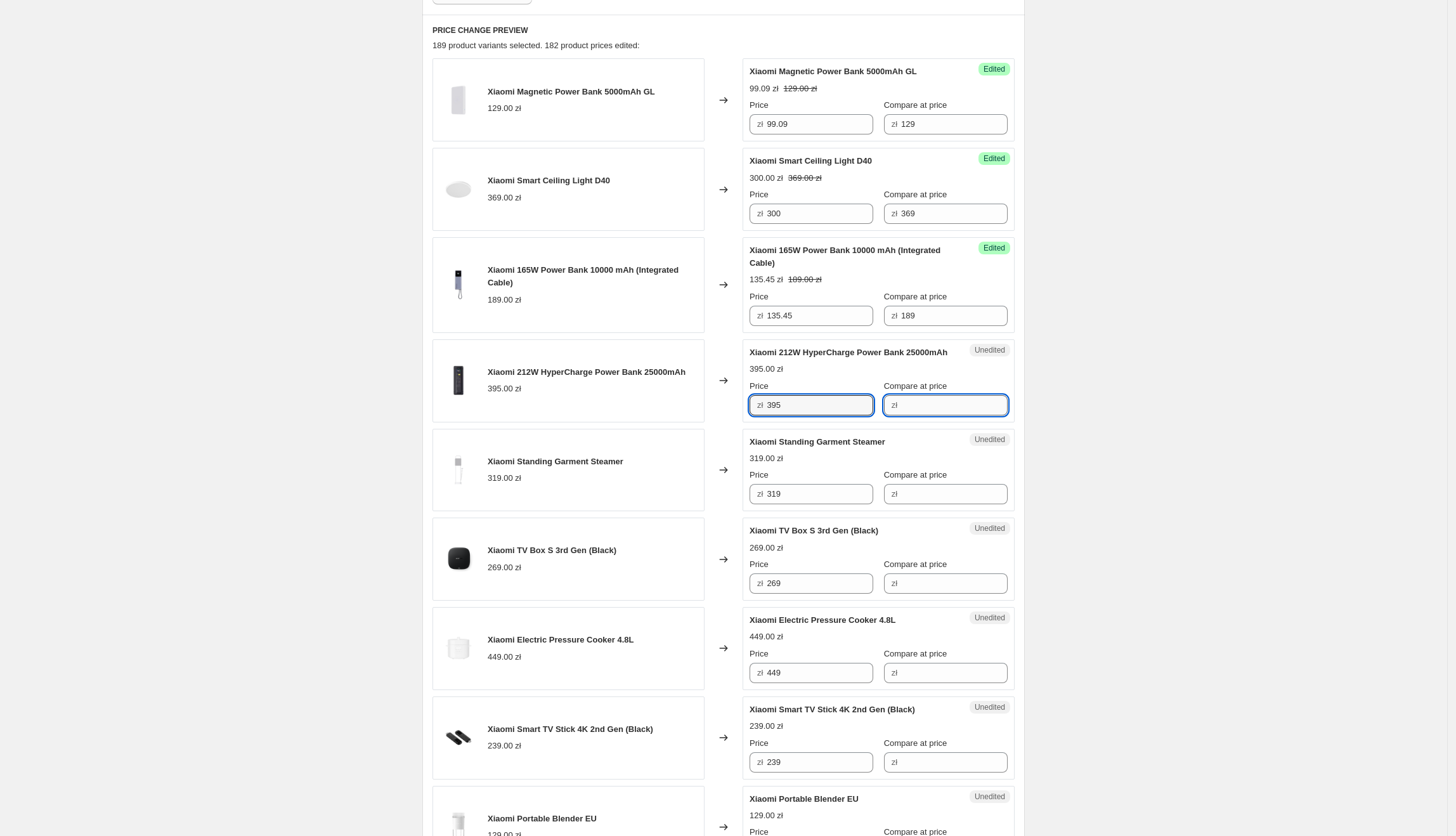
click at [944, 415] on input "Compare at price" at bounding box center [954, 405] width 107 height 21
drag, startPoint x: 813, startPoint y: 420, endPoint x: 759, endPoint y: 419, distance: 54.0
click at [759, 415] on div "zł 395" at bounding box center [811, 405] width 124 height 21
click at [1280, 485] on div "Create new price [MEDICAL_DATA]. This page is ready Create new price [MEDICAL_D…" at bounding box center [723, 347] width 1447 height 1510
drag, startPoint x: 896, startPoint y: 459, endPoint x: 754, endPoint y: 456, distance: 142.0
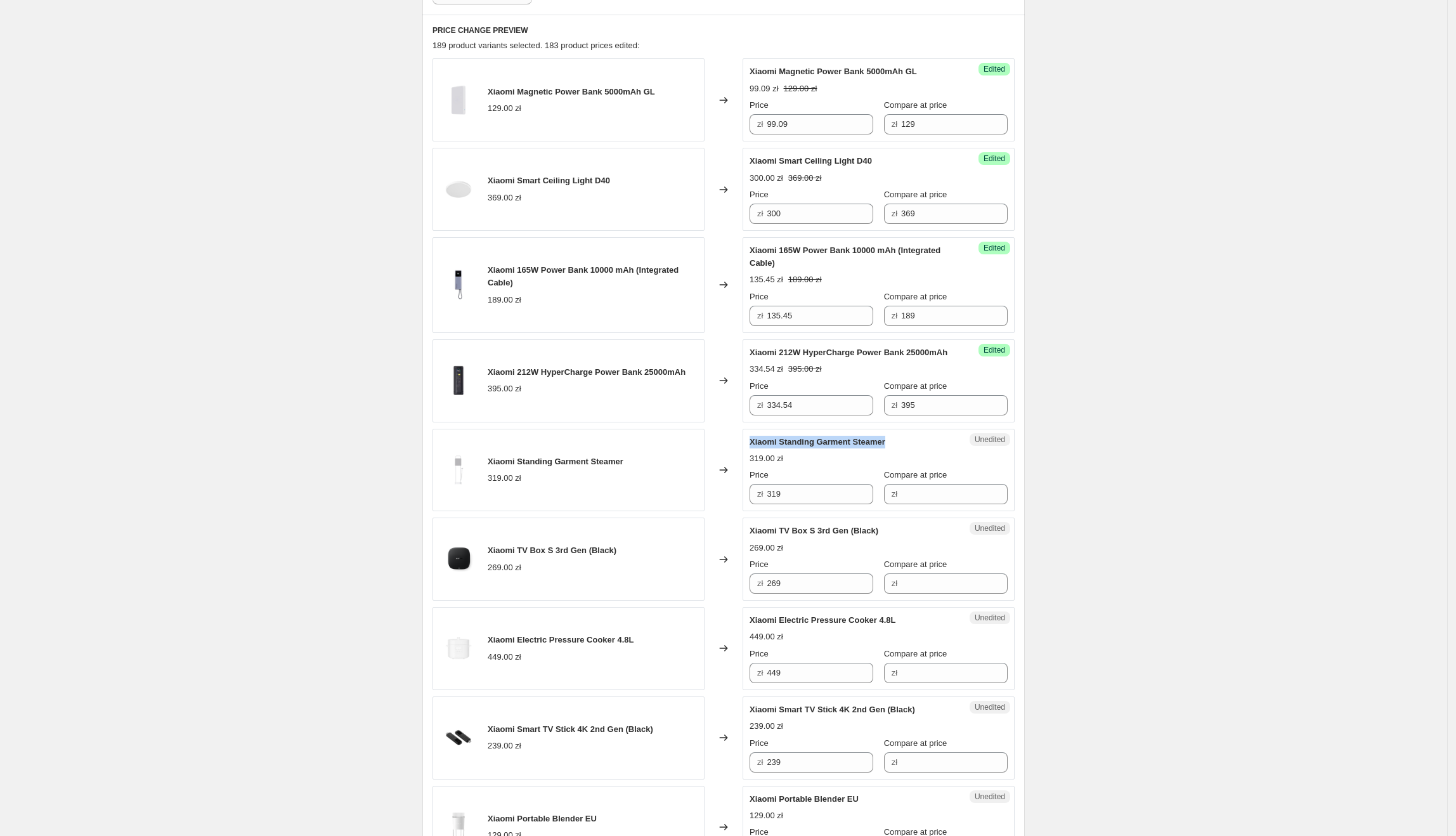
click at [754, 448] on div "Xiaomi Standing Garment Steamer" at bounding box center [853, 442] width 207 height 13
drag, startPoint x: 798, startPoint y: 505, endPoint x: 770, endPoint y: 505, distance: 28.0
click at [770, 504] on div "zł 319" at bounding box center [811, 494] width 124 height 21
click at [910, 504] on input "Compare at price" at bounding box center [954, 494] width 107 height 21
drag, startPoint x: 776, startPoint y: 509, endPoint x: 759, endPoint y: 509, distance: 17.0
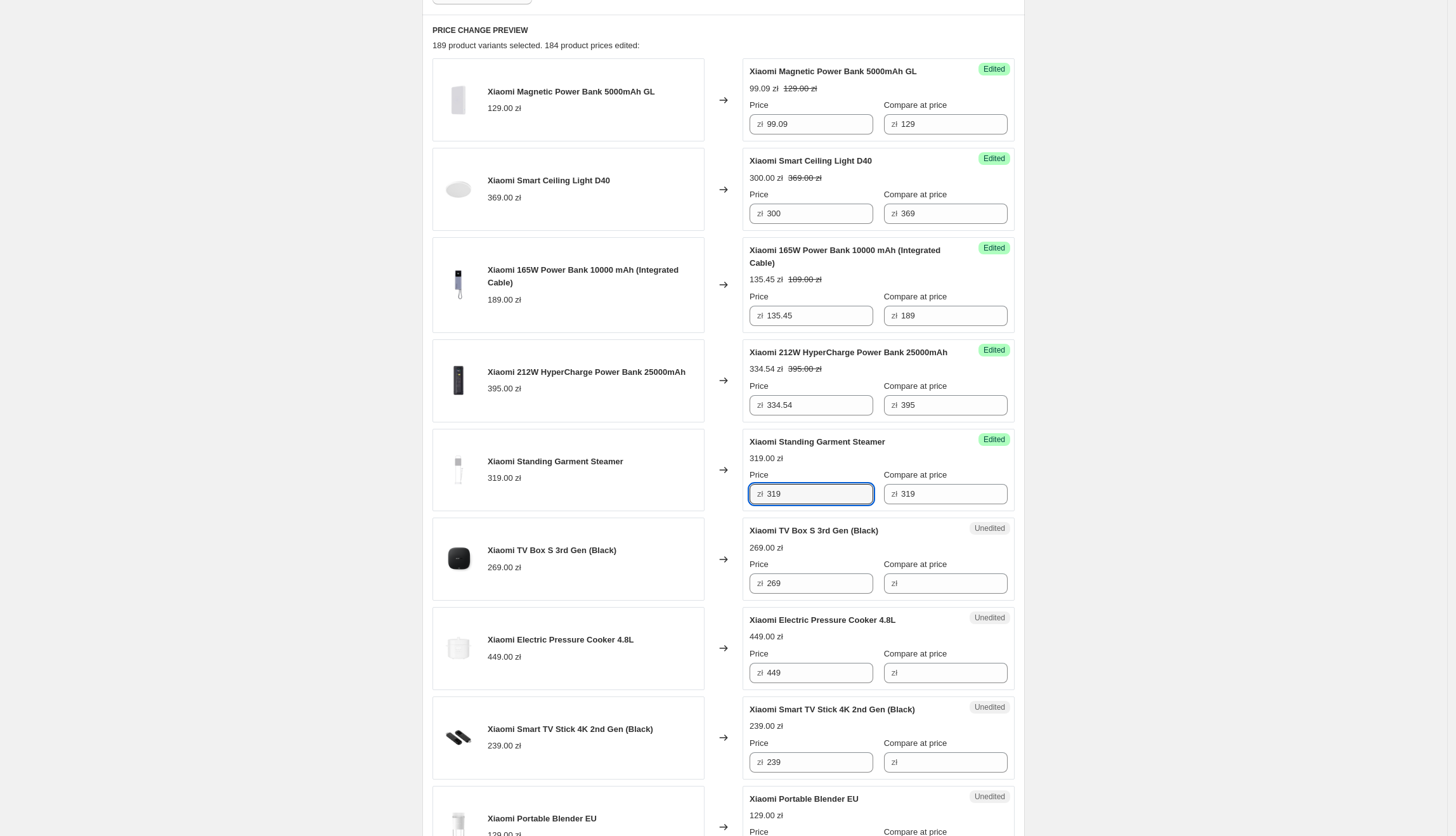
click at [759, 504] on div "zł 319" at bounding box center [811, 494] width 124 height 21
click at [1236, 505] on div "Create new price [MEDICAL_DATA]. This page is ready Create new price [MEDICAL_D…" at bounding box center [723, 347] width 1447 height 1510
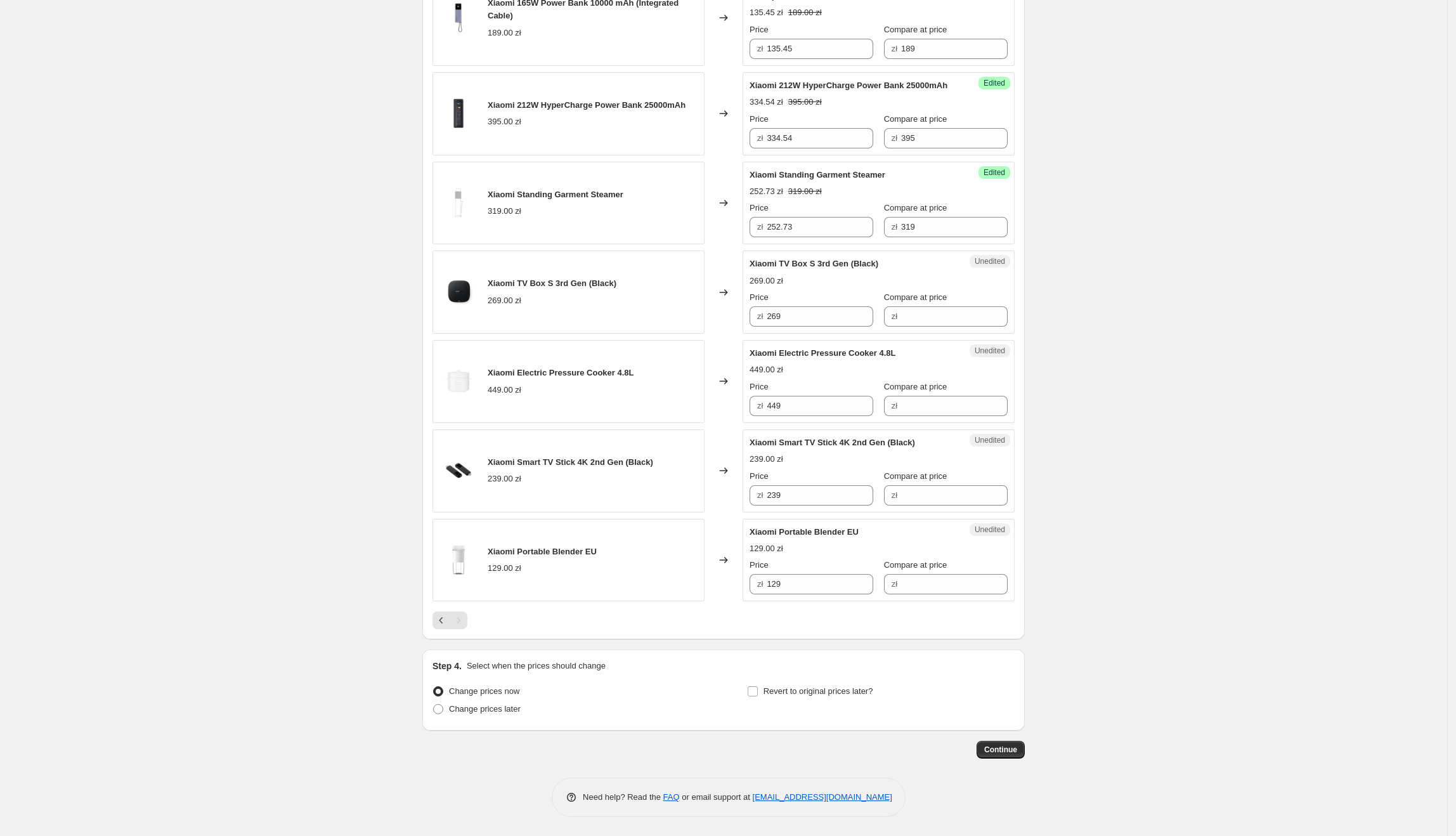
scroll to position [682, 0]
drag, startPoint x: 884, startPoint y: 266, endPoint x: 756, endPoint y: 267, distance: 128.0
click at [756, 267] on div "Xiaomi TV Box S 3rd Gen (Black)" at bounding box center [853, 264] width 207 height 13
click at [756, 267] on span "Xiaomi TV Box S 3rd Gen (Black)" at bounding box center [814, 264] width 129 height 9
drag, startPoint x: 751, startPoint y: 273, endPoint x: 851, endPoint y: 275, distance: 100.0
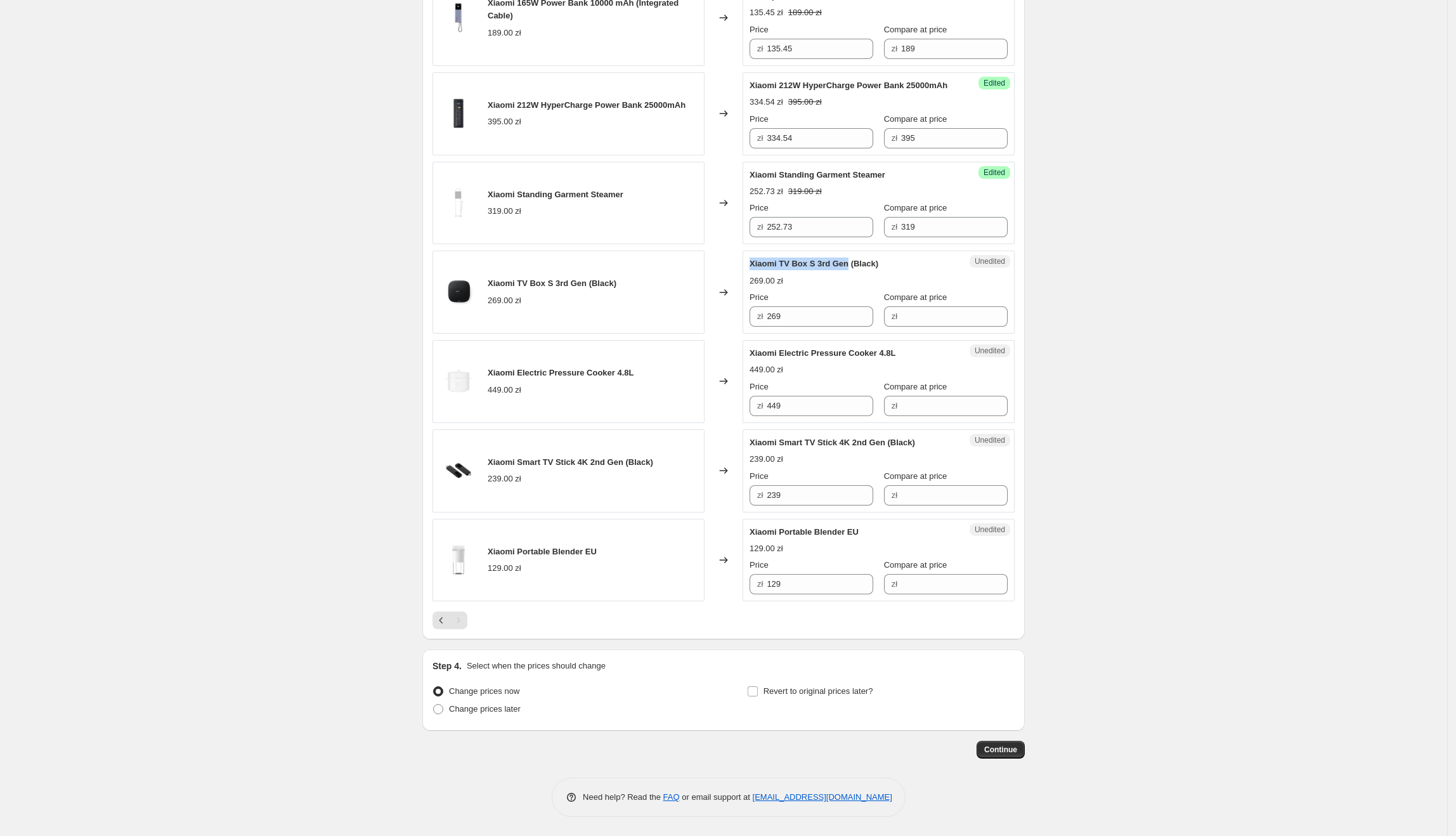
click at [851, 275] on div "Unedited Xiaomi TV Box S 3rd Gen (Black) 269.00 zł Price zł 269 Compare at pric…" at bounding box center [878, 291] width 272 height 83
drag, startPoint x: 827, startPoint y: 321, endPoint x: 757, endPoint y: 321, distance: 70.0
click at [757, 321] on div "zł 269" at bounding box center [811, 316] width 124 height 21
click at [921, 326] on input "Compare at price" at bounding box center [954, 316] width 107 height 21
drag, startPoint x: 845, startPoint y: 323, endPoint x: 766, endPoint y: 325, distance: 79.0
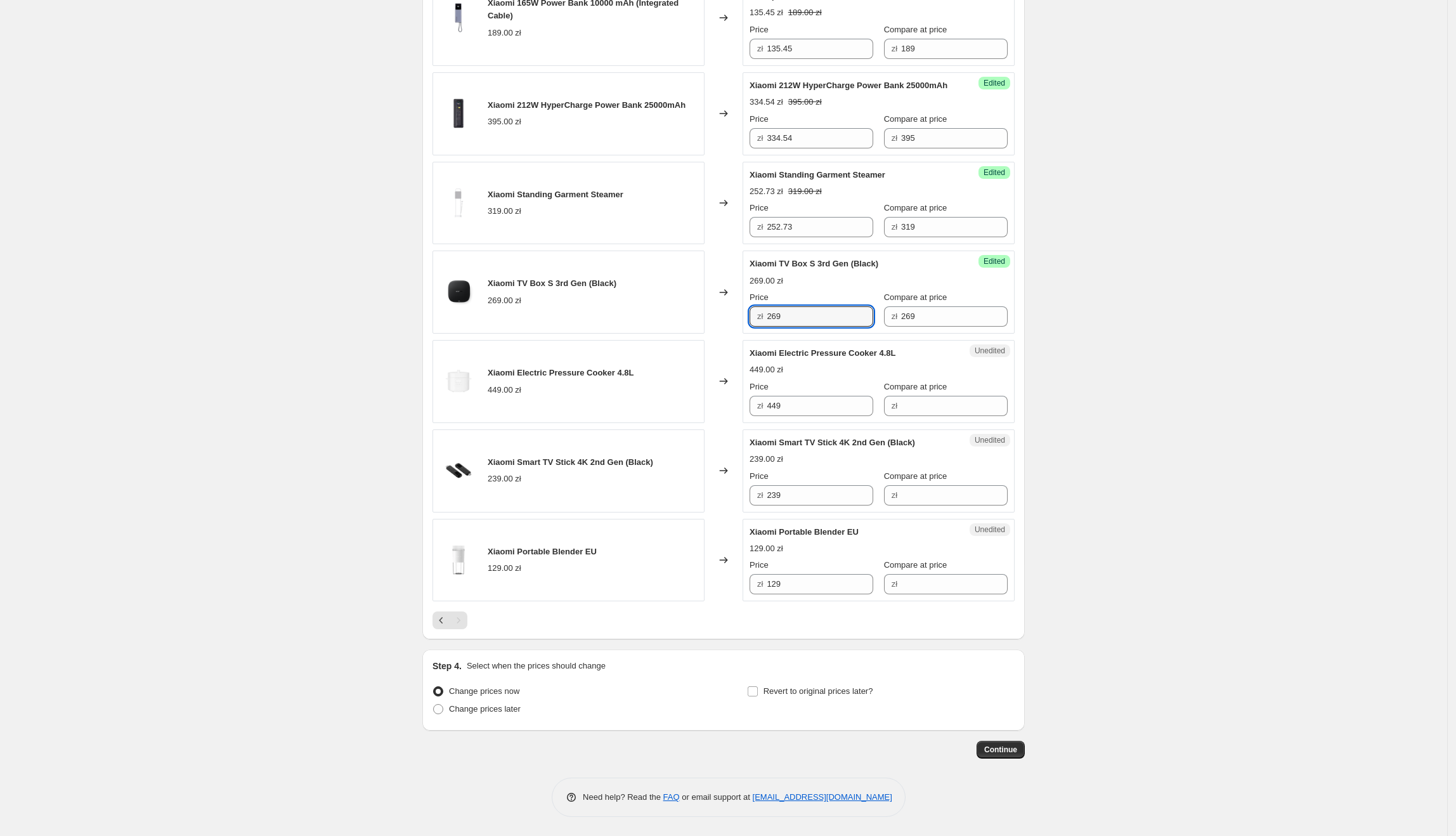
click at [766, 325] on div "zł 269" at bounding box center [811, 316] width 124 height 21
click at [1119, 370] on div "Create new price [MEDICAL_DATA]. This page is ready Create new price [MEDICAL_D…" at bounding box center [723, 80] width 1447 height 1510
drag, startPoint x: 901, startPoint y: 364, endPoint x: 756, endPoint y: 358, distance: 145.1
click at [756, 358] on div "Xiaomi Electric Pressure Cooker 4.8L" at bounding box center [853, 353] width 207 height 13
drag, startPoint x: 802, startPoint y: 419, endPoint x: 782, endPoint y: 407, distance: 23.3
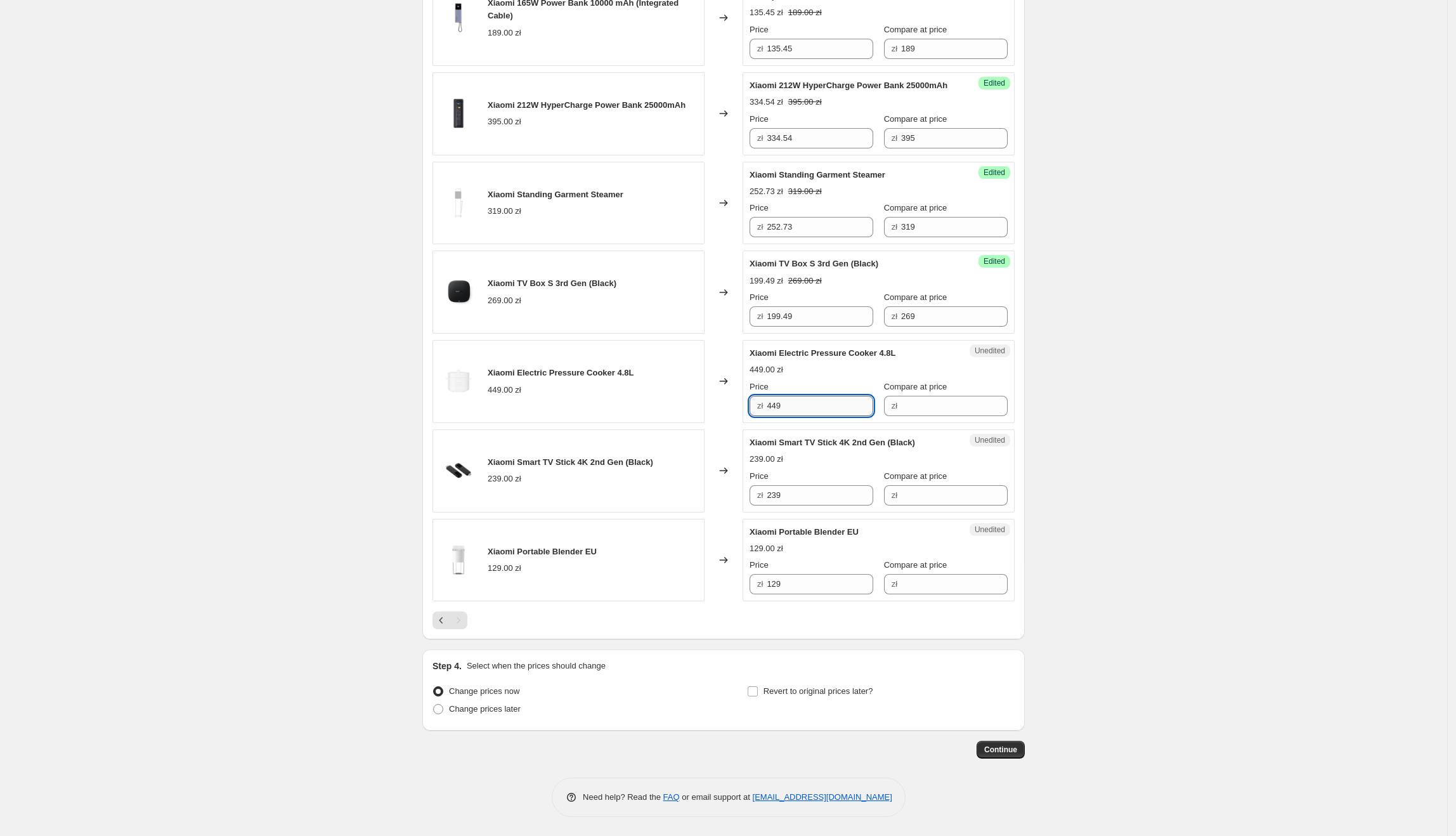
click at [742, 412] on div "Xiaomi Electric Pressure Cooker 4.8L 449.00 zł Changed to Unedited Xiaomi Elect…" at bounding box center [723, 381] width 582 height 83
click at [927, 411] on input "Compare at price" at bounding box center [954, 405] width 107 height 21
drag, startPoint x: 835, startPoint y: 414, endPoint x: 768, endPoint y: 414, distance: 67.0
click at [768, 414] on div "zł 449" at bounding box center [811, 405] width 124 height 21
drag, startPoint x: 1069, startPoint y: 434, endPoint x: 1023, endPoint y: 439, distance: 46.3
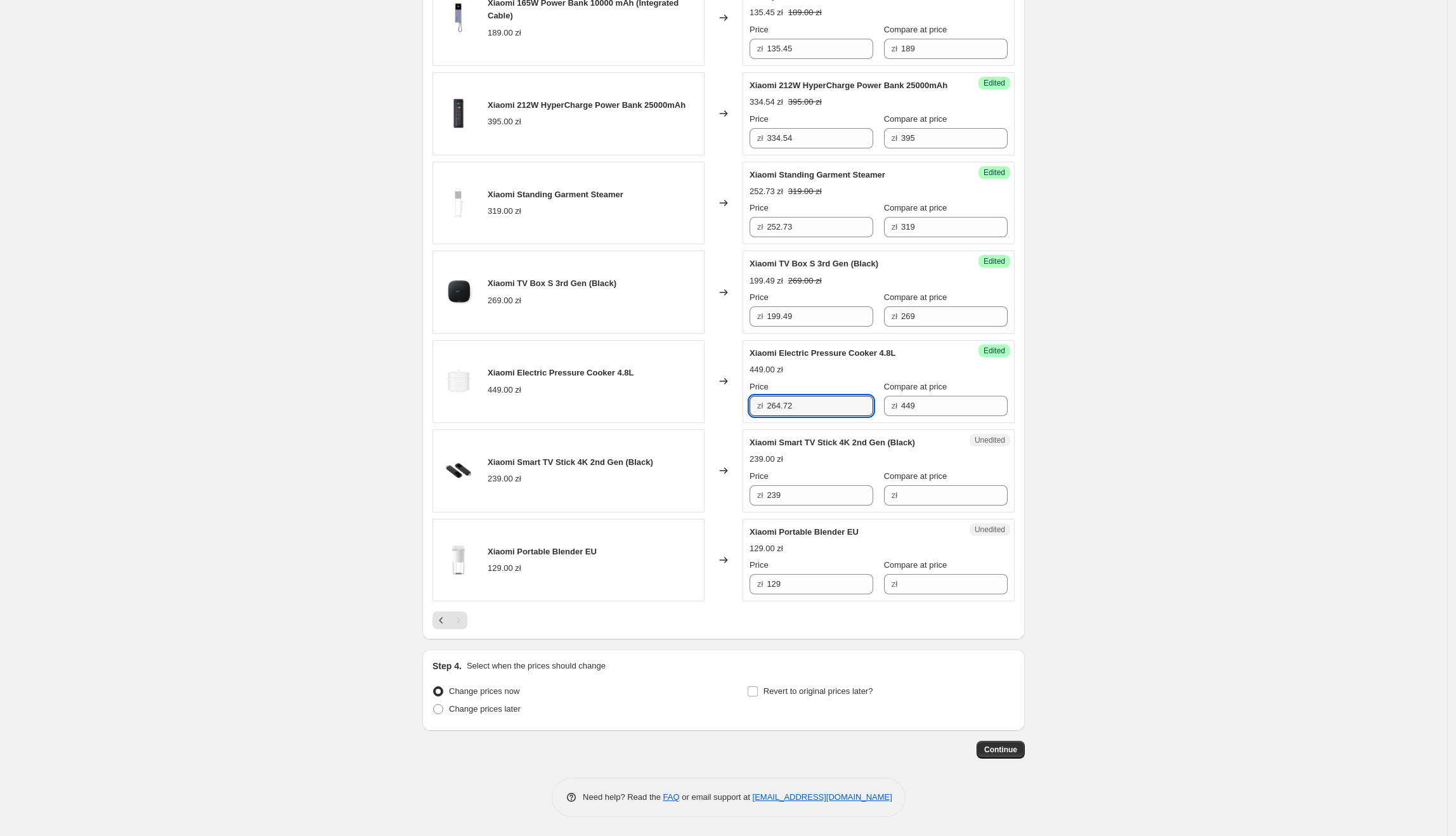
click at [1069, 435] on div "Create new price [MEDICAL_DATA]. This page is ready Create new price [MEDICAL_D…" at bounding box center [723, 80] width 1447 height 1510
drag, startPoint x: 753, startPoint y: 449, endPoint x: 886, endPoint y: 454, distance: 133.1
click at [886, 447] on span "Xiaomi Smart TV Stick 4K 2nd Gen (Black)" at bounding box center [833, 443] width 166 height 9
click at [1099, 411] on div "Create new price [MEDICAL_DATA]. This page is ready Create new price [MEDICAL_D…" at bounding box center [723, 80] width 1447 height 1510
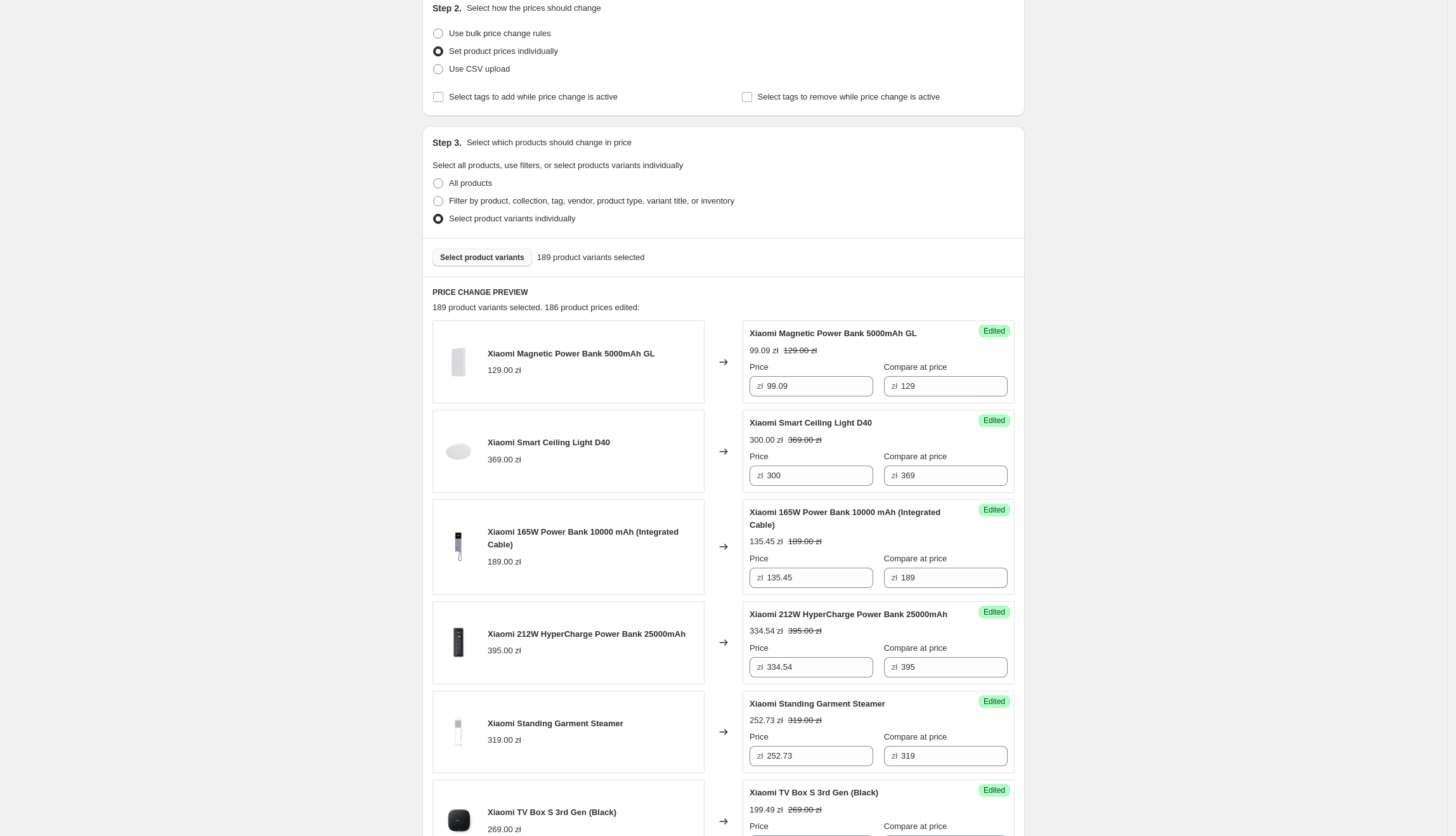
scroll to position [0, 0]
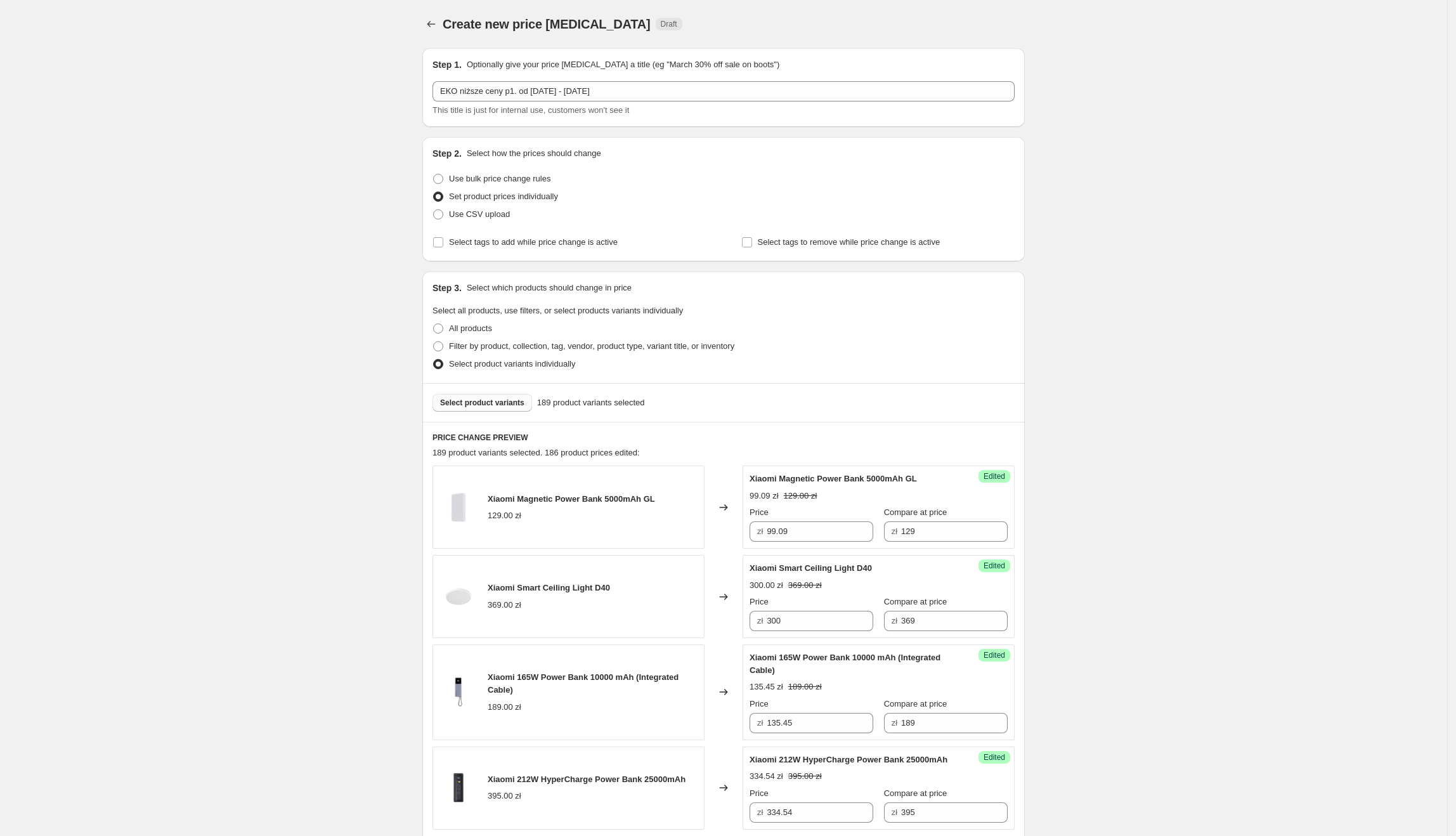
click at [502, 401] on span "Select product variants" at bounding box center [482, 402] width 84 height 10
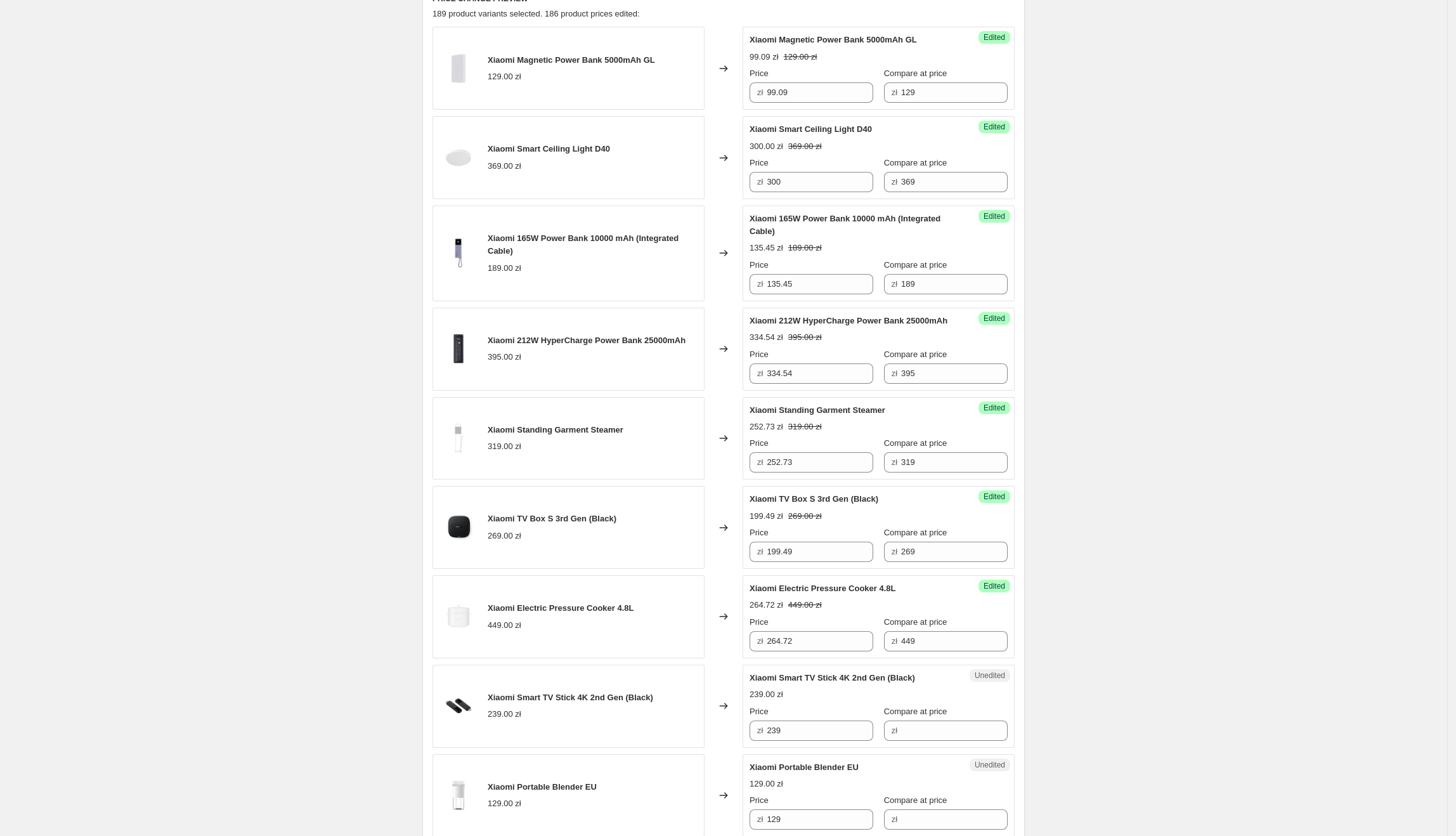
scroll to position [691, 0]
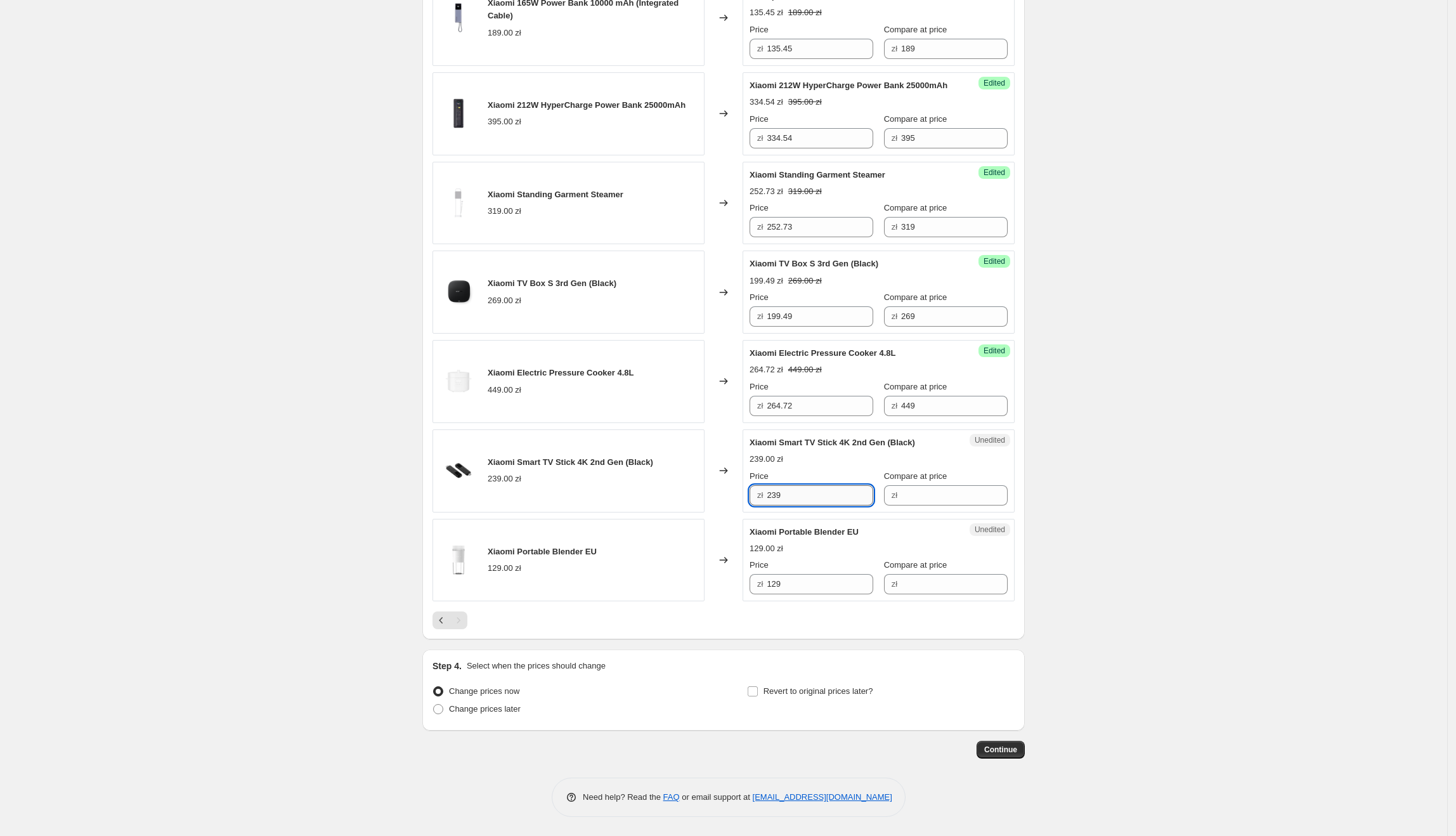
drag, startPoint x: 809, startPoint y: 496, endPoint x: 781, endPoint y: 503, distance: 28.9
click at [772, 500] on input "239" at bounding box center [819, 495] width 107 height 21
click at [904, 495] on input "Compare at price" at bounding box center [954, 495] width 107 height 21
drag, startPoint x: 800, startPoint y: 502, endPoint x: 766, endPoint y: 500, distance: 34.1
click at [766, 500] on div "zł 239" at bounding box center [811, 495] width 124 height 21
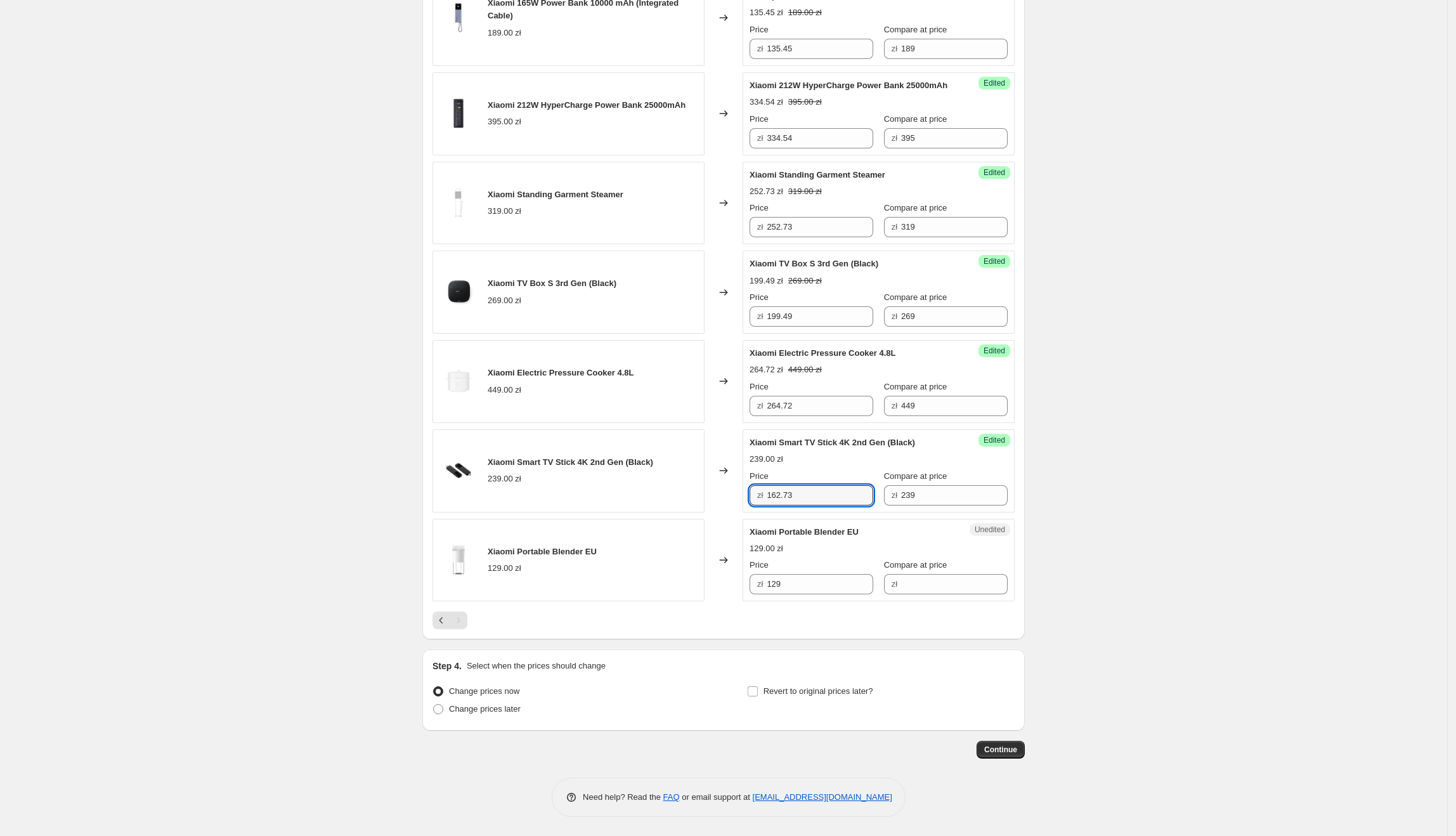
click at [1076, 501] on div "Create new price [MEDICAL_DATA]. This page is ready Create new price [MEDICAL_D…" at bounding box center [723, 80] width 1447 height 1510
drag, startPoint x: 800, startPoint y: 591, endPoint x: 762, endPoint y: 590, distance: 38.0
click at [762, 590] on div "zł 129" at bounding box center [811, 584] width 124 height 21
click at [884, 589] on div "zł" at bounding box center [945, 584] width 124 height 21
drag, startPoint x: 863, startPoint y: 534, endPoint x: 756, endPoint y: 530, distance: 107.1
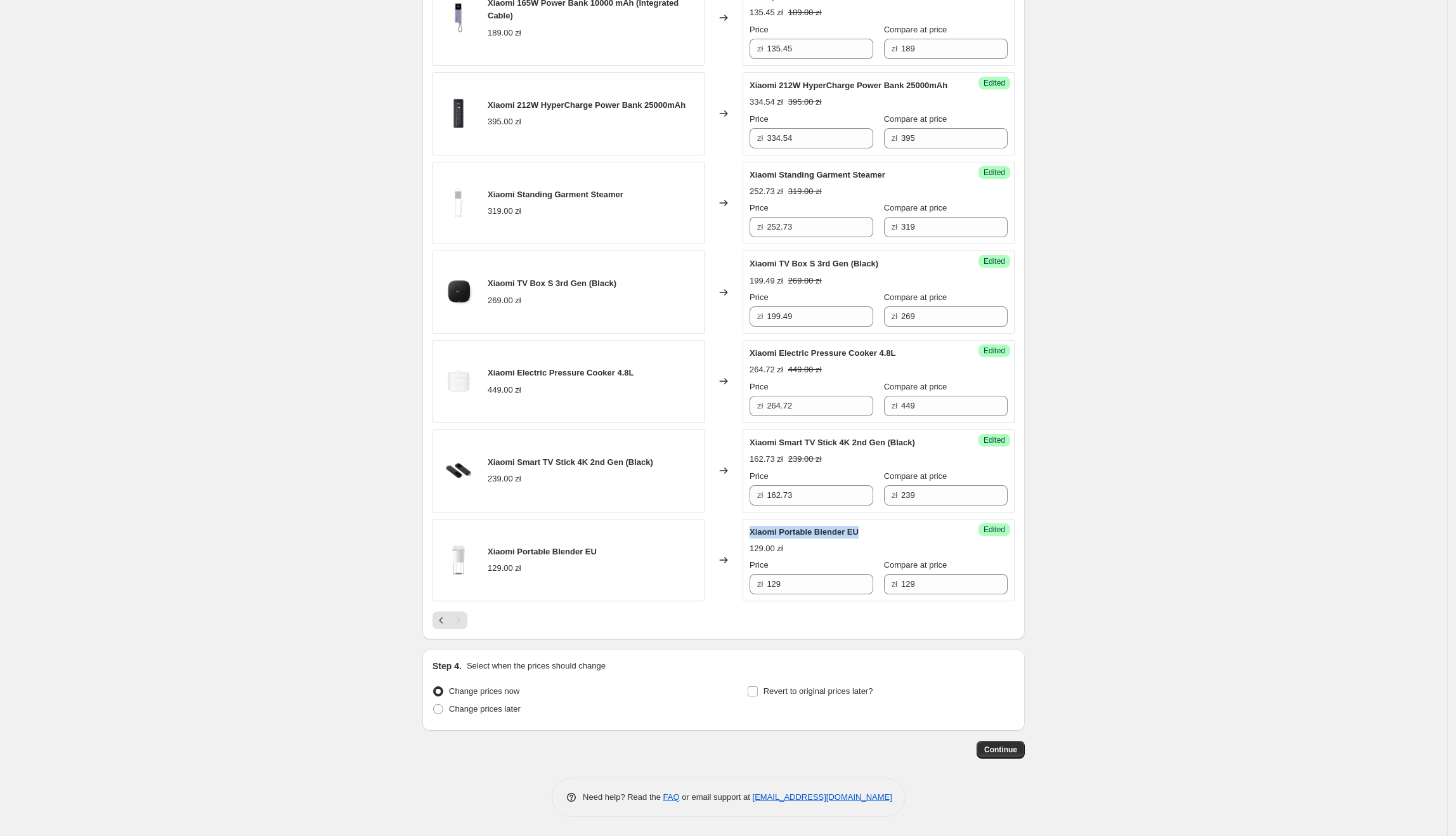
click at [756, 530] on div "Xiaomi Portable Blender EU" at bounding box center [853, 532] width 207 height 13
drag, startPoint x: 833, startPoint y: 586, endPoint x: 751, endPoint y: 584, distance: 82.0
click at [751, 584] on div "Success Edited Xiaomi Portable Blender EU 129.00 zł Price zł 129 Compare at pri…" at bounding box center [878, 560] width 272 height 83
click at [1182, 539] on div "Create new price [MEDICAL_DATA]. This page is ready Create new price [MEDICAL_D…" at bounding box center [723, 80] width 1447 height 1510
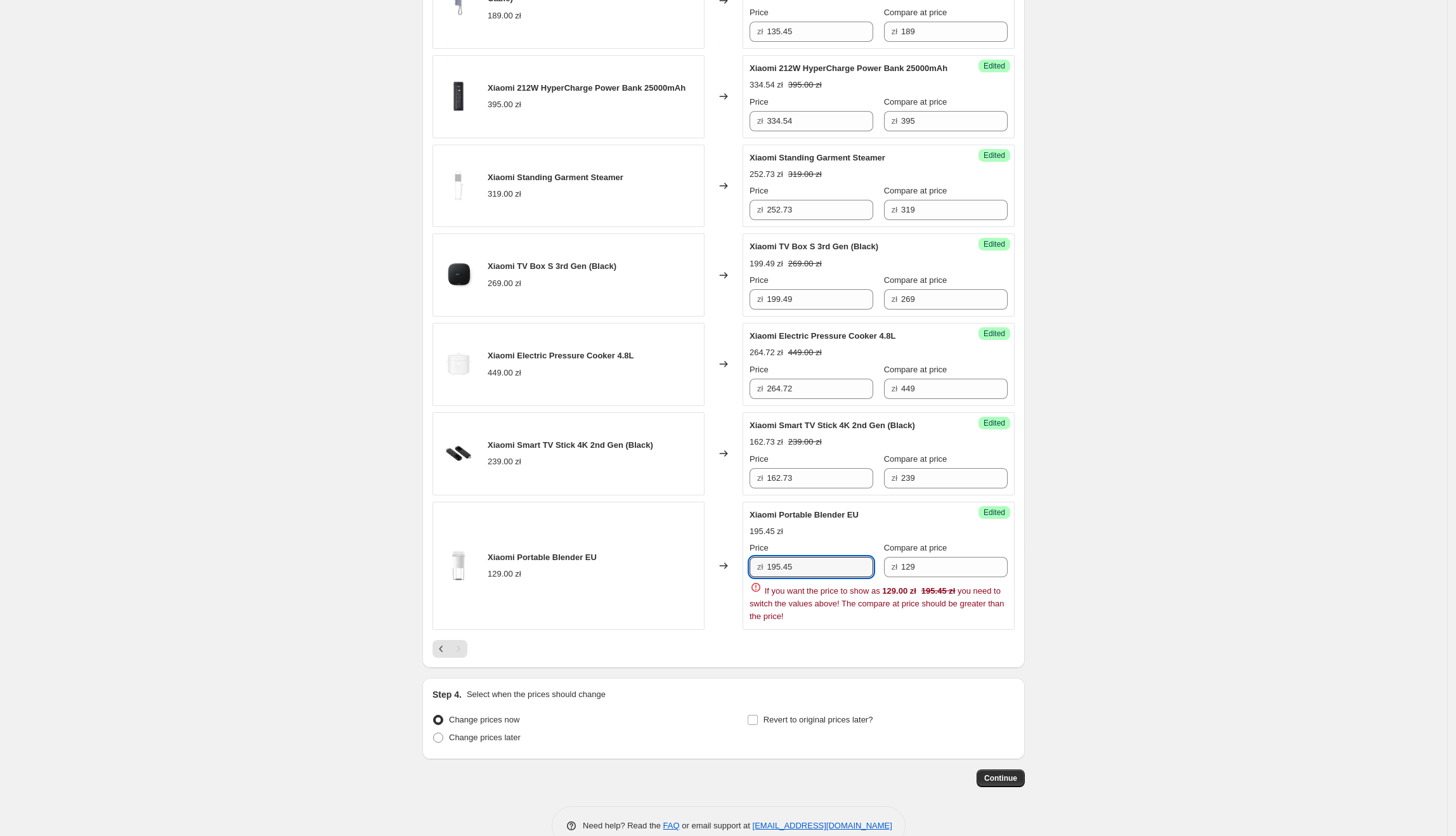
drag, startPoint x: 840, startPoint y: 582, endPoint x: 782, endPoint y: 579, distance: 58.1
click at [756, 577] on div "zł 195.45" at bounding box center [811, 567] width 124 height 21
click at [1335, 437] on div "Create new price [MEDICAL_DATA]. This page is ready Create new price [MEDICAL_D…" at bounding box center [723, 87] width 1447 height 1555
drag, startPoint x: 868, startPoint y: 527, endPoint x: 737, endPoint y: 531, distance: 131.1
click at [737, 533] on div "Xiaomi Portable Blender EU 129.00 zł Changed to Success Edited Xiaomi Portable …" at bounding box center [723, 566] width 582 height 129
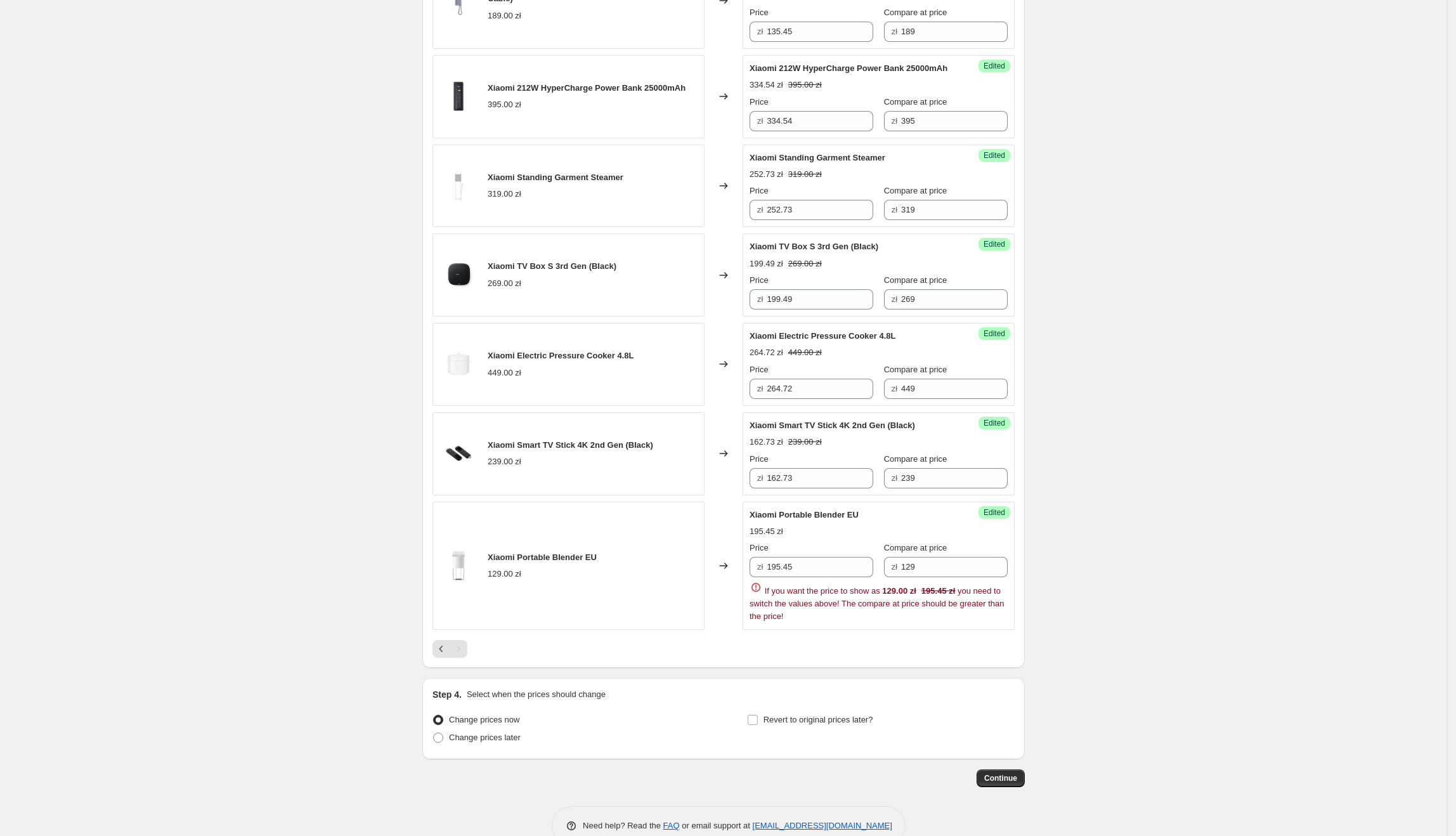
click at [1086, 478] on div "Create new price [MEDICAL_DATA]. This page is ready Create new price [MEDICAL_D…" at bounding box center [723, 87] width 1447 height 1555
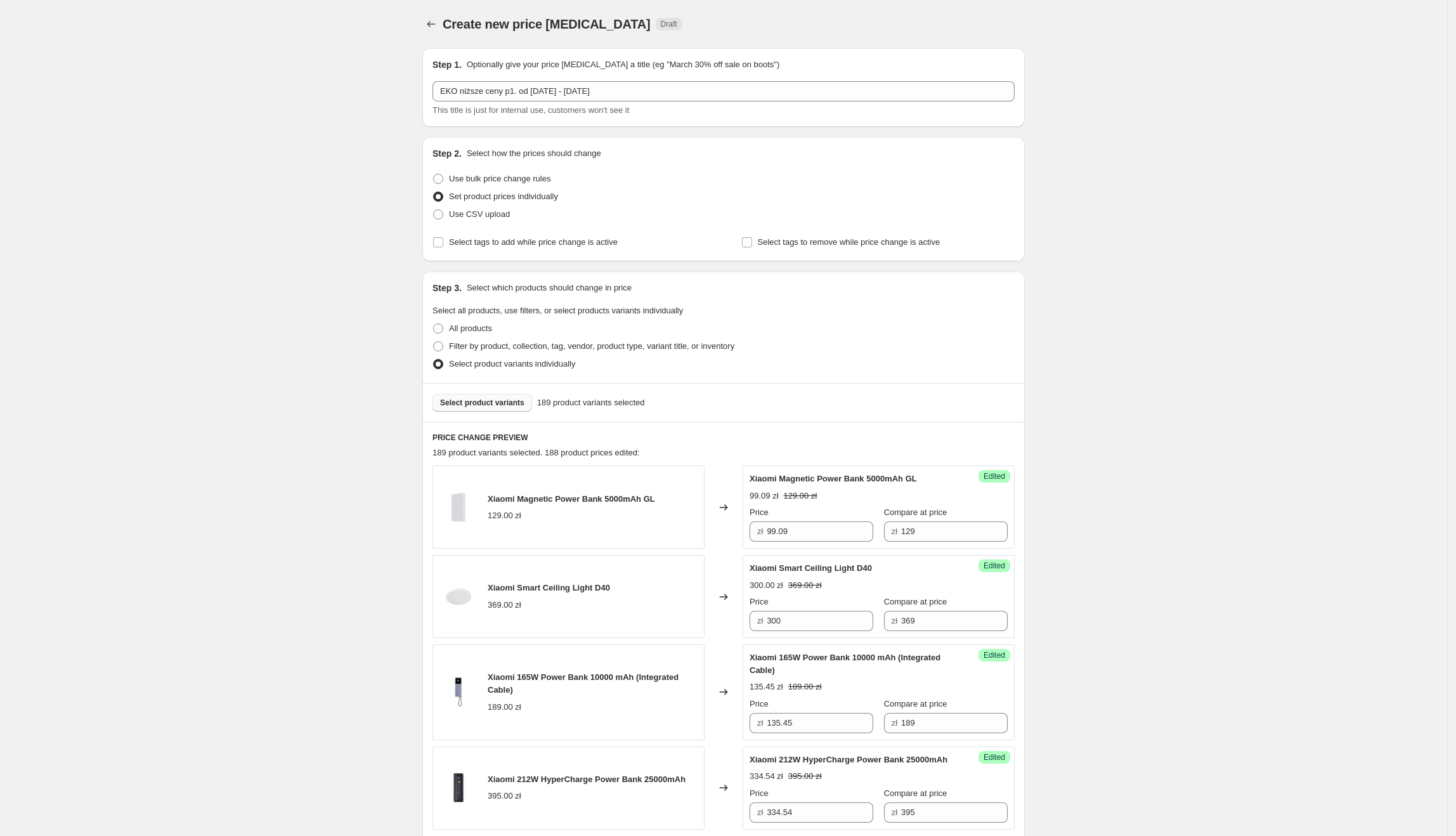
click at [511, 409] on button "Select product variants" at bounding box center [482, 402] width 99 height 18
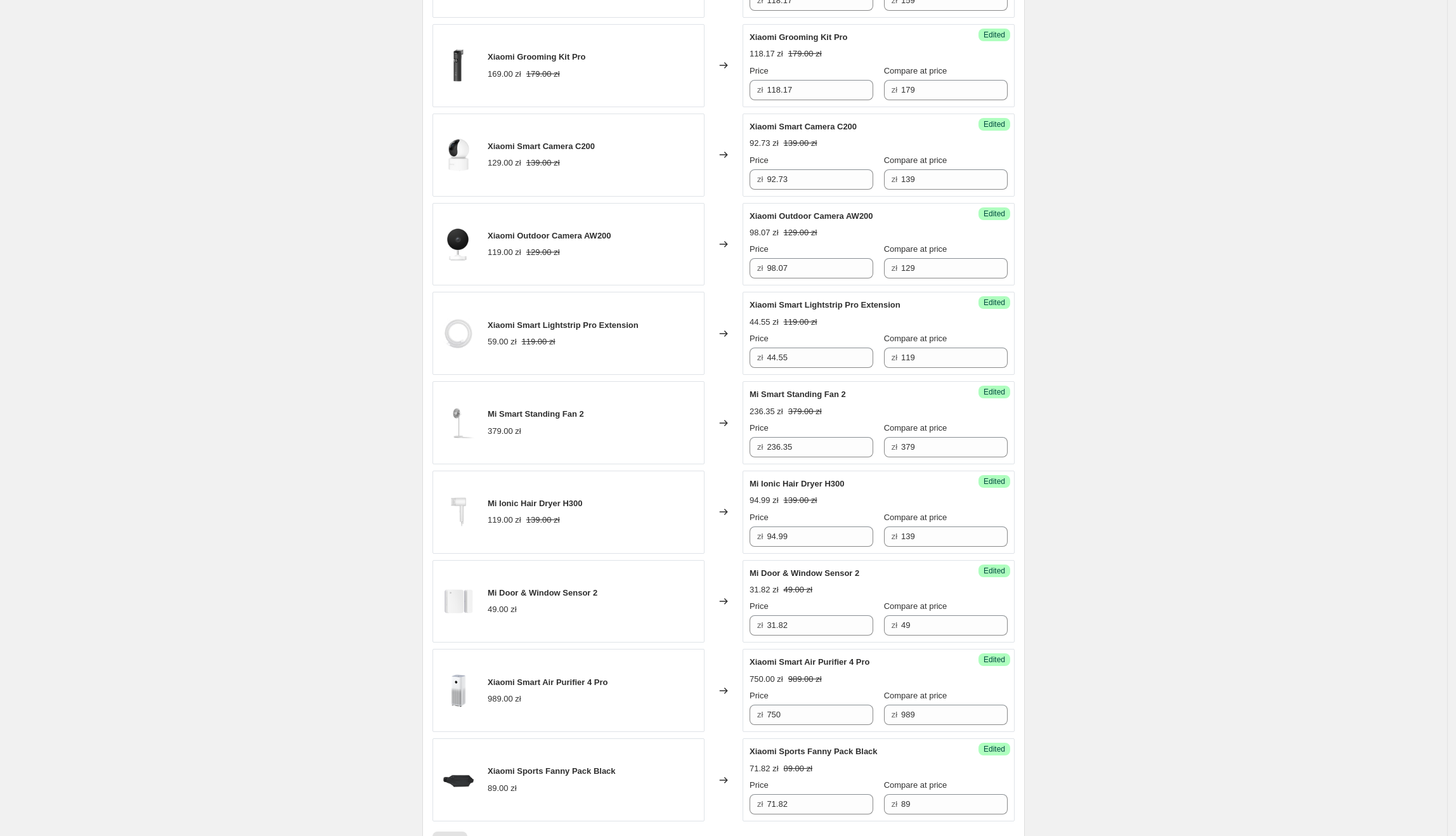
scroll to position [1653, 0]
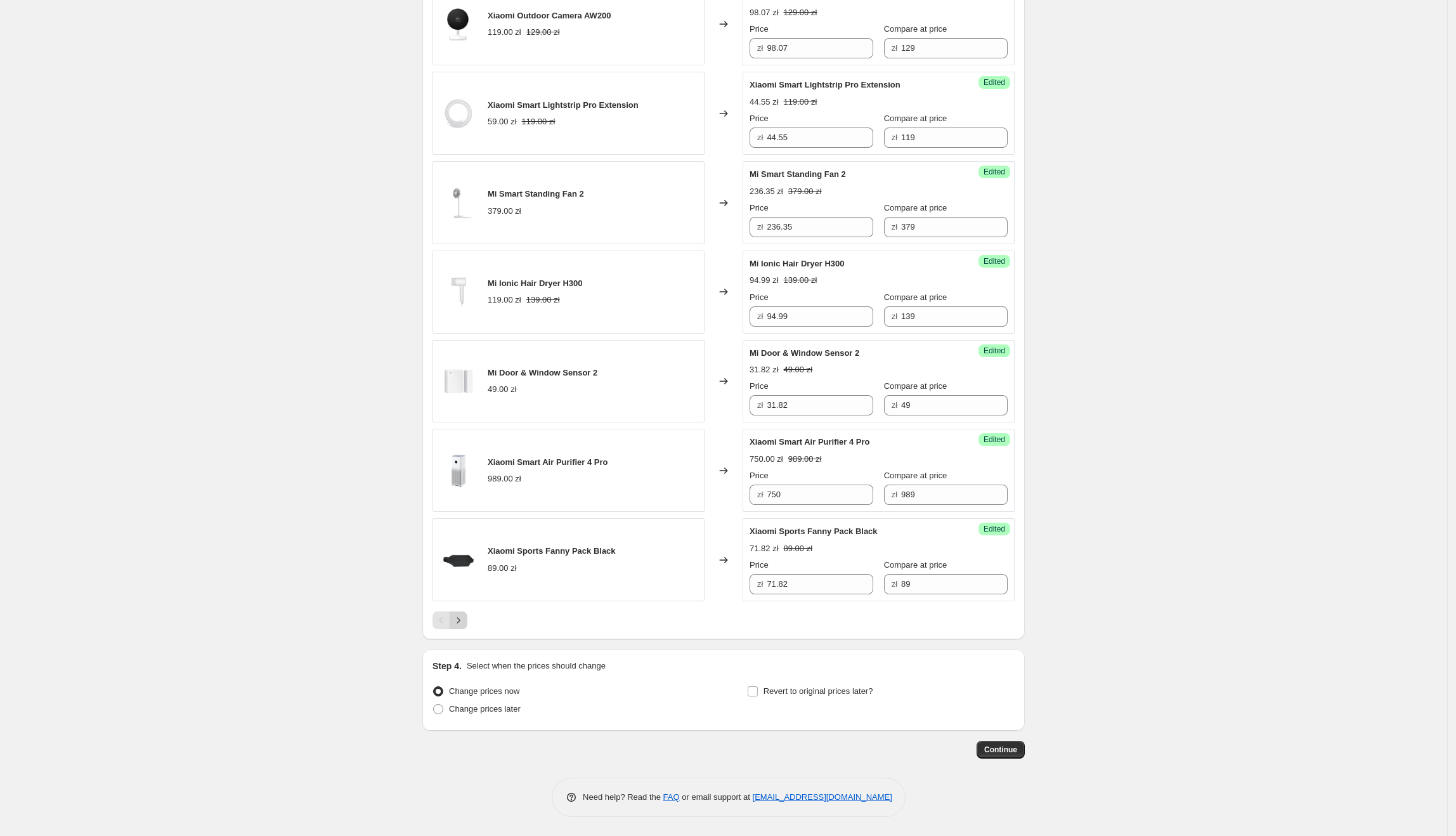
click at [462, 611] on button "Next" at bounding box center [458, 620] width 18 height 18
click at [464, 617] on icon "Next" at bounding box center [458, 620] width 13 height 13
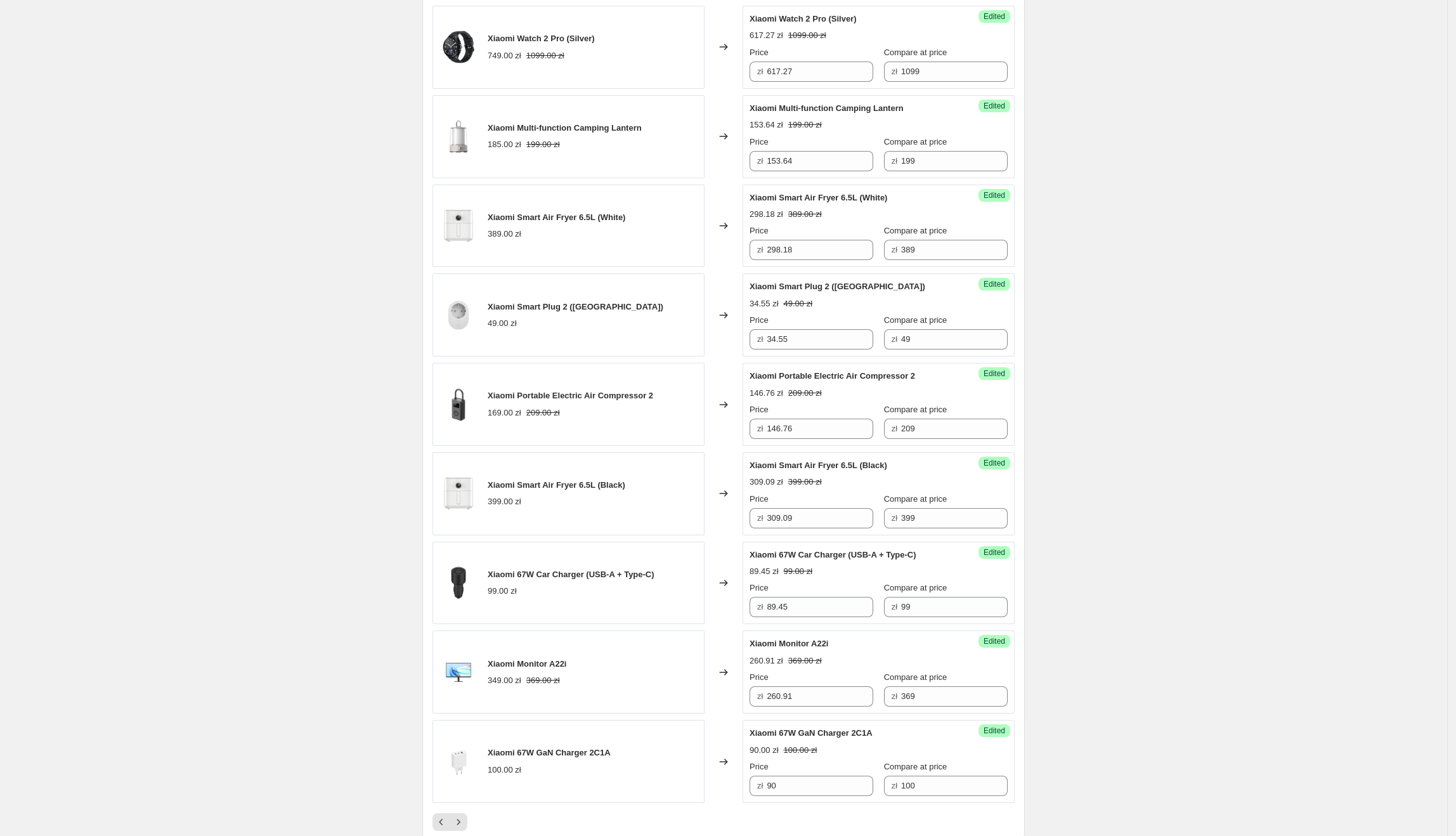
scroll to position [1678, 0]
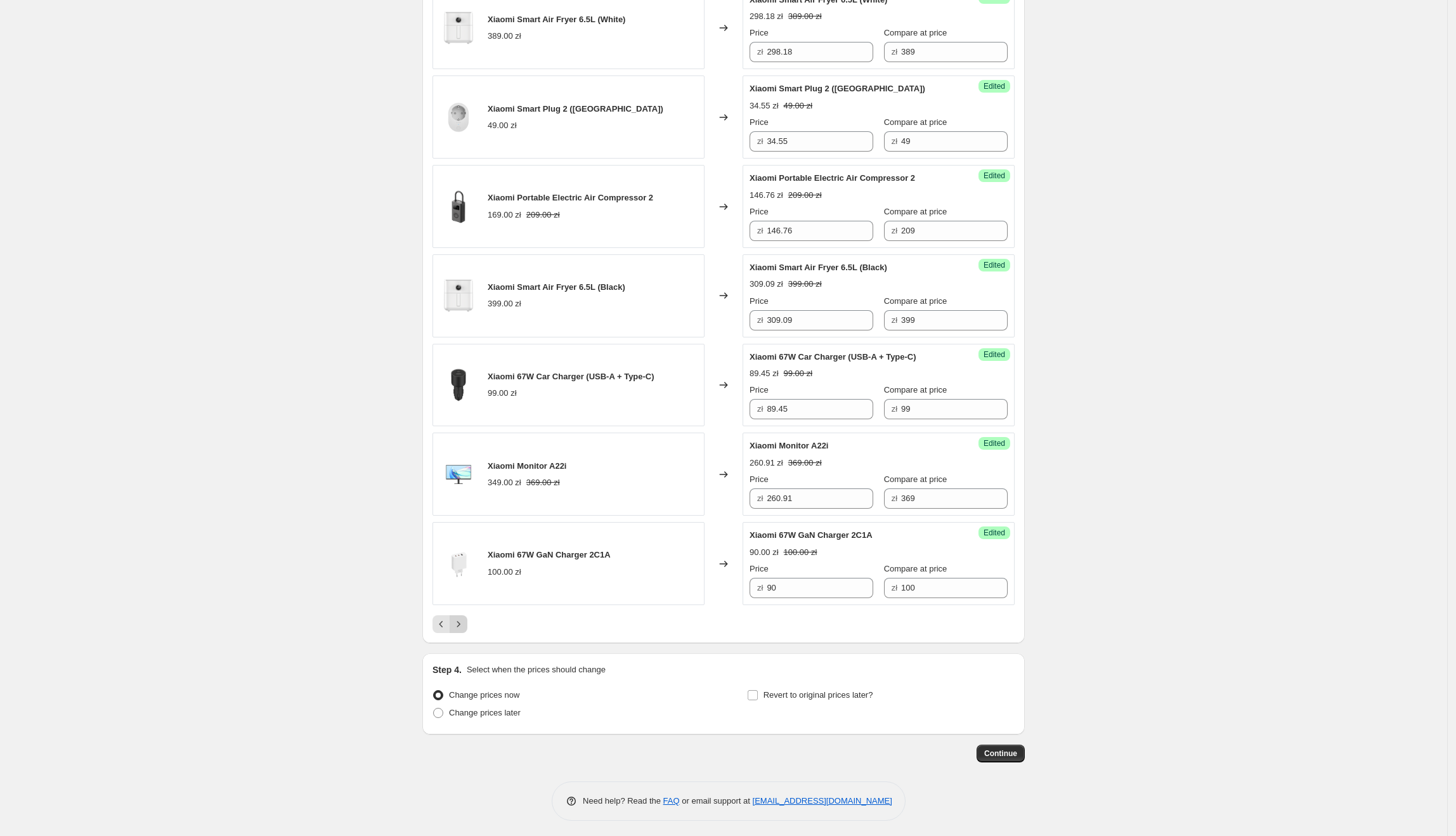
click at [465, 617] on icon "Next" at bounding box center [458, 623] width 13 height 13
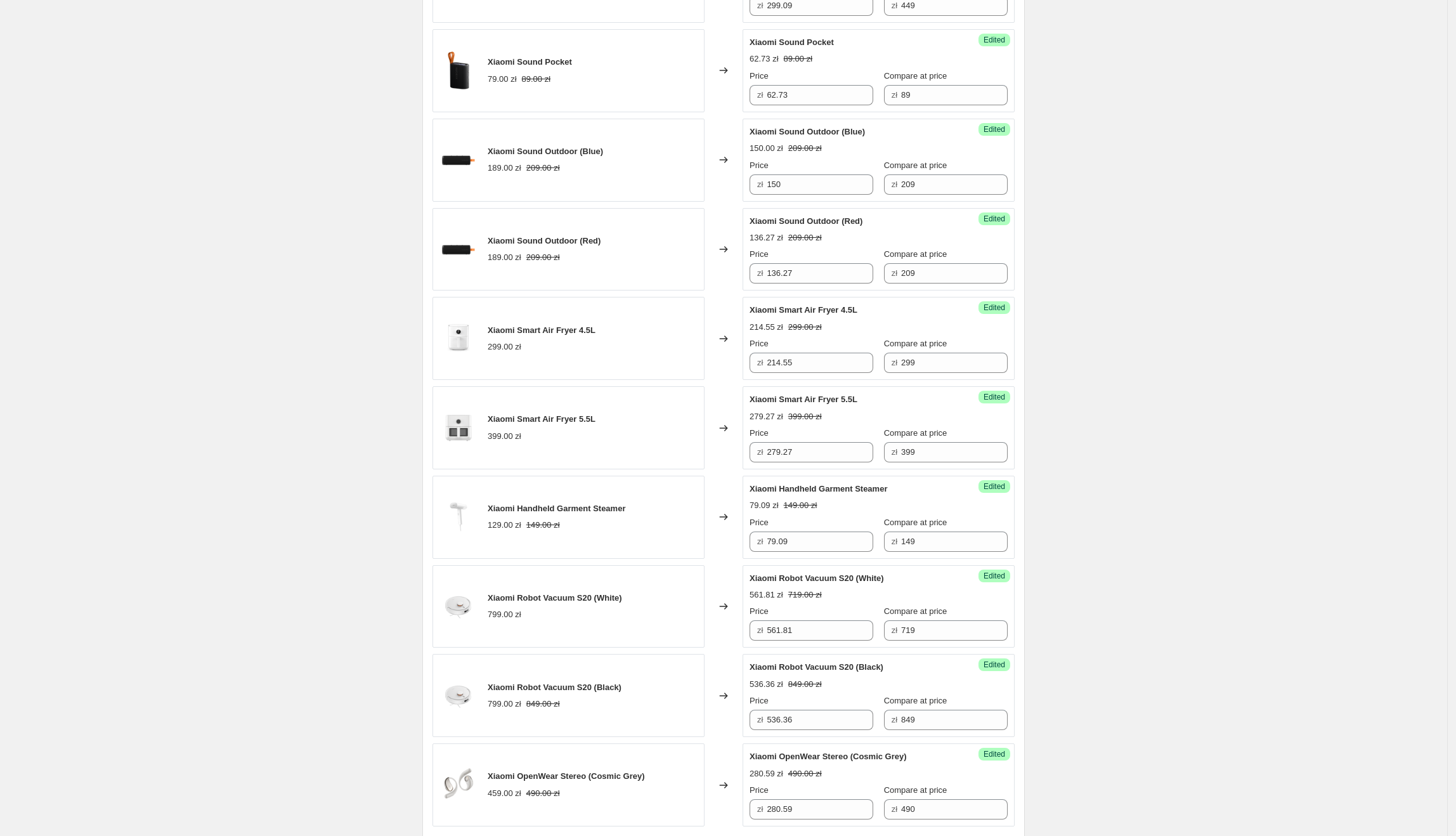
scroll to position [1653, 0]
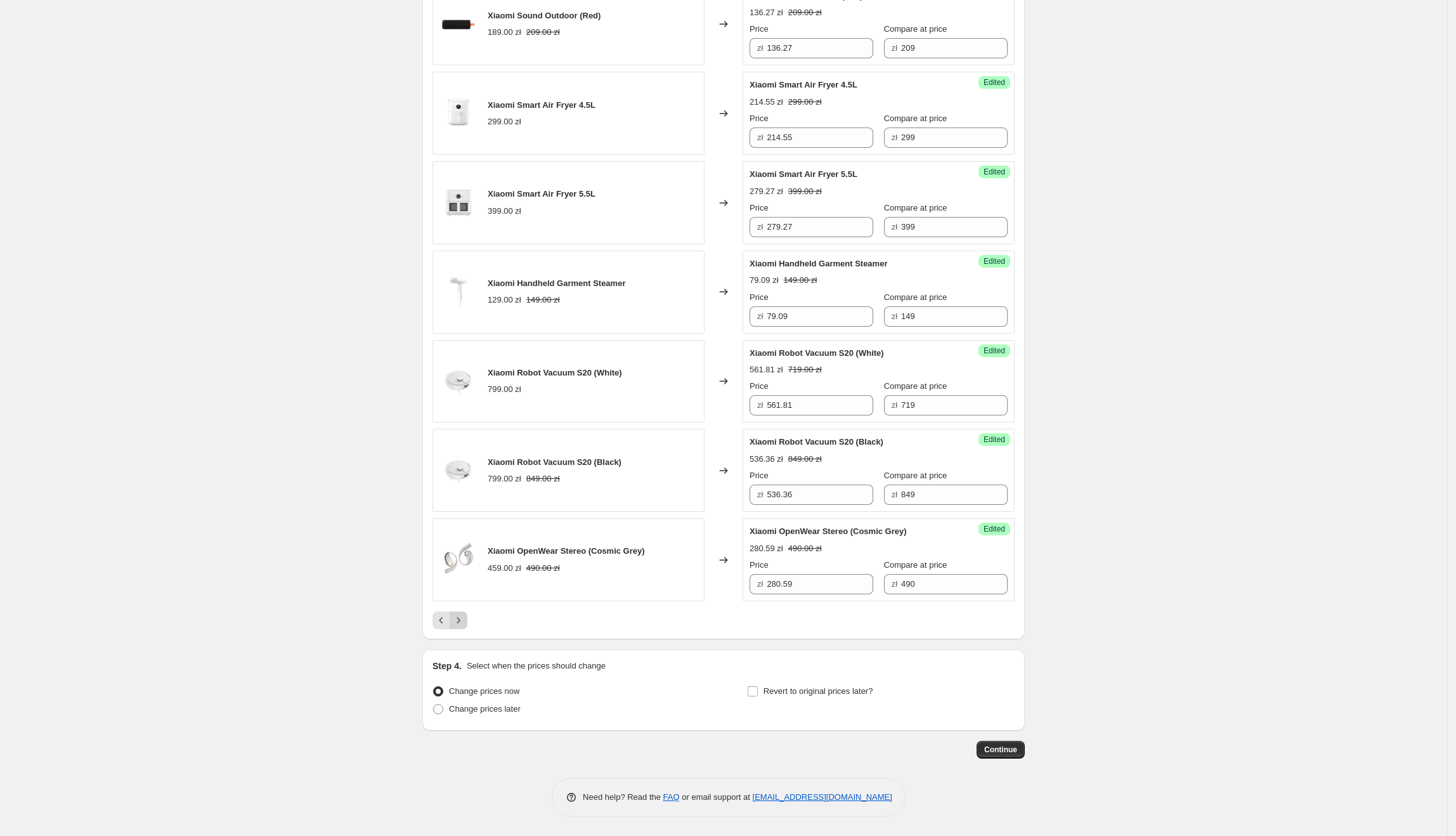
click at [463, 614] on icon "Next" at bounding box center [458, 620] width 13 height 13
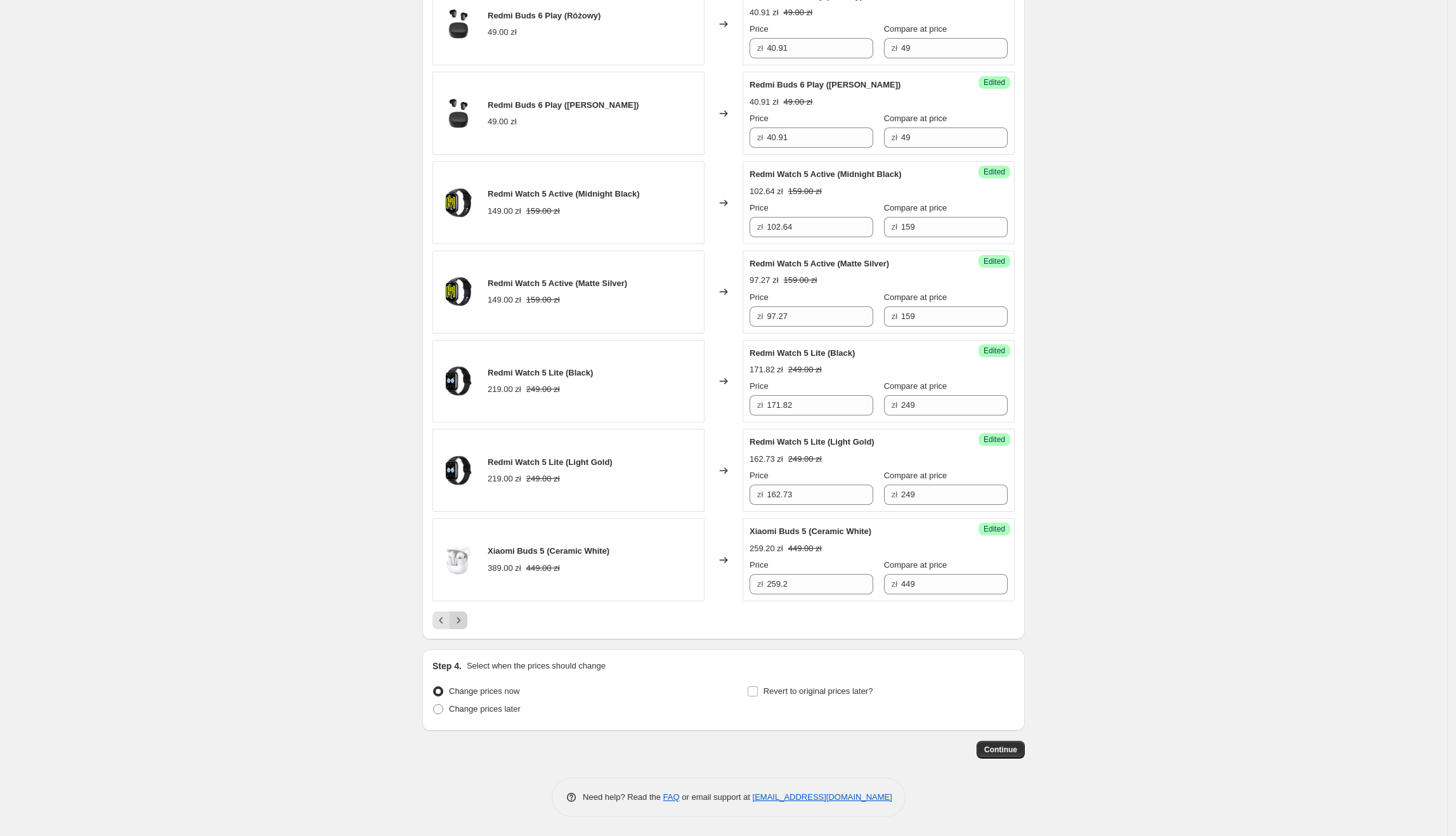
click at [465, 621] on icon "Next" at bounding box center [458, 620] width 13 height 13
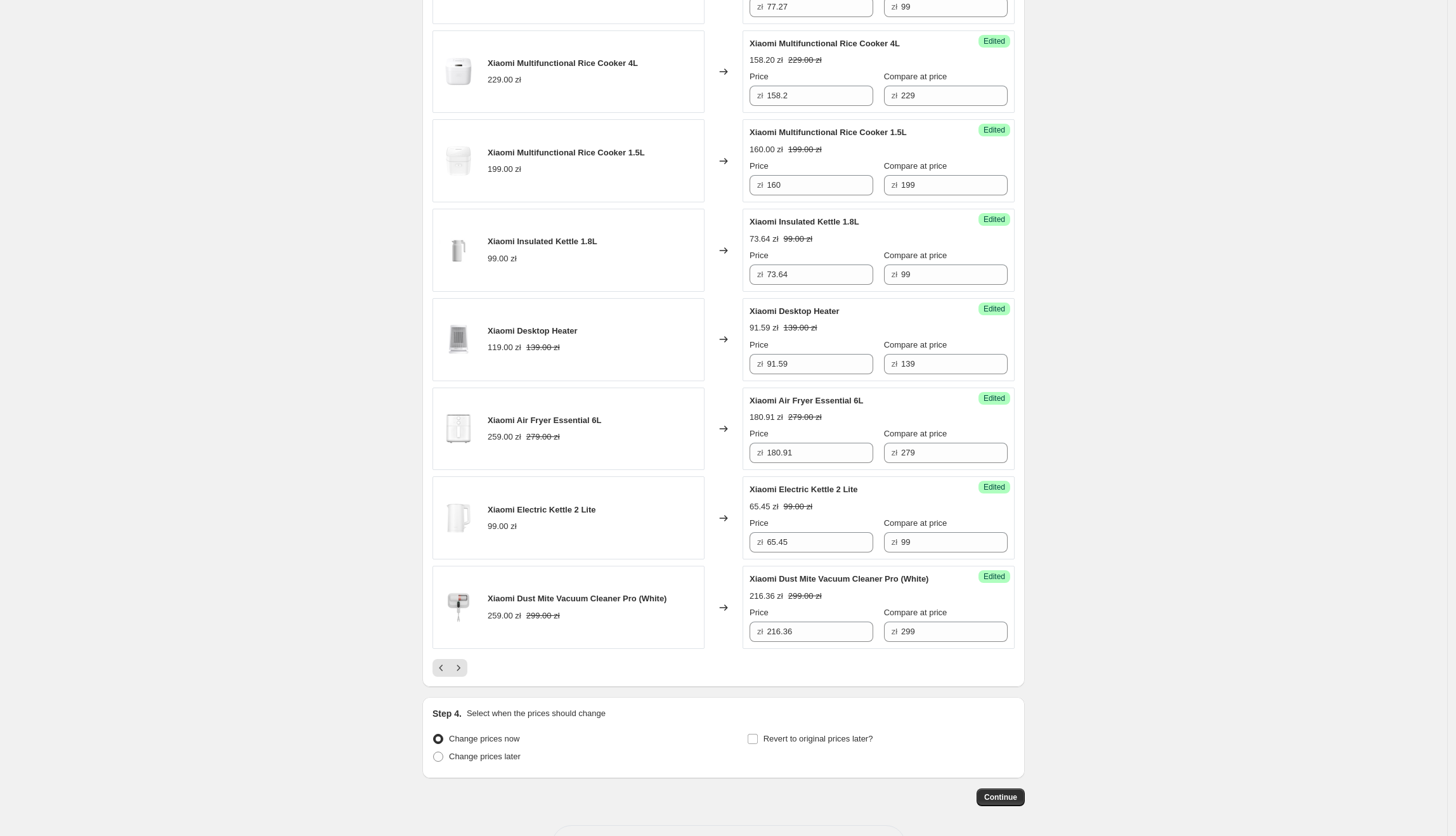
scroll to position [1678, 0]
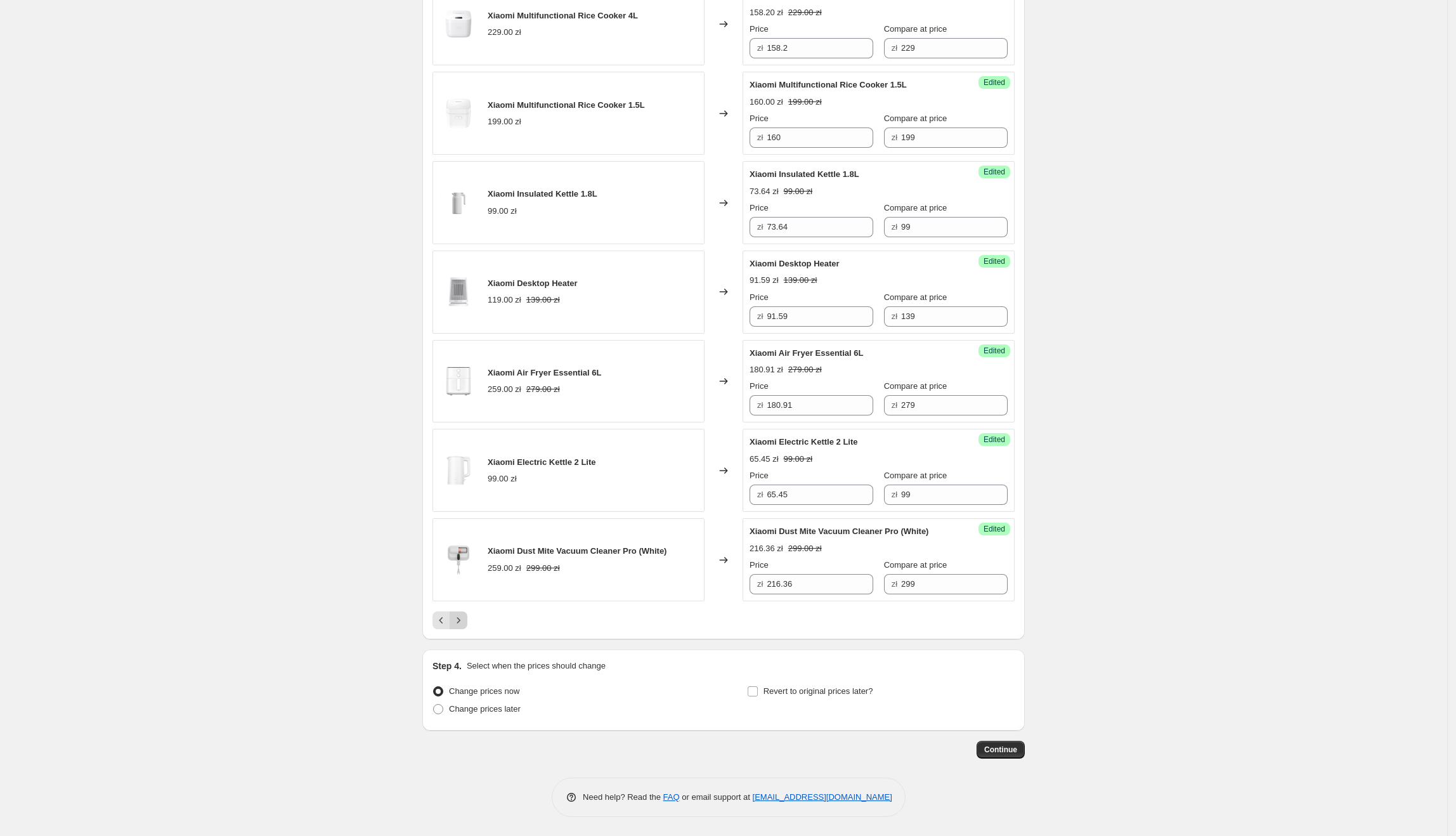
click at [463, 616] on icon "Next" at bounding box center [458, 620] width 13 height 13
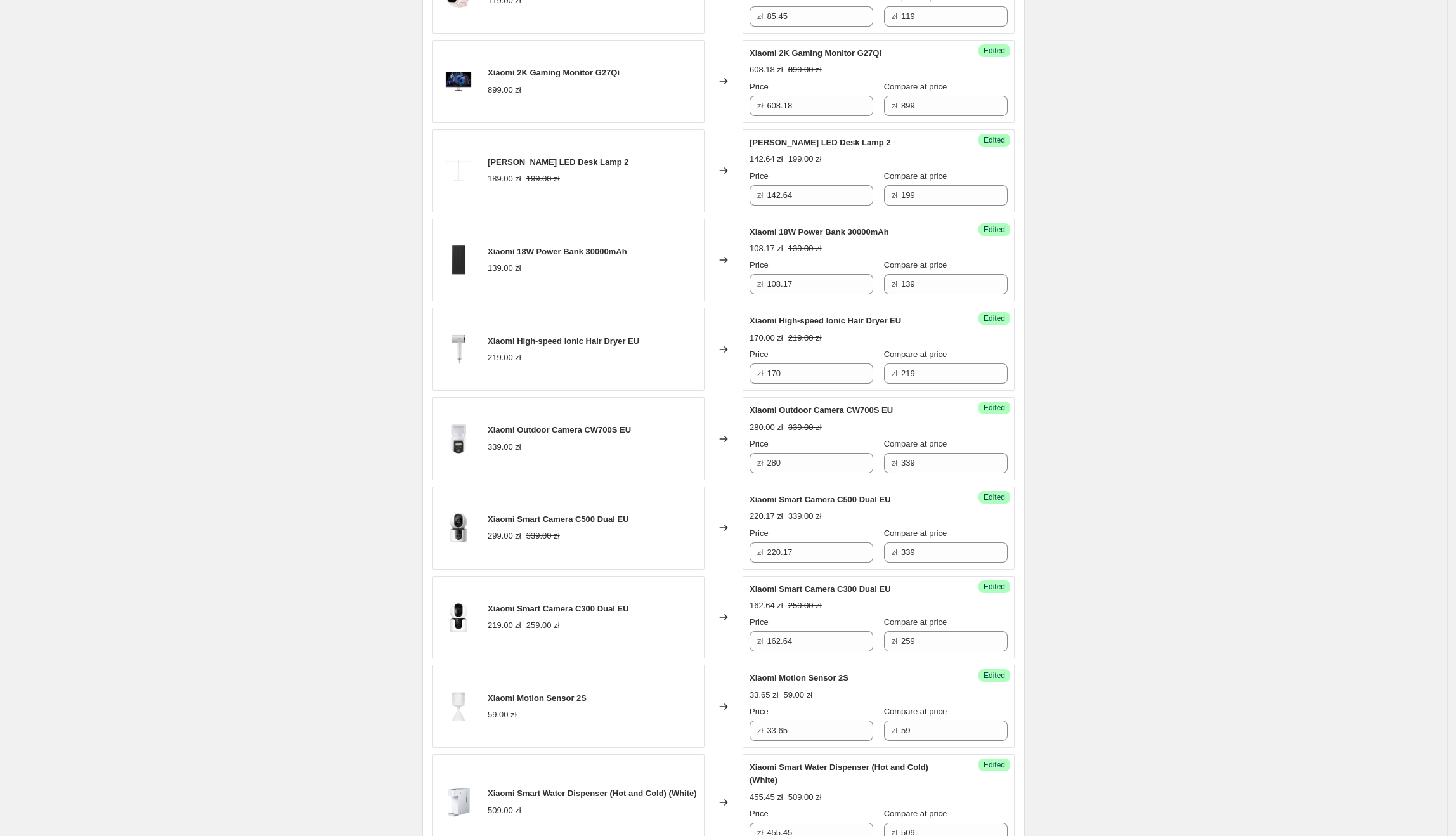
scroll to position [1665, 0]
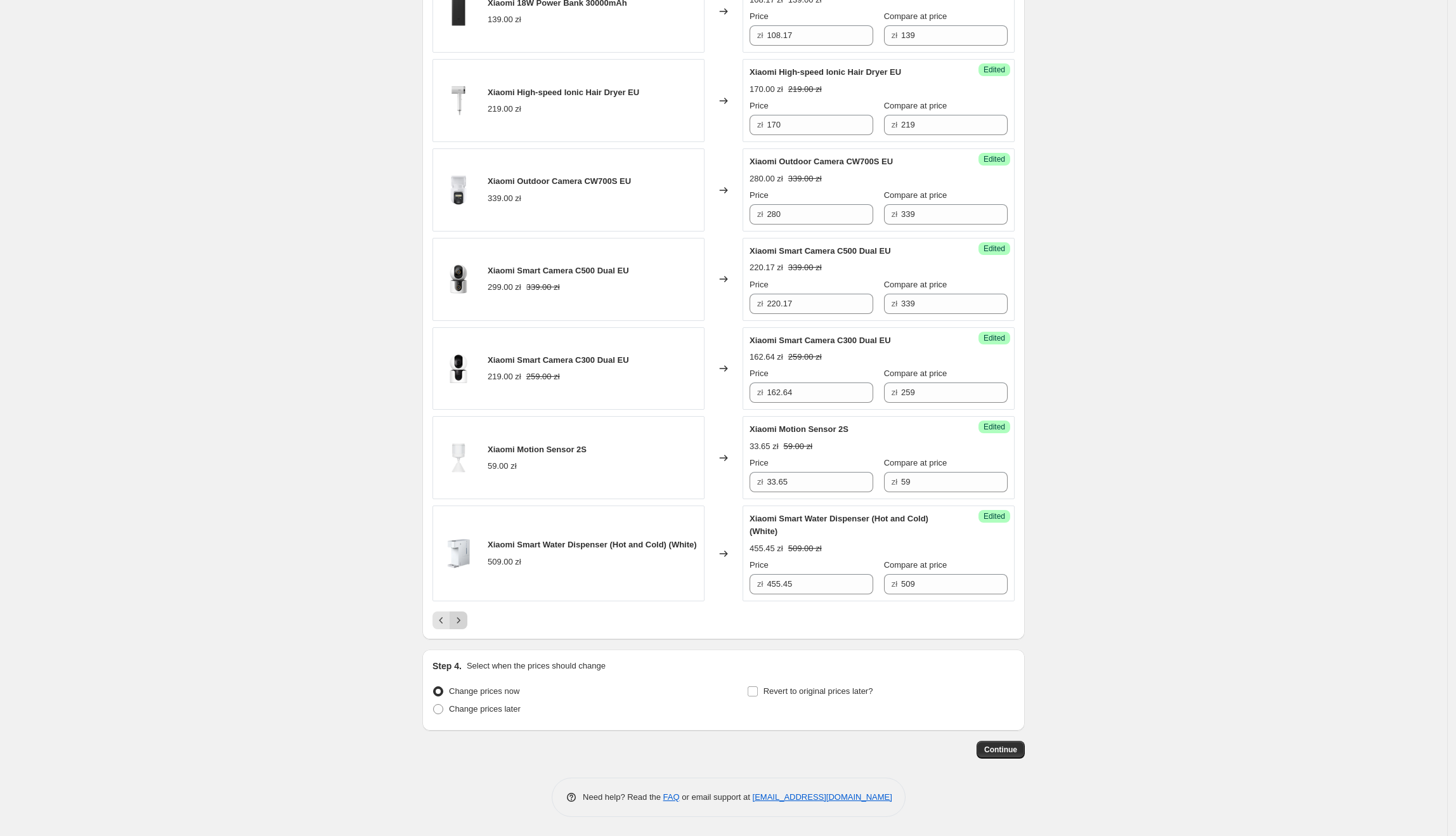
click at [465, 616] on icon "Next" at bounding box center [458, 620] width 13 height 13
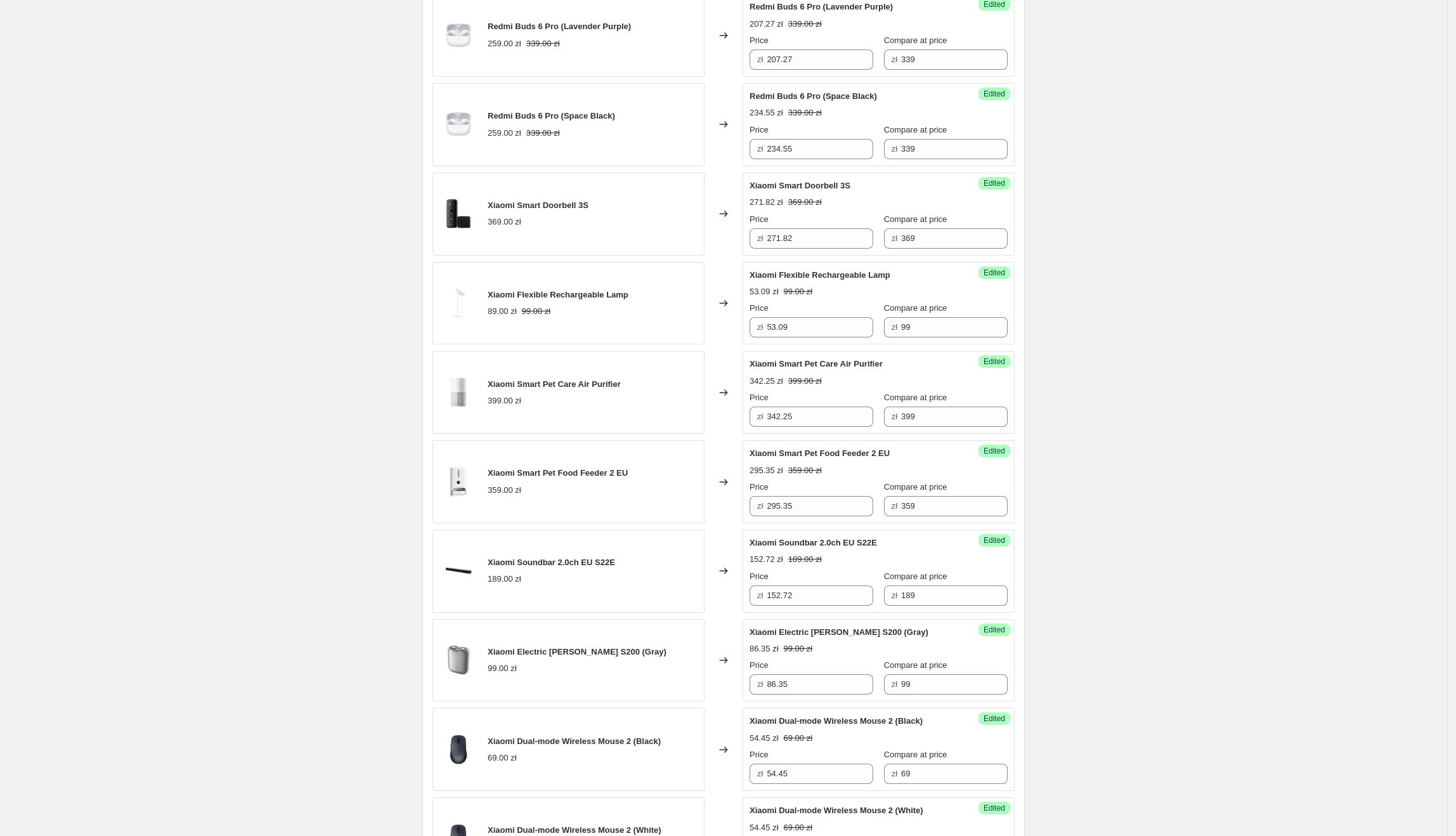
scroll to position [1653, 0]
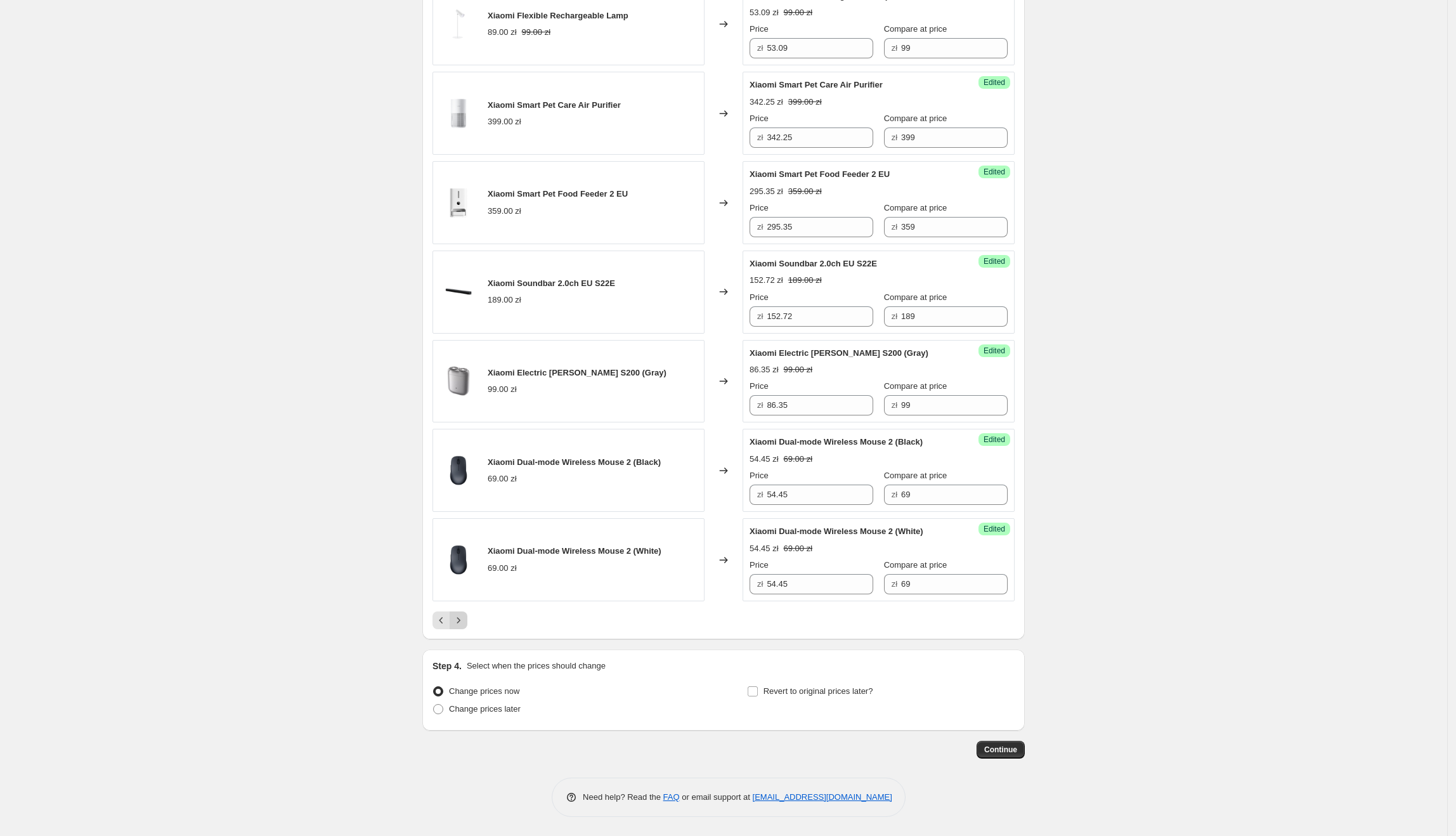
click at [465, 616] on icon "Next" at bounding box center [458, 620] width 13 height 13
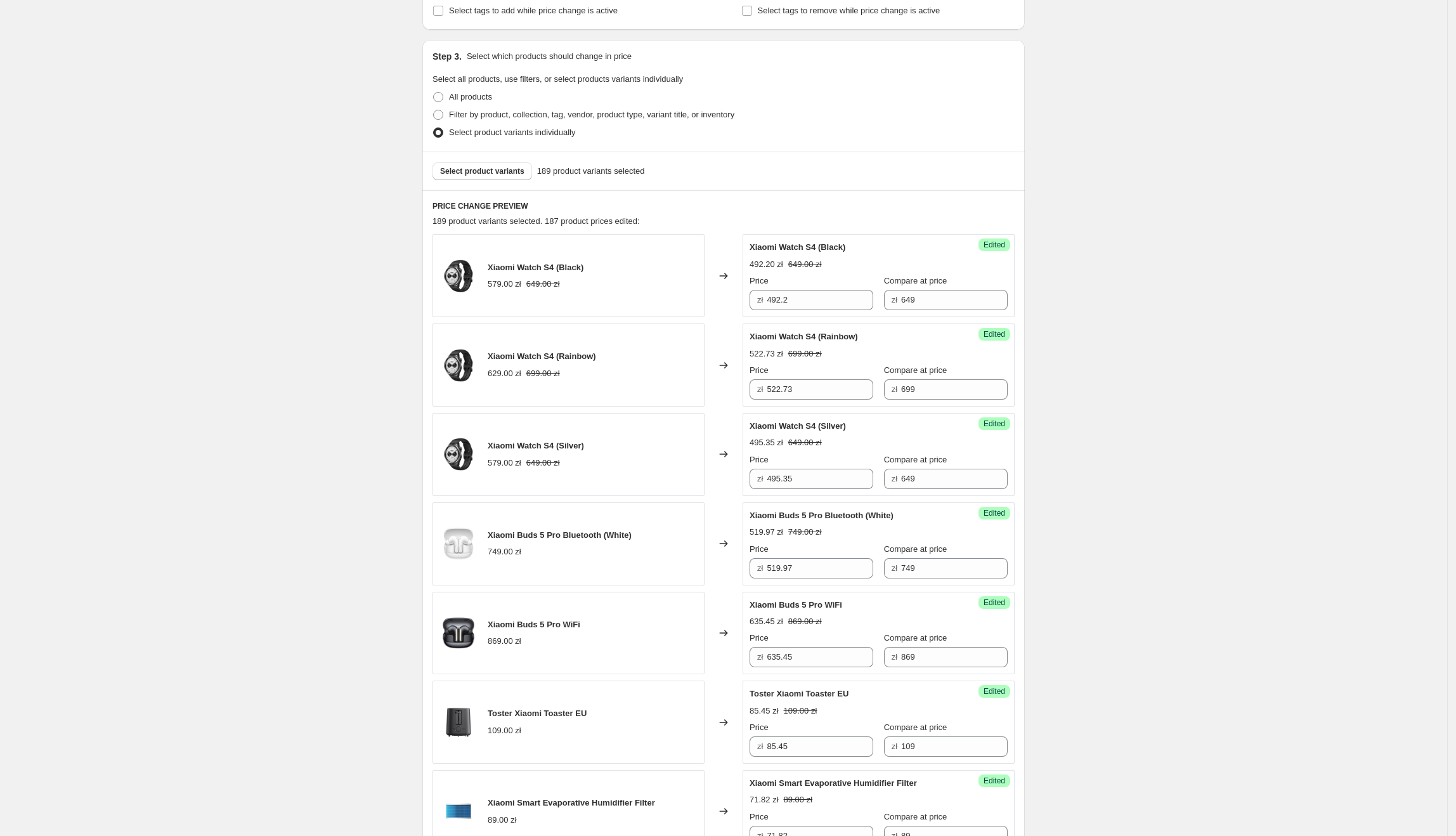
scroll to position [0, 0]
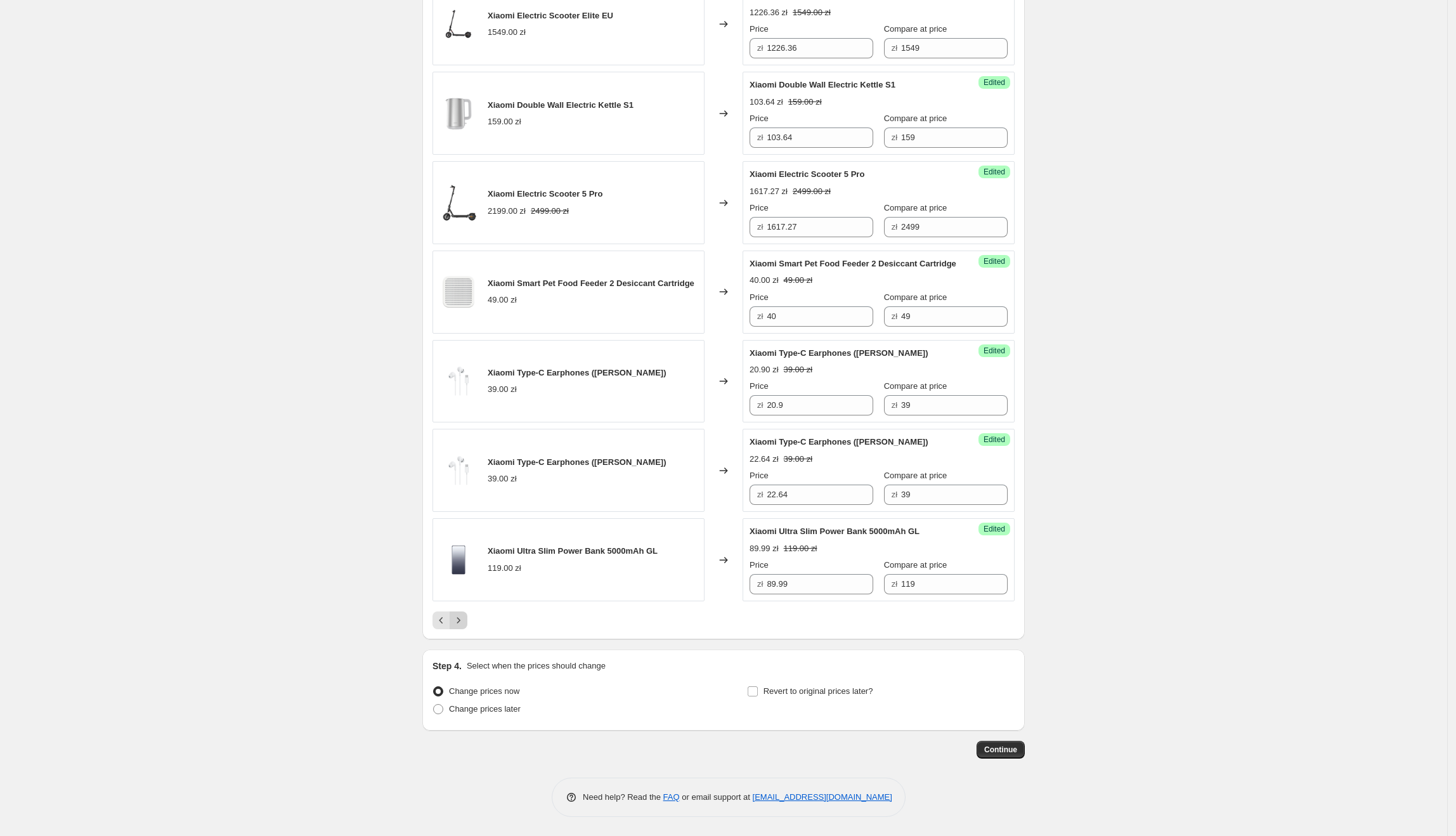
click at [464, 625] on icon "Next" at bounding box center [458, 620] width 13 height 13
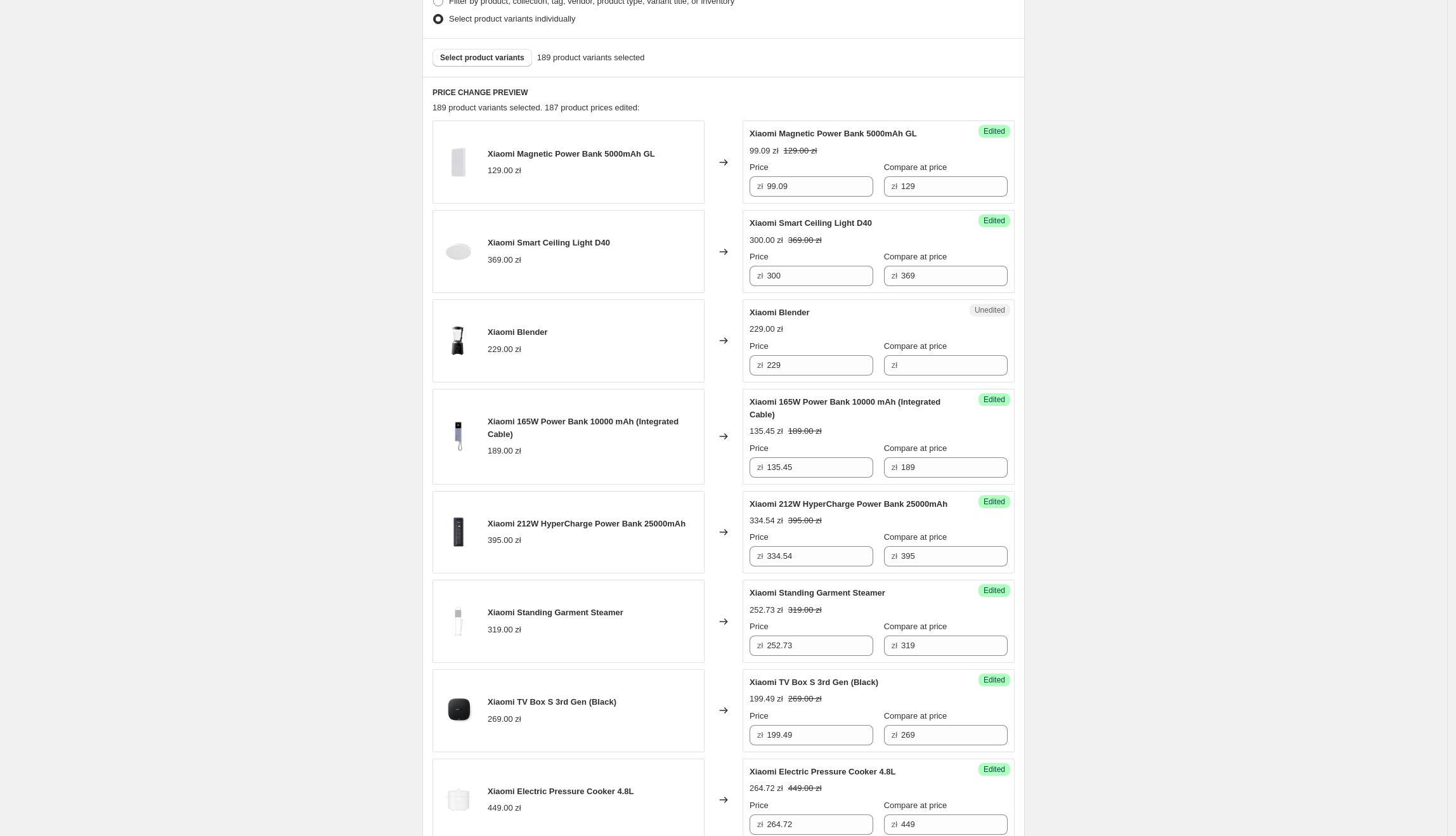
scroll to position [344, 0]
drag, startPoint x: 847, startPoint y: 369, endPoint x: 764, endPoint y: 368, distance: 83.0
click at [764, 368] on div "zł 229" at bounding box center [811, 366] width 124 height 21
click at [907, 366] on input "Compare at price" at bounding box center [954, 366] width 107 height 21
drag, startPoint x: 820, startPoint y: 366, endPoint x: 764, endPoint y: 370, distance: 56.1
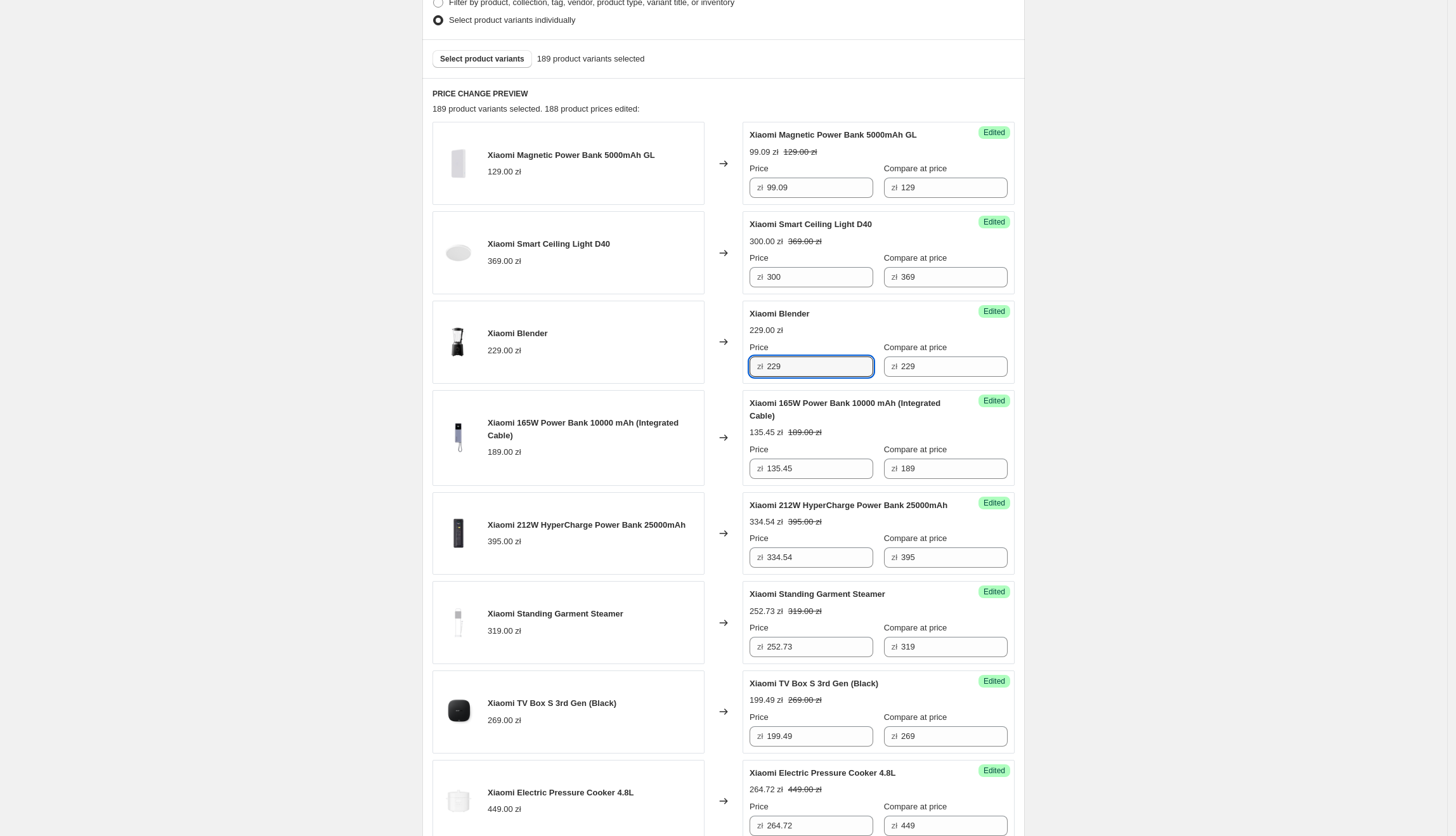
click at [764, 370] on div "zł 229" at bounding box center [811, 366] width 124 height 21
click at [1118, 346] on div "Create new price [MEDICAL_DATA]. This page is ready Create new price [MEDICAL_D…" at bounding box center [723, 411] width 1447 height 1510
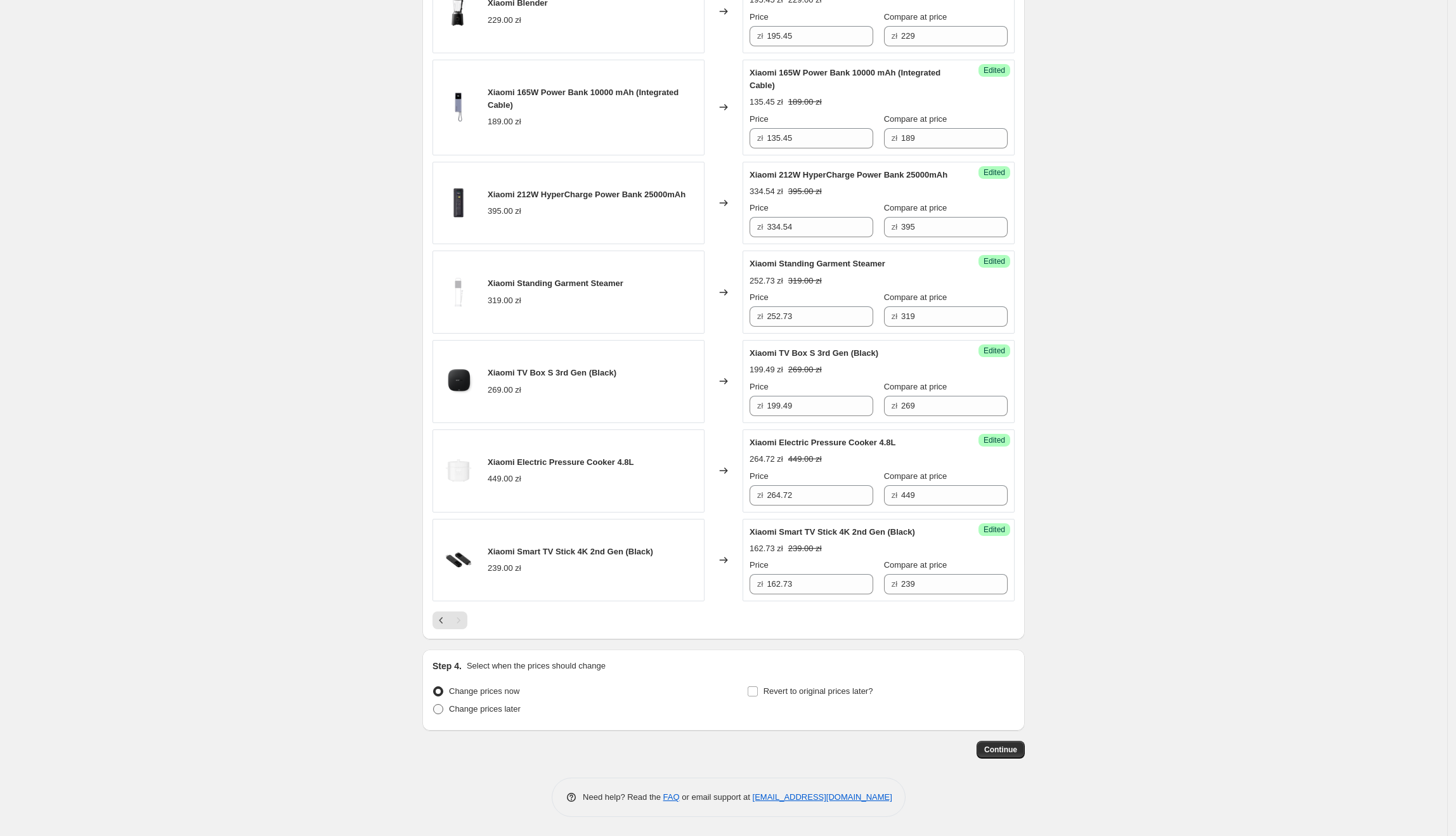
click at [507, 711] on span "Change prices later" at bounding box center [485, 709] width 72 height 9
click at [434, 705] on input "Change prices later" at bounding box center [433, 704] width 1 height 1
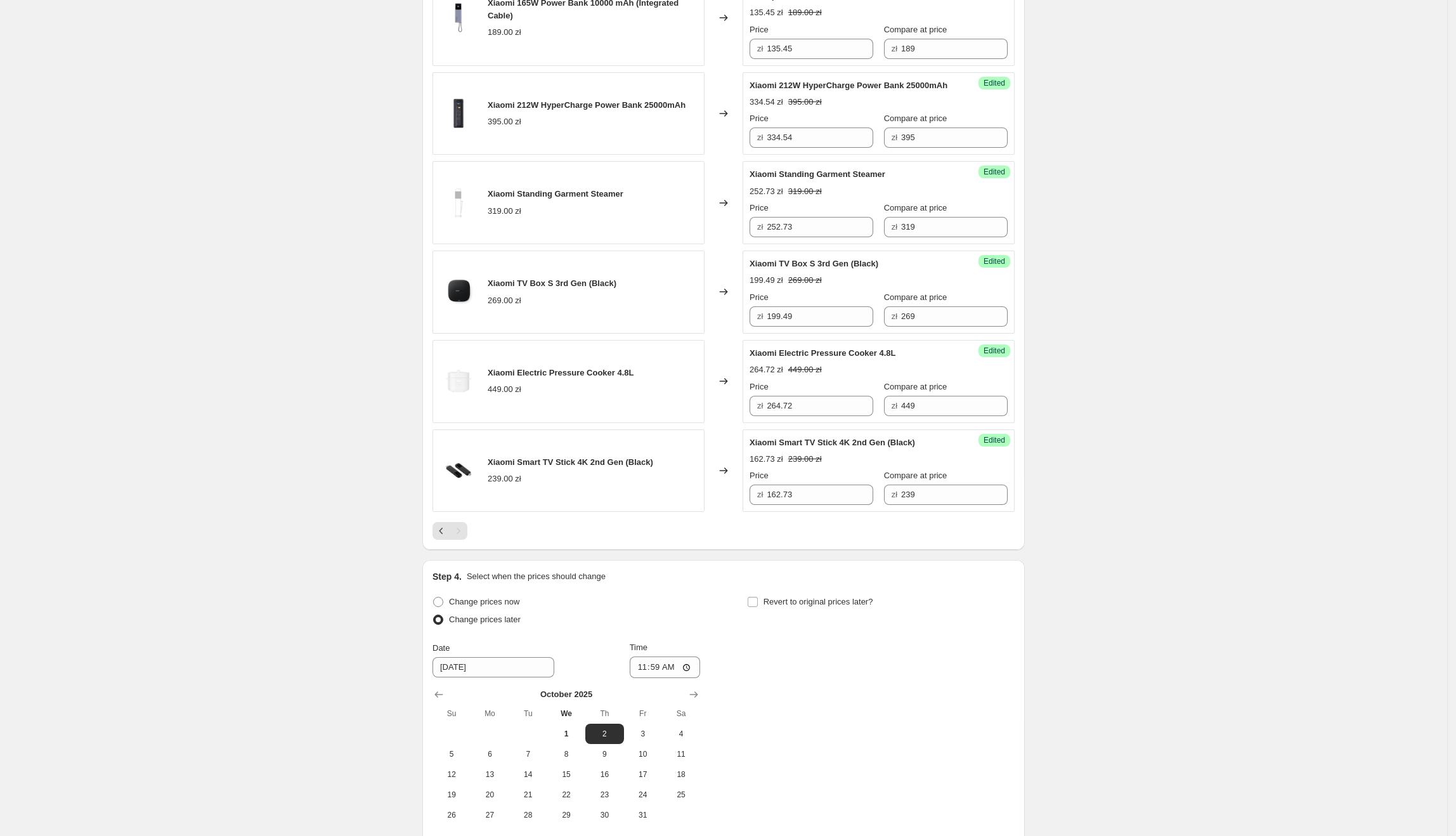
scroll to position [764, 0]
click at [572, 734] on span "1" at bounding box center [566, 733] width 28 height 10
click at [662, 677] on input "11:59" at bounding box center [665, 666] width 71 height 22
click at [831, 680] on div "Change prices now Change prices later Date [DATE] Time 14:00 [DATE] Su Mo Tu We…" at bounding box center [723, 708] width 582 height 232
click at [838, 605] on span "Revert to original prices later?" at bounding box center [819, 601] width 110 height 9
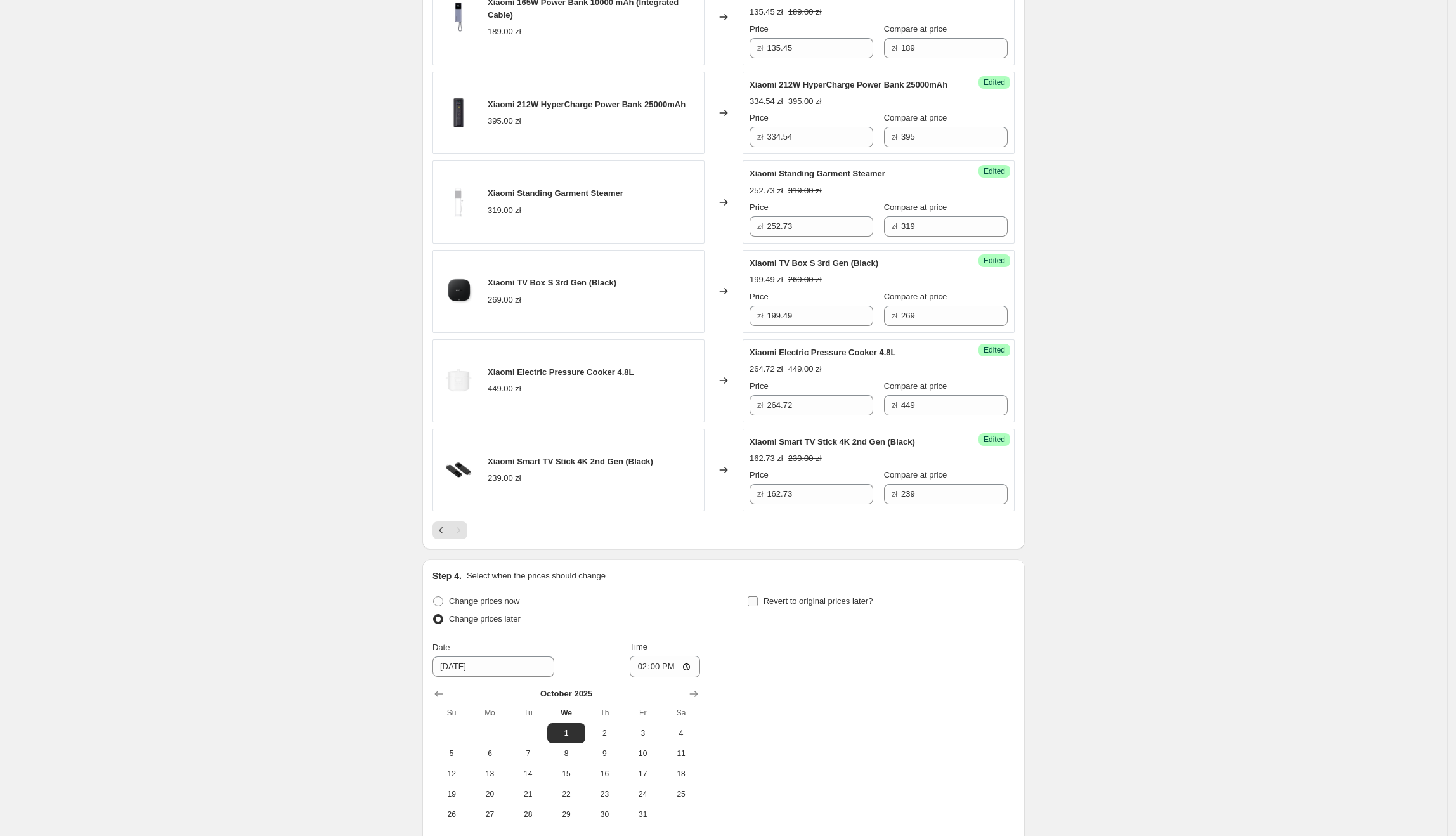
click at [758, 606] on input "Revert to original prices later?" at bounding box center [753, 601] width 10 height 10
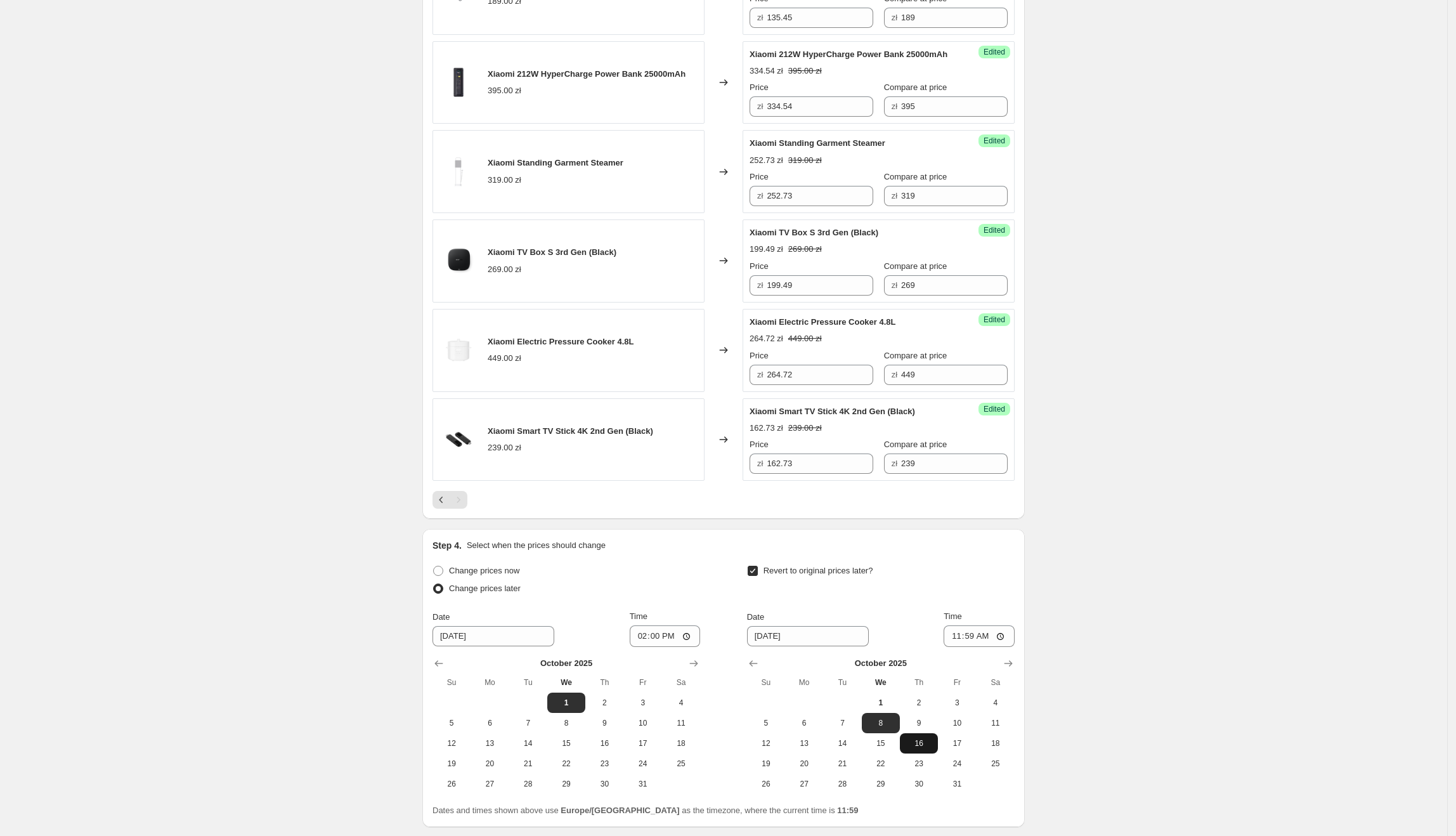
scroll to position [808, 0]
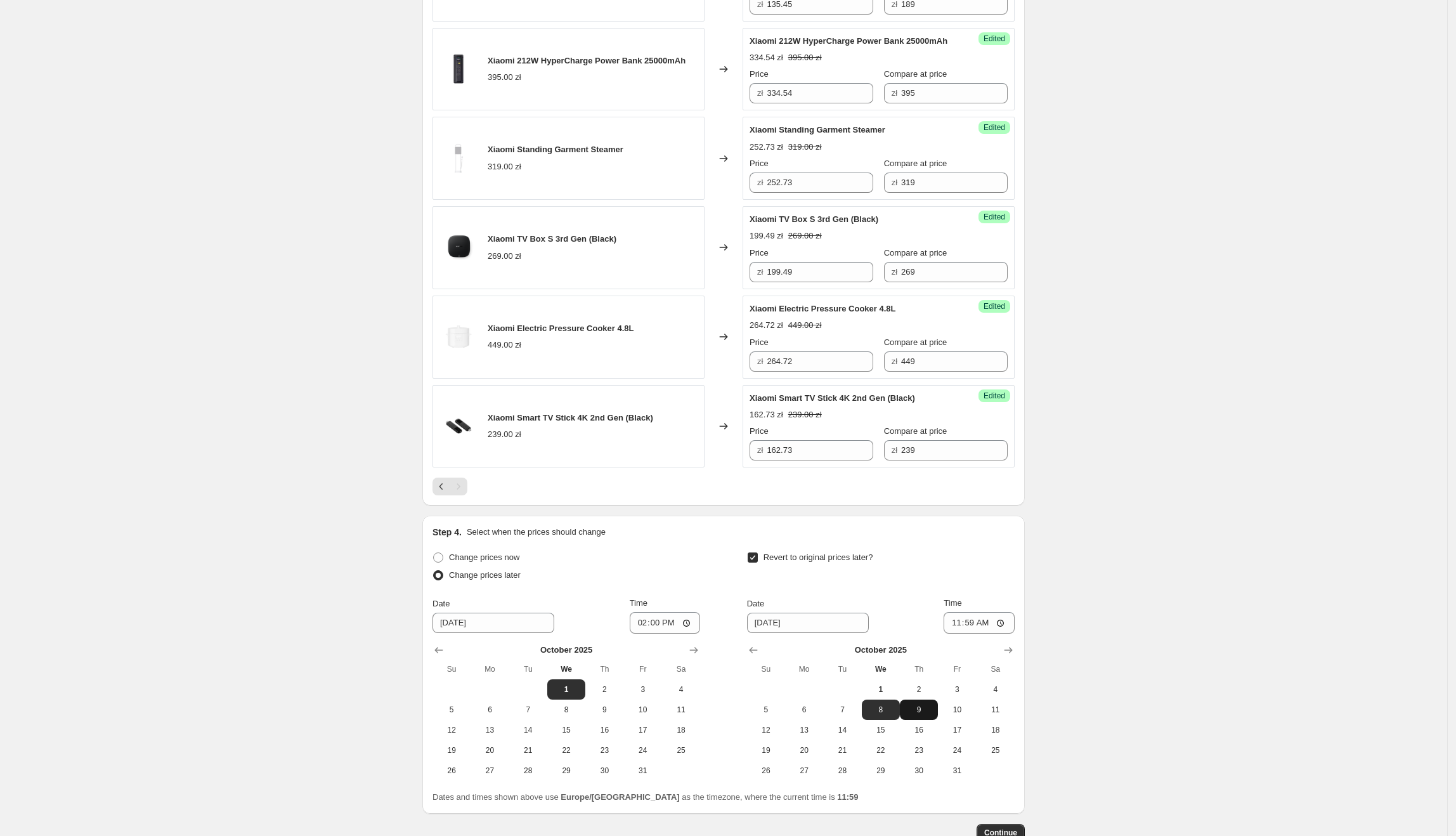
click at [922, 715] on span "9" at bounding box center [919, 709] width 28 height 10
click at [978, 633] on input "11:59" at bounding box center [978, 623] width 71 height 22
click at [974, 633] on input "18:59" at bounding box center [978, 623] width 71 height 22
click at [992, 633] on input "14:59" at bounding box center [978, 623] width 71 height 22
click at [1074, 634] on div "Create new price [MEDICAL_DATA]. This page is ready Create new price [MEDICAL_D…" at bounding box center [723, 55] width 1447 height 1727
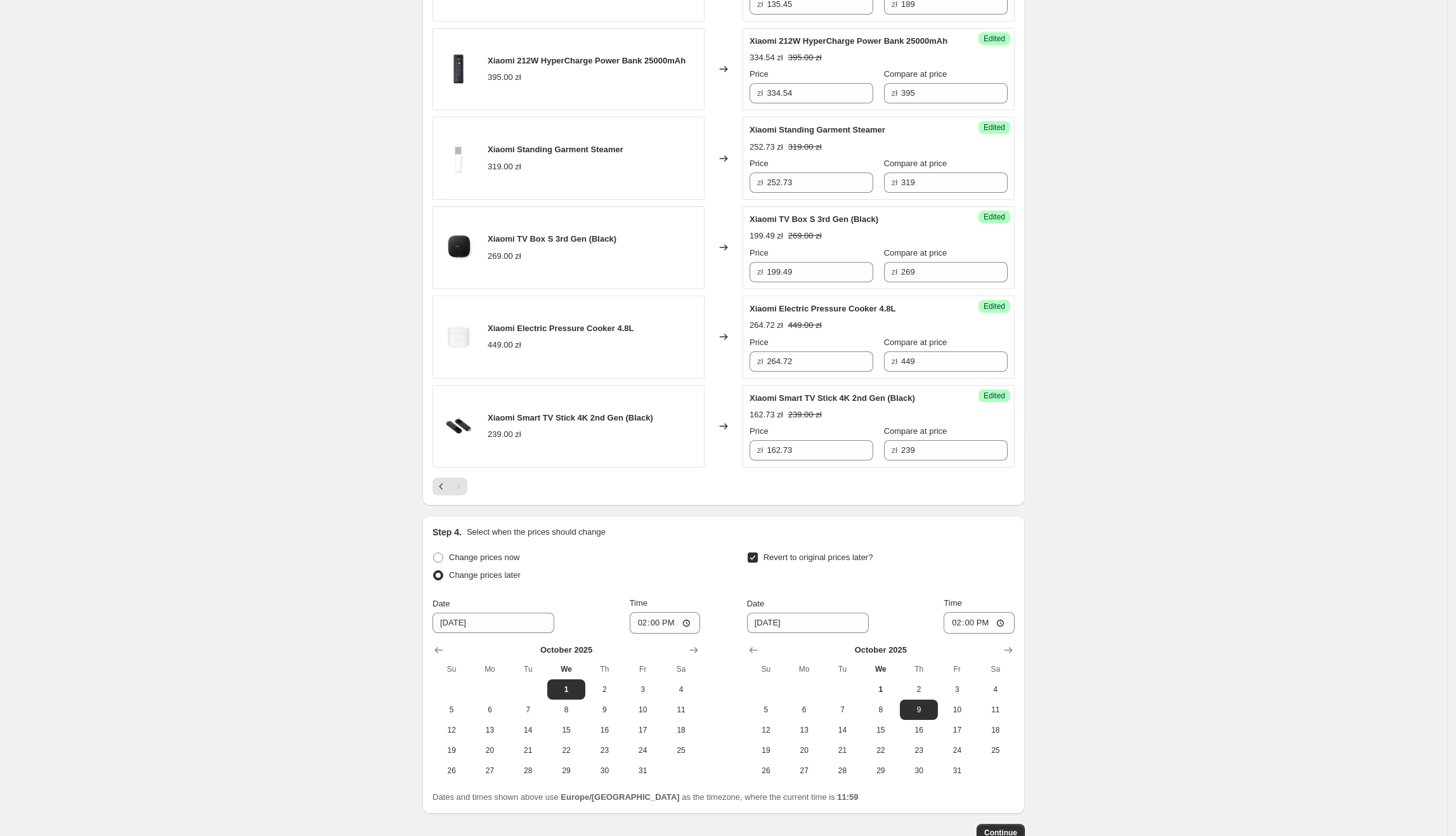
scroll to position [908, 0]
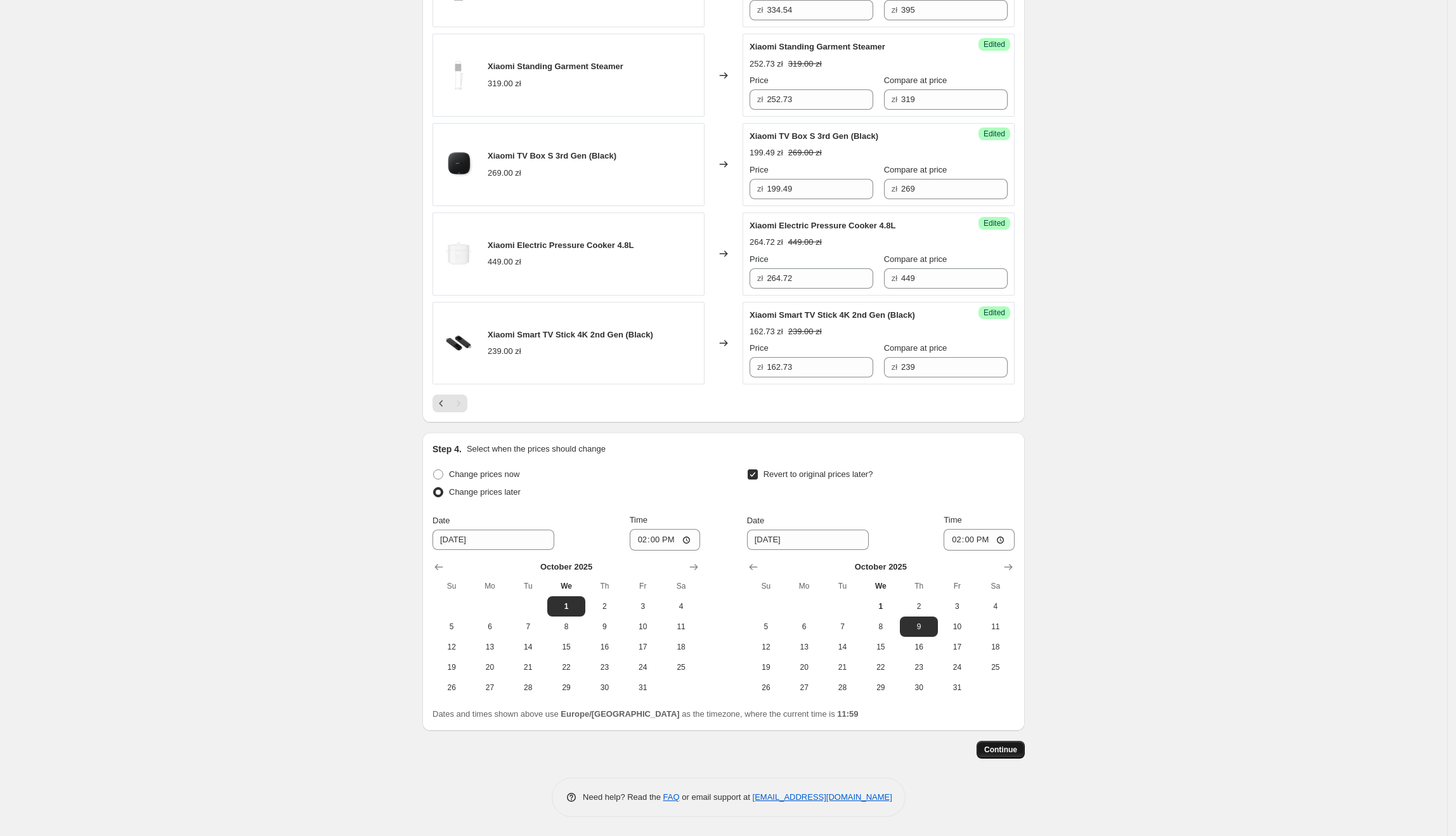
click at [1015, 734] on button "Continue" at bounding box center [1000, 749] width 48 height 18
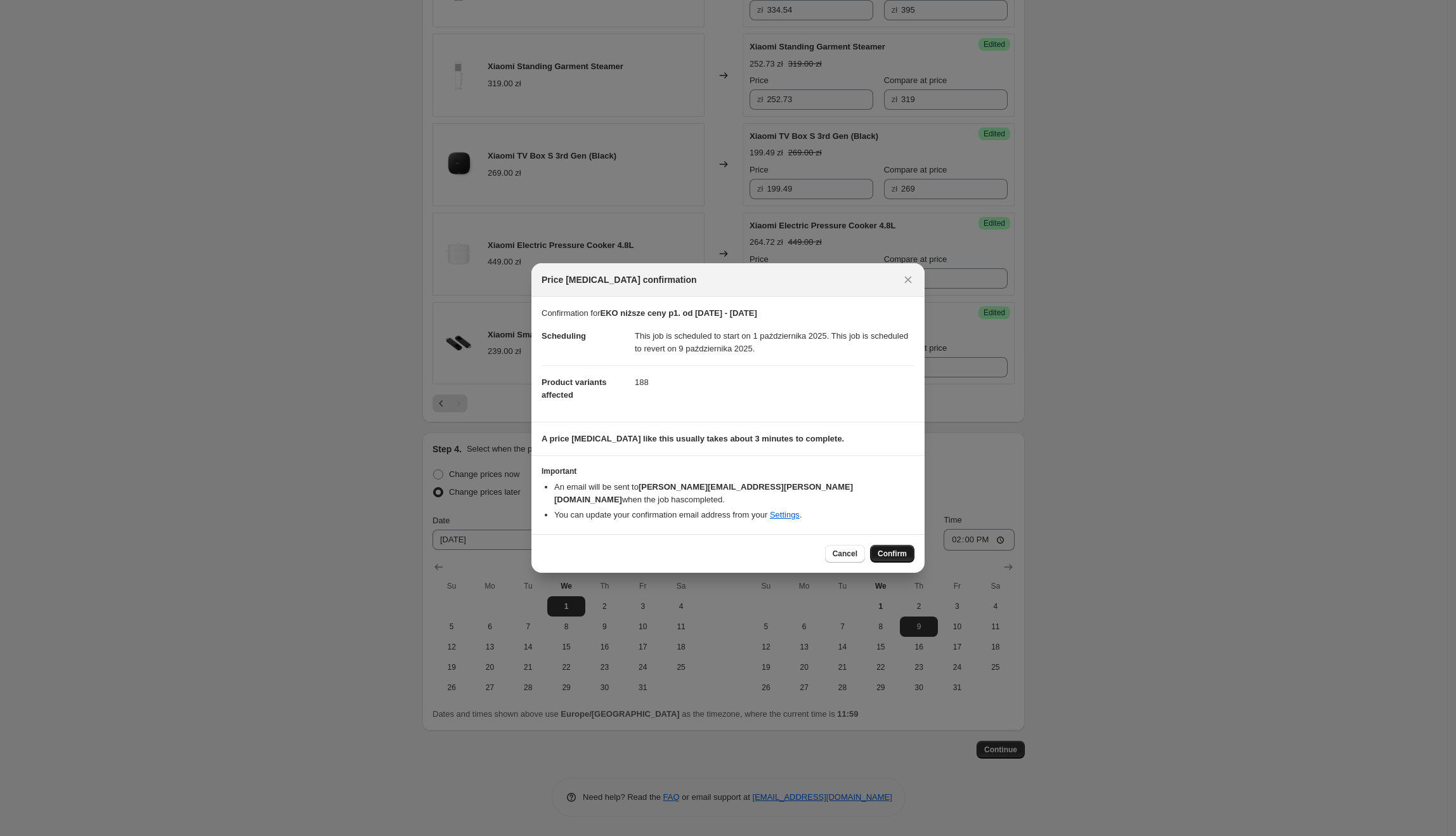
click at [890, 545] on button "Confirm" at bounding box center [892, 553] width 44 height 18
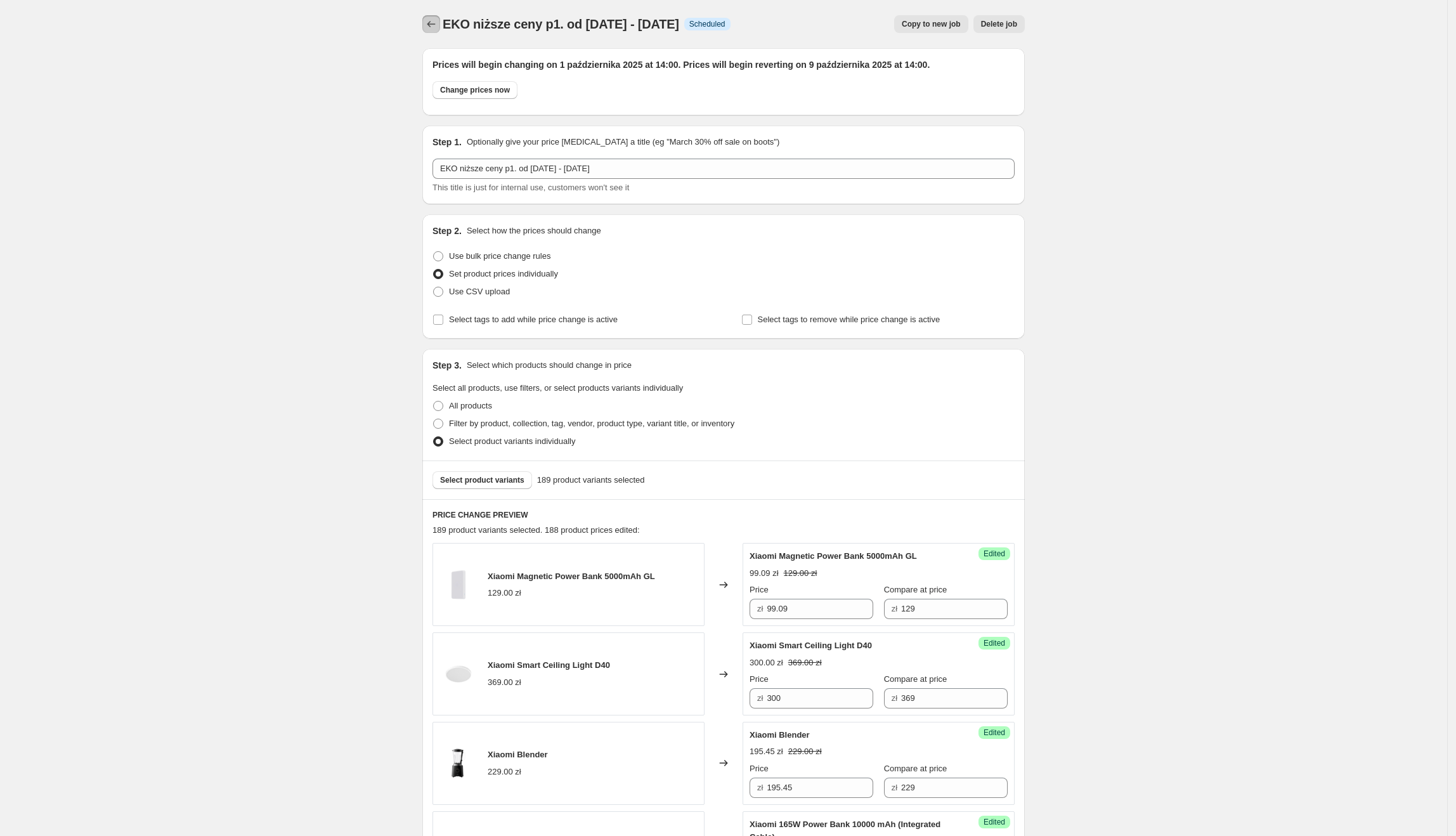
click at [430, 28] on icon "Price change jobs" at bounding box center [431, 24] width 13 height 13
